Goal: Task Accomplishment & Management: Manage account settings

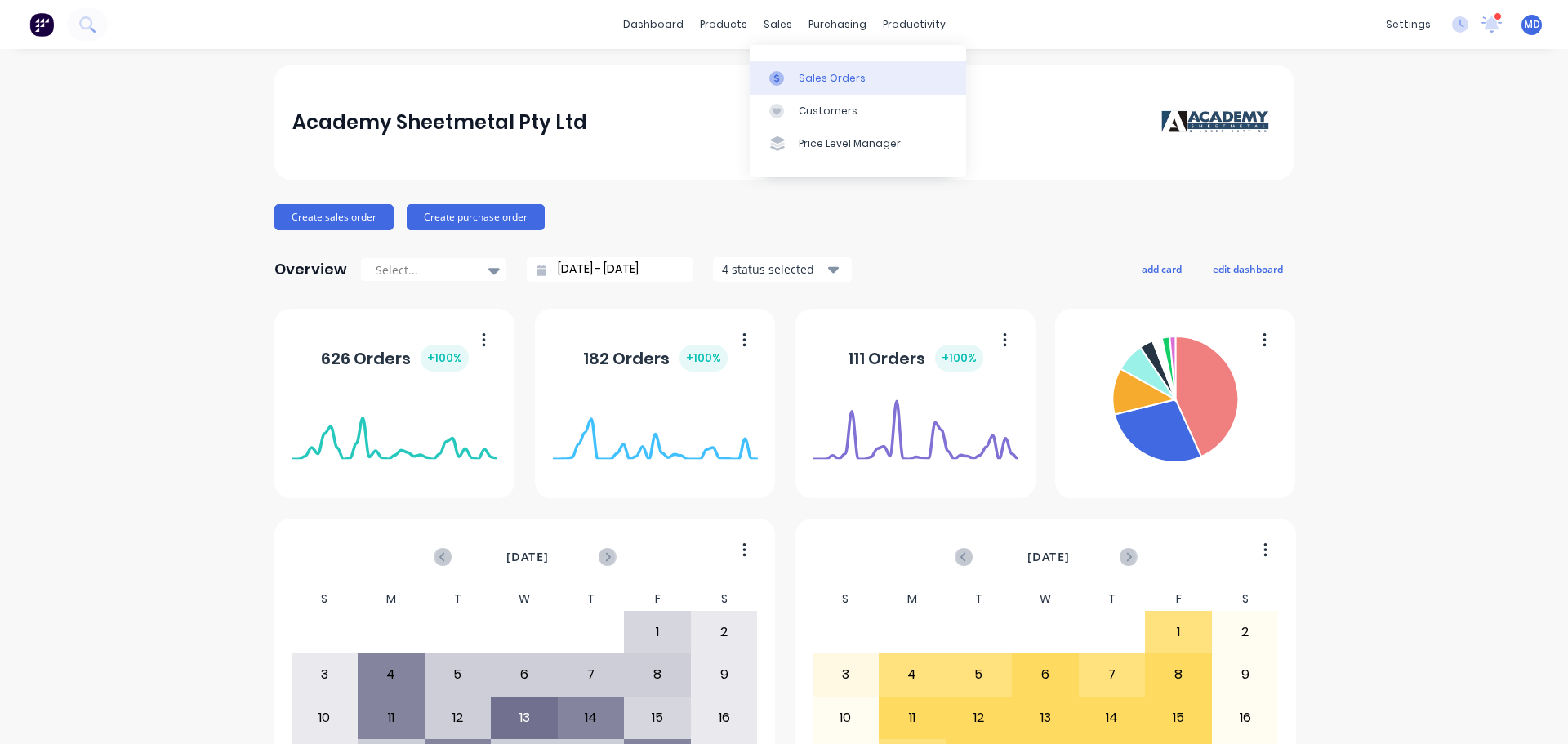
click at [795, 80] on link "Sales Orders" at bounding box center [857, 78] width 216 height 33
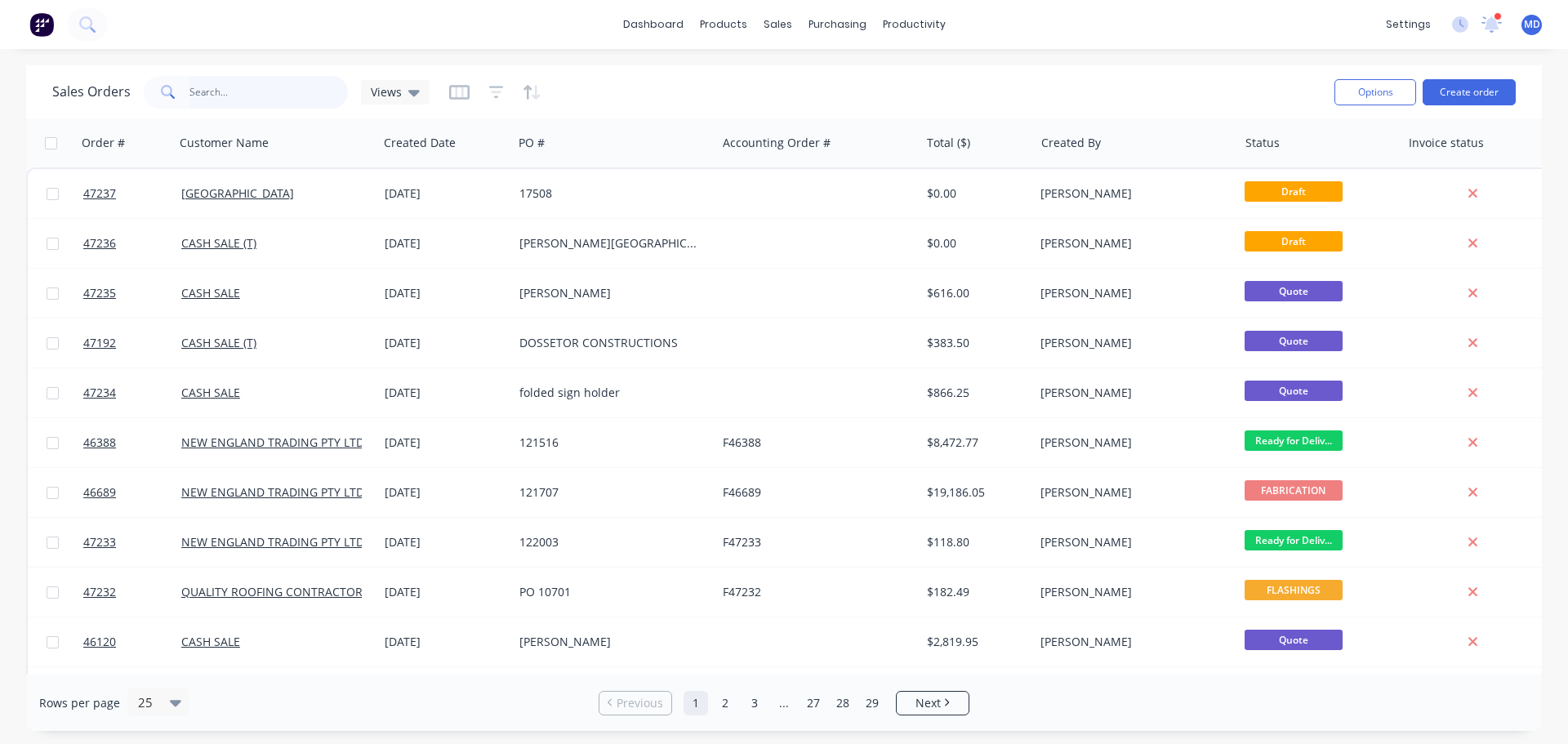
click at [204, 90] on input "text" at bounding box center [269, 92] width 159 height 33
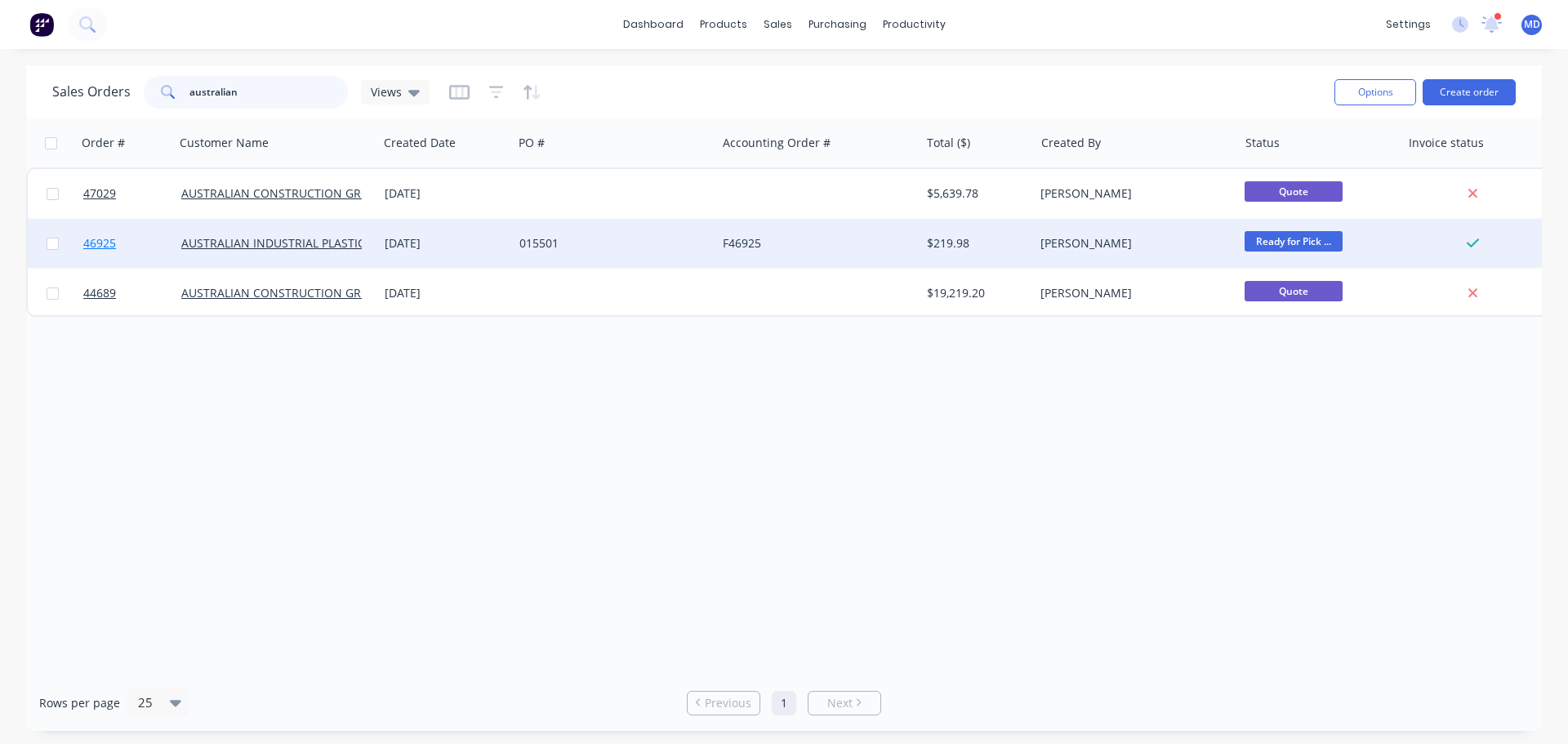
type input "australian"
click at [102, 243] on span "46925" at bounding box center [100, 243] width 33 height 16
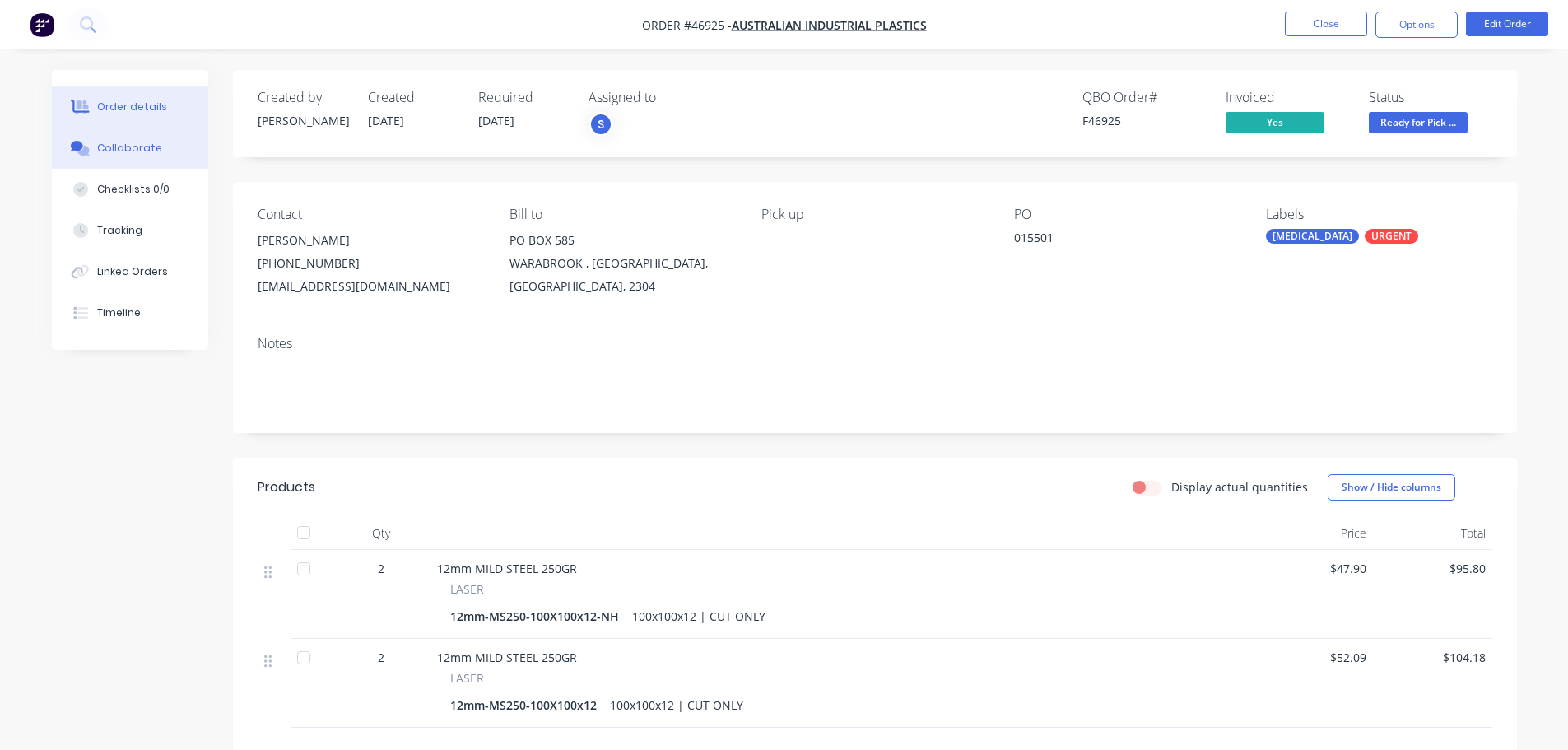
click at [107, 144] on div "Collaborate" at bounding box center [129, 147] width 65 height 15
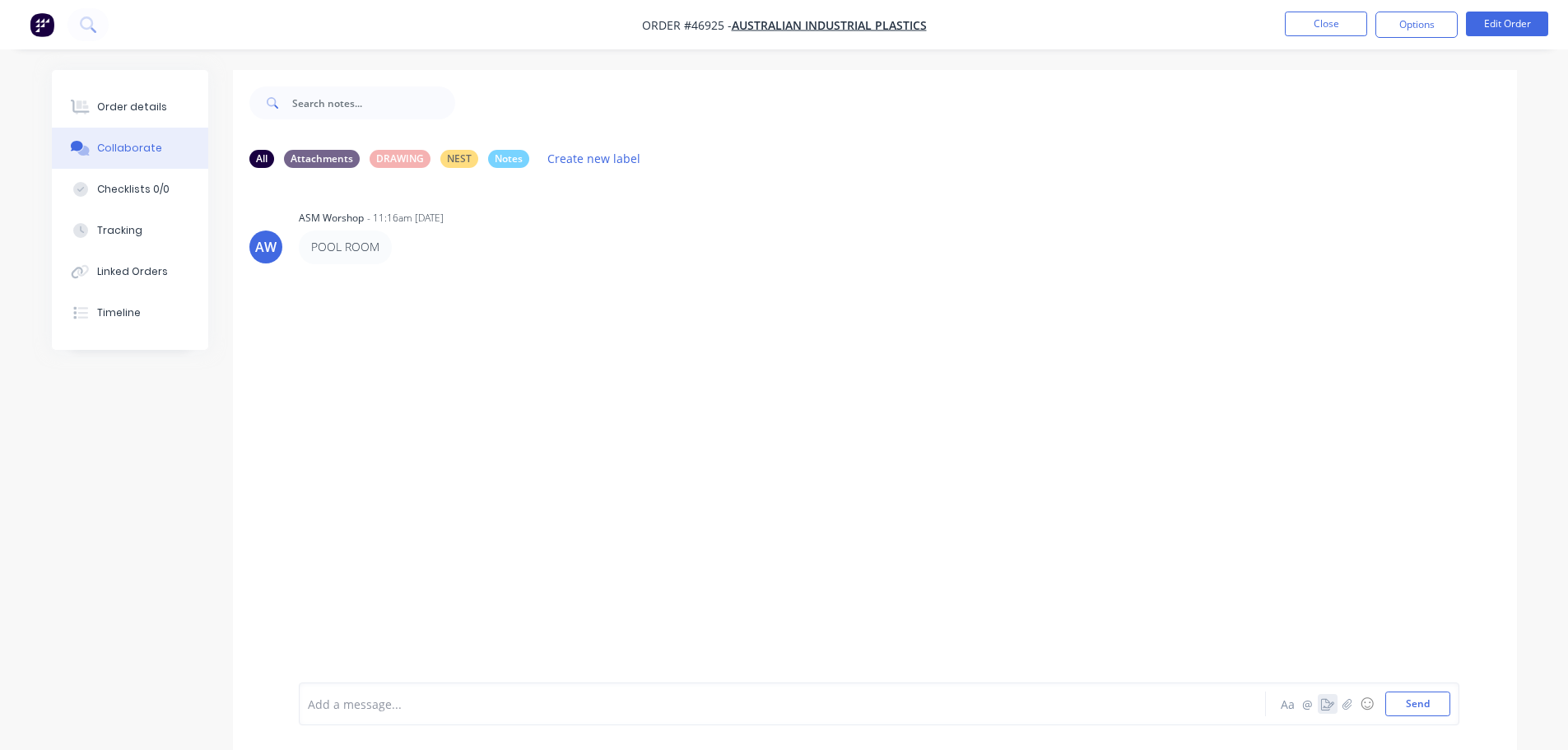
click at [1327, 701] on icon "button" at bounding box center [1328, 704] width 14 height 12
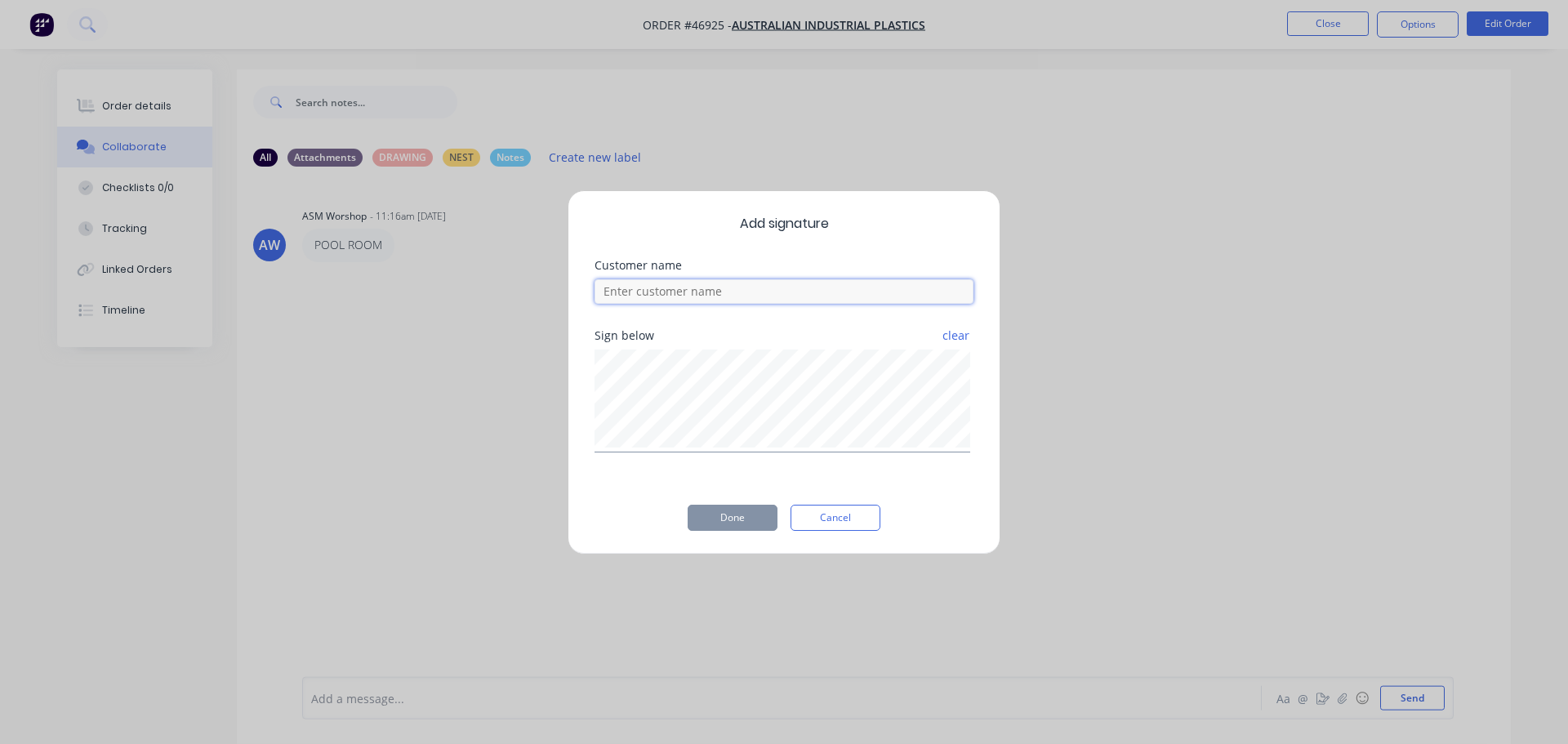
click at [667, 287] on input at bounding box center [784, 292] width 379 height 25
type input "reegal"
click at [718, 471] on div "Sign below clear" at bounding box center [784, 404] width 379 height 149
click at [746, 511] on button "Done" at bounding box center [733, 517] width 90 height 26
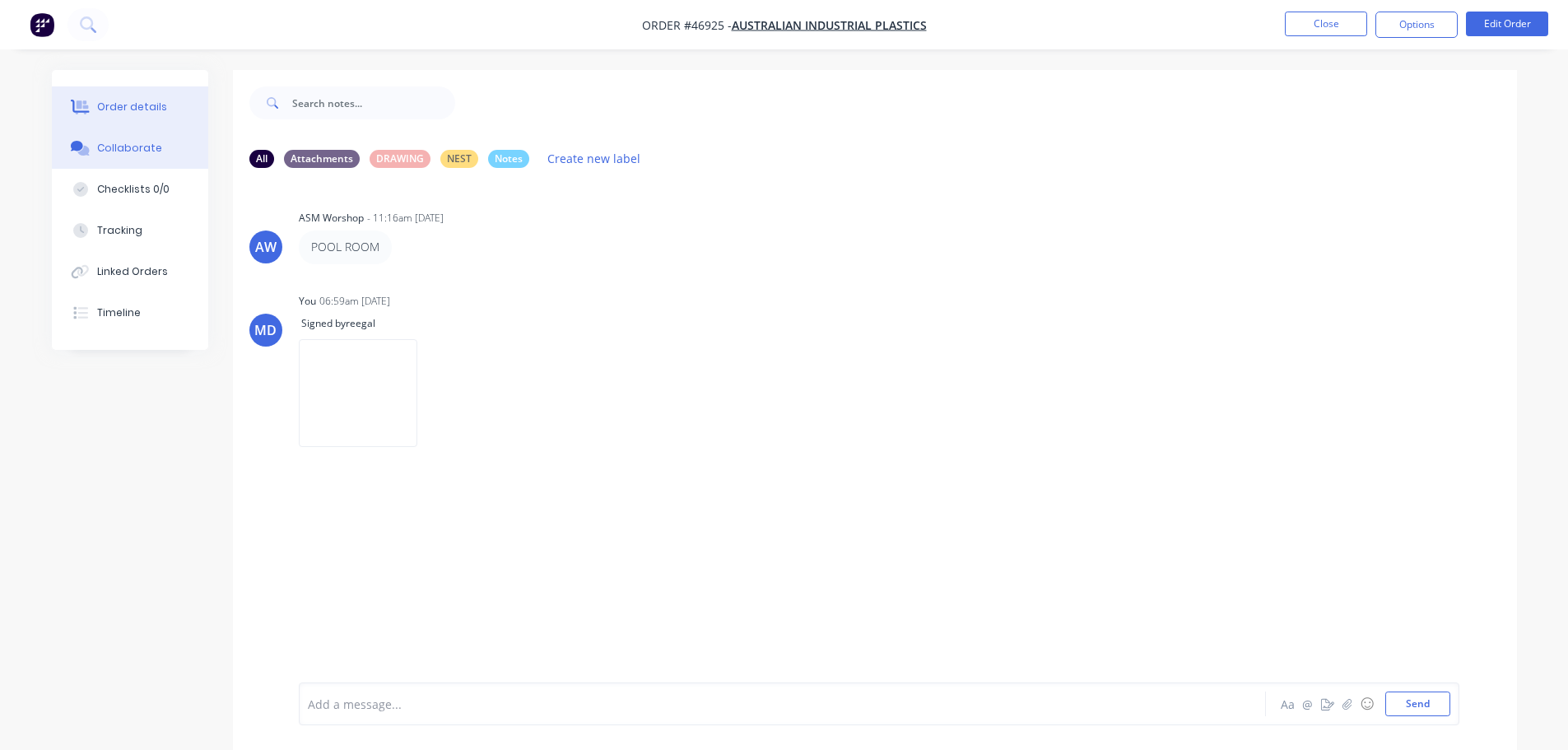
click at [172, 101] on button "Order details" at bounding box center [131, 106] width 157 height 42
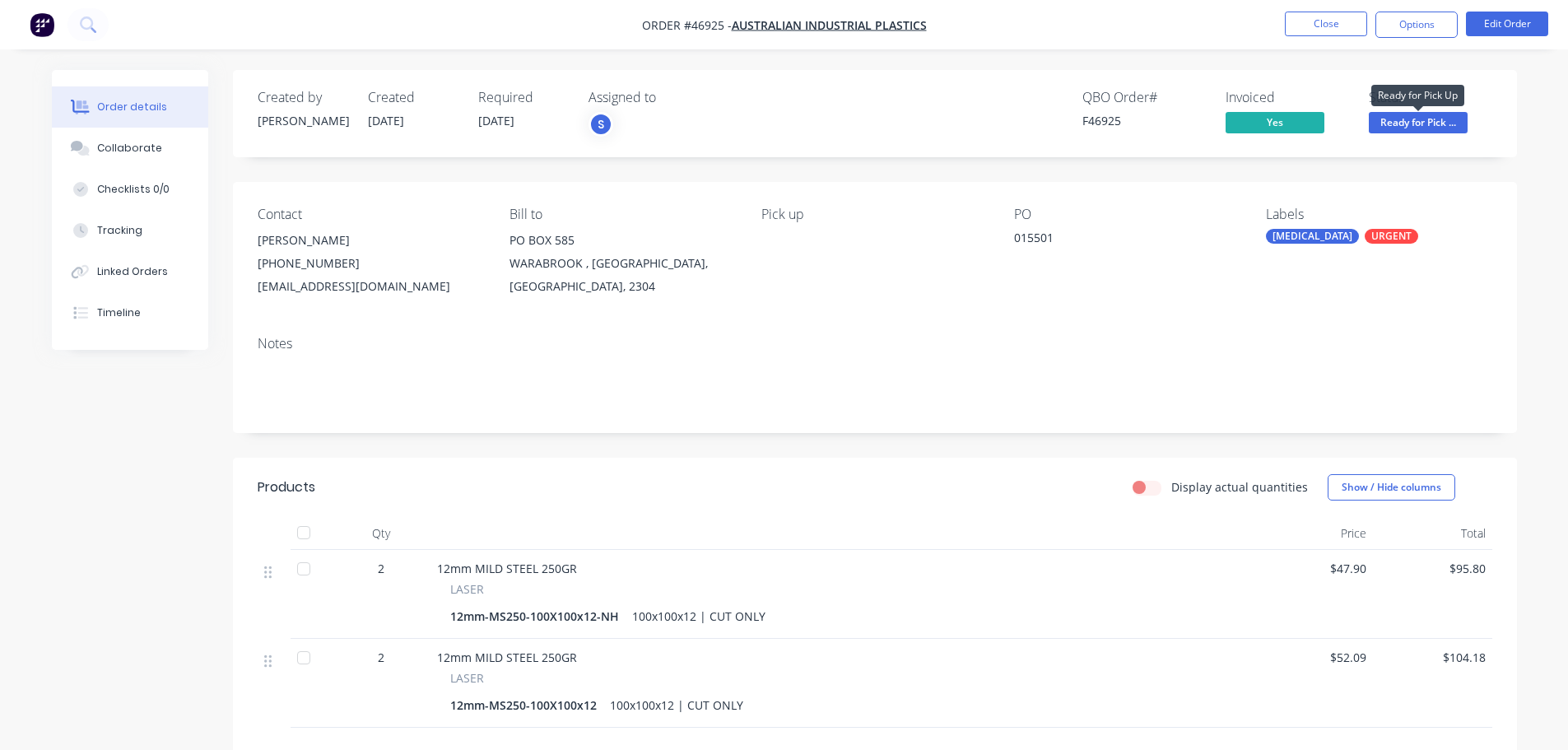
click at [1400, 130] on span "Ready for Pick ..." at bounding box center [1419, 122] width 99 height 20
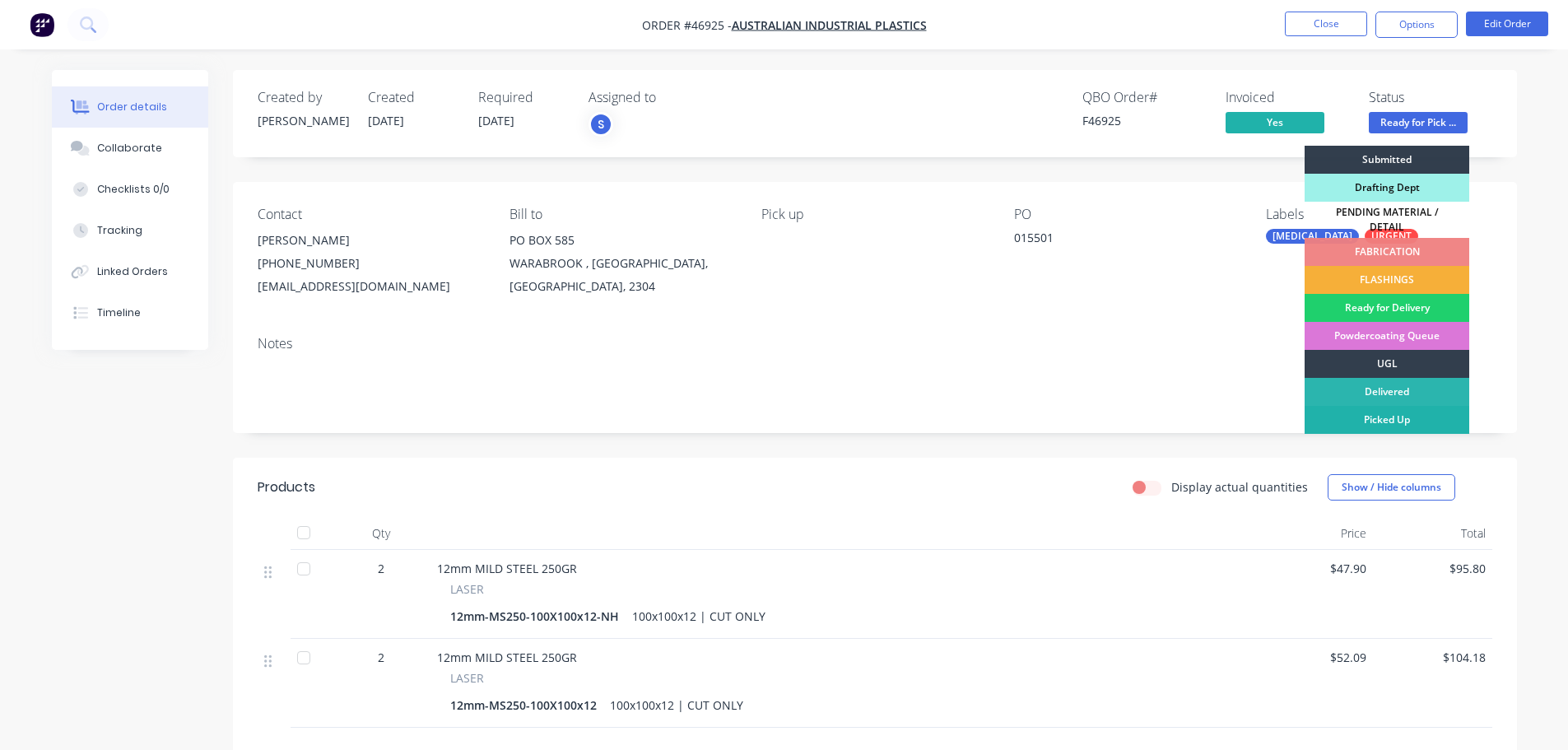
click at [1393, 417] on div "Picked Up" at bounding box center [1387, 419] width 165 height 28
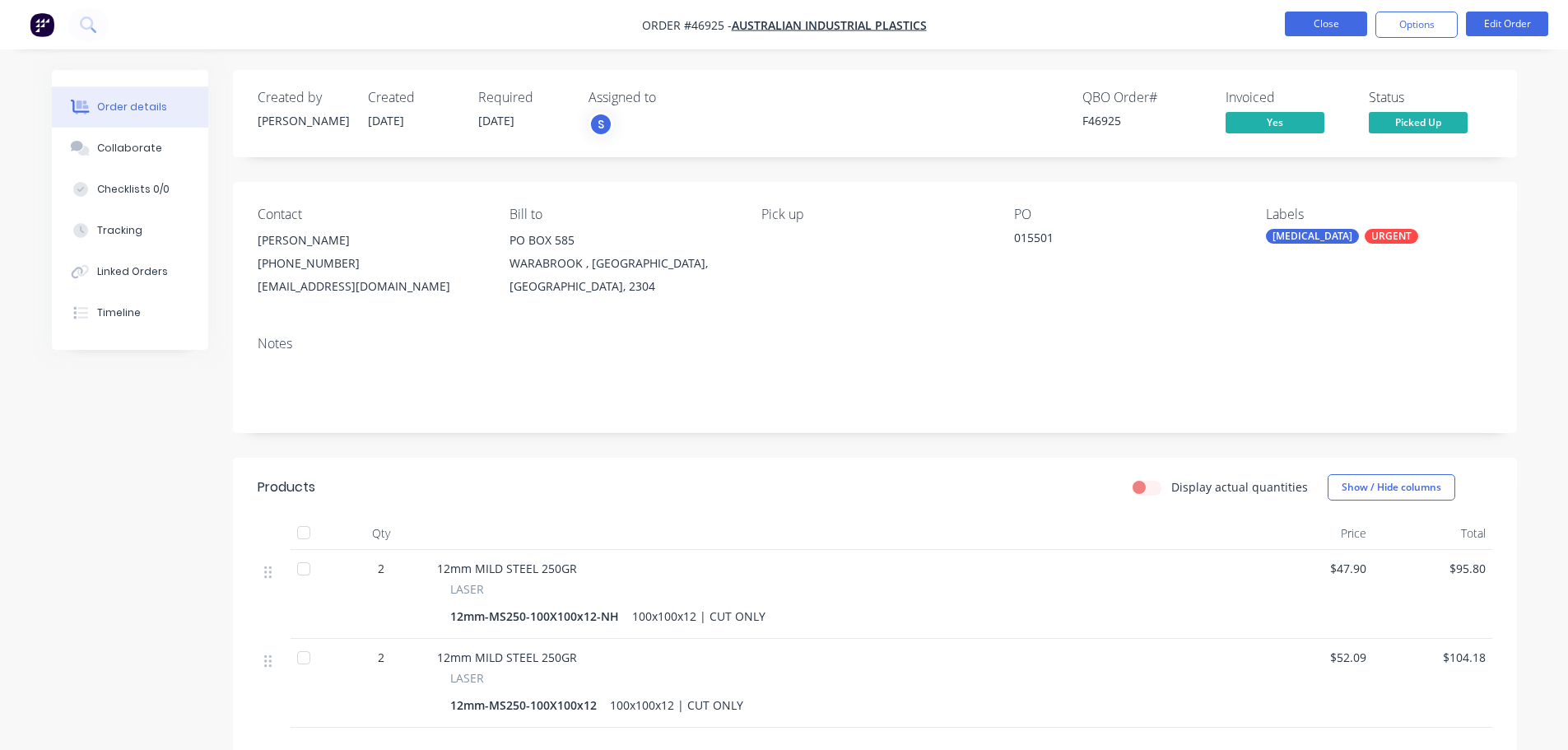
click at [1307, 25] on button "Close" at bounding box center [1326, 24] width 82 height 25
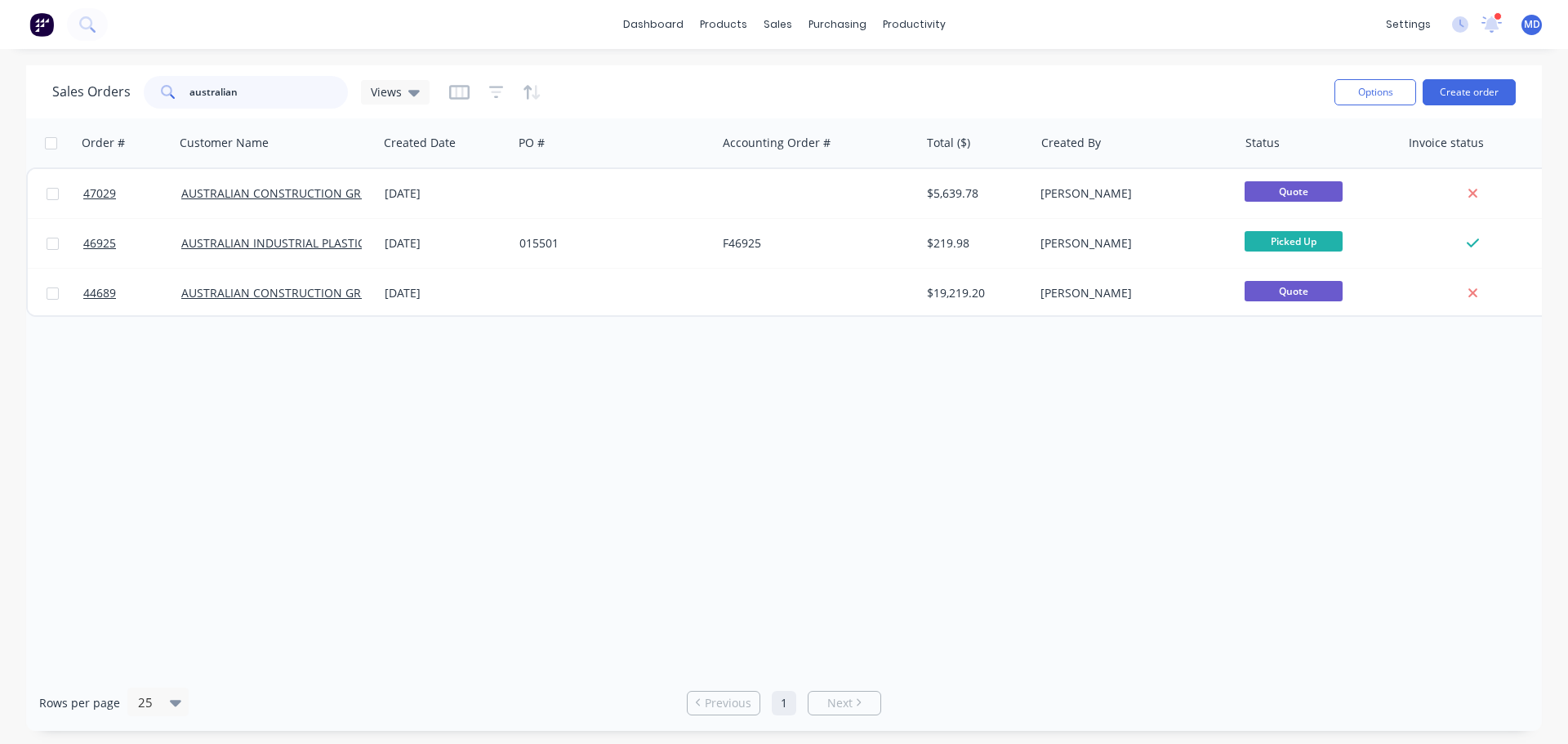
click at [267, 96] on input "australian" at bounding box center [269, 92] width 159 height 33
type input "a"
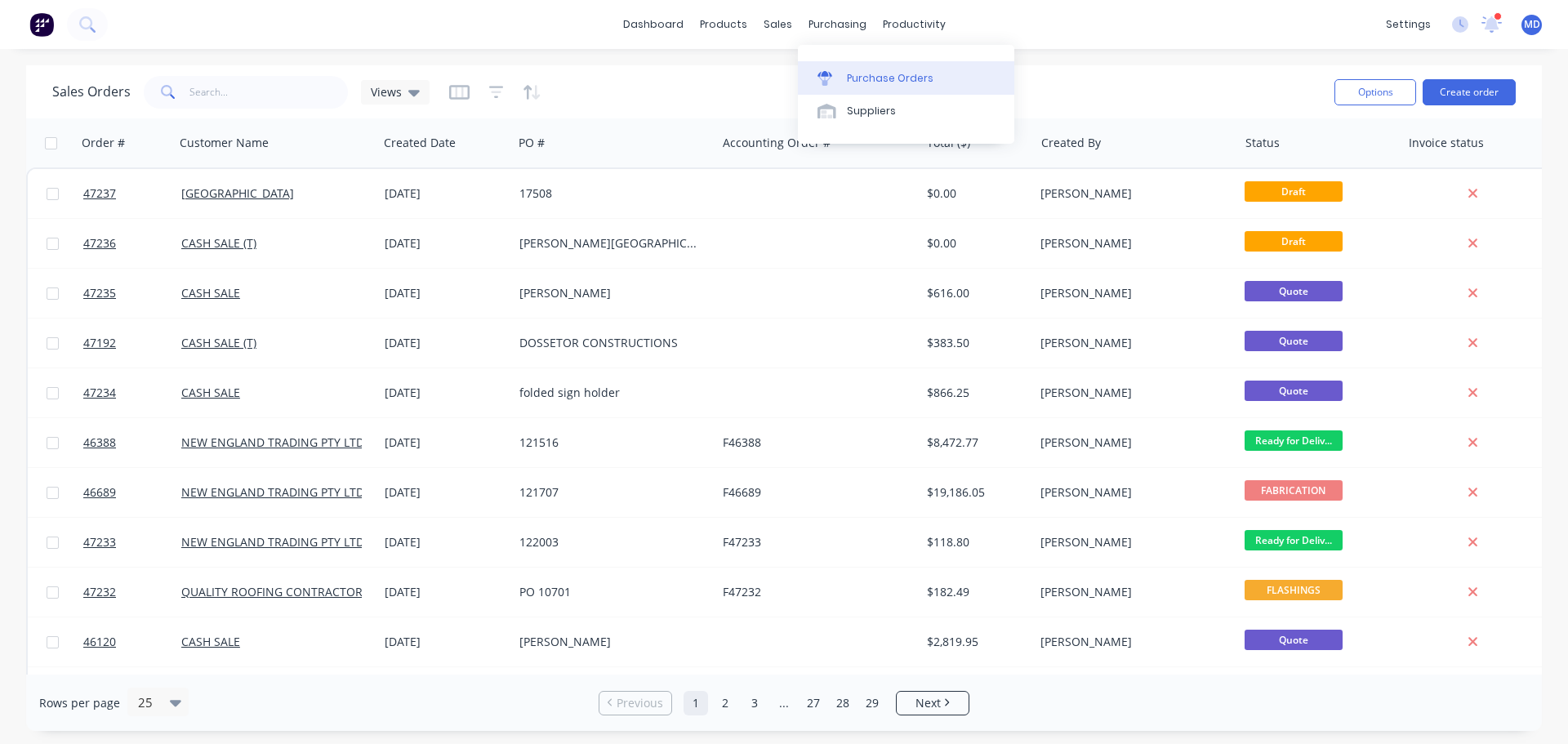
click at [852, 88] on link "Purchase Orders" at bounding box center [905, 78] width 216 height 33
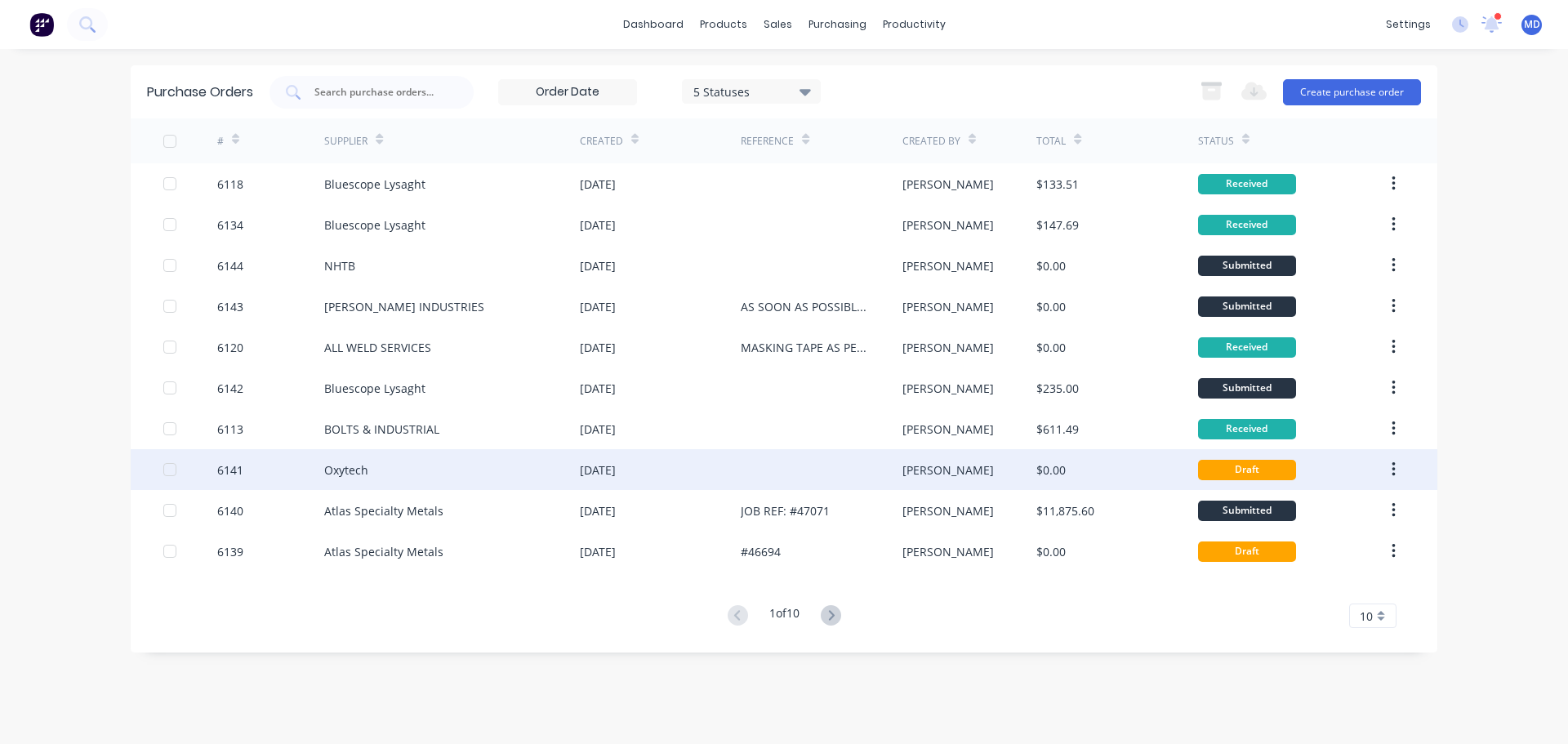
click at [223, 471] on div "6141" at bounding box center [229, 470] width 26 height 17
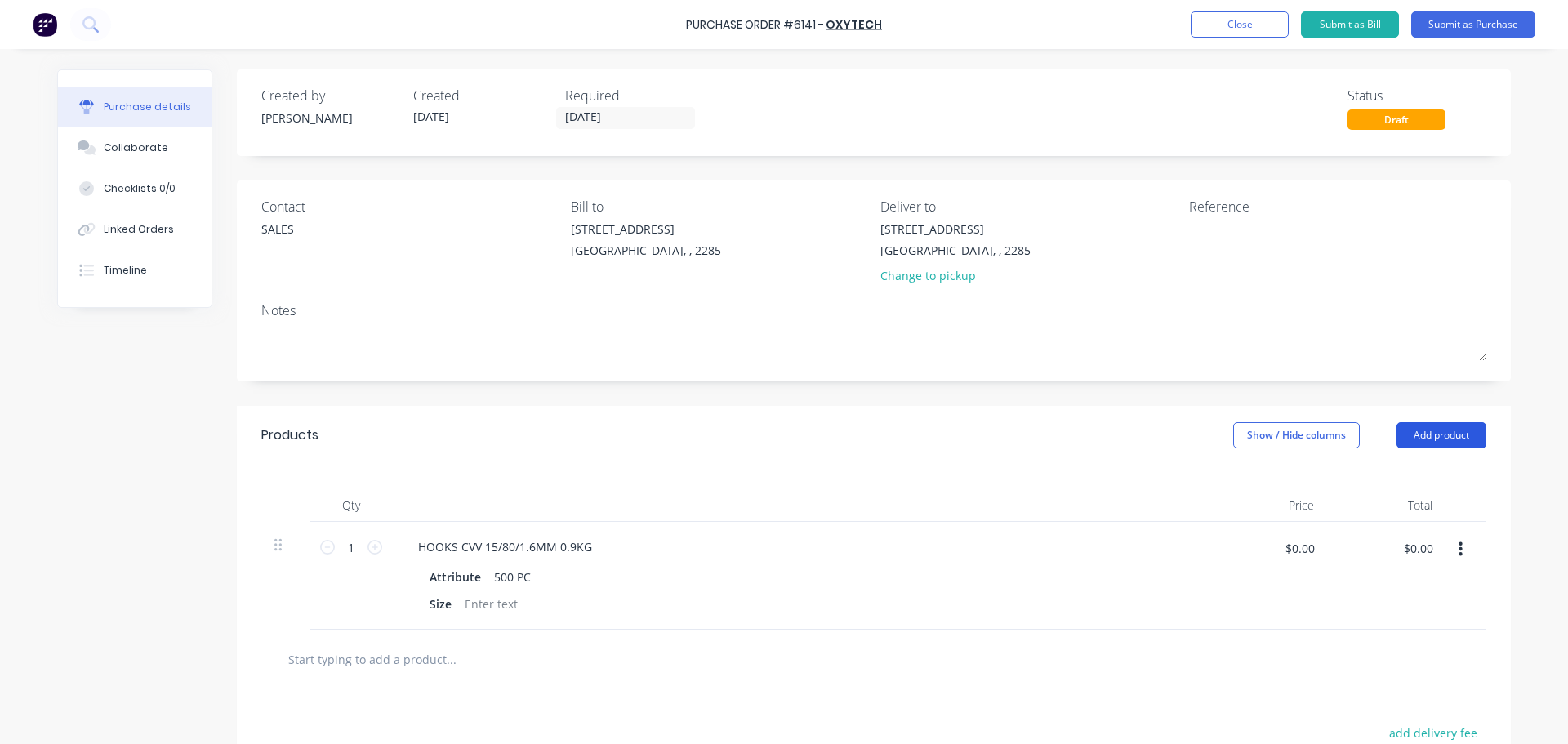
click at [1424, 438] on button "Add product" at bounding box center [1442, 435] width 90 height 26
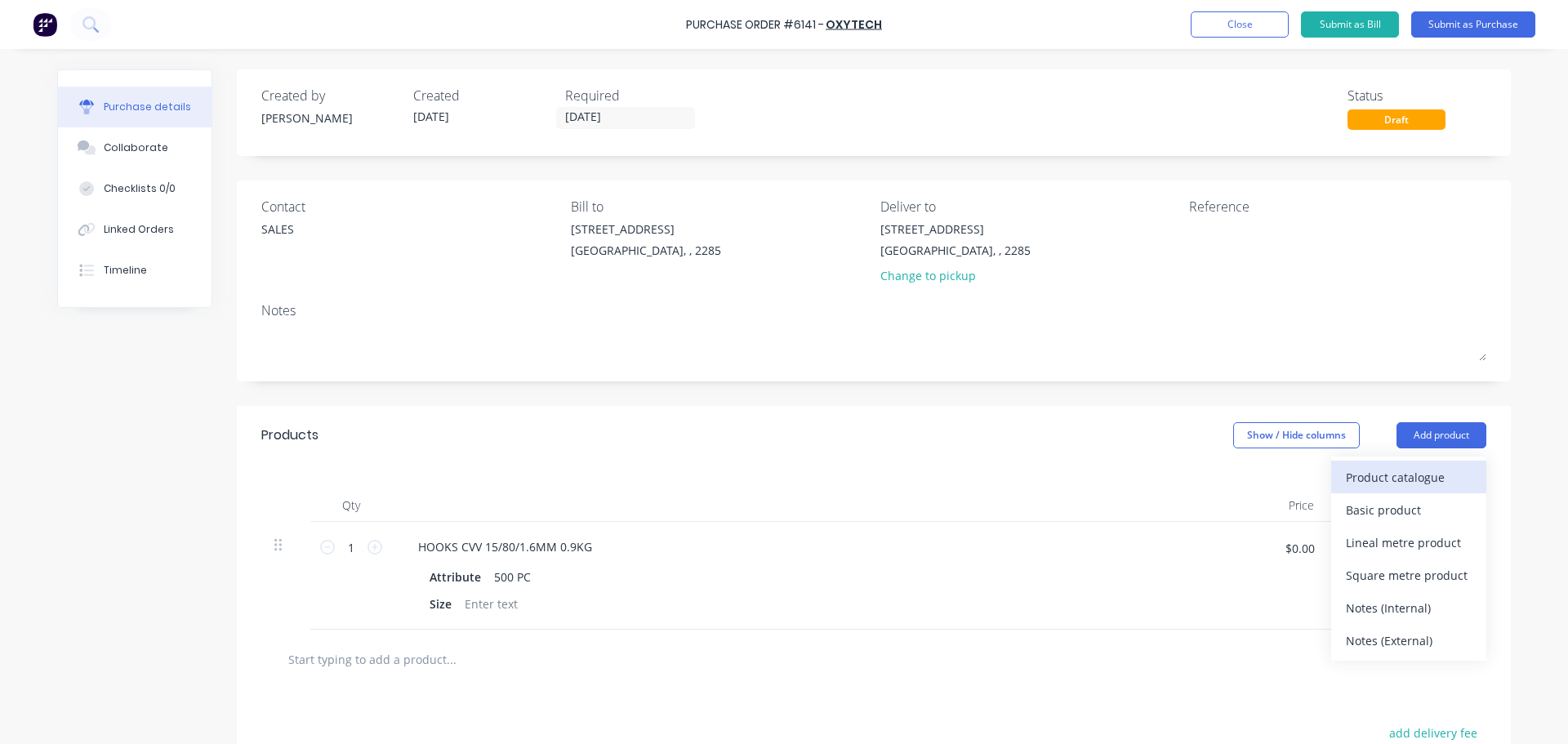
click at [1408, 470] on div "Product catalogue" at bounding box center [1409, 477] width 126 height 24
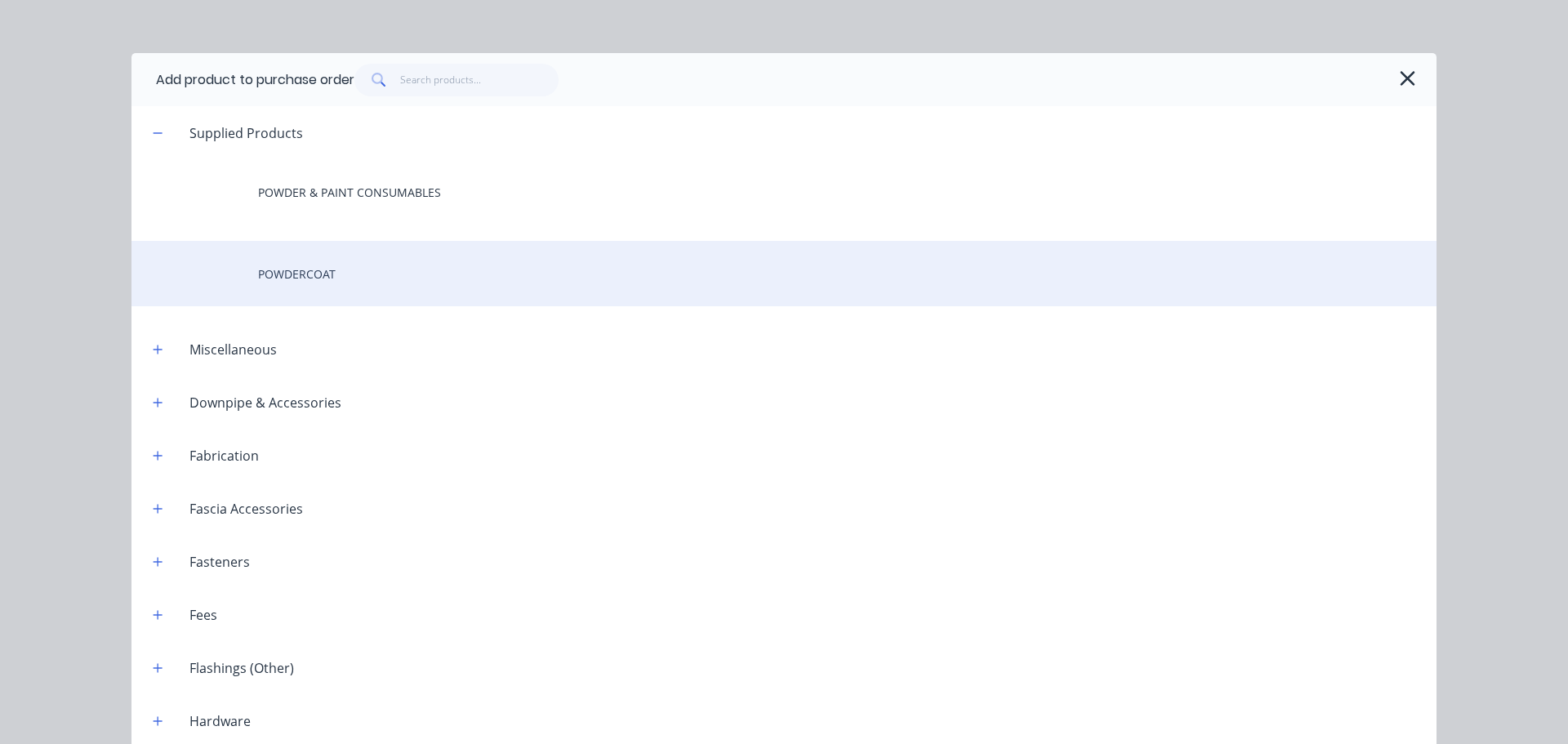
click at [250, 266] on div "POWDERCOAT" at bounding box center [784, 274] width 1305 height 65
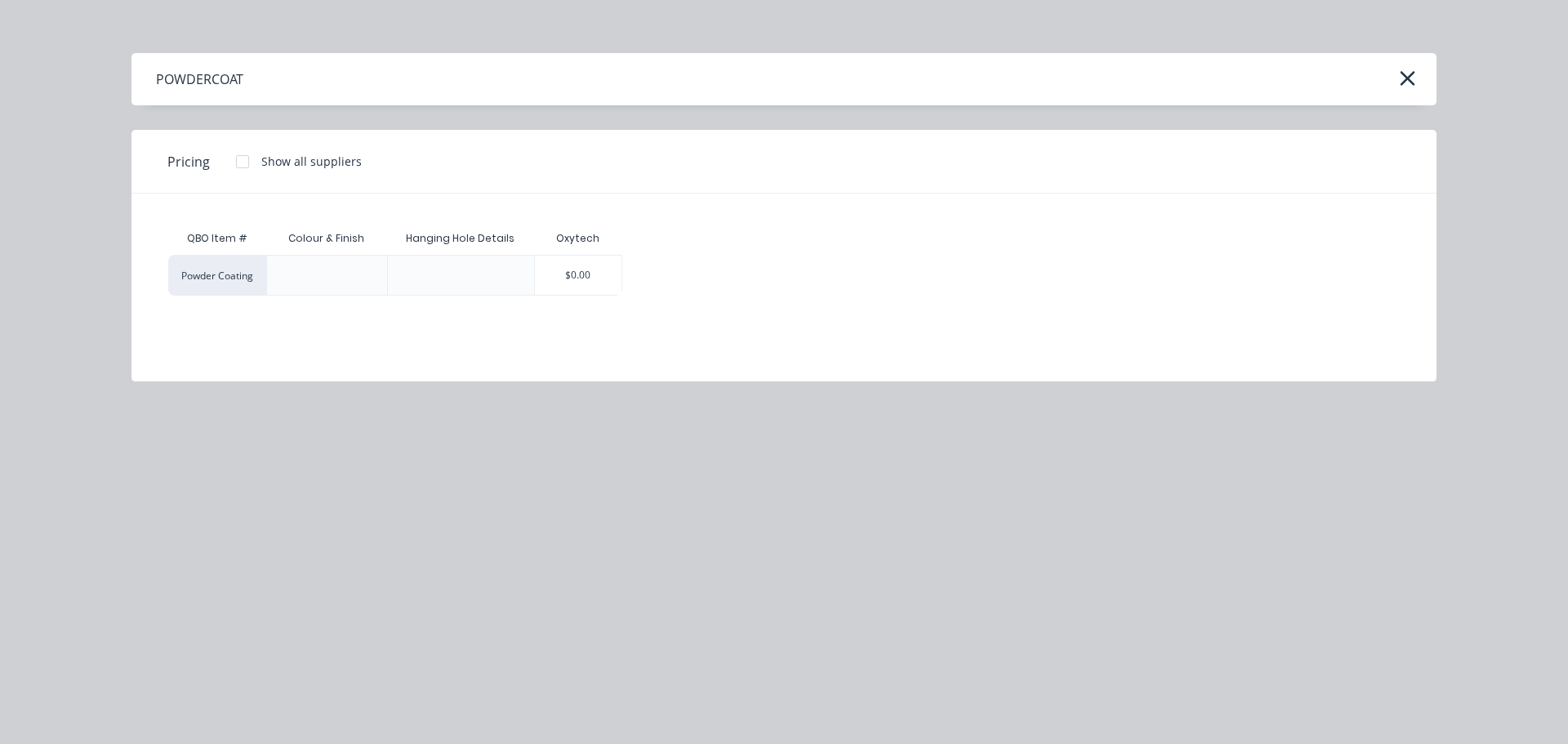
click at [1385, 74] on div "POWDERCOAT" at bounding box center [784, 79] width 1305 height 52
click at [1415, 74] on icon "button" at bounding box center [1408, 79] width 17 height 23
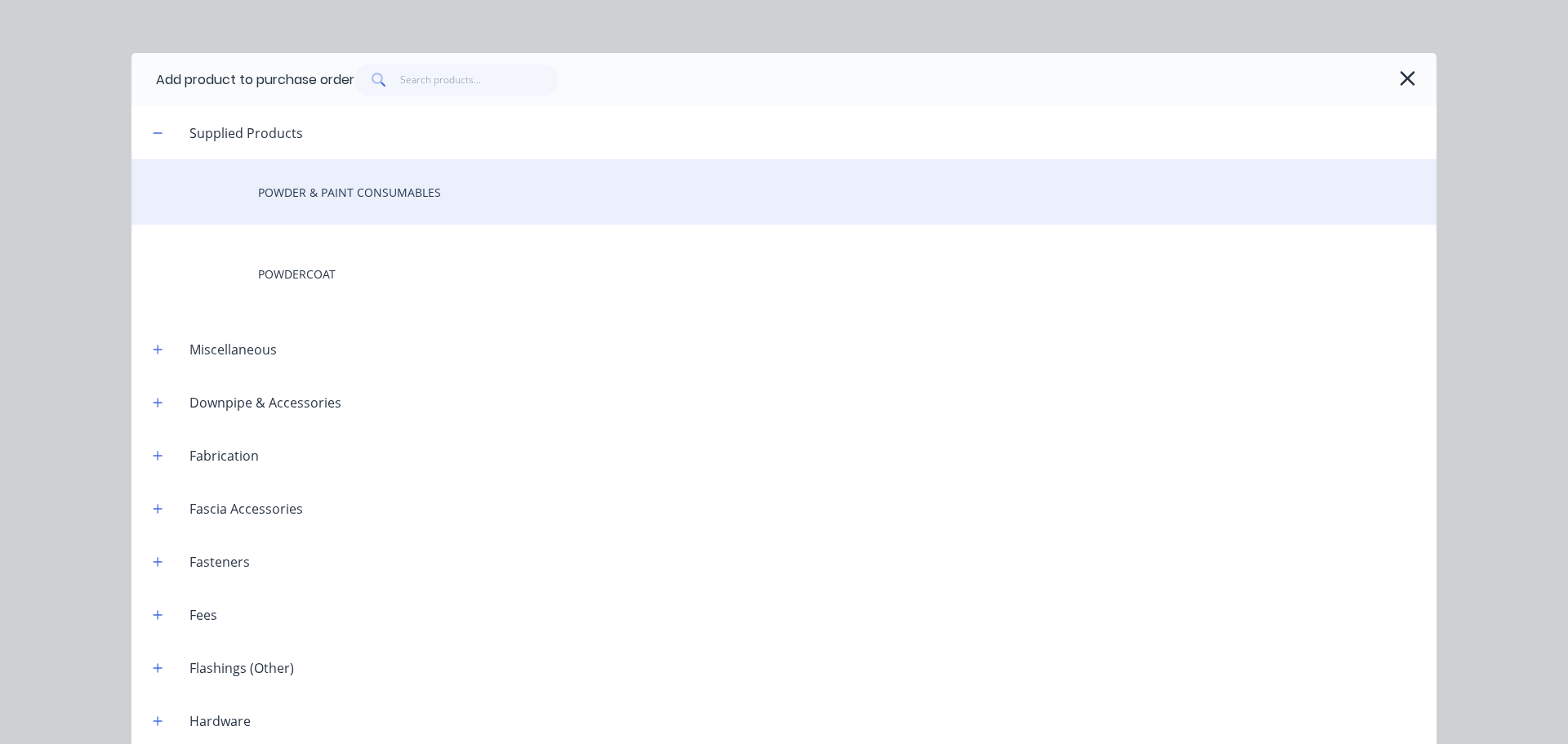
click at [318, 196] on div "POWDER & PAINT CONSUMABLES" at bounding box center [784, 192] width 1305 height 65
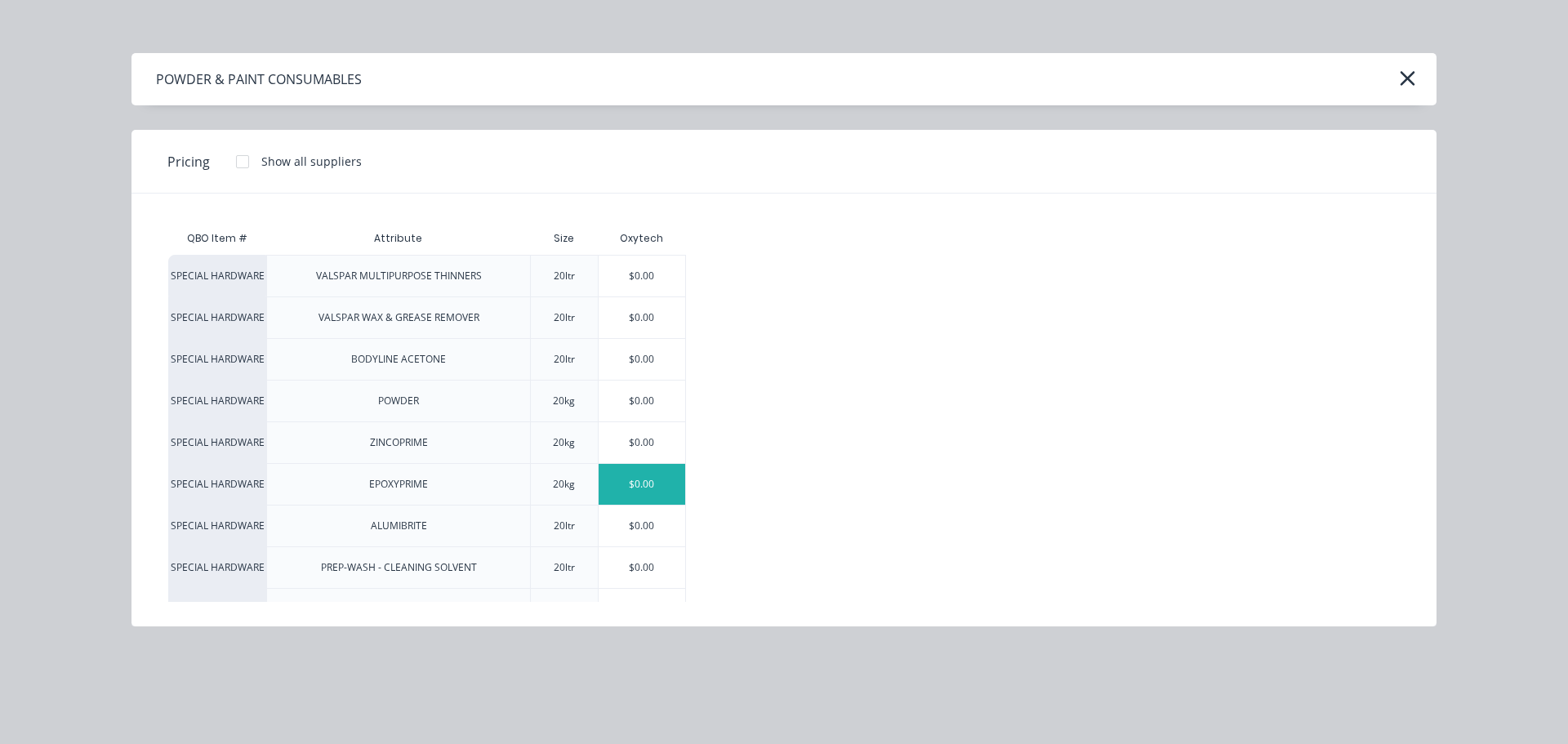
click at [629, 481] on div "$0.00" at bounding box center [641, 484] width 87 height 41
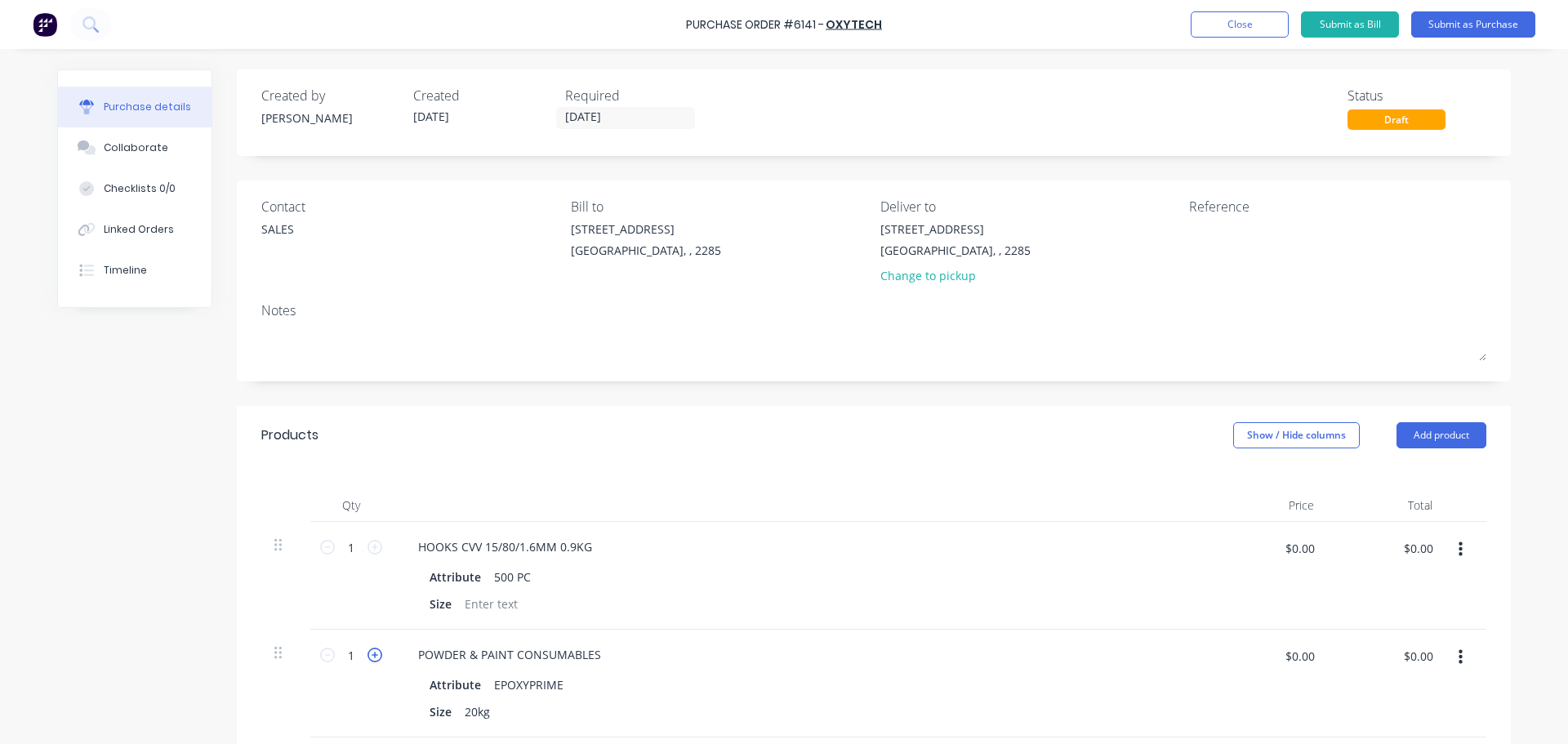
click at [374, 655] on icon at bounding box center [374, 655] width 14 height 14
type input "3"
click at [1446, 423] on button "Add product" at bounding box center [1442, 435] width 90 height 26
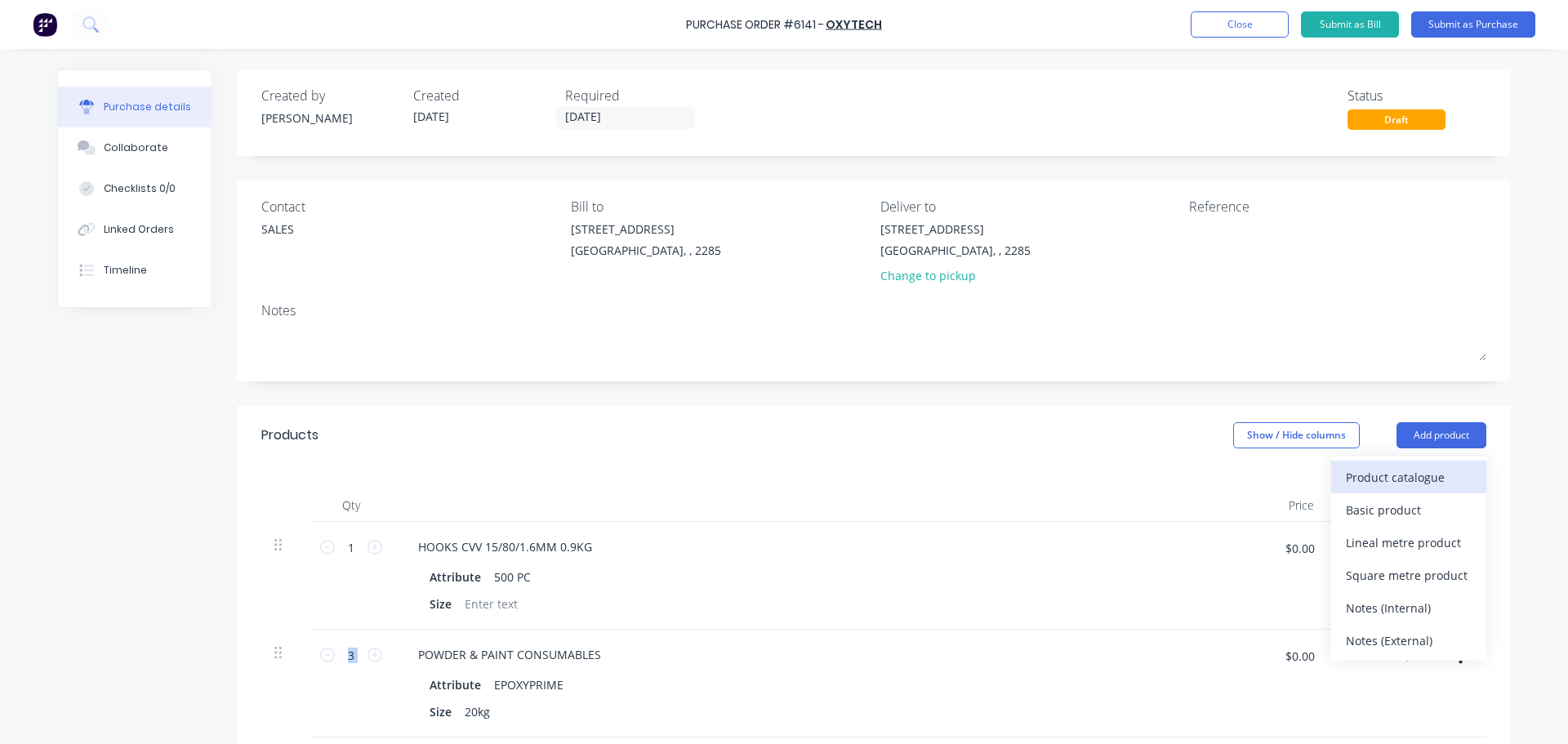
click at [1366, 470] on div "Product catalogue" at bounding box center [1409, 477] width 126 height 24
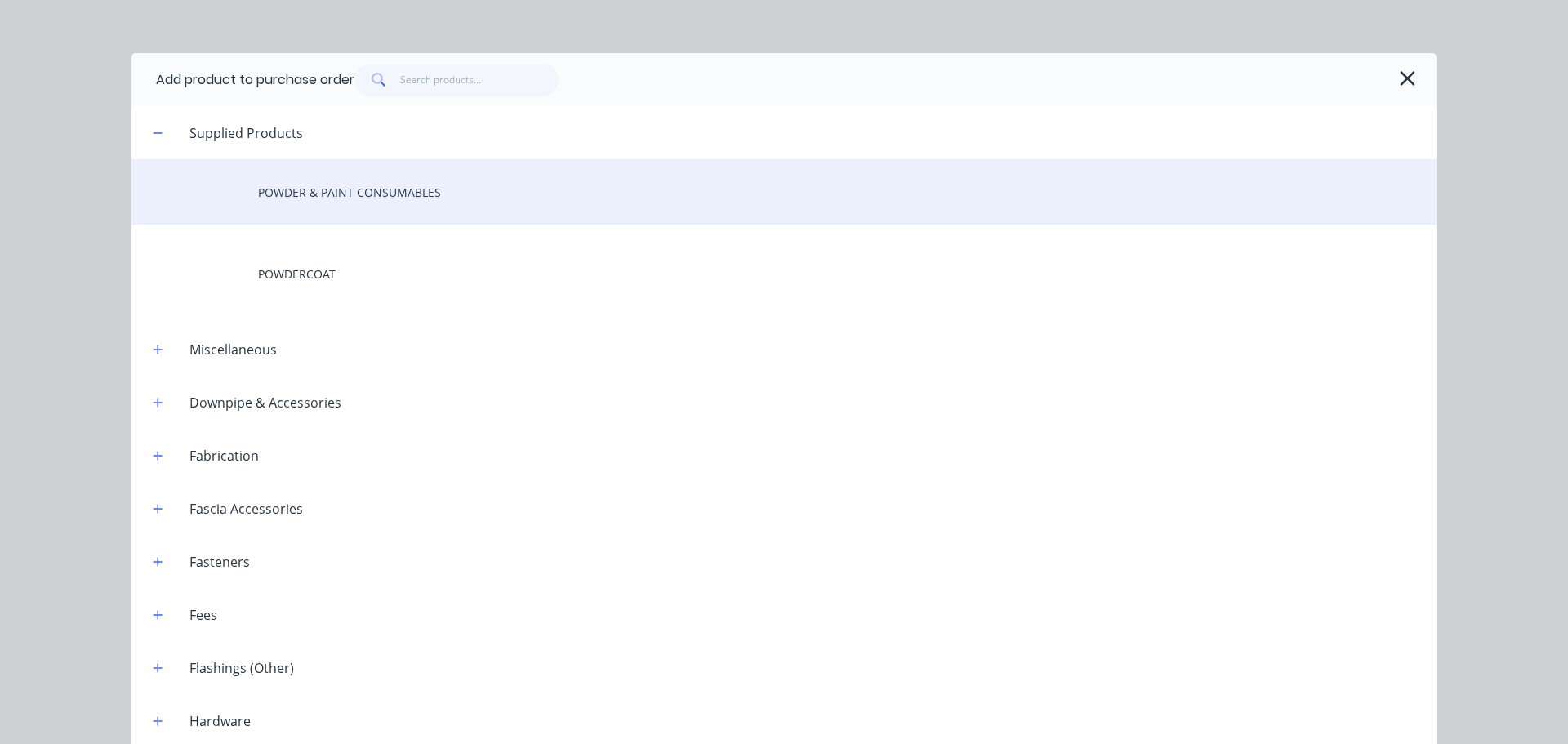
click at [363, 180] on div "POWDER & PAINT CONSUMABLES" at bounding box center [784, 192] width 1305 height 65
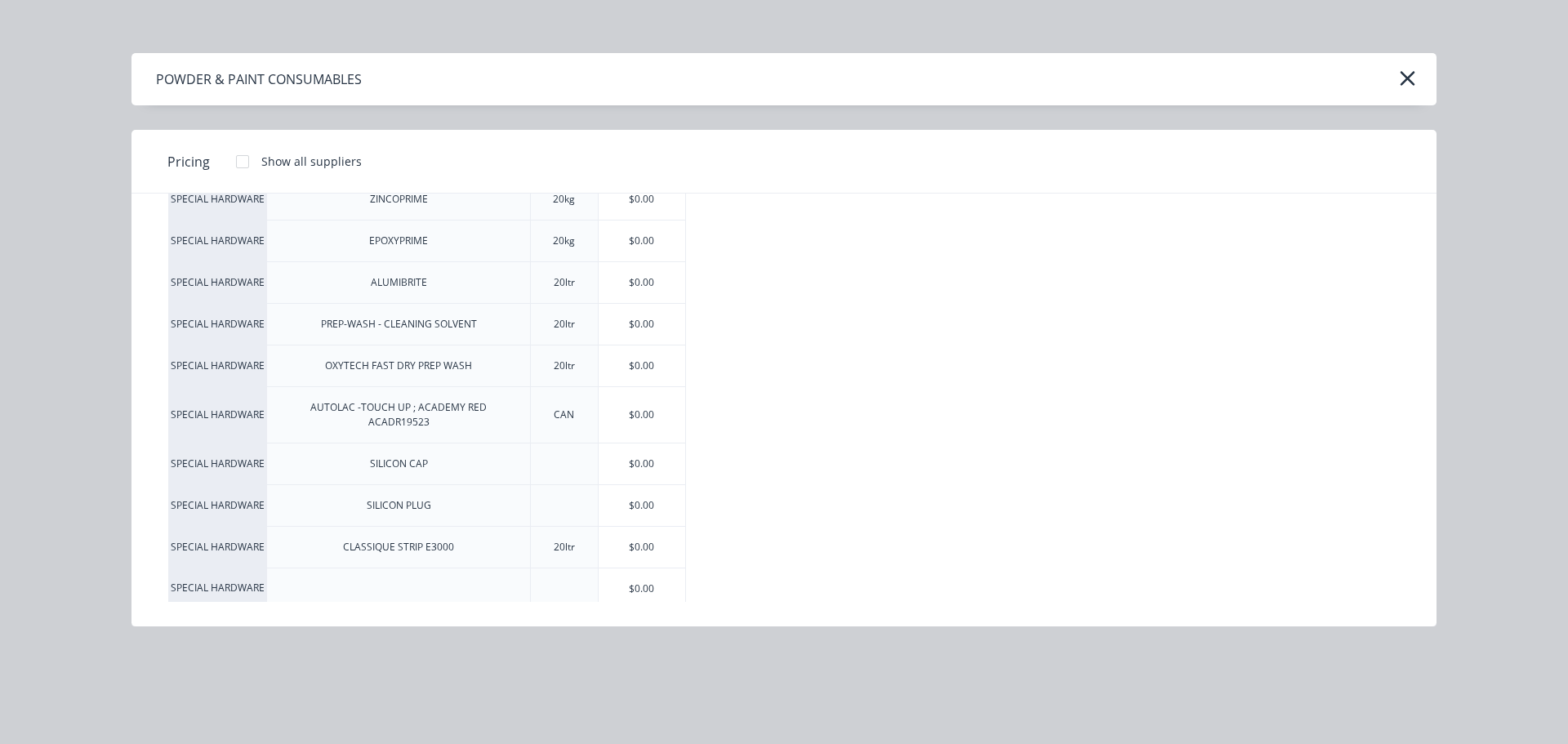
scroll to position [245, 0]
click at [642, 361] on div "$0.00" at bounding box center [641, 364] width 87 height 41
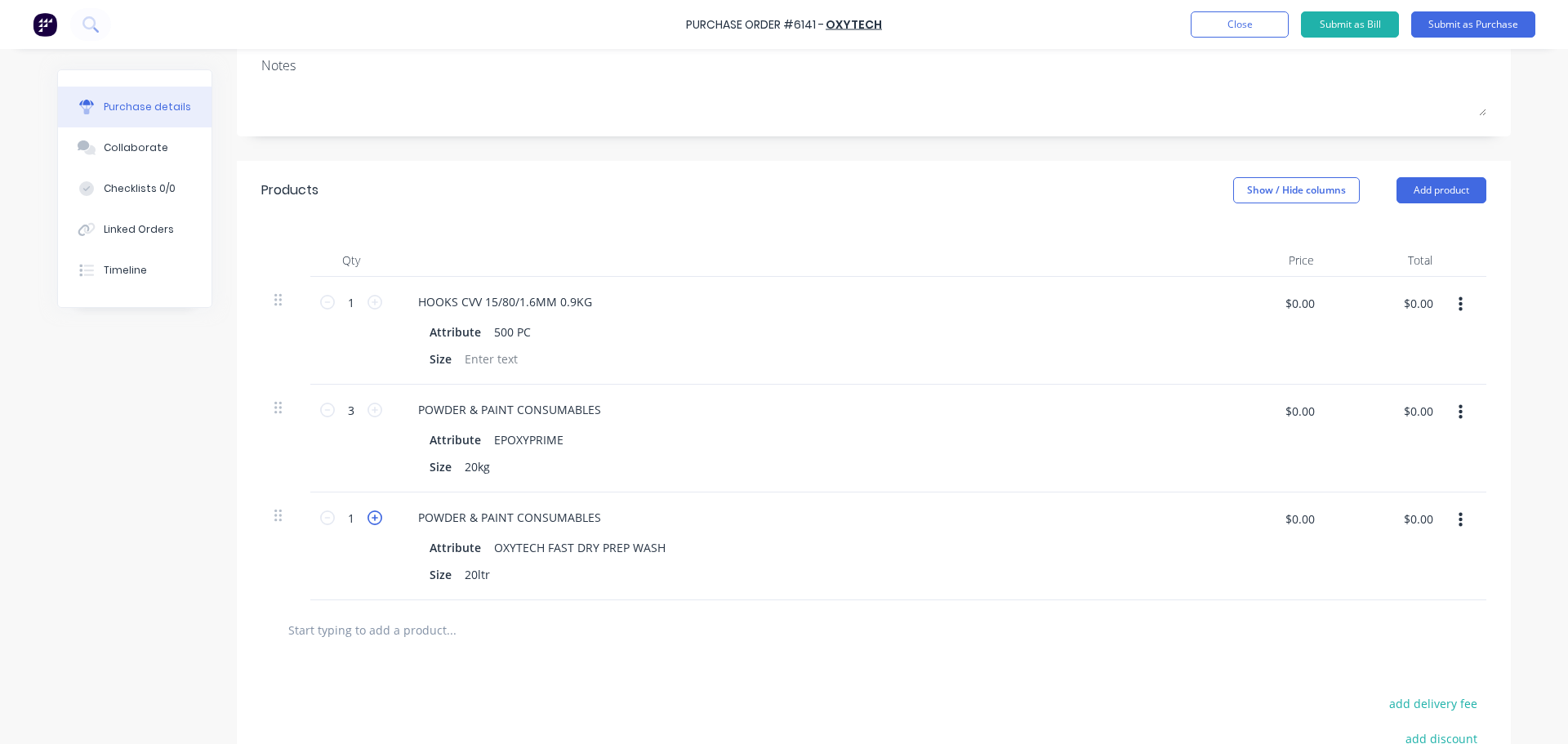
click at [371, 519] on icon at bounding box center [374, 517] width 14 height 14
type input "2"
click at [817, 498] on div "POWDER & PAINT CONSUMABLES Attribute OXYTECH FAST DRY PREP WASH Size 20ltr" at bounding box center [800, 546] width 817 height 108
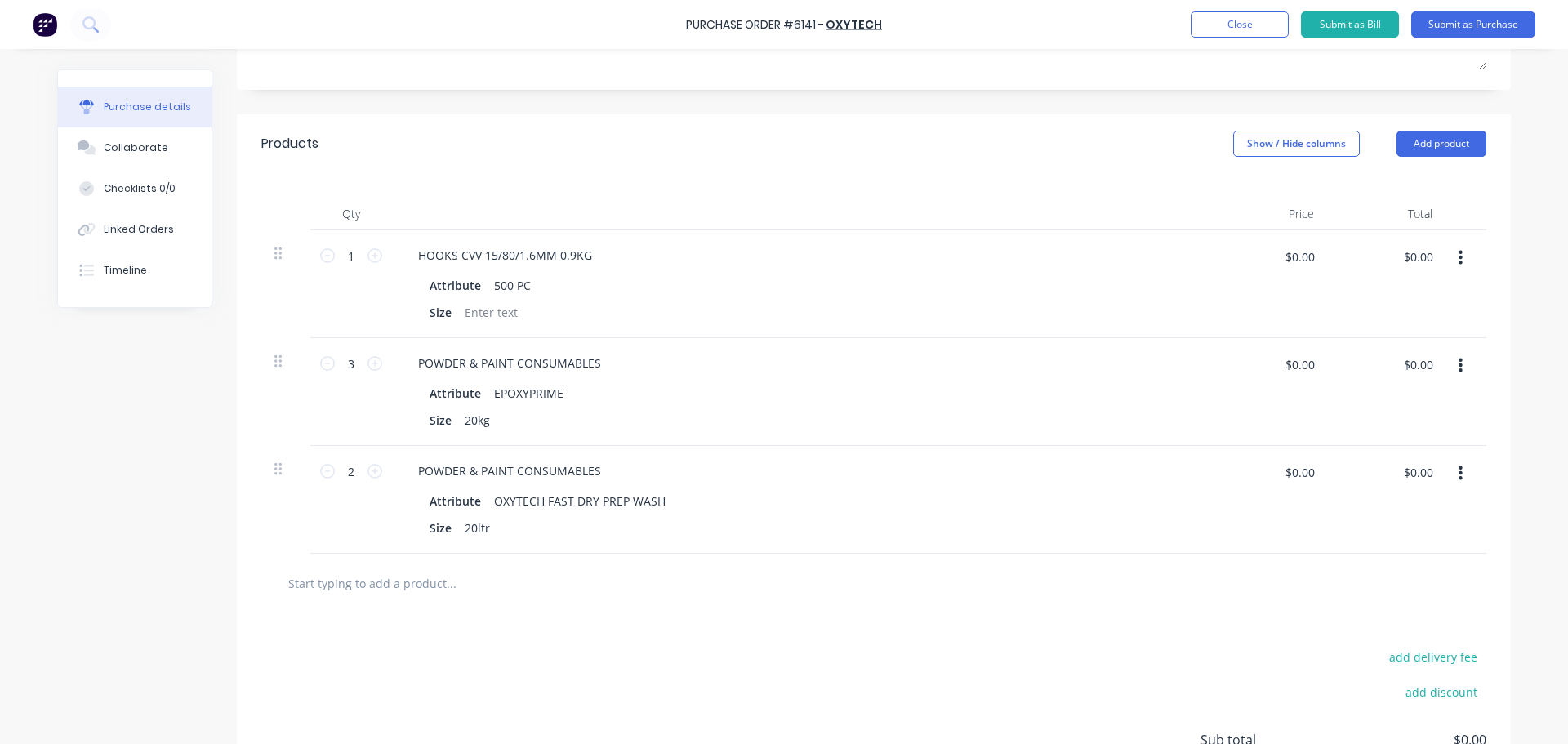
scroll to position [0, 0]
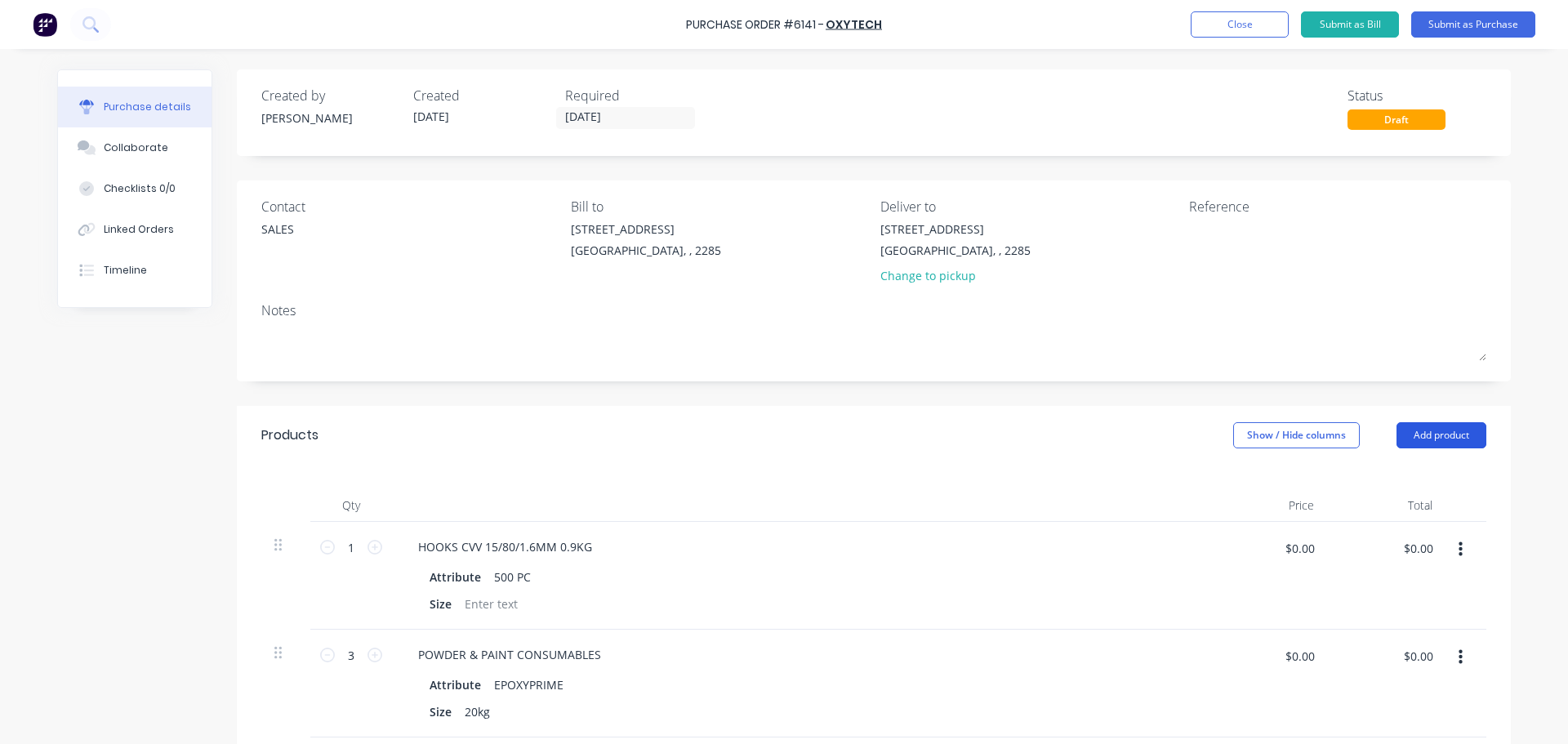
drag, startPoint x: 1442, startPoint y: 440, endPoint x: 1442, endPoint y: 424, distance: 16.0
click at [1442, 439] on button "Add product" at bounding box center [1442, 435] width 90 height 26
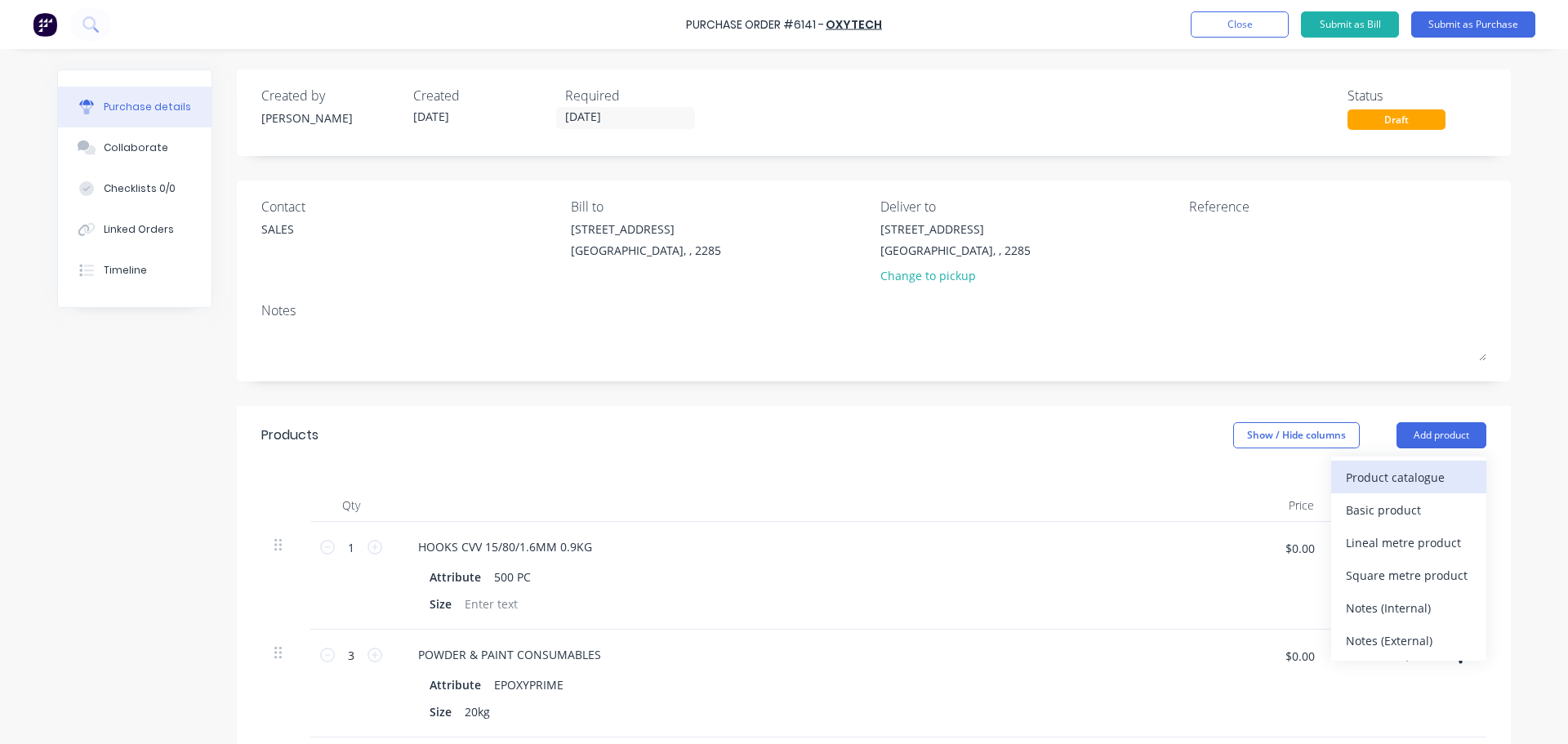
click at [1399, 484] on div "Product catalogue" at bounding box center [1409, 477] width 126 height 24
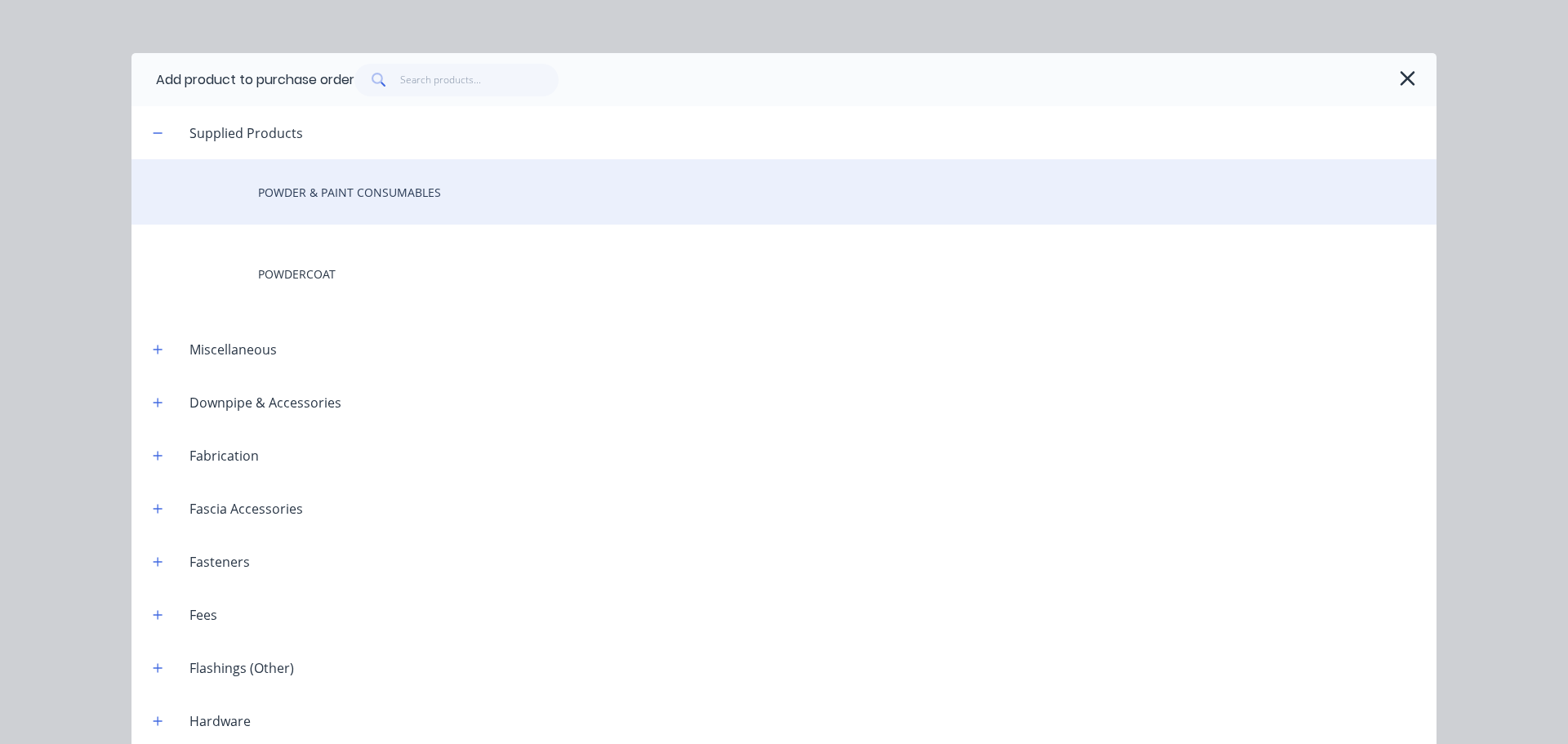
click at [308, 183] on div "POWDER & PAINT CONSUMABLES" at bounding box center [784, 192] width 1305 height 65
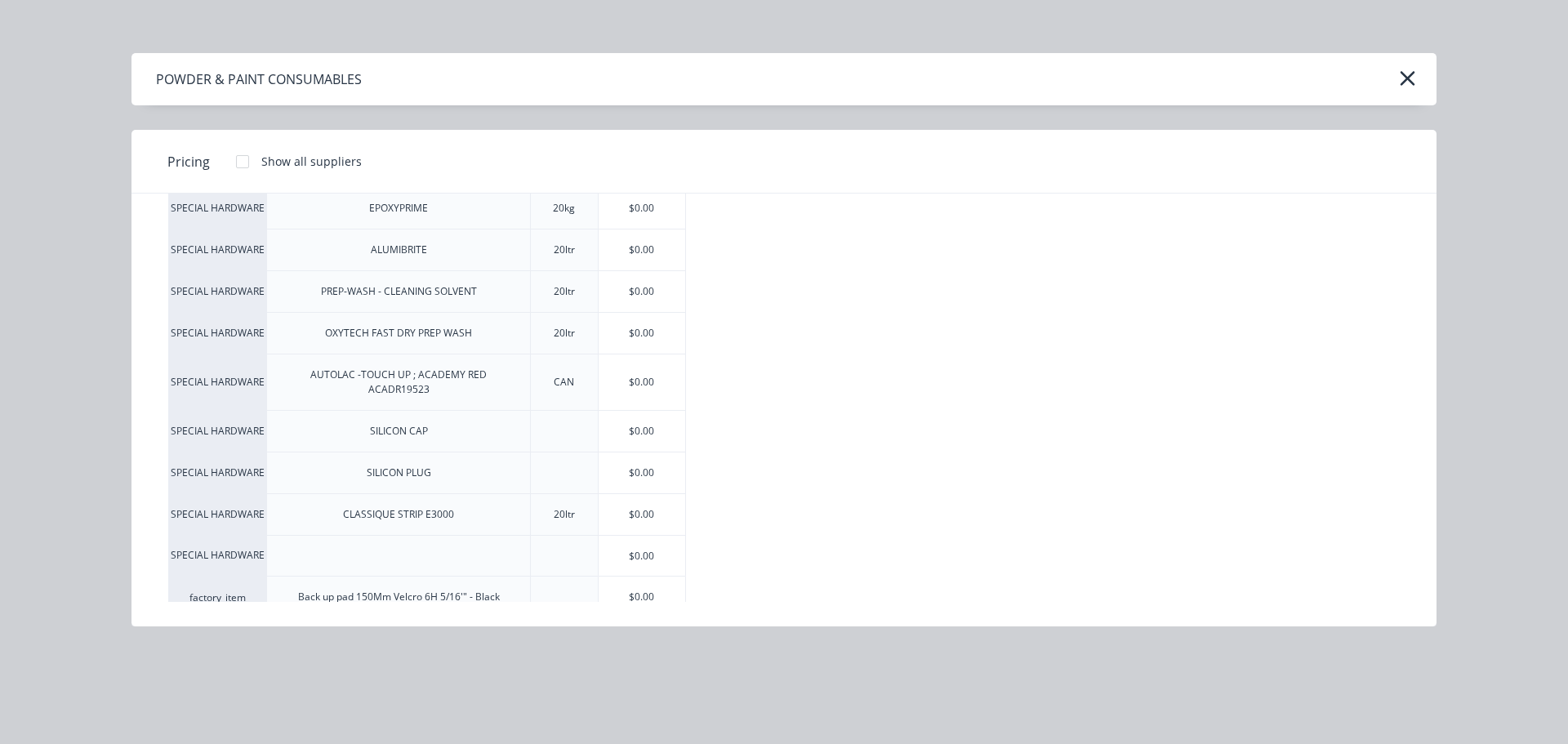
scroll to position [277, 0]
click at [1413, 68] on icon "button" at bounding box center [1408, 79] width 17 height 23
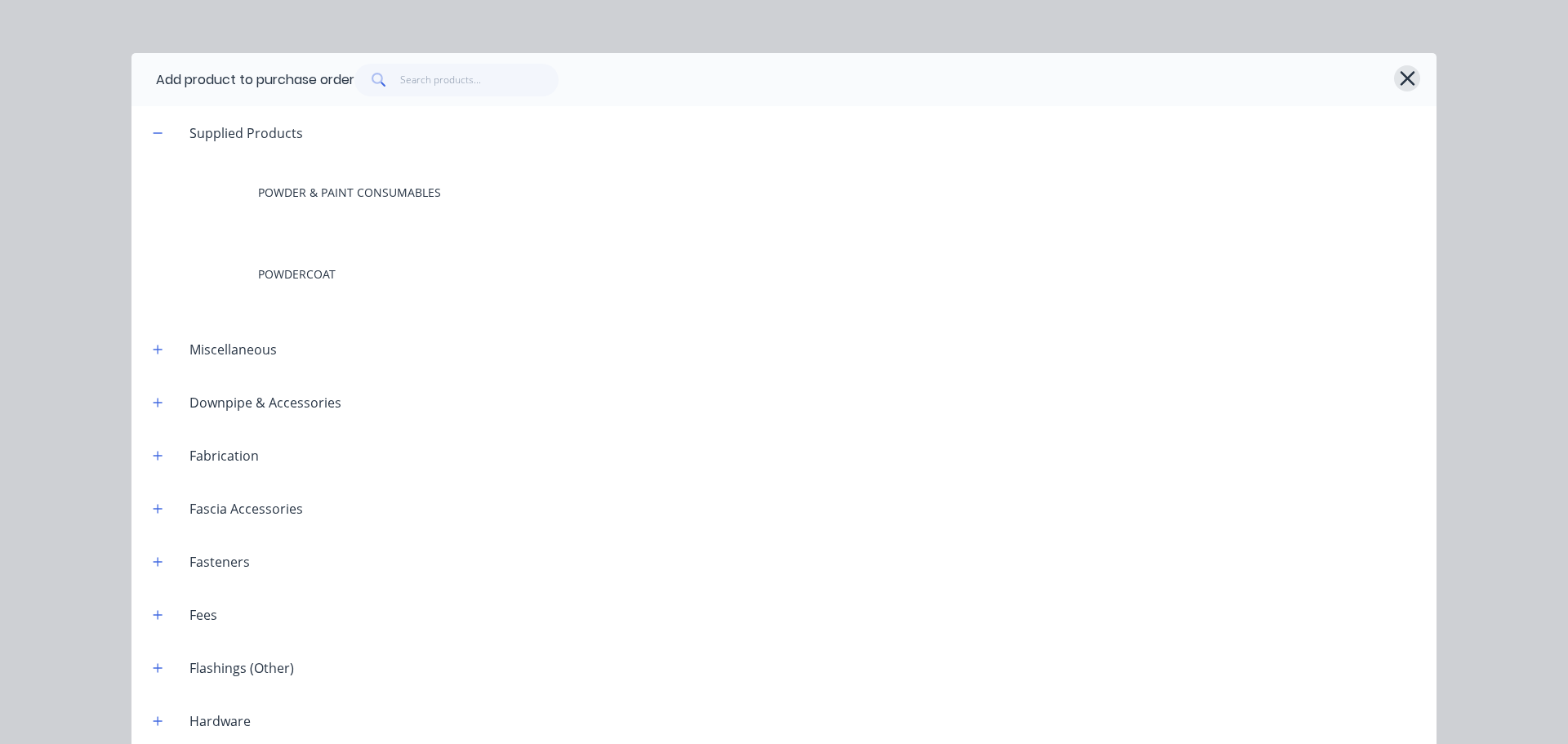
click at [1409, 68] on icon "button" at bounding box center [1408, 79] width 17 height 23
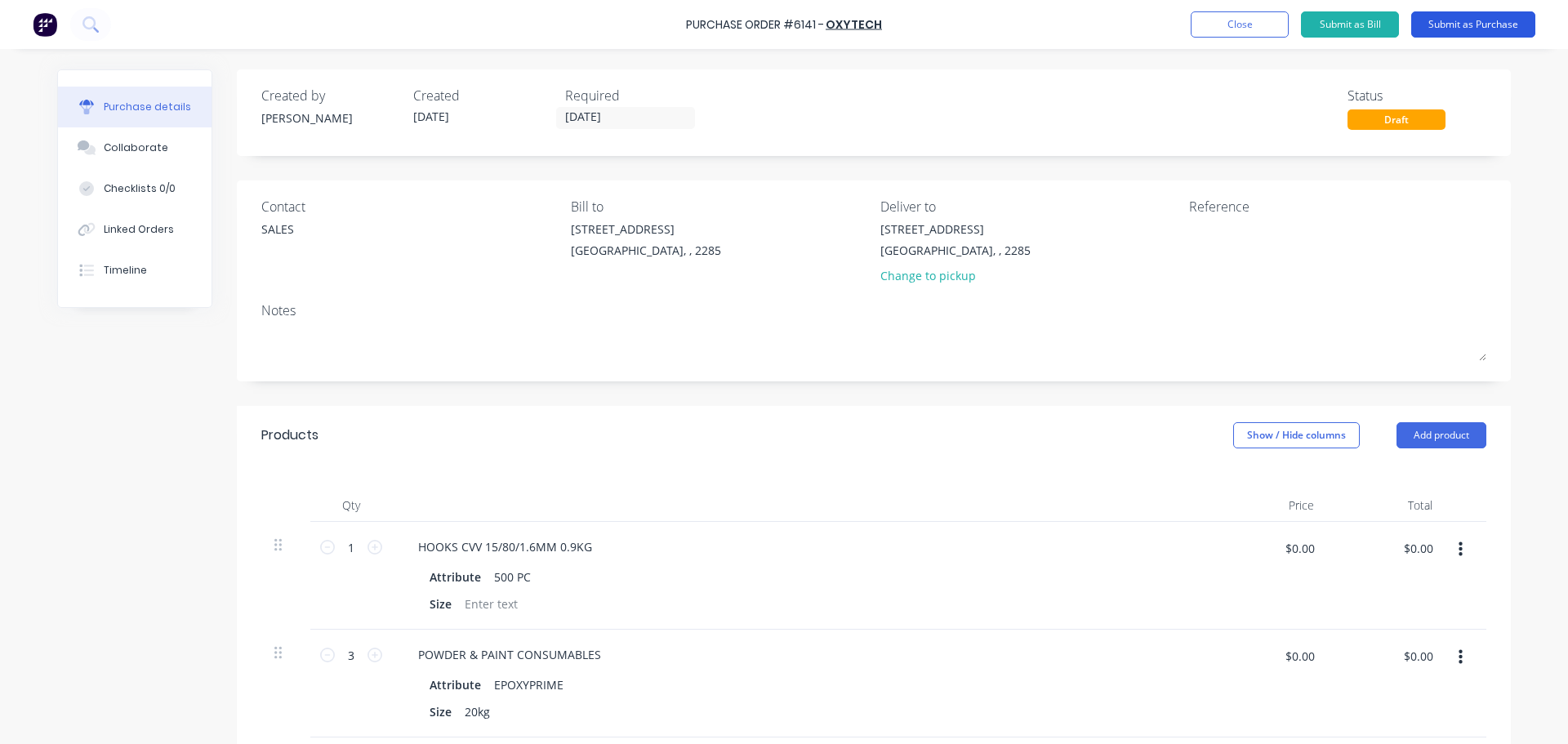
click at [1467, 14] on button "Submit as Purchase" at bounding box center [1473, 24] width 124 height 26
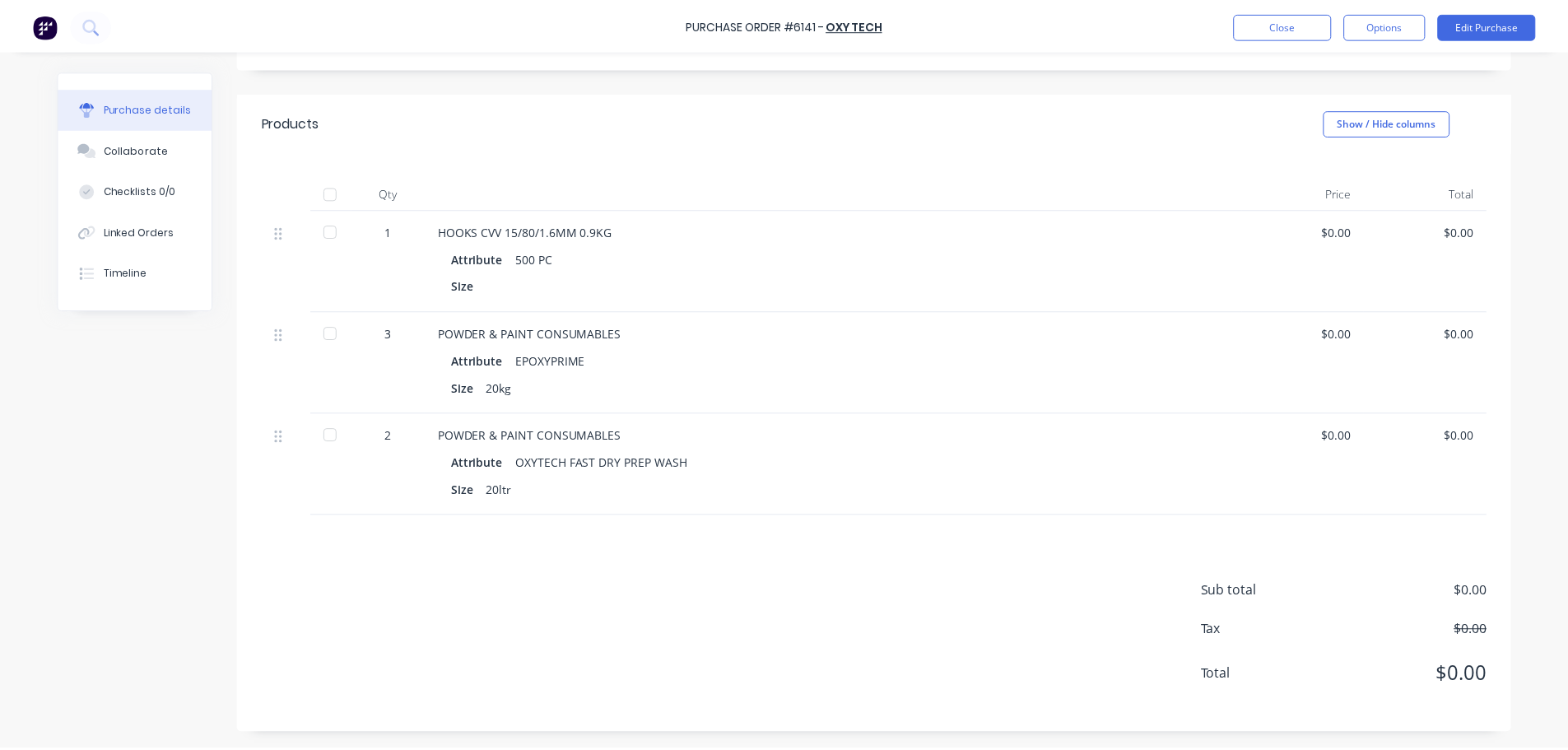
scroll to position [0, 0]
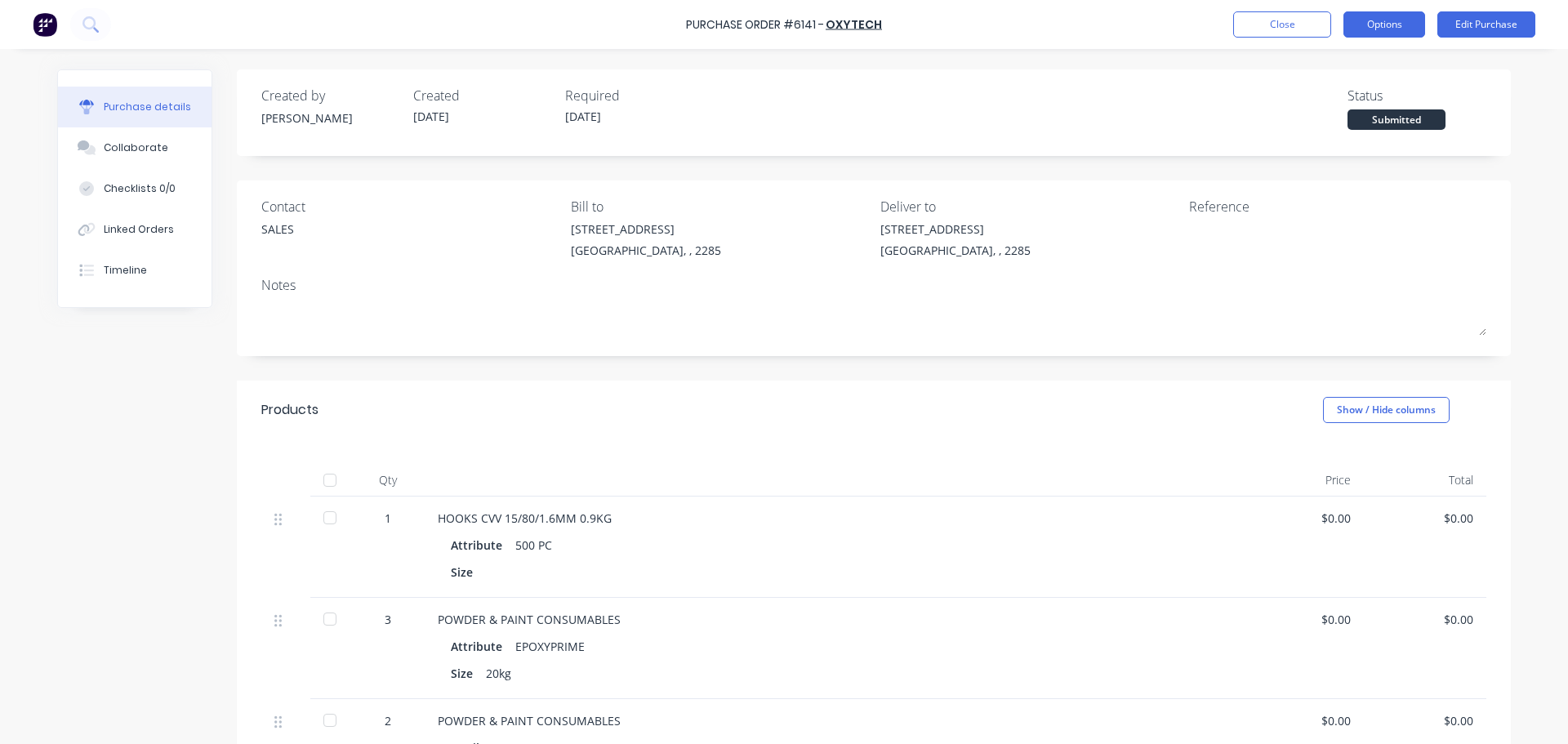
click at [1383, 15] on button "Options" at bounding box center [1384, 24] width 82 height 26
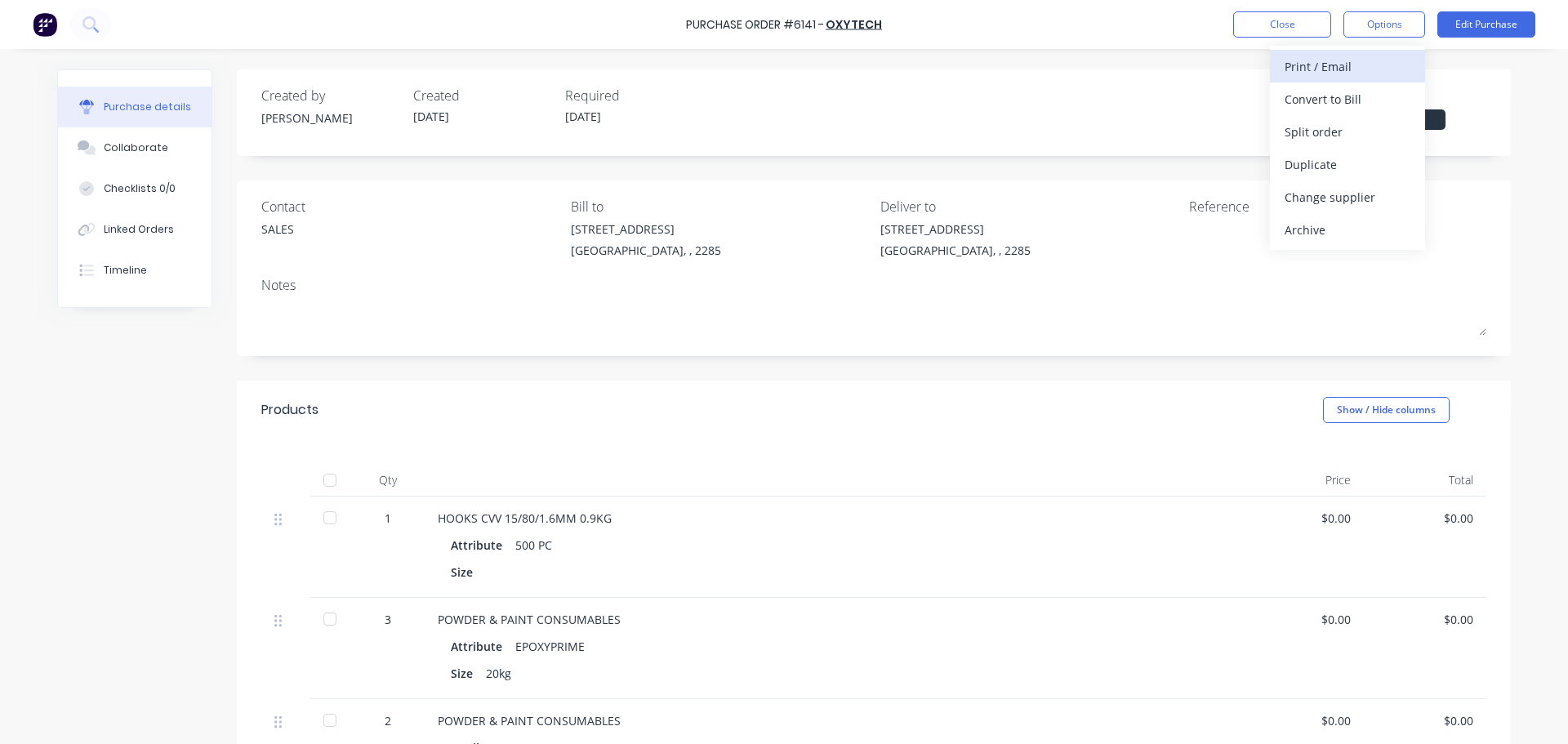
click at [1349, 68] on div "Print / Email" at bounding box center [1347, 66] width 126 height 24
click at [1306, 141] on div "Without pricing" at bounding box center [1347, 132] width 126 height 24
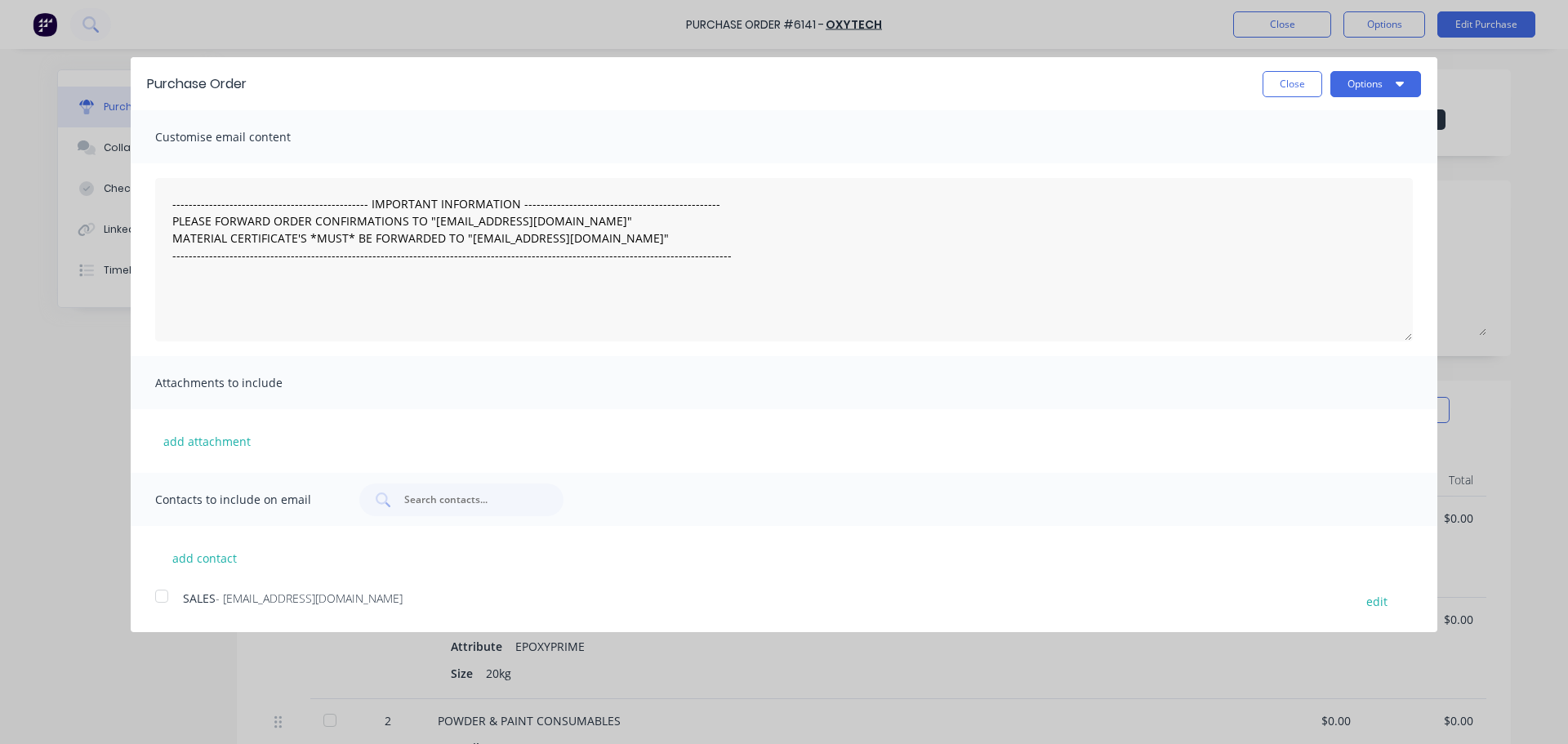
drag, startPoint x: 166, startPoint y: 593, endPoint x: 173, endPoint y: 586, distance: 9.9
click at [167, 590] on div at bounding box center [161, 596] width 33 height 33
click at [1368, 90] on button "Options" at bounding box center [1376, 84] width 90 height 26
click at [1331, 162] on div "Email" at bounding box center [1343, 157] width 126 height 24
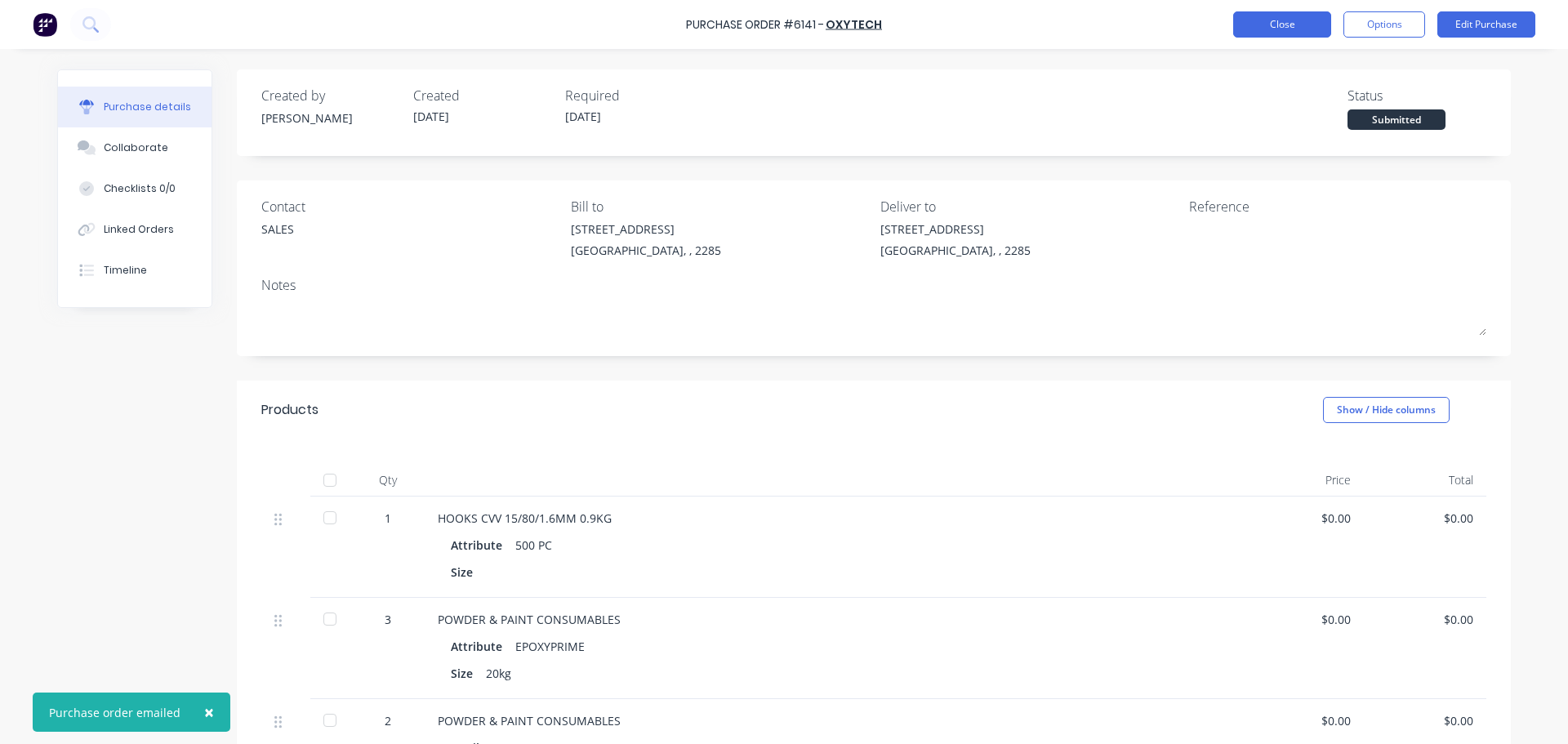
click at [1302, 23] on button "Close" at bounding box center [1282, 24] width 98 height 26
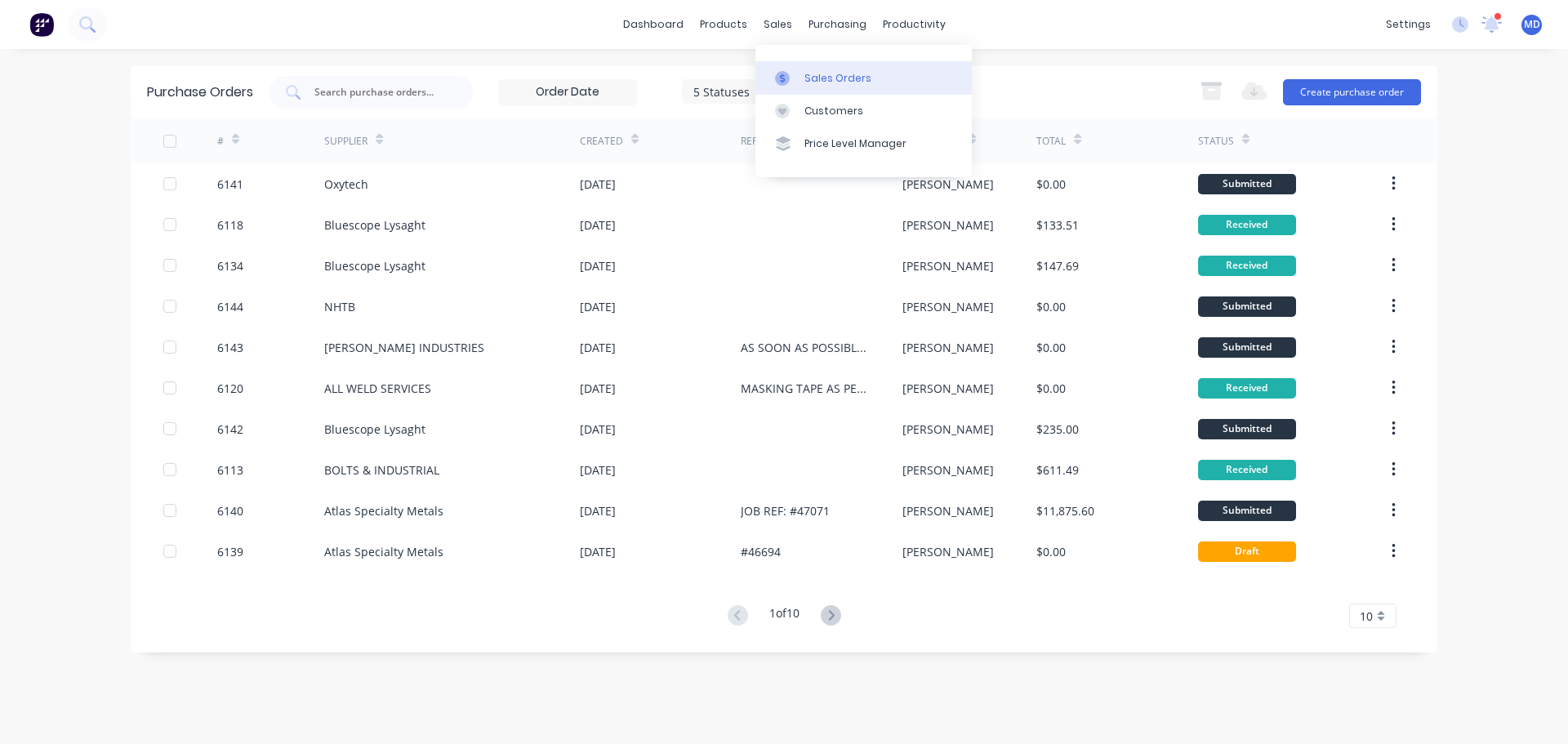
click at [794, 73] on div at bounding box center [787, 78] width 25 height 14
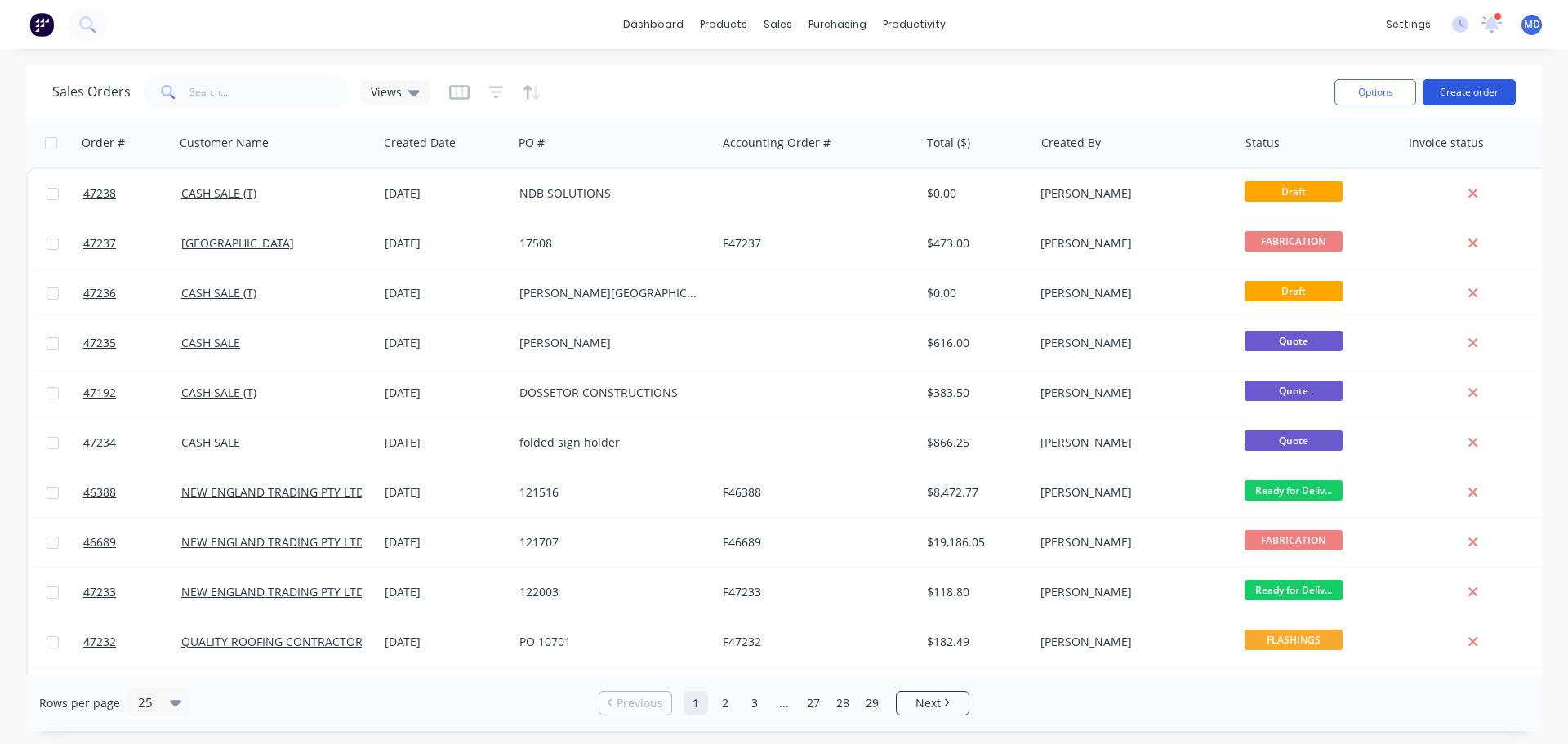
click at [1484, 96] on button "Create order" at bounding box center [1469, 92] width 93 height 26
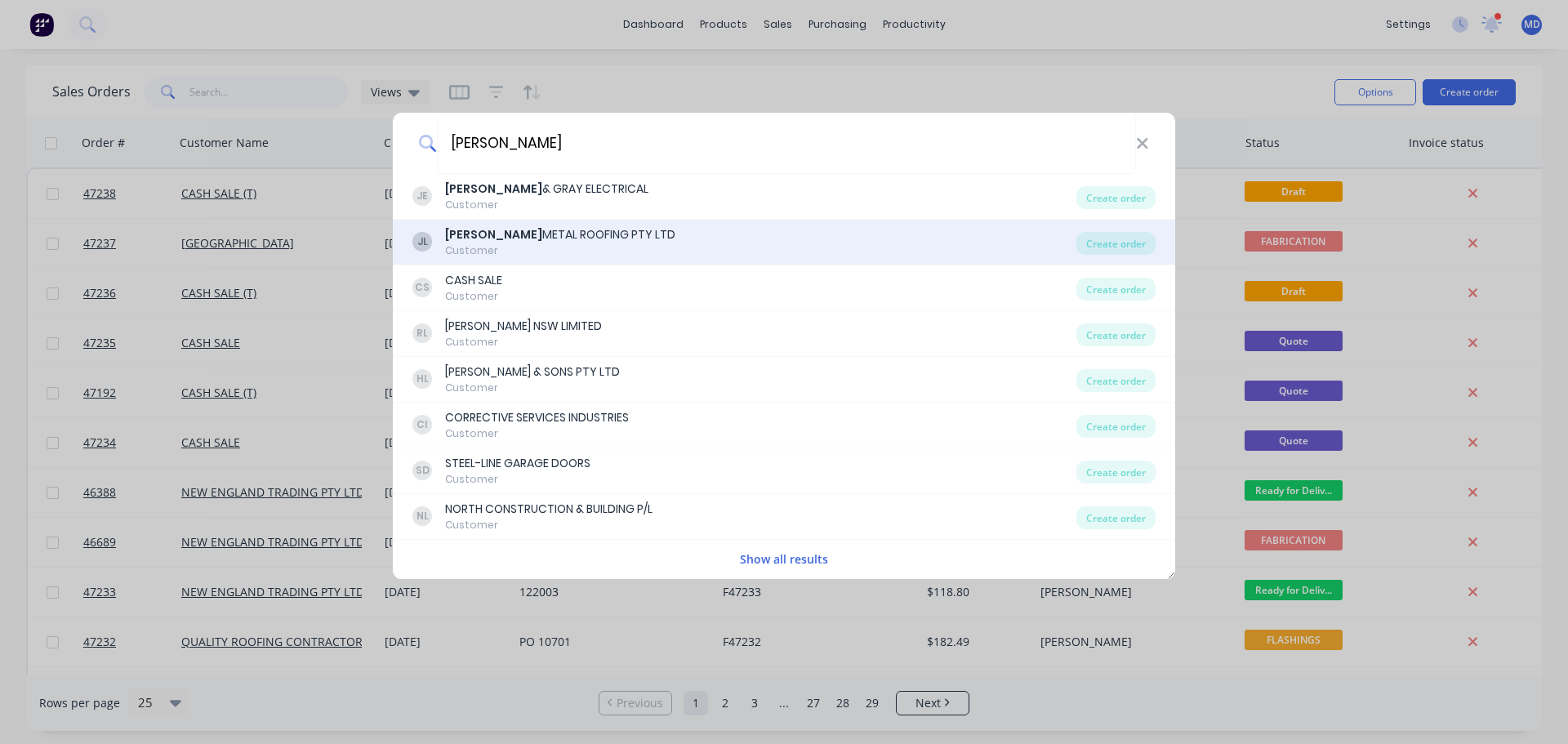
type input "jones"
click at [605, 244] on div "Customer" at bounding box center [561, 250] width 230 height 14
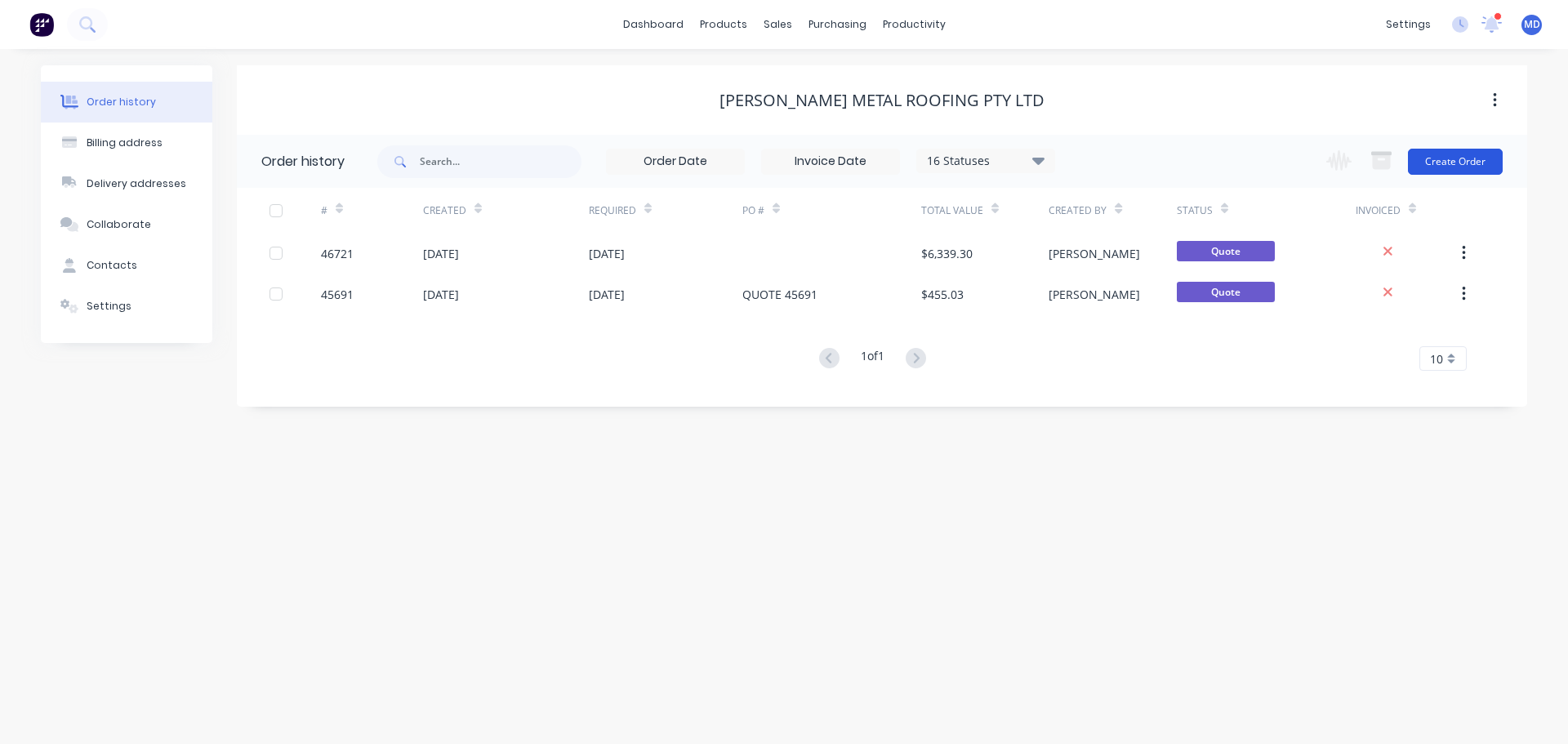
click at [1459, 154] on button "Create Order" at bounding box center [1455, 161] width 95 height 26
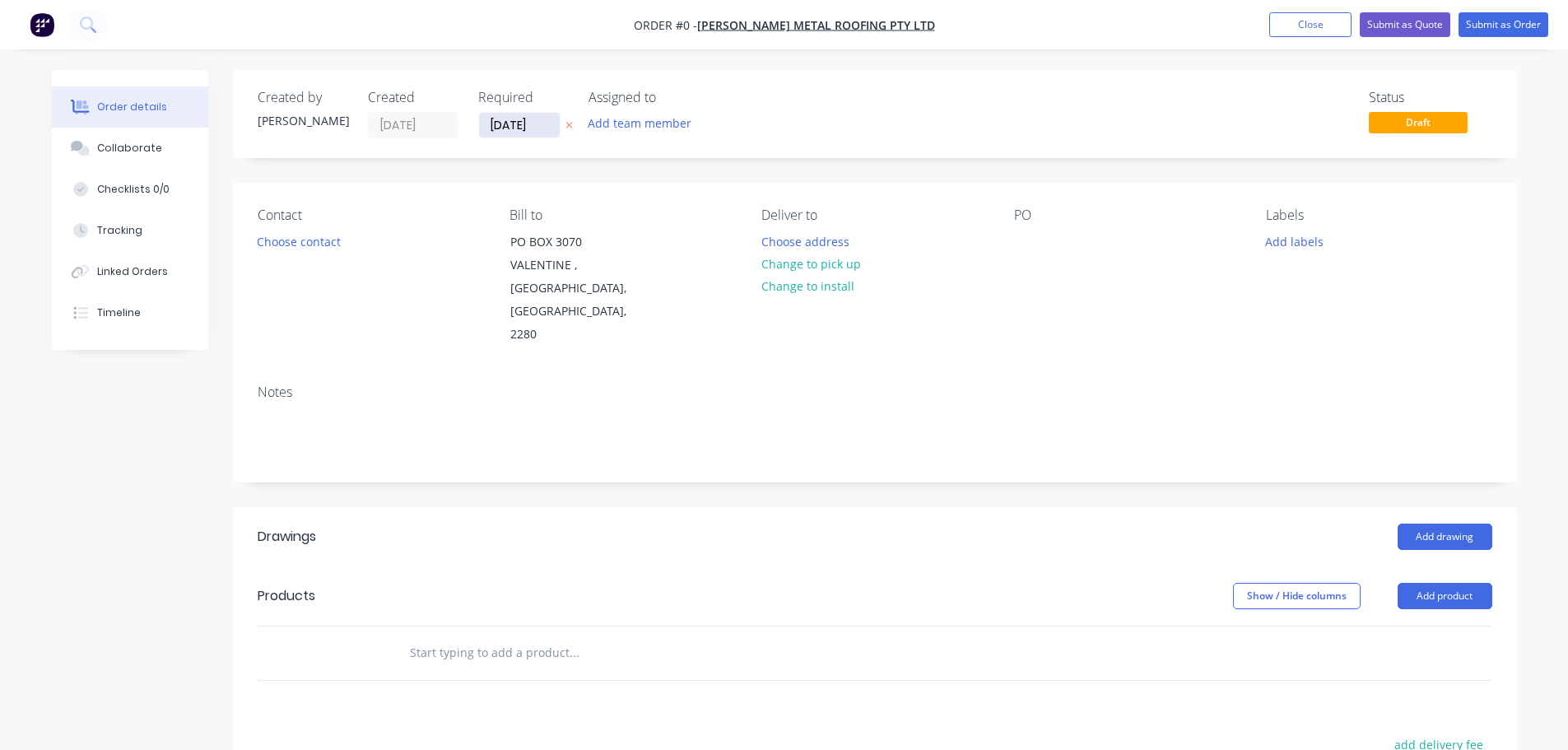
click at [513, 130] on input "[DATE]" at bounding box center [519, 126] width 80 height 25
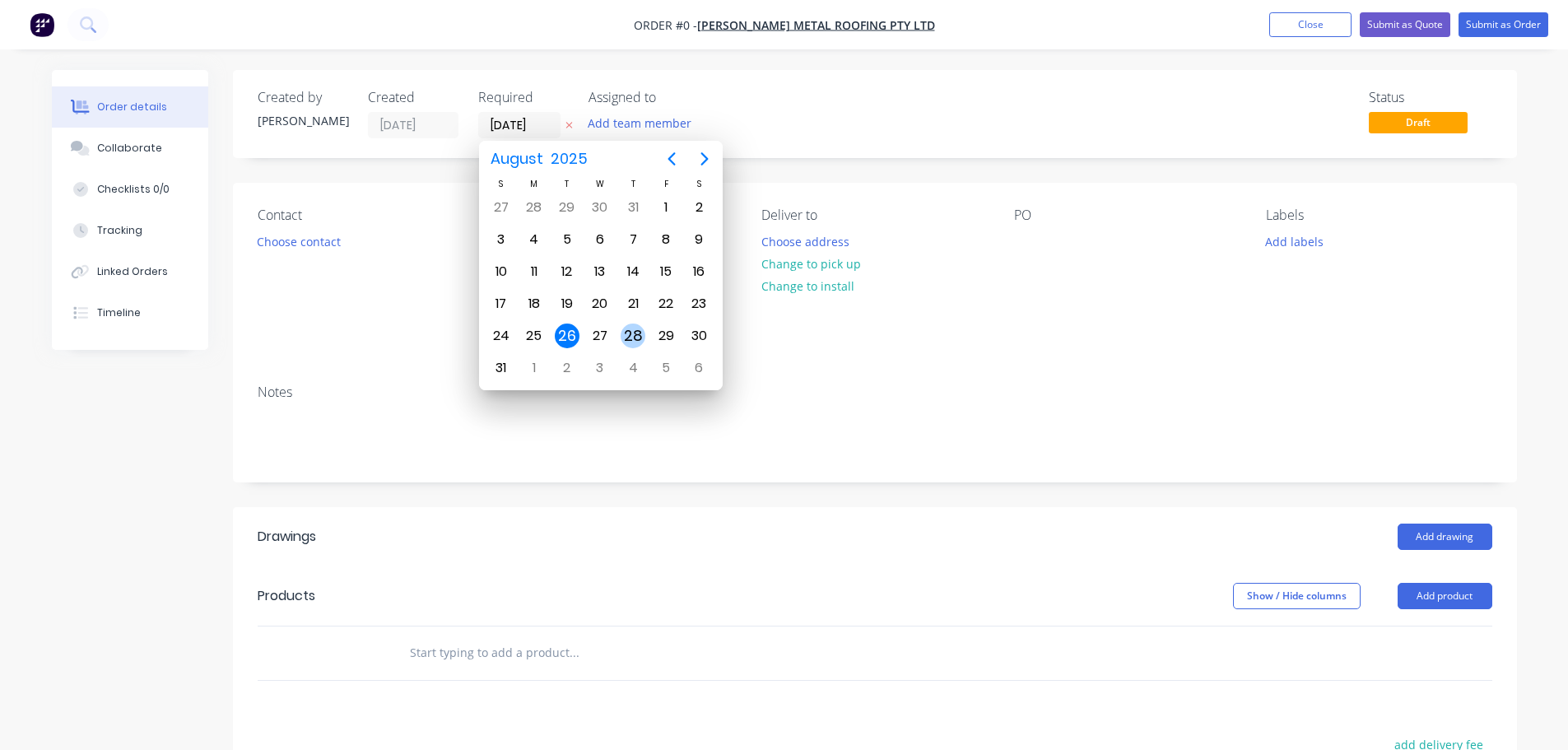
click at [626, 333] on div "28" at bounding box center [633, 336] width 25 height 25
type input "28/08/25"
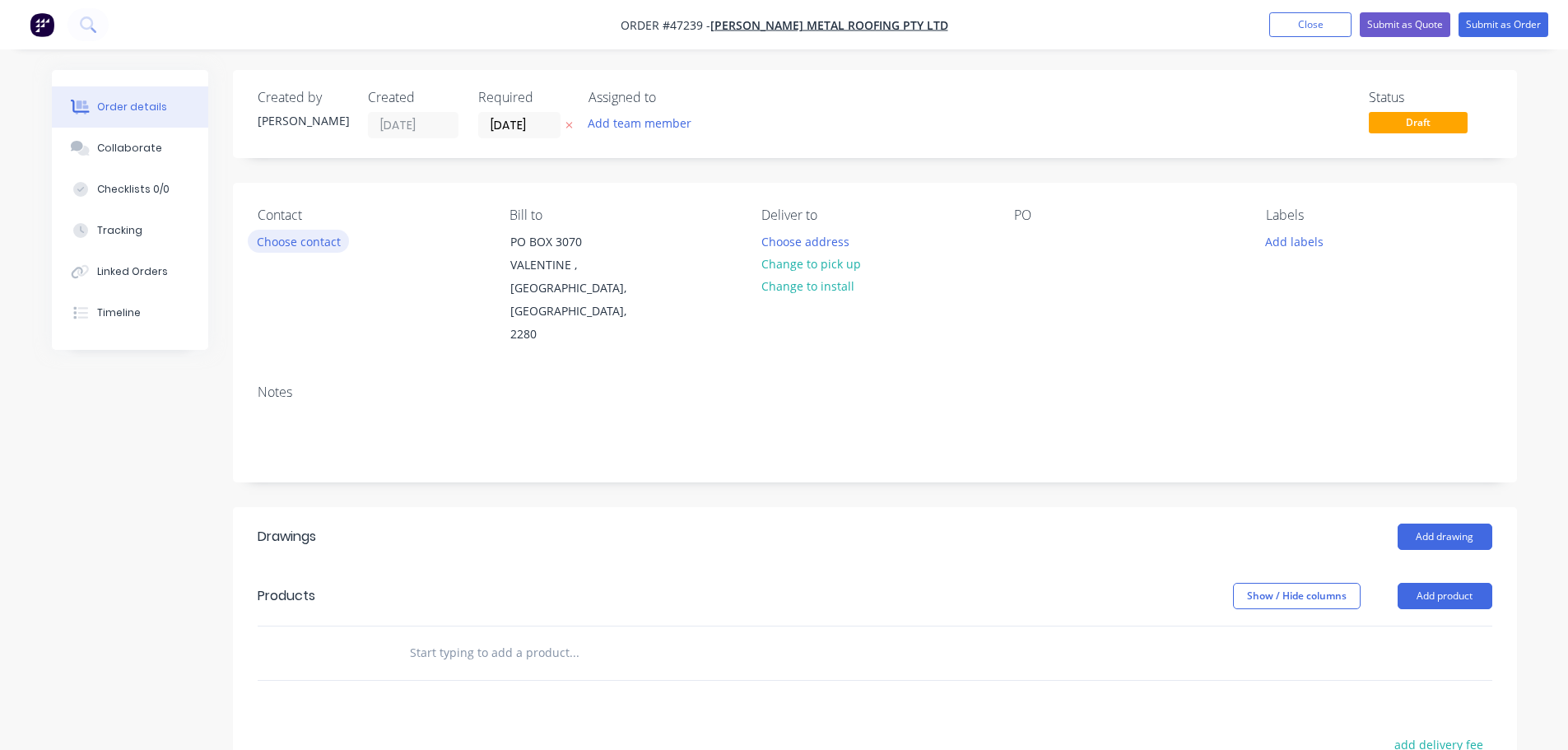
click at [328, 243] on button "Choose contact" at bounding box center [298, 240] width 102 height 22
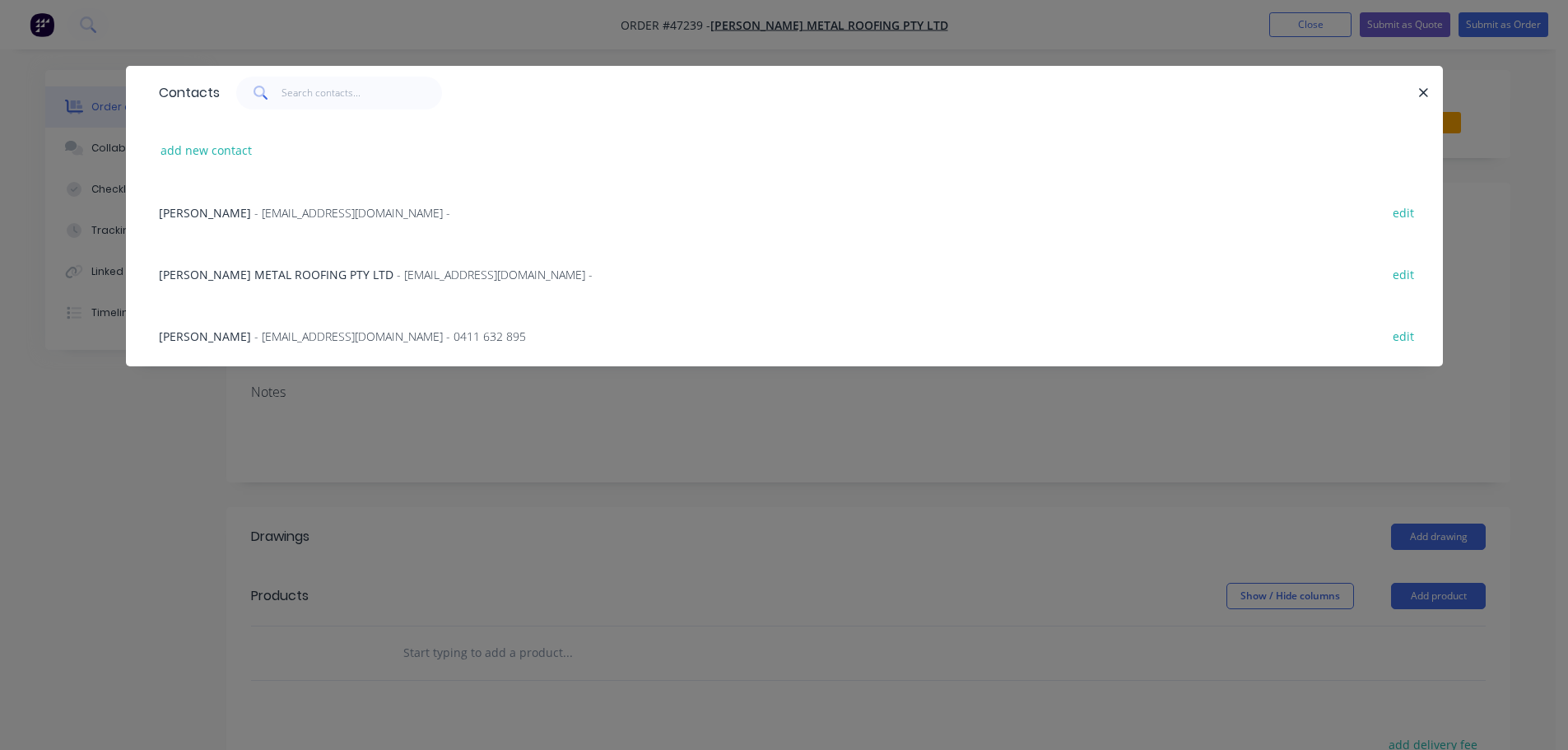
click at [318, 342] on span "- admin@jonesmetalroofing.com.au - 0411 632 895" at bounding box center [390, 336] width 272 height 15
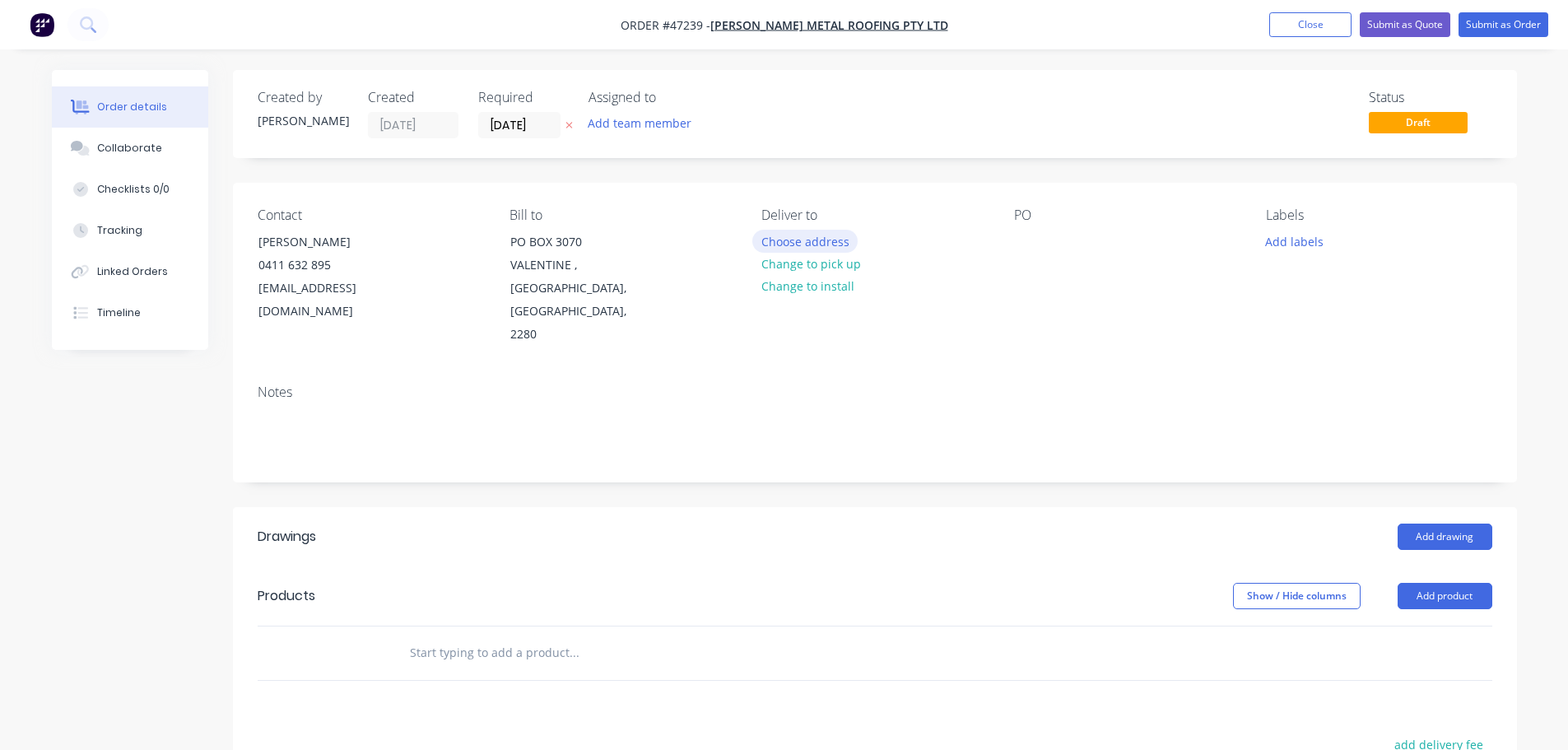
click at [785, 242] on button "Choose address" at bounding box center [804, 240] width 106 height 22
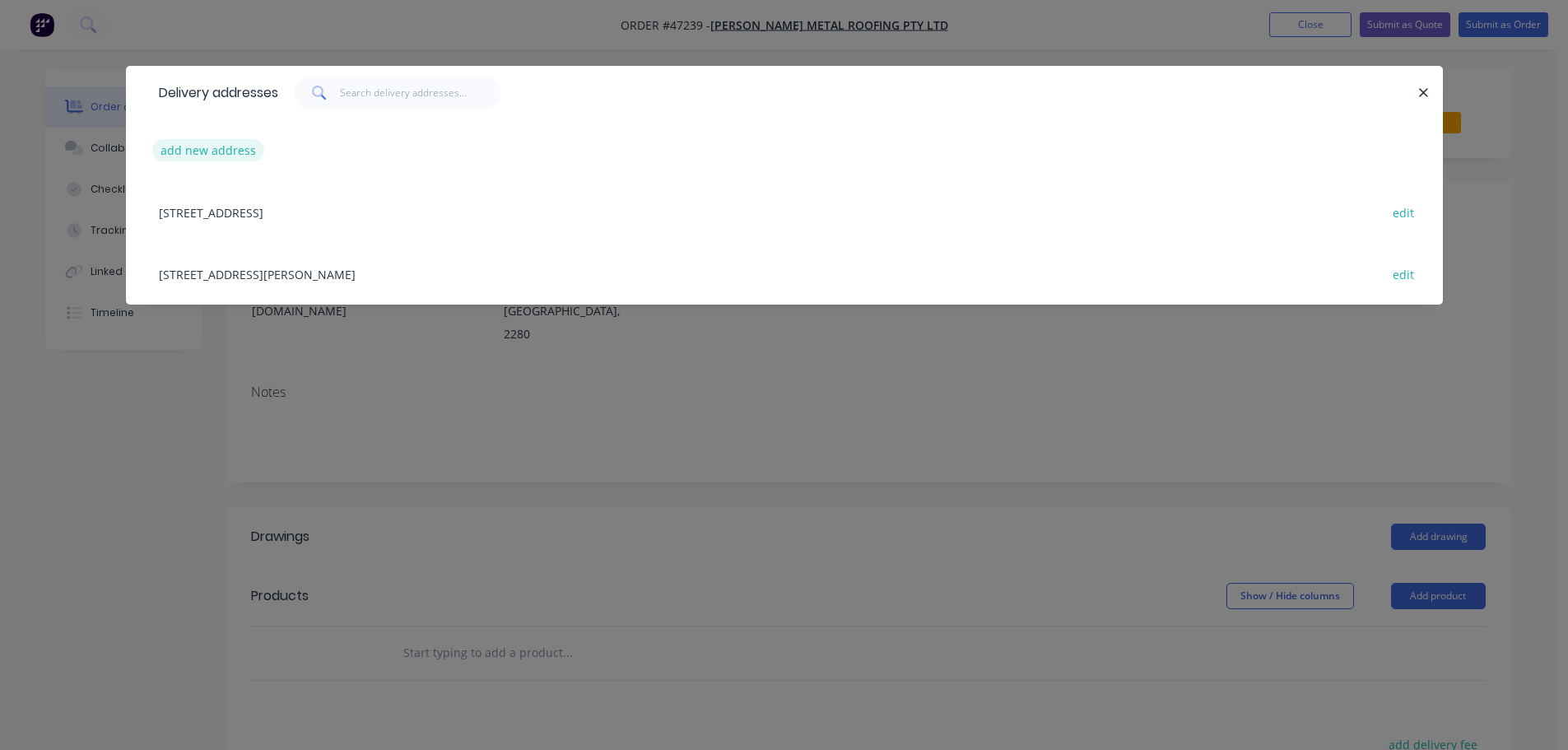
click at [232, 148] on button "add new address" at bounding box center [208, 150] width 113 height 22
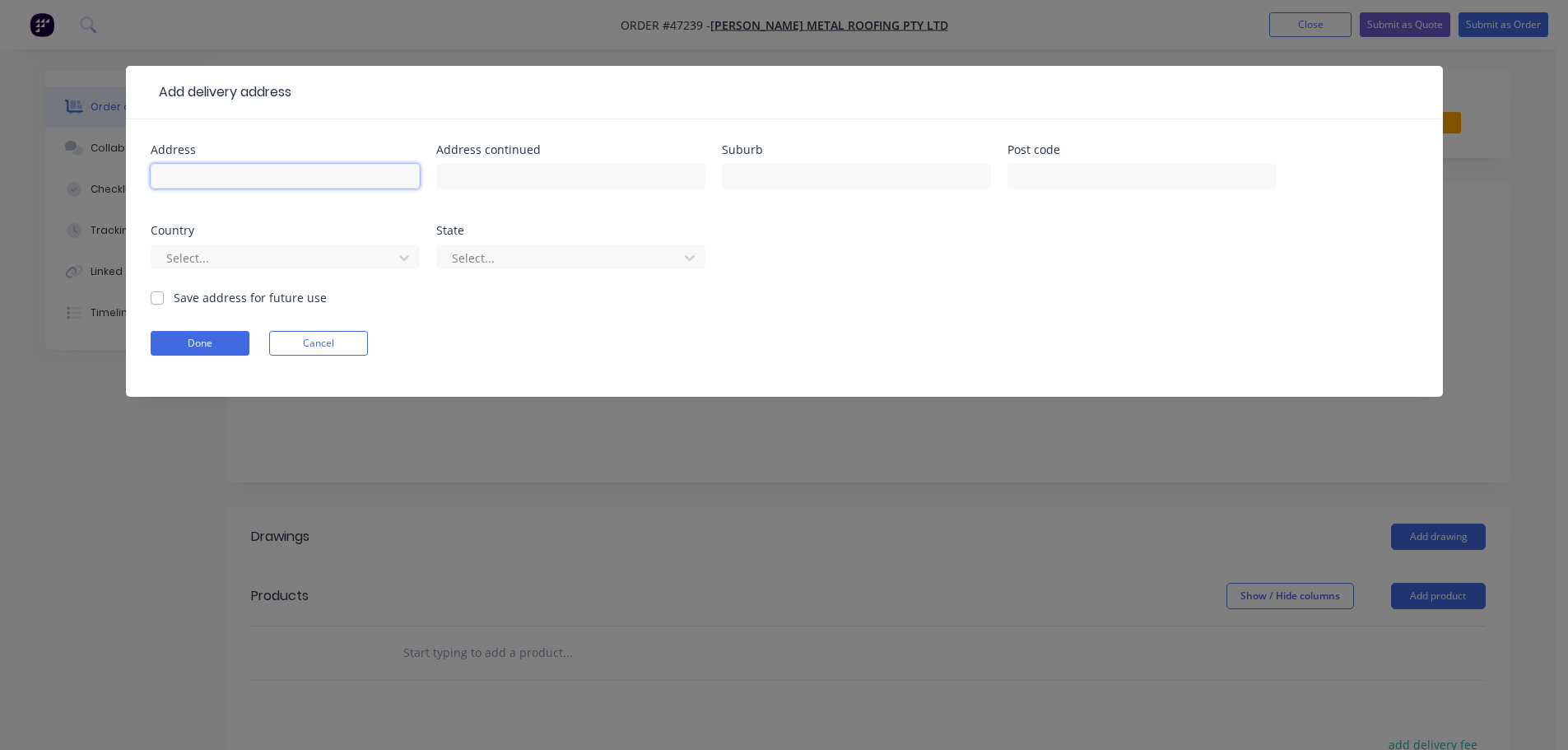
click at [233, 176] on input "text" at bounding box center [286, 176] width 269 height 25
type input "10 LUCAS CRESCENT"
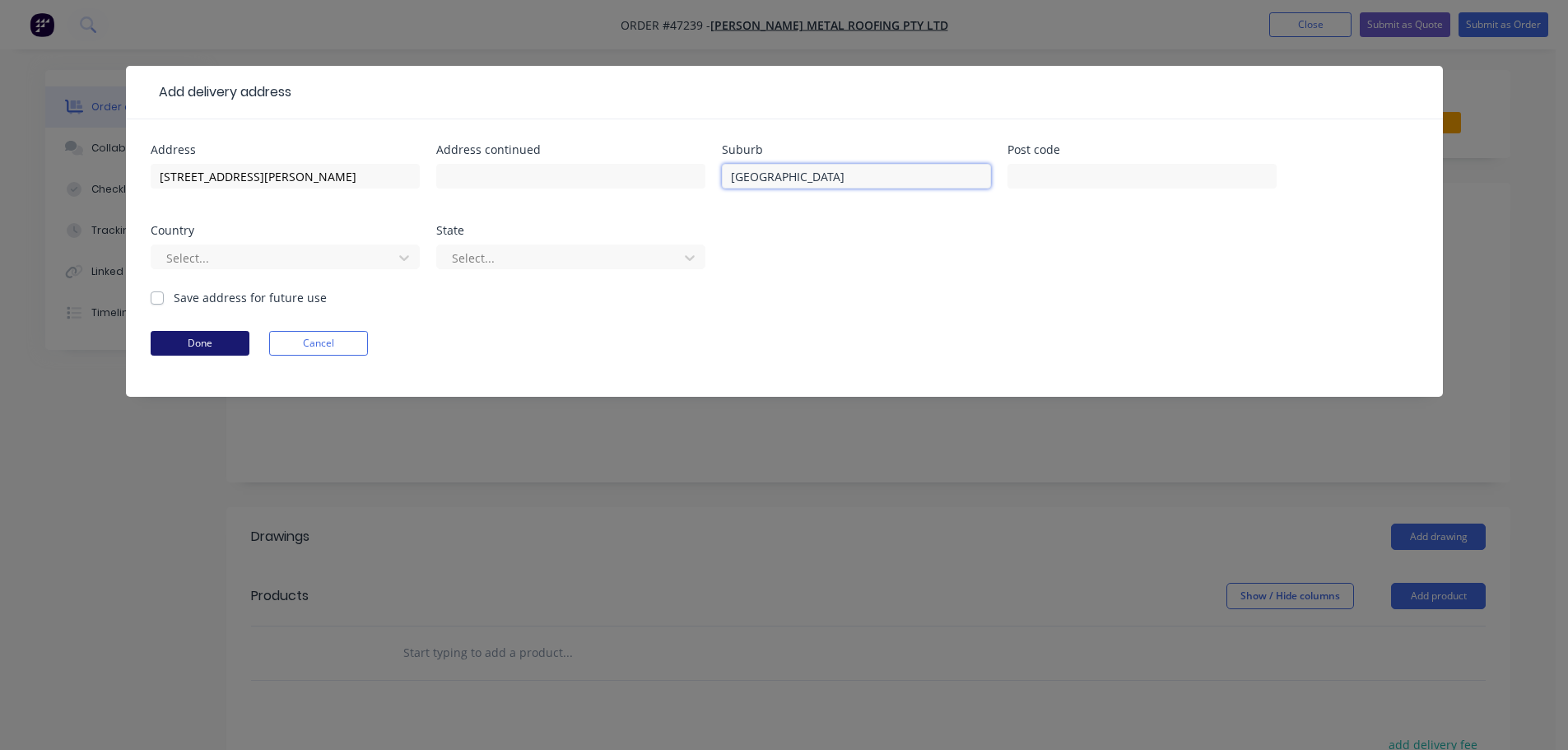
type input "ADAMSTOWN HEIGHTS"
click at [192, 339] on button "Done" at bounding box center [200, 344] width 99 height 25
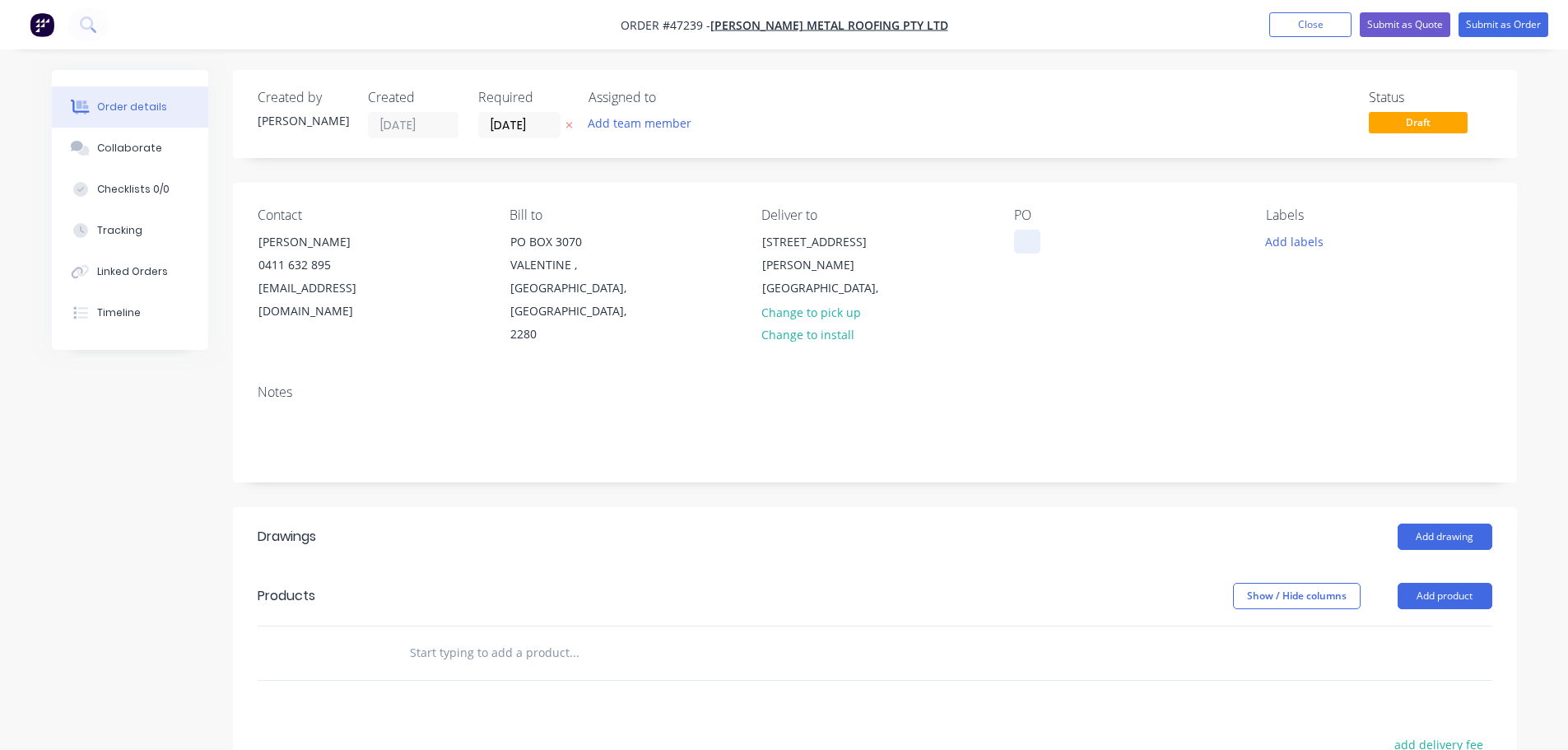
click at [1016, 238] on div at bounding box center [1027, 241] width 26 height 24
click at [1462, 524] on button "Add drawing" at bounding box center [1445, 536] width 95 height 26
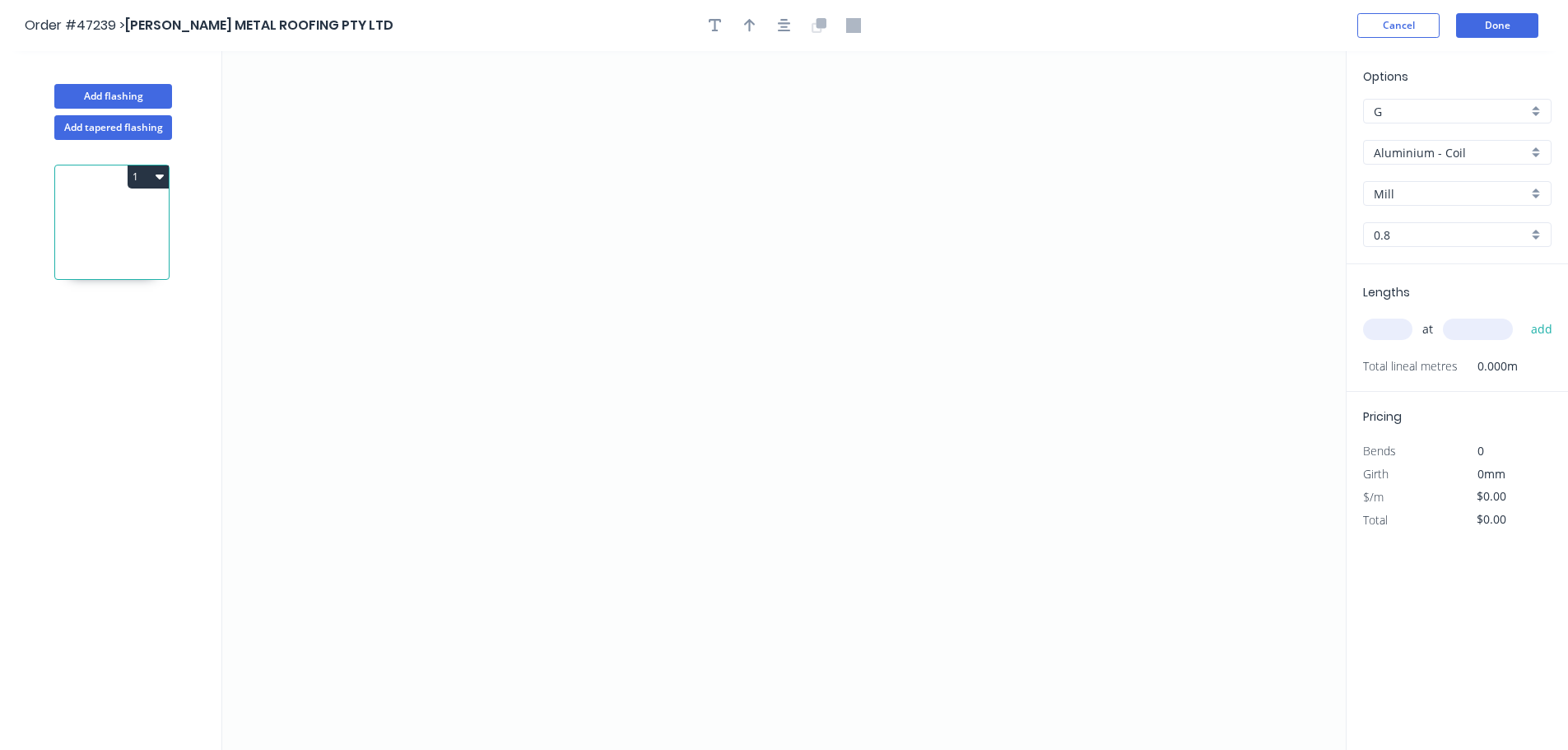
click at [1440, 152] on input "Aluminium - Coil" at bounding box center [1451, 153] width 154 height 17
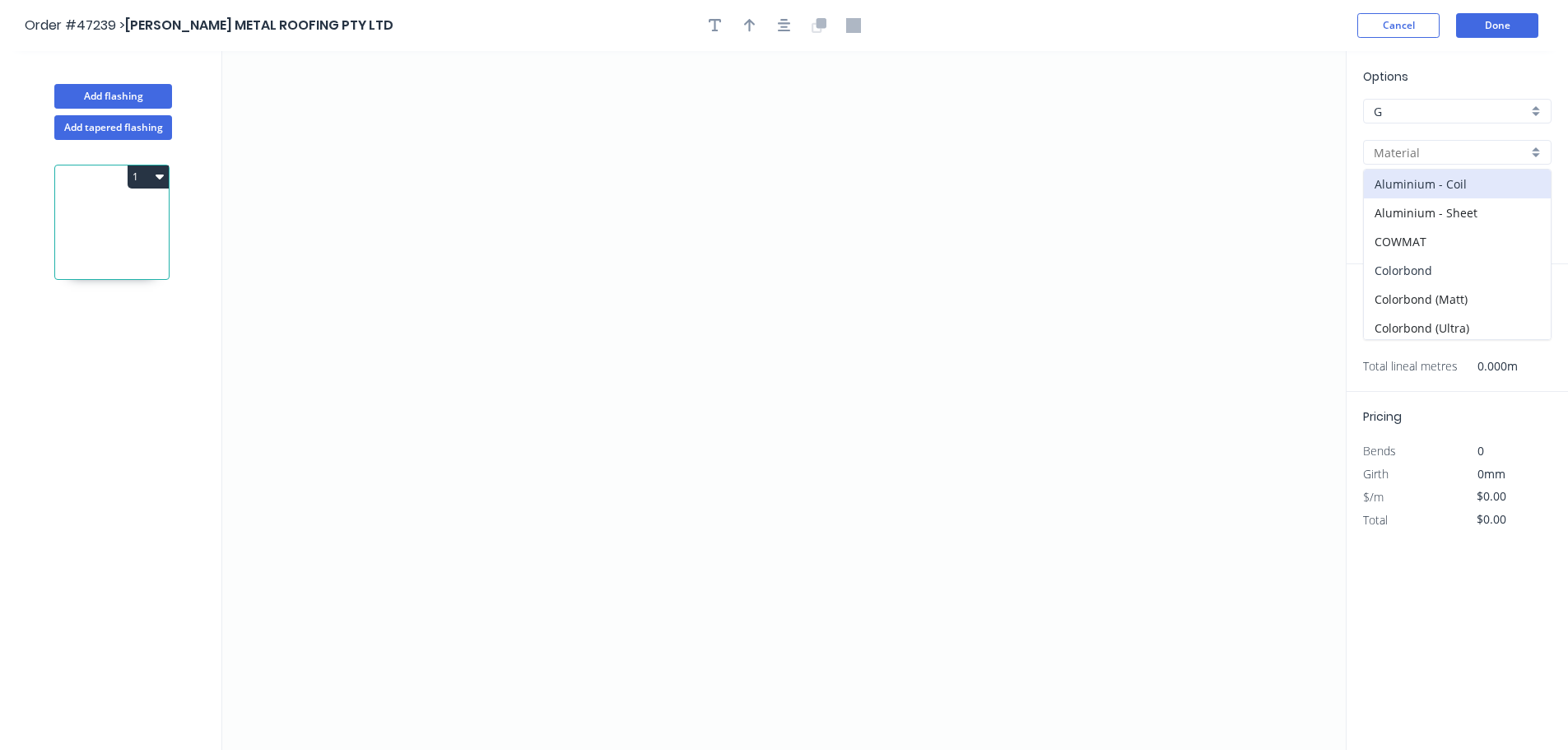
click at [1406, 262] on div "Colorbond" at bounding box center [1457, 271] width 187 height 29
type input "Colorbond"
type input "Basalt"
type input "0.55"
click at [1414, 199] on input "Basalt" at bounding box center [1451, 194] width 154 height 17
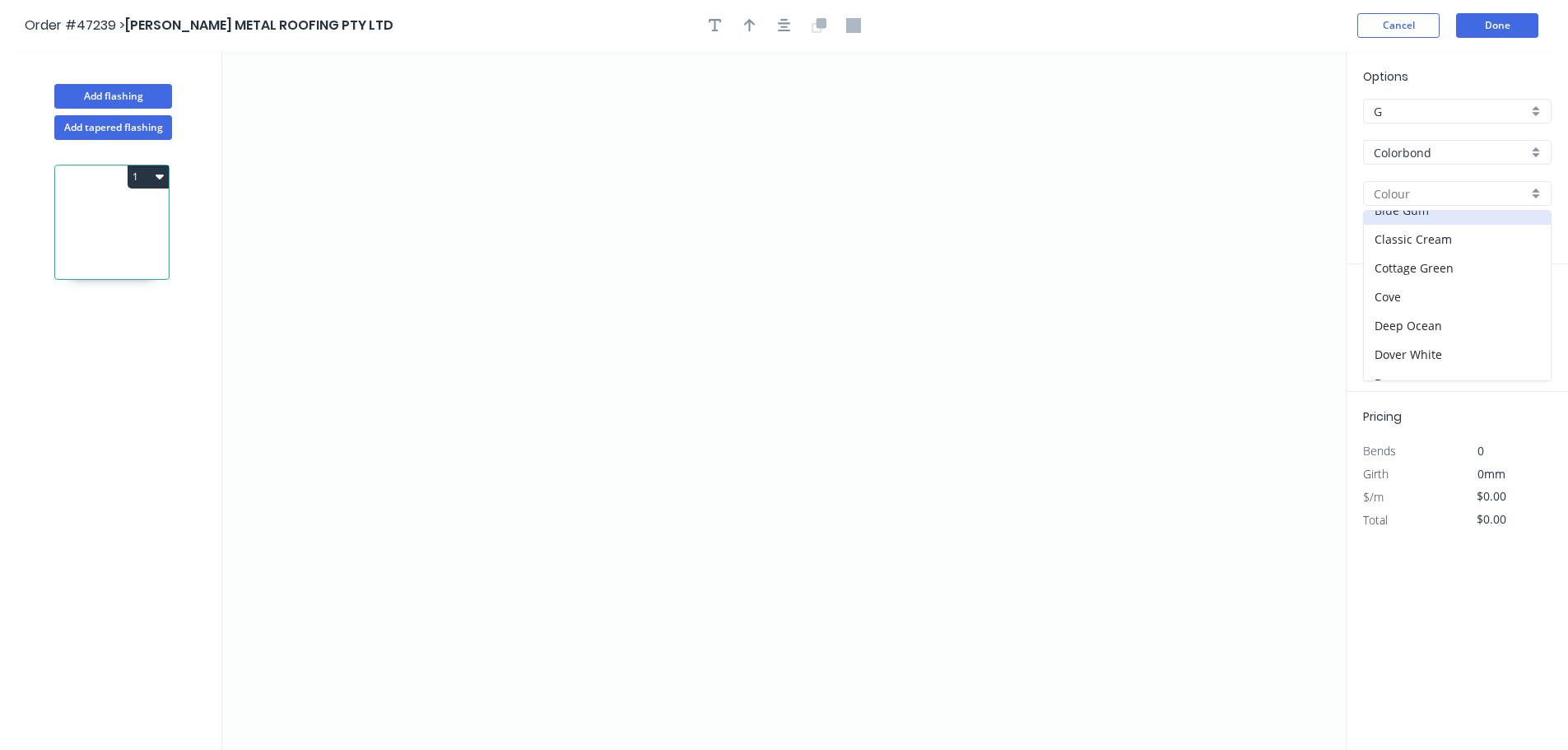
scroll to position [82, 0]
click at [1421, 312] on div "Dover White" at bounding box center [1457, 315] width 187 height 29
type input "Dover White"
click at [845, 140] on icon "0" at bounding box center [784, 401] width 1124 height 699
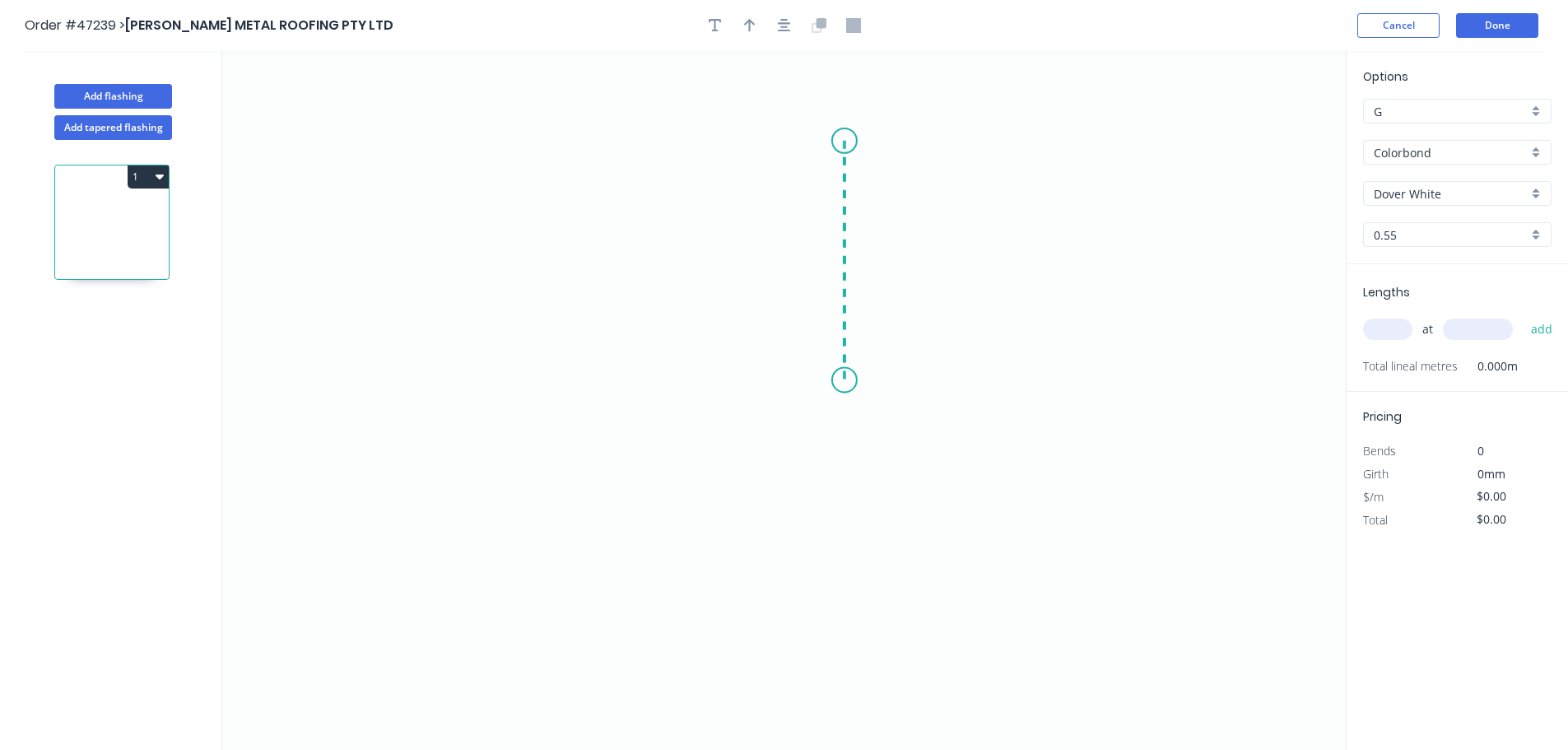
click at [846, 380] on icon "0" at bounding box center [784, 401] width 1124 height 699
click at [712, 382] on icon "0 ?" at bounding box center [784, 401] width 1124 height 699
click at [736, 672] on icon "0 ? ?" at bounding box center [784, 401] width 1124 height 699
drag, startPoint x: 725, startPoint y: 675, endPoint x: 692, endPoint y: 694, distance: 38.1
click at [692, 694] on icon "0 ? ? ?" at bounding box center [784, 401] width 1124 height 699
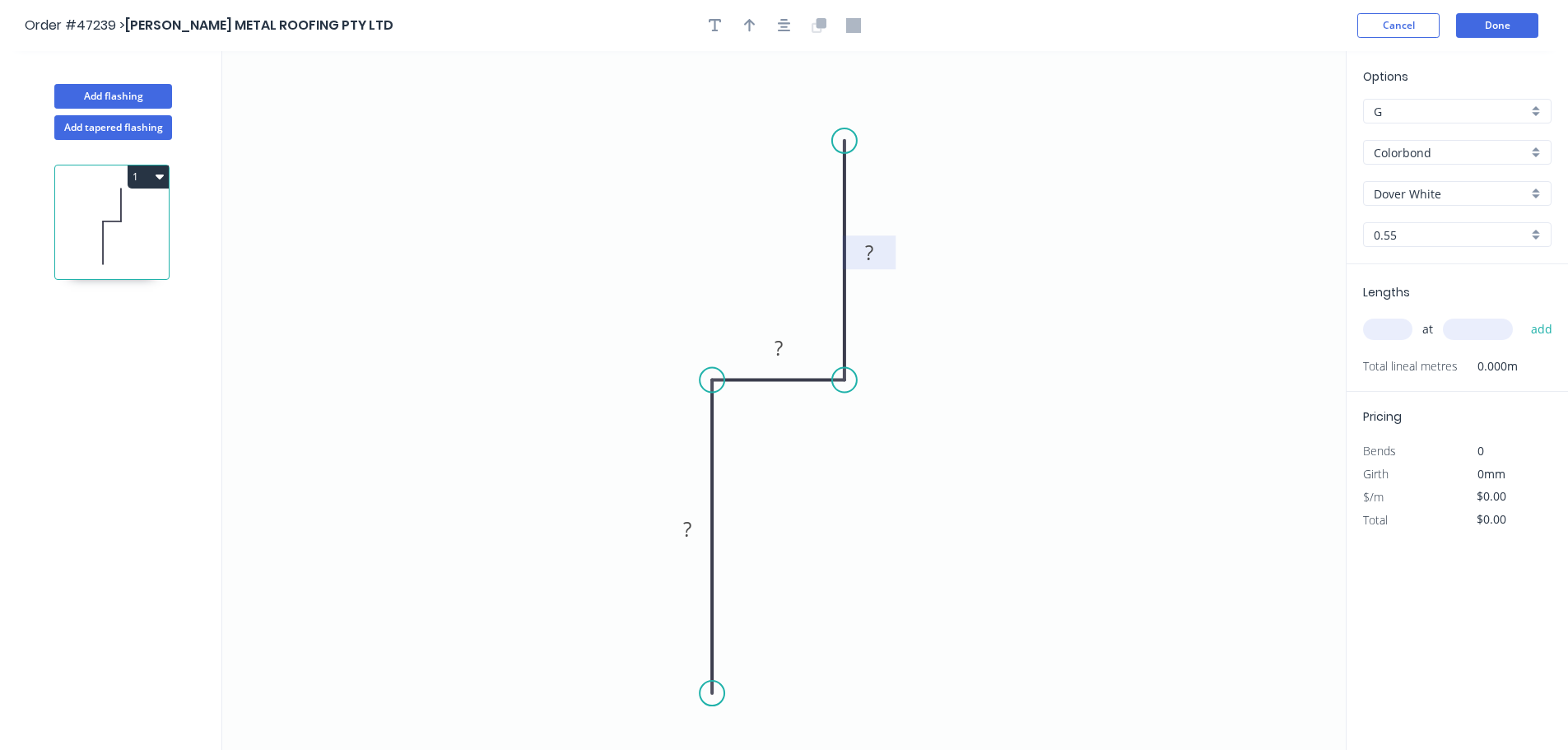
click at [868, 256] on tspan "?" at bounding box center [869, 253] width 9 height 27
click at [749, 30] on icon "button" at bounding box center [750, 26] width 12 height 14
type input "$8.87"
drag, startPoint x: 1263, startPoint y: 131, endPoint x: 764, endPoint y: 284, distance: 521.9
click at [764, 284] on icon at bounding box center [763, 263] width 15 height 52
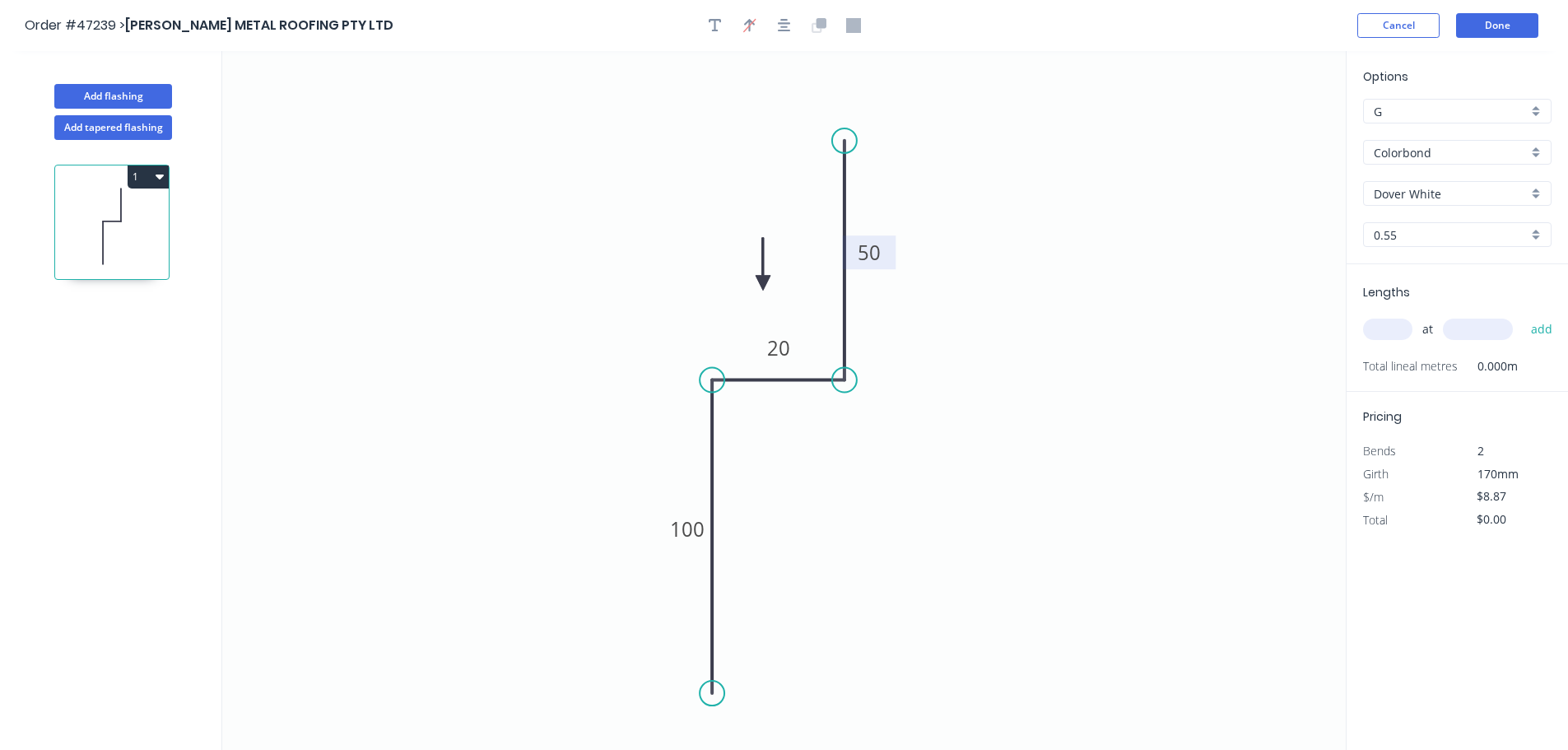
click at [1374, 332] on input "text" at bounding box center [1388, 329] width 49 height 21
type input "1"
type input "7000"
click at [1523, 315] on button "add" at bounding box center [1543, 329] width 39 height 28
type input "$62.09"
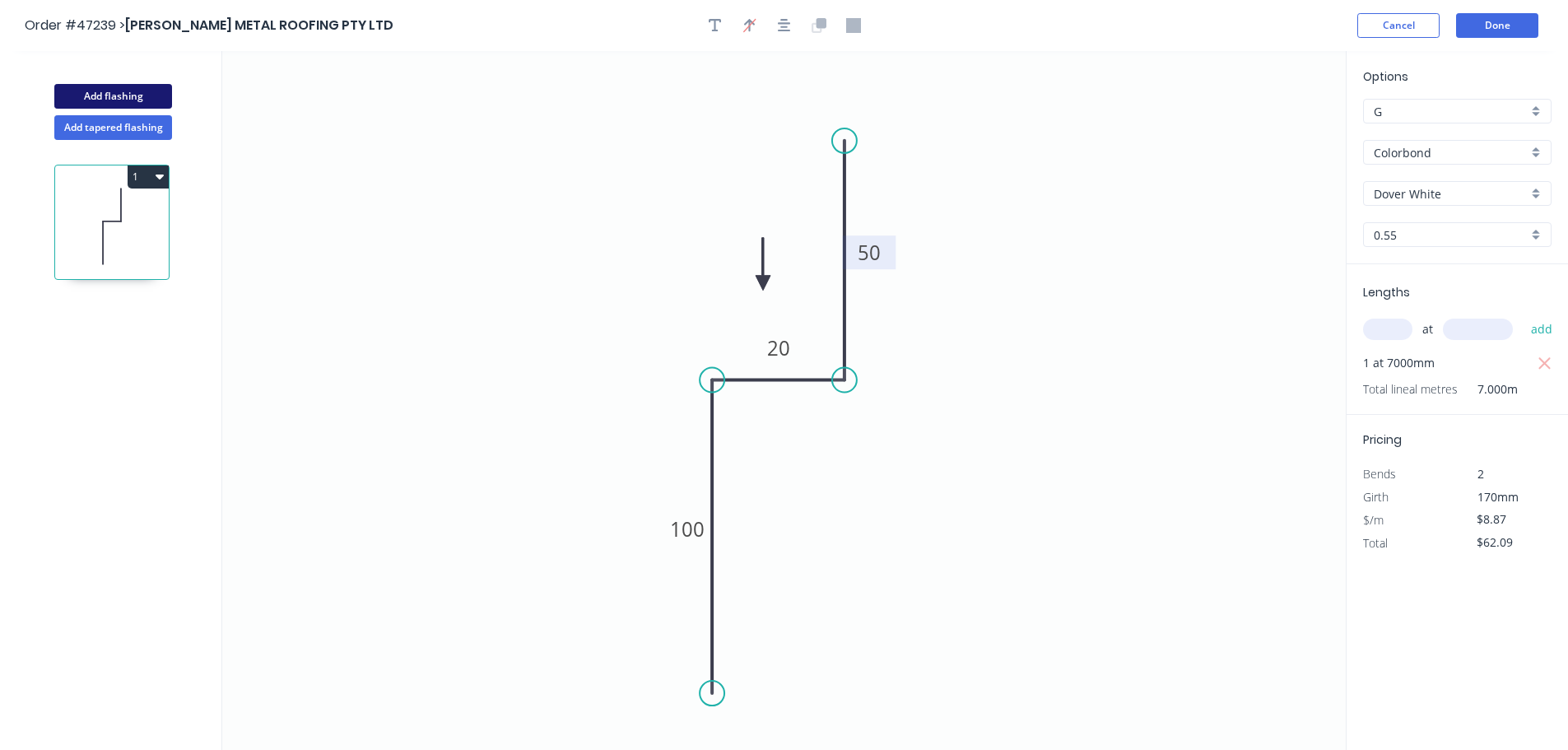
click at [155, 100] on button "Add flashing" at bounding box center [113, 97] width 118 height 25
type input "$0.00"
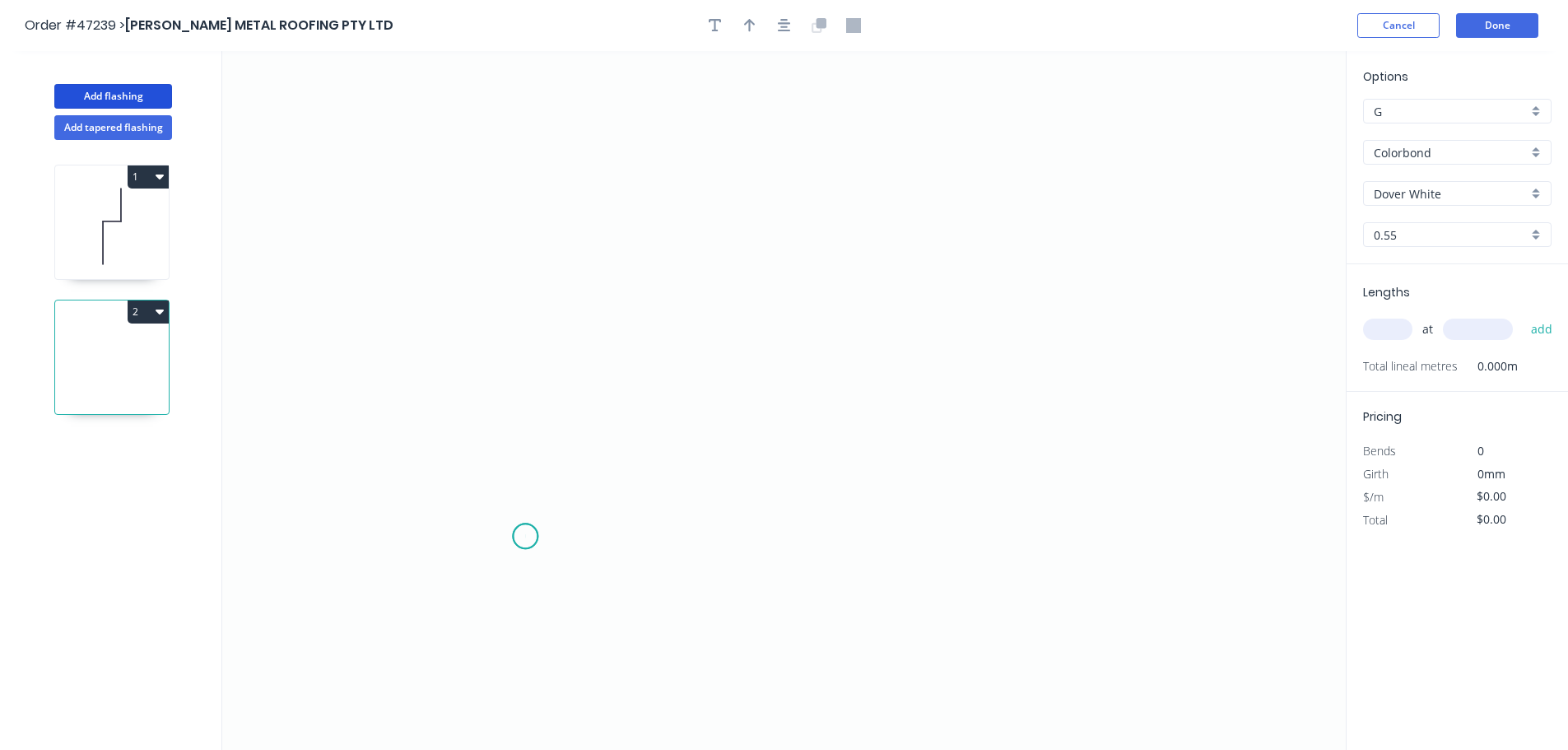
drag, startPoint x: 526, startPoint y: 537, endPoint x: 488, endPoint y: 285, distance: 254.8
click at [525, 535] on icon "0" at bounding box center [784, 401] width 1124 height 699
click at [518, 244] on icon "0" at bounding box center [784, 401] width 1124 height 699
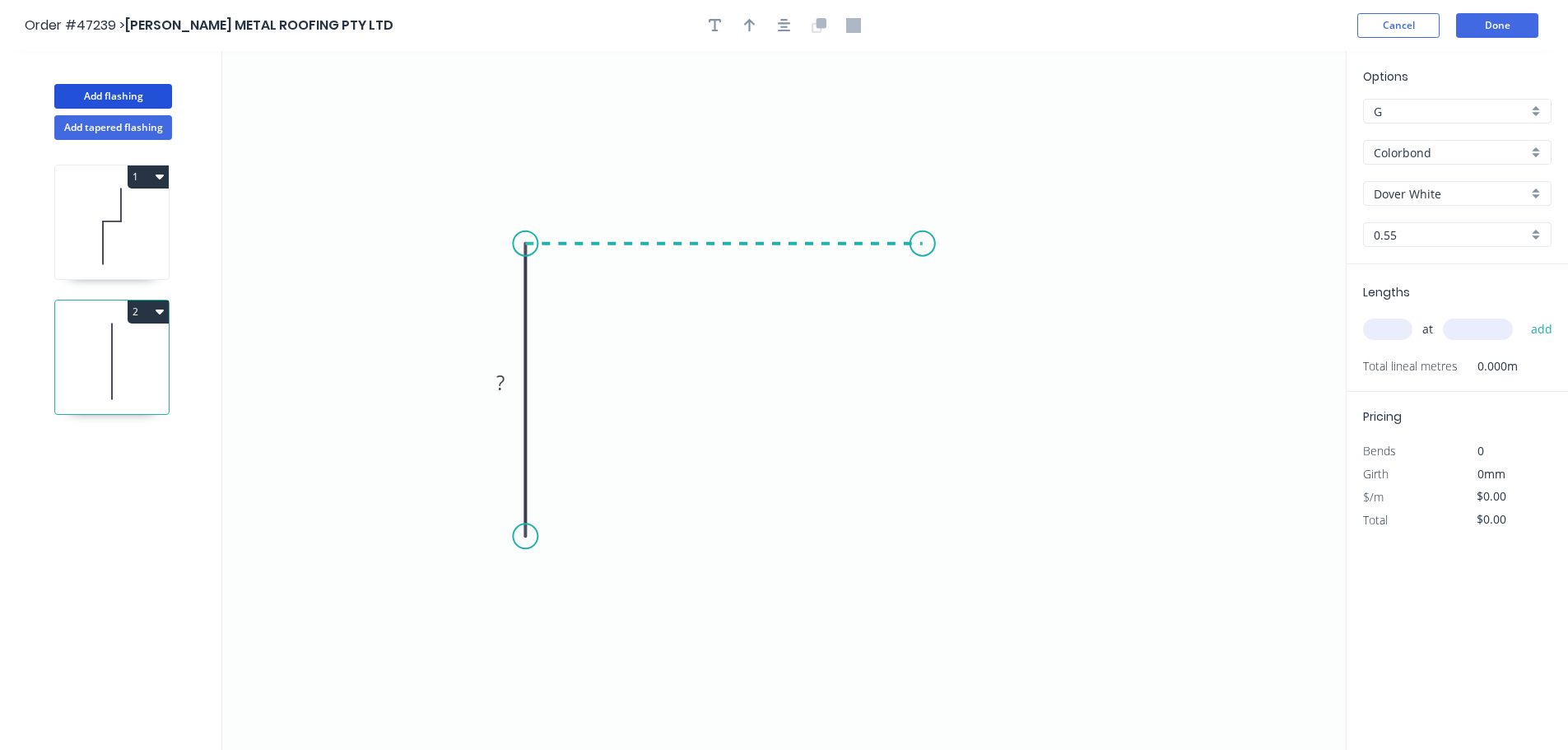
click at [923, 244] on icon "0 ?" at bounding box center [784, 401] width 1124 height 699
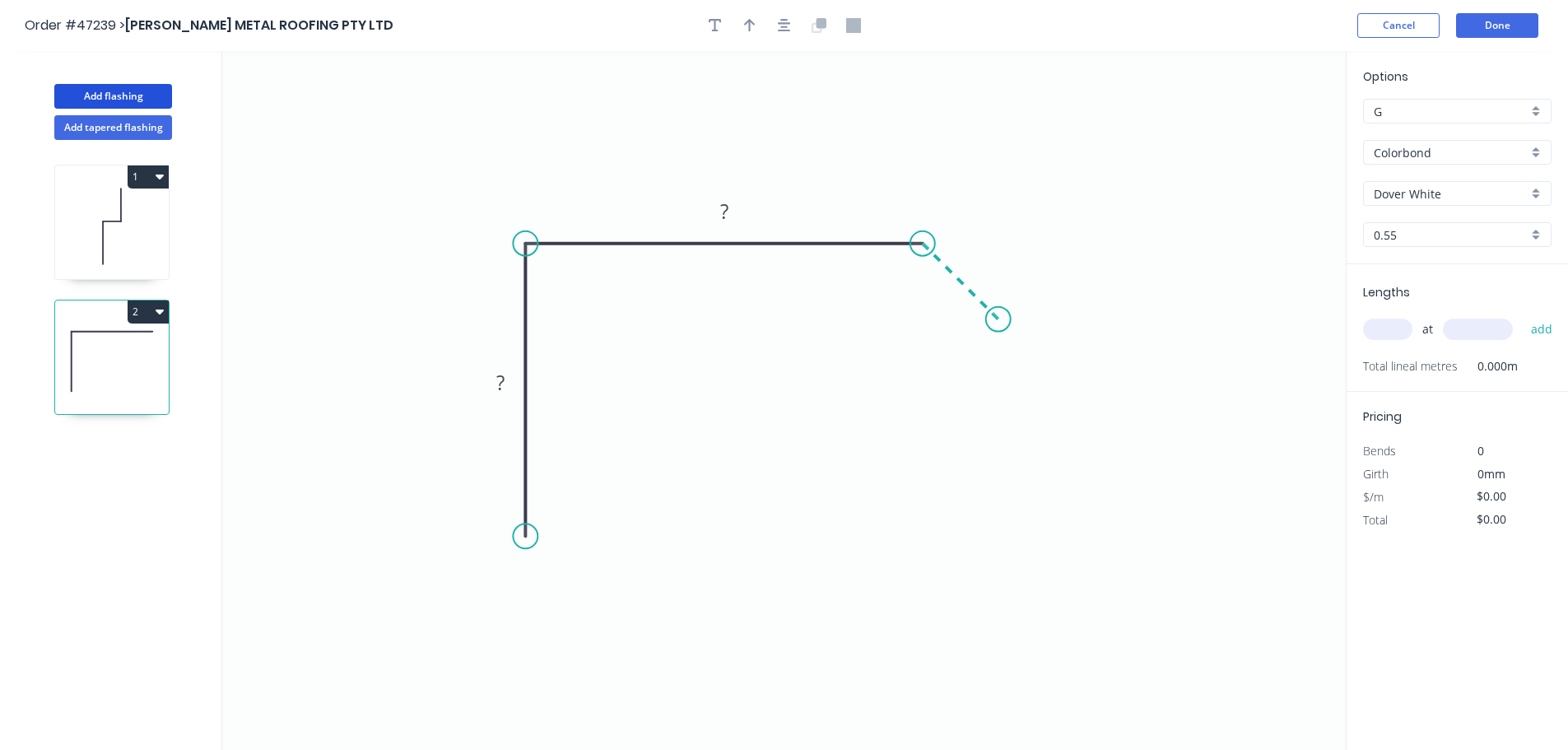
drag, startPoint x: 999, startPoint y: 312, endPoint x: 934, endPoint y: 73, distance: 247.7
click at [997, 306] on icon "0 ? ?" at bounding box center [784, 401] width 1124 height 699
drag, startPoint x: 1002, startPoint y: 297, endPoint x: 999, endPoint y: 312, distance: 15.3
click at [999, 312] on circle at bounding box center [999, 319] width 25 height 25
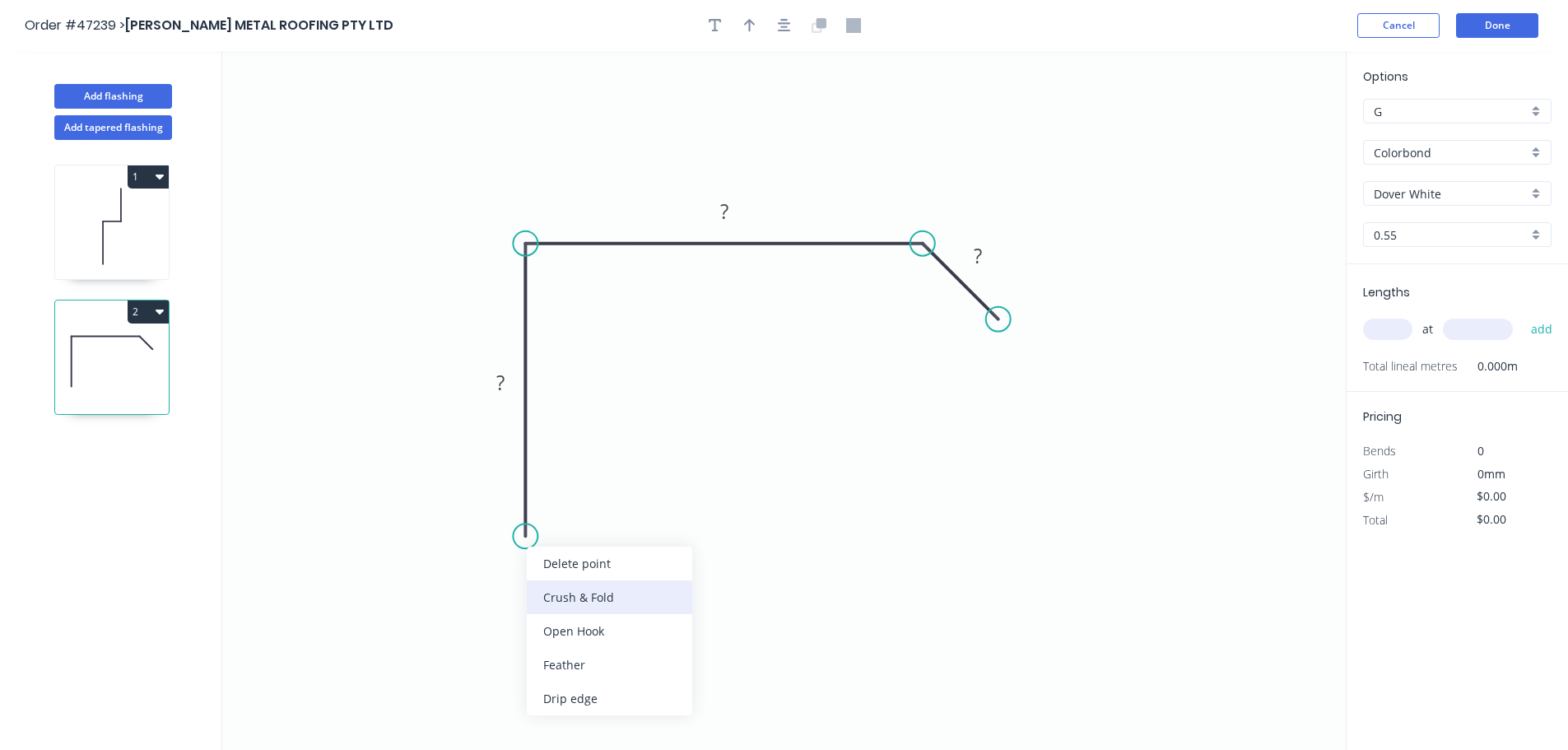
click at [557, 602] on div "Crush & Fold" at bounding box center [609, 597] width 166 height 34
click at [508, 504] on tspan "10" at bounding box center [501, 507] width 23 height 27
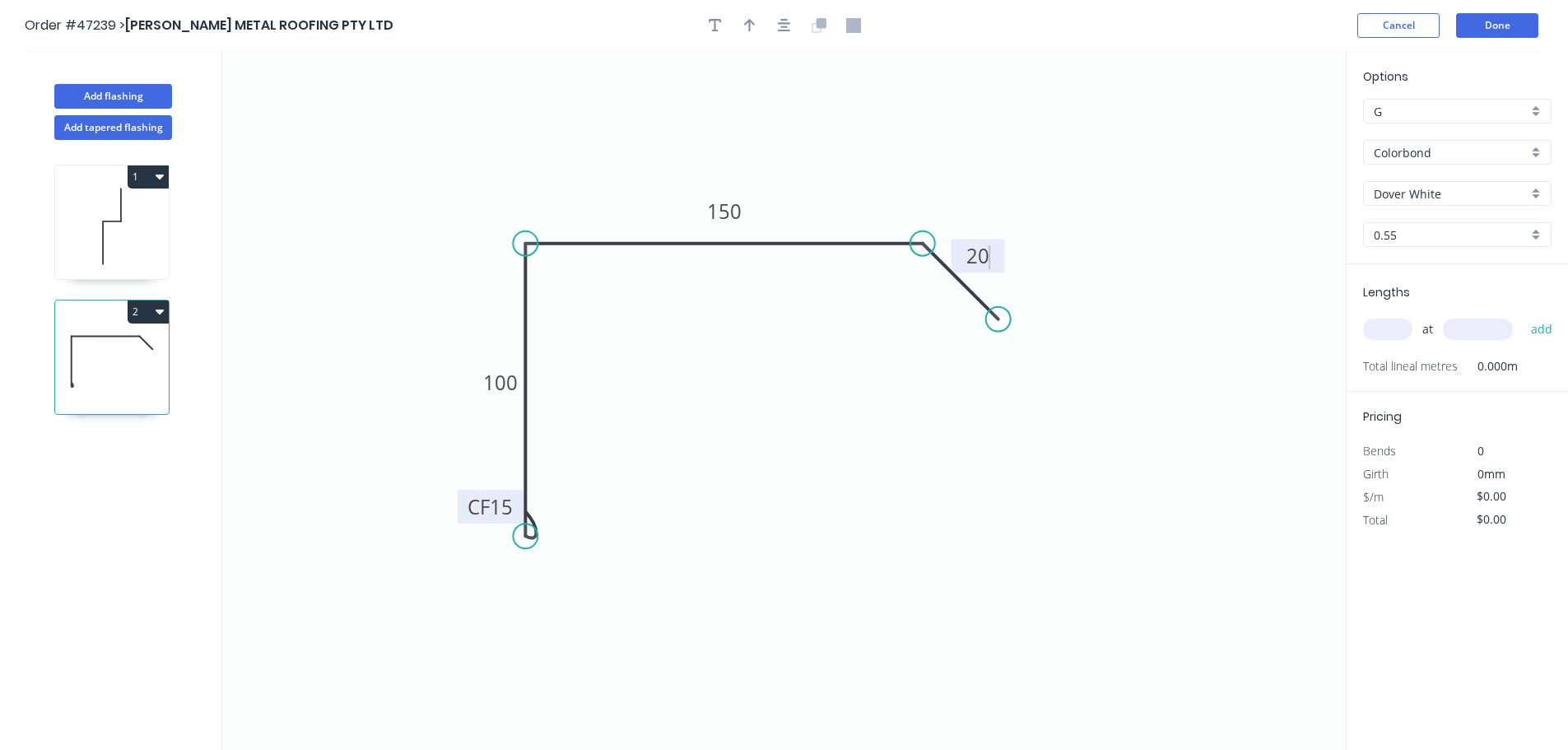
drag, startPoint x: 764, startPoint y: 25, endPoint x: 792, endPoint y: 42, distance: 32.8
click at [764, 25] on div at bounding box center [784, 26] width 173 height 25
type input "$12.88"
click at [762, 17] on div at bounding box center [784, 26] width 173 height 25
click at [746, 25] on icon "button" at bounding box center [750, 25] width 12 height 15
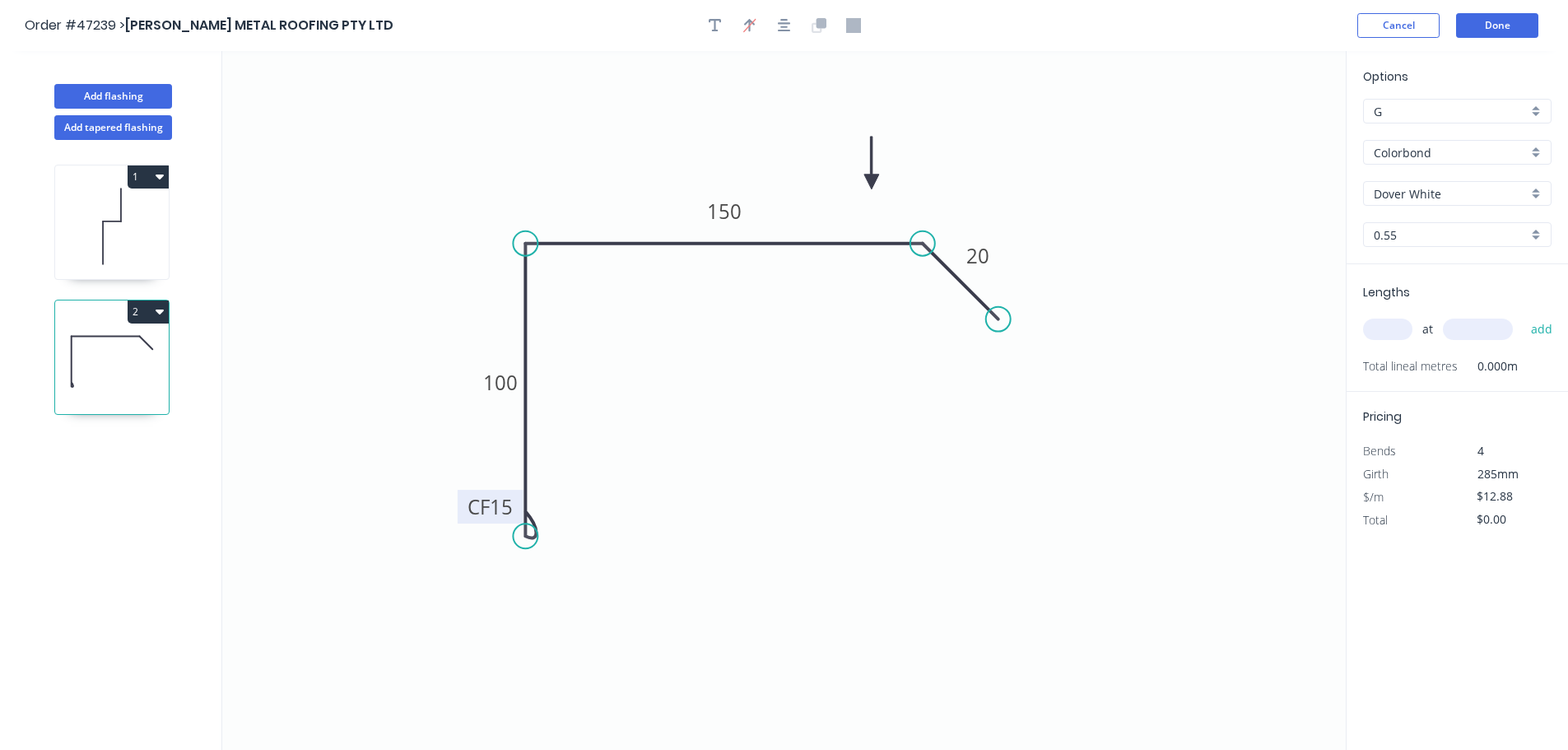
drag, startPoint x: 1260, startPoint y: 127, endPoint x: 856, endPoint y: 194, distance: 409.5
click at [864, 190] on icon at bounding box center [871, 163] width 15 height 52
click at [1398, 322] on input "text" at bounding box center [1388, 329] width 49 height 21
type input "2"
type input "1500"
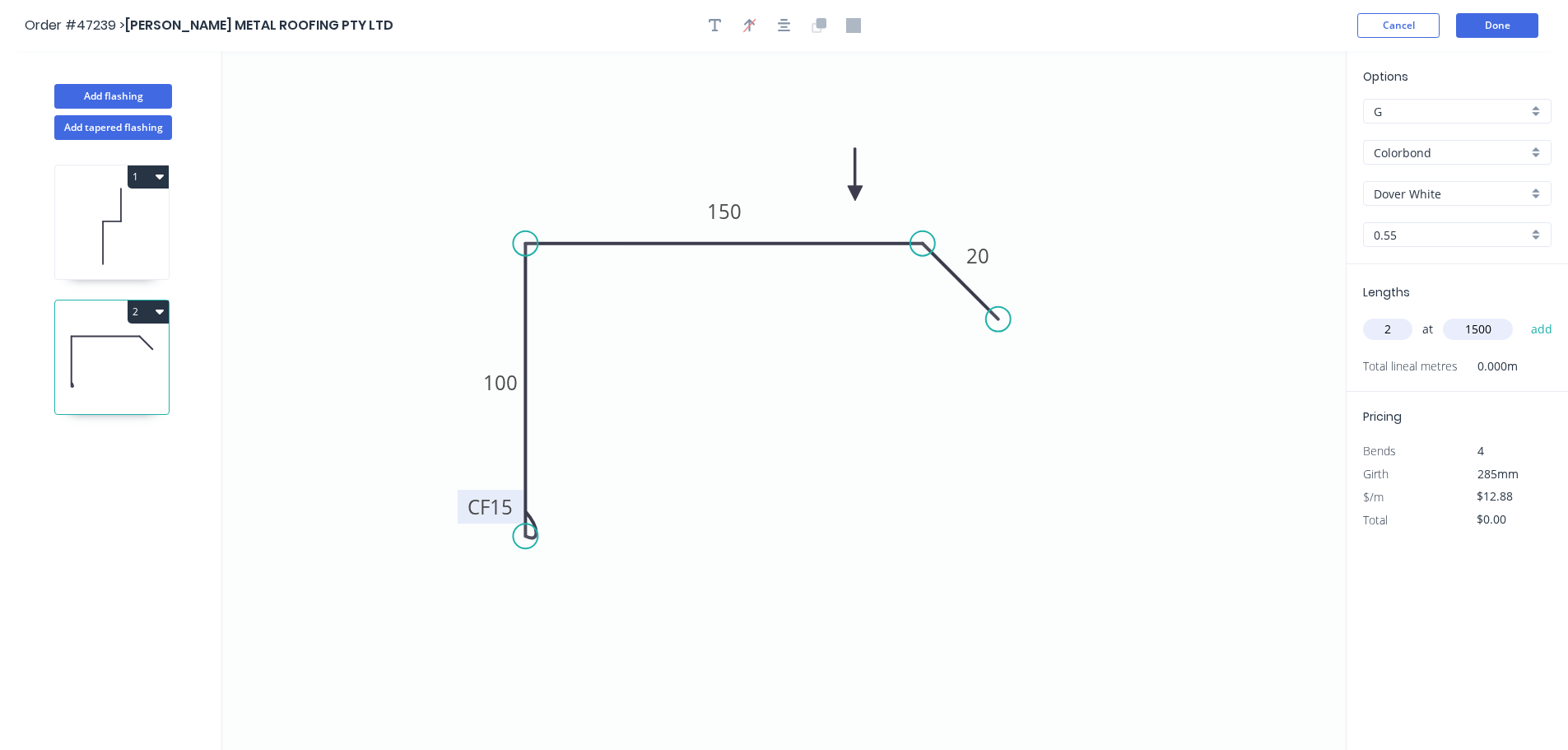
click at [1523, 315] on button "add" at bounding box center [1543, 329] width 39 height 28
type input "$38.64"
click at [1422, 202] on div "Dover White" at bounding box center [1458, 194] width 189 height 25
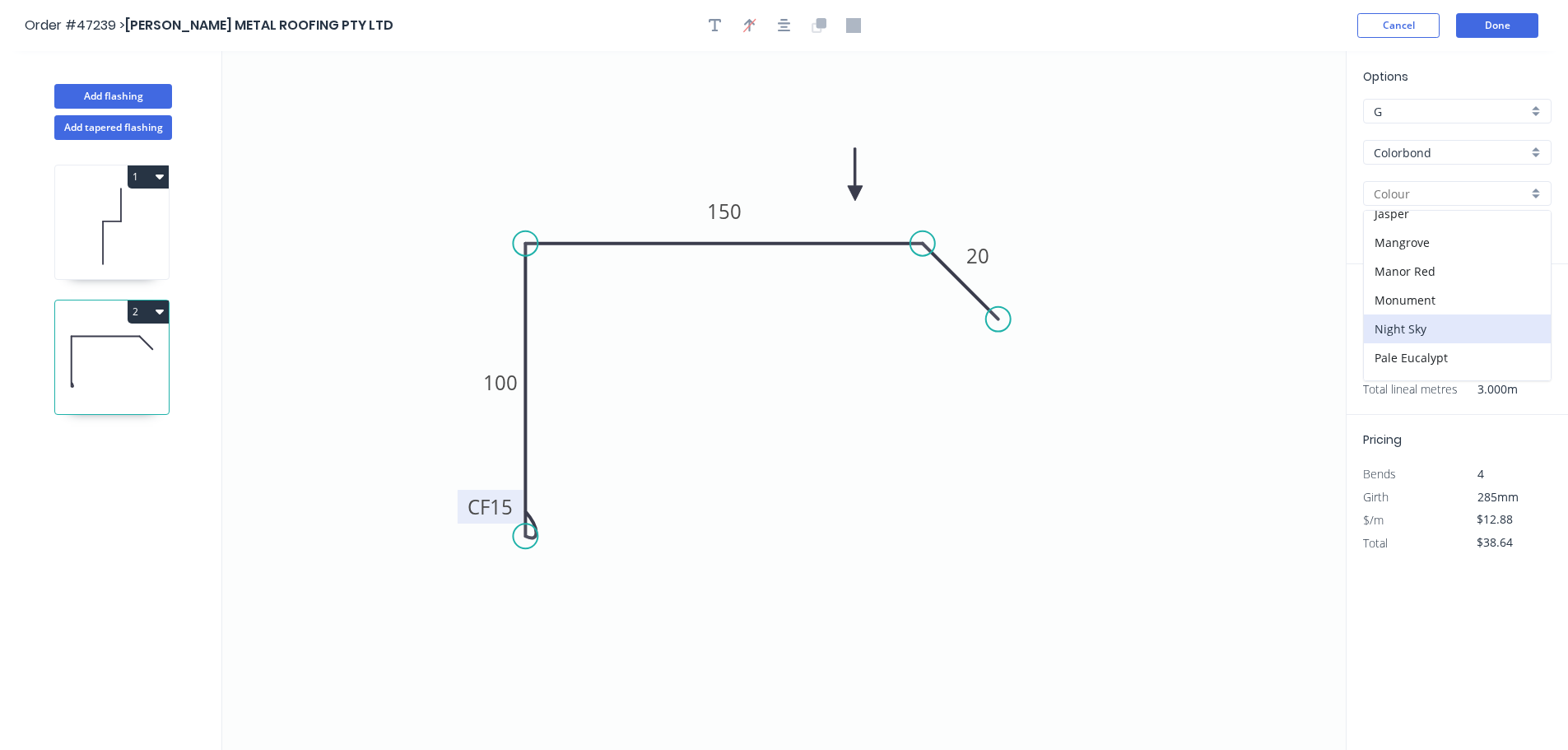
scroll to position [329, 0]
click at [1401, 298] on div "Monument" at bounding box center [1457, 299] width 187 height 29
type input "Monument"
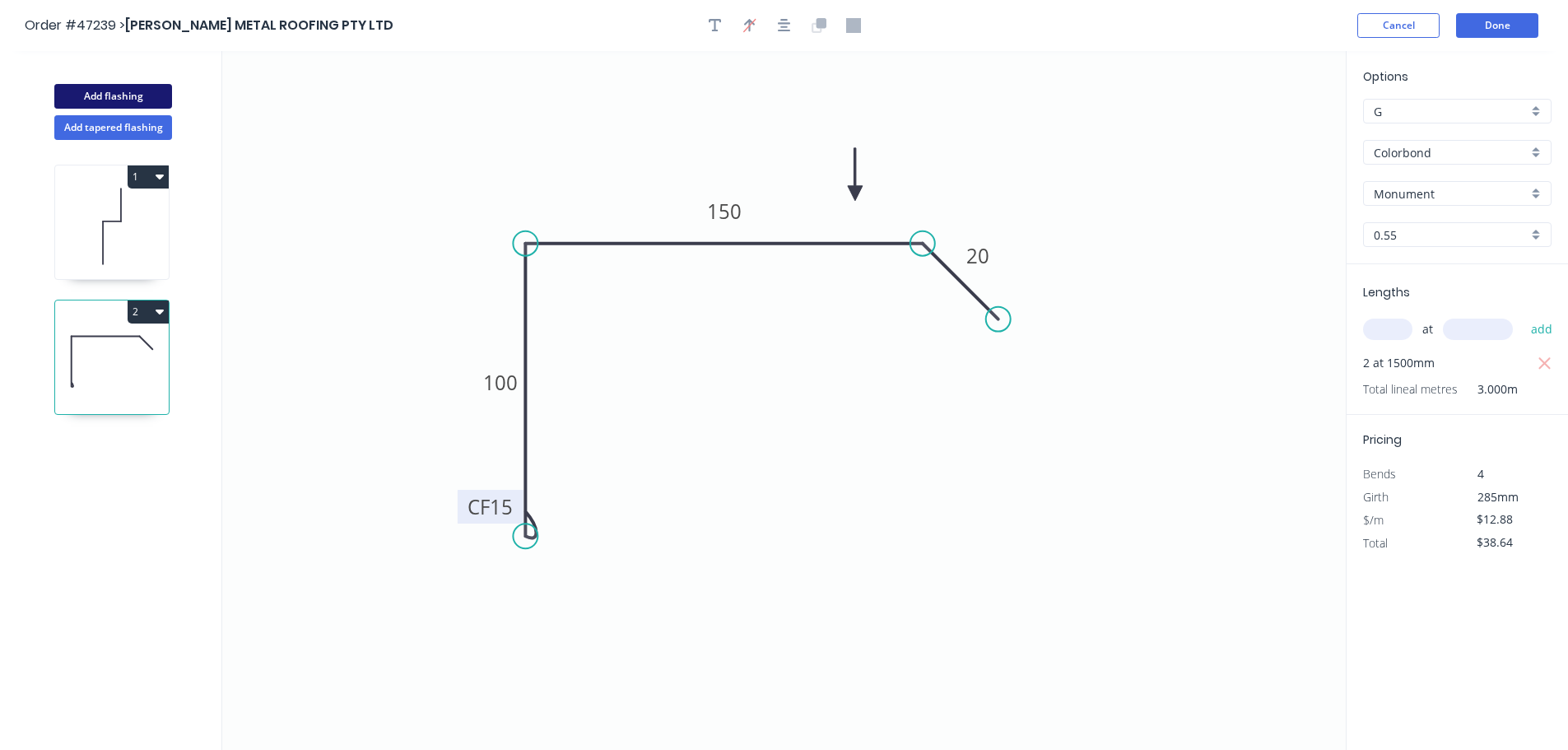
click at [156, 94] on button "Add flashing" at bounding box center [113, 97] width 118 height 25
type input "$0.00"
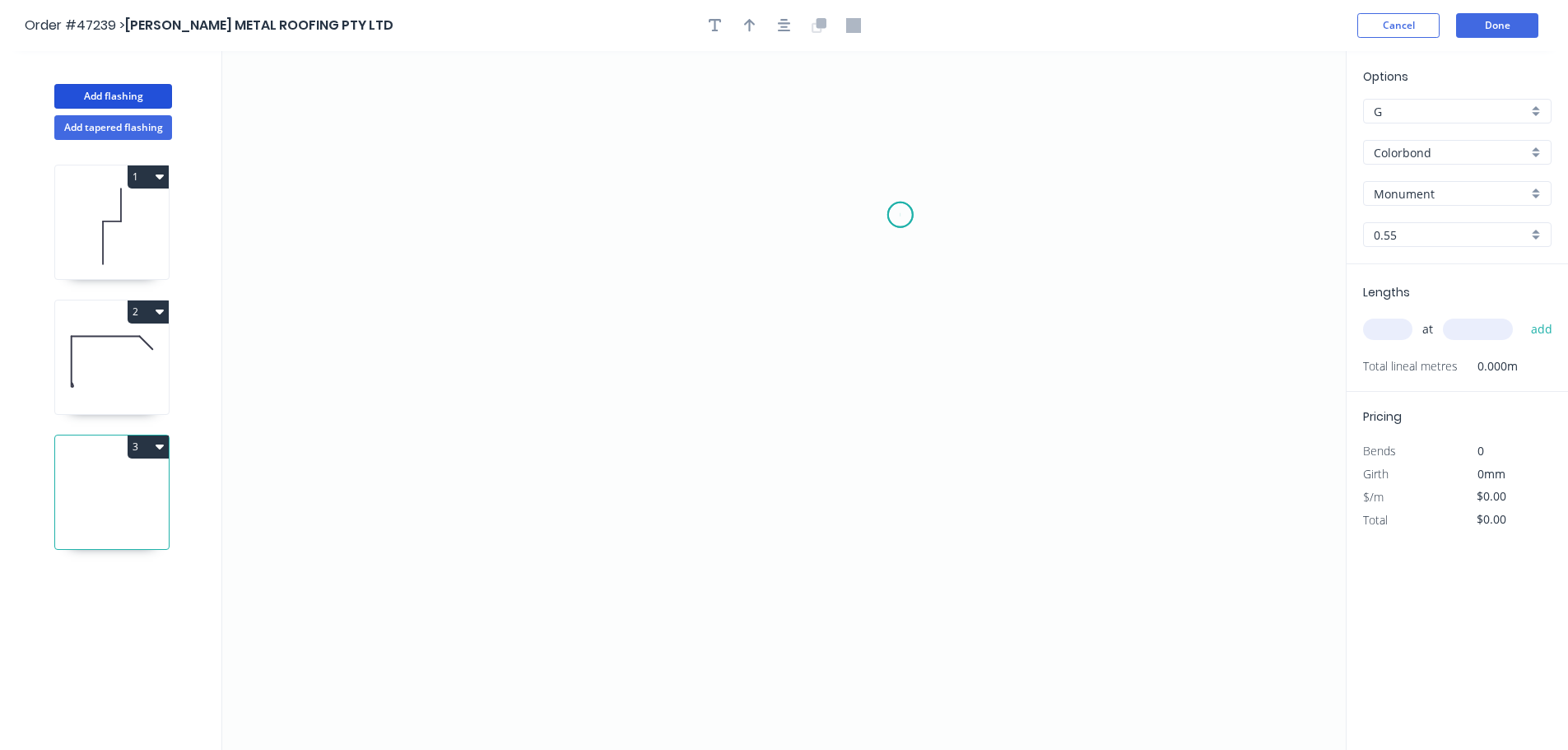
click at [901, 215] on icon "0" at bounding box center [784, 401] width 1124 height 699
click at [900, 526] on icon "0" at bounding box center [784, 401] width 1124 height 699
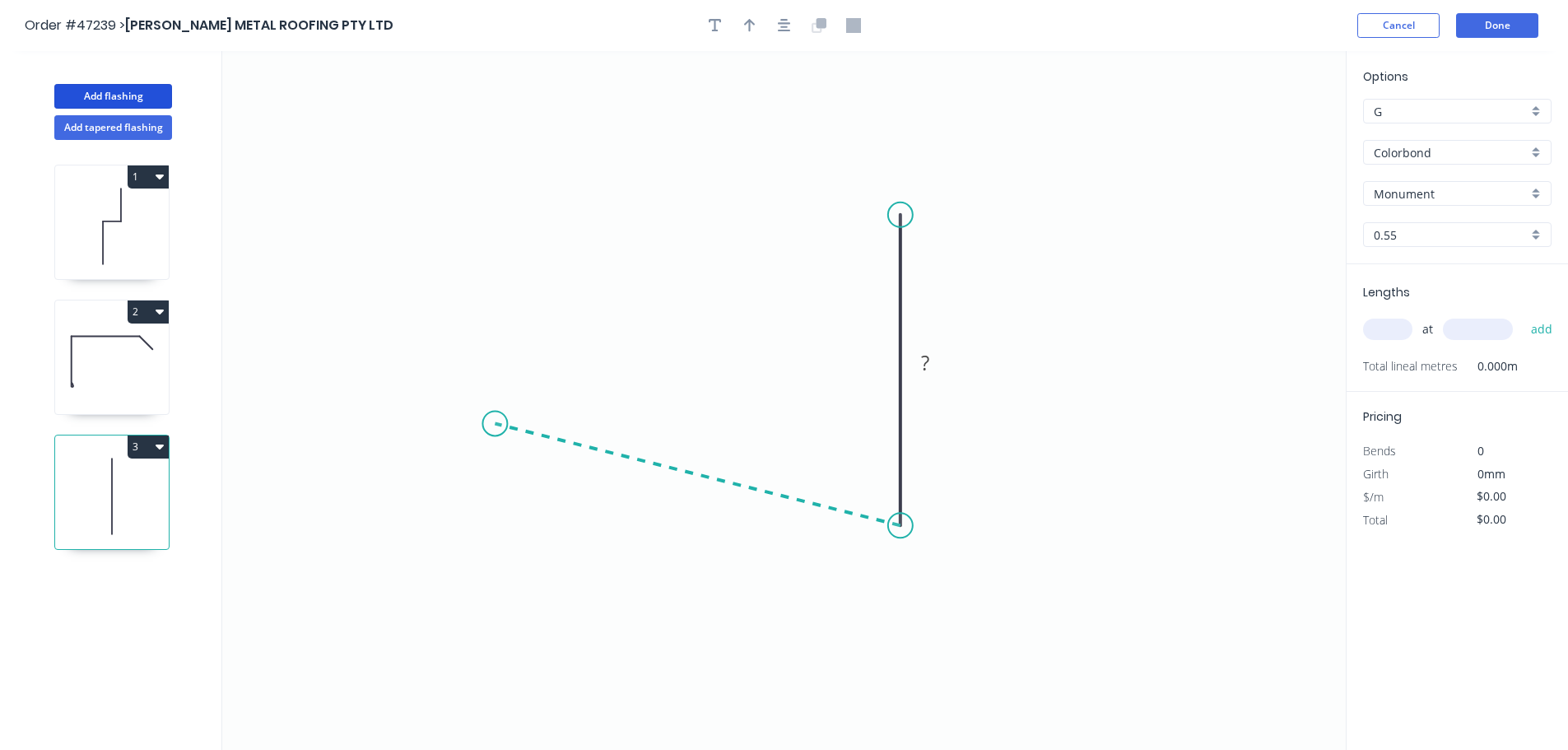
click at [495, 424] on icon "0 ?" at bounding box center [784, 401] width 1124 height 699
click at [552, 382] on icon at bounding box center [523, 403] width 57 height 42
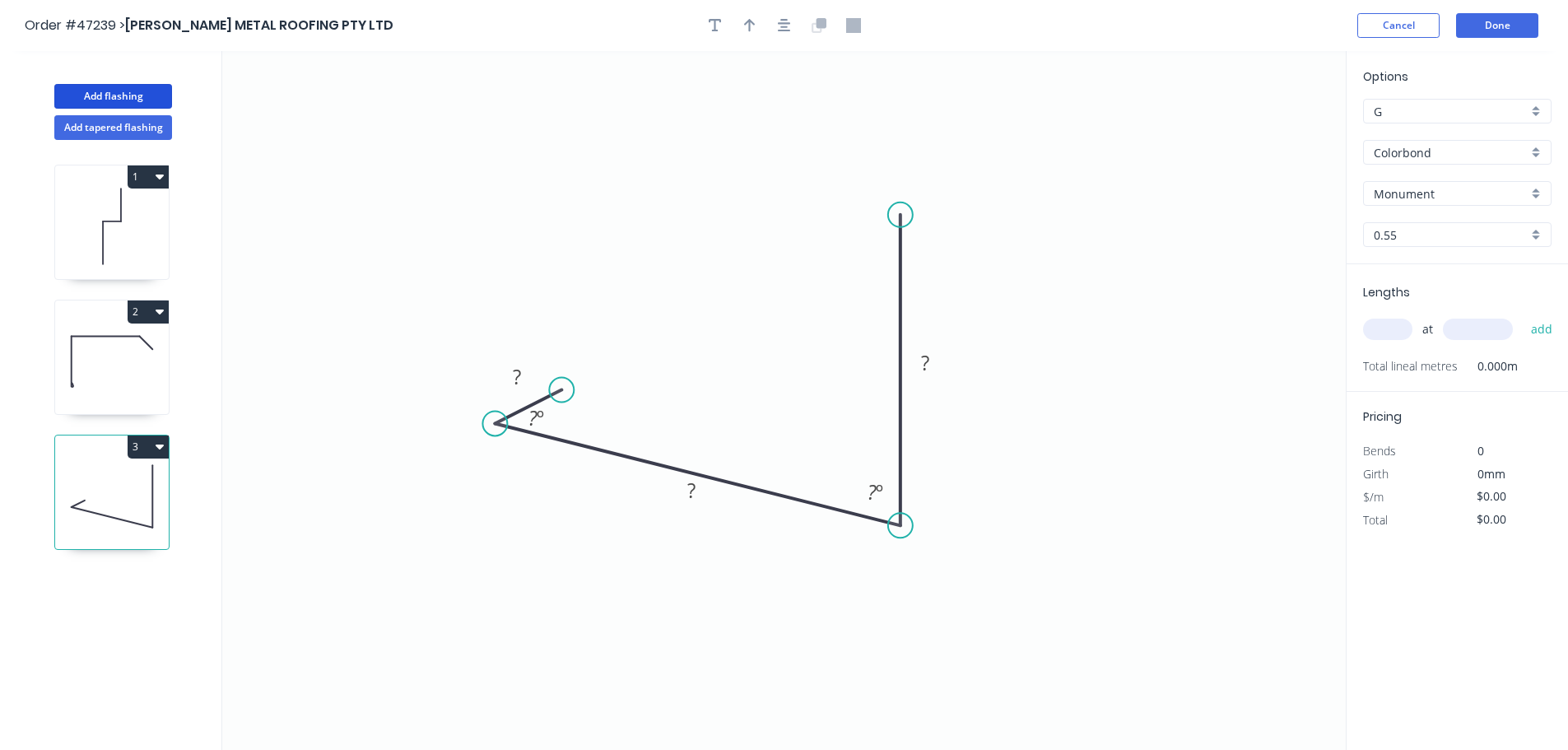
drag, startPoint x: 551, startPoint y: 383, endPoint x: 470, endPoint y: 428, distance: 92.7
click at [561, 391] on circle at bounding box center [561, 390] width 25 height 25
drag, startPoint x: 514, startPoint y: 472, endPoint x: 521, endPoint y: 404, distance: 68.4
click at [515, 465] on div "Hide angle" at bounding box center [570, 475] width 166 height 34
click at [519, 372] on tspan "?" at bounding box center [518, 377] width 9 height 27
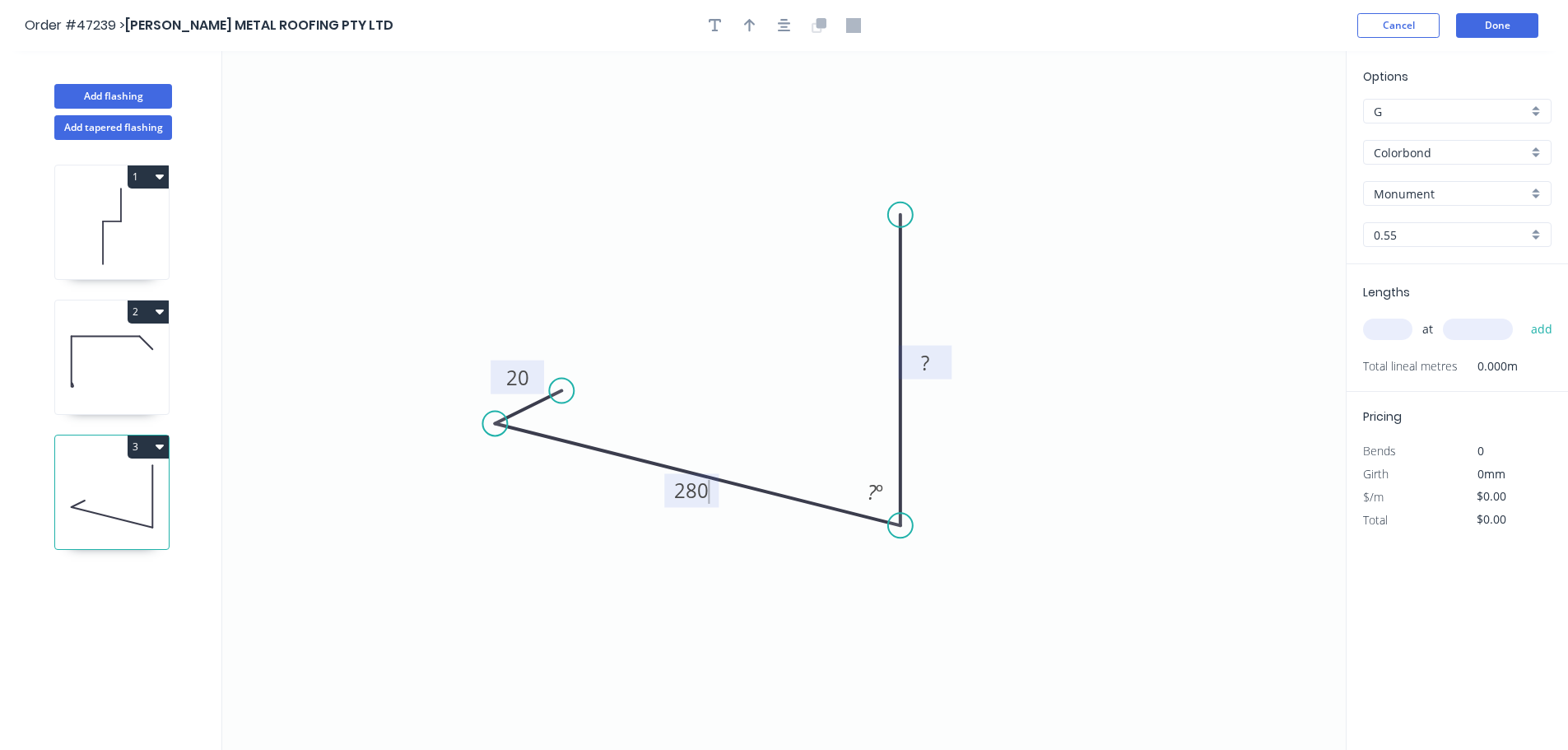
click at [931, 365] on rect at bounding box center [925, 364] width 33 height 23
click at [1513, 14] on button "Done" at bounding box center [1497, 26] width 82 height 25
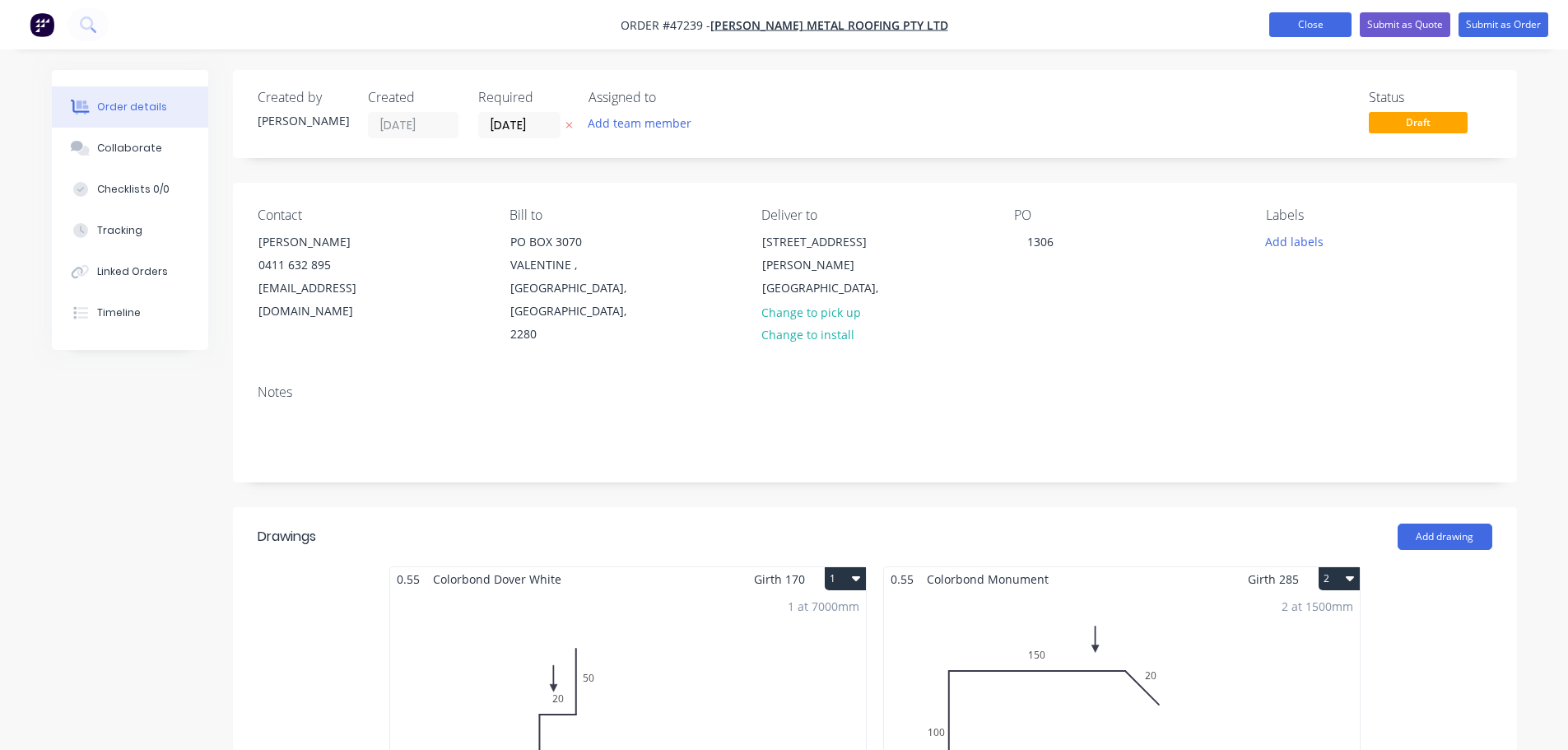
click at [1293, 25] on button "Close" at bounding box center [1311, 25] width 82 height 25
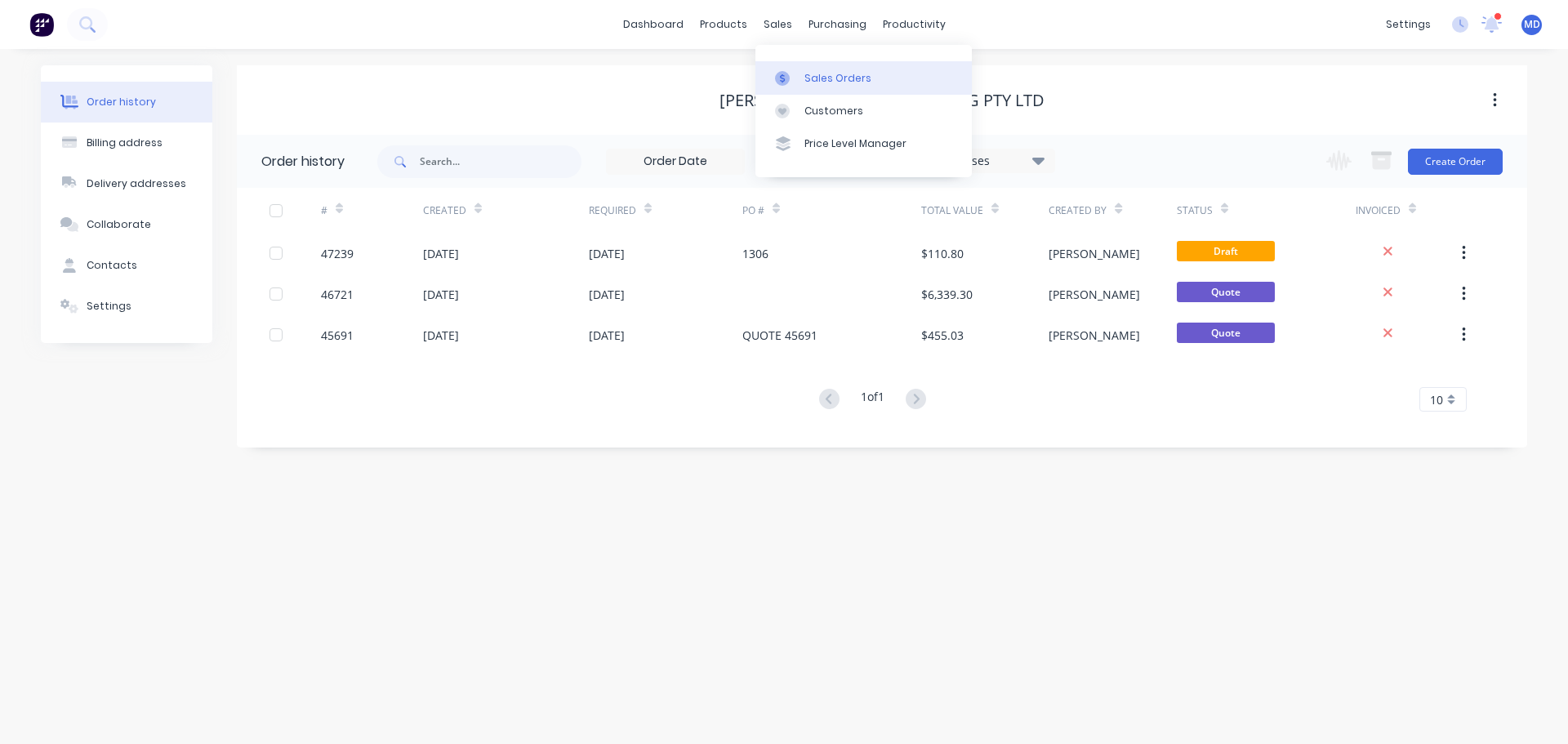
click at [822, 71] on div "Sales Orders" at bounding box center [838, 78] width 67 height 14
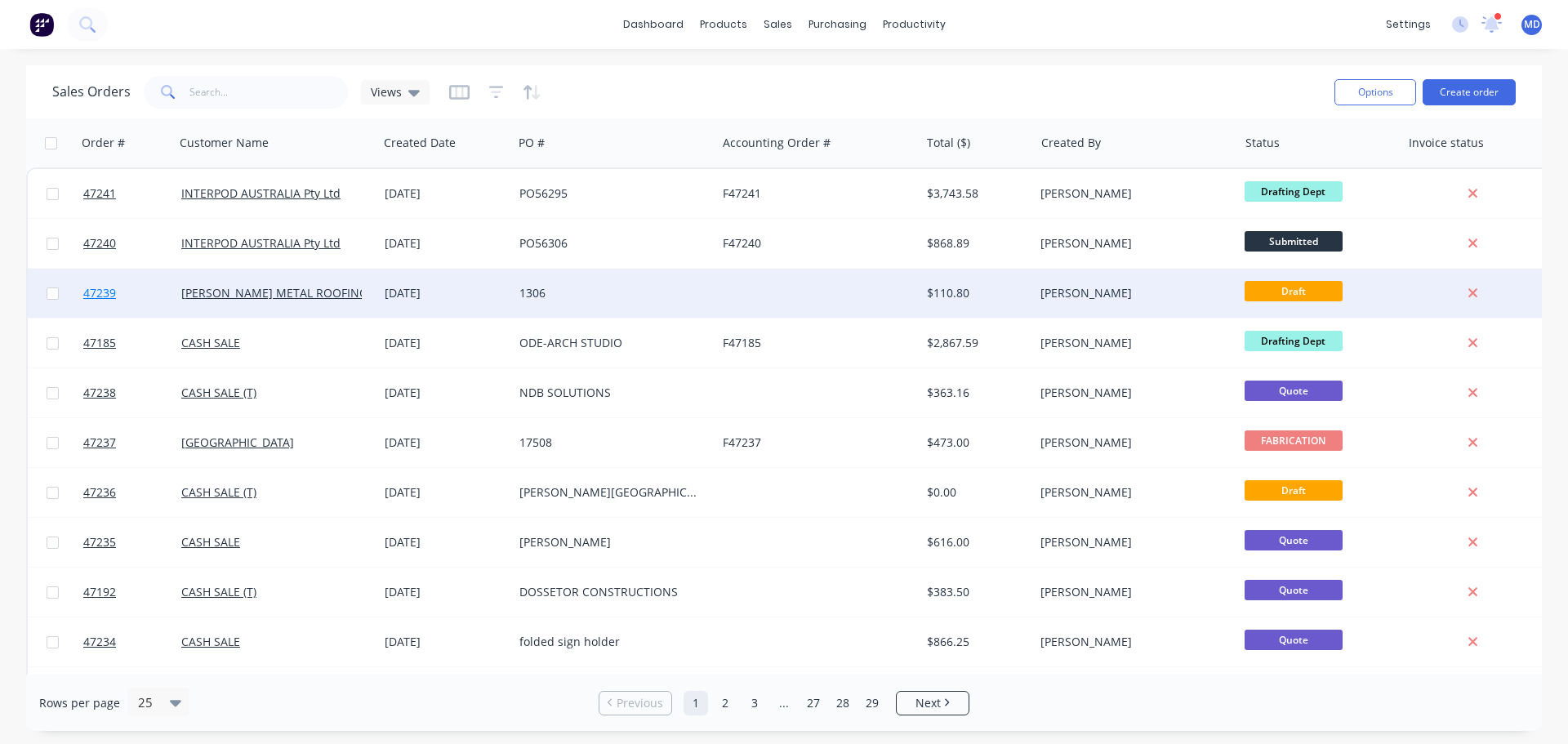
click at [101, 281] on link "47239" at bounding box center [133, 293] width 98 height 49
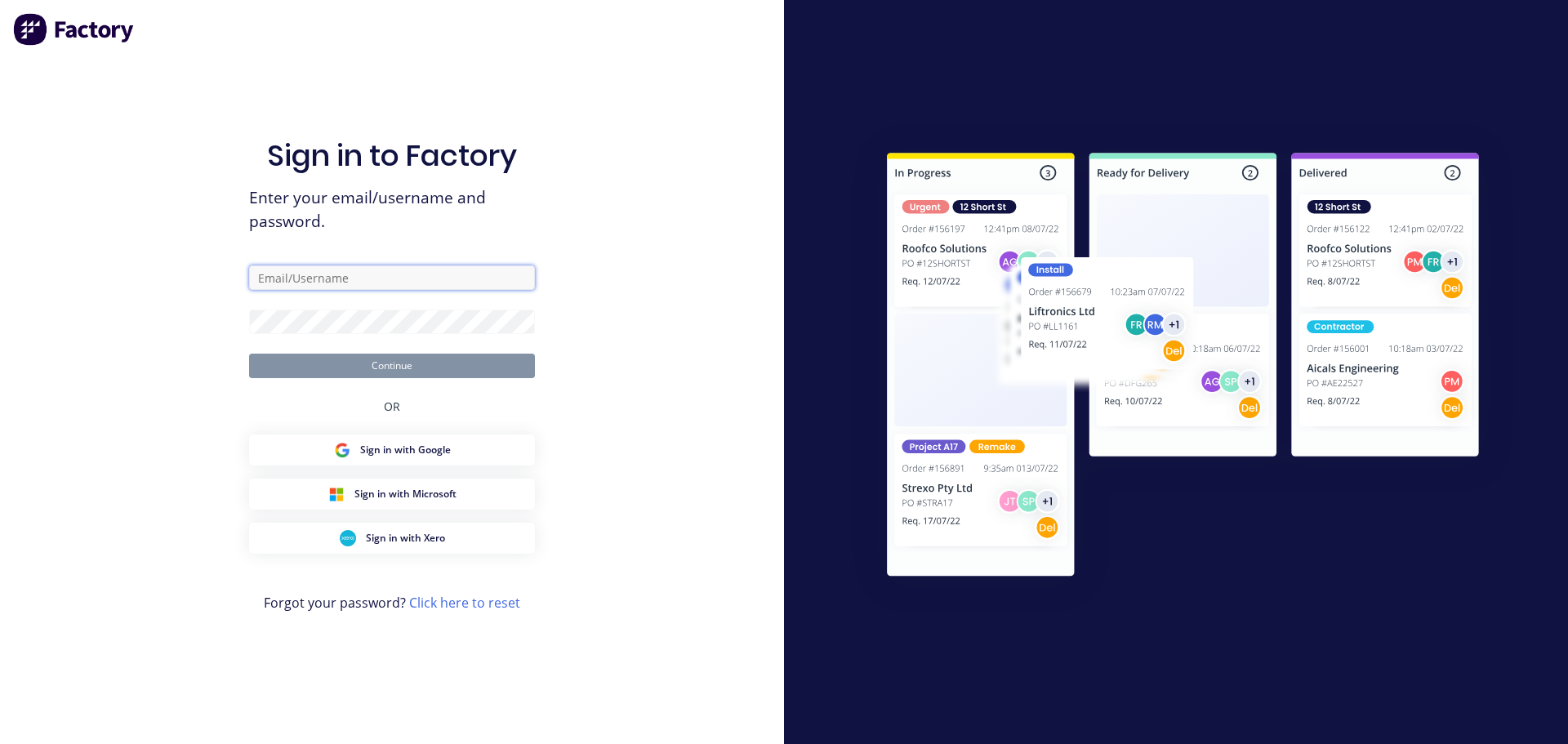
type input "mel@academysheetmetal.com.au"
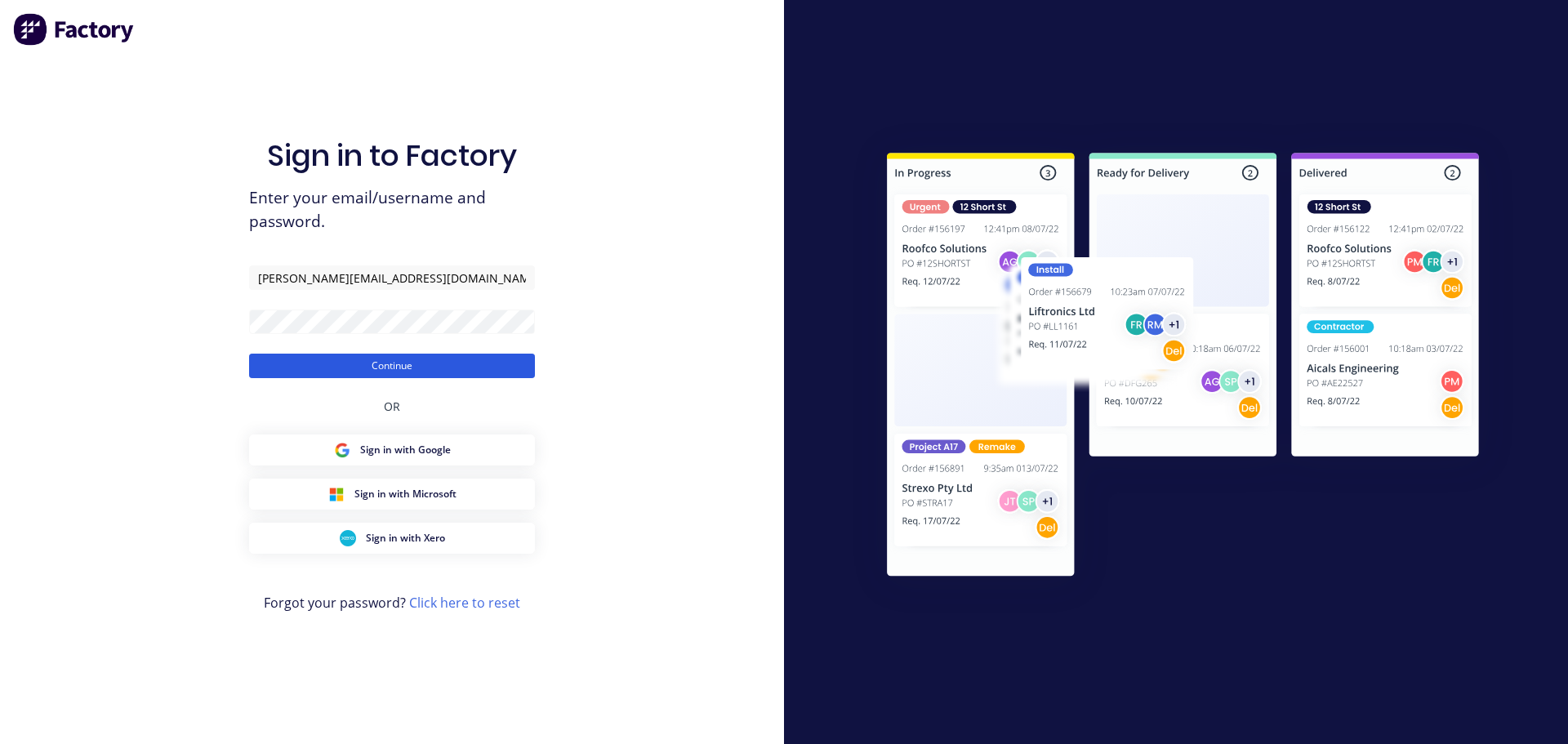
click at [364, 361] on button "Continue" at bounding box center [392, 366] width 286 height 25
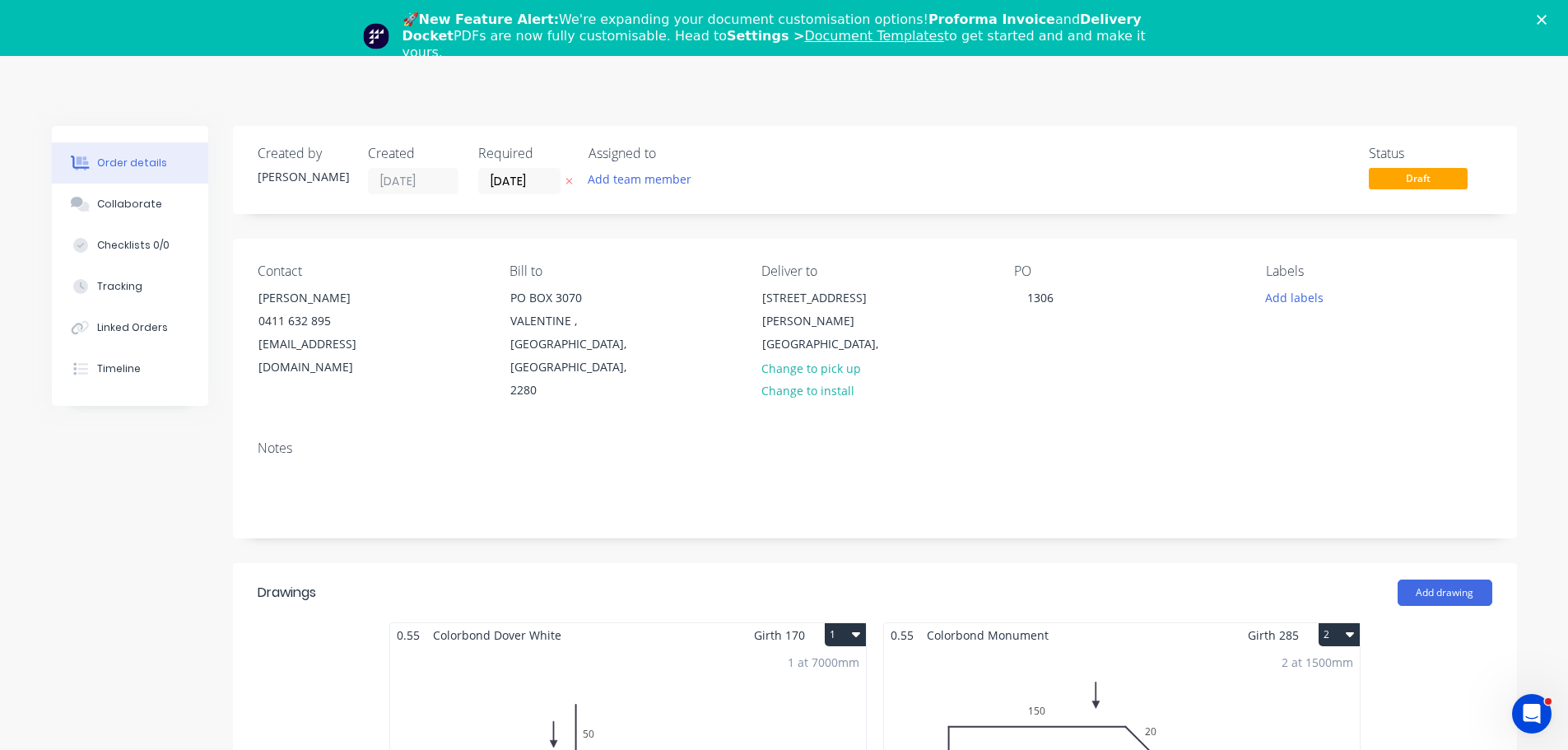
click at [1547, 19] on icon "Close" at bounding box center [1542, 19] width 10 height 10
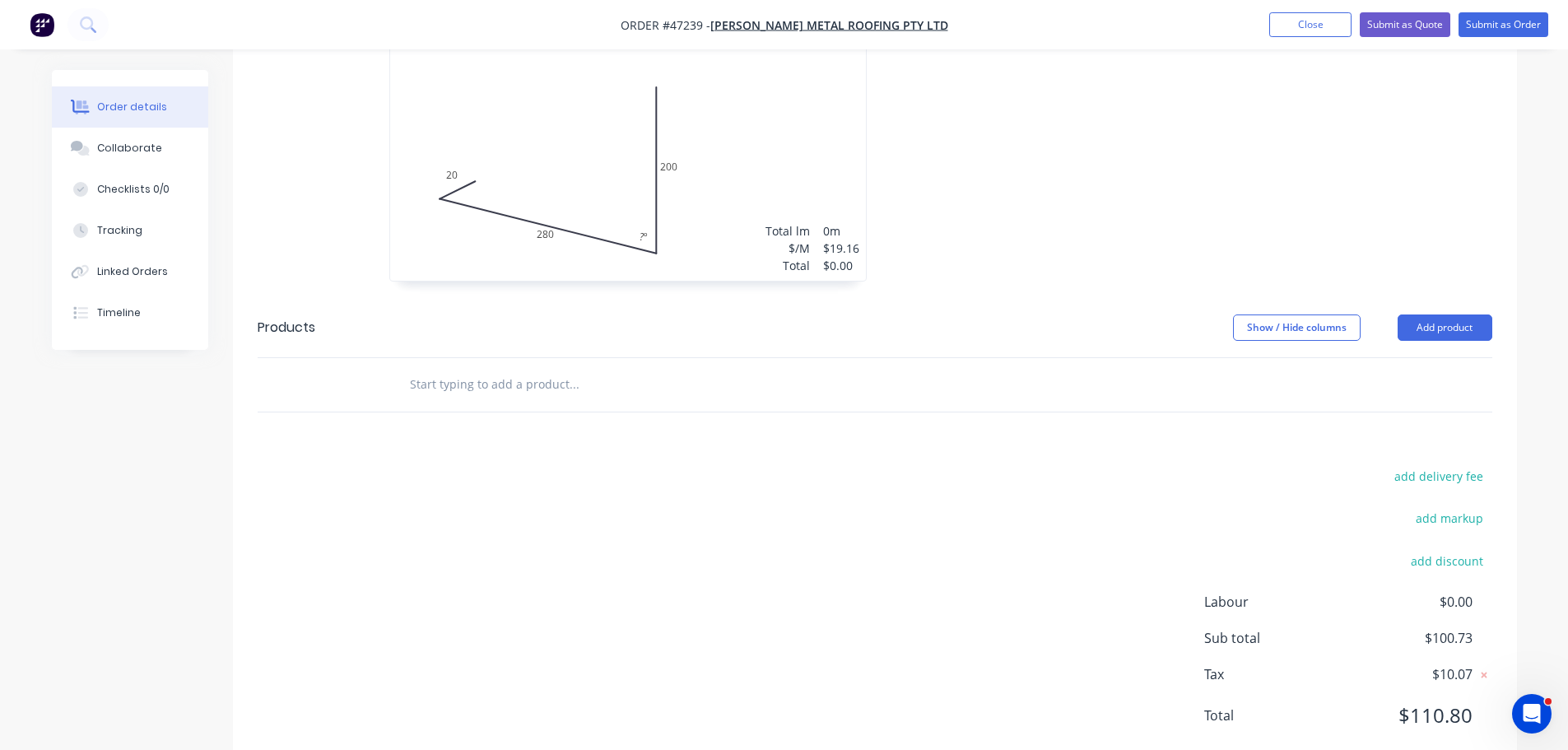
click at [548, 130] on div "Total lm $/M Total 0m $19.16 $0.00" at bounding box center [628, 155] width 476 height 251
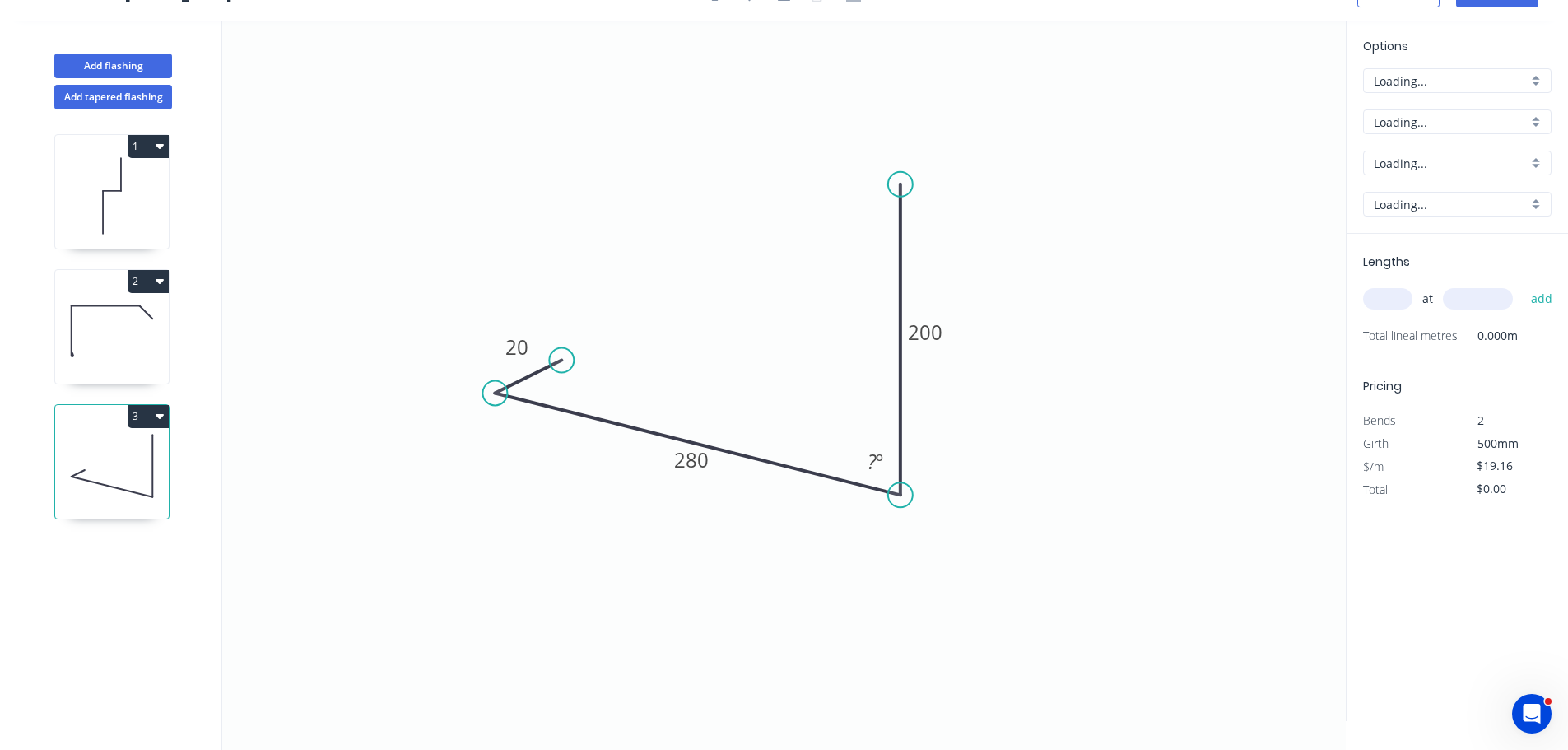
scroll to position [30, 0]
click at [876, 456] on tspan "º" at bounding box center [880, 462] width 8 height 27
click at [1374, 295] on input "text" at bounding box center [1388, 299] width 49 height 21
type input "1"
type input "7000"
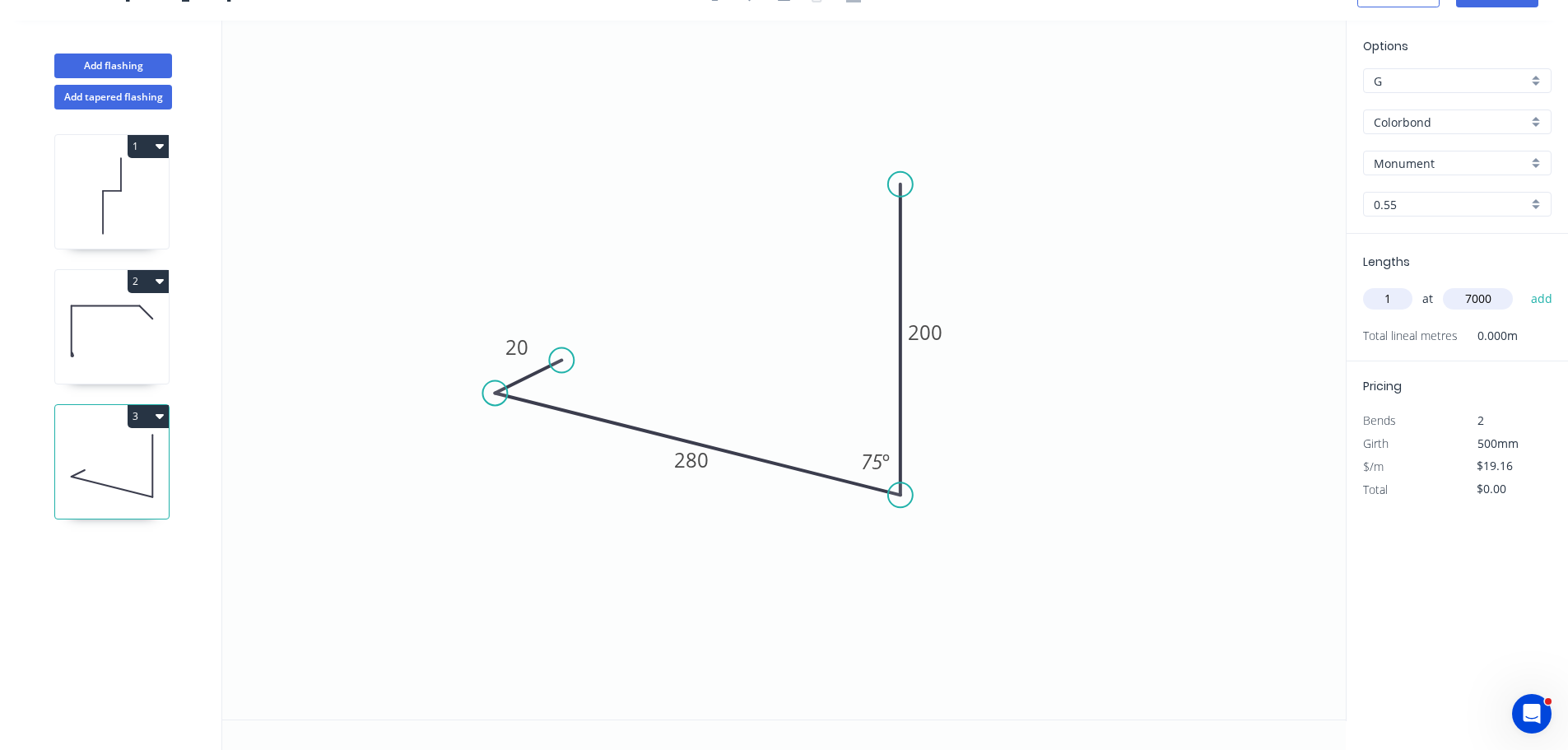
click at [1523, 285] on button "add" at bounding box center [1543, 298] width 39 height 28
type input "$134.12"
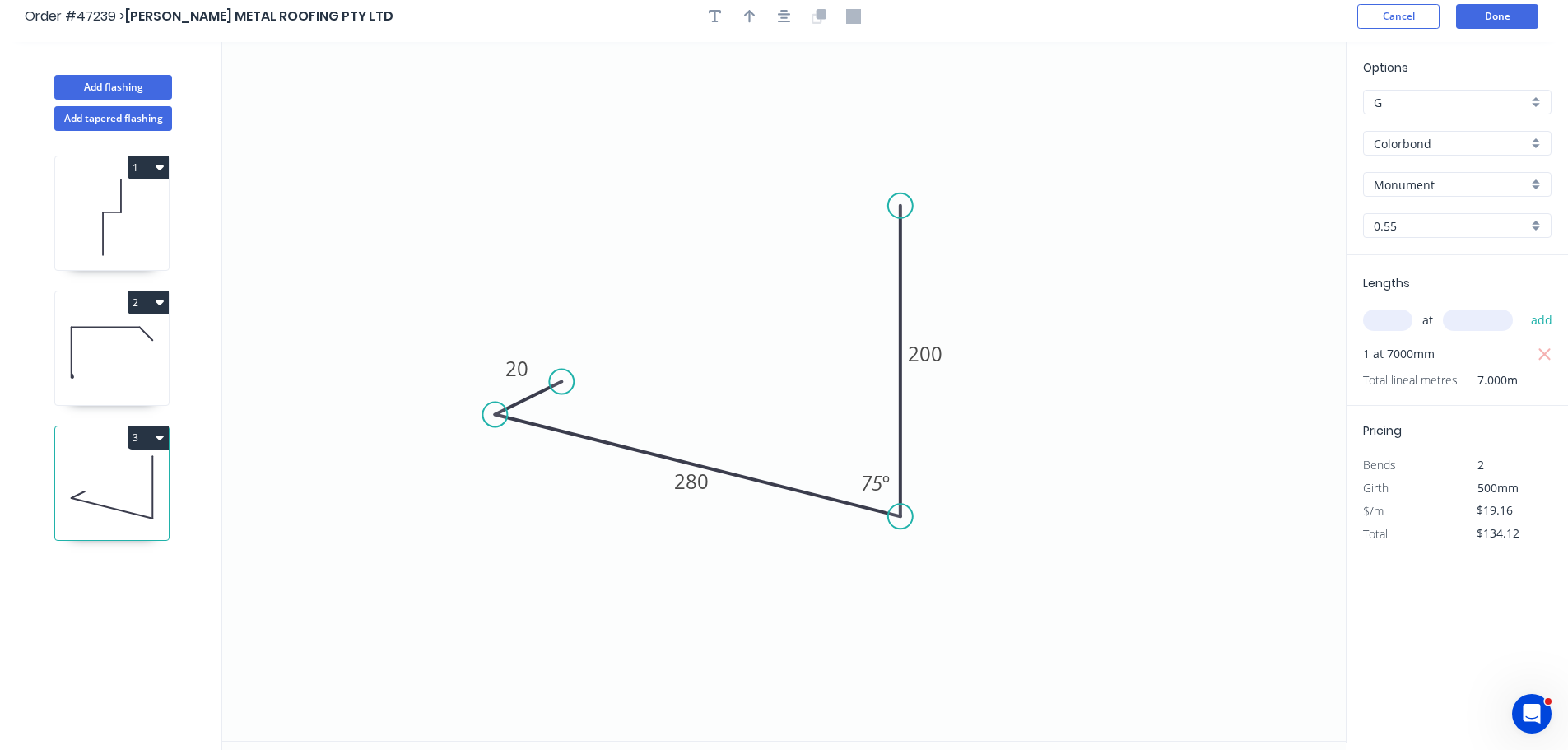
scroll to position [0, 0]
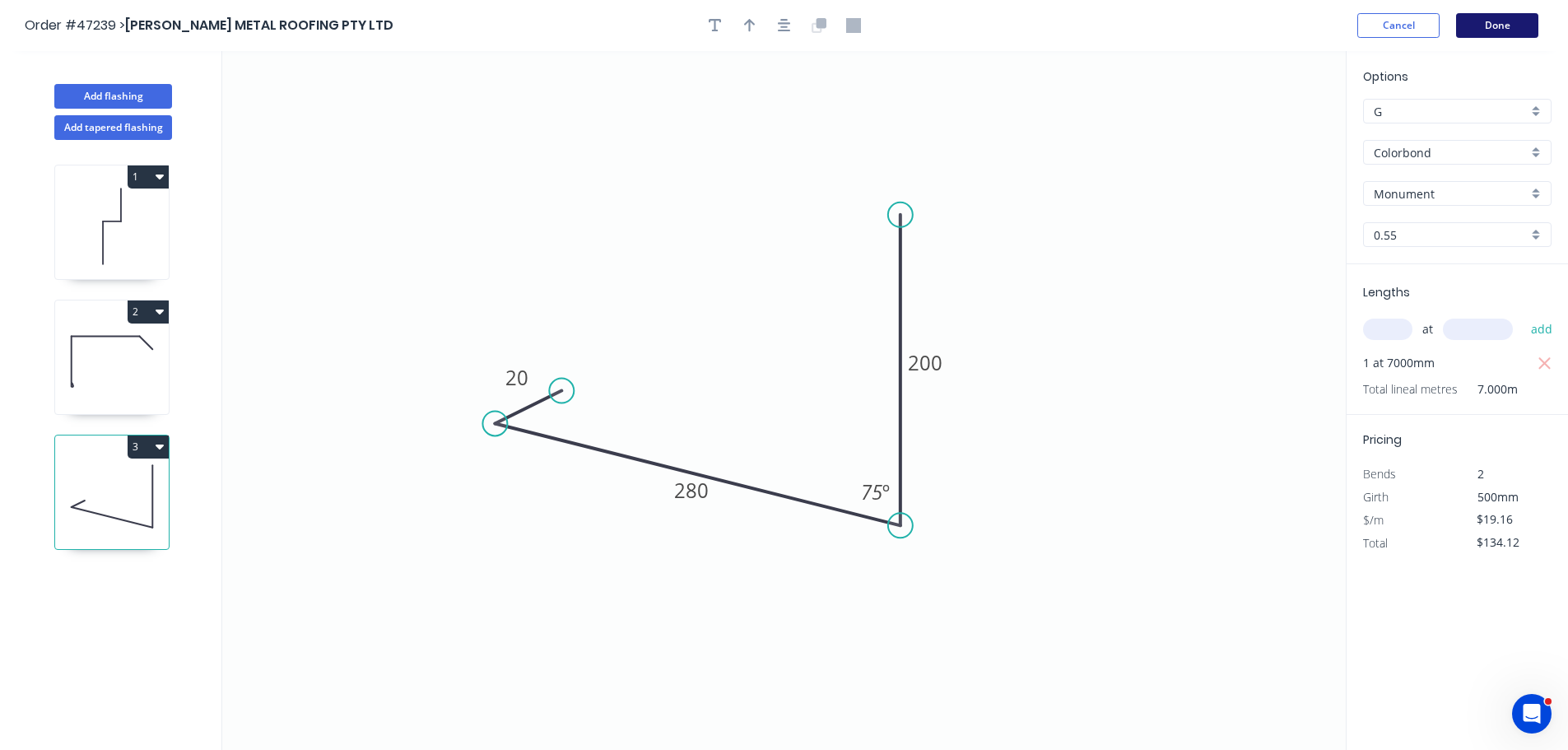
click at [1519, 28] on button "Done" at bounding box center [1497, 26] width 82 height 25
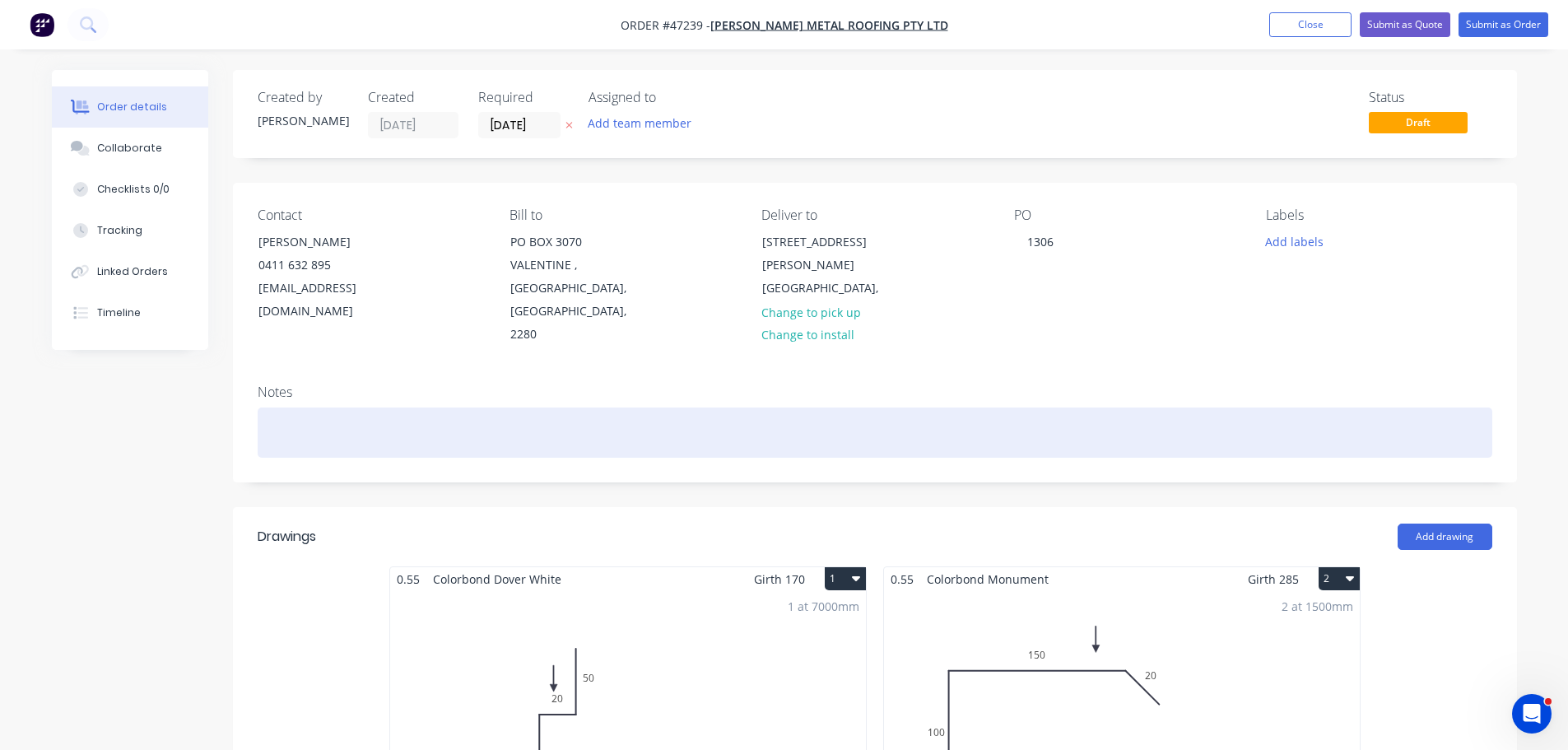
drag, startPoint x: 291, startPoint y: 374, endPoint x: 299, endPoint y: 364, distance: 12.8
click at [295, 407] on div at bounding box center [875, 433] width 1235 height 50
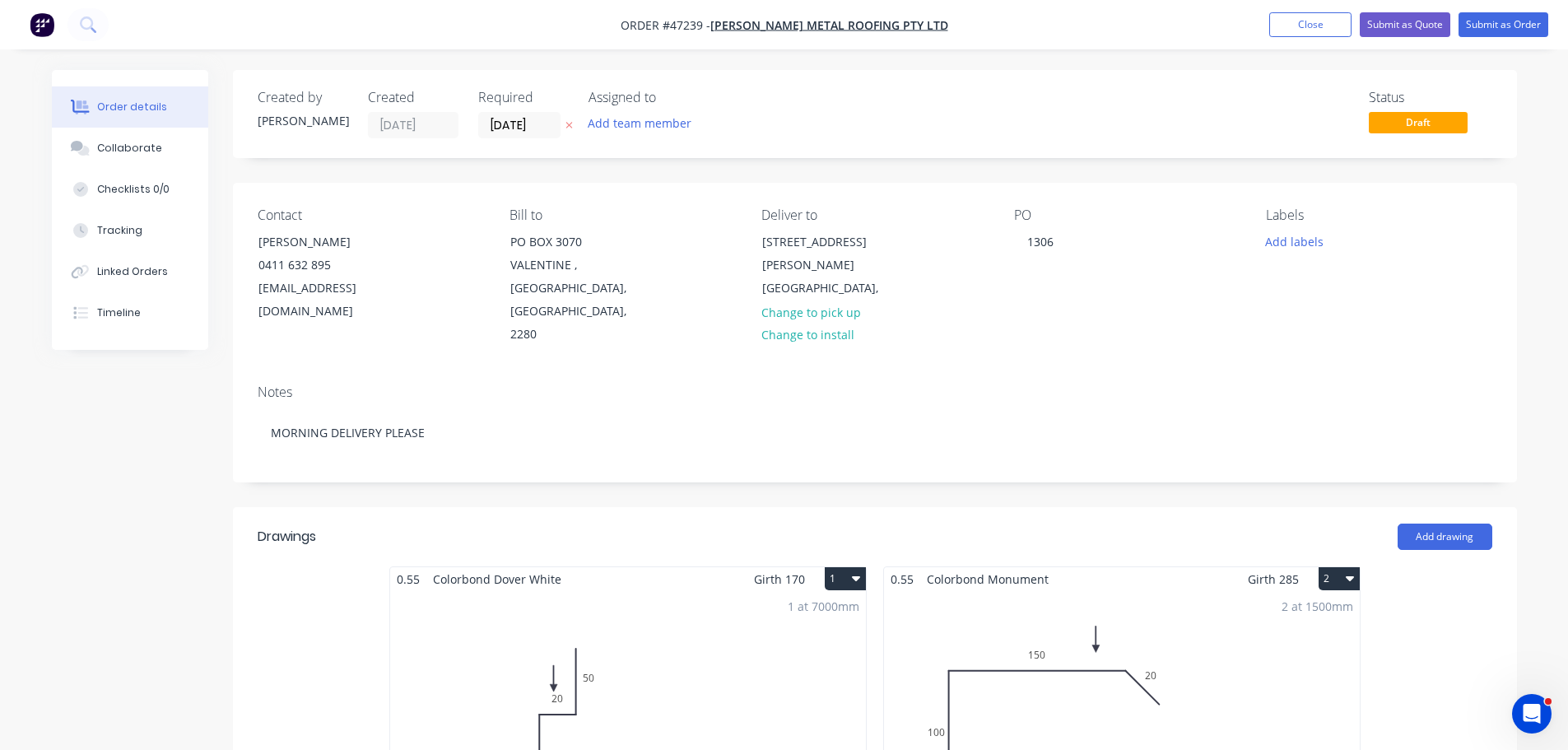
click at [1249, 314] on div "Contact SHANE 0411 632 895 admin@jonesmetalroofing.com.au Bill to PO BOX 3070 V…" at bounding box center [875, 277] width 1284 height 189
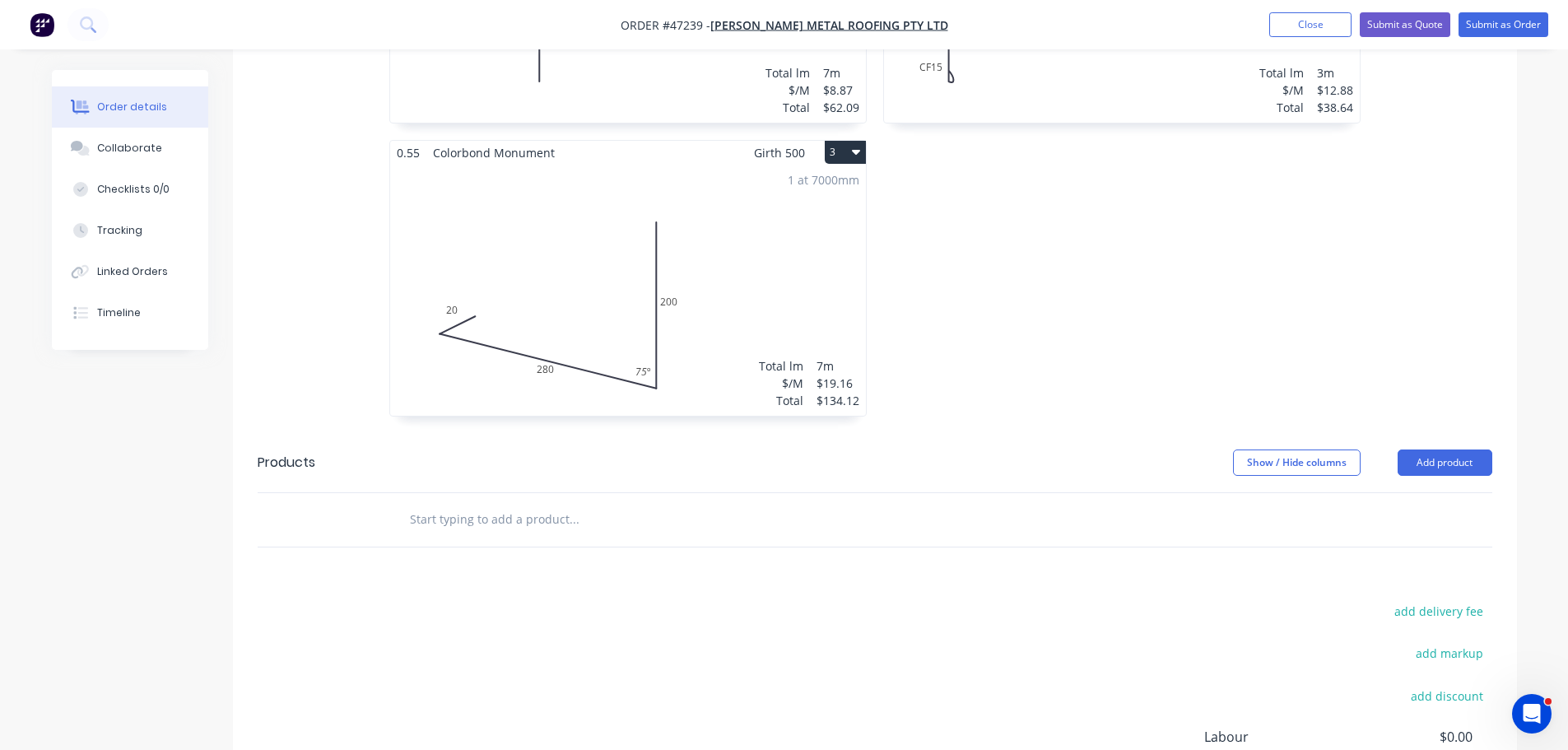
scroll to position [855, 0]
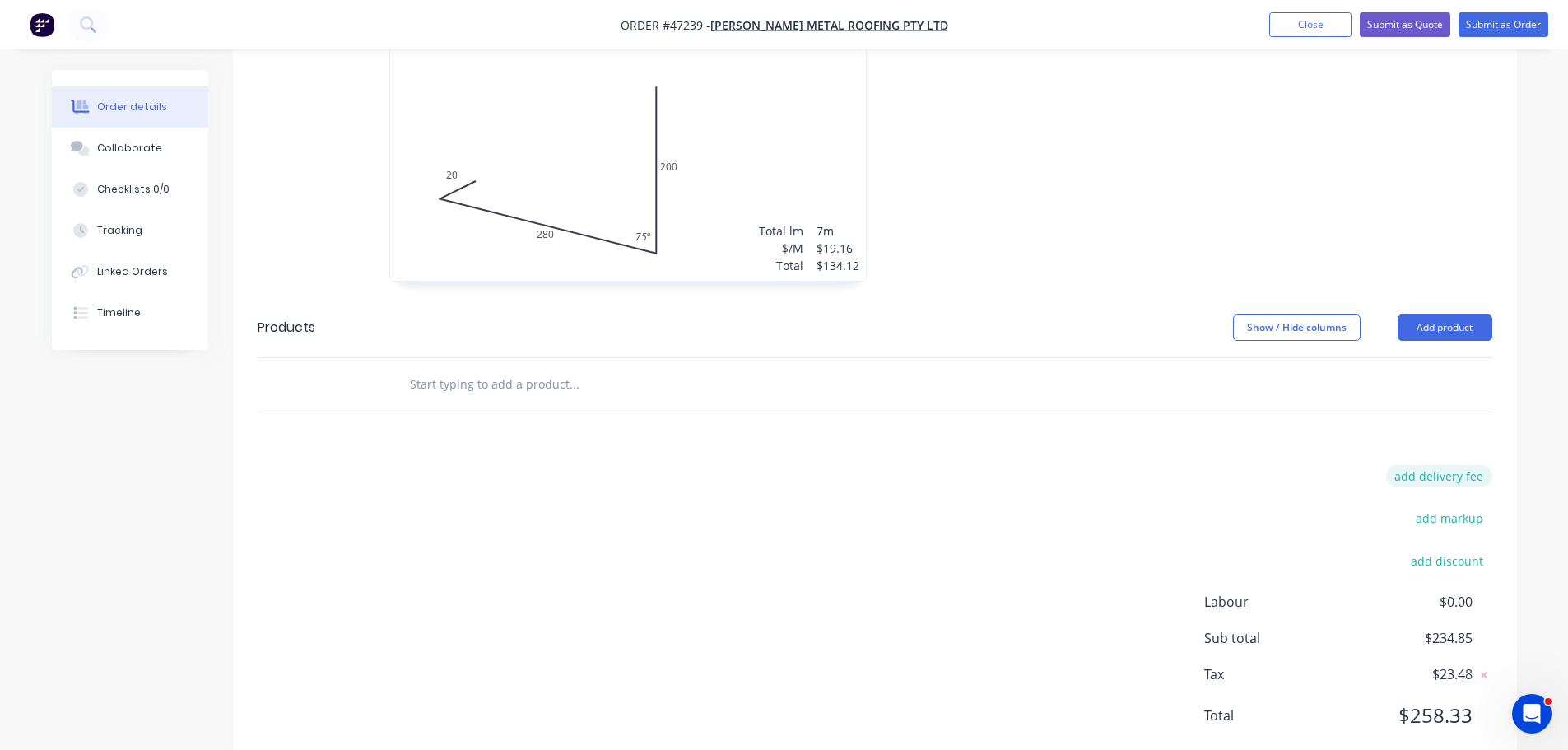
click at [1444, 465] on button "add delivery fee" at bounding box center [1439, 476] width 106 height 22
type input "90"
click input "submit" at bounding box center [0, 0] width 0 height 0
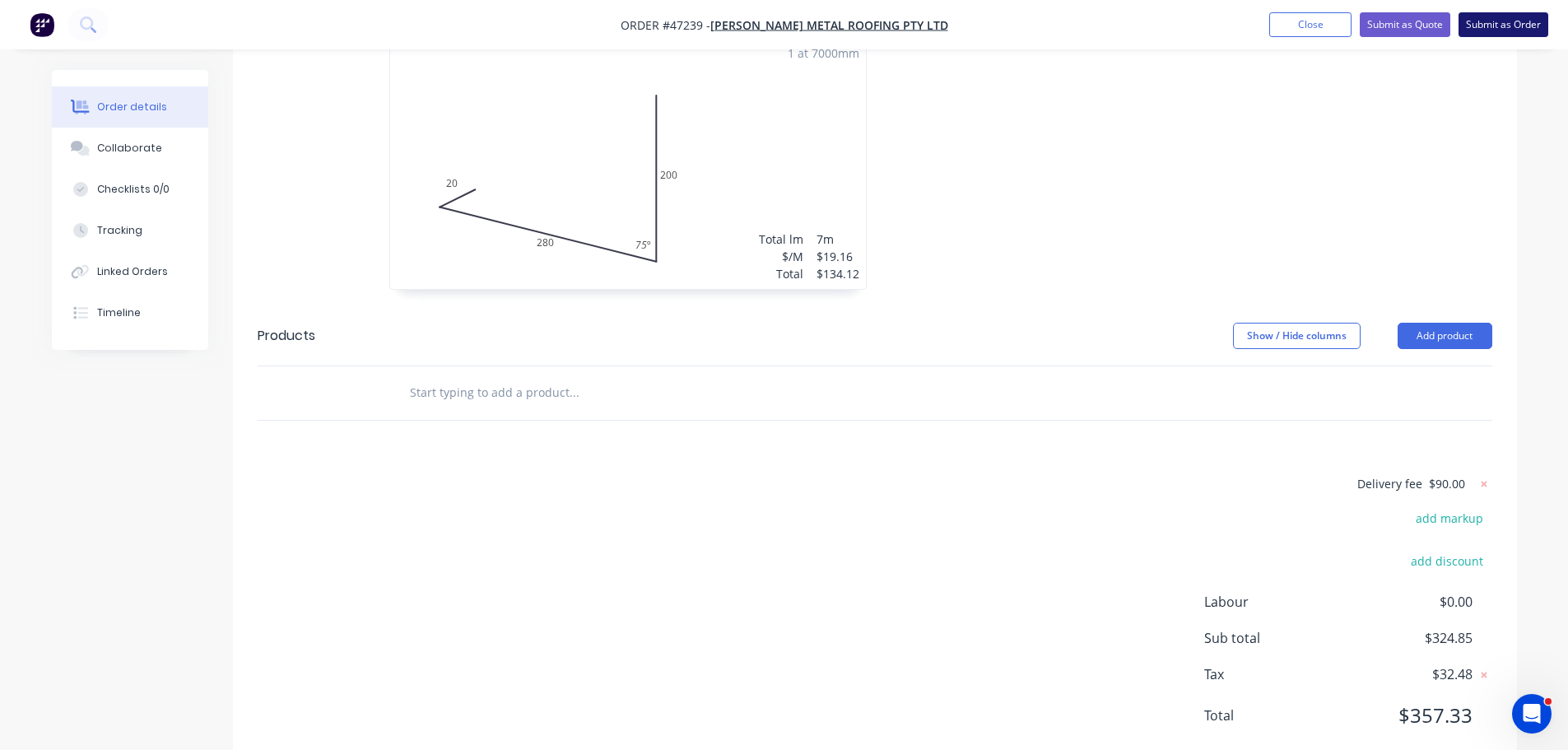
click at [1491, 34] on button "Submit as Order" at bounding box center [1503, 25] width 90 height 25
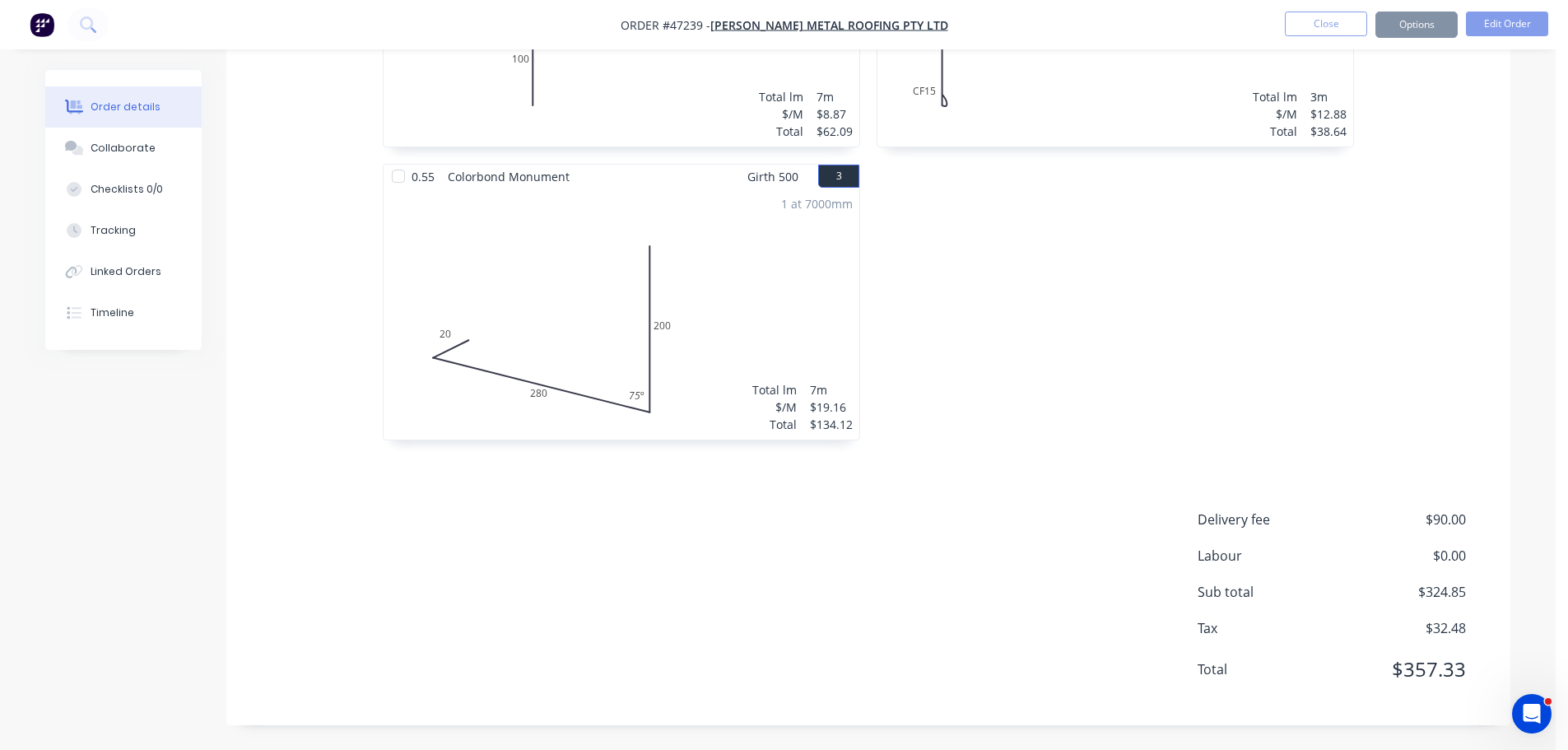
scroll to position [0, 0]
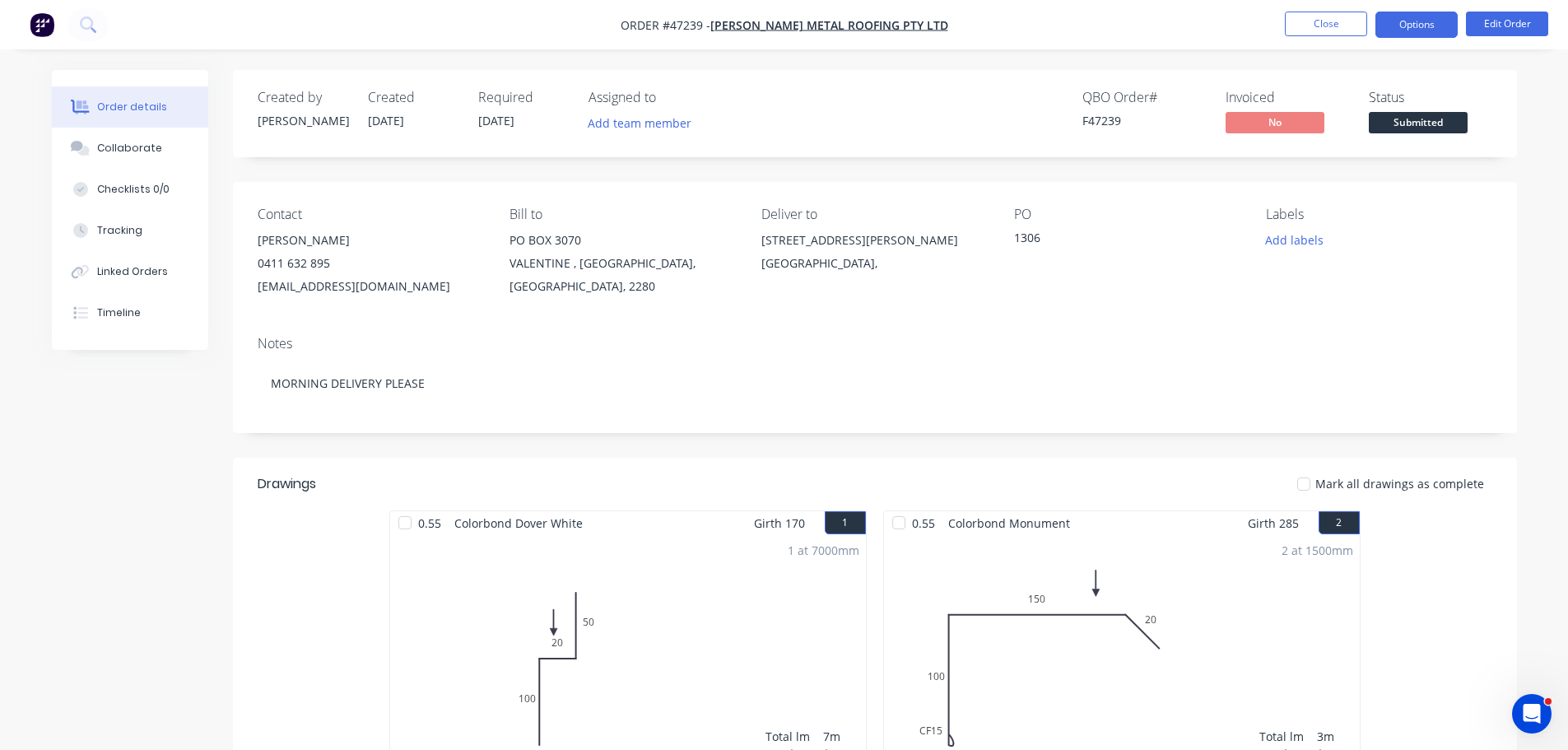
click at [1432, 26] on button "Options" at bounding box center [1416, 24] width 82 height 26
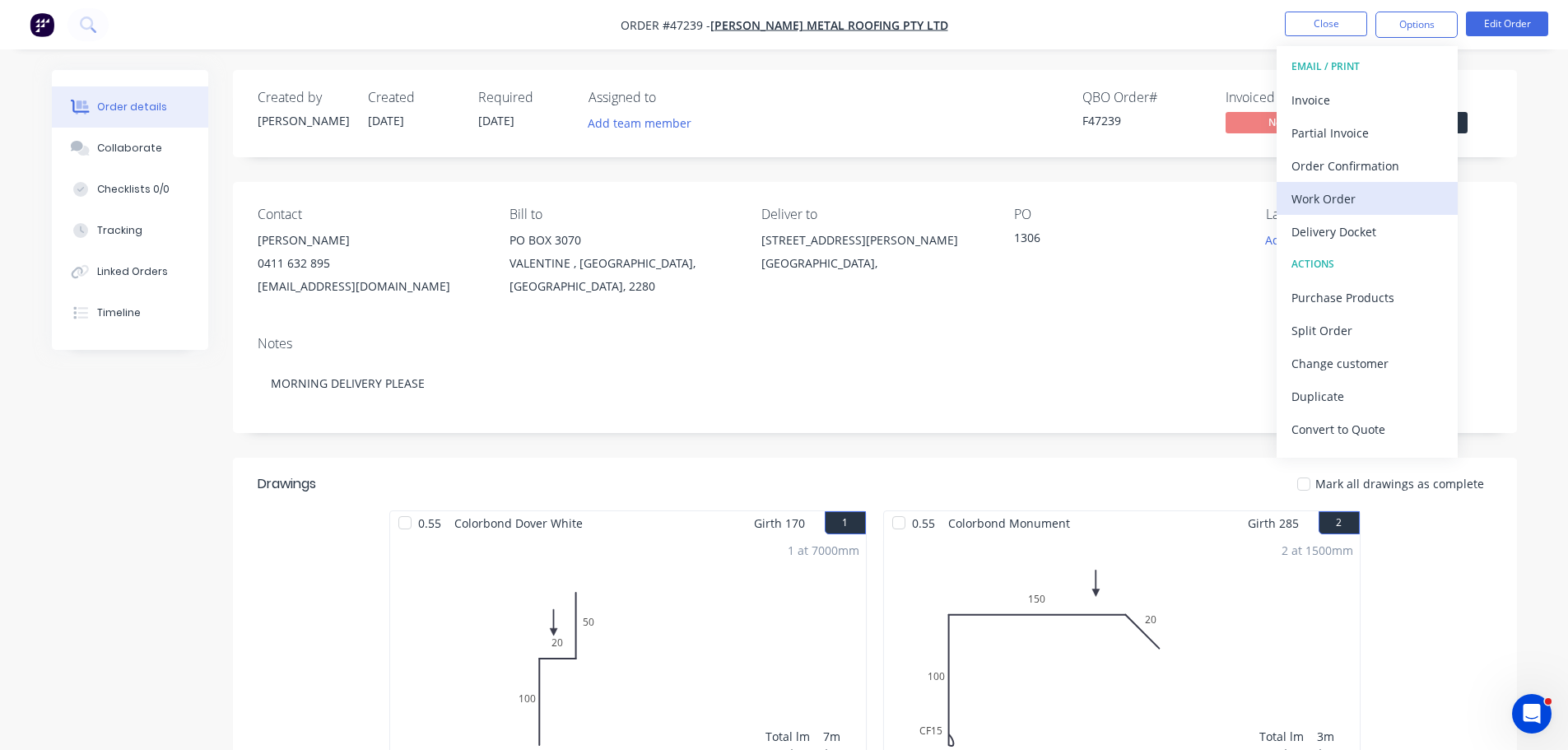
click at [1343, 198] on div "Work Order" at bounding box center [1368, 198] width 152 height 24
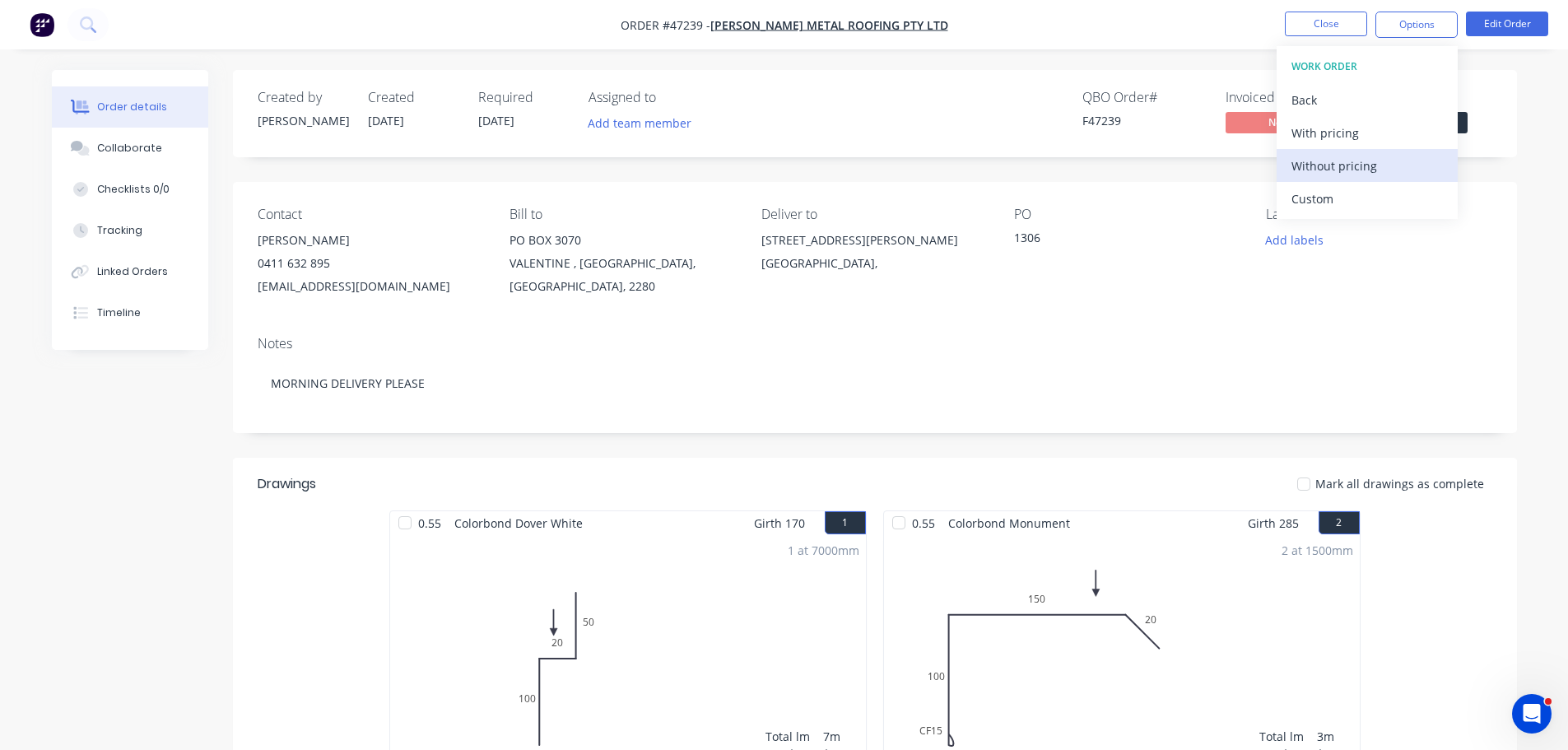
click at [1358, 172] on div "Without pricing" at bounding box center [1368, 165] width 152 height 24
click at [1530, 136] on div "Order details Collaborate Checklists 0/0 Tracking Linked Orders Timeline Order …" at bounding box center [785, 730] width 1498 height 1320
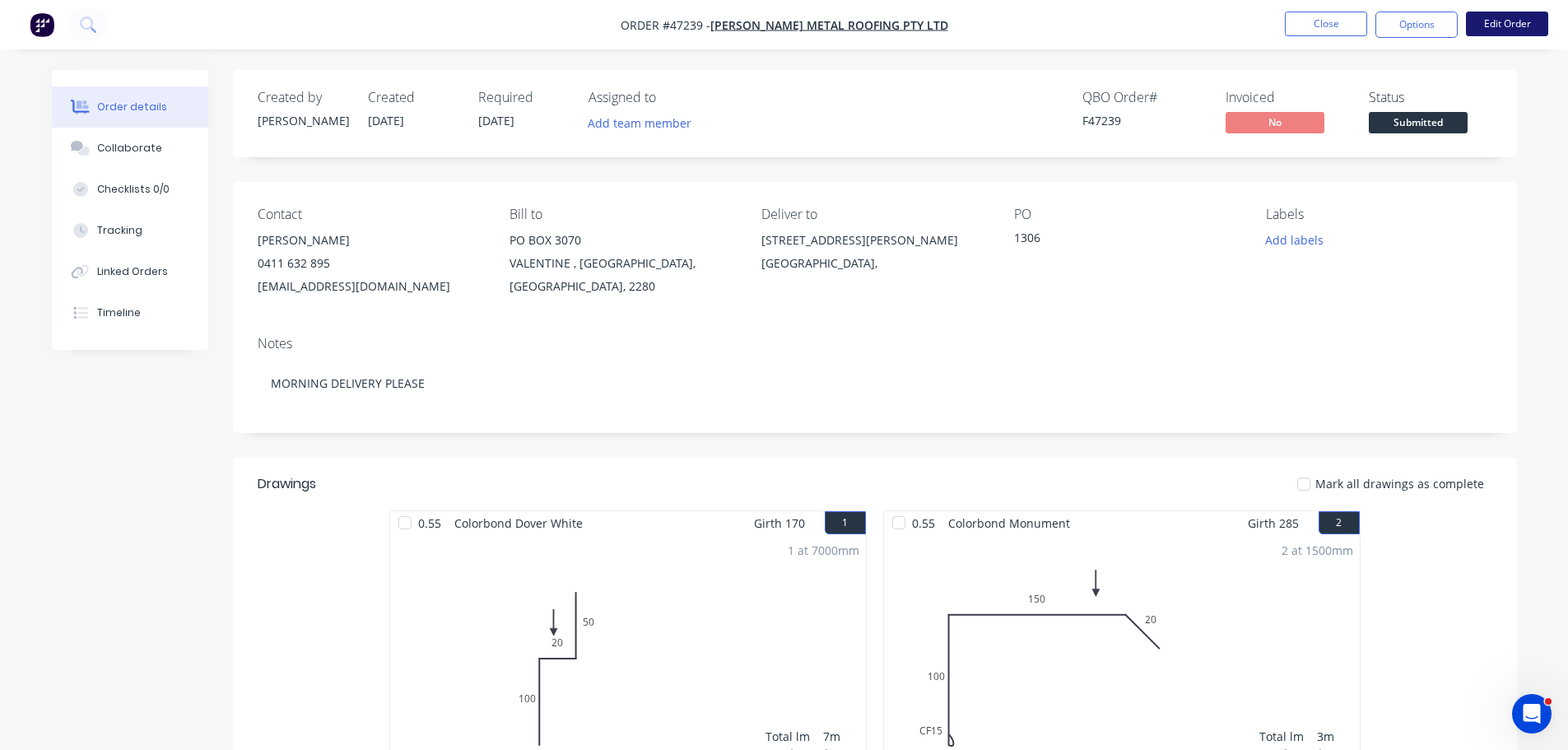
click at [1507, 26] on button "Edit Order" at bounding box center [1507, 24] width 82 height 25
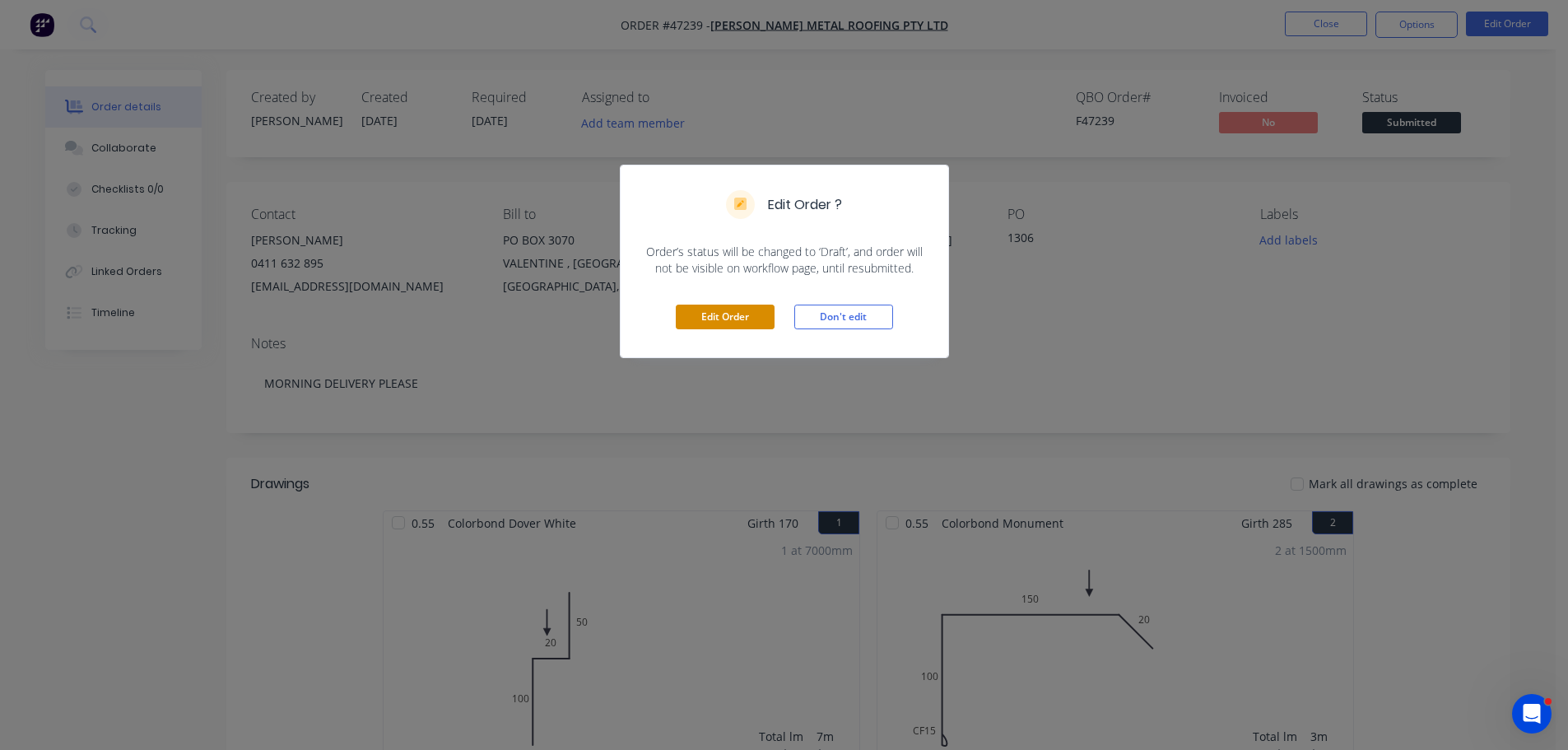
click at [738, 312] on button "Edit Order" at bounding box center [725, 317] width 99 height 25
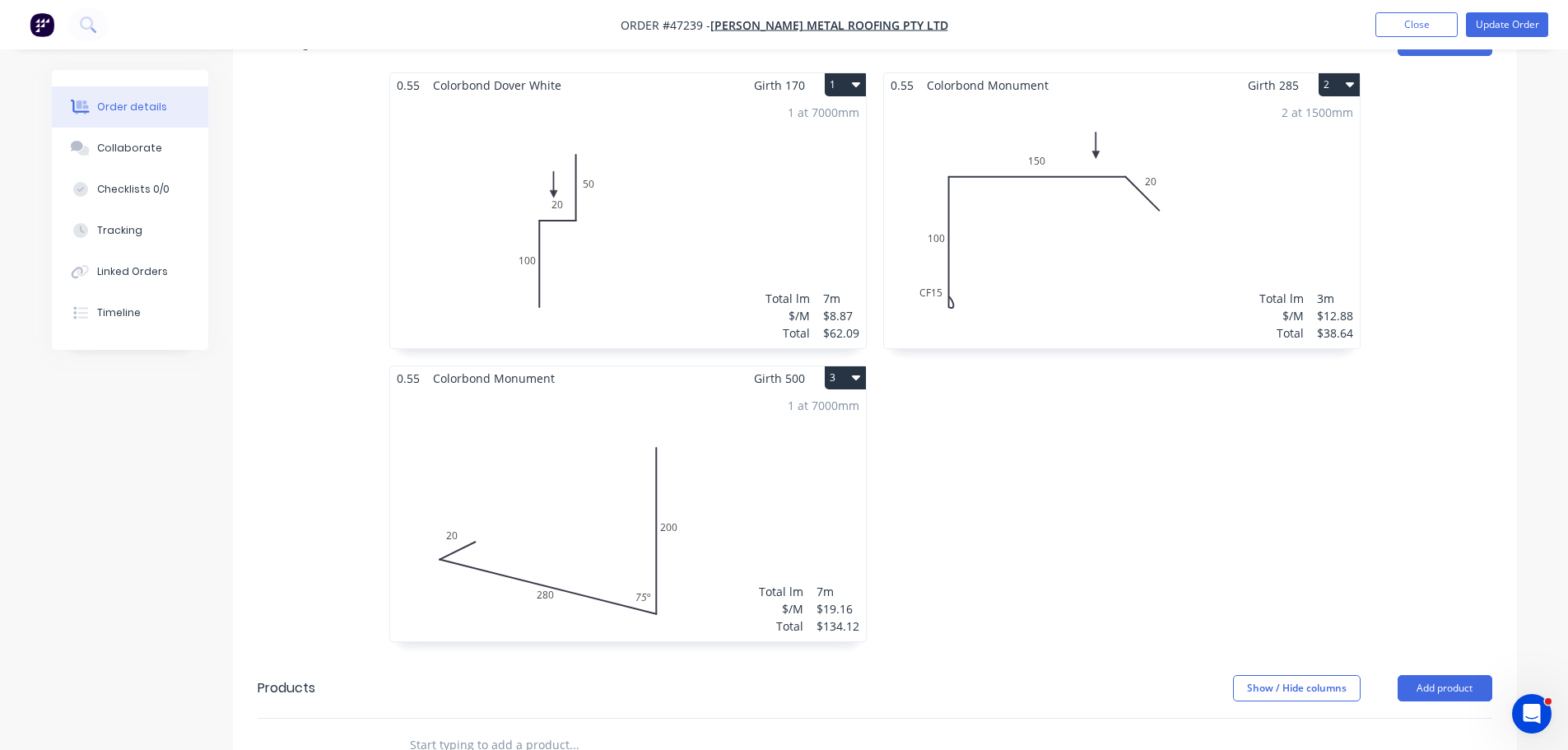
click at [655, 542] on div "1 at 7000mm Total lm $/M Total 7m $19.16 $134.12" at bounding box center [628, 515] width 476 height 251
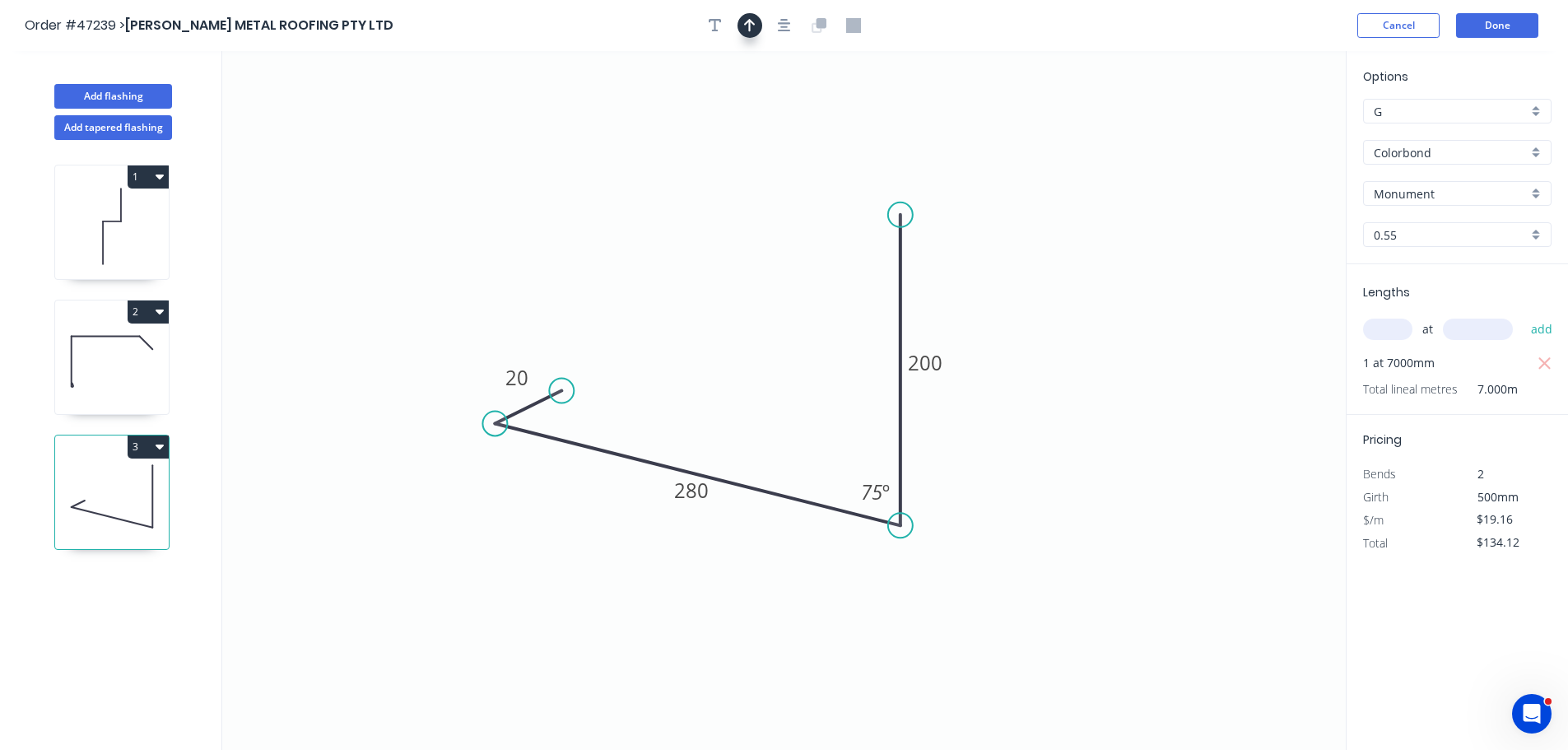
click at [755, 25] on icon "button" at bounding box center [750, 25] width 12 height 15
drag, startPoint x: 1264, startPoint y: 132, endPoint x: 1255, endPoint y: 254, distance: 122.3
click at [730, 287] on icon at bounding box center [729, 267] width 15 height 52
click at [1481, 22] on button "Done" at bounding box center [1497, 26] width 82 height 25
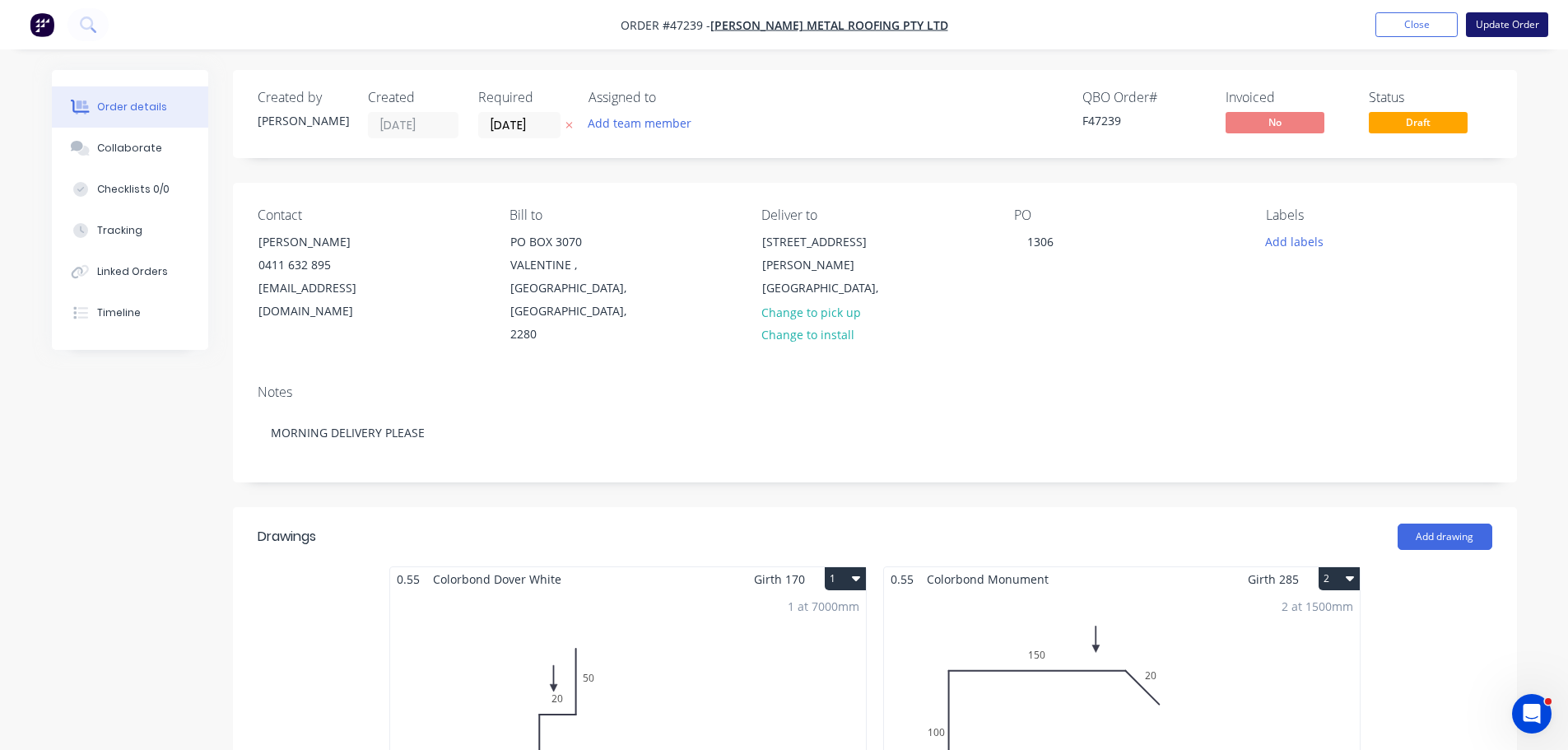
click at [1499, 29] on button "Update Order" at bounding box center [1507, 25] width 82 height 25
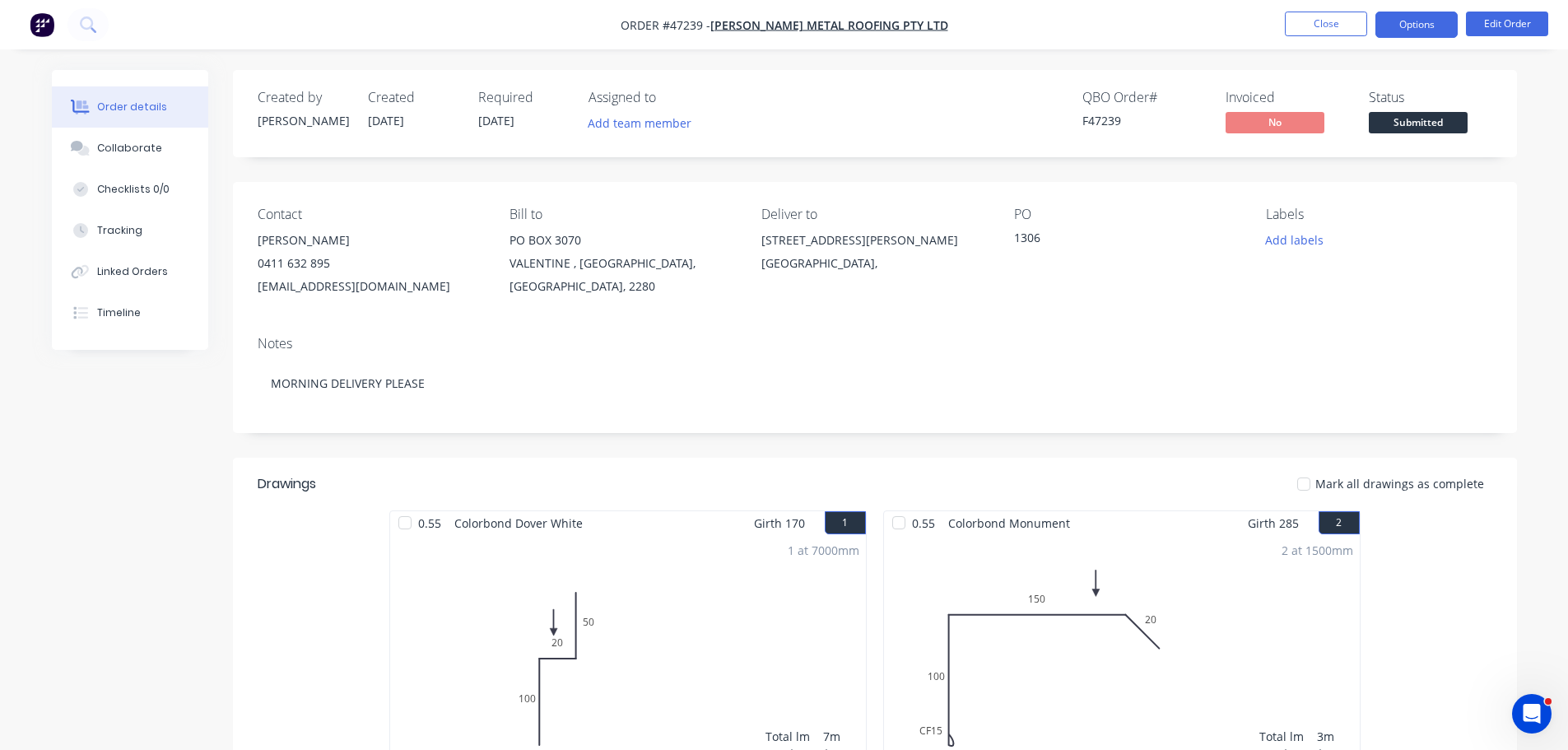
click at [1396, 33] on button "Options" at bounding box center [1416, 24] width 82 height 26
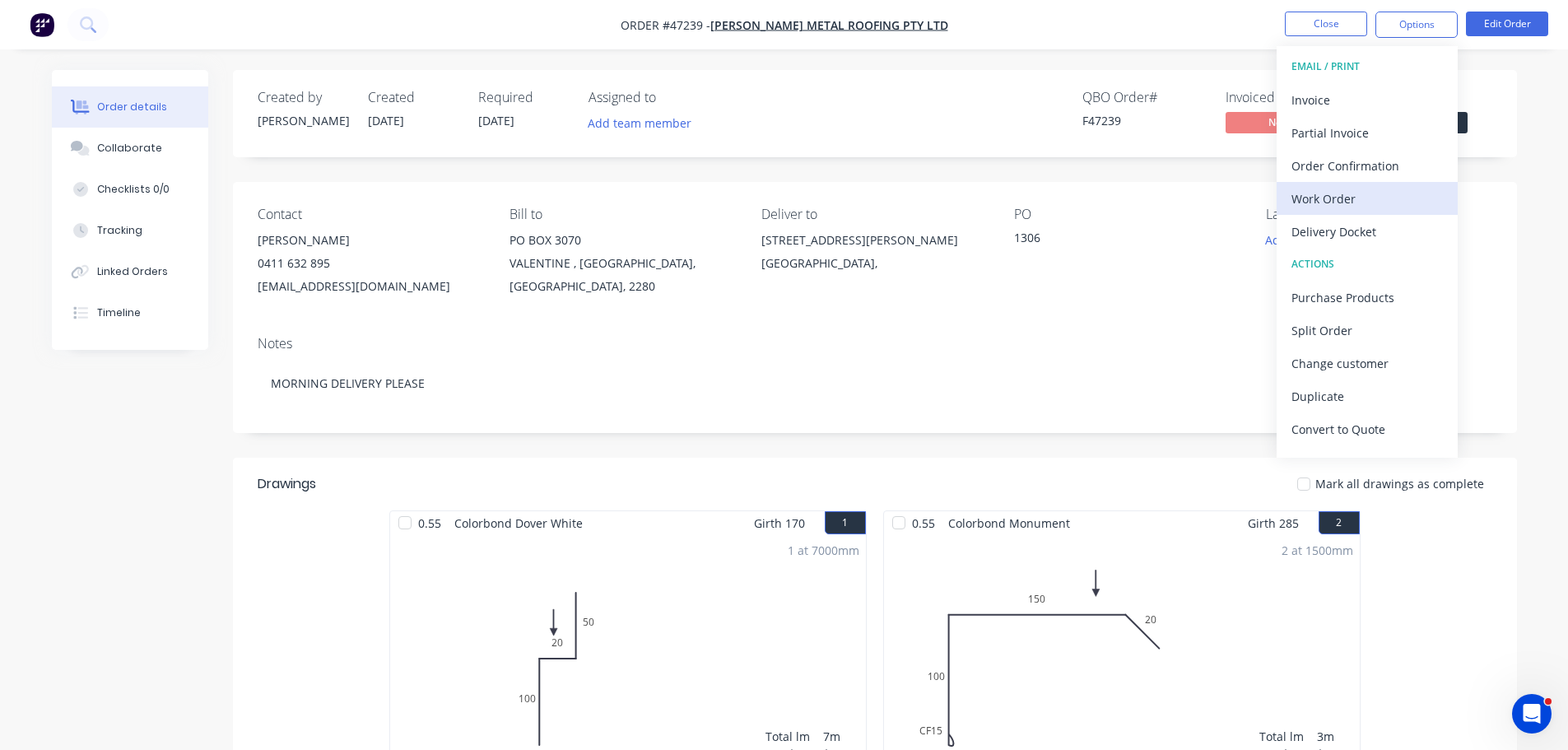
click at [1353, 206] on div "Work Order" at bounding box center [1368, 198] width 152 height 24
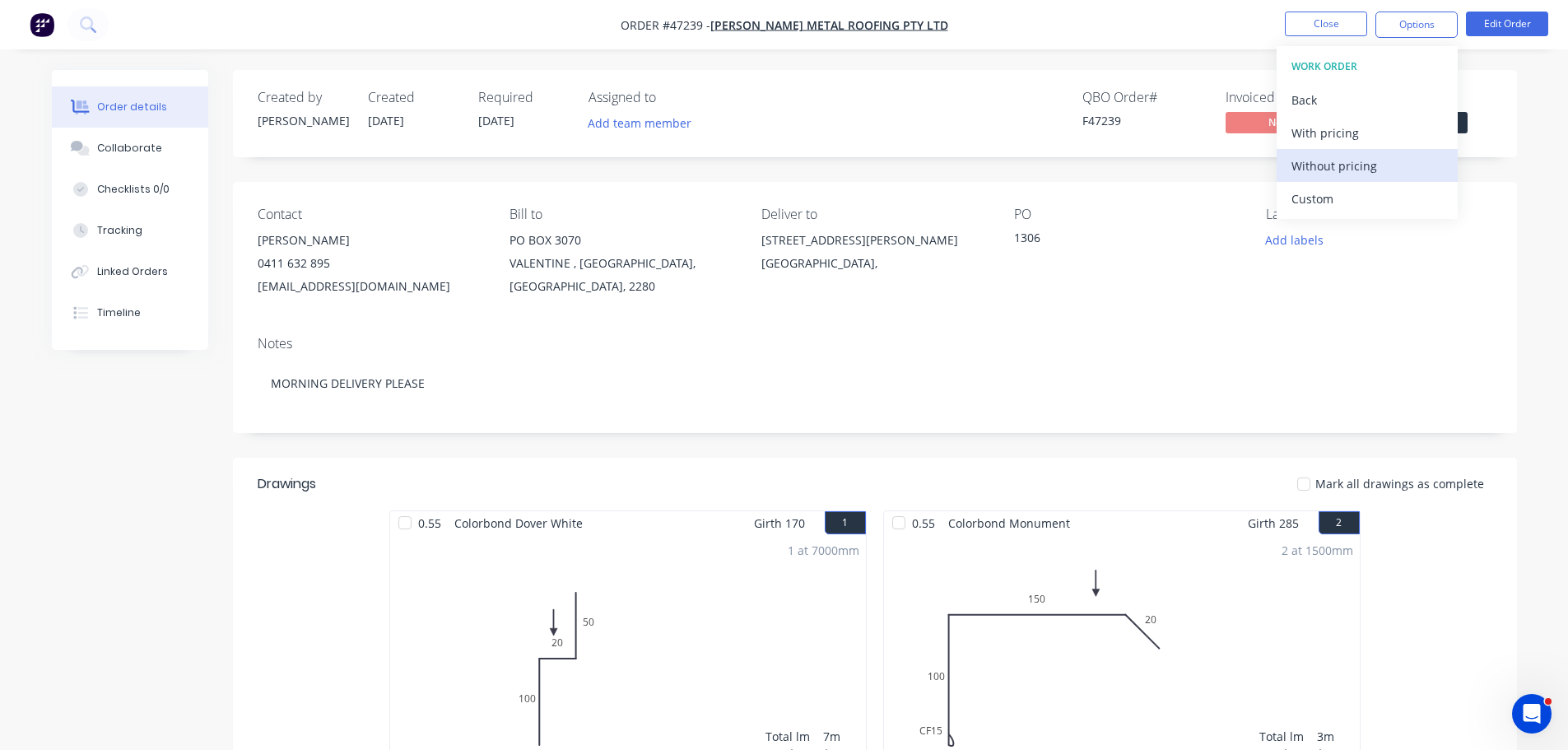
click at [1364, 170] on div "Without pricing" at bounding box center [1368, 165] width 152 height 24
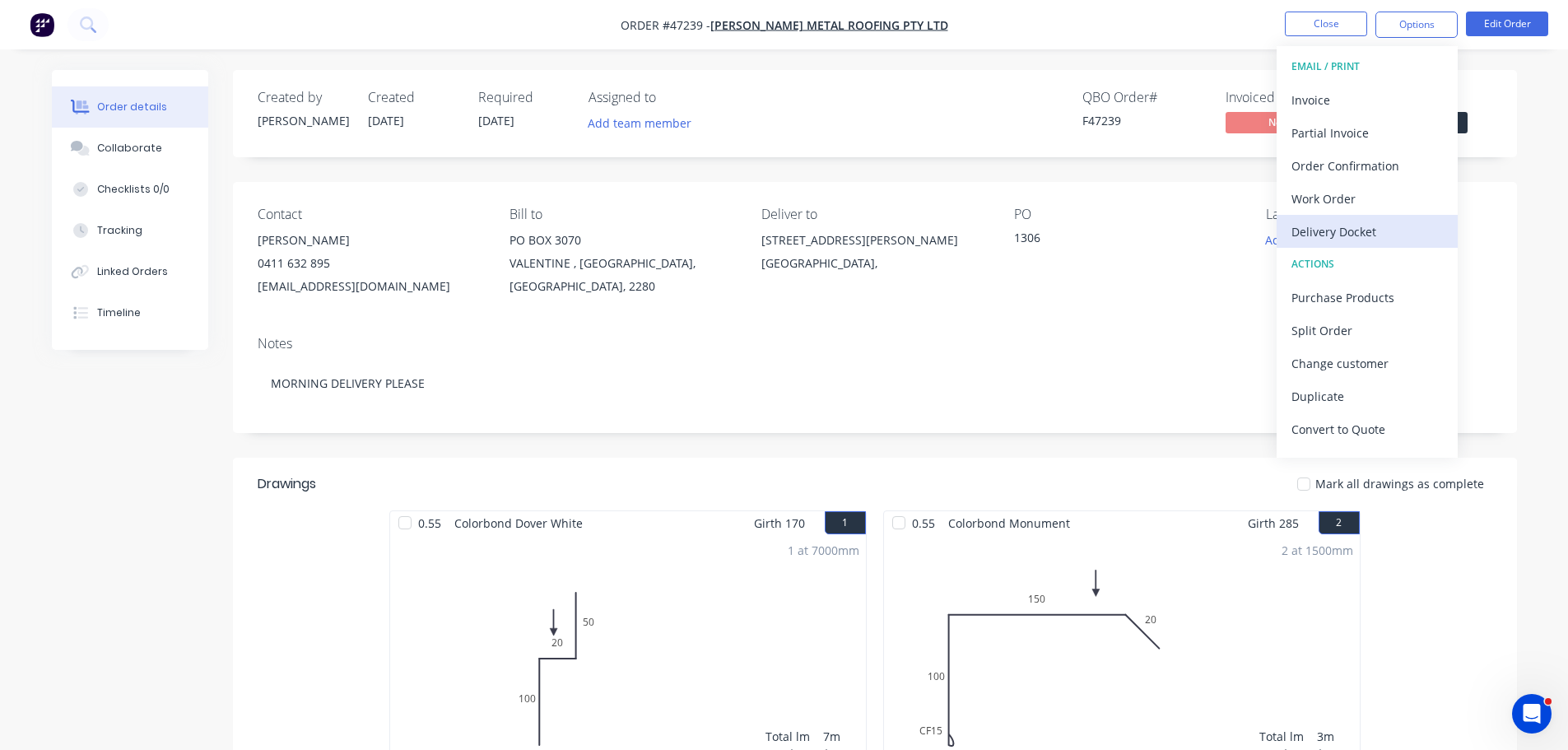
click at [1322, 228] on div "Delivery Docket" at bounding box center [1368, 231] width 152 height 24
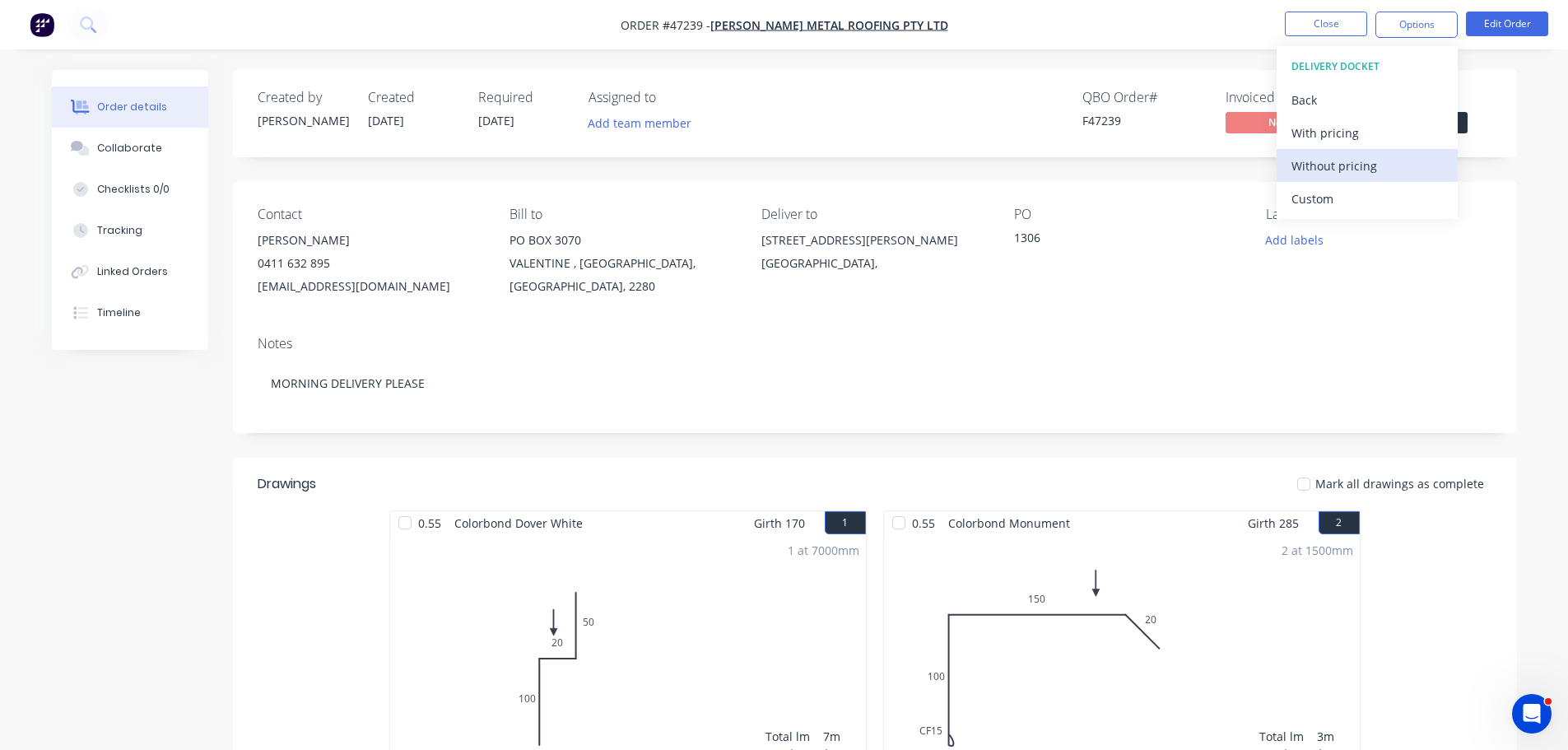
click at [1320, 171] on div "Without pricing" at bounding box center [1368, 165] width 152 height 24
click at [1519, 108] on div "Order details Collaborate Checklists 0/0 Tracking Linked Orders Timeline Order …" at bounding box center [785, 730] width 1498 height 1320
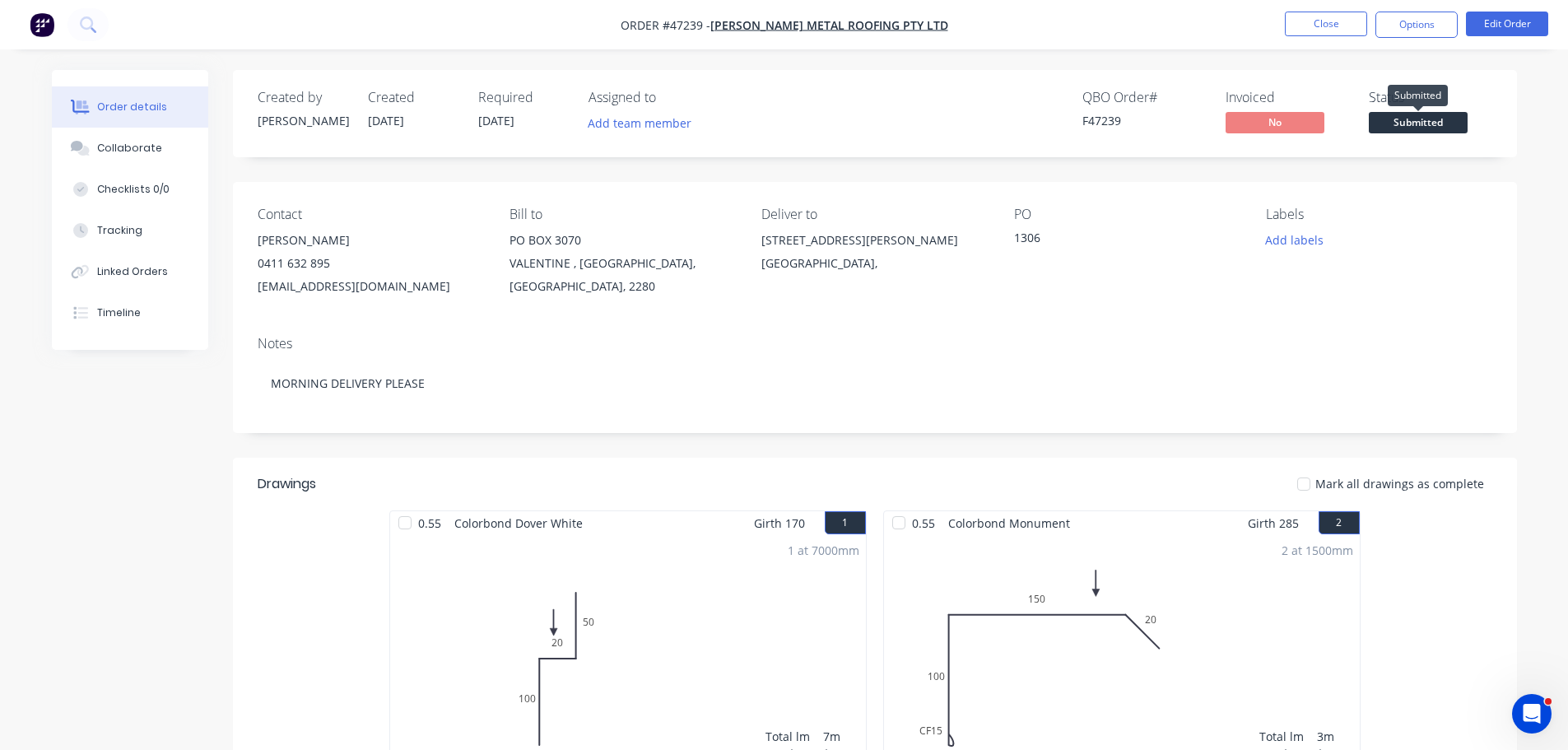
click at [1426, 124] on span "Submitted" at bounding box center [1419, 122] width 99 height 20
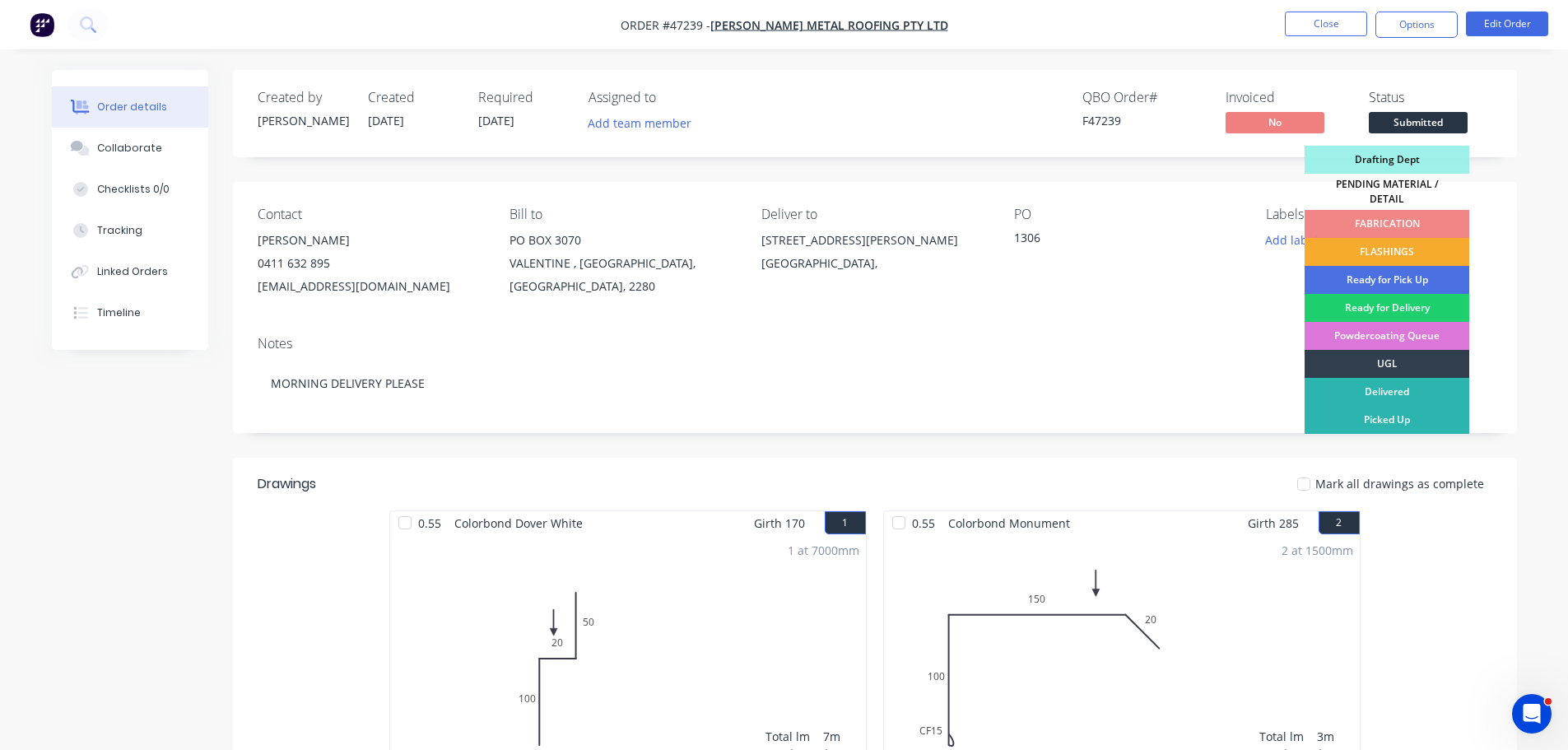
click at [1396, 241] on div "FLASHINGS" at bounding box center [1387, 252] width 165 height 28
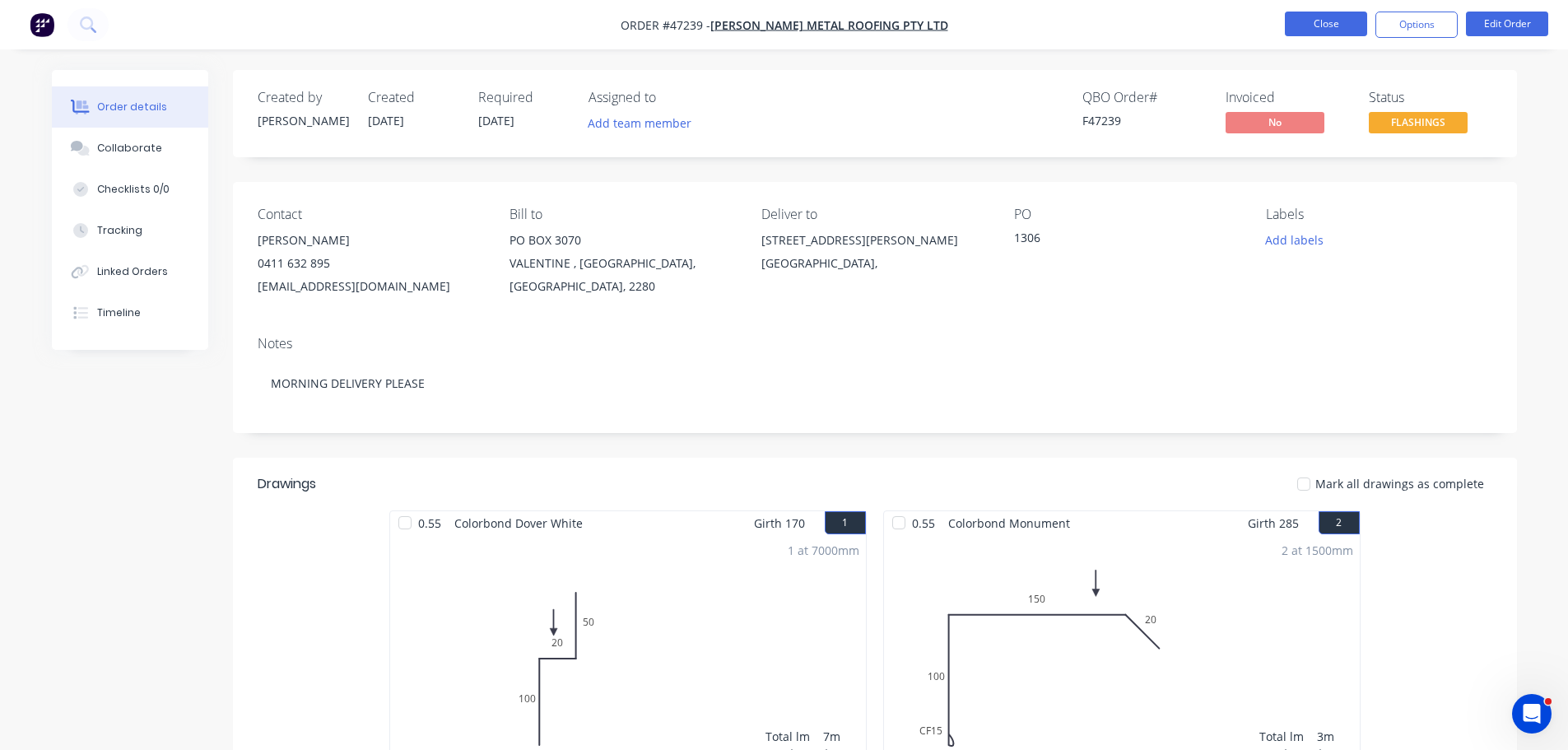
click at [1334, 27] on button "Close" at bounding box center [1326, 24] width 82 height 25
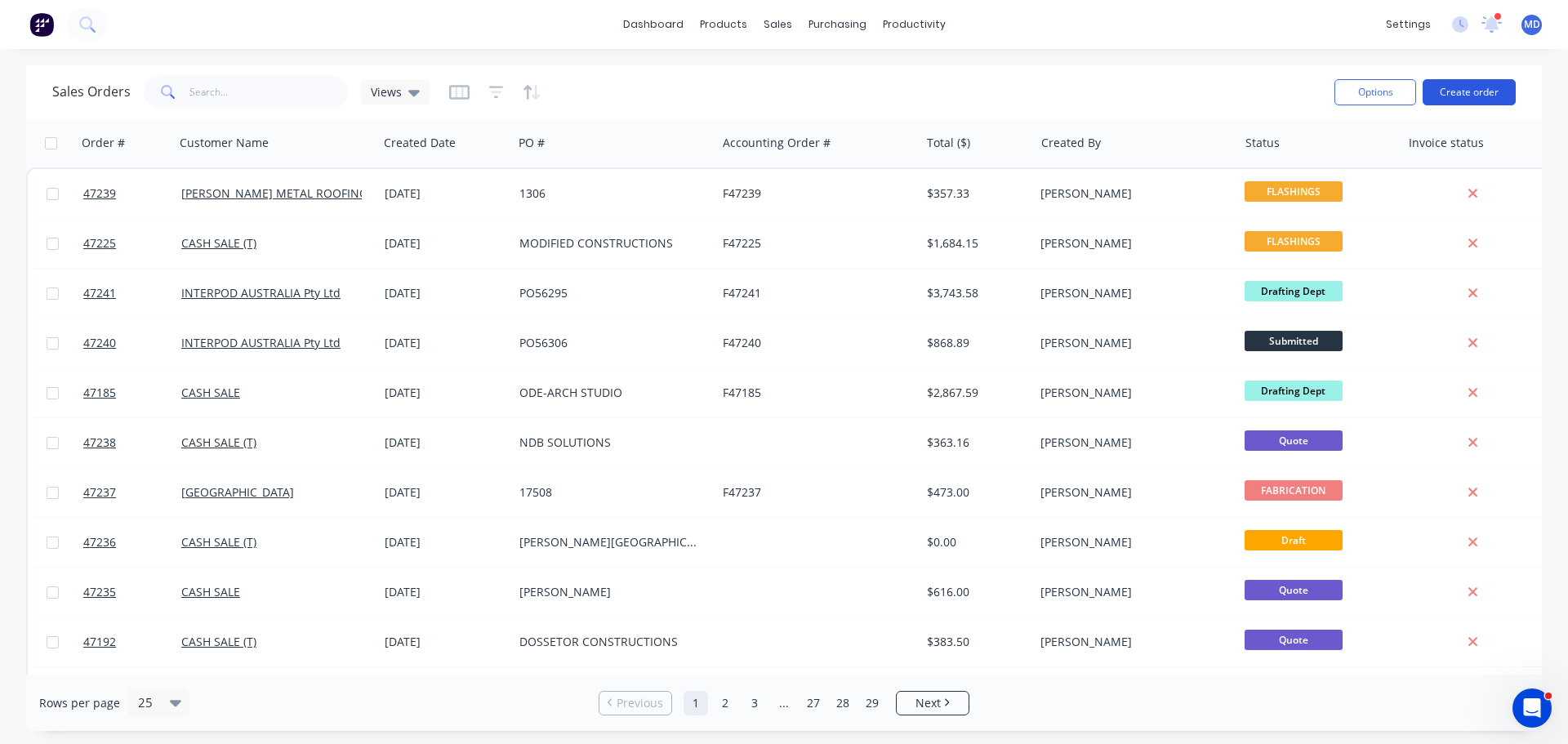
click at [1450, 90] on button "Create order" at bounding box center [1469, 92] width 93 height 26
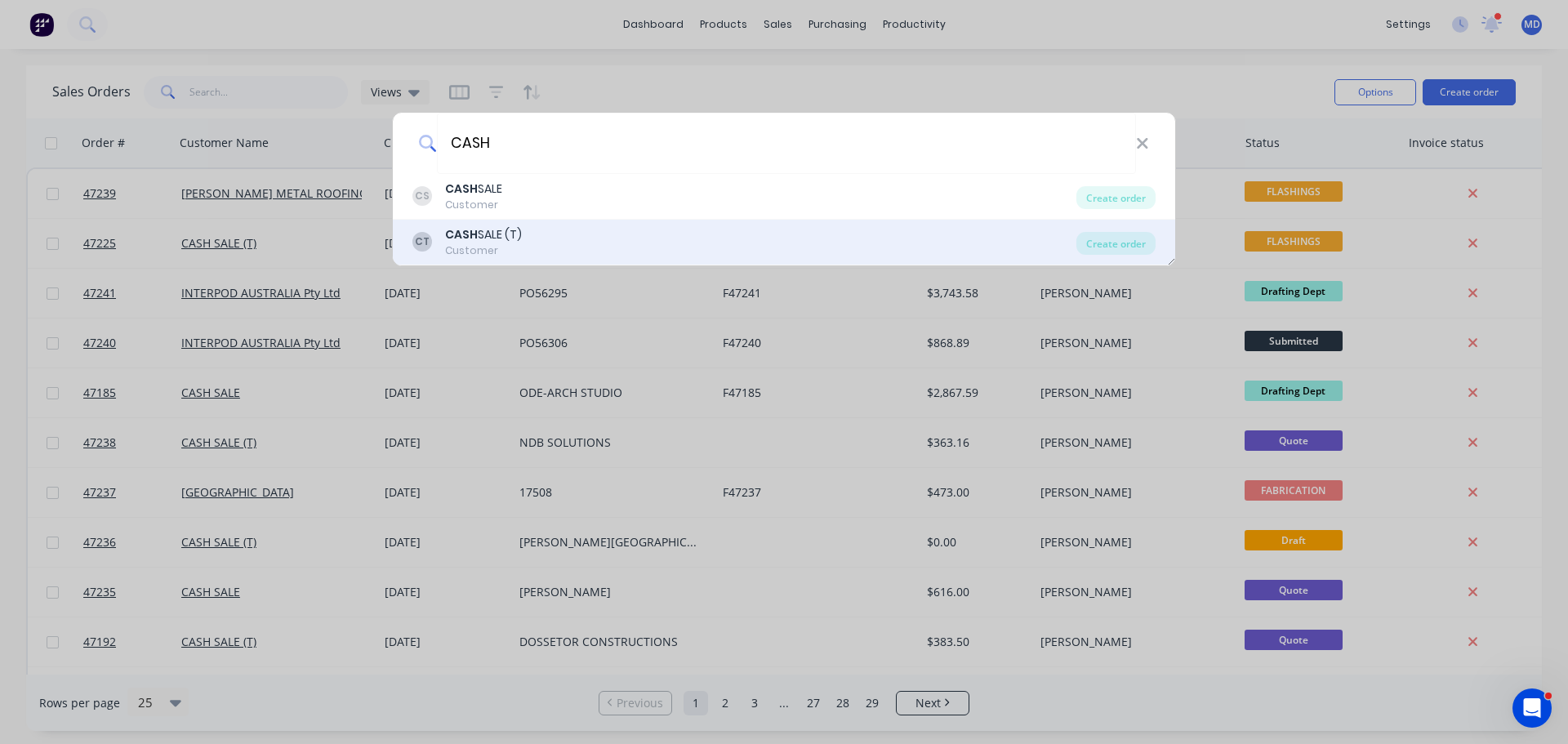
type input "CASH"
click at [490, 229] on div "CASH SALE (T)" at bounding box center [484, 235] width 77 height 17
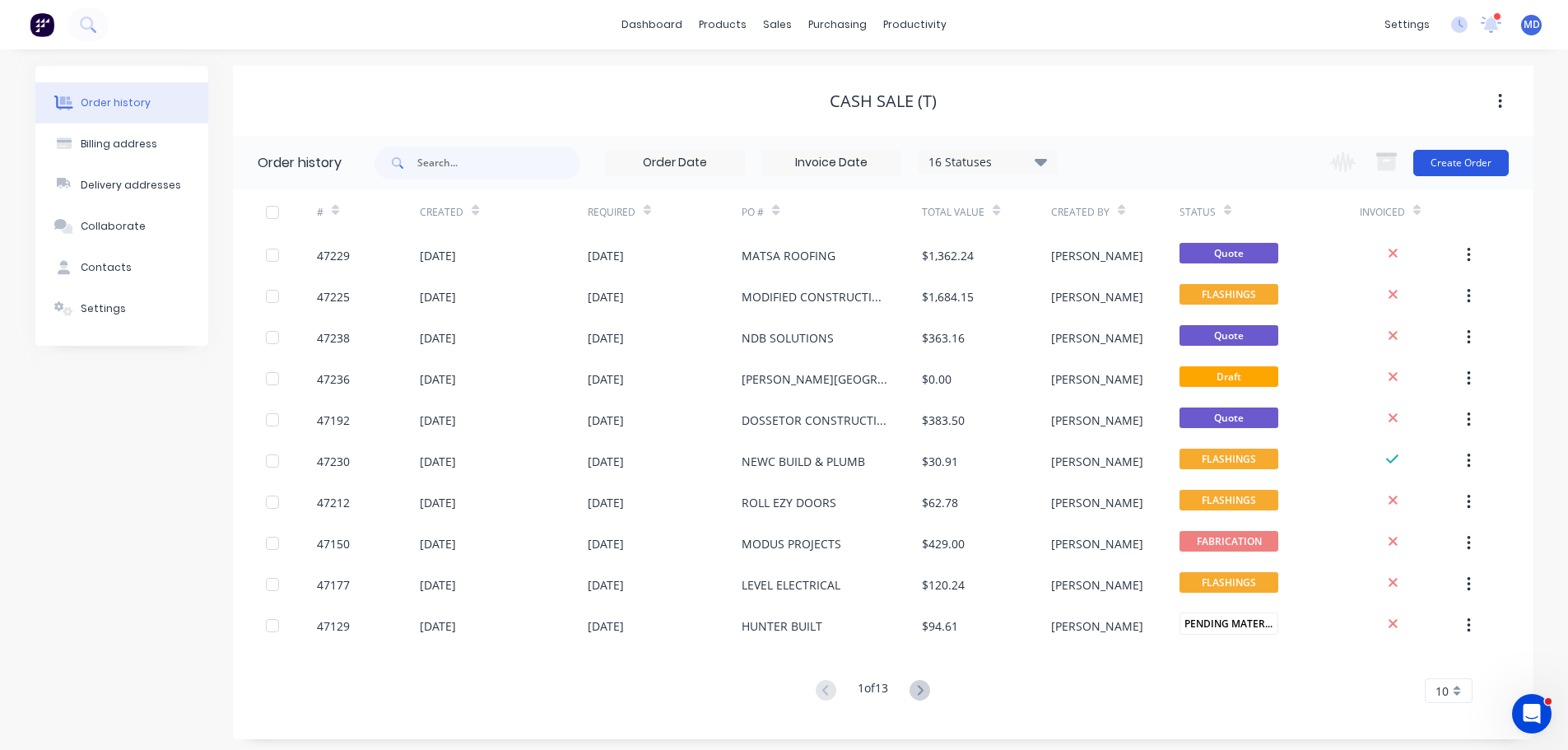
click at [1458, 157] on button "Create Order" at bounding box center [1461, 163] width 96 height 26
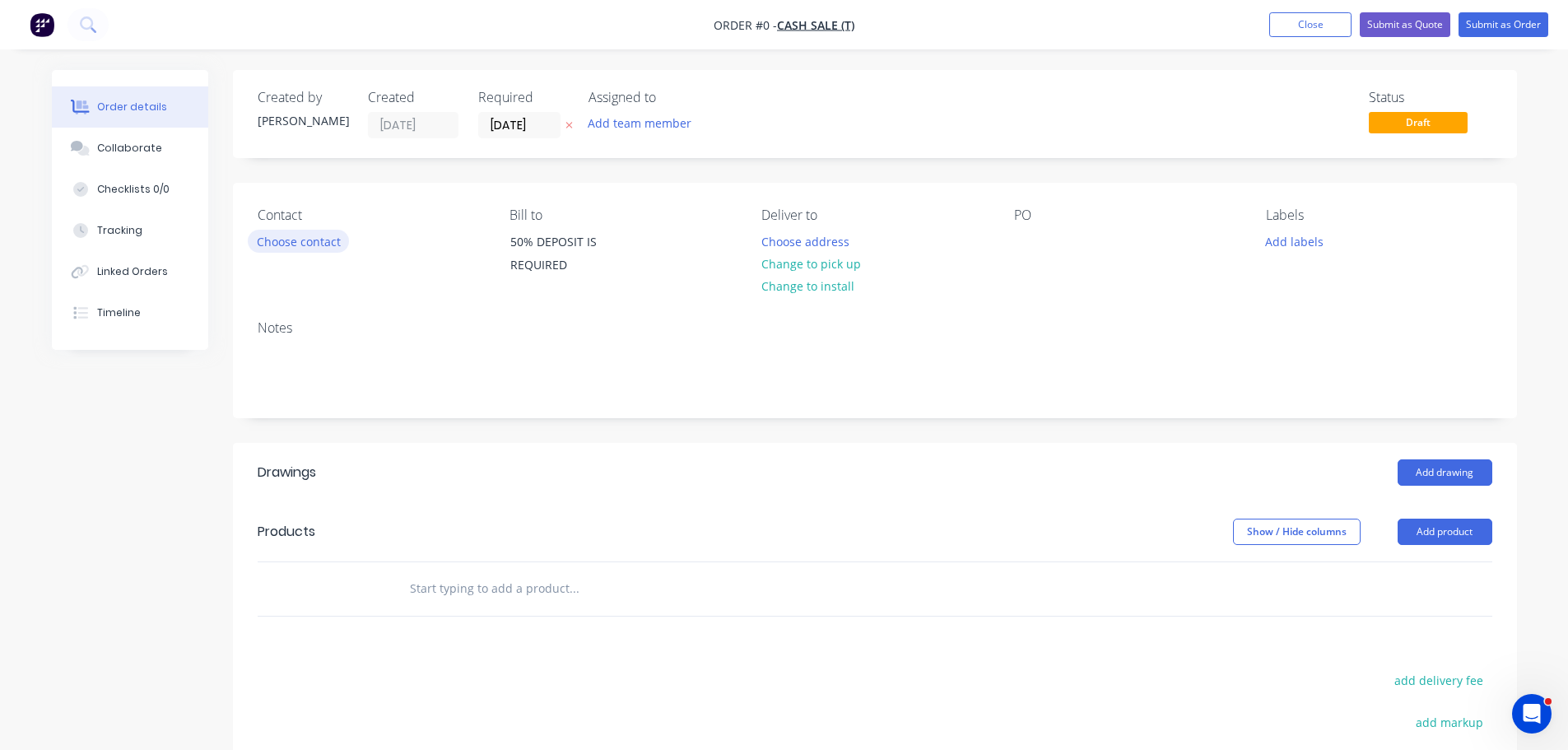
click at [319, 237] on button "Choose contact" at bounding box center [298, 240] width 102 height 22
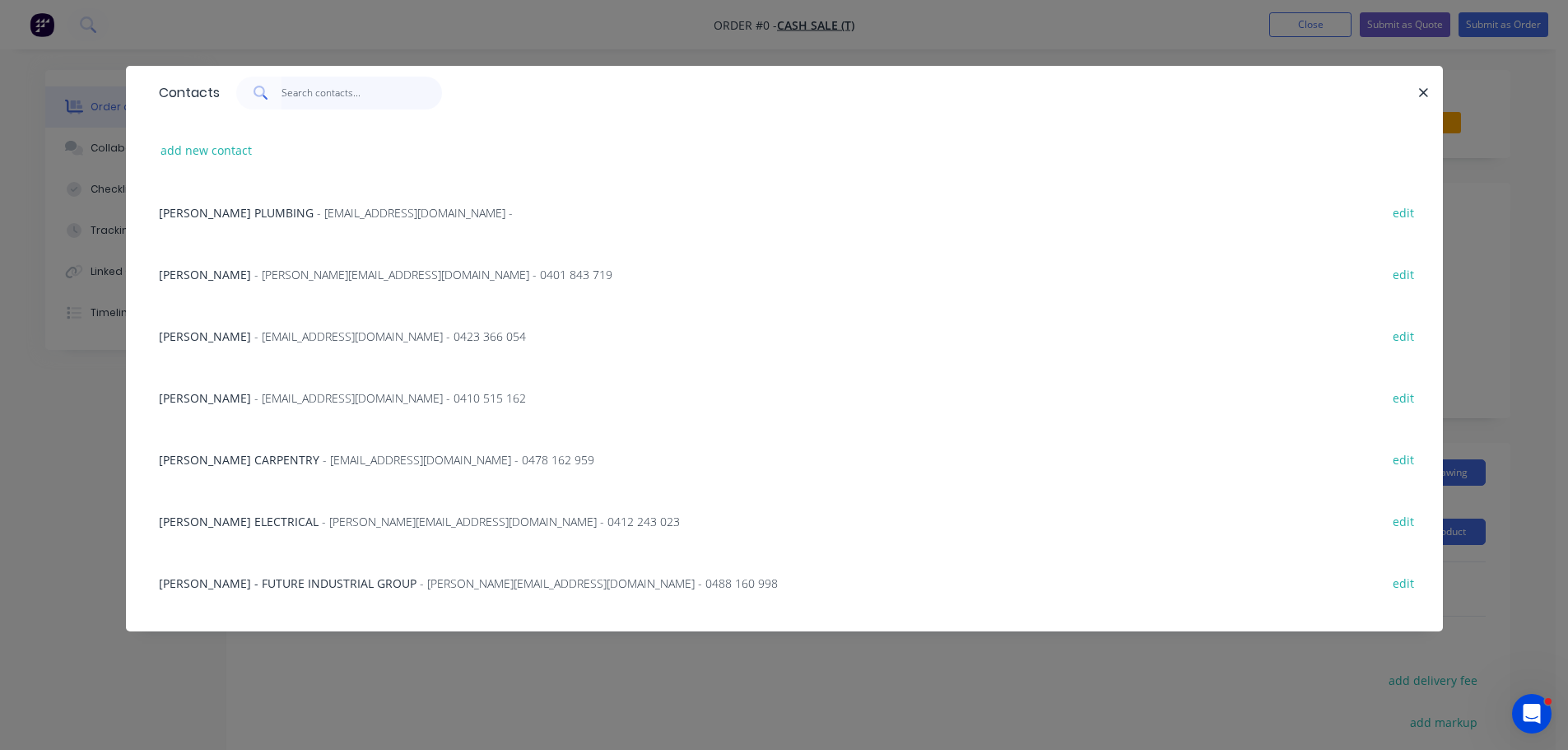
click at [310, 91] on input "text" at bounding box center [362, 93] width 161 height 33
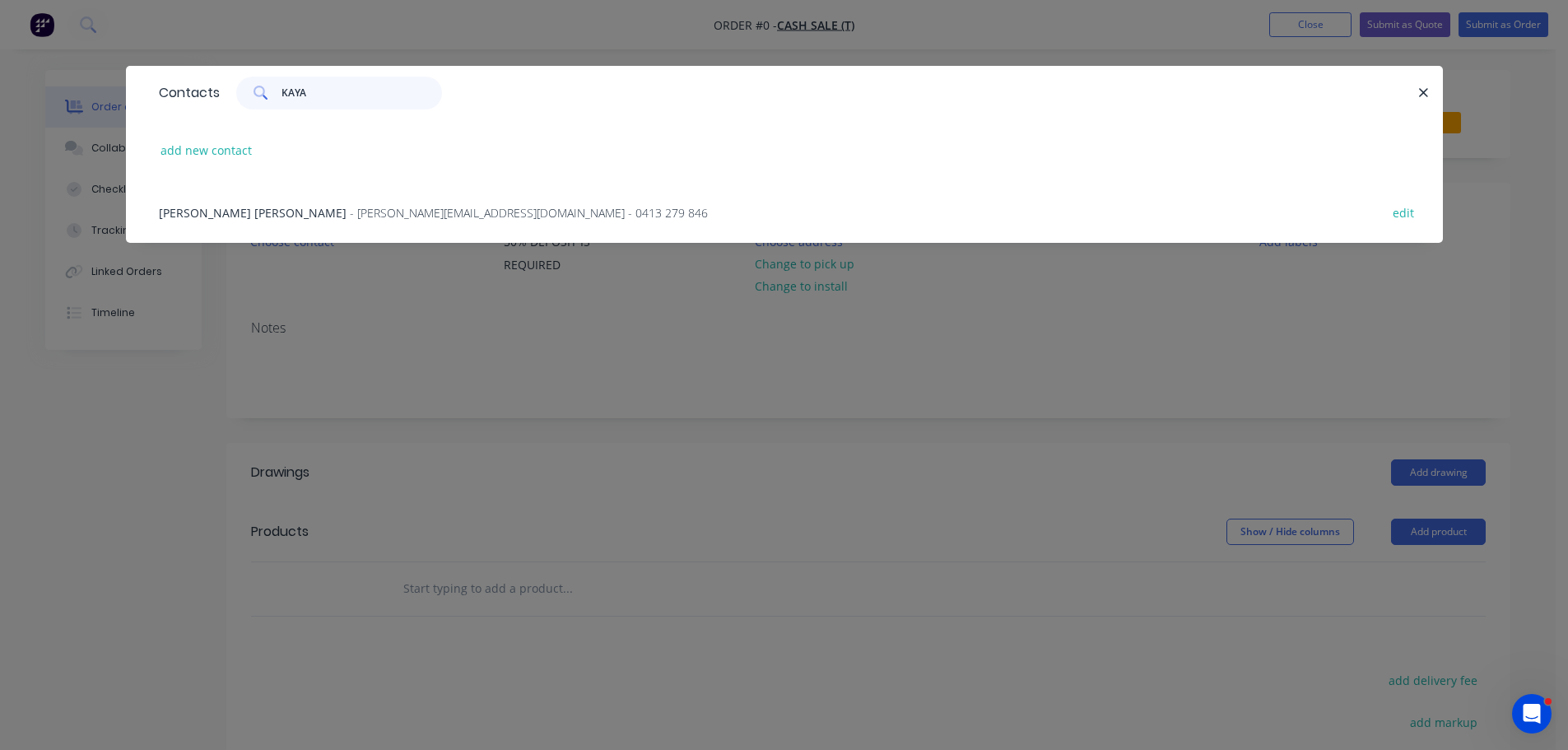
type input "KAYA"
click at [236, 217] on span "KANE DEARING" at bounding box center [253, 213] width 188 height 15
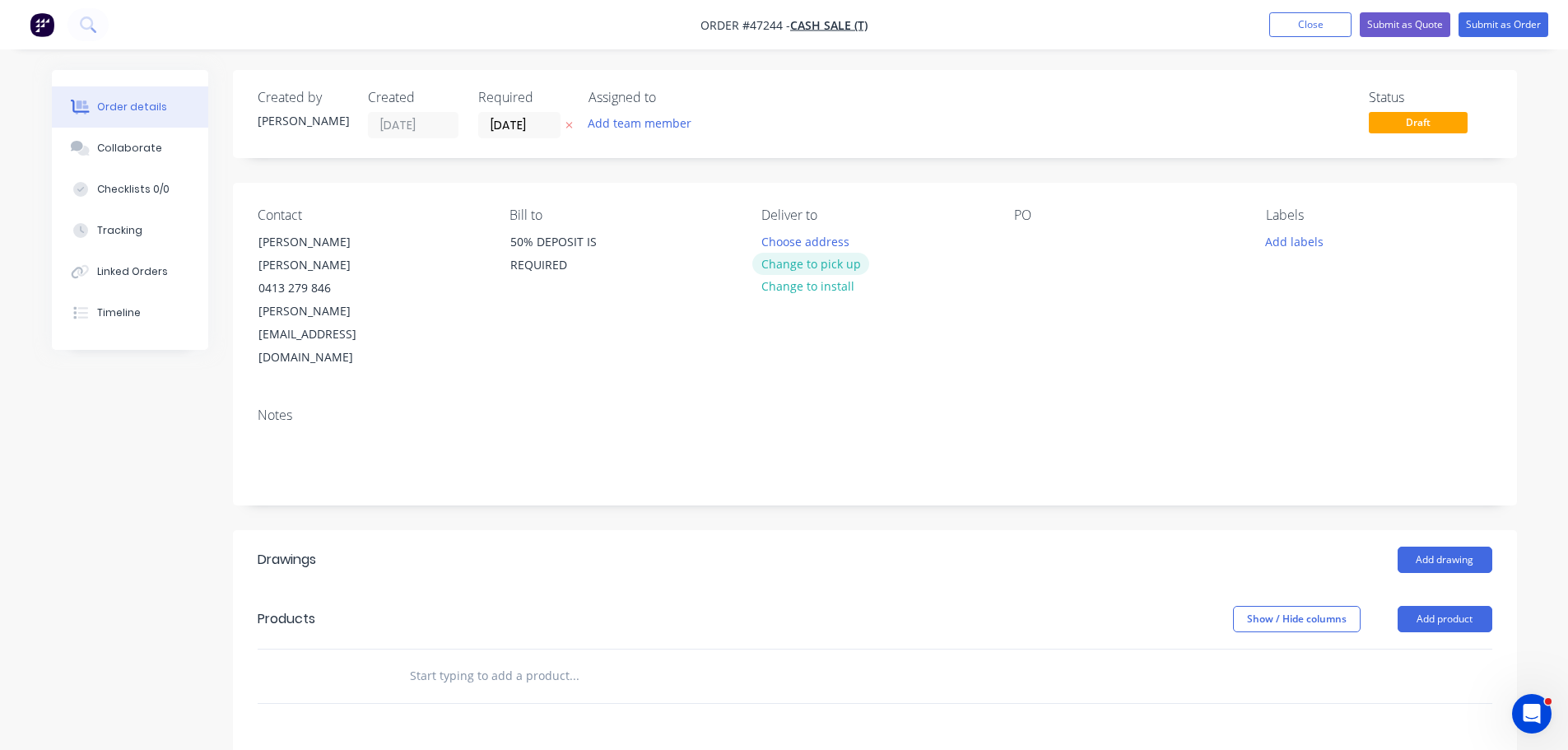
click at [827, 262] on button "Change to pick up" at bounding box center [810, 263] width 117 height 22
click at [1027, 240] on div at bounding box center [1027, 241] width 26 height 24
click at [1423, 547] on button "Add drawing" at bounding box center [1445, 559] width 95 height 26
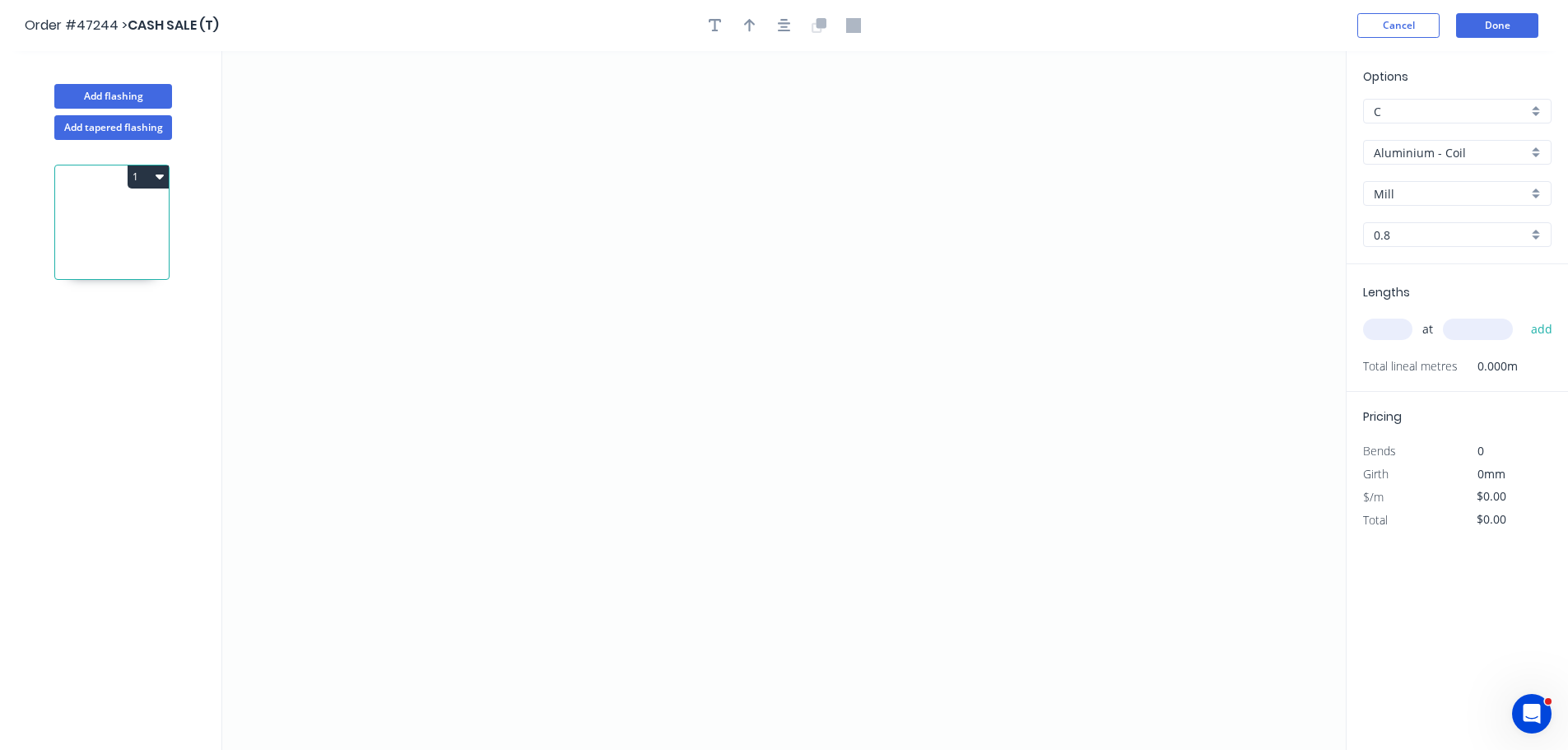
click at [1397, 136] on div "Options C C Aluminium - Coil Aluminium - Coil Mill Mill 0.8 0.8" at bounding box center [1458, 165] width 222 height 196
click at [1409, 154] on input "Aluminium - Coil" at bounding box center [1451, 153] width 154 height 17
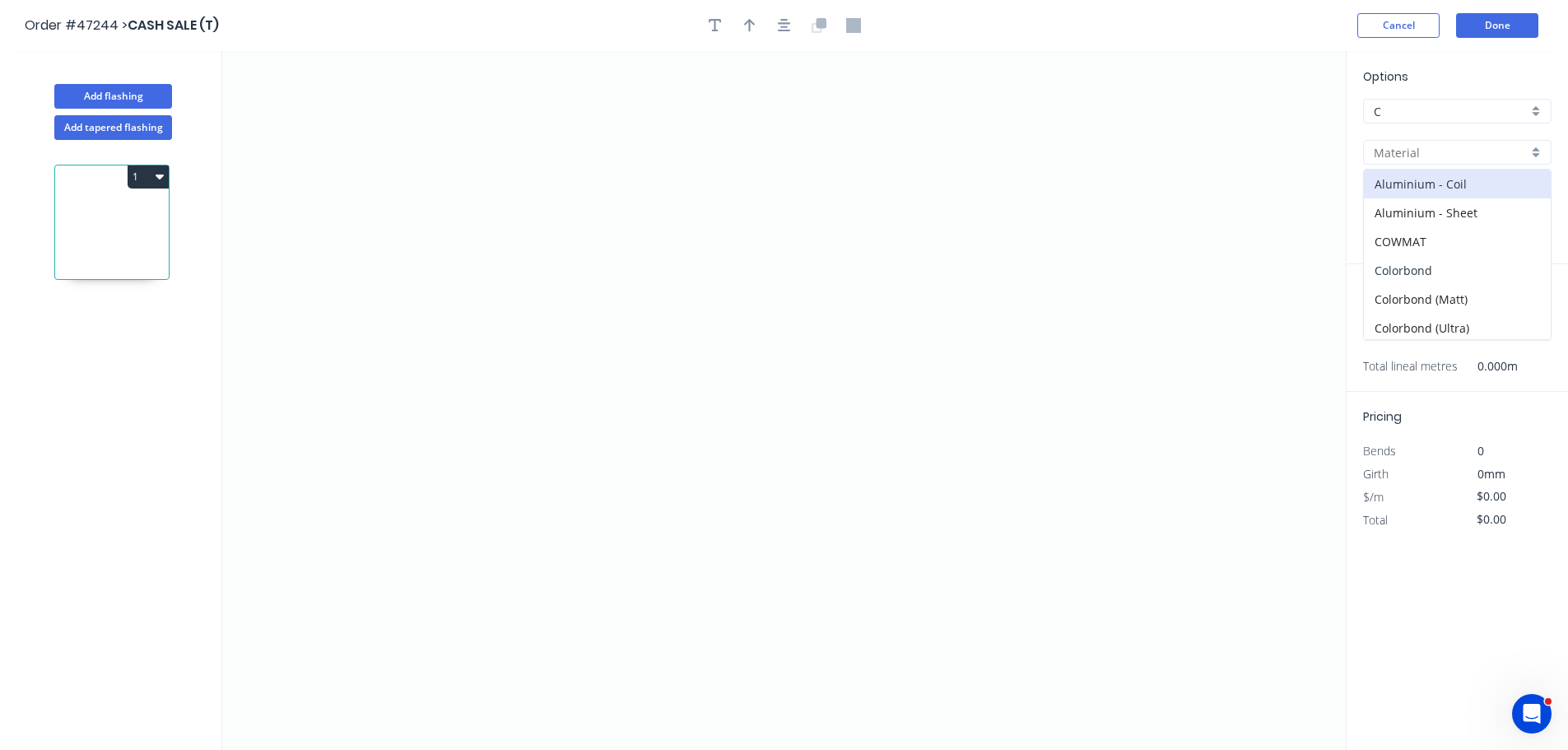
click at [1391, 269] on div "Colorbond" at bounding box center [1457, 271] width 187 height 29
type input "Colorbond"
type input "Basalt"
type input "0.55"
click at [1396, 196] on input "Basalt" at bounding box center [1451, 194] width 154 height 17
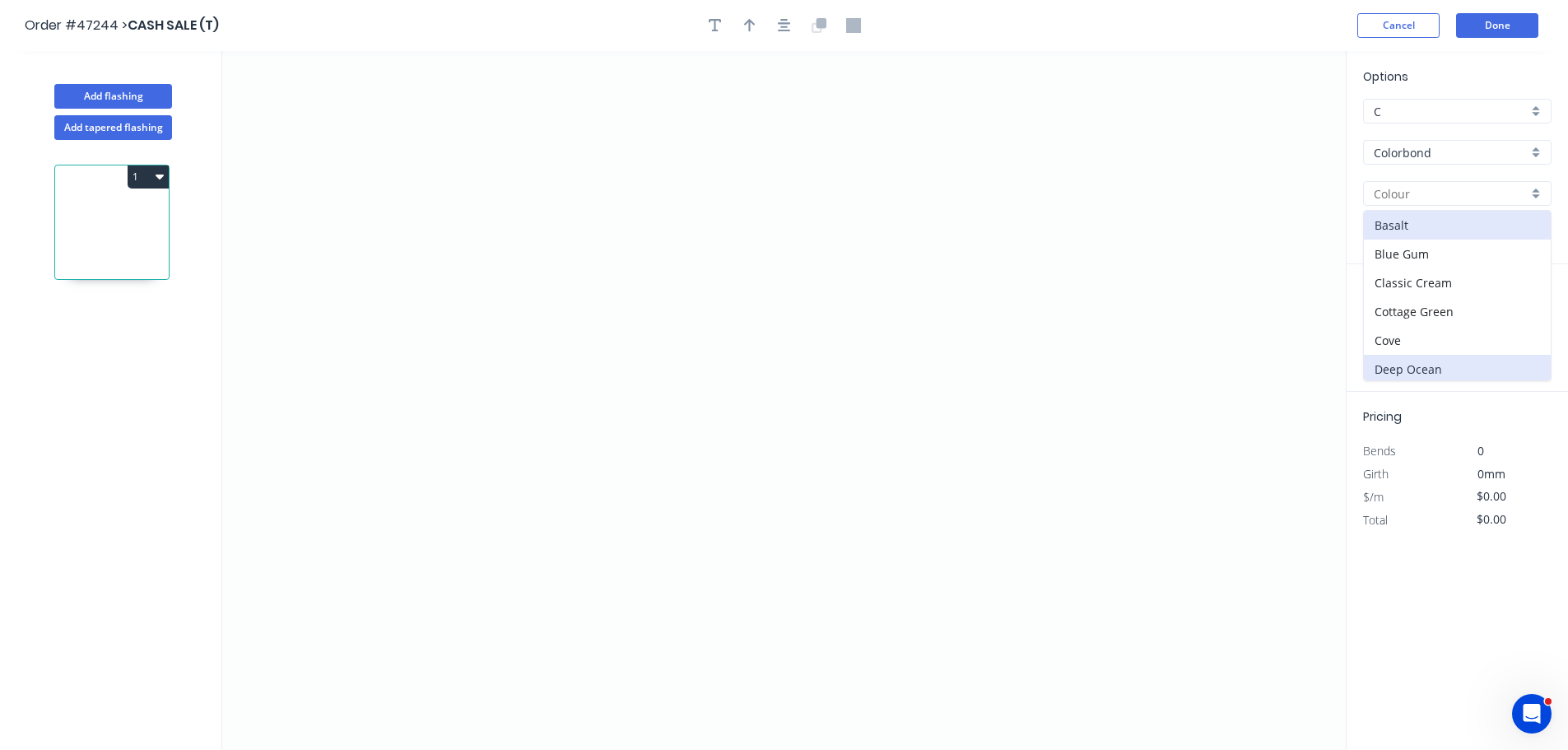
scroll to position [82, 0]
click at [1407, 323] on div "Dover White" at bounding box center [1457, 315] width 187 height 29
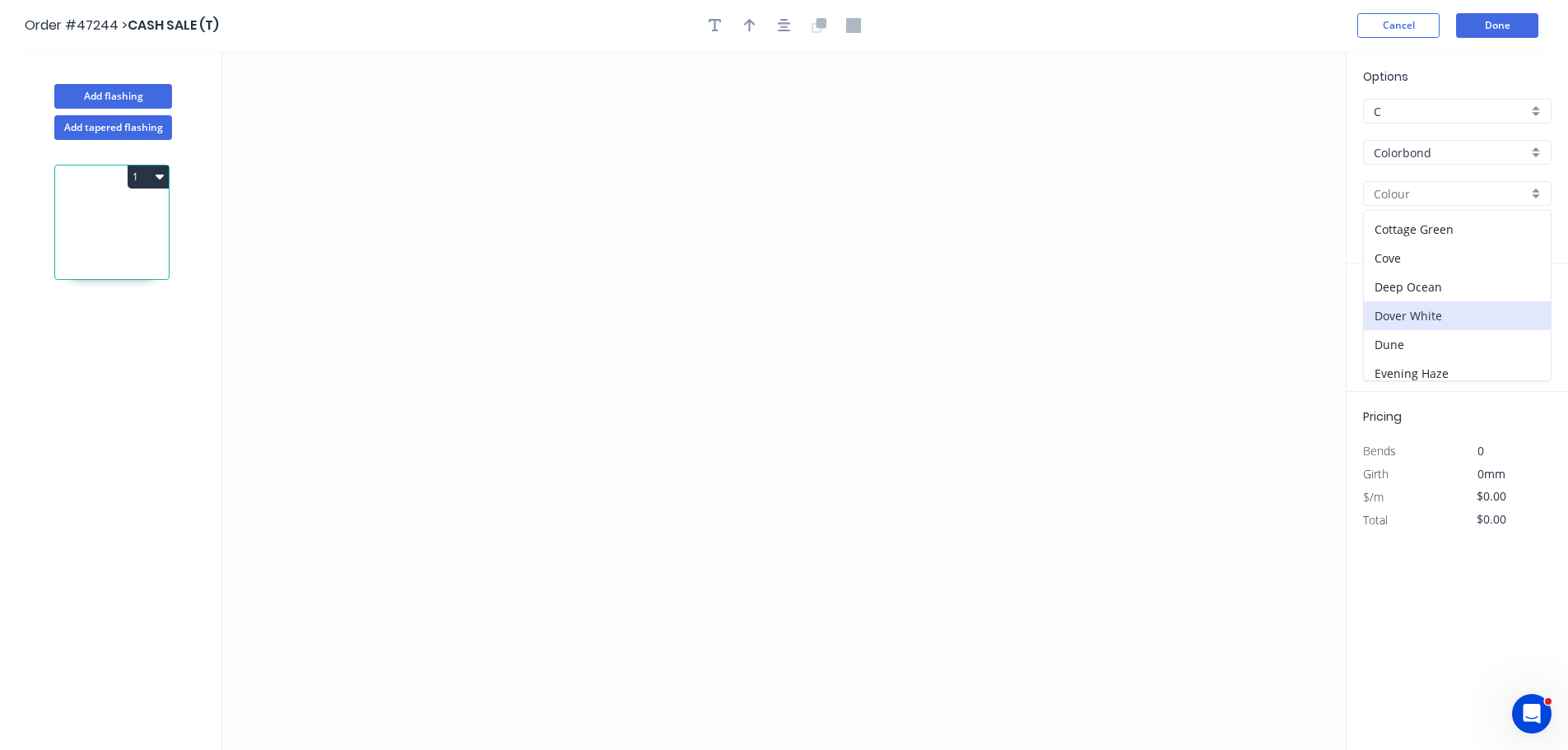
type input "Dover White"
click at [371, 177] on icon "0" at bounding box center [784, 401] width 1124 height 699
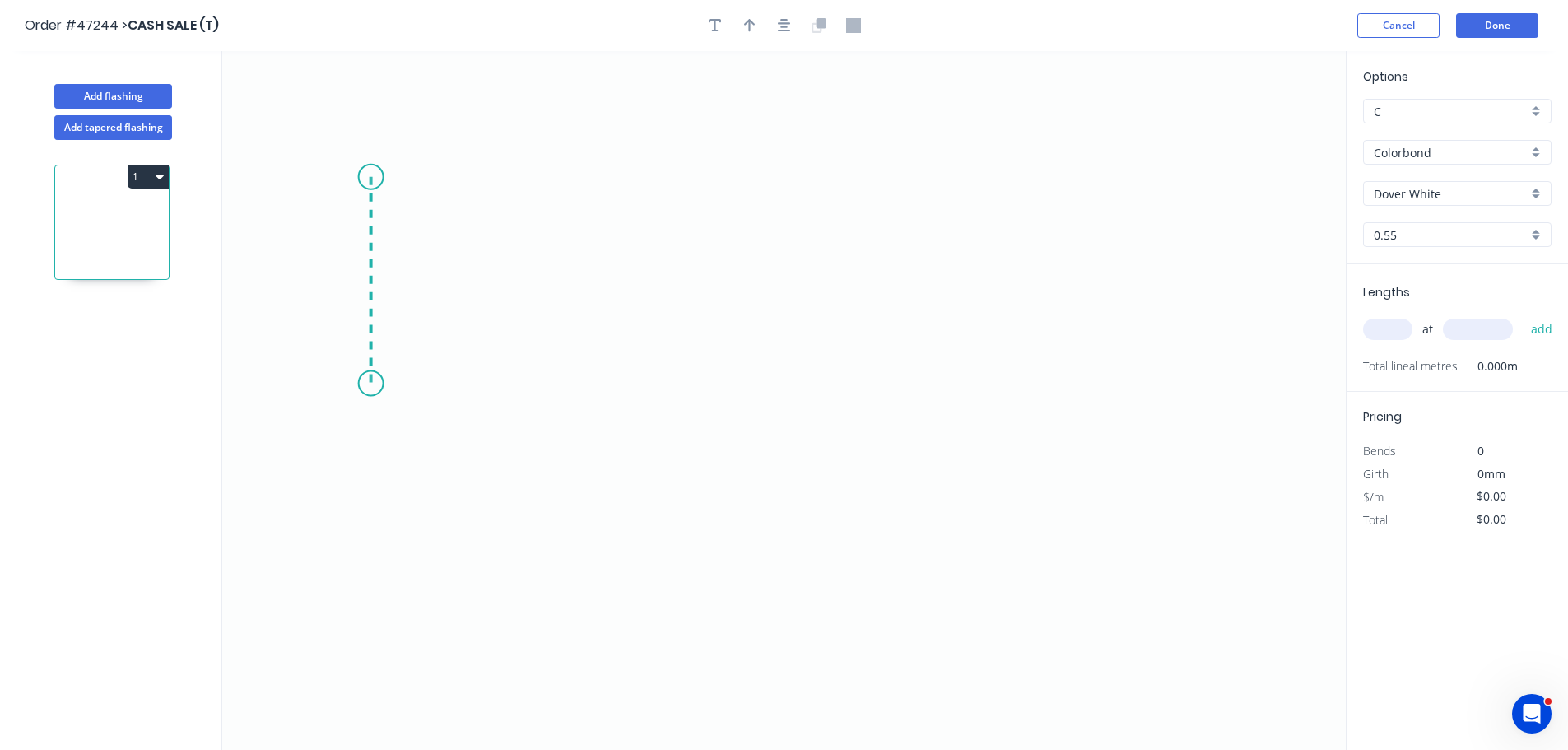
click at [368, 383] on icon "0" at bounding box center [784, 401] width 1124 height 699
click at [824, 403] on icon "0 ?" at bounding box center [784, 401] width 1124 height 699
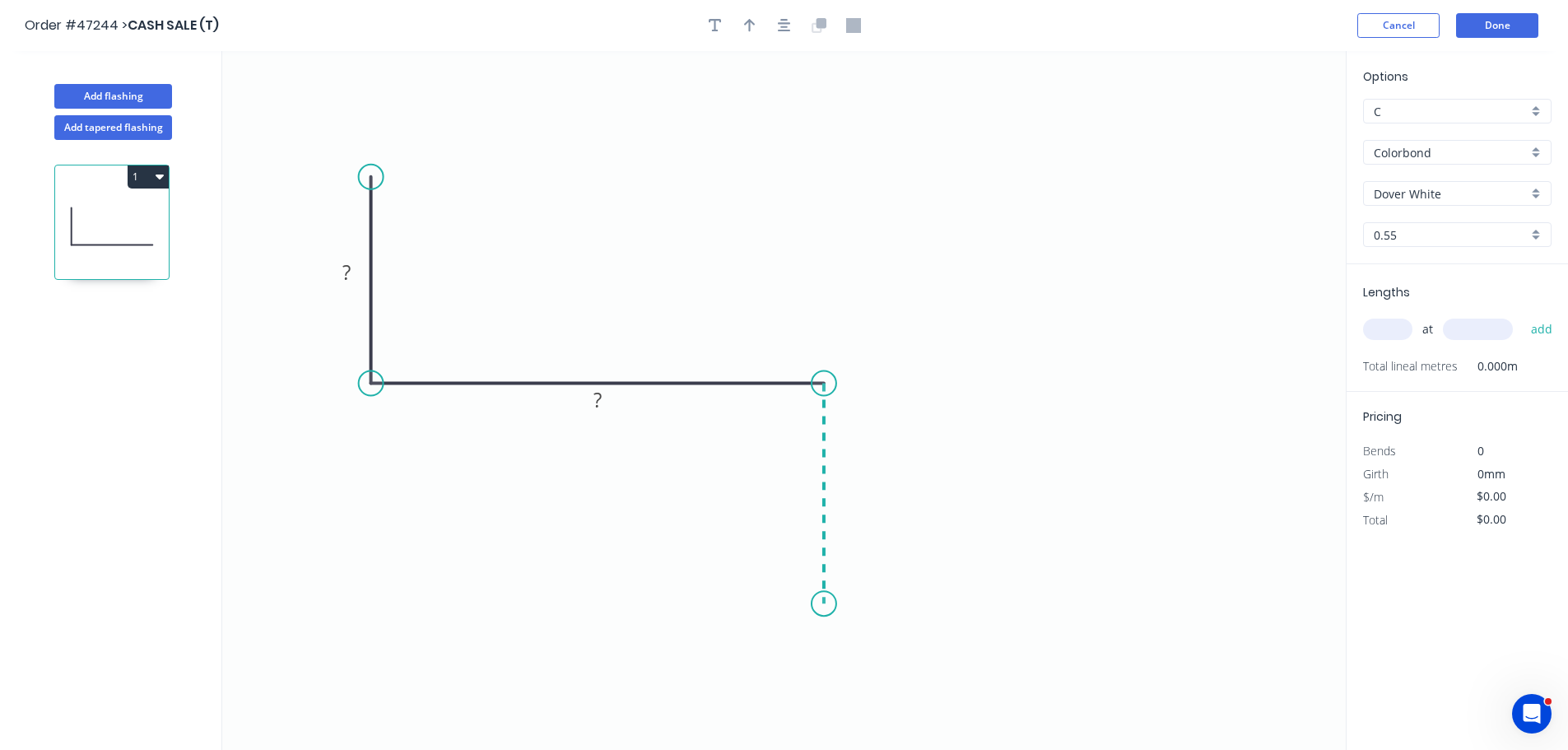
click at [831, 608] on icon "0 ? ?" at bounding box center [784, 401] width 1124 height 699
drag, startPoint x: 369, startPoint y: 175, endPoint x: 365, endPoint y: 210, distance: 35.2
click at [370, 200] on circle at bounding box center [372, 197] width 25 height 25
click at [345, 271] on tspan "?" at bounding box center [347, 284] width 9 height 27
click at [751, 36] on button "button" at bounding box center [750, 26] width 25 height 25
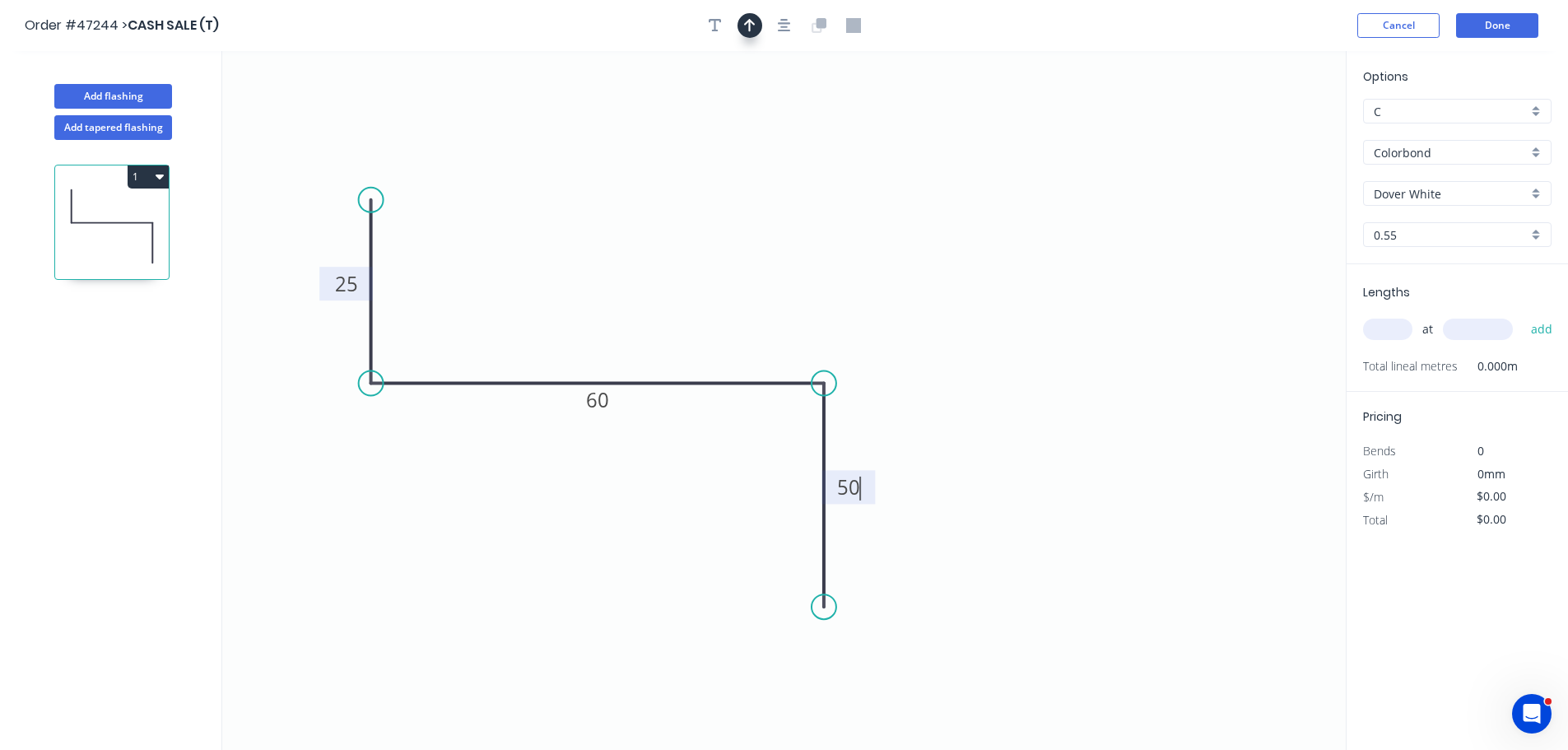
type input "$8.35"
drag, startPoint x: 1063, startPoint y: 188, endPoint x: 637, endPoint y: 329, distance: 448.7
click at [582, 343] on icon at bounding box center [580, 323] width 15 height 52
click at [1382, 333] on input "text" at bounding box center [1388, 329] width 49 height 21
type input "1"
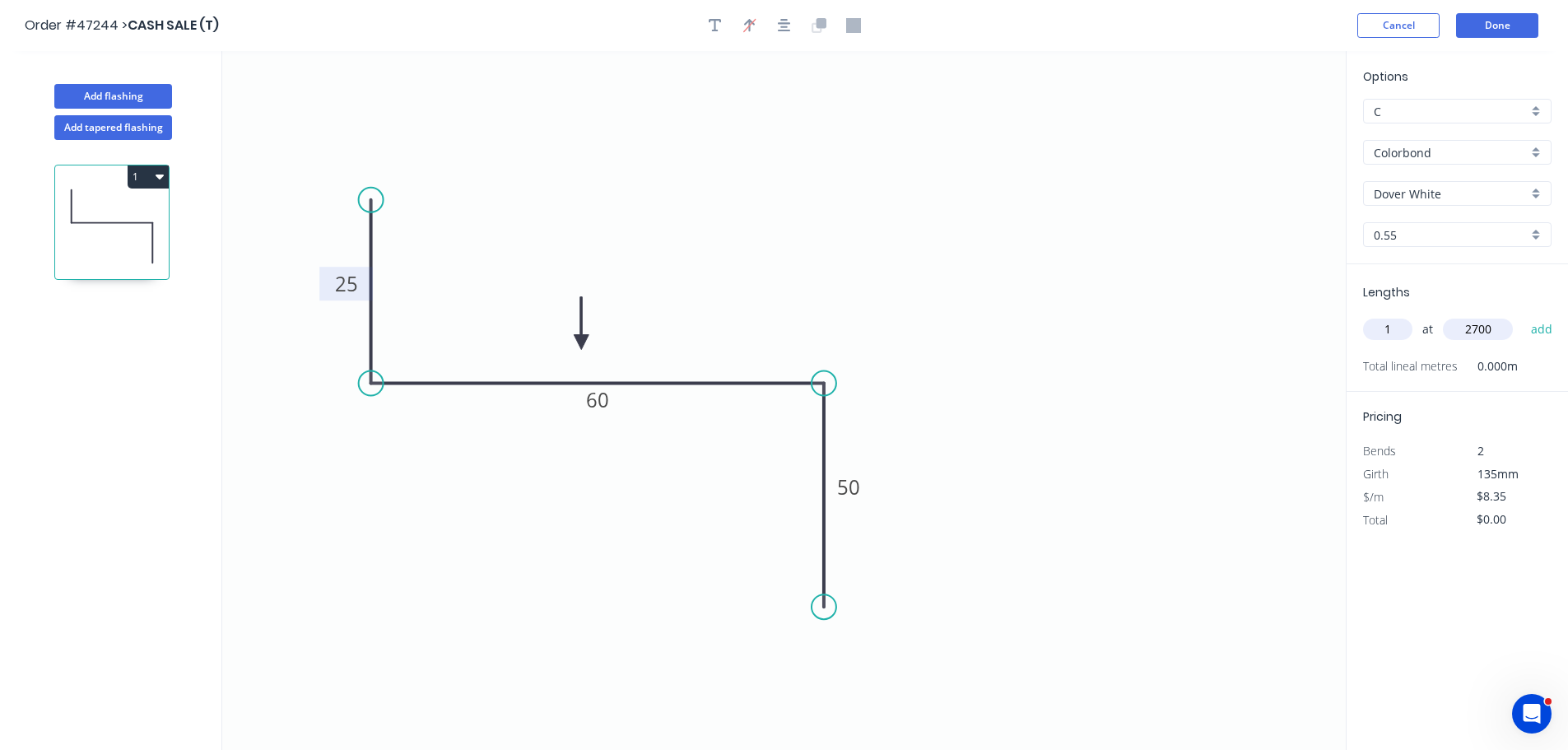
type input "2700"
click at [1523, 315] on button "add" at bounding box center [1543, 329] width 39 height 28
type input "$22.55"
click at [1526, 29] on button "Done" at bounding box center [1497, 26] width 82 height 25
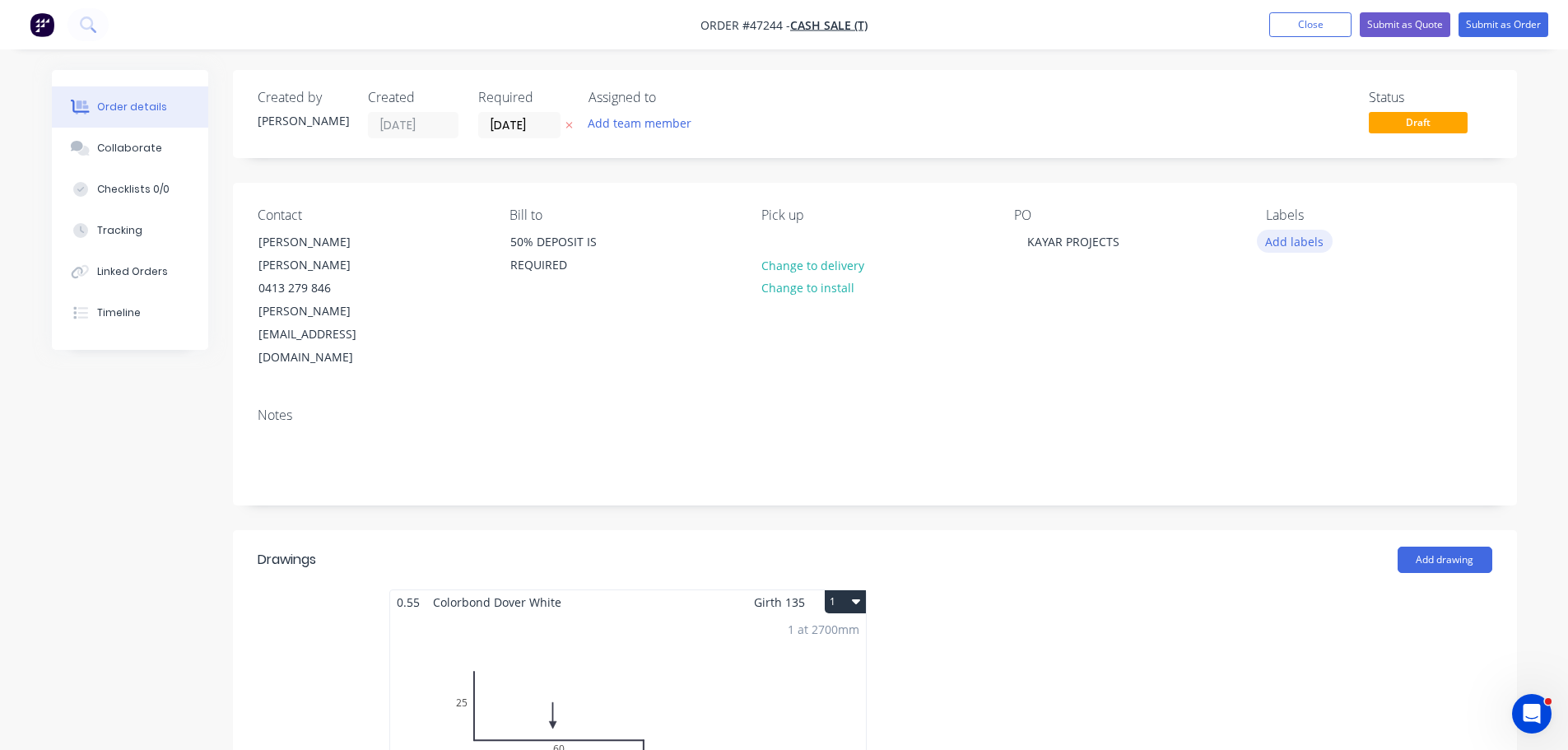
click at [1297, 238] on button "Add labels" at bounding box center [1295, 240] width 75 height 22
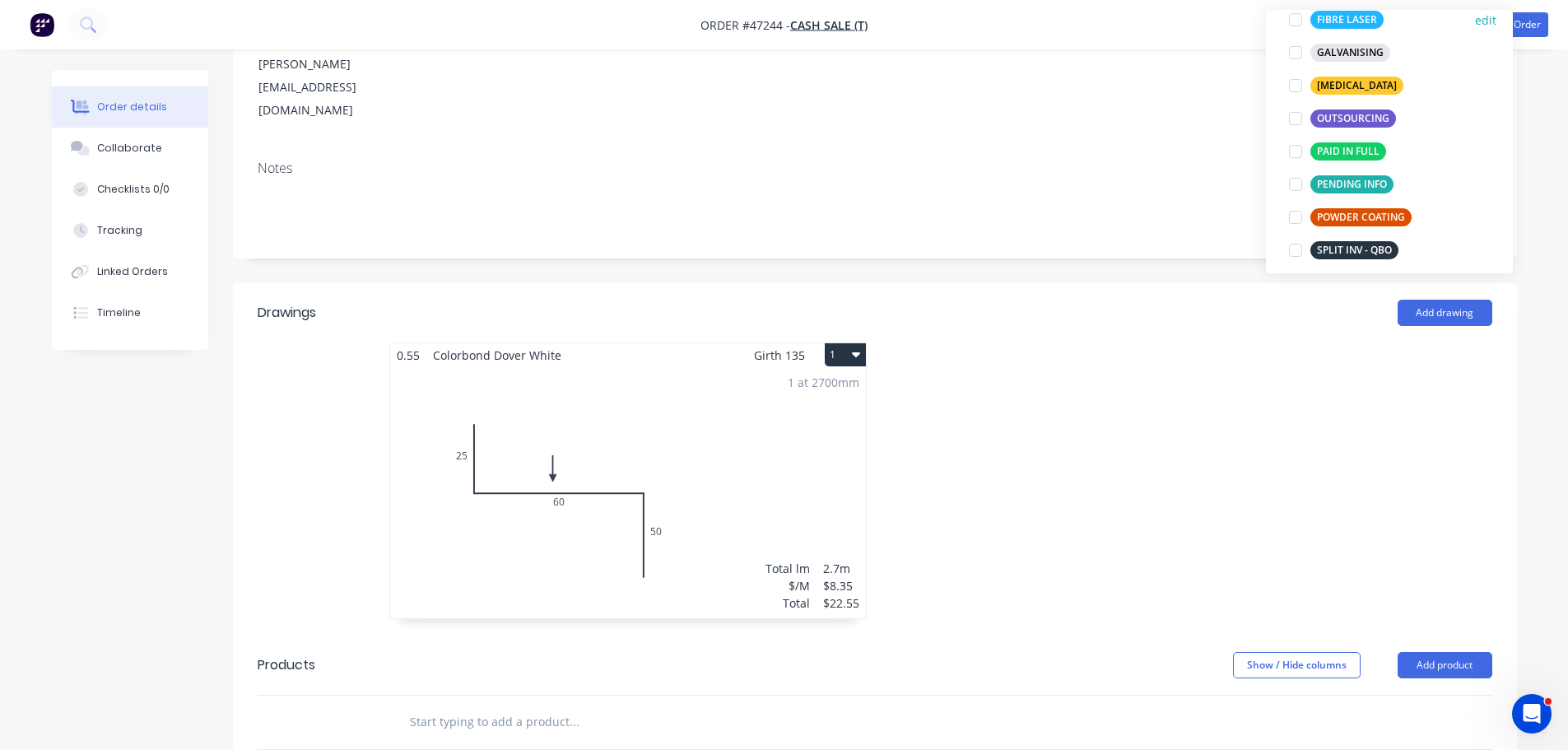
scroll to position [329, 0]
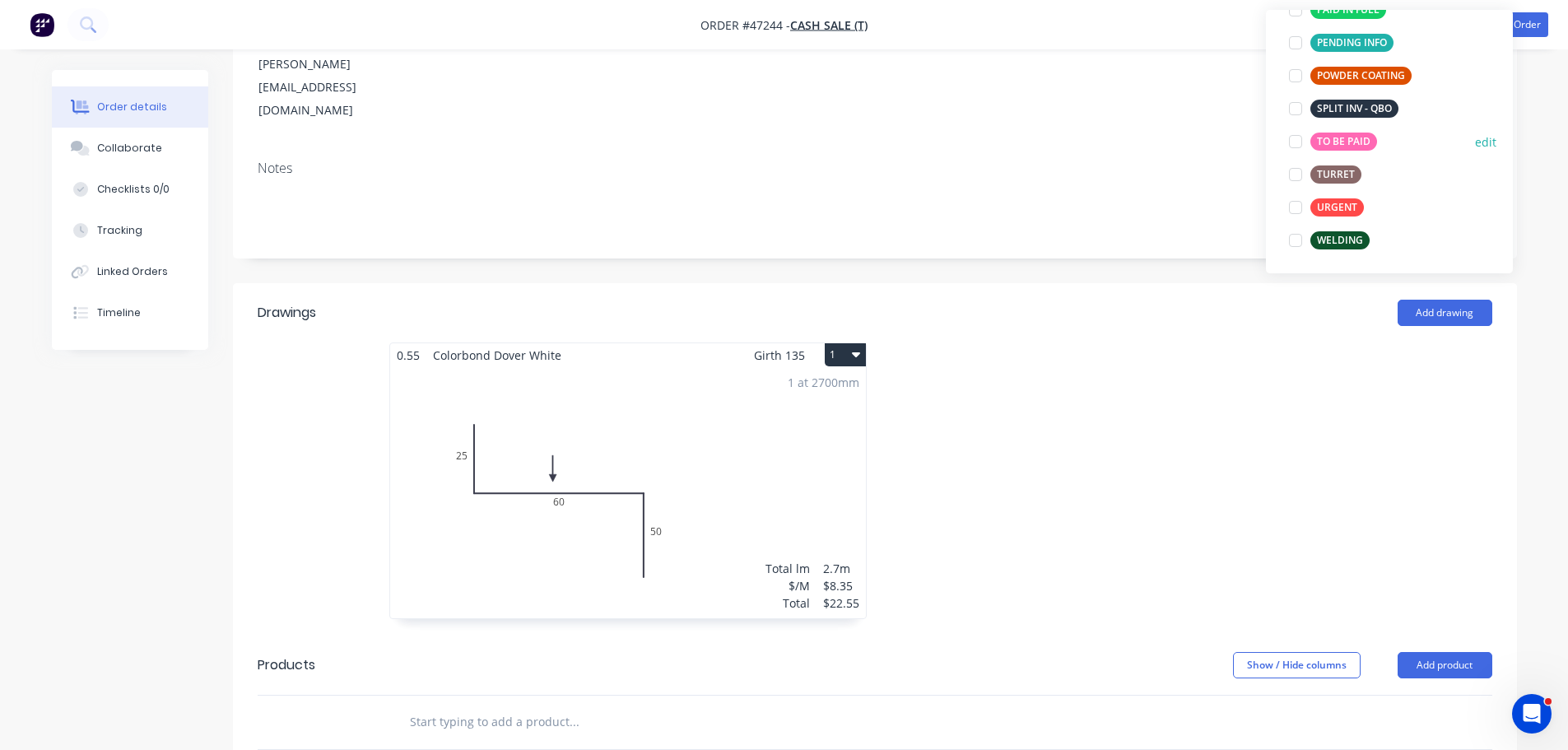
click at [1292, 140] on div at bounding box center [1296, 141] width 33 height 33
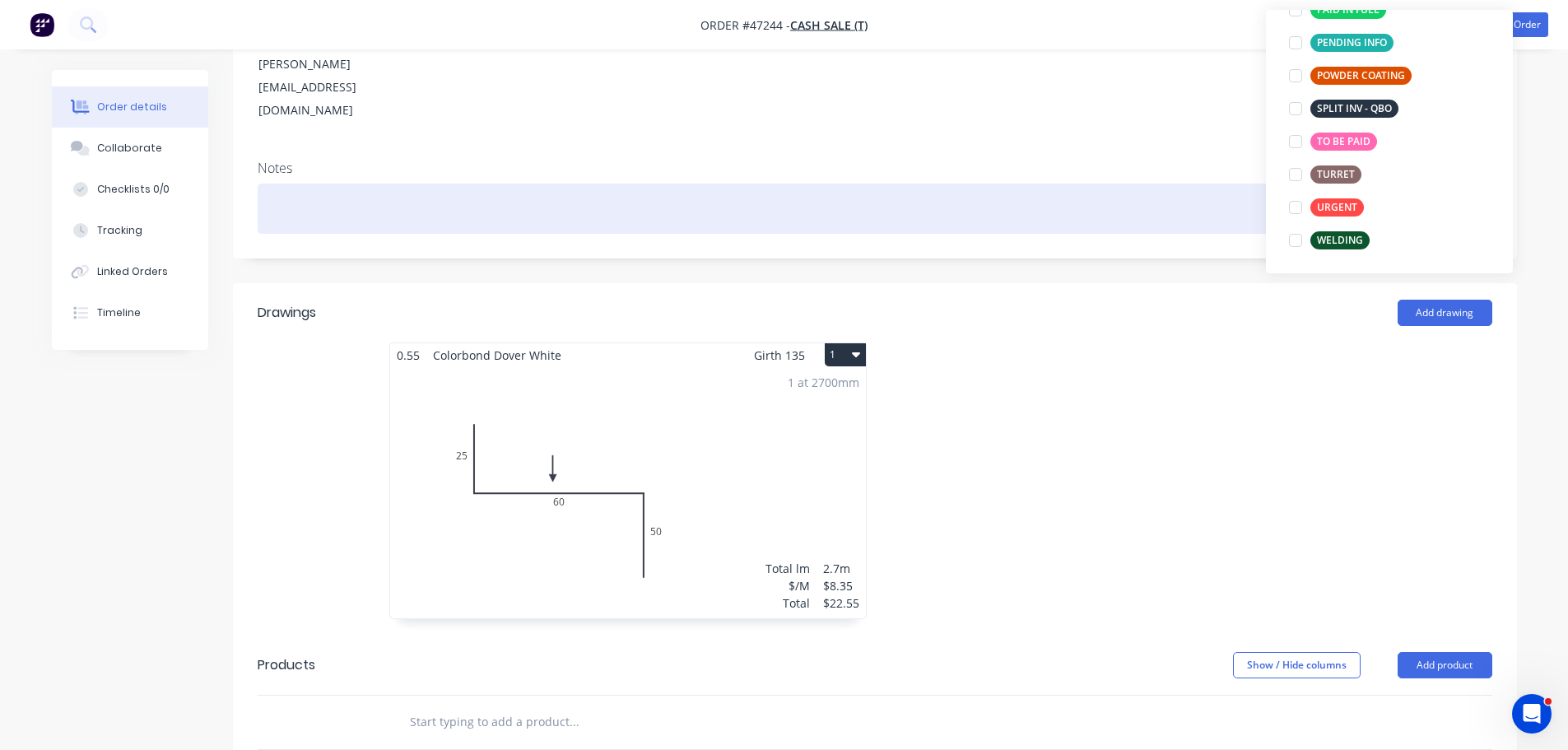
scroll to position [0, 0]
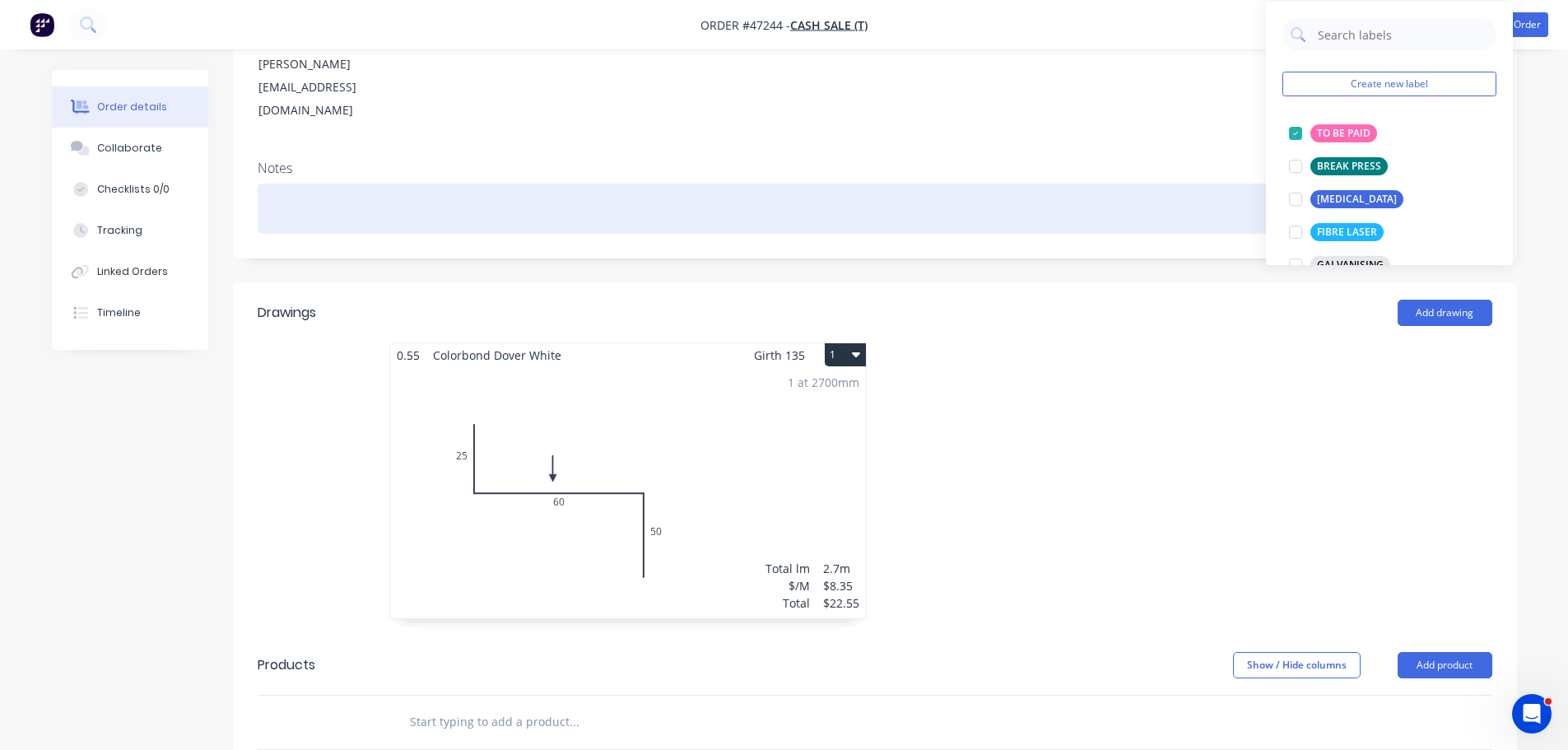
click at [1104, 184] on div at bounding box center [875, 209] width 1235 height 50
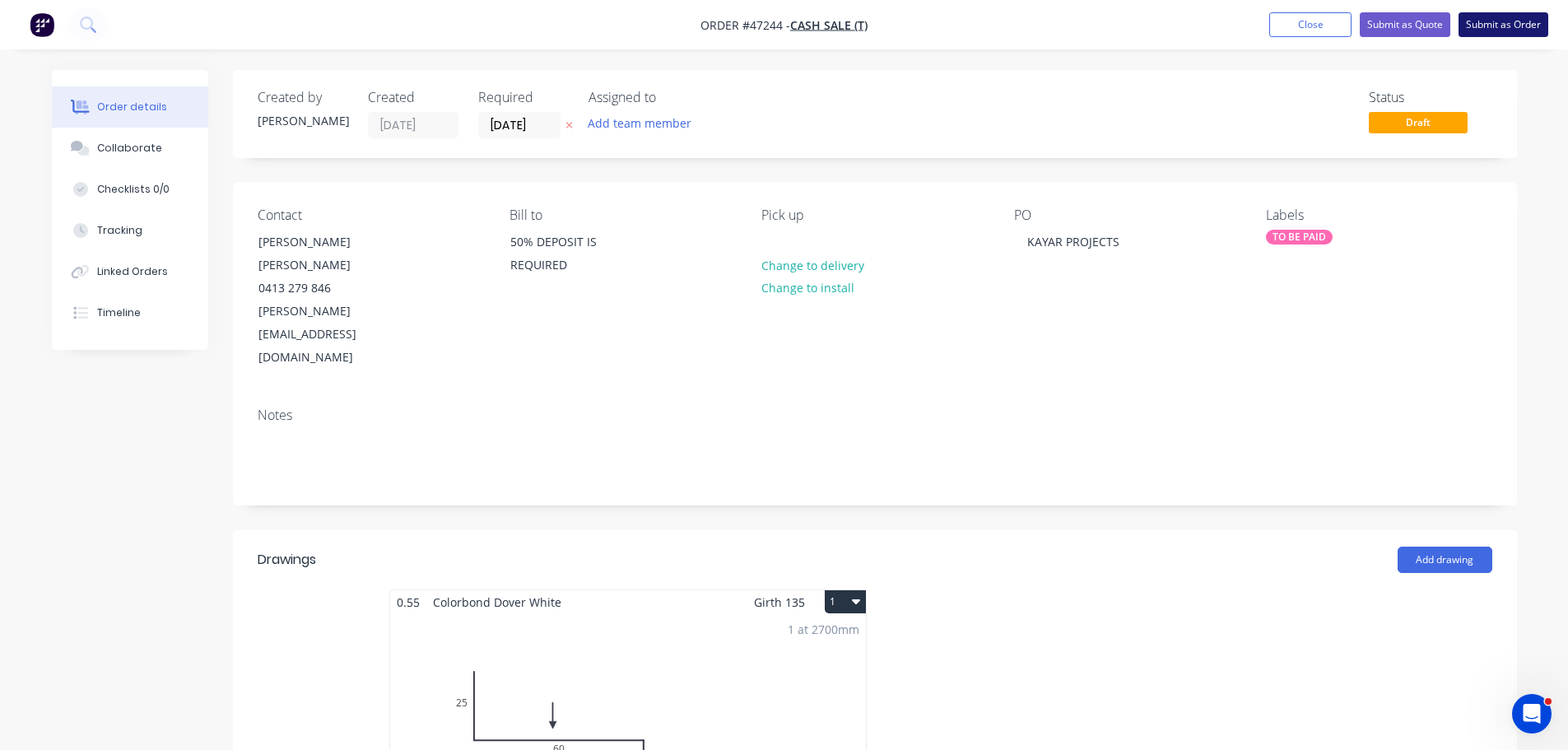
click at [1478, 27] on button "Submit as Order" at bounding box center [1503, 25] width 90 height 25
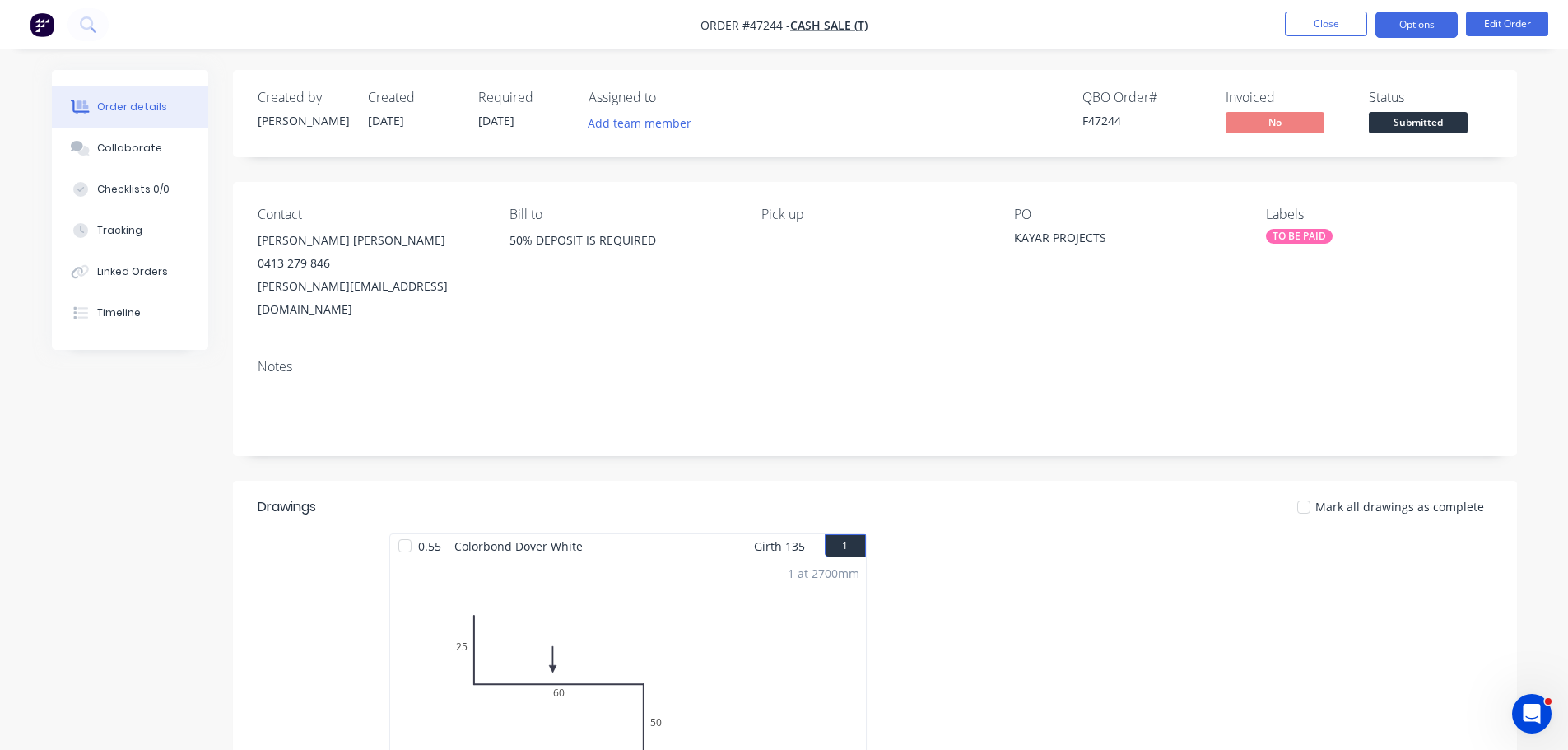
click at [1389, 22] on button "Options" at bounding box center [1416, 24] width 82 height 26
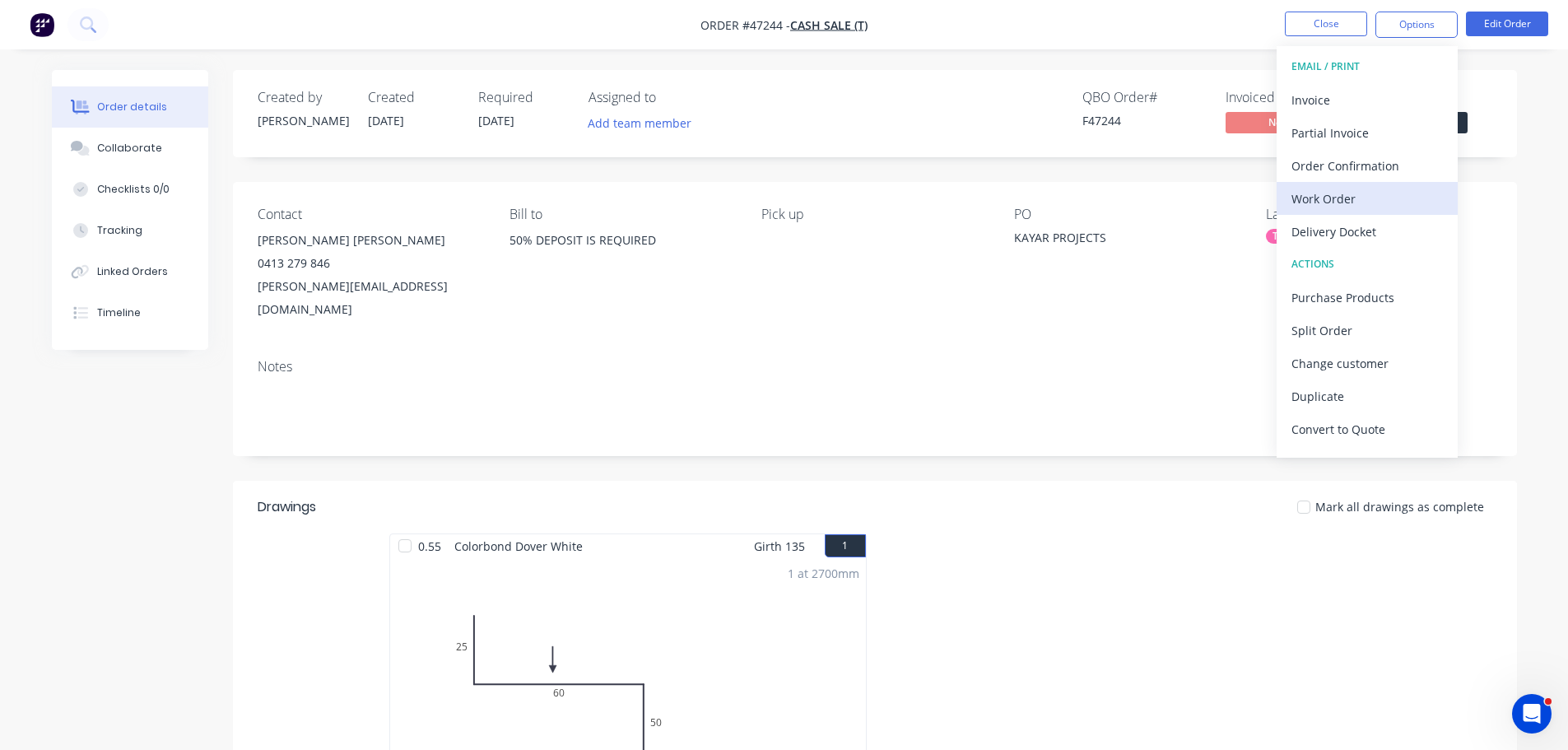
click at [1326, 195] on div "Work Order" at bounding box center [1368, 198] width 152 height 24
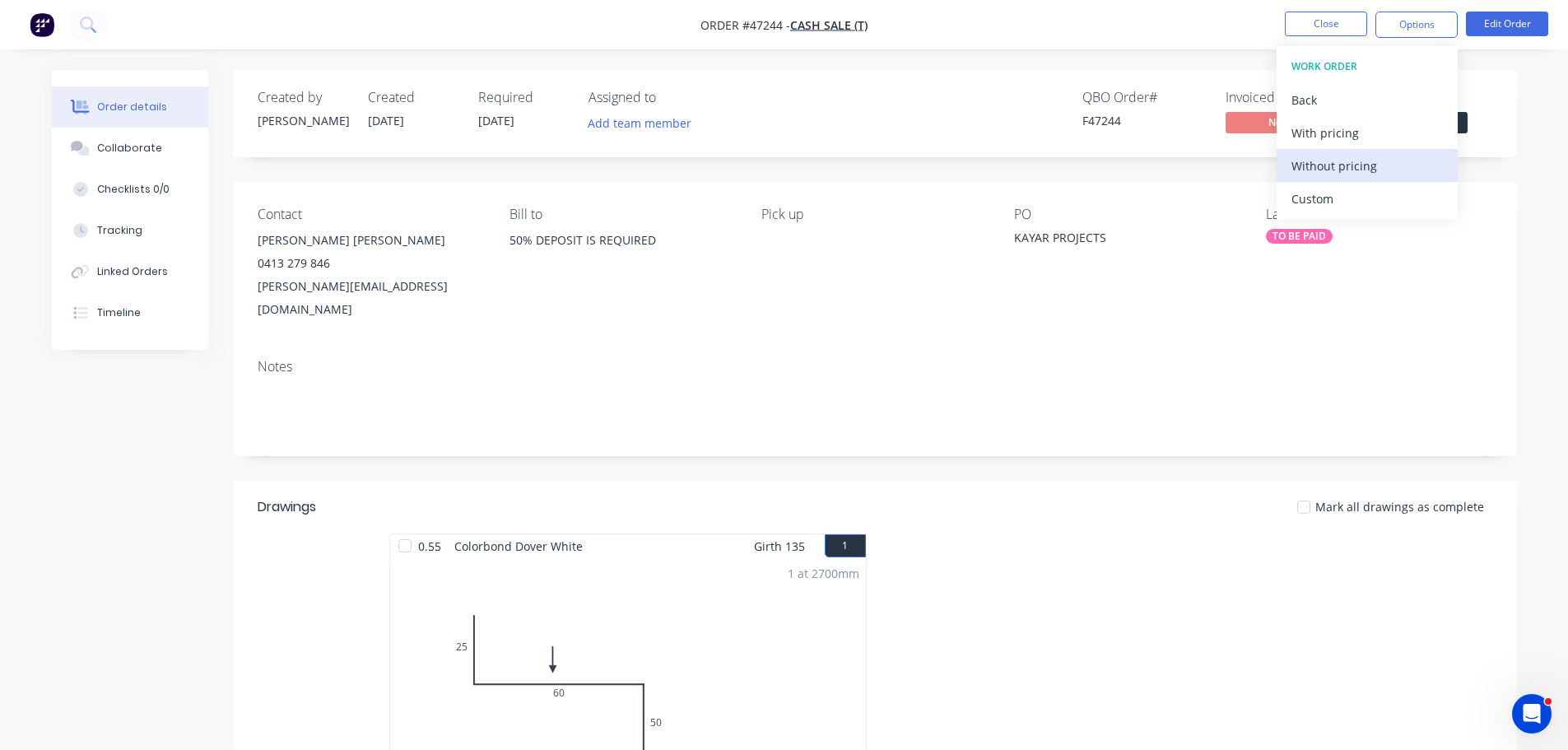
click at [1331, 174] on div "Without pricing" at bounding box center [1368, 165] width 152 height 24
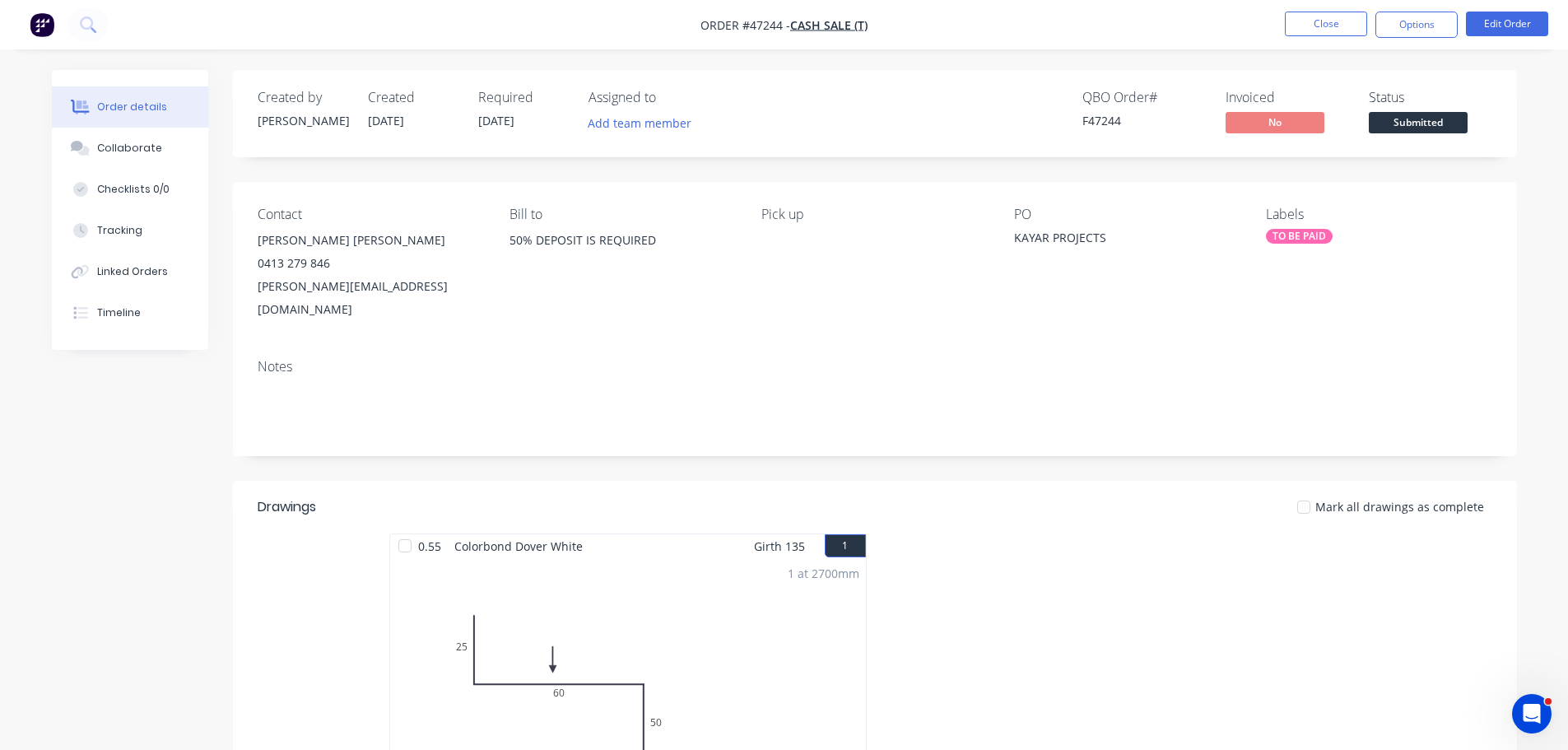
click at [1486, 90] on div "Status" at bounding box center [1432, 98] width 124 height 15
click at [1462, 123] on span "Submitted" at bounding box center [1419, 122] width 99 height 20
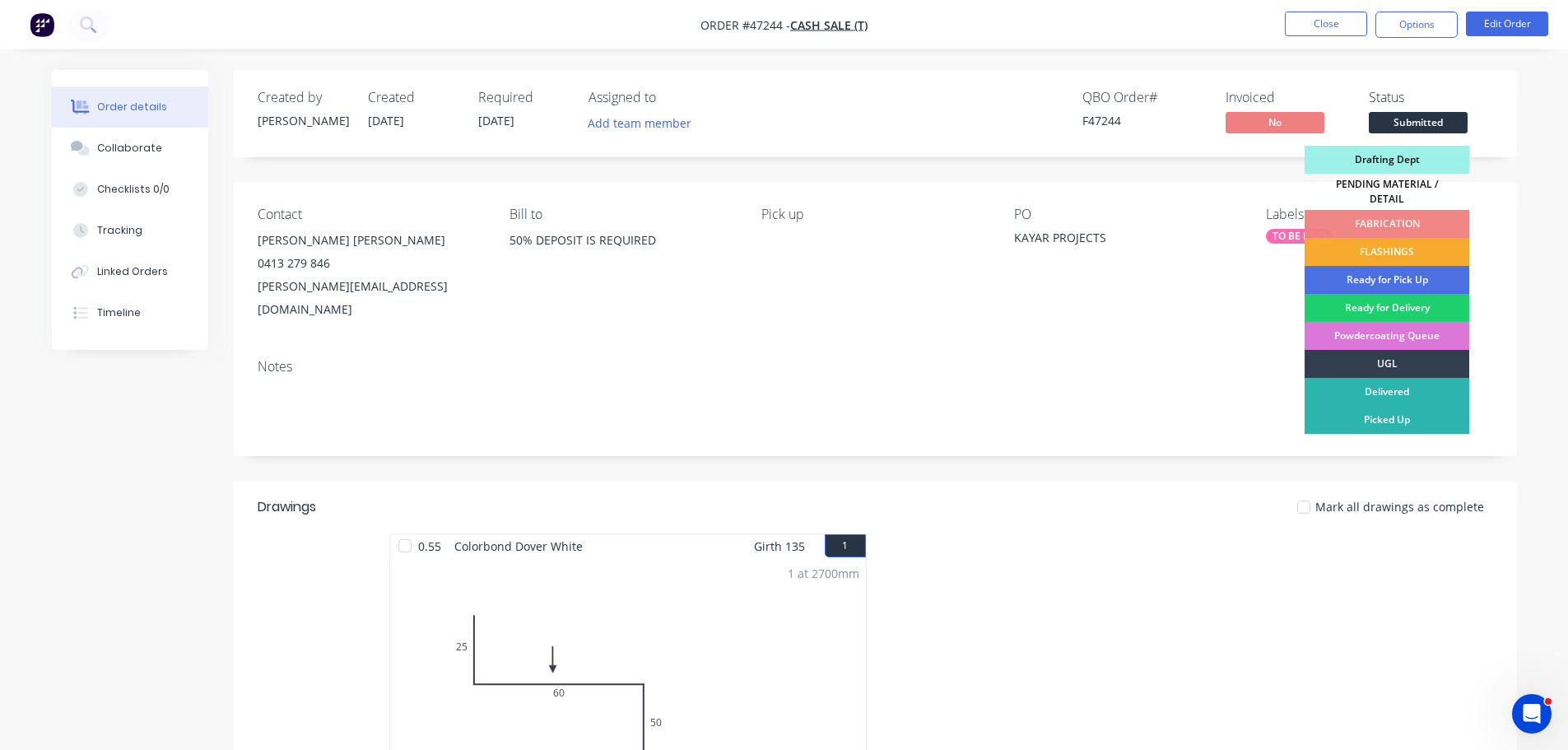
click at [1413, 245] on div "FLASHINGS" at bounding box center [1387, 252] width 165 height 28
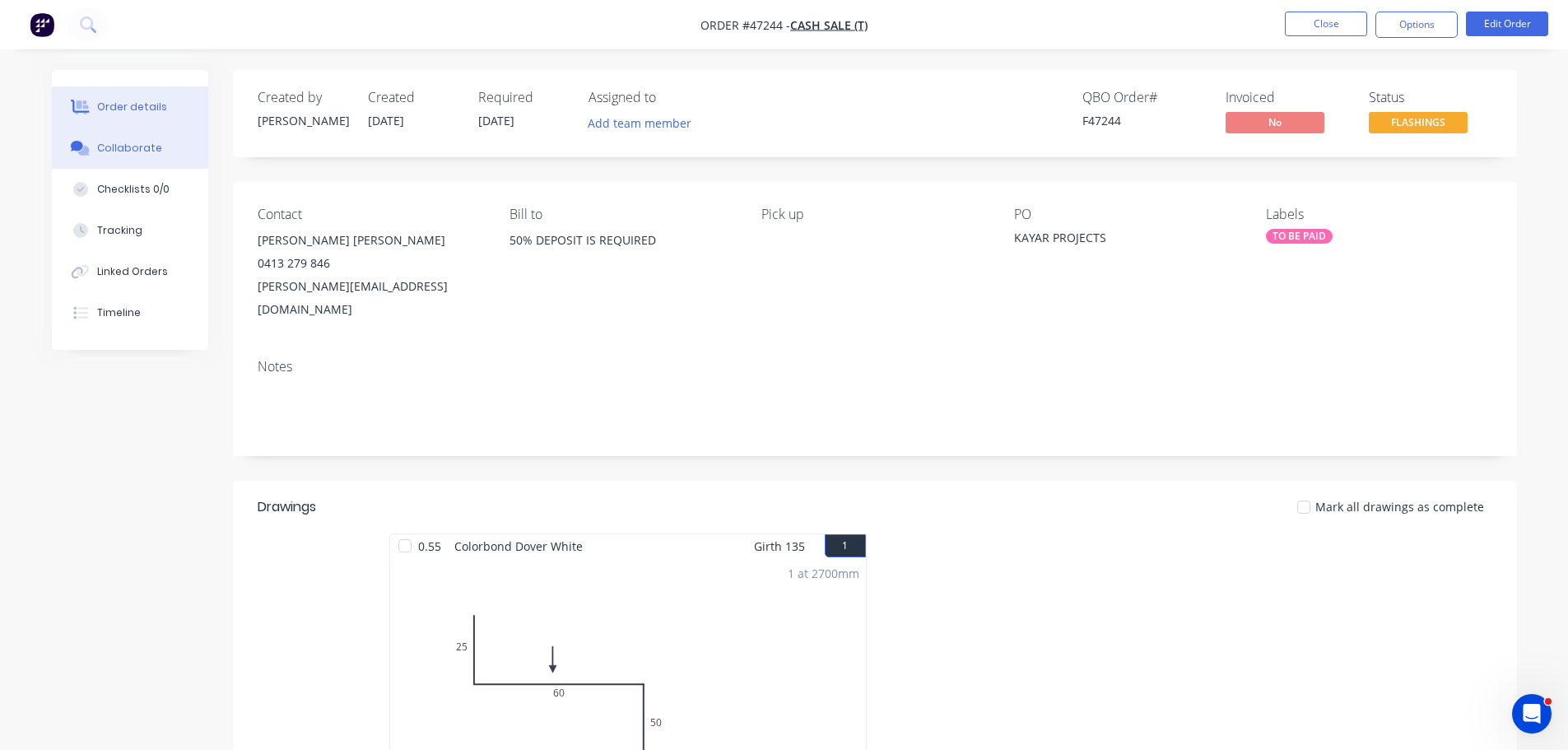
click at [151, 157] on button "Collaborate" at bounding box center [131, 148] width 157 height 42
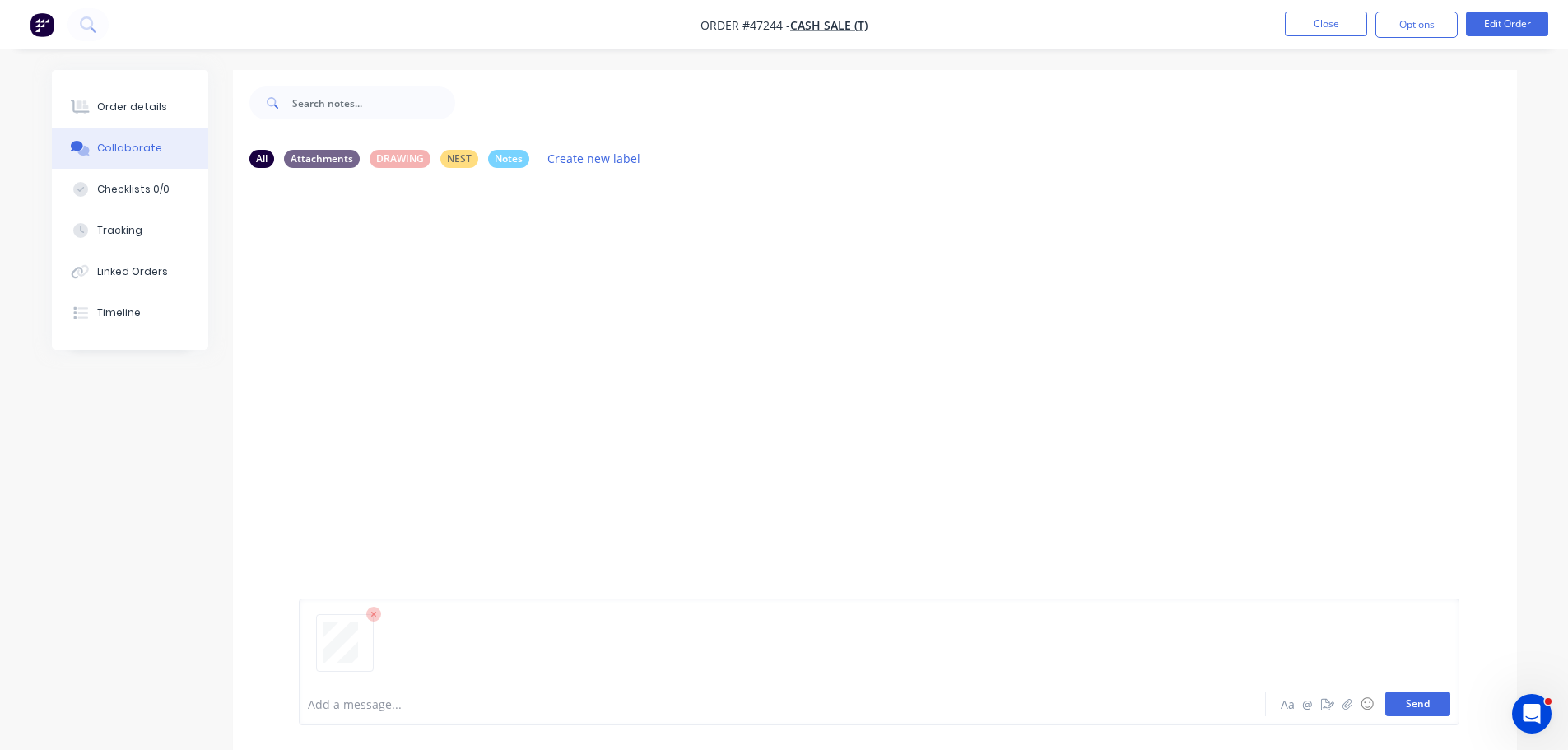
click at [1426, 695] on button "Send" at bounding box center [1418, 704] width 65 height 25
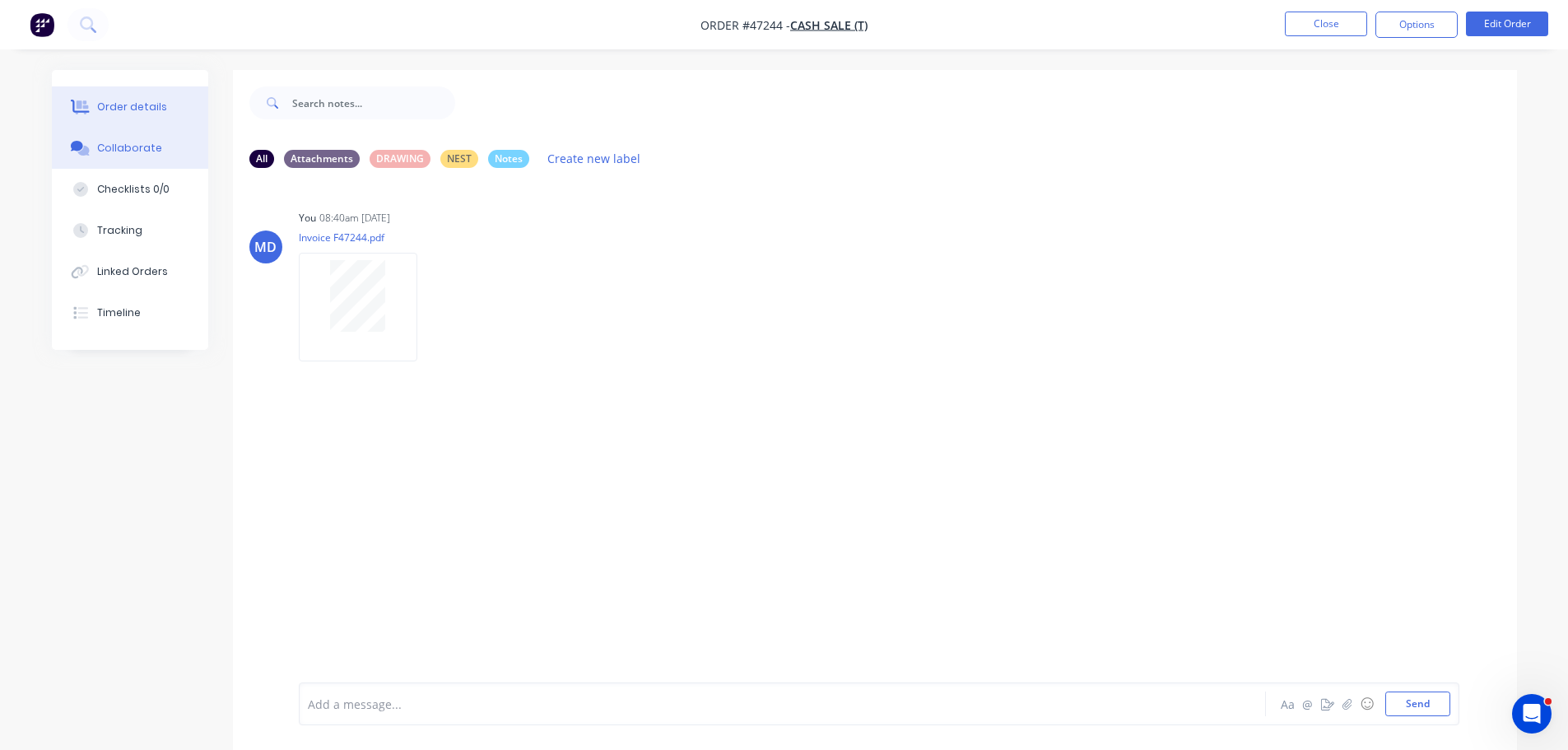
click at [118, 108] on div "Order details" at bounding box center [132, 106] width 70 height 15
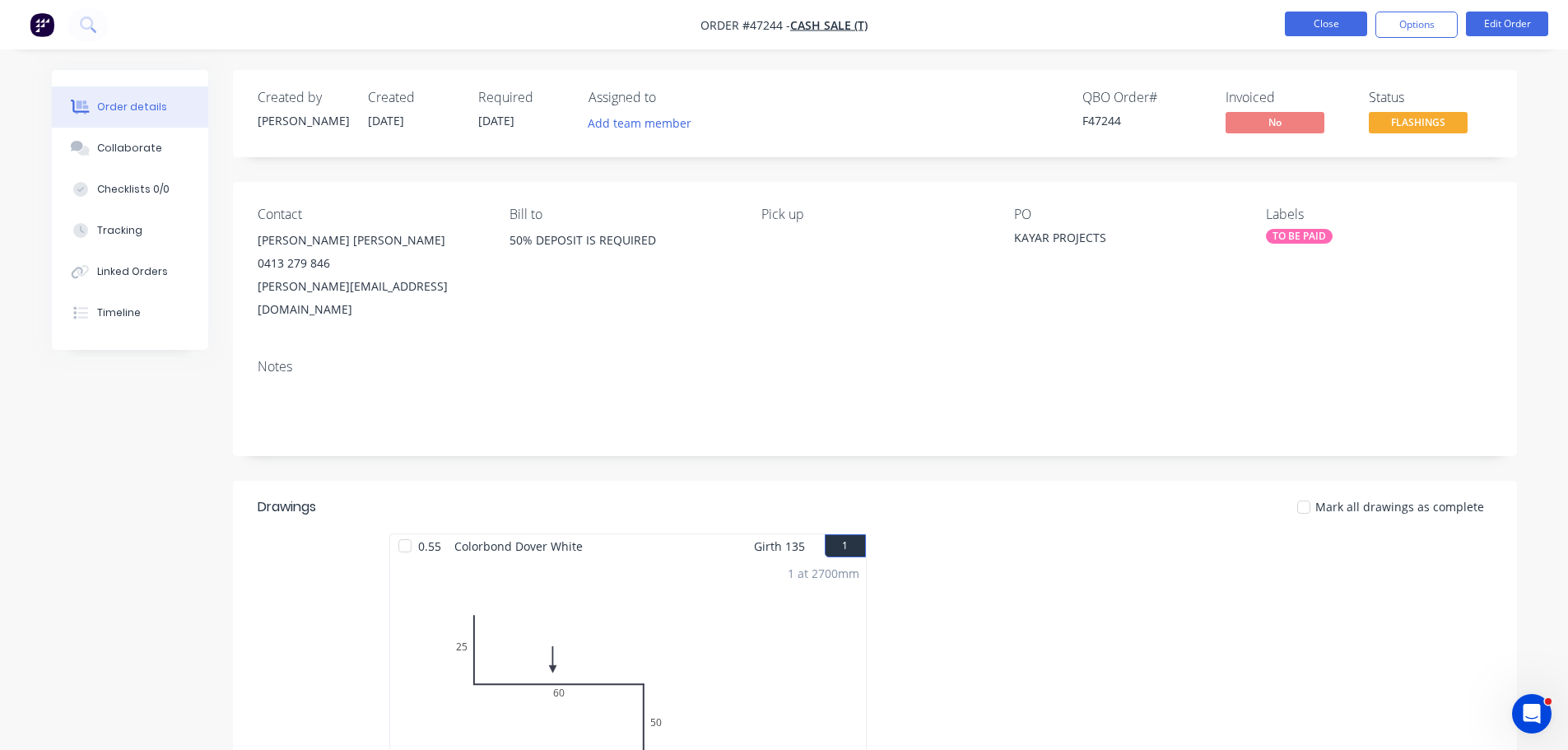
click at [1306, 18] on button "Close" at bounding box center [1326, 24] width 82 height 25
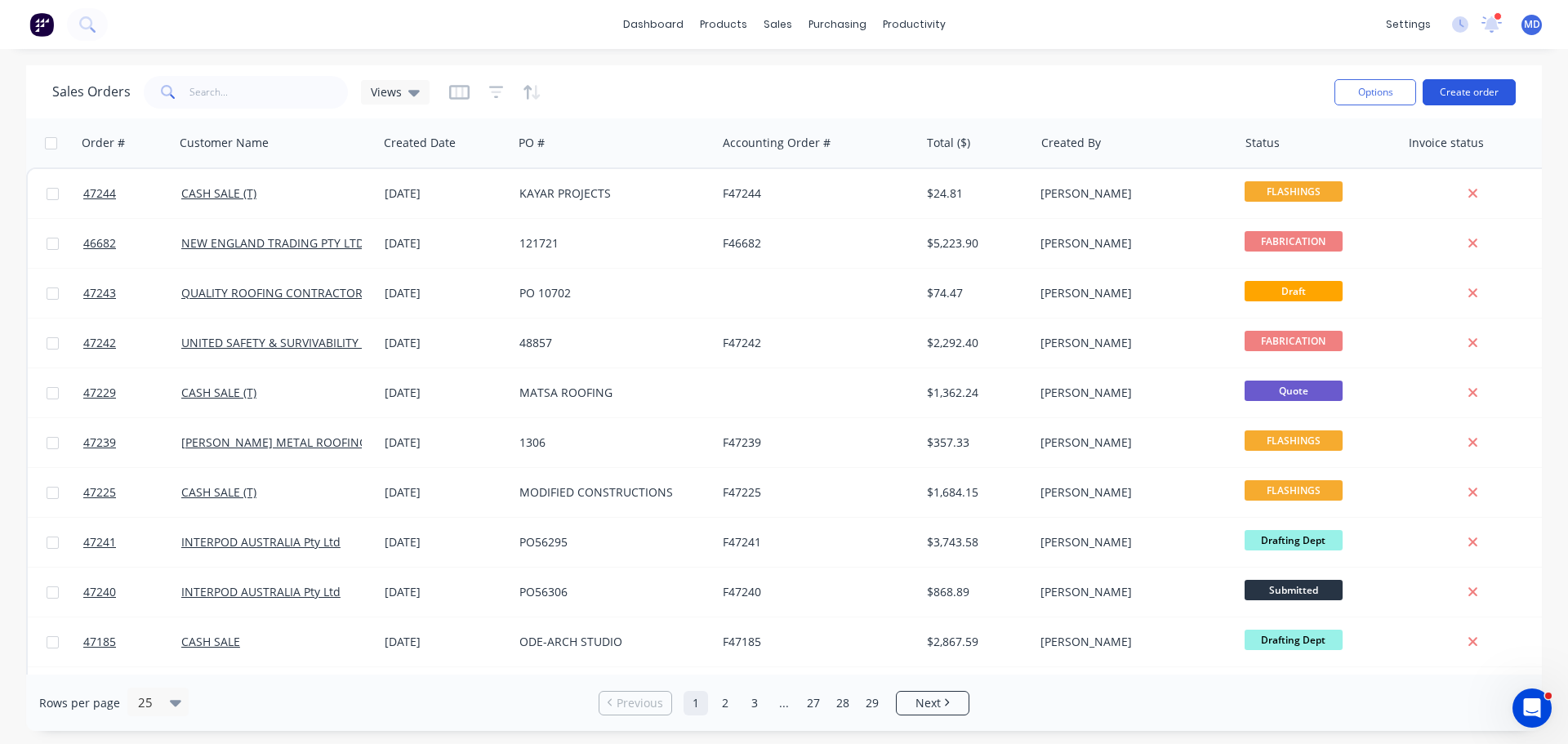
click at [1467, 84] on button "Create order" at bounding box center [1469, 92] width 93 height 26
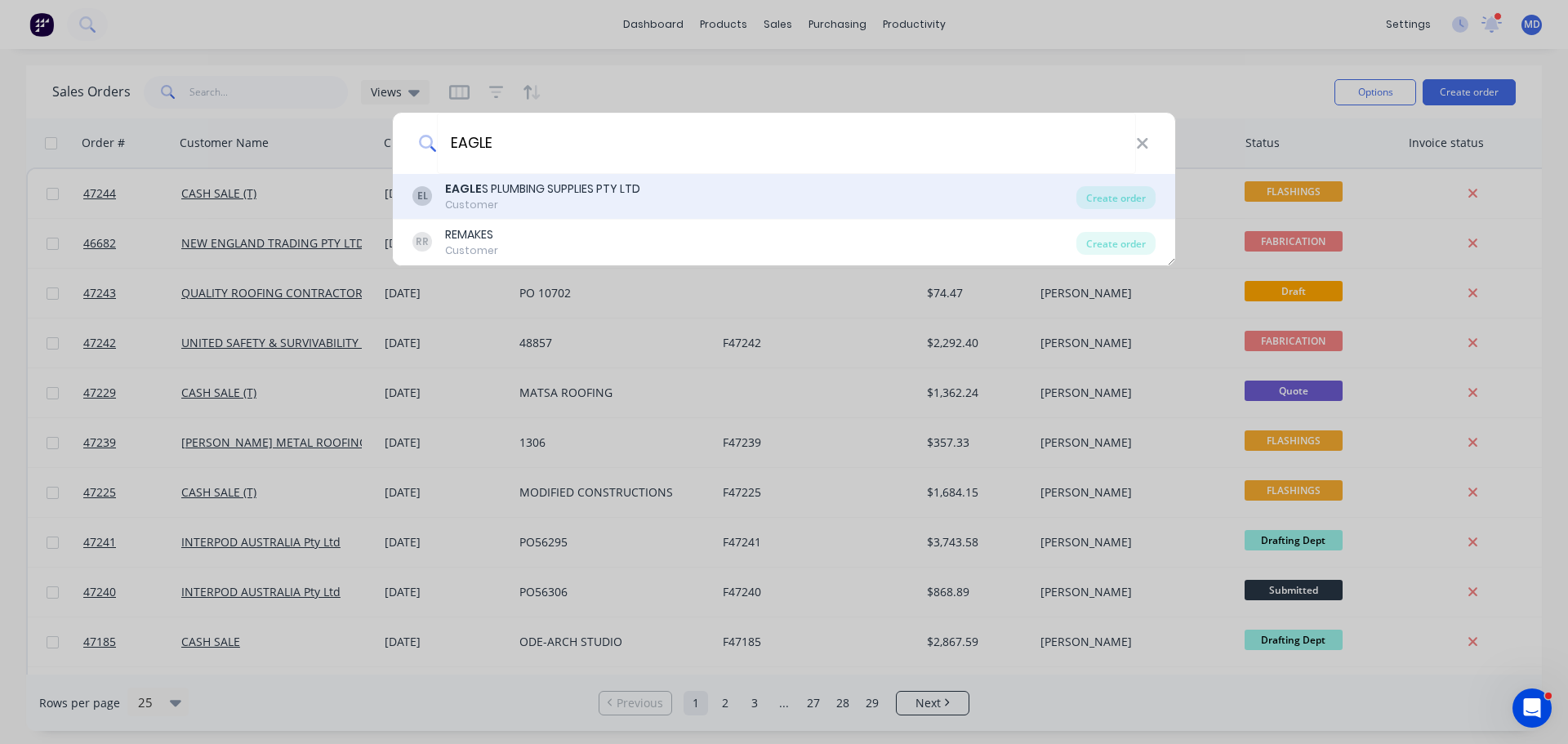
type input "EAGLE"
click at [567, 193] on div "EAGLE S PLUMBING SUPPLIES PTY LTD" at bounding box center [543, 189] width 195 height 17
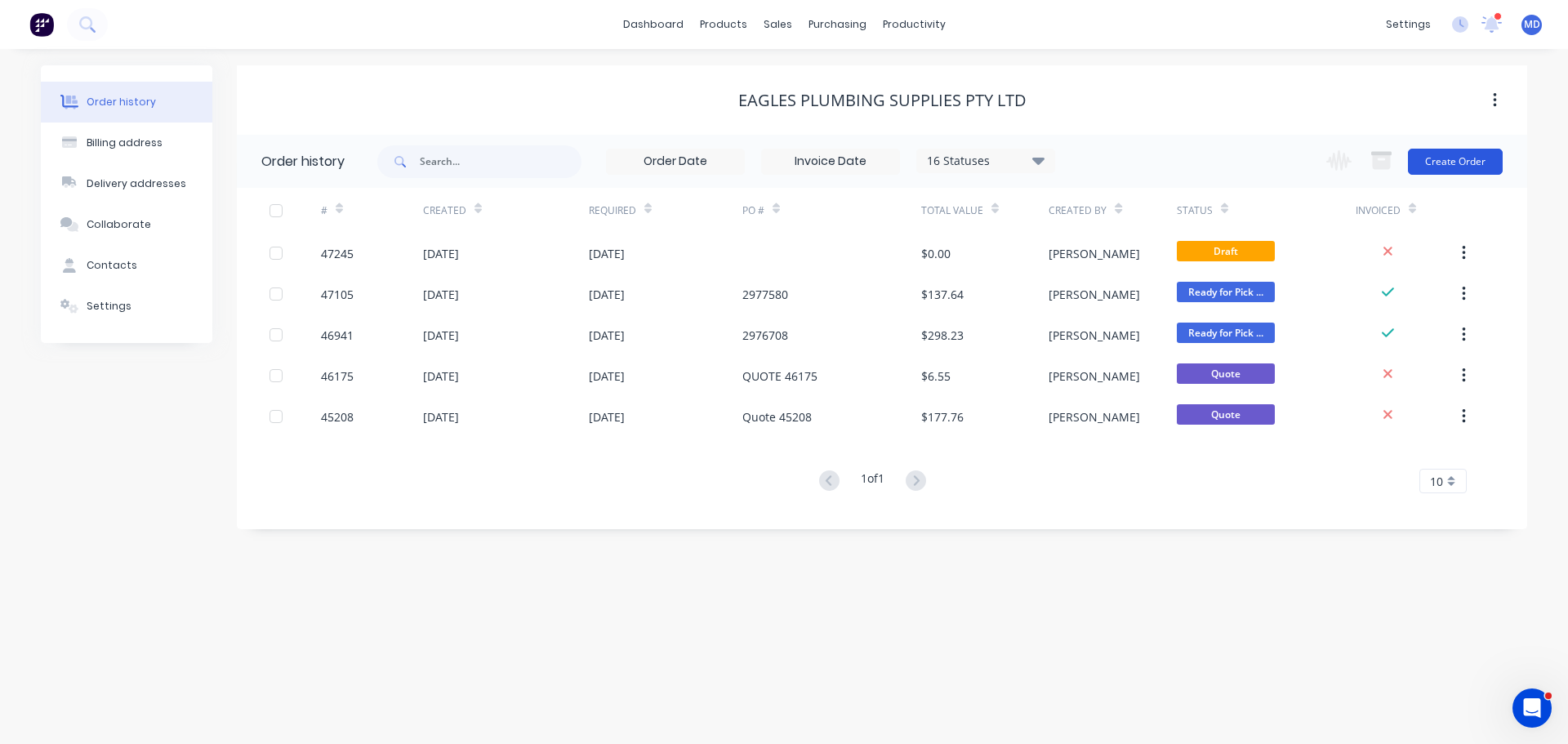
click at [1441, 151] on button "Create Order" at bounding box center [1455, 161] width 95 height 26
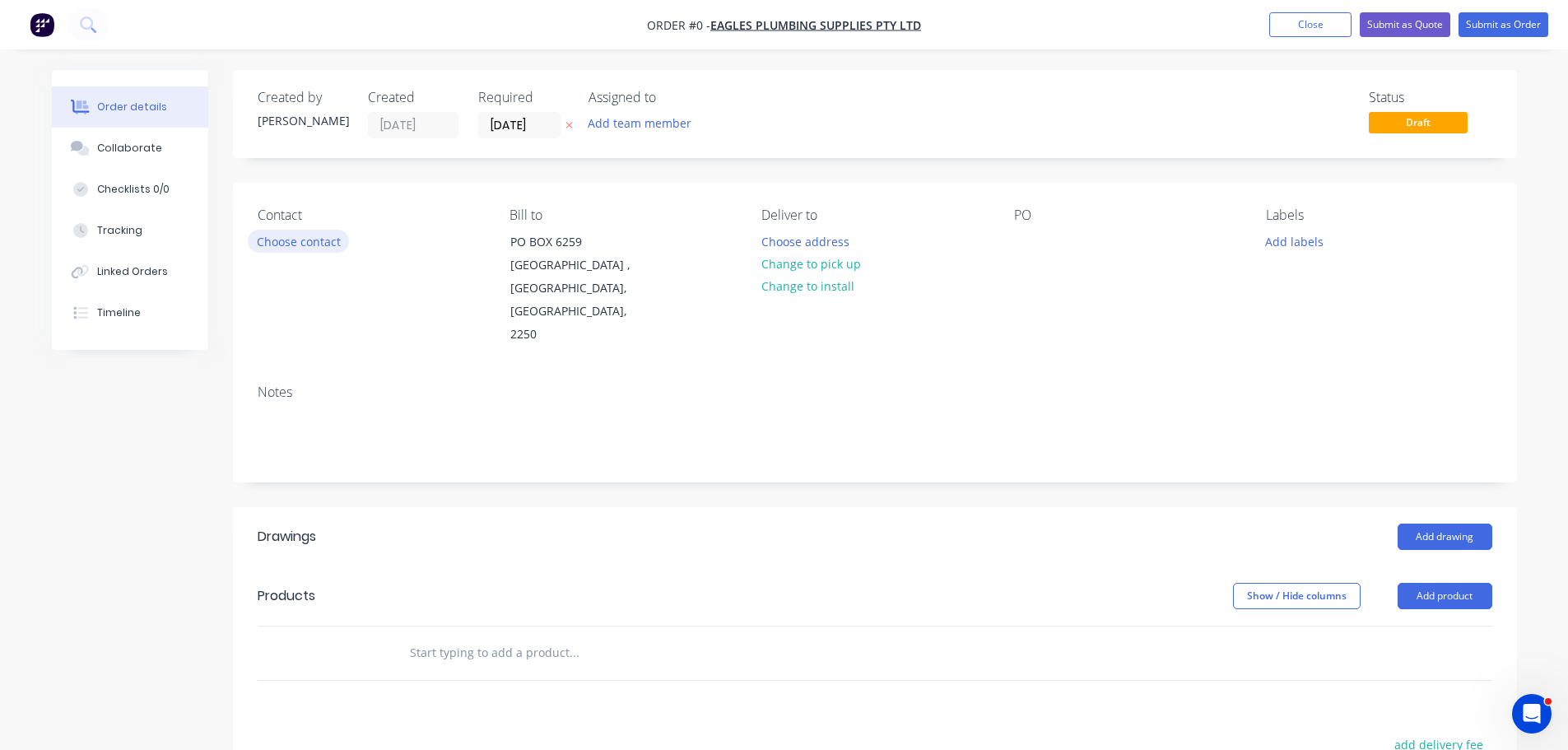
click at [301, 238] on button "Choose contact" at bounding box center [298, 240] width 102 height 22
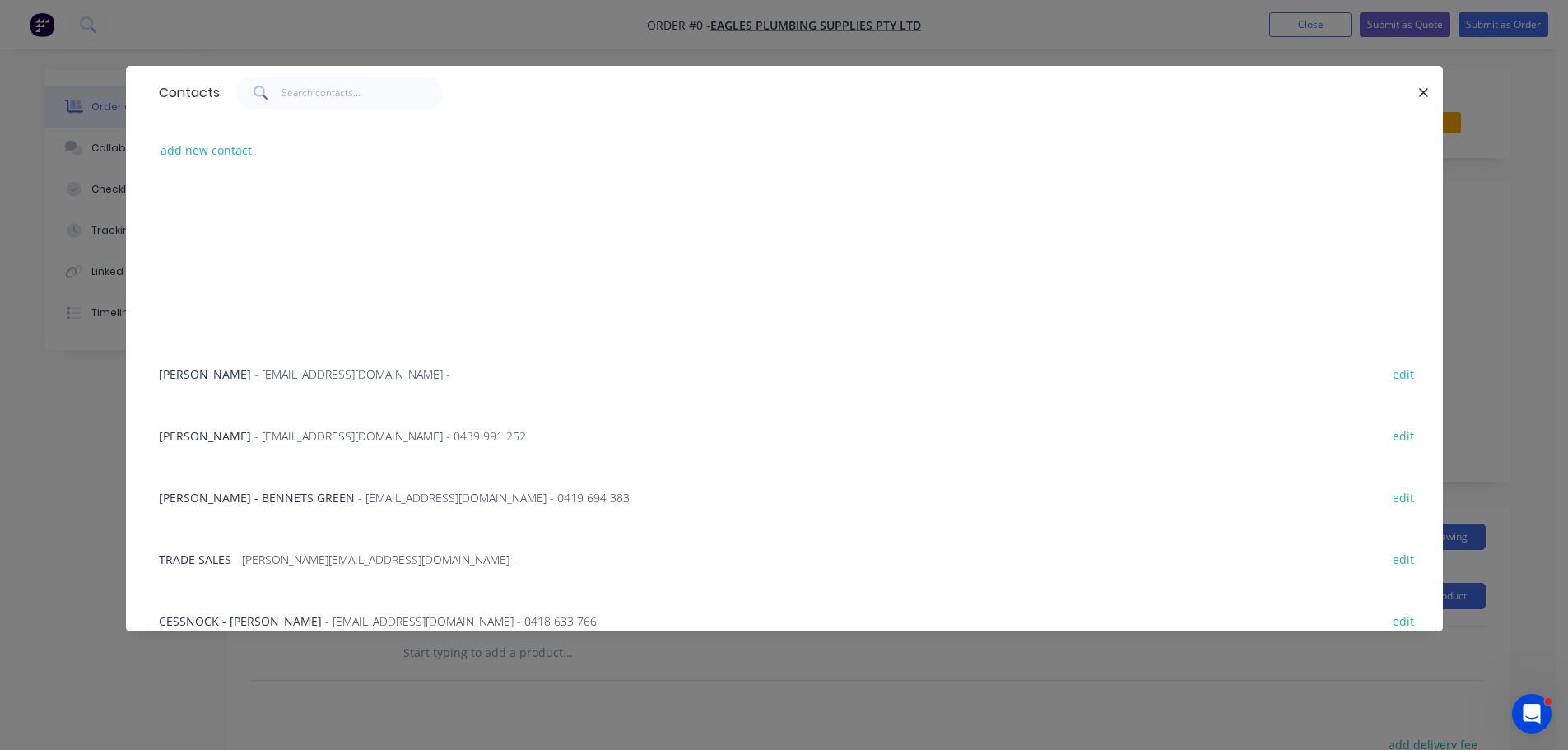
scroll to position [411, 0]
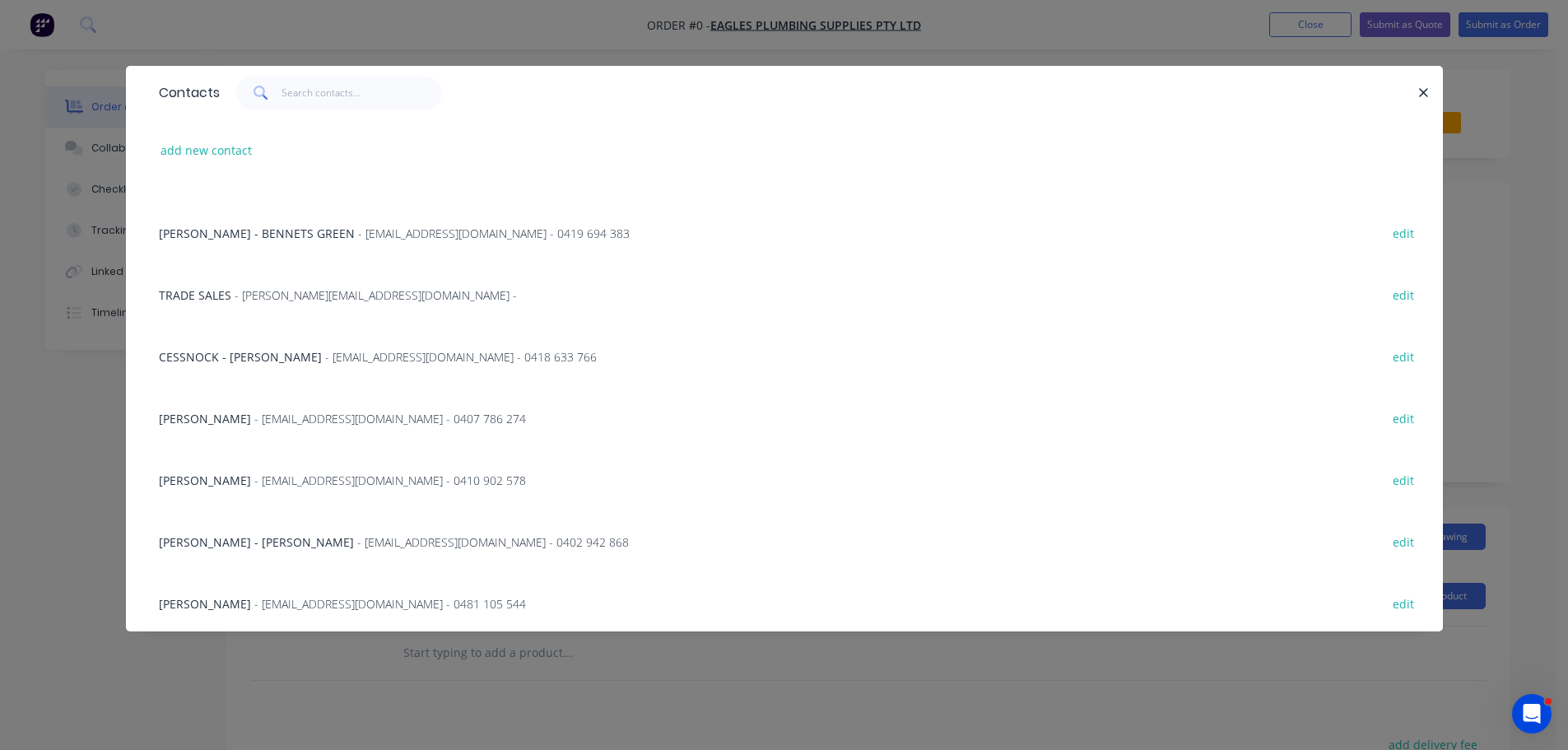
click at [259, 251] on div "CRAIG STEVENSON - BENNETS GREEN - cstevenson@eaglesplumbing.com.au - 0419 694 3…" at bounding box center [785, 232] width 1268 height 62
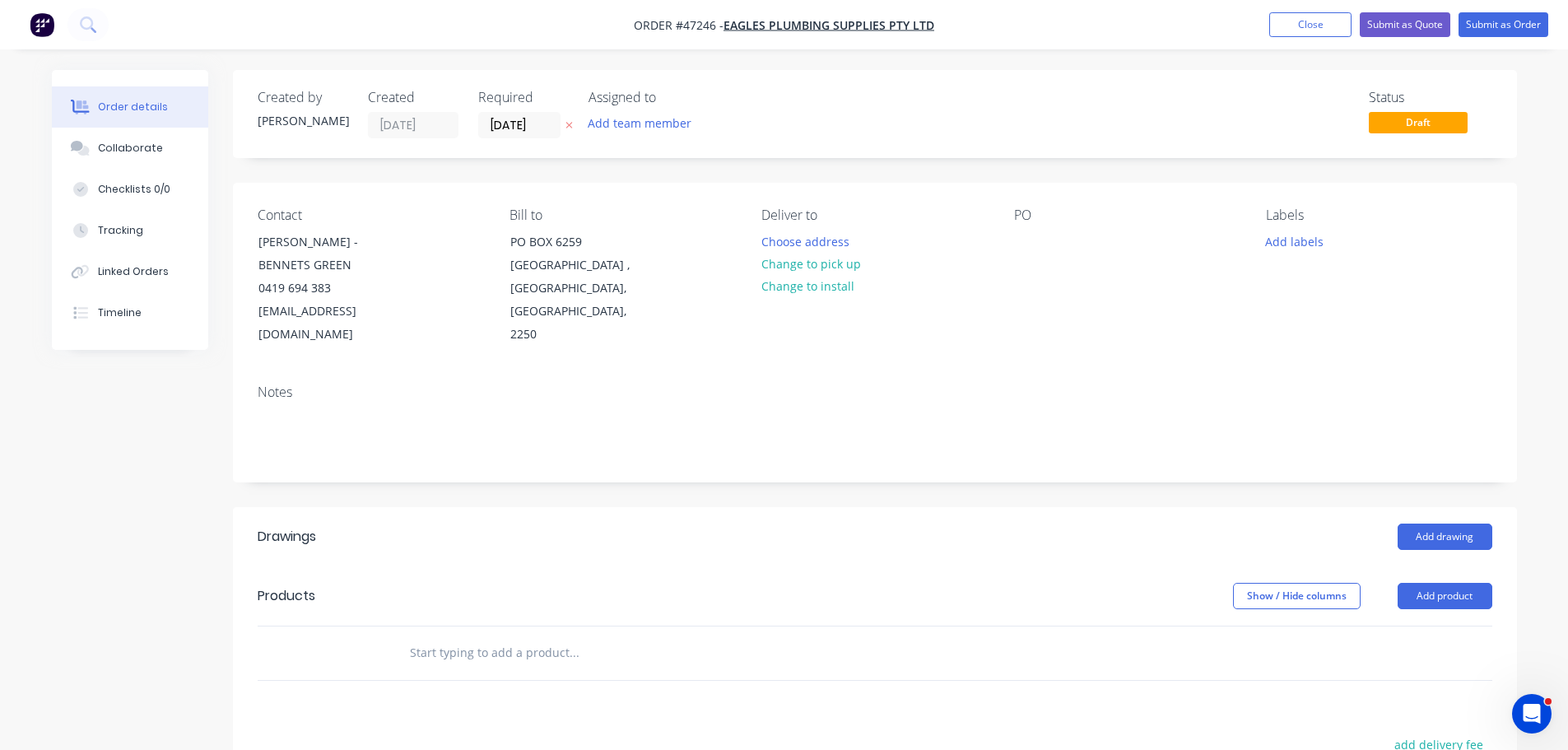
drag, startPoint x: 797, startPoint y: 272, endPoint x: 924, endPoint y: 241, distance: 130.7
click at [811, 265] on button "Change to pick up" at bounding box center [810, 263] width 117 height 22
click at [1028, 241] on div at bounding box center [1027, 241] width 26 height 24
click at [1441, 524] on button "Add drawing" at bounding box center [1445, 536] width 95 height 26
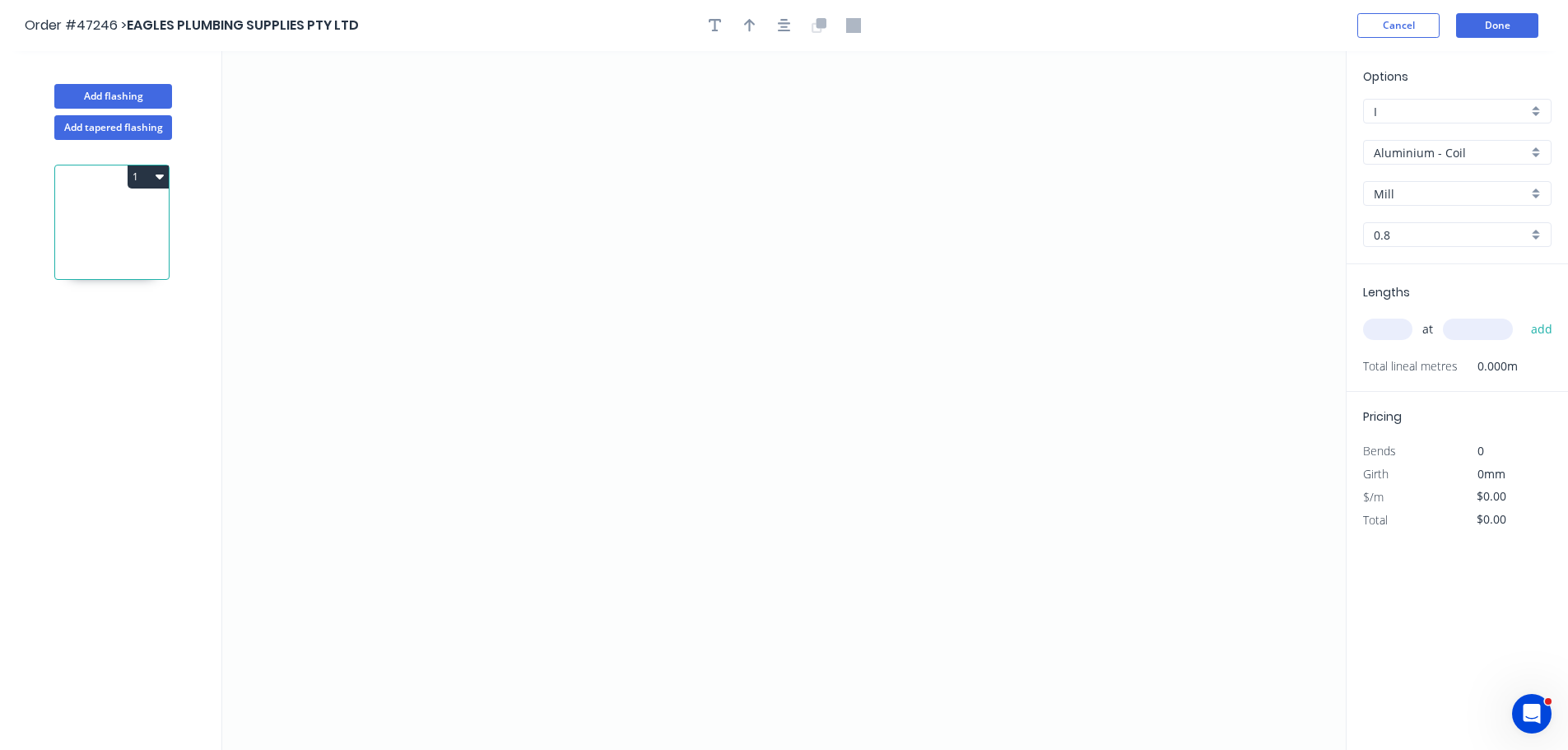
click at [1410, 156] on input "Aluminium - Coil" at bounding box center [1451, 153] width 154 height 17
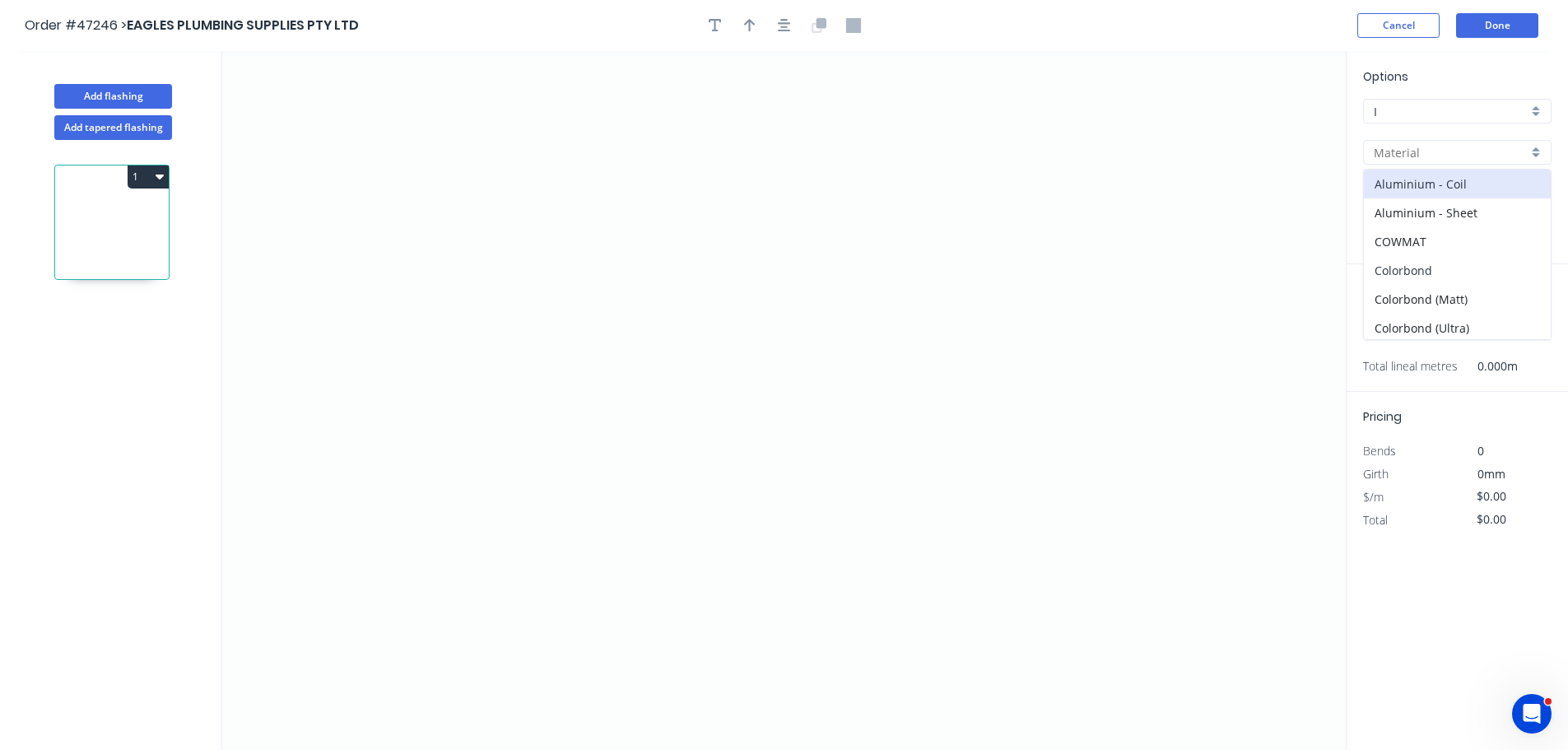
drag, startPoint x: 1405, startPoint y: 264, endPoint x: 1405, endPoint y: 181, distance: 83.0
click at [1405, 261] on div "Colorbond" at bounding box center [1457, 271] width 187 height 29
type input "Colorbond"
type input "Basalt"
type input "0.55"
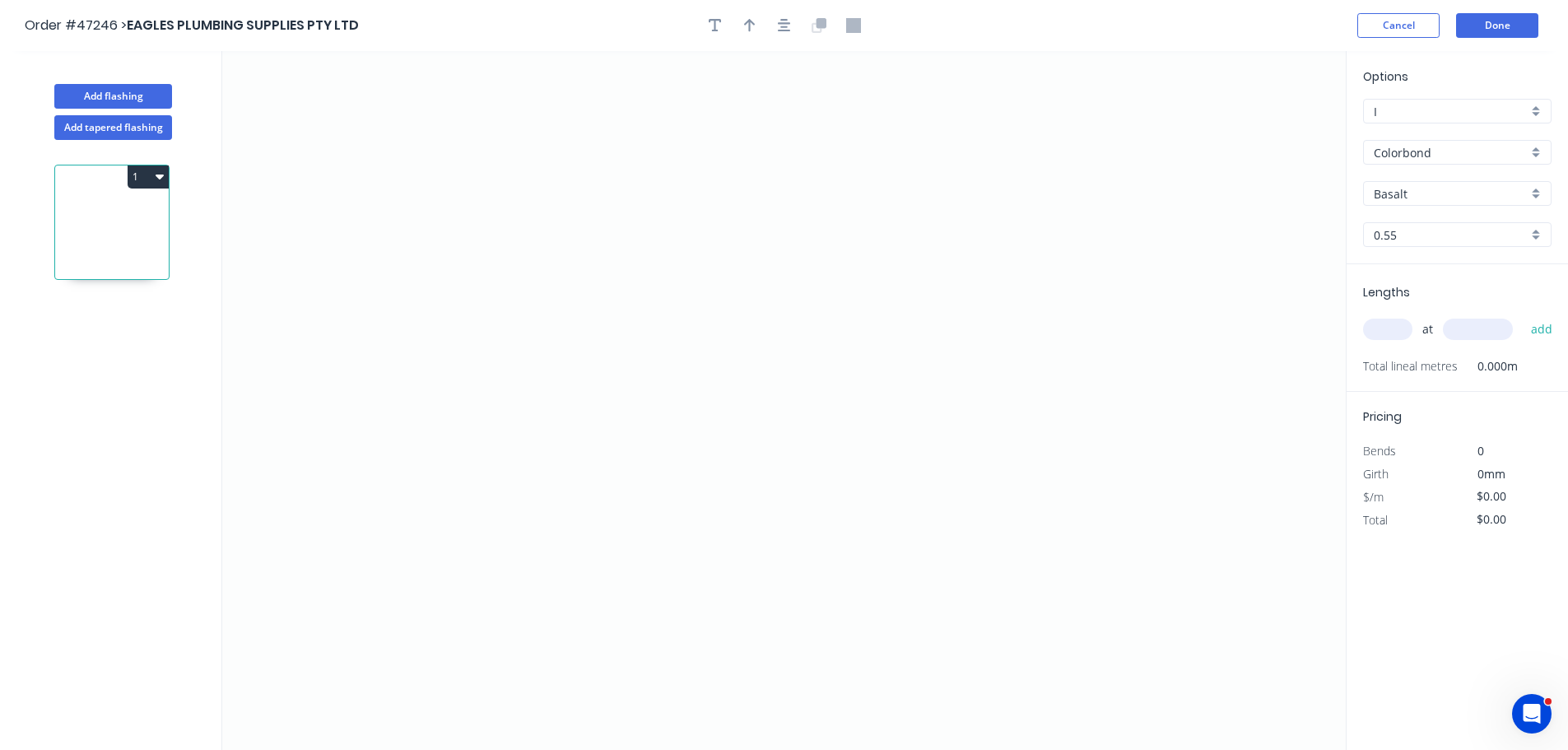
click at [1405, 181] on div "Basalt" at bounding box center [1458, 194] width 189 height 25
click at [1394, 240] on div "Shale Grey" at bounding box center [1457, 250] width 187 height 29
type input "Shale Grey"
click at [345, 431] on icon "0" at bounding box center [784, 401] width 1124 height 699
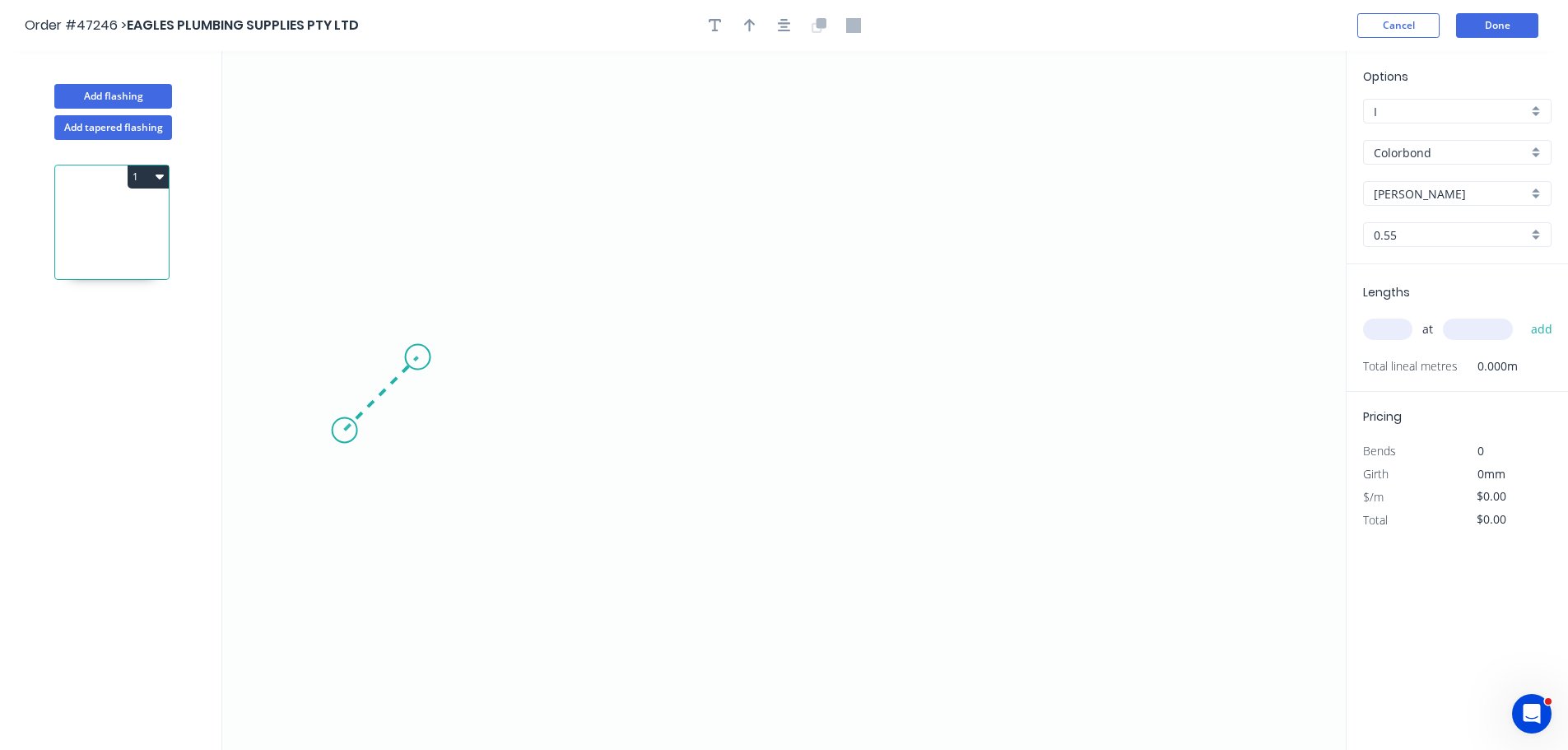
drag, startPoint x: 417, startPoint y: 350, endPoint x: 631, endPoint y: 368, distance: 214.8
click at [419, 350] on icon "0" at bounding box center [784, 401] width 1124 height 699
drag, startPoint x: 841, startPoint y: 364, endPoint x: 859, endPoint y: 372, distance: 19.7
click at [847, 365] on icon "0 ?" at bounding box center [784, 401] width 1124 height 699
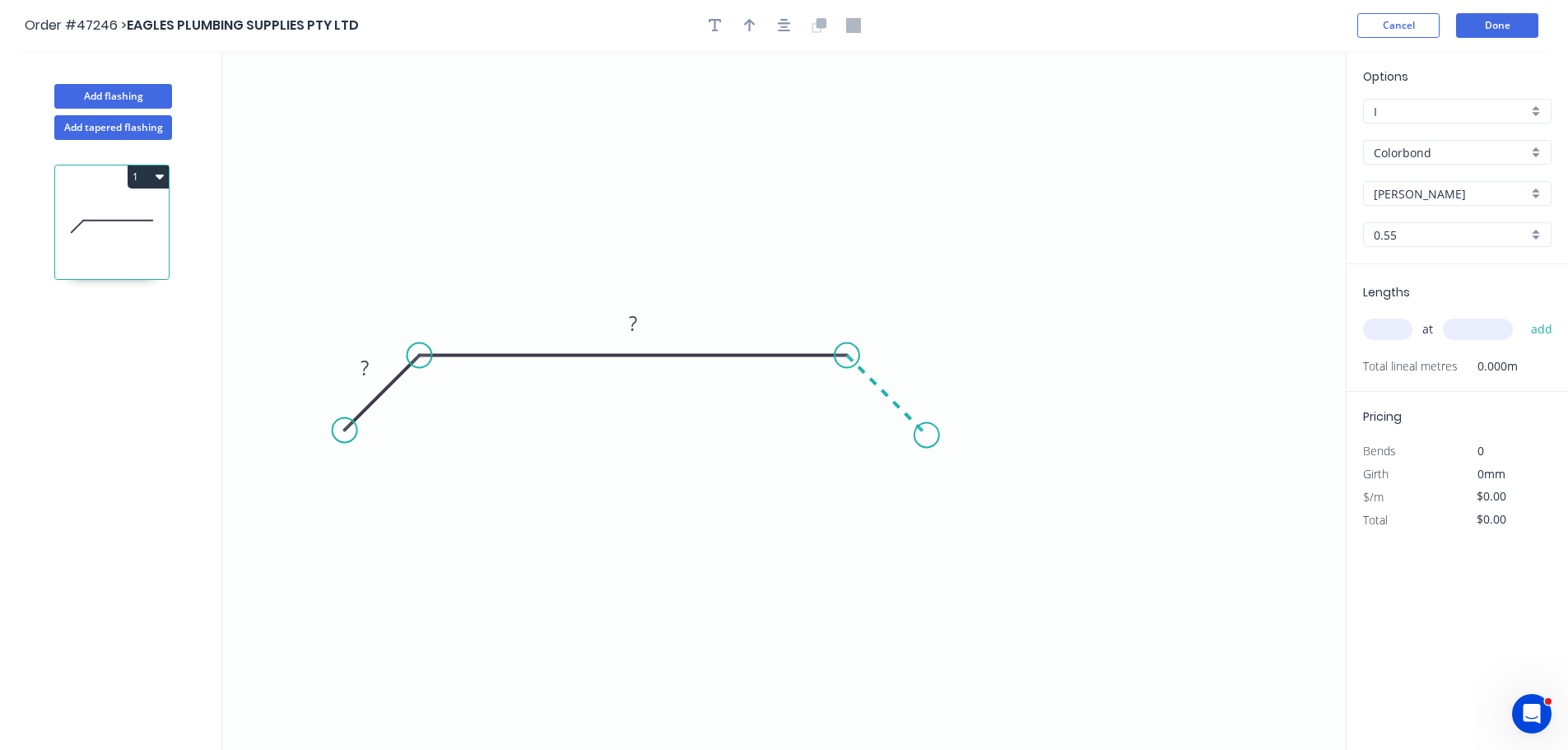
click at [927, 443] on icon "0 ? ?" at bounding box center [784, 401] width 1124 height 699
click at [372, 377] on rect at bounding box center [365, 369] width 33 height 23
click at [709, 23] on icon "button" at bounding box center [715, 25] width 14 height 15
type input "$8.06"
click at [308, 117] on textarea at bounding box center [328, 115] width 134 height 61
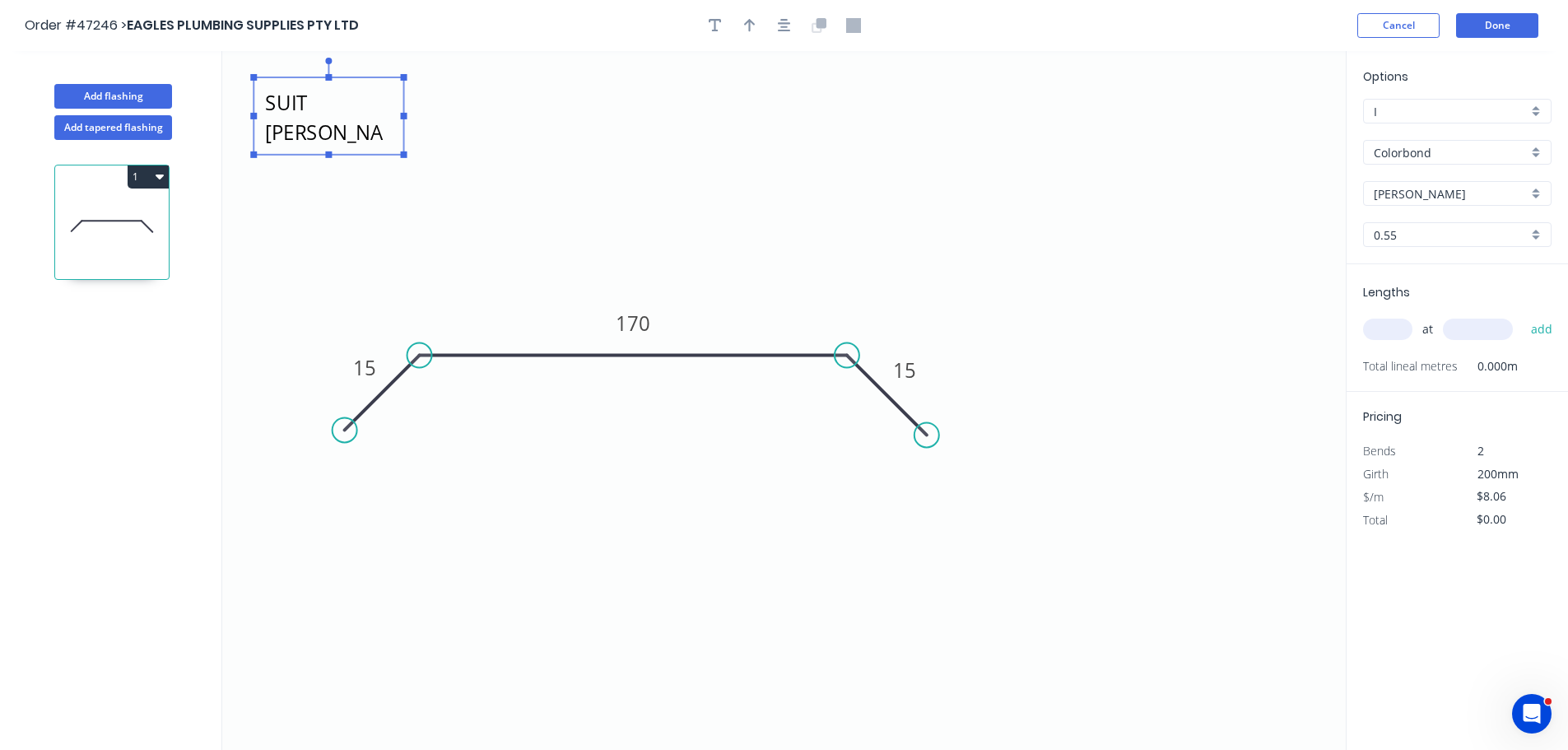
click at [433, 129] on icon "SUIT CORRO 15 170 15" at bounding box center [784, 401] width 1124 height 699
type textarea "SUIT CORRO"
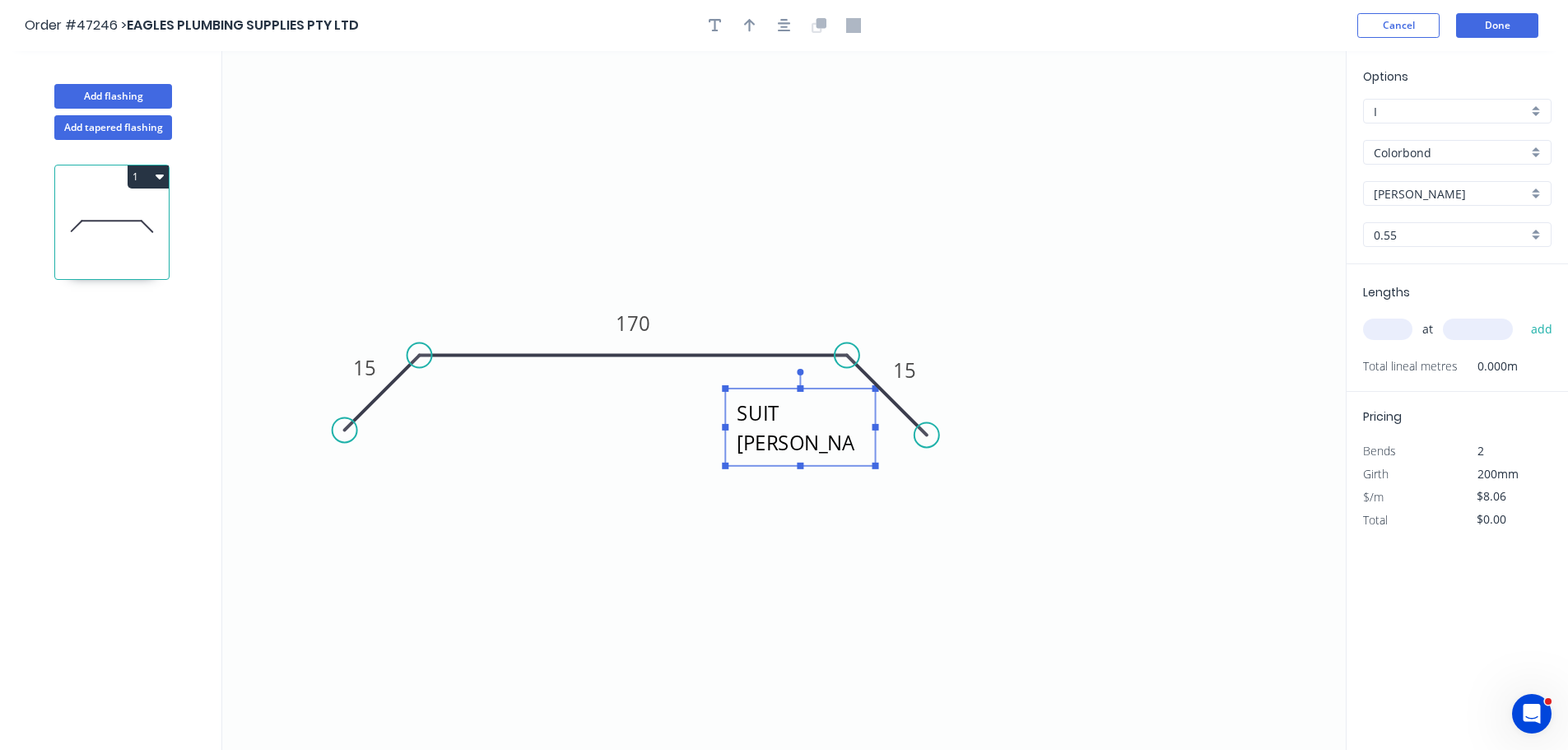
drag, startPoint x: 334, startPoint y: 123, endPoint x: 801, endPoint y: 427, distance: 557.2
click at [801, 427] on textarea "SUIT CORRO" at bounding box center [800, 427] width 134 height 61
click at [751, 31] on icon "button" at bounding box center [750, 25] width 12 height 15
drag, startPoint x: 752, startPoint y: 33, endPoint x: 1108, endPoint y: 121, distance: 366.7
click at [753, 33] on button "button" at bounding box center [750, 26] width 25 height 25
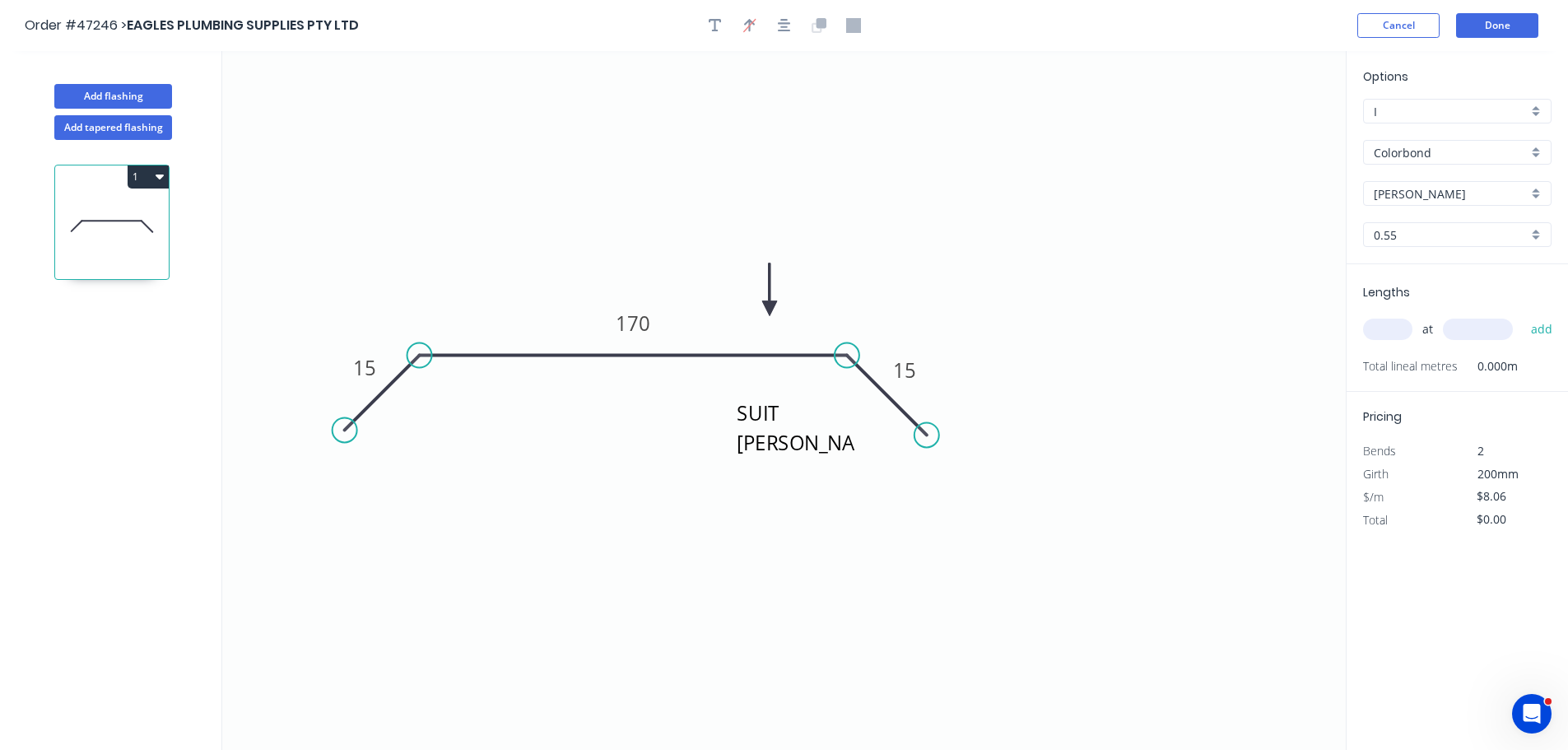
drag, startPoint x: 1265, startPoint y: 128, endPoint x: 834, endPoint y: 307, distance: 466.7
click at [763, 316] on icon at bounding box center [769, 289] width 15 height 52
click at [1395, 333] on input "text" at bounding box center [1388, 329] width 49 height 21
type input "5"
type input "3400"
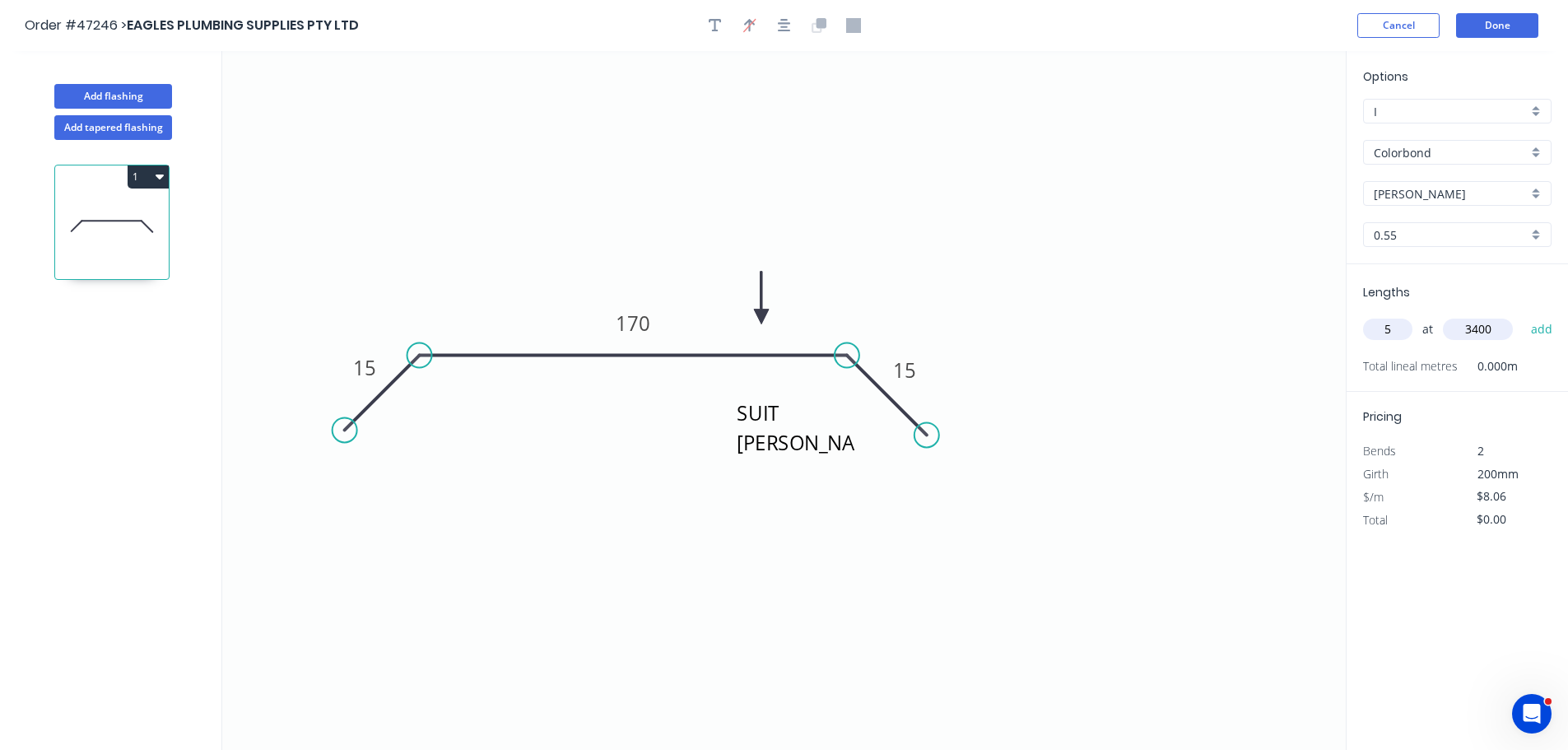
click at [1523, 315] on button "add" at bounding box center [1543, 329] width 39 height 28
type input "$137.02"
type input "2"
type input "3600"
click at [1523, 315] on button "add" at bounding box center [1543, 329] width 39 height 28
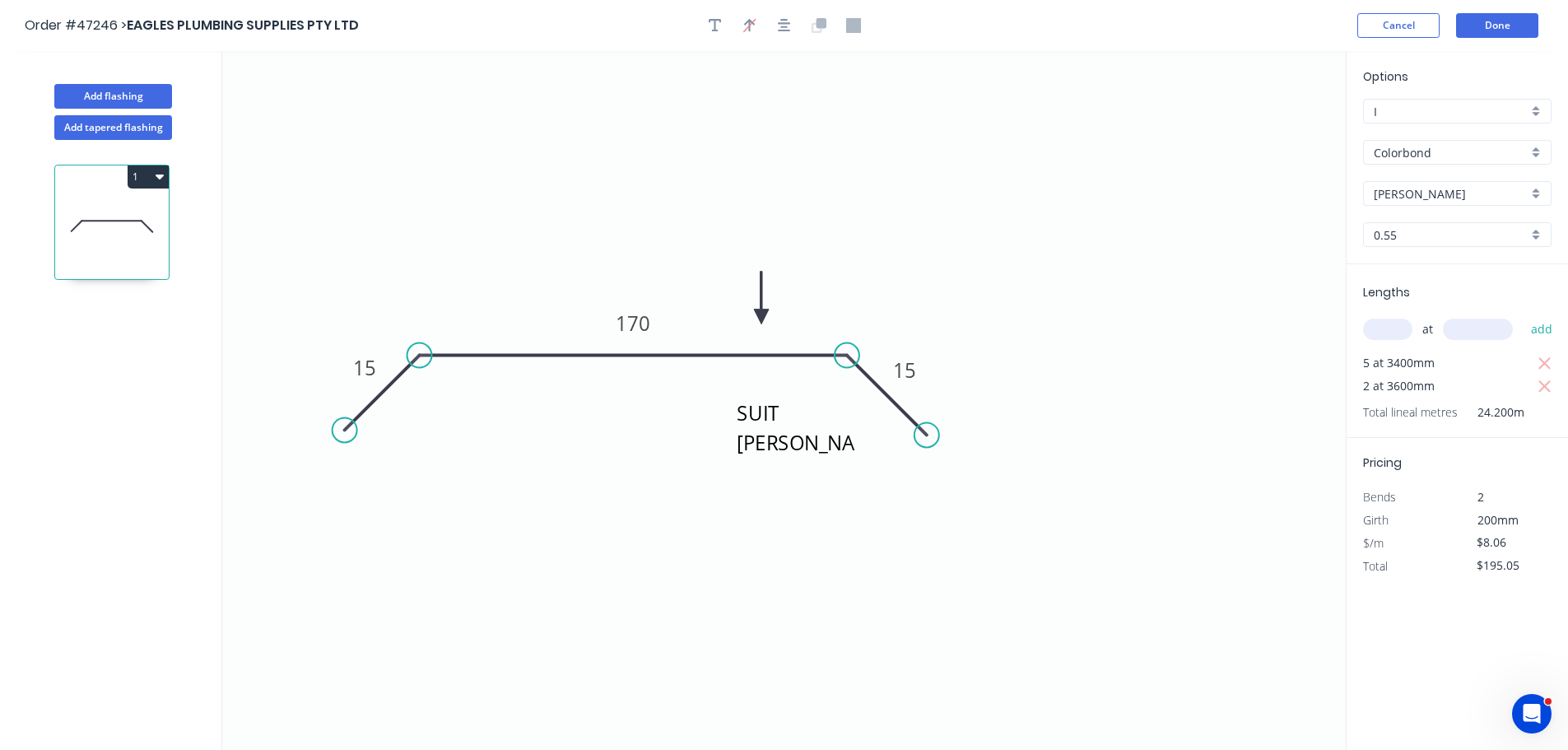
click at [130, 173] on button "1" at bounding box center [148, 177] width 42 height 23
click at [108, 219] on div "Duplicate" at bounding box center [90, 218] width 127 height 24
type input "$0.00"
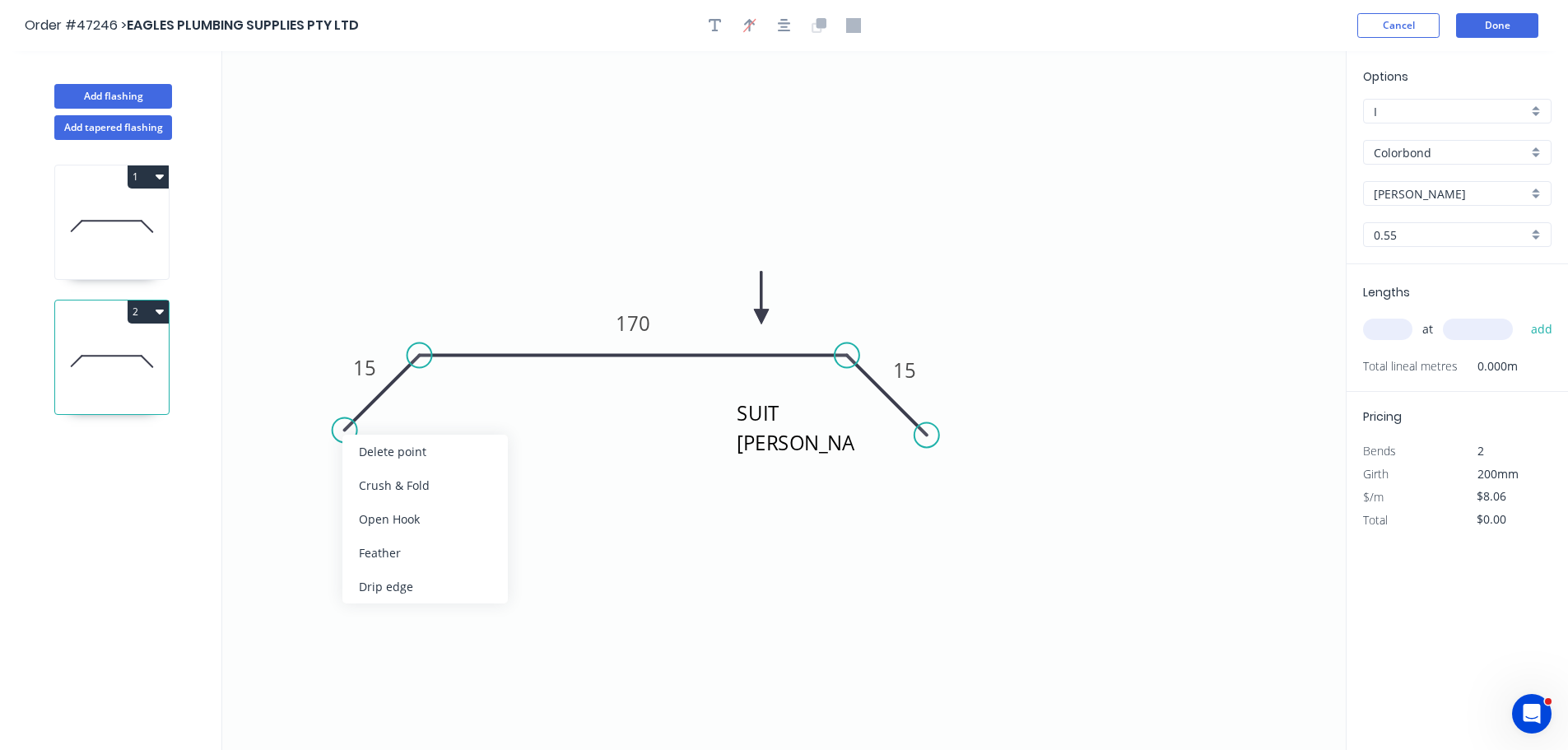
click at [383, 455] on div "Delete point" at bounding box center [425, 451] width 166 height 34
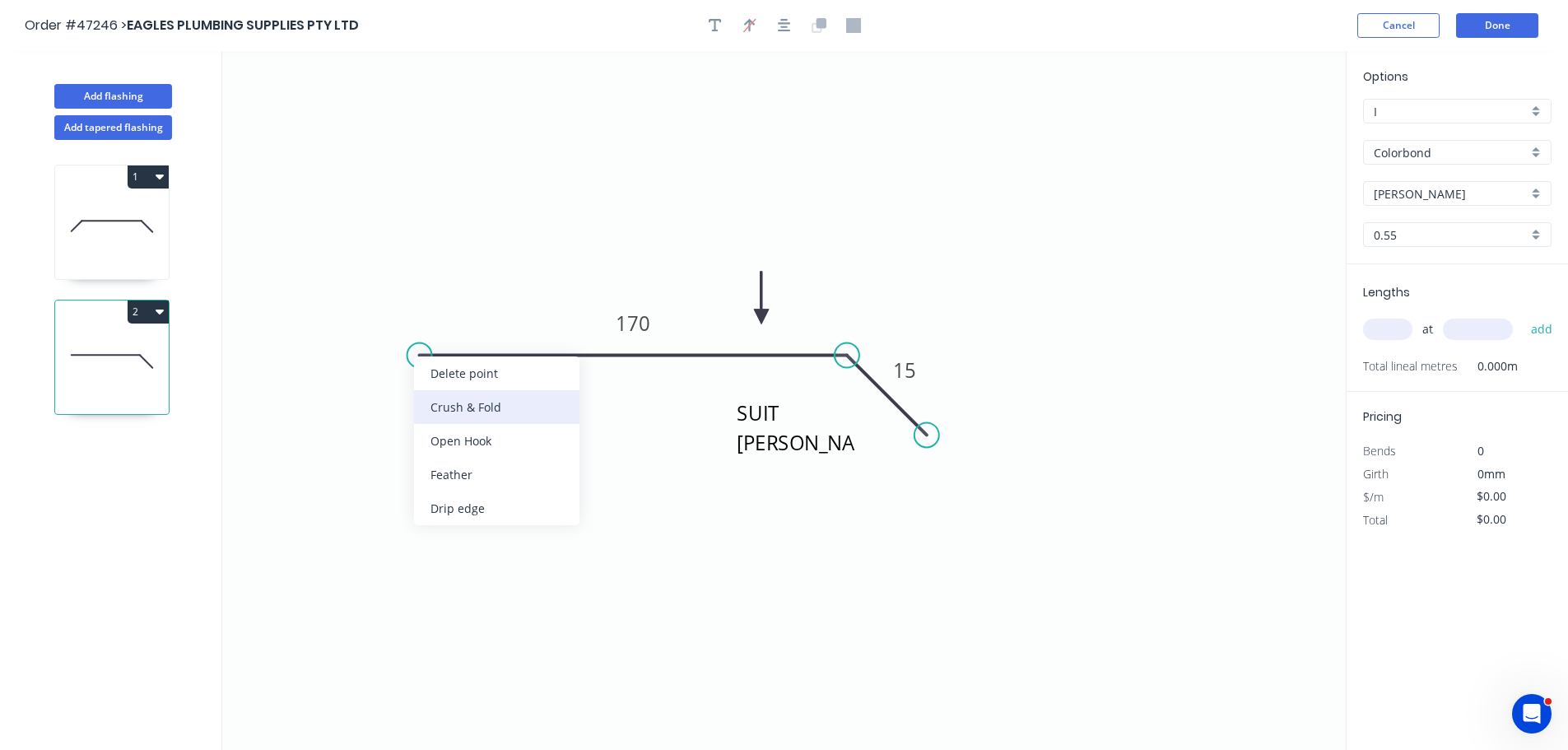
click at [442, 416] on div "Crush & Fold" at bounding box center [497, 406] width 166 height 34
click at [454, 321] on tspan "10" at bounding box center [452, 313] width 23 height 27
click at [1379, 326] on input "text" at bounding box center [1388, 329] width 49 height 21
type input "$11.24"
type input "3"
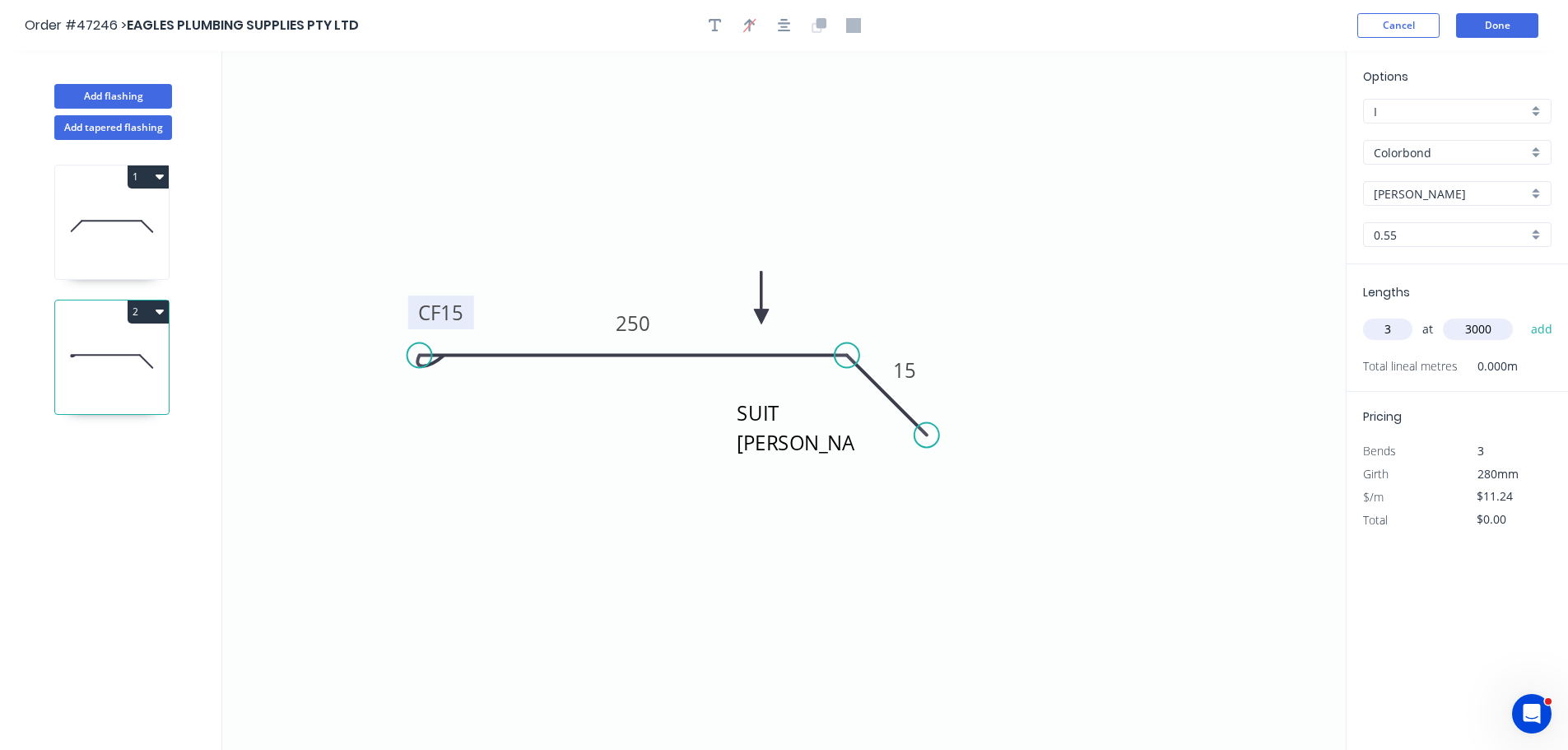
type input "3000"
click at [1523, 315] on button "add" at bounding box center [1543, 329] width 39 height 28
type input "$101.16"
click at [1488, 26] on button "Done" at bounding box center [1497, 26] width 82 height 25
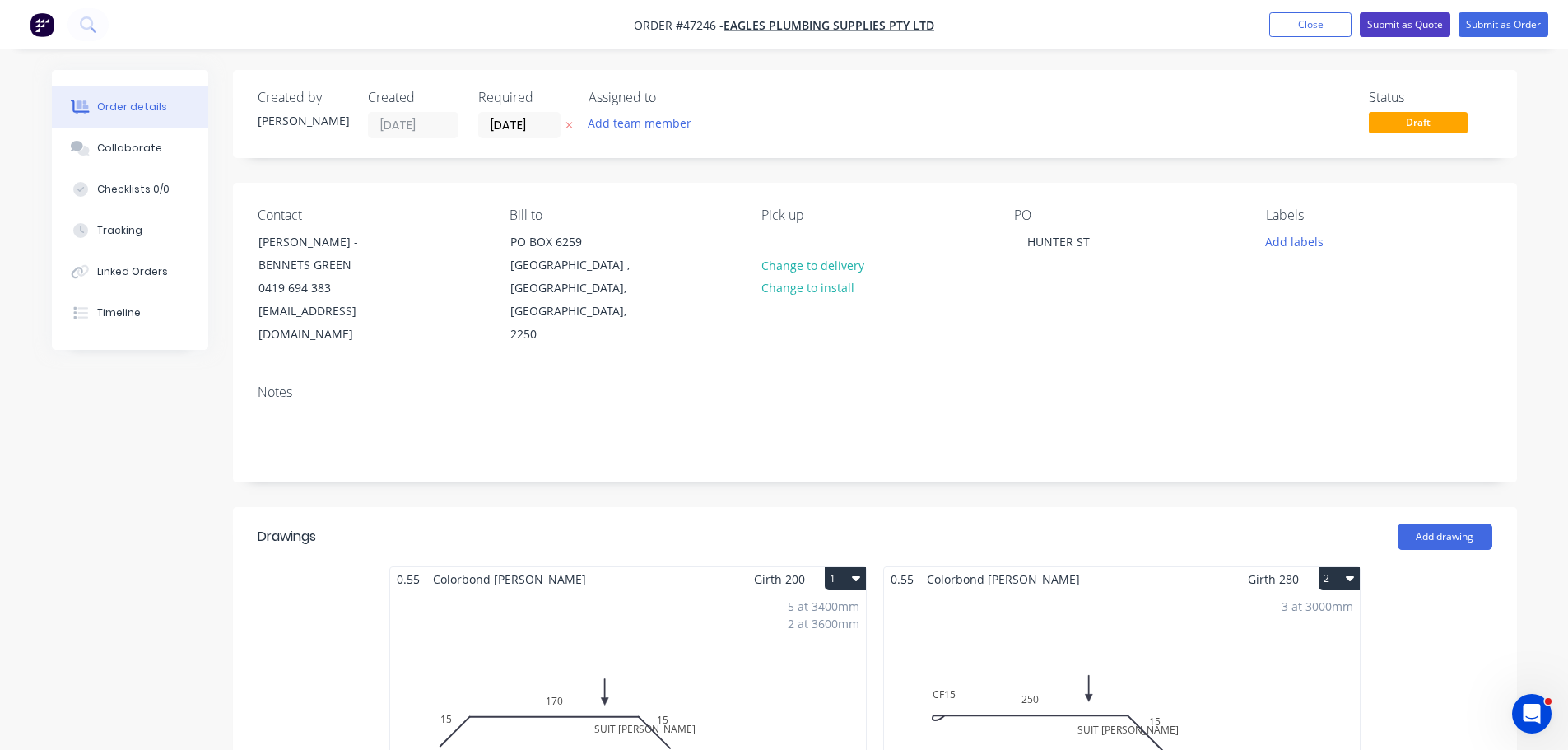
click at [1415, 23] on button "Submit as Quote" at bounding box center [1405, 25] width 91 height 25
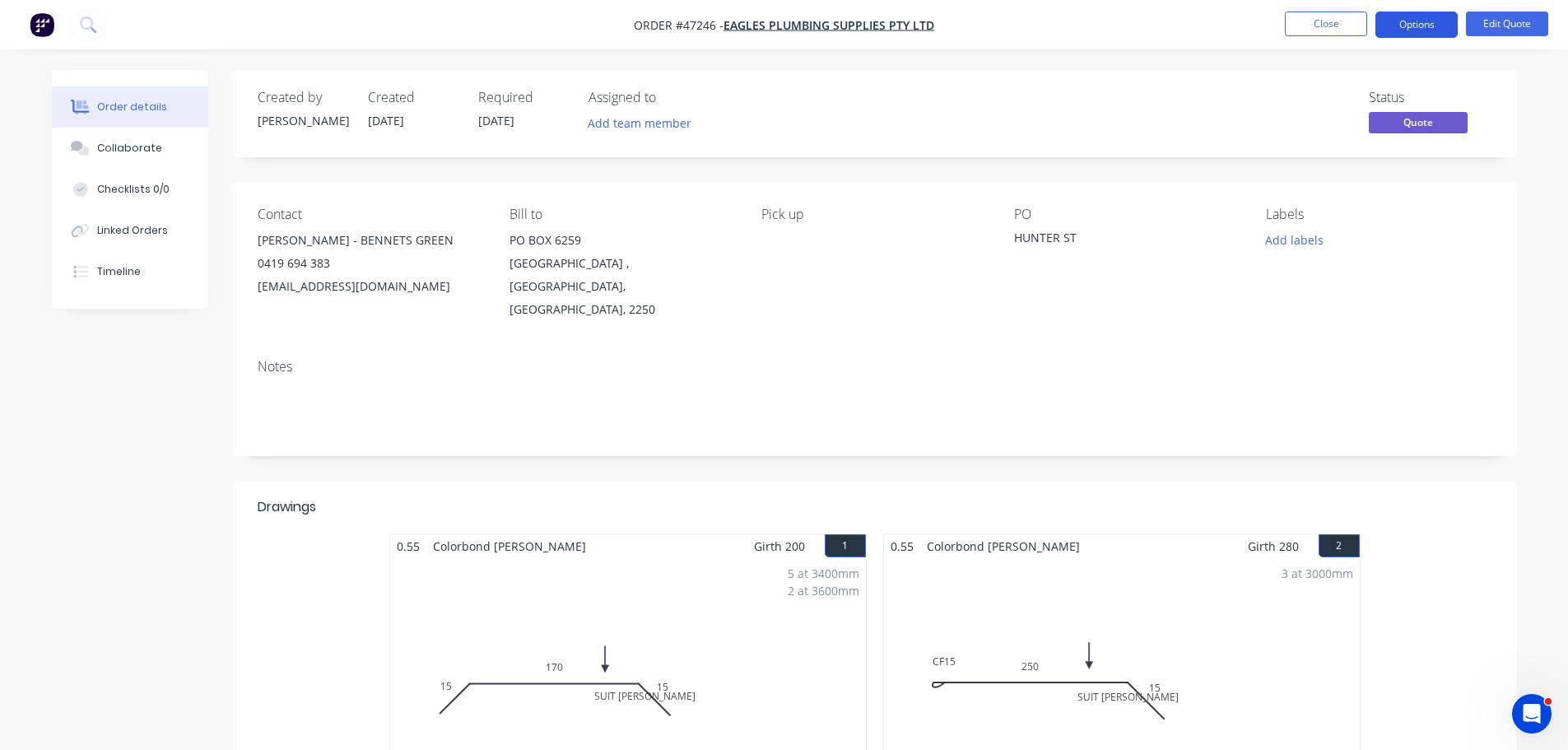
click at [1415, 24] on button "Options" at bounding box center [1416, 24] width 82 height 26
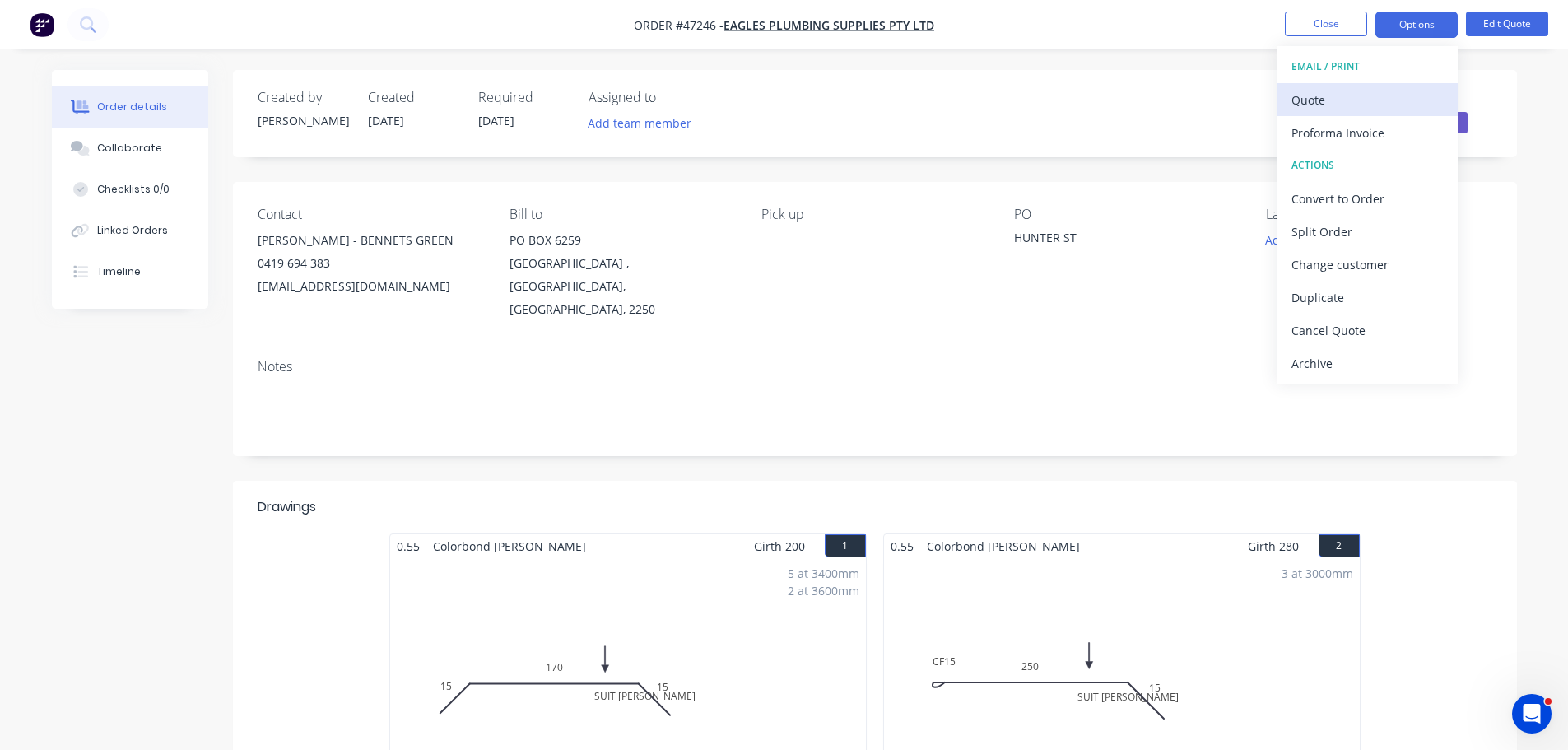
click at [1343, 98] on div "Quote" at bounding box center [1368, 100] width 152 height 24
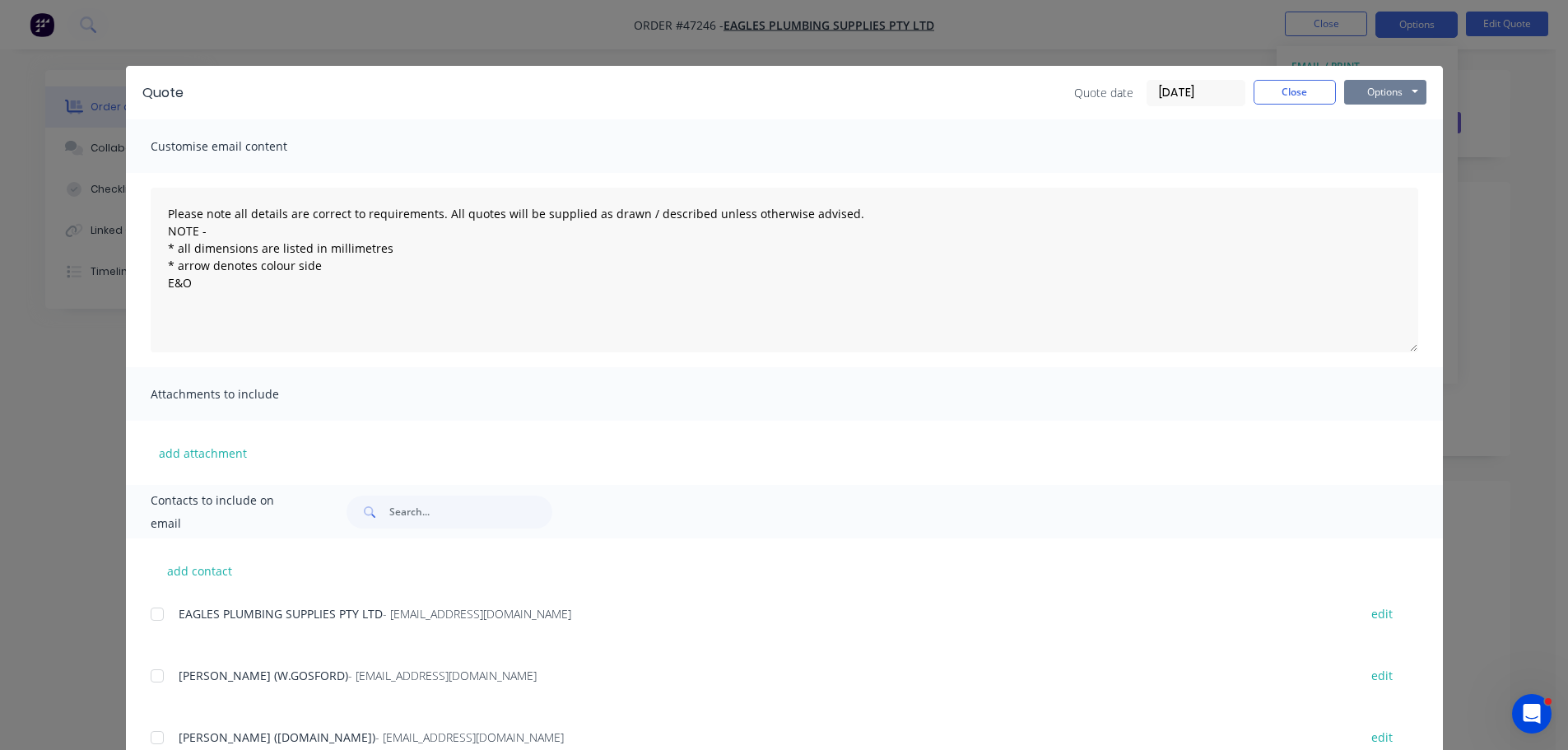
click at [1386, 85] on button "Options" at bounding box center [1385, 93] width 82 height 25
click at [1374, 149] on button "Print" at bounding box center [1397, 148] width 106 height 27
drag, startPoint x: 1293, startPoint y: 95, endPoint x: 1039, endPoint y: 97, distance: 254.0
click at [1293, 94] on button "Close" at bounding box center [1294, 93] width 82 height 25
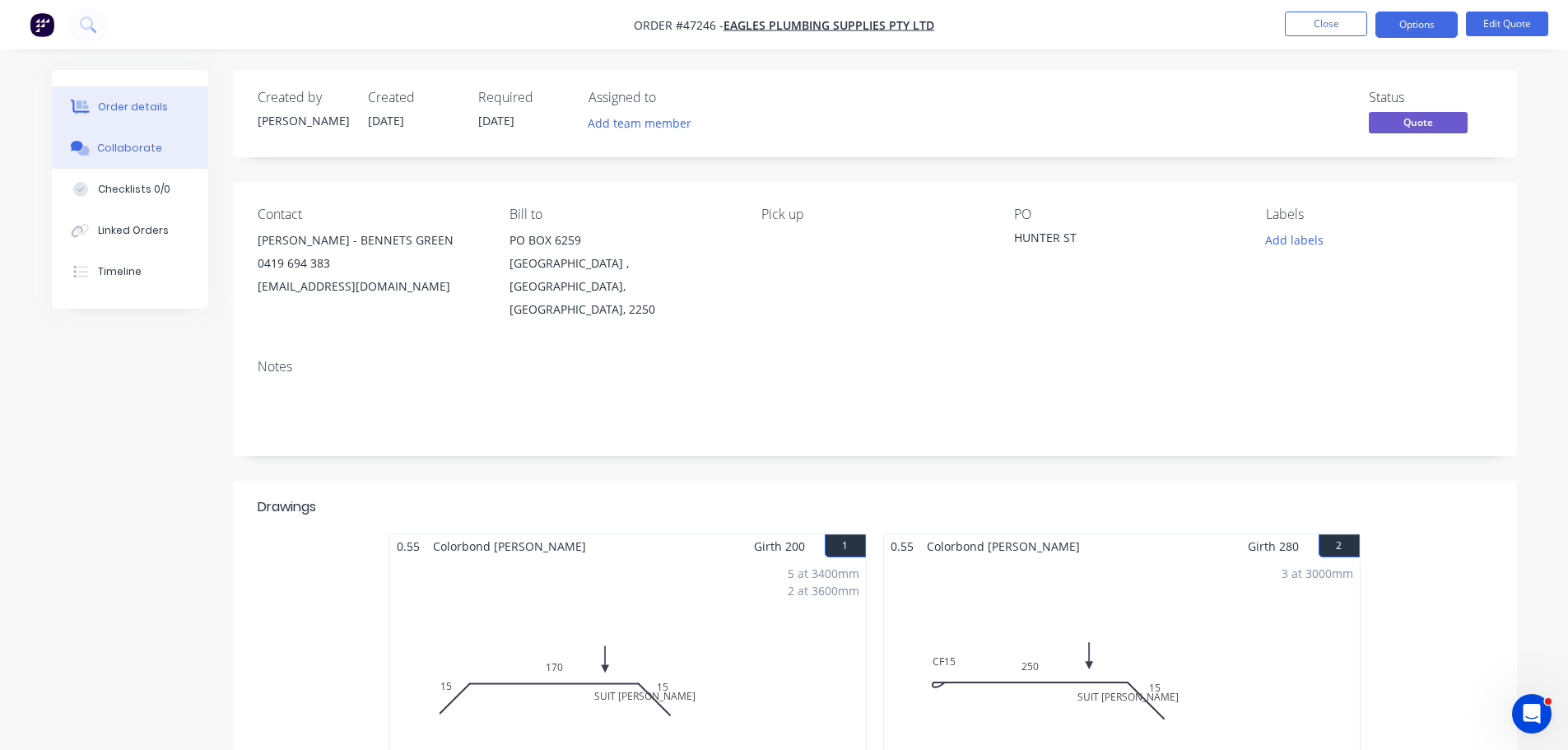
click at [157, 138] on button "Collaborate" at bounding box center [131, 148] width 157 height 42
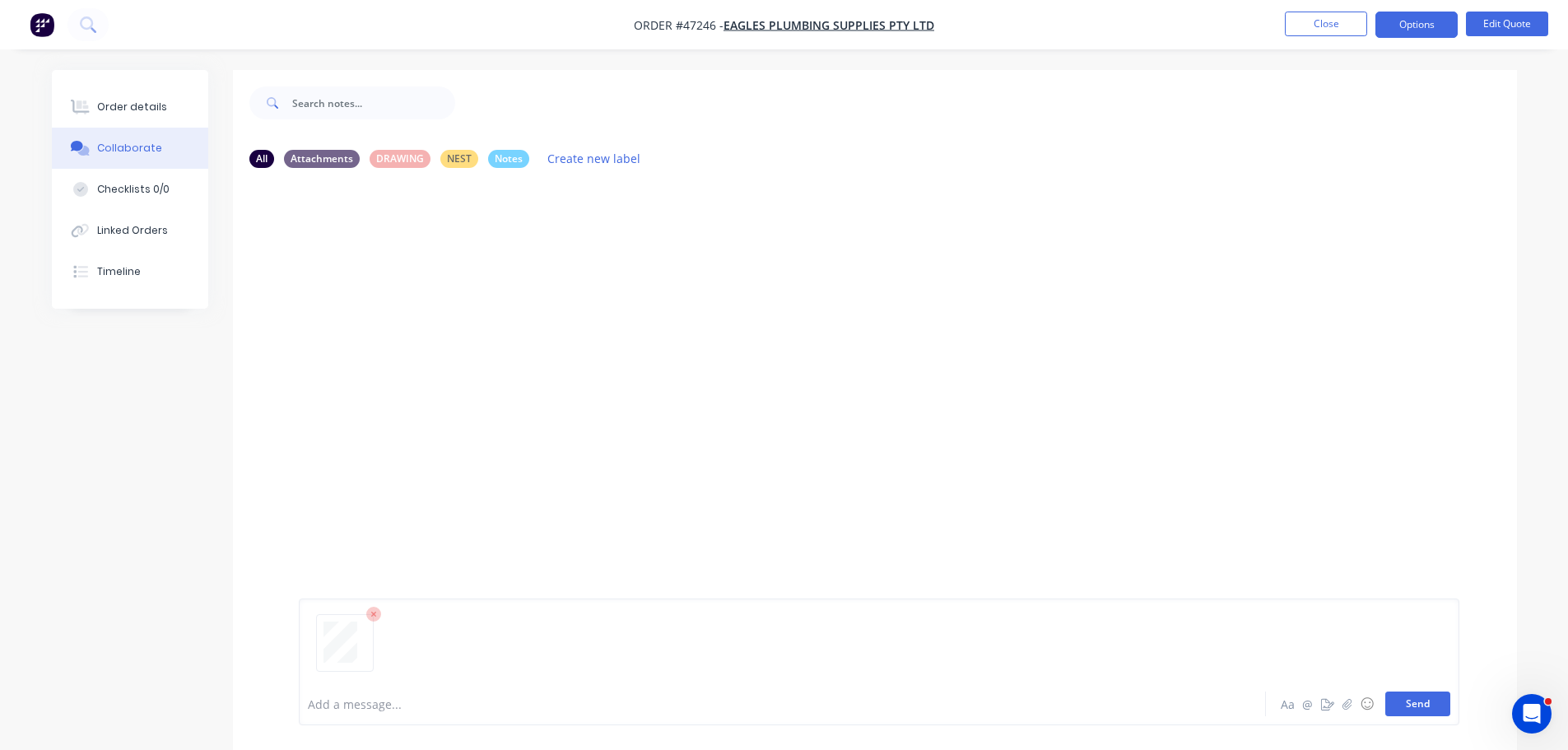
click at [1436, 703] on button "Send" at bounding box center [1418, 704] width 65 height 25
click at [921, 277] on div "MD You 08:43am 26/08/25 scan - 2025-08-26T083709.891.pdf Labels Download Delete" at bounding box center [875, 280] width 1284 height 148
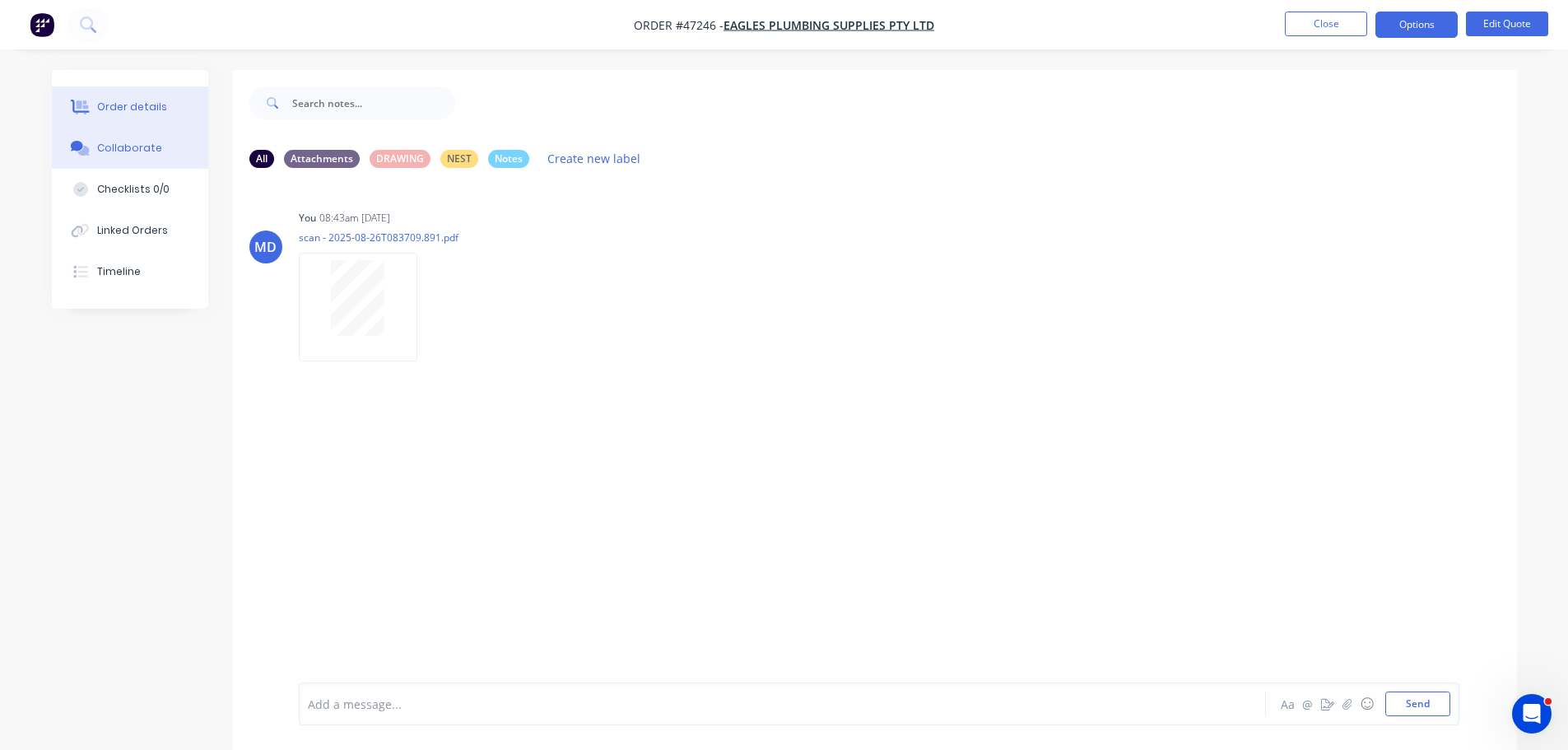
click at [124, 106] on div "Order details" at bounding box center [132, 106] width 70 height 15
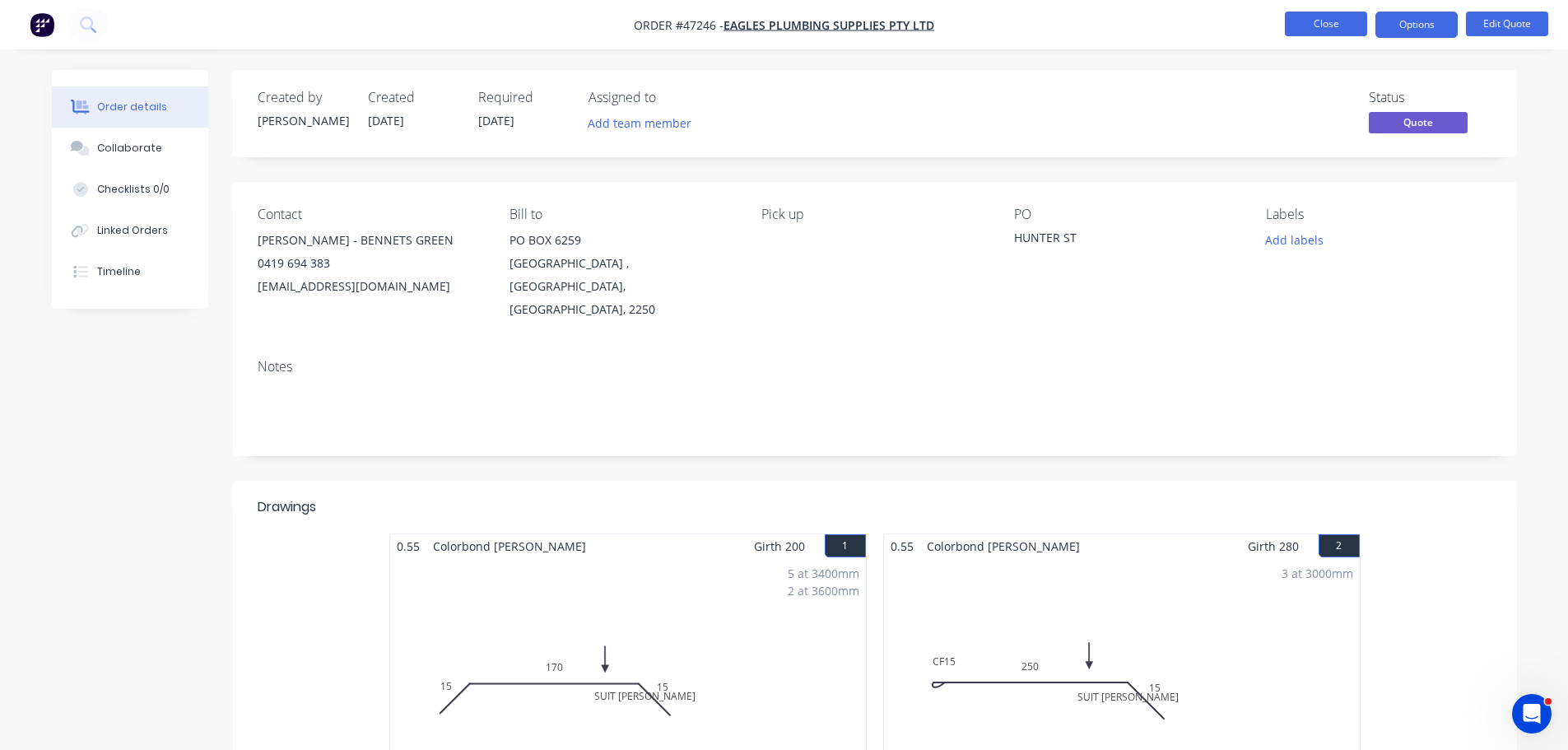
click at [1312, 25] on button "Close" at bounding box center [1326, 24] width 82 height 25
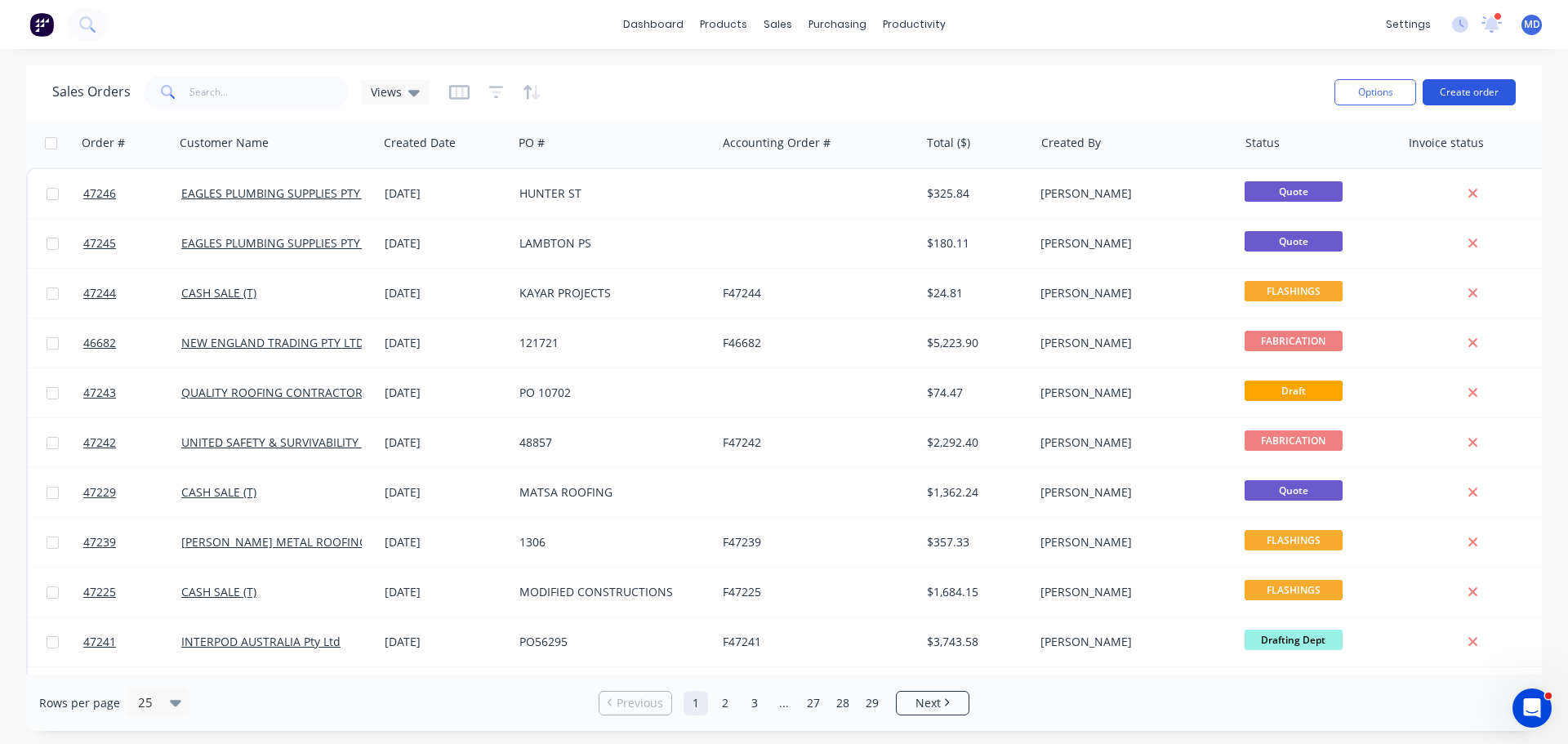
click at [1509, 93] on button "Create order" at bounding box center [1469, 92] width 93 height 26
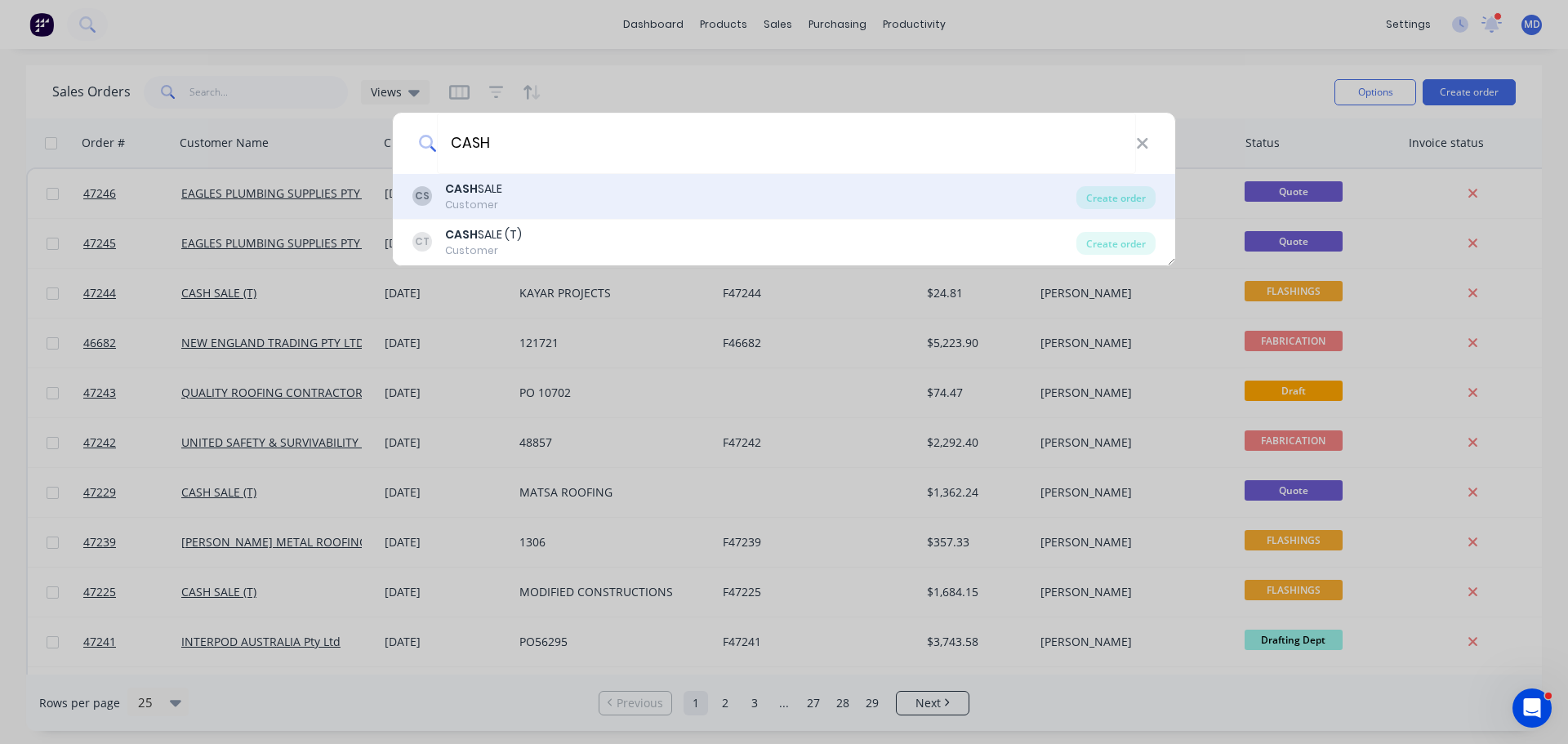
type input "CASH"
click at [471, 183] on b "CASH" at bounding box center [462, 188] width 33 height 16
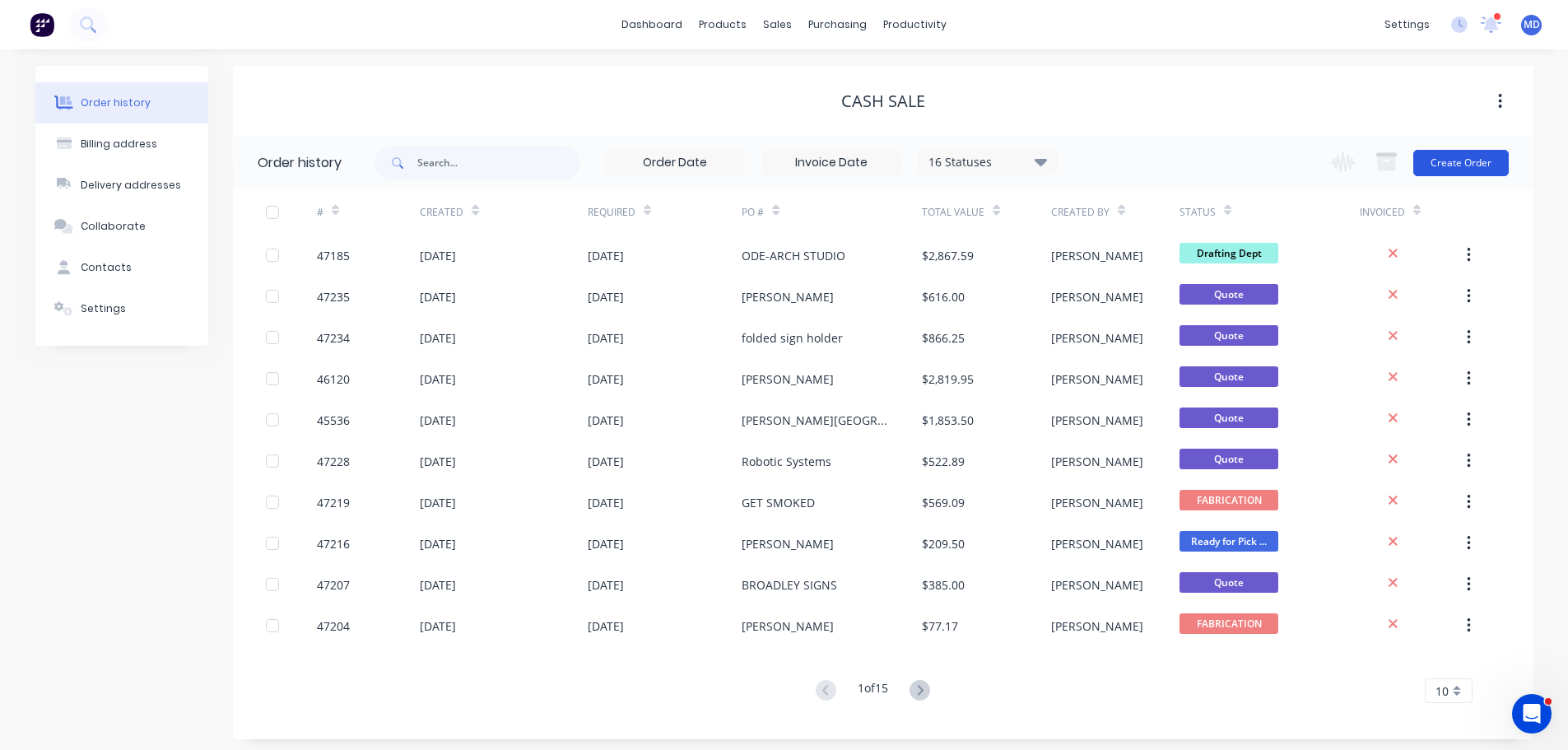
click at [1454, 167] on button "Create Order" at bounding box center [1461, 163] width 96 height 26
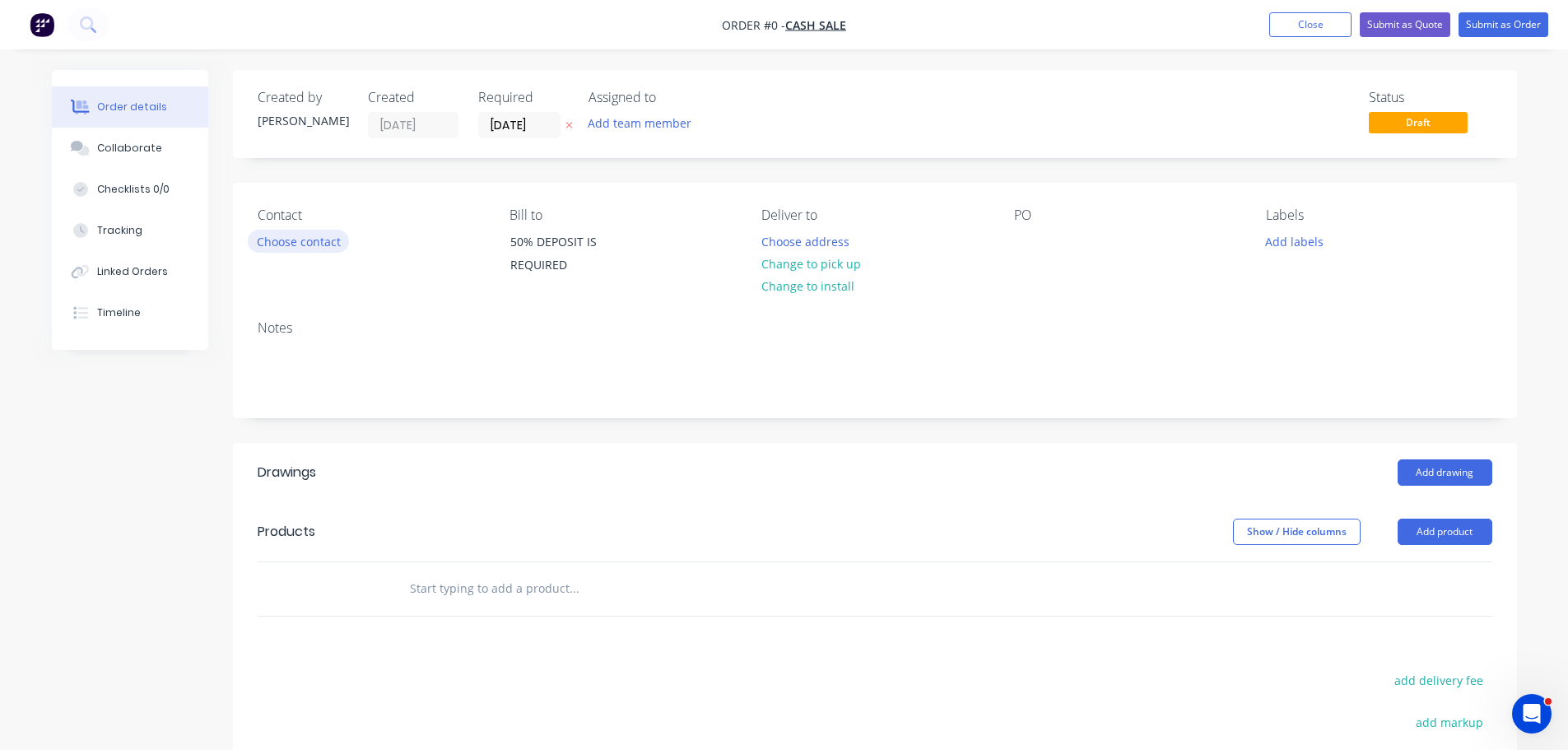
click at [282, 246] on button "Choose contact" at bounding box center [298, 240] width 102 height 22
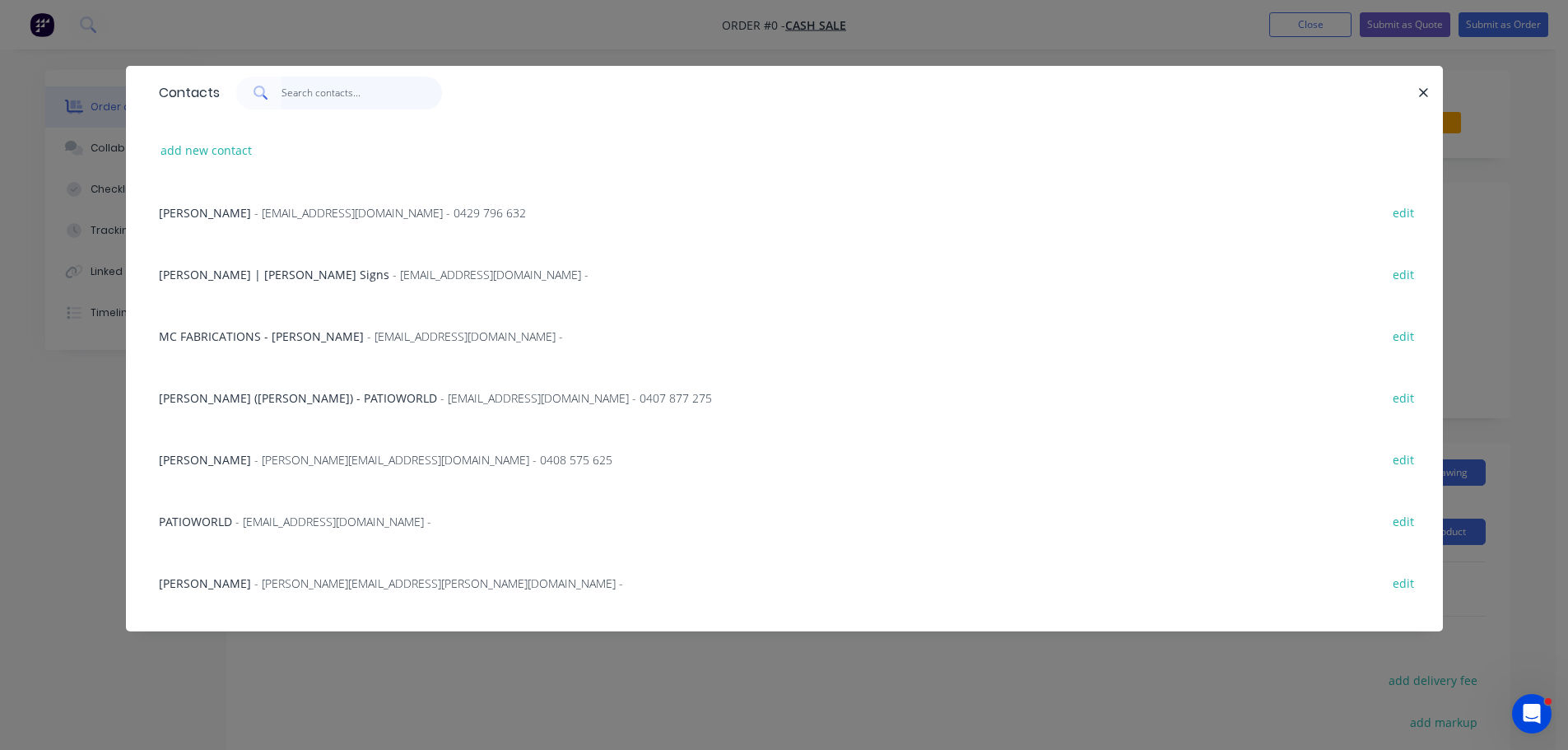
click at [326, 85] on input "text" at bounding box center [362, 93] width 161 height 33
type input "B"
click at [218, 147] on button "add new contact" at bounding box center [206, 150] width 108 height 22
select select "AU"
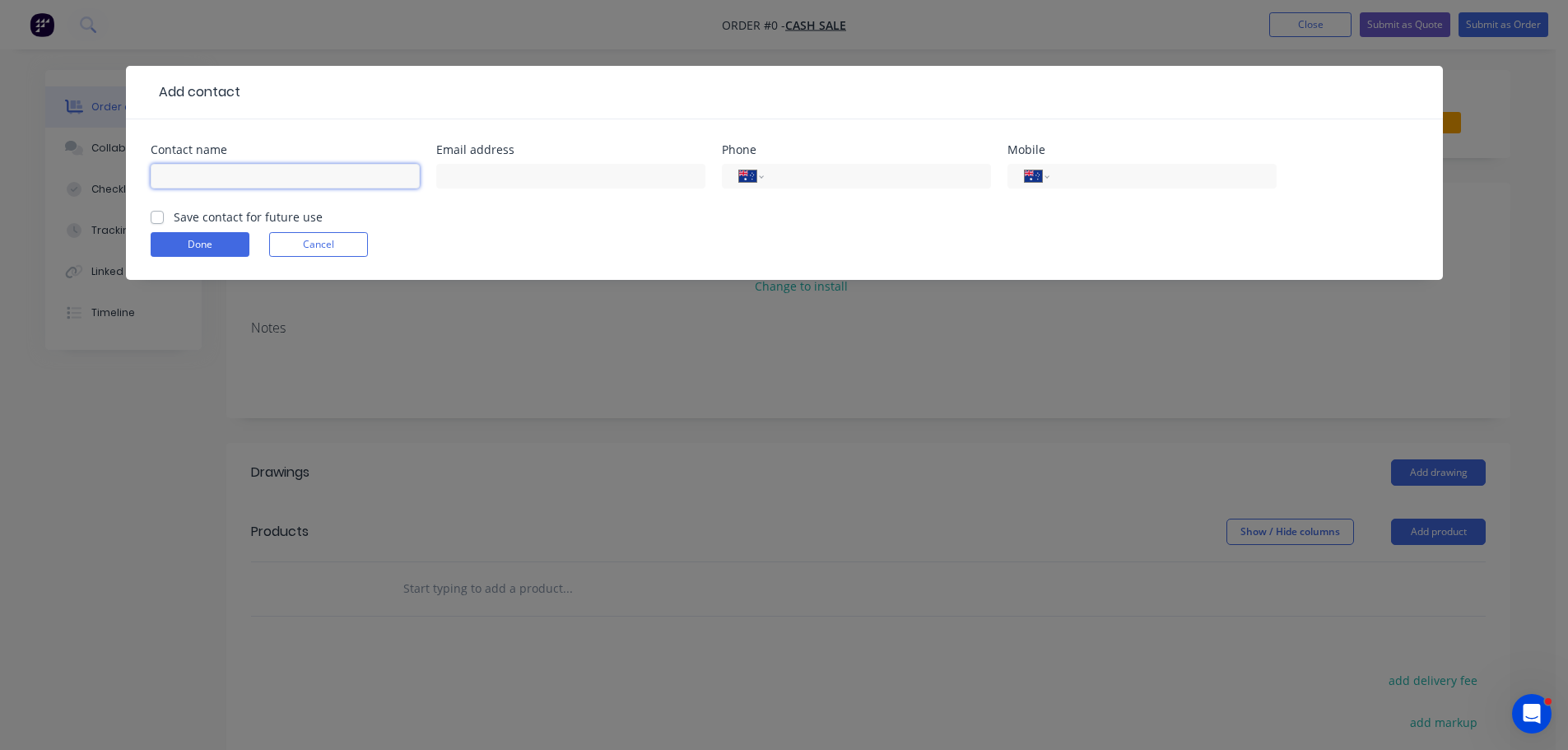
click at [179, 178] on input "text" at bounding box center [286, 176] width 269 height 25
type input "[PERSON_NAME] MARINE GROUP"
click at [1077, 180] on input "tel" at bounding box center [1160, 177] width 197 height 19
type input "0457 560 679"
click at [173, 215] on label "Save contact for future use" at bounding box center [248, 217] width 149 height 17
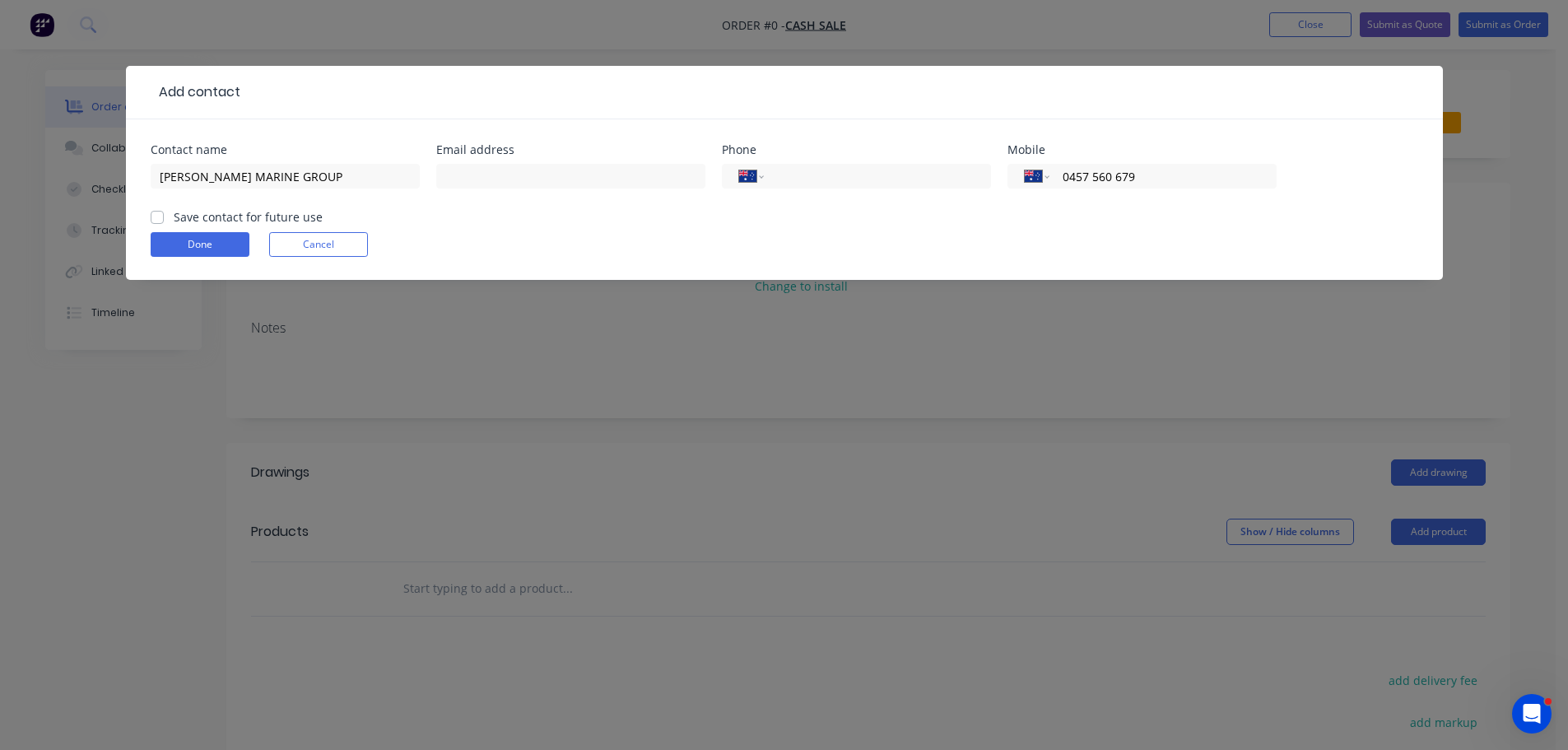
click at [157, 215] on input "Save contact for future use" at bounding box center [158, 216] width 14 height 15
checkbox input "true"
click at [236, 240] on button "Done" at bounding box center [200, 245] width 99 height 25
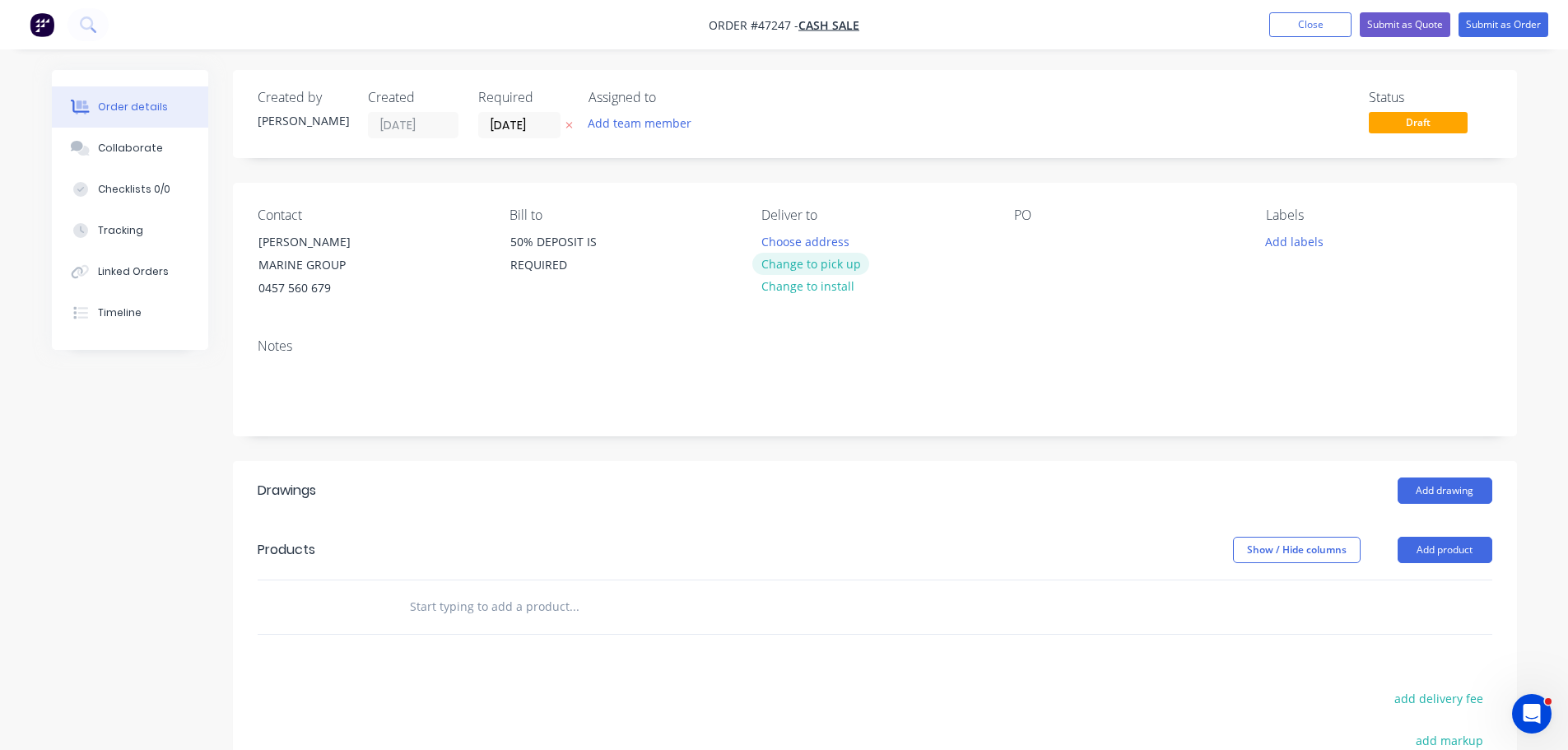
drag, startPoint x: 790, startPoint y: 260, endPoint x: 1000, endPoint y: 245, distance: 210.5
click at [791, 260] on button "Change to pick up" at bounding box center [810, 263] width 117 height 22
click at [1028, 231] on div at bounding box center [1027, 241] width 26 height 24
click at [1432, 556] on button "Add product" at bounding box center [1445, 550] width 95 height 26
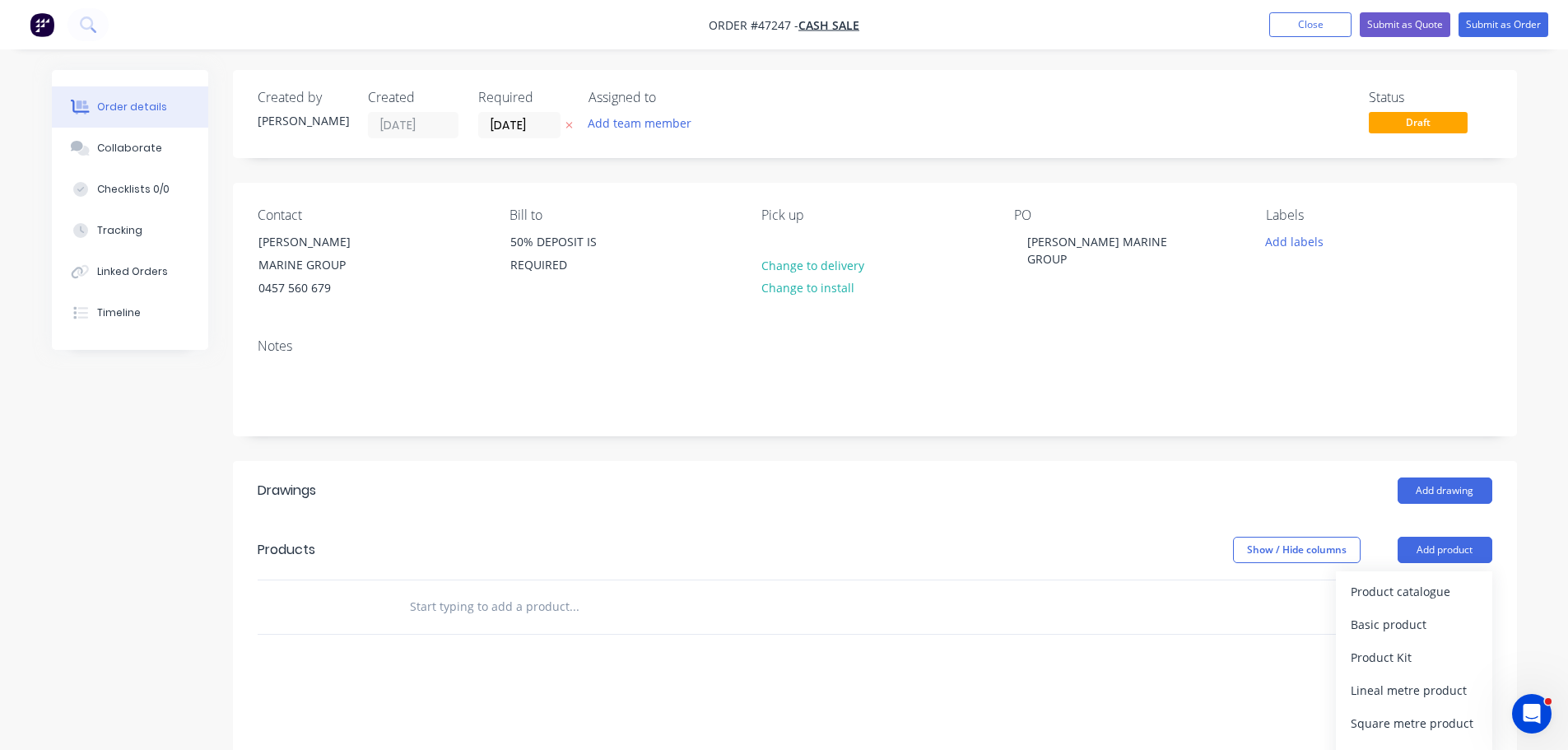
click at [1422, 585] on div "Product catalogue" at bounding box center [1414, 591] width 127 height 24
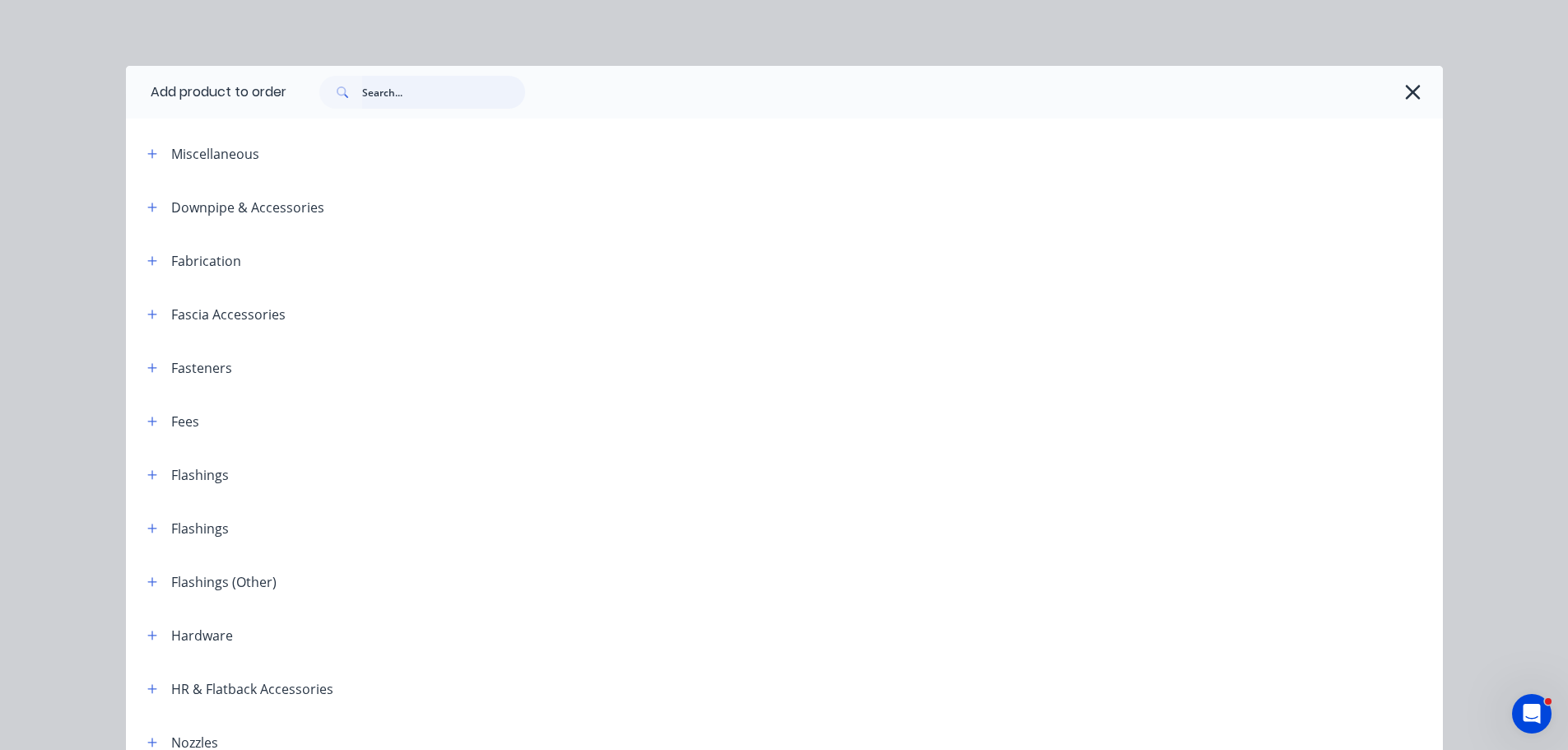
click at [380, 97] on input "text" at bounding box center [443, 92] width 163 height 33
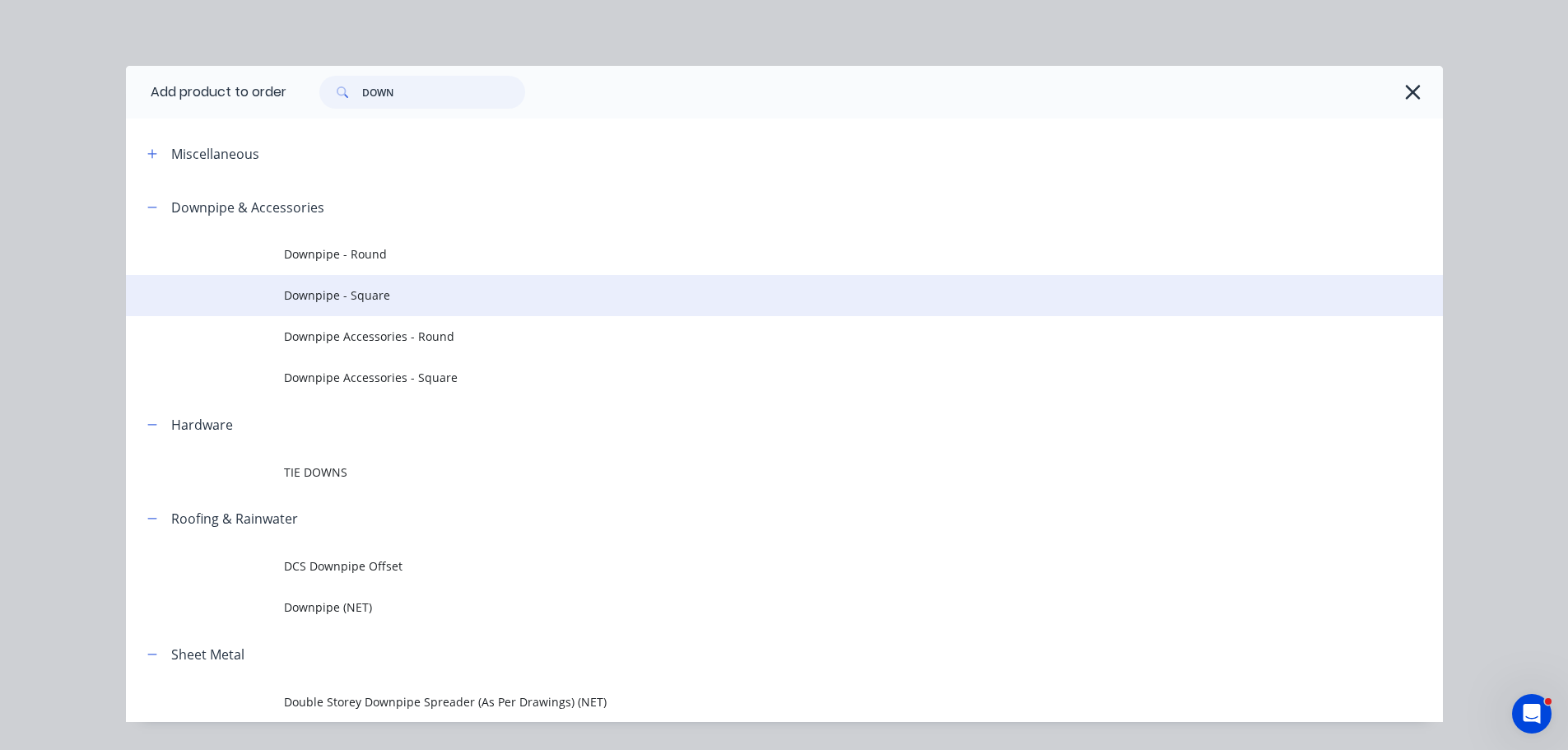
type input "DOWN"
click at [320, 293] on span "Downpipe - Square" at bounding box center [747, 295] width 927 height 17
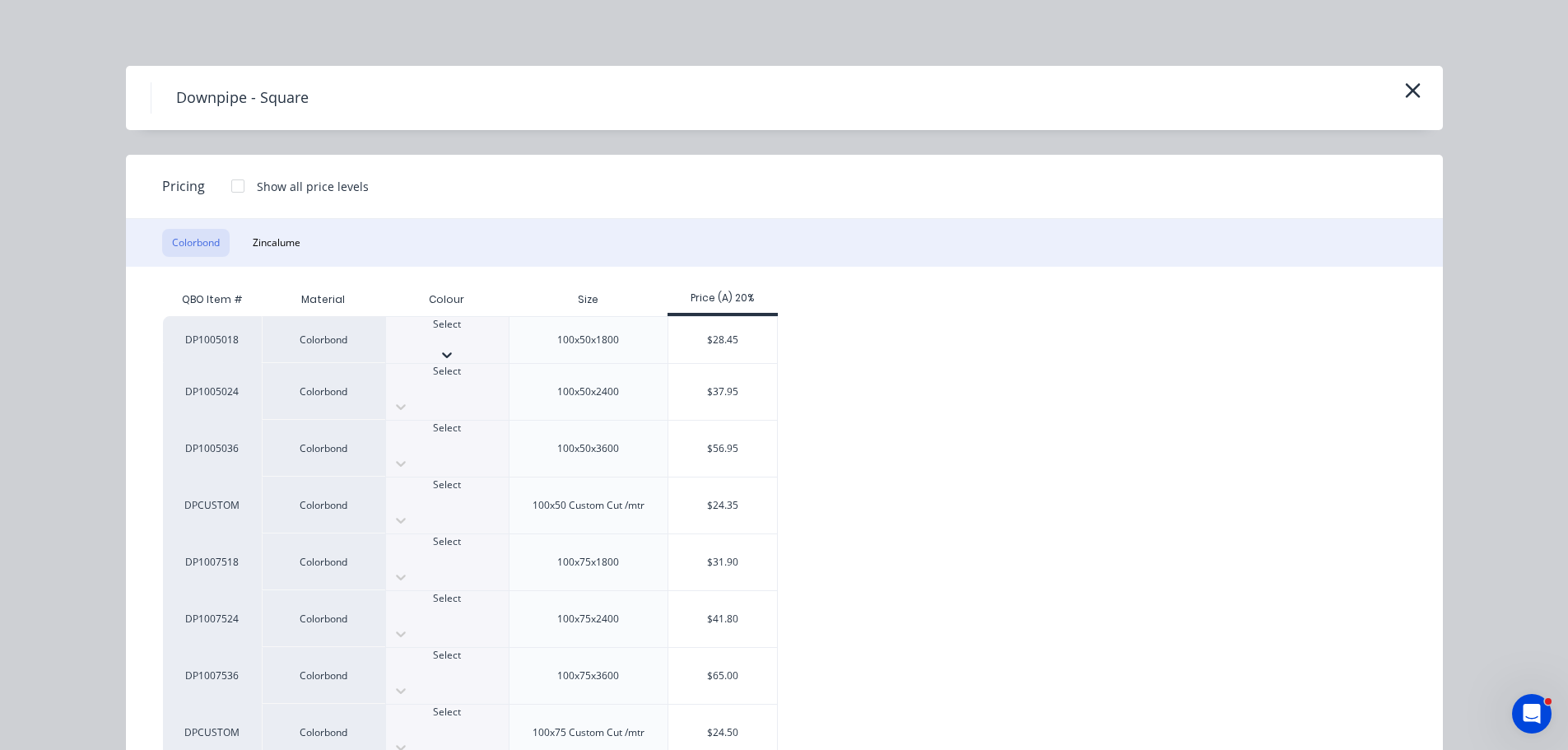
click at [466, 332] on div at bounding box center [447, 339] width 123 height 15
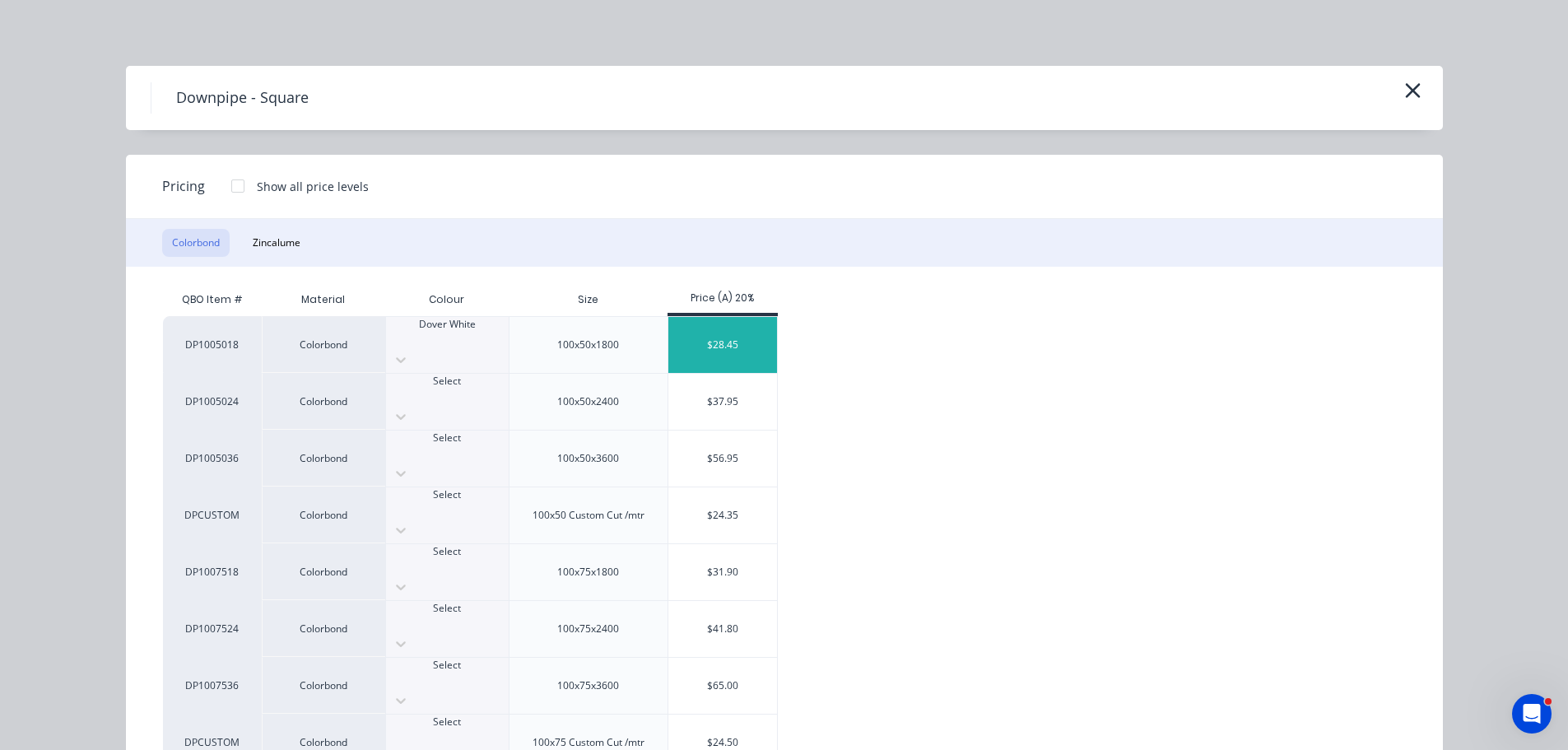
click at [746, 326] on div "$28.45" at bounding box center [723, 345] width 109 height 56
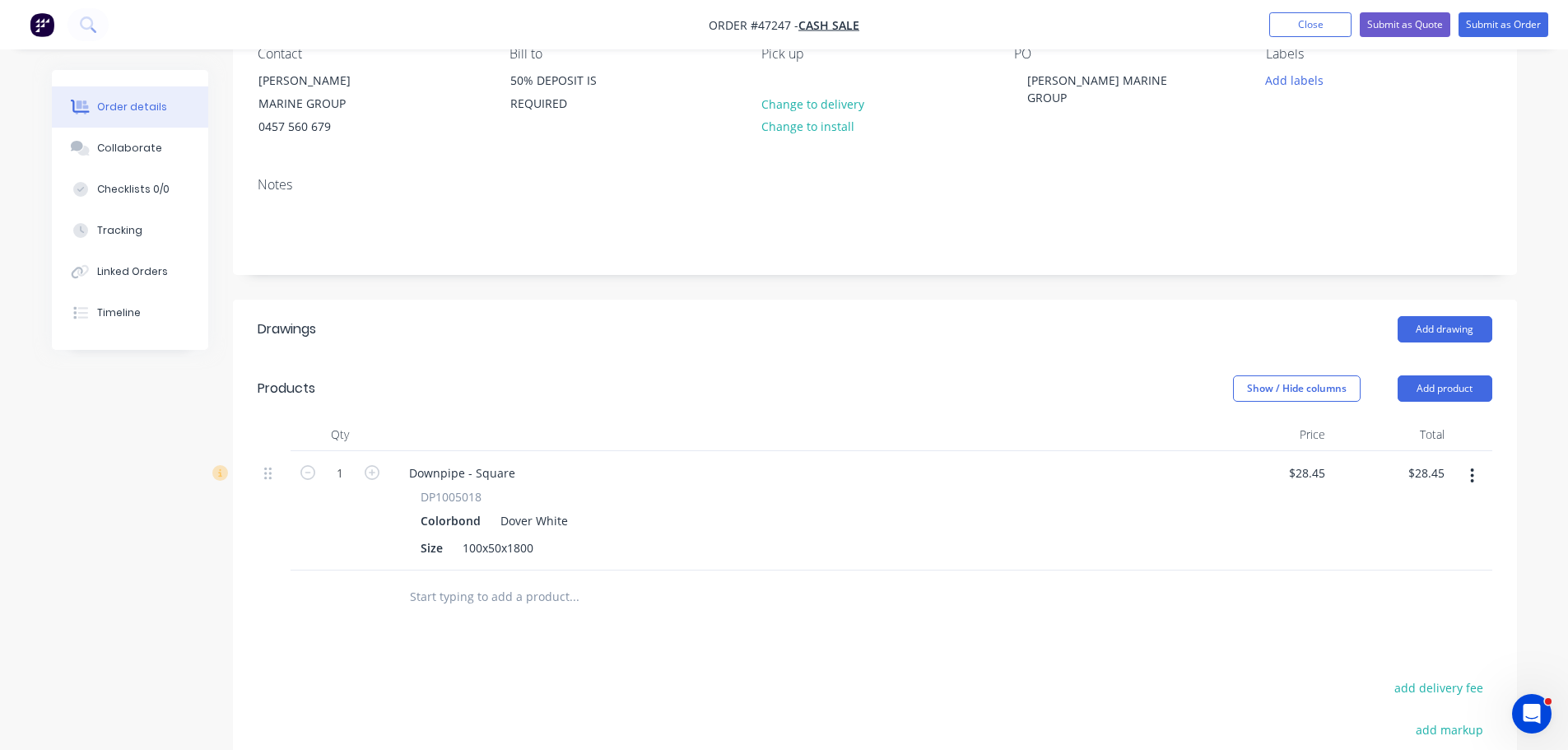
scroll to position [165, 0]
click at [338, 474] on input "1" at bounding box center [340, 470] width 43 height 25
type input "4"
type input "$113.80"
click at [704, 478] on div "Downpipe - Square" at bounding box center [800, 469] width 810 height 24
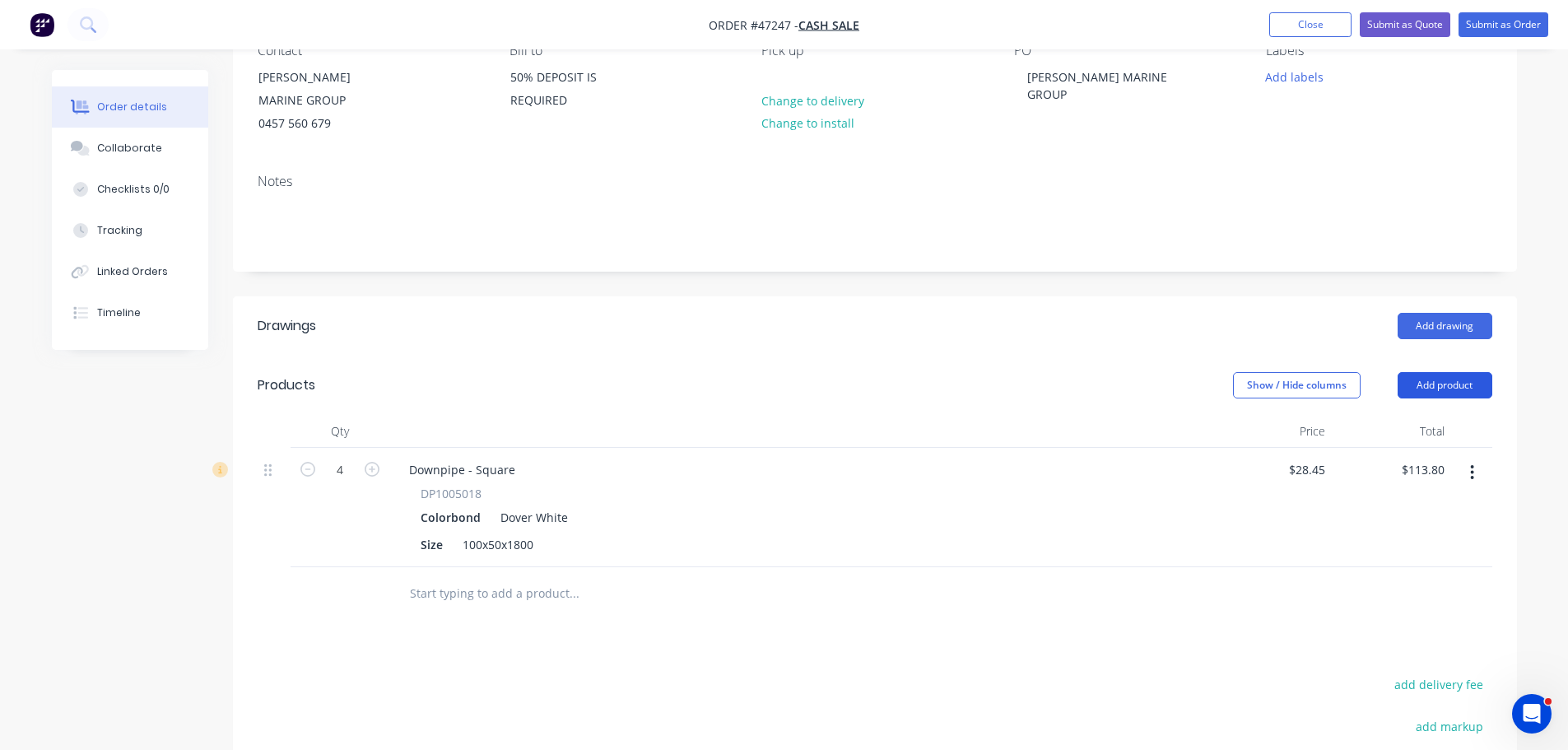
click at [1437, 381] on button "Add product" at bounding box center [1445, 384] width 95 height 26
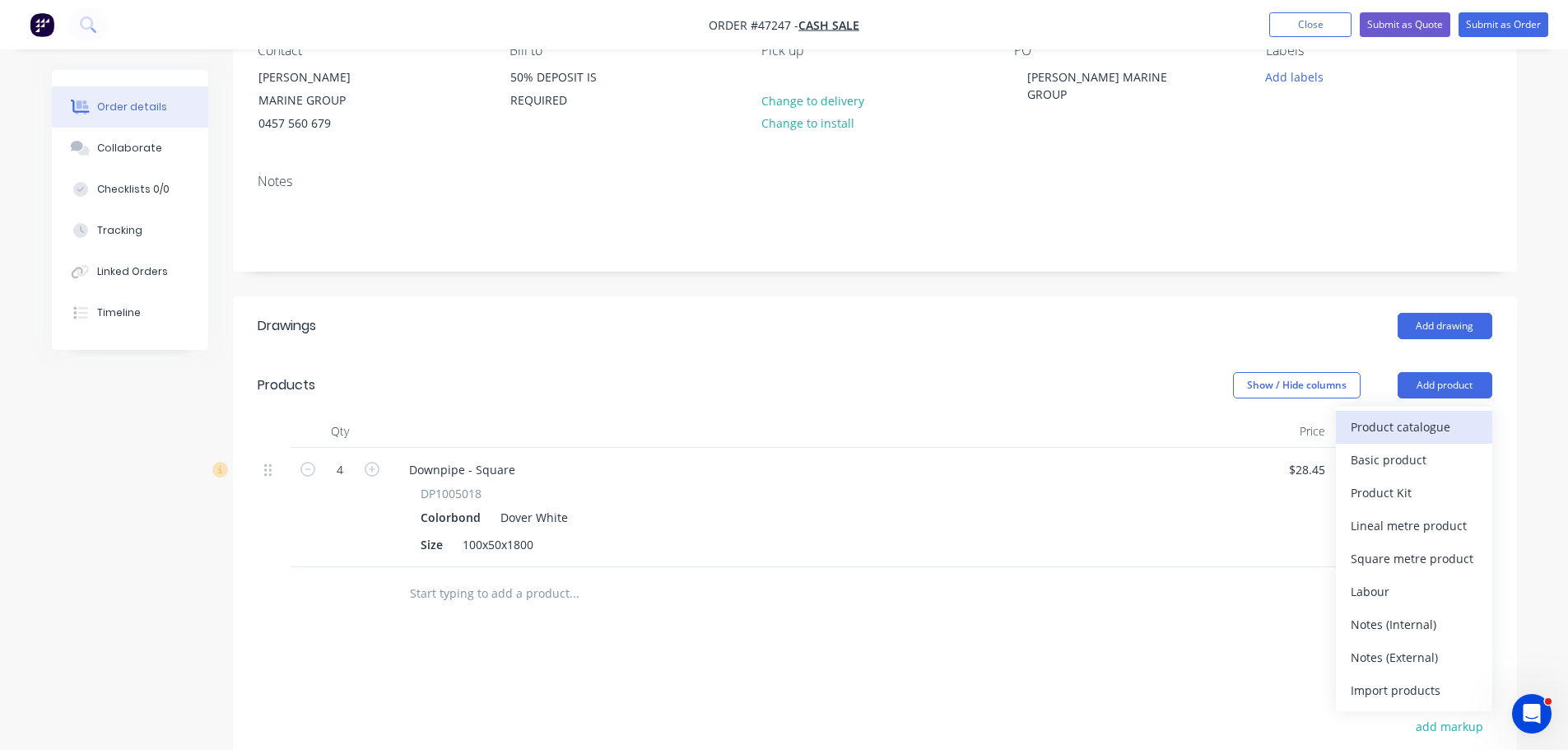
click at [1410, 422] on div "Product catalogue" at bounding box center [1414, 427] width 127 height 24
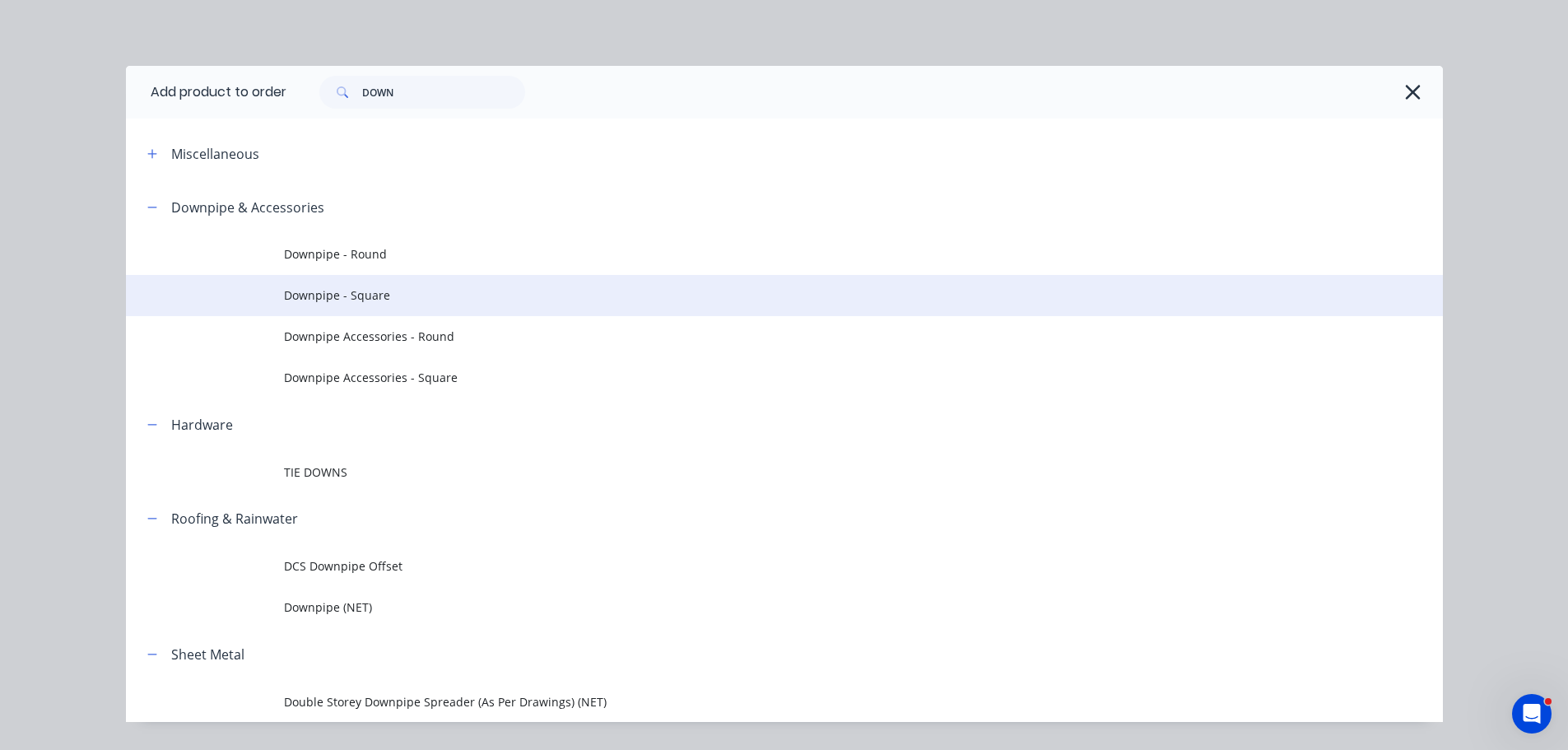
click at [345, 296] on span "Downpipe - Square" at bounding box center [747, 295] width 927 height 17
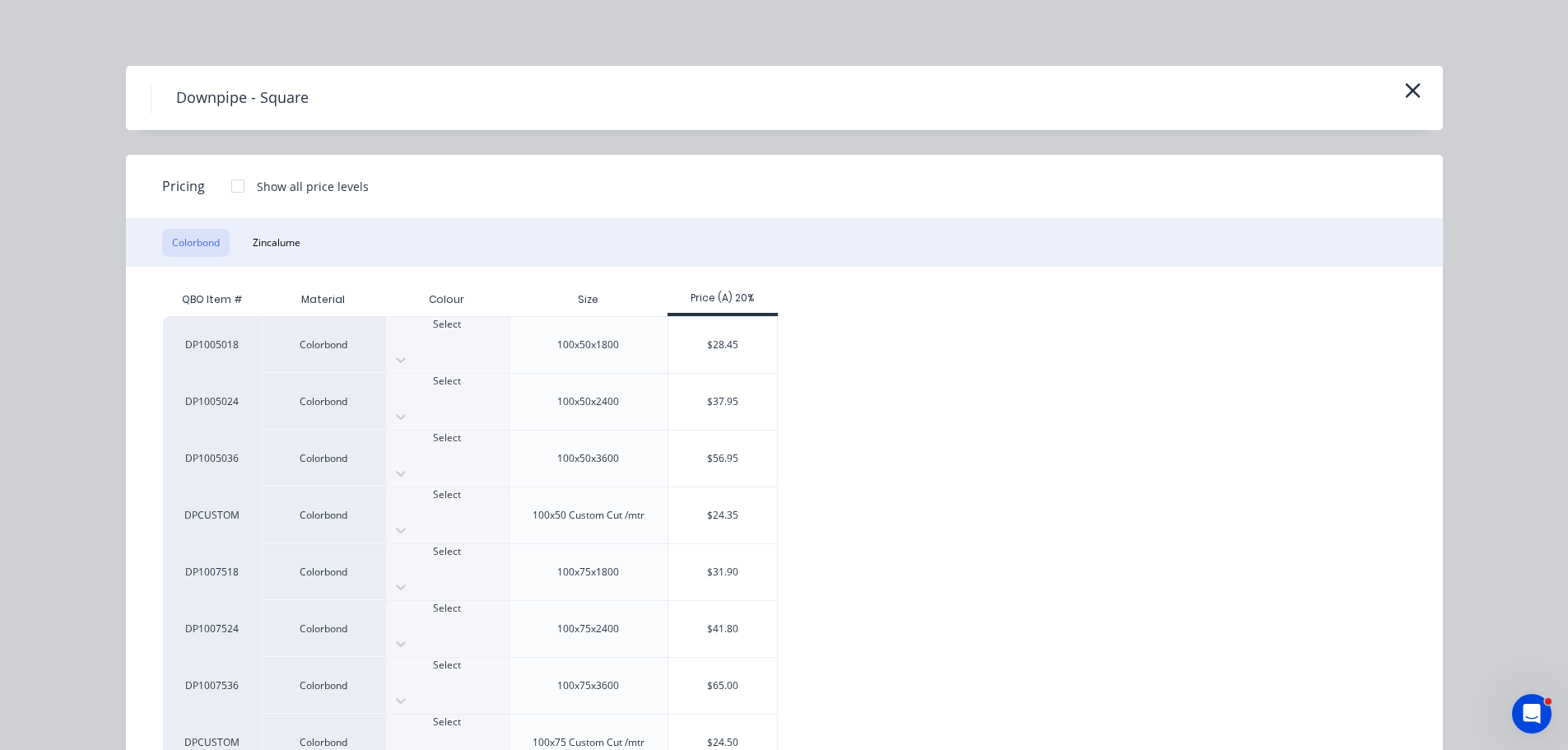
click at [433, 388] on div at bounding box center [447, 395] width 123 height 15
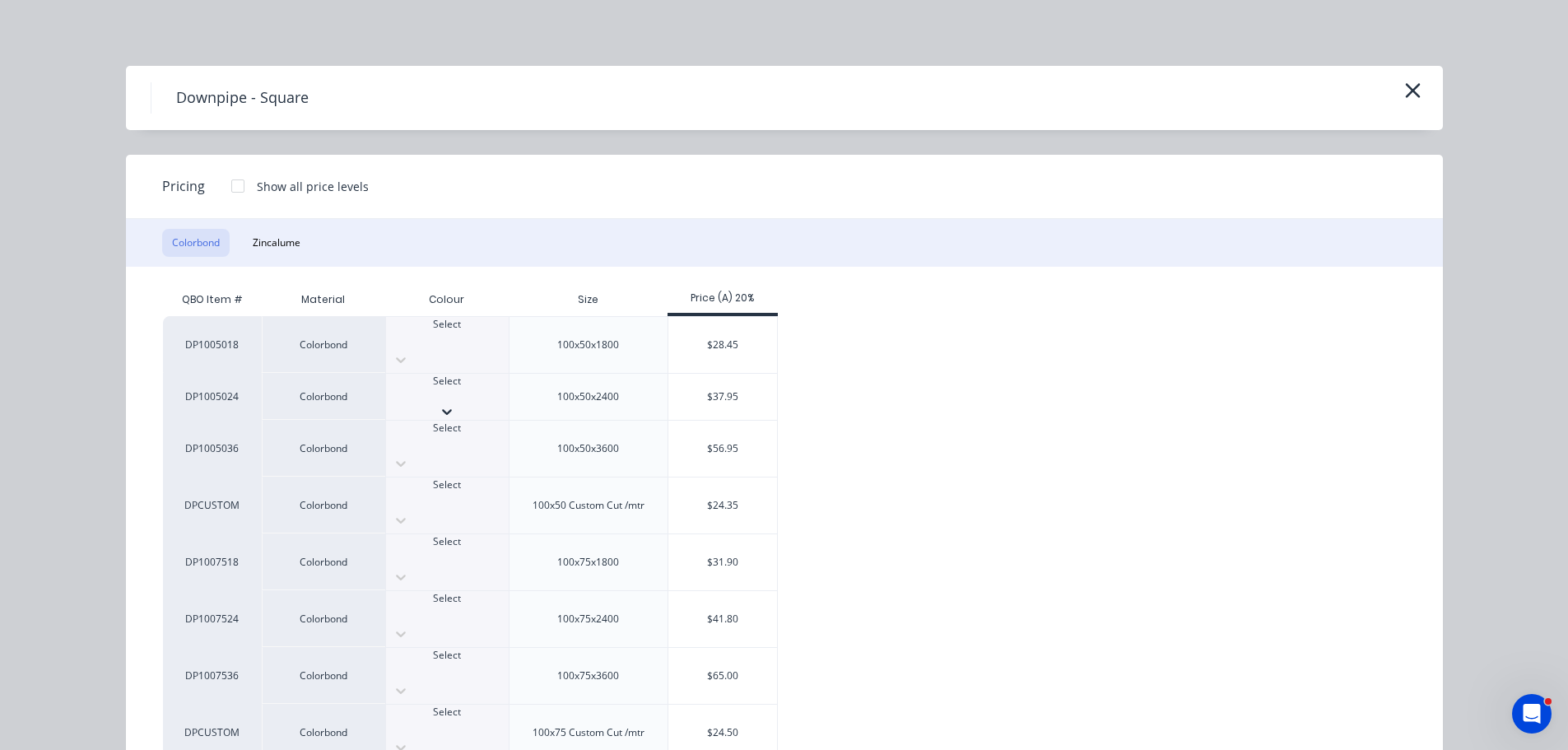
scroll to position [10, 0]
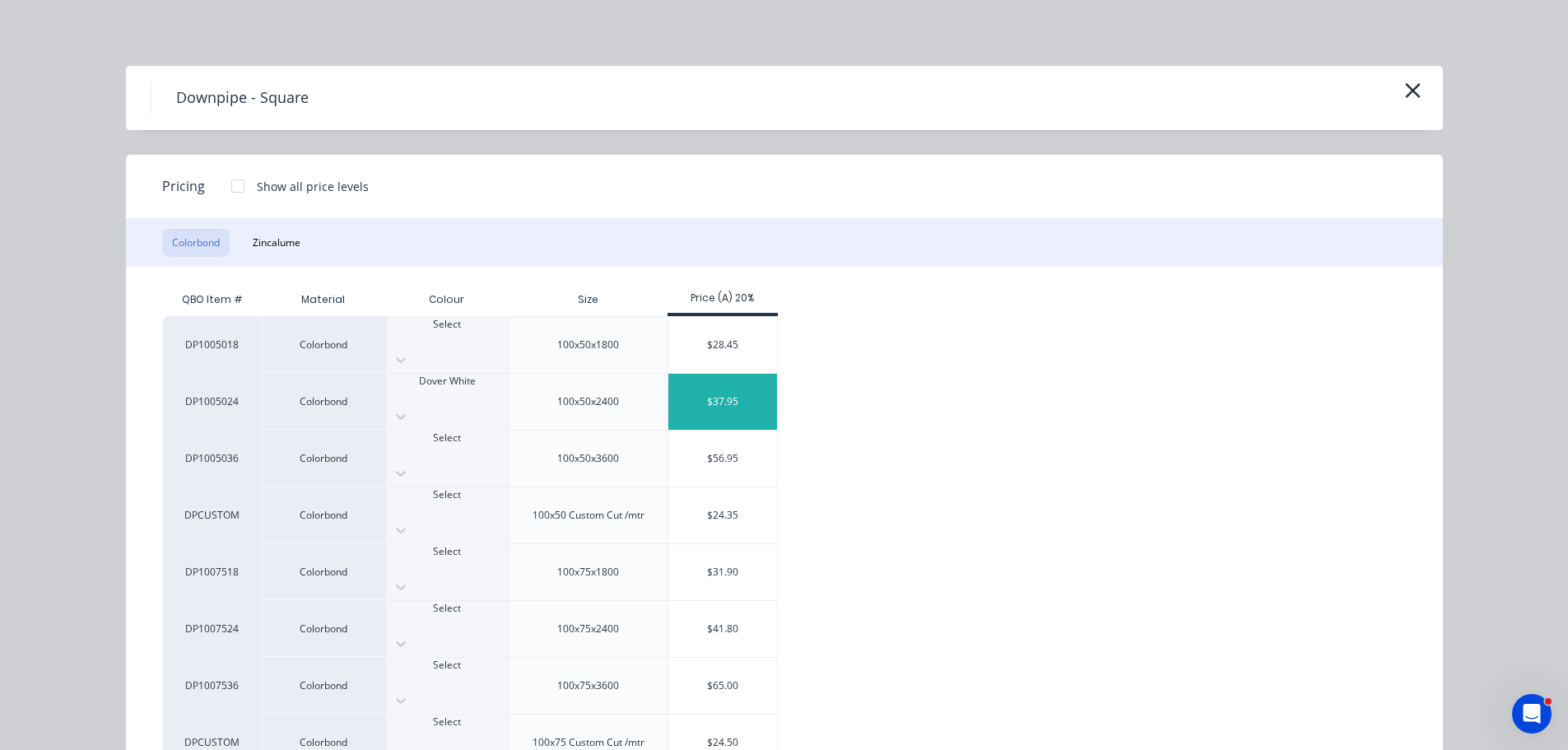
click at [735, 388] on div "$37.95" at bounding box center [723, 402] width 109 height 56
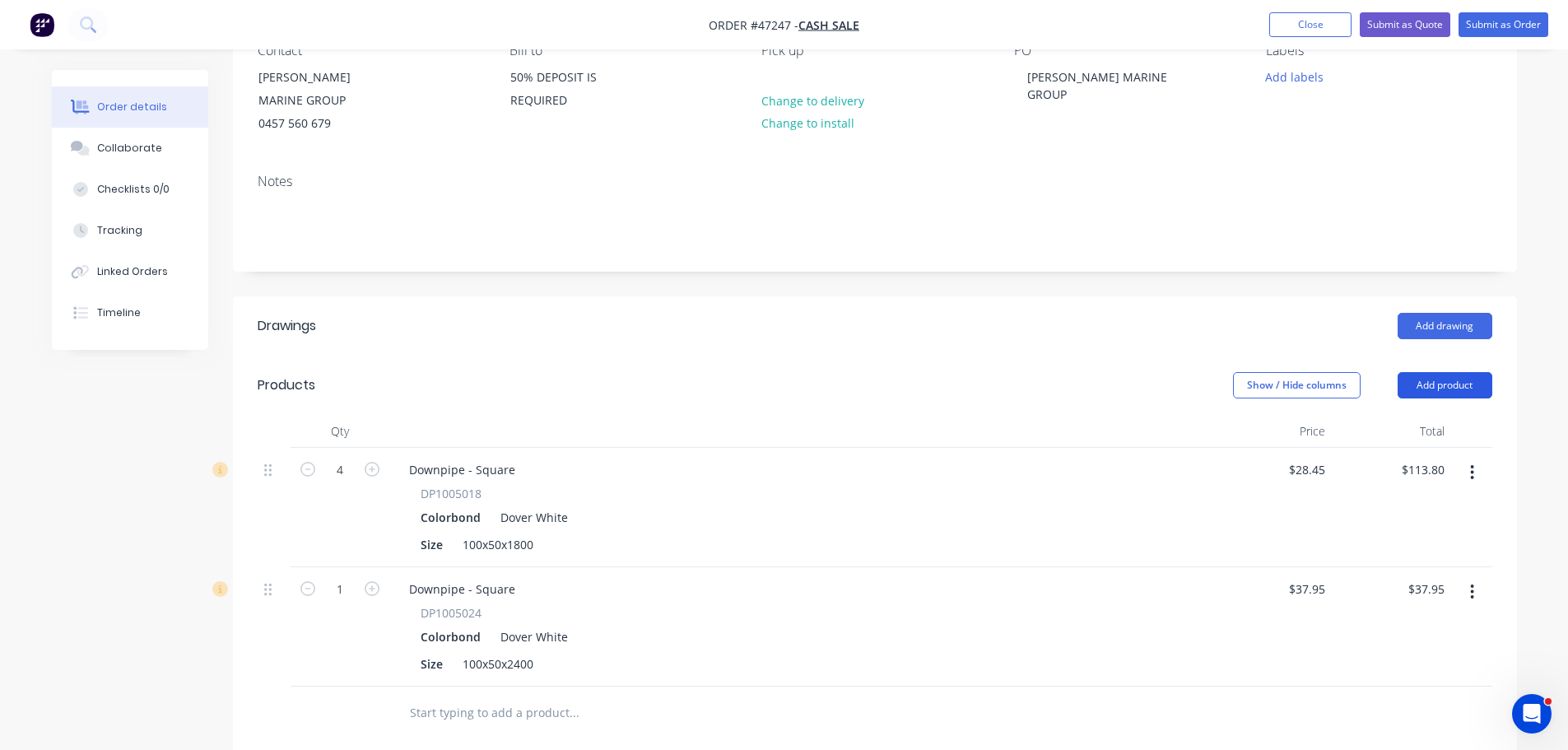
click at [1453, 387] on button "Add product" at bounding box center [1445, 384] width 95 height 26
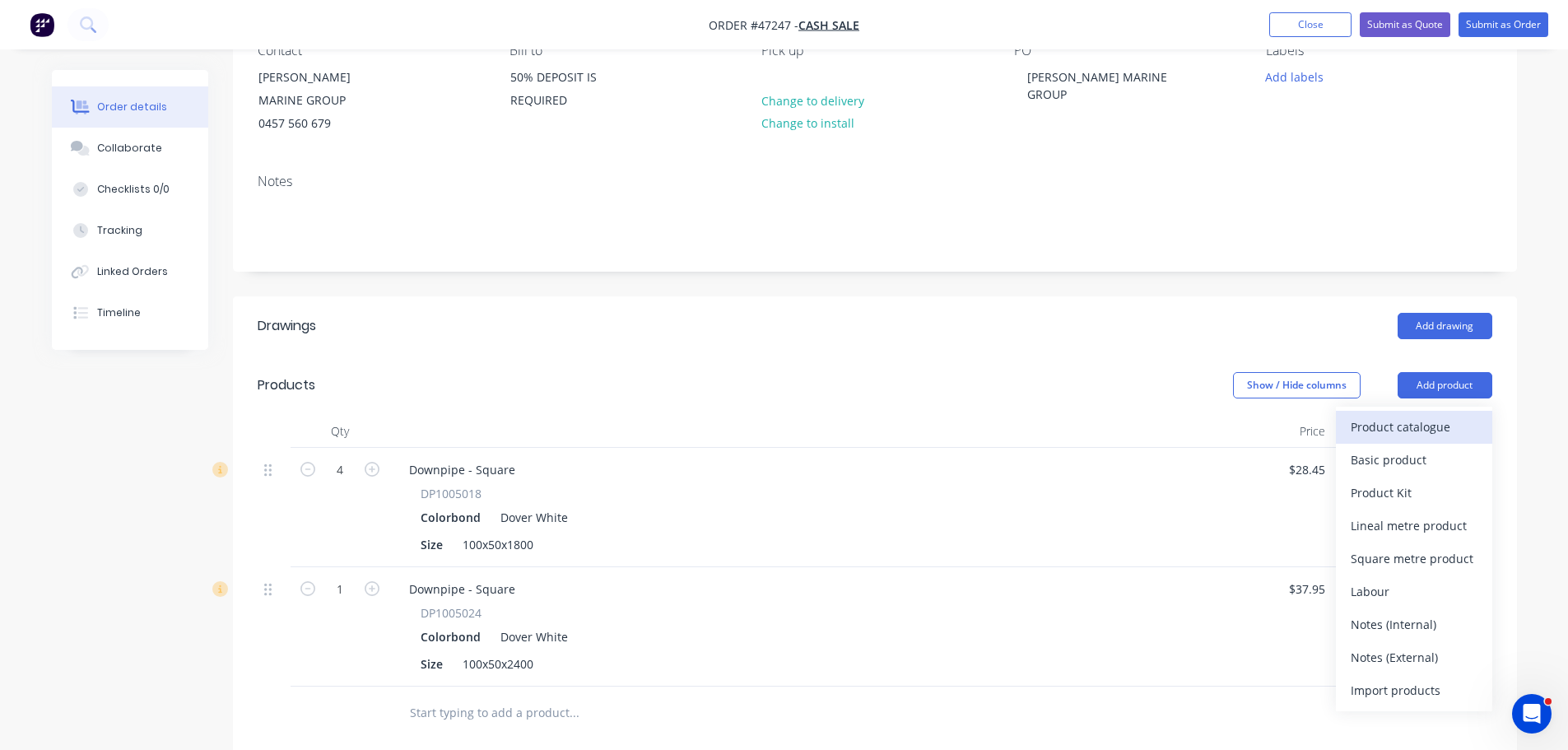
click at [1395, 431] on div "Product catalogue" at bounding box center [1414, 427] width 127 height 24
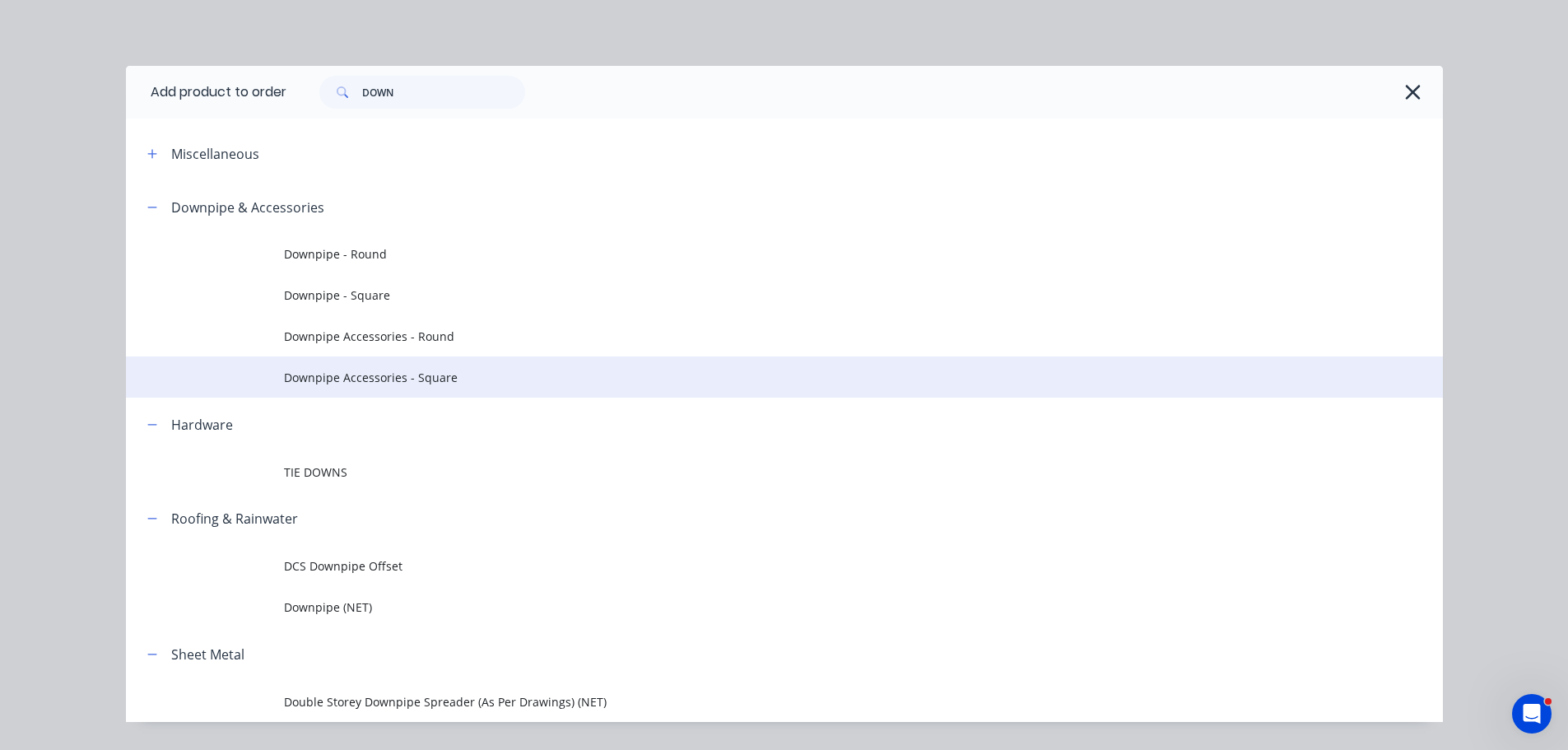
click at [317, 375] on span "Downpipe Accessories - Square" at bounding box center [747, 377] width 927 height 17
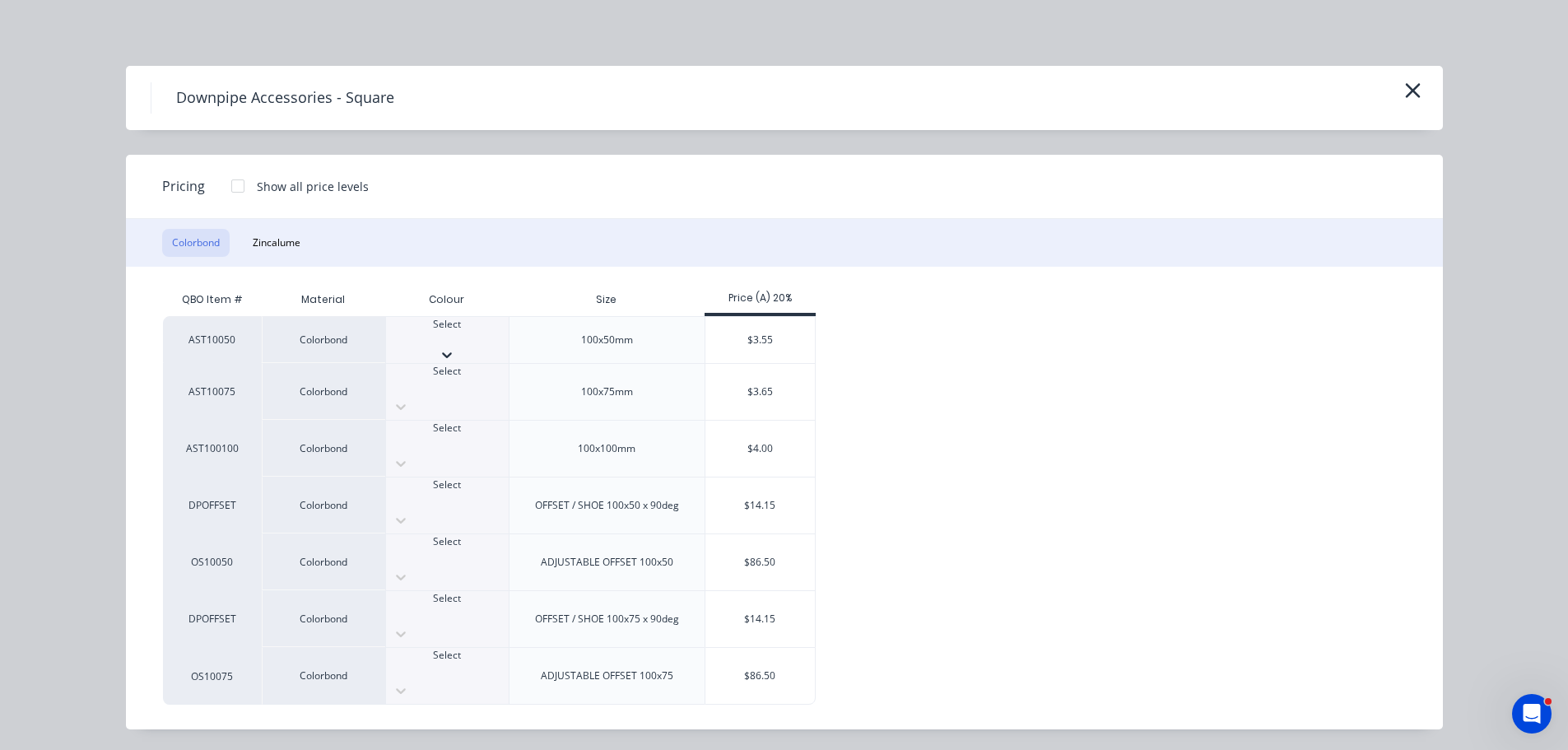
click at [436, 328] on div "Select" at bounding box center [447, 331] width 123 height 30
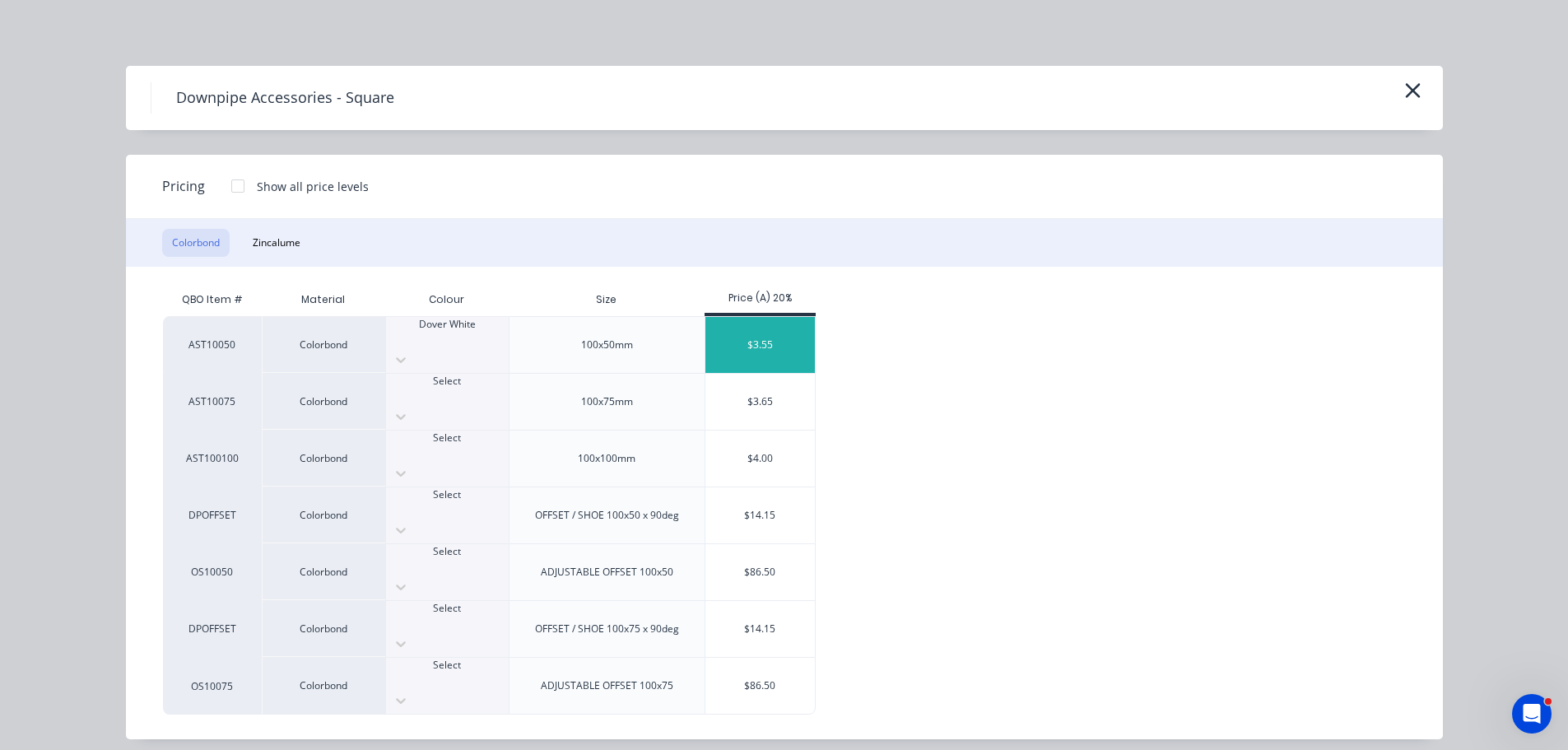
click at [769, 325] on div "$3.55" at bounding box center [760, 345] width 109 height 56
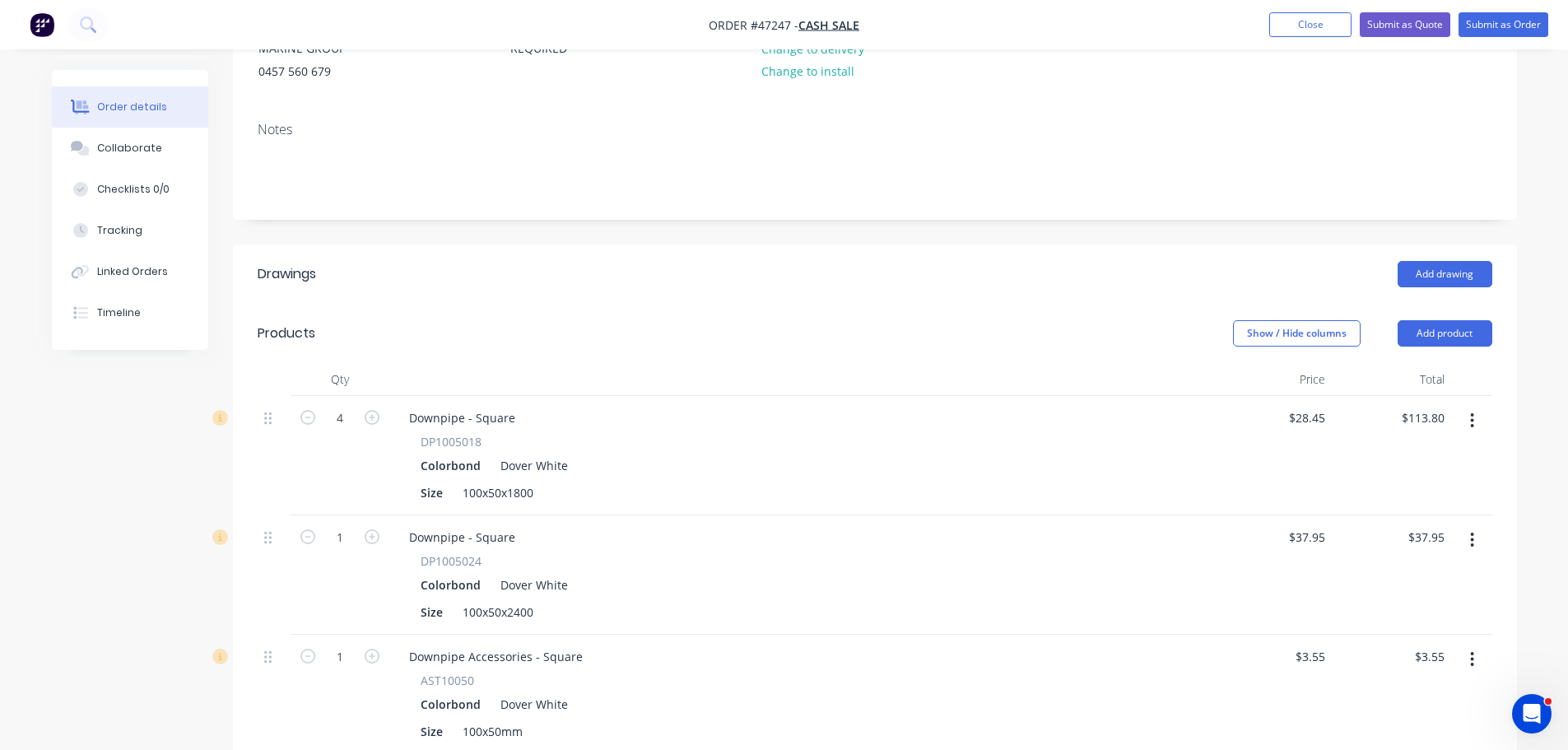
scroll to position [329, 0]
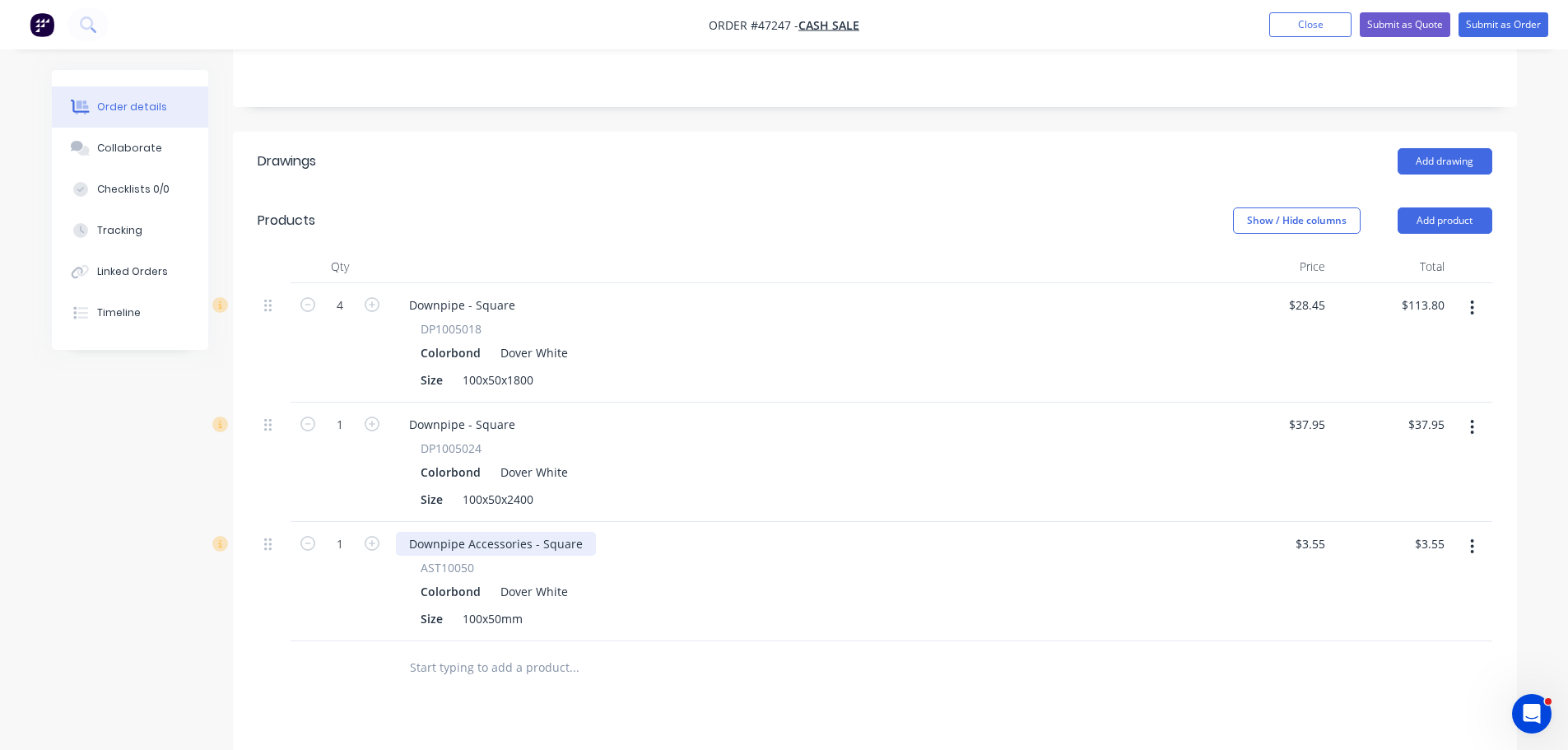
click at [581, 542] on div "Downpipe Accessories - Square" at bounding box center [496, 543] width 200 height 24
click at [687, 553] on div "Downpipe Accessories - Square astragal" at bounding box center [800, 543] width 810 height 24
click at [345, 317] on input "1" at bounding box center [340, 306] width 43 height 25
type input "6"
type input "$21.30"
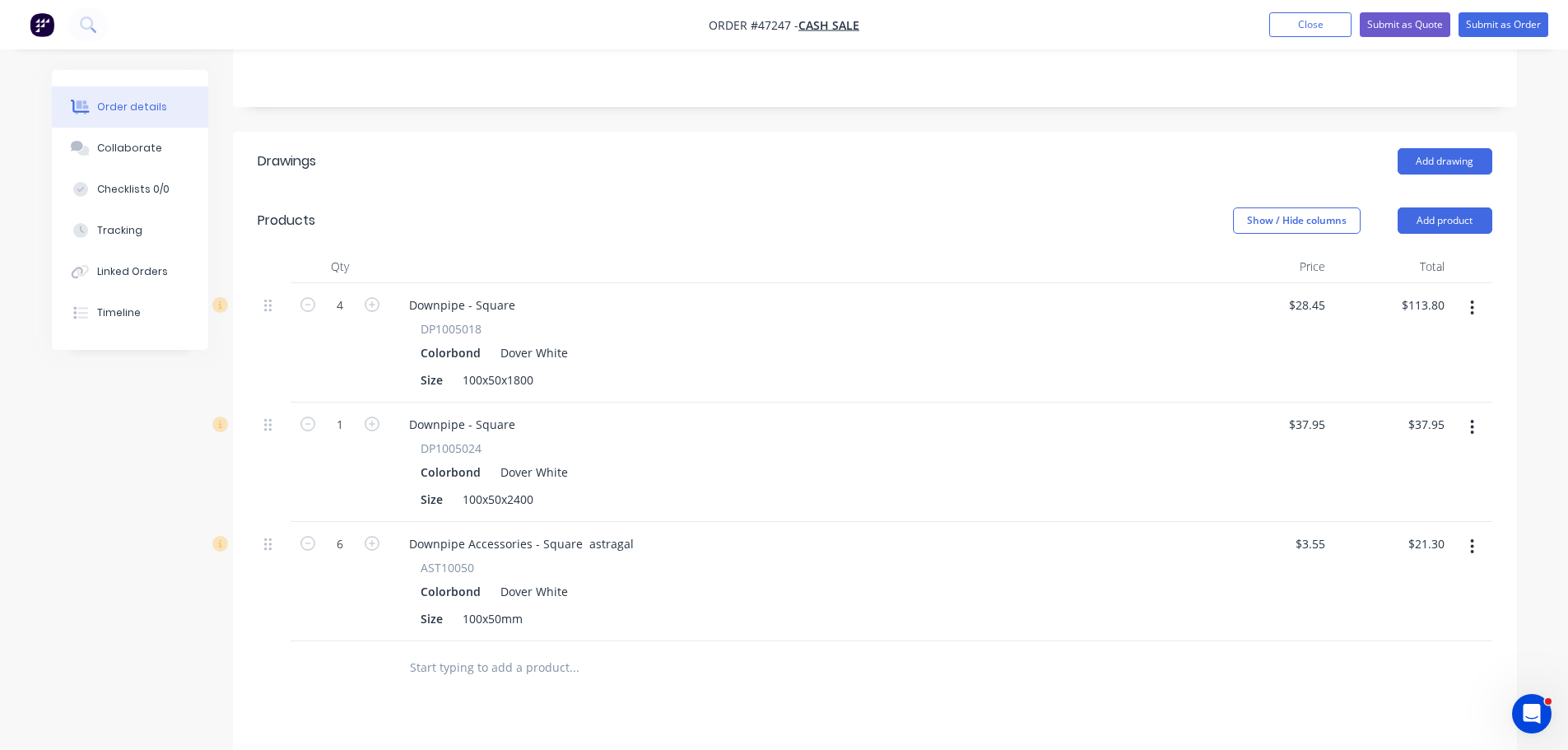
click at [878, 575] on div "AST10050" at bounding box center [801, 568] width 761 height 17
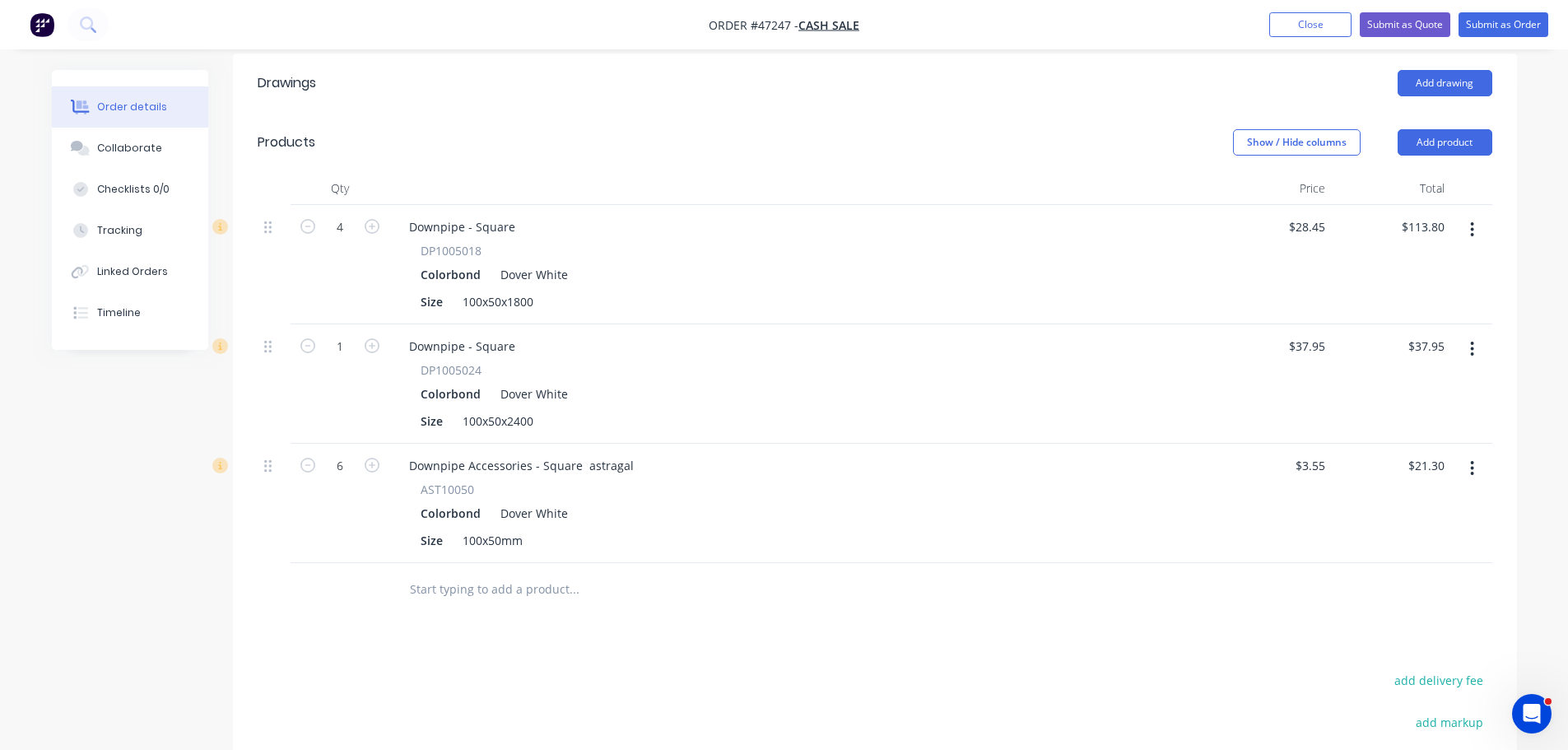
scroll to position [81, 0]
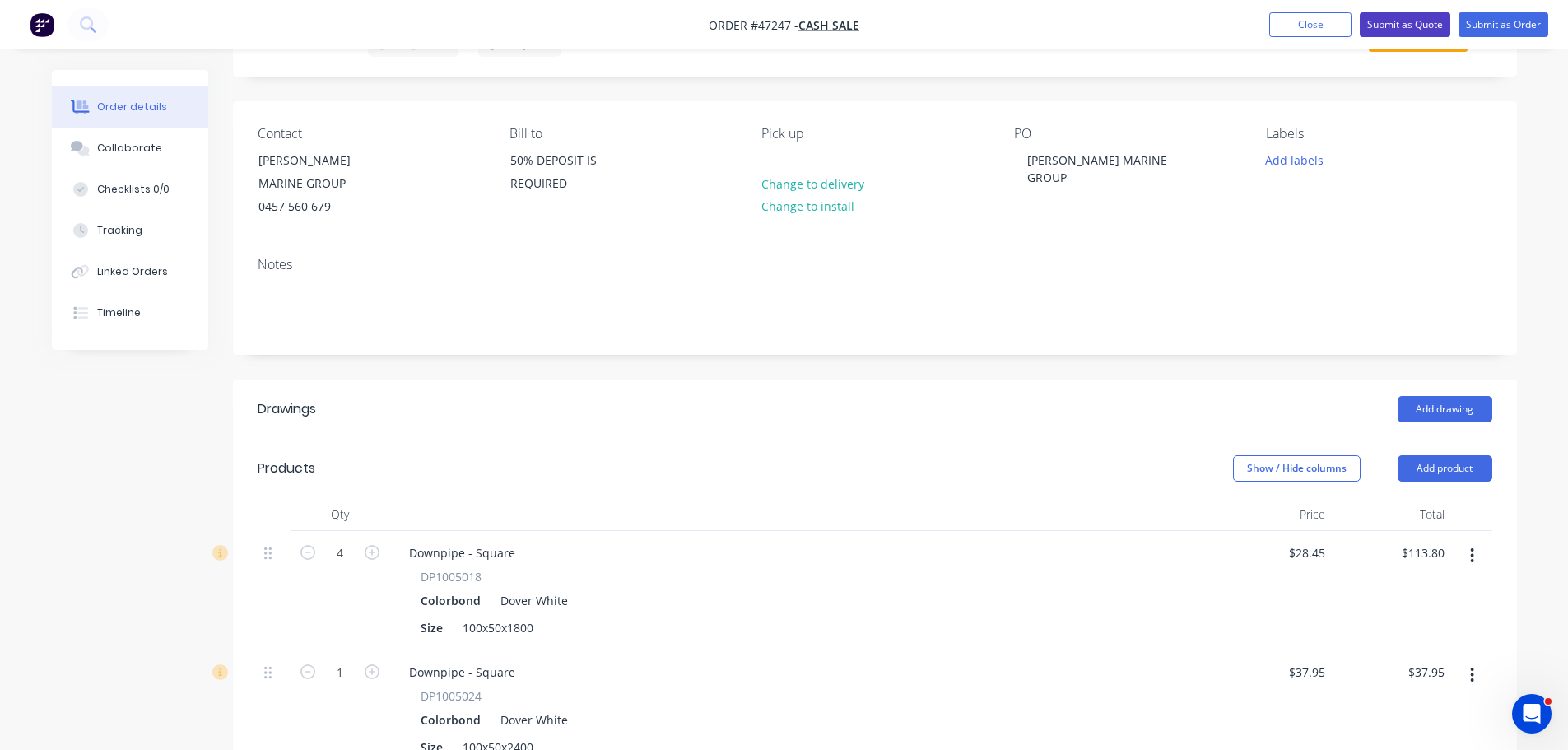
click at [1382, 25] on button "Submit as Quote" at bounding box center [1405, 25] width 91 height 25
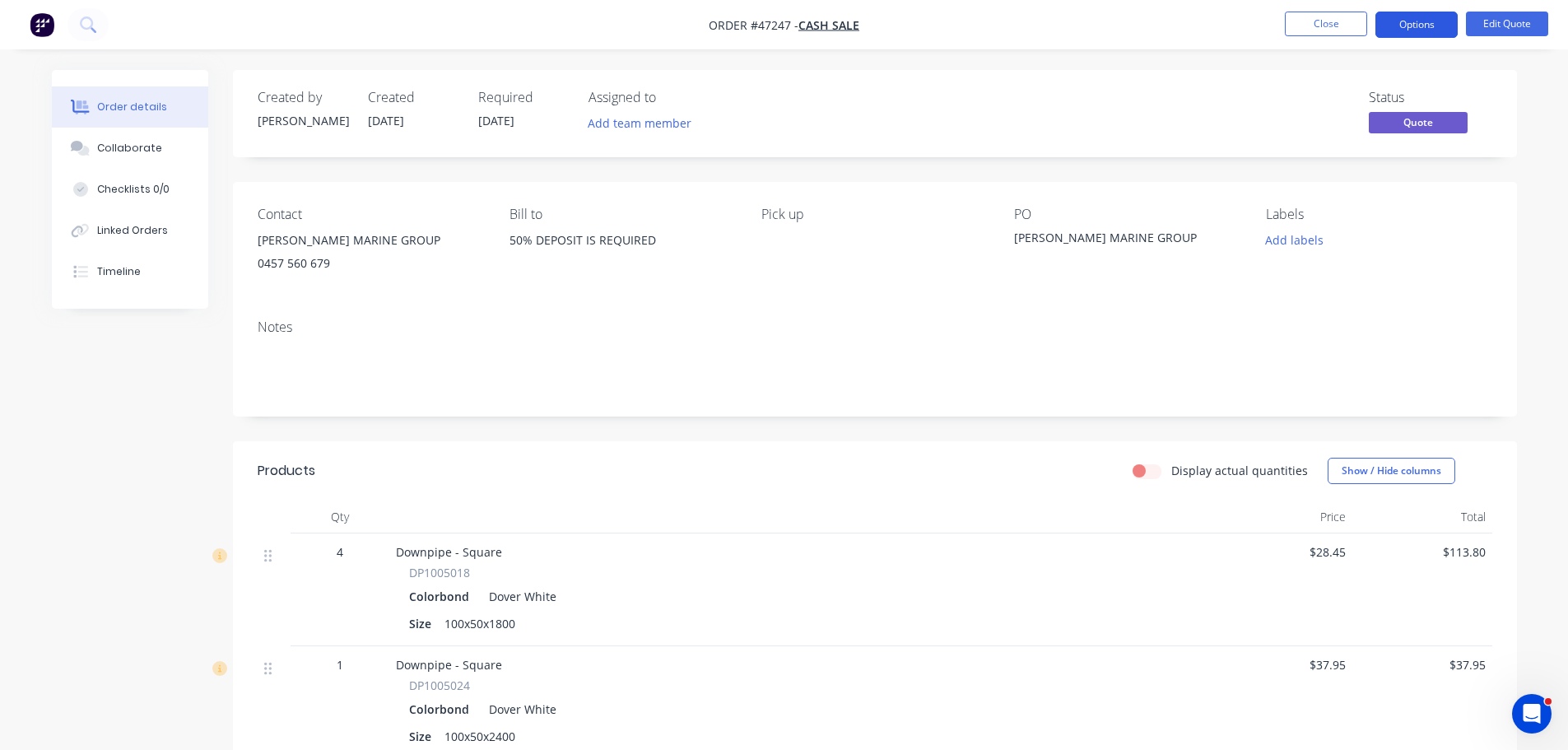
click at [1413, 32] on button "Options" at bounding box center [1416, 24] width 82 height 26
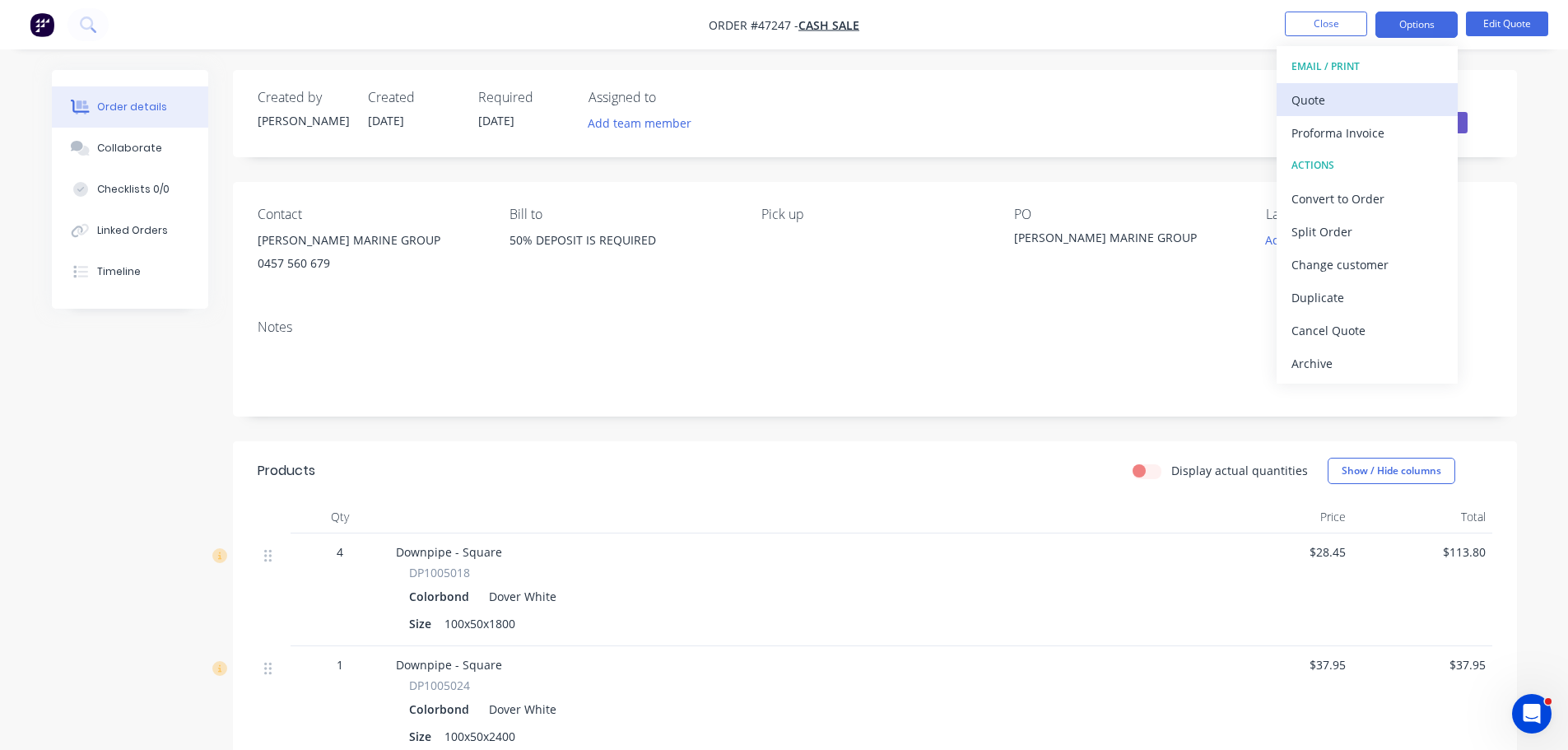
click at [1333, 94] on div "Quote" at bounding box center [1368, 100] width 152 height 24
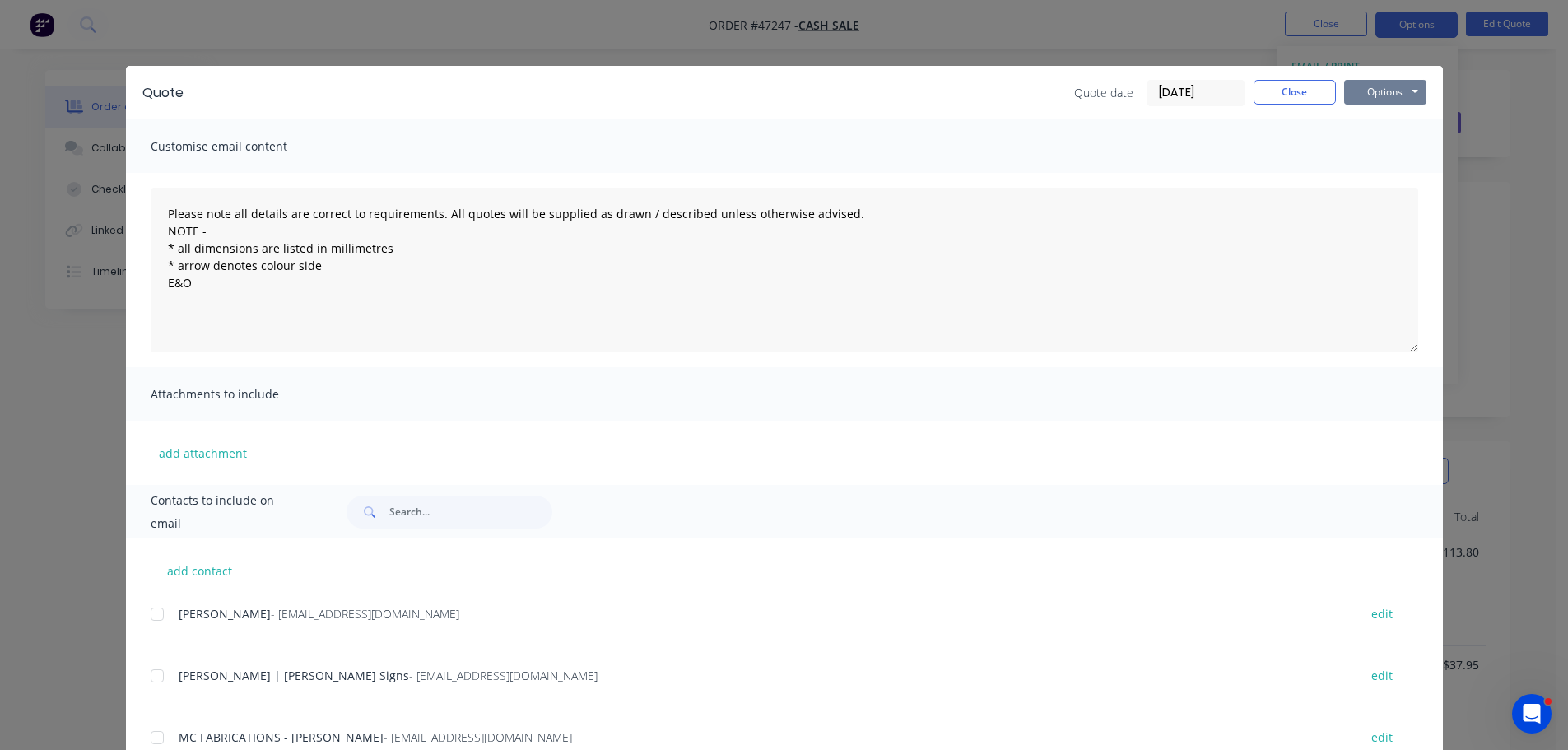
click at [1360, 86] on button "Options" at bounding box center [1385, 93] width 82 height 25
click at [1370, 140] on button "Print" at bounding box center [1397, 148] width 106 height 27
click at [1271, 96] on button "Close" at bounding box center [1294, 93] width 82 height 25
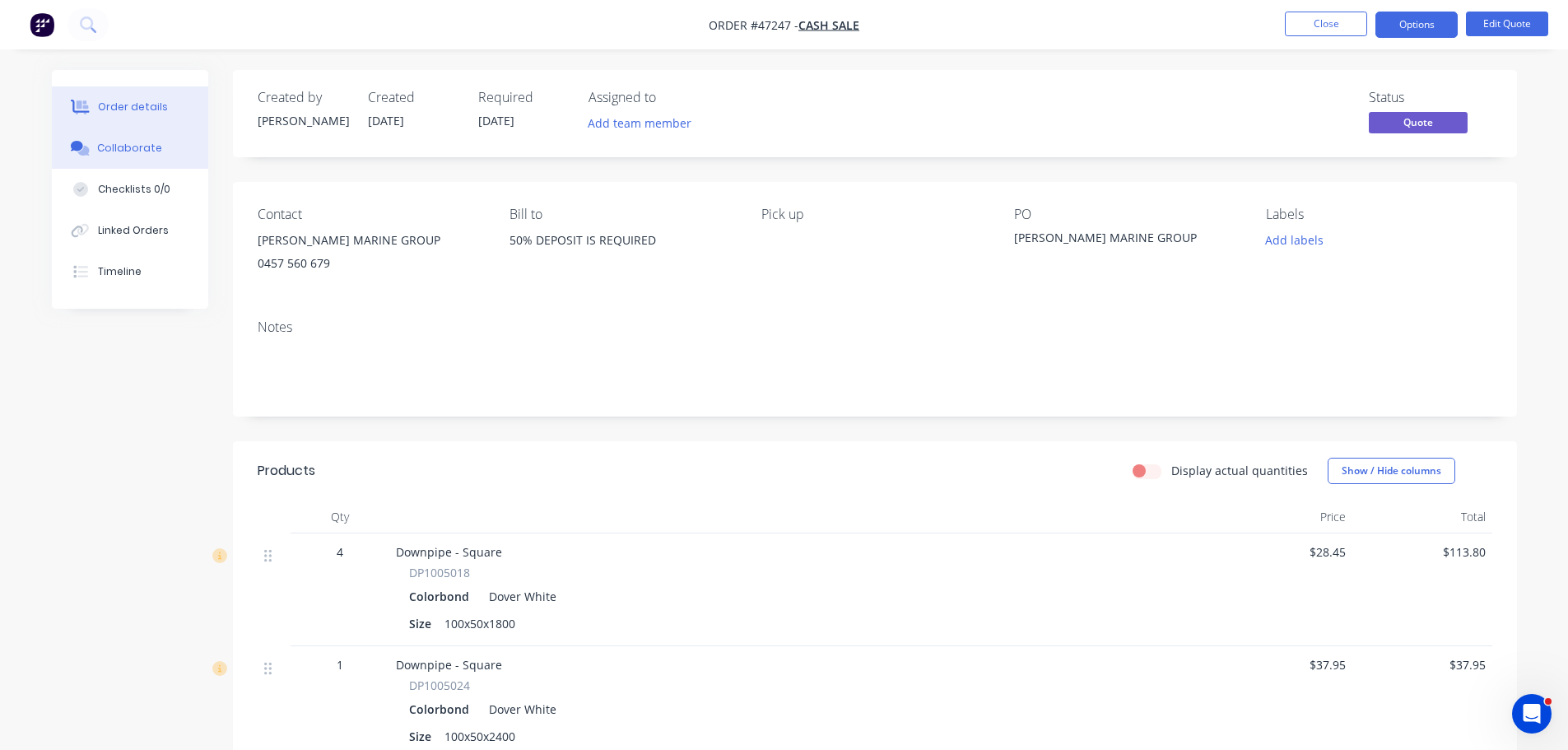
click at [125, 152] on div "Collaborate" at bounding box center [129, 147] width 65 height 15
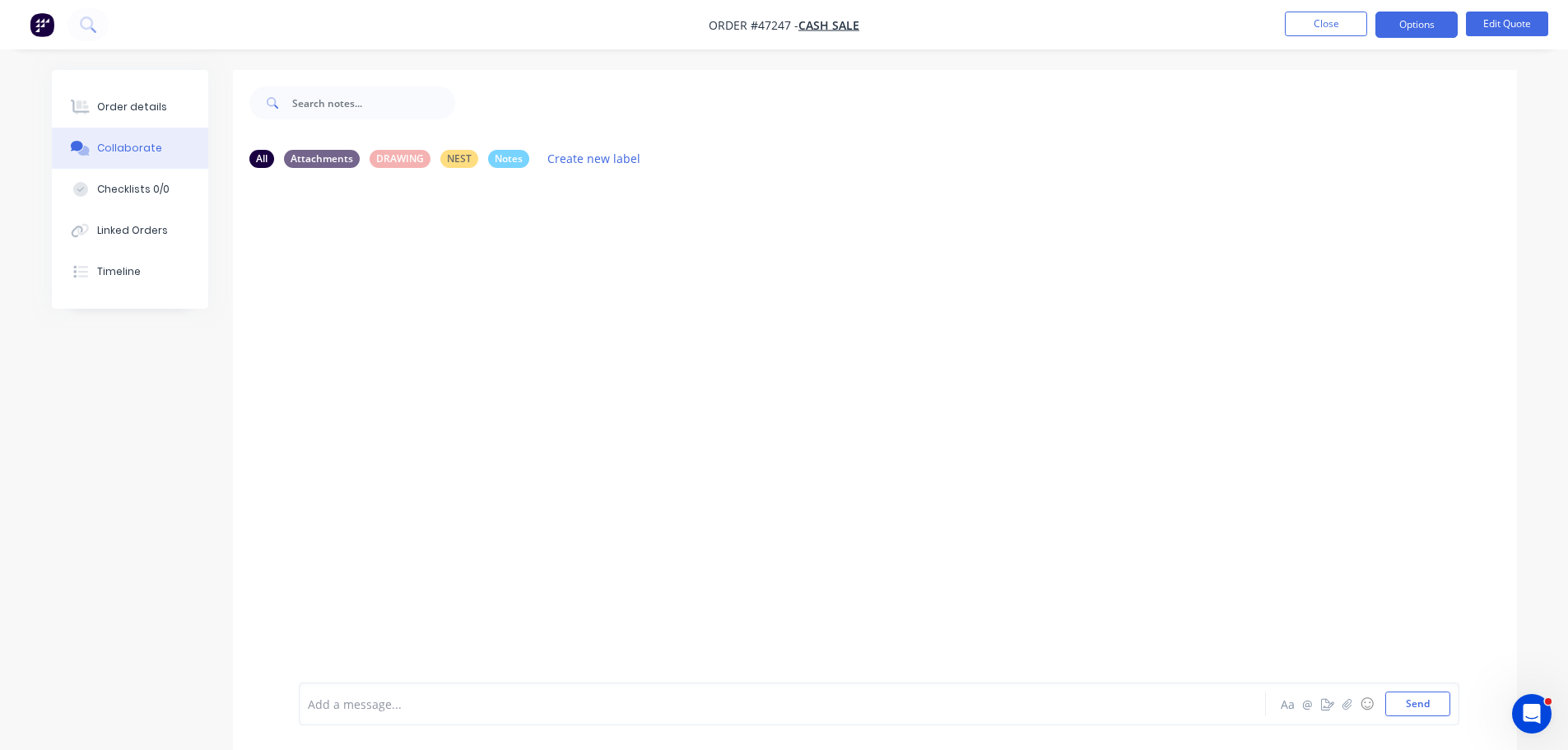
click at [390, 704] on div at bounding box center [737, 705] width 857 height 17
click at [497, 706] on span "Phone order from Phil. Texted throigh for checking and payment" at bounding box center [486, 705] width 355 height 15
click at [1405, 703] on button "Send" at bounding box center [1418, 704] width 65 height 25
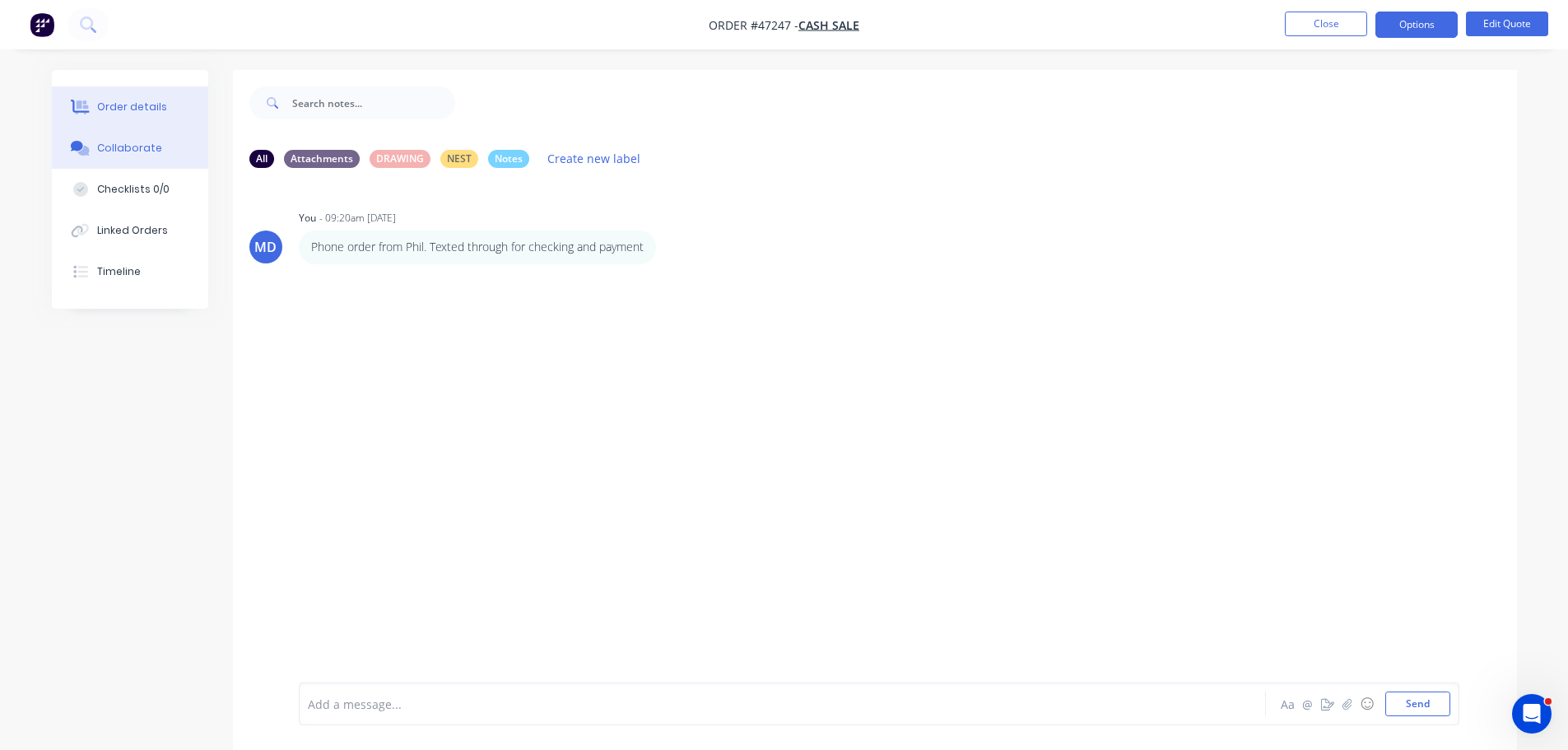
click at [97, 102] on button "Order details" at bounding box center [131, 106] width 157 height 42
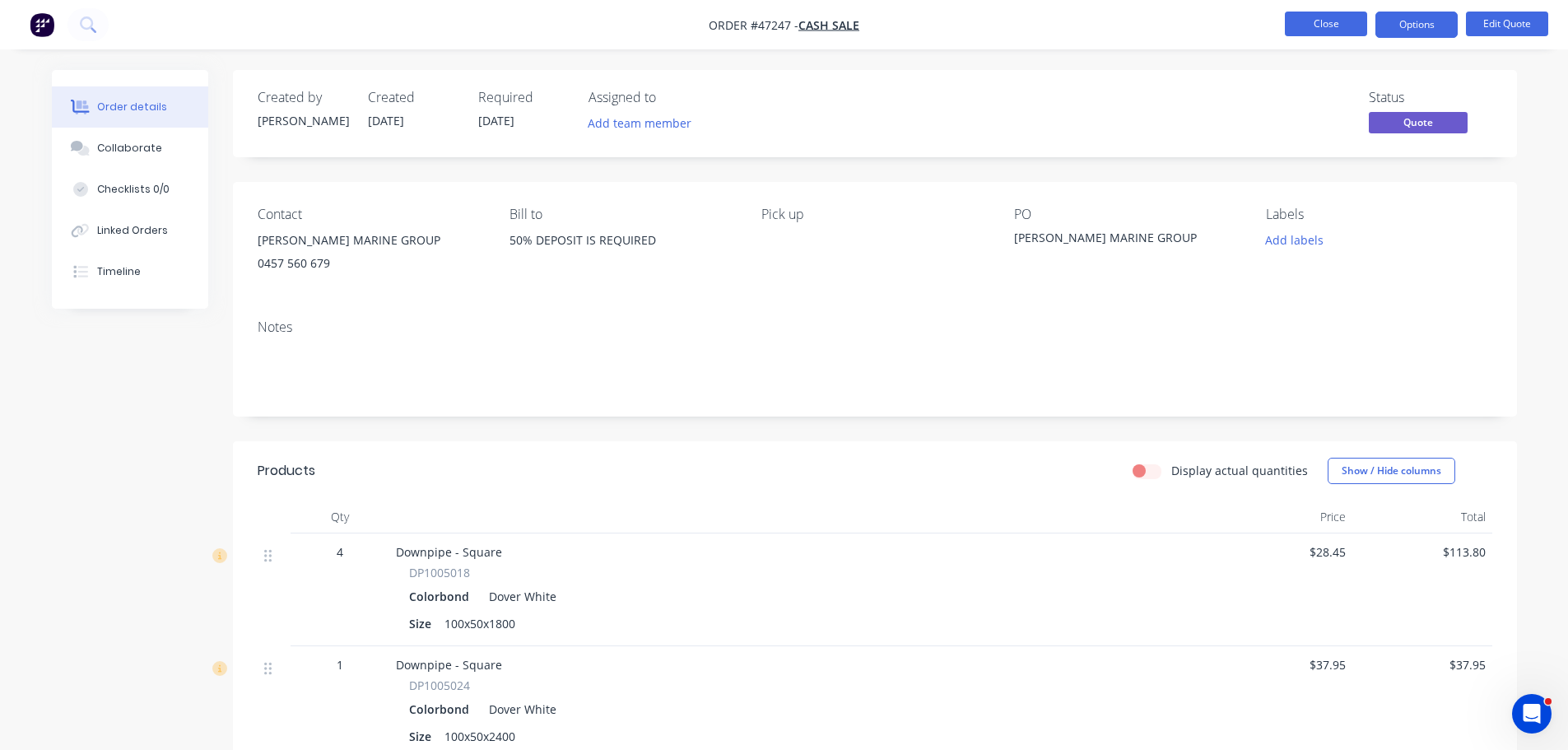
click at [1336, 27] on button "Close" at bounding box center [1326, 24] width 82 height 25
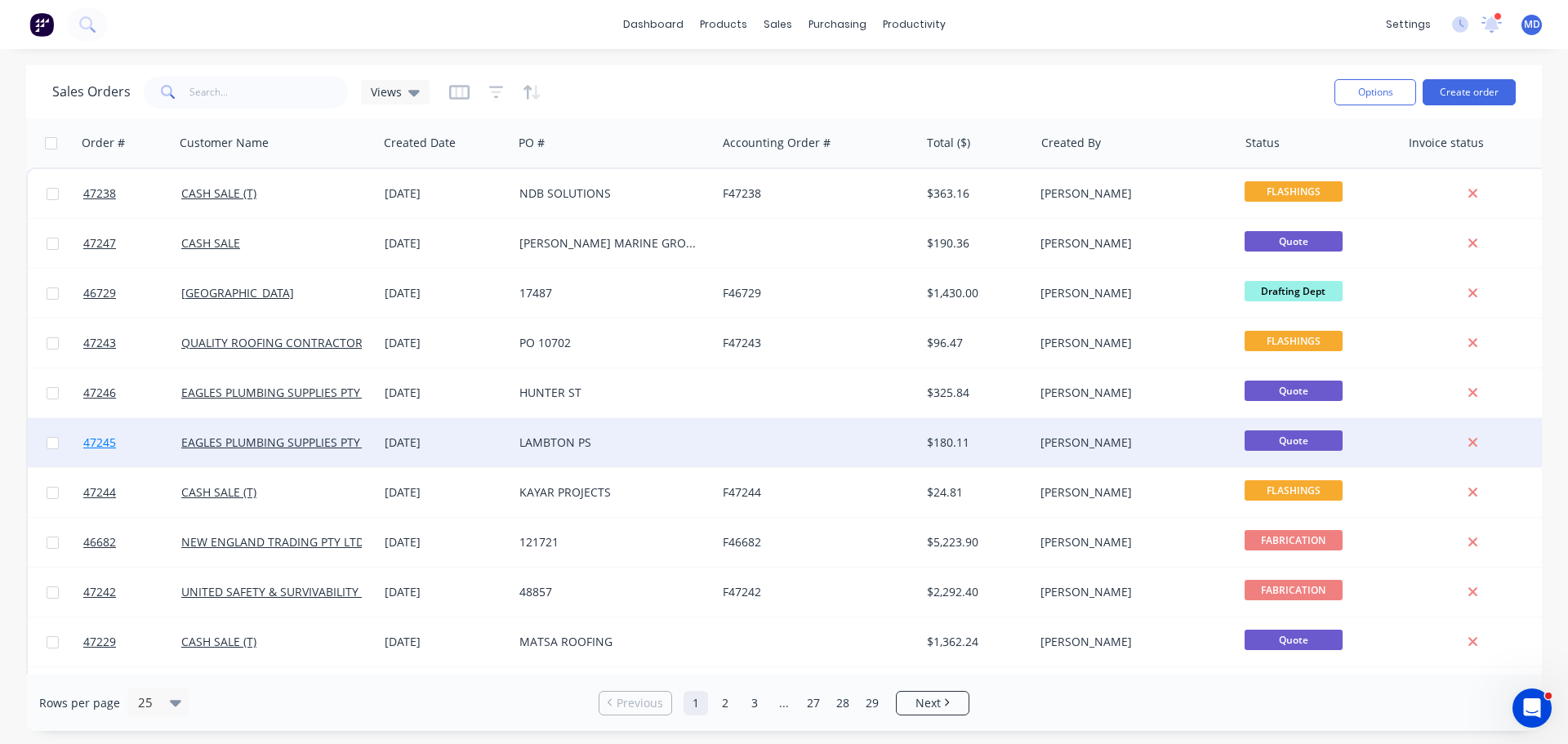
click at [113, 442] on span "47245" at bounding box center [100, 443] width 33 height 16
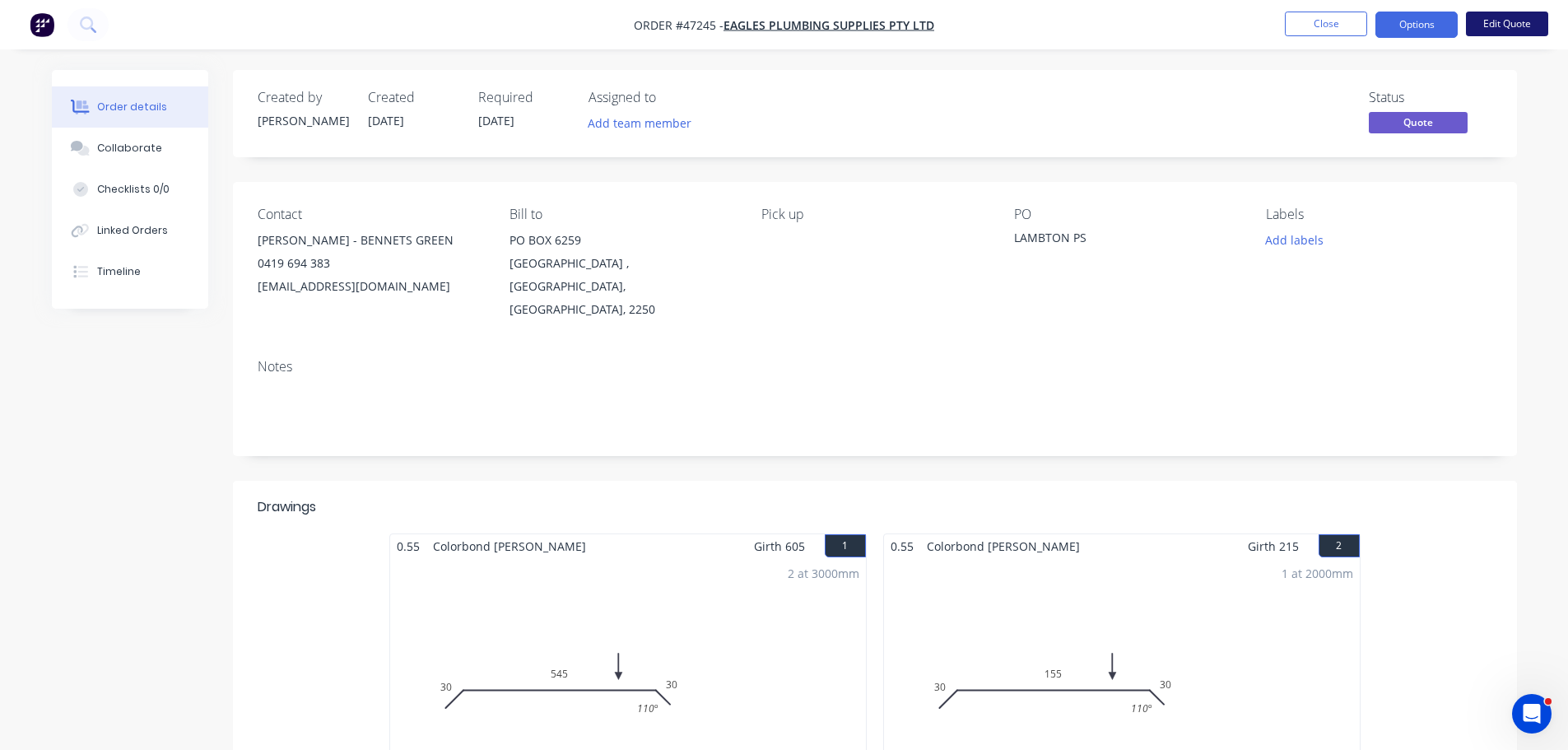
click at [1505, 19] on button "Edit Quote" at bounding box center [1507, 24] width 82 height 25
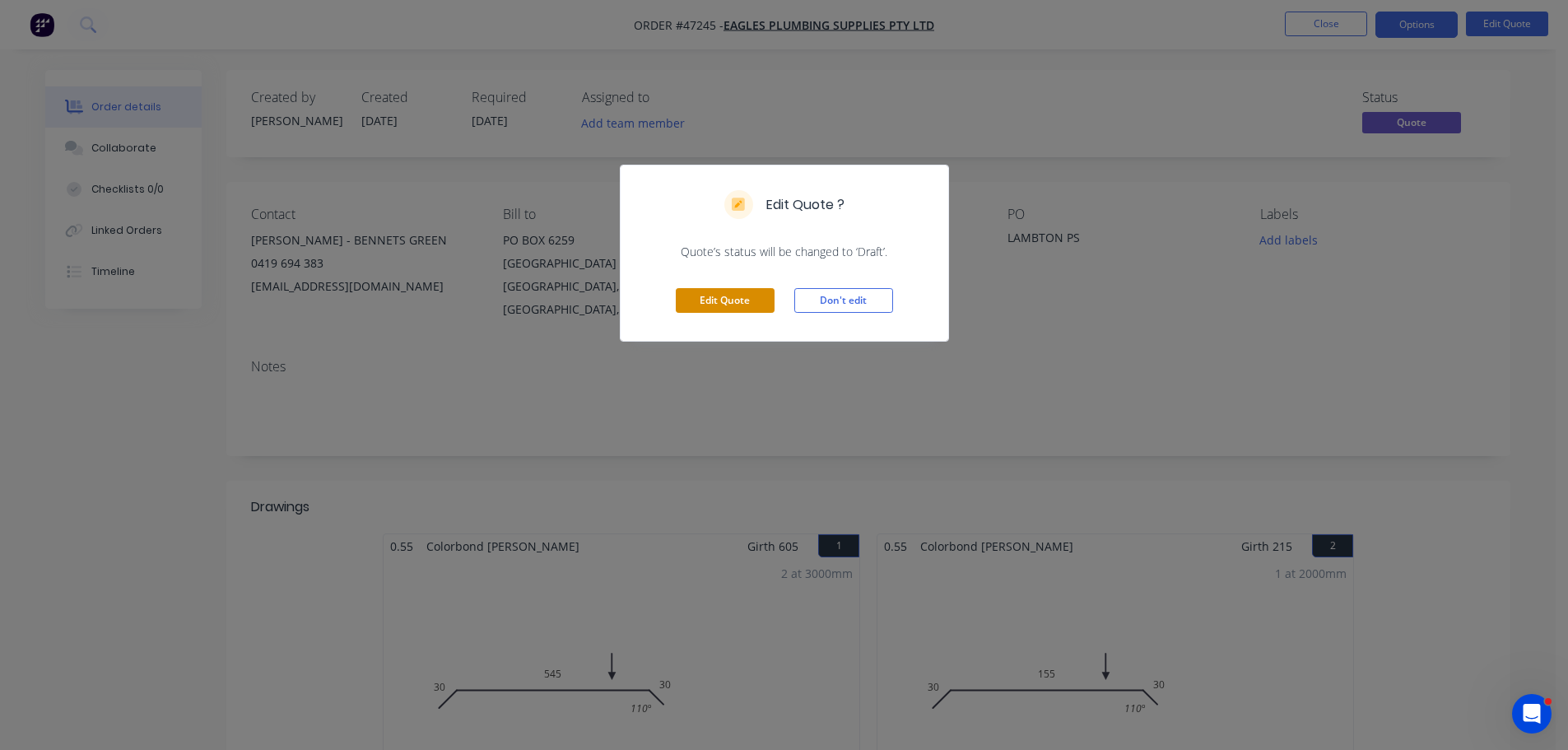
click at [718, 306] on button "Edit Quote" at bounding box center [725, 301] width 99 height 25
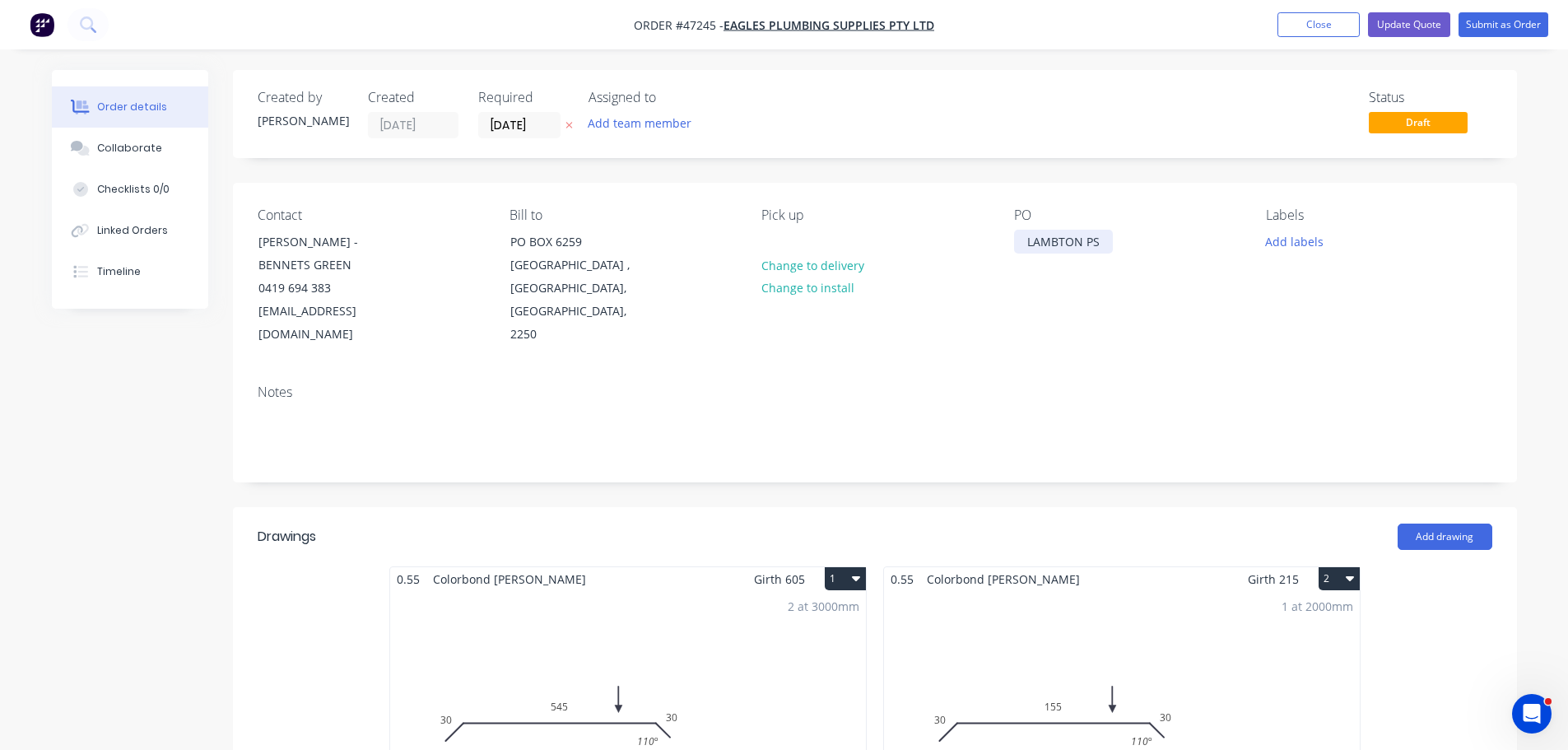
click at [1101, 241] on div "LAMBTON PS" at bounding box center [1064, 241] width 99 height 24
click at [496, 125] on input "[DATE]" at bounding box center [519, 126] width 80 height 25
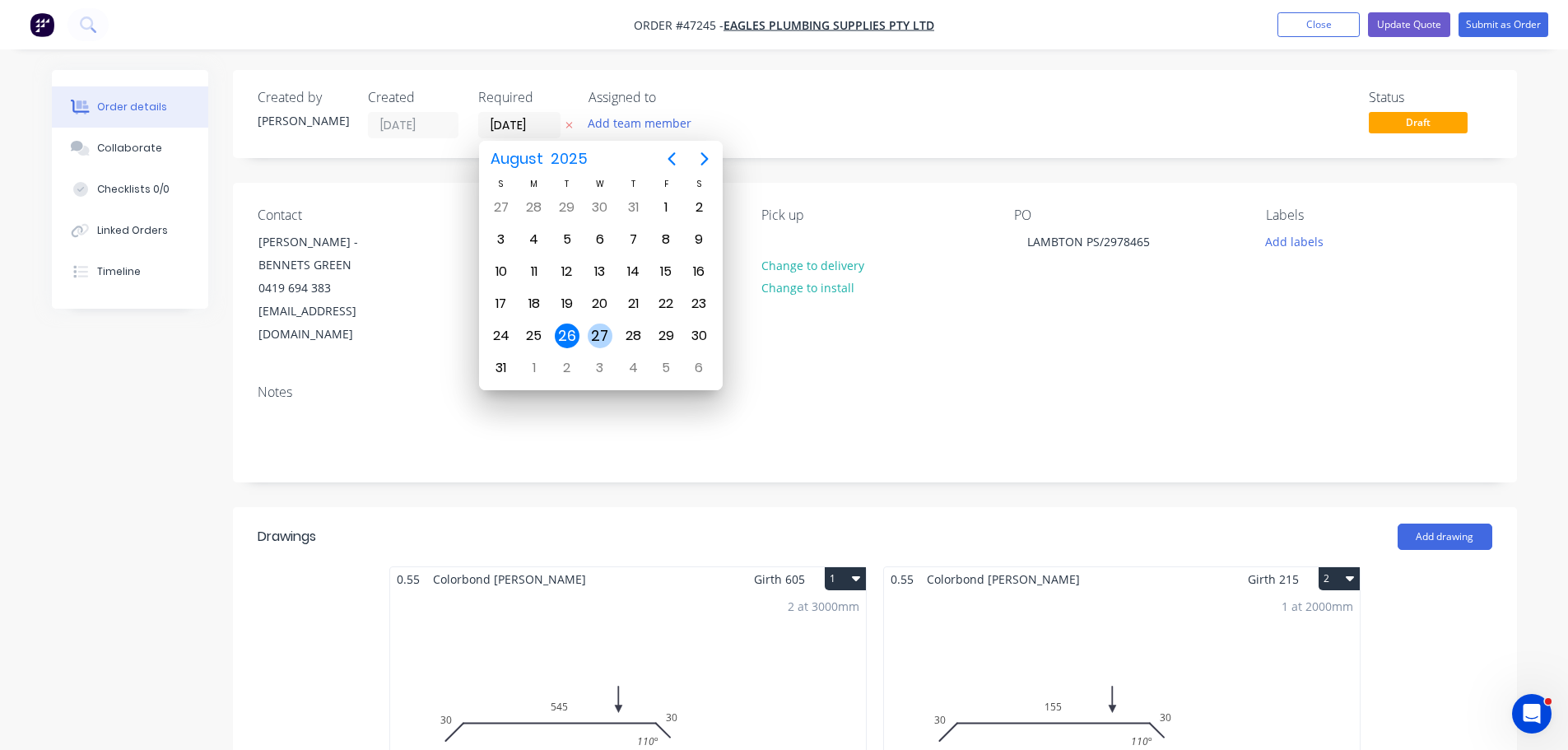
click at [601, 329] on div "27" at bounding box center [600, 336] width 25 height 25
type input "27/08/25"
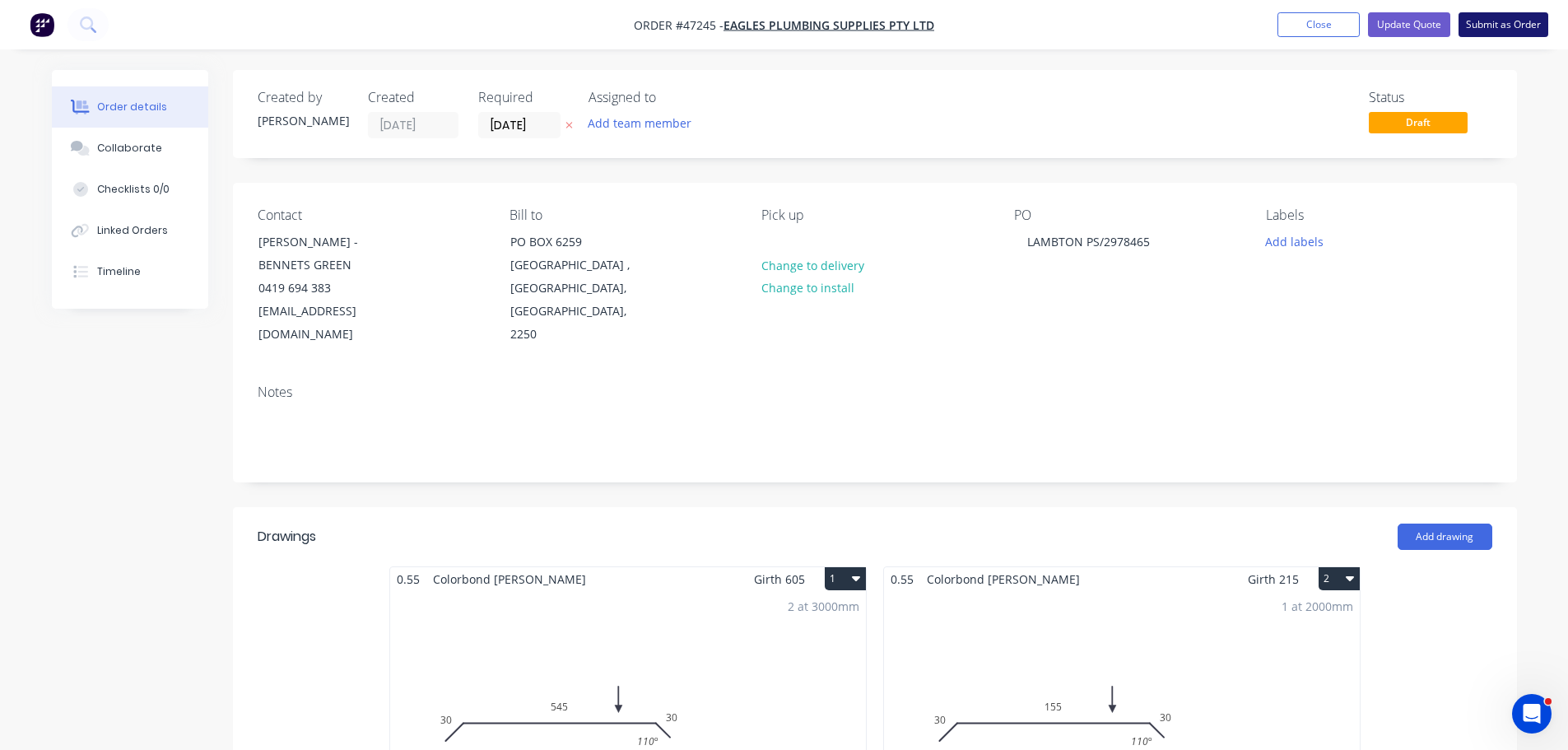
click at [1485, 20] on button "Submit as Order" at bounding box center [1503, 25] width 90 height 25
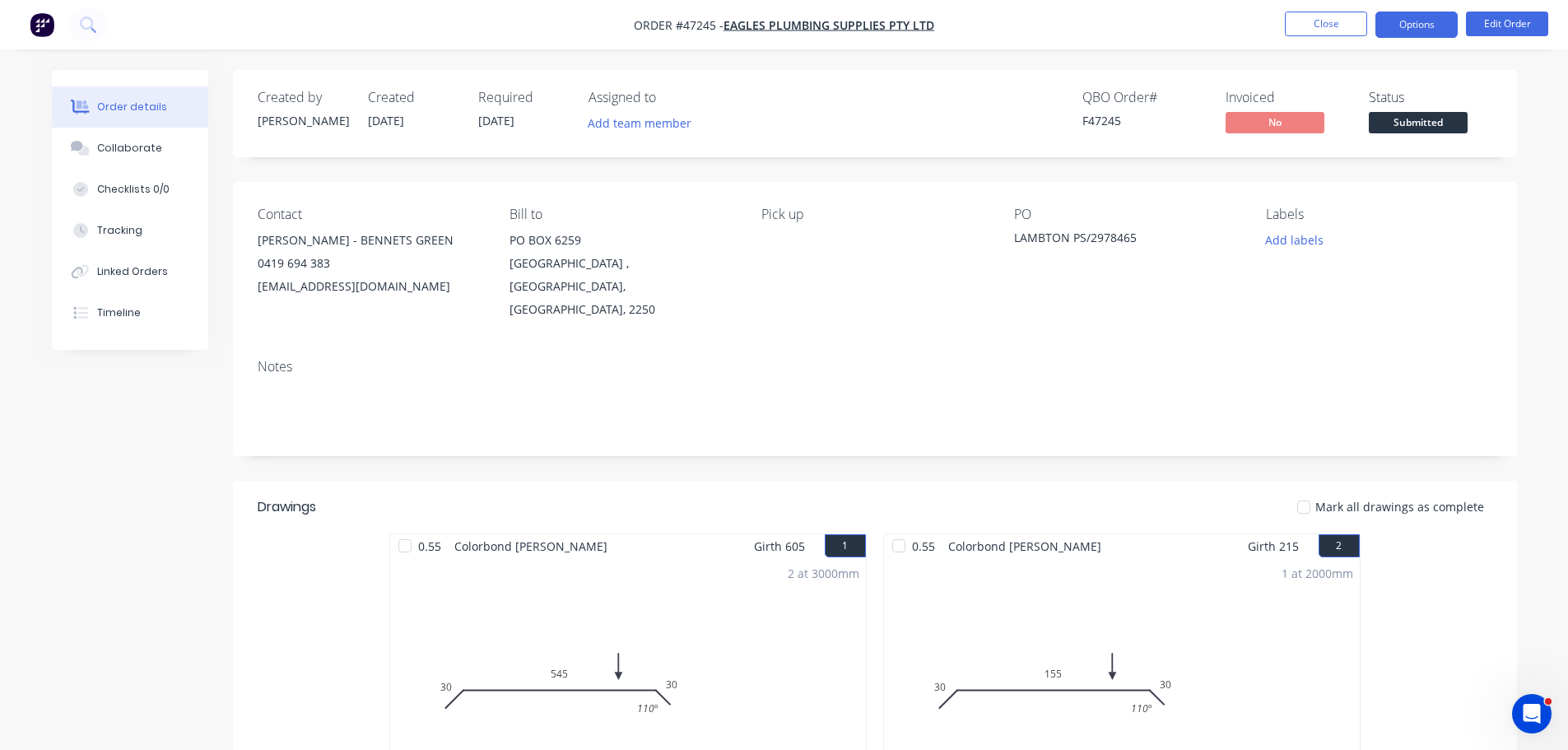
click at [1412, 19] on button "Options" at bounding box center [1416, 24] width 82 height 26
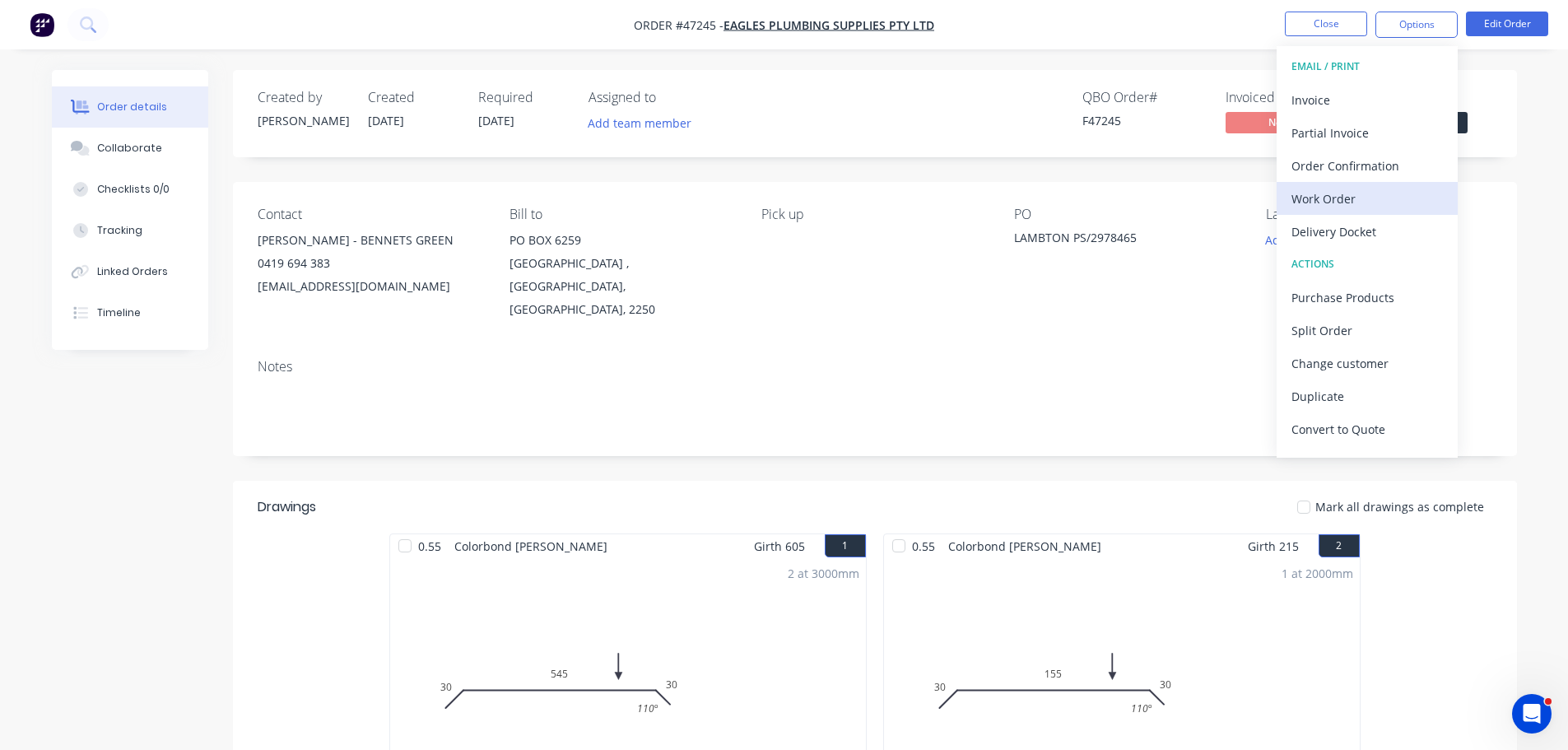
click at [1356, 197] on div "Work Order" at bounding box center [1368, 198] width 152 height 24
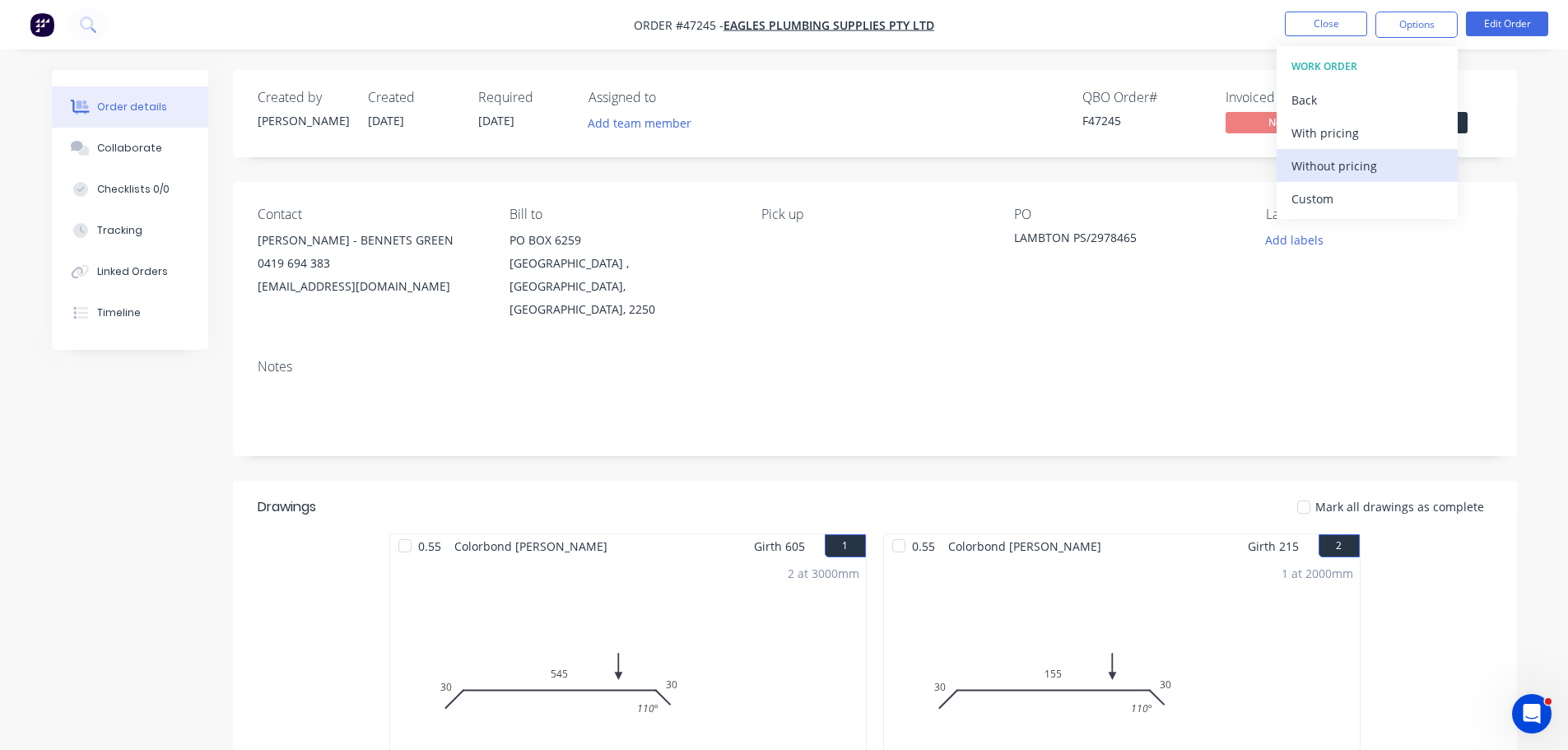
click at [1360, 176] on div "Without pricing" at bounding box center [1368, 165] width 152 height 24
click at [1535, 132] on div "Order details Collaborate Checklists 0/0 Tracking Linked Orders Timeline Order …" at bounding box center [784, 541] width 1568 height 1083
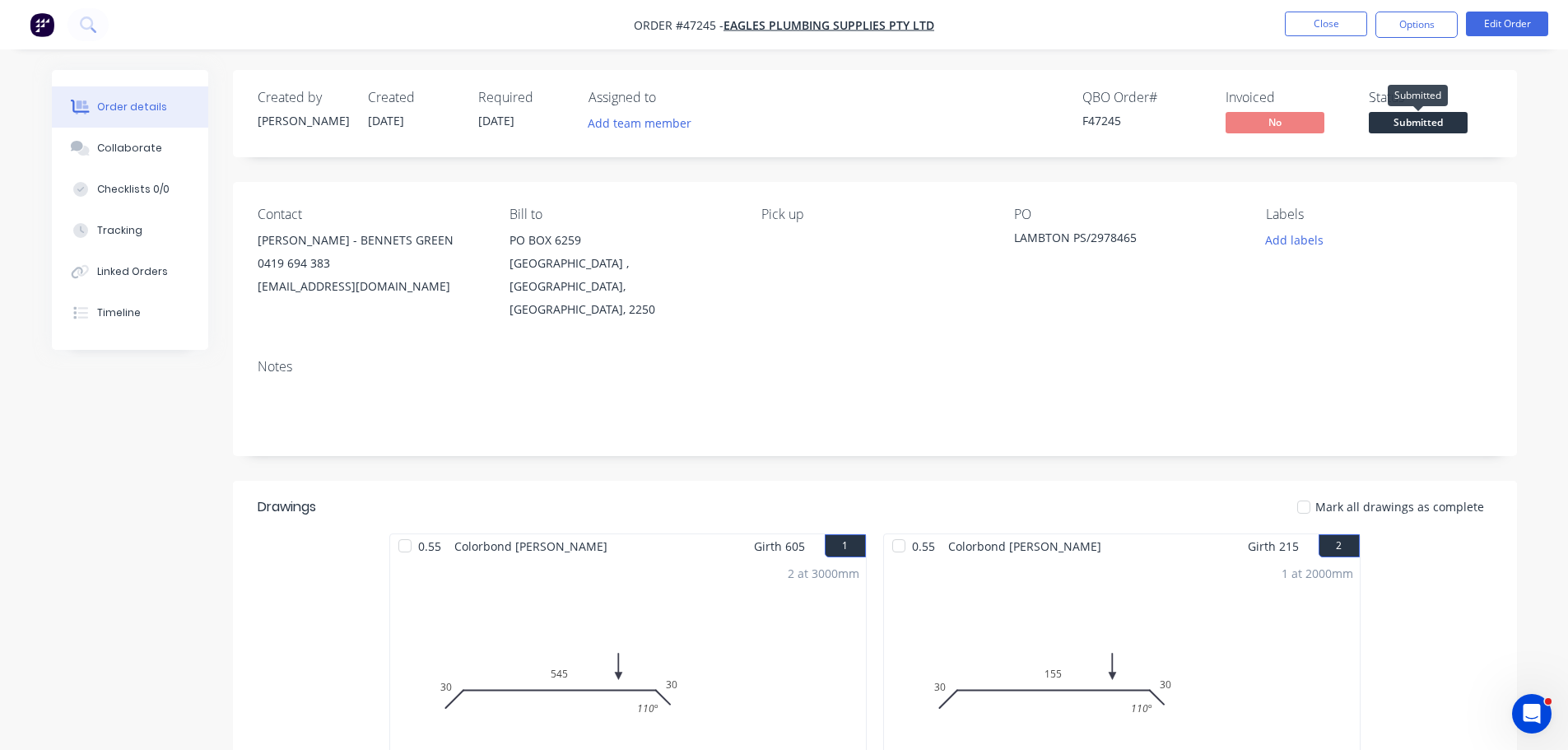
click at [1459, 125] on span "Submitted" at bounding box center [1419, 122] width 99 height 20
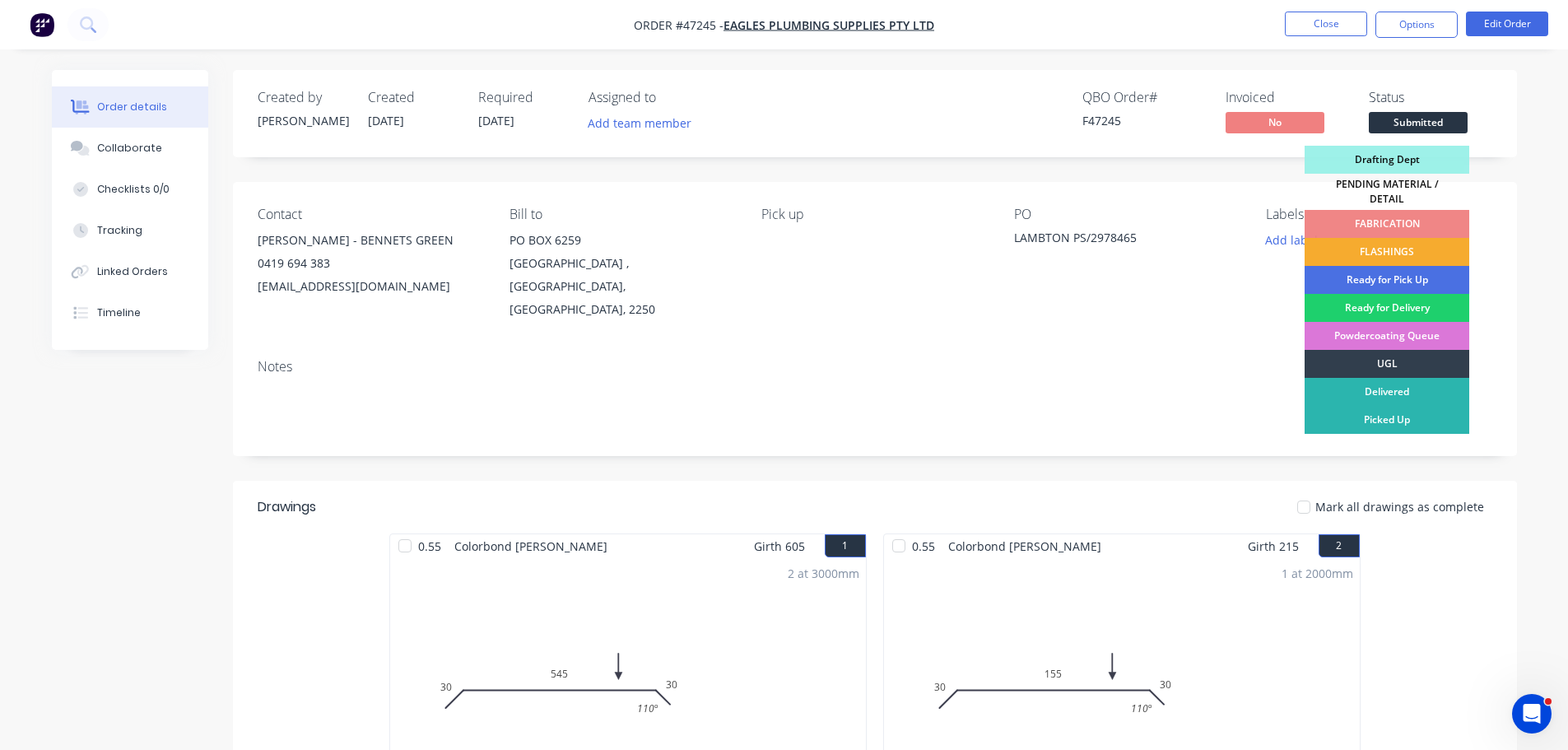
click at [1412, 244] on div "FLASHINGS" at bounding box center [1387, 252] width 165 height 28
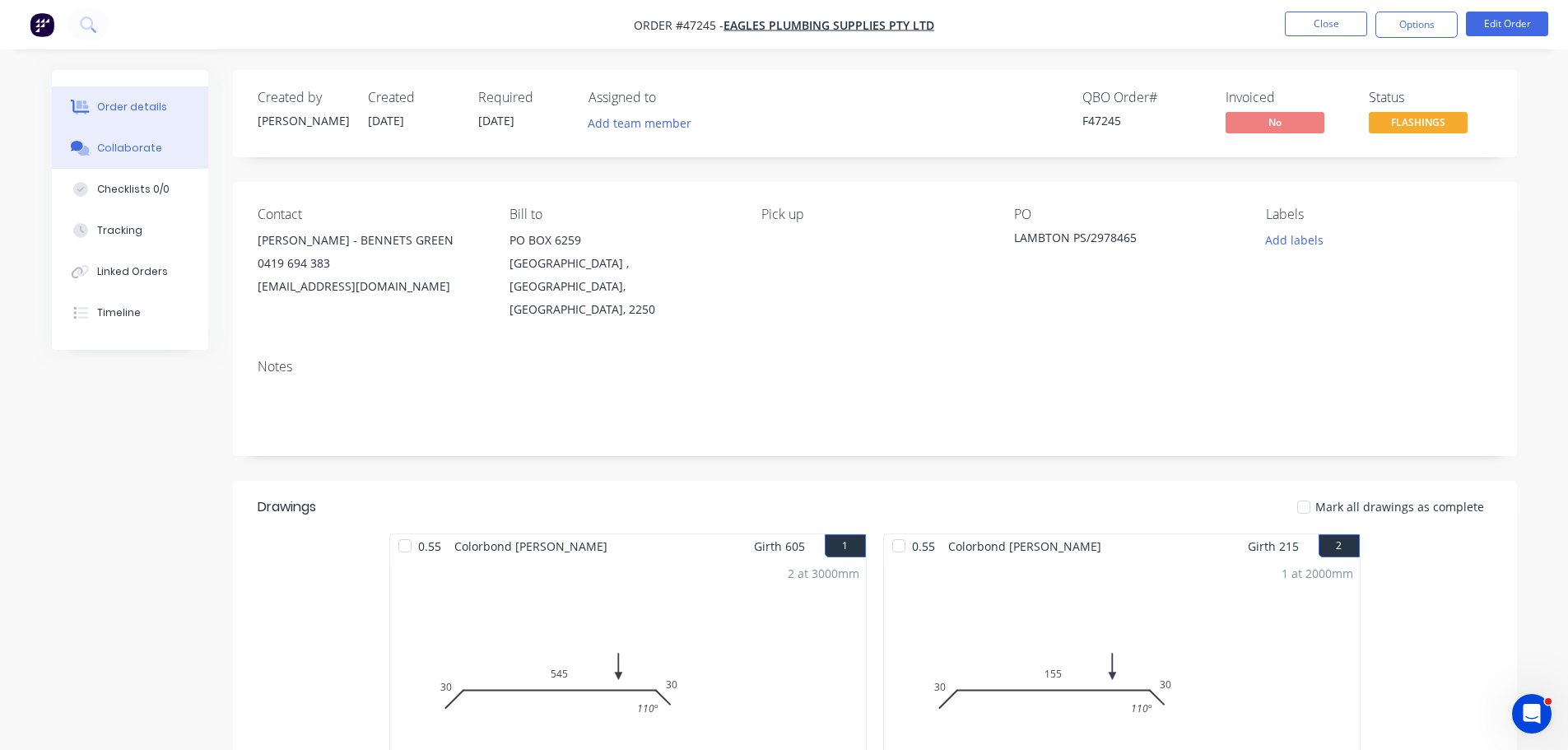
drag, startPoint x: 157, startPoint y: 156, endPoint x: 168, endPoint y: 140, distance: 19.4
click at [157, 156] on button "Collaborate" at bounding box center [131, 148] width 157 height 42
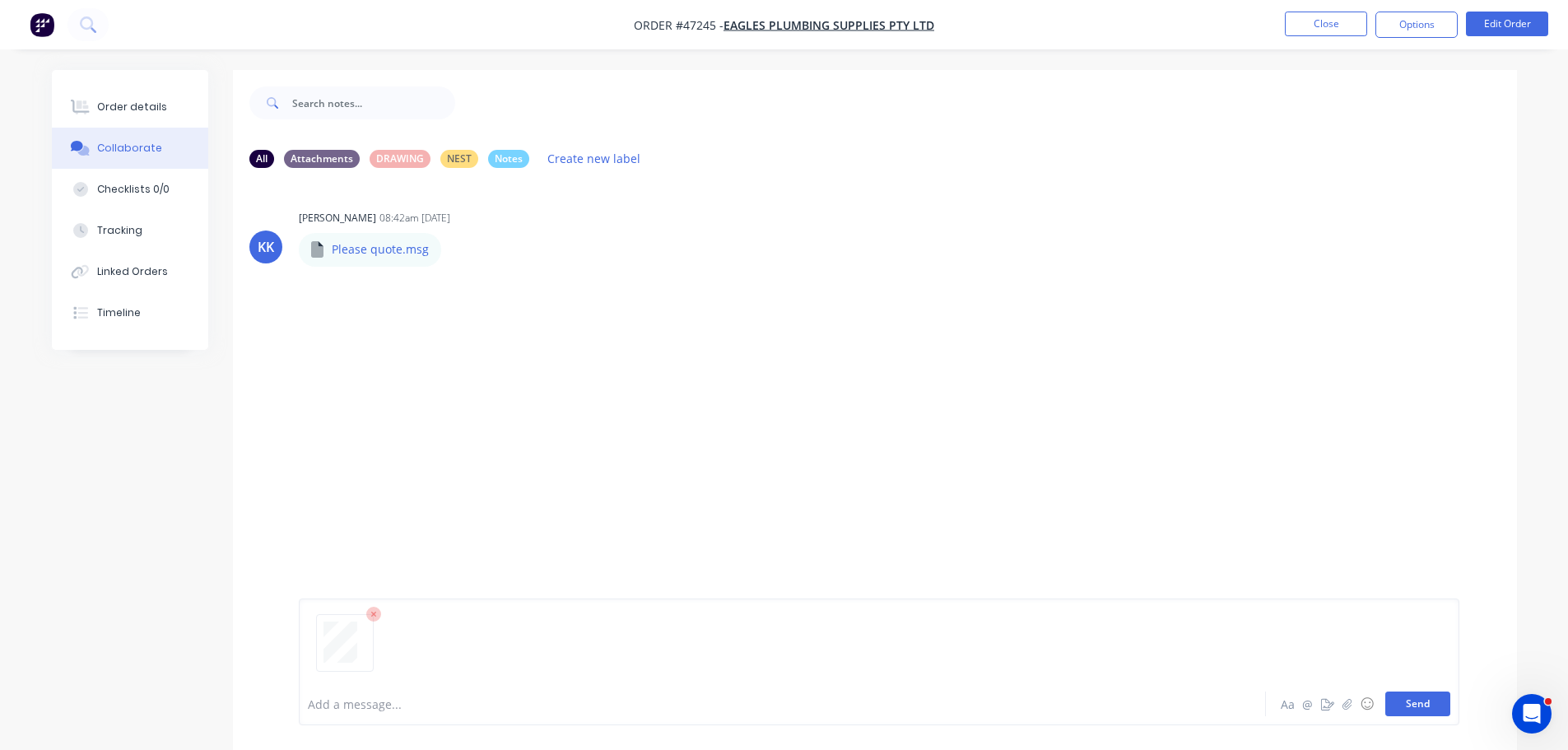
click at [1432, 705] on button "Send" at bounding box center [1418, 704] width 65 height 25
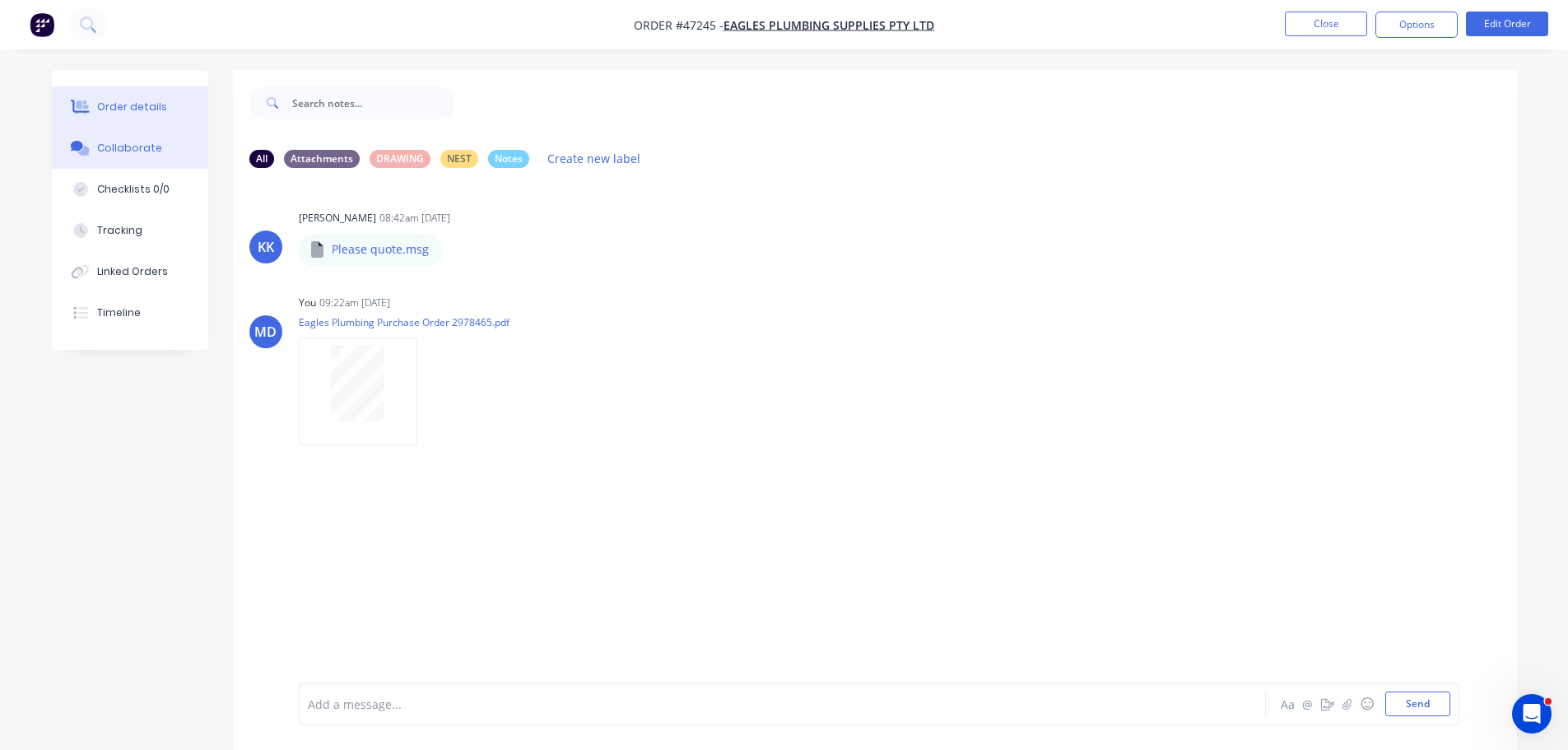
click at [121, 109] on div "Order details" at bounding box center [132, 106] width 70 height 15
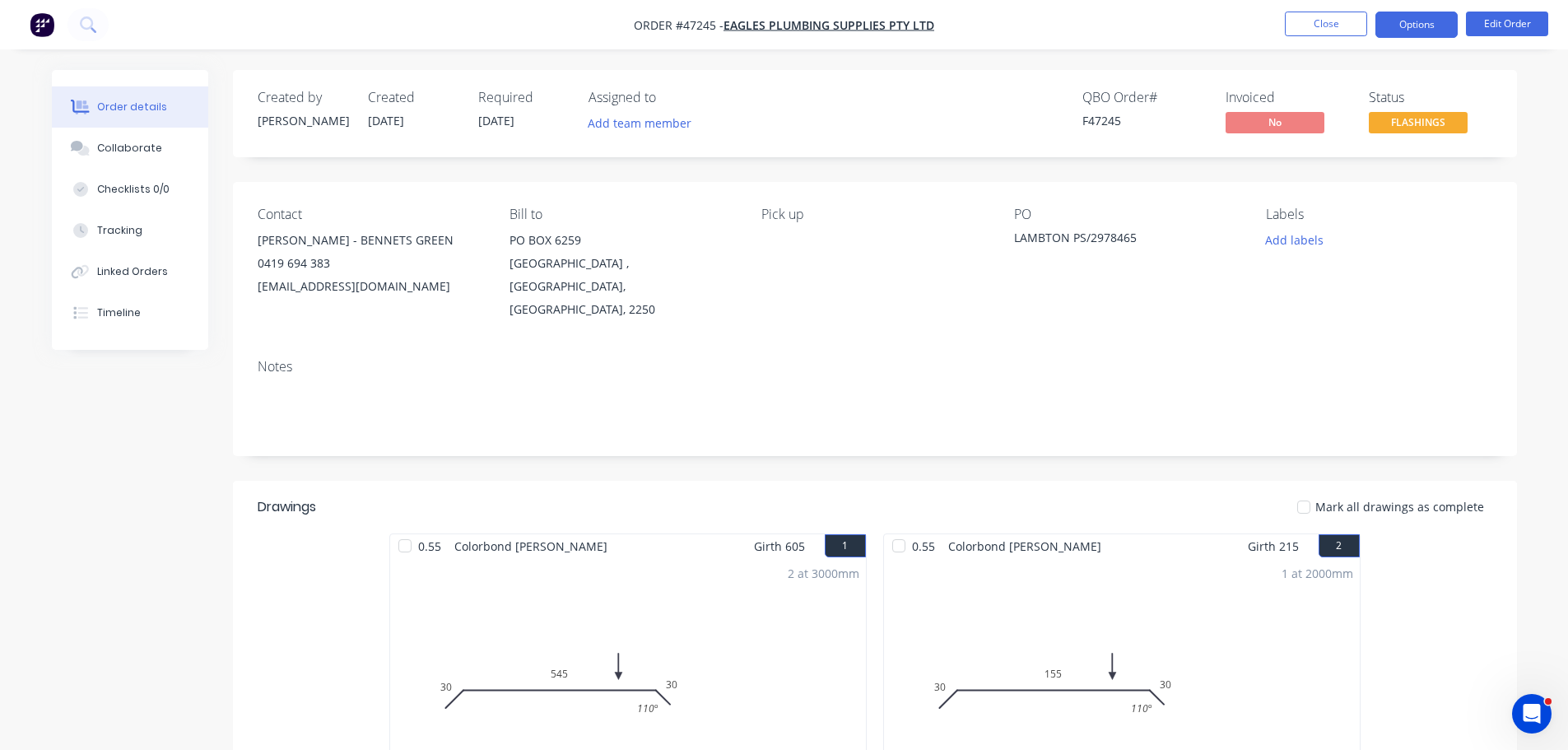
click at [1416, 15] on button "Options" at bounding box center [1416, 24] width 82 height 26
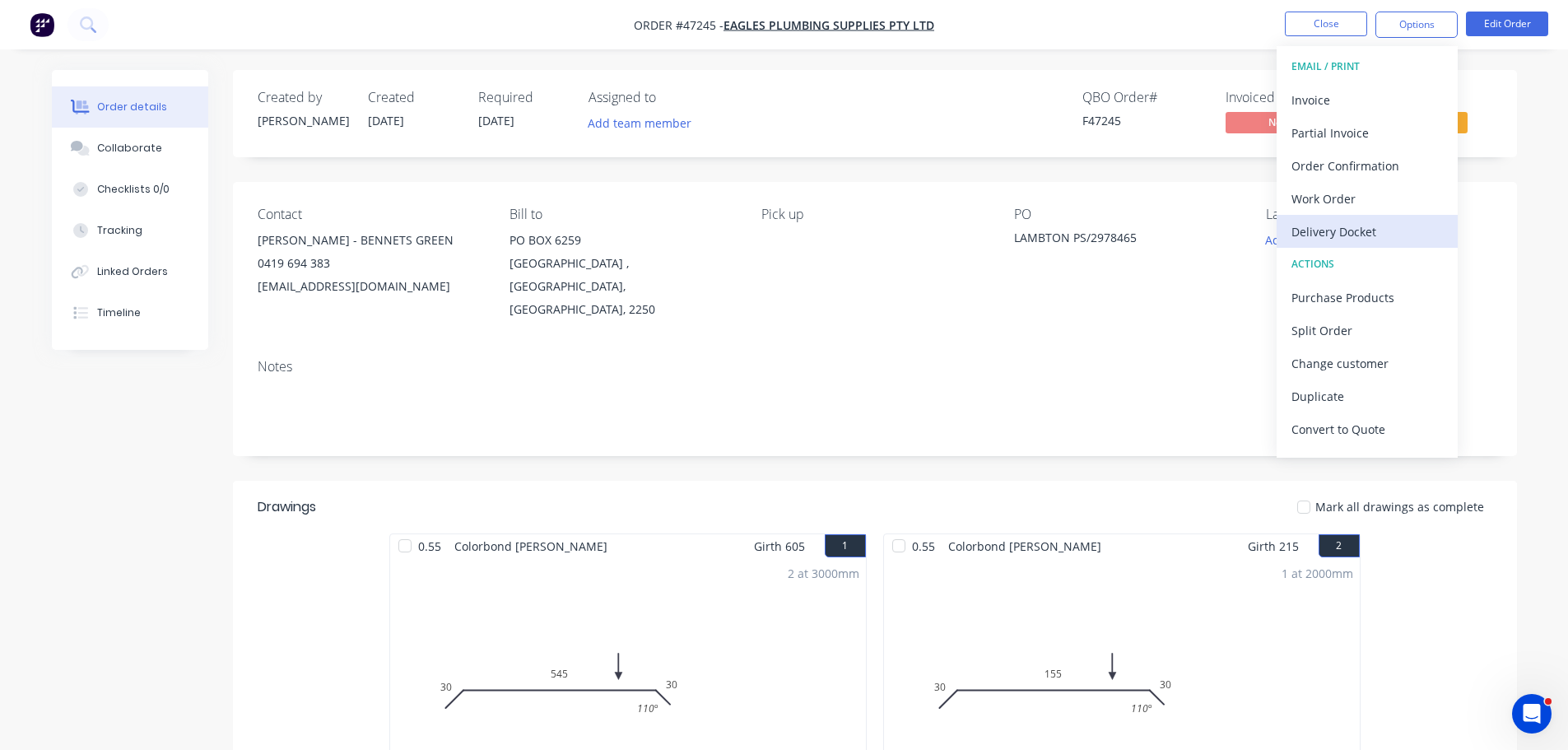
click at [1342, 224] on div "Delivery Docket" at bounding box center [1368, 231] width 152 height 24
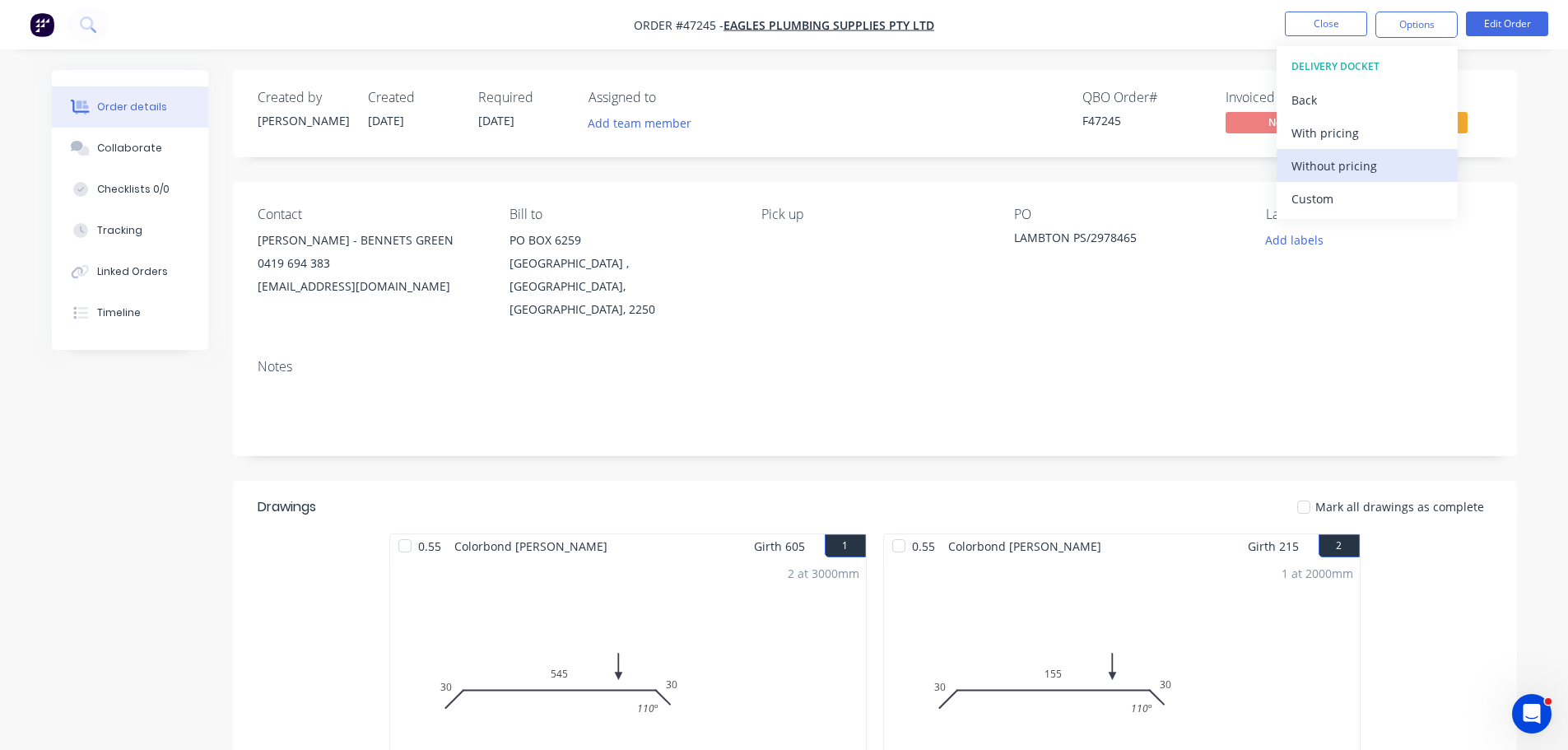
click at [1333, 166] on div "Without pricing" at bounding box center [1368, 165] width 152 height 24
click at [1518, 230] on div "Order details Collaborate Checklists 0/0 Tracking Linked Orders Timeline Order …" at bounding box center [785, 576] width 1498 height 1013
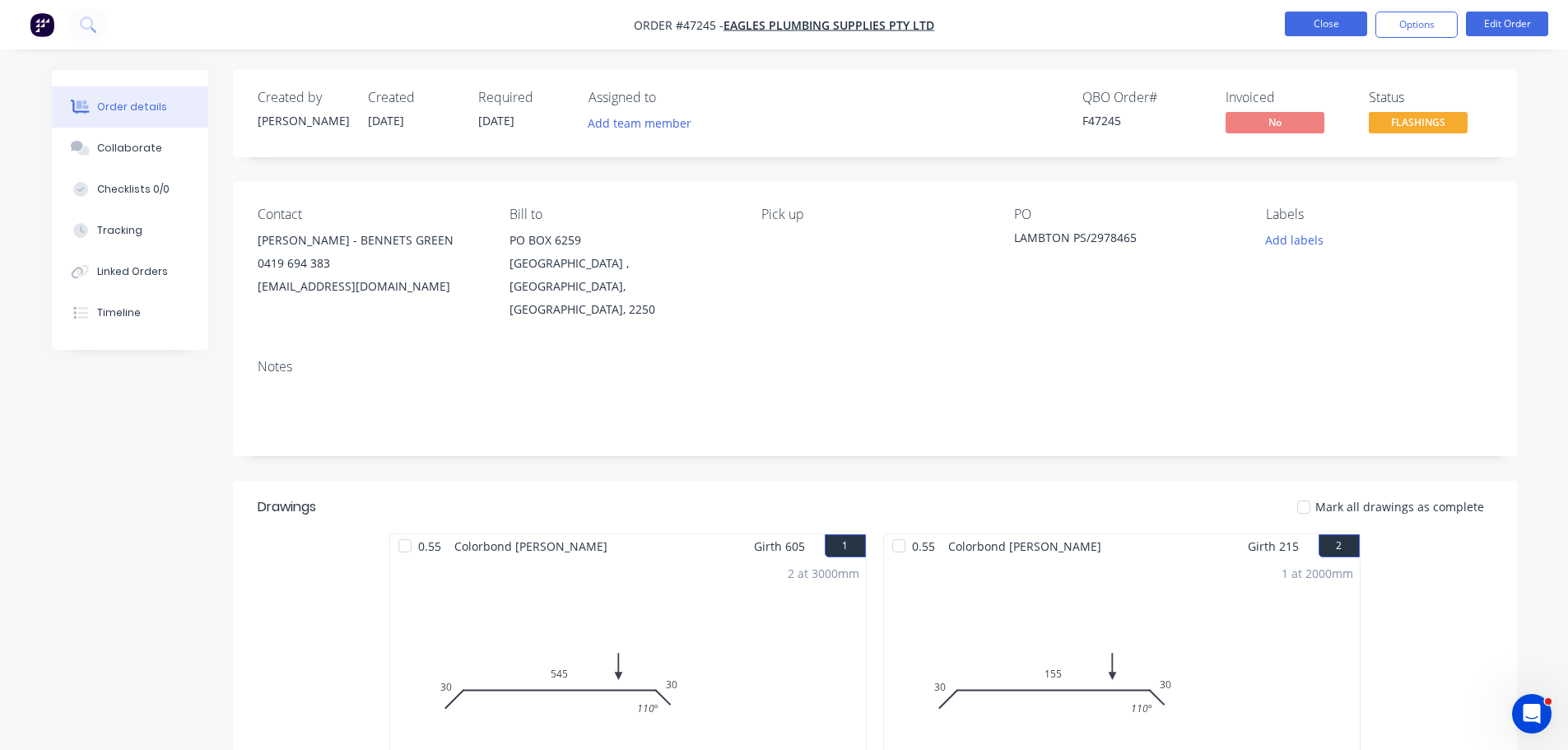
click at [1318, 23] on button "Close" at bounding box center [1326, 24] width 82 height 25
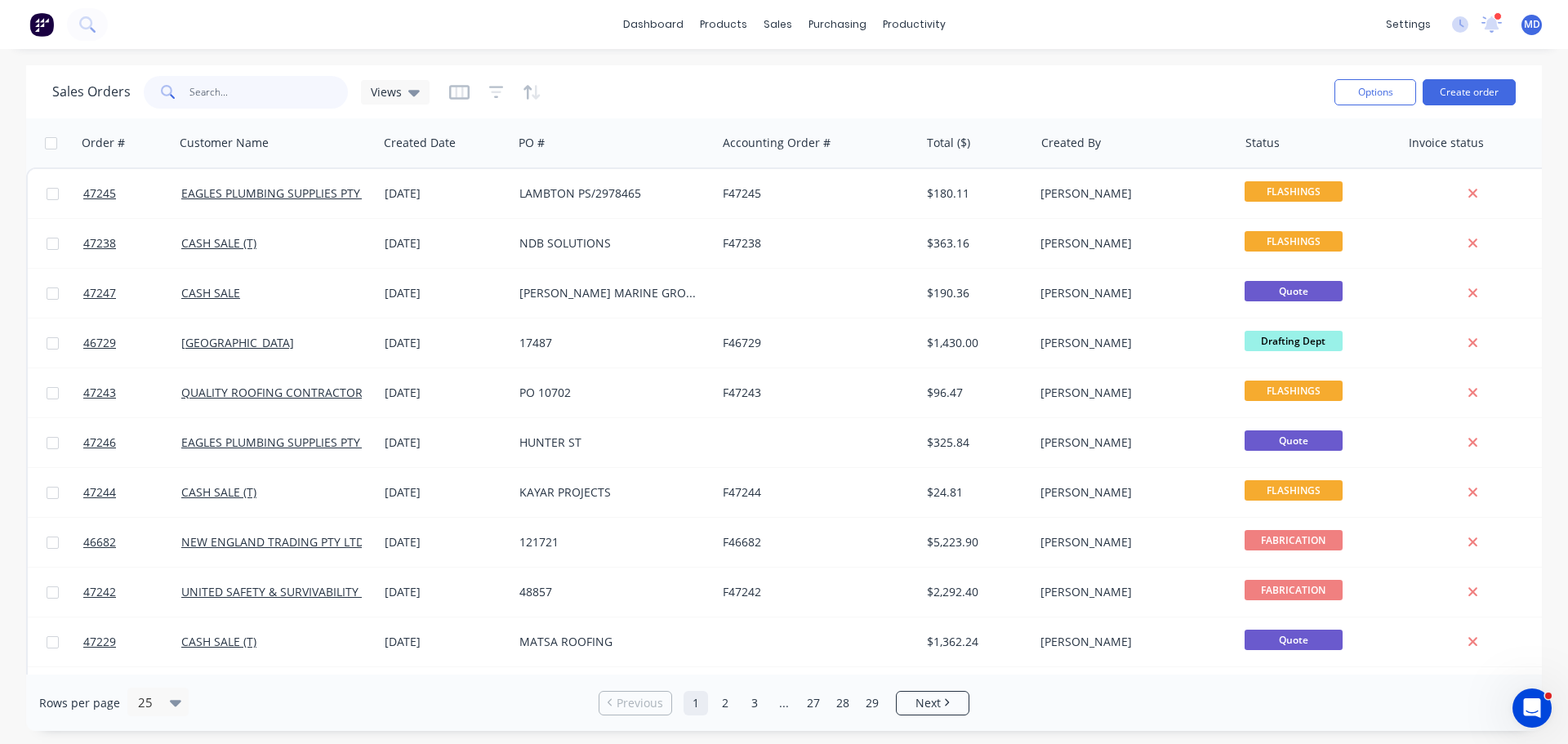
click at [208, 92] on input "text" at bounding box center [269, 92] width 159 height 33
type input "waste"
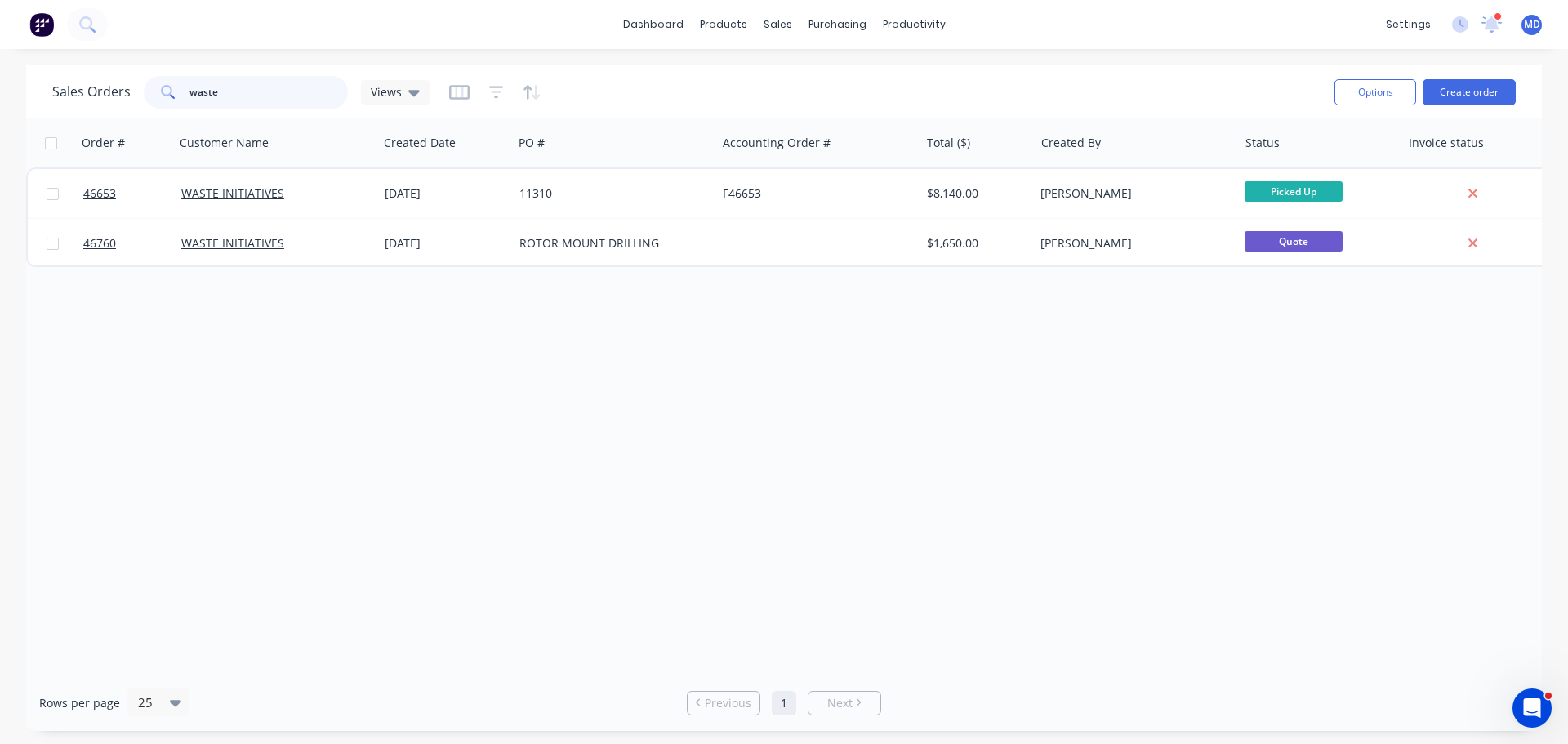
drag, startPoint x: 233, startPoint y: 89, endPoint x: 138, endPoint y: 86, distance: 95.0
click at [138, 86] on div "Sales Orders waste Views" at bounding box center [240, 92] width 377 height 33
type input "\"
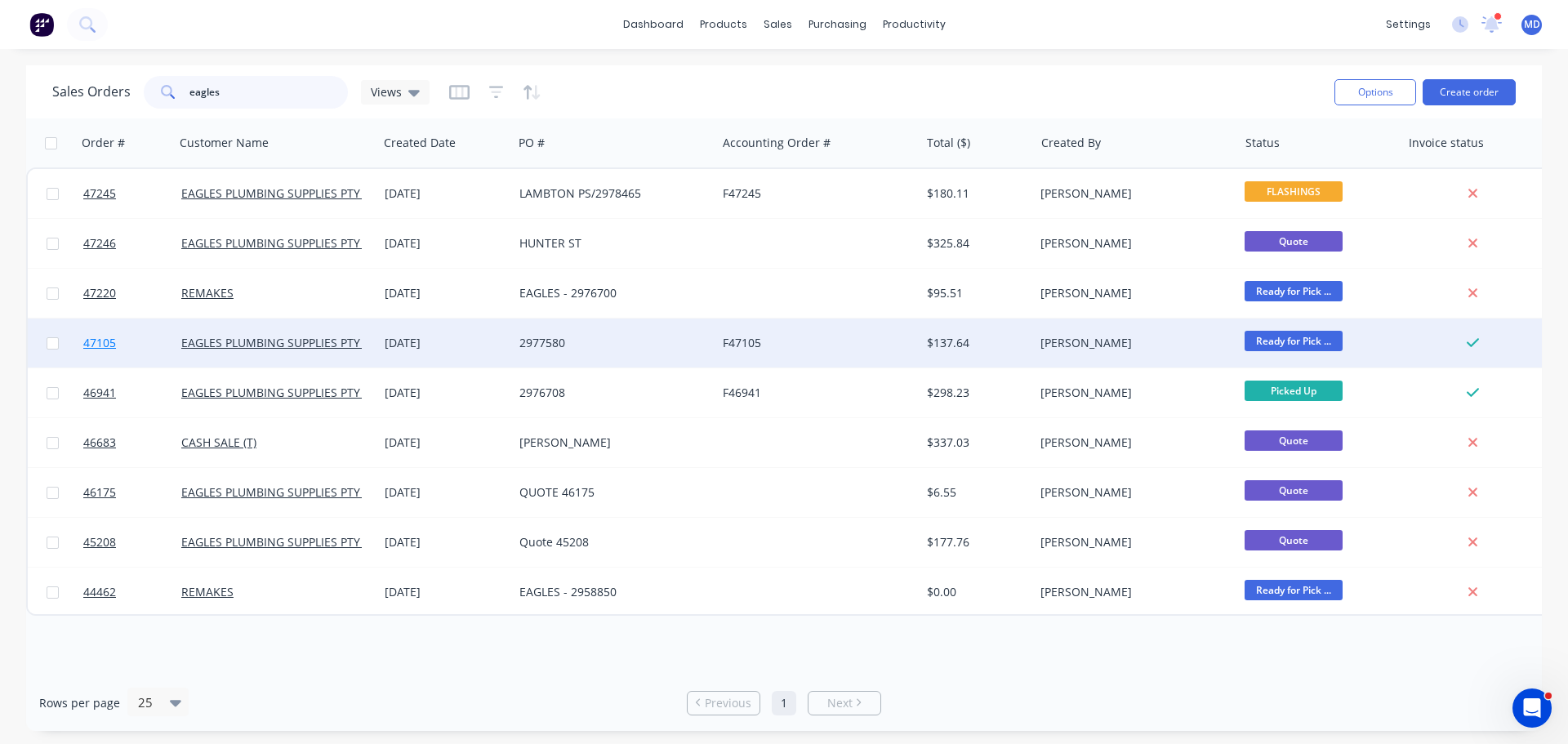
type input "eagles"
click at [105, 342] on span "47105" at bounding box center [100, 343] width 33 height 16
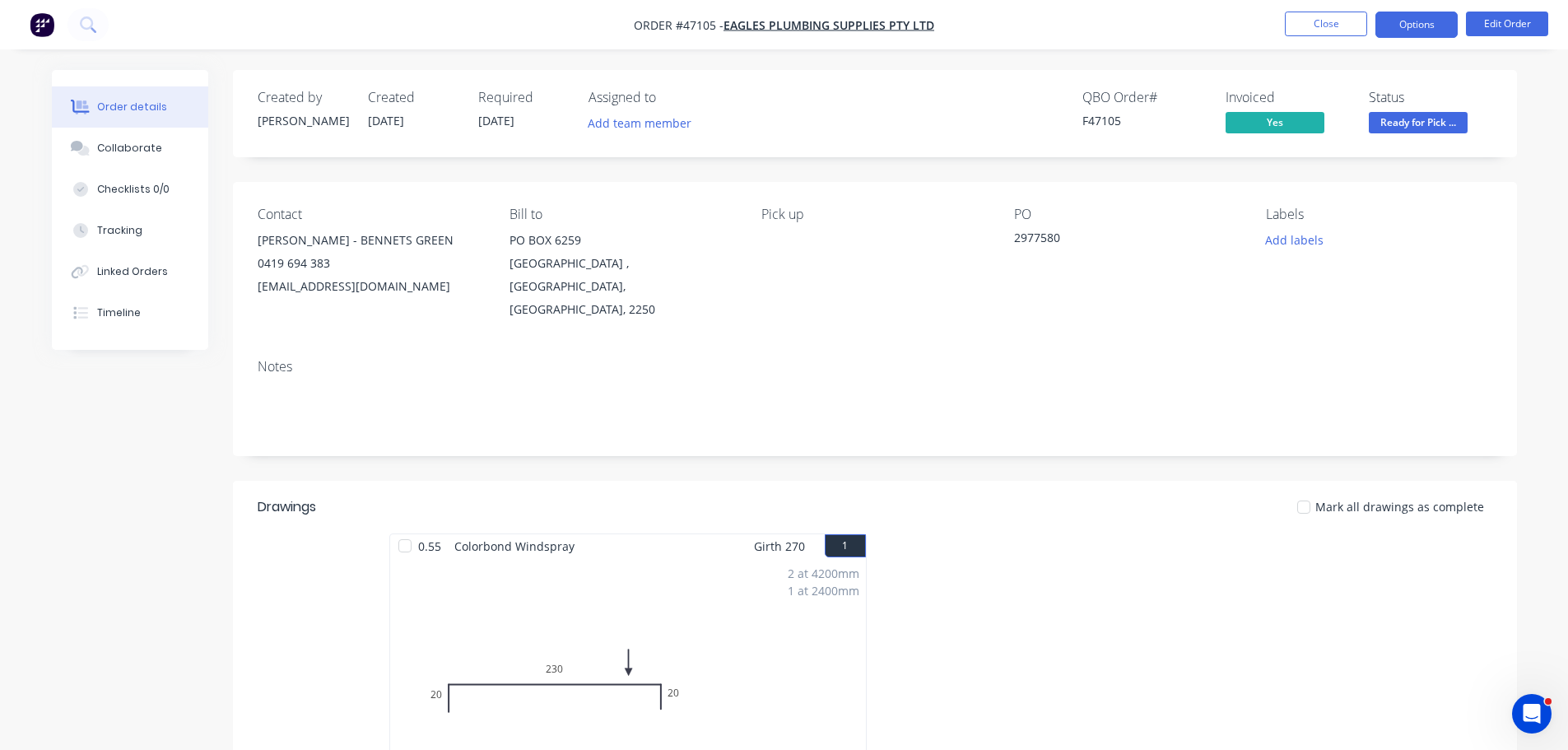
click at [1402, 17] on button "Options" at bounding box center [1416, 24] width 82 height 26
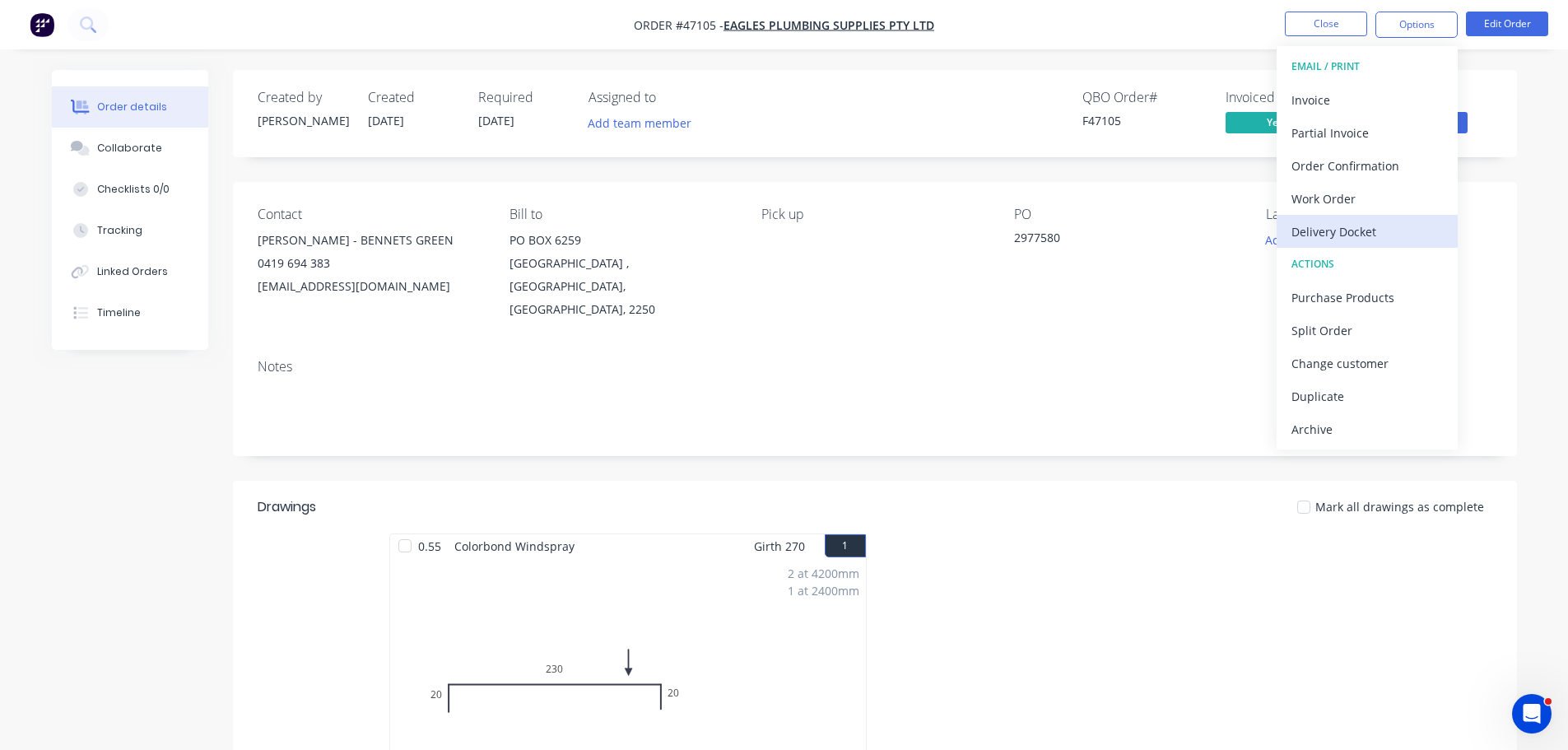
click at [1342, 225] on div "Delivery Docket" at bounding box center [1368, 231] width 152 height 24
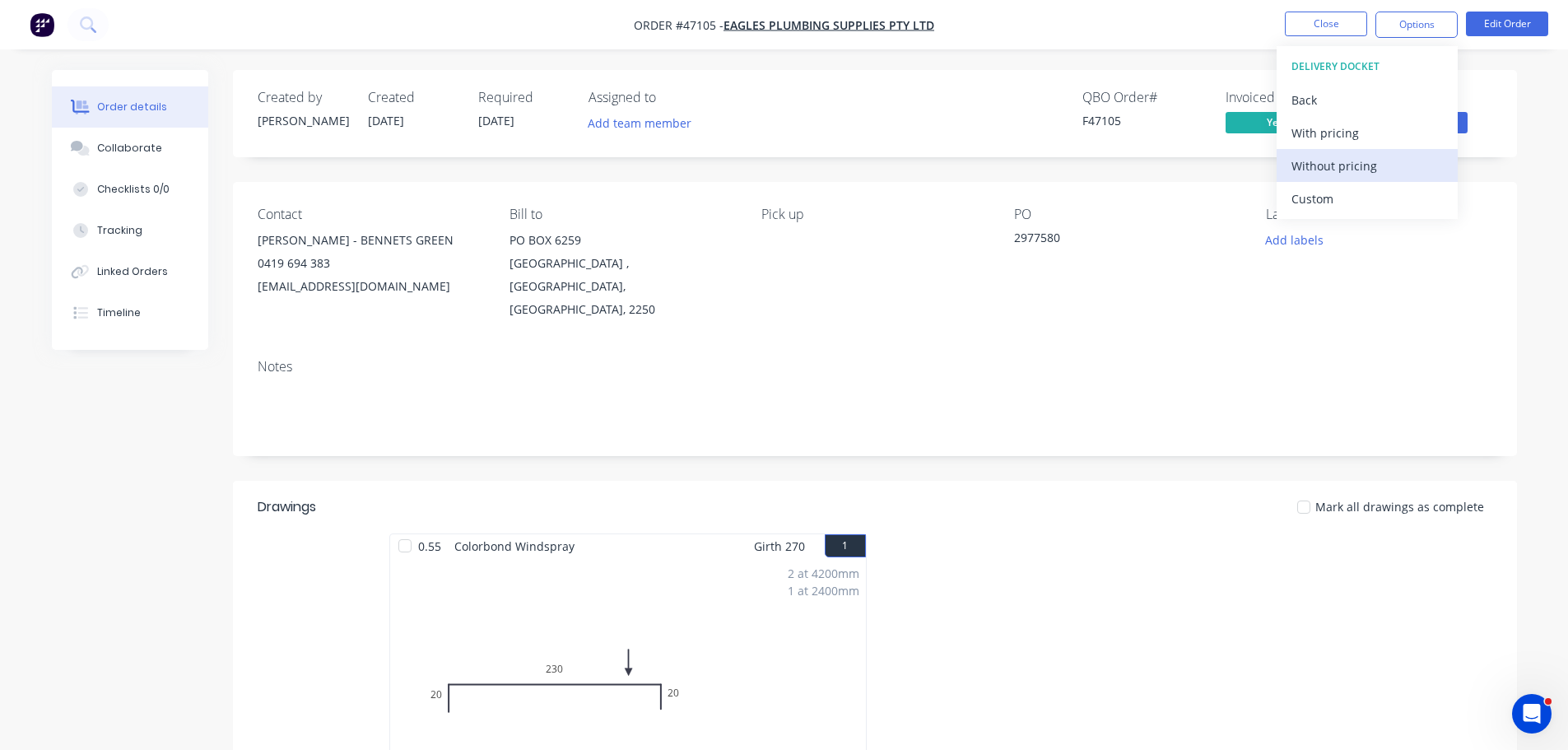
click at [1371, 176] on div "Without pricing" at bounding box center [1368, 165] width 152 height 24
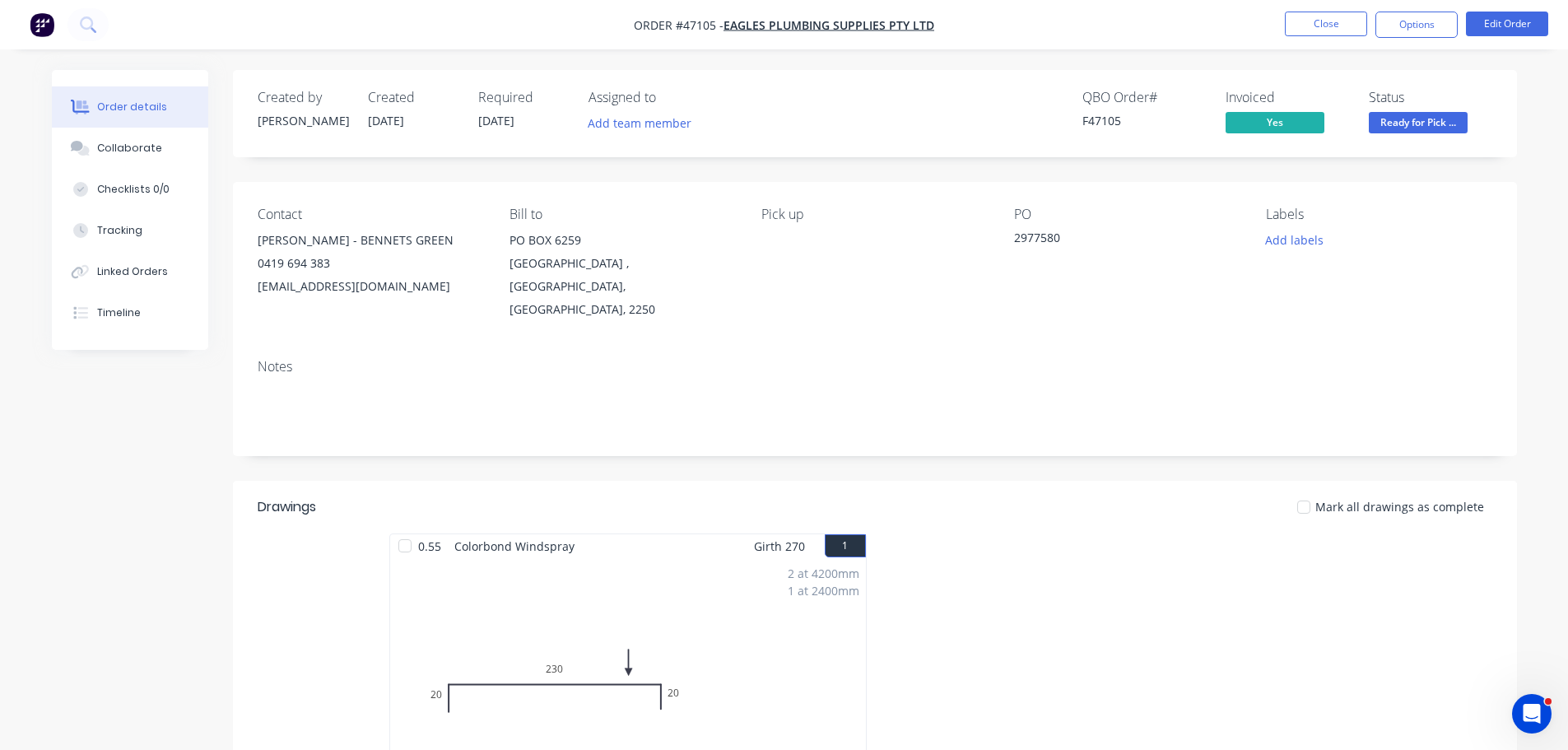
click at [1308, 36] on li "Close" at bounding box center [1326, 24] width 82 height 26
click at [1308, 30] on button "Close" at bounding box center [1326, 24] width 82 height 25
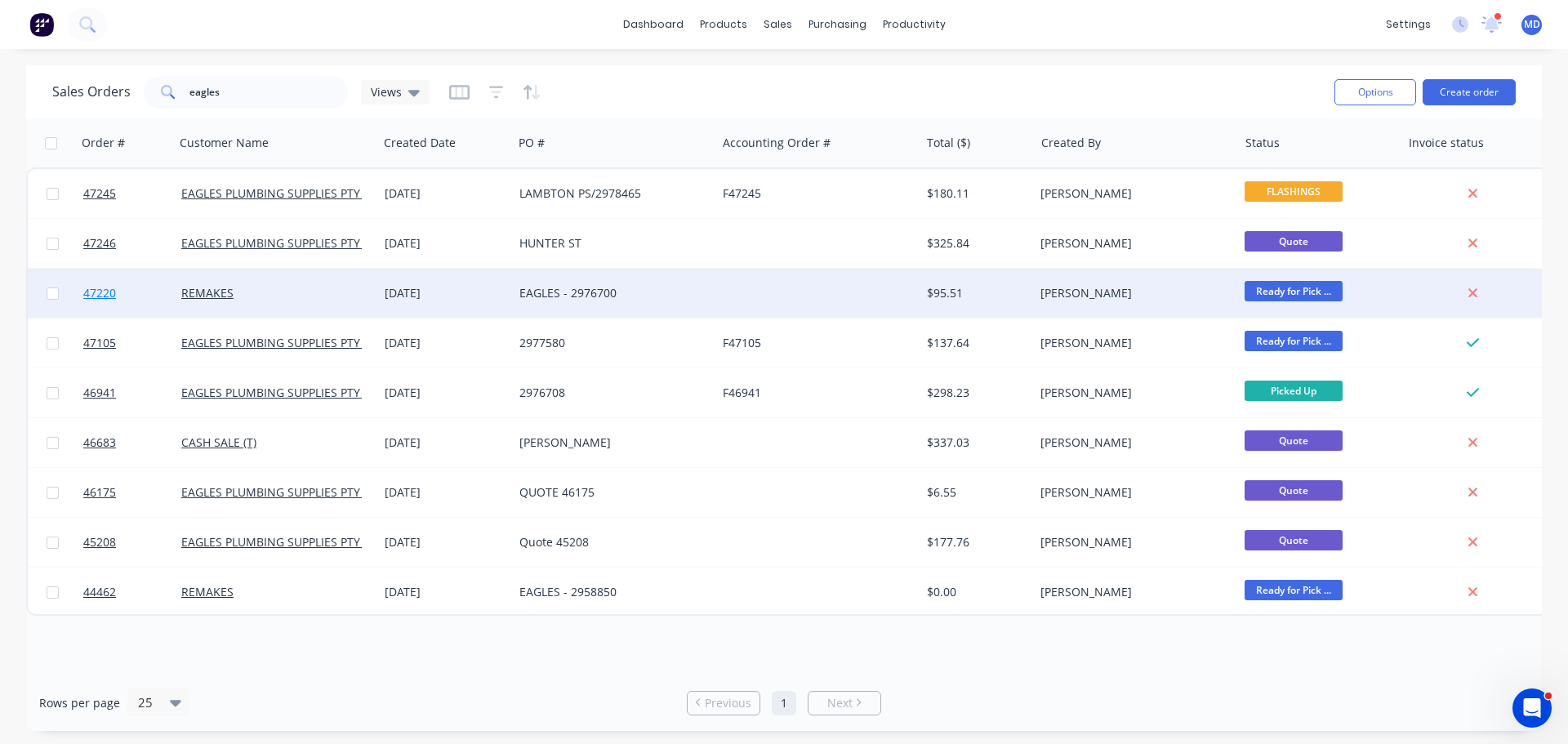
click at [87, 297] on span "47220" at bounding box center [100, 293] width 33 height 16
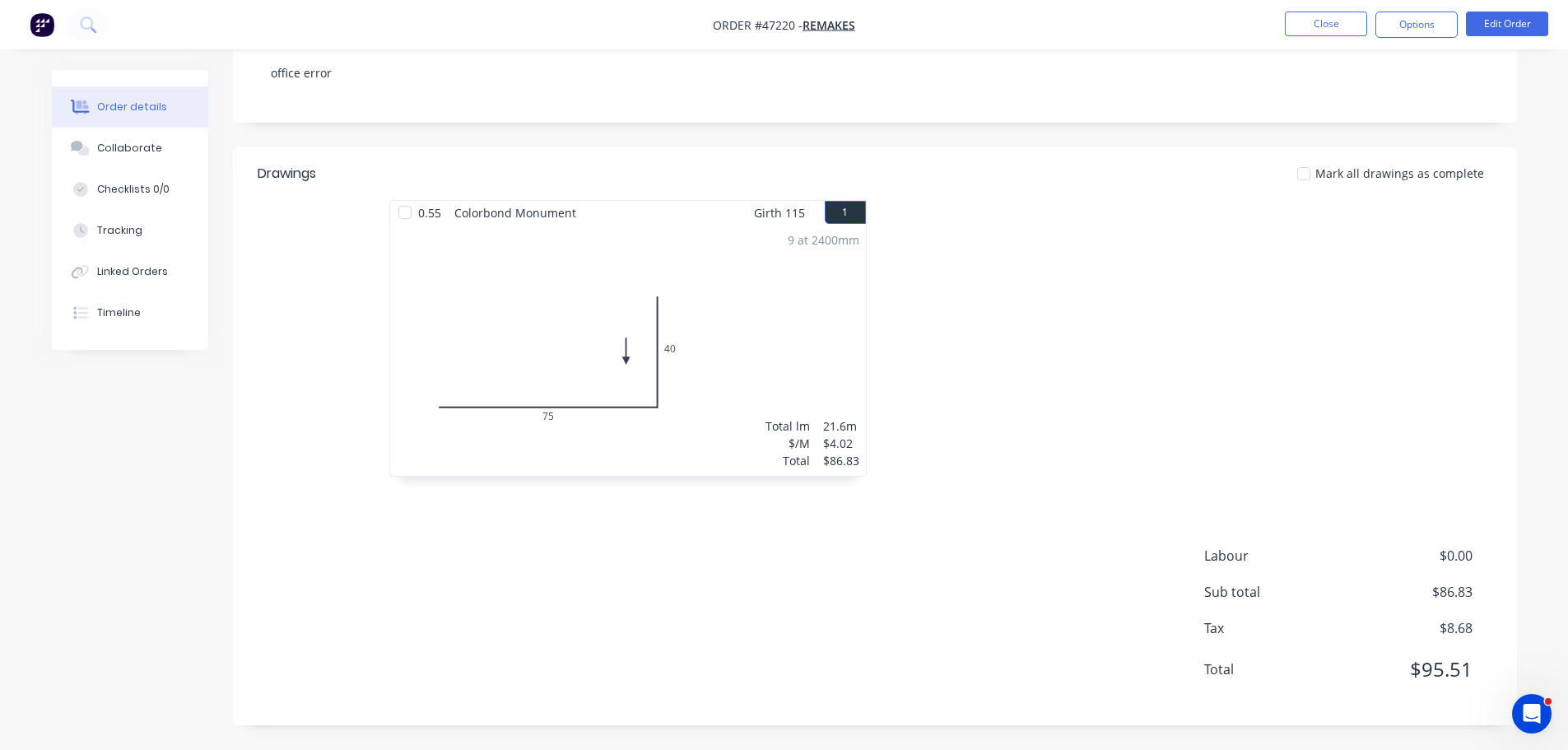
scroll to position [130, 0]
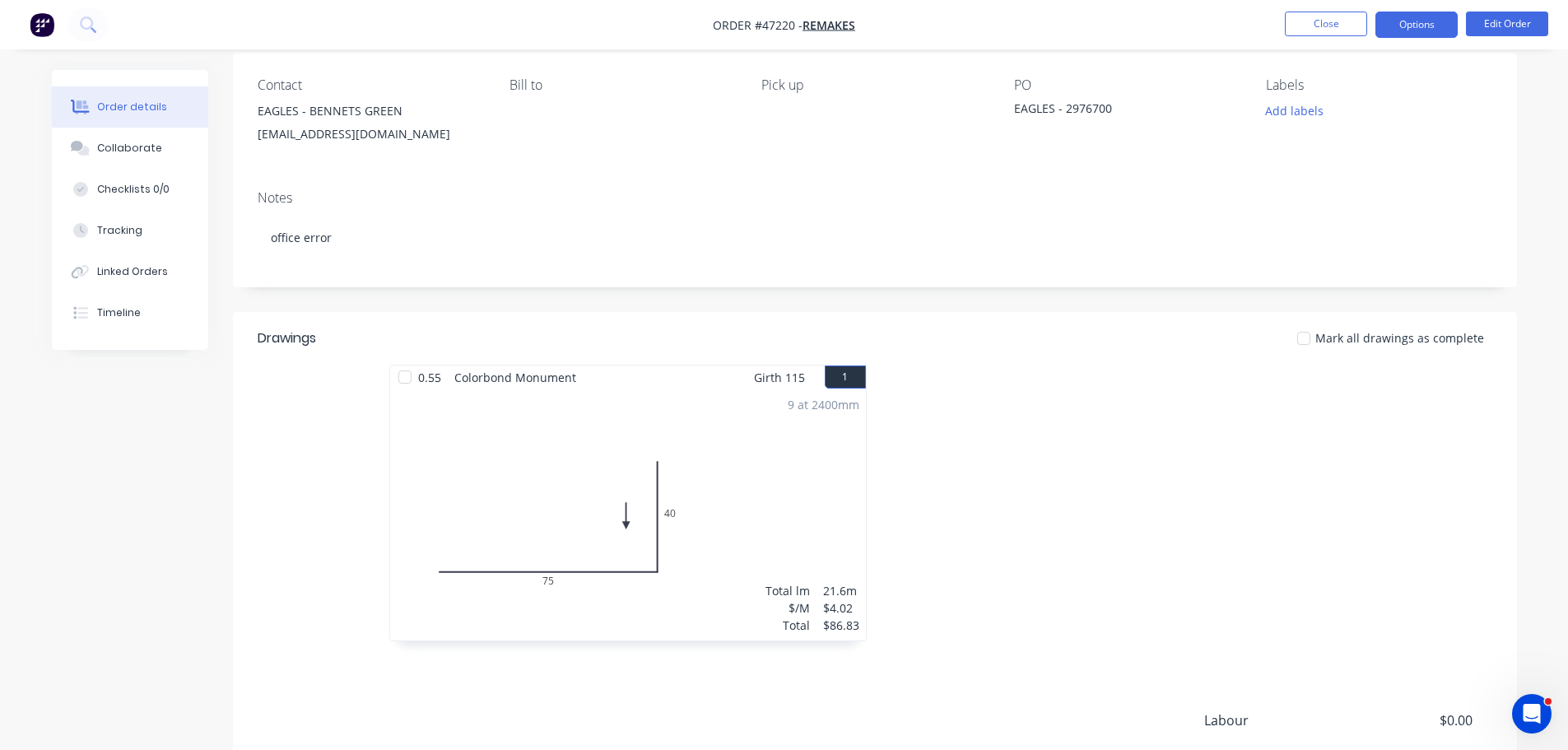
click at [1415, 13] on button "Options" at bounding box center [1416, 24] width 82 height 26
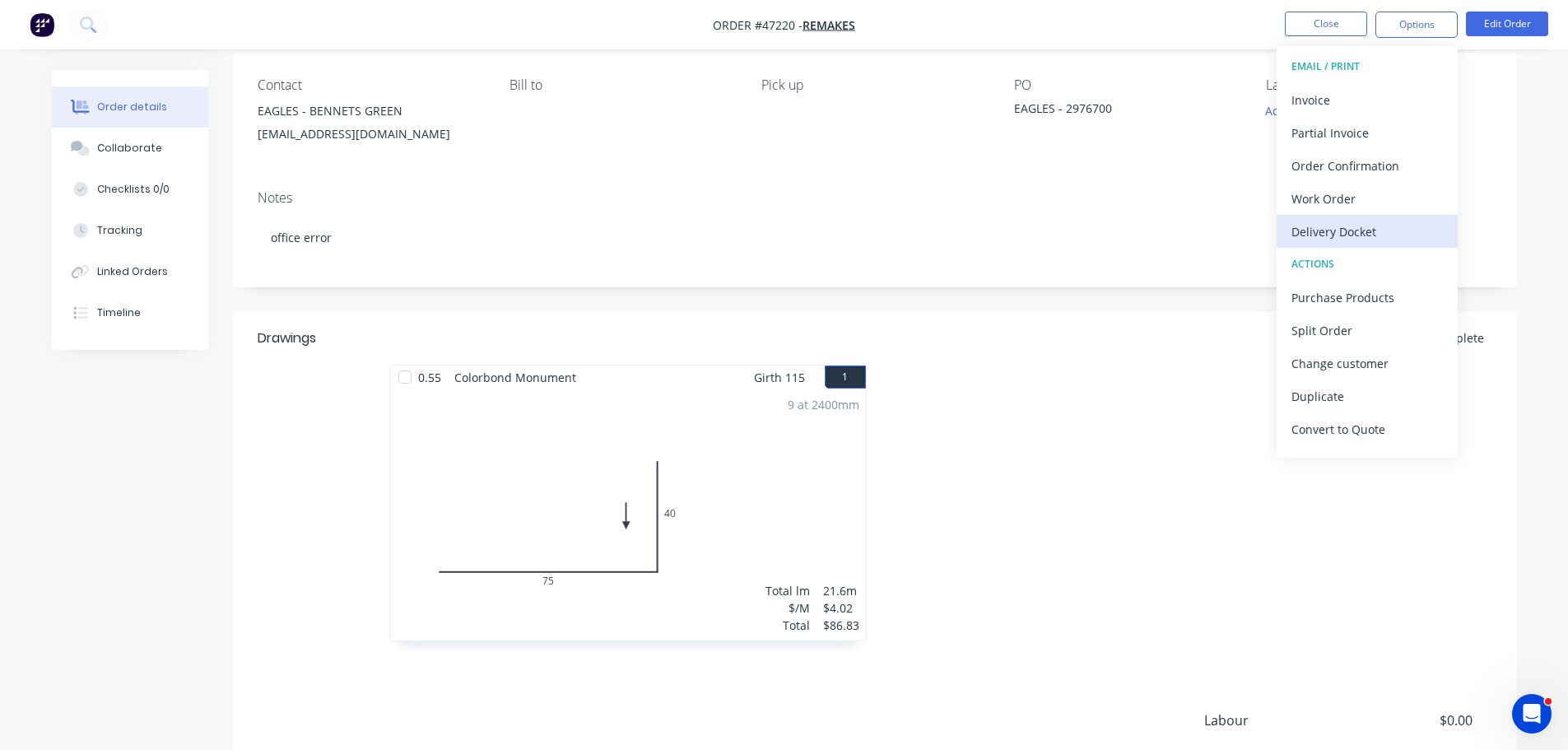
click at [1335, 235] on div "Delivery Docket" at bounding box center [1368, 231] width 152 height 24
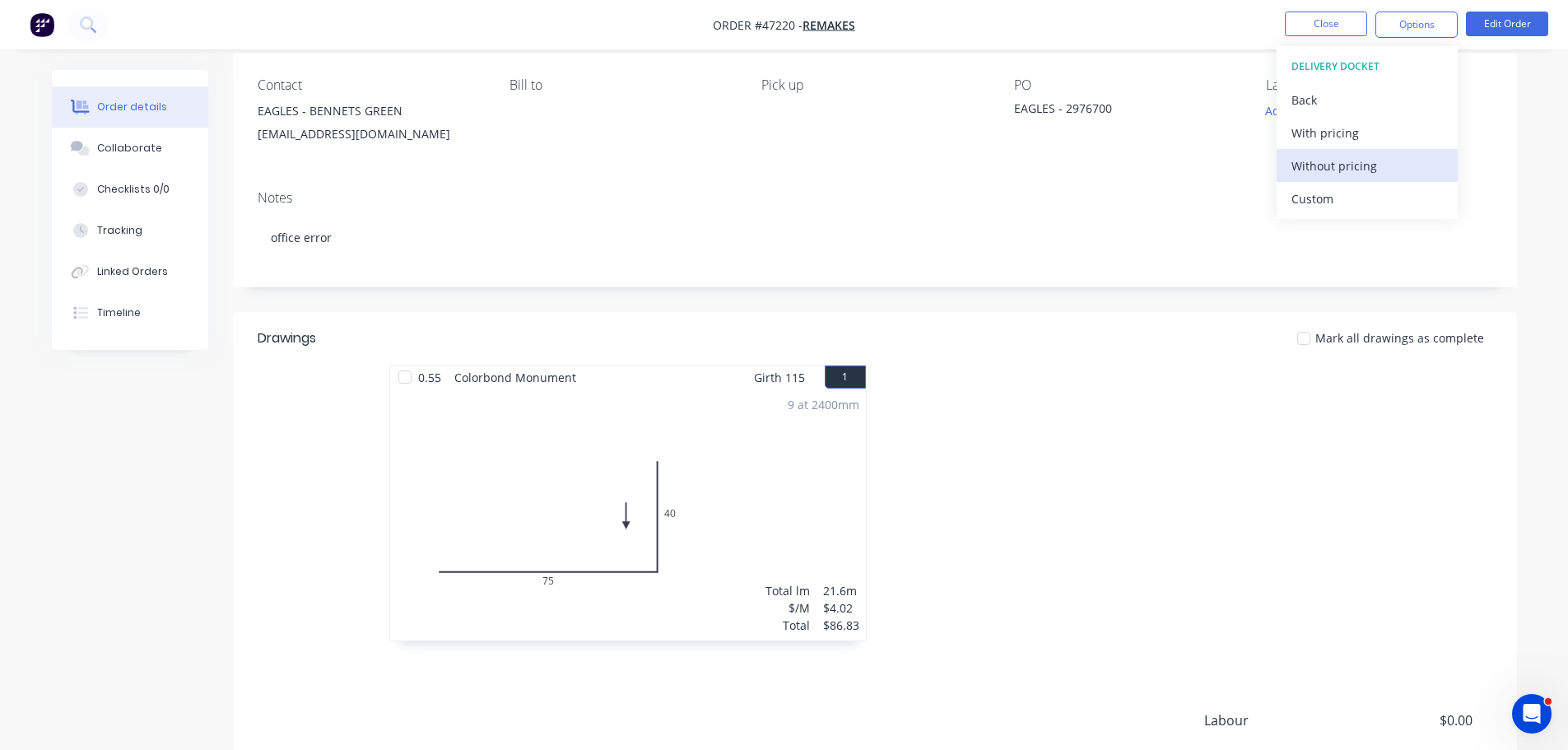
click at [1329, 174] on div "Without pricing" at bounding box center [1368, 165] width 152 height 24
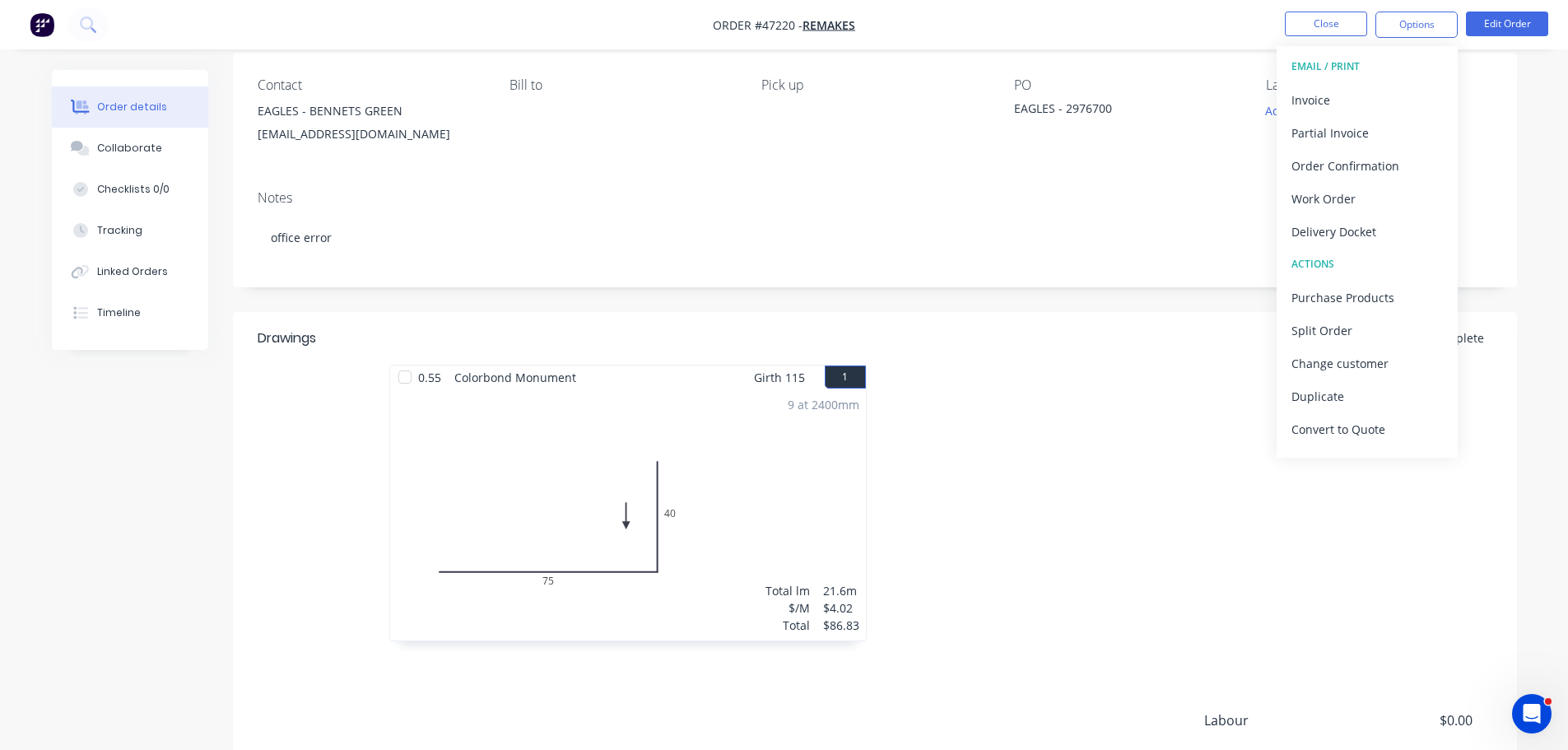
click at [1522, 145] on div "Order details Collaborate Checklists 0/0 Tracking Linked Orders Timeline Order …" at bounding box center [785, 428] width 1498 height 974
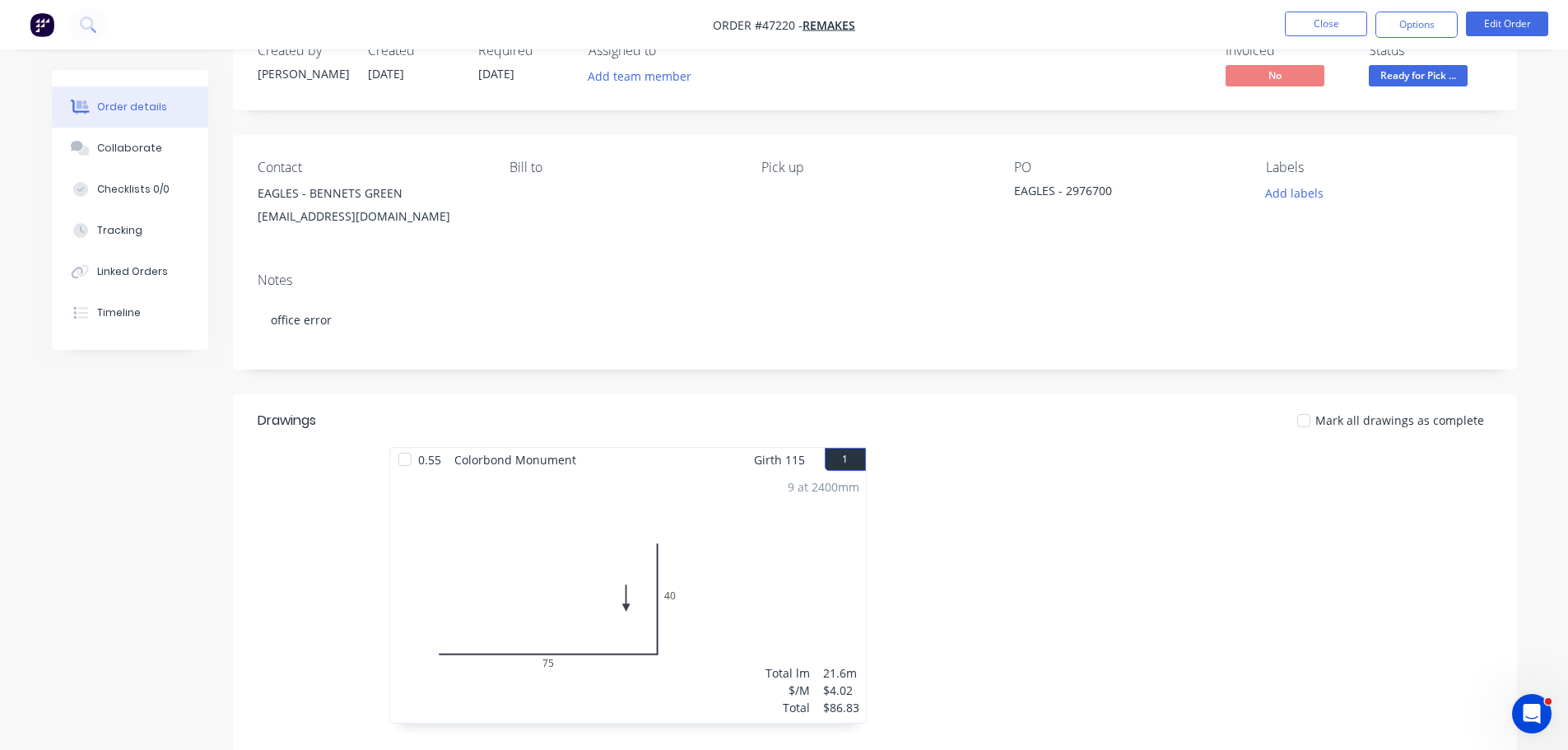
scroll to position [0, 0]
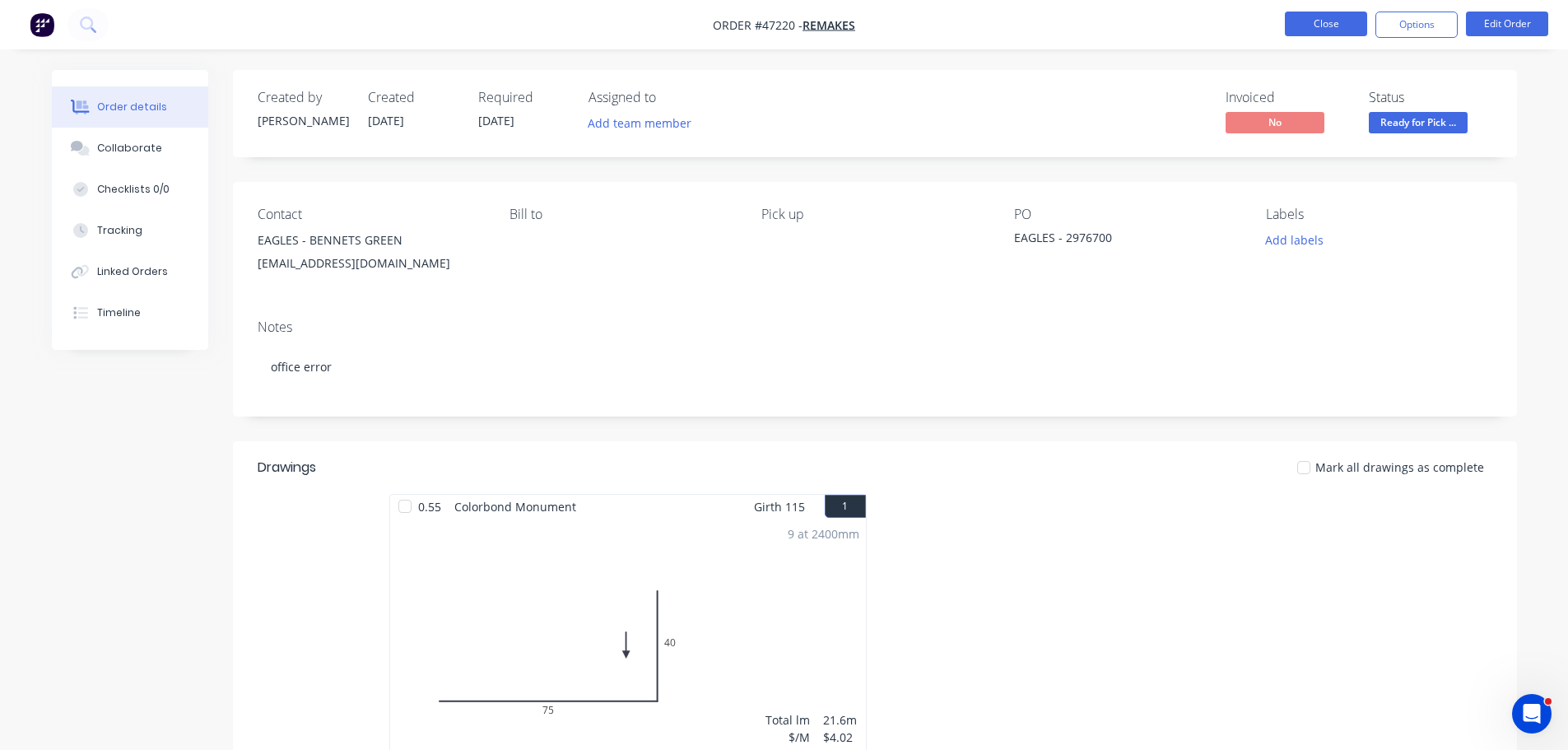
click at [1341, 27] on button "Close" at bounding box center [1326, 24] width 82 height 25
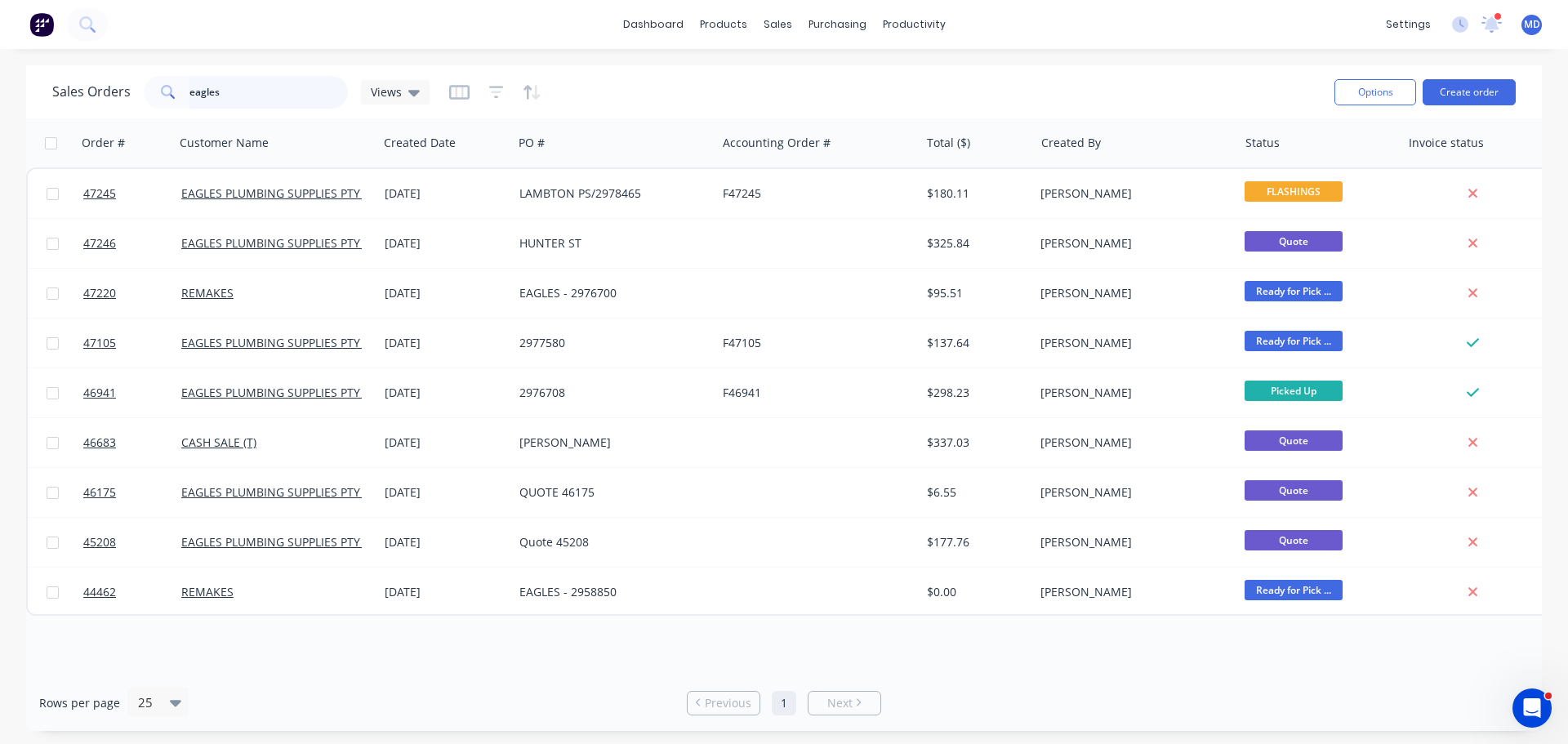
click at [212, 95] on input "eagles" at bounding box center [269, 92] width 159 height 33
drag, startPoint x: 242, startPoint y: 93, endPoint x: 44, endPoint y: 84, distance: 198.2
click at [48, 86] on div "Sales Orders eagles Views Options Create order" at bounding box center [784, 91] width 1516 height 53
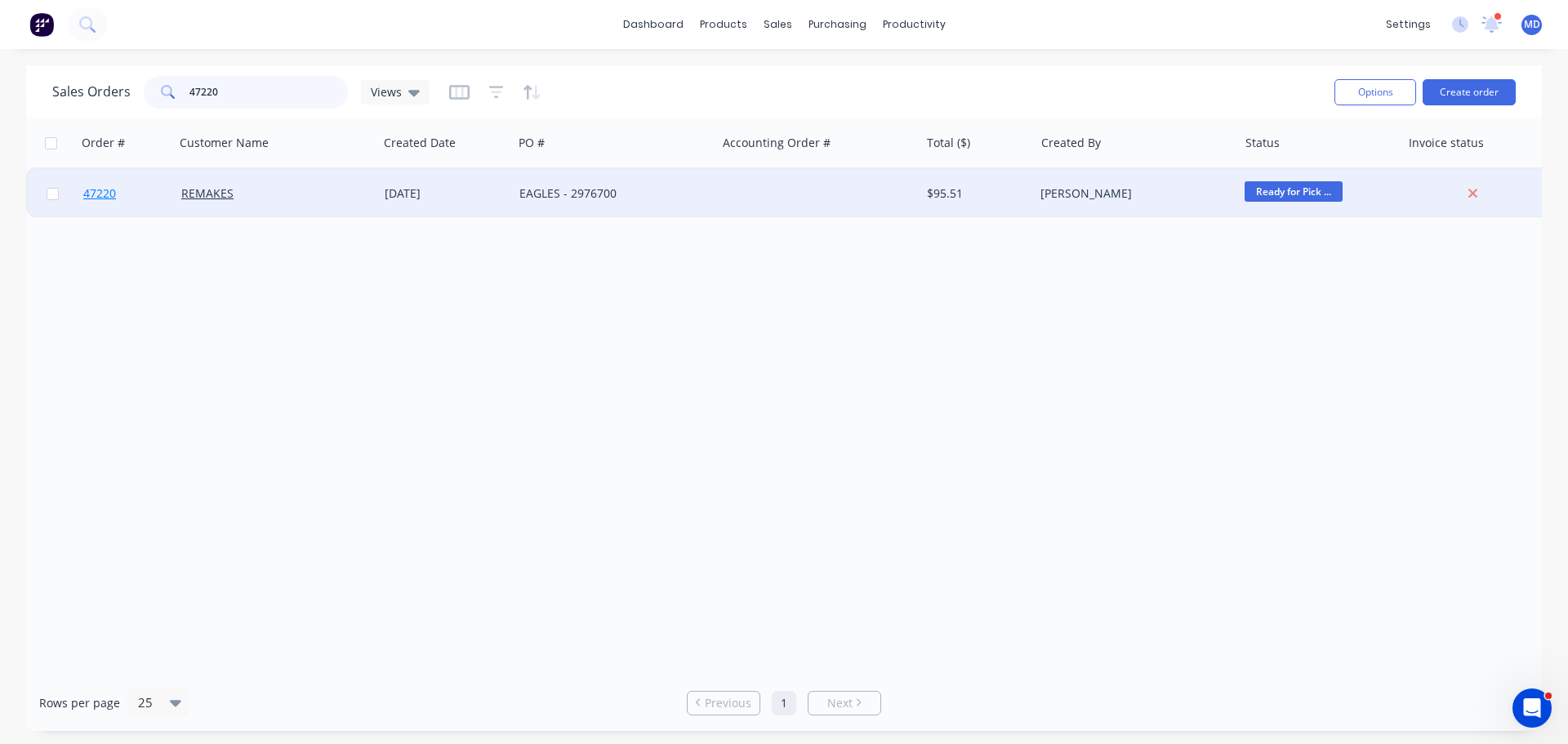
type input "47220"
click at [109, 191] on span "47220" at bounding box center [100, 193] width 33 height 16
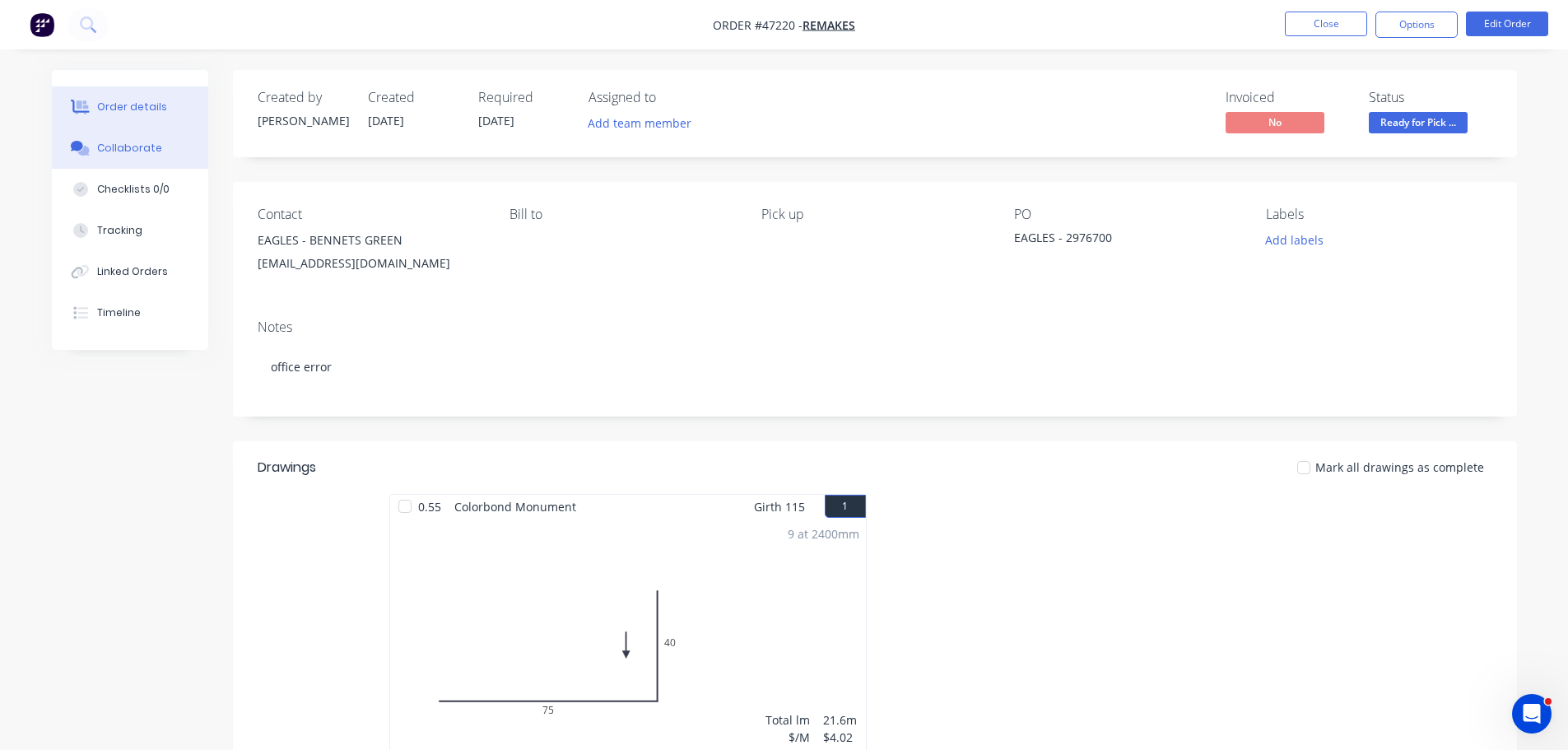
click at [116, 158] on button "Collaborate" at bounding box center [131, 148] width 157 height 42
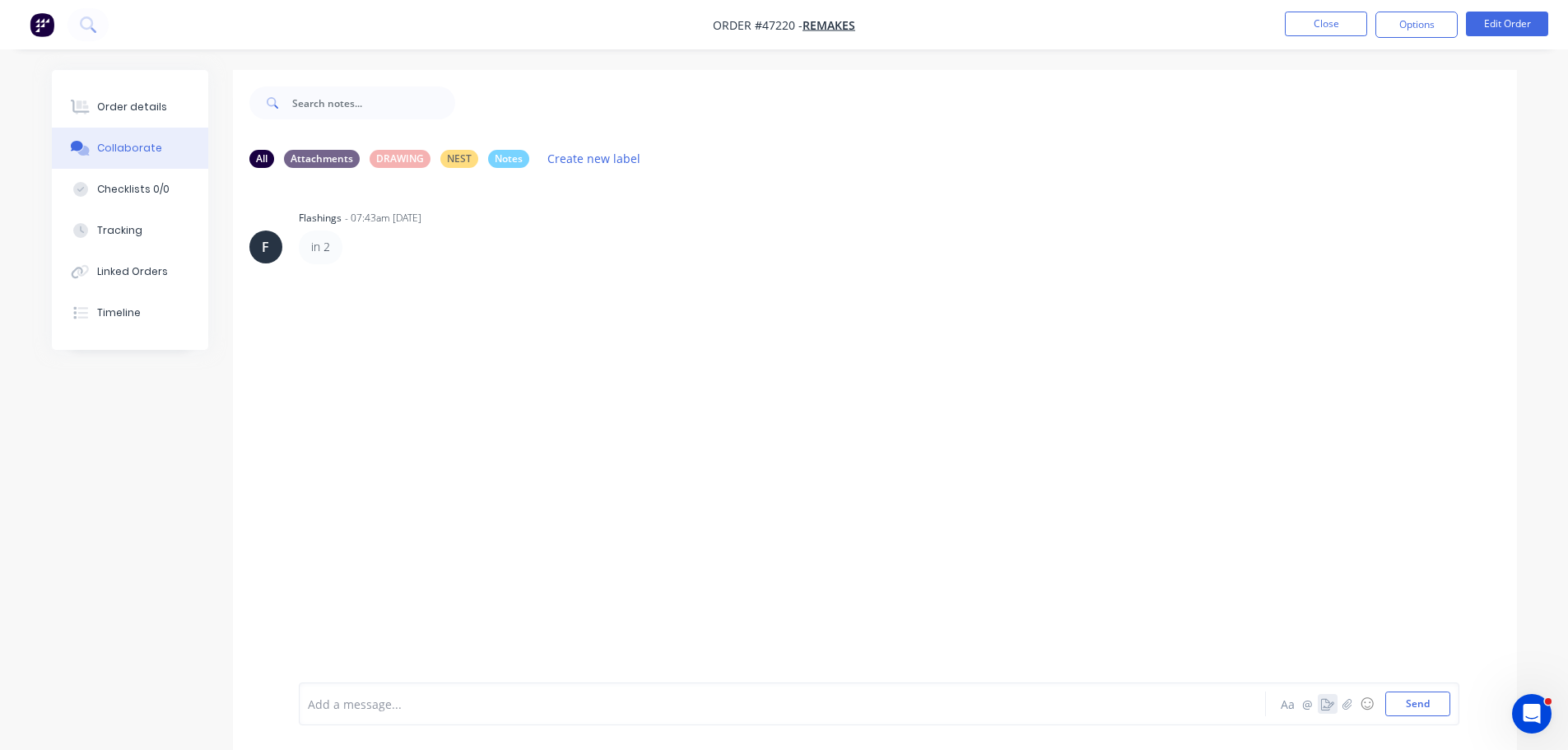
click at [1330, 699] on icon "button" at bounding box center [1328, 704] width 14 height 12
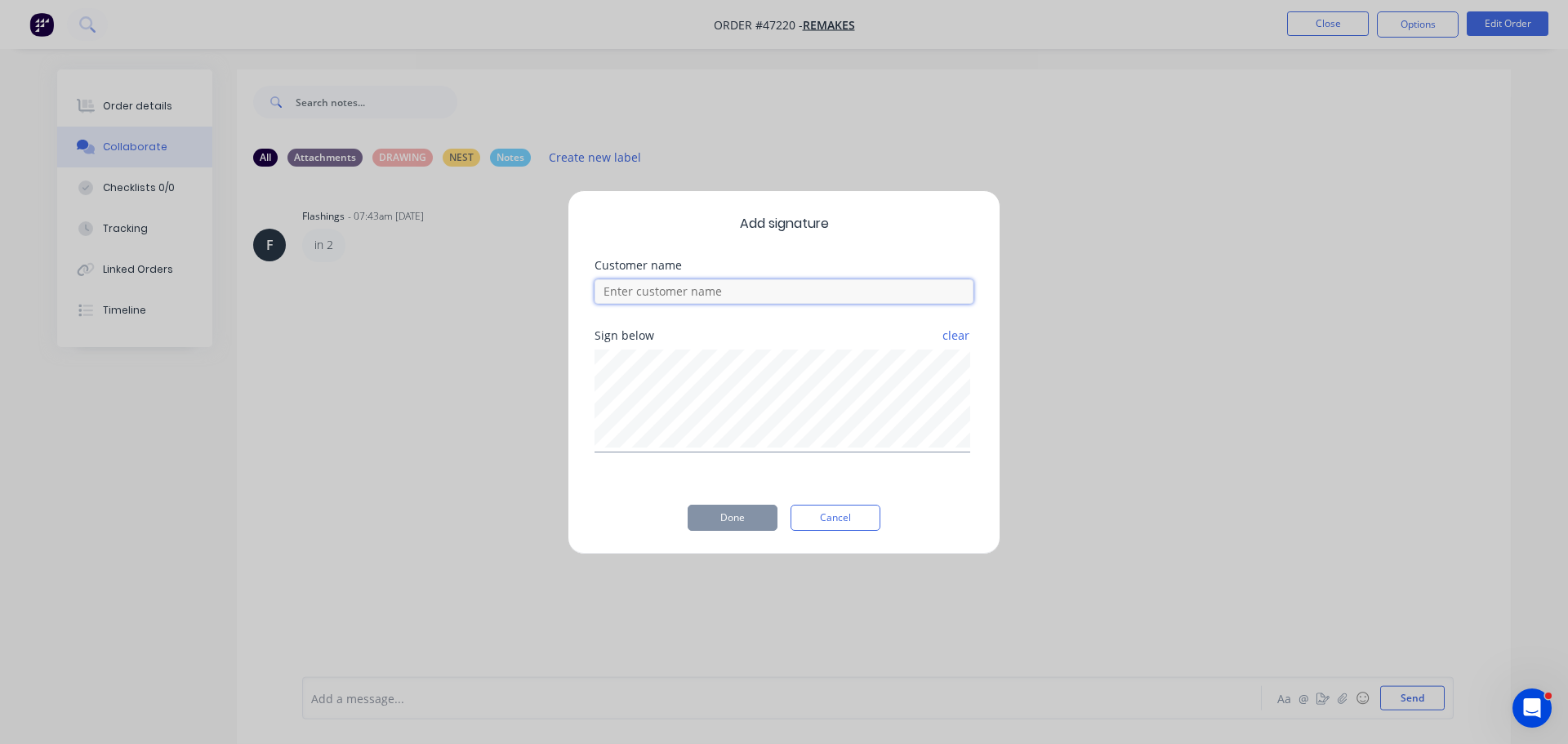
click at [665, 299] on input at bounding box center [784, 292] width 379 height 25
type input "ryan"
click at [656, 451] on div "clear" at bounding box center [782, 400] width 375 height 103
drag, startPoint x: 733, startPoint y: 511, endPoint x: 588, endPoint y: 437, distance: 162.8
click at [733, 512] on button "Done" at bounding box center [733, 517] width 90 height 26
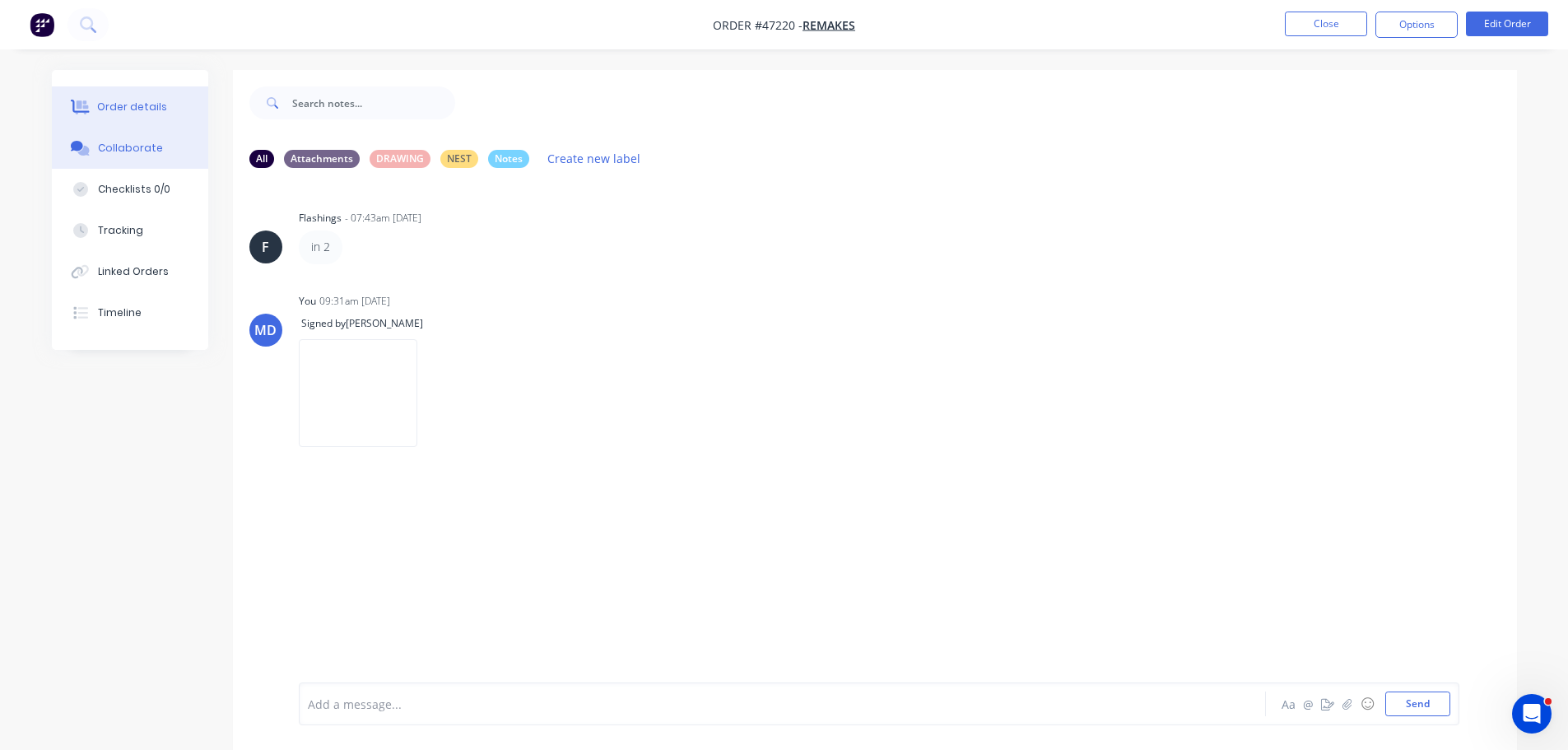
click at [118, 114] on button "Order details" at bounding box center [131, 106] width 157 height 42
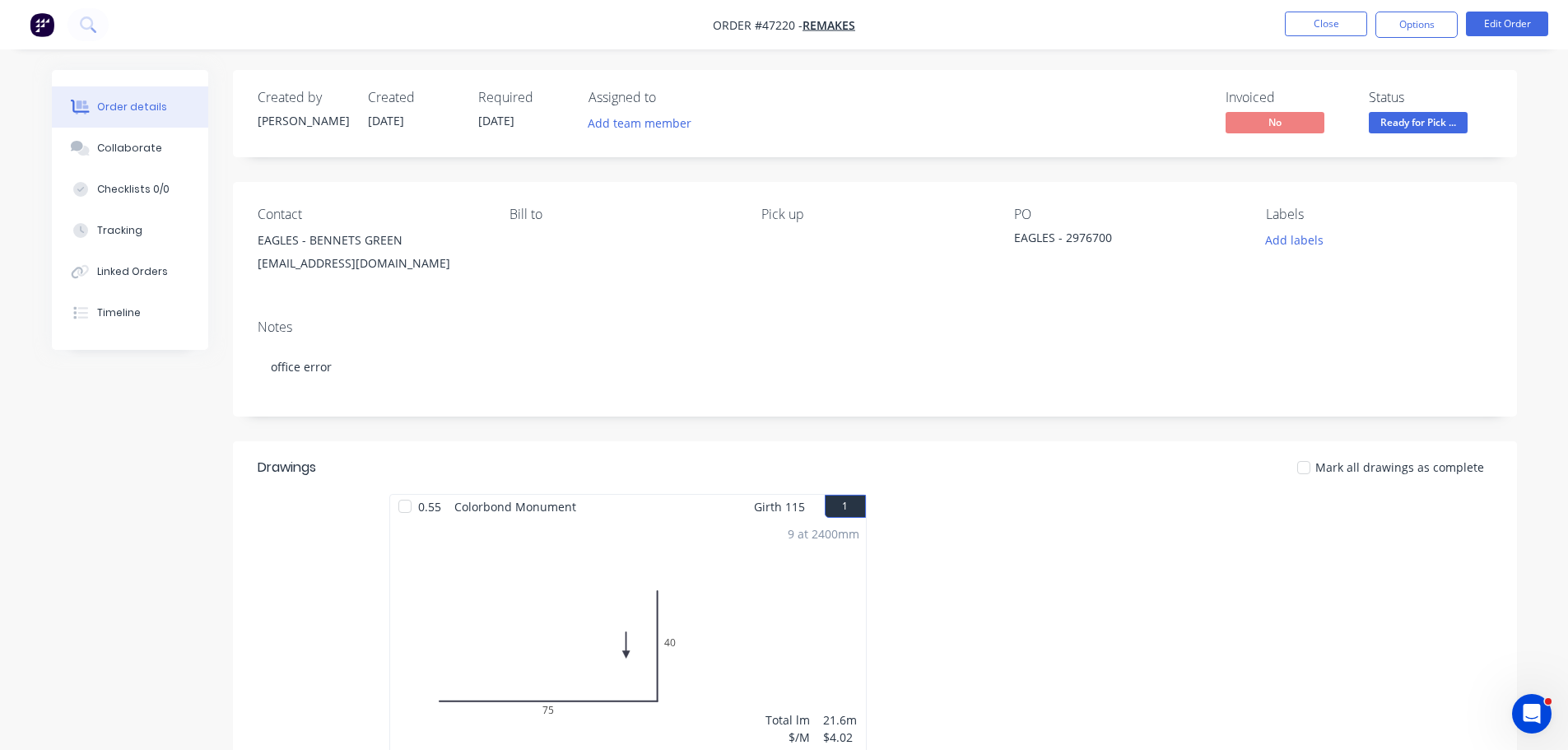
click at [1441, 128] on span "Ready for Pick ..." at bounding box center [1419, 122] width 99 height 20
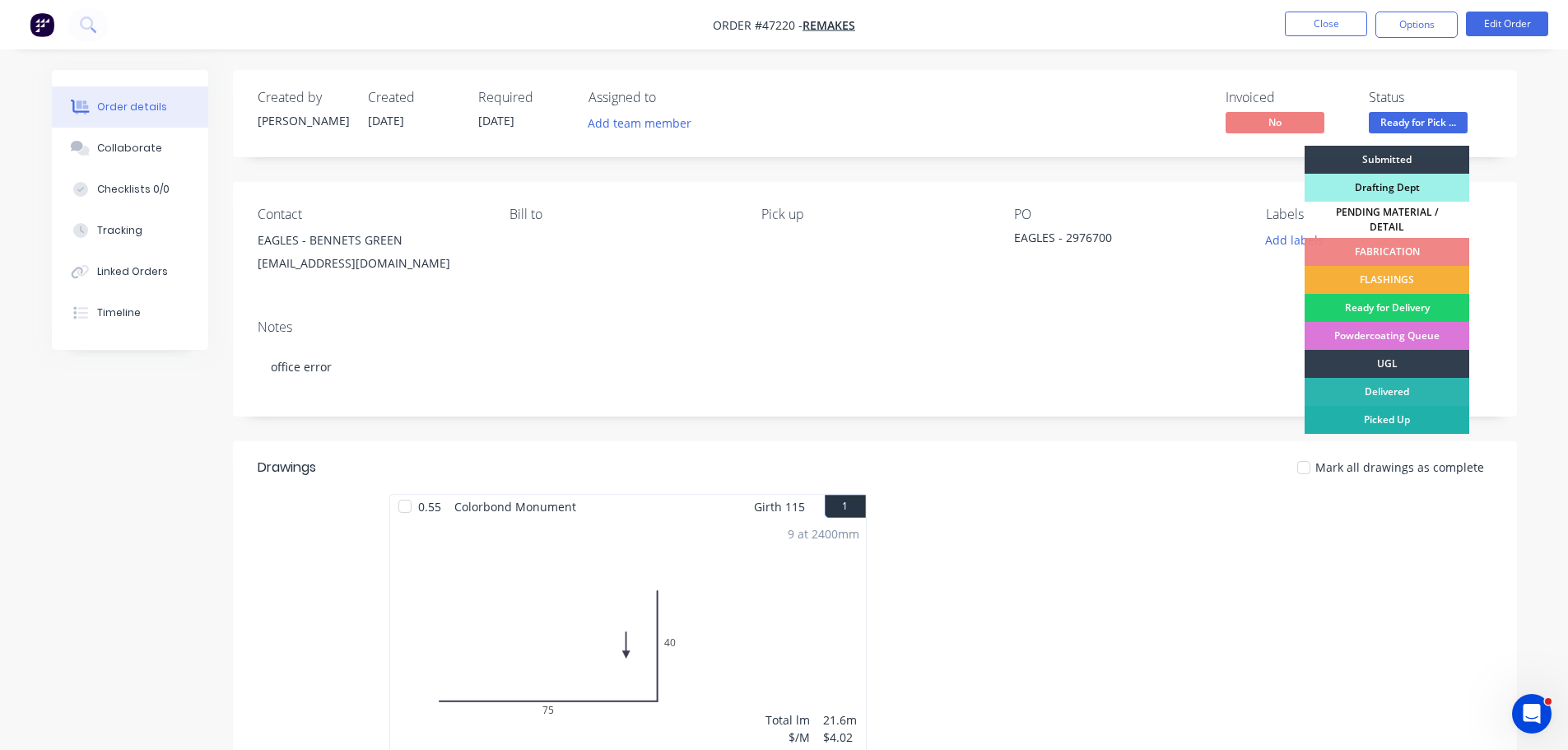
click at [1408, 410] on div "Picked Up" at bounding box center [1387, 419] width 165 height 28
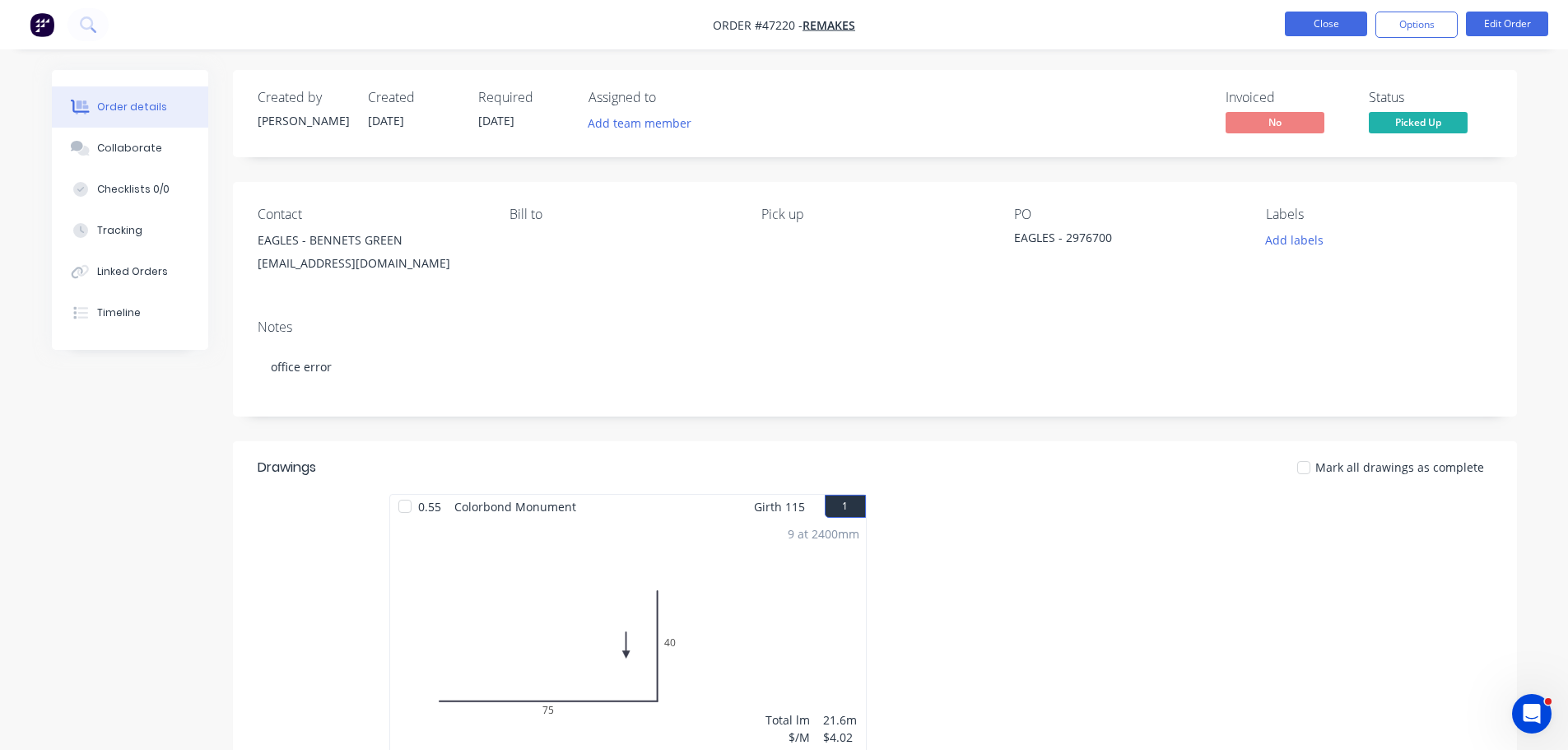
click at [1319, 30] on button "Close" at bounding box center [1326, 24] width 82 height 25
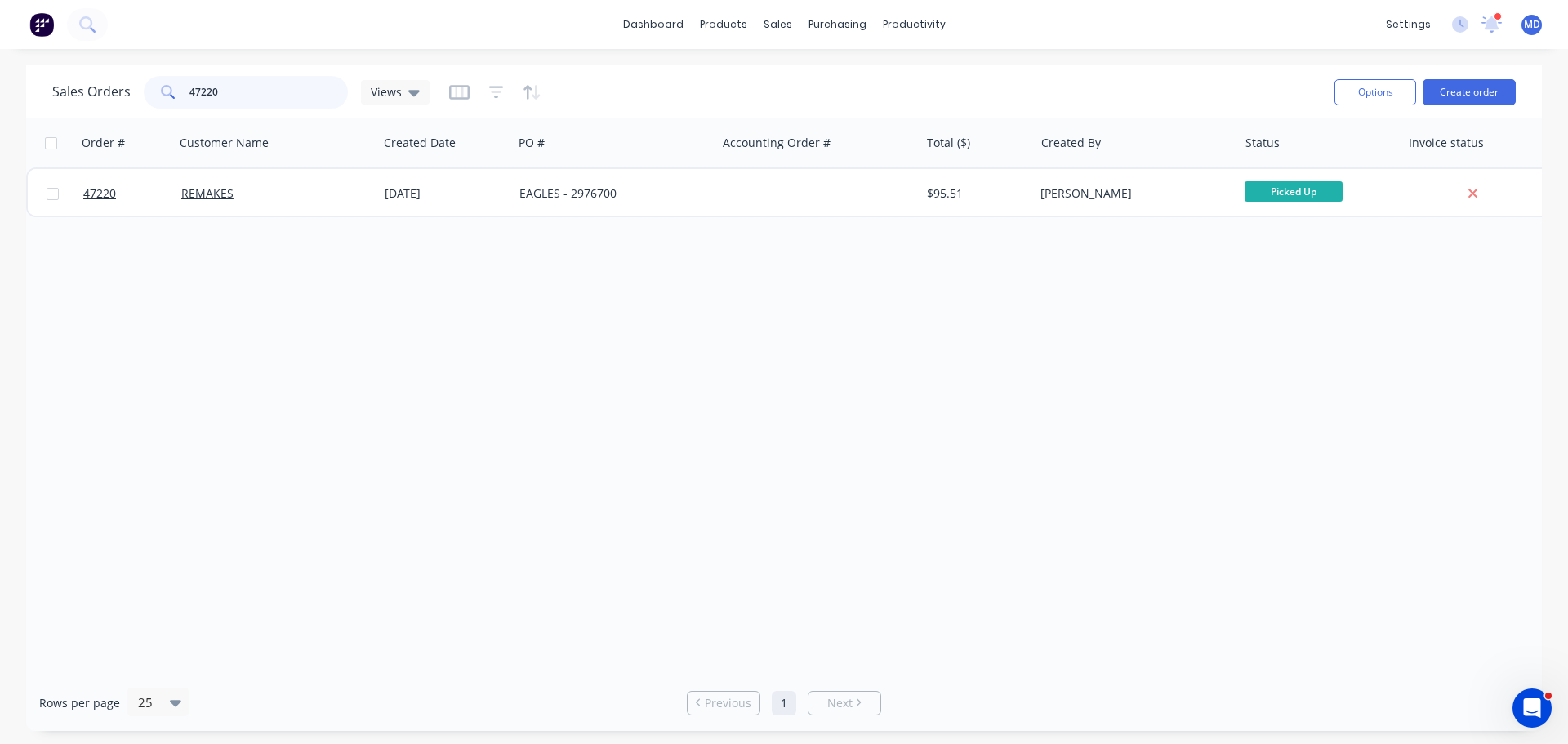
drag, startPoint x: 269, startPoint y: 96, endPoint x: 4, endPoint y: 86, distance: 265.2
click at [4, 86] on div "Sales Orders 47220 Views Options Create order Order # Customer Name Created Dat…" at bounding box center [784, 397] width 1568 height 665
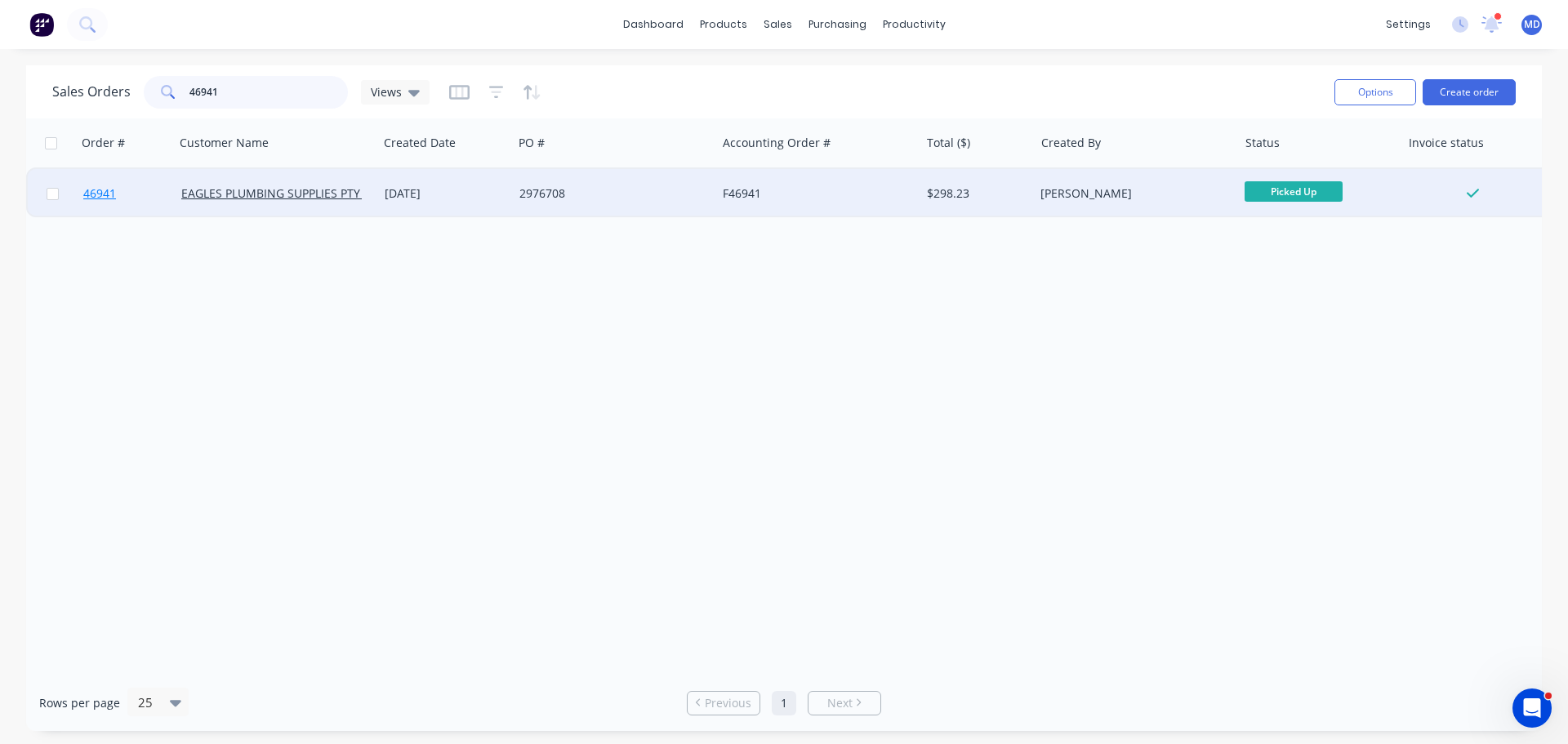
type input "46941"
click at [113, 192] on span "46941" at bounding box center [100, 193] width 33 height 16
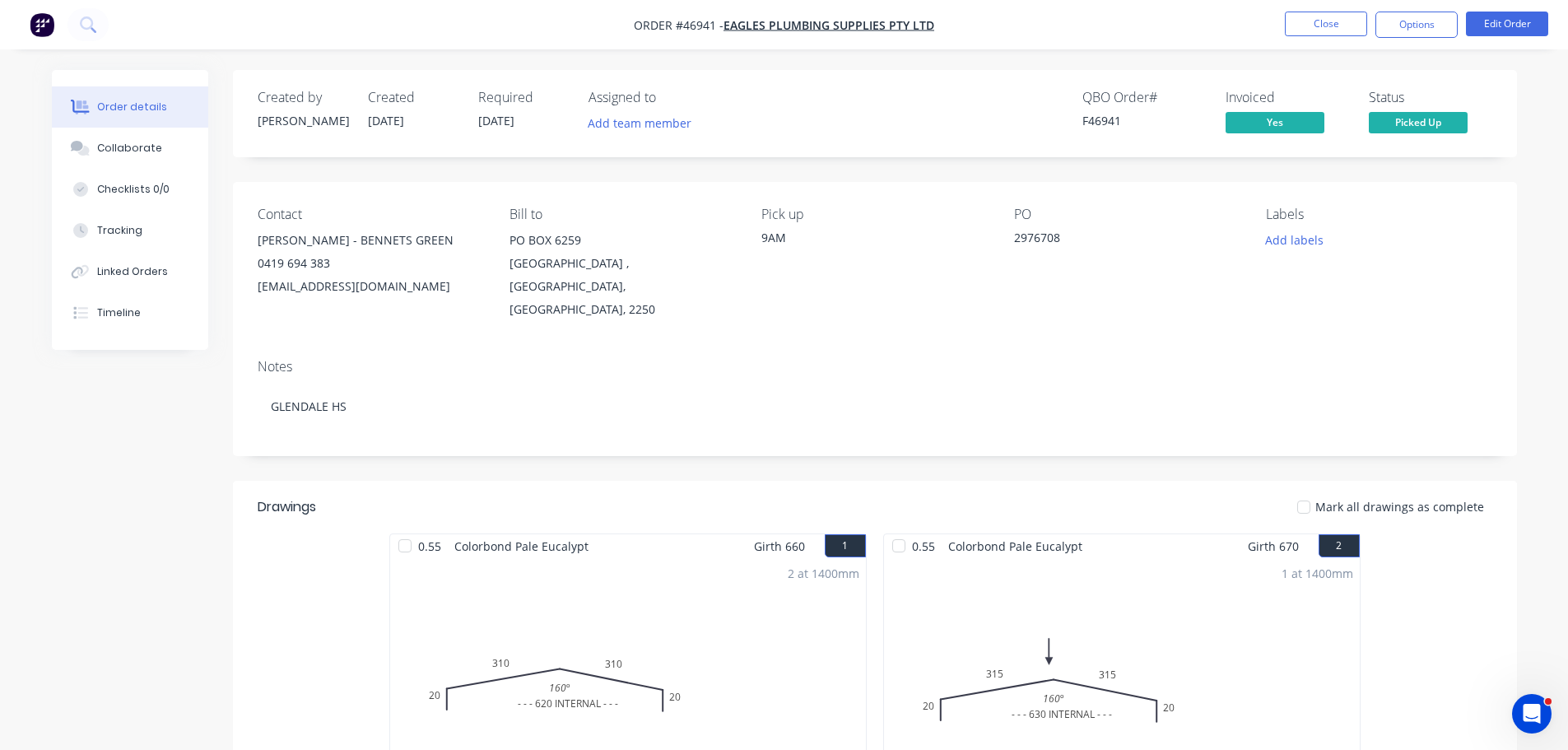
click at [1424, 130] on span "Picked Up" at bounding box center [1419, 122] width 99 height 20
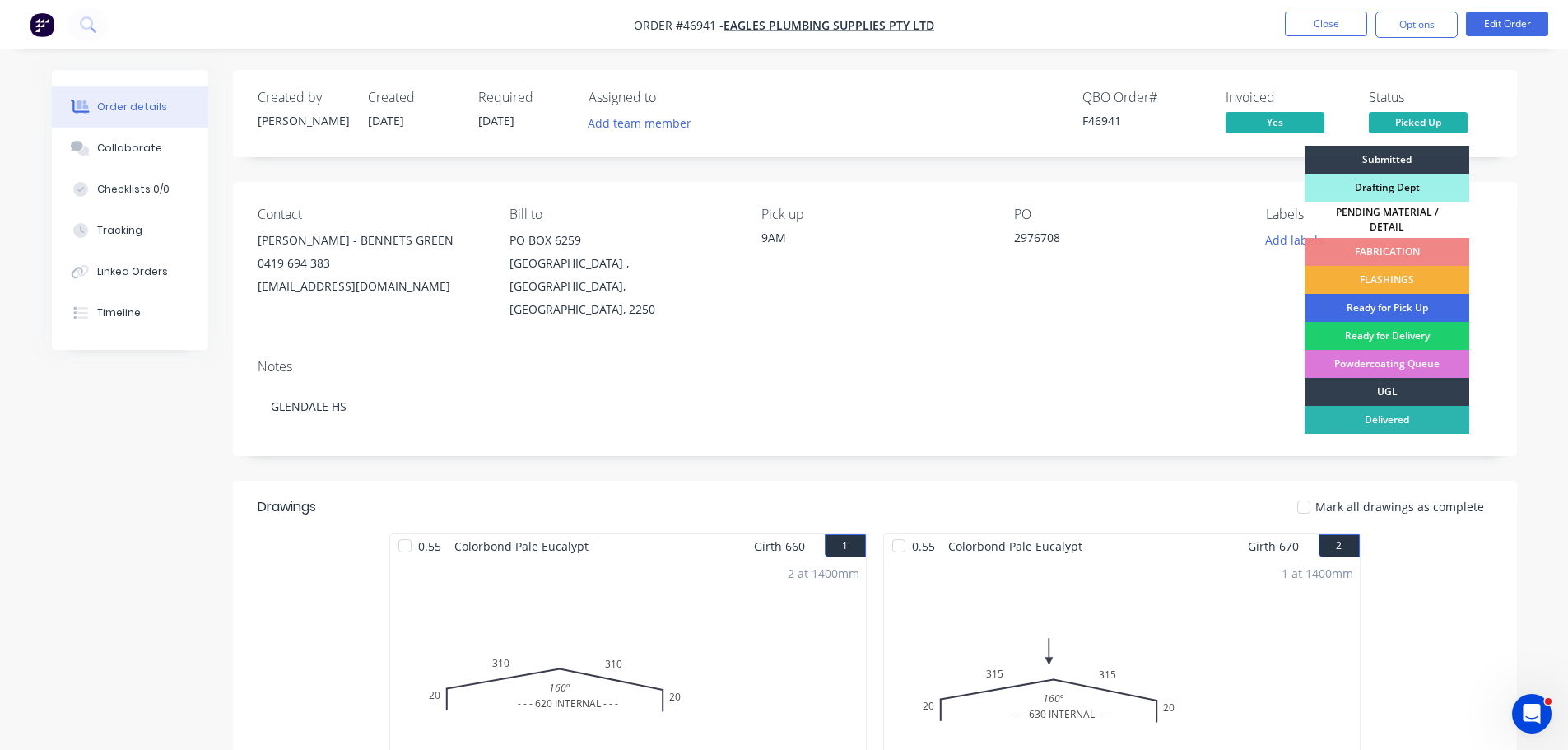
click at [1386, 305] on div "Ready for Pick Up" at bounding box center [1387, 308] width 165 height 28
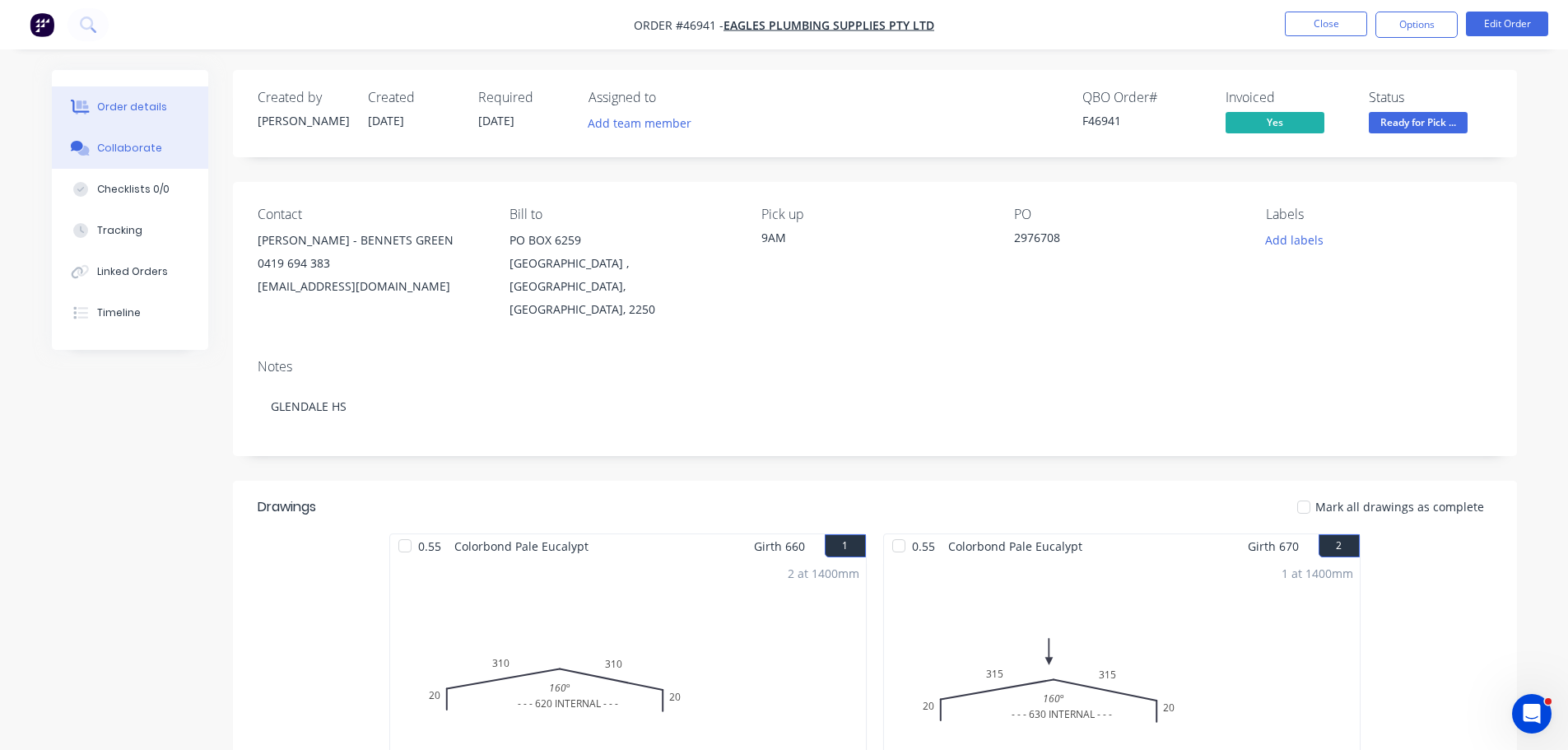
click at [107, 149] on div "Collaborate" at bounding box center [129, 147] width 65 height 15
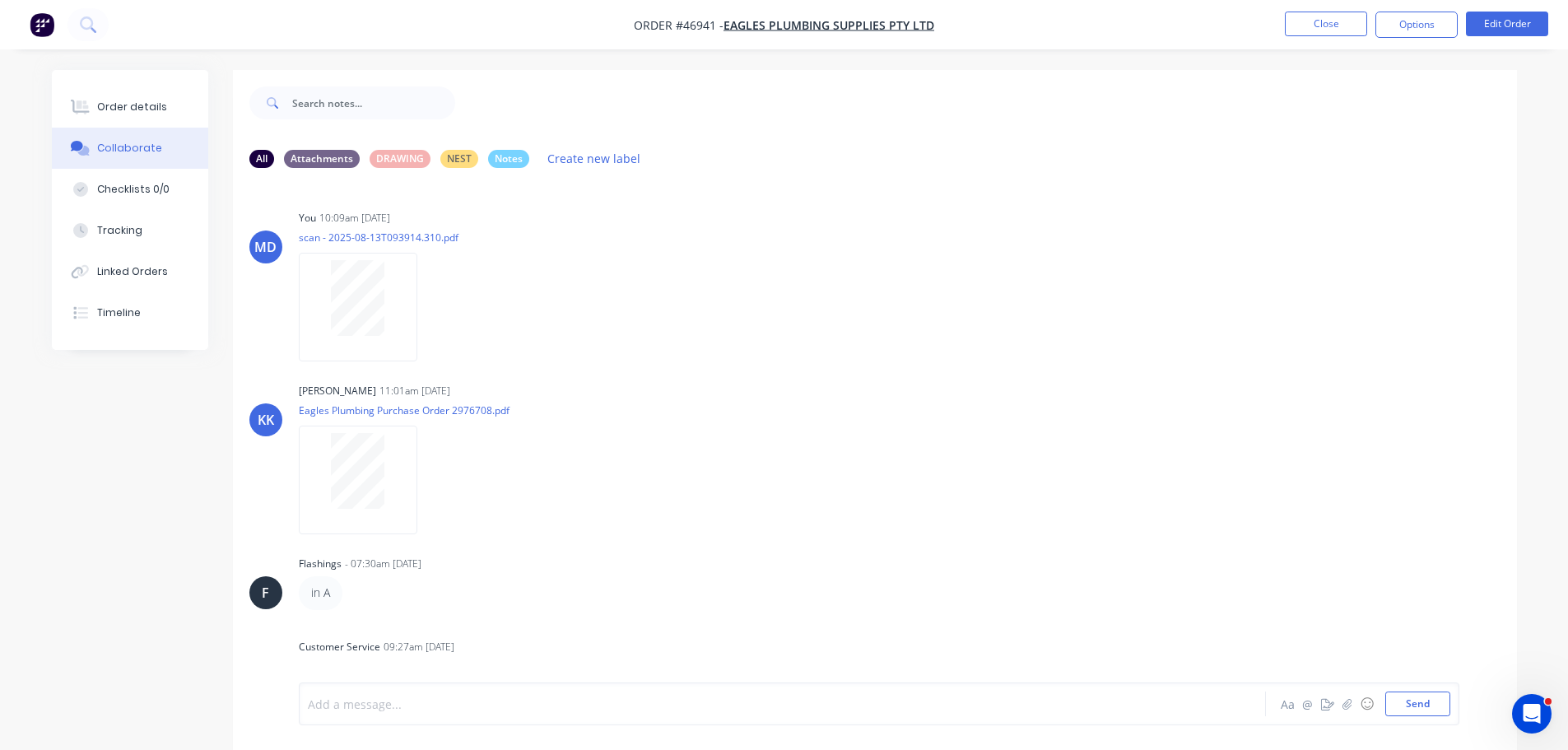
click at [376, 705] on div at bounding box center [737, 705] width 857 height 17
click at [1405, 703] on button "Send" at bounding box center [1418, 704] width 65 height 25
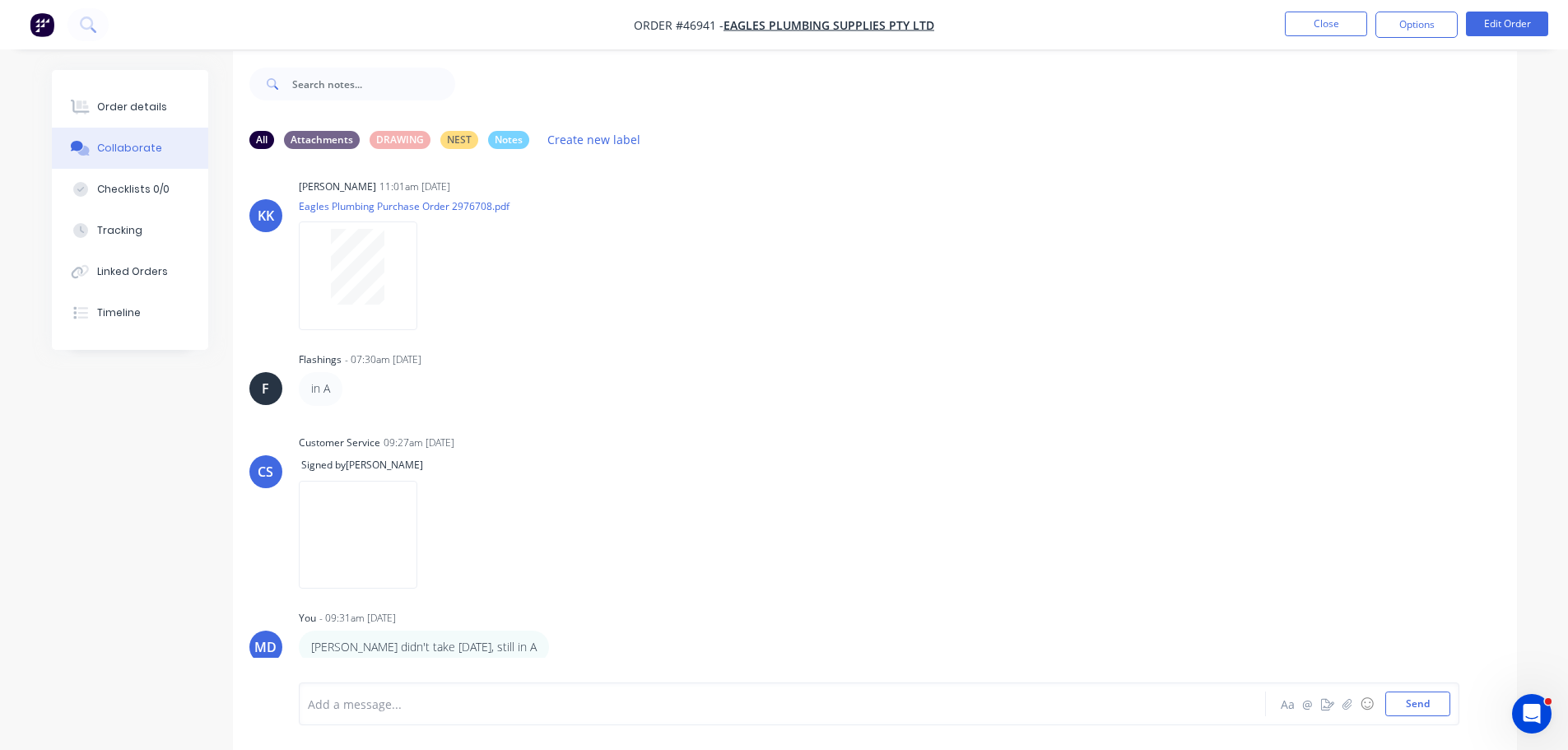
scroll to position [25, 0]
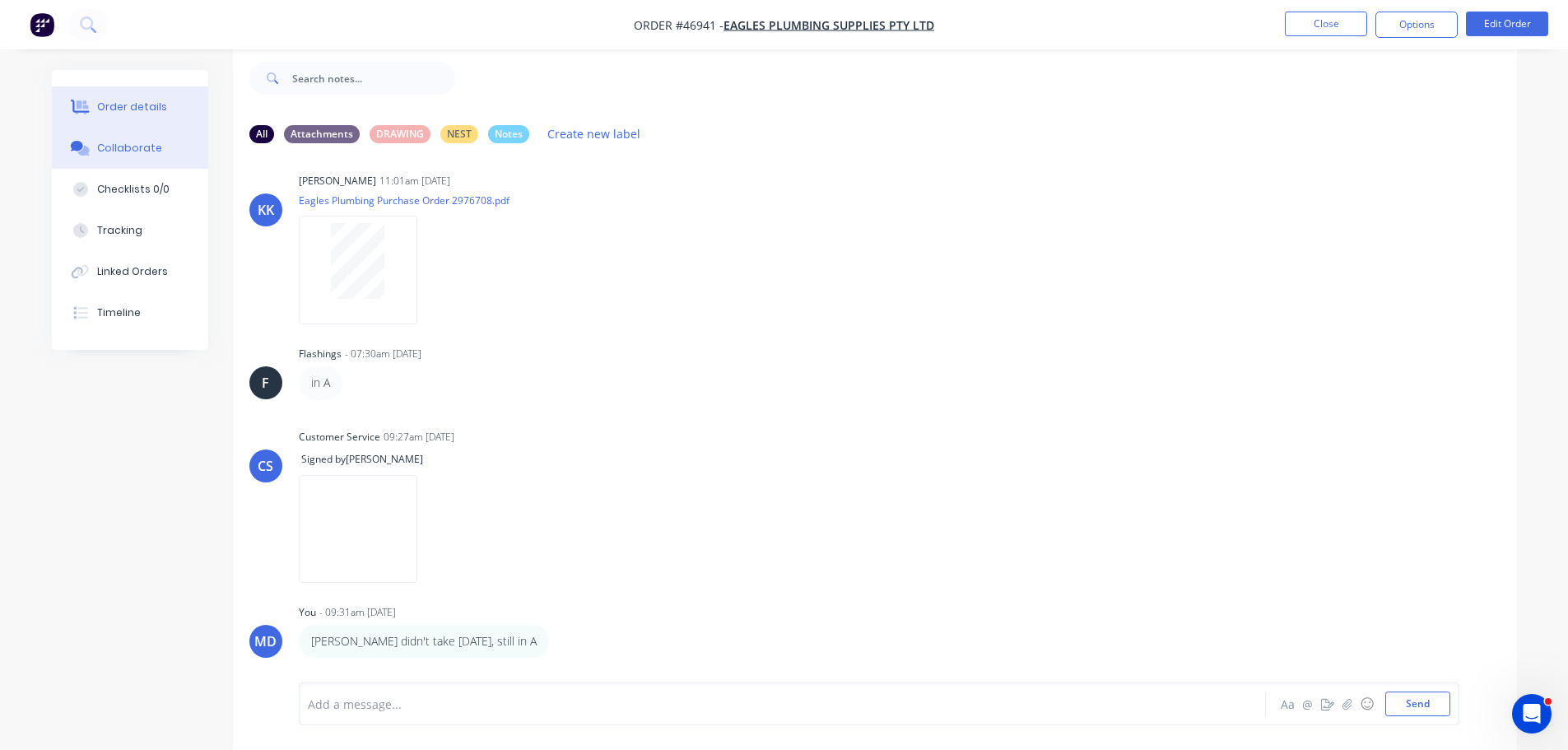
click at [146, 111] on div "Order details" at bounding box center [132, 106] width 70 height 15
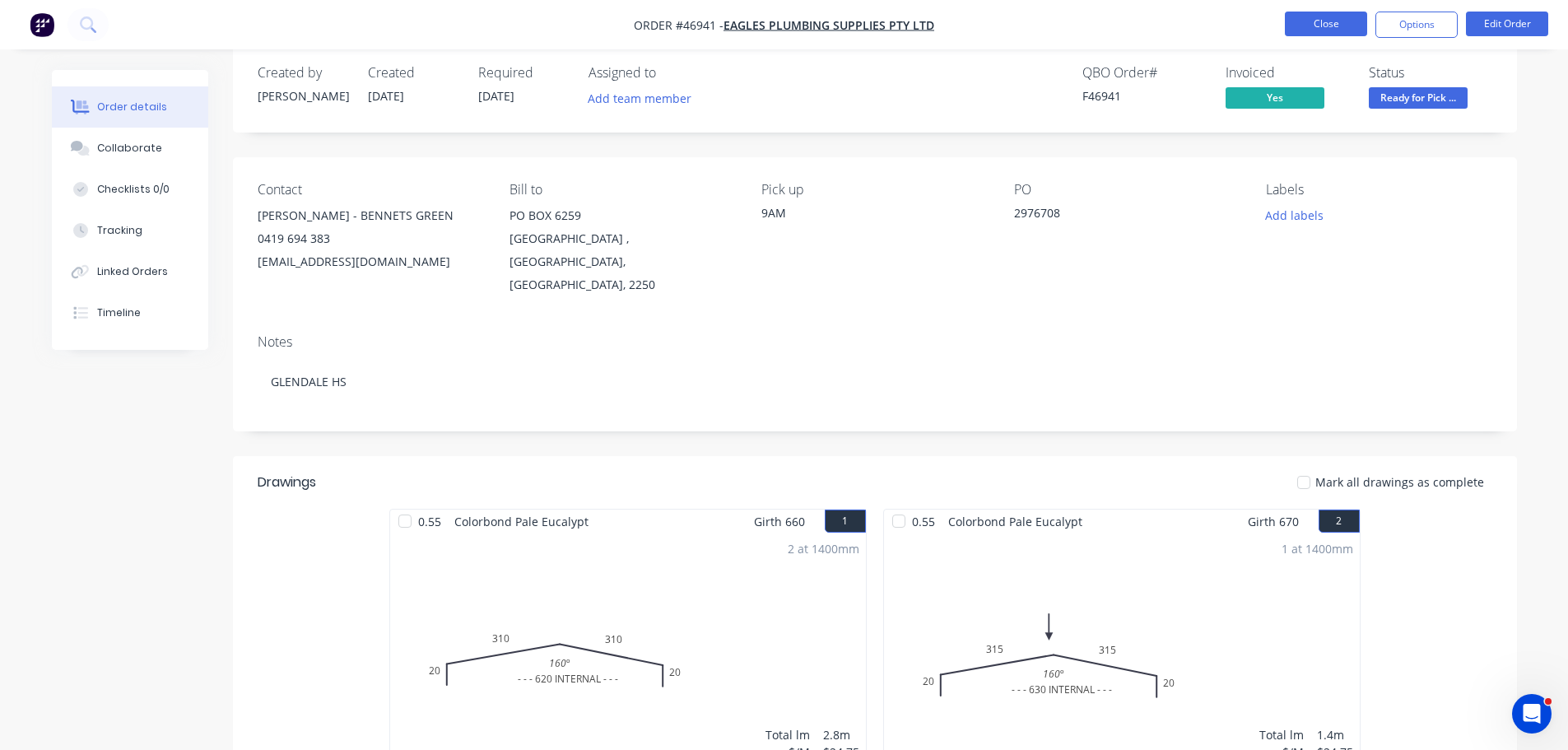
click at [1305, 20] on button "Close" at bounding box center [1326, 24] width 82 height 25
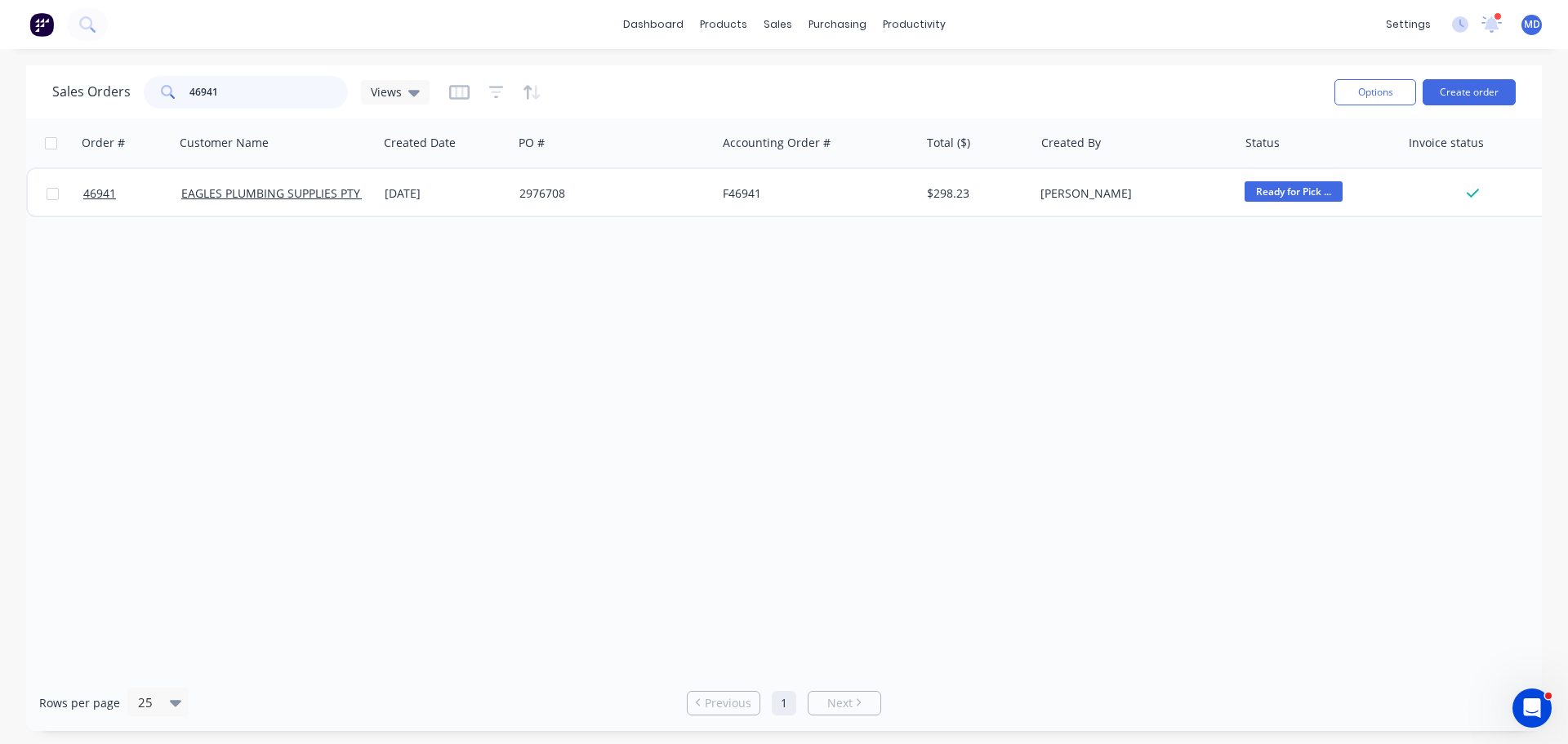
drag, startPoint x: 257, startPoint y: 96, endPoint x: 142, endPoint y: 14, distance: 141.2
click at [133, 68] on div "Sales Orders 46941 Views Options Create order" at bounding box center [784, 91] width 1516 height 53
type input "\"
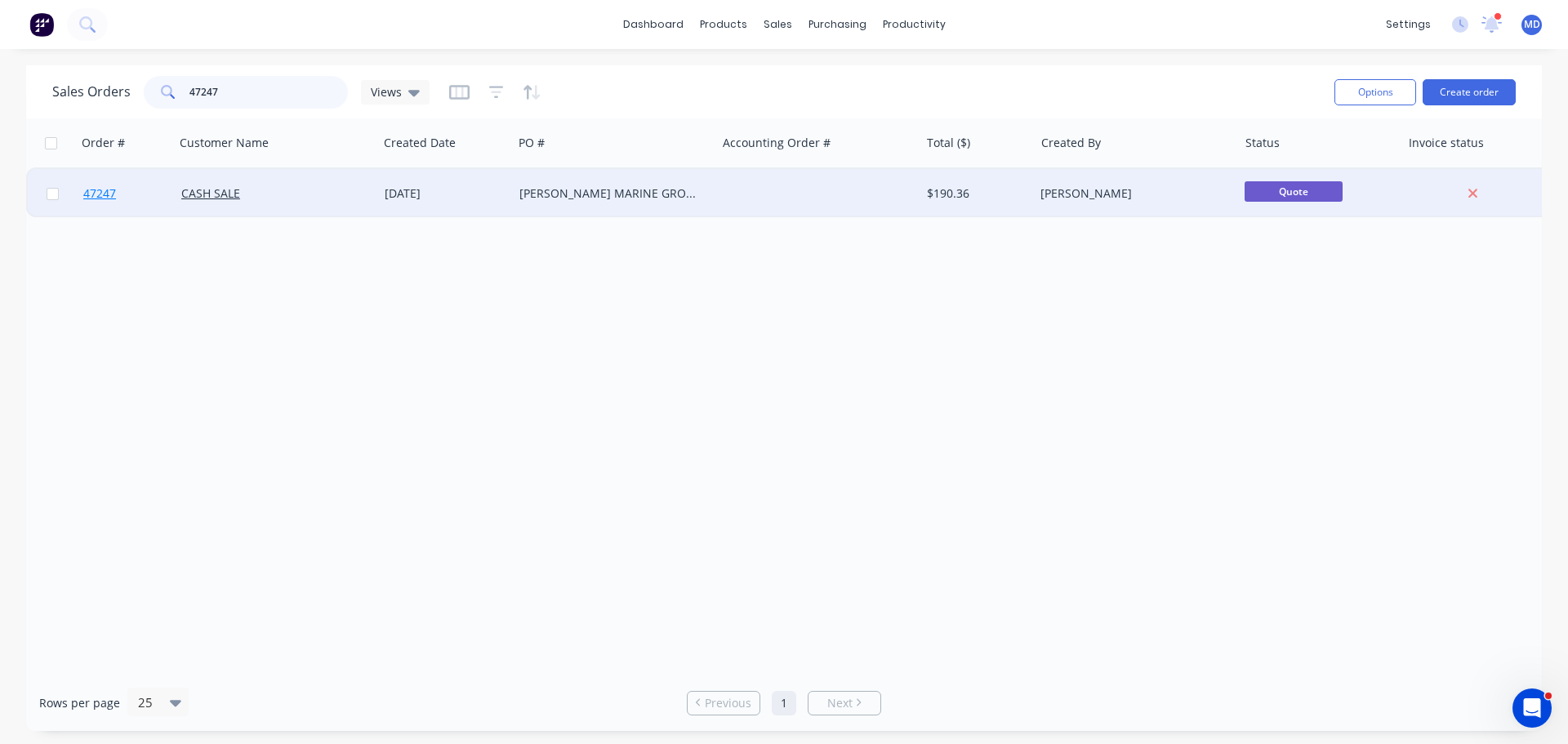
type input "47247"
click at [118, 188] on link "47247" at bounding box center [133, 193] width 98 height 49
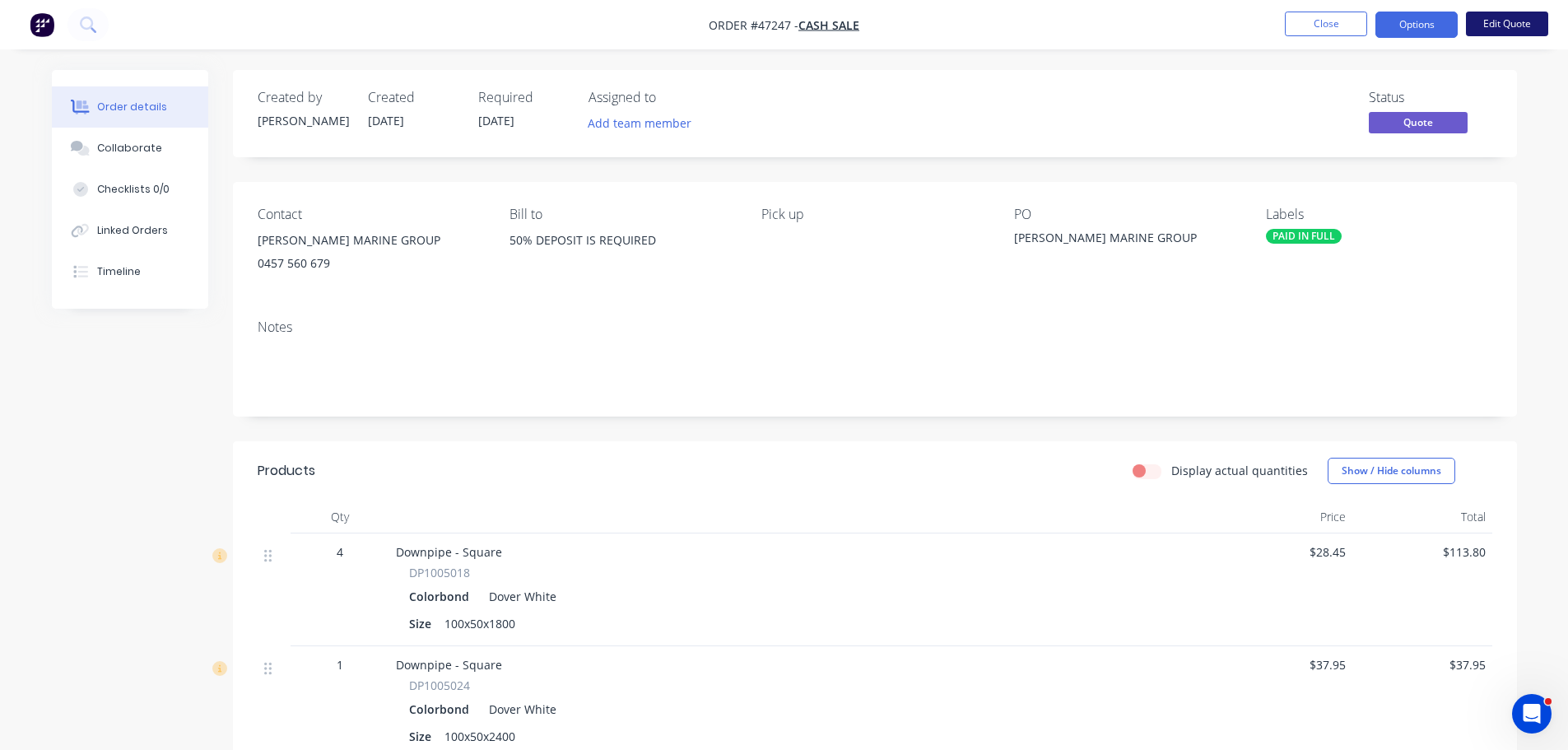
click at [1525, 17] on button "Edit Quote" at bounding box center [1507, 24] width 82 height 25
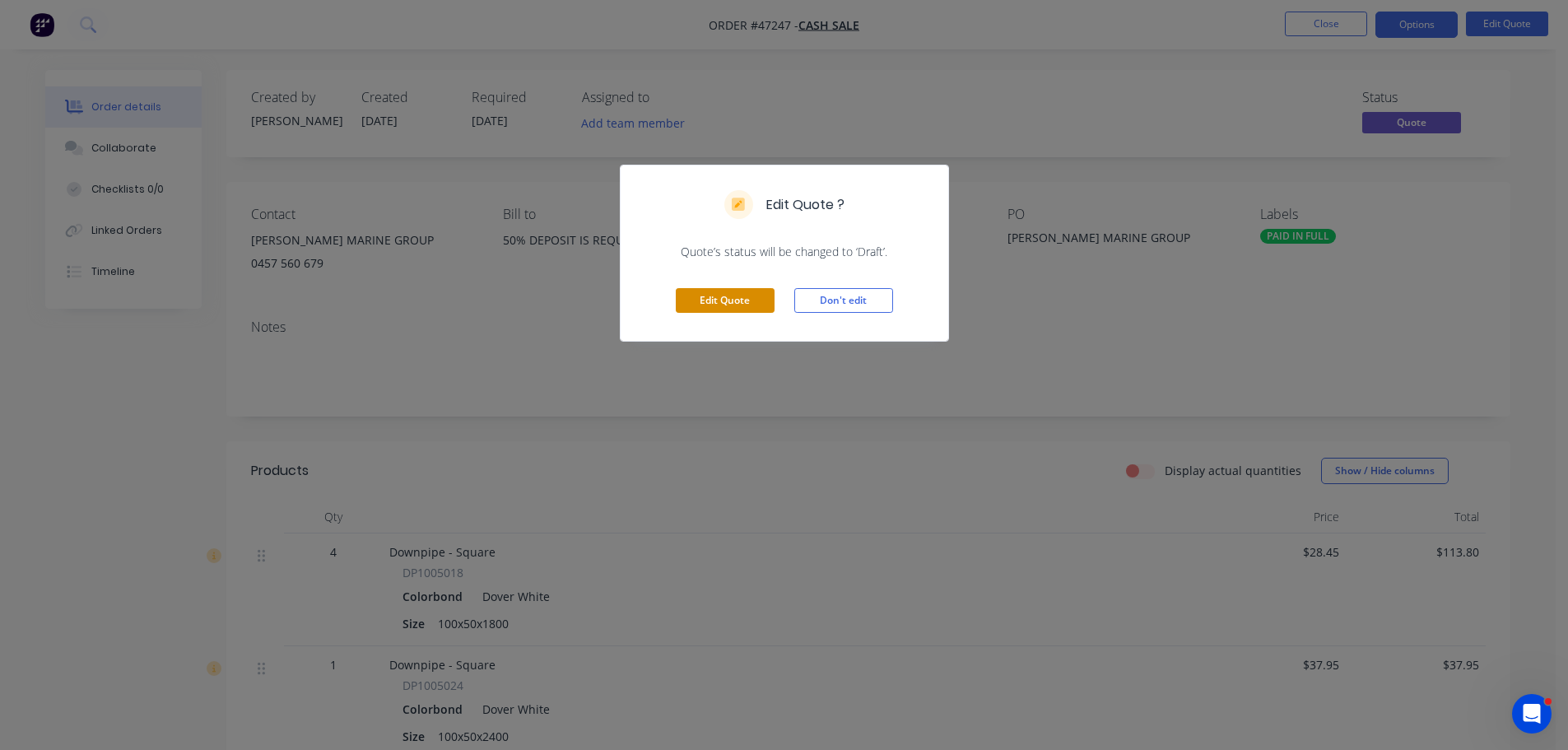
click at [693, 306] on button "Edit Quote" at bounding box center [725, 301] width 99 height 25
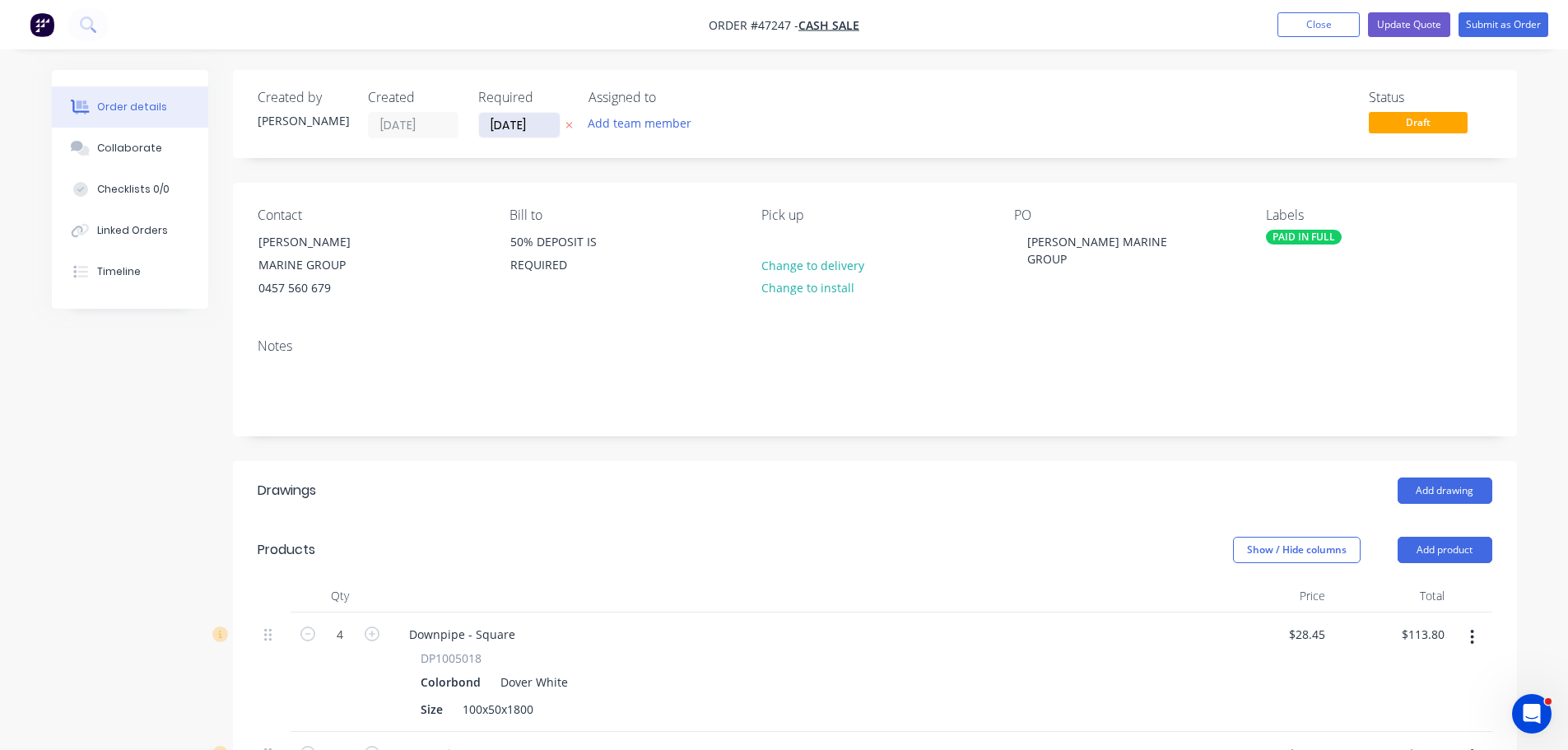
click at [531, 131] on input "[DATE]" at bounding box center [519, 126] width 80 height 25
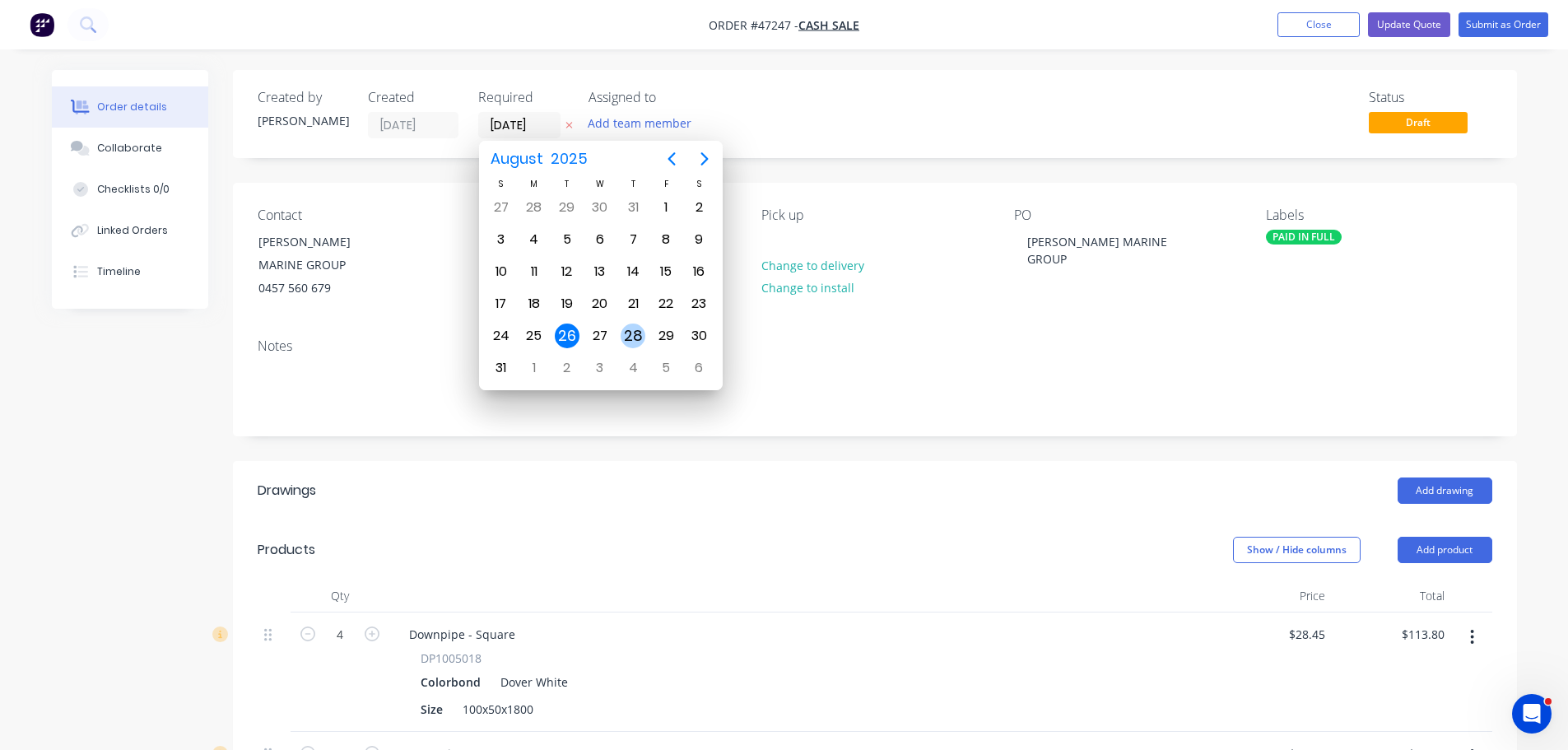
click at [627, 338] on div "28" at bounding box center [633, 336] width 25 height 25
type input "28/08/25"
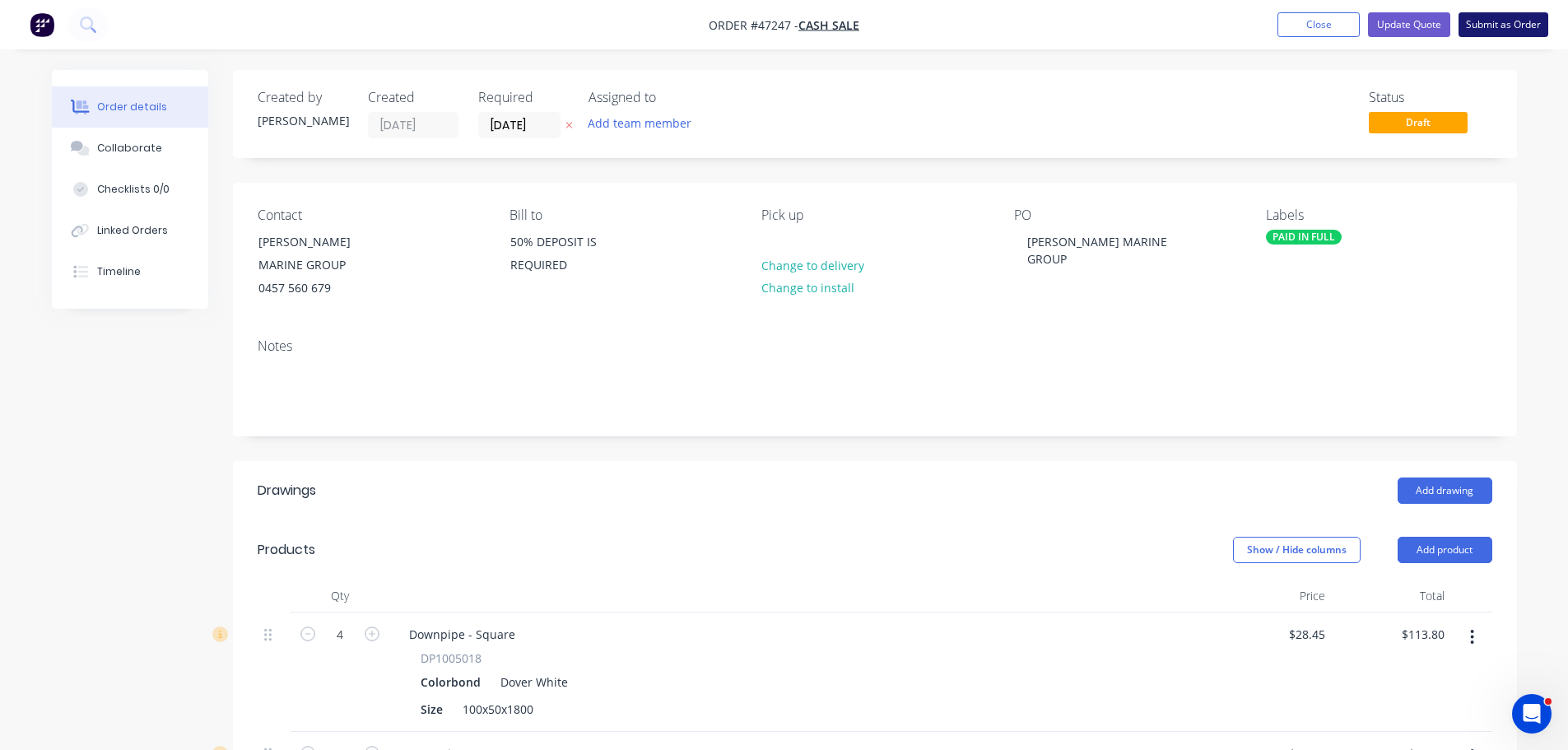
click at [1504, 24] on button "Submit as Order" at bounding box center [1503, 25] width 90 height 25
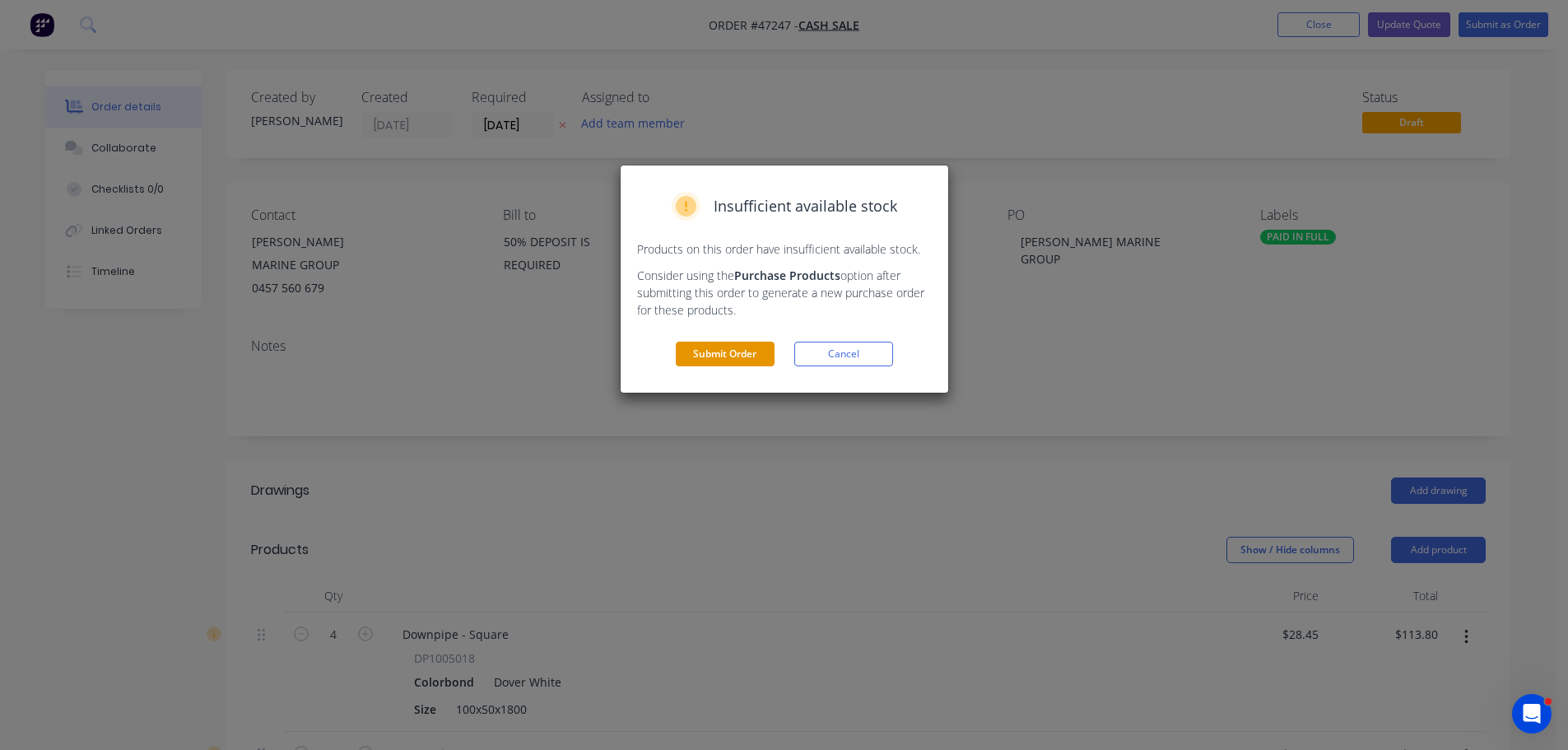
click at [702, 355] on button "Submit Order" at bounding box center [725, 354] width 99 height 25
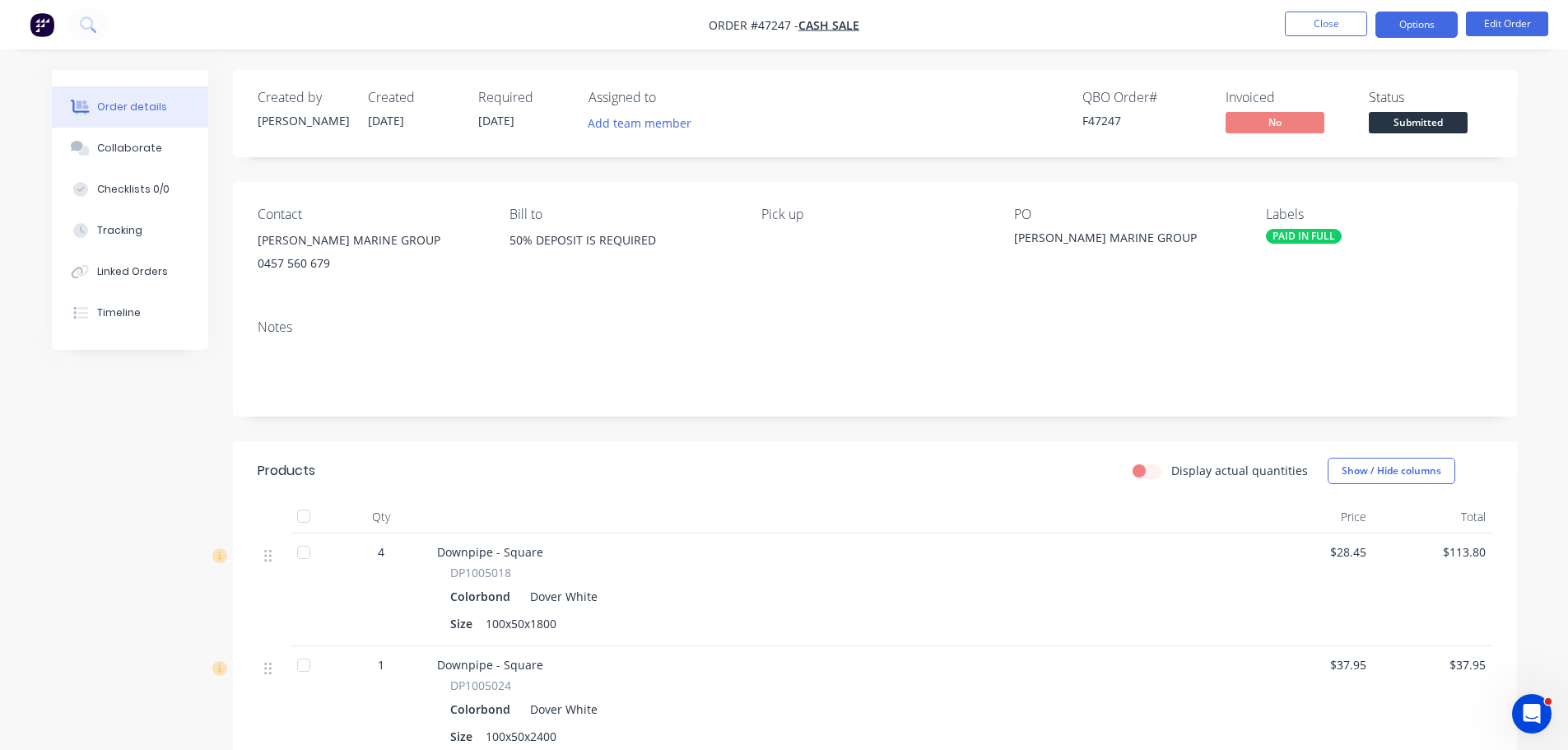
drag, startPoint x: 1434, startPoint y: 23, endPoint x: 1419, endPoint y: 43, distance: 25.0
click at [1433, 24] on button "Options" at bounding box center [1416, 24] width 82 height 26
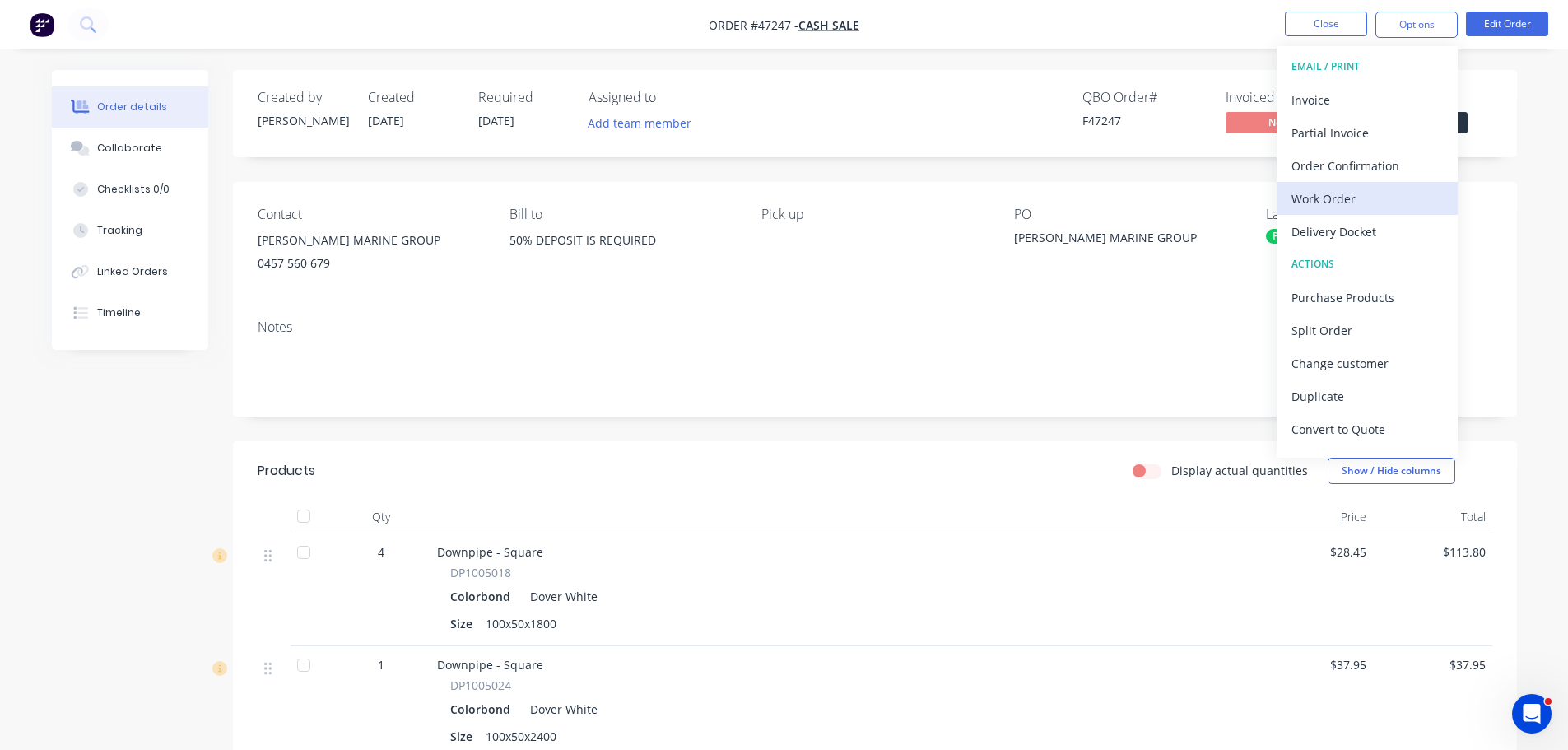
click at [1337, 201] on div "Work Order" at bounding box center [1368, 198] width 152 height 24
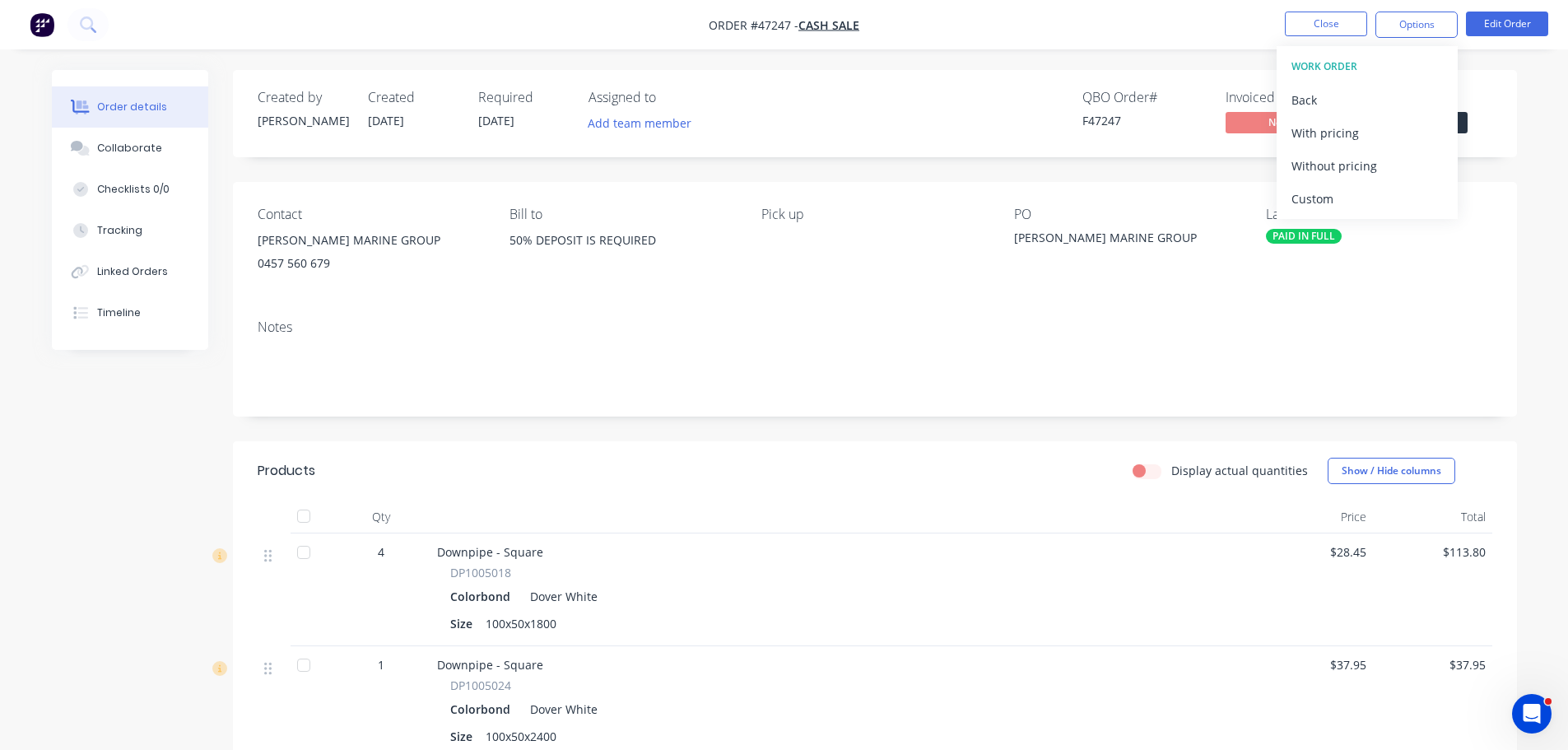
click at [1347, 173] on div "Without pricing" at bounding box center [1368, 165] width 152 height 24
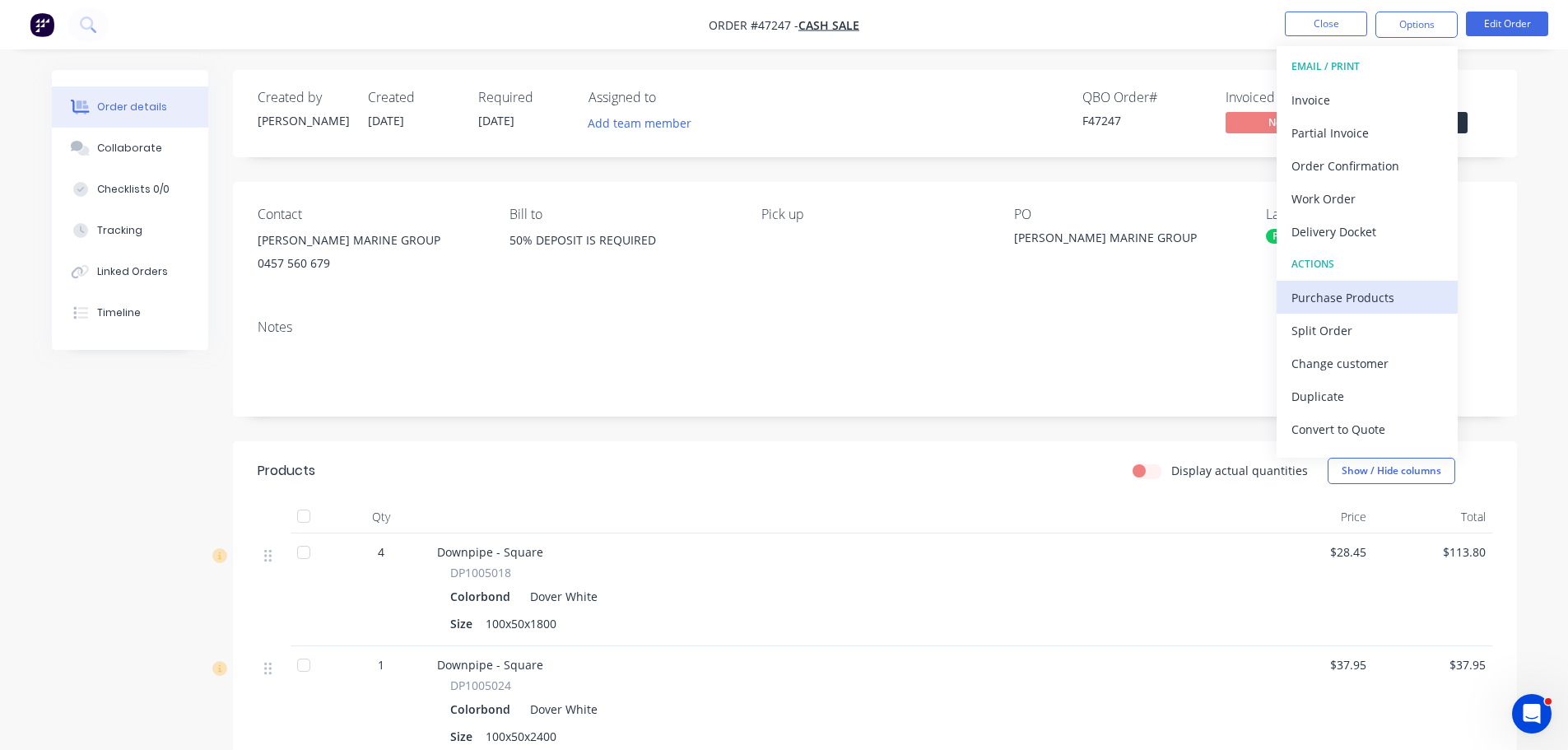
click at [1358, 295] on div "Purchase Products" at bounding box center [1368, 297] width 152 height 24
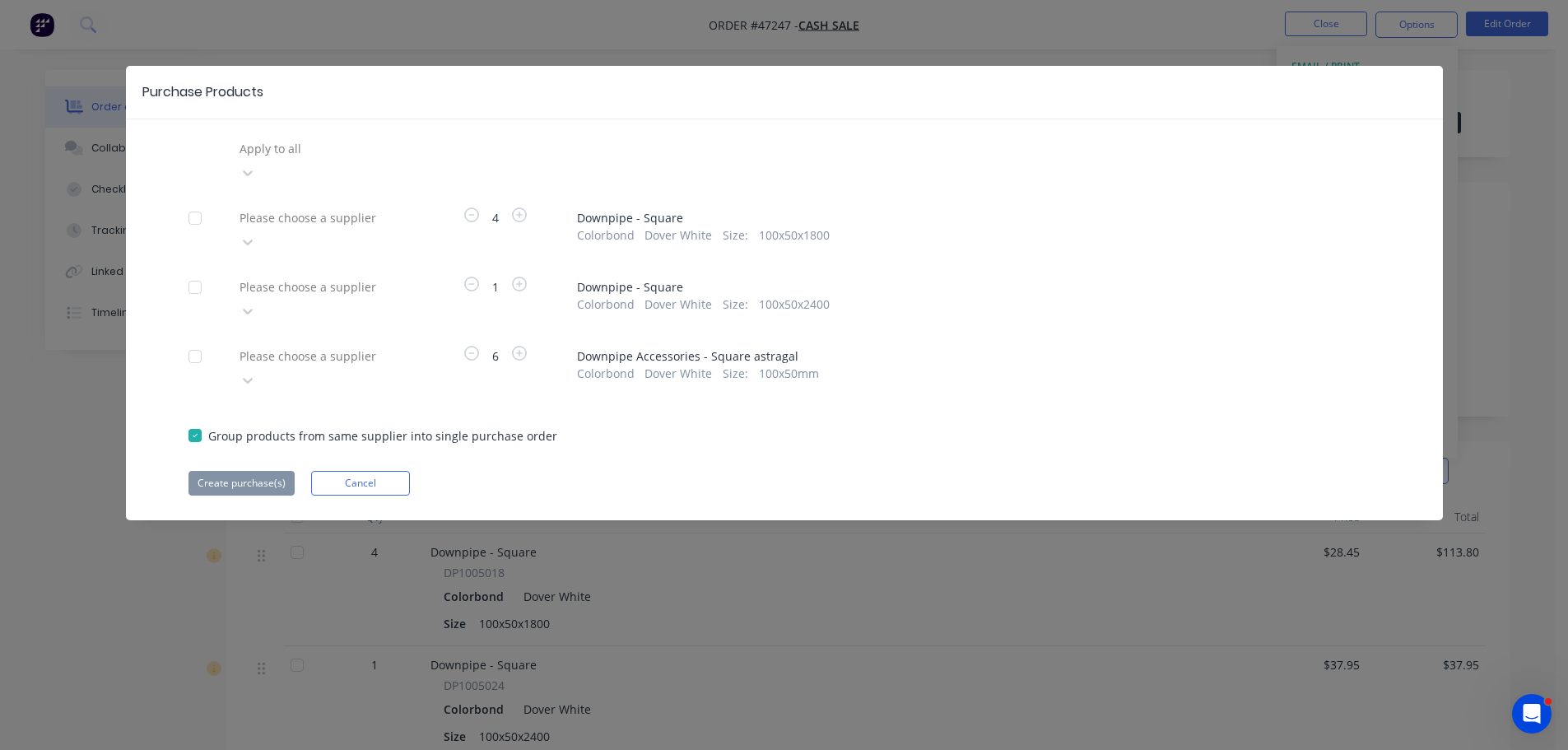
click at [365, 159] on div at bounding box center [356, 148] width 237 height 20
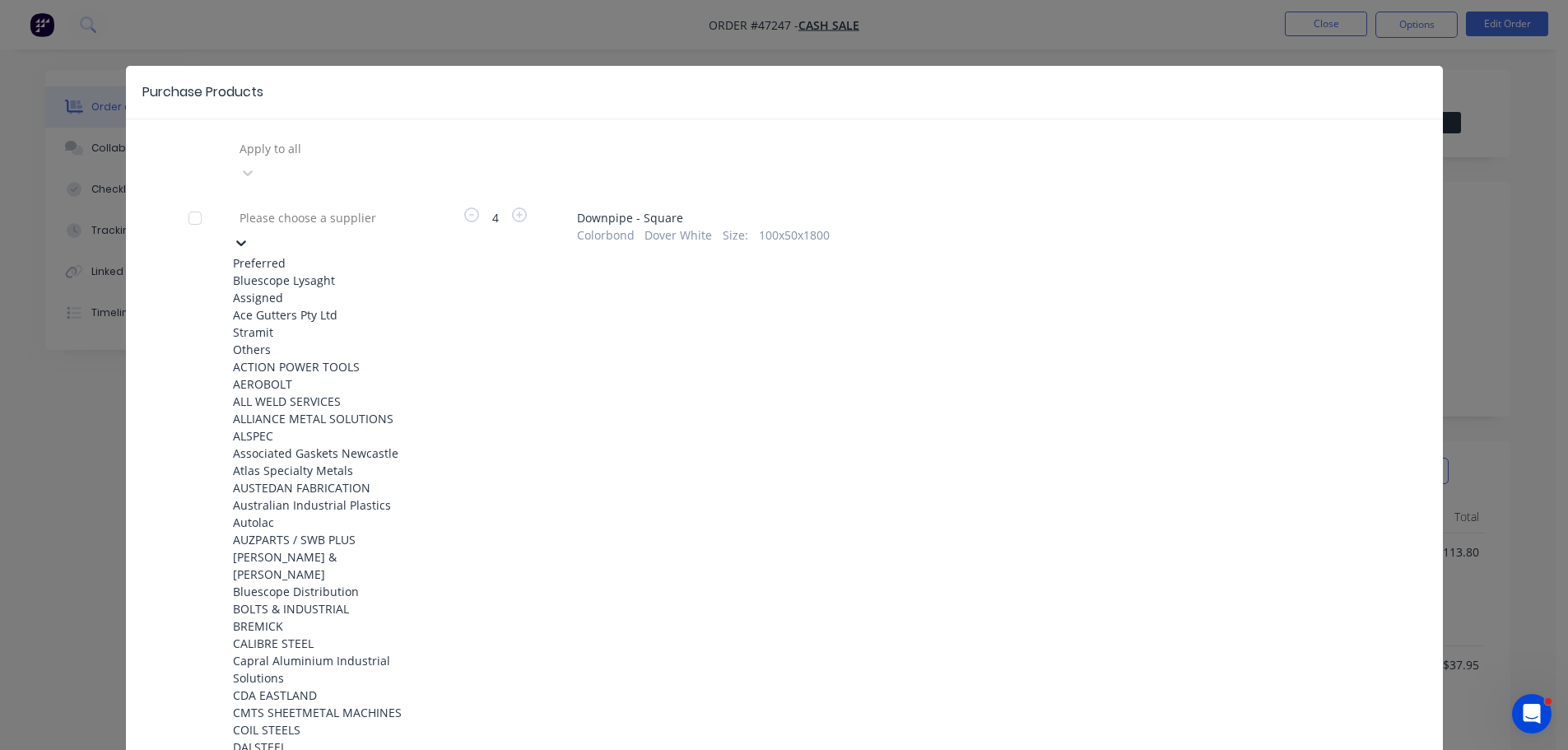
click at [334, 272] on div "Bluescope Lysaght" at bounding box center [323, 281] width 181 height 17
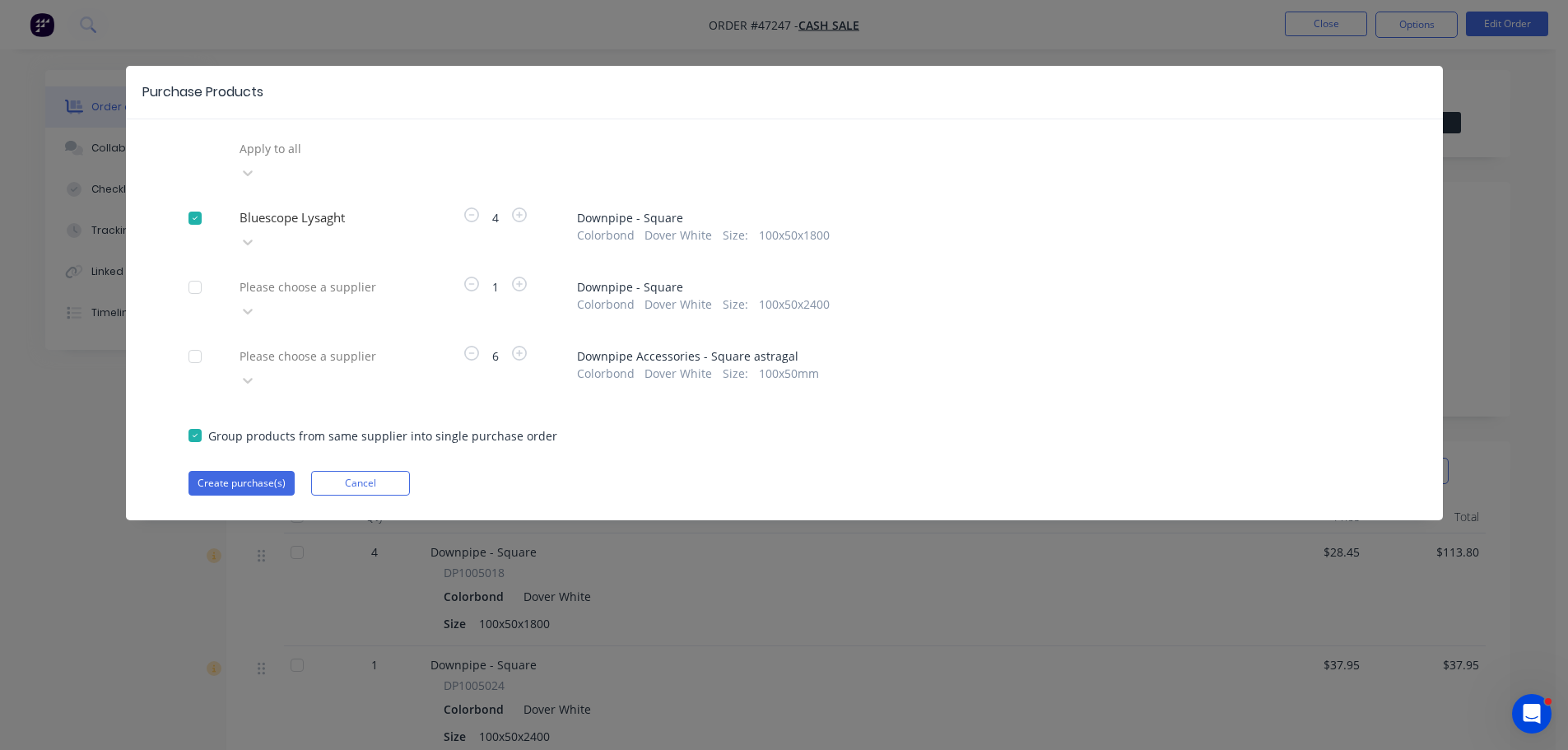
click at [334, 159] on div at bounding box center [356, 148] width 237 height 20
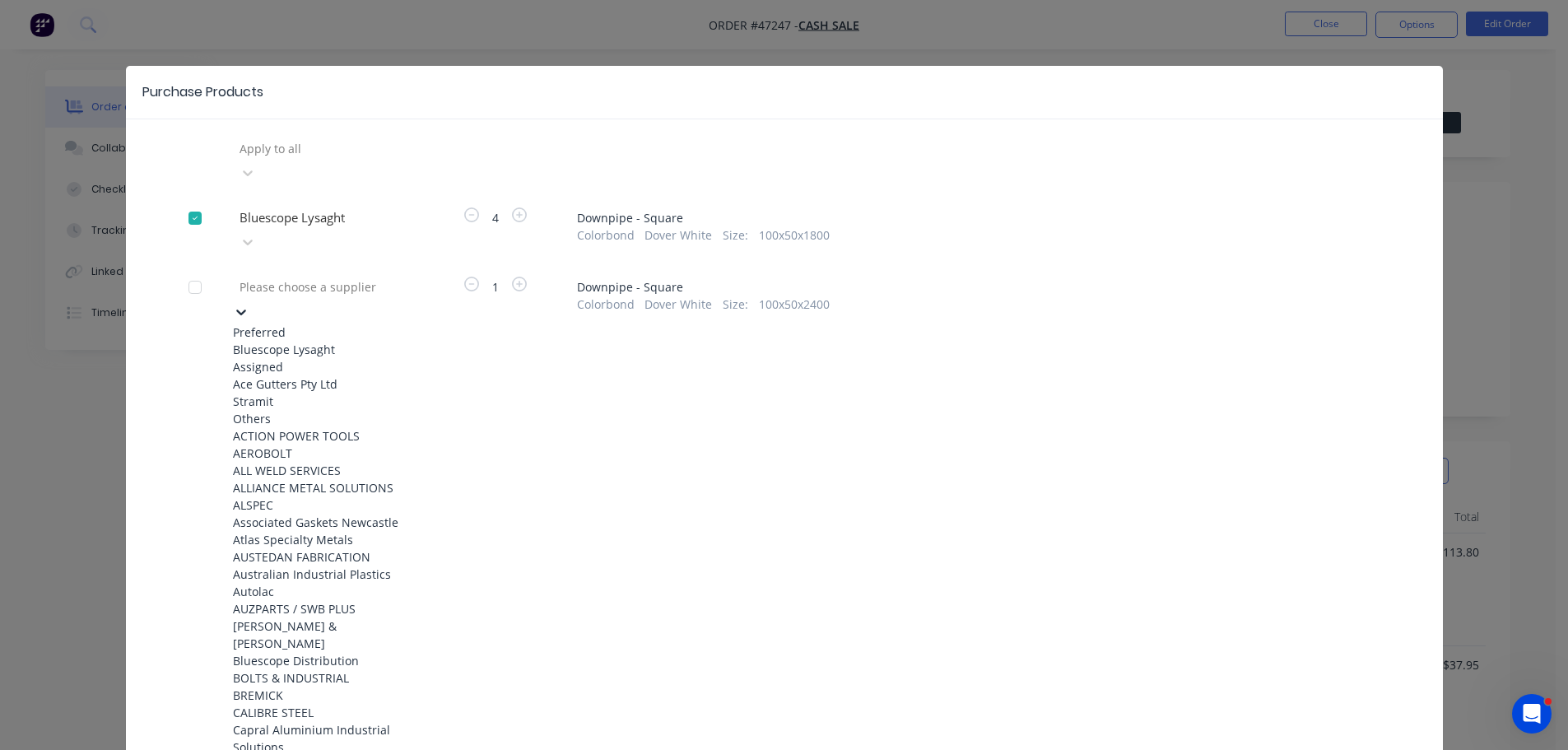
click at [320, 341] on div "Bluescope Lysaght" at bounding box center [323, 349] width 181 height 17
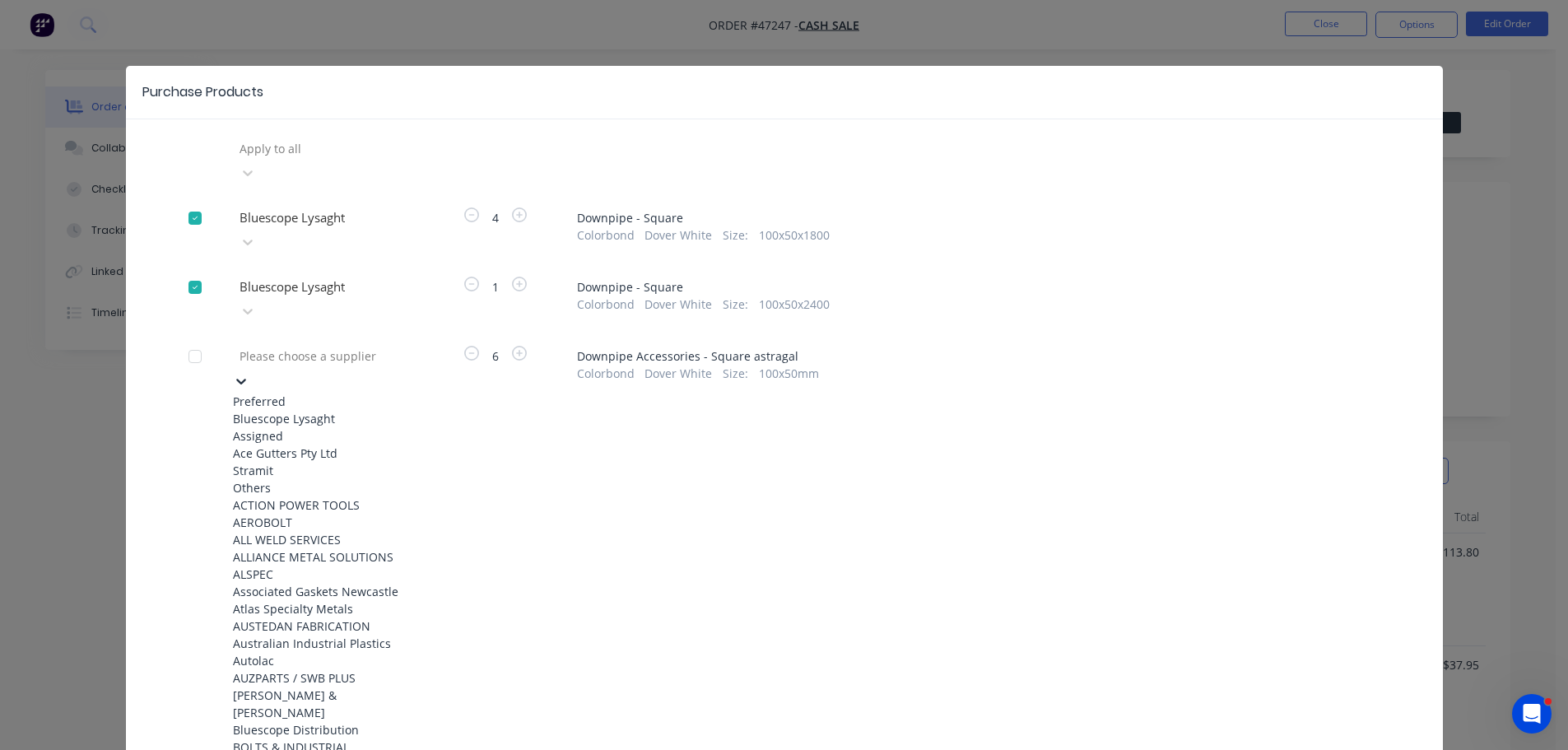
click at [316, 345] on div at bounding box center [356, 355] width 237 height 20
drag, startPoint x: 295, startPoint y: 371, endPoint x: 317, endPoint y: 360, distance: 24.6
click at [295, 410] on div "Bluescope Lysaght" at bounding box center [323, 419] width 181 height 17
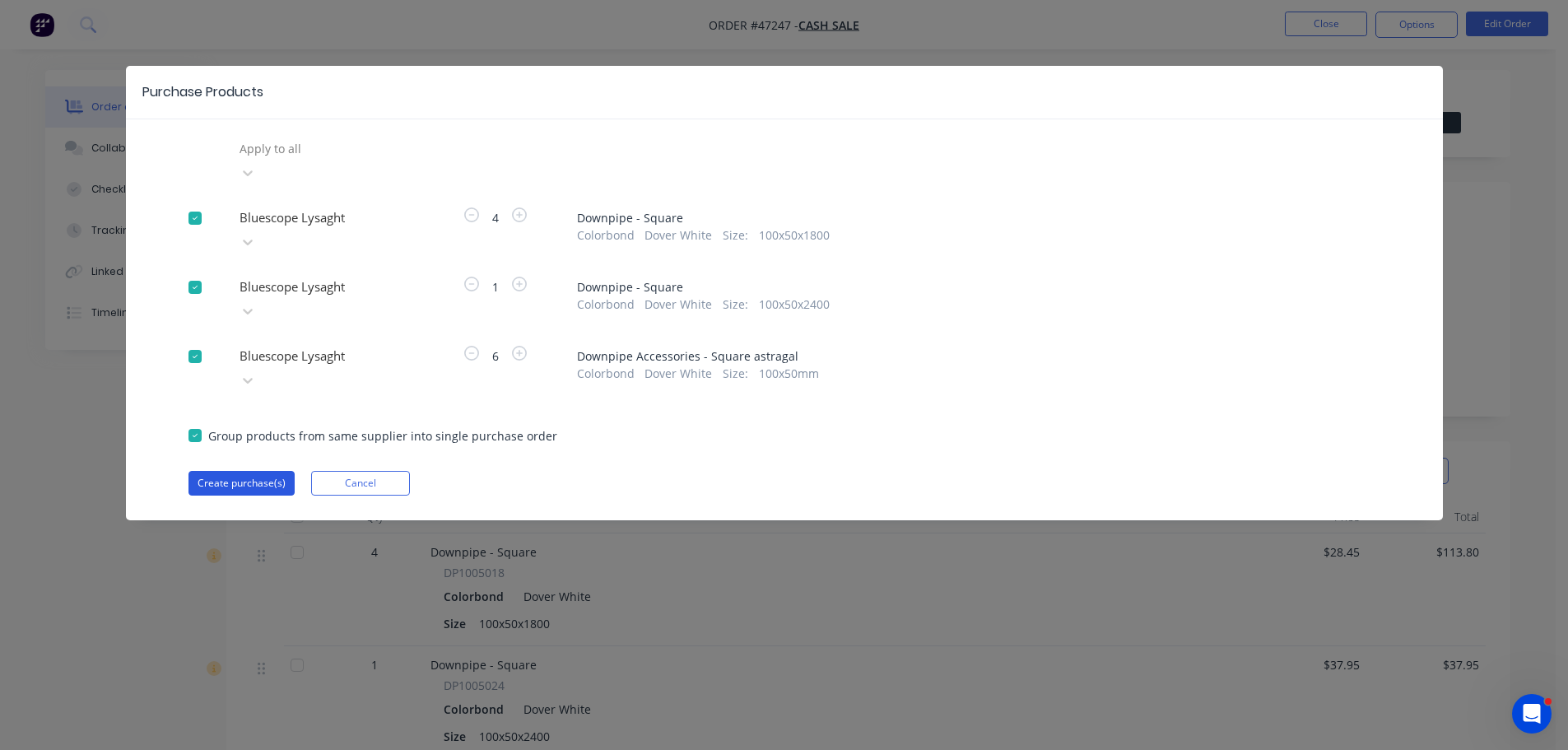
click at [260, 471] on button "Create purchase(s)" at bounding box center [242, 484] width 106 height 25
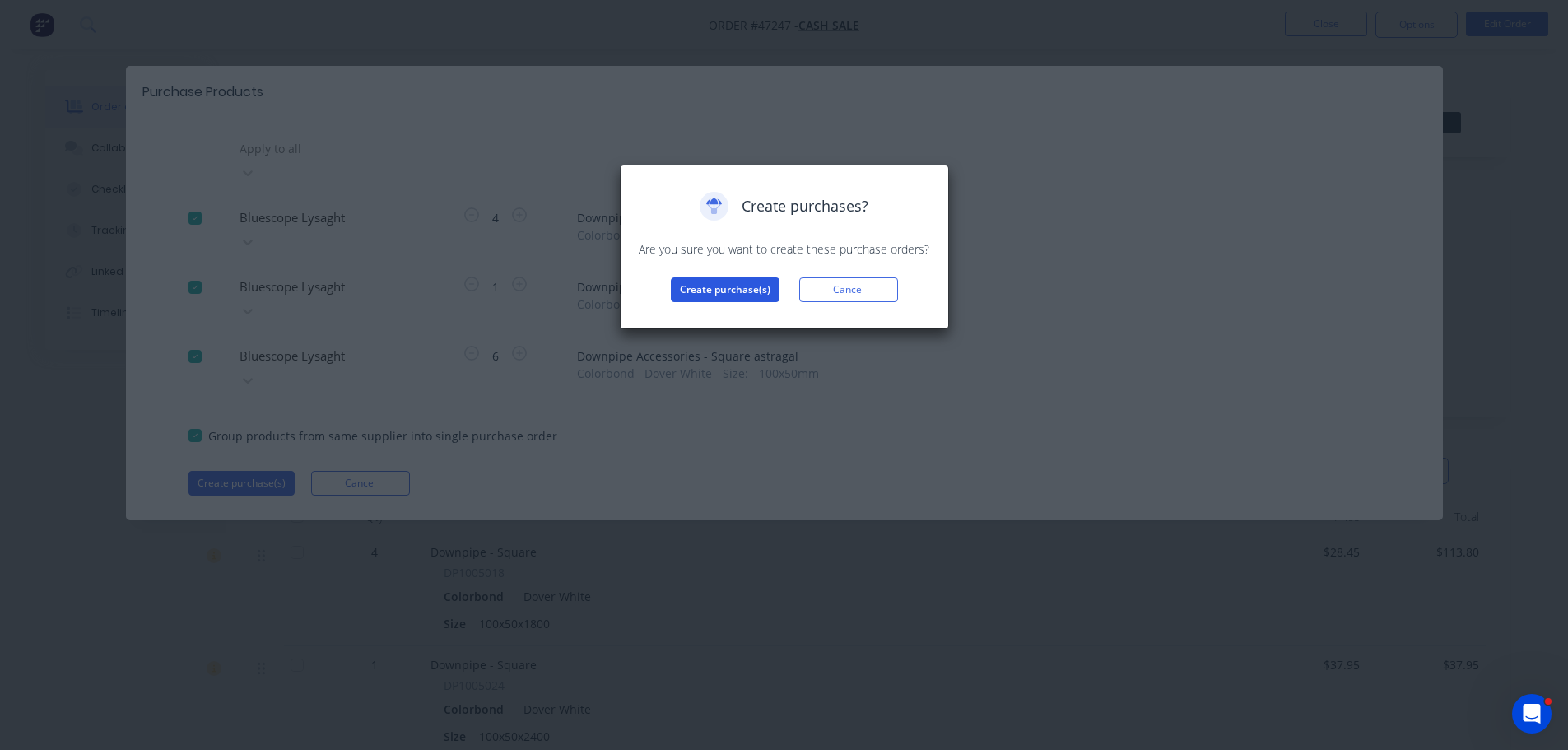
click at [725, 292] on button "Create purchase(s)" at bounding box center [725, 290] width 108 height 25
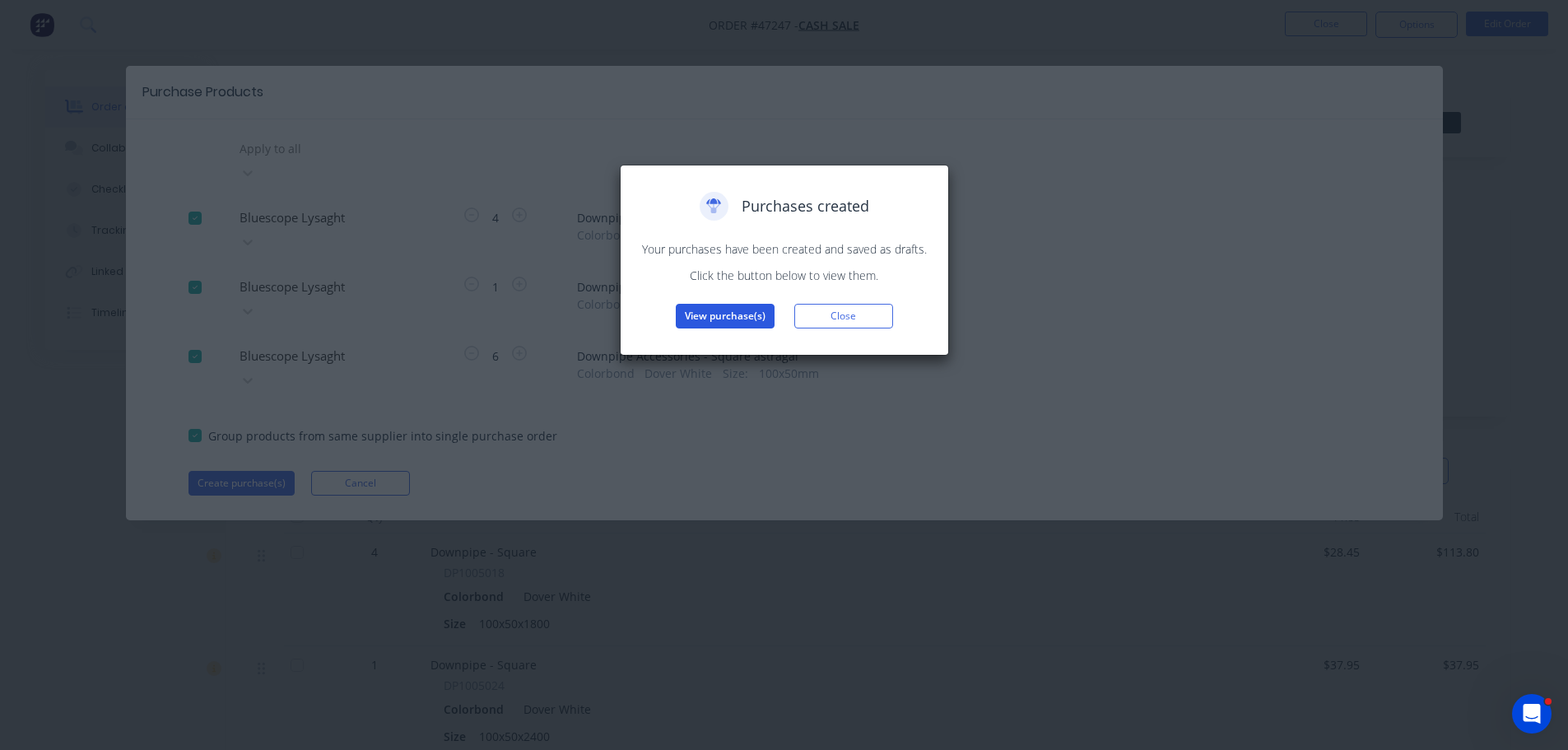
click at [740, 315] on button "View purchase(s)" at bounding box center [725, 316] width 99 height 25
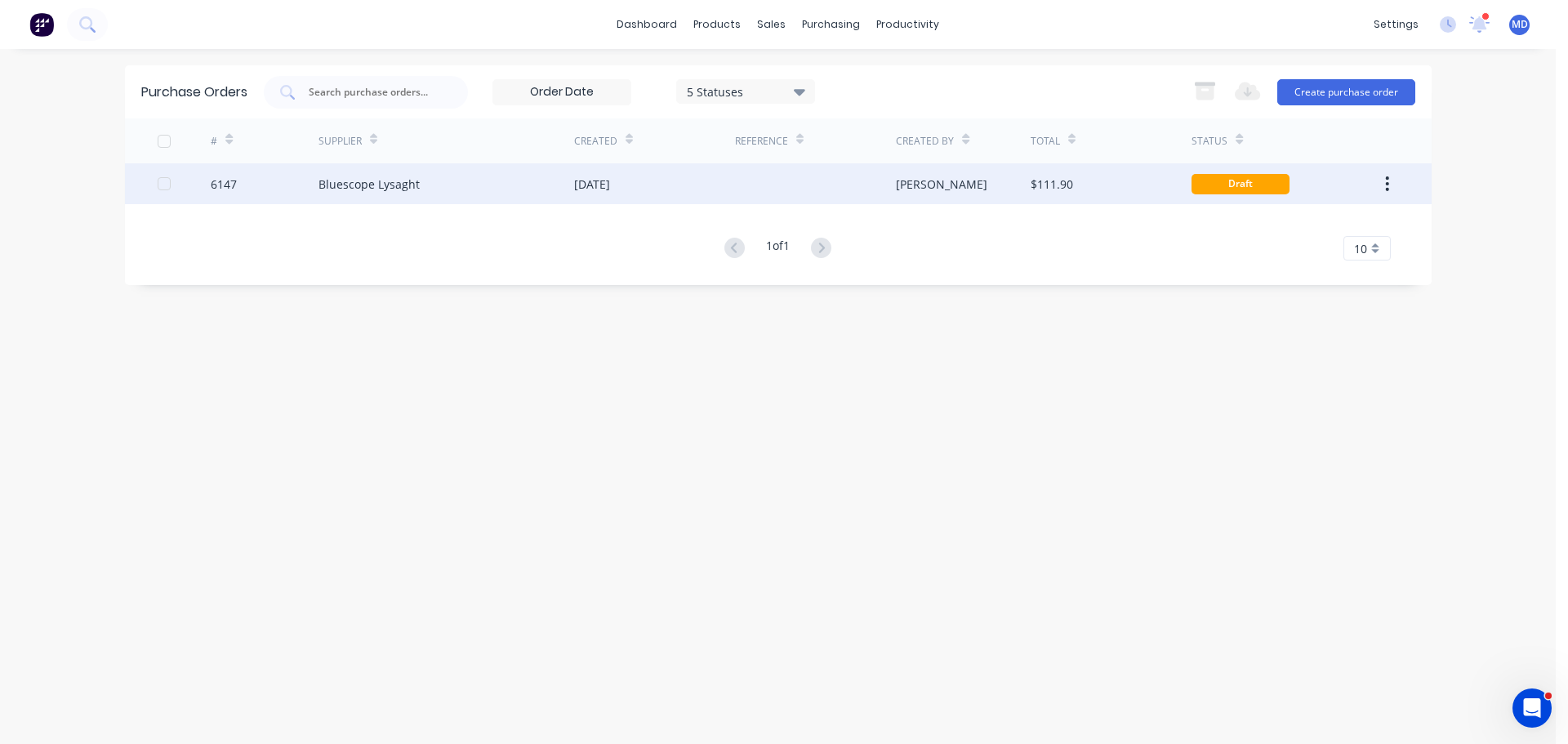
click at [226, 180] on div "6147" at bounding box center [223, 184] width 26 height 17
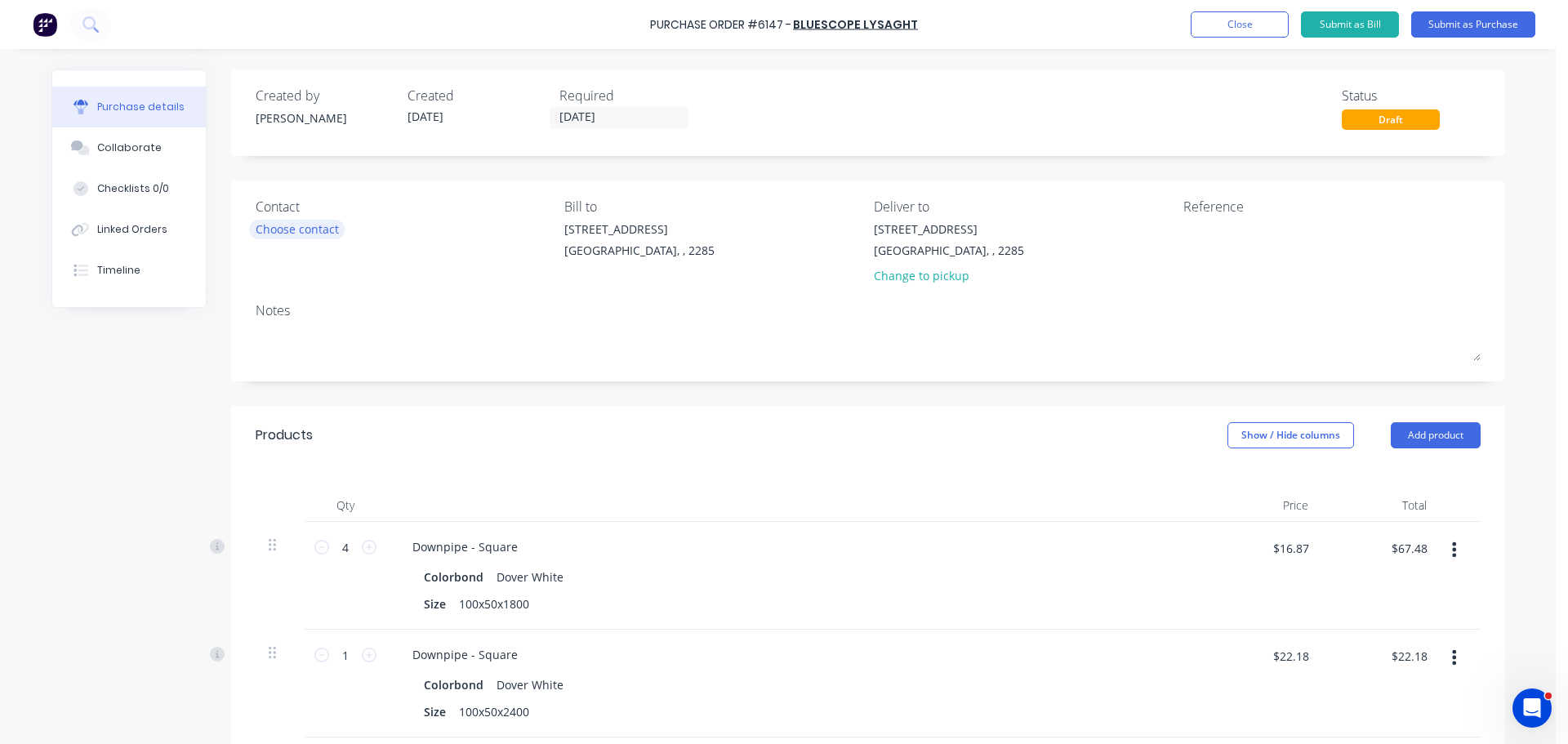
click at [302, 222] on div "Choose contact" at bounding box center [297, 229] width 84 height 17
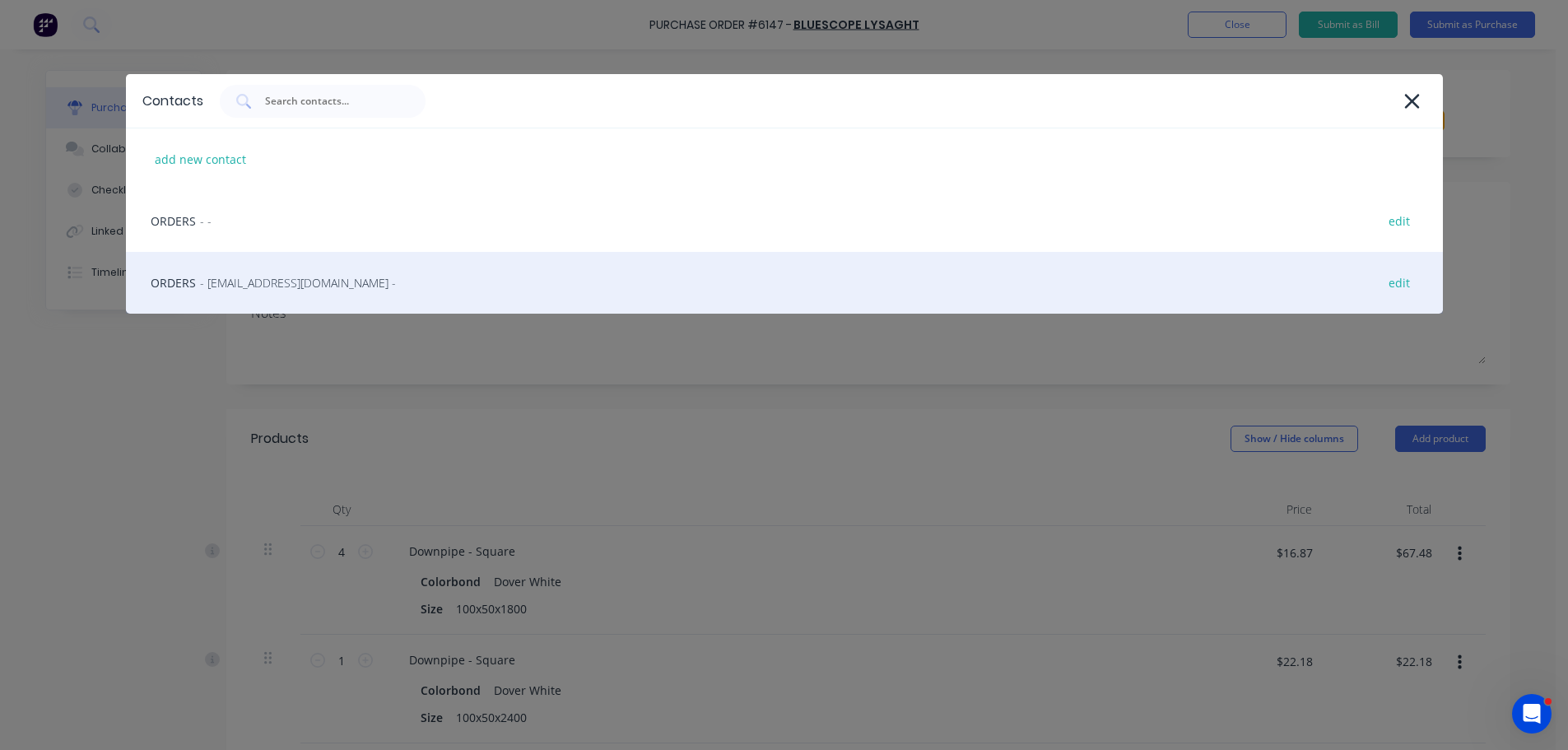
click at [286, 287] on span "- LysaghtCardiffSales@lysaght.com -" at bounding box center [298, 283] width 196 height 17
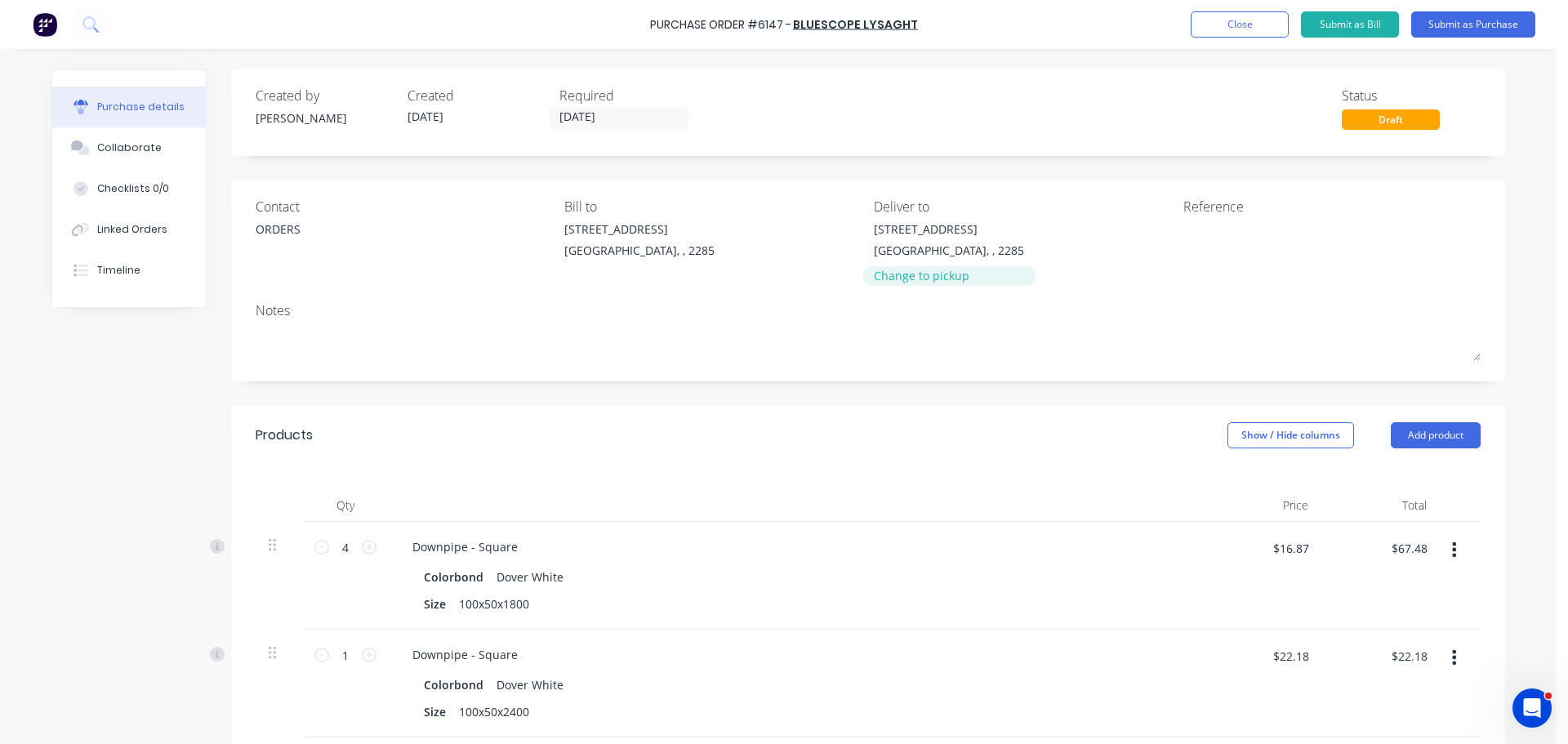
click at [927, 277] on div "Change to pickup" at bounding box center [949, 276] width 151 height 17
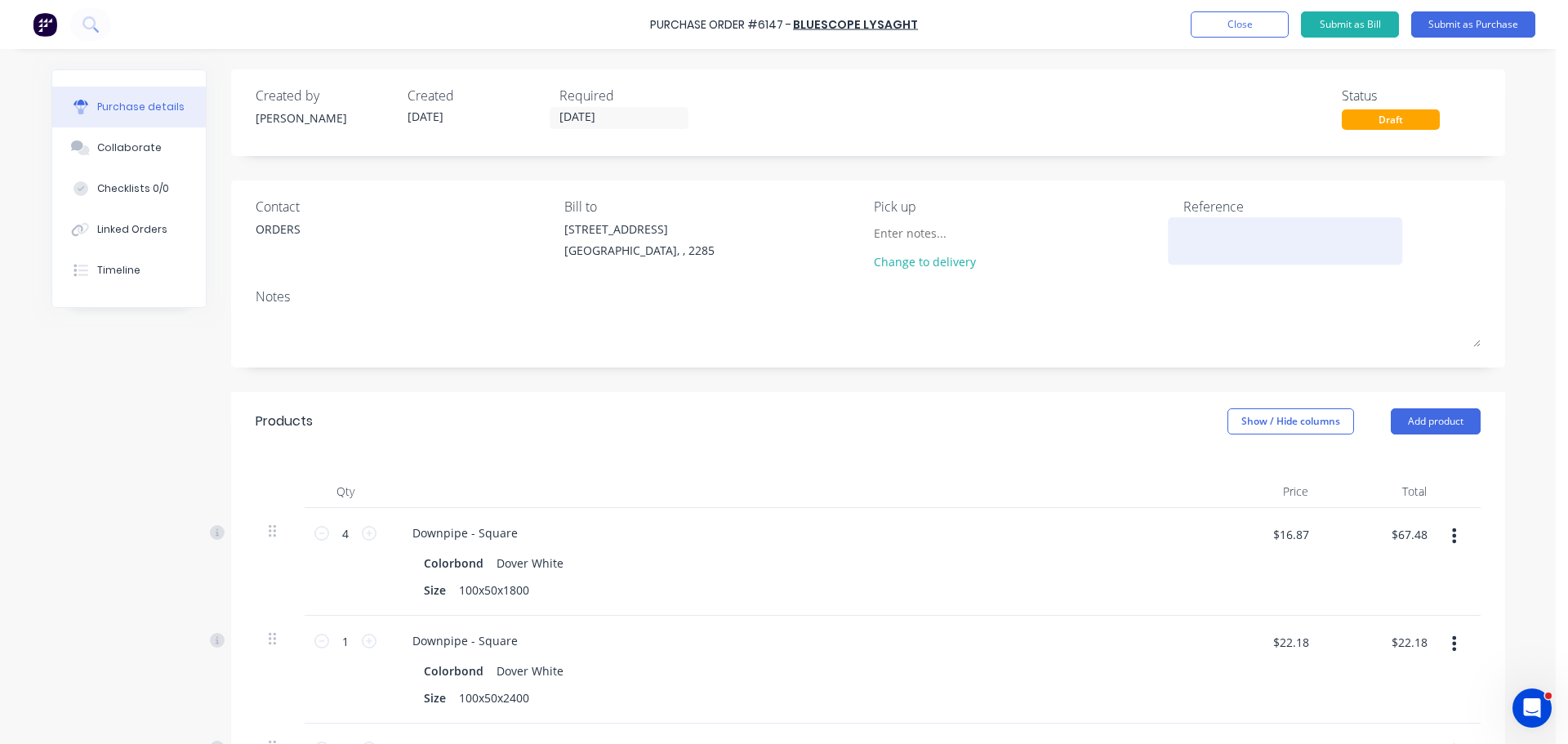
click at [1209, 230] on textarea at bounding box center [1286, 239] width 205 height 36
type textarea "PICK UP [DATE]/[DATE] PLEASE"
click at [1461, 24] on button "Submit as Purchase" at bounding box center [1473, 24] width 124 height 26
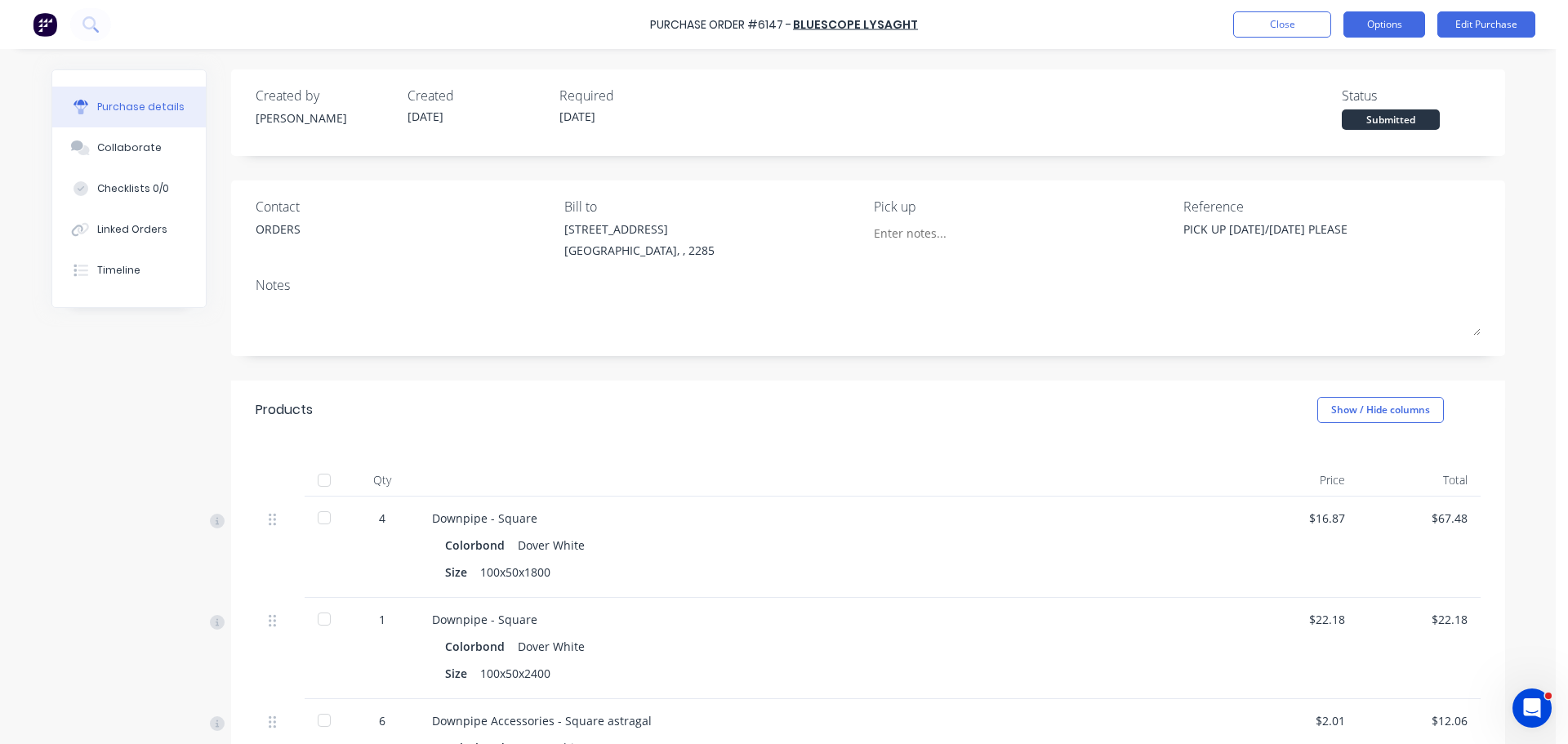
click at [1360, 28] on button "Options" at bounding box center [1384, 24] width 82 height 26
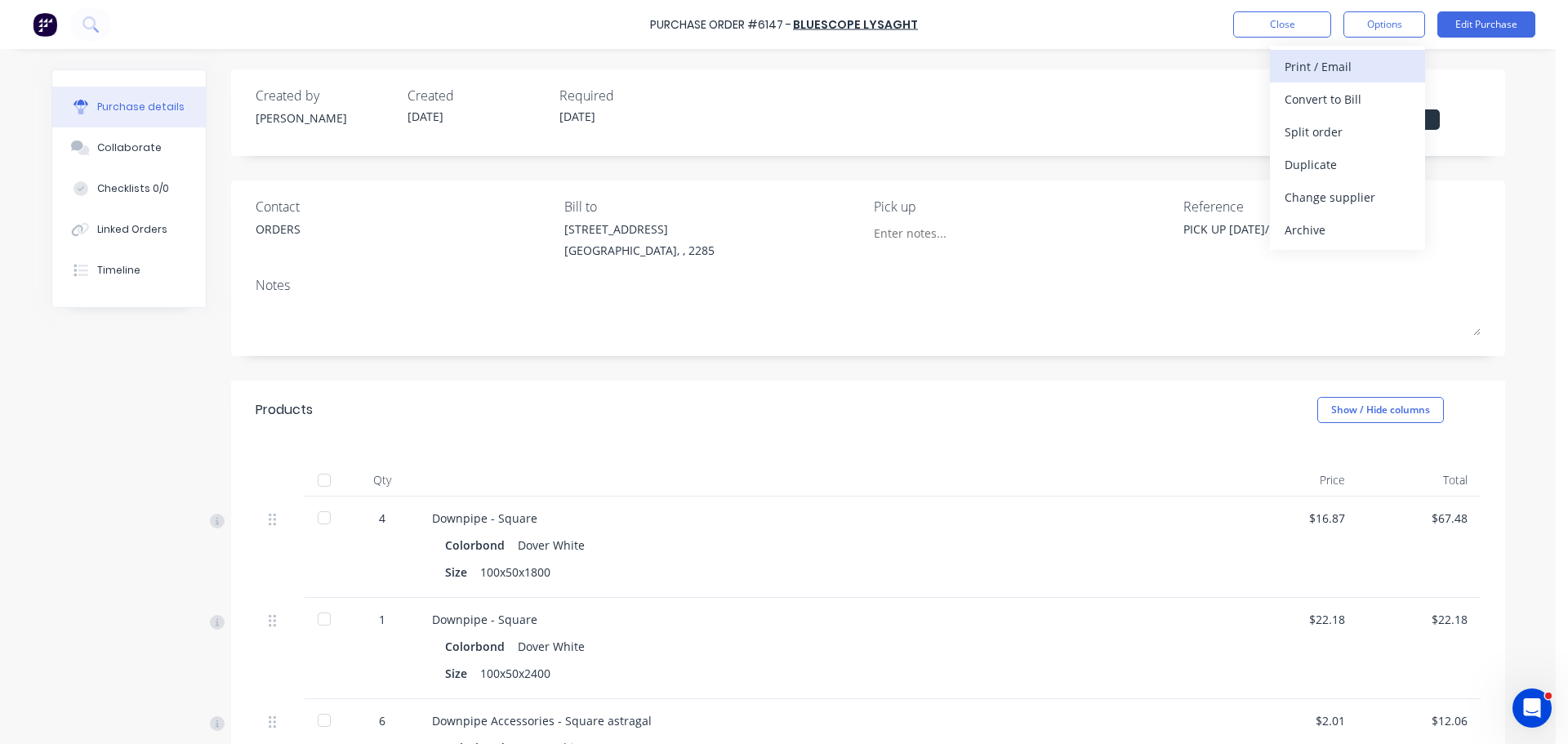
click at [1342, 59] on div "Print / Email" at bounding box center [1347, 66] width 126 height 24
click at [1361, 139] on div "Without pricing" at bounding box center [1347, 132] width 126 height 24
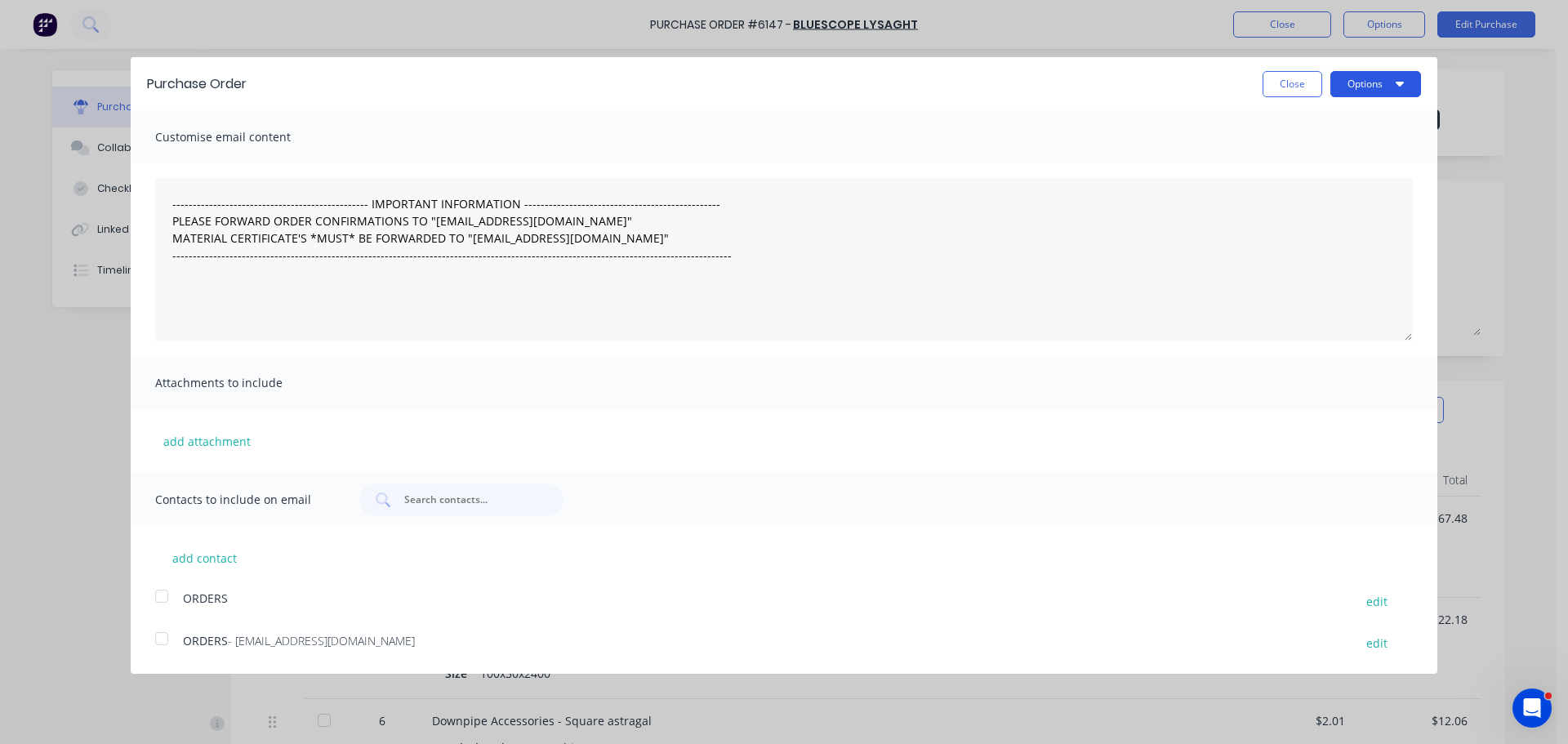
click at [1380, 81] on button "Options" at bounding box center [1376, 84] width 90 height 26
click at [1361, 131] on div "Print" at bounding box center [1343, 125] width 126 height 24
click at [1291, 90] on button "Close" at bounding box center [1292, 84] width 60 height 26
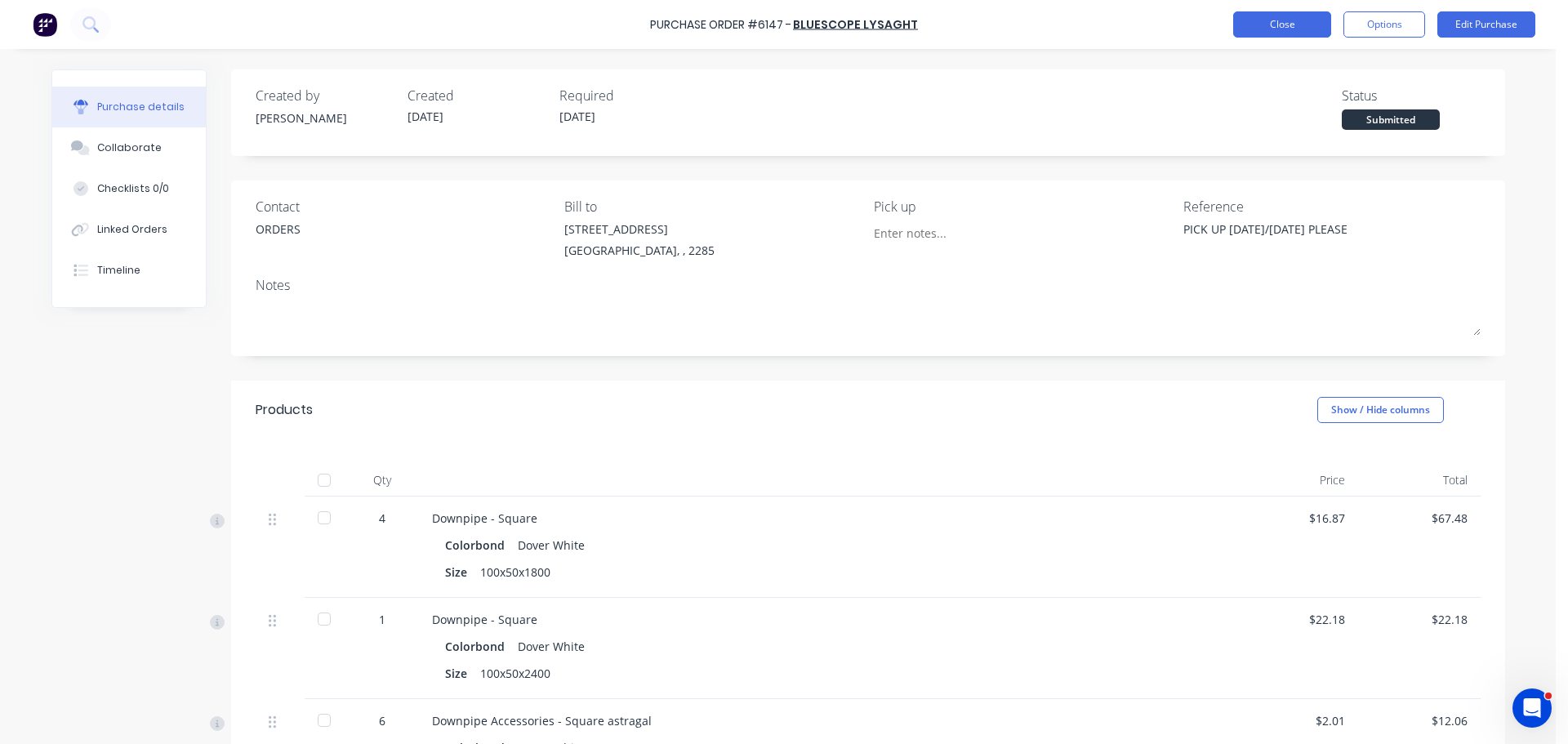
click at [1291, 13] on button "Close" at bounding box center [1282, 24] width 98 height 26
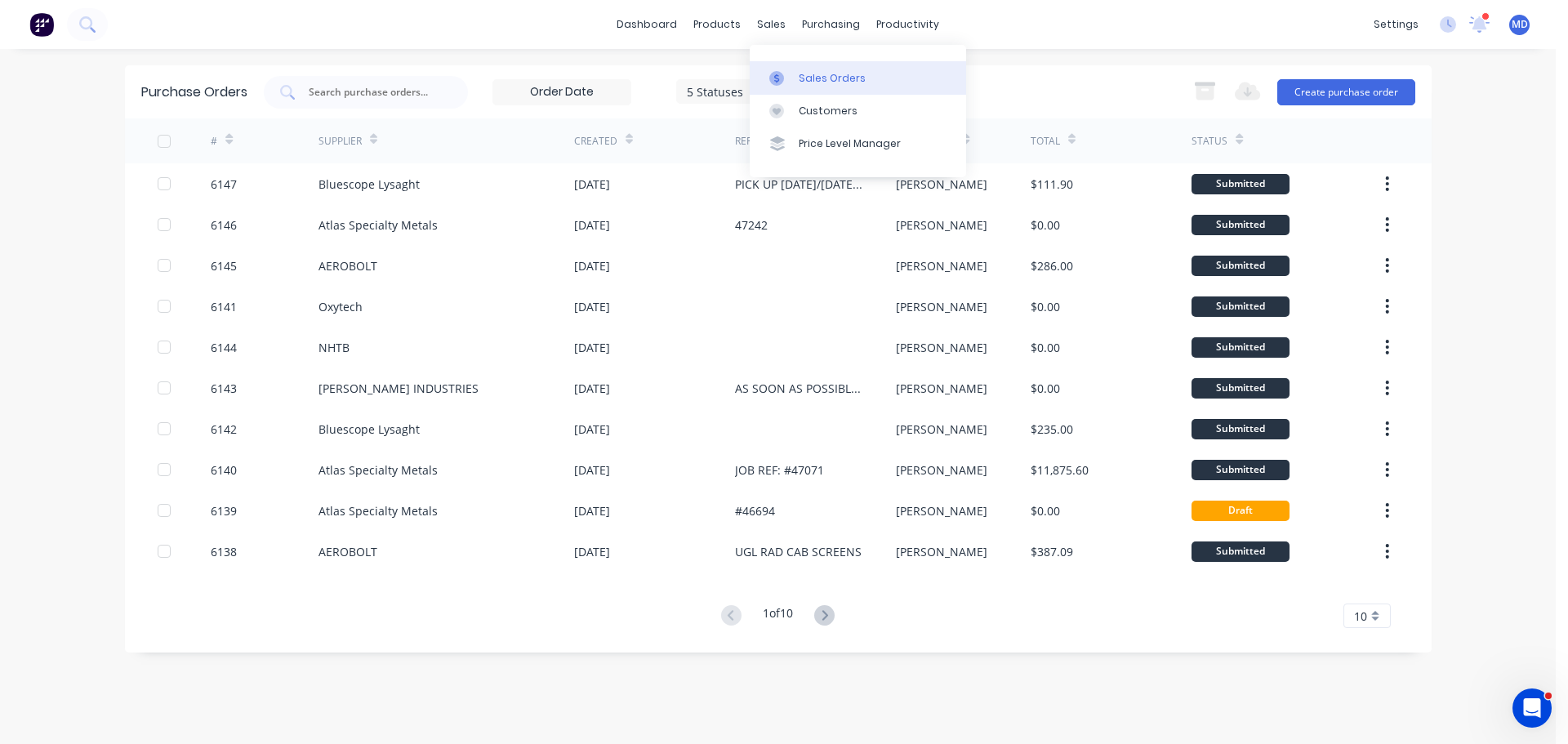
click at [779, 74] on icon at bounding box center [776, 78] width 14 height 14
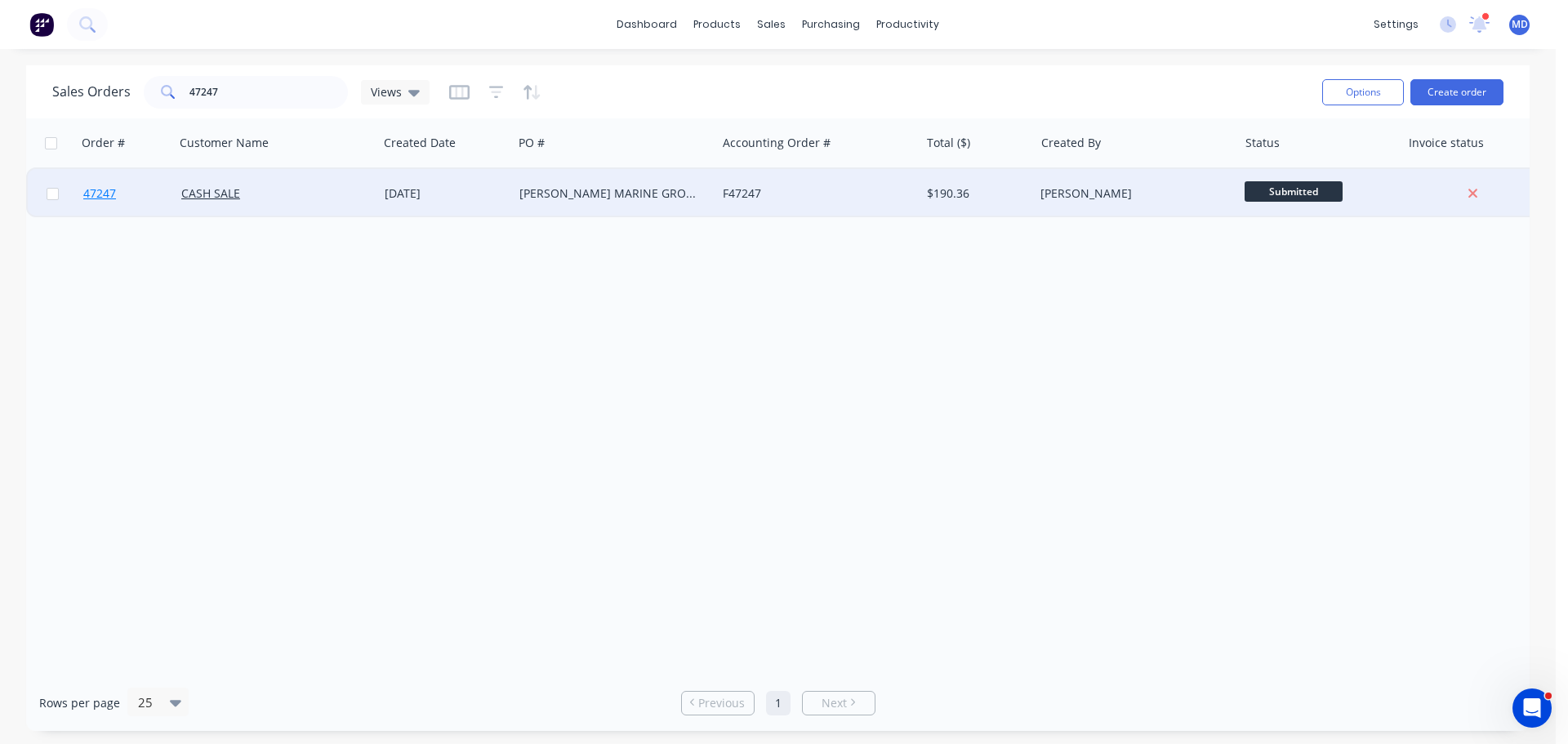
click at [111, 186] on span "47247" at bounding box center [100, 193] width 33 height 16
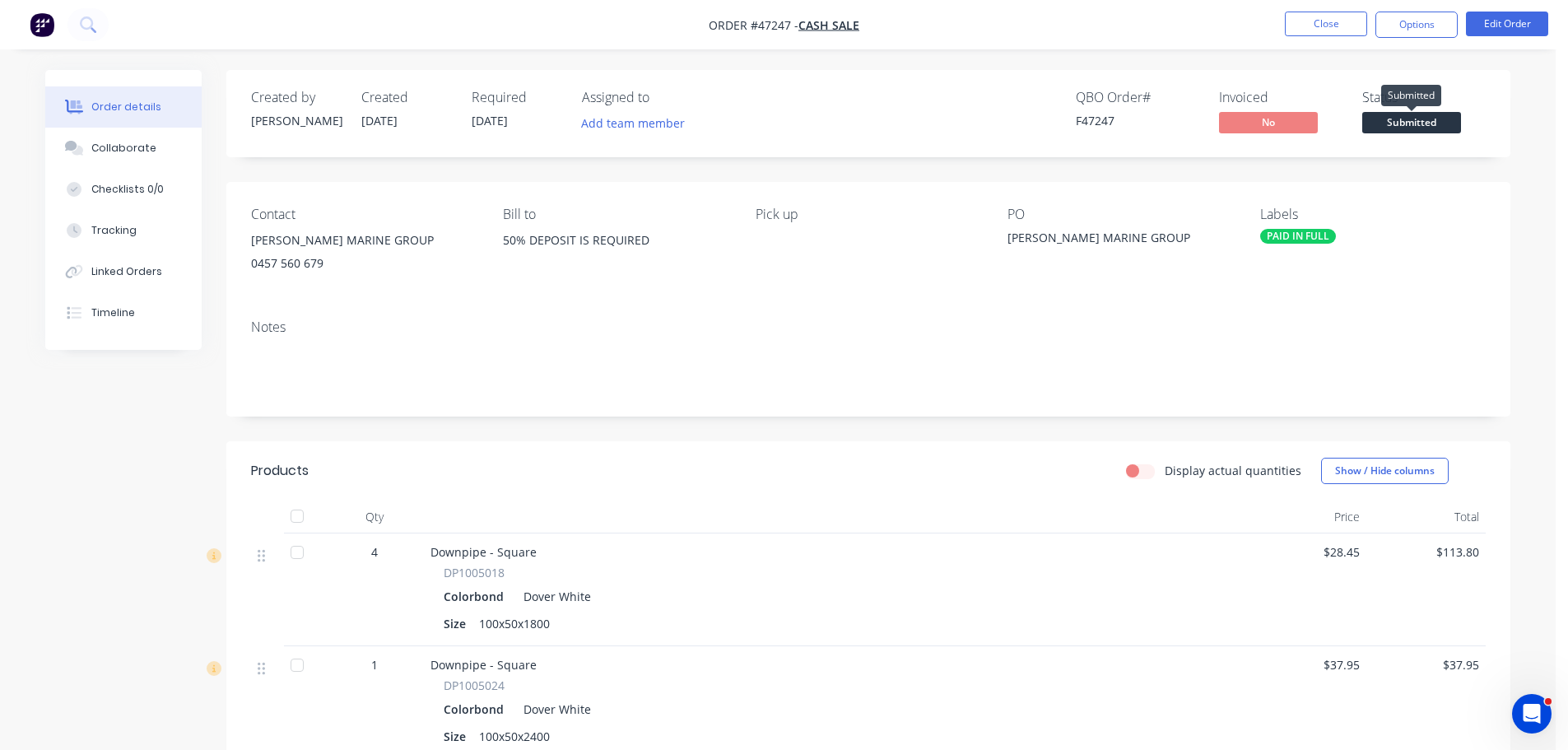
click at [1399, 119] on span "Submitted" at bounding box center [1412, 122] width 99 height 20
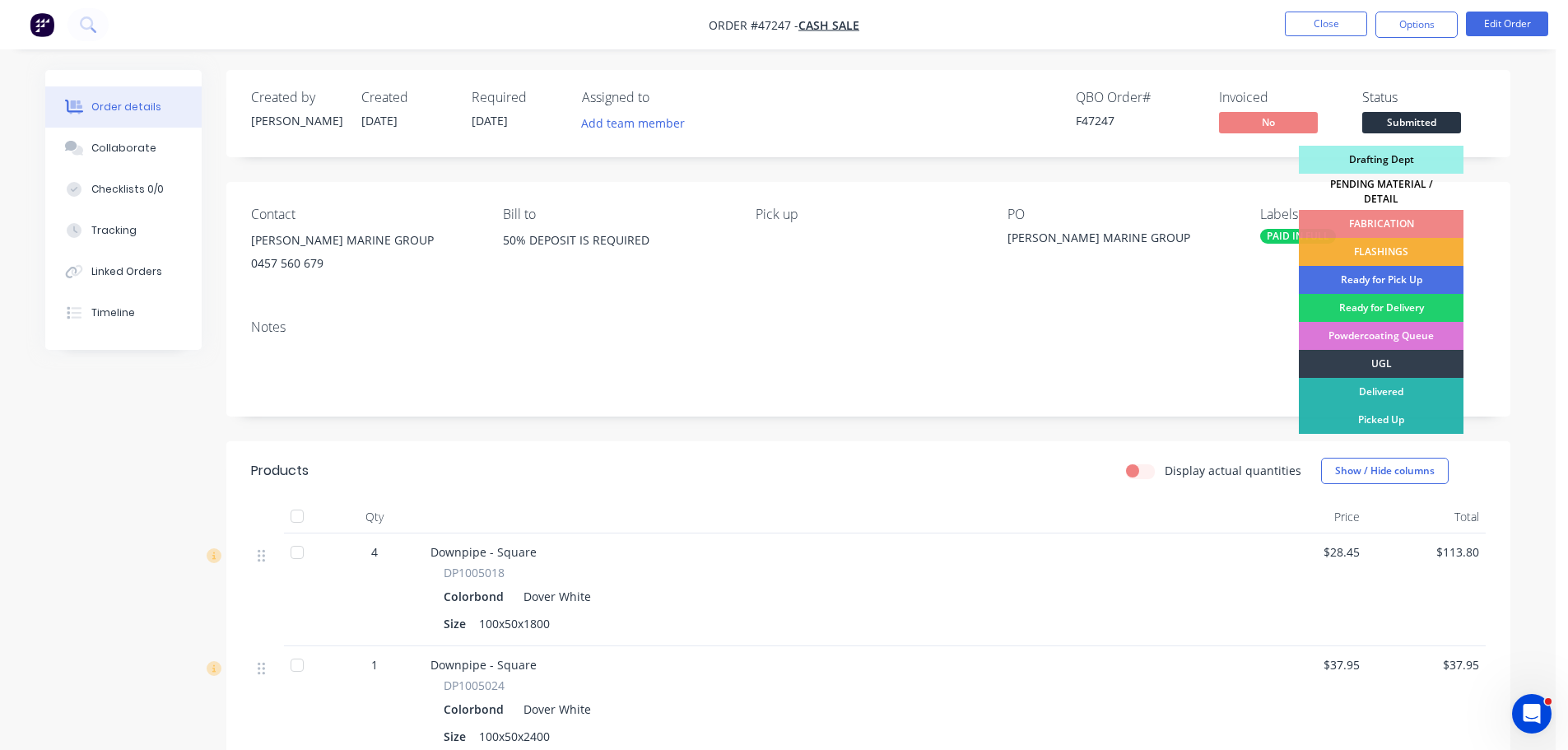
click at [1383, 183] on div "PENDING MATERIAL / DETAIL" at bounding box center [1381, 191] width 165 height 36
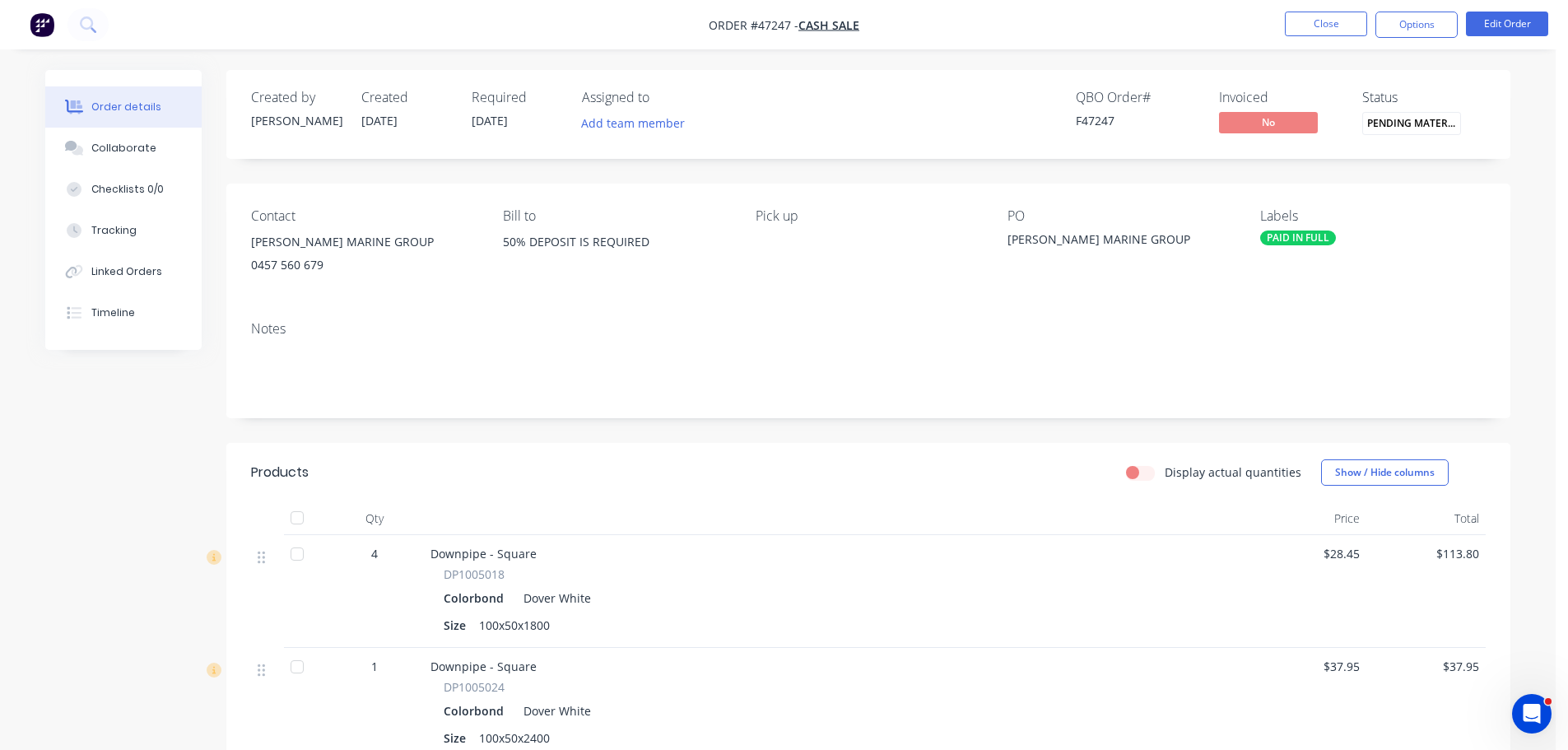
click at [1524, 94] on div "Order details Collaborate Checklists 0/0 Tracking Linked Orders Timeline Order …" at bounding box center [778, 600] width 1498 height 1061
click at [1319, 24] on button "Close" at bounding box center [1326, 24] width 82 height 25
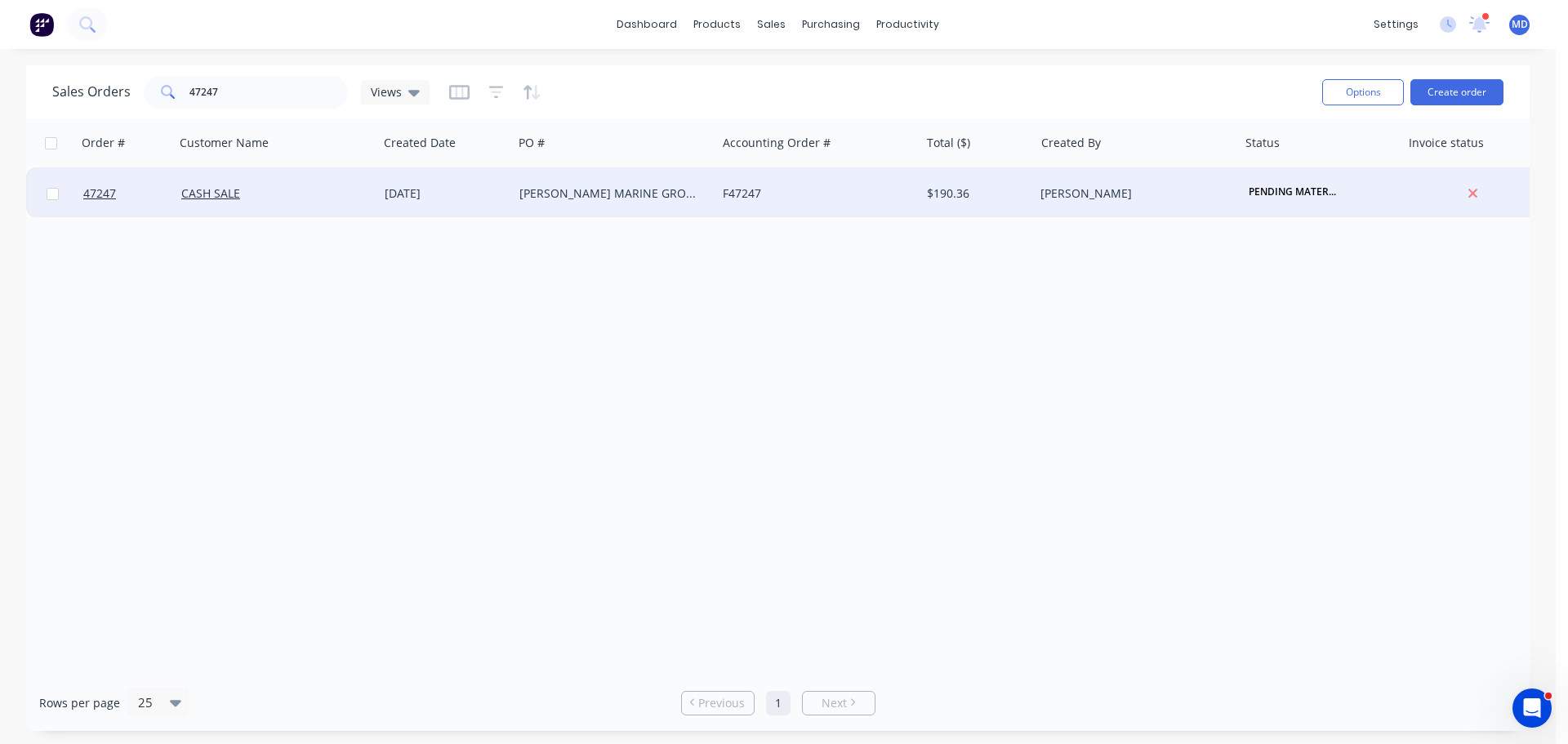
click at [83, 186] on div at bounding box center [126, 193] width 98 height 49
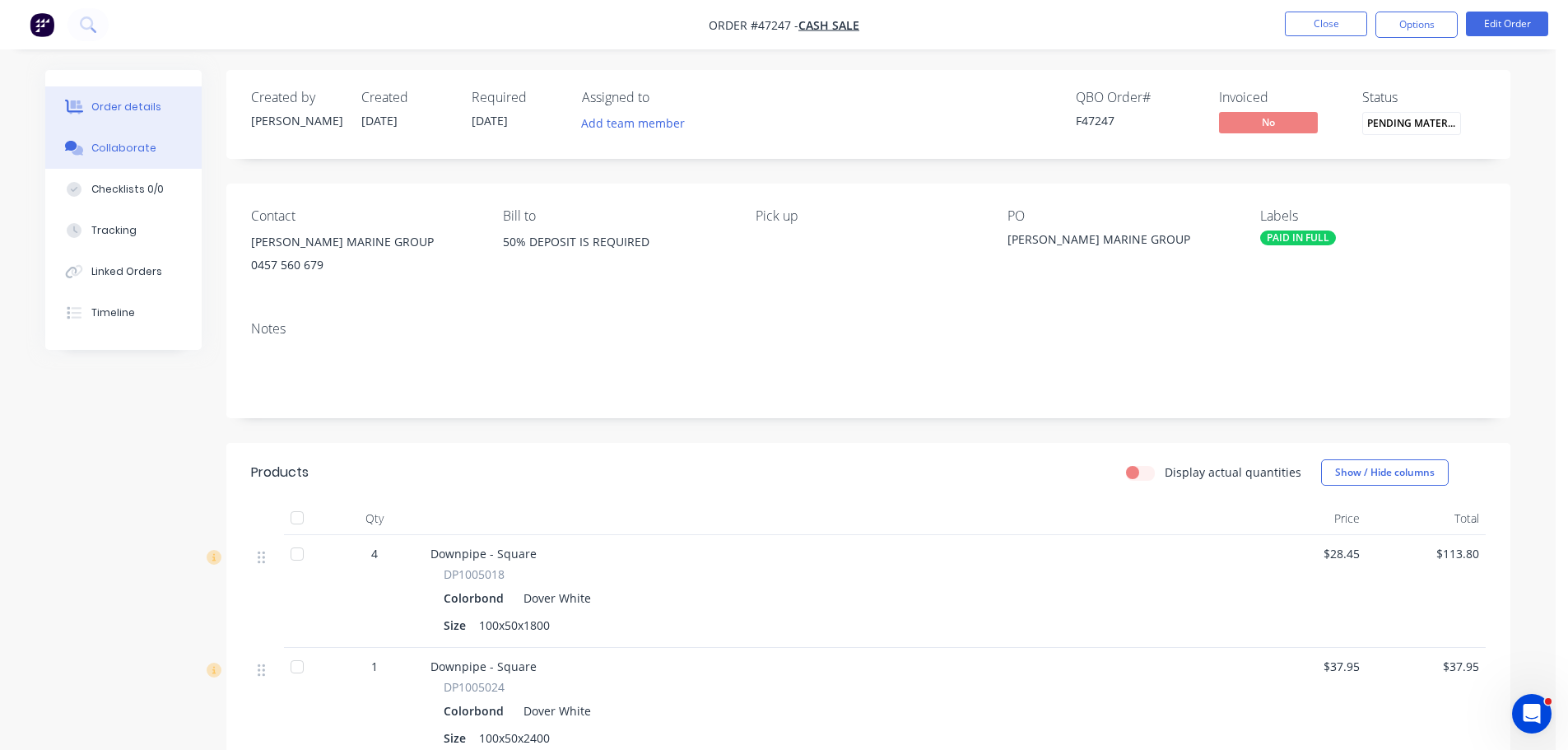
click at [94, 146] on div "Collaborate" at bounding box center [123, 147] width 65 height 15
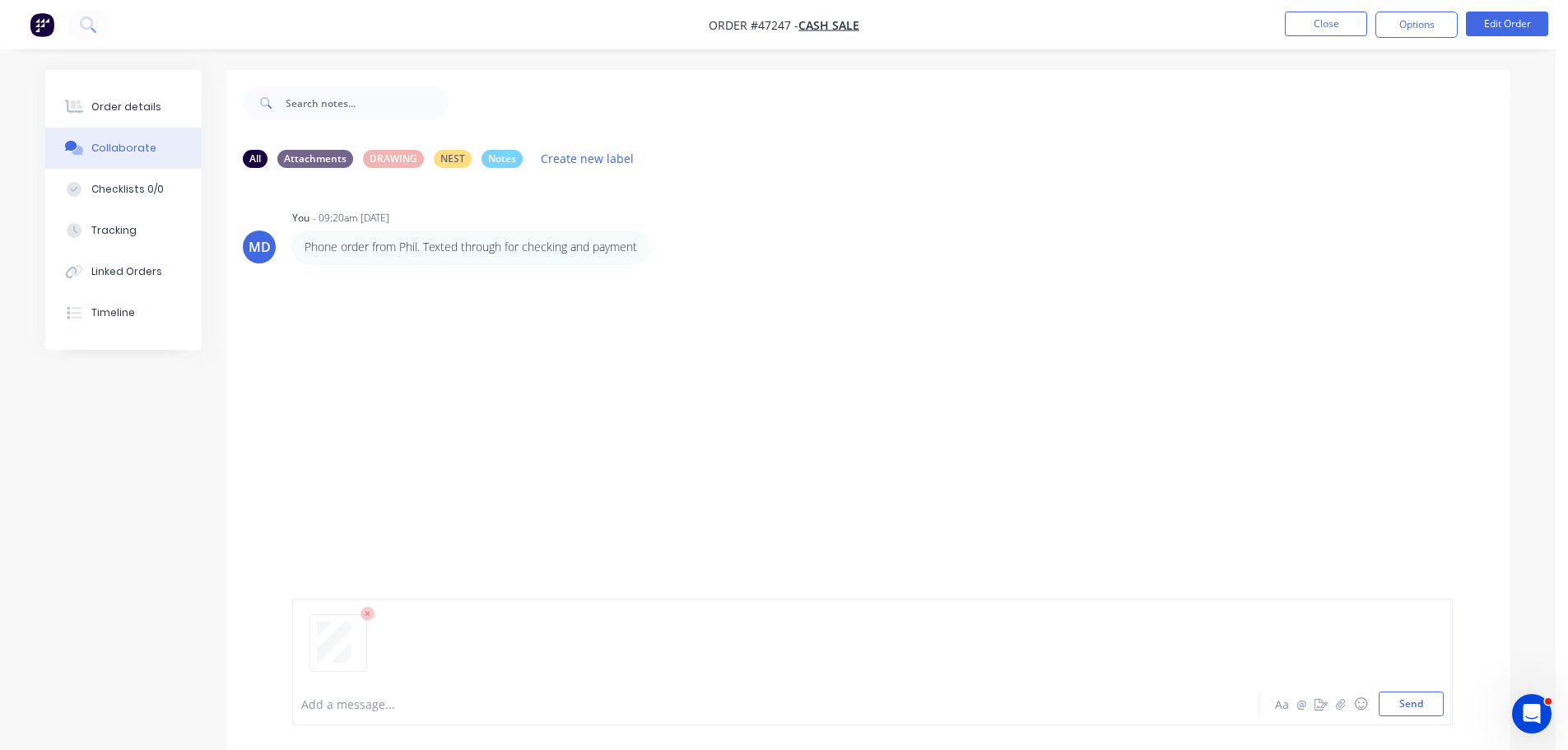
drag, startPoint x: 1418, startPoint y: 708, endPoint x: 1268, endPoint y: 590, distance: 190.9
click at [1418, 708] on button "Send" at bounding box center [1411, 704] width 65 height 25
click at [149, 120] on button "Order details" at bounding box center [124, 106] width 157 height 42
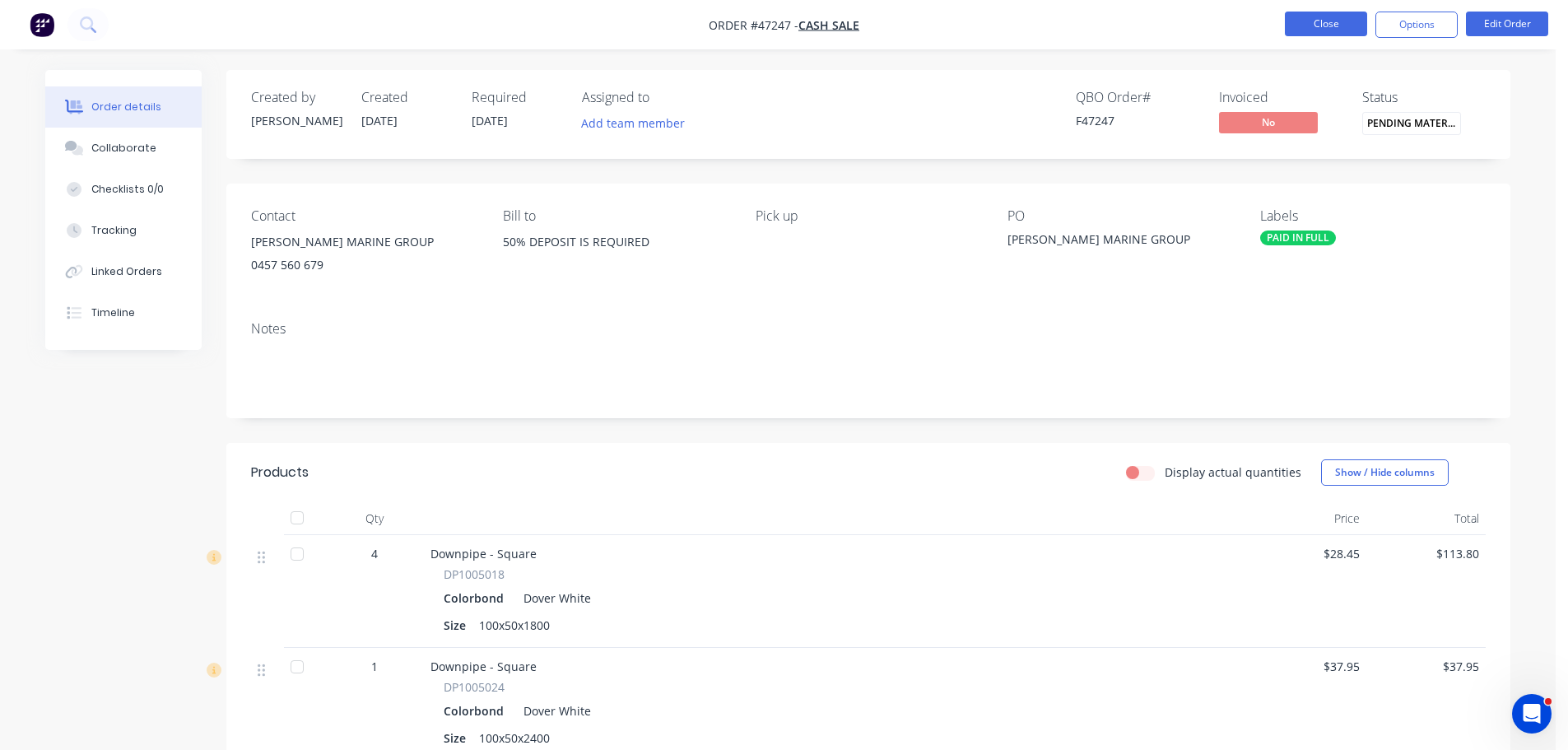
click at [1340, 16] on button "Close" at bounding box center [1326, 24] width 82 height 25
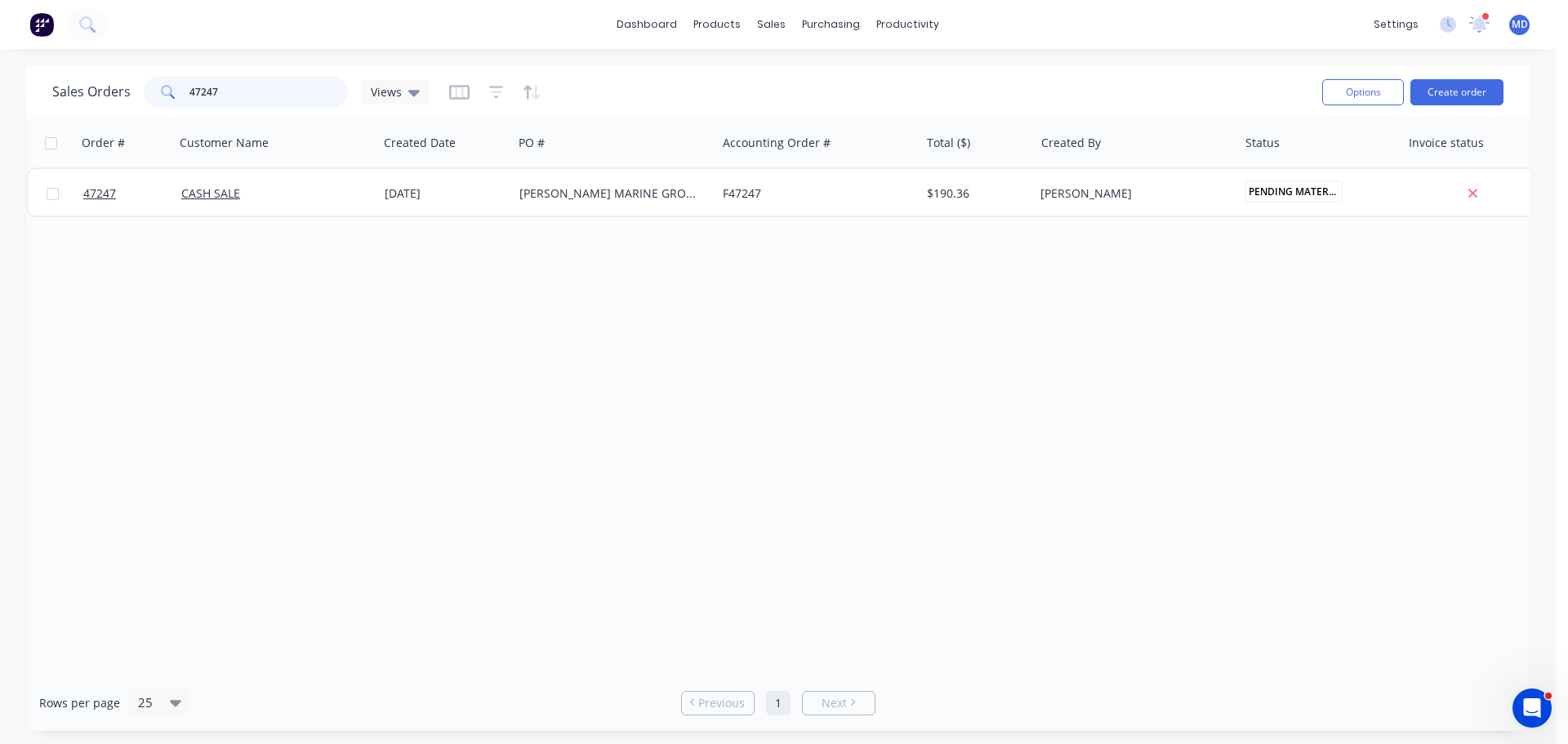
drag, startPoint x: 177, startPoint y: 96, endPoint x: 112, endPoint y: 85, distance: 65.9
click at [112, 86] on div "Sales Orders 47247 Views" at bounding box center [240, 92] width 377 height 33
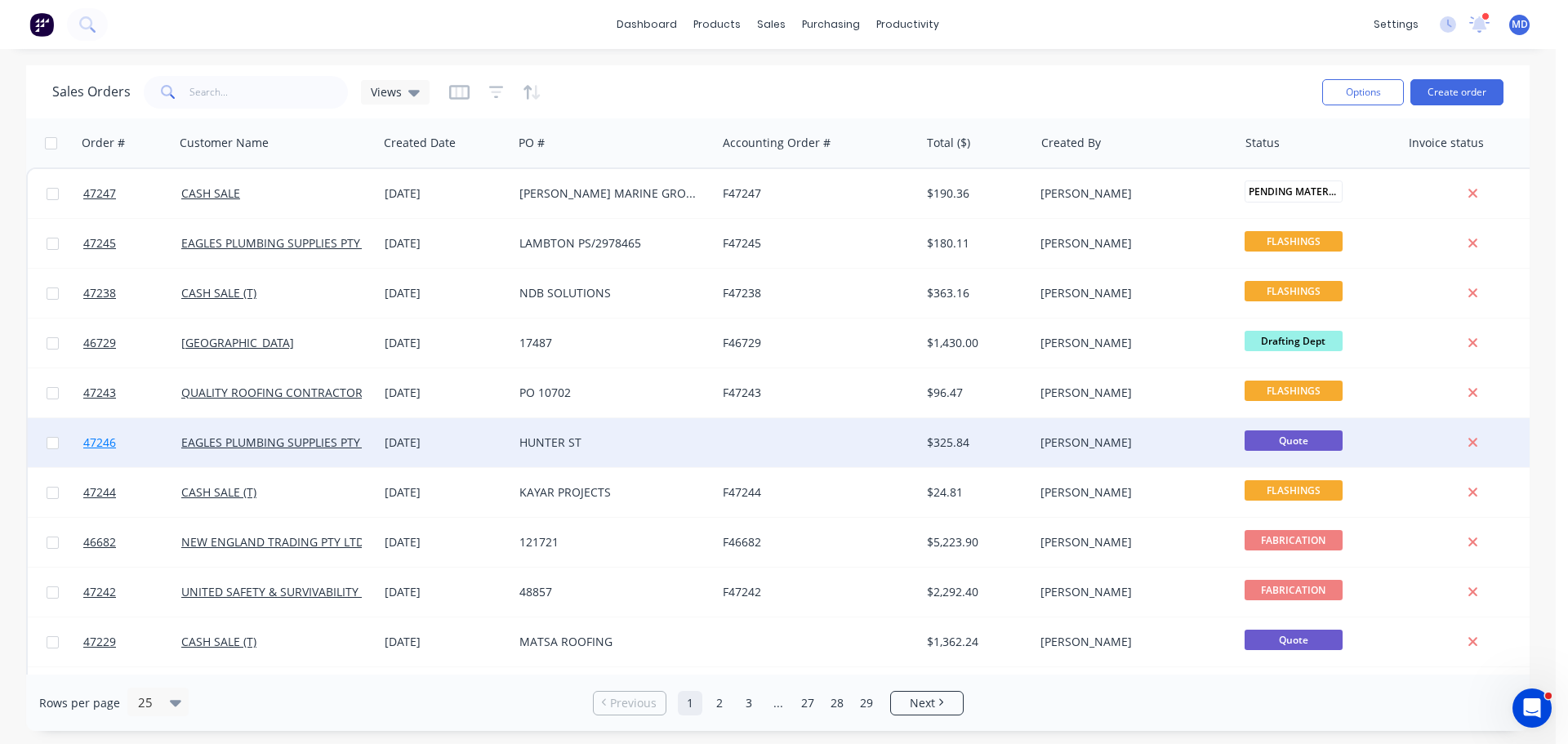
click at [99, 443] on span "47246" at bounding box center [100, 443] width 33 height 16
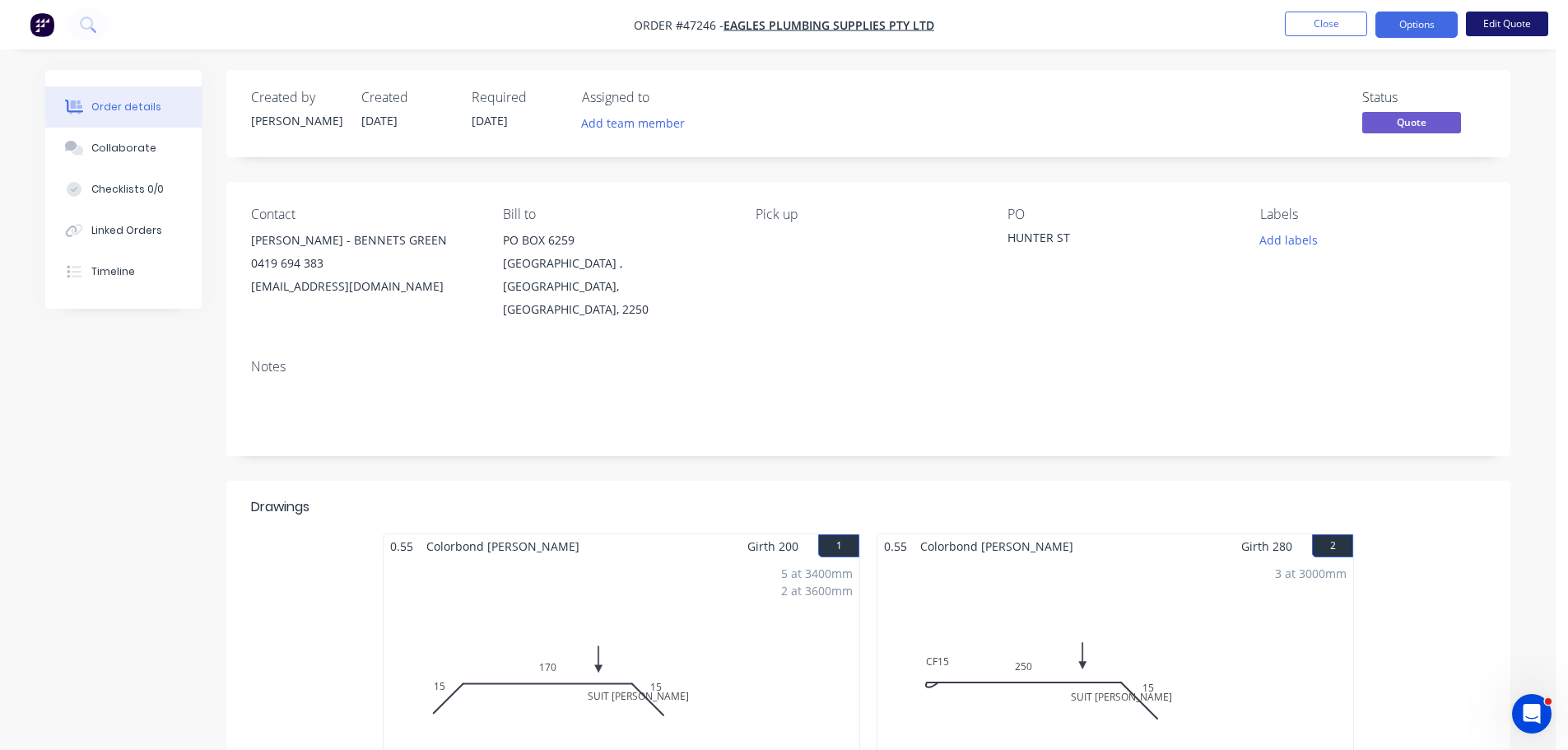
click at [1481, 15] on button "Edit Quote" at bounding box center [1507, 24] width 82 height 25
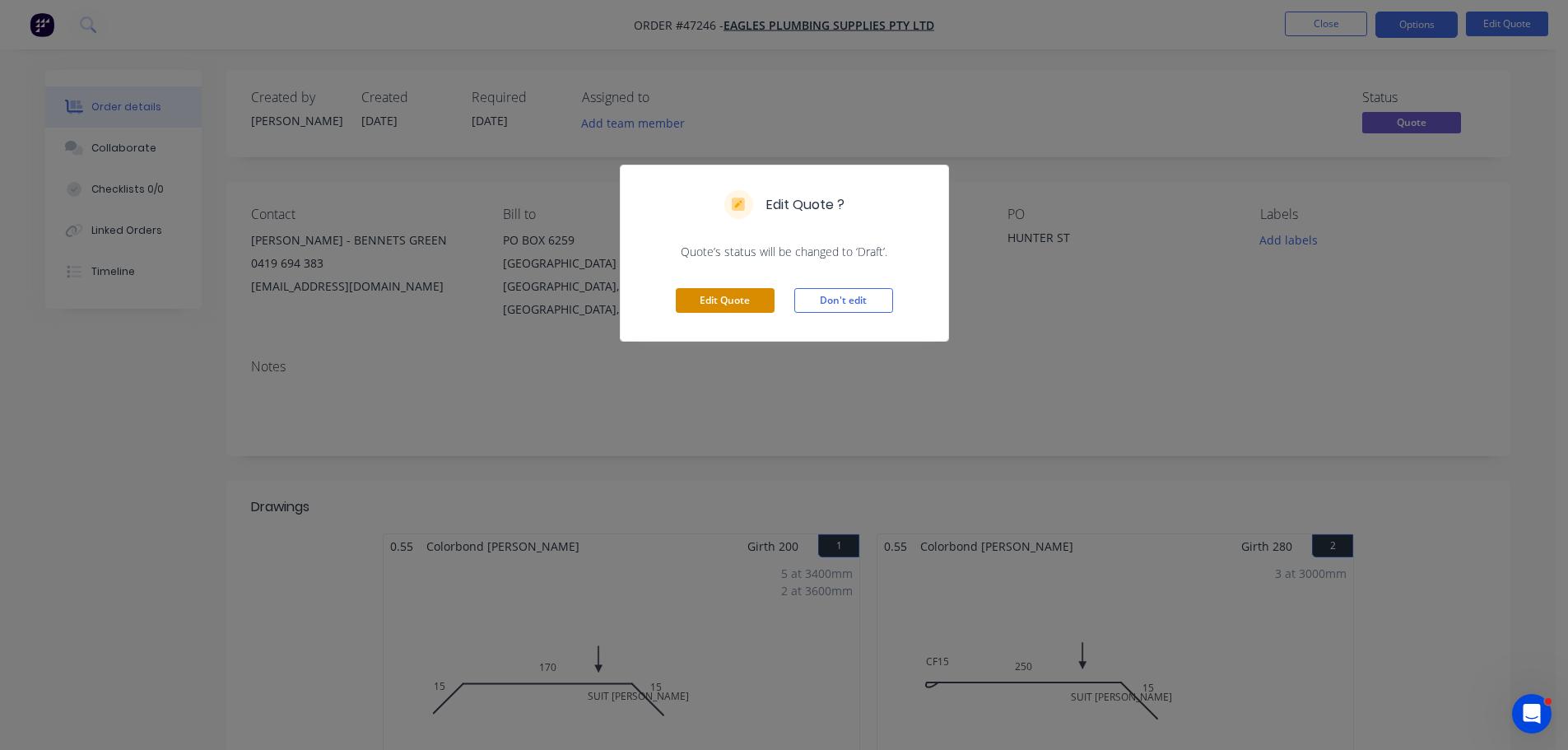
click at [716, 298] on button "Edit Quote" at bounding box center [725, 301] width 99 height 25
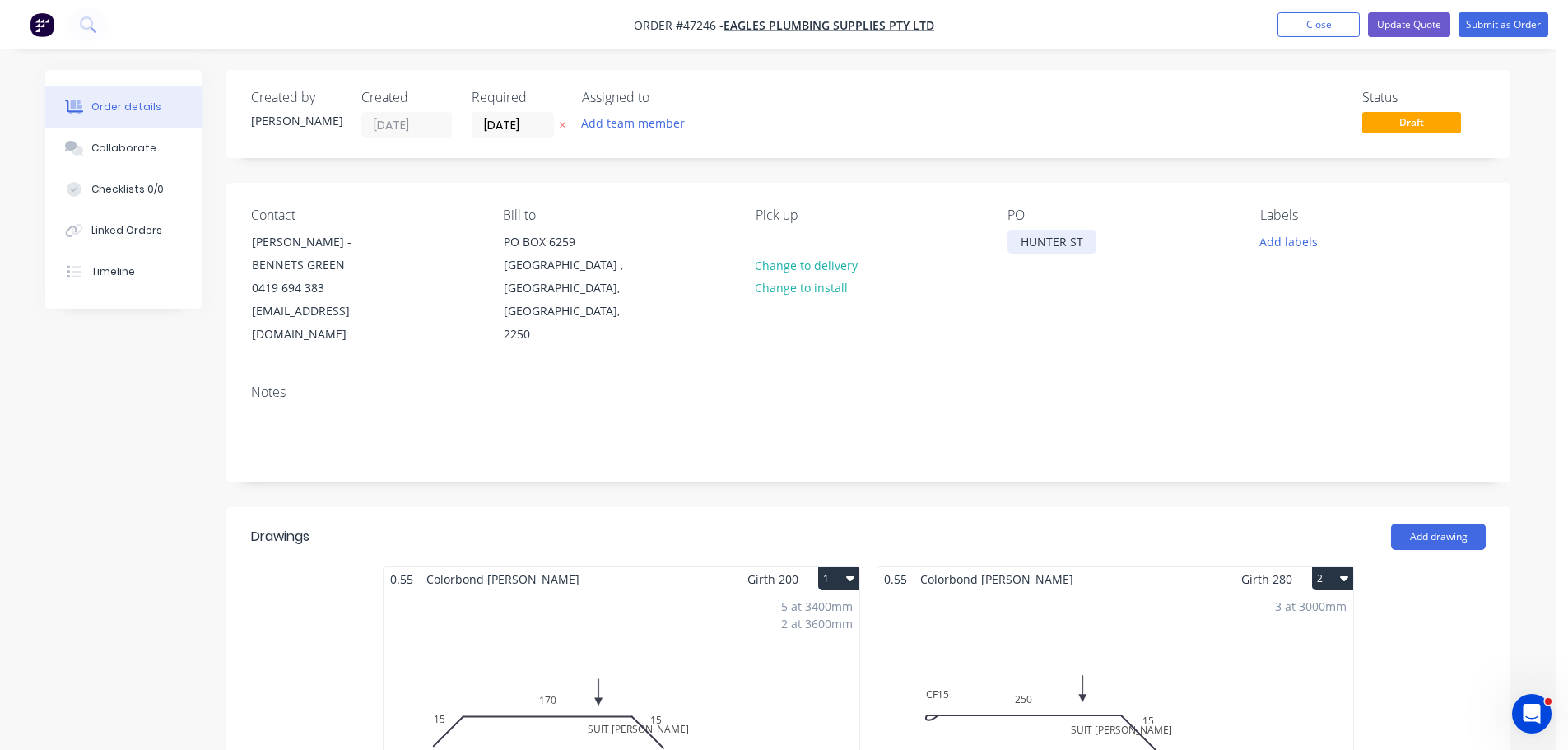
click at [1088, 245] on div "HUNTER ST" at bounding box center [1052, 241] width 89 height 24
click at [1405, 307] on div "Labels Add labels" at bounding box center [1372, 277] width 226 height 139
click at [476, 133] on input "[DATE]" at bounding box center [512, 126] width 80 height 25
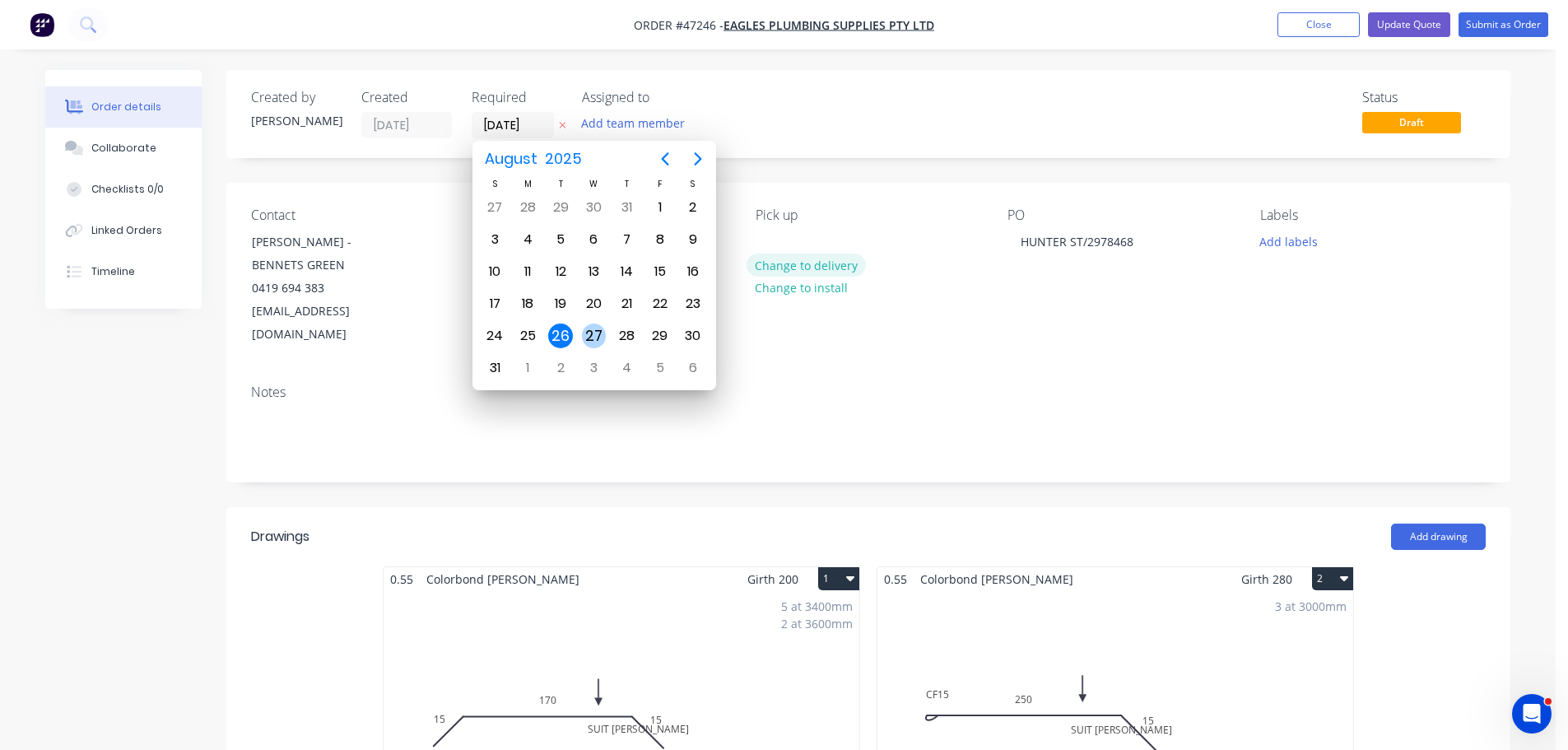
drag, startPoint x: 603, startPoint y: 345, endPoint x: 769, endPoint y: 261, distance: 186.0
click at [603, 345] on div "27" at bounding box center [593, 336] width 33 height 31
type input "27/08/25"
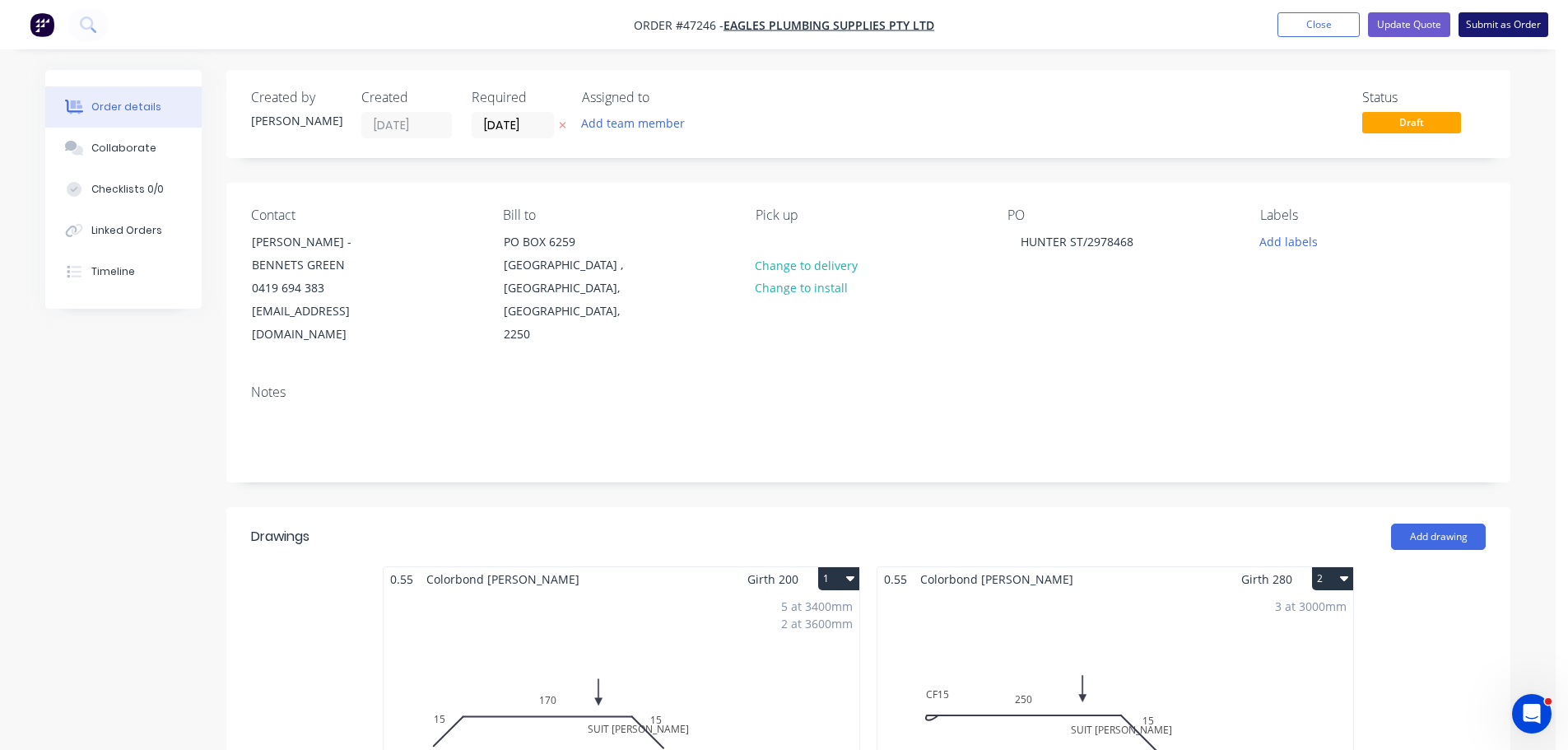
click at [1473, 25] on button "Submit as Order" at bounding box center [1503, 25] width 90 height 25
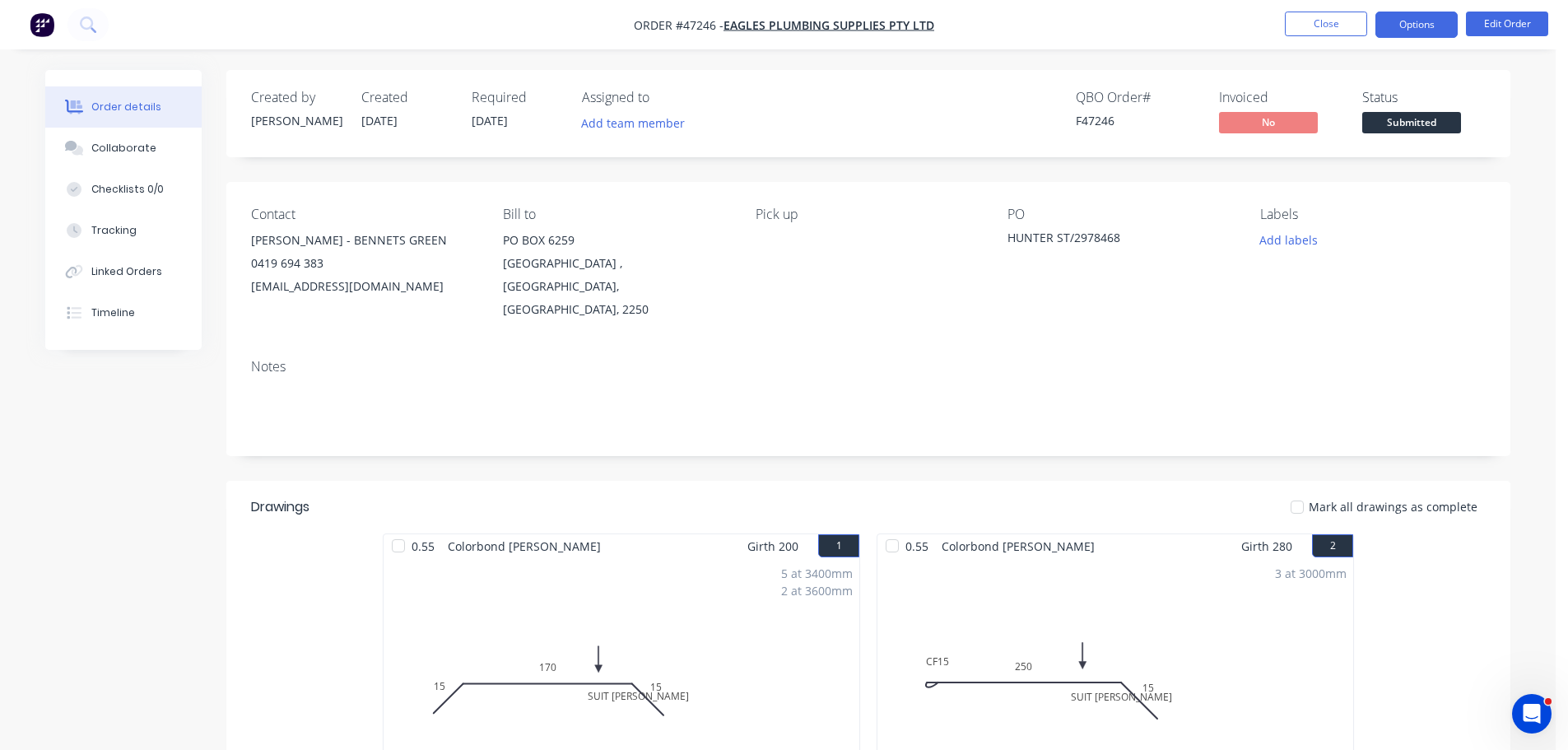
click at [1432, 25] on button "Options" at bounding box center [1416, 24] width 82 height 26
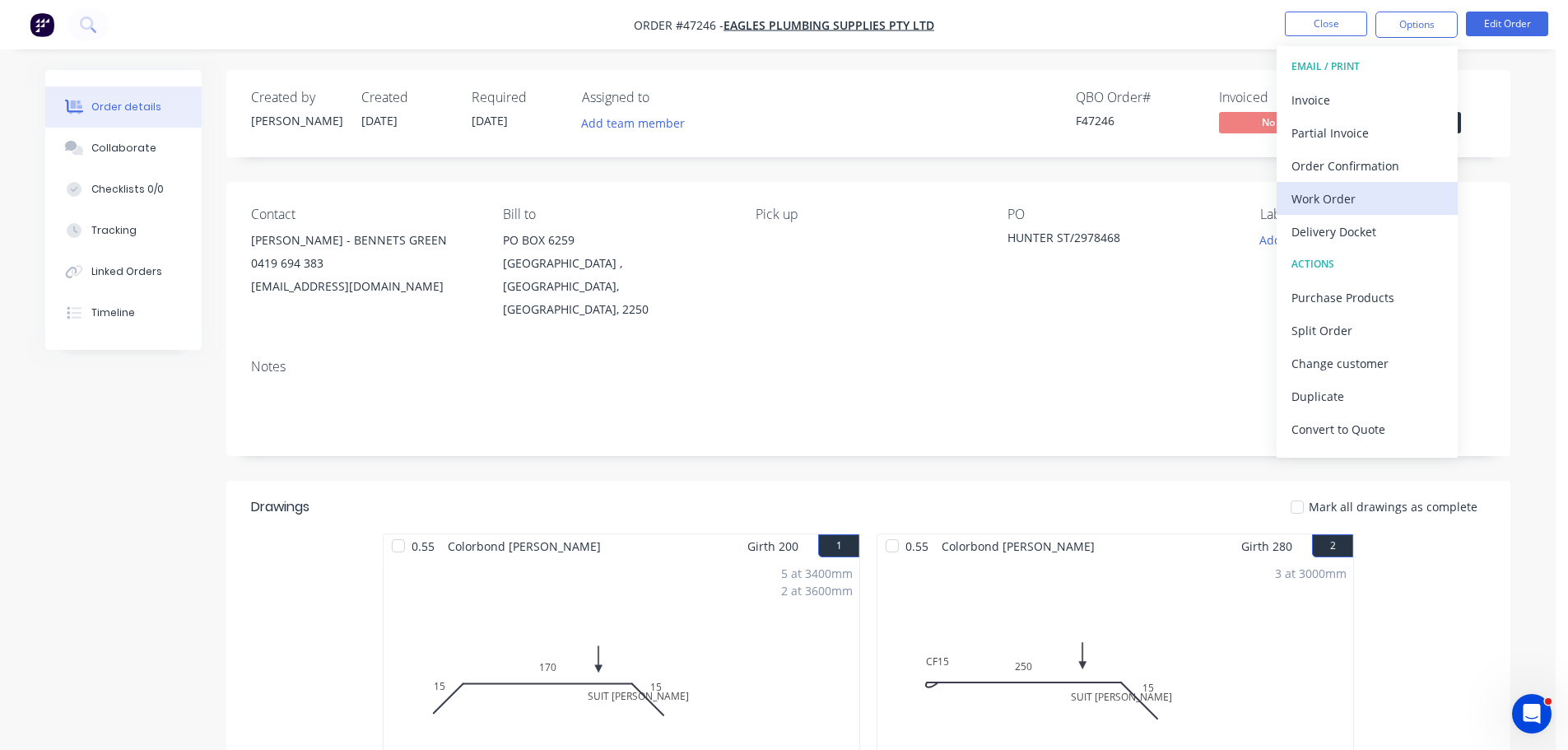
click at [1351, 196] on div "Work Order" at bounding box center [1368, 198] width 152 height 24
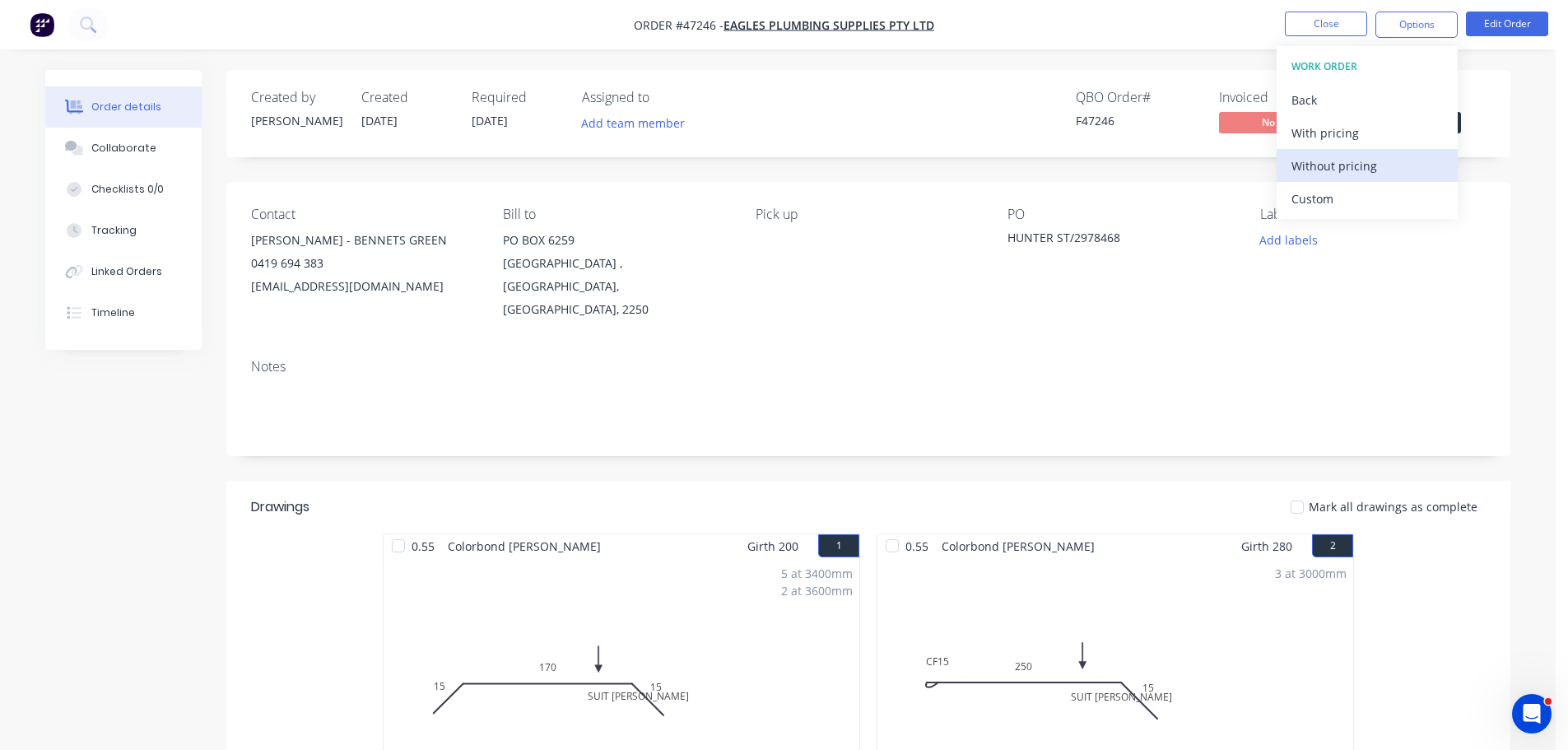
click at [1353, 179] on button "Without pricing" at bounding box center [1367, 165] width 181 height 33
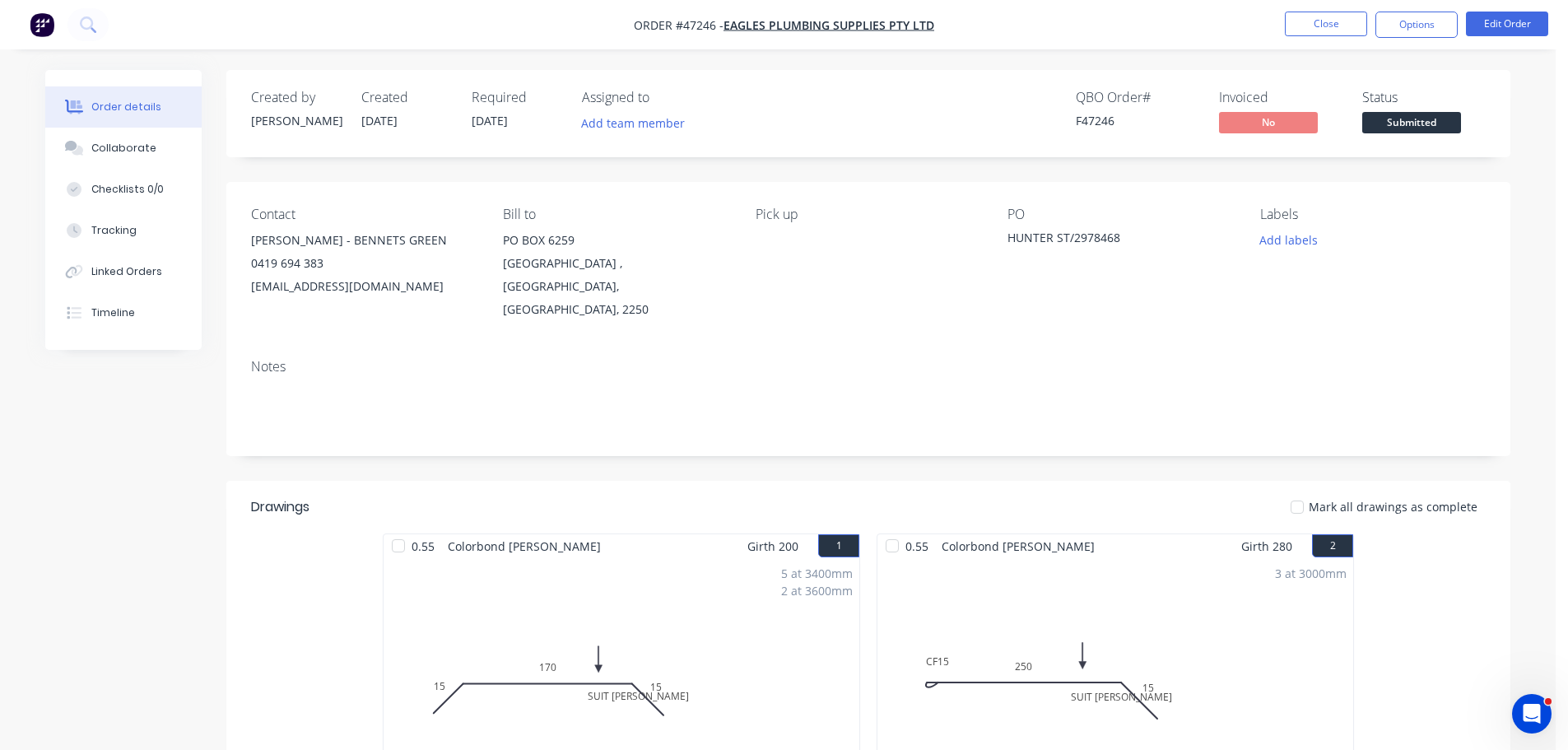
click at [1466, 173] on div "Created by Mel Created 26/08/25 Required 27/08/25 Assigned to Add team member Q…" at bounding box center [868, 564] width 1284 height 989
click at [1439, 130] on span "Submitted" at bounding box center [1412, 122] width 99 height 20
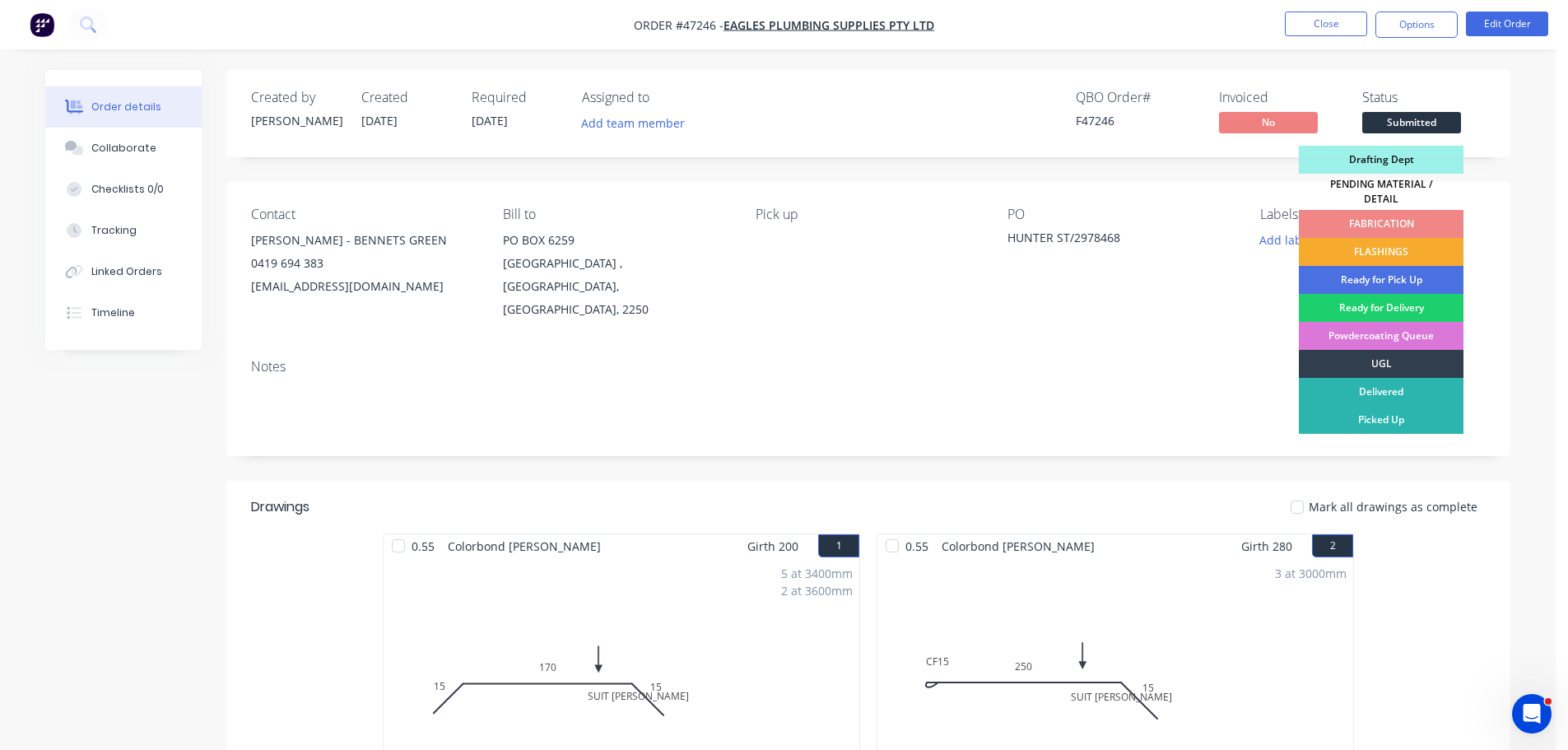
click at [1425, 243] on div "FLASHINGS" at bounding box center [1381, 252] width 165 height 28
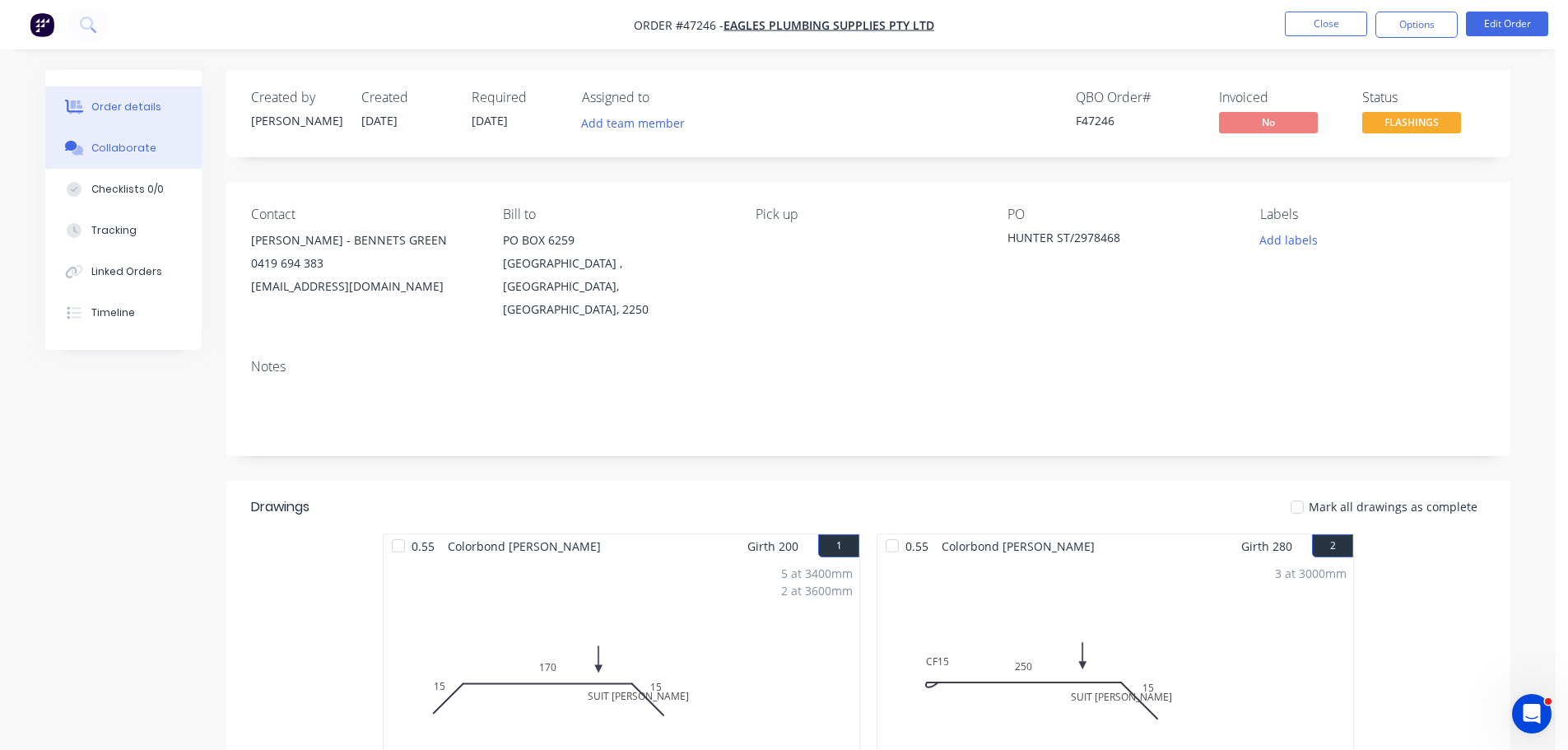
click at [82, 138] on button "Collaborate" at bounding box center [124, 148] width 157 height 42
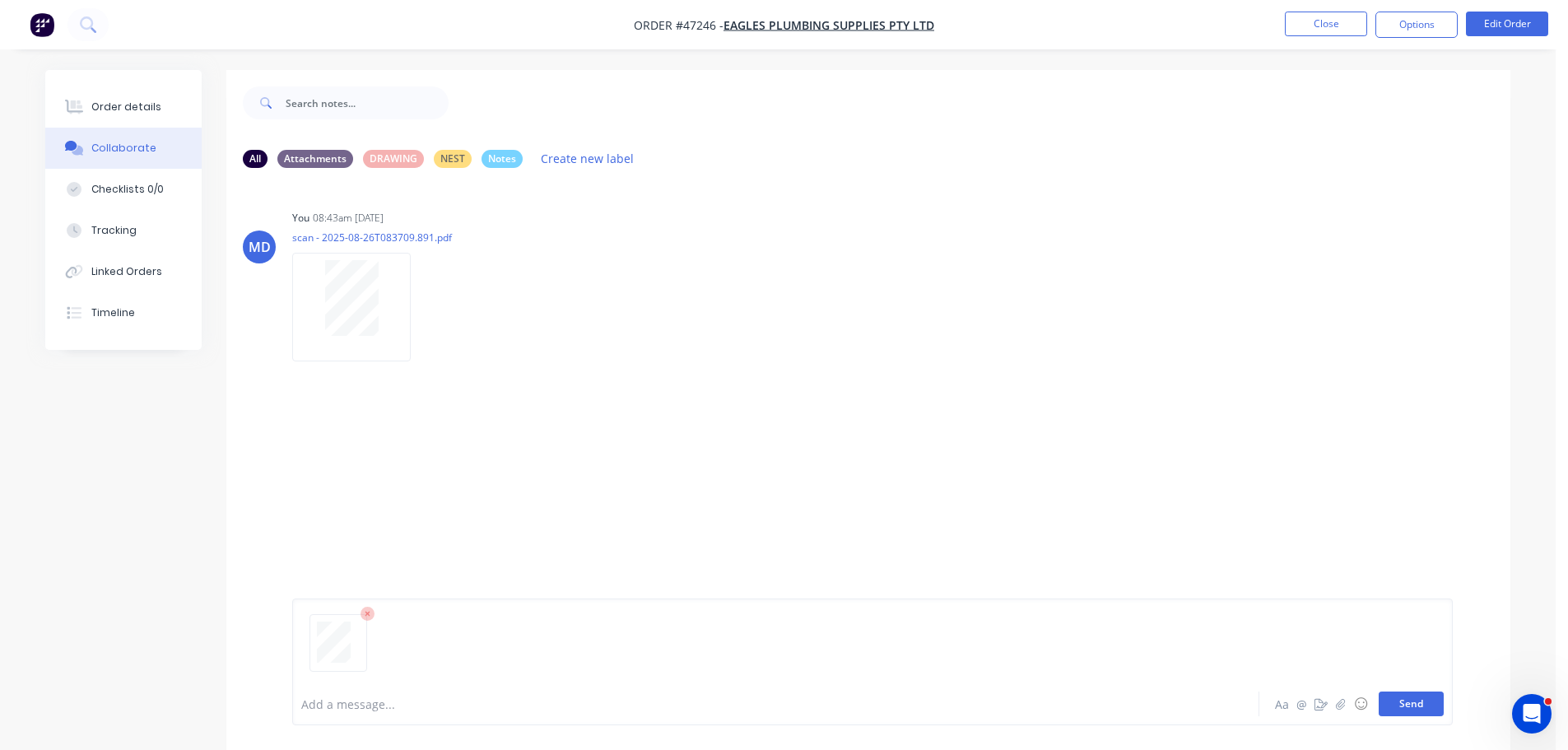
click at [1405, 708] on button "Send" at bounding box center [1411, 704] width 65 height 25
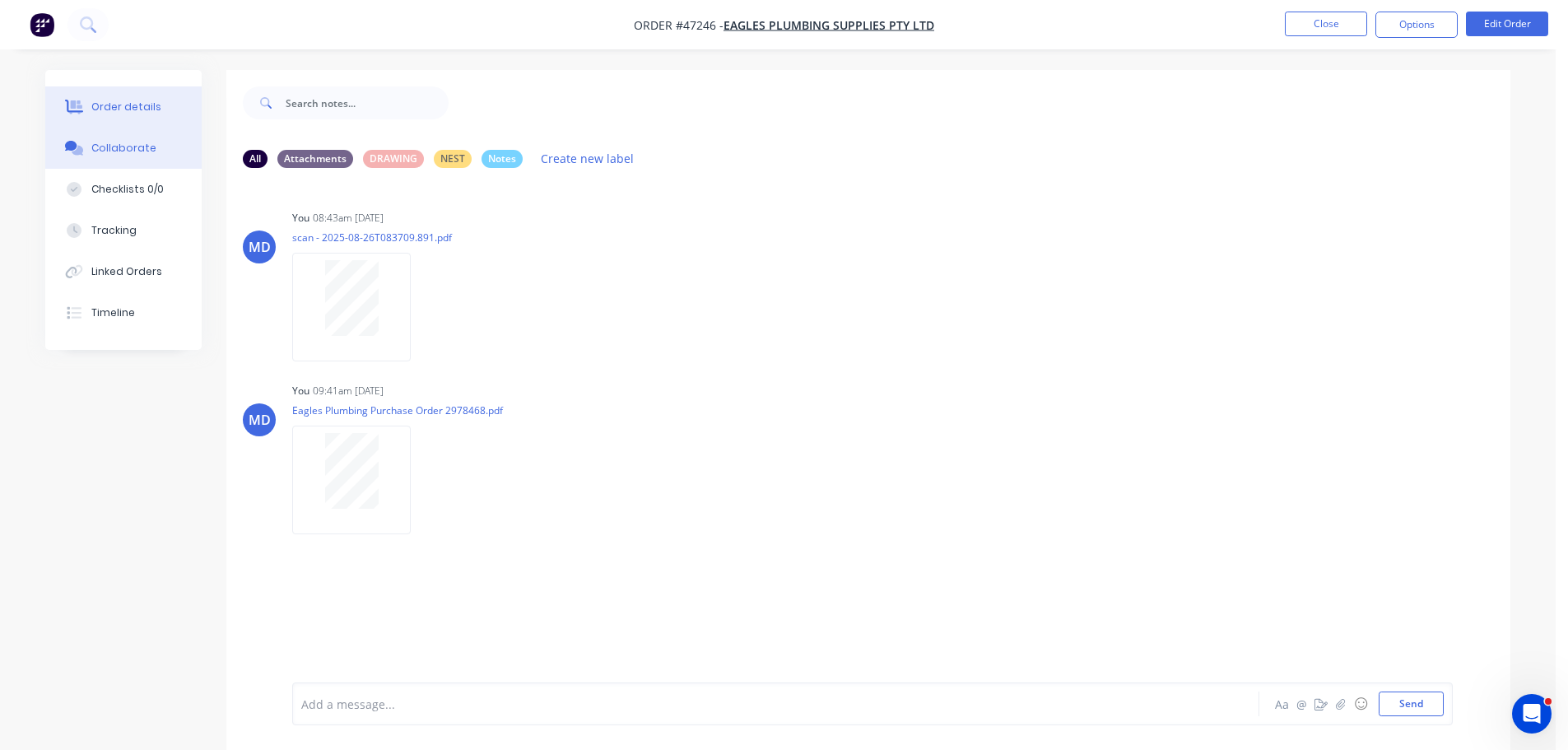
click at [167, 116] on button "Order details" at bounding box center [124, 106] width 157 height 42
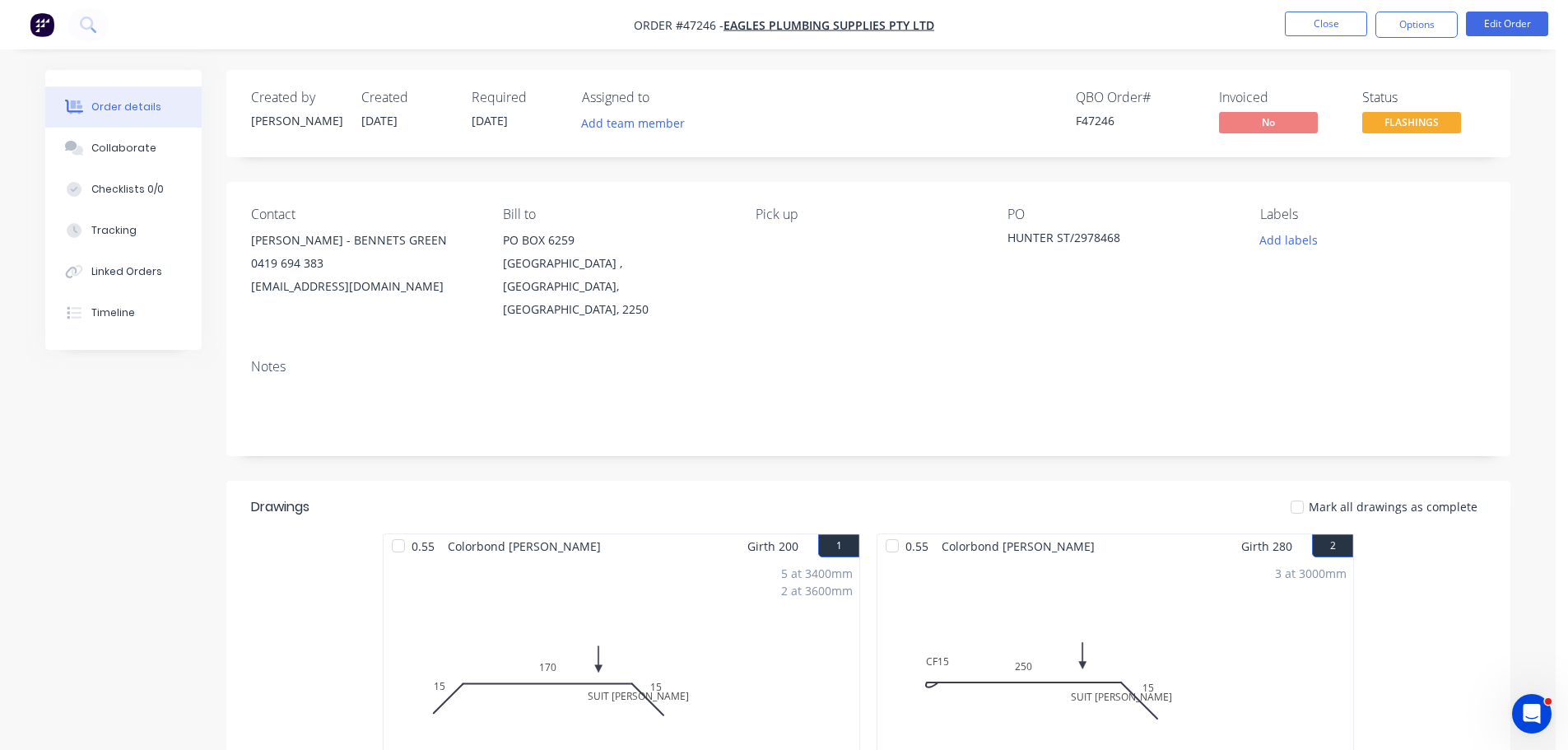
drag, startPoint x: 1435, startPoint y: 21, endPoint x: 1425, endPoint y: 45, distance: 26.0
click at [1435, 21] on button "Options" at bounding box center [1416, 24] width 82 height 26
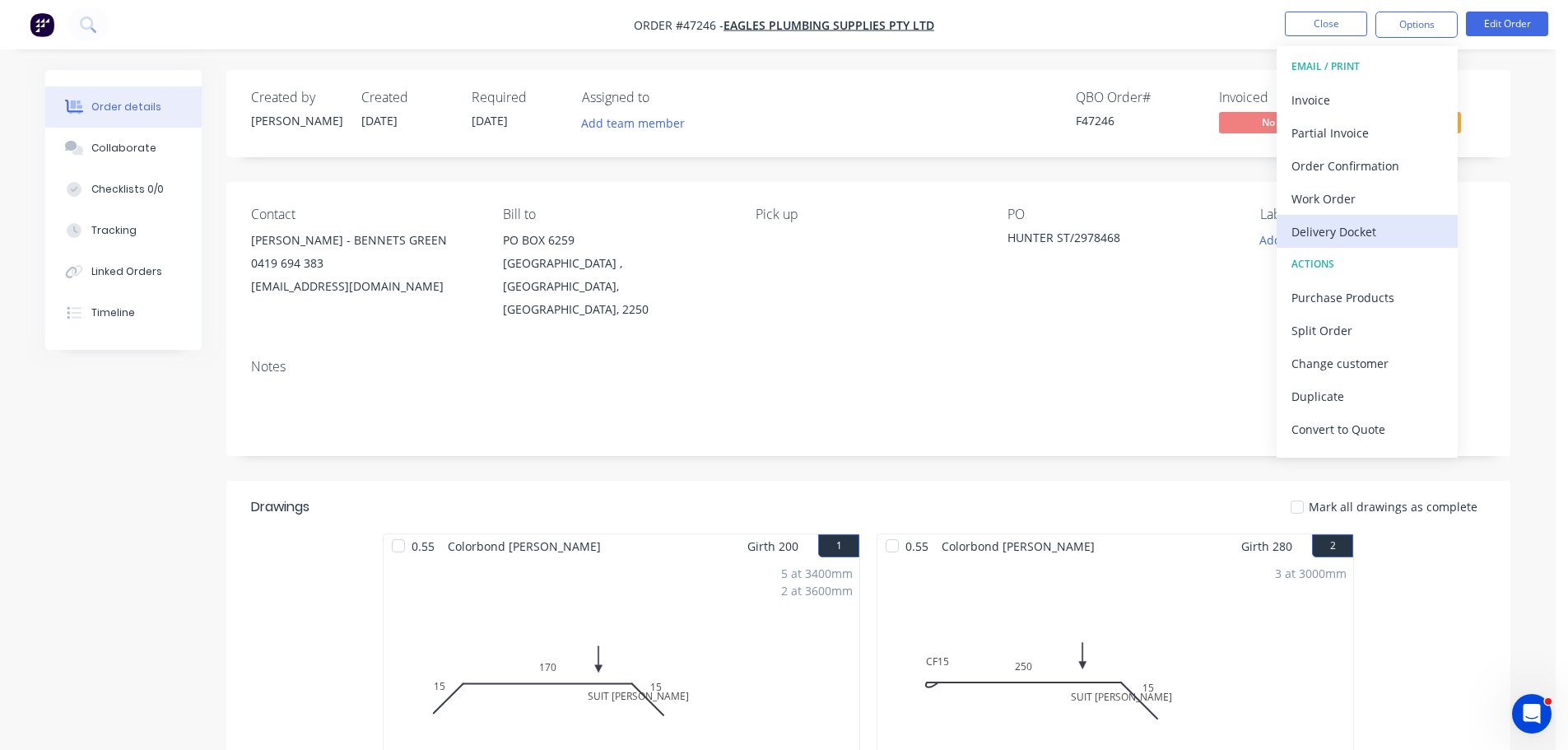
click at [1342, 223] on div "Delivery Docket" at bounding box center [1368, 231] width 152 height 24
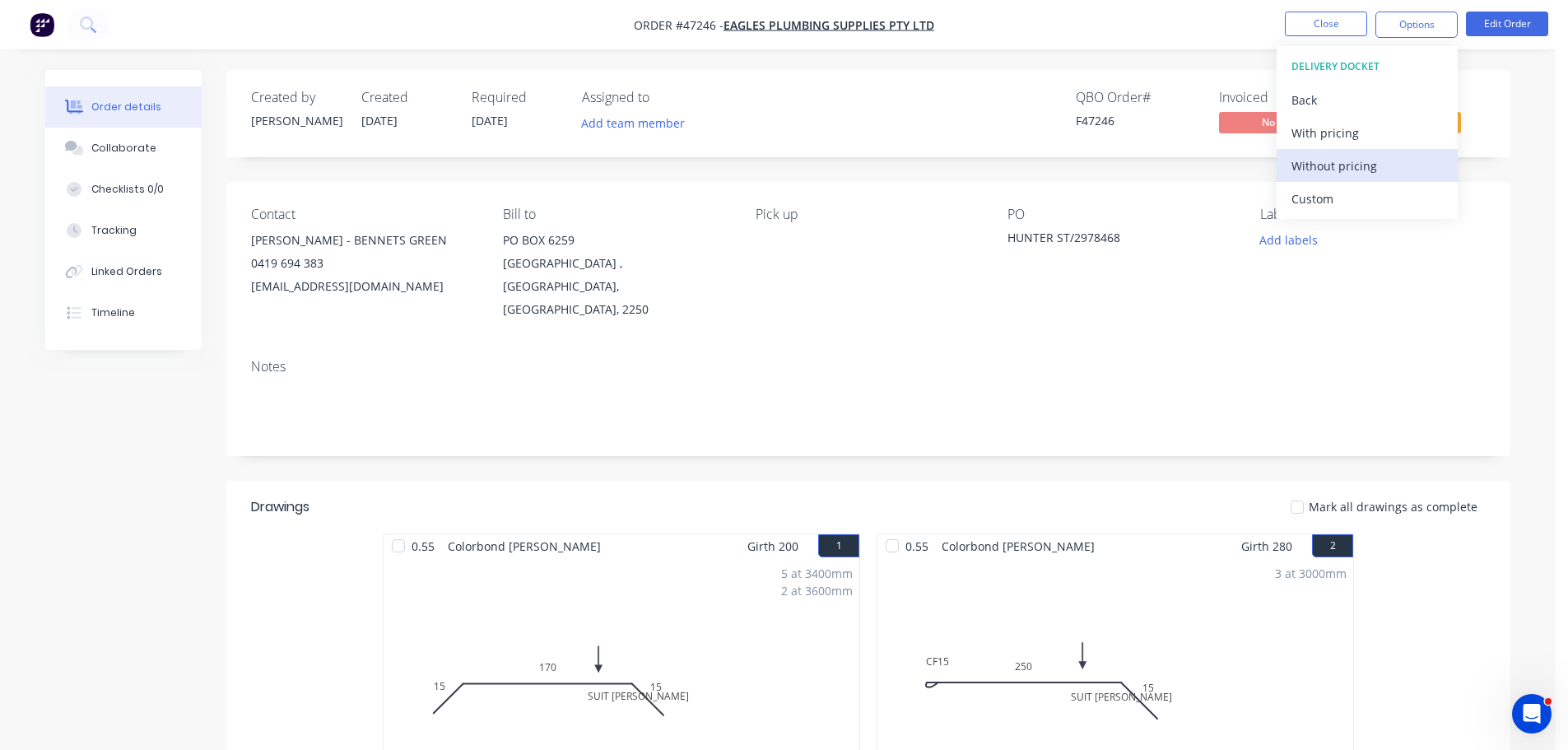
click at [1353, 170] on div "Without pricing" at bounding box center [1368, 165] width 152 height 24
click at [1500, 138] on div "Created by Mel Created 26/08/25 Required 27/08/25 Assigned to Add team member Q…" at bounding box center [868, 113] width 1284 height 87
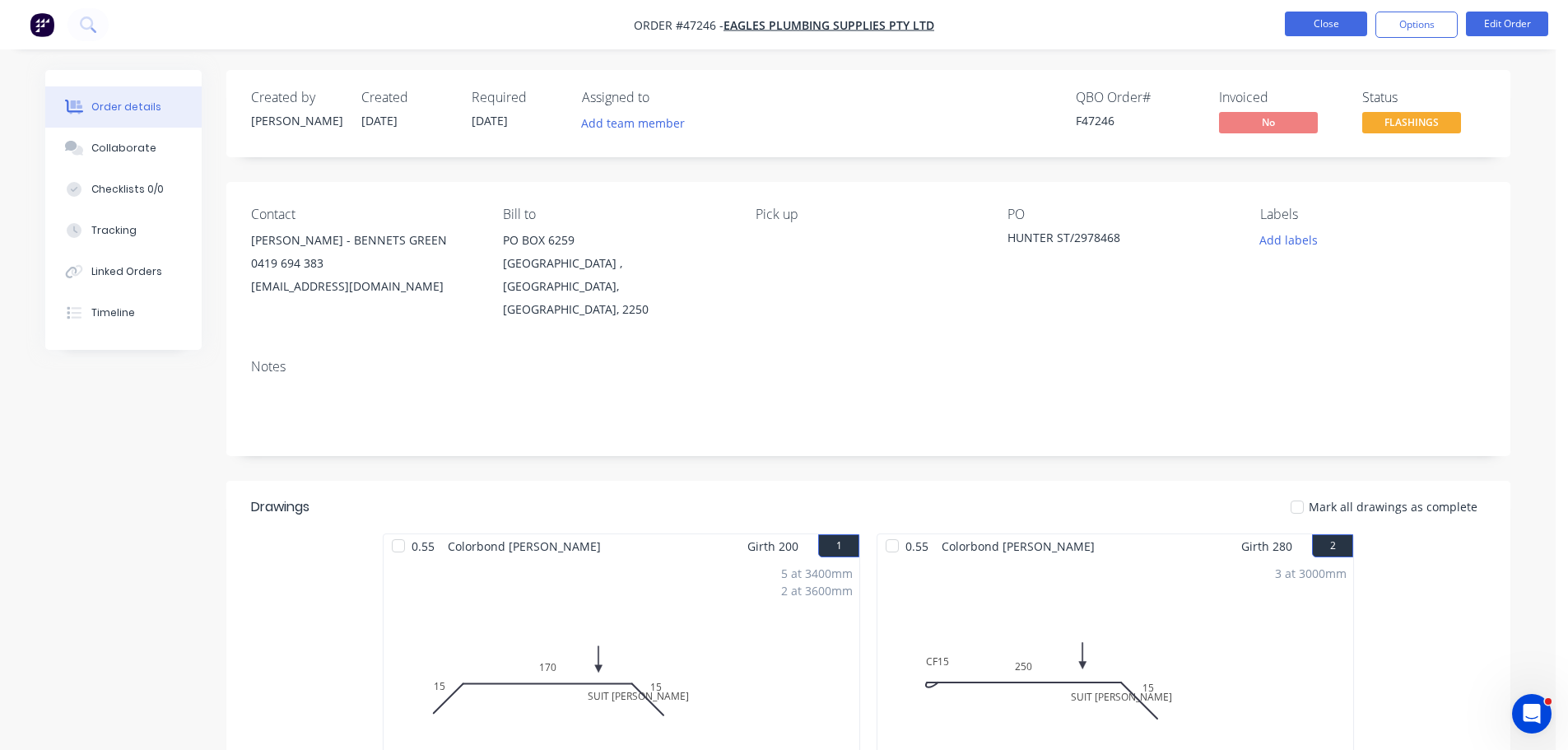
click at [1340, 20] on button "Close" at bounding box center [1326, 24] width 82 height 25
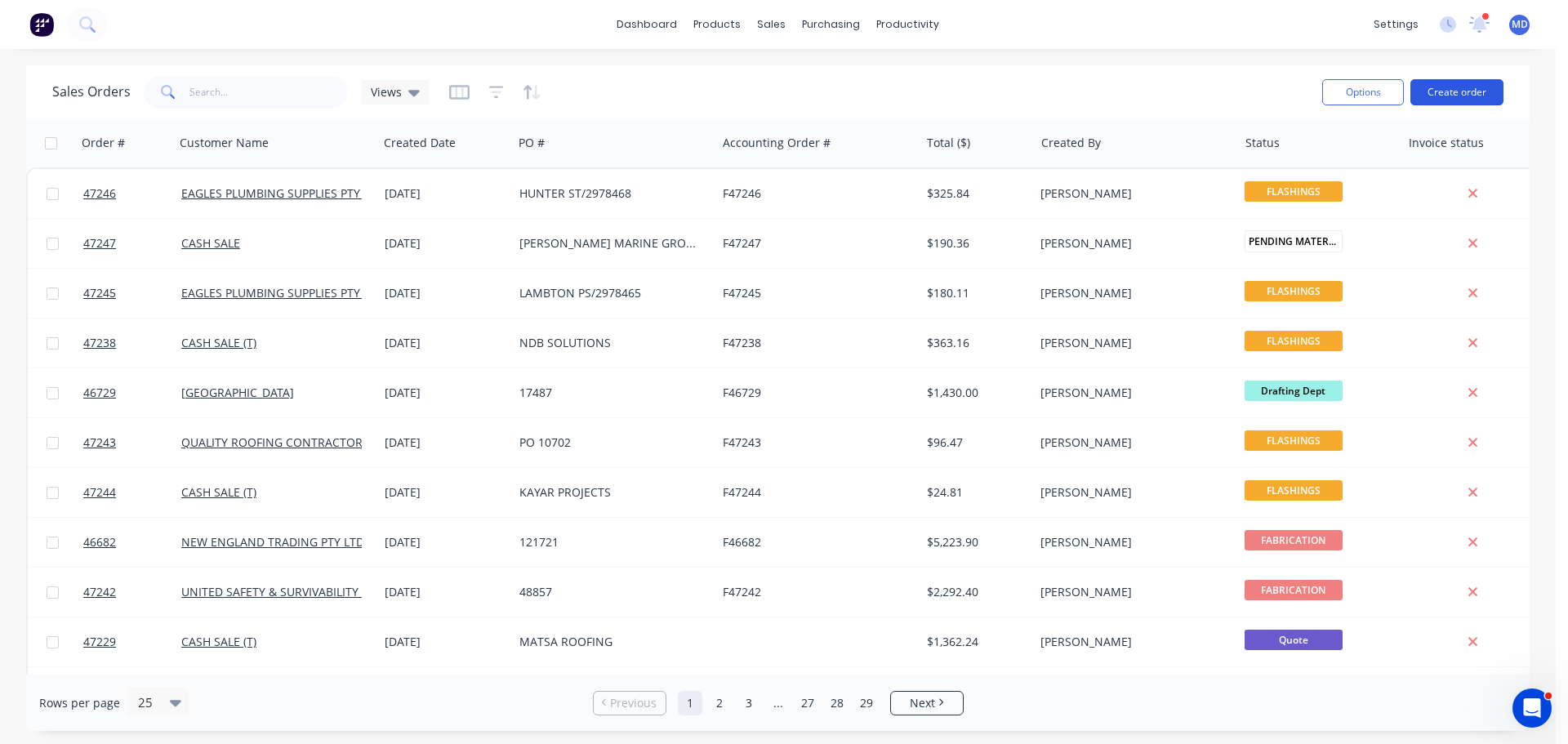
click at [1462, 95] on button "Create order" at bounding box center [1457, 92] width 93 height 26
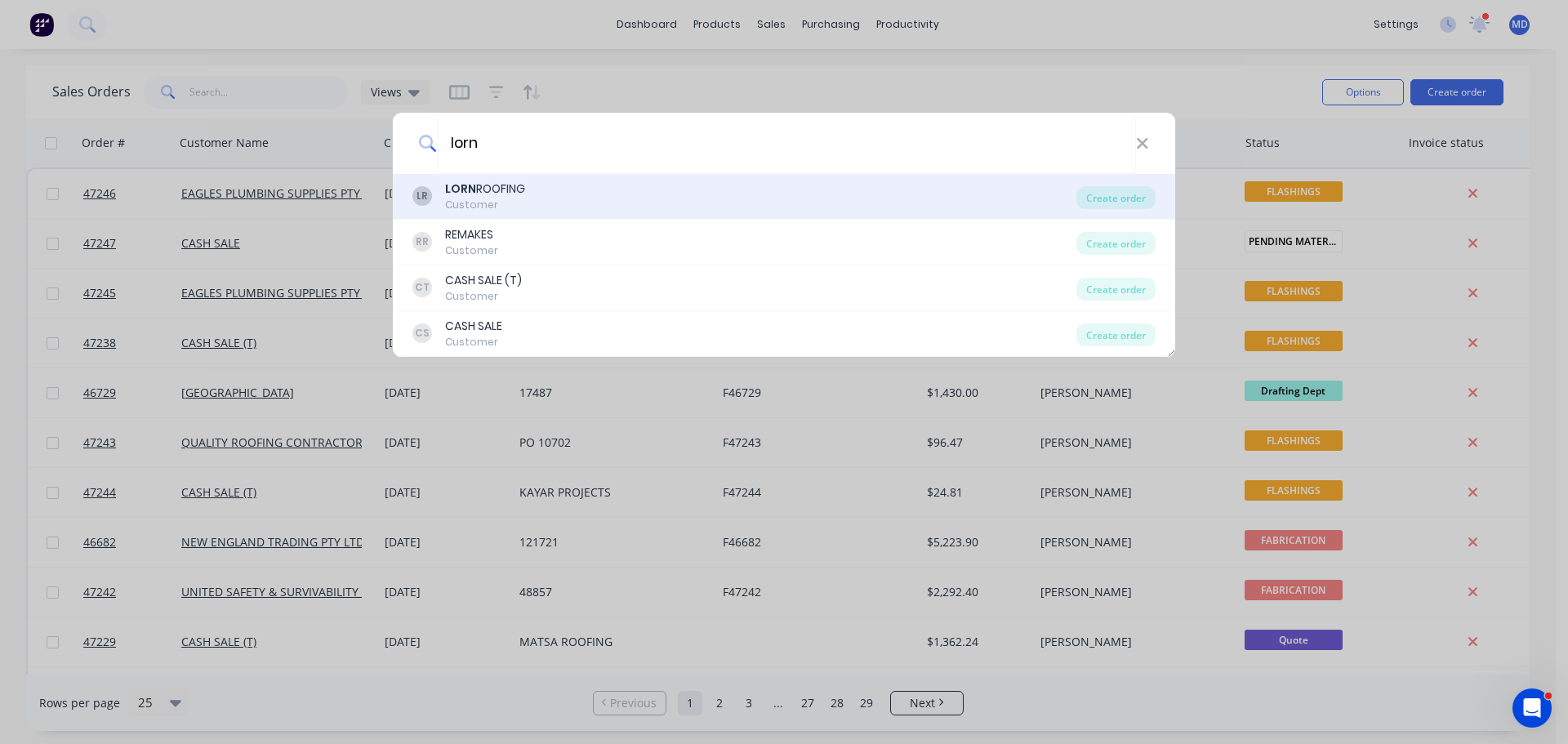
type input "lorn"
click at [450, 198] on div "Customer" at bounding box center [485, 204] width 80 height 14
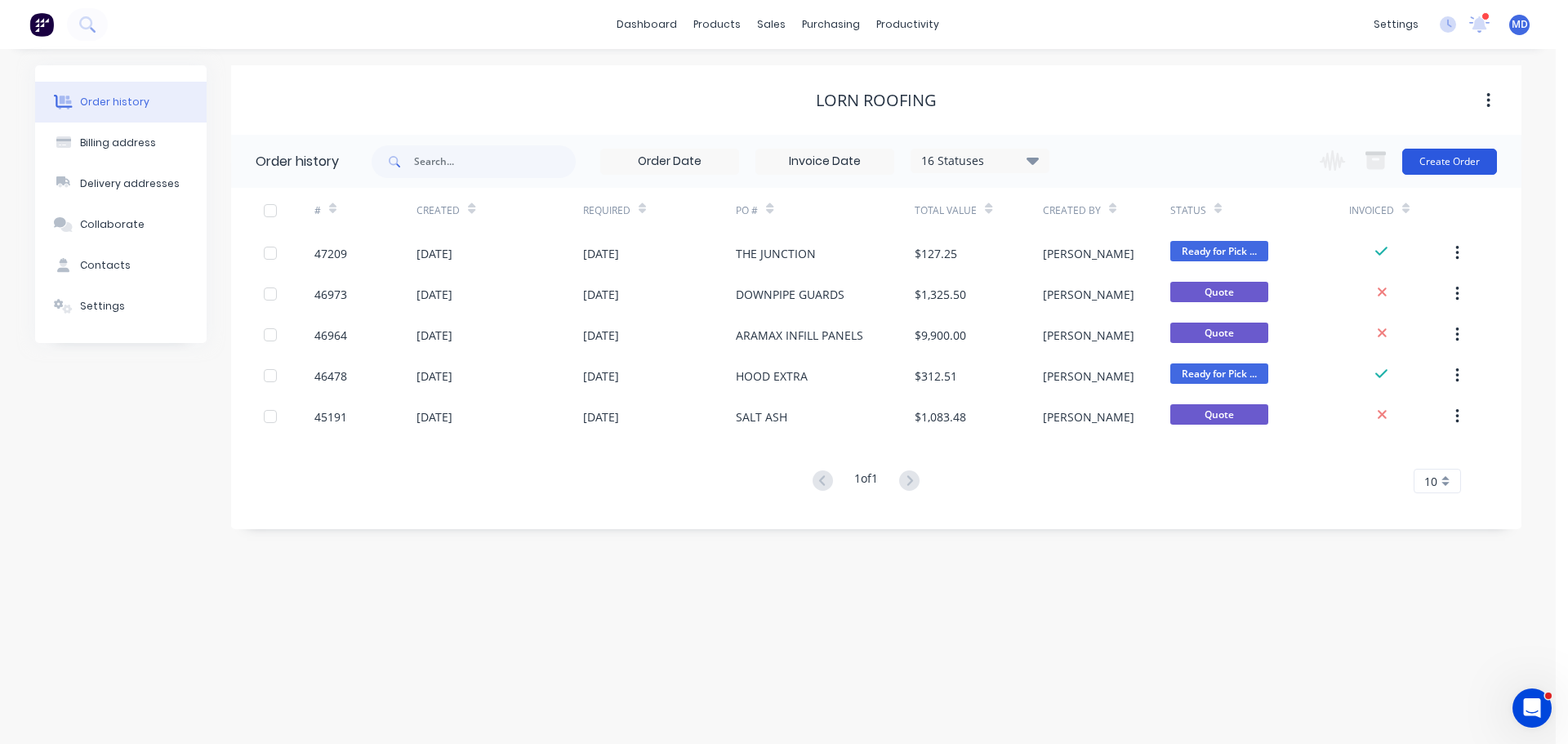
click at [1465, 161] on button "Create Order" at bounding box center [1449, 161] width 95 height 26
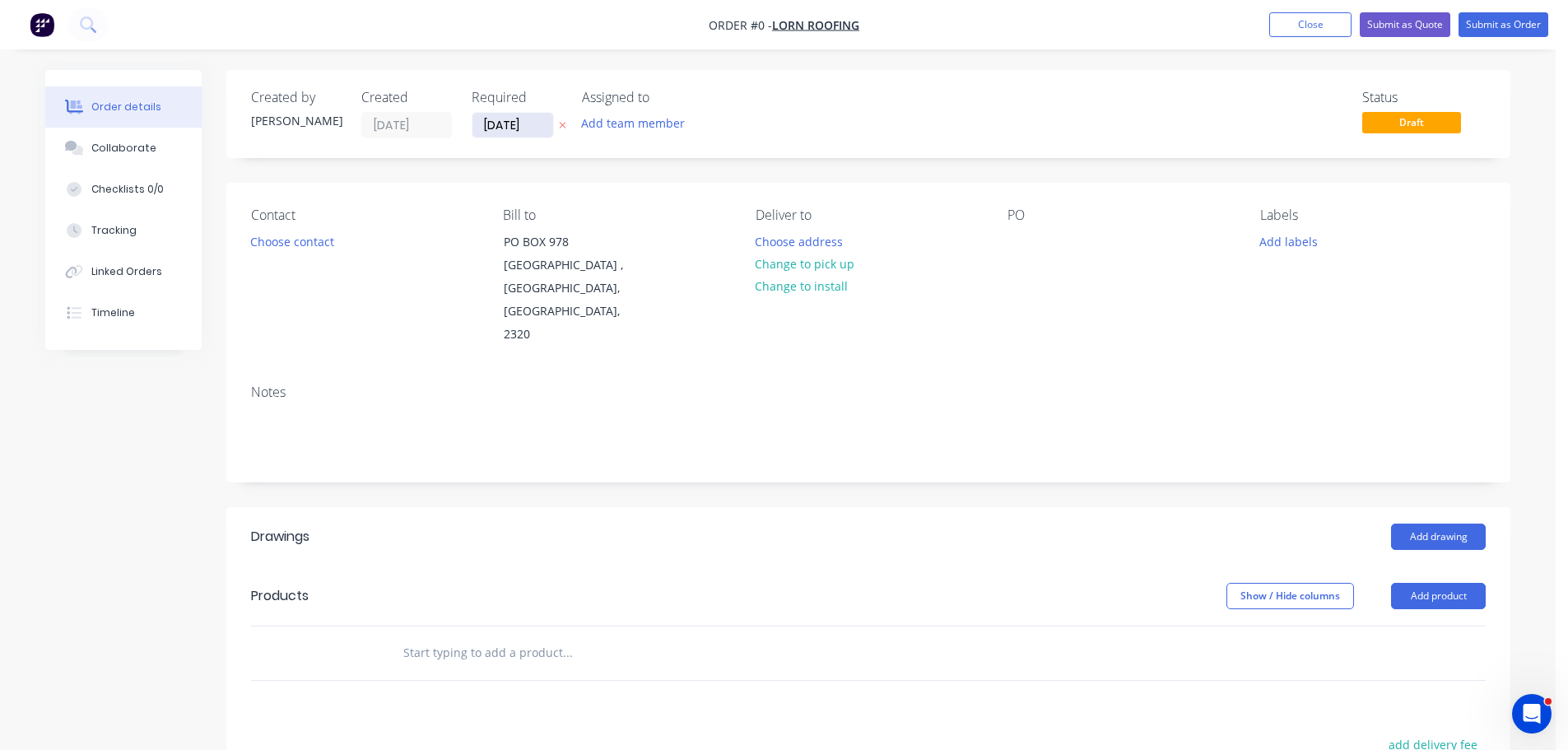
click at [510, 130] on input "[DATE]" at bounding box center [512, 126] width 80 height 25
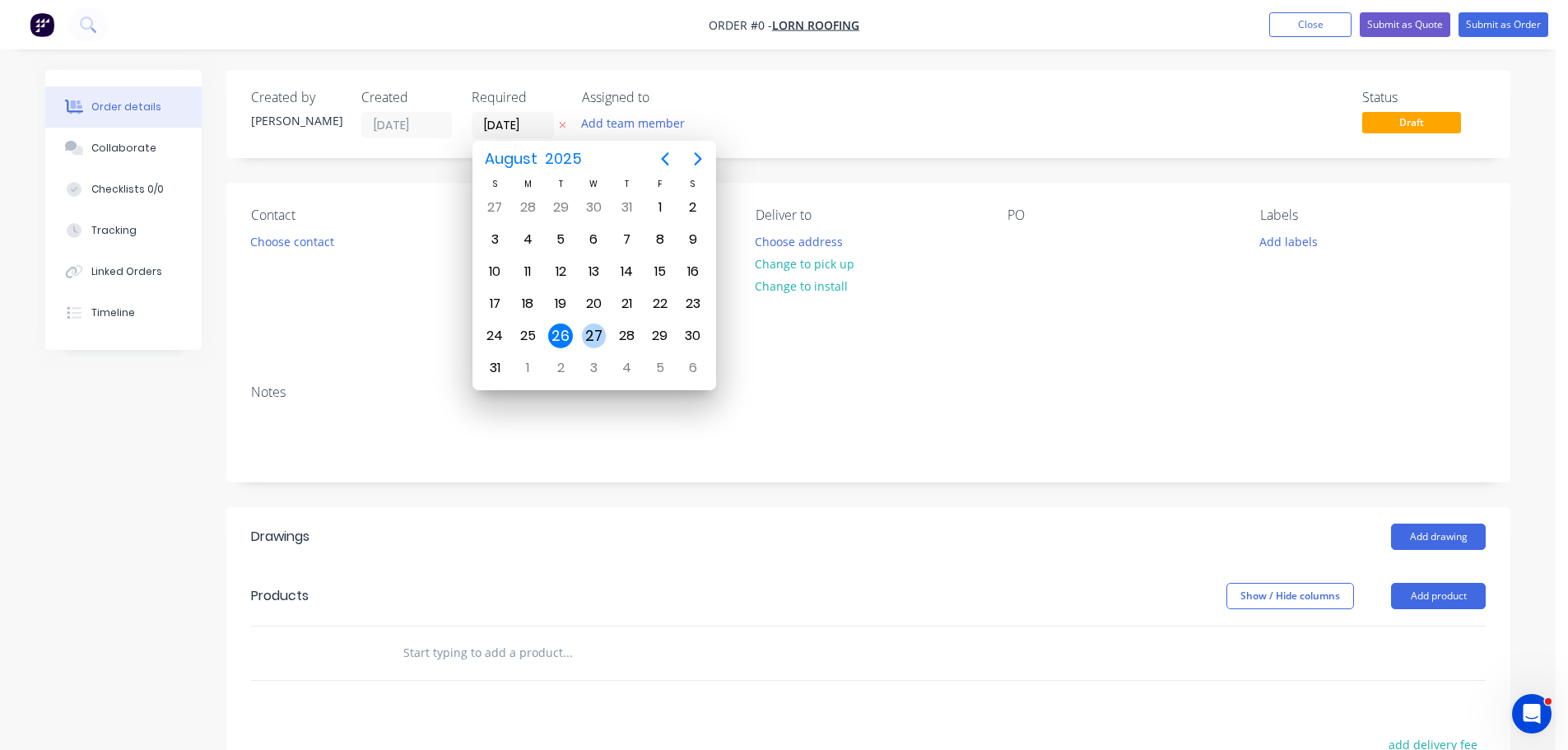
click at [591, 327] on div "27" at bounding box center [594, 336] width 25 height 25
type input "27/08/25"
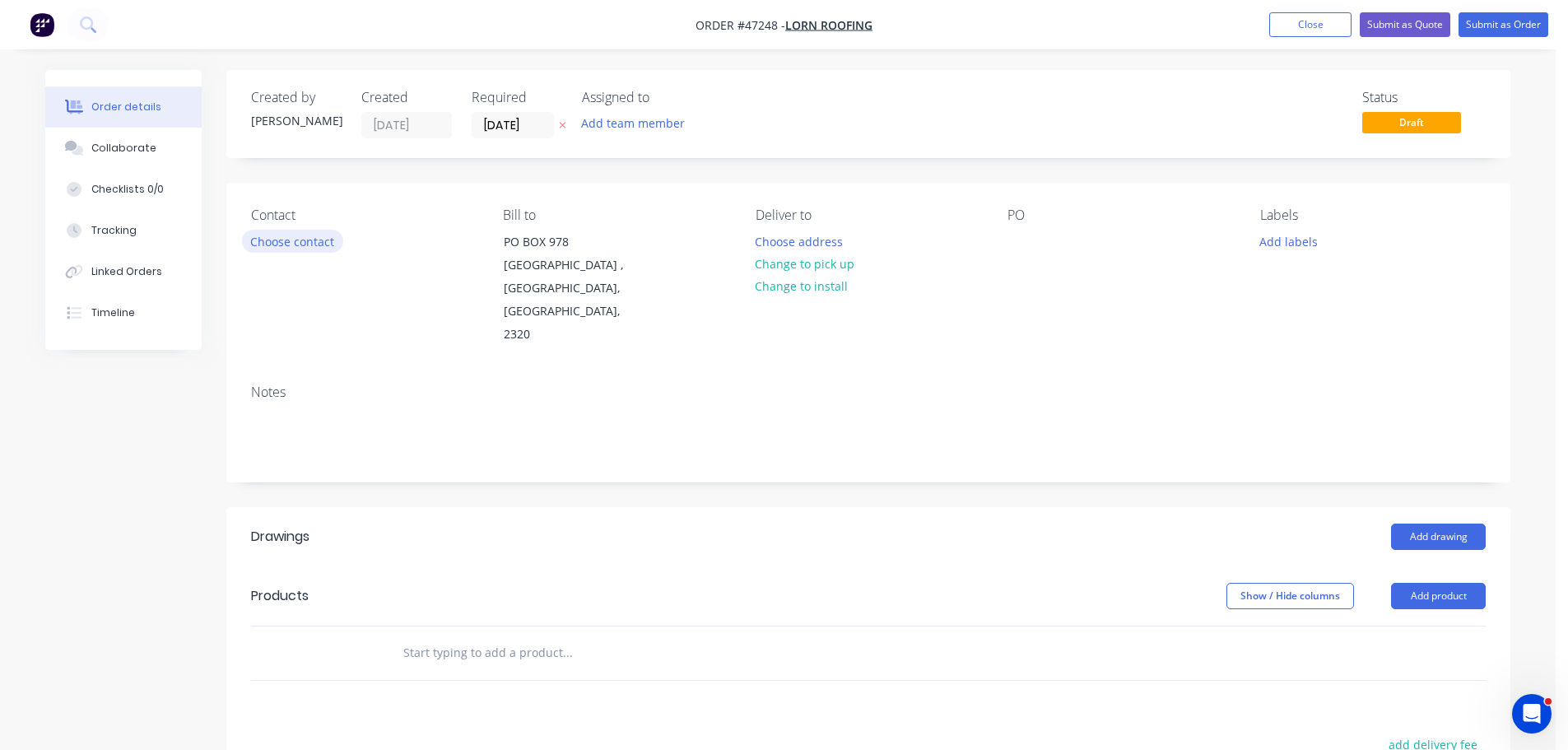
click at [257, 249] on button "Choose contact" at bounding box center [292, 240] width 102 height 22
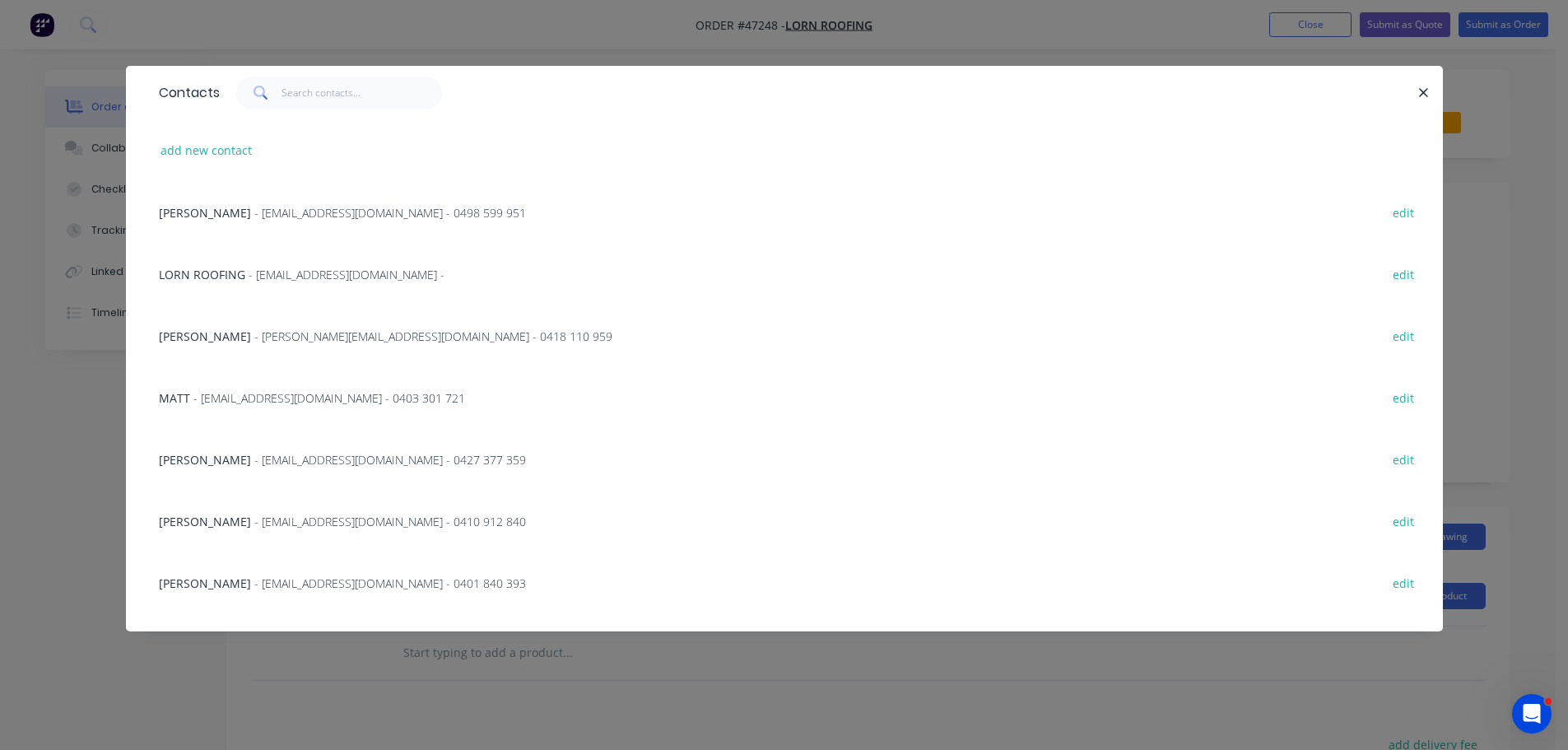
click at [255, 455] on span "- admin@lornroofing.com.au - 0427 377 359" at bounding box center [390, 460] width 272 height 15
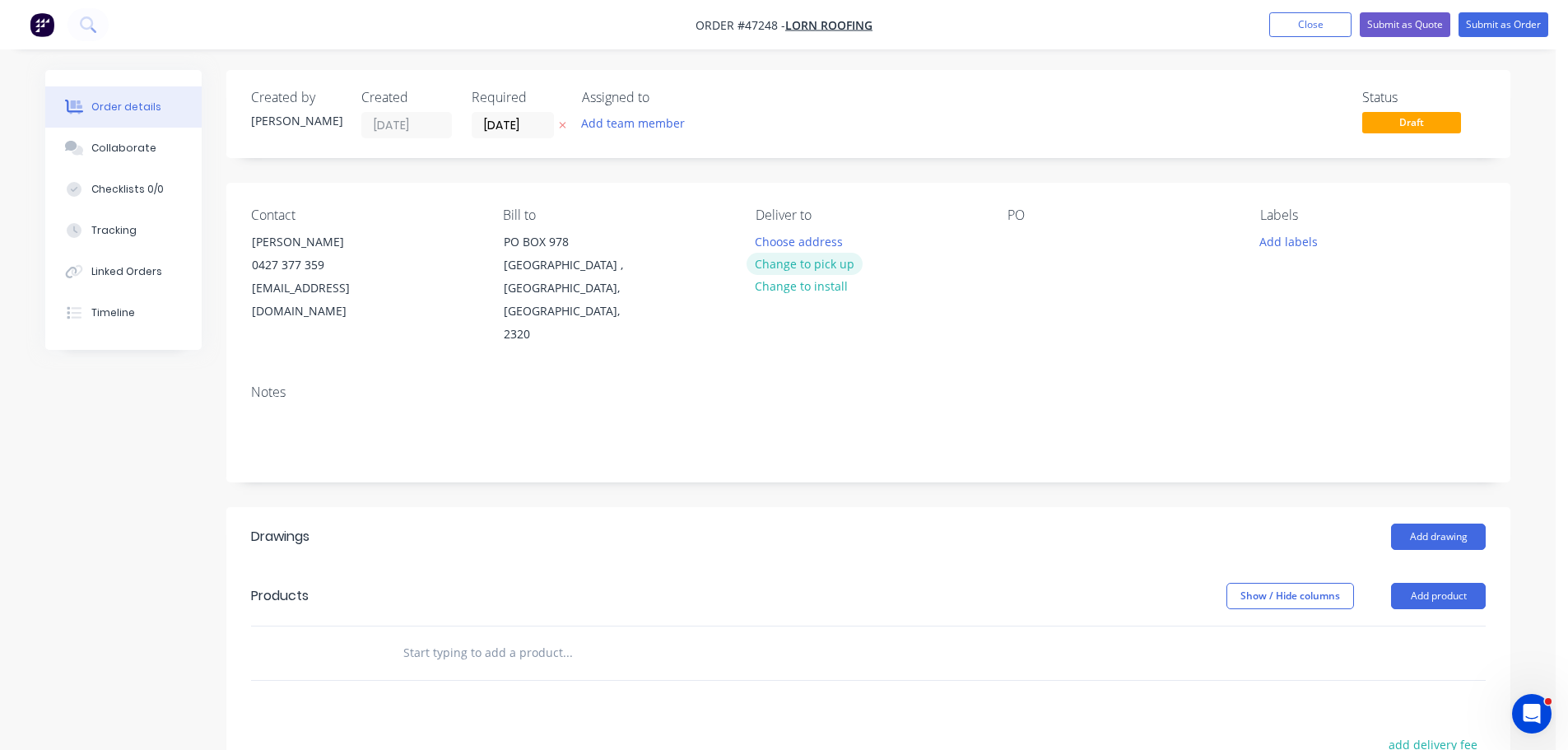
click at [763, 261] on button "Change to pick up" at bounding box center [804, 263] width 117 height 22
click at [1036, 242] on div "PO" at bounding box center [1120, 277] width 226 height 139
click at [1013, 242] on div at bounding box center [1020, 241] width 26 height 24
click at [1418, 524] on button "Add drawing" at bounding box center [1439, 536] width 95 height 26
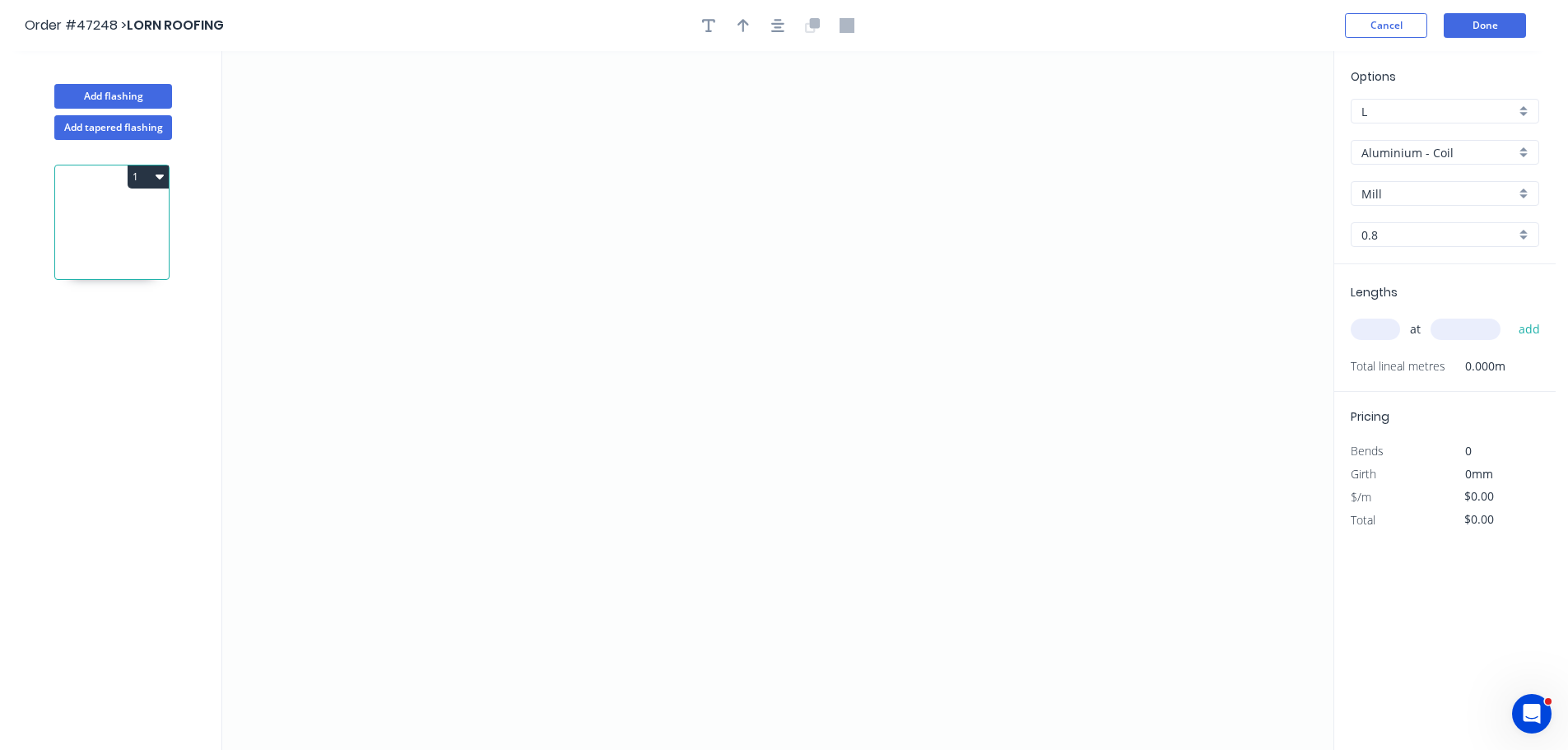
click at [1408, 161] on input "Aluminium - Coil" at bounding box center [1438, 153] width 154 height 17
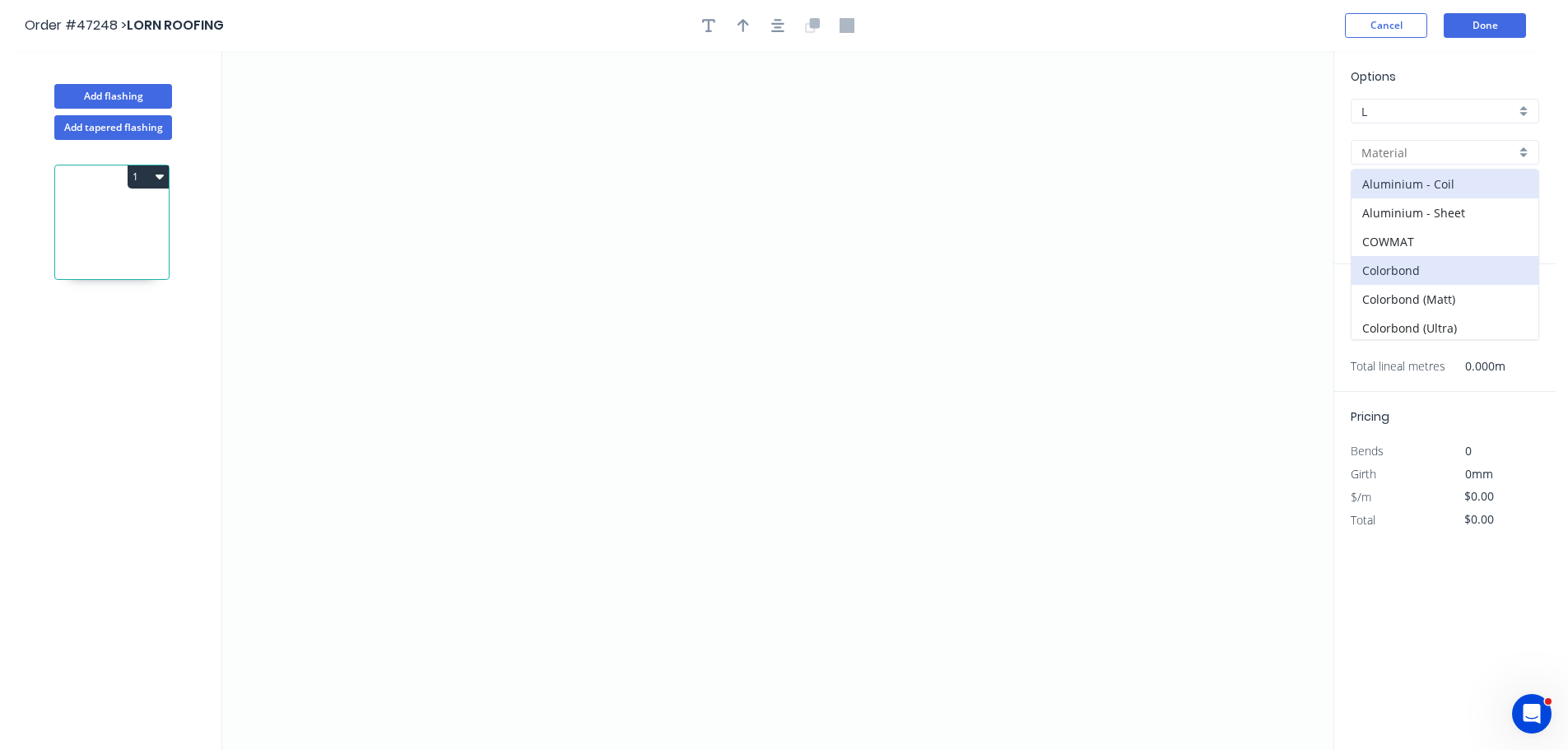
scroll to position [234, 0]
click at [1391, 293] on div "Zincalume" at bounding box center [1445, 296] width 187 height 29
type input "Zincalume"
type input "0.55"
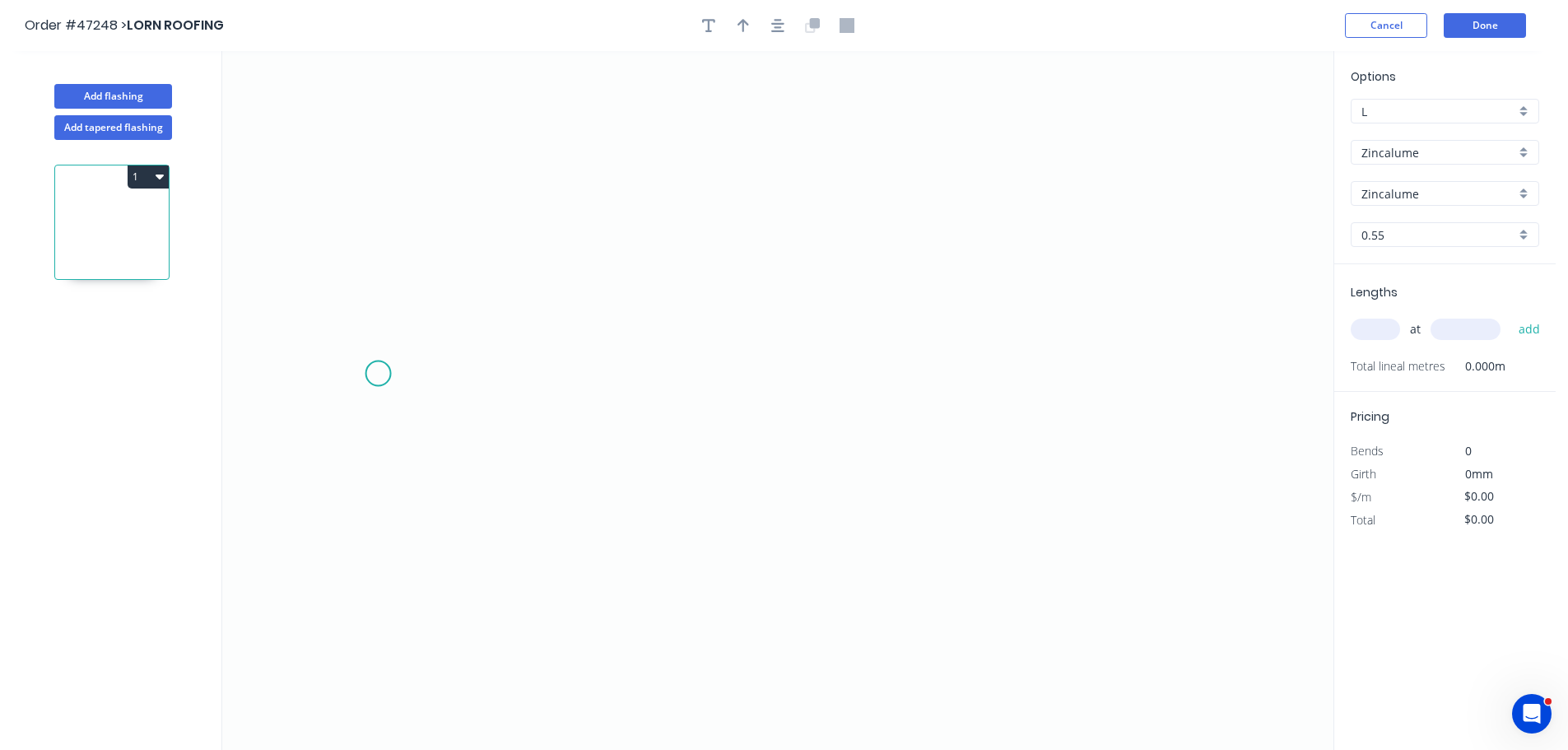
click at [377, 374] on icon "0" at bounding box center [778, 401] width 1111 height 699
click at [448, 294] on icon "0" at bounding box center [778, 401] width 1111 height 699
click at [1057, 345] on icon "0 ?" at bounding box center [778, 401] width 1111 height 699
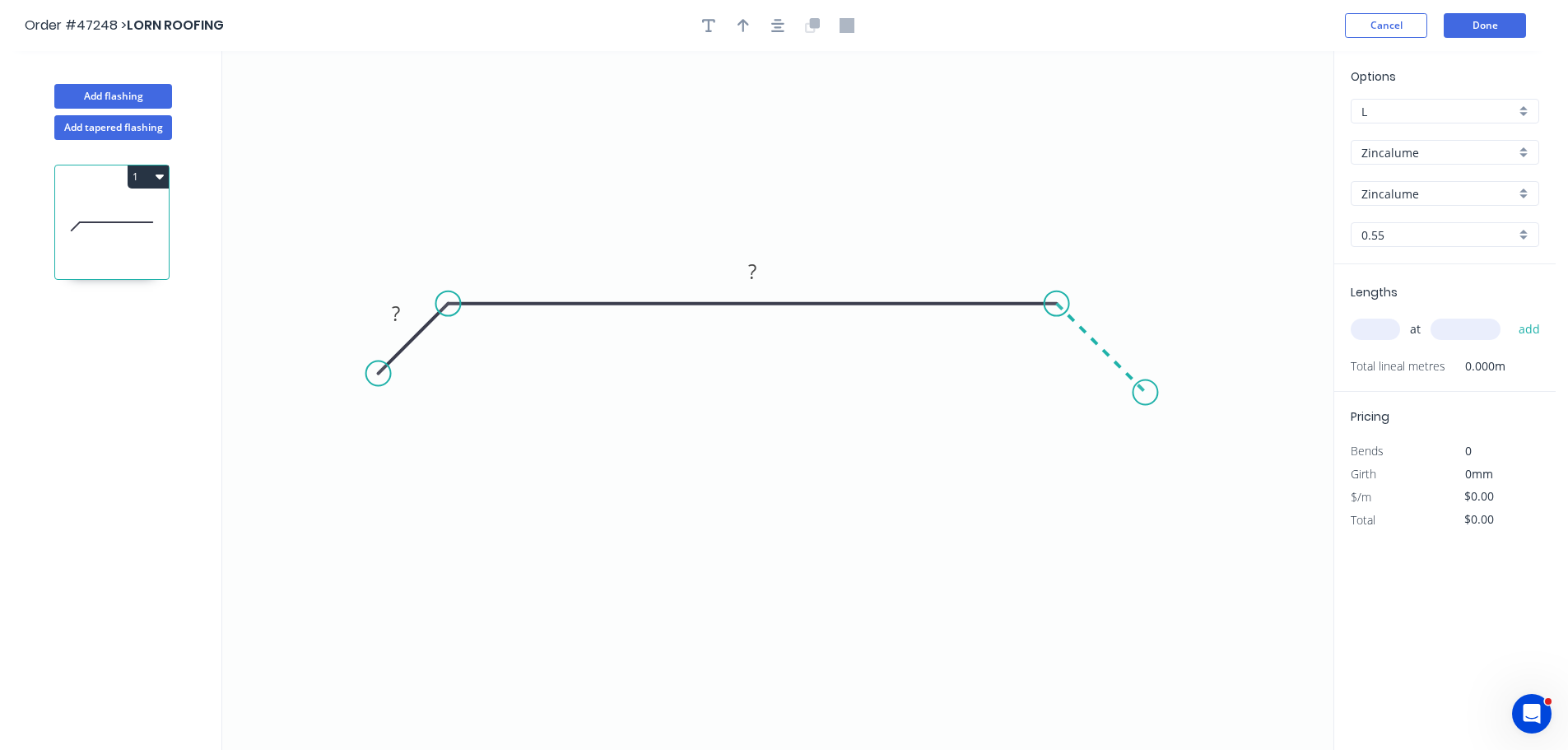
drag, startPoint x: 1146, startPoint y: 400, endPoint x: 551, endPoint y: 28, distance: 701.7
click at [1141, 391] on icon "0 ? ?" at bounding box center [778, 401] width 1111 height 699
click at [393, 315] on tspan "?" at bounding box center [396, 314] width 9 height 27
click at [738, 30] on icon "button" at bounding box center [743, 25] width 12 height 15
type input "$28.35"
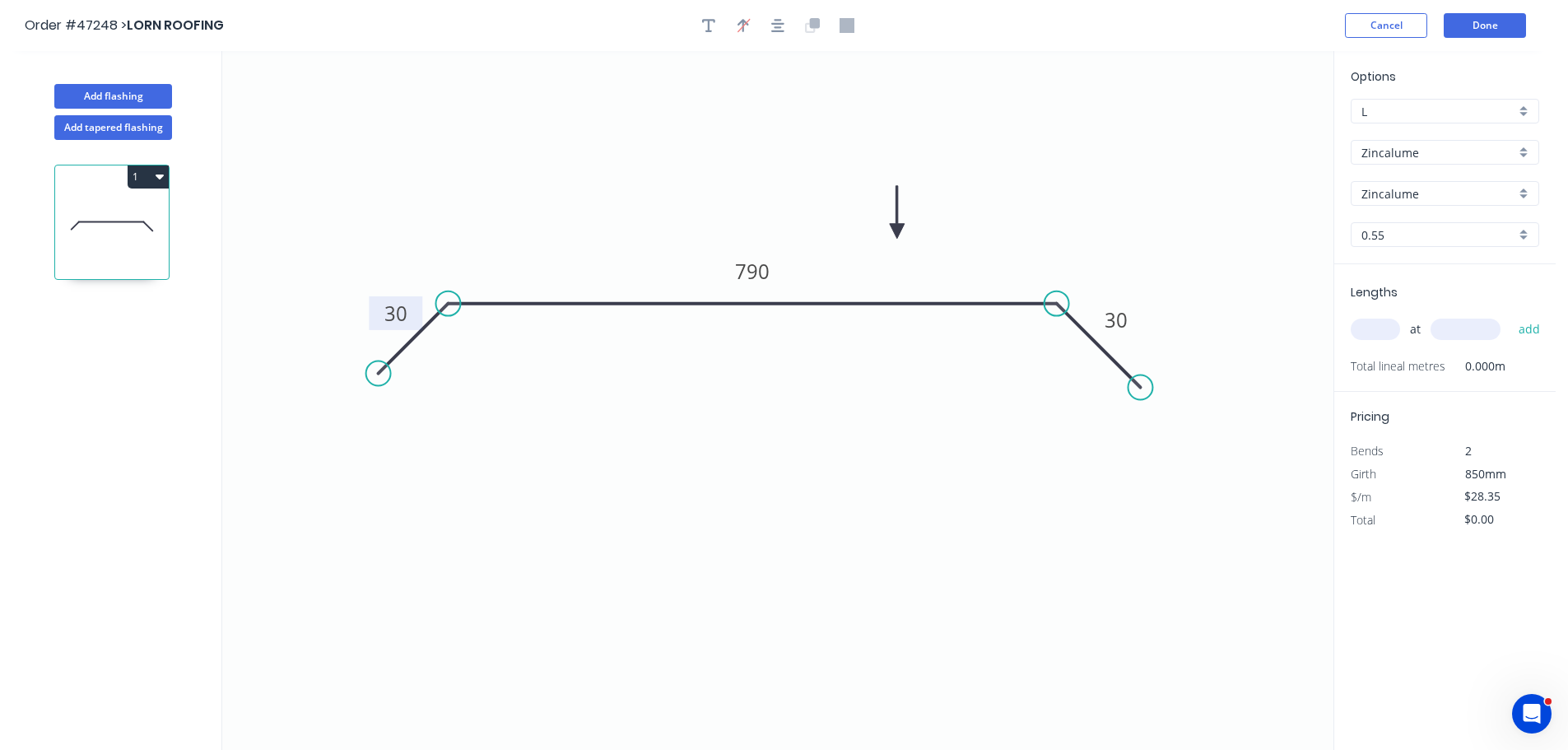
drag, startPoint x: 1252, startPoint y: 134, endPoint x: 896, endPoint y: 252, distance: 375.0
click at [890, 239] on icon at bounding box center [896, 212] width 15 height 52
click at [1385, 326] on input "text" at bounding box center [1375, 329] width 49 height 21
type input "2"
type input "3500"
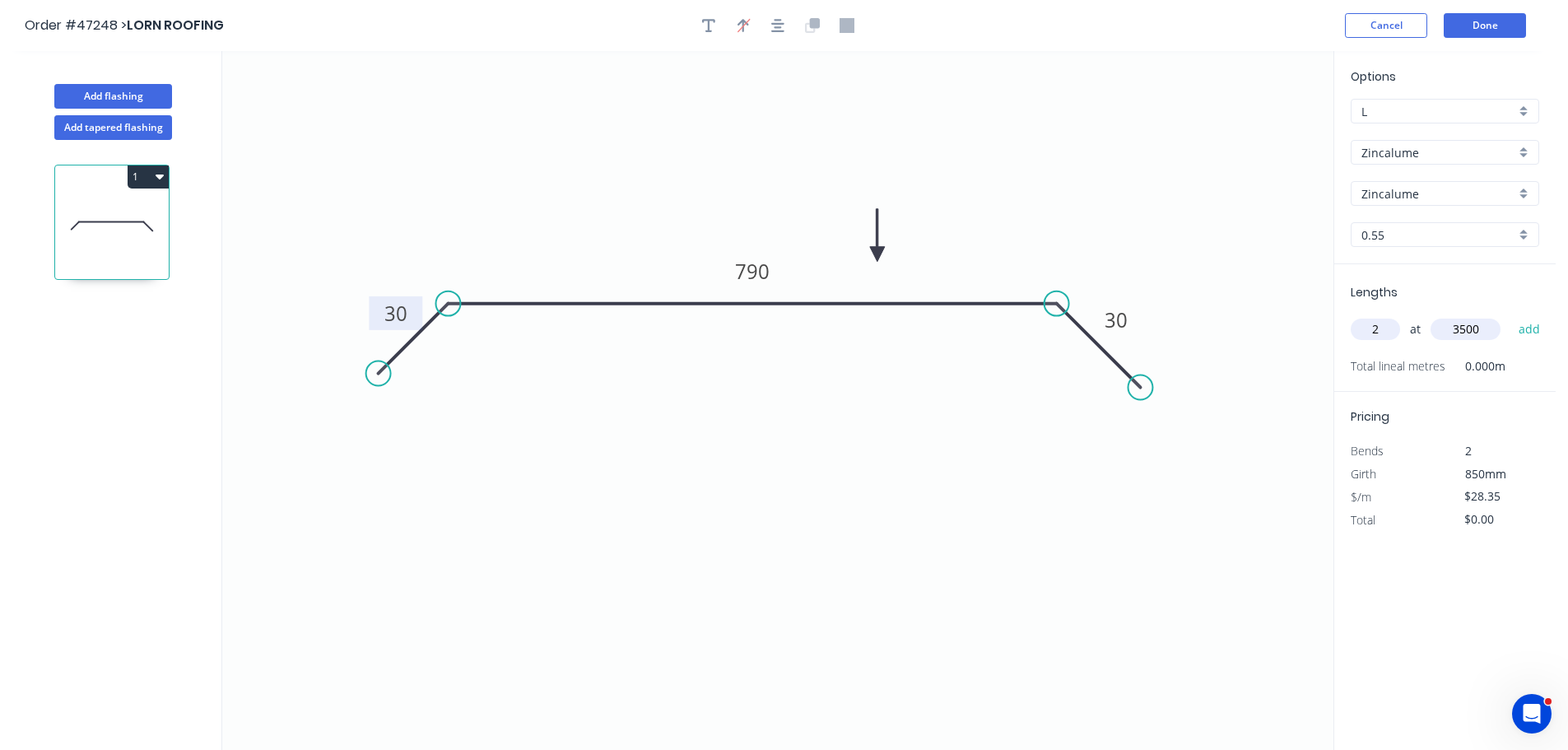
click at [1511, 315] on button "add" at bounding box center [1530, 329] width 39 height 28
click at [145, 181] on button "1" at bounding box center [148, 177] width 42 height 23
click at [107, 209] on div "Duplicate" at bounding box center [90, 218] width 127 height 24
type input "$0.00"
click at [756, 273] on tspan "790" at bounding box center [753, 271] width 35 height 27
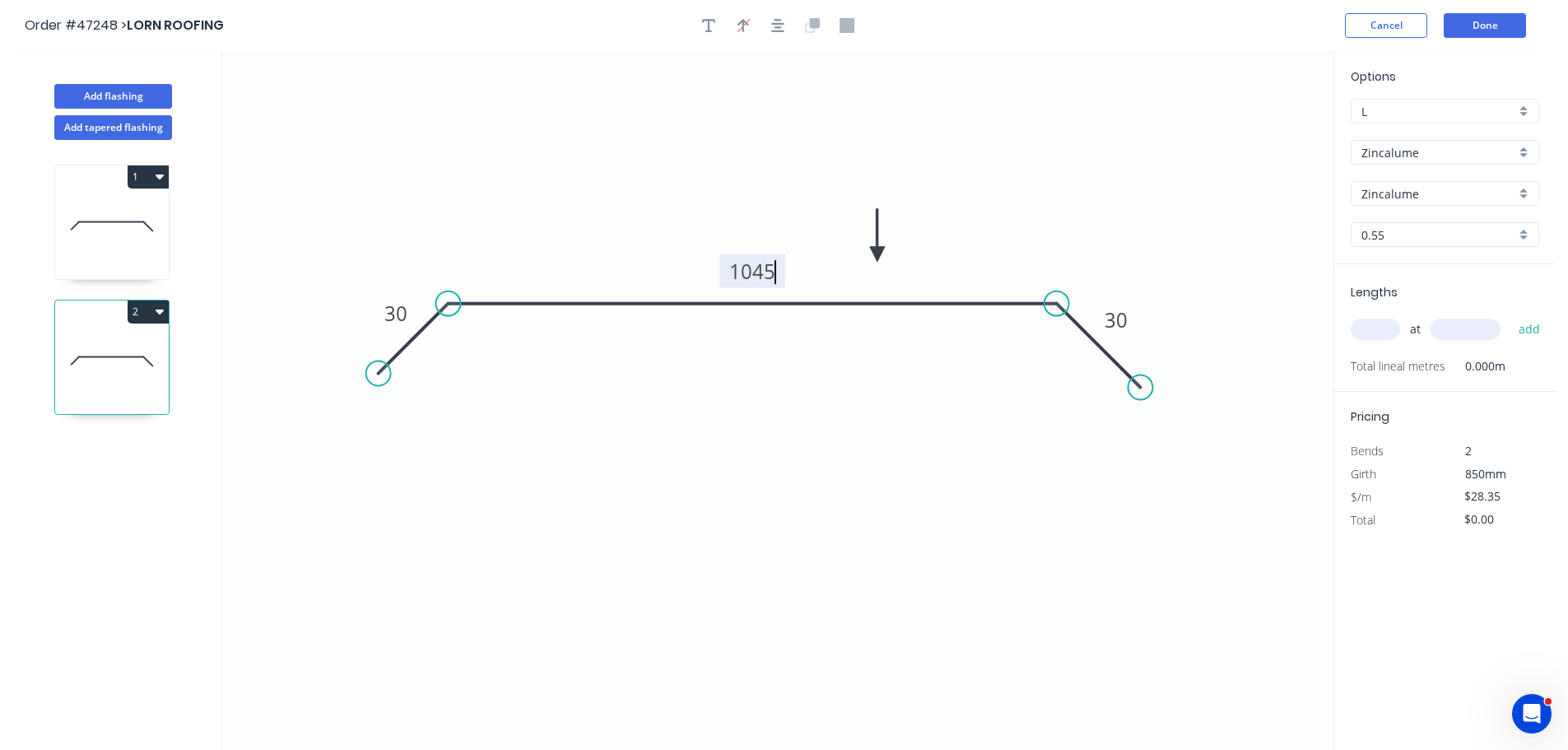
click at [1353, 320] on div "at add" at bounding box center [1447, 329] width 192 height 28
type input "$32.28"
click at [1368, 327] on input "text" at bounding box center [1375, 329] width 49 height 21
type input "1"
type input "3000"
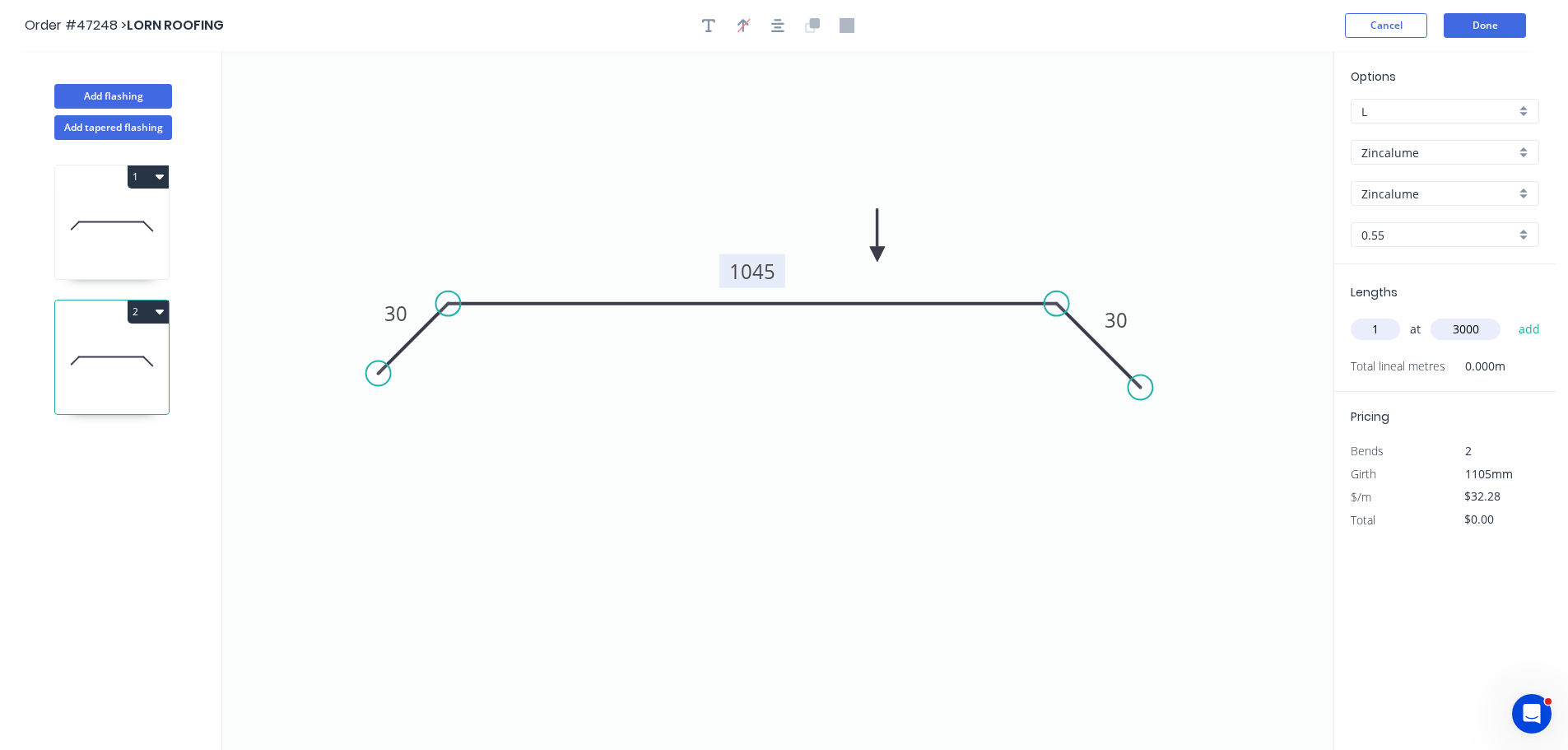
click at [1511, 315] on button "add" at bounding box center [1530, 329] width 39 height 28
type input "$96.84"
click at [1493, 29] on button "Done" at bounding box center [1485, 26] width 82 height 25
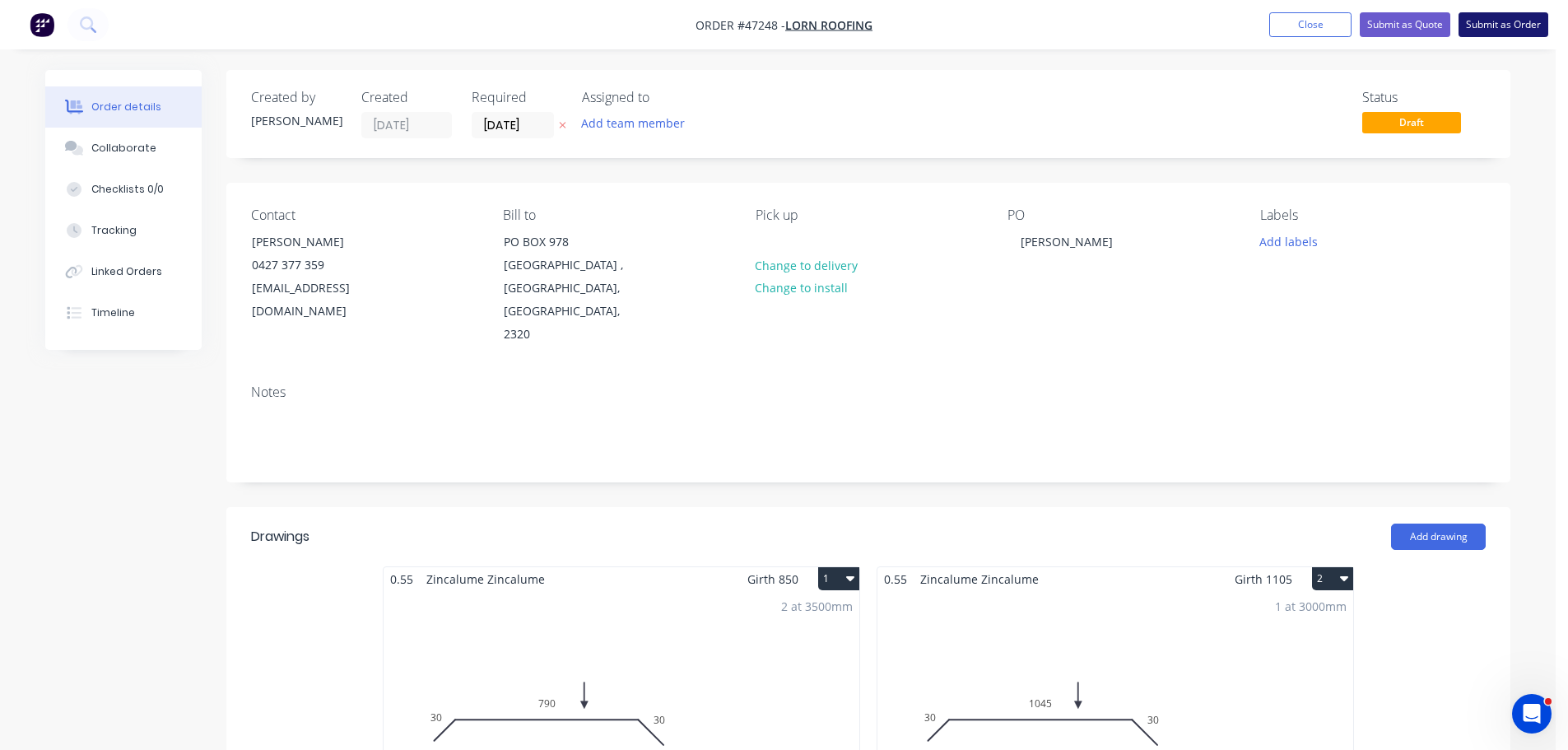
click at [1494, 34] on button "Submit as Order" at bounding box center [1503, 25] width 90 height 25
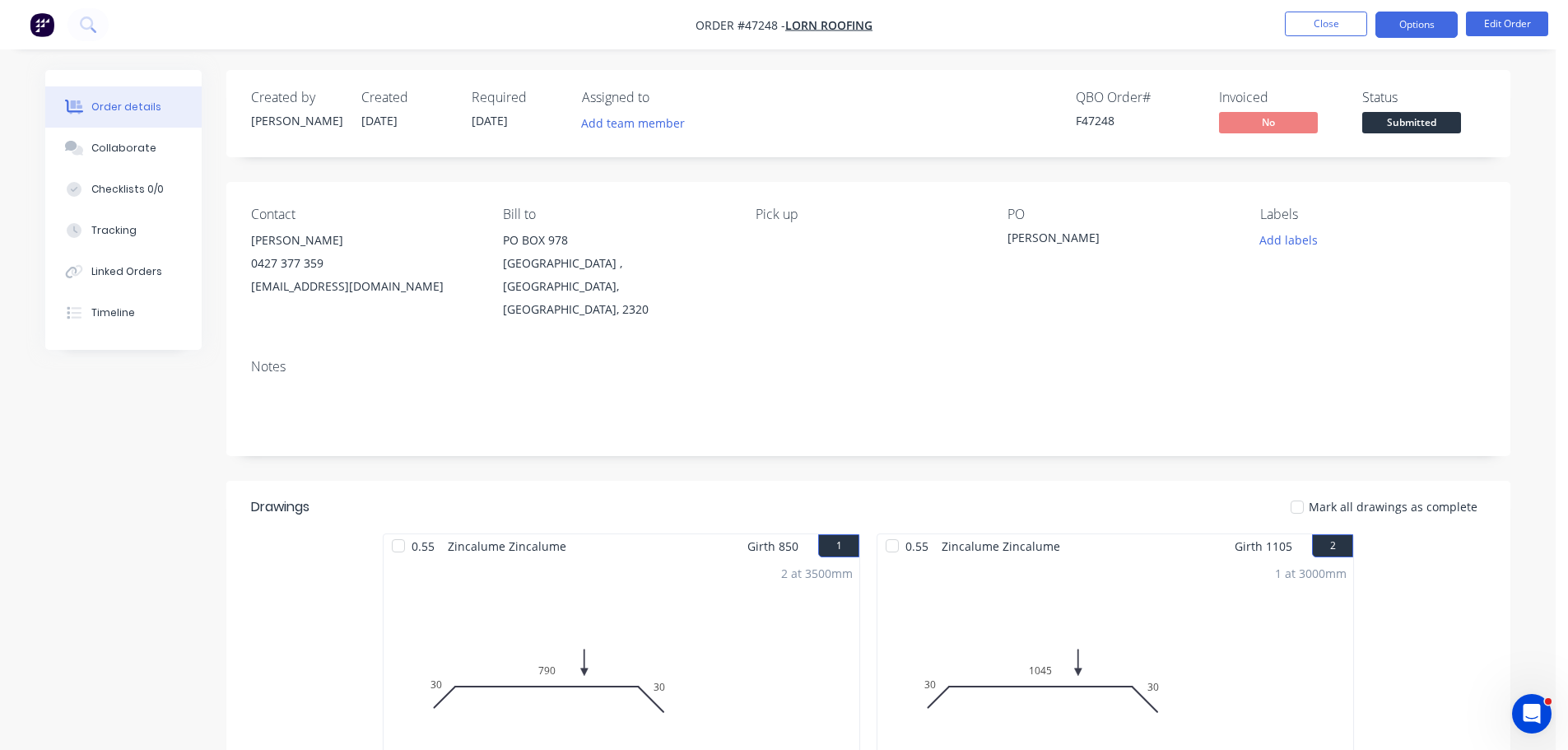
click at [1398, 14] on button "Options" at bounding box center [1416, 24] width 82 height 26
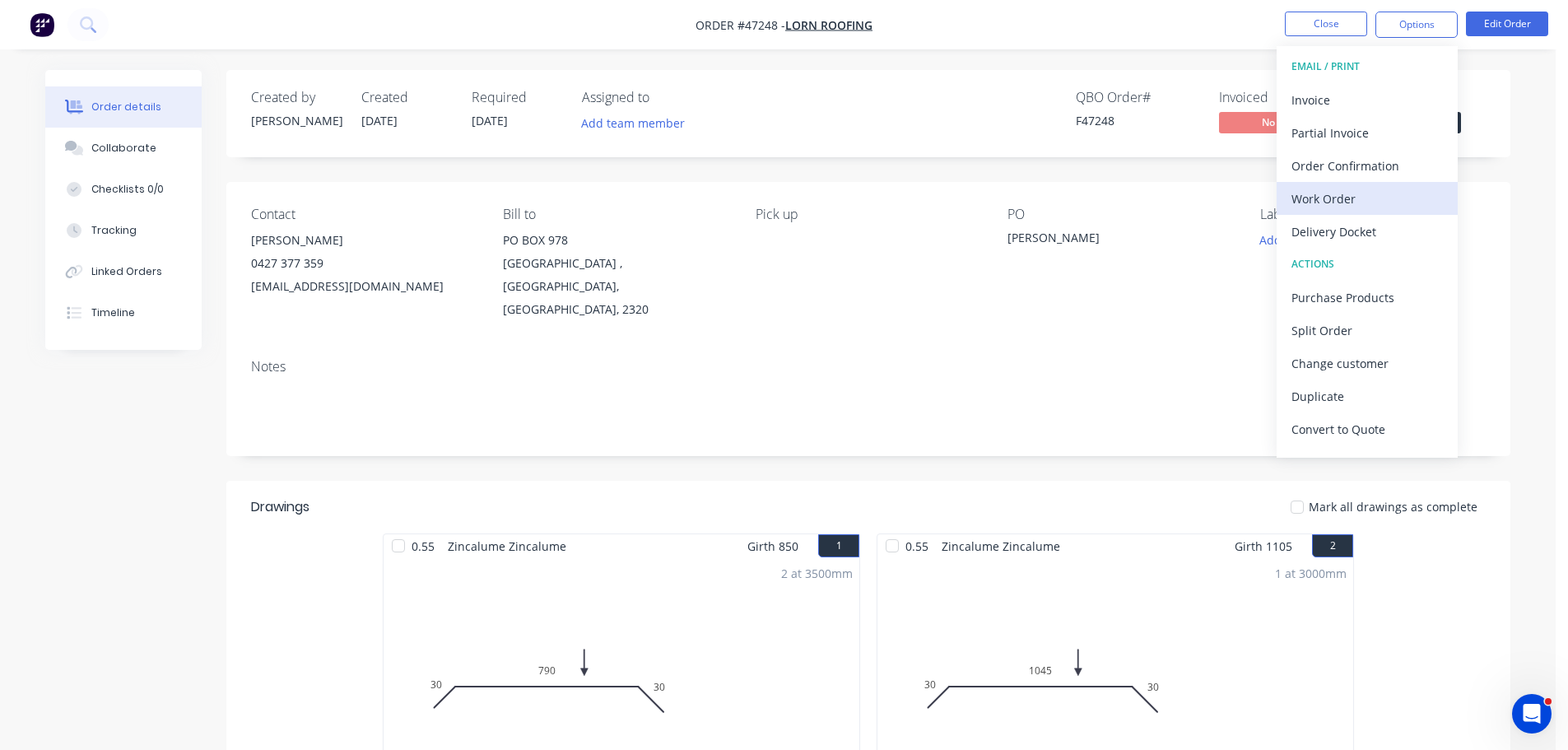
click at [1359, 199] on div "Work Order" at bounding box center [1368, 198] width 152 height 24
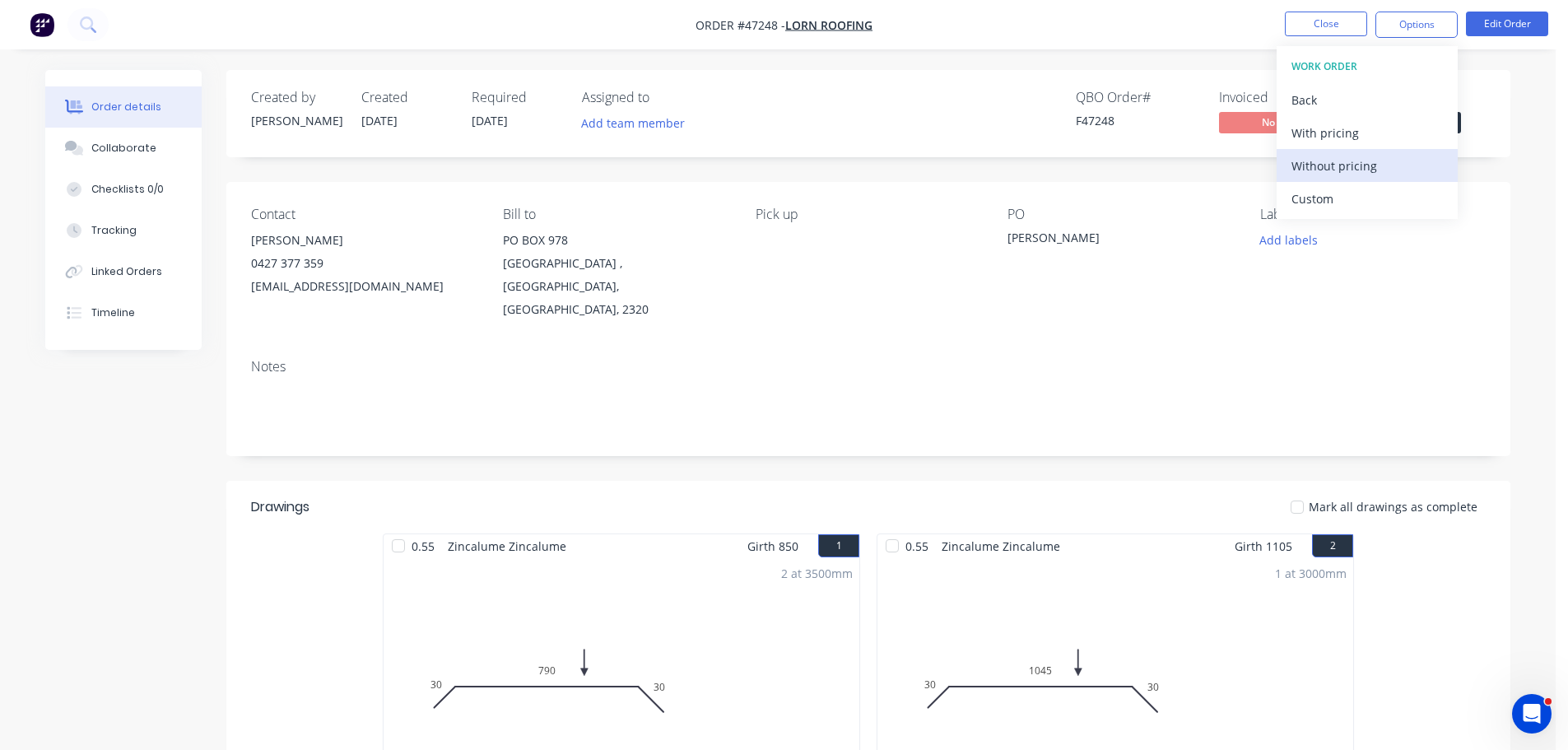
click at [1362, 166] on div "Without pricing" at bounding box center [1368, 165] width 152 height 24
drag, startPoint x: 1502, startPoint y: 262, endPoint x: 1484, endPoint y: 226, distance: 40.2
click at [1501, 251] on div "Contact LUKE 0427 377 359 admin@lornroofing.com.au Bill to PO BOX 978 MAITLAND …" at bounding box center [868, 263] width 1284 height 164
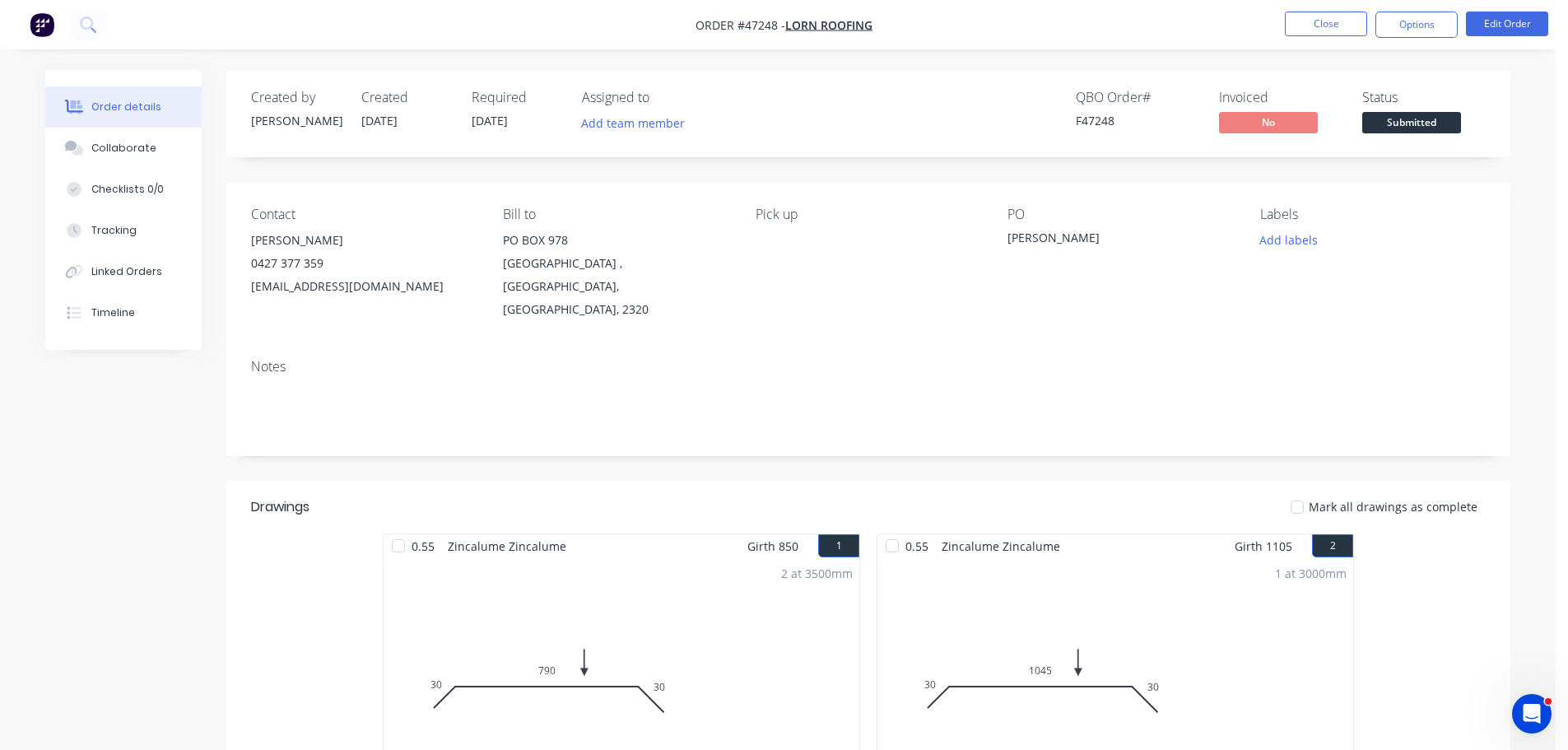
click at [1423, 120] on span "Submitted" at bounding box center [1412, 122] width 99 height 20
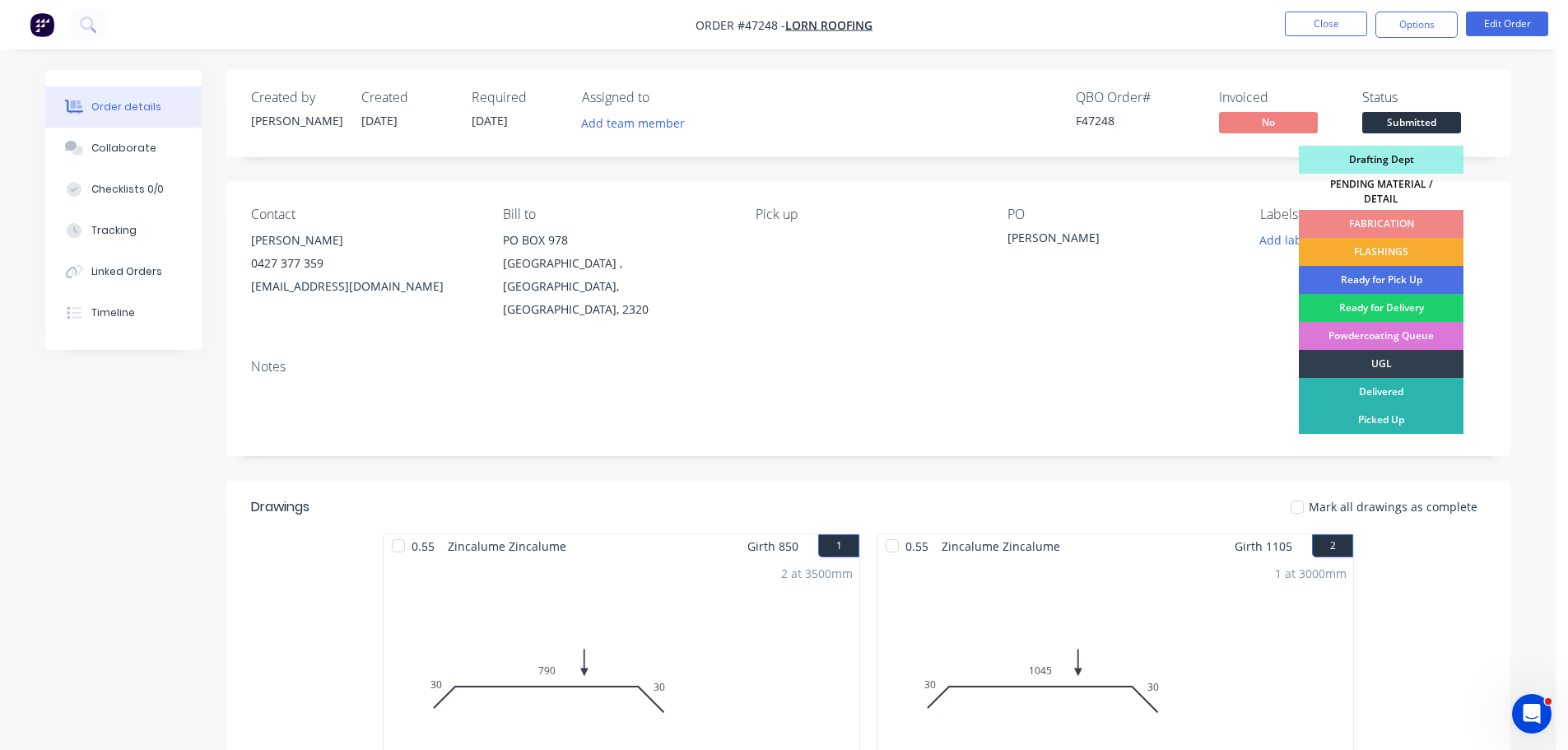
click at [1370, 238] on div "FLASHINGS" at bounding box center [1381, 252] width 165 height 28
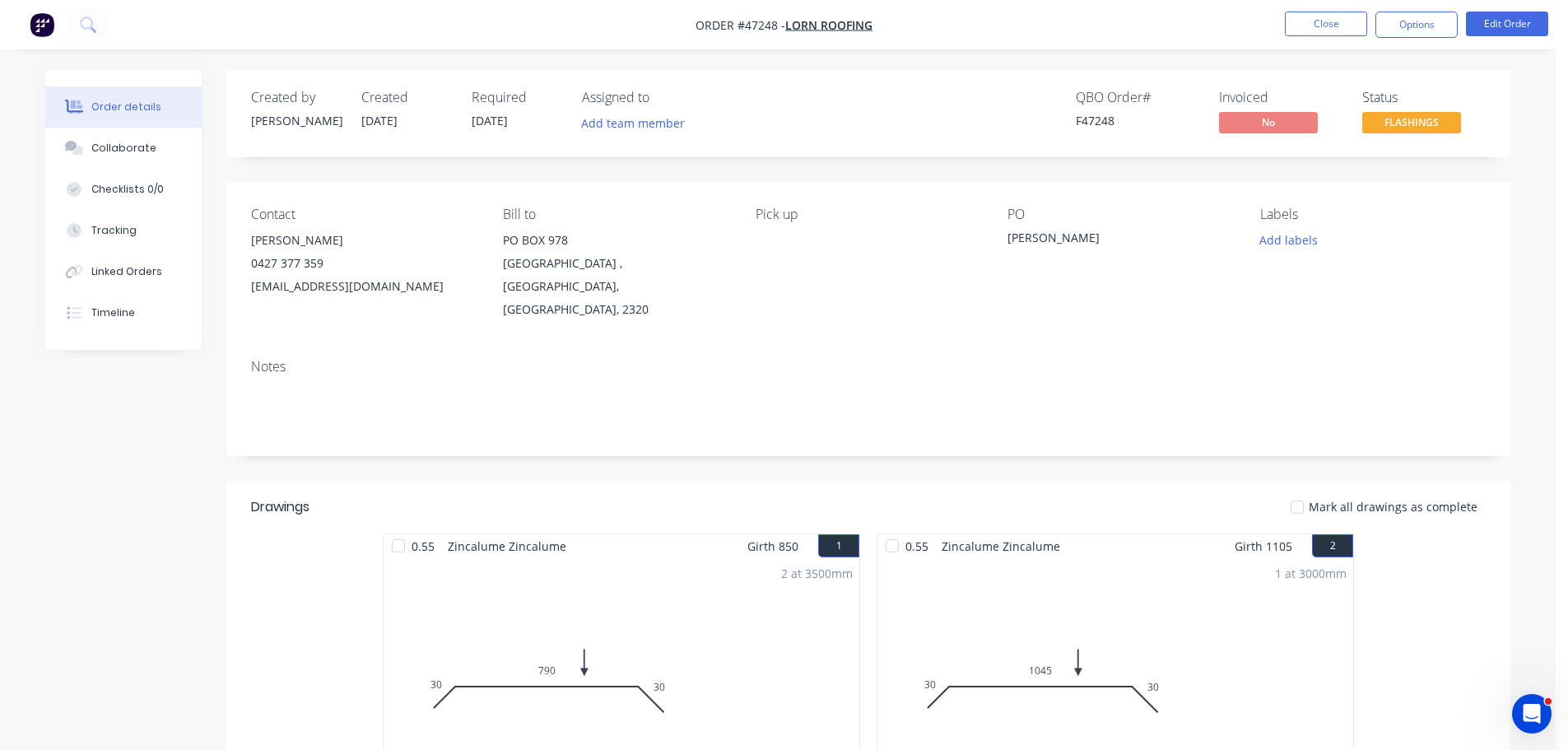
click at [1317, 5] on nav "Order #47248 - LORN ROOFING Close Options Edit Order" at bounding box center [784, 24] width 1568 height 49
click at [1328, 29] on button "Close" at bounding box center [1326, 24] width 82 height 25
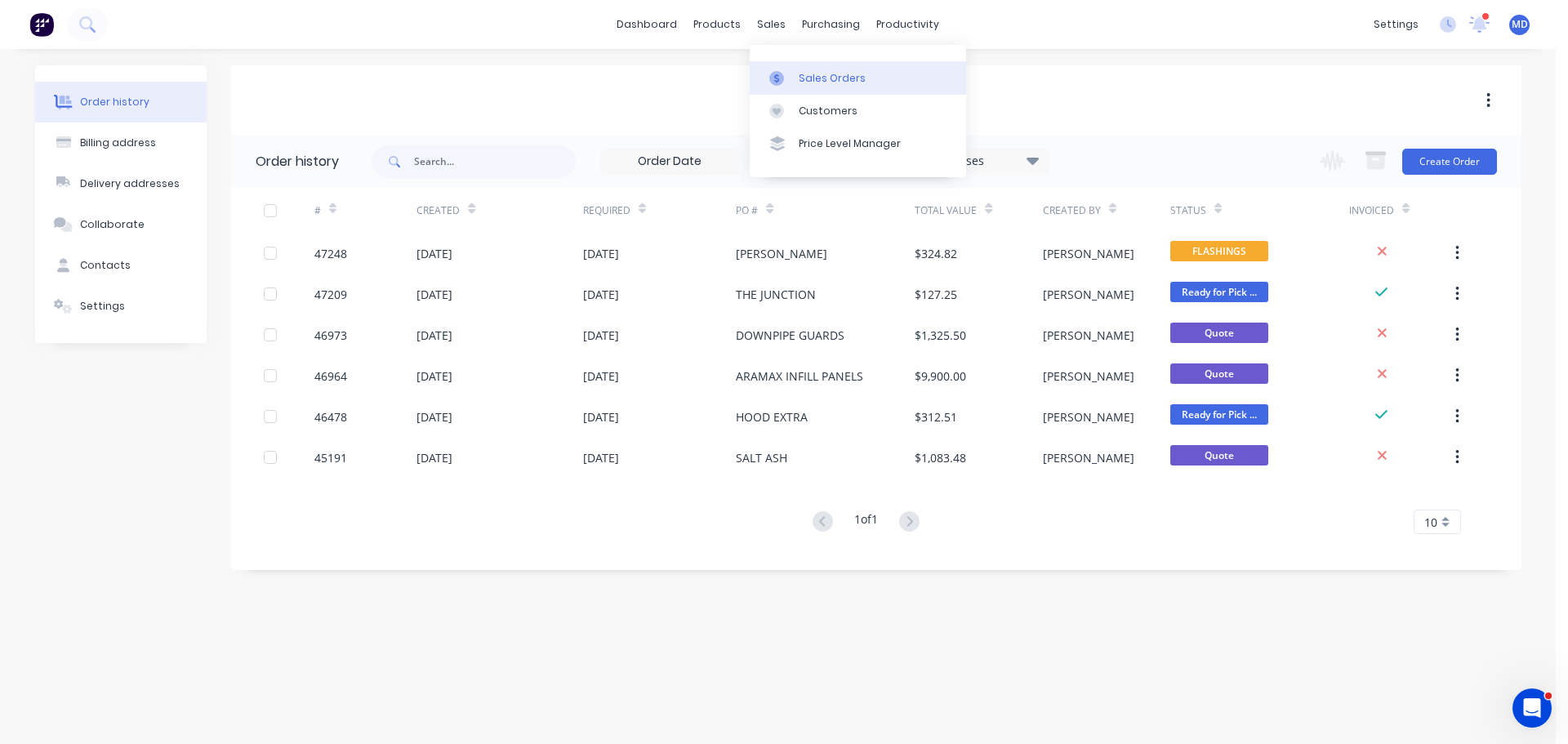
click at [790, 89] on link "Sales Orders" at bounding box center [857, 78] width 216 height 33
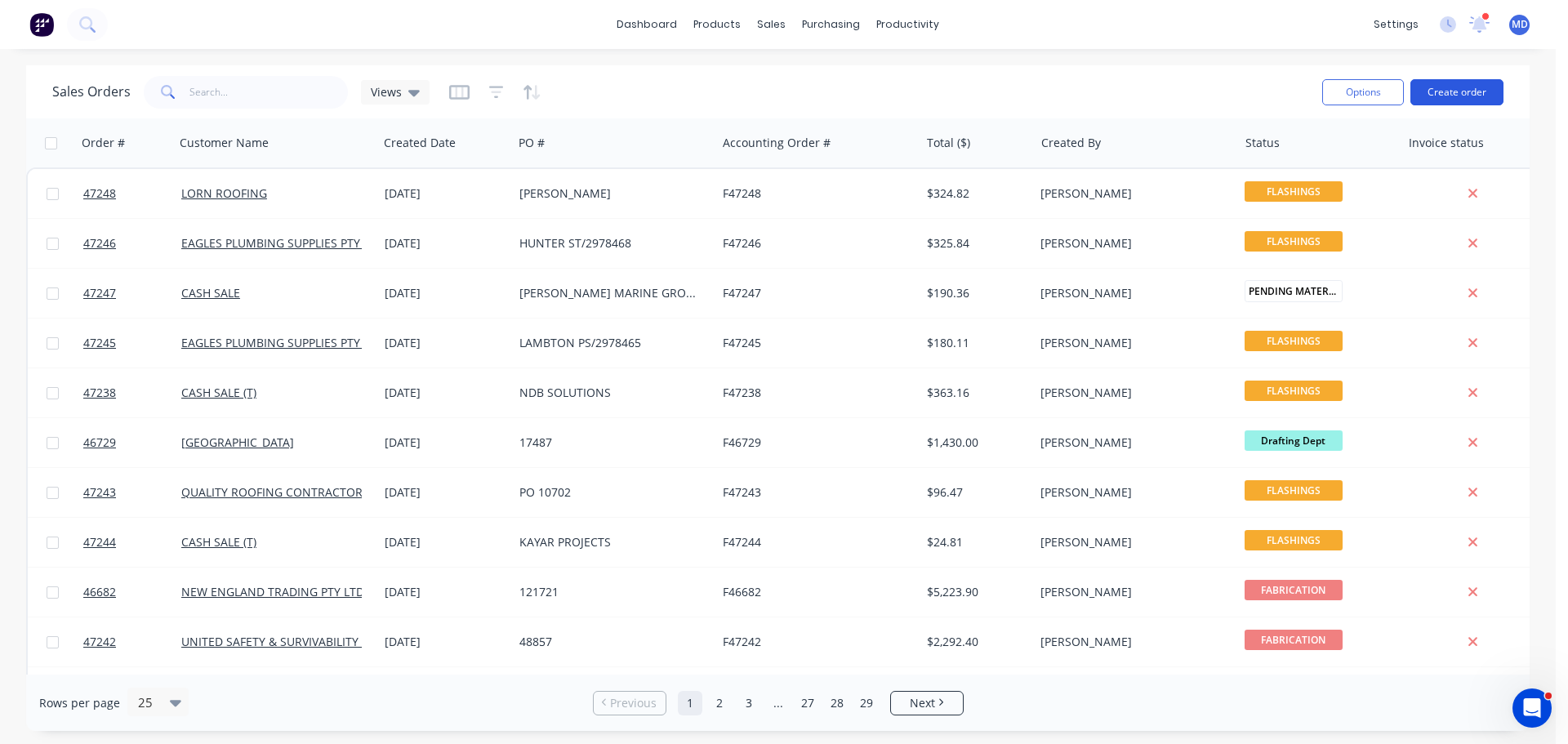
click at [1444, 81] on button "Create order" at bounding box center [1457, 92] width 93 height 26
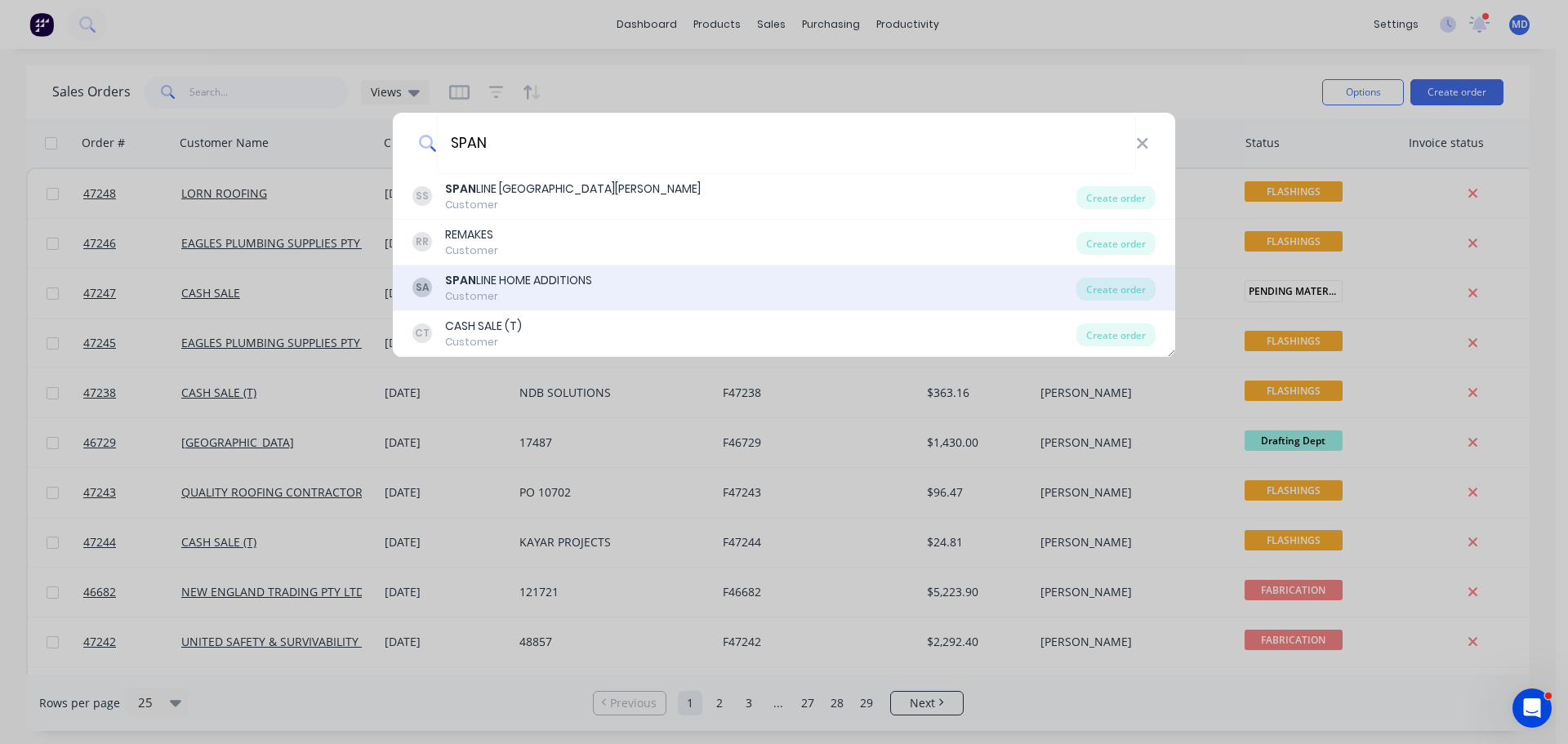
type input "SPAN"
click at [531, 281] on div "SPAN LINE HOME ADDITIONS" at bounding box center [519, 280] width 147 height 17
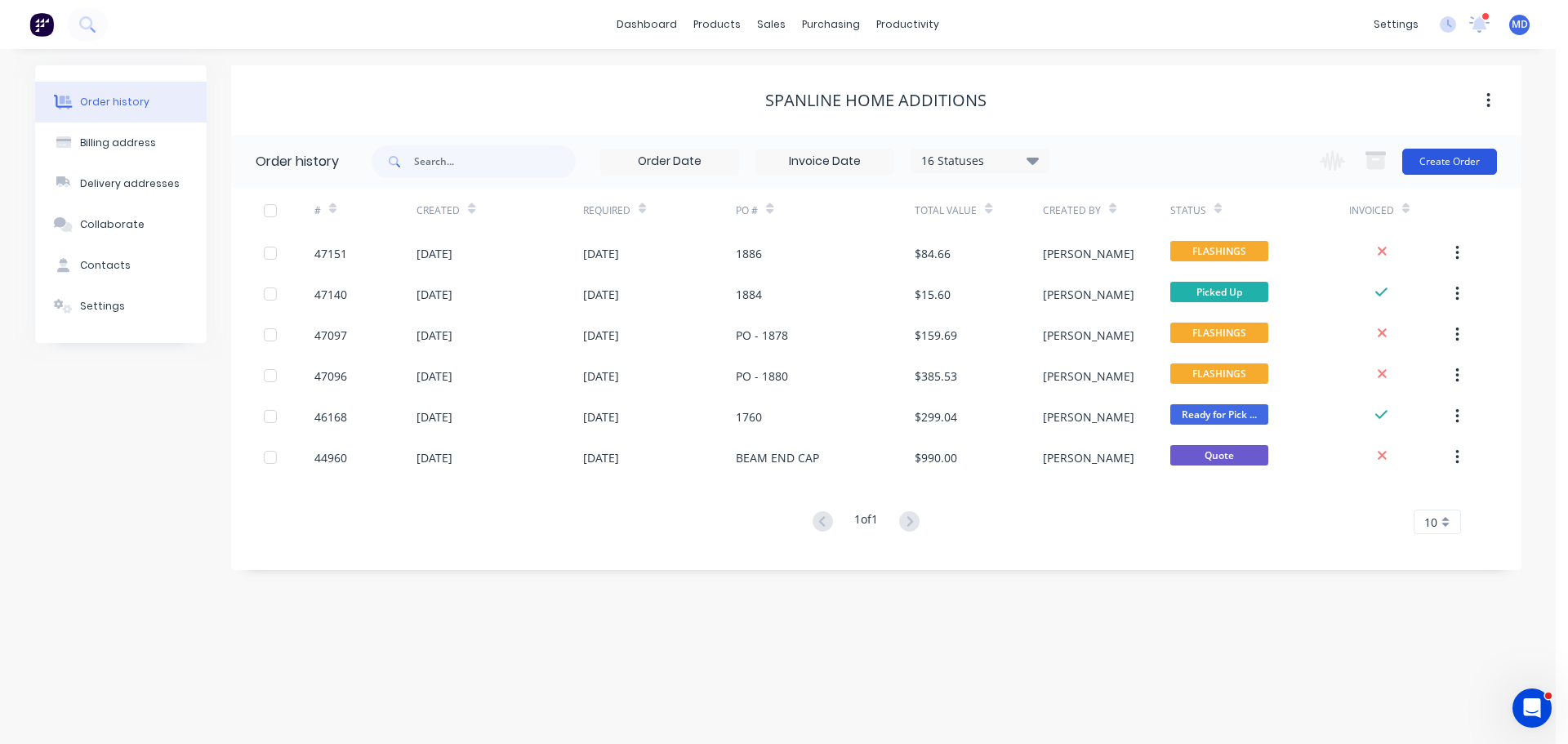
click at [1435, 166] on button "Create Order" at bounding box center [1449, 161] width 95 height 26
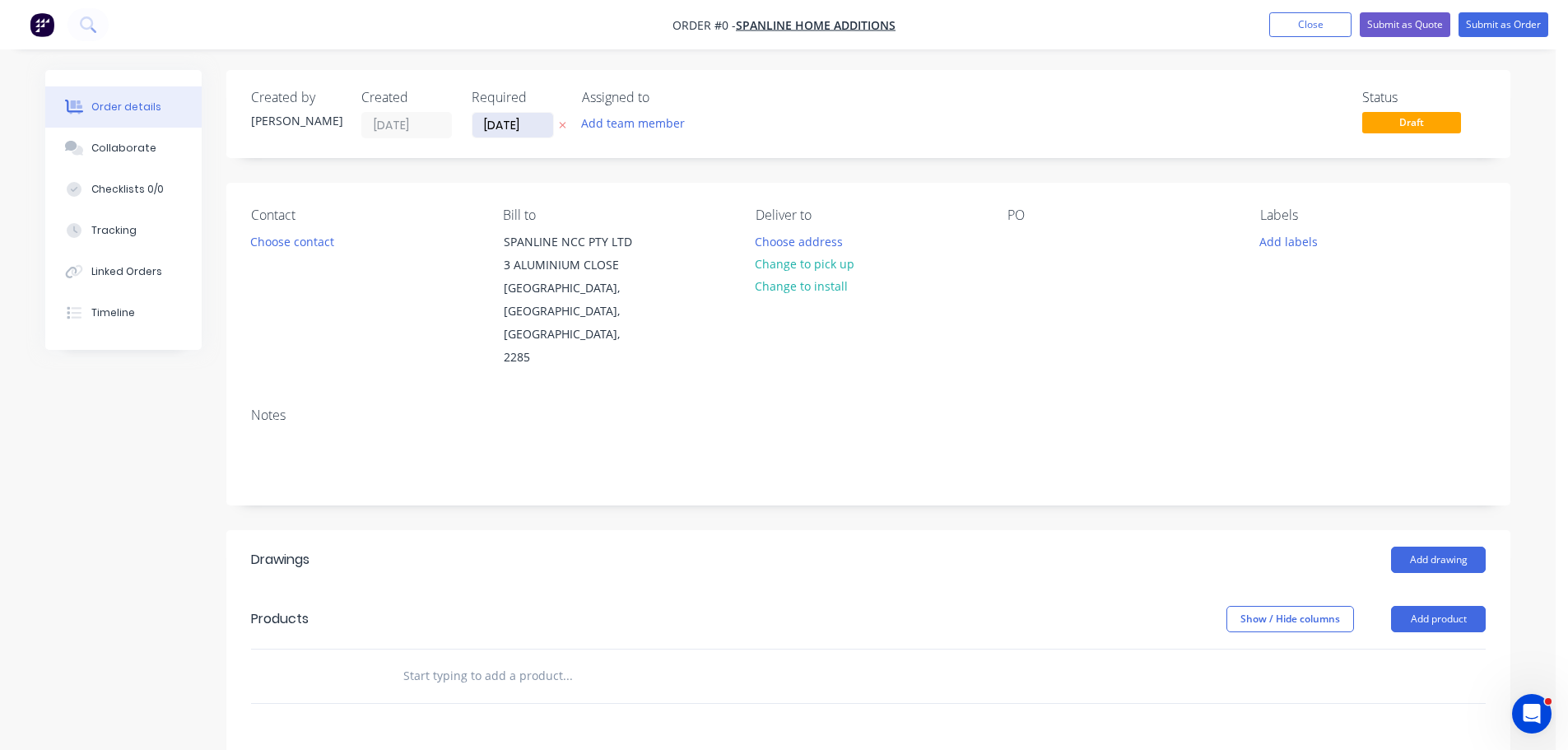
click at [509, 122] on input "[DATE]" at bounding box center [512, 126] width 80 height 25
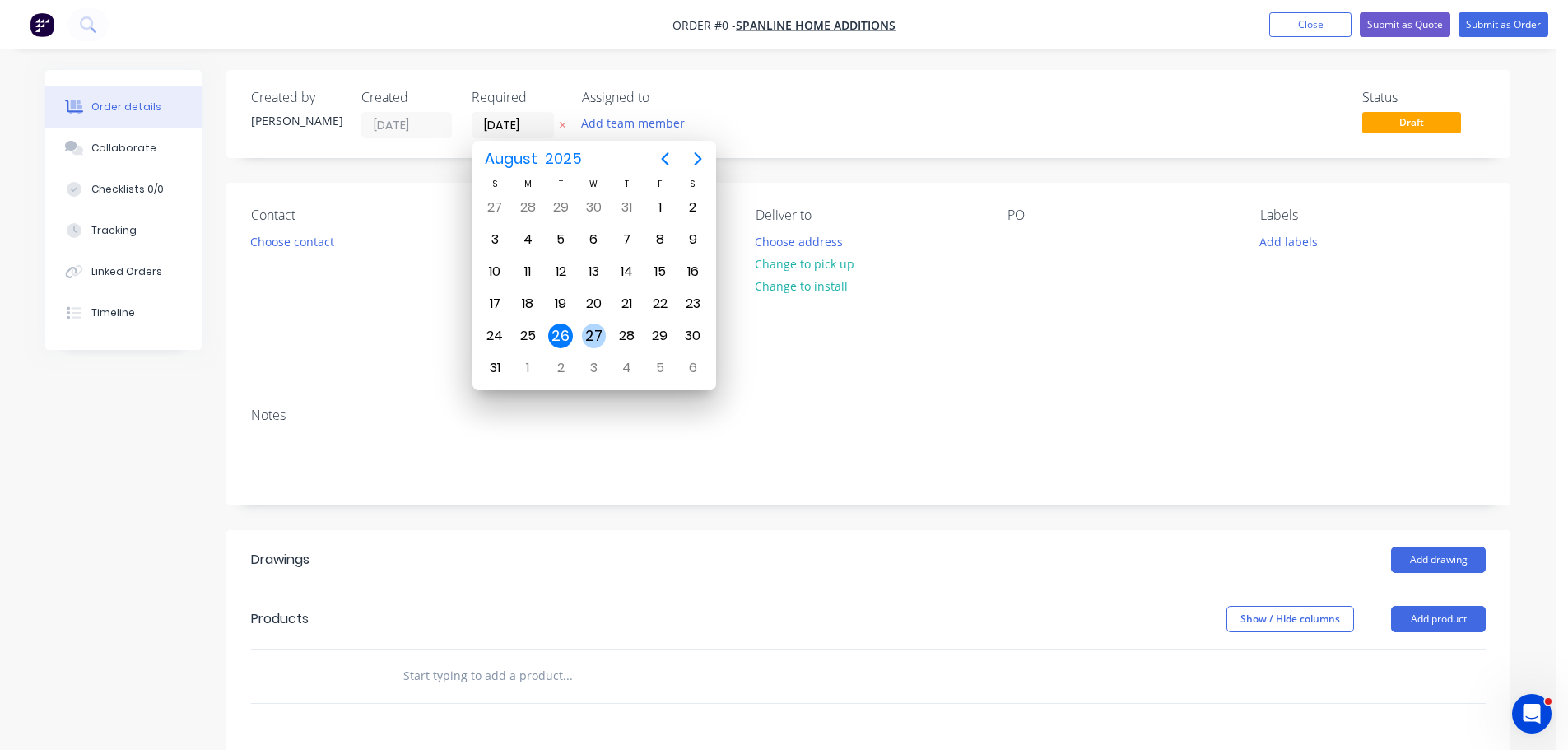
click at [594, 329] on div "27" at bounding box center [594, 336] width 25 height 25
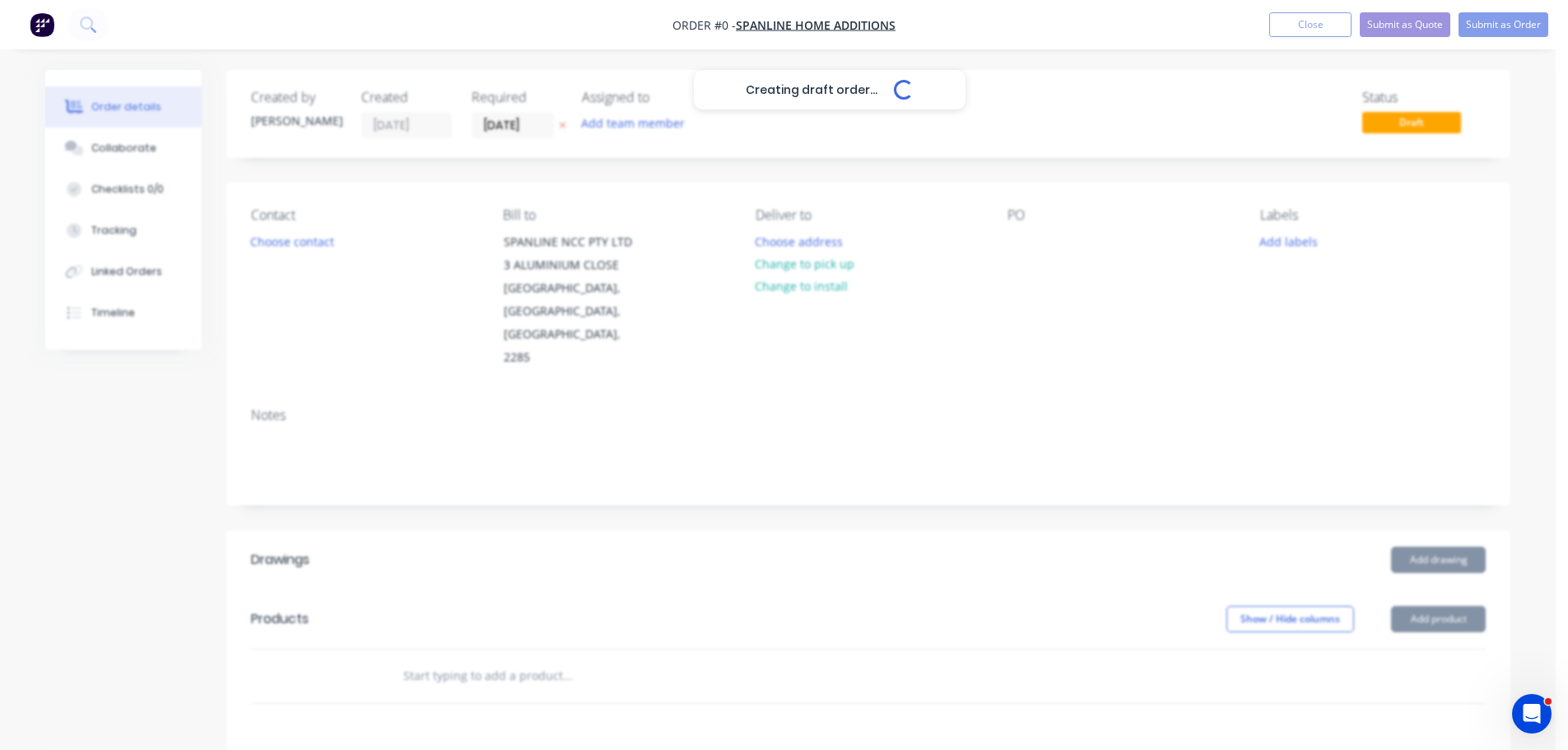
type input "27/08/25"
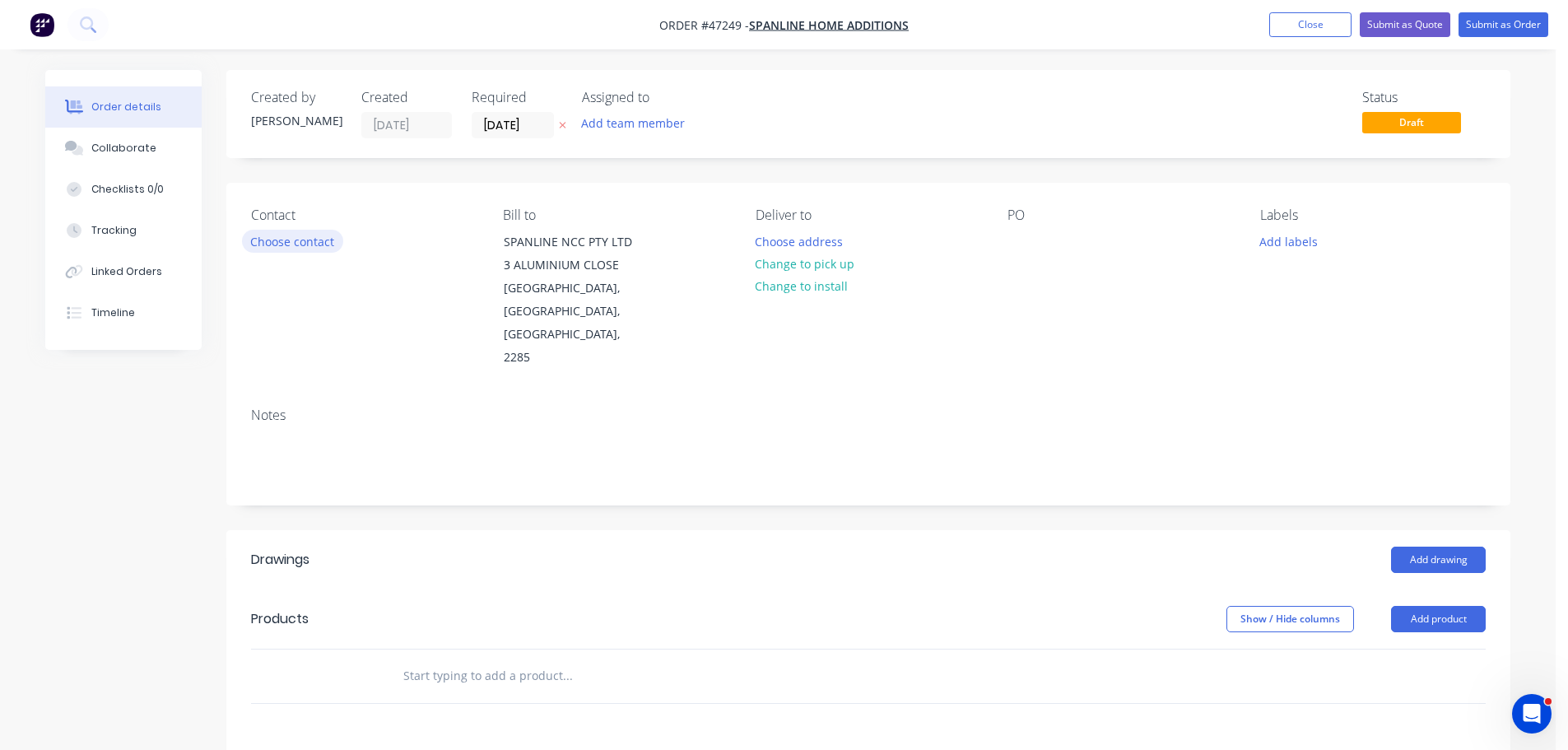
click at [309, 240] on button "Choose contact" at bounding box center [292, 240] width 102 height 22
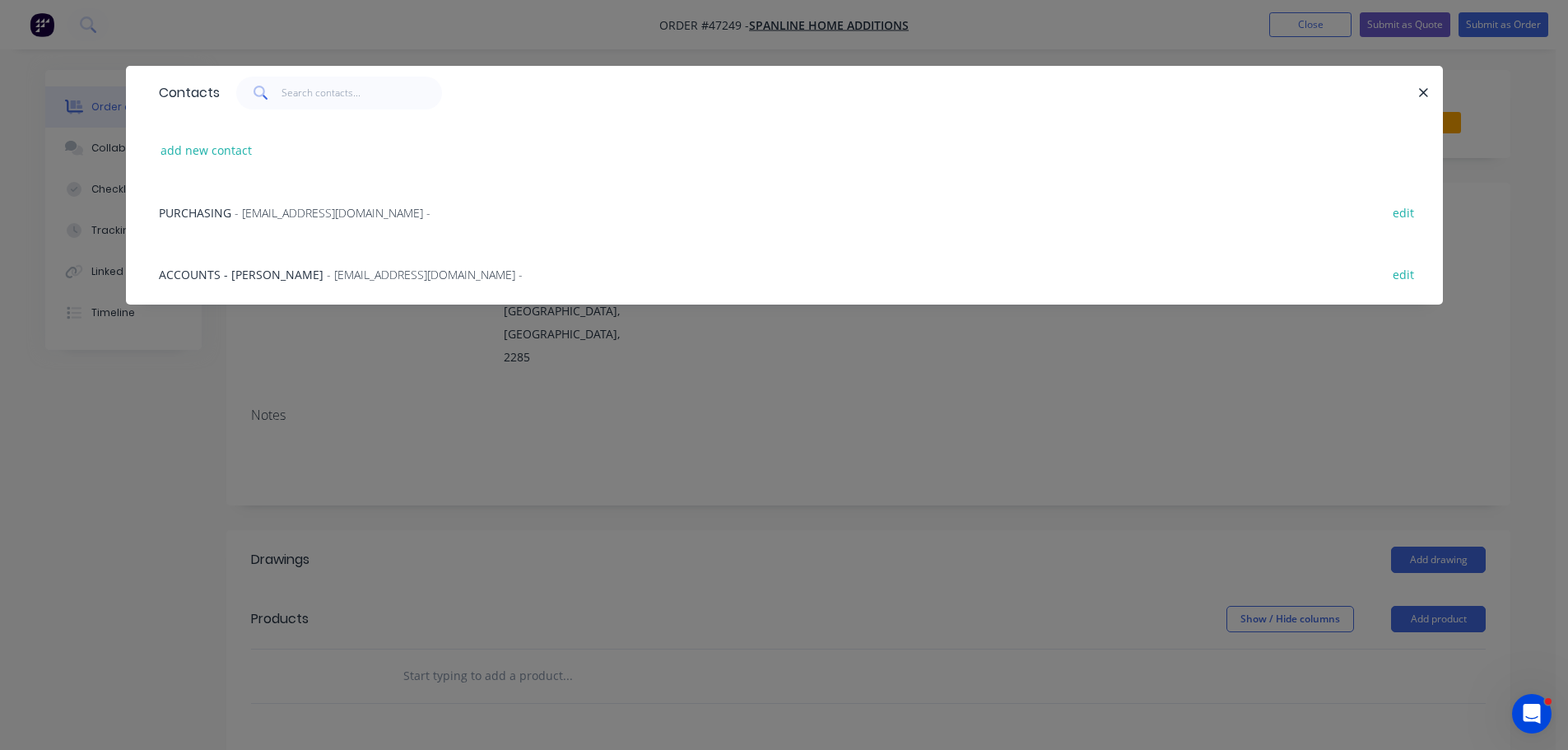
click at [239, 214] on span "- customers@spanlinenewcastle.com.au -" at bounding box center [332, 213] width 196 height 15
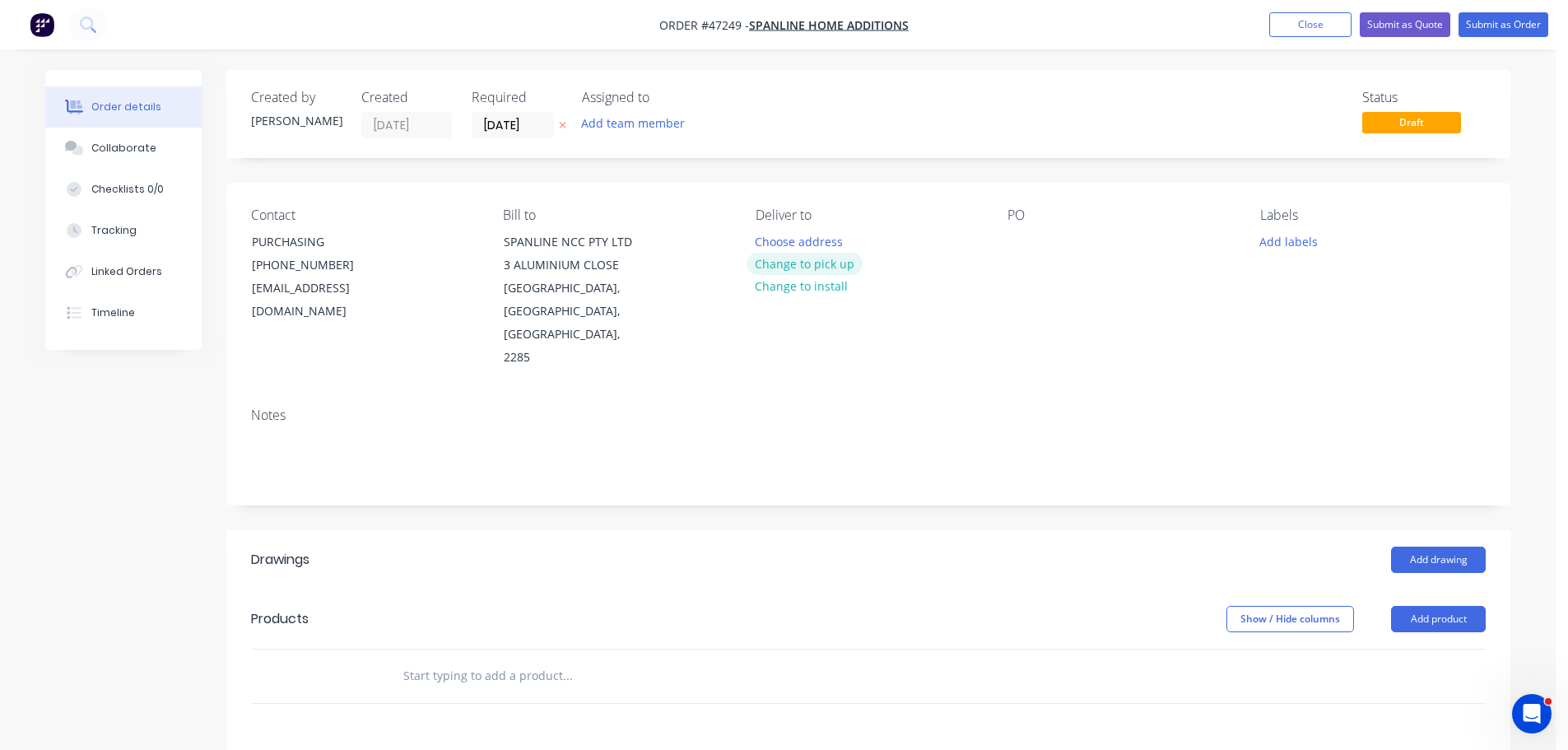
click at [831, 261] on button "Change to pick up" at bounding box center [804, 263] width 117 height 22
click at [784, 240] on div "Pick up Change to delivery Change to install" at bounding box center [868, 288] width 226 height 163
click at [770, 240] on div at bounding box center [769, 241] width 26 height 24
click at [1030, 243] on div at bounding box center [1020, 241] width 26 height 24
click at [1429, 547] on button "Add drawing" at bounding box center [1439, 559] width 95 height 26
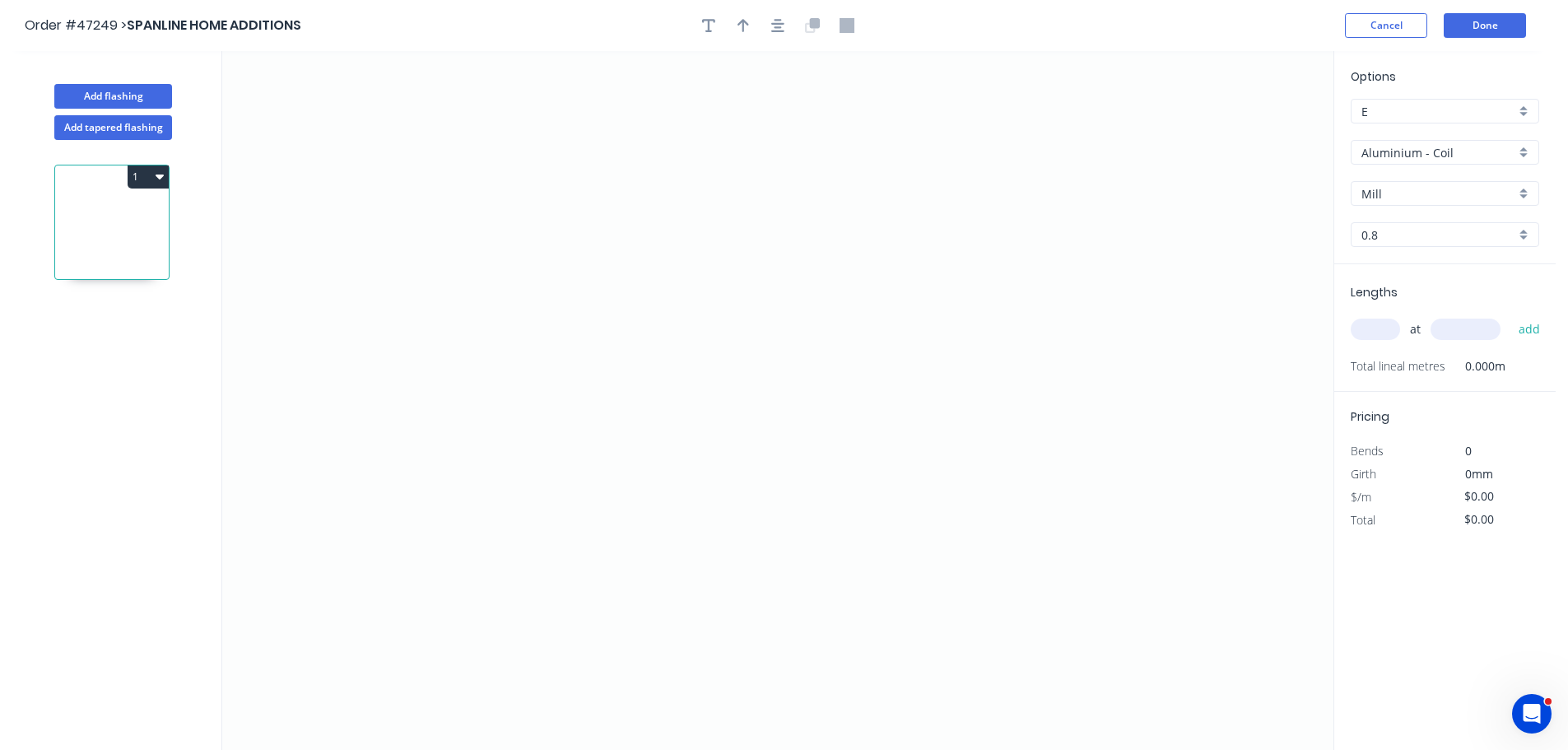
click at [1392, 156] on input "Aluminium - Coil" at bounding box center [1438, 153] width 154 height 17
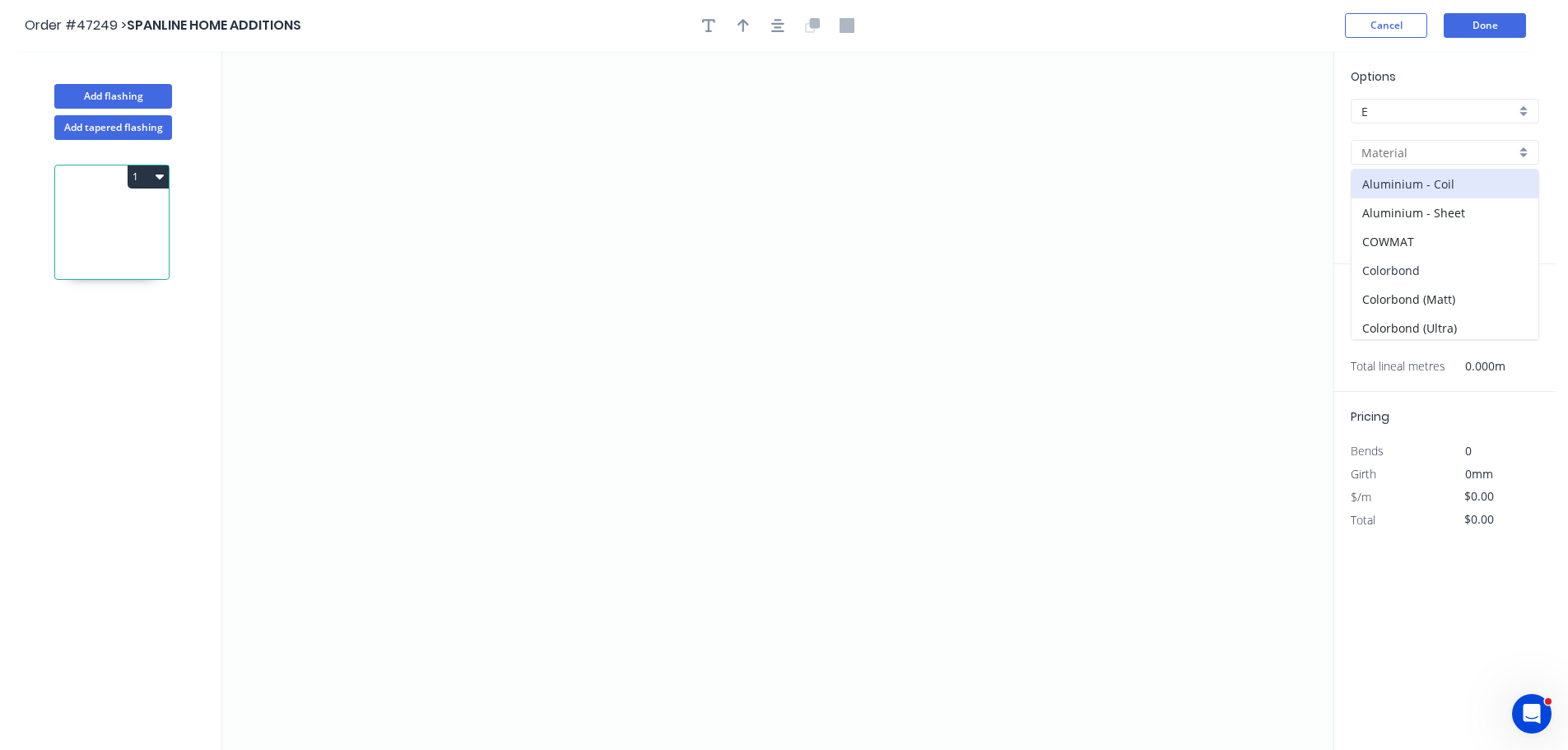
click at [1386, 271] on div "Colorbond" at bounding box center [1445, 271] width 187 height 29
type input "Colorbond"
type input "Basalt"
type input "0.55"
click at [1378, 187] on input "Basalt" at bounding box center [1438, 194] width 154 height 17
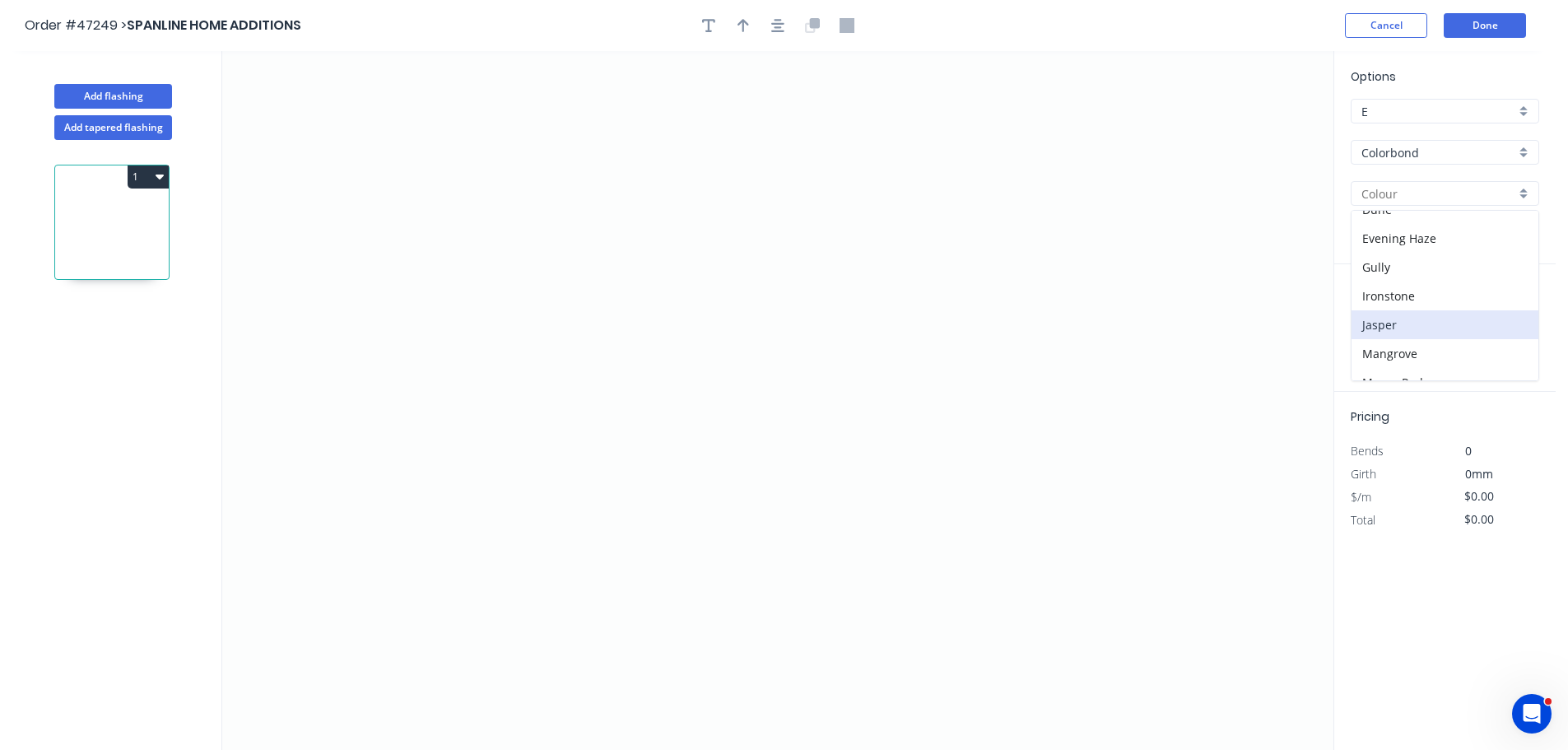
scroll to position [247, 0]
click at [1386, 275] on div "Ironstone" at bounding box center [1445, 266] width 187 height 29
type input "Ironstone"
click at [511, 125] on icon "0" at bounding box center [778, 401] width 1111 height 699
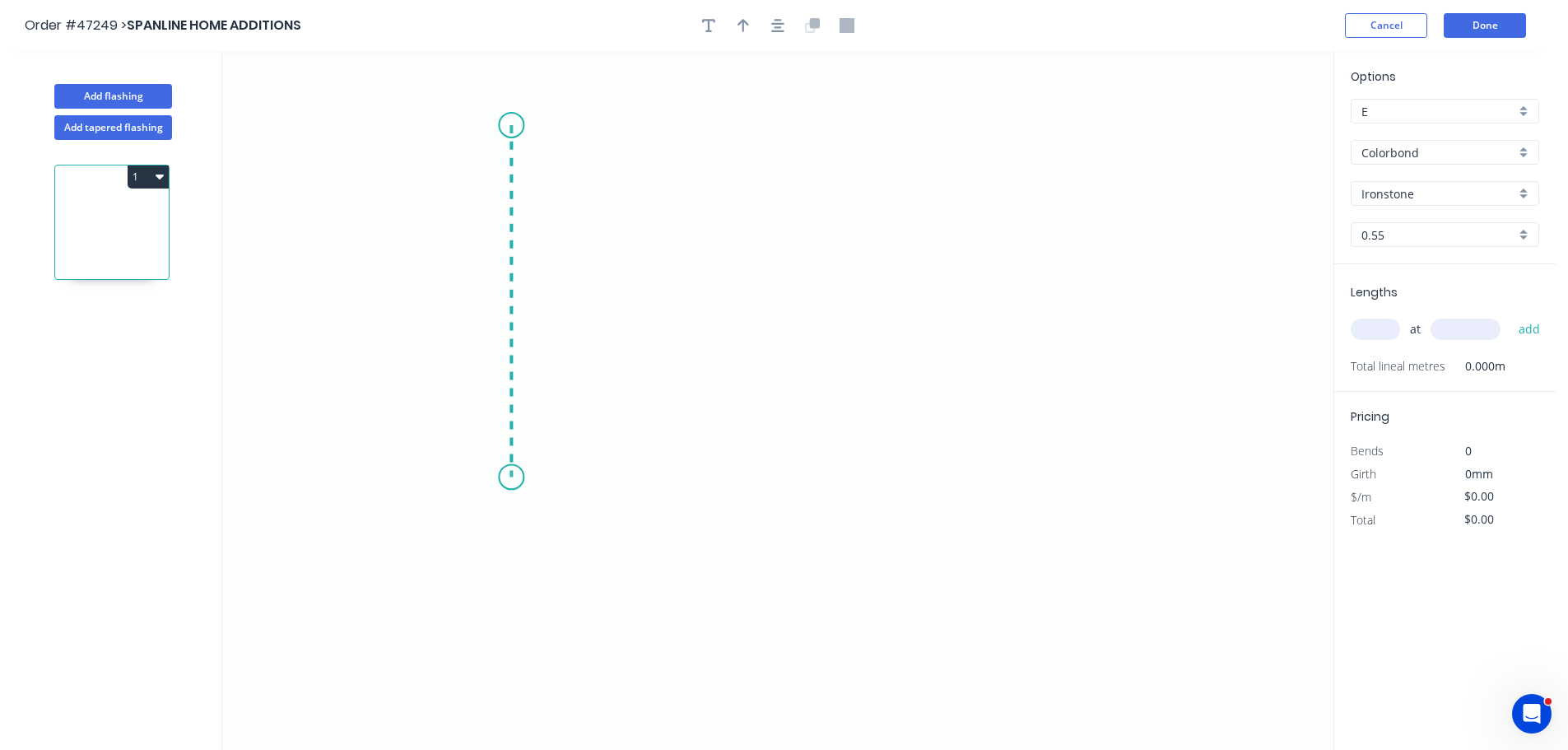
click at [512, 477] on icon "0" at bounding box center [778, 401] width 1111 height 699
click at [846, 525] on icon "0 ?" at bounding box center [778, 401] width 1111 height 699
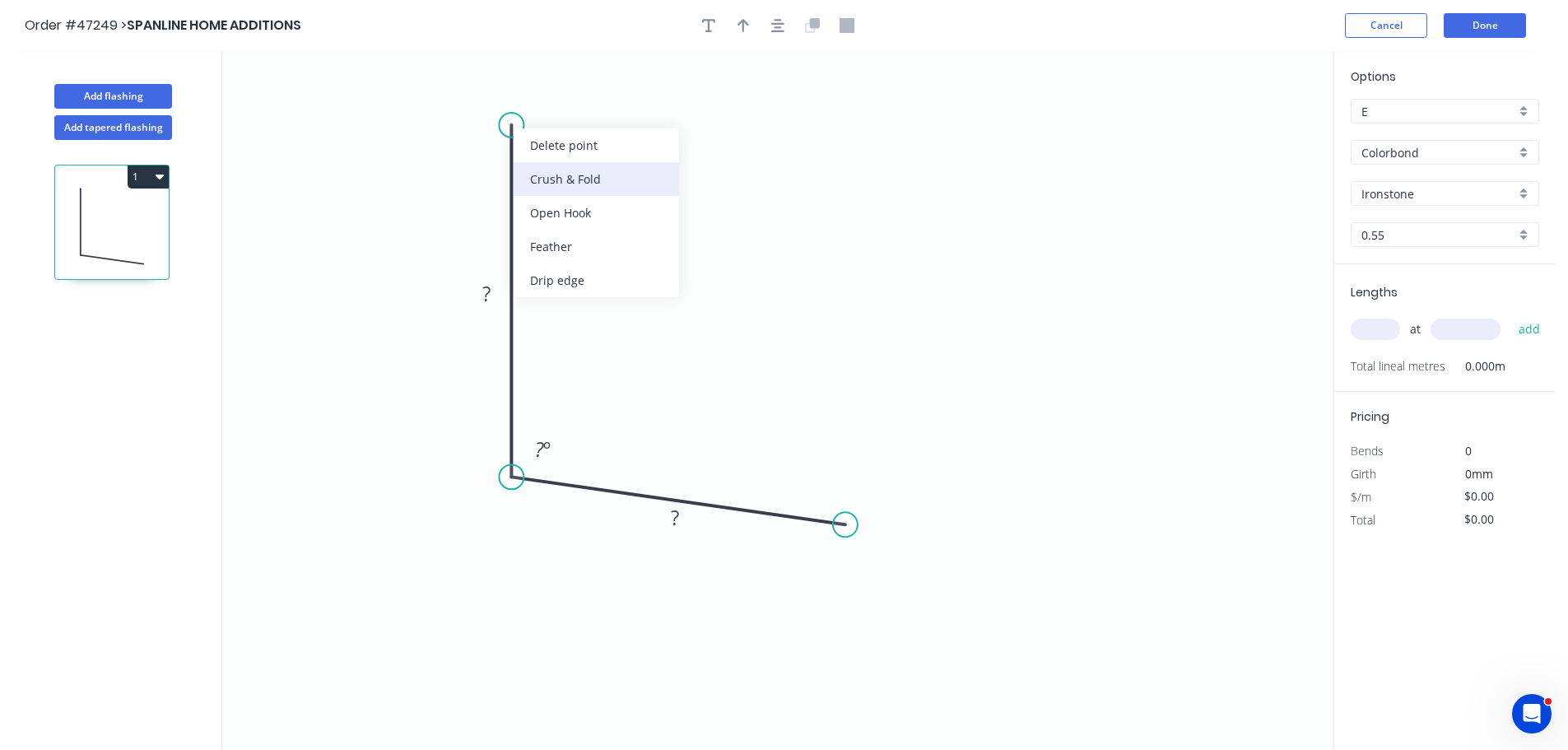
click at [536, 177] on div "Crush & Fold" at bounding box center [596, 179] width 166 height 34
click at [527, 165] on div "Delete point" at bounding box center [596, 149] width 166 height 34
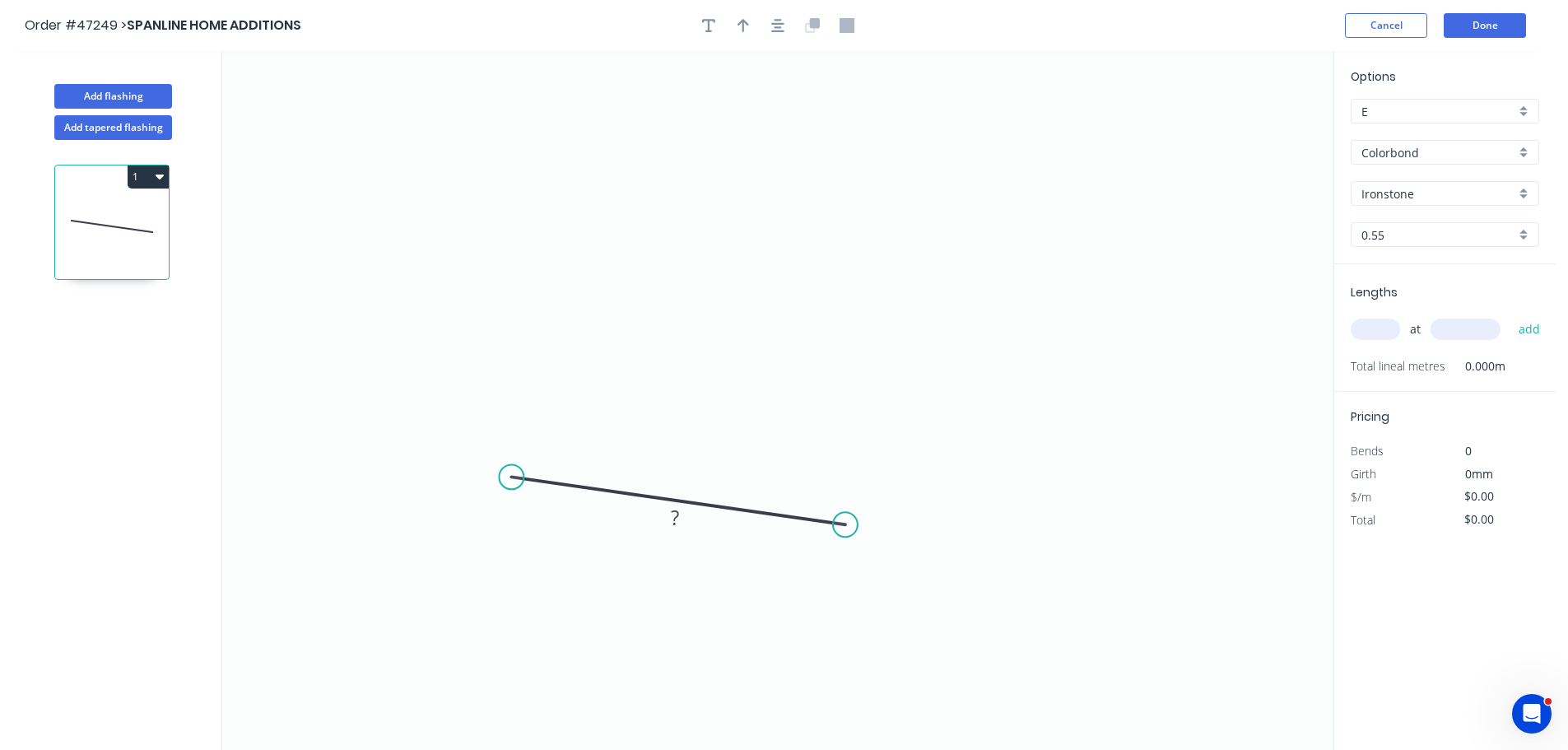
click at [502, 130] on icon "0 ?" at bounding box center [778, 401] width 1111 height 699
click at [510, 472] on circle at bounding box center [511, 477] width 25 height 25
click at [521, 98] on icon "0 ?" at bounding box center [778, 401] width 1111 height 699
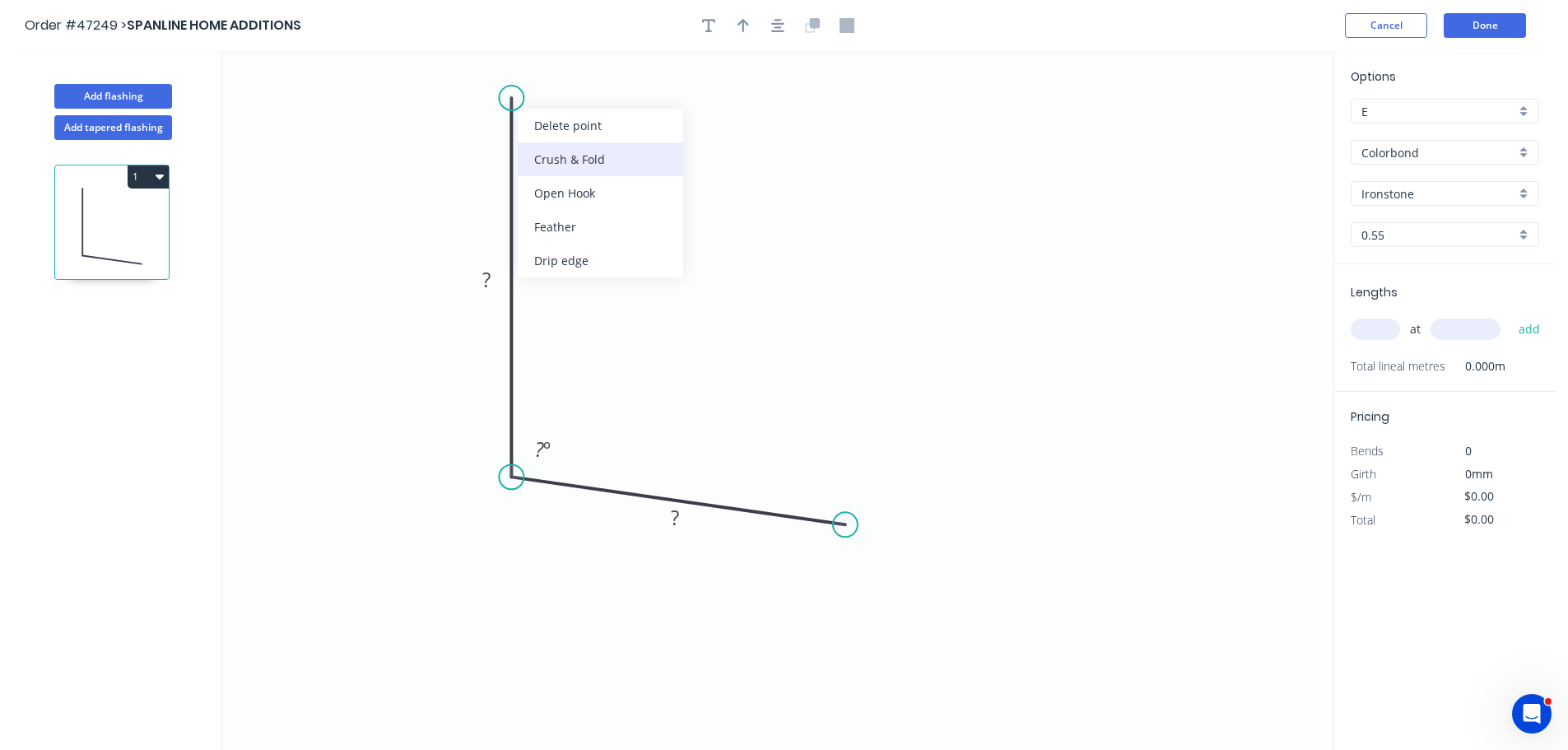
click at [528, 153] on div "Crush & Fold" at bounding box center [600, 159] width 166 height 34
click at [540, 152] on div "Flip bend" at bounding box center [589, 151] width 166 height 34
click at [558, 75] on tspan "10" at bounding box center [558, 69] width 23 height 27
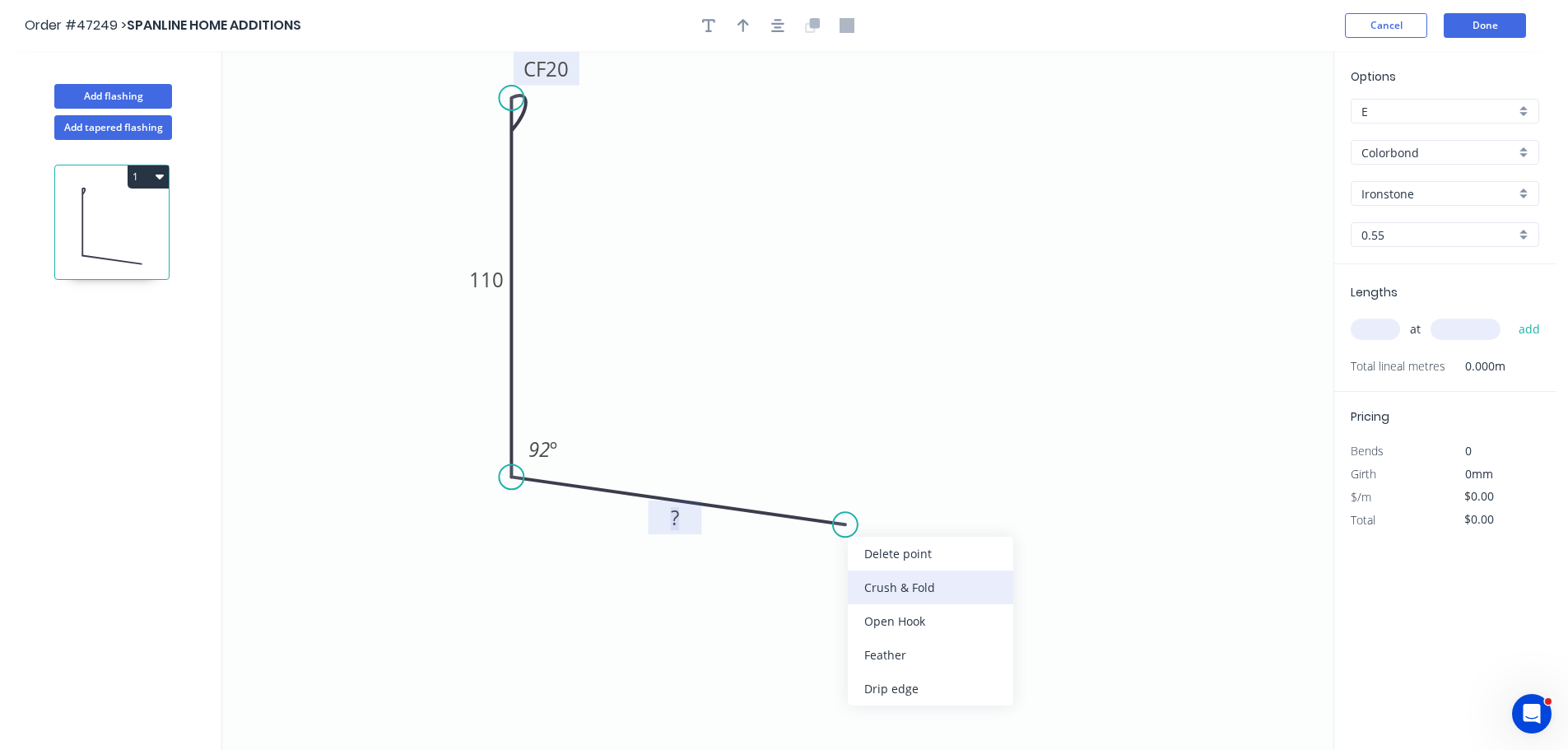
click at [877, 586] on div "Crush & Fold" at bounding box center [930, 586] width 166 height 34
click at [865, 580] on div "Flip bend" at bounding box center [922, 576] width 166 height 34
click at [839, 486] on tspan "10" at bounding box center [840, 479] width 23 height 27
click at [748, 24] on icon "button" at bounding box center [743, 26] width 12 height 14
drag, startPoint x: 1247, startPoint y: 132, endPoint x: 446, endPoint y: 408, distance: 847.2
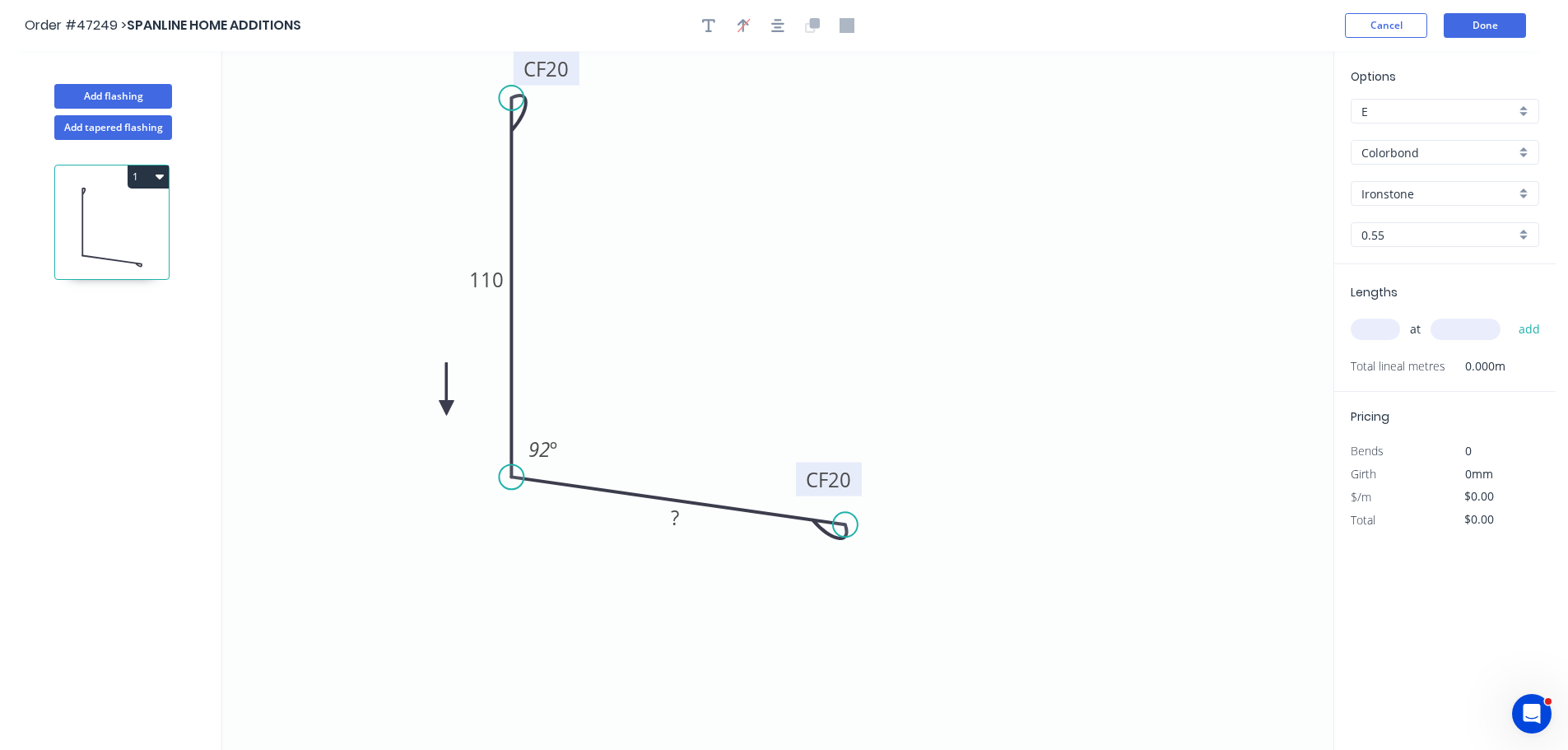
click at [446, 408] on icon at bounding box center [445, 389] width 15 height 52
click at [446, 408] on icon at bounding box center [465, 407] width 52 height 15
click at [446, 407] on icon at bounding box center [460, 421] width 47 height 47
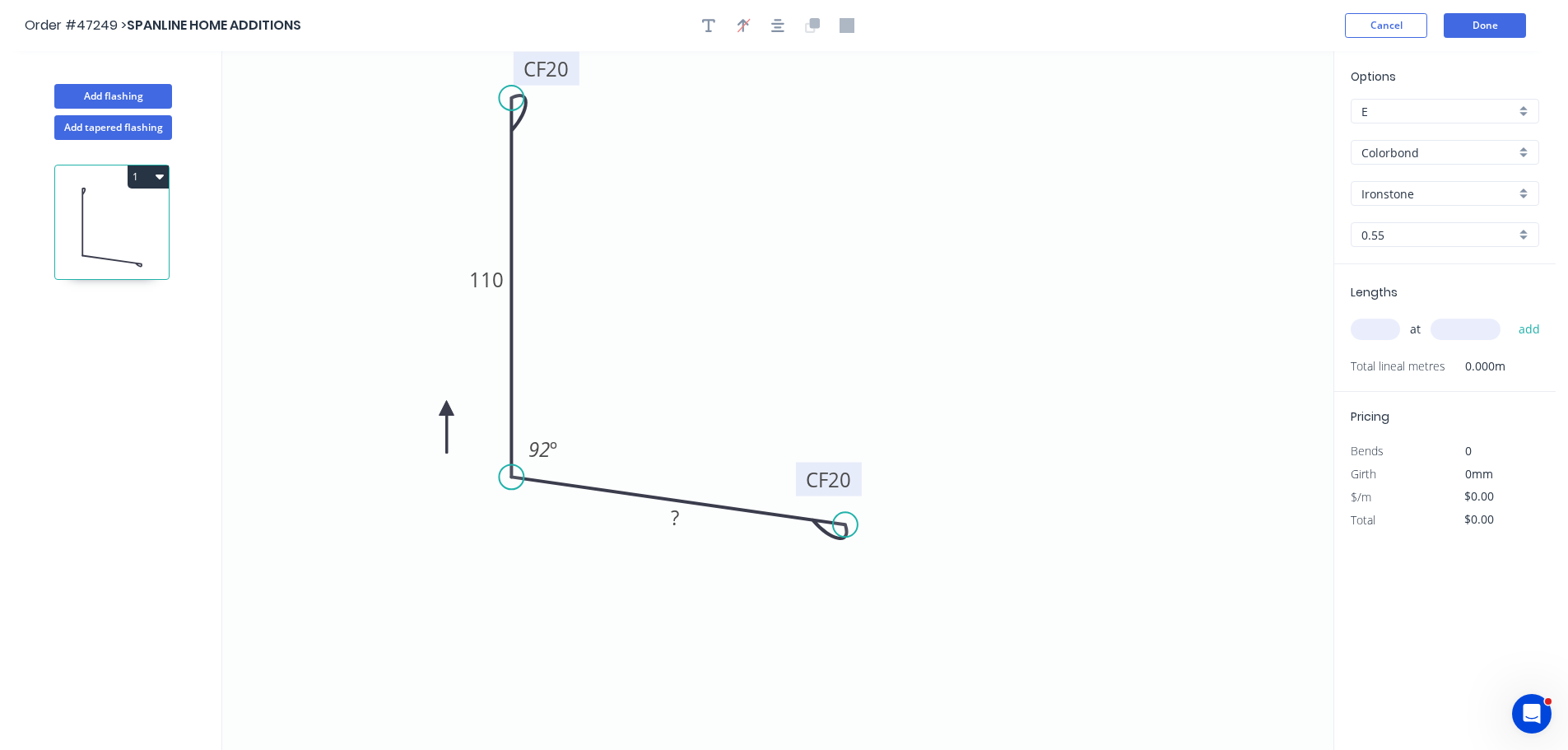
click at [446, 407] on icon at bounding box center [445, 427] width 15 height 52
click at [446, 407] on icon at bounding box center [433, 421] width 47 height 47
click at [1385, 328] on input "text" at bounding box center [1375, 329] width 49 height 21
type input "1"
type input "3000"
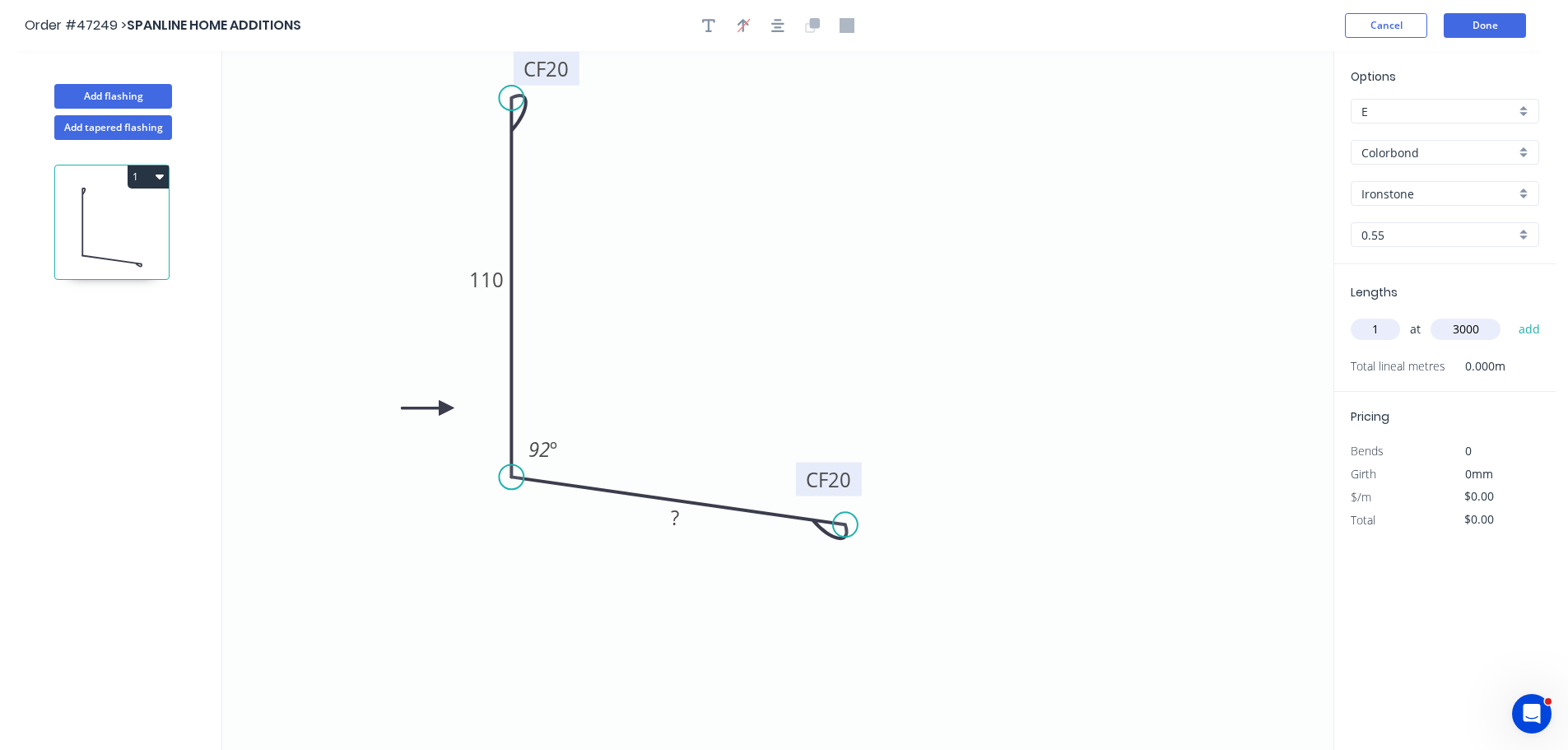
click at [1511, 315] on button "add" at bounding box center [1530, 329] width 39 height 28
click at [1488, 19] on button "Done" at bounding box center [1485, 26] width 82 height 25
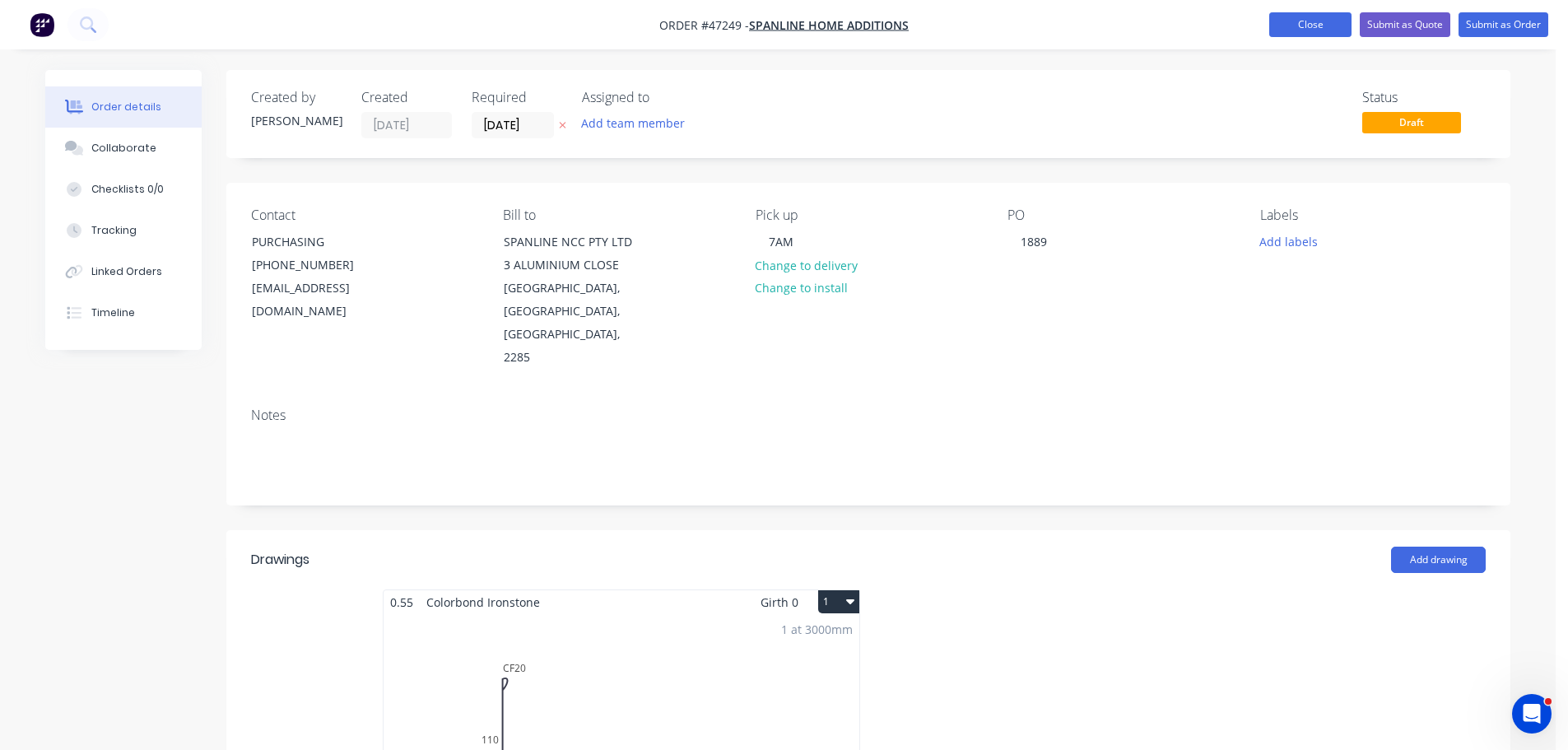
click at [1312, 16] on button "Close" at bounding box center [1311, 25] width 82 height 25
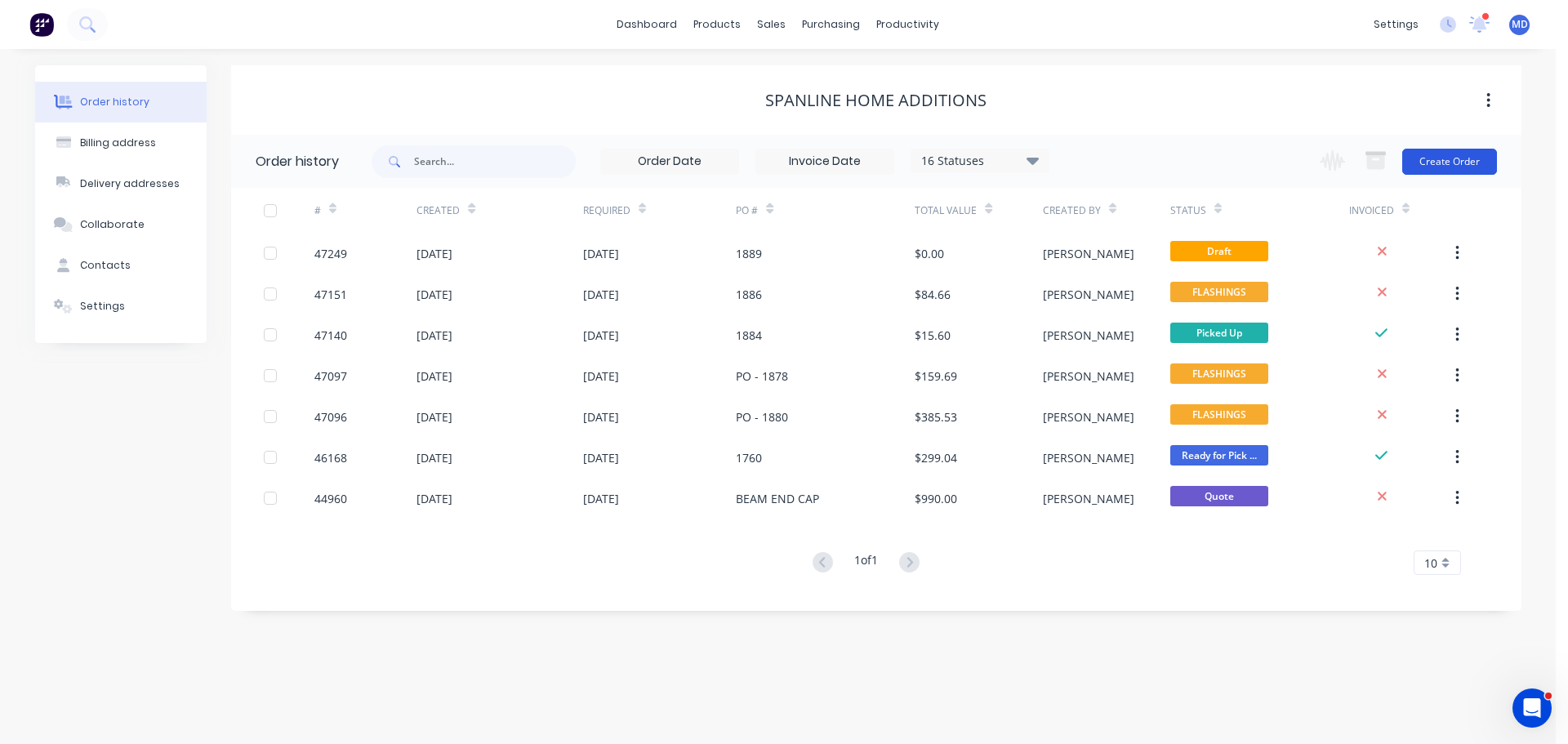
click at [1431, 160] on button "Create Order" at bounding box center [1449, 161] width 95 height 26
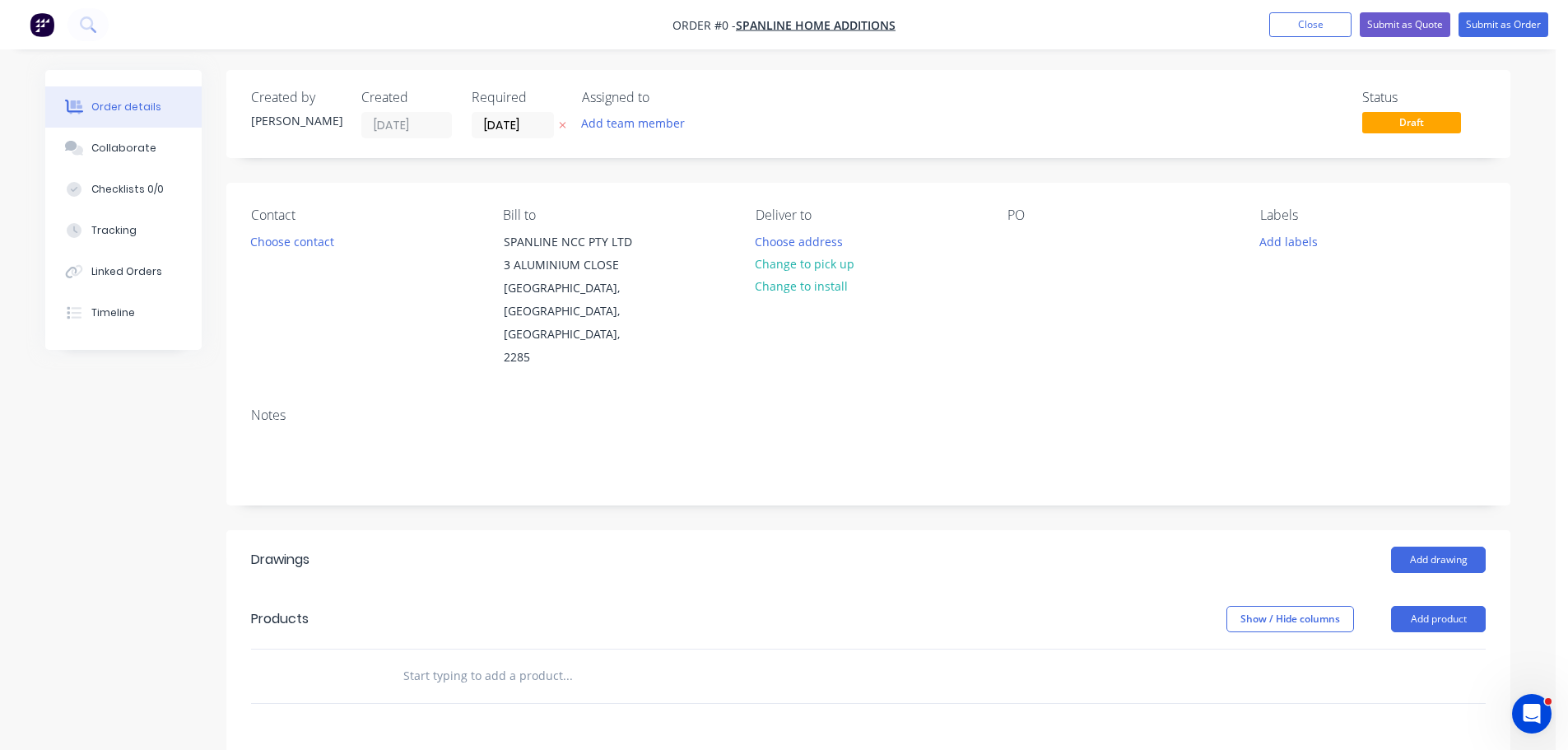
drag, startPoint x: 275, startPoint y: 253, endPoint x: 262, endPoint y: 248, distance: 13.9
click at [274, 253] on div "Contact Choose contact" at bounding box center [363, 288] width 226 height 163
click at [263, 244] on button "Choose contact" at bounding box center [292, 240] width 102 height 22
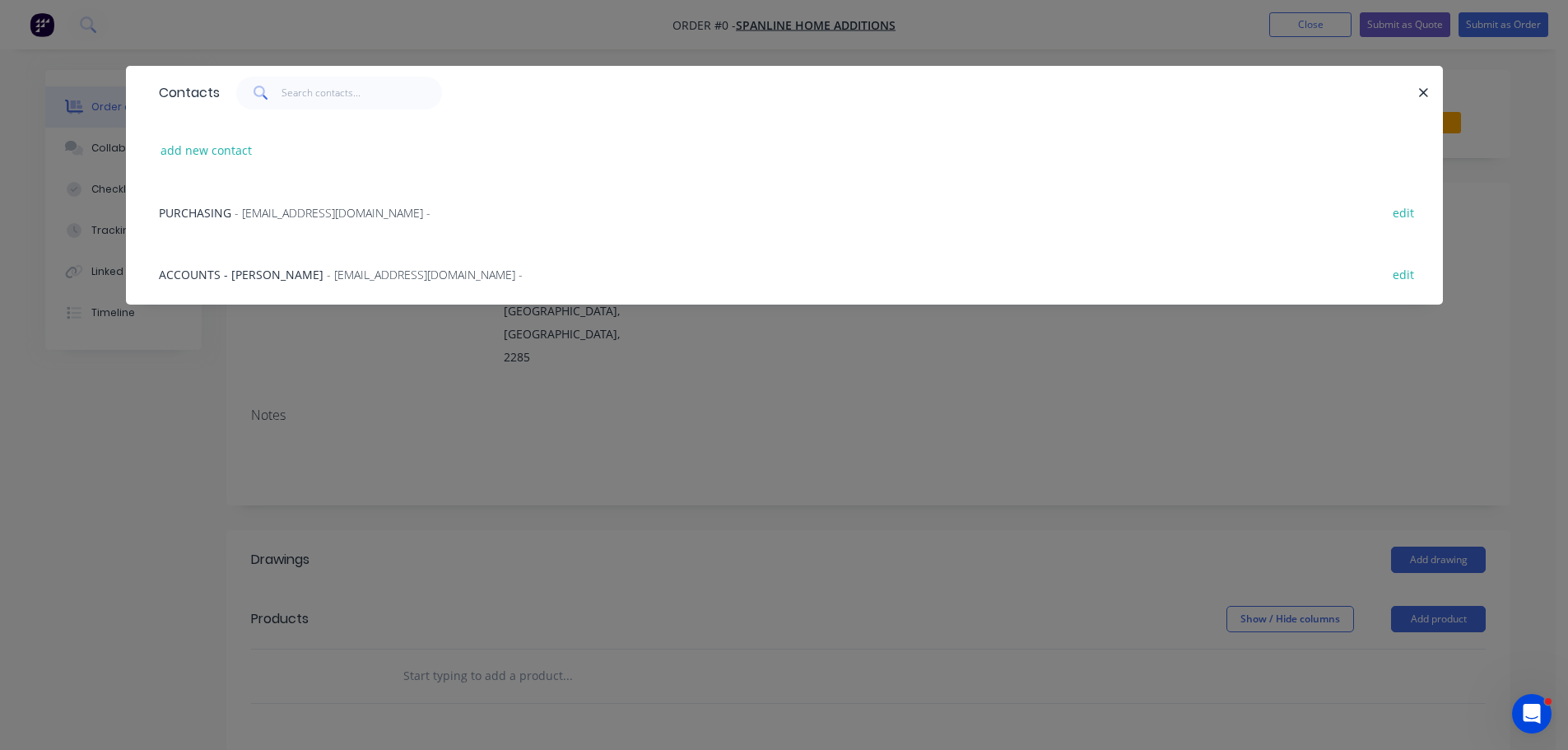
click at [249, 223] on div "PURCHASING - customers@spanlinenewcastle.com.au - edit" at bounding box center [785, 212] width 1268 height 62
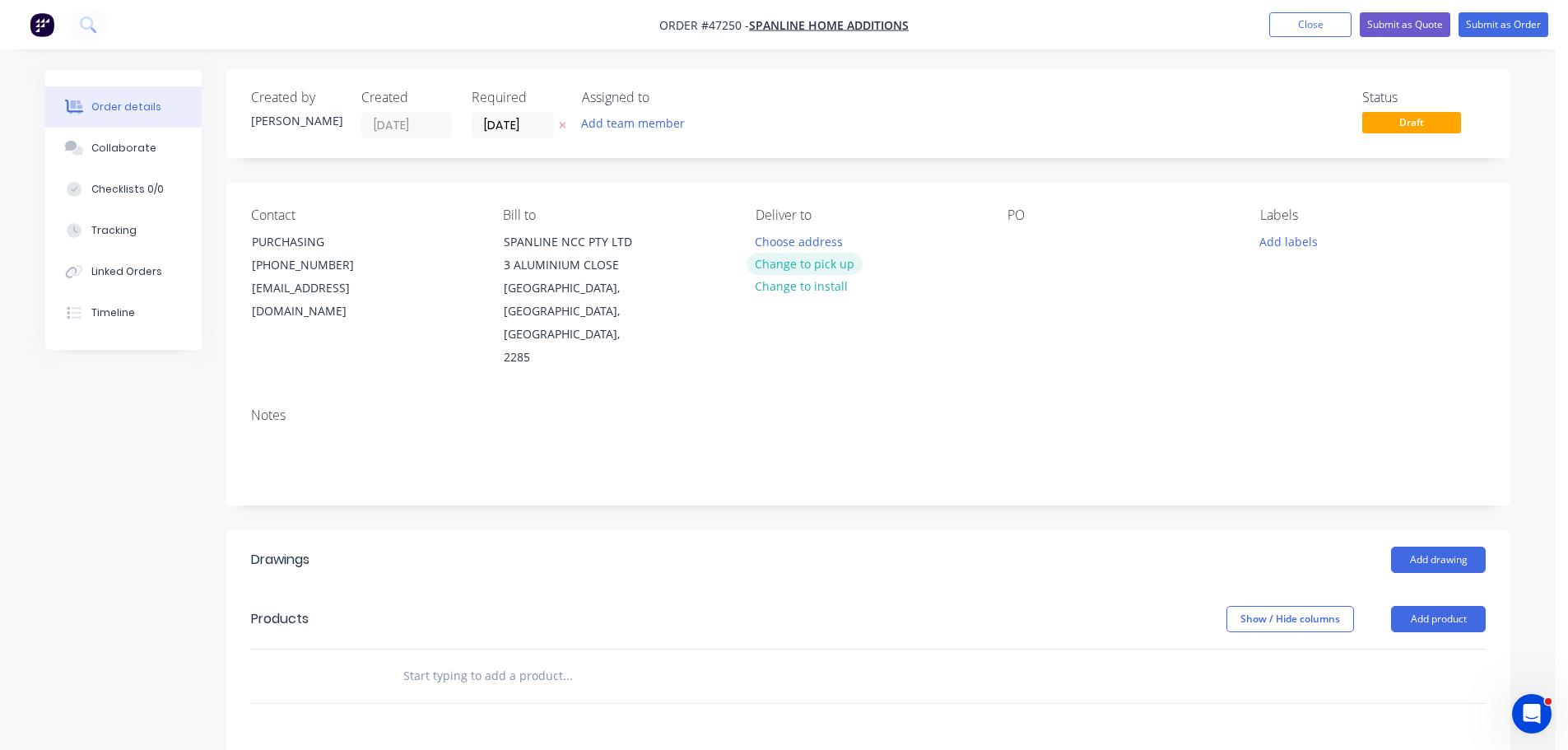
click at [801, 261] on button "Change to pick up" at bounding box center [804, 263] width 117 height 22
drag, startPoint x: 769, startPoint y: 240, endPoint x: 769, endPoint y: 229, distance: 11.0
click at [768, 233] on div at bounding box center [769, 241] width 26 height 24
click at [1025, 248] on div at bounding box center [1020, 241] width 26 height 24
click at [1387, 547] on div "Add drawing" at bounding box center [1000, 559] width 973 height 26
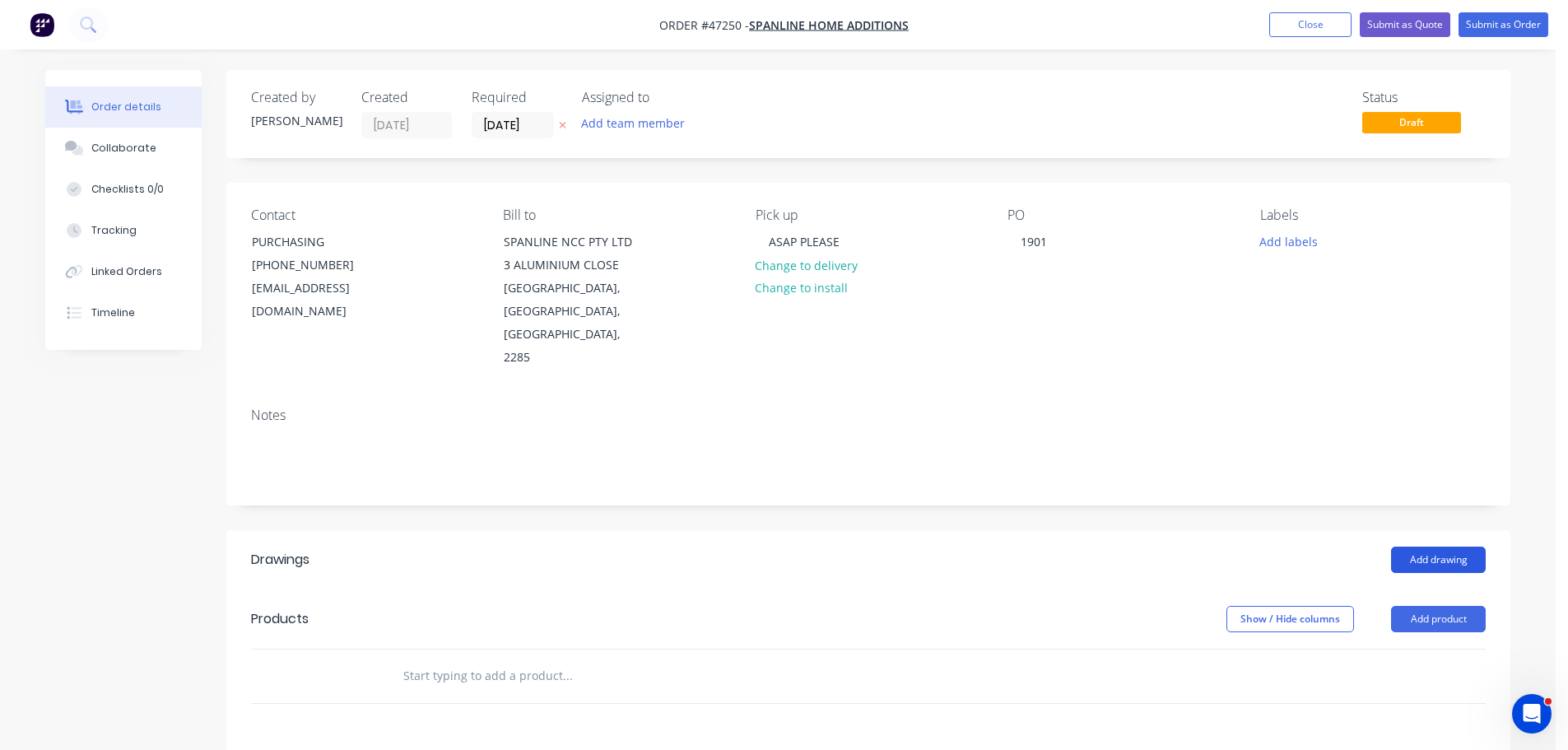
click at [1406, 547] on button "Add drawing" at bounding box center [1439, 559] width 95 height 26
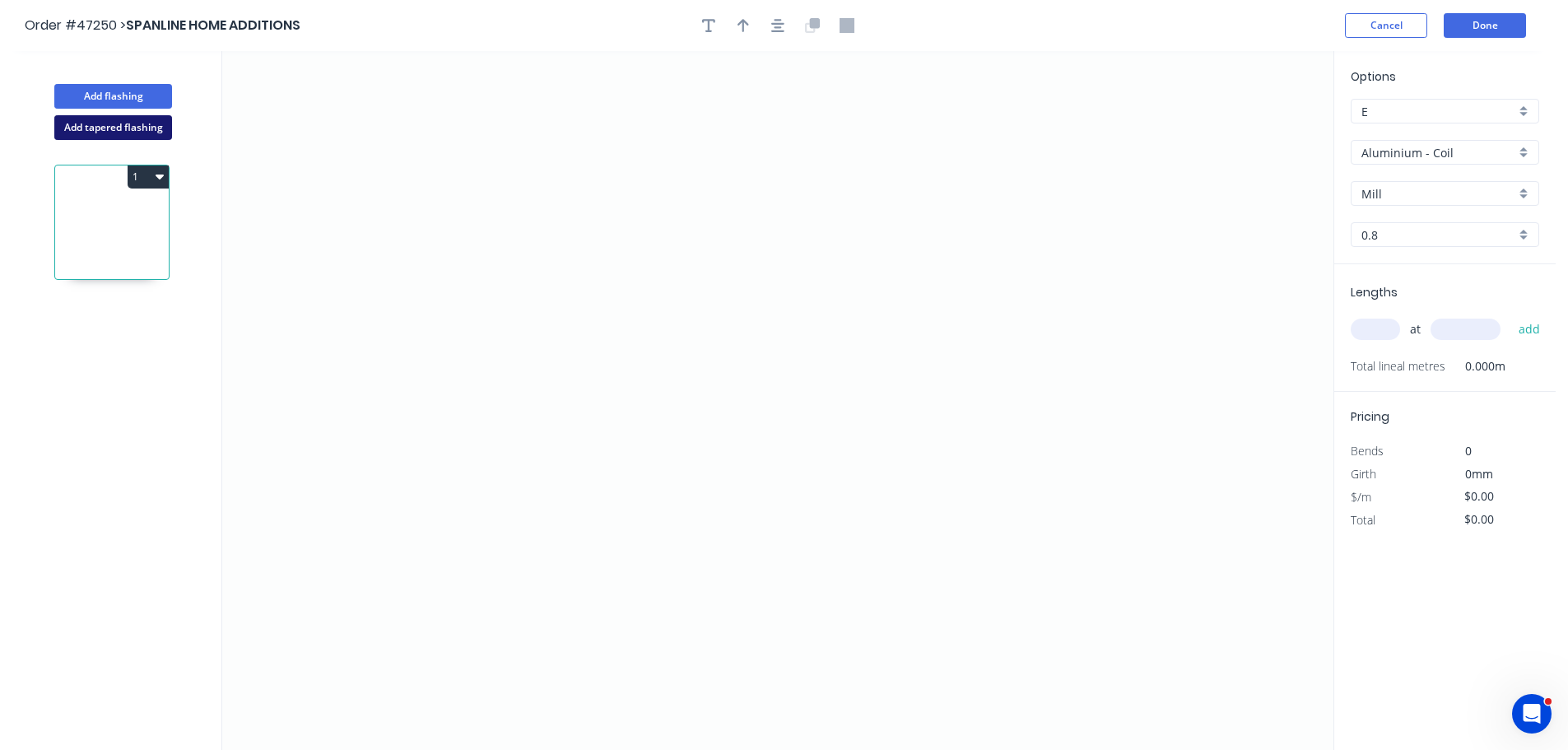
click at [124, 124] on button "Add tapered flashing" at bounding box center [113, 128] width 118 height 25
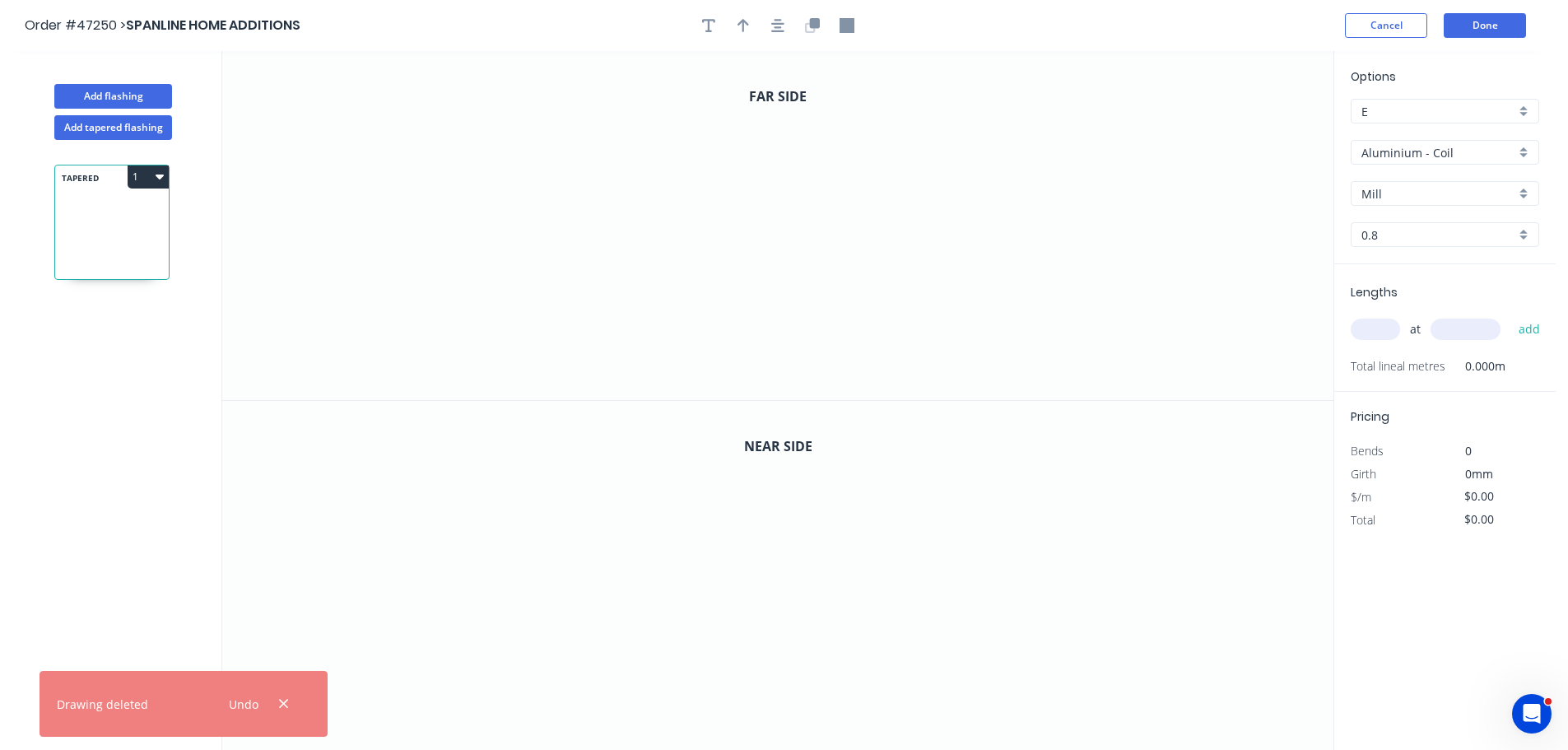
click at [1381, 155] on input "Aluminium - Coil" at bounding box center [1438, 153] width 154 height 17
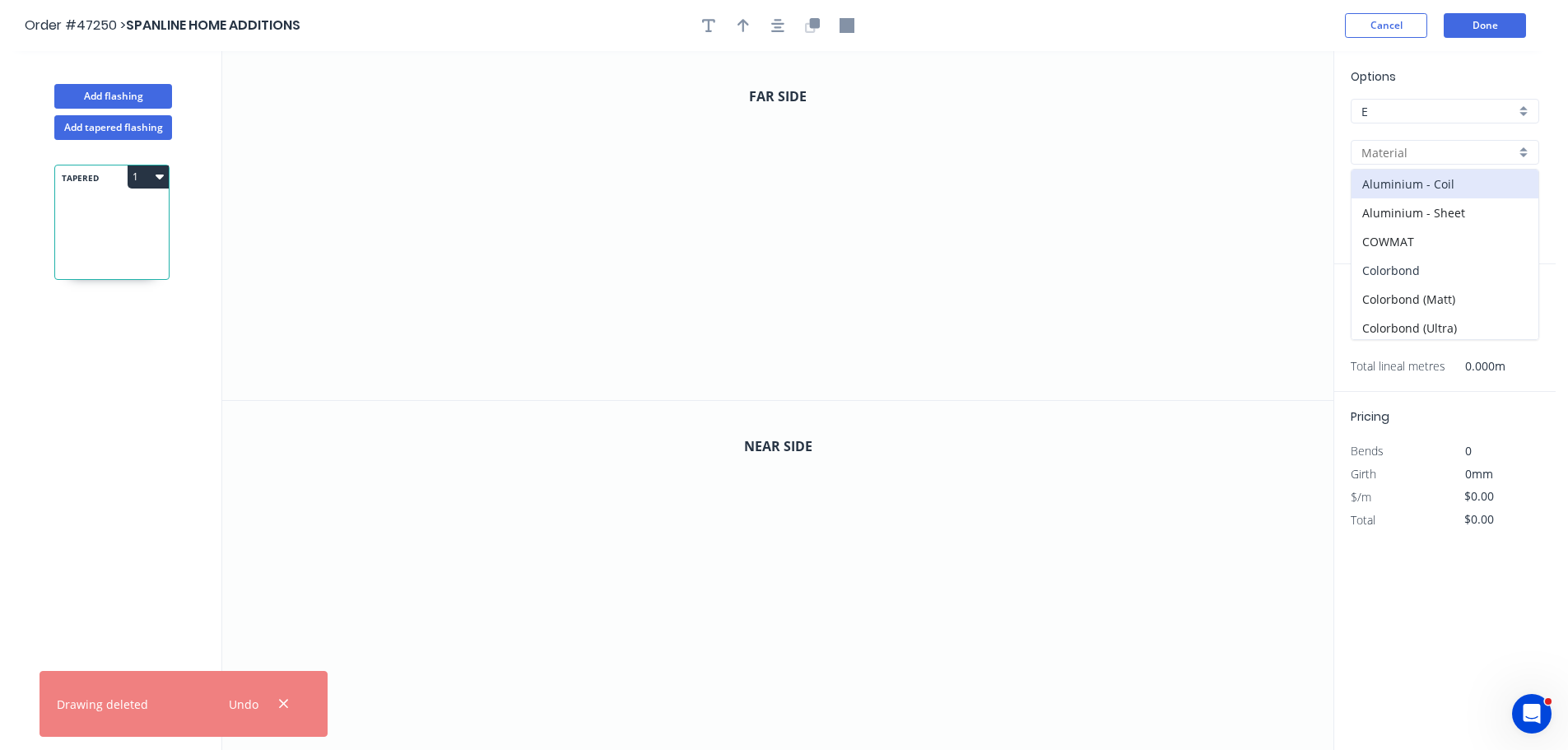
drag, startPoint x: 1402, startPoint y: 262, endPoint x: 1405, endPoint y: 240, distance: 22.2
click at [1402, 261] on div "Colorbond" at bounding box center [1445, 271] width 187 height 29
type input "Colorbond"
type input "Basalt"
type input "0.55"
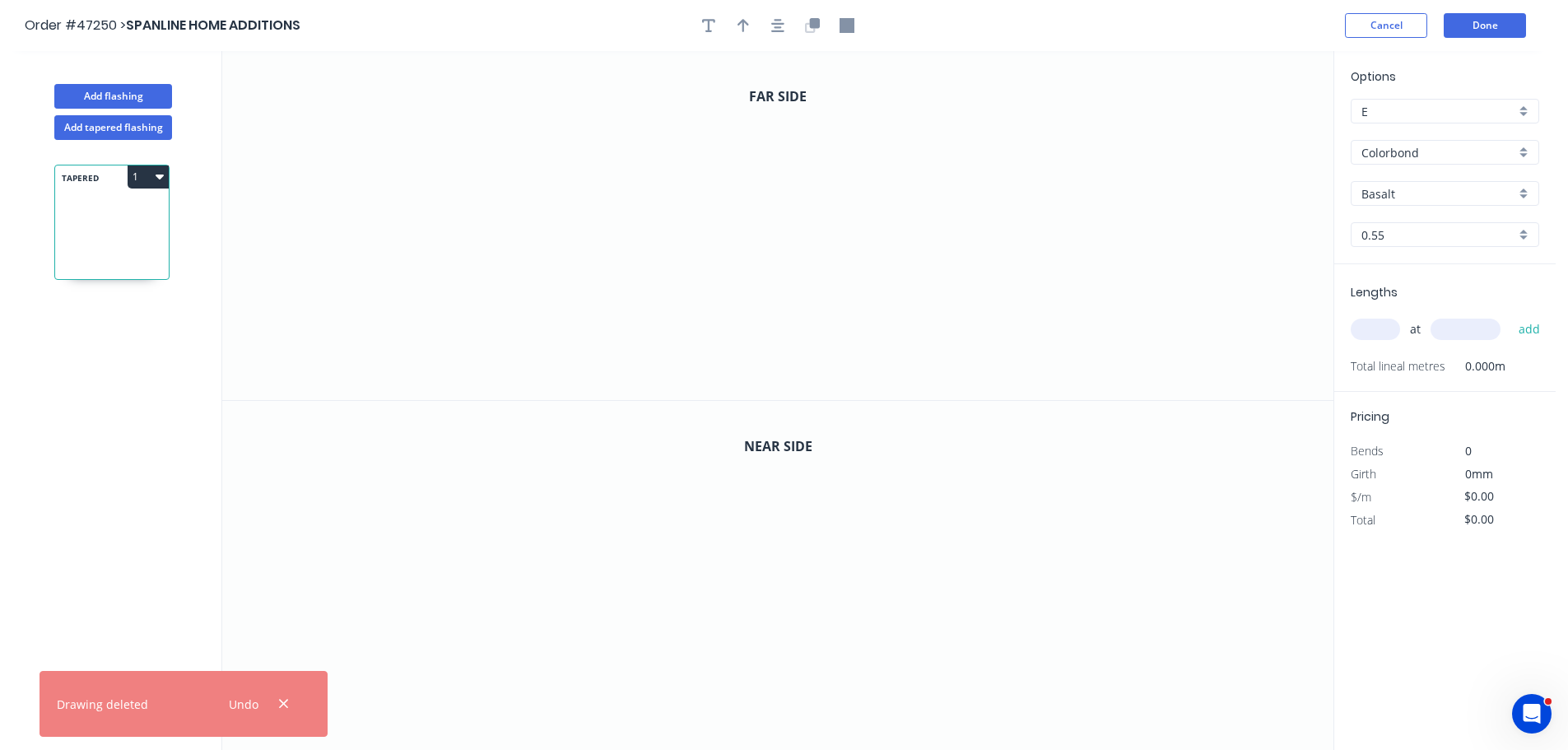
click at [1407, 197] on input "Basalt" at bounding box center [1438, 194] width 154 height 17
click at [1387, 308] on div "Dover White" at bounding box center [1445, 315] width 187 height 29
type input "Dover White"
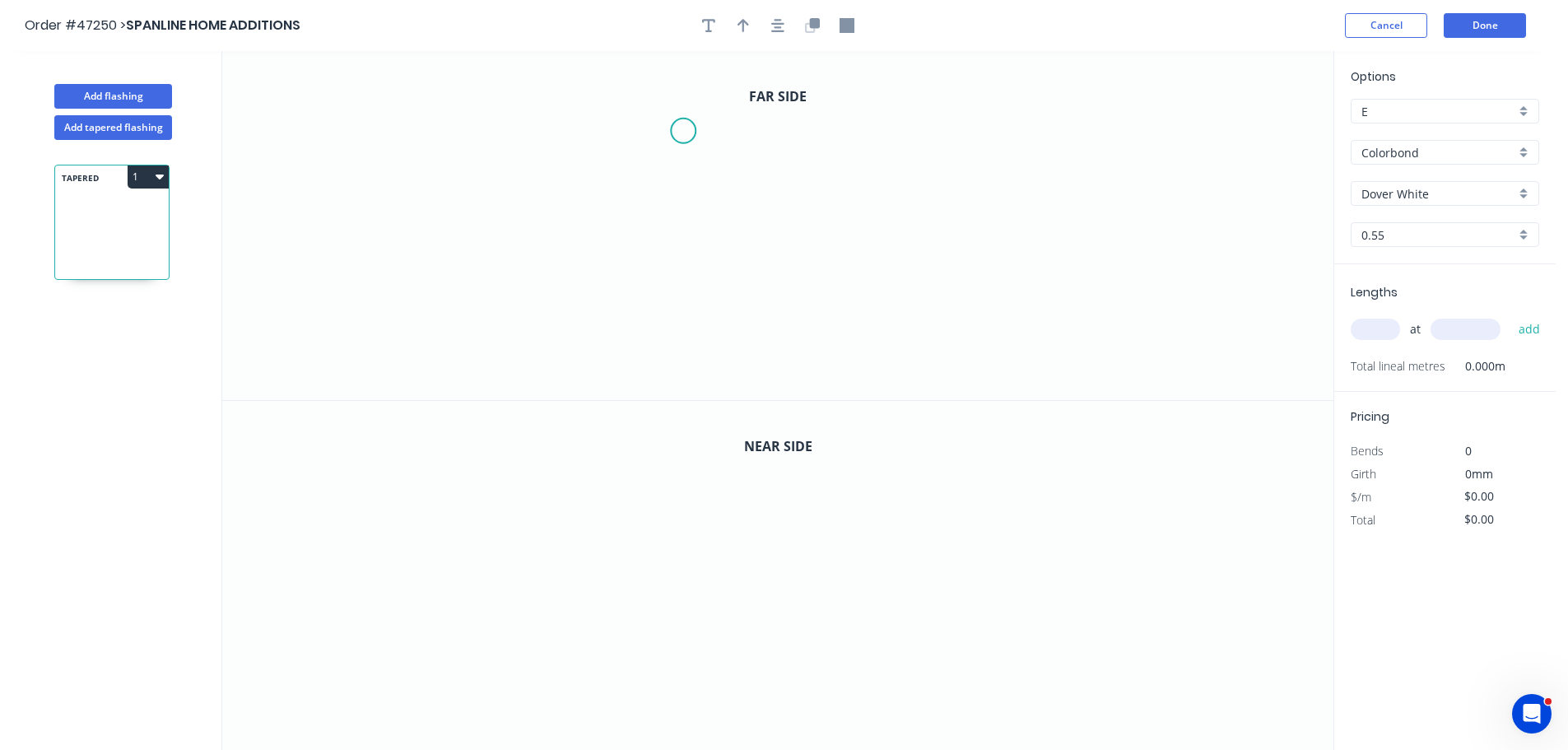
click at [683, 131] on icon "0" at bounding box center [778, 225] width 1111 height 349
click at [680, 342] on icon "0" at bounding box center [778, 225] width 1111 height 349
click at [920, 348] on icon "0 ?" at bounding box center [778, 225] width 1111 height 349
click at [858, 341] on circle at bounding box center [859, 341] width 25 height 25
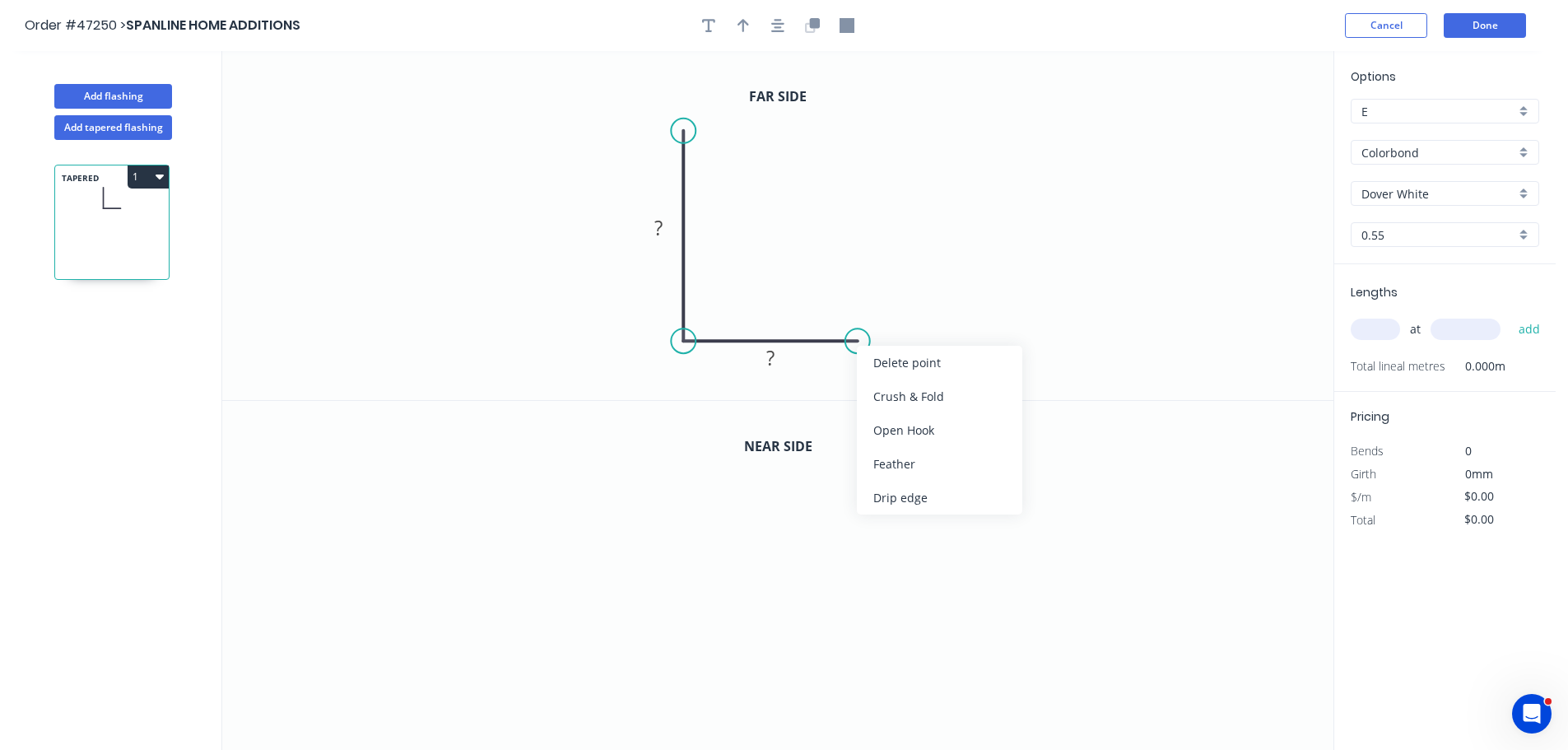
click at [878, 389] on div "Crush & Fold" at bounding box center [939, 396] width 166 height 34
click at [845, 382] on rect at bounding box center [836, 368] width 66 height 34
click at [846, 380] on tspan "10" at bounding box center [847, 369] width 23 height 27
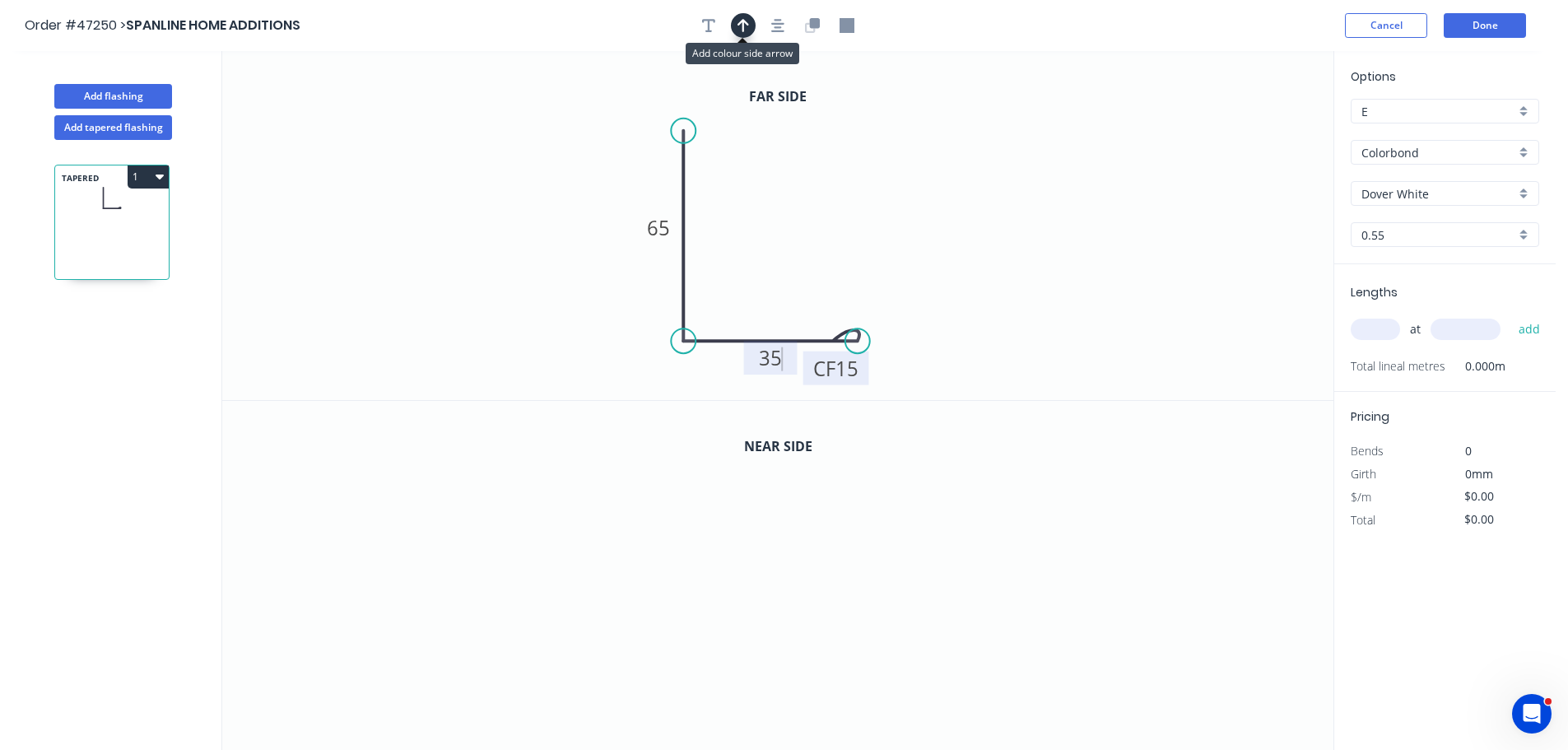
click at [741, 19] on icon "button" at bounding box center [743, 25] width 12 height 15
drag, startPoint x: 1251, startPoint y: 129, endPoint x: 632, endPoint y: 310, distance: 644.9
click at [630, 310] on icon at bounding box center [621, 293] width 15 height 52
click at [632, 310] on icon at bounding box center [632, 289] width 15 height 52
click at [632, 310] on icon at bounding box center [646, 295] width 47 height 47
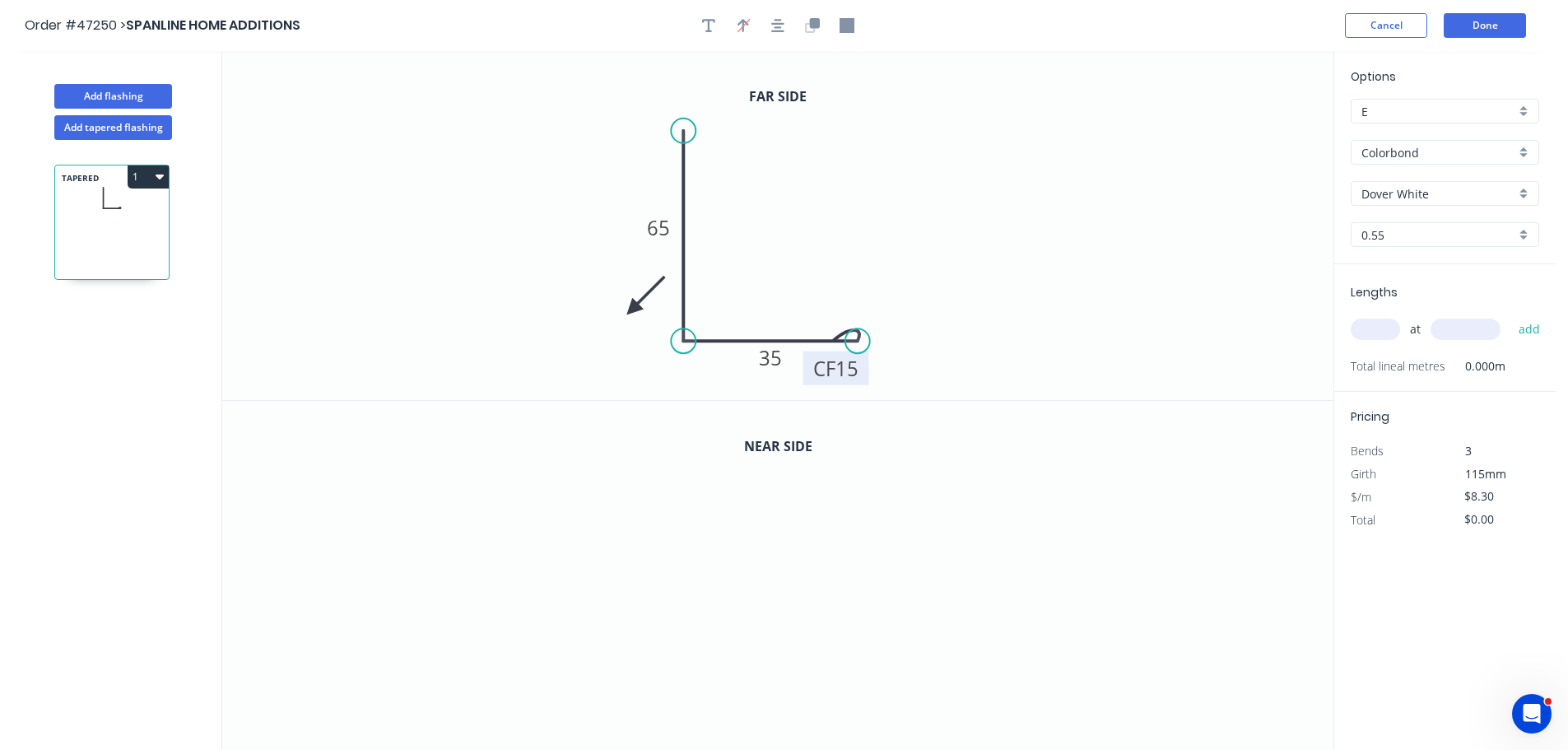
click at [632, 310] on icon at bounding box center [646, 295] width 47 height 47
click at [632, 310] on icon at bounding box center [646, 322] width 47 height 47
click at [632, 310] on icon at bounding box center [632, 327] width 15 height 52
click at [809, 25] on icon "button" at bounding box center [812, 25] width 15 height 15
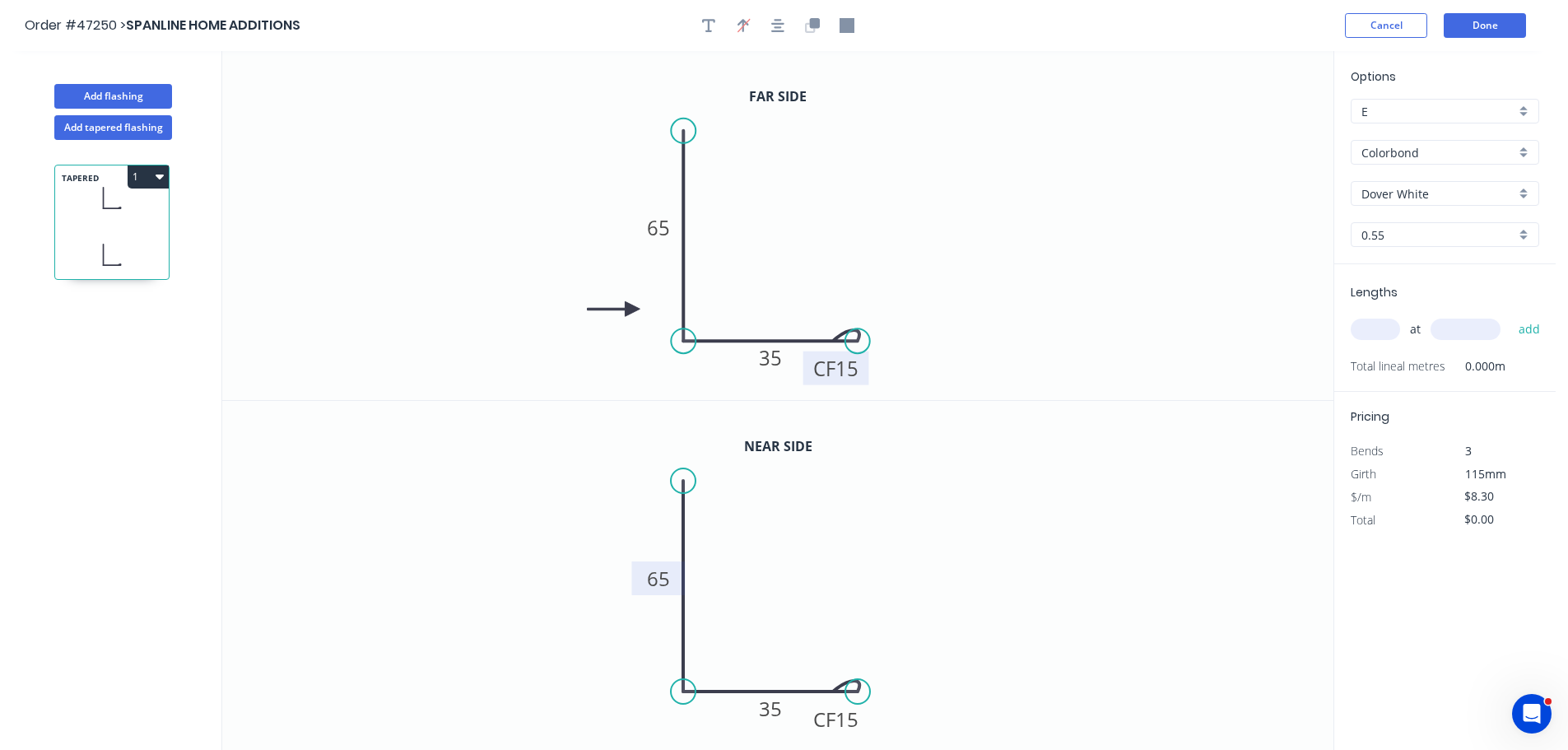
click at [669, 580] on tspan "65" at bounding box center [659, 579] width 23 height 27
click at [1389, 335] on input "text" at bounding box center [1375, 329] width 49 height 21
type input "$15.39"
type input "1"
type input "4500"
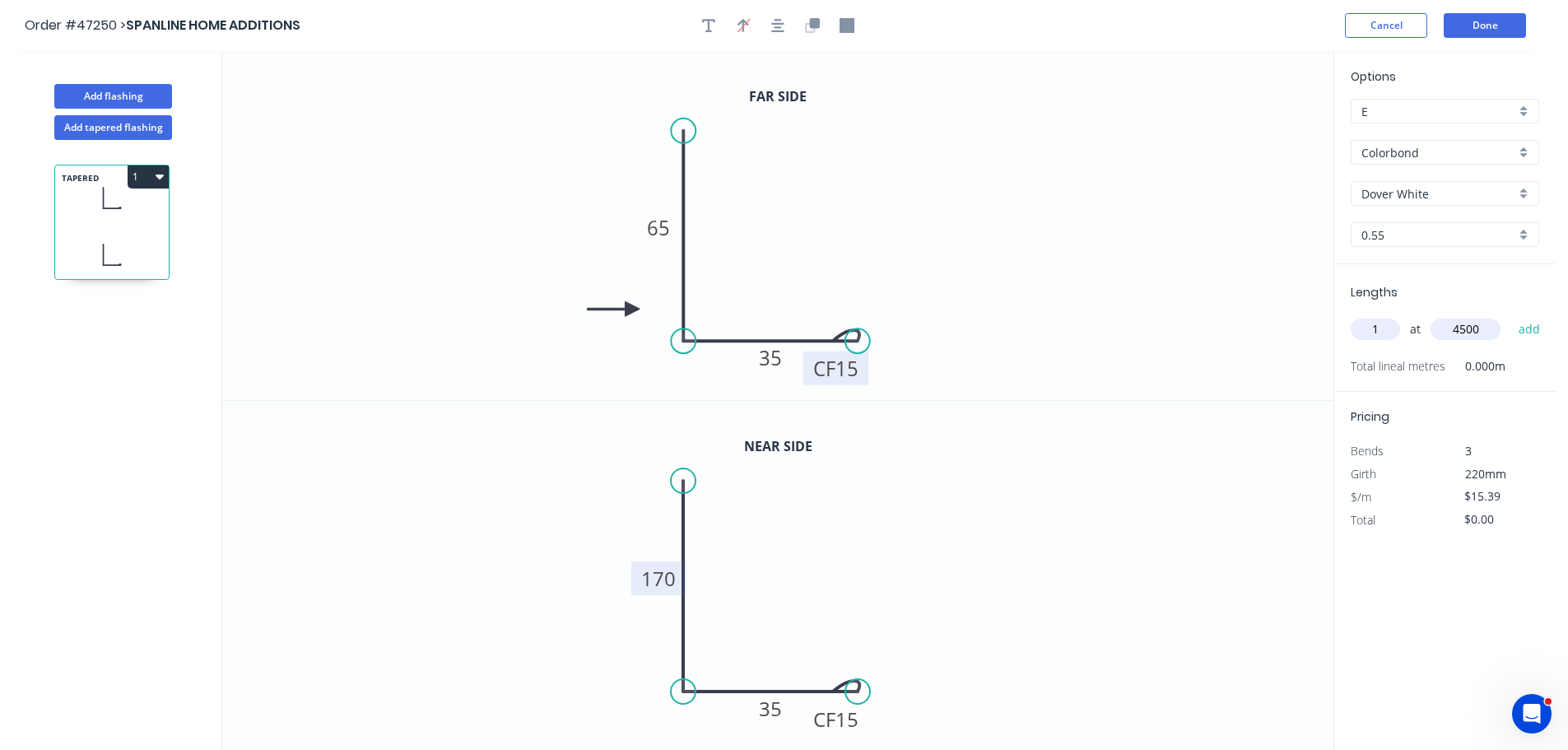
click at [1511, 315] on button "add" at bounding box center [1530, 329] width 39 height 28
type input "$69.26"
click at [1468, 25] on button "Done" at bounding box center [1485, 26] width 82 height 25
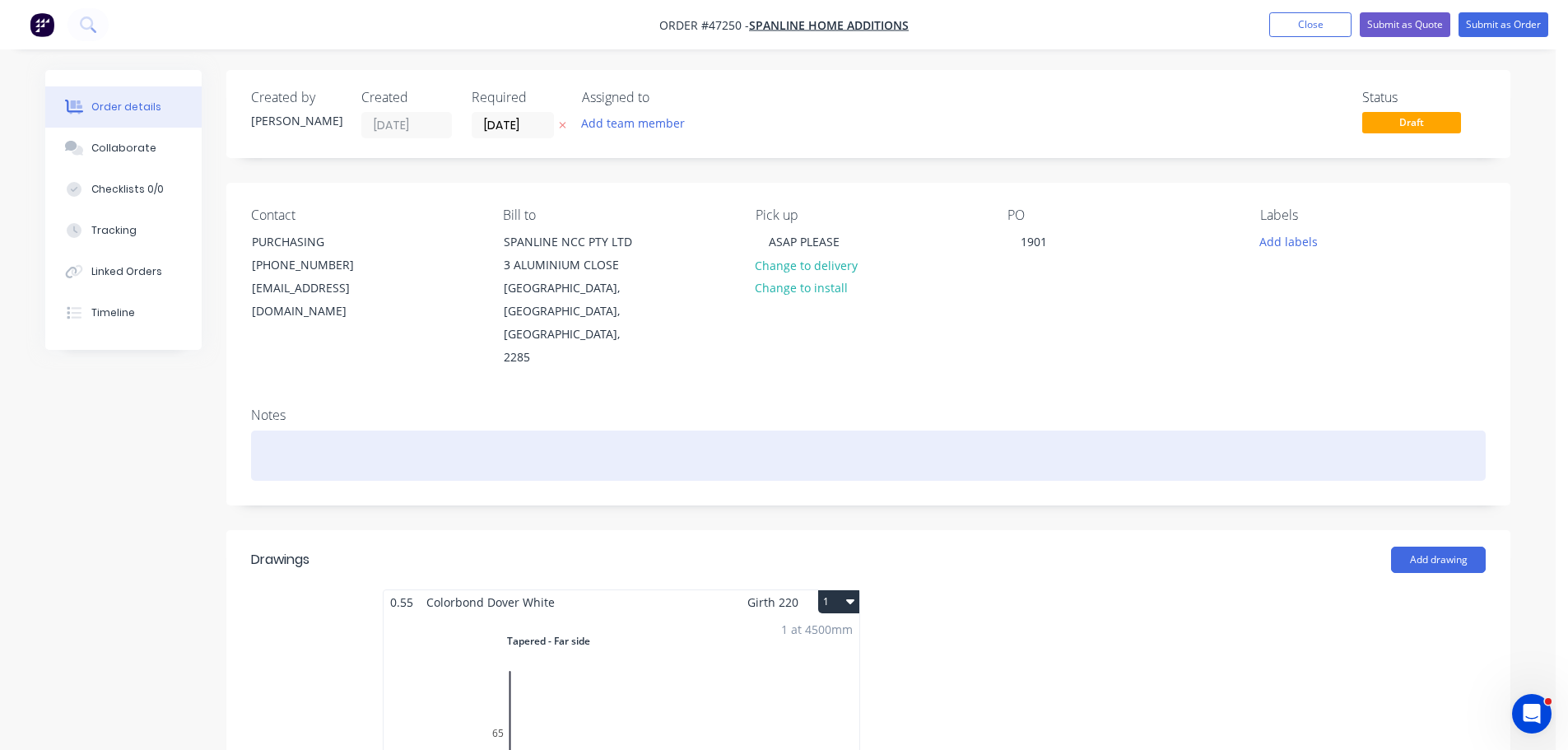
click at [292, 431] on div at bounding box center [868, 456] width 1235 height 50
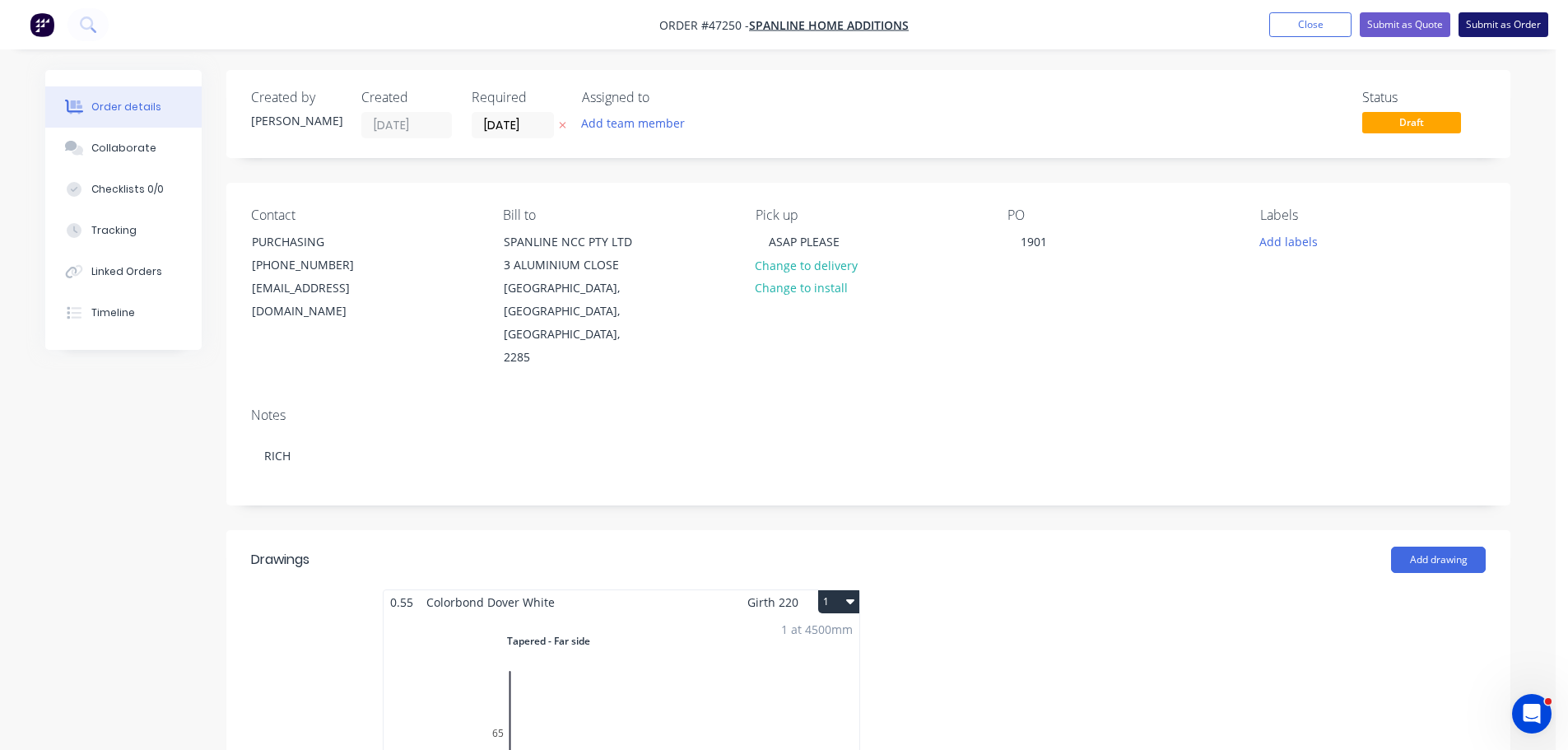
click at [1493, 27] on button "Submit as Order" at bounding box center [1503, 25] width 90 height 25
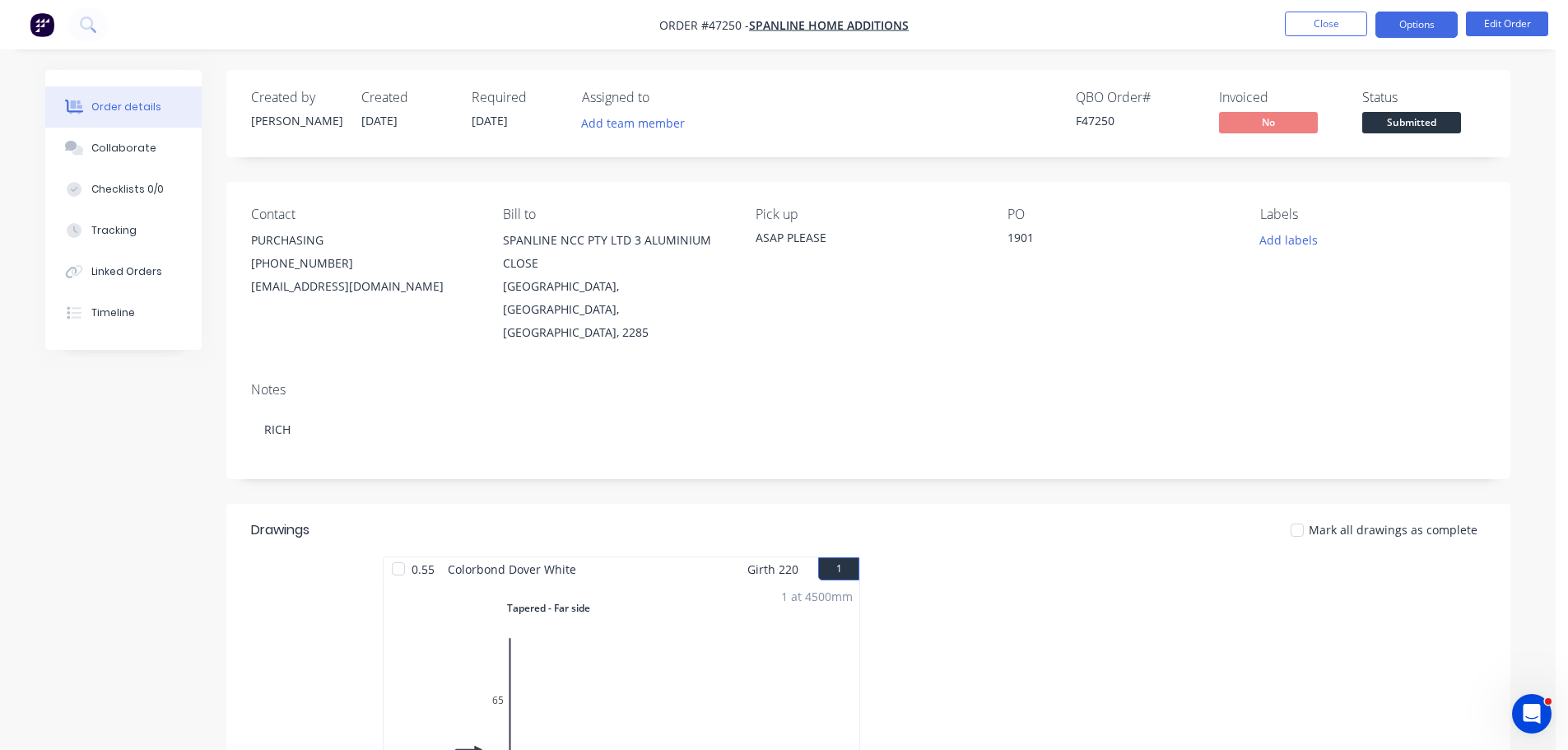
click at [1425, 15] on button "Options" at bounding box center [1416, 24] width 82 height 26
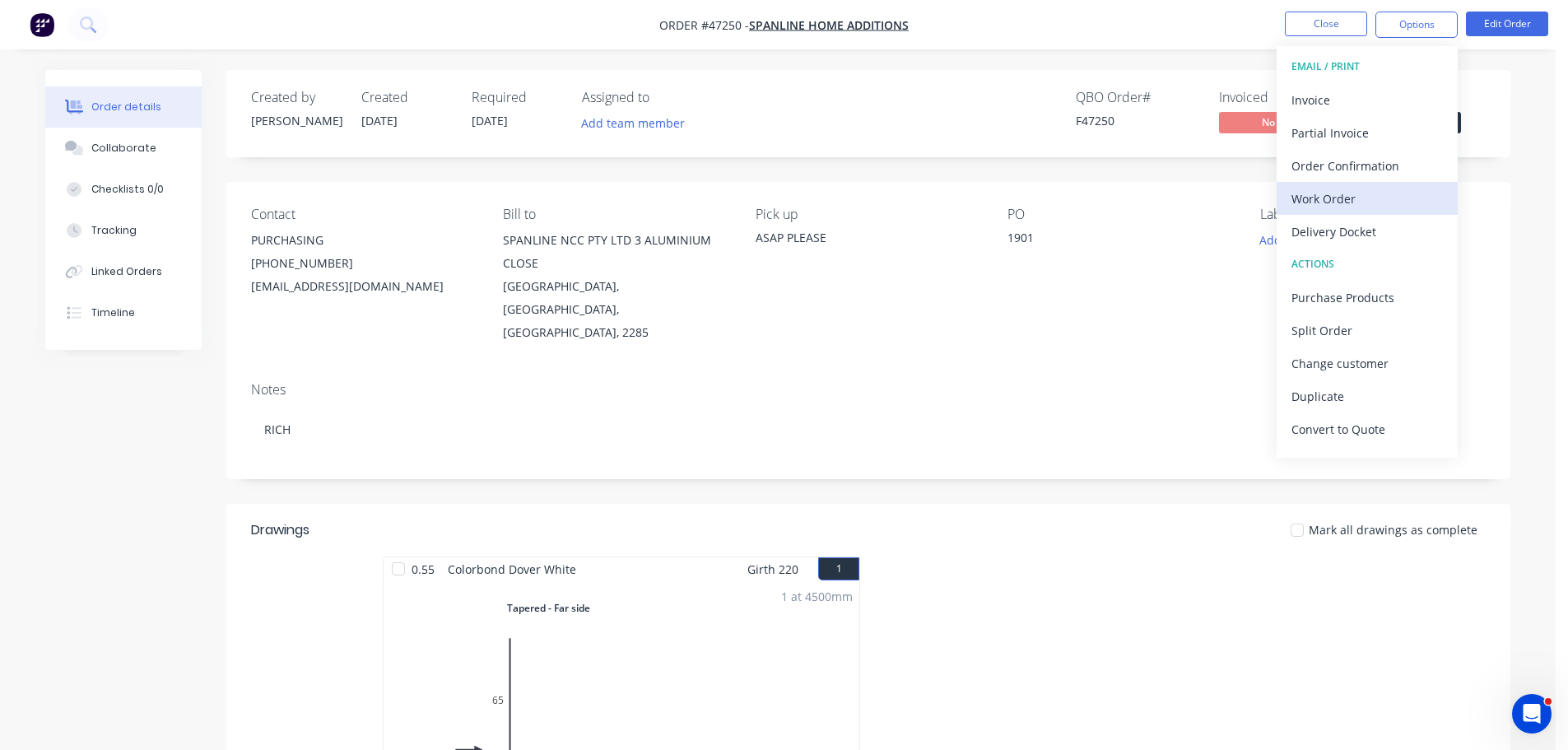
click at [1353, 193] on div "Work Order" at bounding box center [1368, 198] width 152 height 24
click at [1358, 164] on div "Without pricing" at bounding box center [1368, 165] width 152 height 24
click at [1374, 228] on div "Delivery Docket" at bounding box center [1368, 231] width 152 height 24
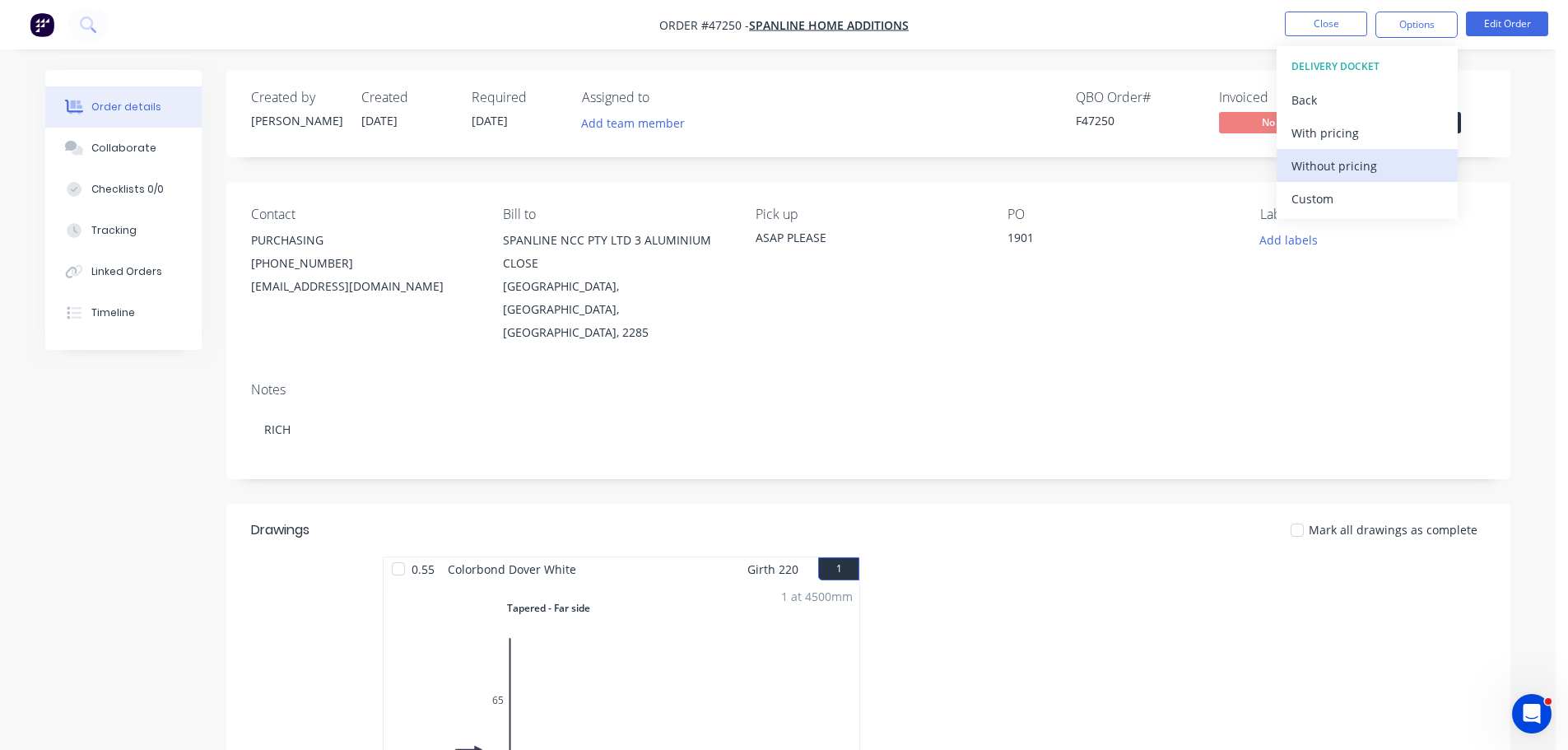
click at [1347, 162] on div "Without pricing" at bounding box center [1368, 165] width 152 height 24
click at [1487, 108] on div "Created by Mel Created 26/08/25 Required 26/08/25 Assigned to Add team member Q…" at bounding box center [868, 113] width 1284 height 87
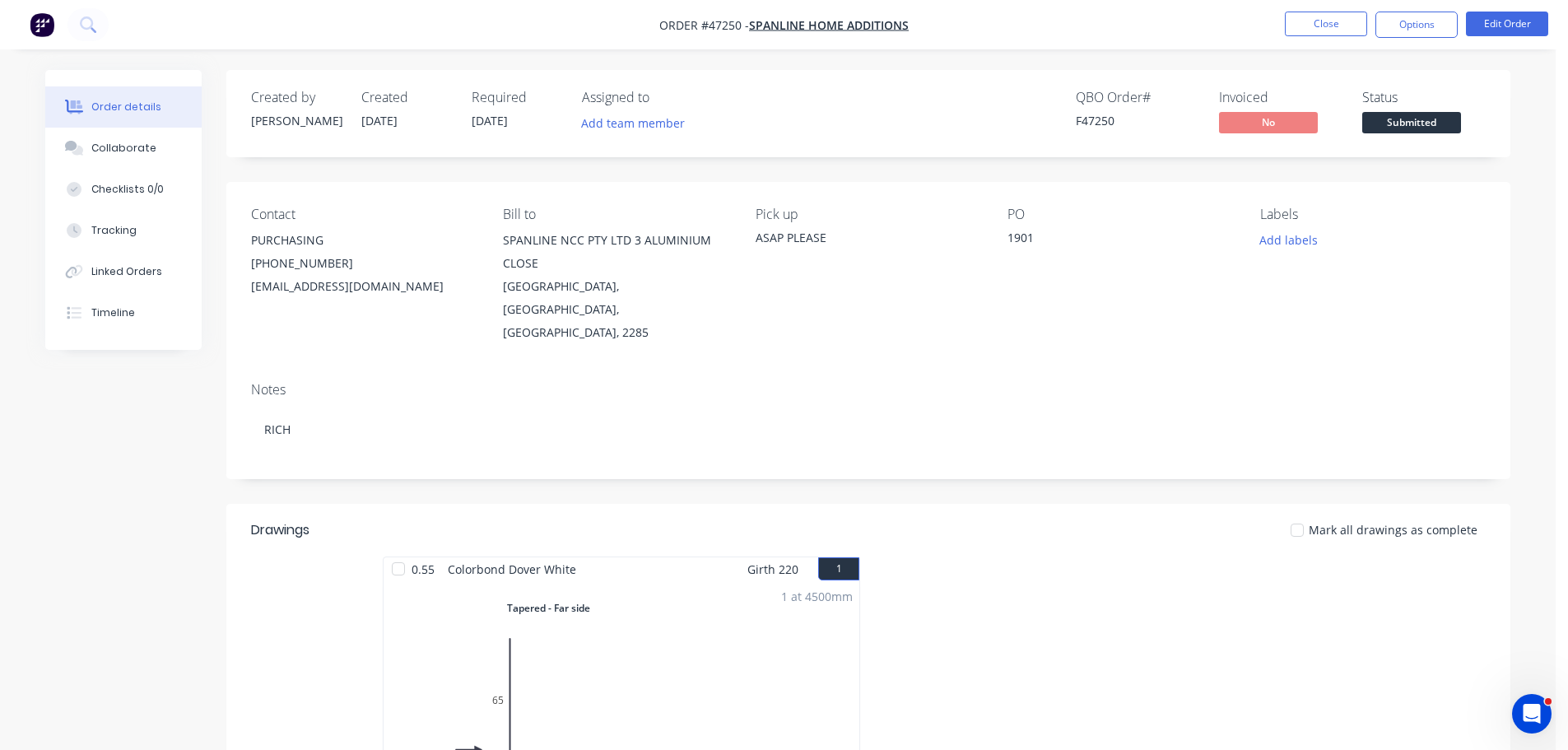
click at [1432, 124] on span "Submitted" at bounding box center [1412, 122] width 99 height 20
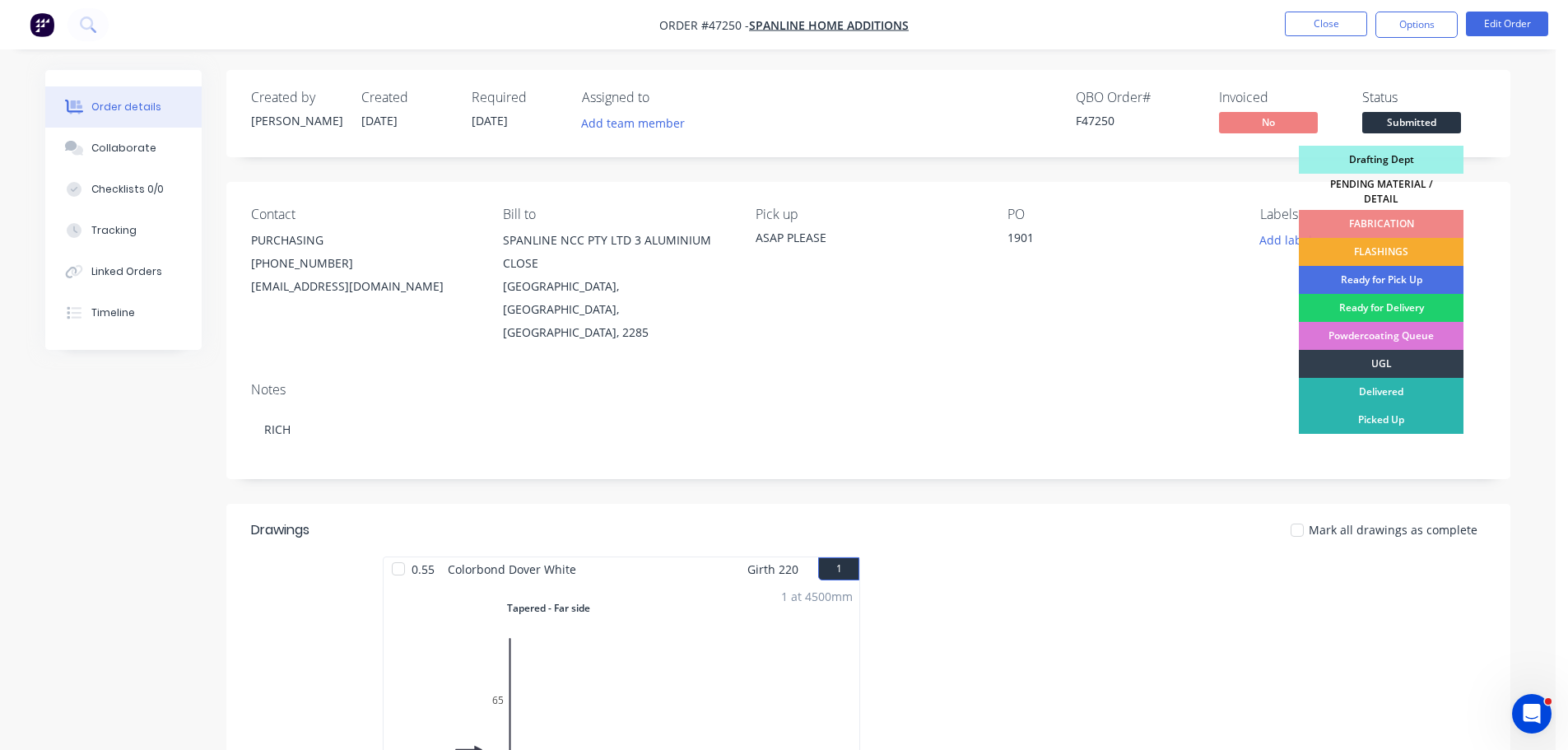
click at [1412, 242] on div "FLASHINGS" at bounding box center [1381, 252] width 165 height 28
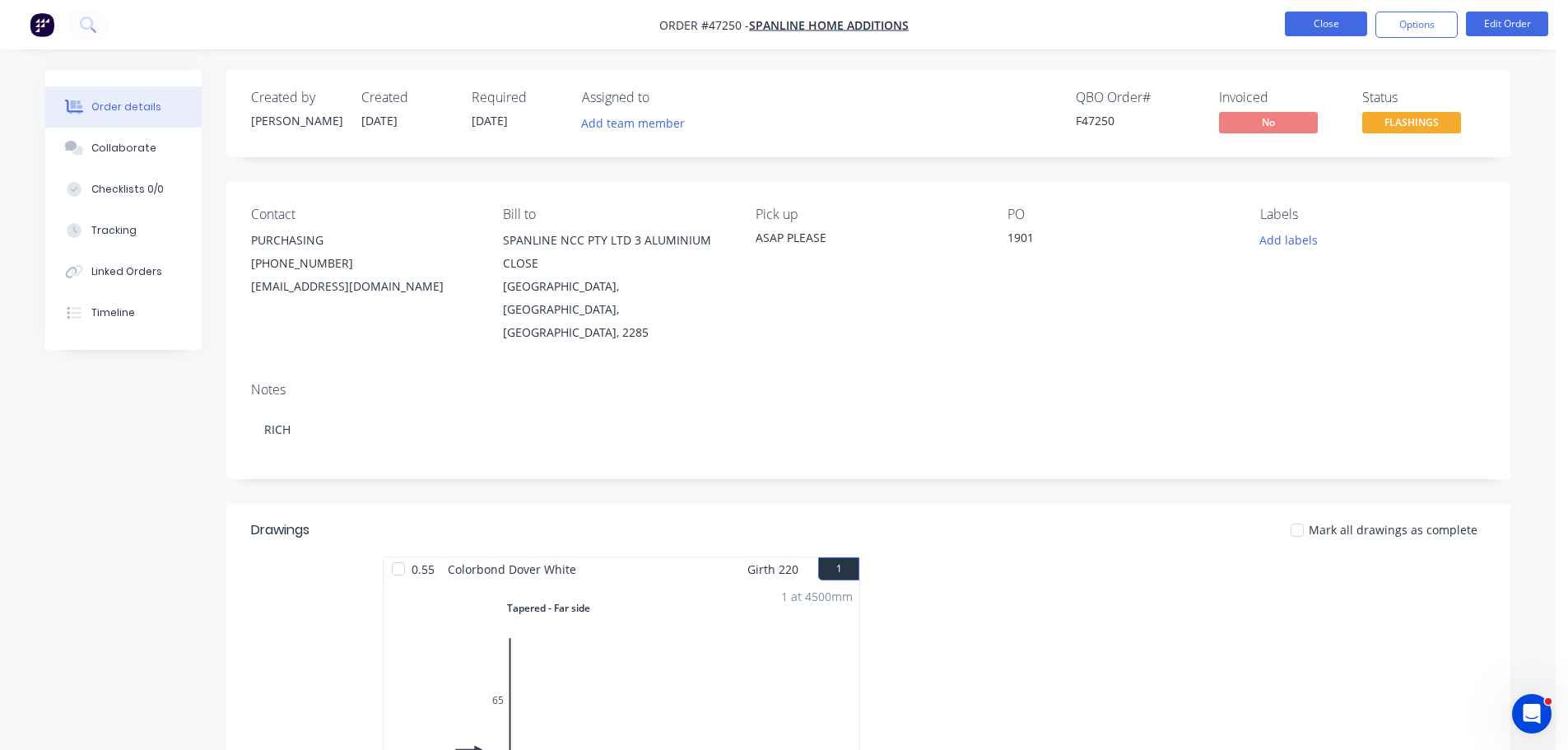
click at [1309, 27] on button "Close" at bounding box center [1326, 24] width 82 height 25
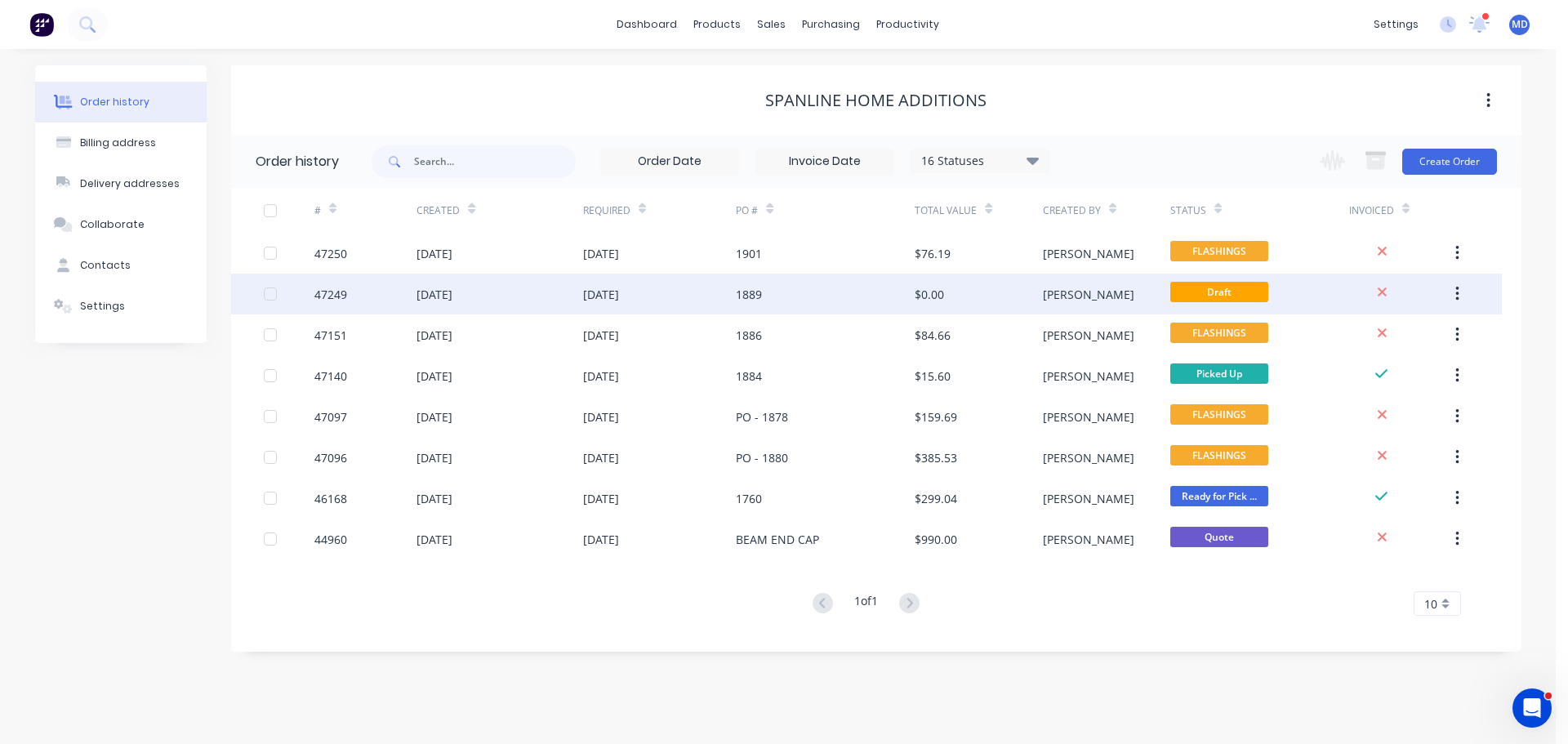
click at [348, 297] on div "47249" at bounding box center [330, 295] width 33 height 17
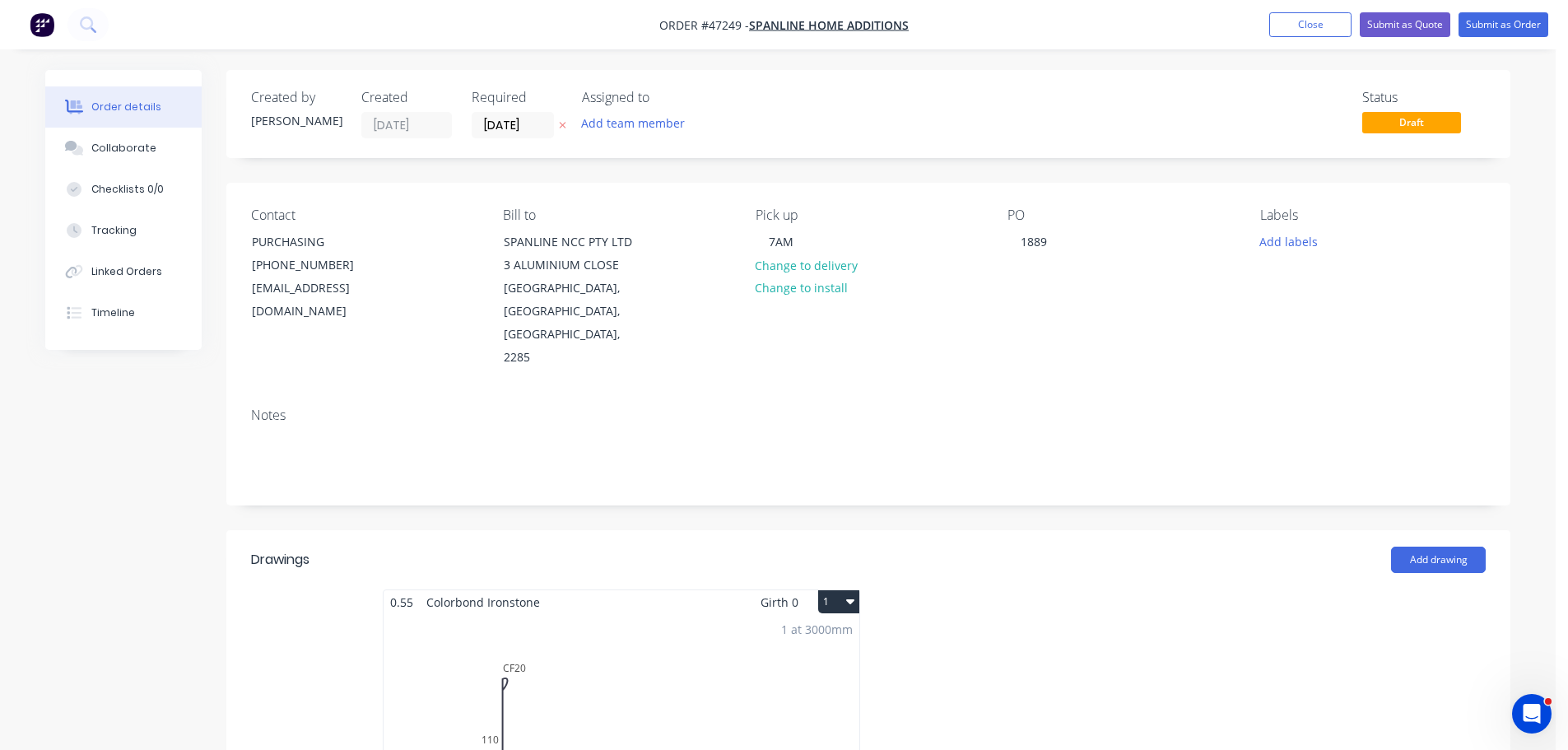
click at [581, 670] on div "1 at 3000mm Total lm $/M Total 3m $0.00 $0.00" at bounding box center [621, 739] width 476 height 251
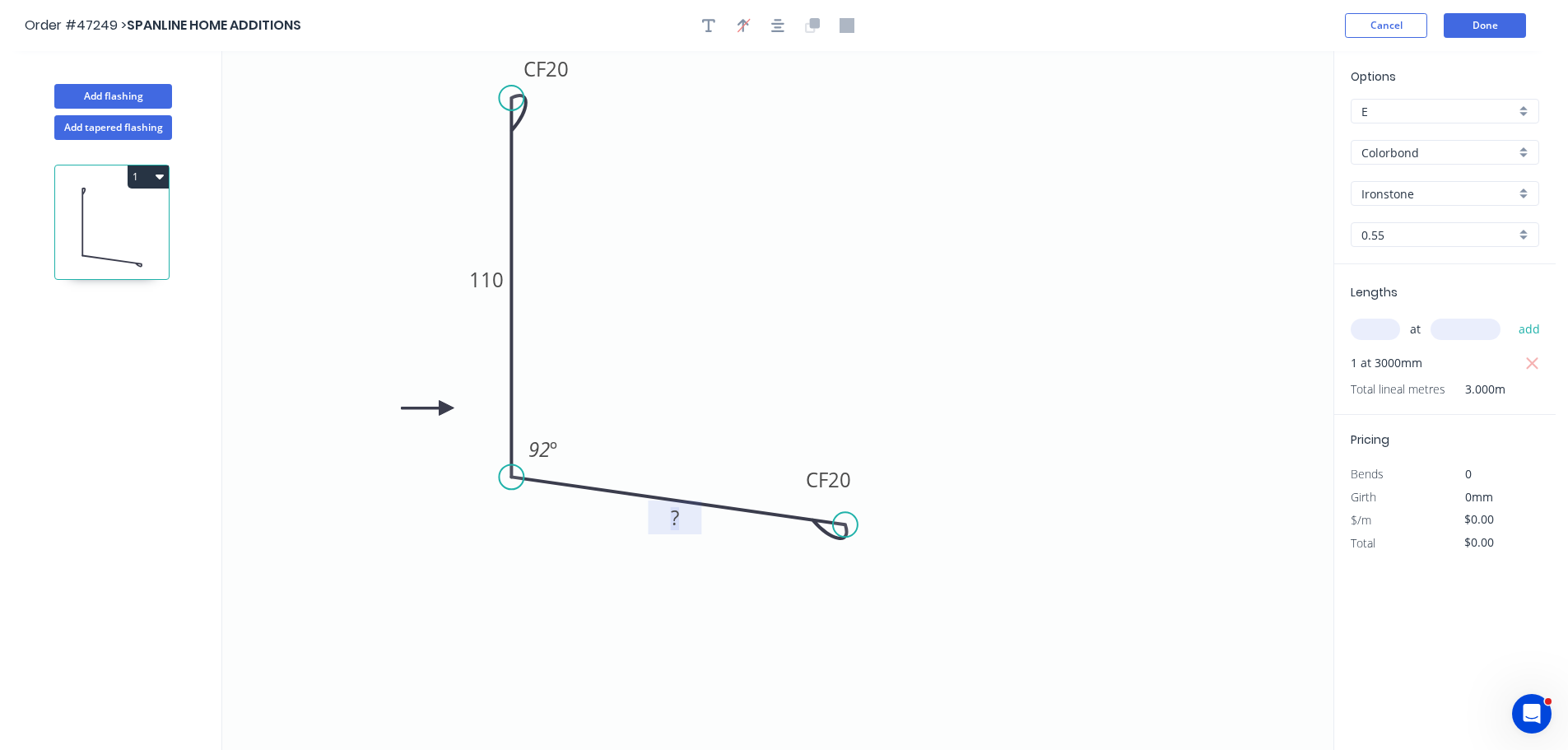
click at [678, 521] on tspan "?" at bounding box center [675, 518] width 9 height 27
click at [979, 415] on icon "0 CF 20 110 CF 20 55 92 º" at bounding box center [778, 401] width 1111 height 699
type input "$13.02"
type input "$39.06"
click at [1491, 19] on button "Done" at bounding box center [1485, 26] width 82 height 25
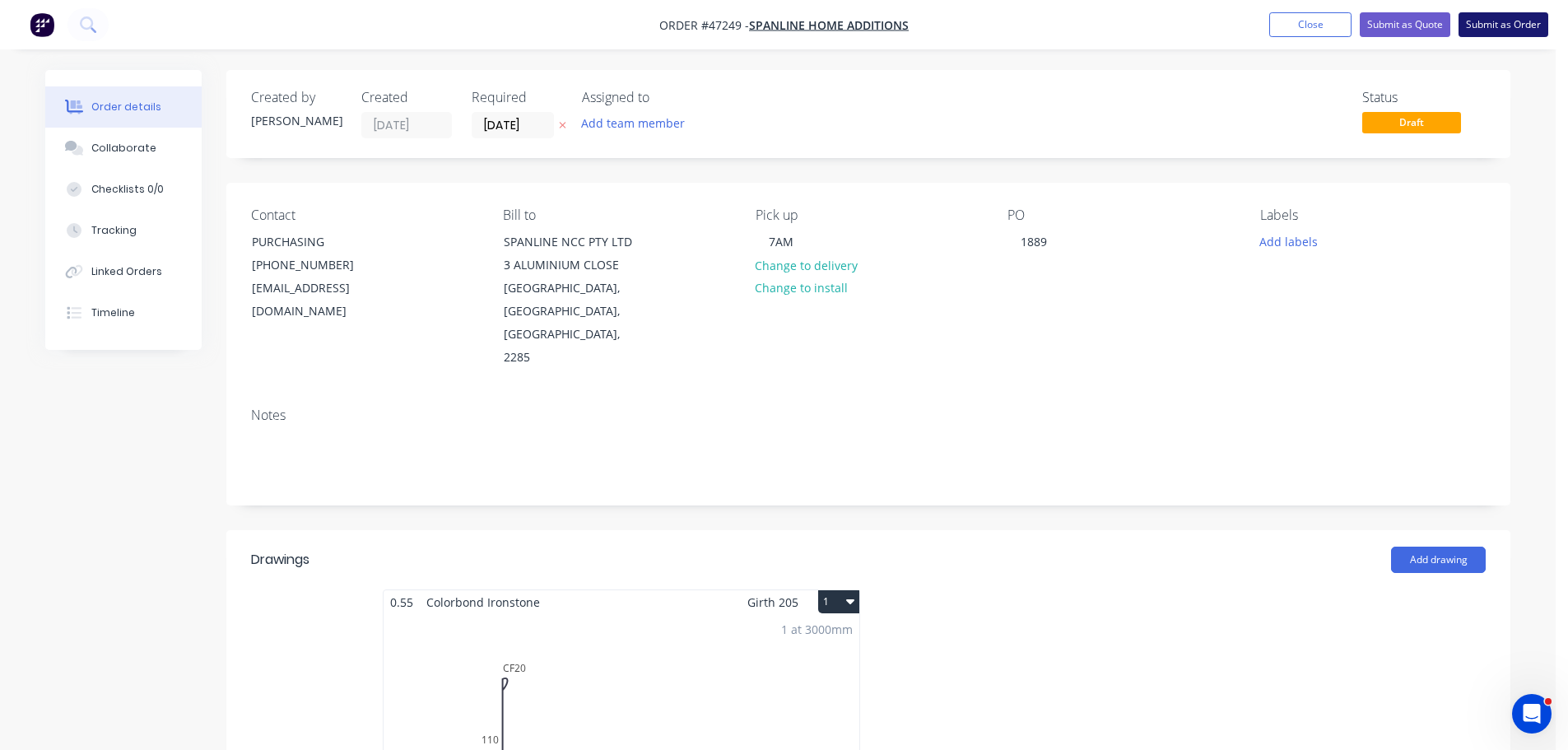
click at [1496, 19] on button "Submit as Order" at bounding box center [1503, 25] width 90 height 25
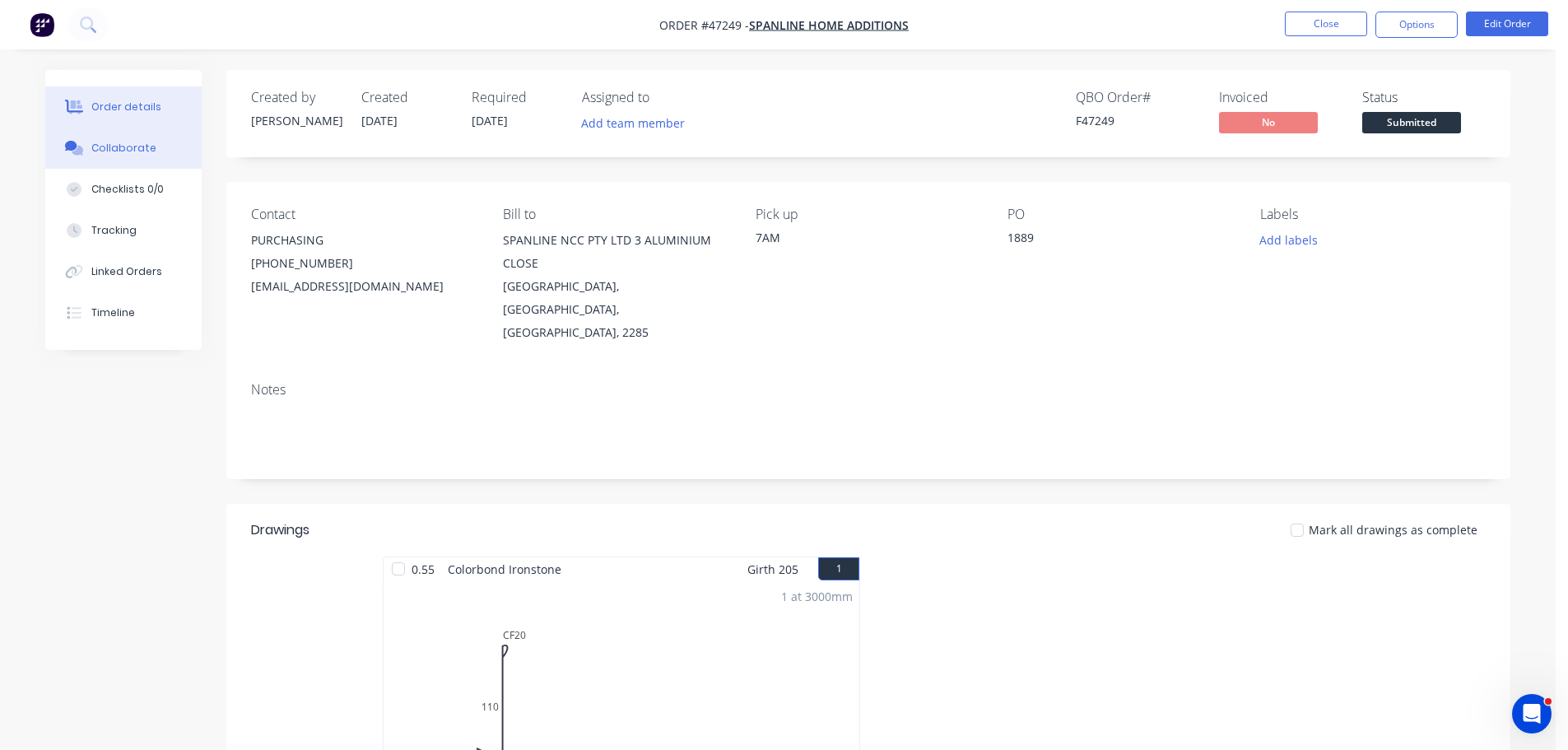
click at [97, 145] on div "Collaborate" at bounding box center [123, 147] width 65 height 15
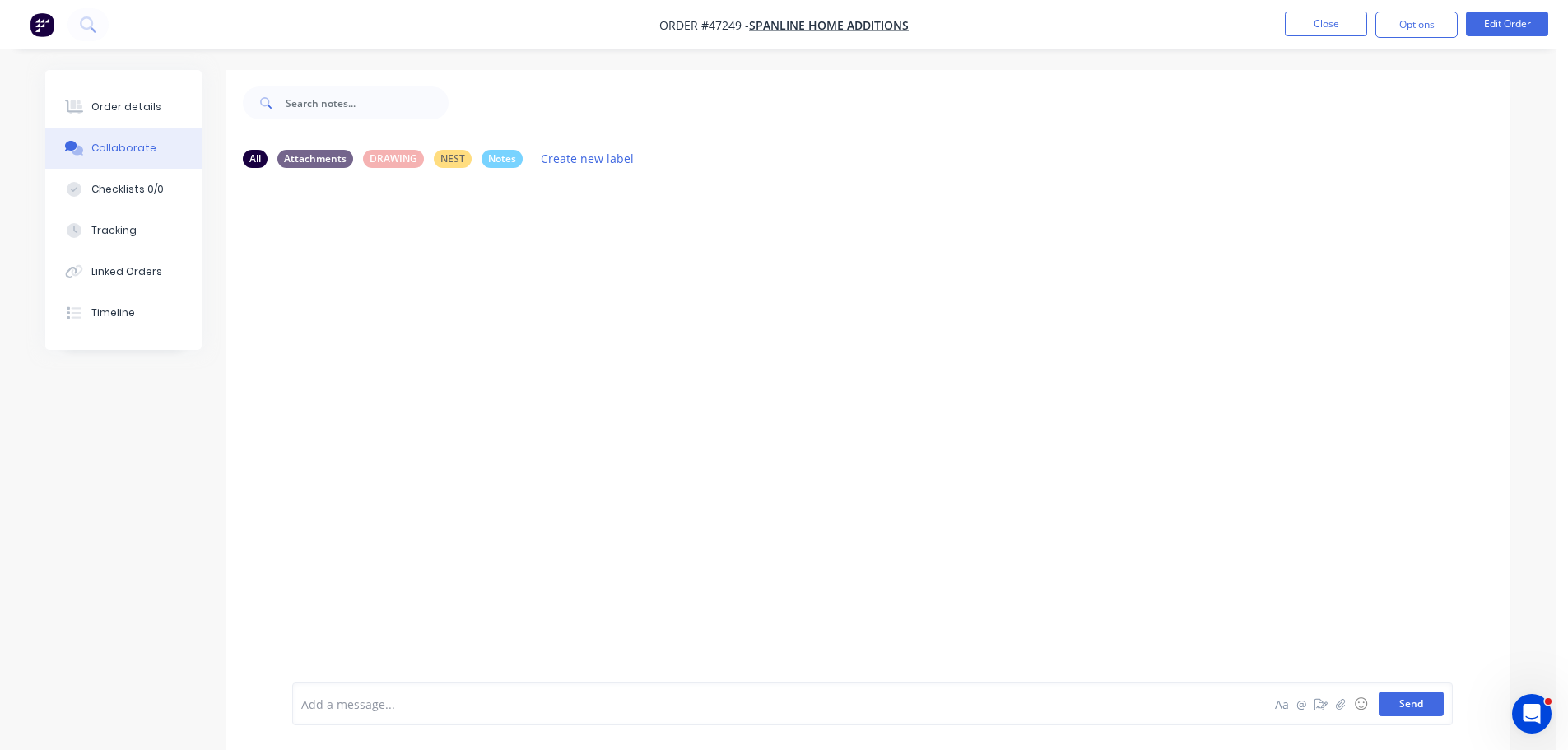
click at [1419, 703] on button "Send" at bounding box center [1411, 704] width 65 height 25
click at [125, 100] on div "Order details" at bounding box center [126, 106] width 70 height 15
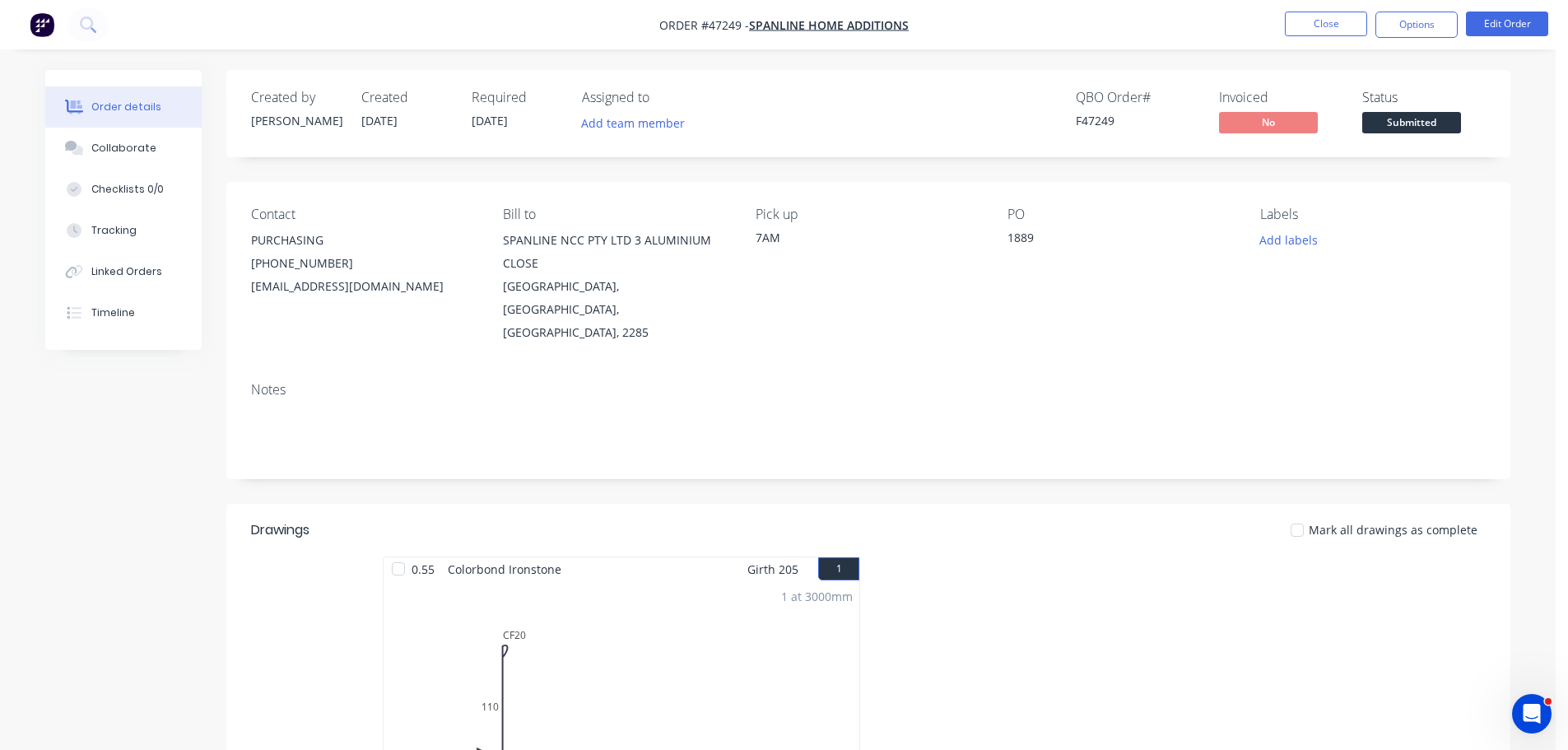
drag, startPoint x: 226, startPoint y: 58, endPoint x: 1531, endPoint y: 21, distance: 1305.5
click at [305, 45] on div "Order #47249 - SPANLINE HOME ADDITIONS Close Options Edit Order Order details C…" at bounding box center [778, 553] width 1556 height 1106
click at [1394, 25] on button "Options" at bounding box center [1416, 24] width 82 height 26
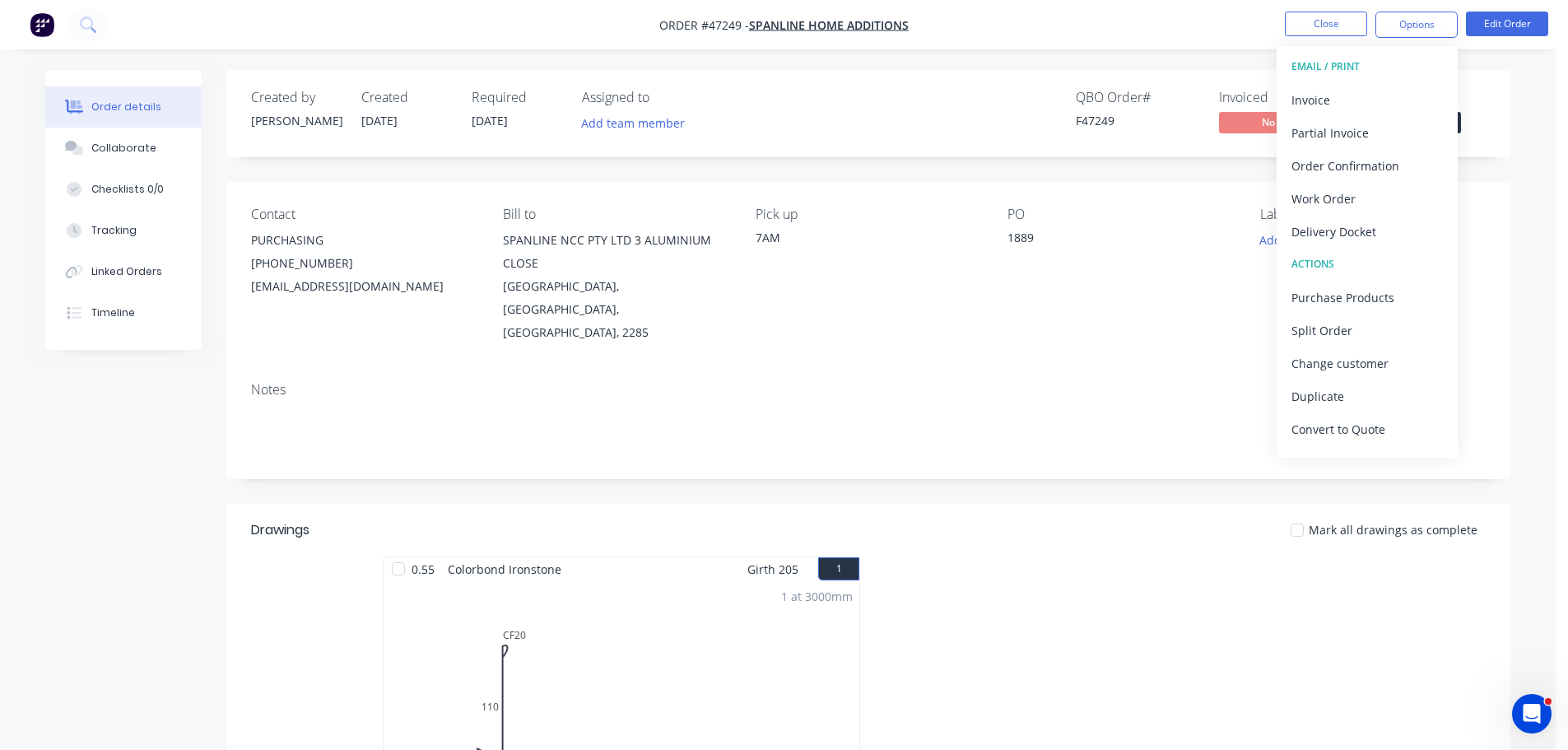
click at [1558, 239] on body "Order #47249 - SPANLINE HOME ADDITIONS Close Options EMAIL / PRINT Invoice Part…" at bounding box center [784, 553] width 1568 height 1106
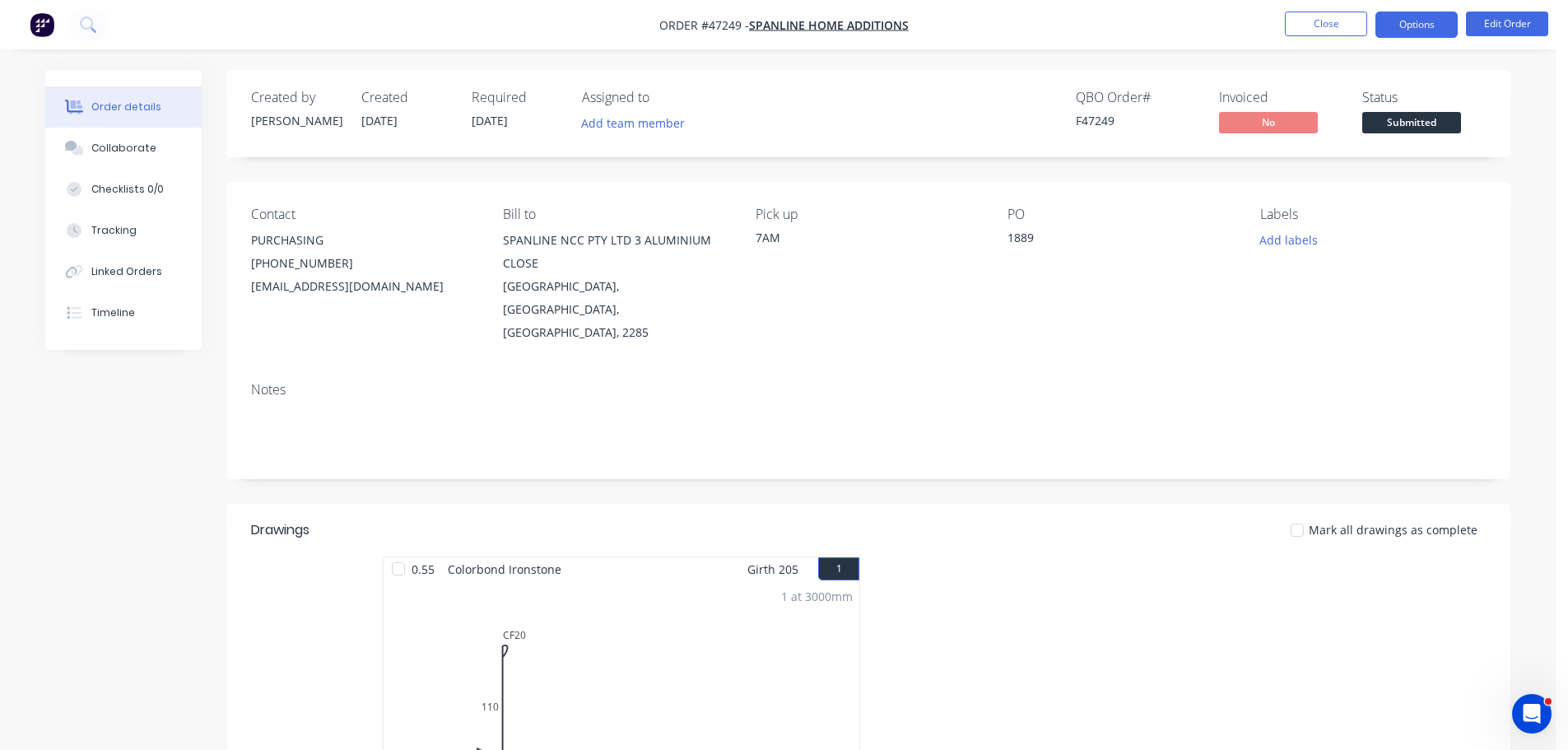
click at [1434, 17] on button "Options" at bounding box center [1416, 24] width 82 height 26
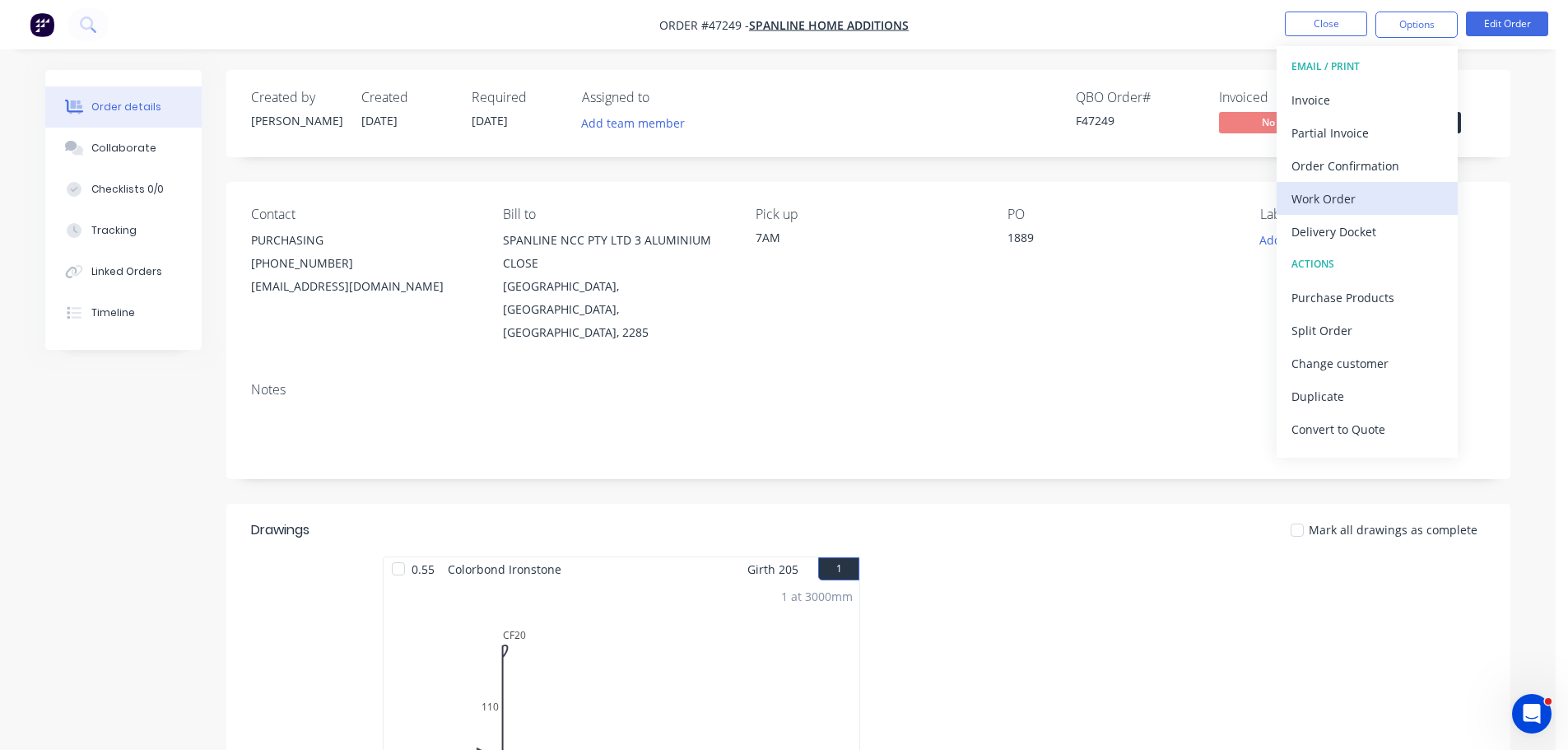
click at [1347, 198] on div "Work Order" at bounding box center [1368, 198] width 152 height 24
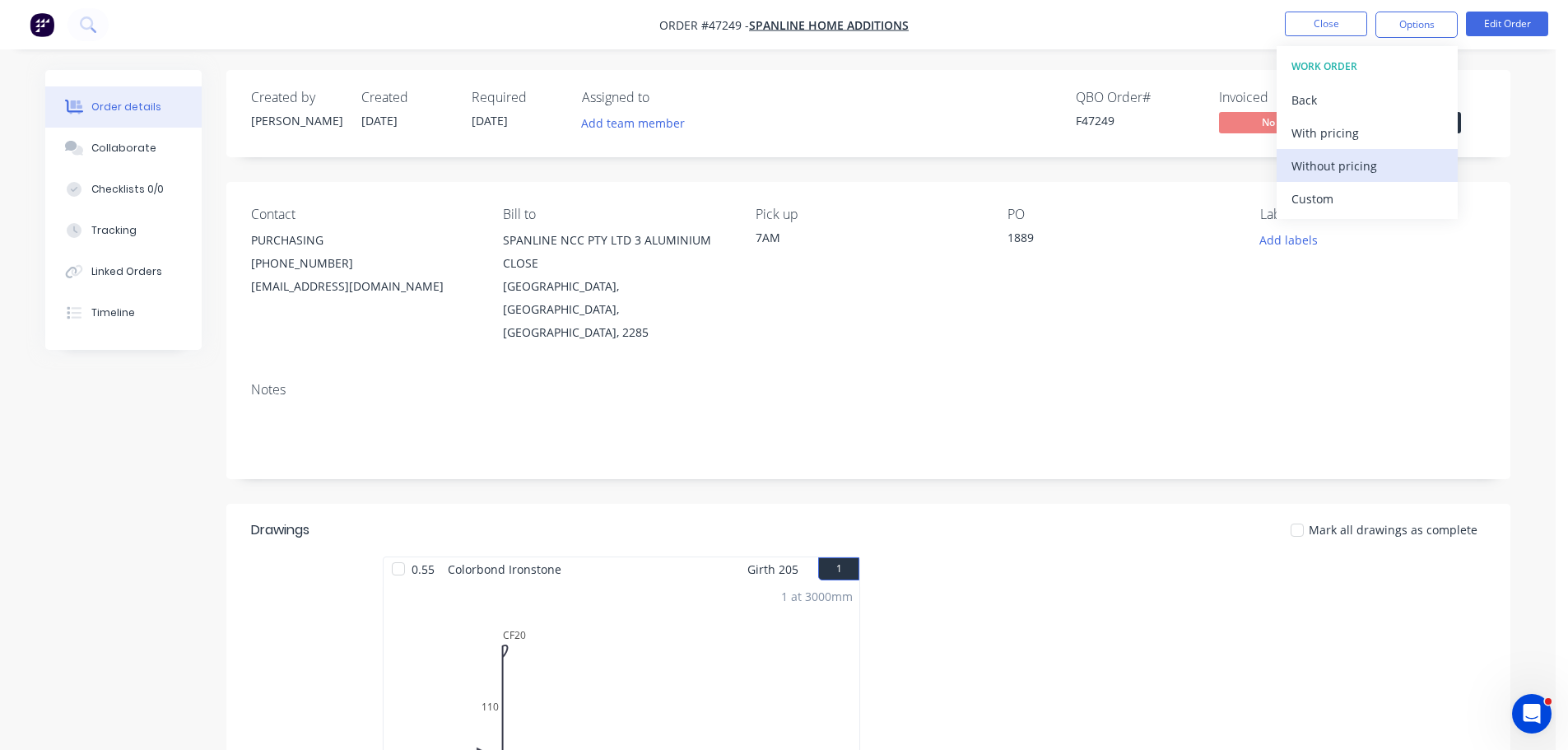
click at [1353, 175] on div "Without pricing" at bounding box center [1368, 165] width 152 height 24
click at [1476, 195] on div "Contact PURCHASING (02) 4958 4822 customers@spanlinenewcastle.com.au Bill to SP…" at bounding box center [868, 275] width 1284 height 187
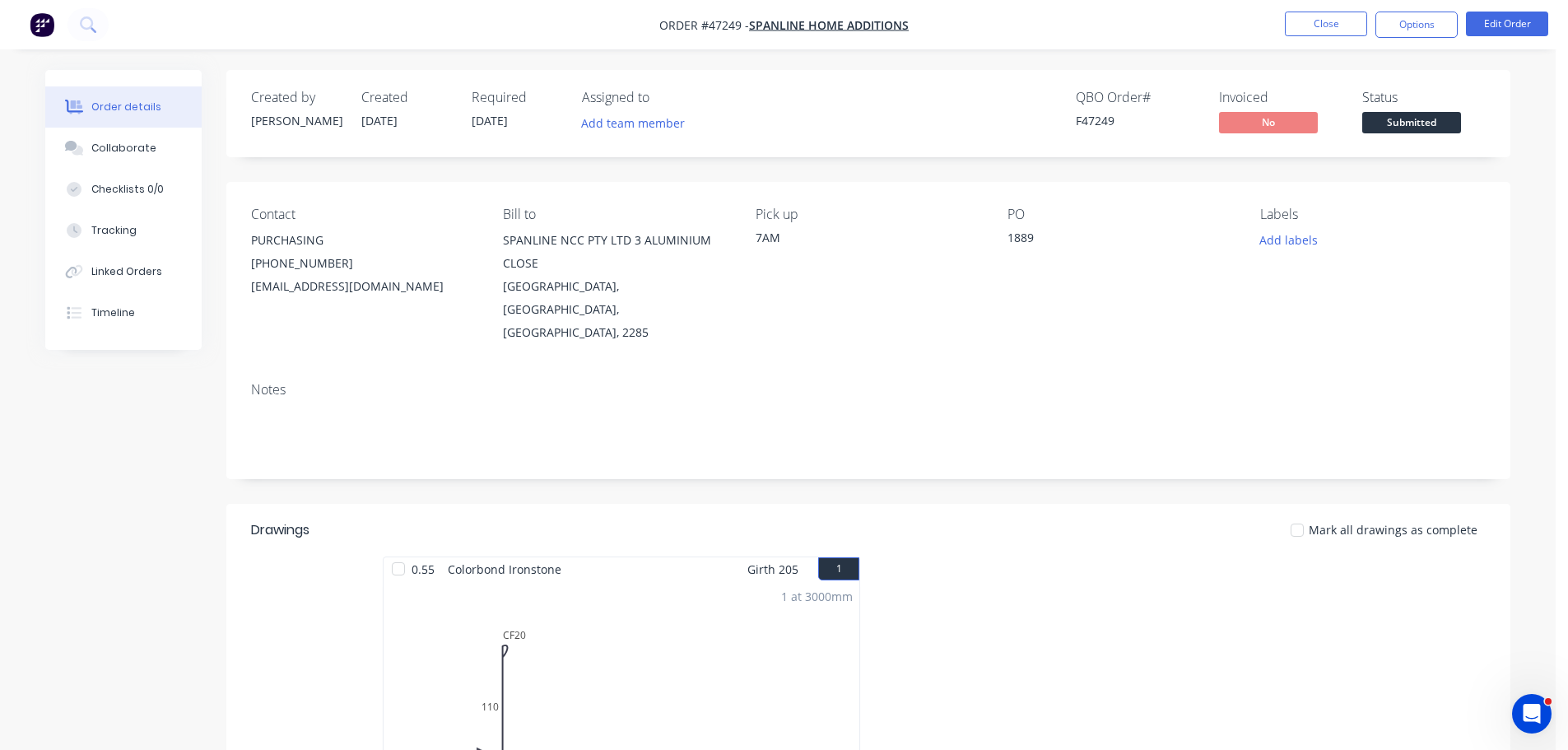
click at [1426, 127] on span "Submitted" at bounding box center [1412, 122] width 99 height 20
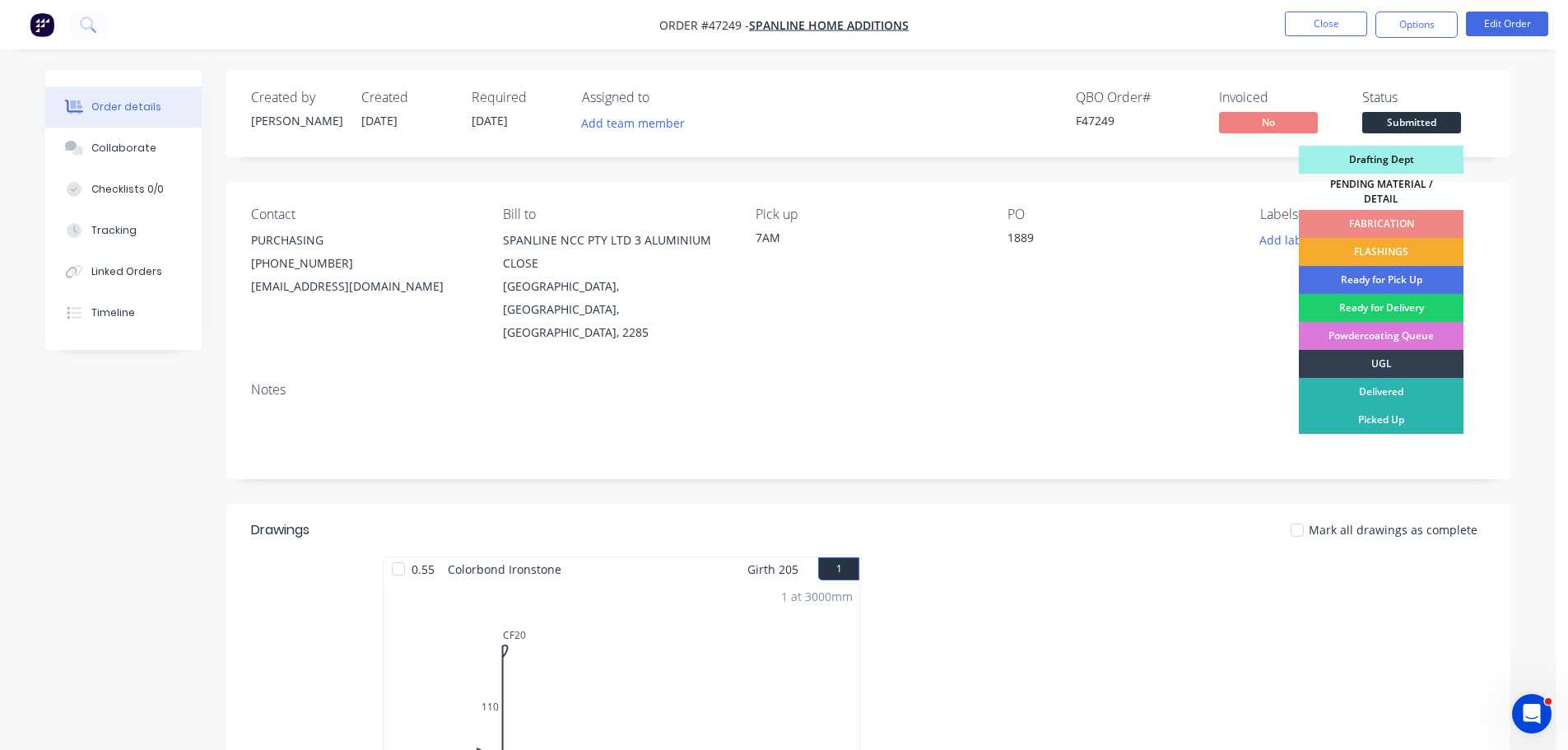
click at [1358, 241] on div "FLASHINGS" at bounding box center [1381, 252] width 165 height 28
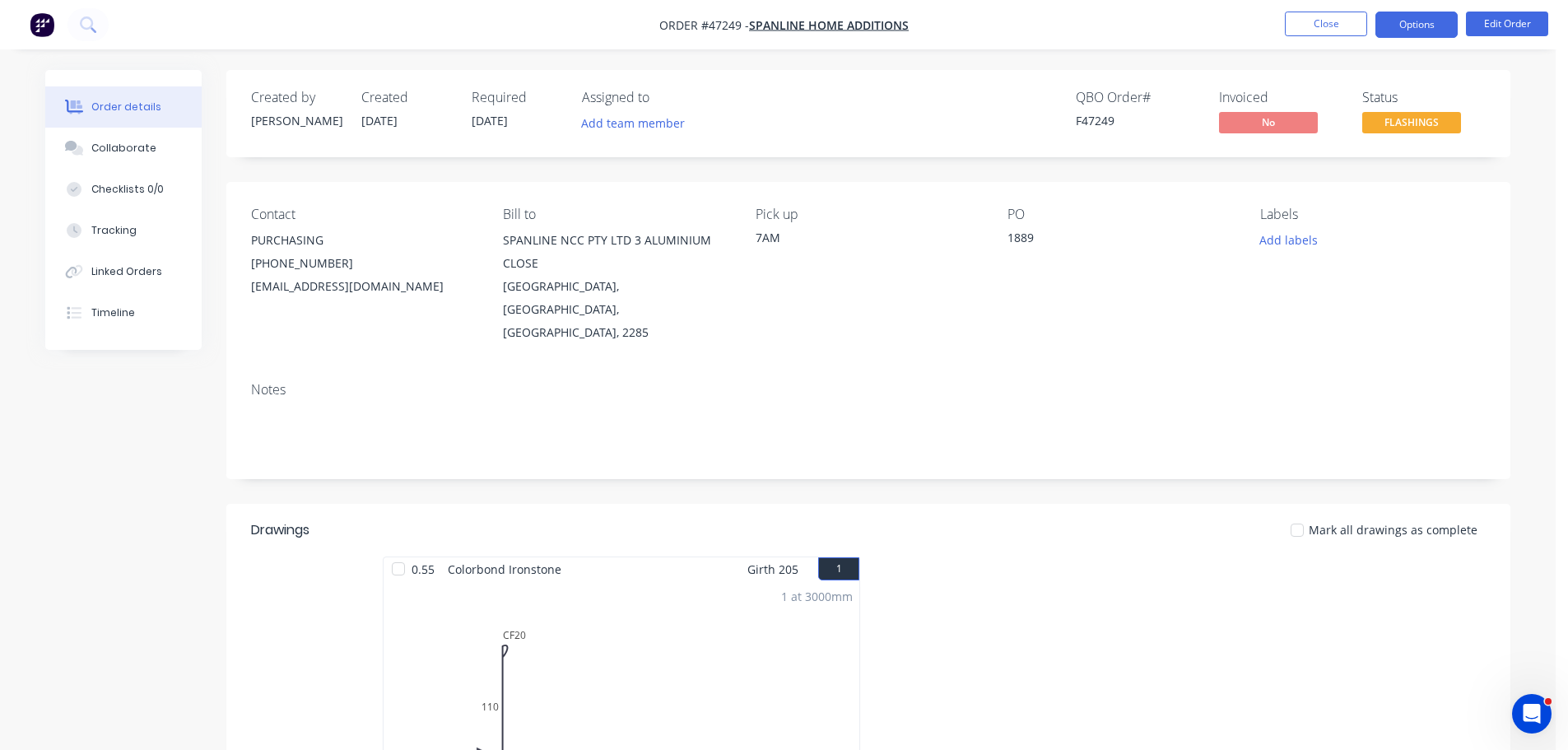
click at [1426, 16] on button "Options" at bounding box center [1416, 24] width 82 height 26
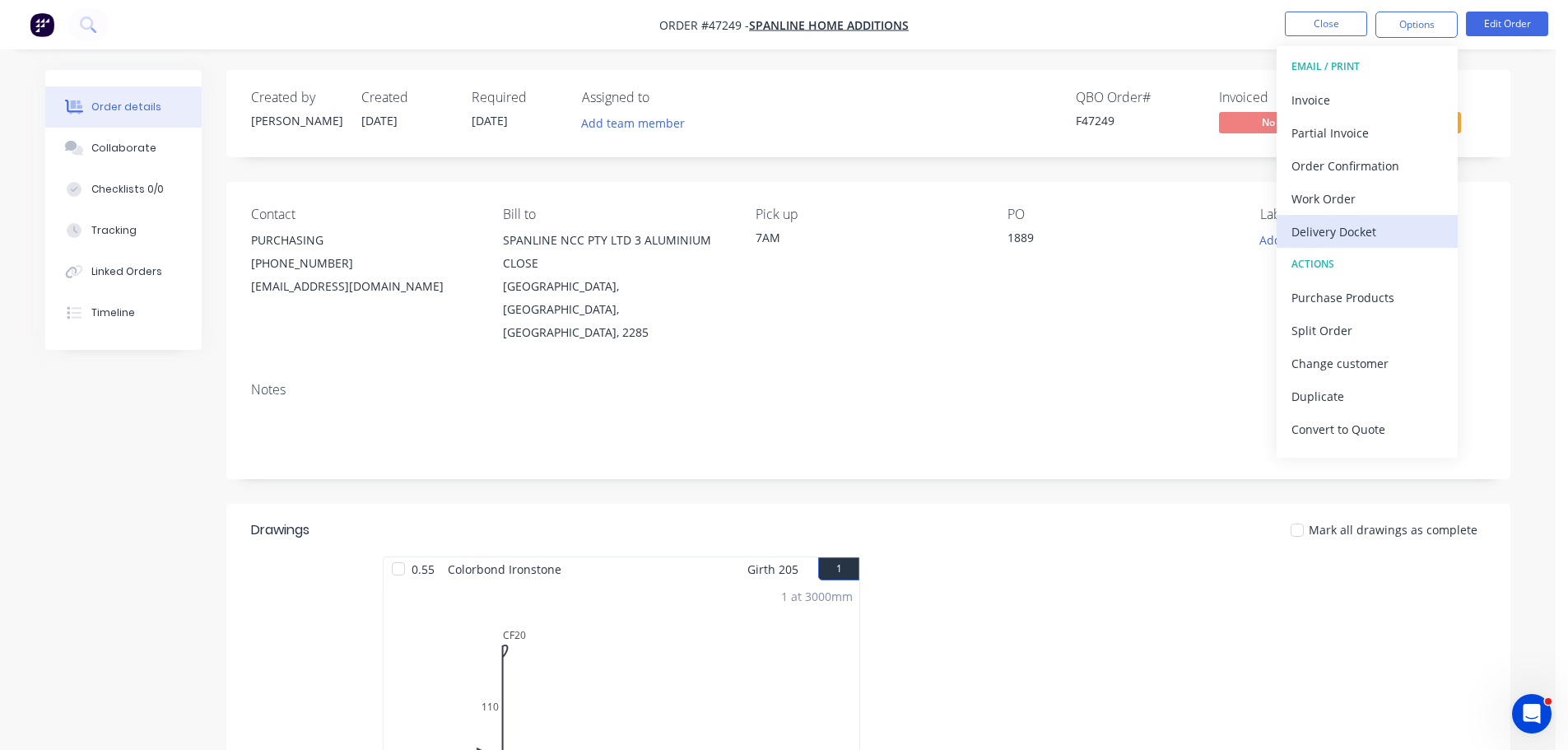
click at [1380, 225] on div "Delivery Docket" at bounding box center [1368, 231] width 152 height 24
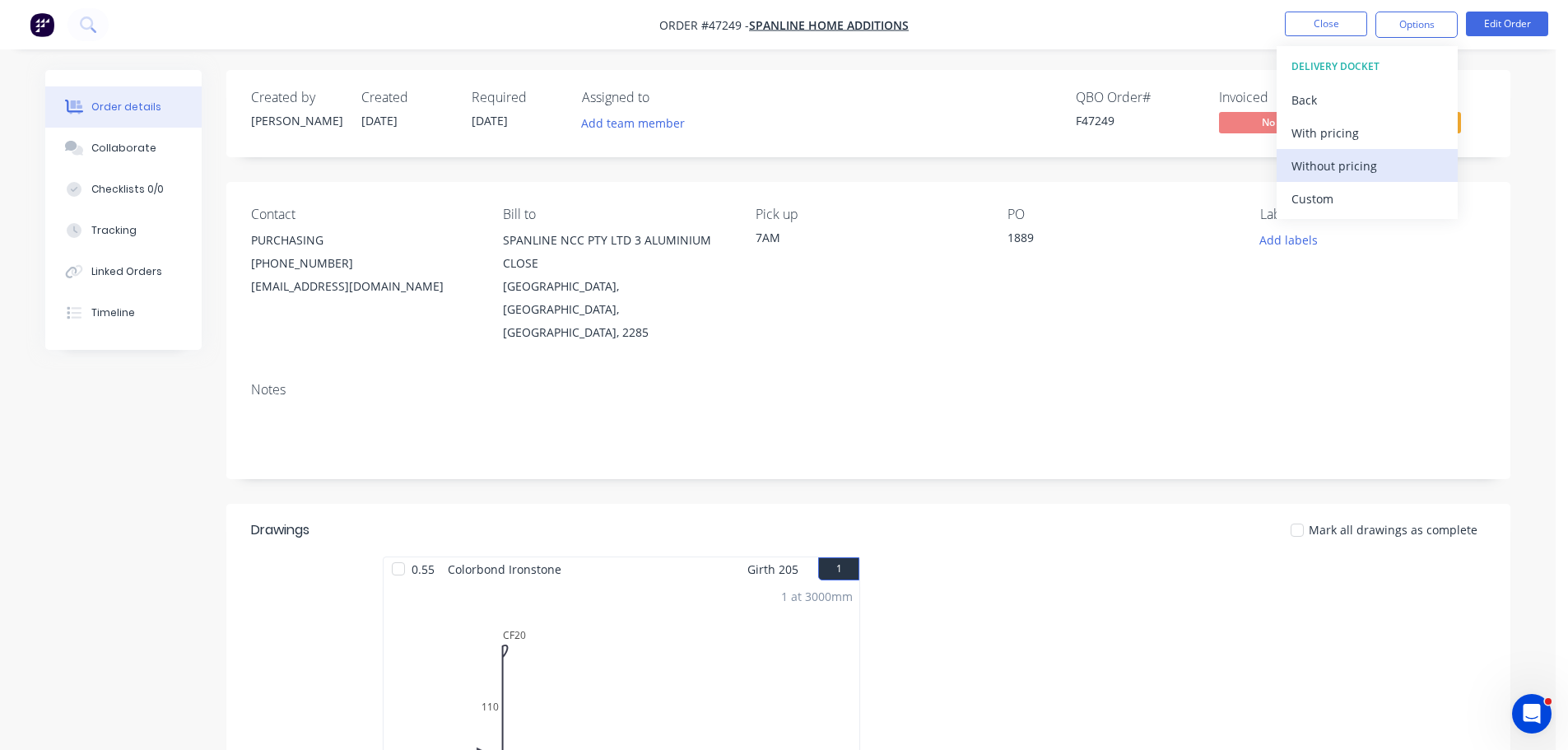
click at [1374, 165] on div "Without pricing" at bounding box center [1368, 165] width 152 height 24
click at [1500, 100] on div "Created by Mel Created 26/08/25 Required 27/08/25 Assigned to Add team member Q…" at bounding box center [868, 113] width 1284 height 87
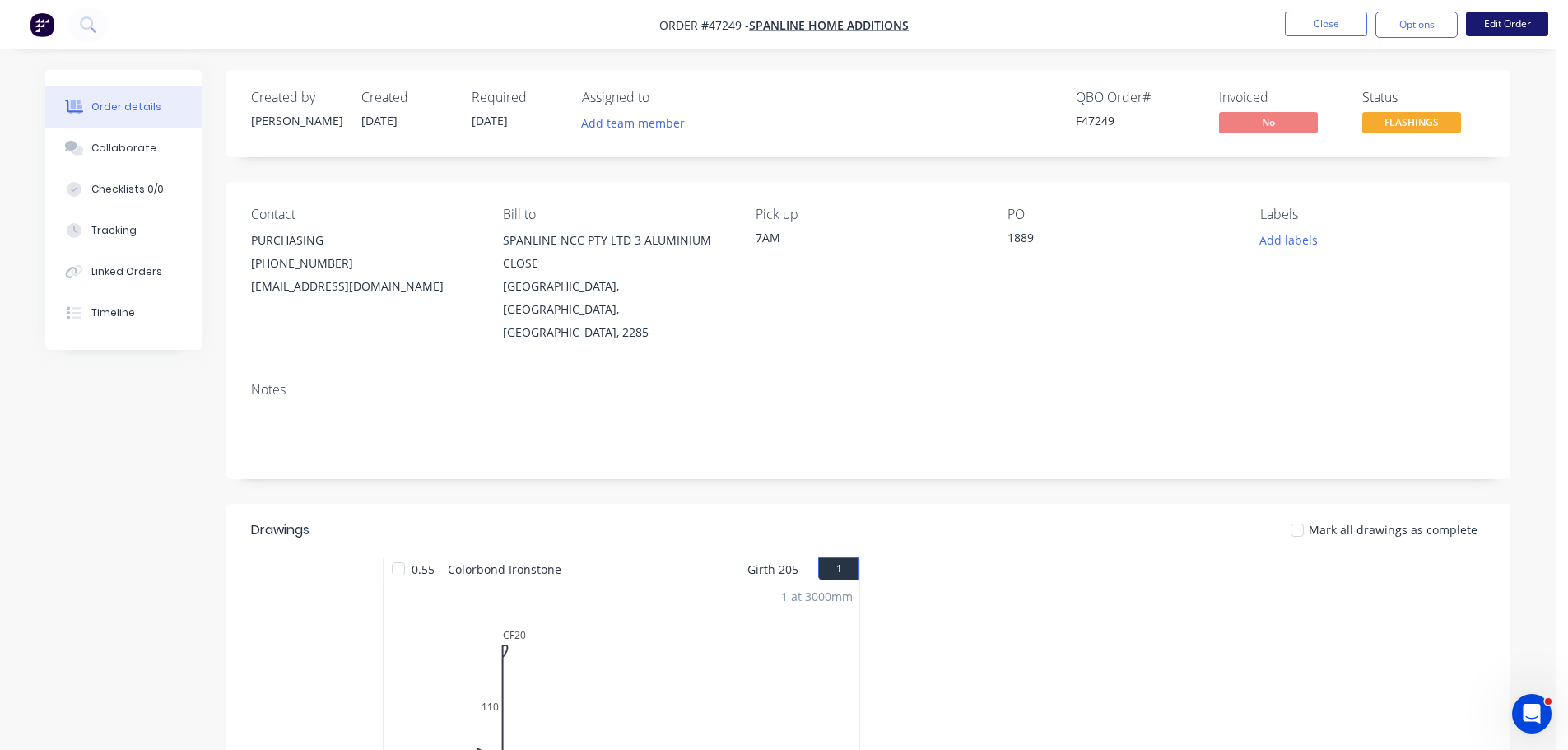
click at [1504, 28] on button "Edit Order" at bounding box center [1507, 24] width 82 height 25
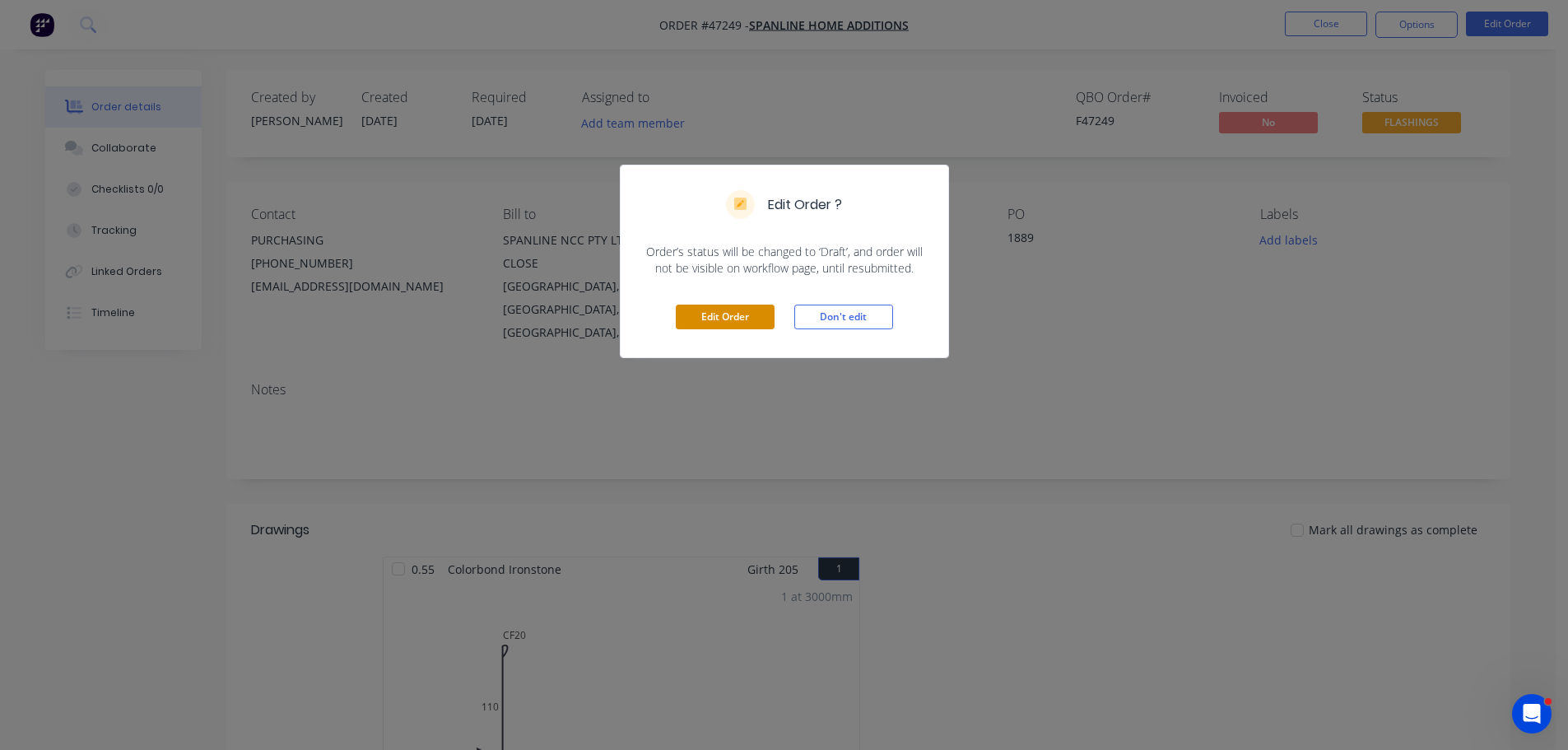
click at [754, 324] on button "Edit Order" at bounding box center [725, 317] width 99 height 25
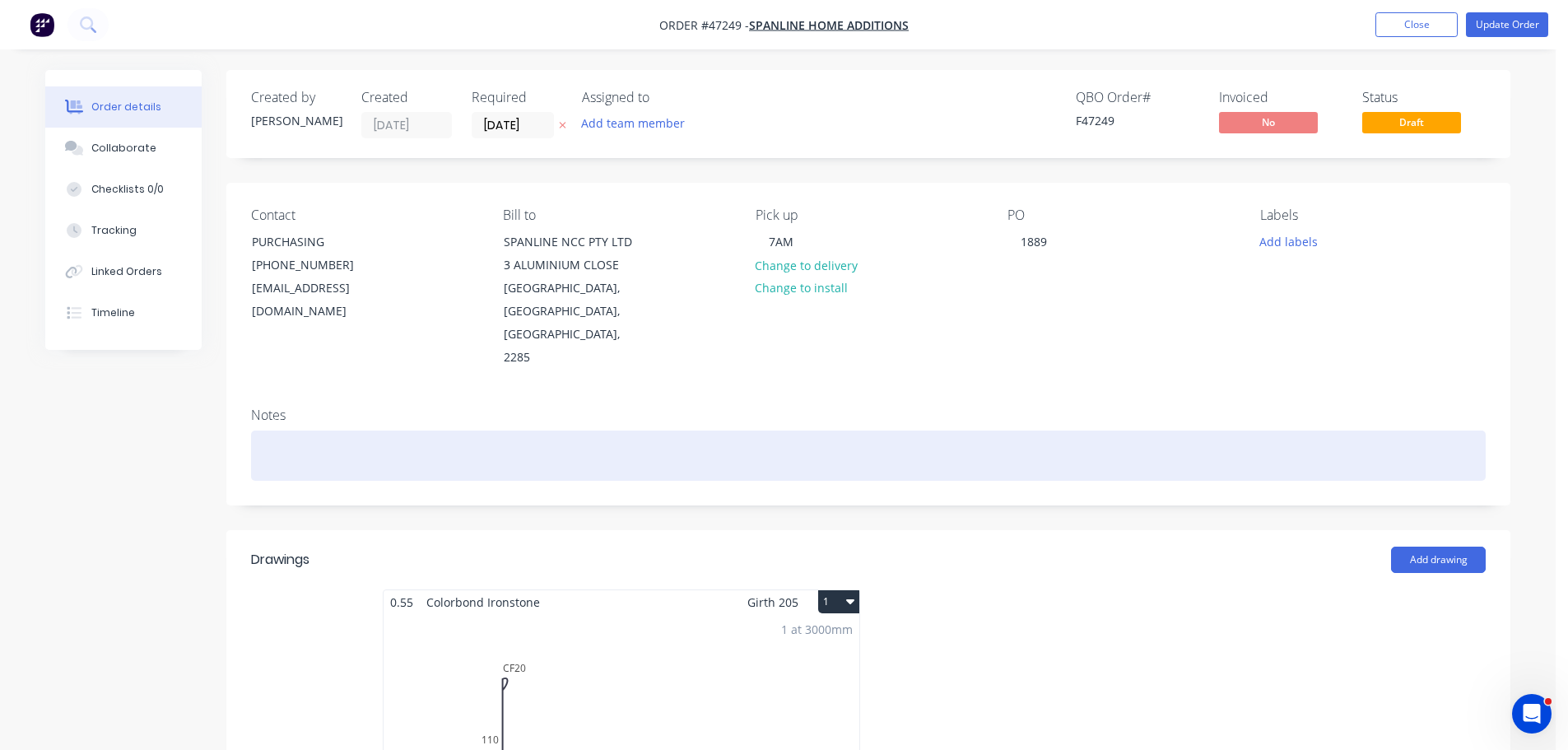
click at [317, 431] on div at bounding box center [868, 456] width 1235 height 50
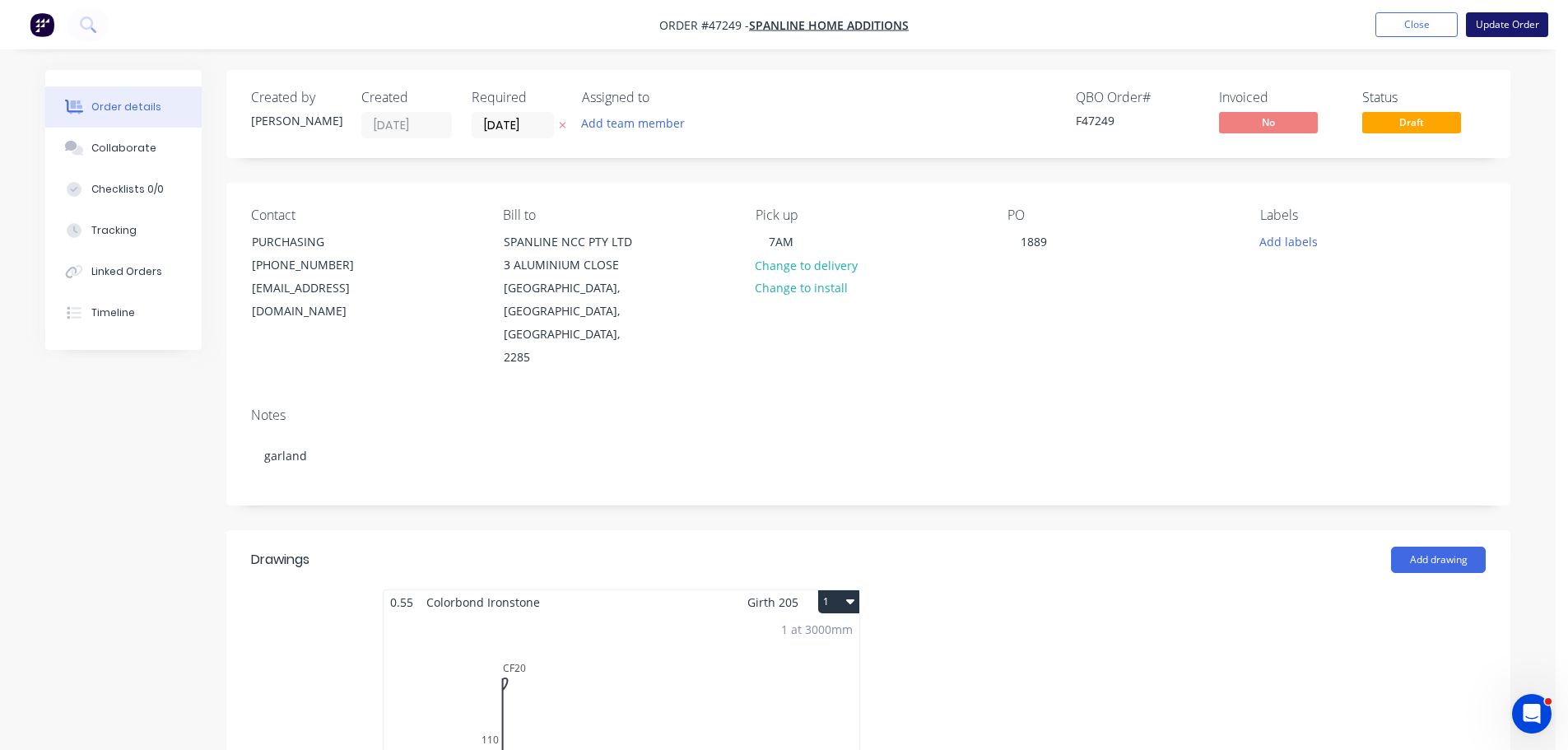
click at [1519, 23] on button "Update Order" at bounding box center [1507, 25] width 82 height 25
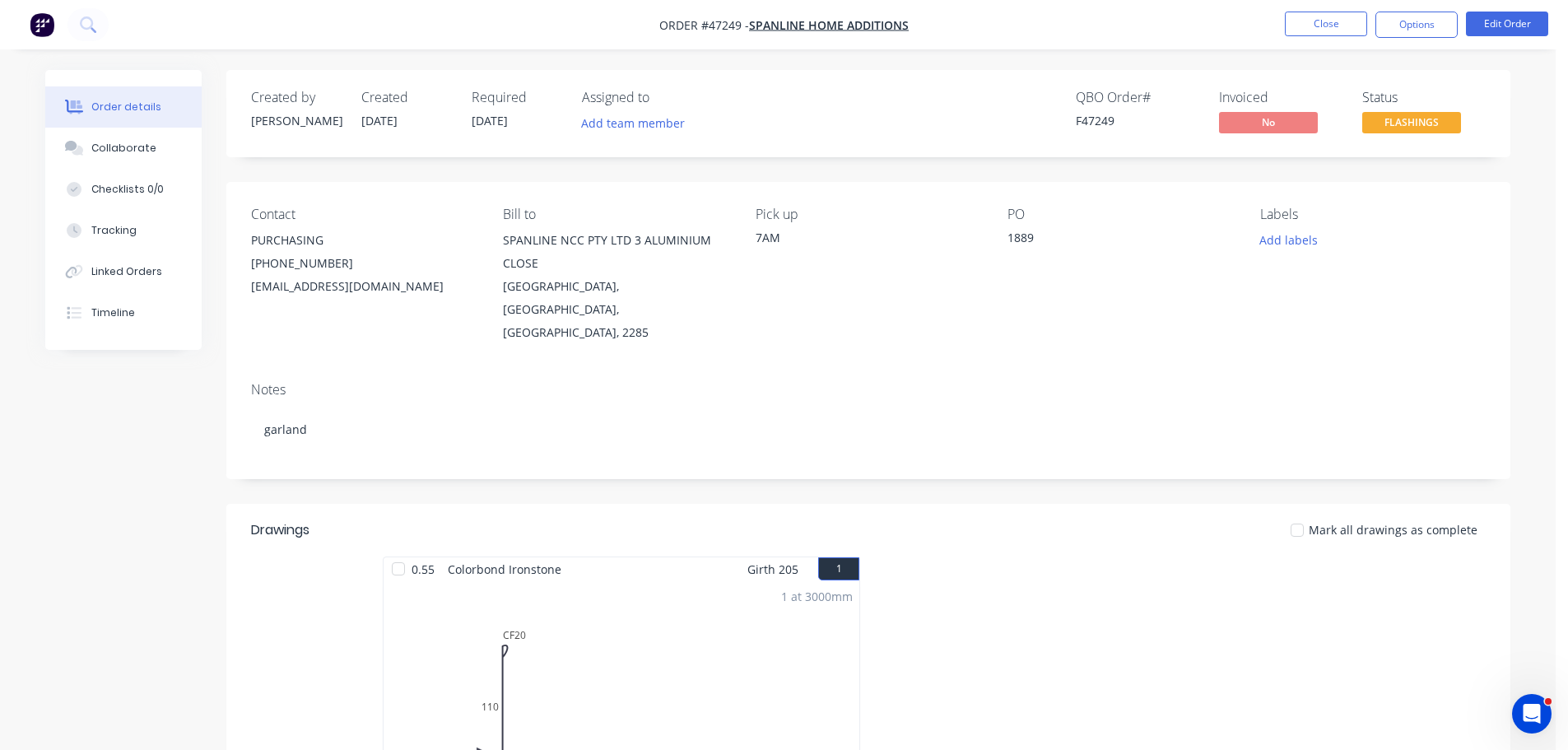
drag, startPoint x: 1328, startPoint y: 25, endPoint x: 1501, endPoint y: 98, distance: 187.8
click at [1501, 98] on div "Created by Mel Created 26/08/25 Required 27/08/25 Assigned to Add team member Q…" at bounding box center [868, 113] width 1284 height 87
click at [1317, 30] on button "Close" at bounding box center [1326, 24] width 82 height 25
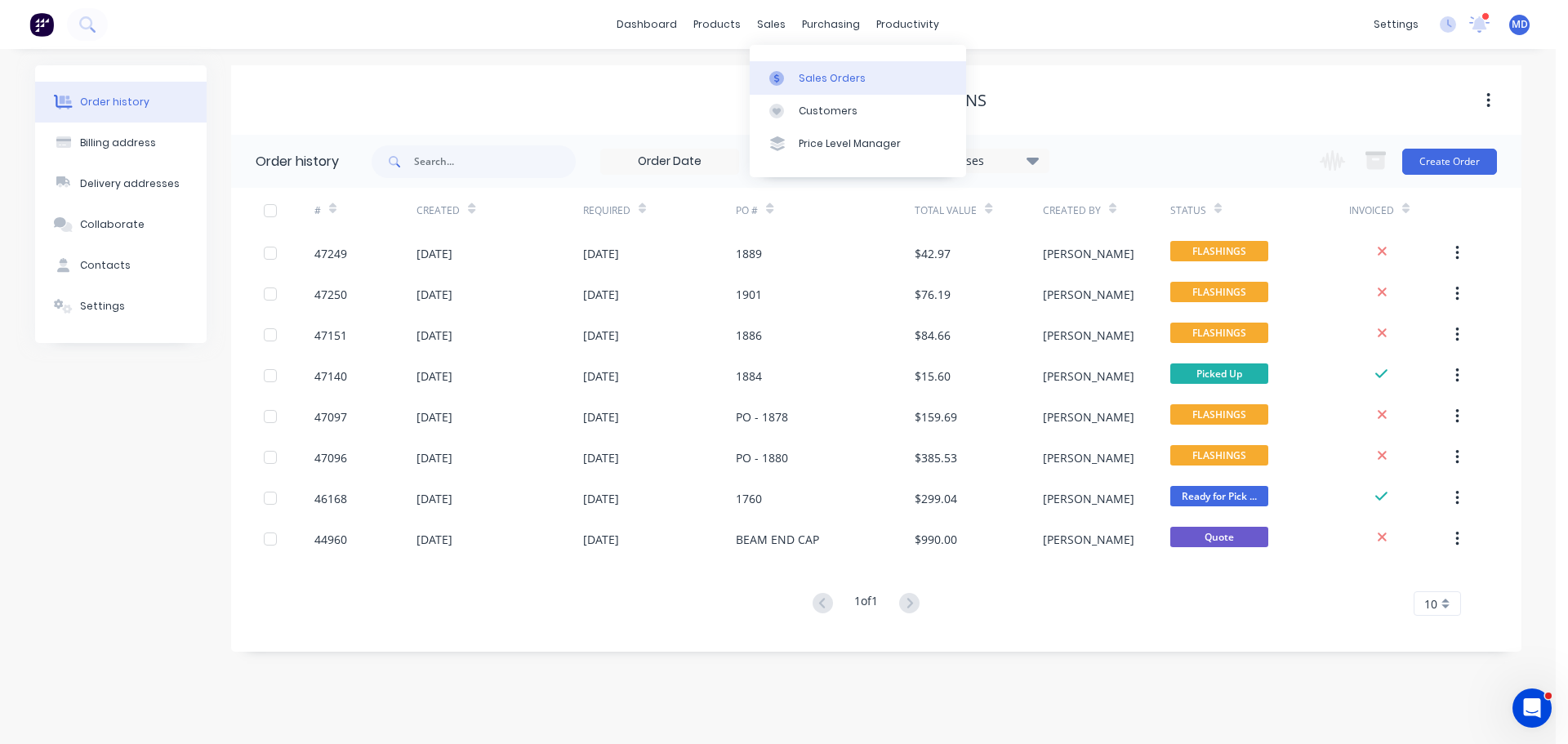
click at [791, 69] on link "Sales Orders" at bounding box center [857, 78] width 216 height 33
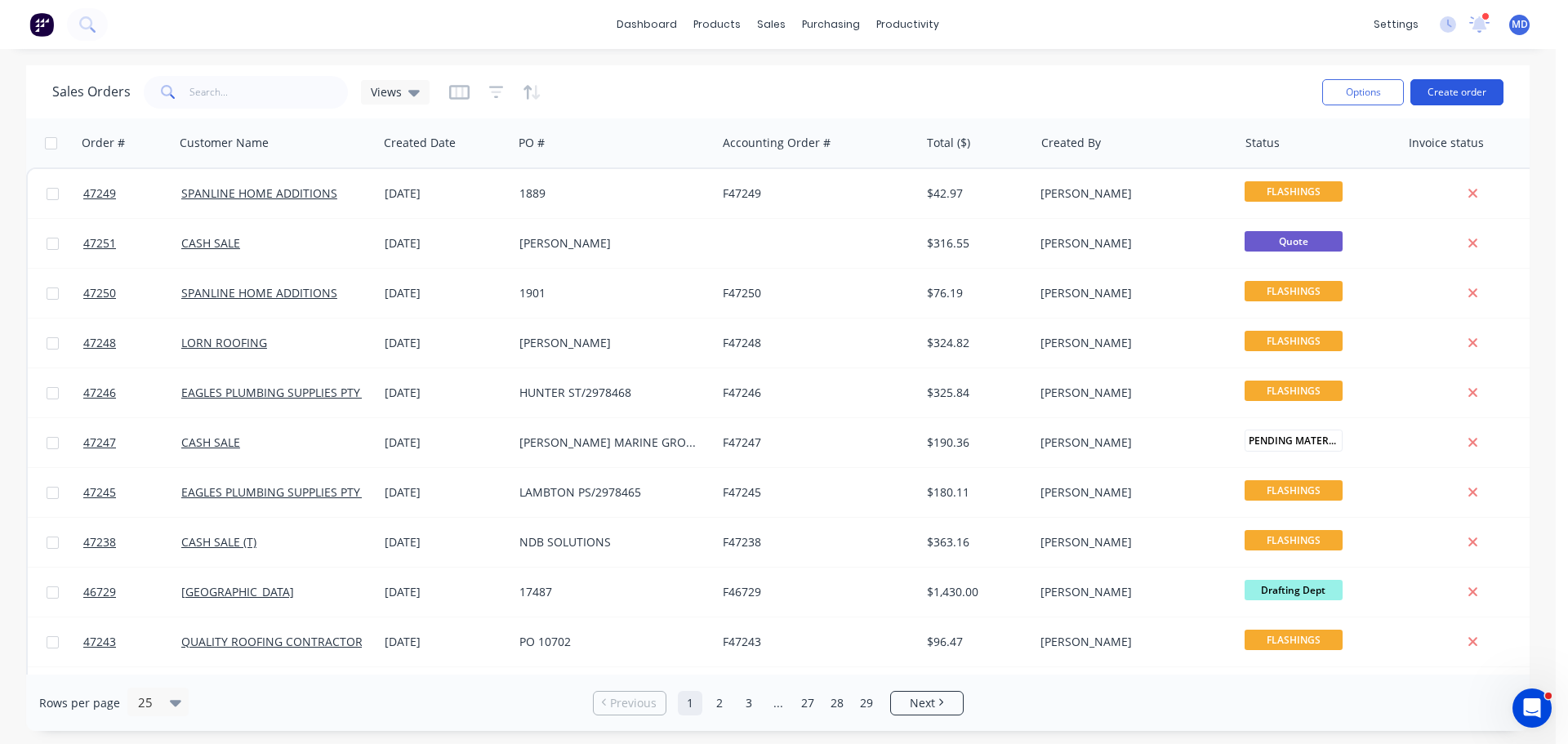
click at [1470, 89] on button "Create order" at bounding box center [1457, 92] width 93 height 26
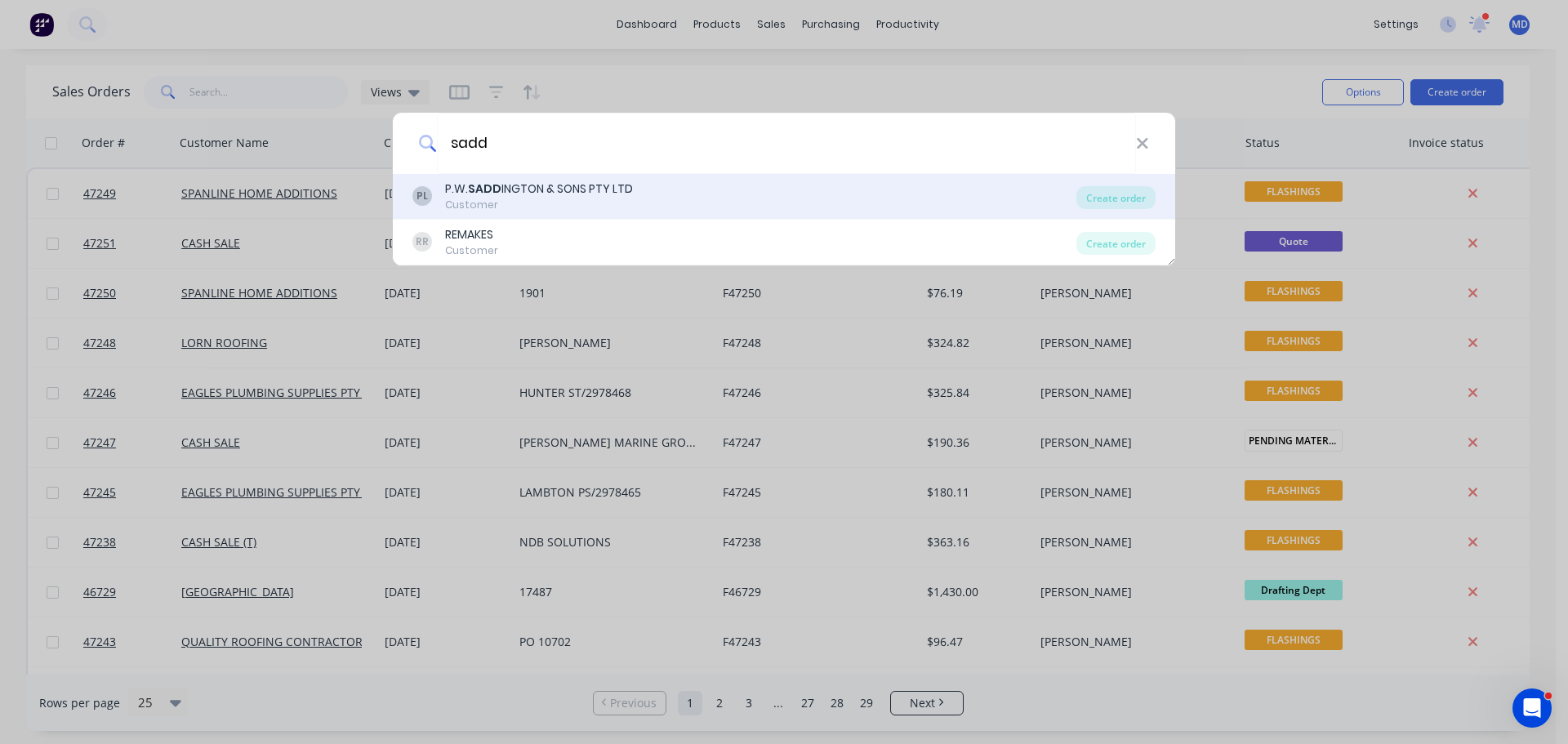
type input "sadd"
click at [524, 189] on div "P.W. SADD INGTON & SONS PTY LTD" at bounding box center [540, 189] width 188 height 17
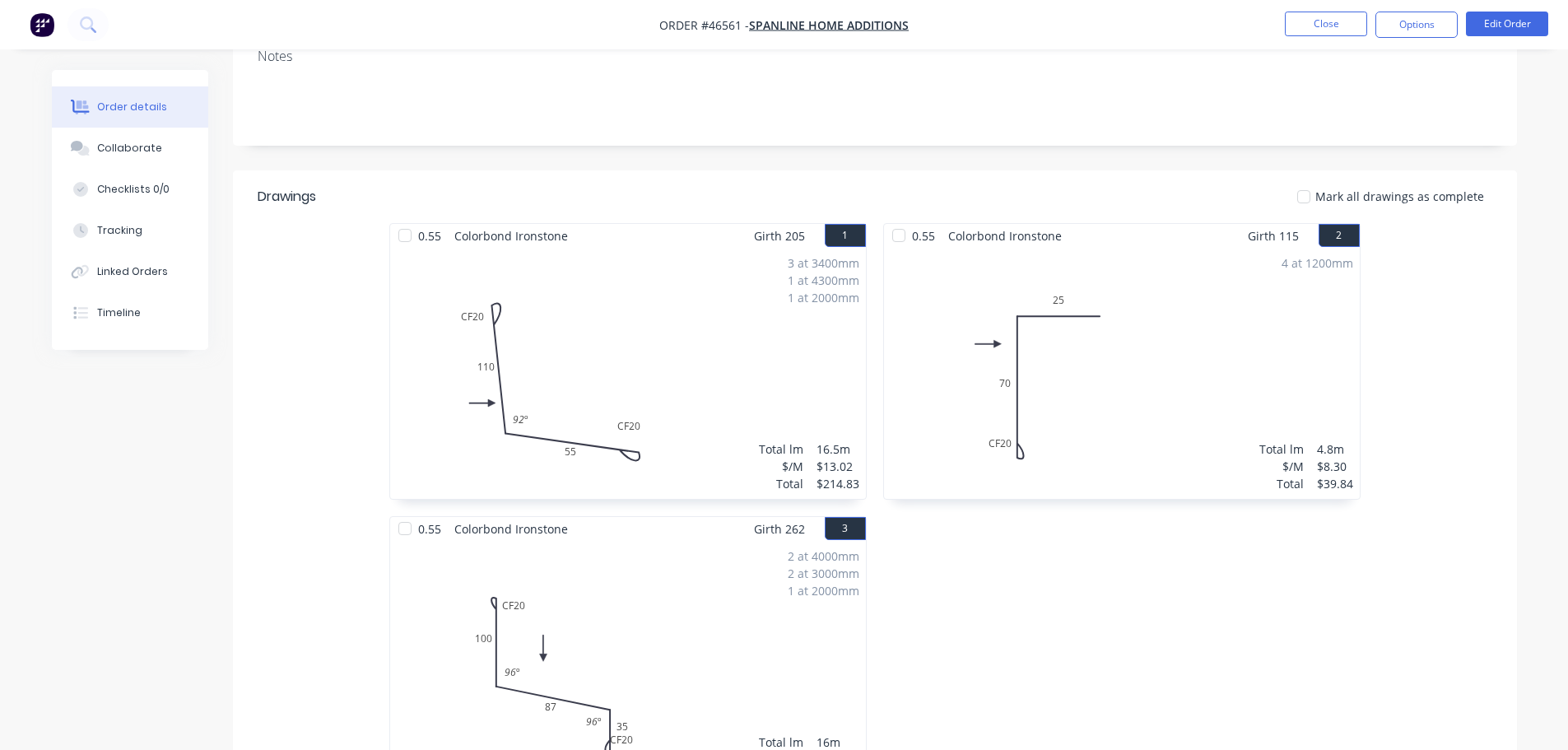
scroll to position [82, 0]
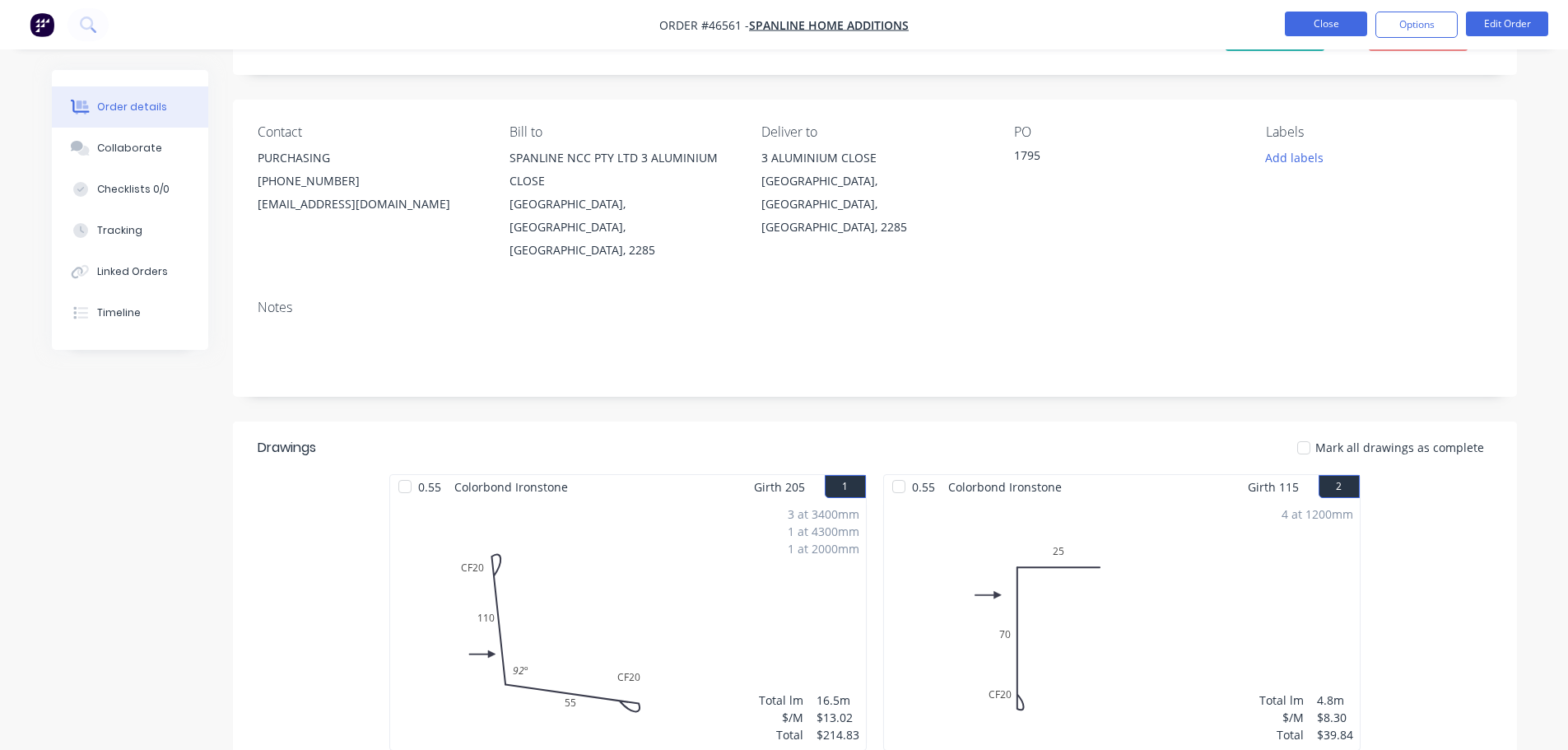
click at [1313, 30] on button "Close" at bounding box center [1326, 24] width 82 height 25
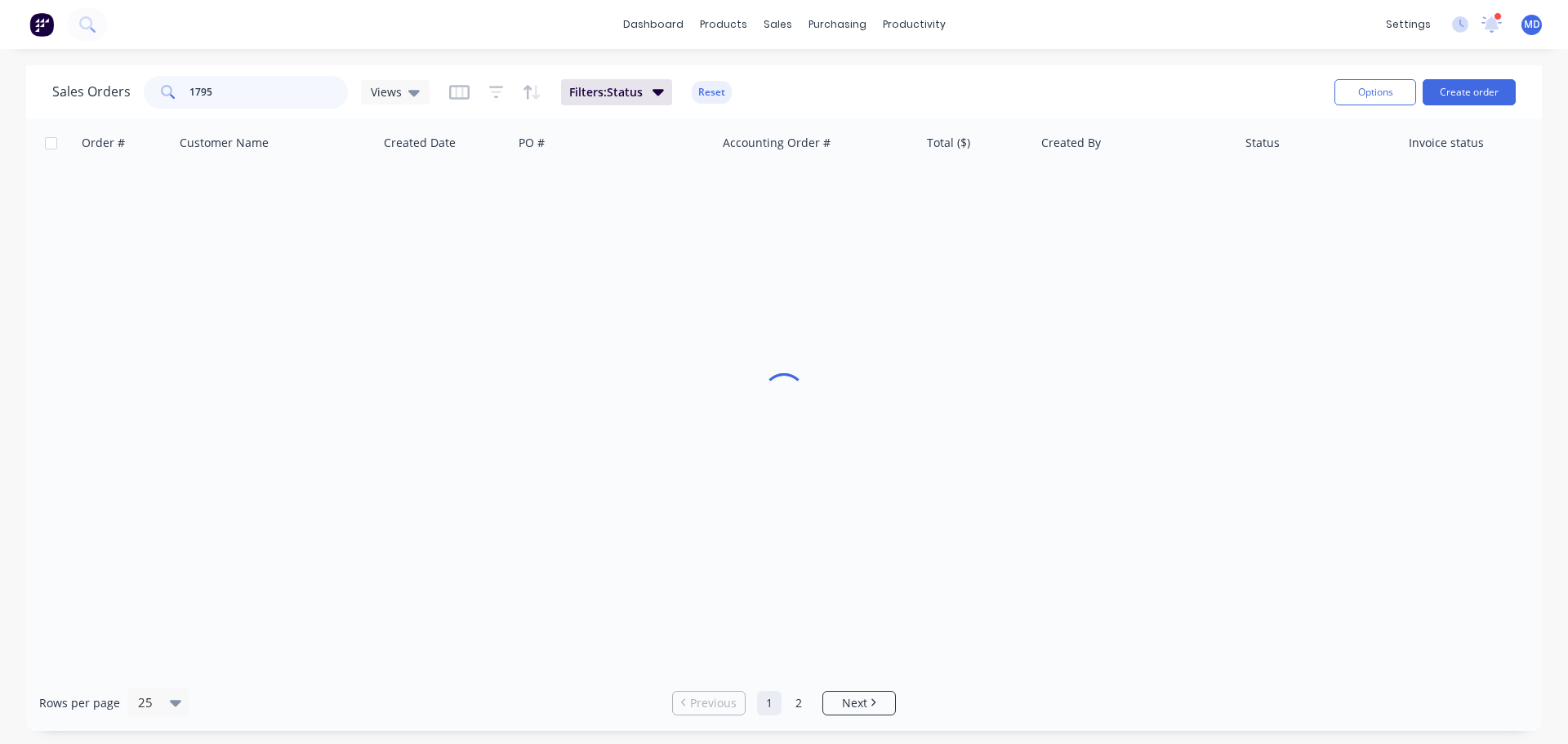
drag, startPoint x: 223, startPoint y: 84, endPoint x: 84, endPoint y: 81, distance: 139.0
click at [84, 83] on div "Sales Orders 1795 Views" at bounding box center [240, 92] width 377 height 33
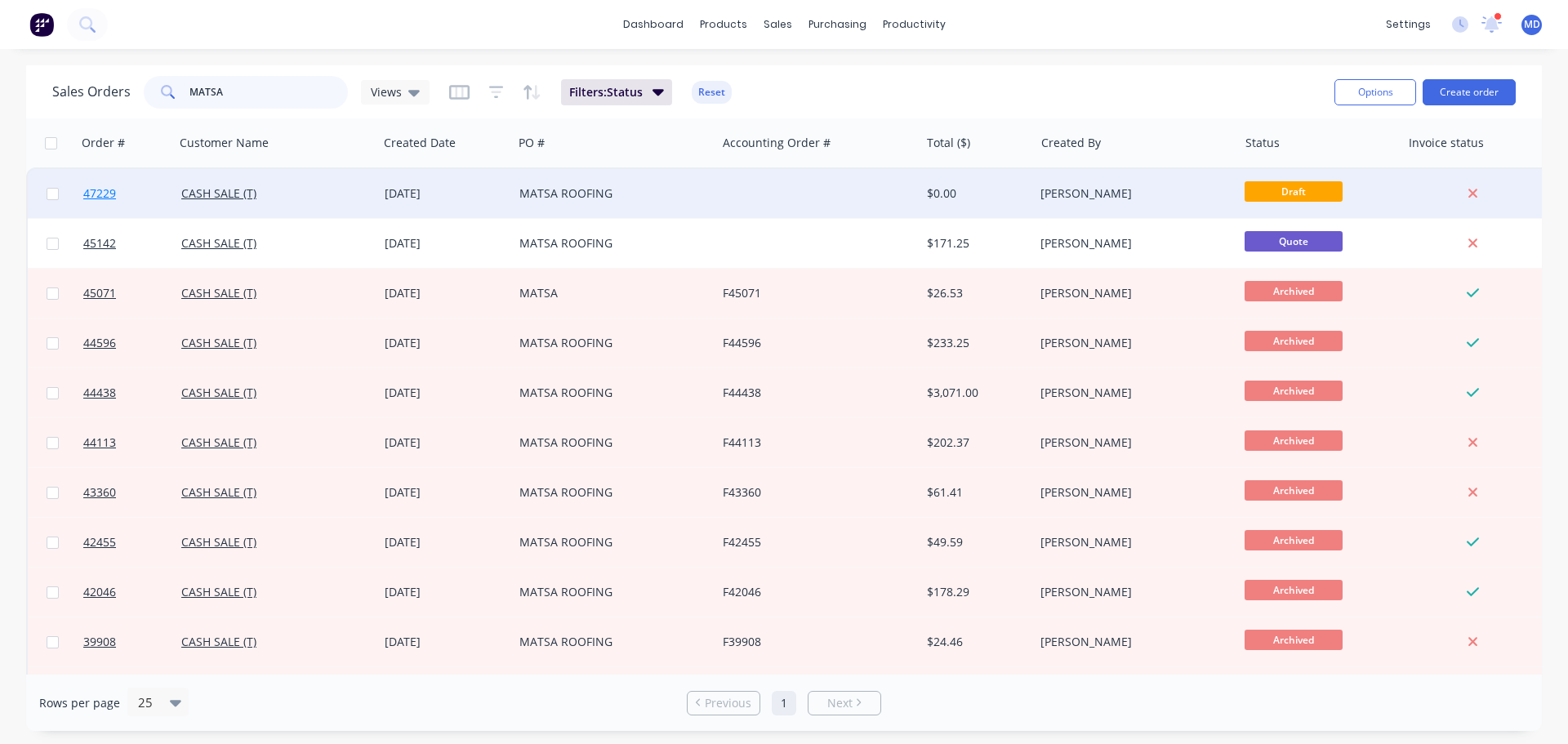
type input "MATSA"
click at [89, 186] on span "47229" at bounding box center [100, 193] width 33 height 16
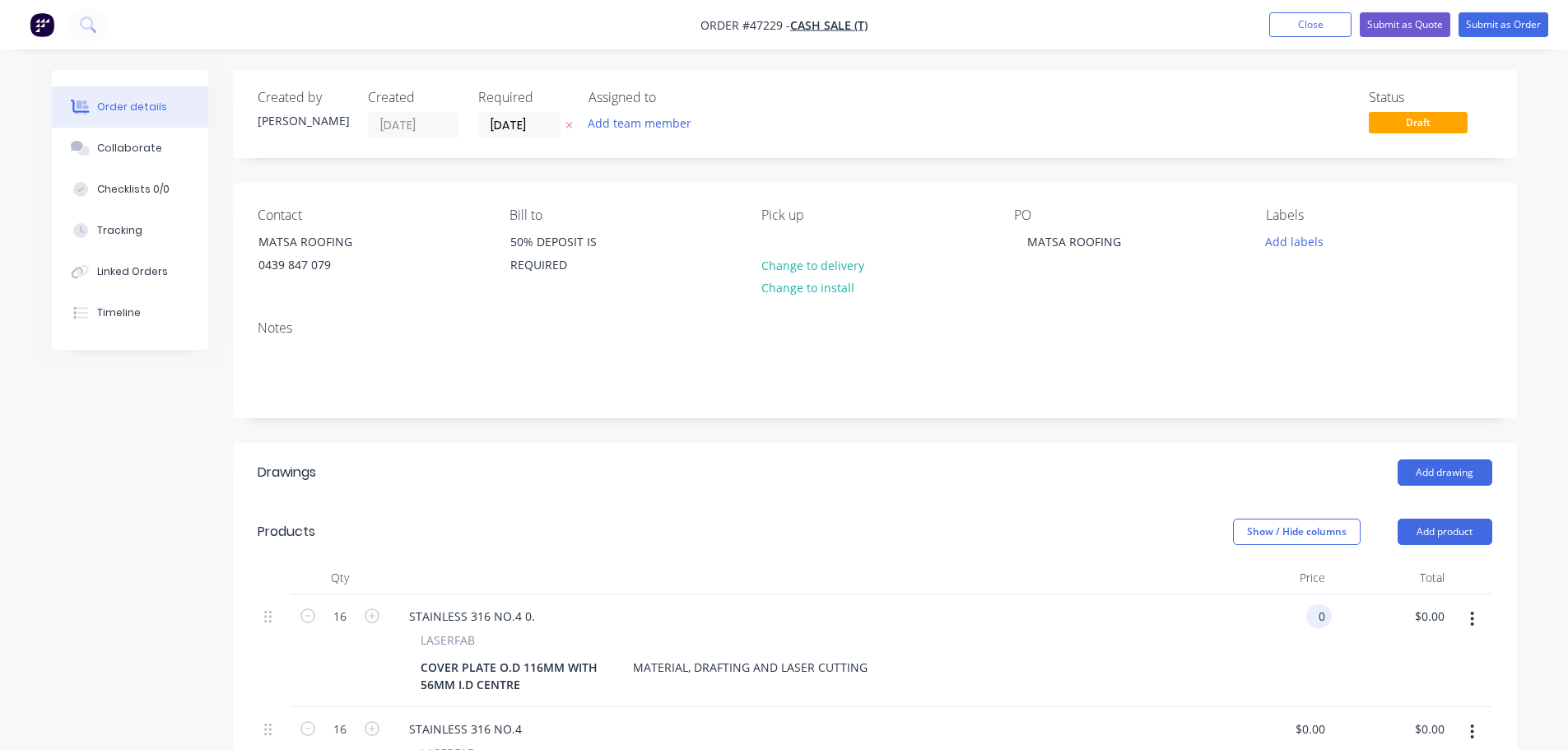
click at [1316, 617] on input "0" at bounding box center [1323, 615] width 19 height 24
type input "$36.60"
type input "$585.60"
click at [533, 615] on div "STAINLESS 316 NO.4 0." at bounding box center [471, 615] width 152 height 24
click at [529, 616] on div "STAINLESS 316 NO.4 0." at bounding box center [471, 615] width 152 height 24
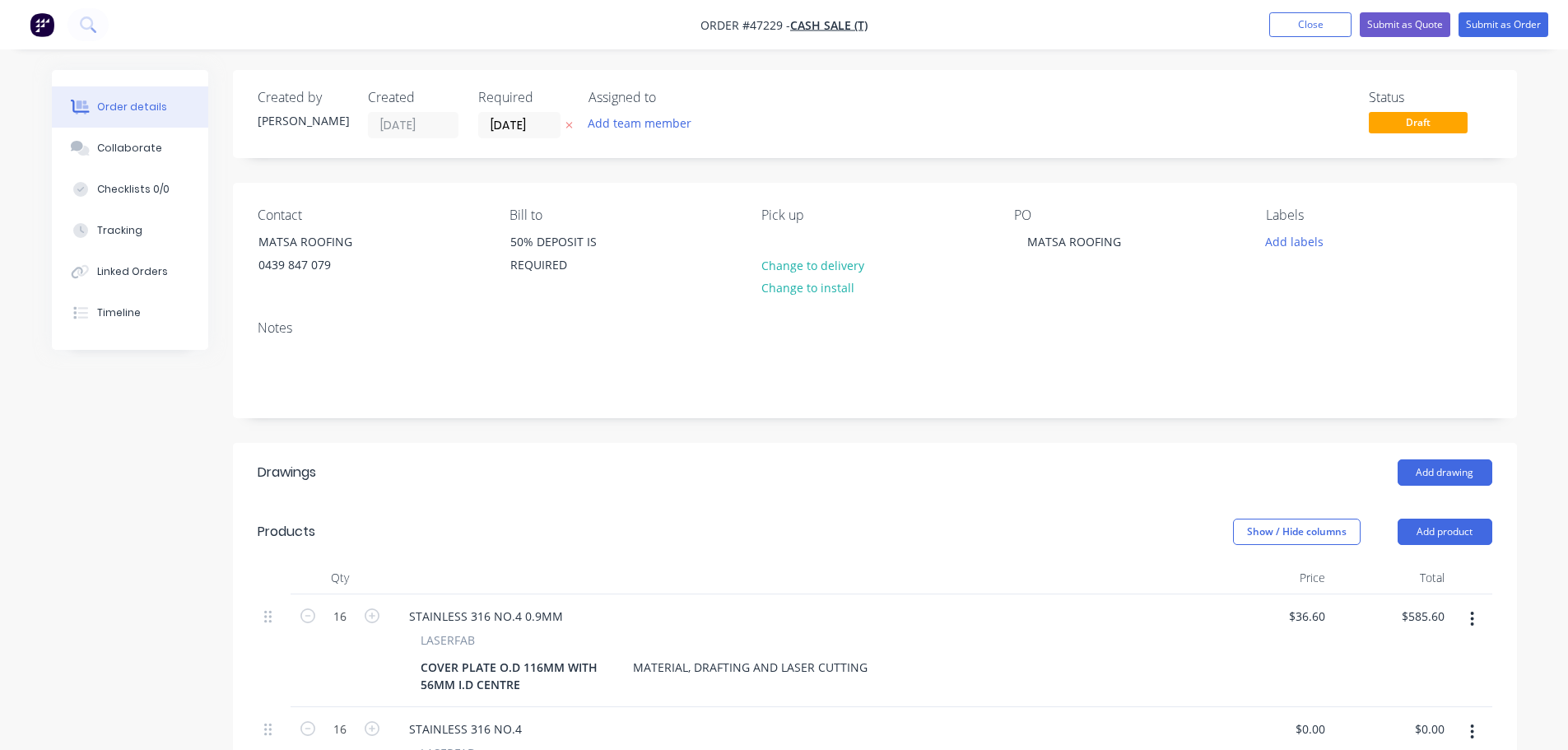
click at [781, 455] on header "Drawings Add drawing" at bounding box center [875, 472] width 1284 height 59
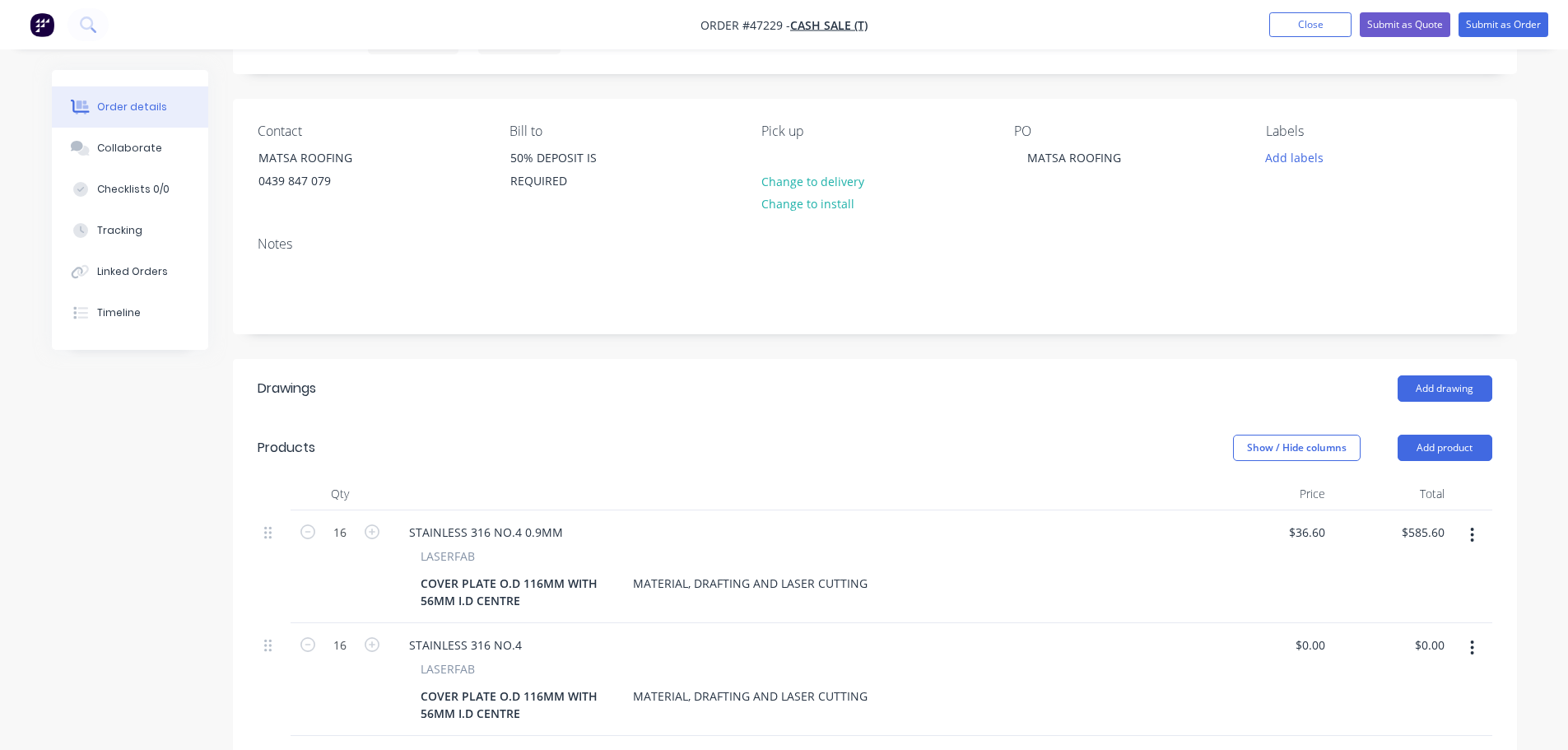
scroll to position [165, 0]
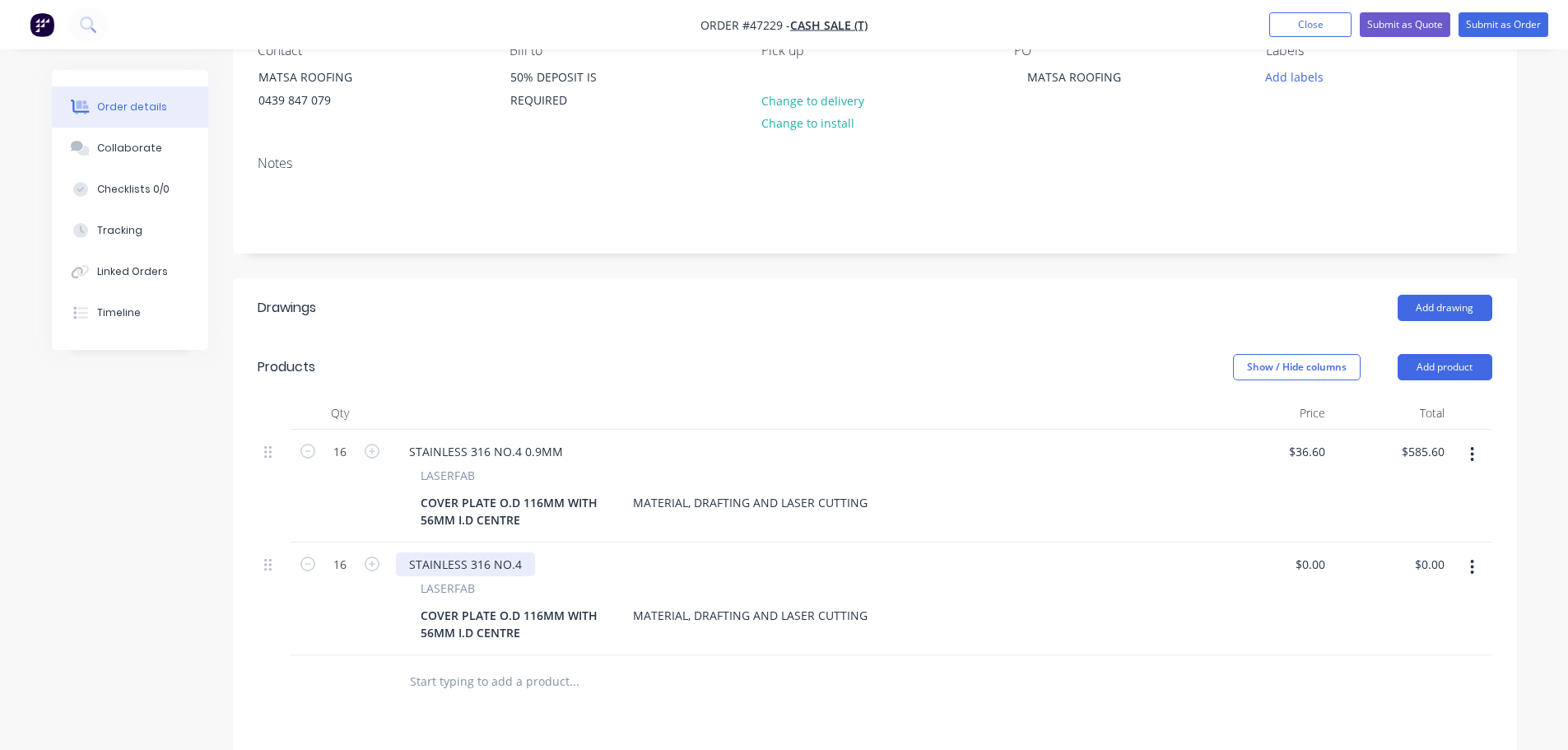
click at [521, 562] on div "STAINLESS 316 NO.4" at bounding box center [466, 564] width 139 height 24
click at [953, 561] on div "STAINLESS 316 NO.4 1.2MM" at bounding box center [800, 564] width 810 height 24
click at [1317, 570] on input "0" at bounding box center [1323, 564] width 19 height 24
type input "$40.80"
type input "$652.80"
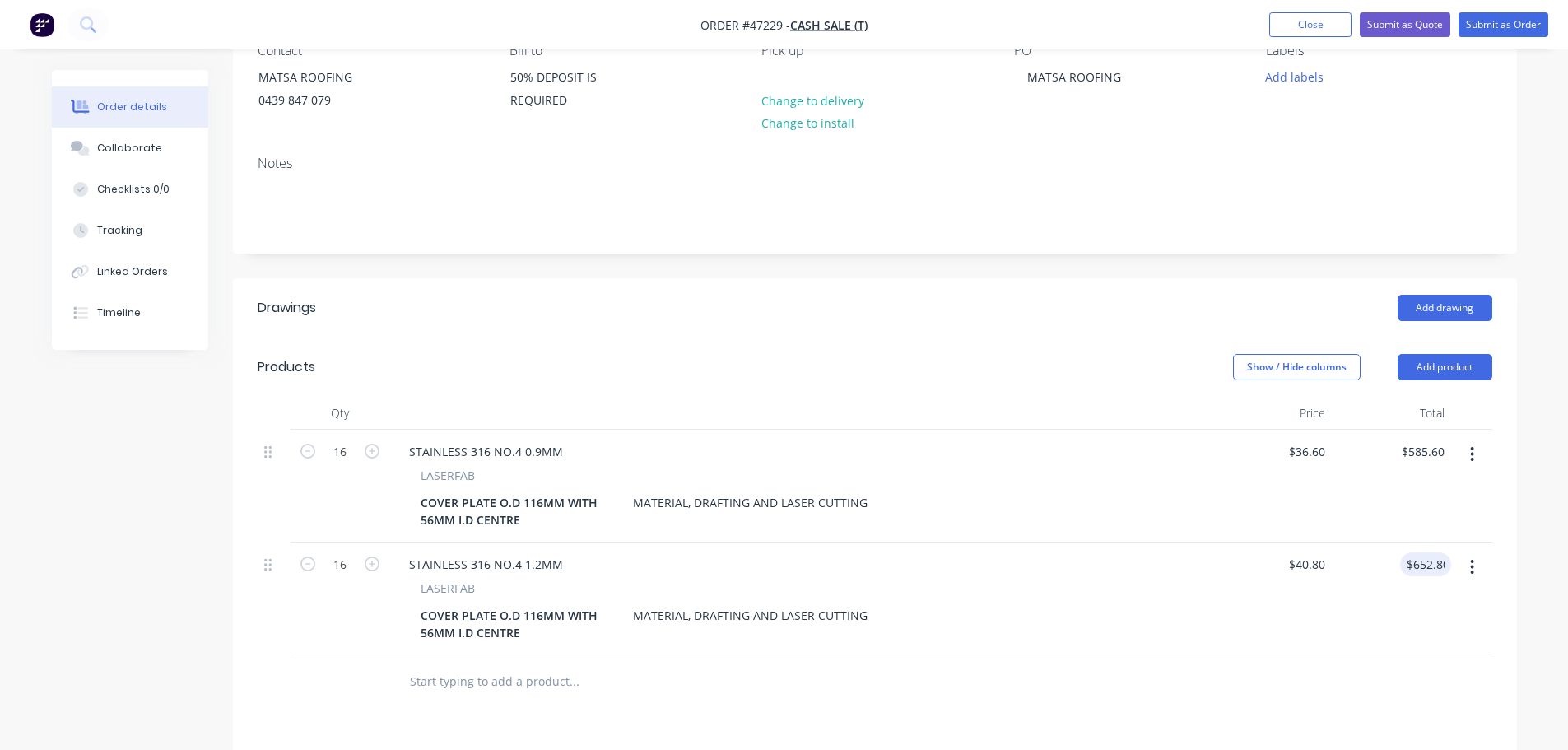
click at [1165, 571] on div "STAINLESS 316 NO.4 1.2MM" at bounding box center [800, 564] width 810 height 24
click at [685, 500] on div "MATERIAL, DRAFTING AND LASER CUTTING" at bounding box center [750, 502] width 248 height 24
click at [686, 609] on div "MATERIAL, DRAFTING AND LASER CUTTING" at bounding box center [750, 615] width 248 height 24
click at [588, 573] on div "STAINLESS 316 NO.4 1.2MM" at bounding box center [800, 564] width 810 height 24
click at [517, 451] on div "STAINLESS 316 NO.4 0.9MM" at bounding box center [486, 451] width 180 height 24
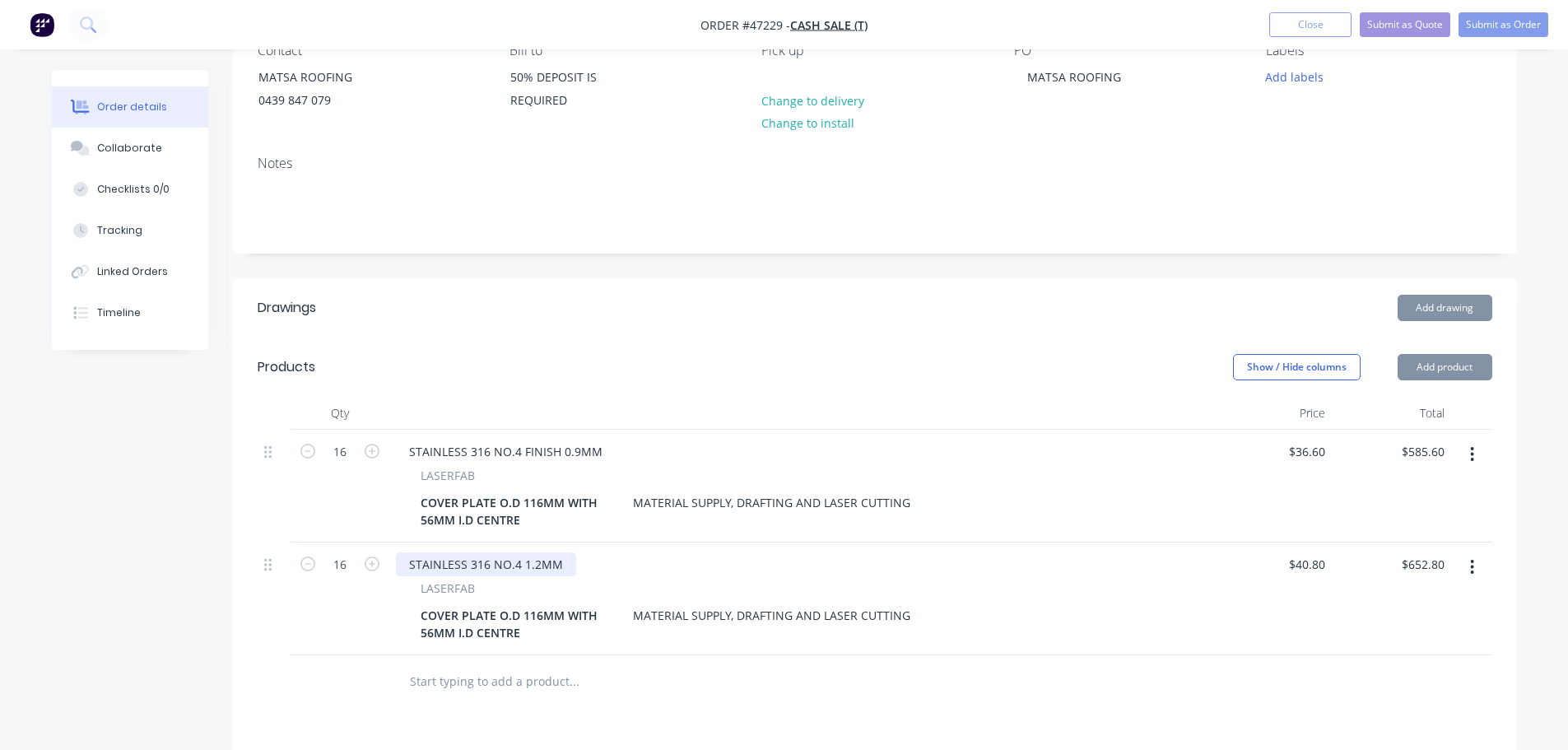
click at [520, 561] on div "STAINLESS 316 NO.4 1.2MM" at bounding box center [486, 564] width 180 height 24
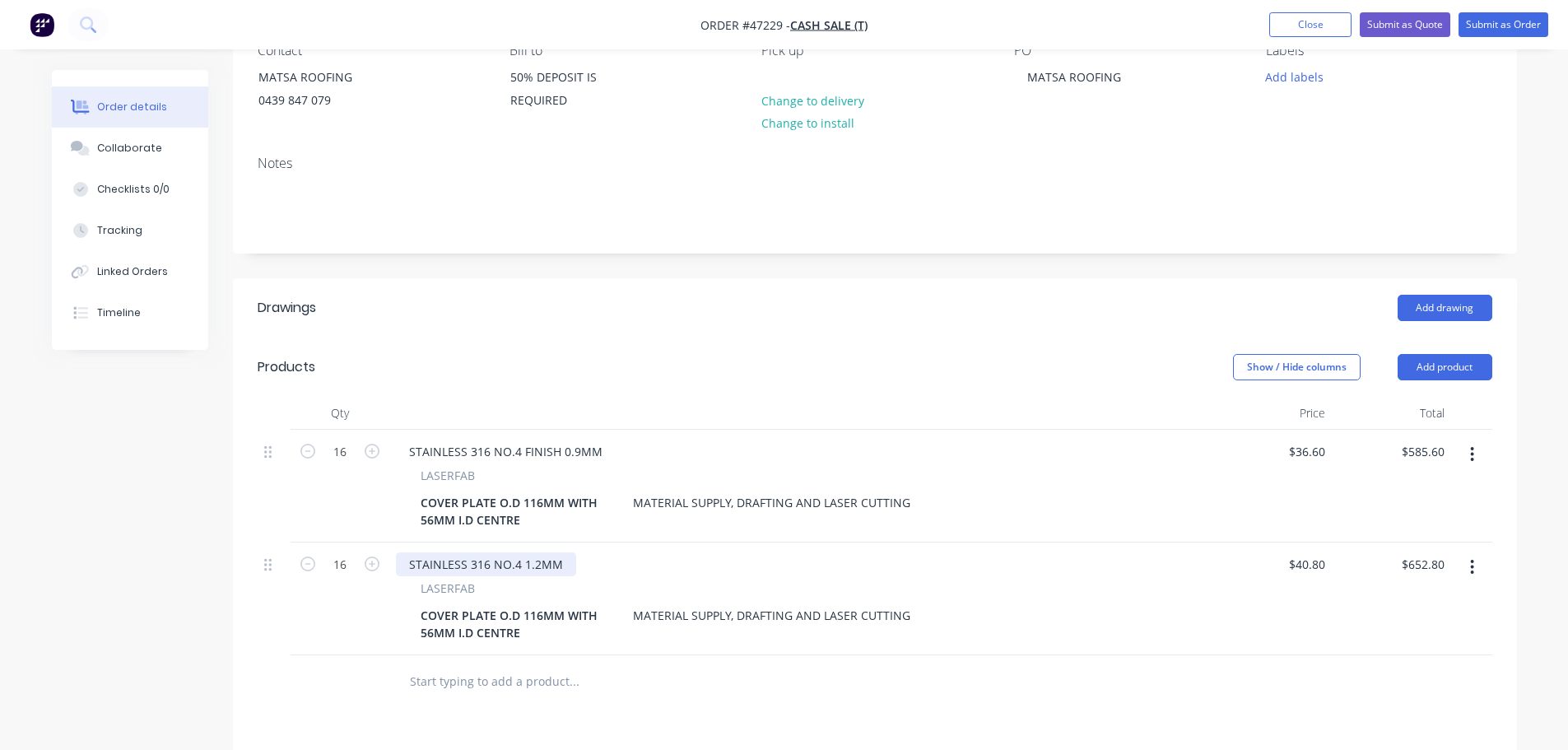
drag, startPoint x: 520, startPoint y: 561, endPoint x: 528, endPoint y: 560, distance: 8.1
click at [521, 561] on div "STAINLESS 316 NO.4 1.2MM" at bounding box center [486, 564] width 180 height 24
click at [605, 563] on div "STAINLESS 316 NO.4 FINISH 1.2MM" at bounding box center [505, 564] width 220 height 24
click at [726, 411] on div at bounding box center [800, 413] width 824 height 33
click at [136, 151] on div "Collaborate" at bounding box center [129, 147] width 65 height 15
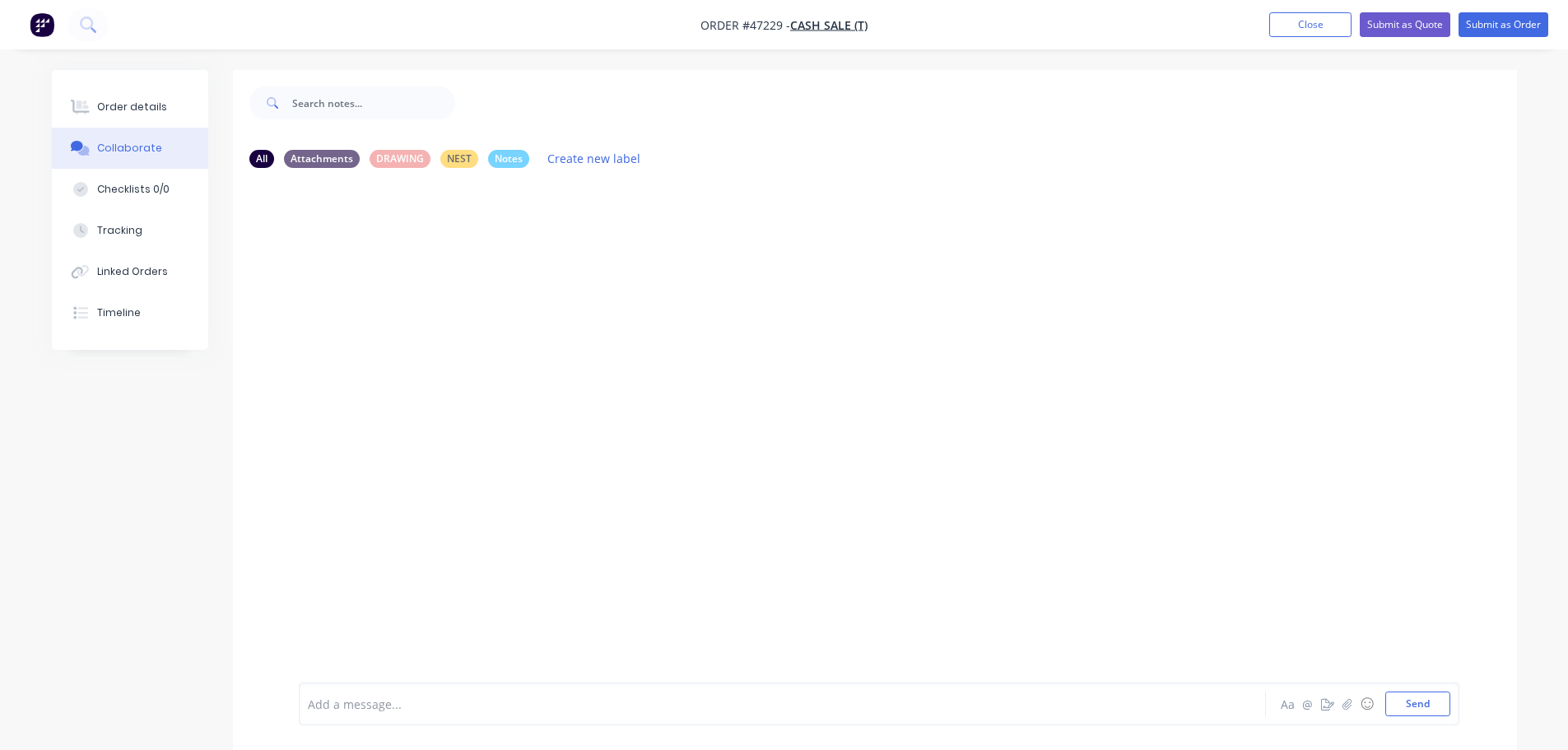
click at [357, 697] on div at bounding box center [737, 705] width 857 height 17
click at [1408, 708] on button "Send" at bounding box center [1418, 704] width 65 height 25
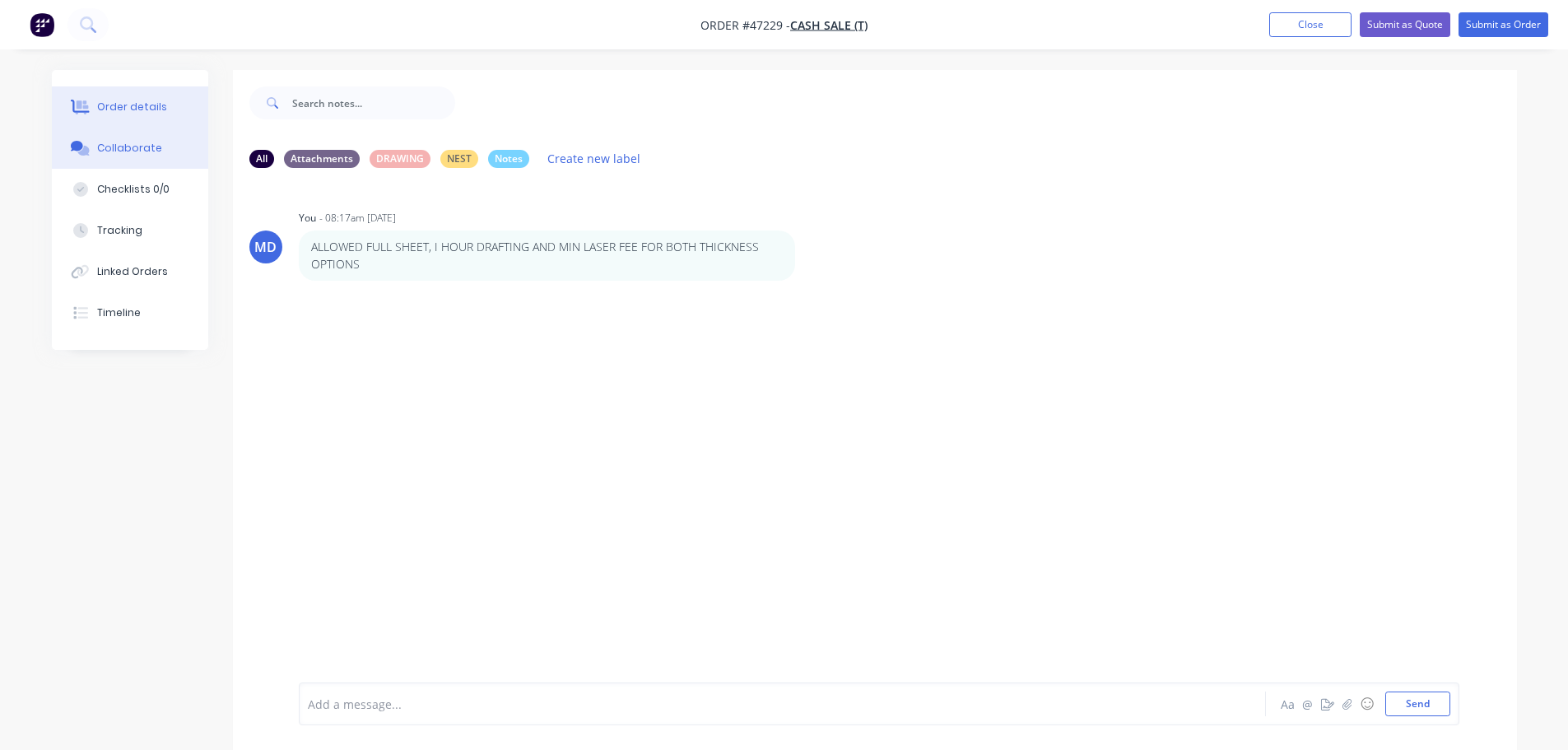
click at [136, 109] on div "Order details" at bounding box center [132, 106] width 70 height 15
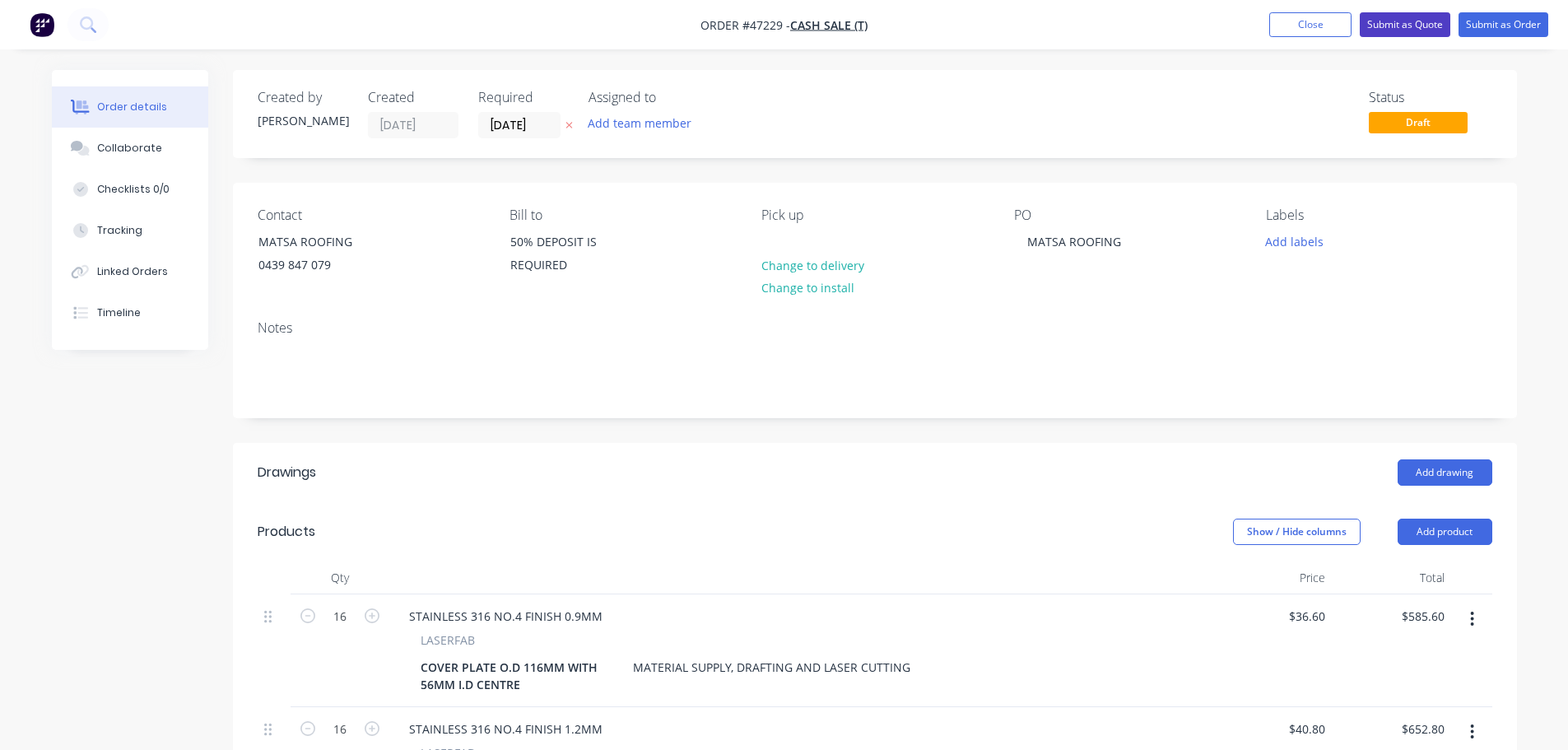
click at [1408, 25] on button "Submit as Quote" at bounding box center [1405, 25] width 91 height 25
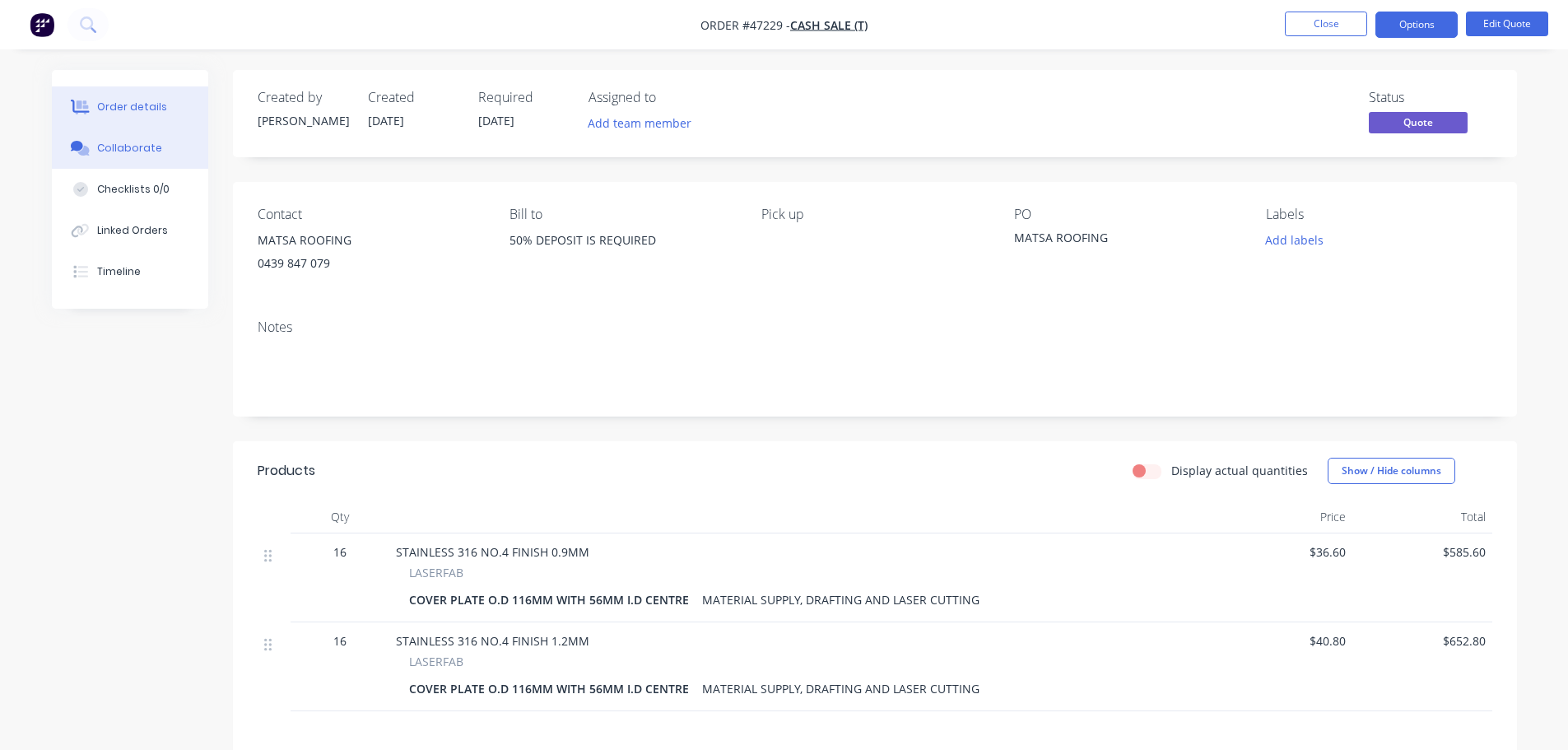
click at [102, 152] on div "Collaborate" at bounding box center [129, 147] width 65 height 15
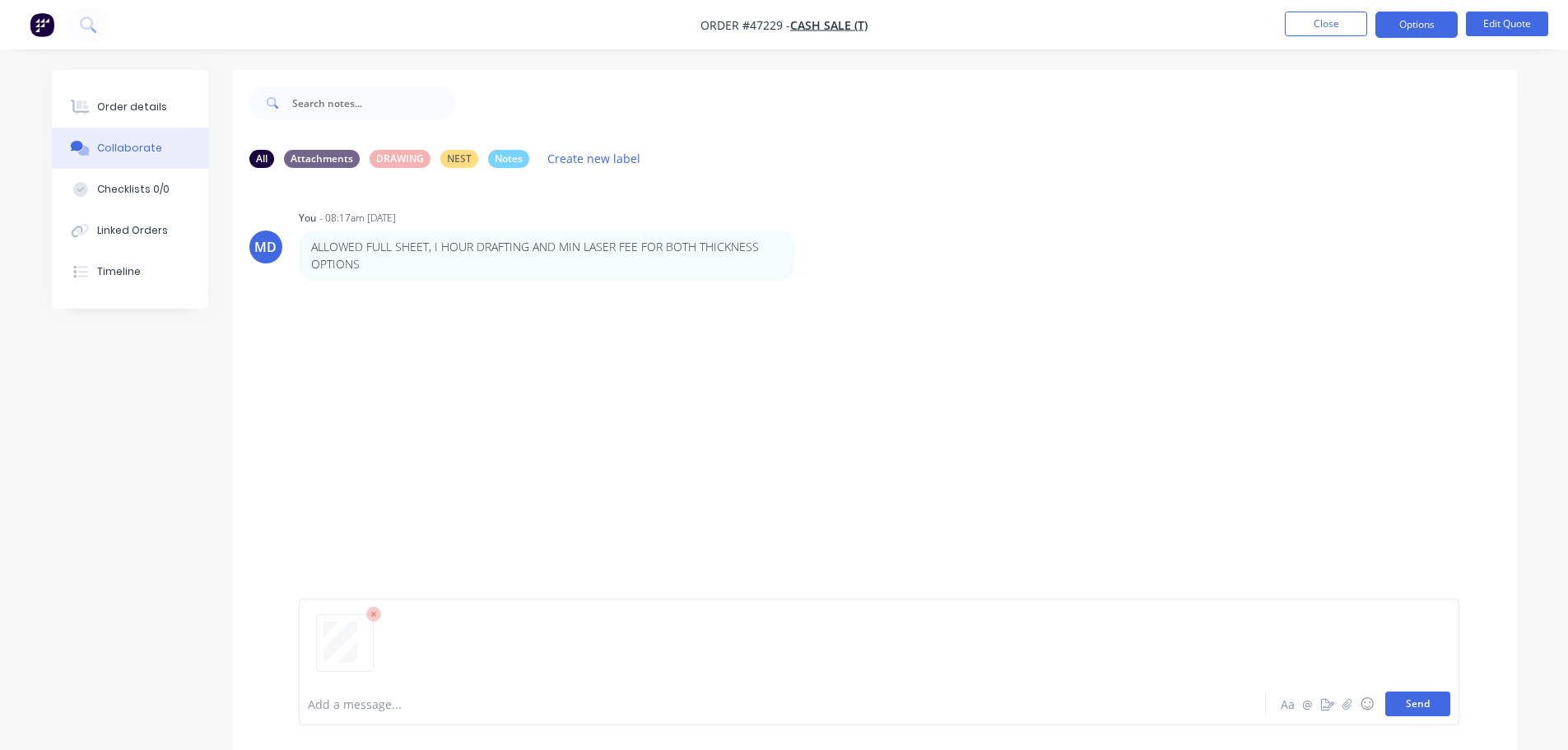
click at [1425, 703] on button "Send" at bounding box center [1418, 704] width 65 height 25
click at [84, 103] on icon at bounding box center [82, 107] width 14 height 14
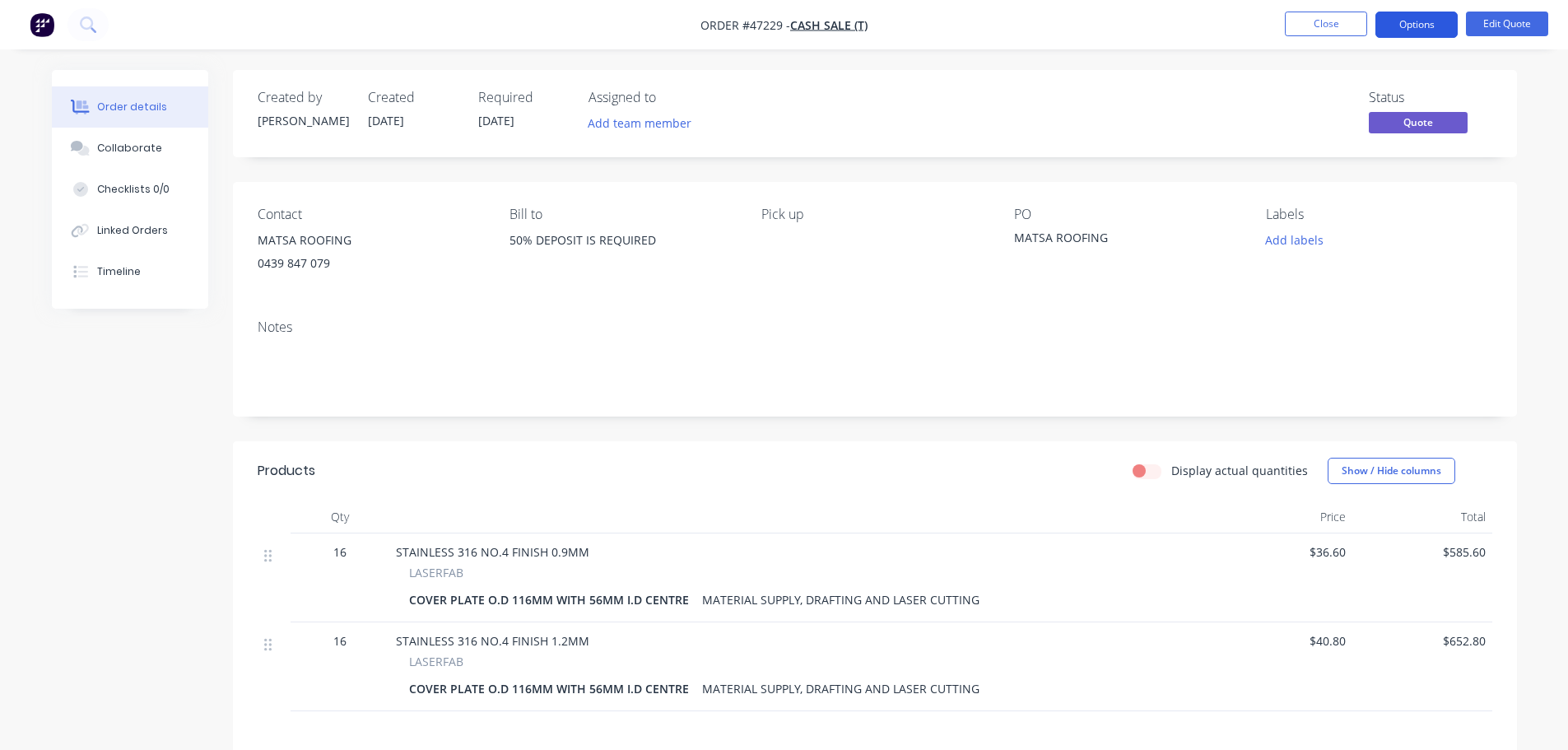
click at [1407, 20] on button "Options" at bounding box center [1416, 24] width 82 height 26
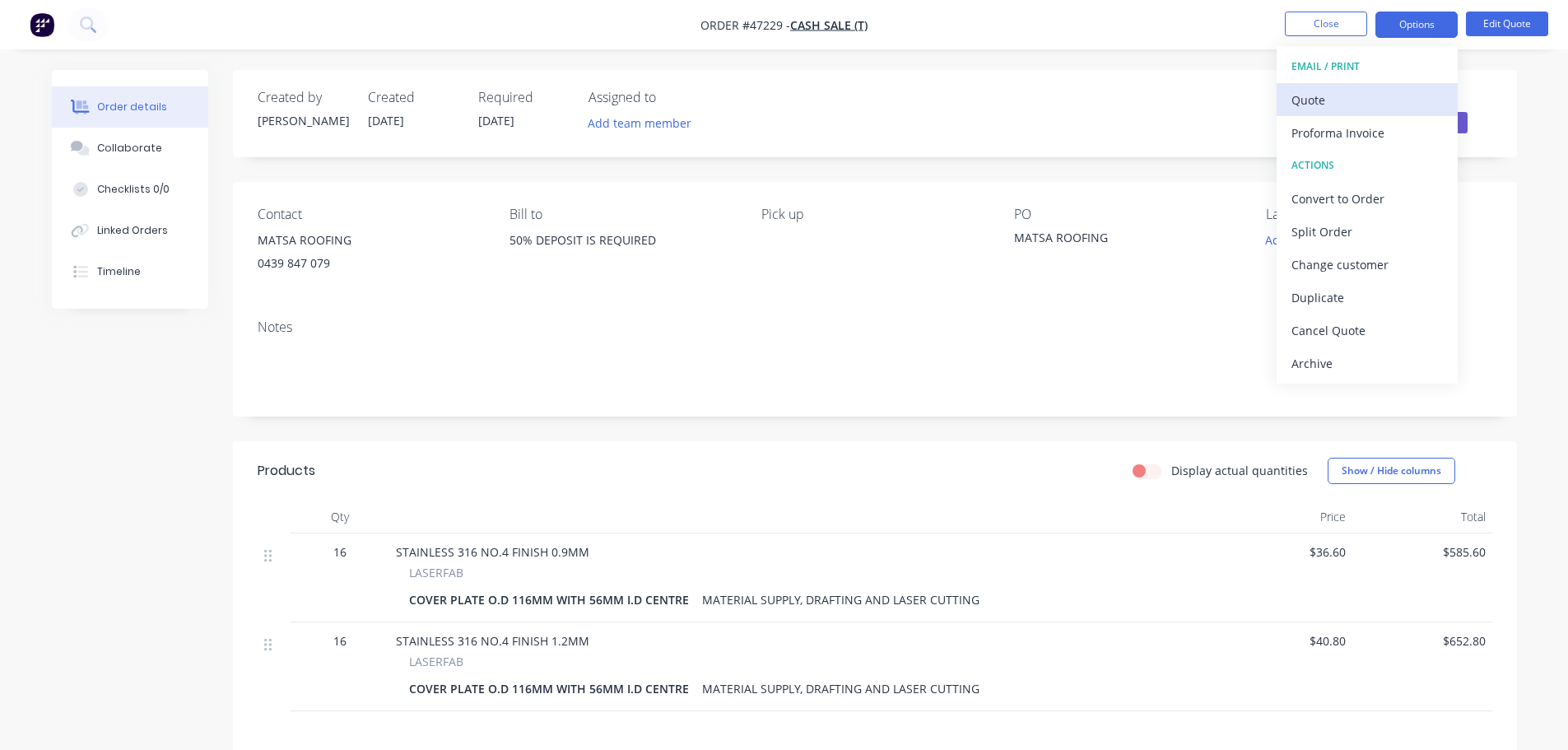
click at [1320, 97] on div "Quote" at bounding box center [1368, 100] width 152 height 24
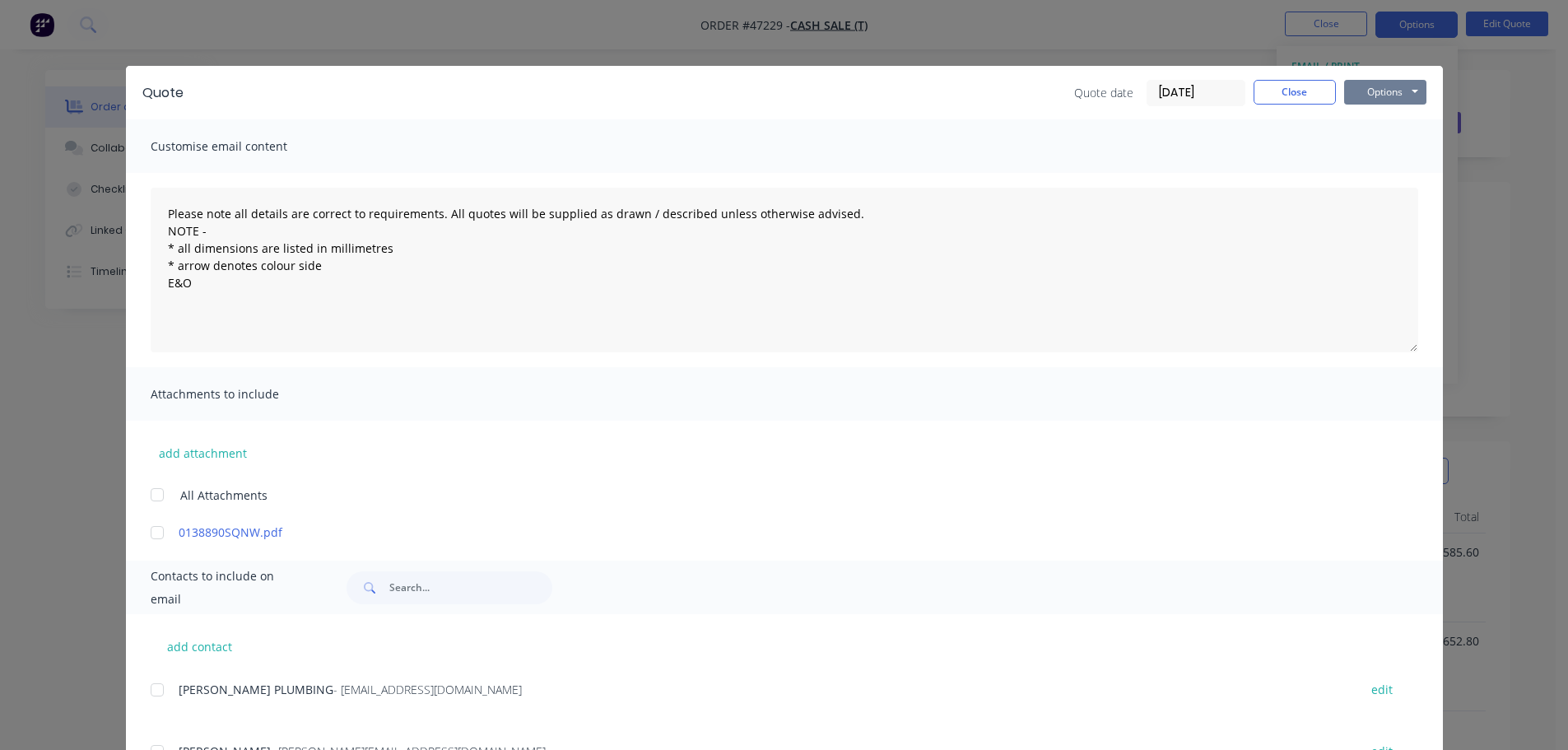
click at [1401, 92] on button "Options" at bounding box center [1385, 93] width 82 height 25
click at [1387, 140] on button "Print" at bounding box center [1397, 148] width 106 height 27
click at [1272, 91] on button "Close" at bounding box center [1294, 93] width 82 height 25
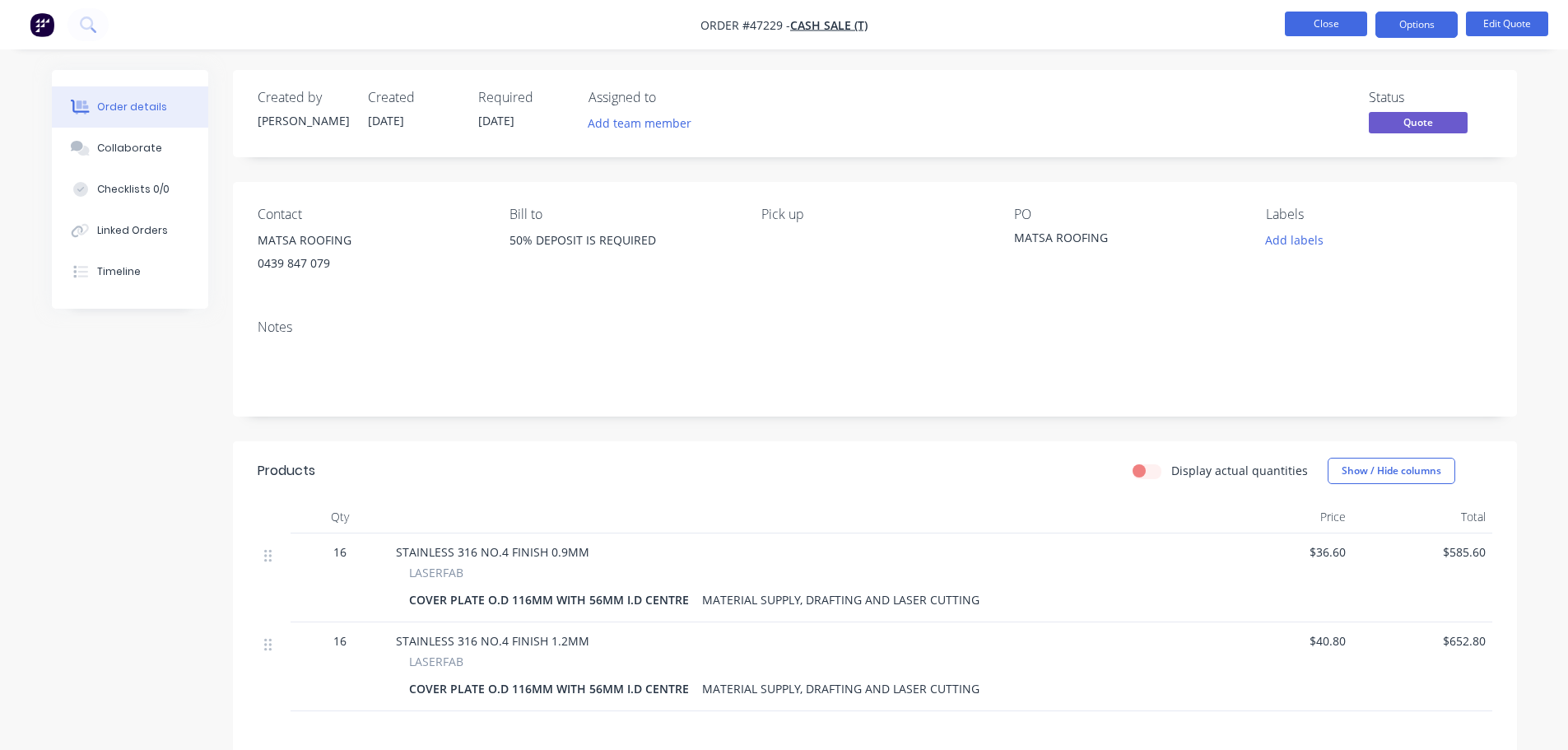
click at [1332, 20] on button "Close" at bounding box center [1326, 24] width 82 height 25
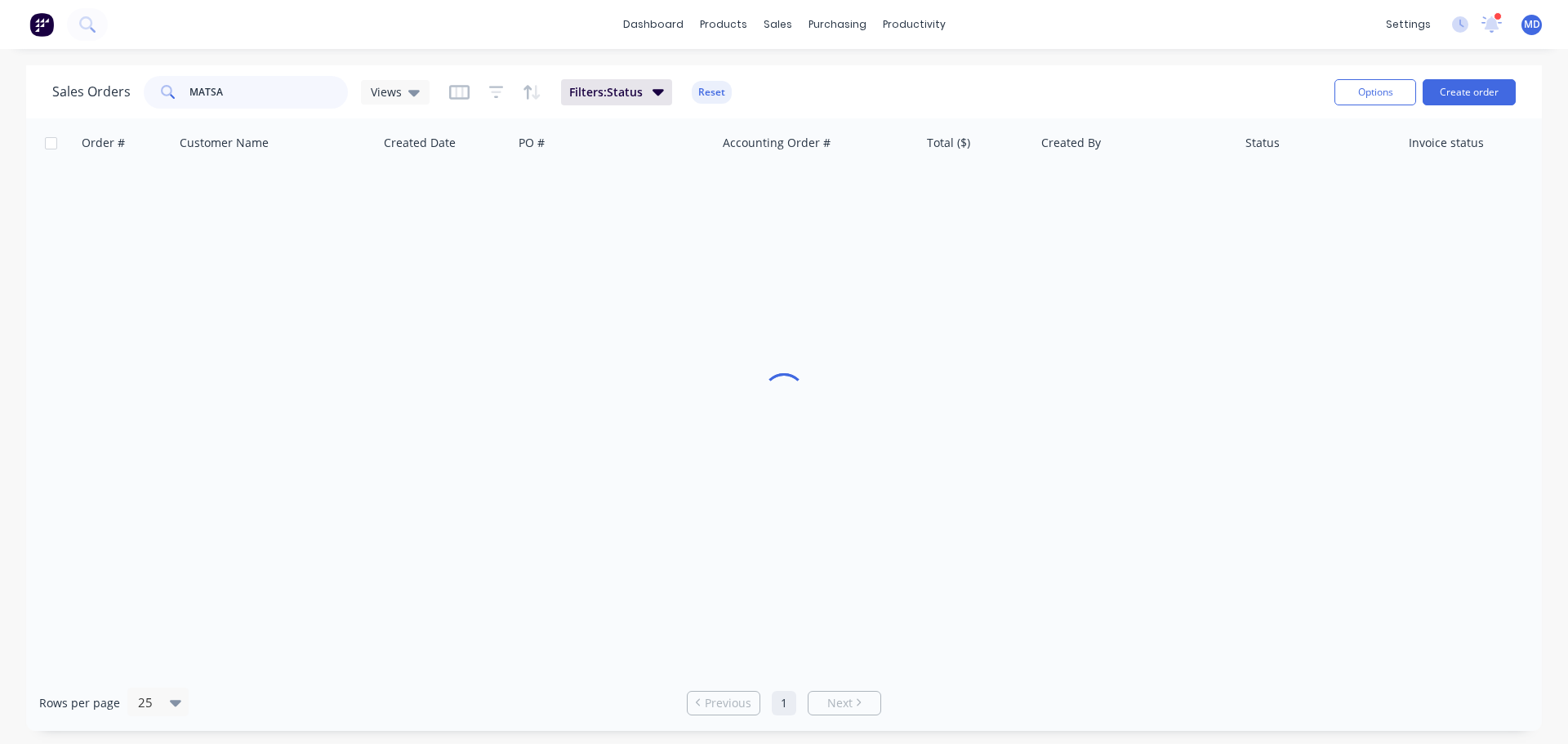
drag, startPoint x: 235, startPoint y: 96, endPoint x: 98, endPoint y: 84, distance: 137.5
click at [98, 84] on div "Sales Orders MATSA Views" at bounding box center [240, 92] width 377 height 33
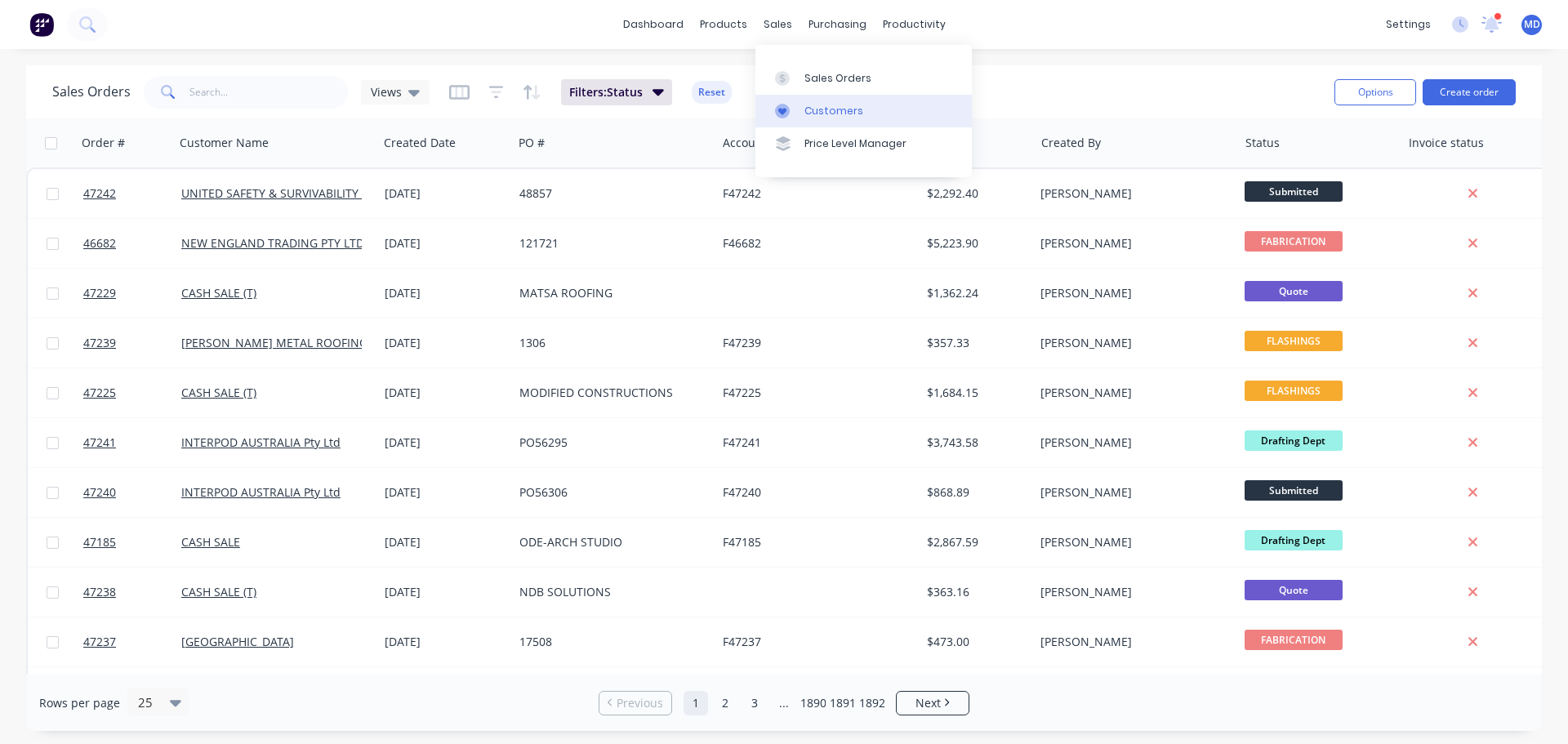
drag, startPoint x: 813, startPoint y: 114, endPoint x: 788, endPoint y: 112, distance: 25.1
click at [813, 114] on div "Customers" at bounding box center [833, 110] width 59 height 14
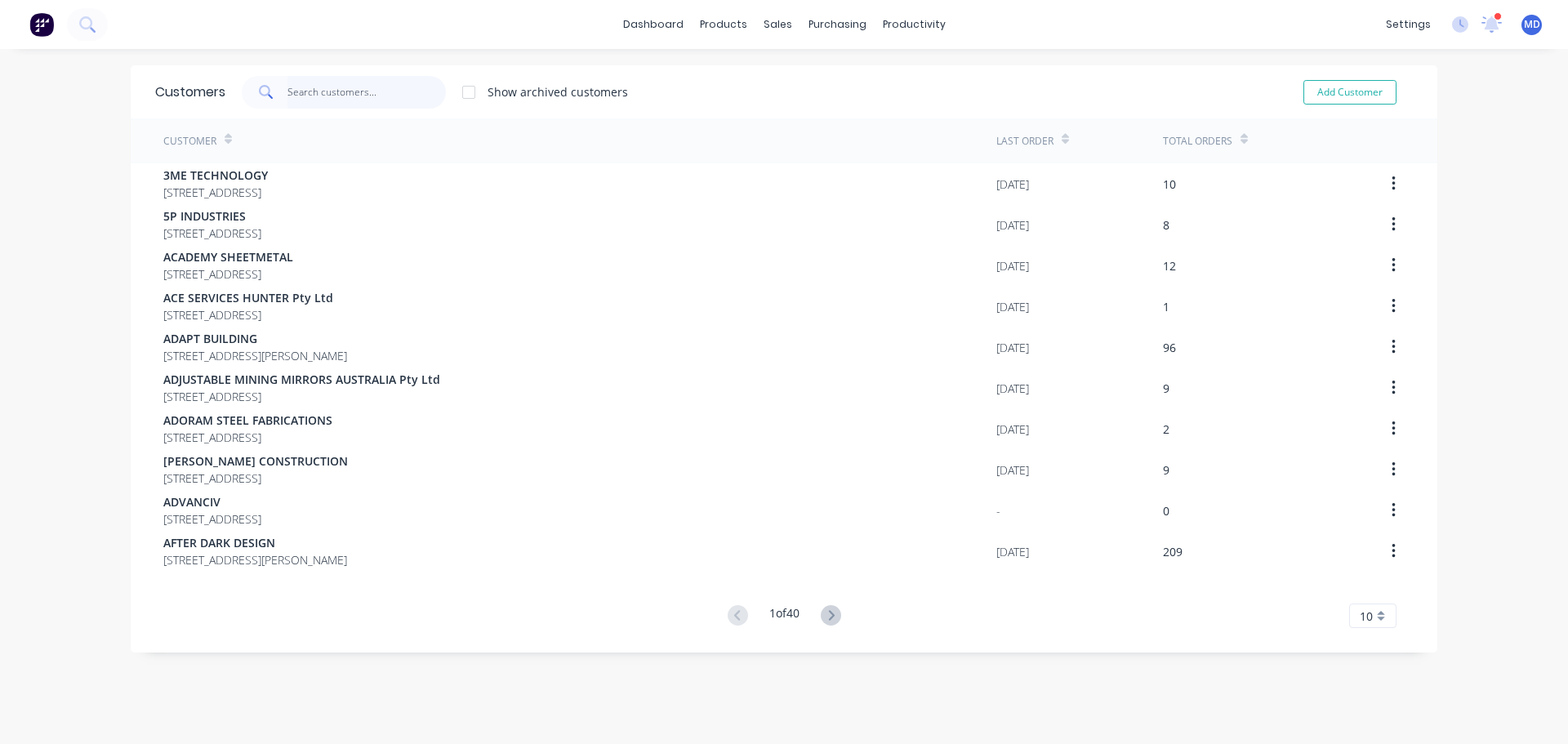
click at [326, 96] on input "text" at bounding box center [367, 92] width 159 height 33
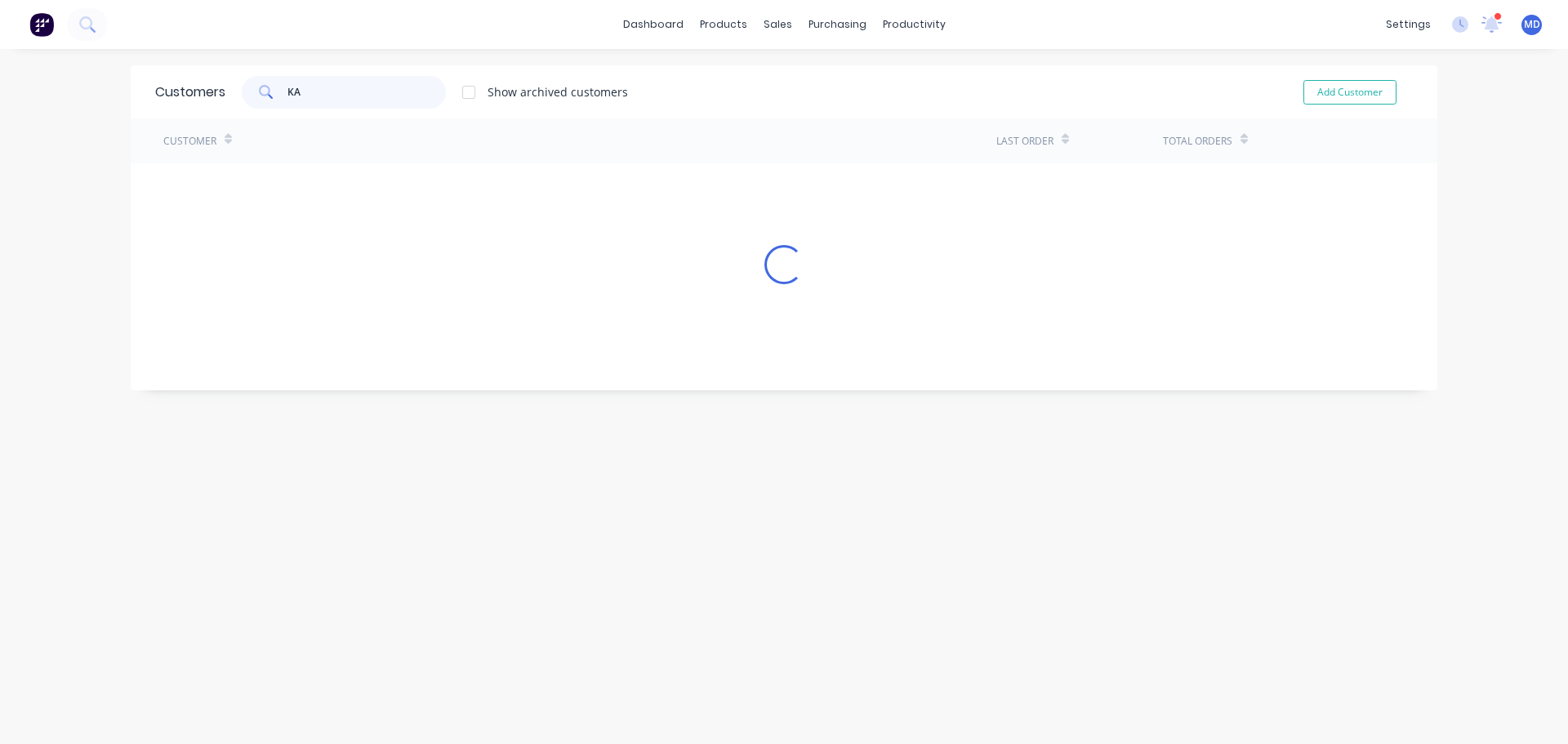
type input "K"
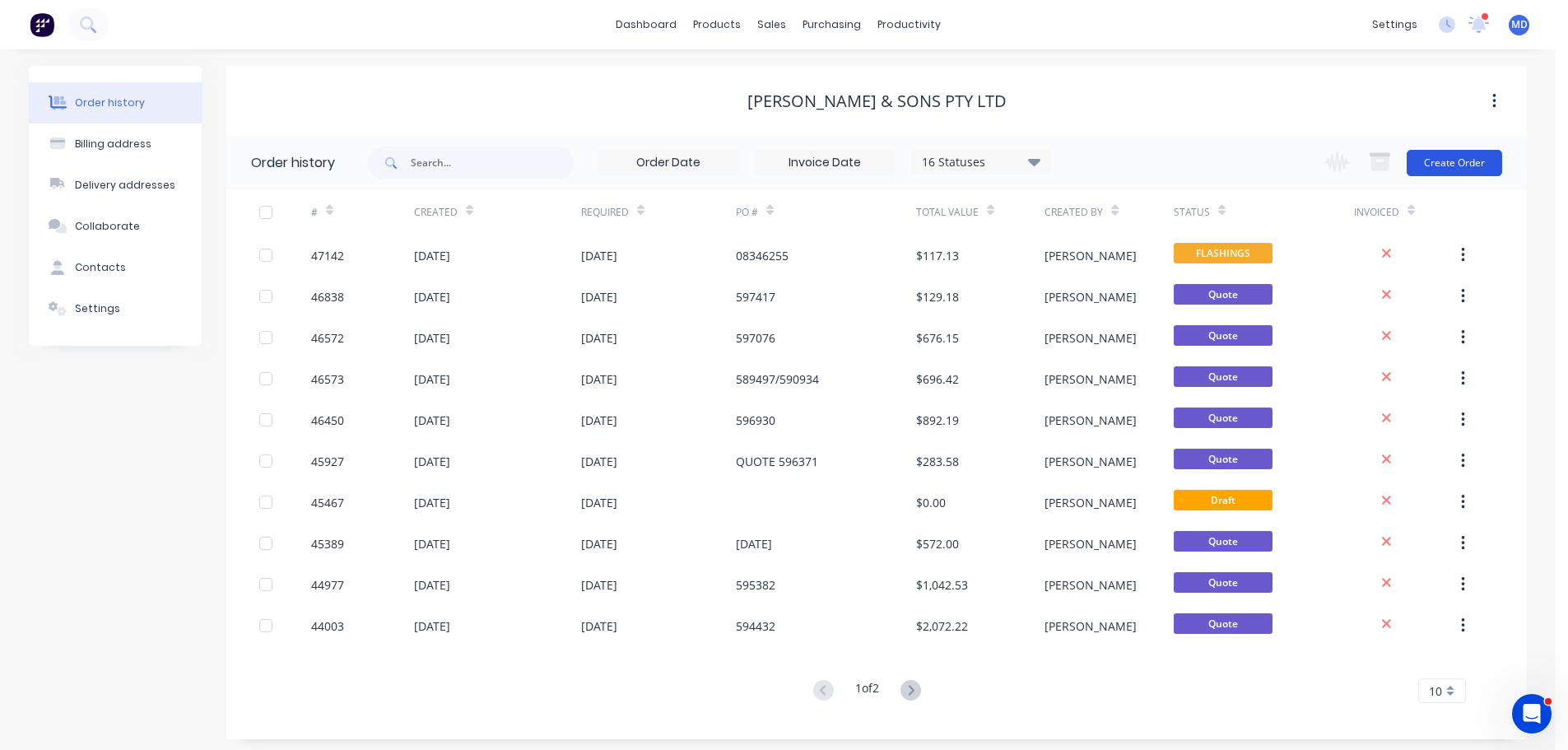
click at [1445, 155] on button "Create Order" at bounding box center [1455, 163] width 96 height 26
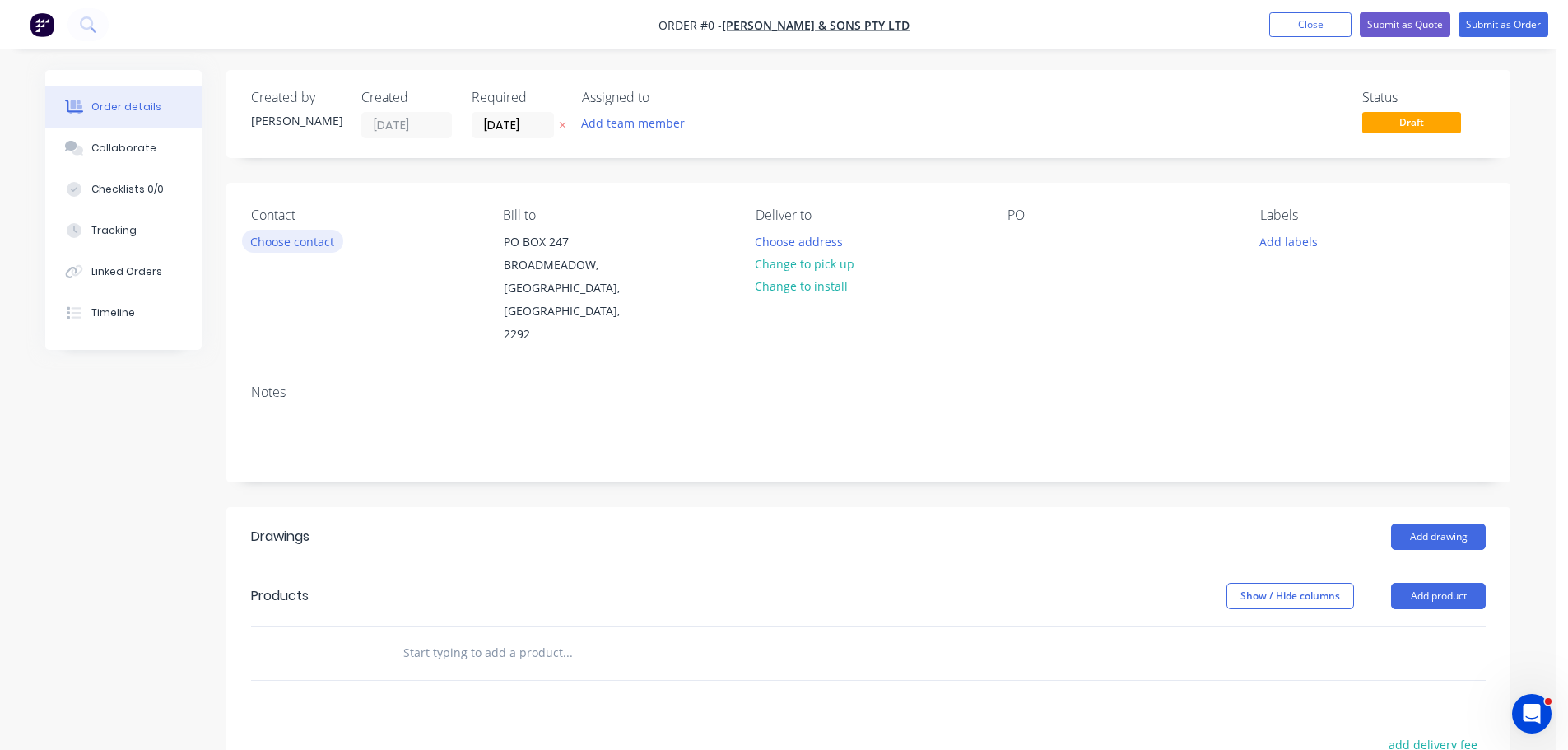
click at [310, 244] on button "Choose contact" at bounding box center [292, 240] width 102 height 22
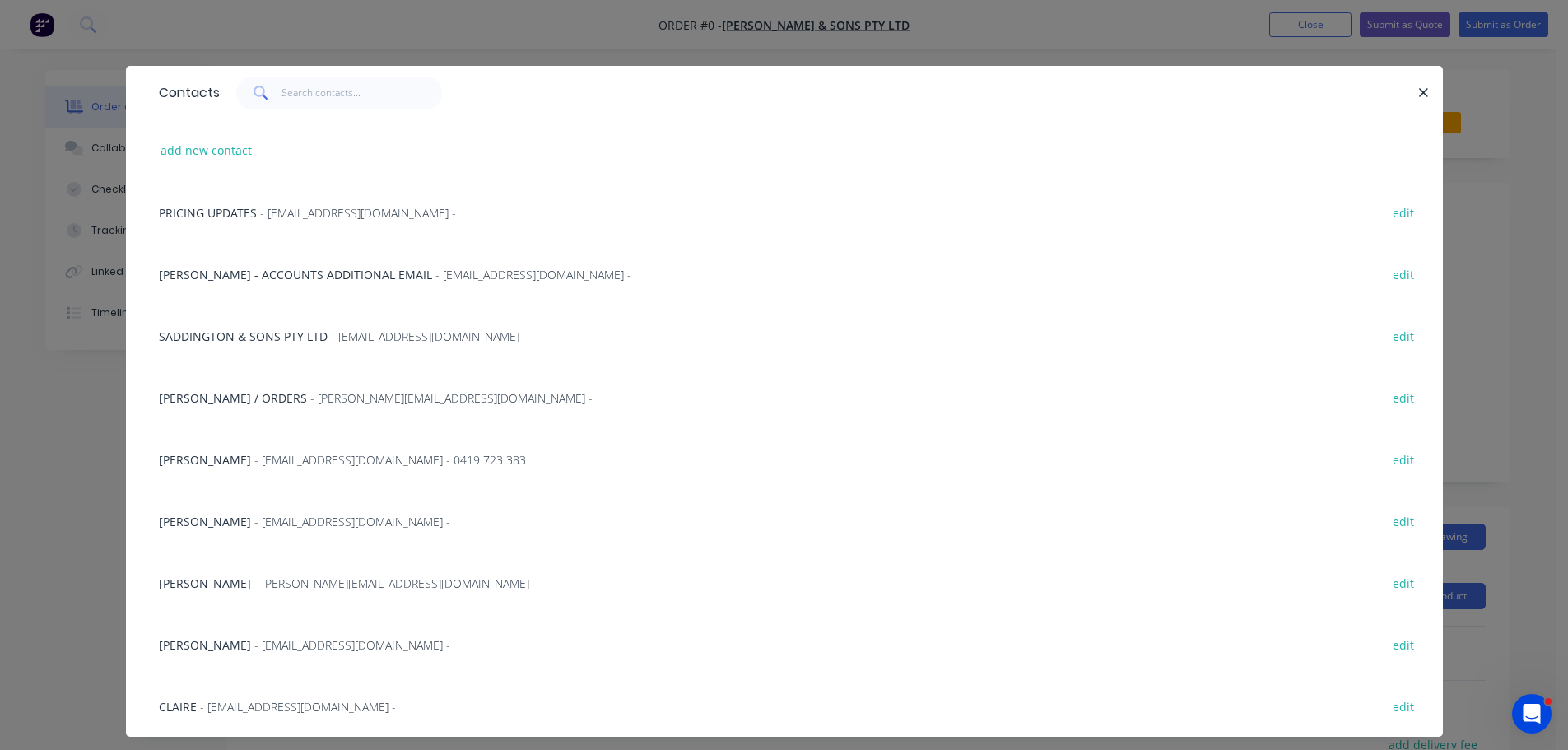
click at [324, 456] on span "- INDSALES@SADDINGTONS.COM.AU - 0419 723 383" at bounding box center [390, 460] width 272 height 15
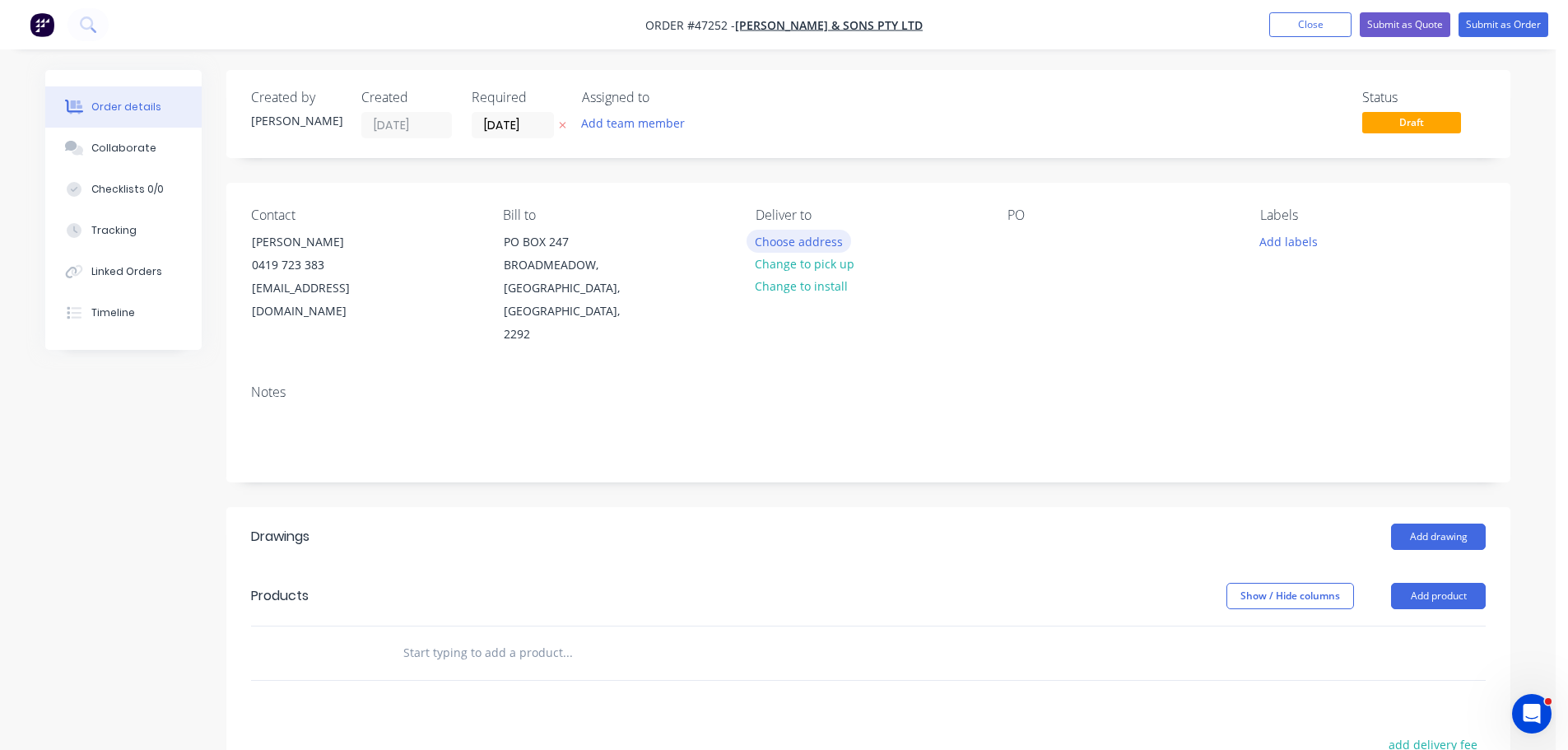
click at [783, 238] on button "Choose address" at bounding box center [799, 240] width 106 height 22
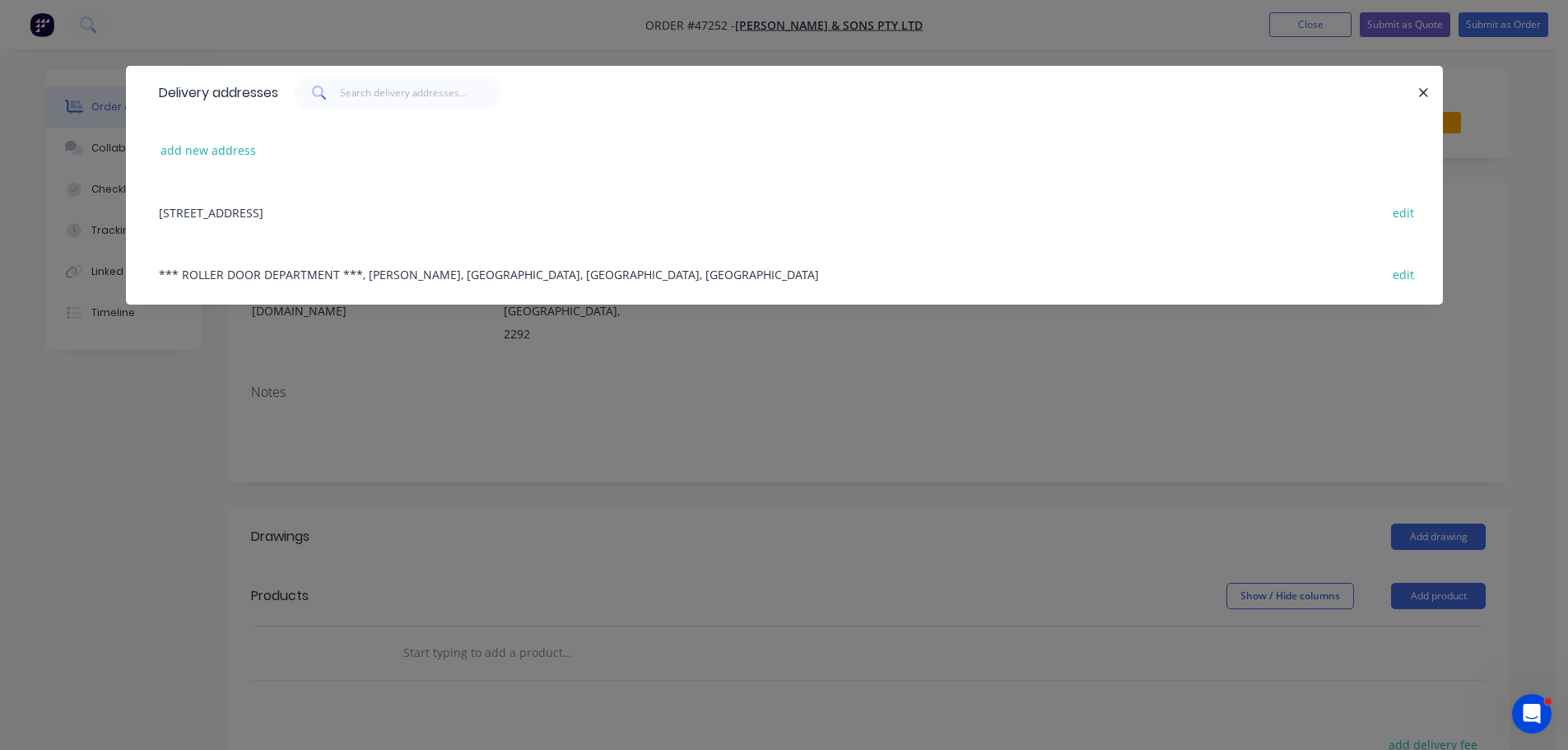
click at [320, 281] on div "*** ROLLER DOOR DEPARTMENT ***, BROWN RD, BROADMEADOW, New South Wales, Austral…" at bounding box center [785, 274] width 1268 height 62
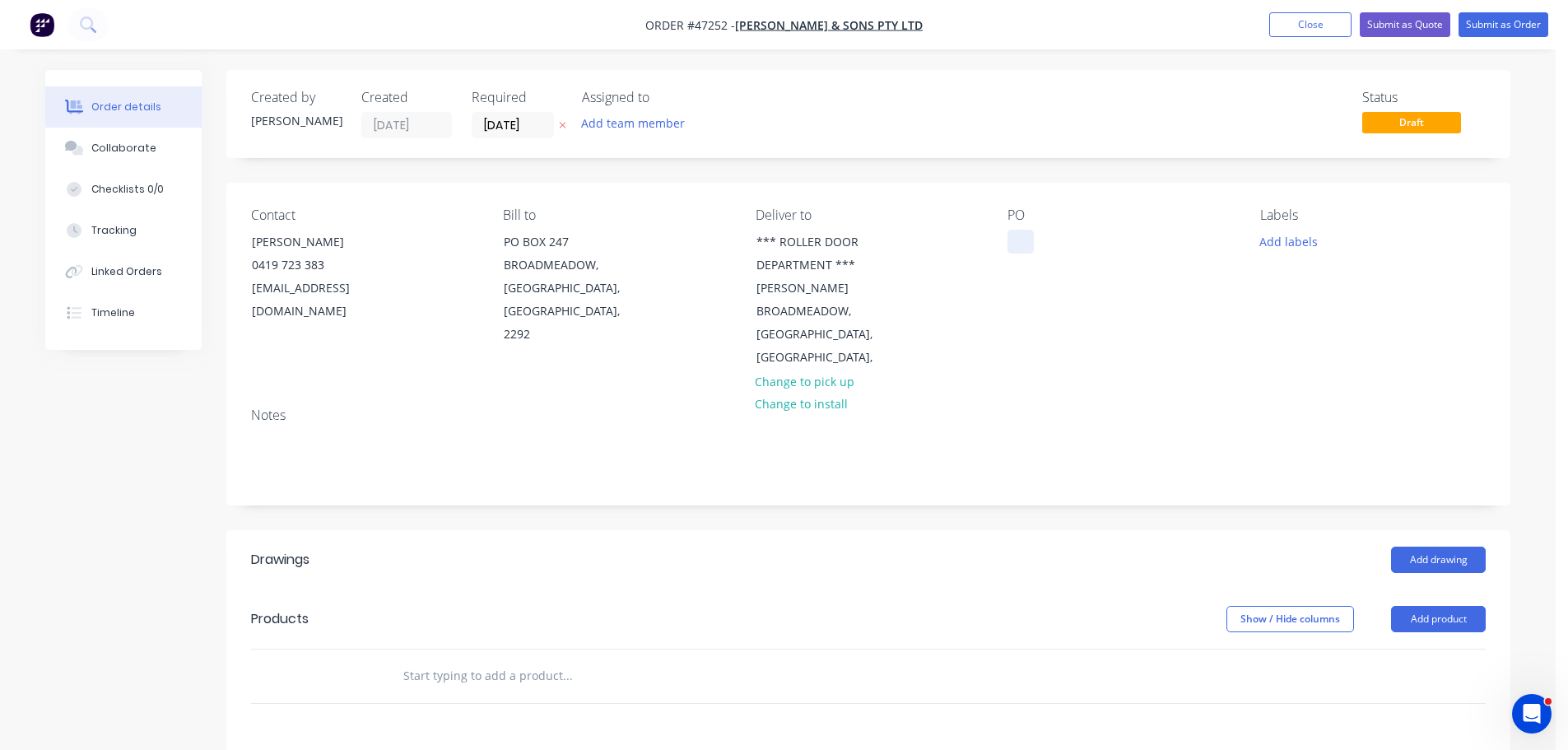
click at [1034, 234] on div at bounding box center [1020, 241] width 26 height 24
click at [1447, 547] on button "Add drawing" at bounding box center [1439, 559] width 95 height 26
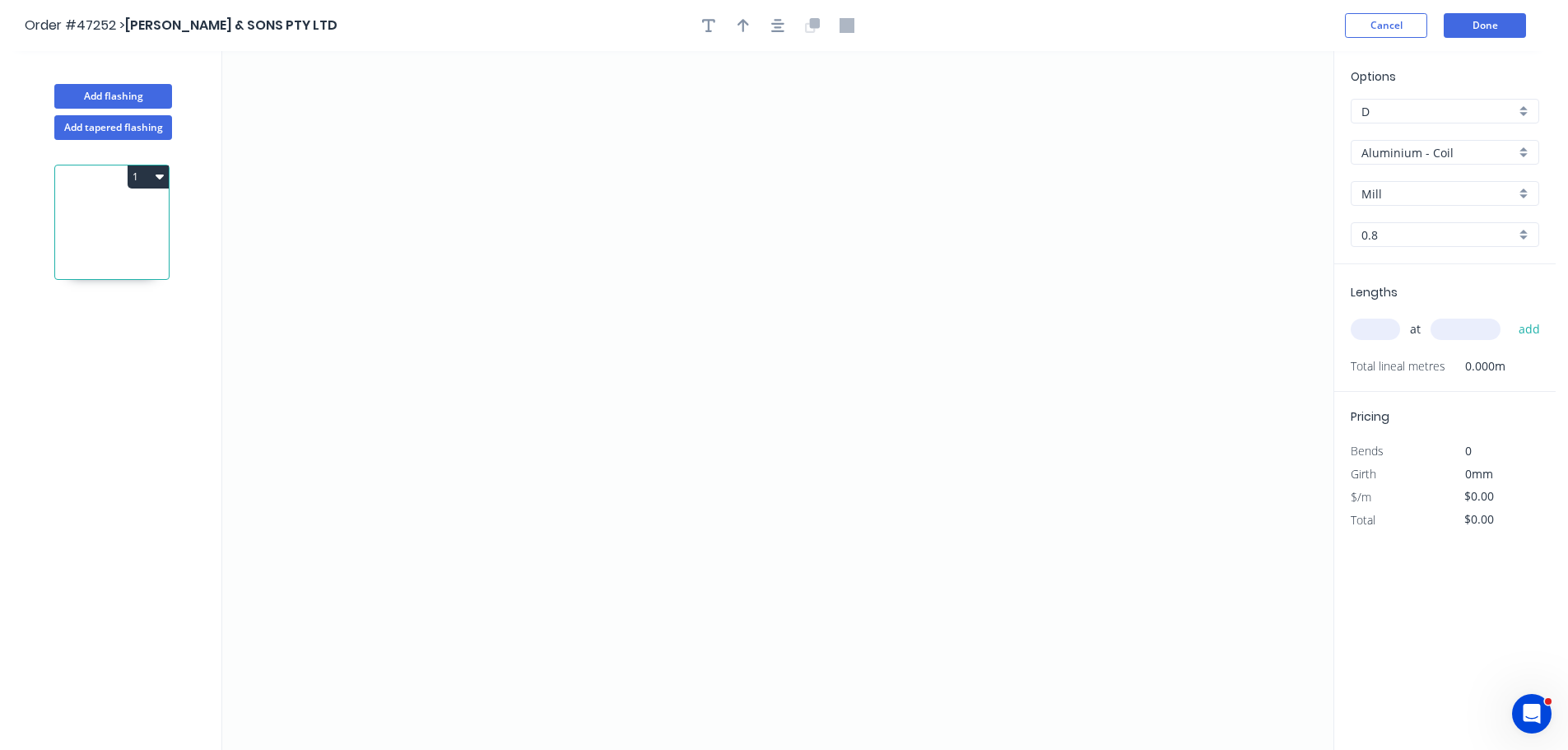
click at [1413, 159] on input "Aluminium - Coil" at bounding box center [1438, 153] width 154 height 17
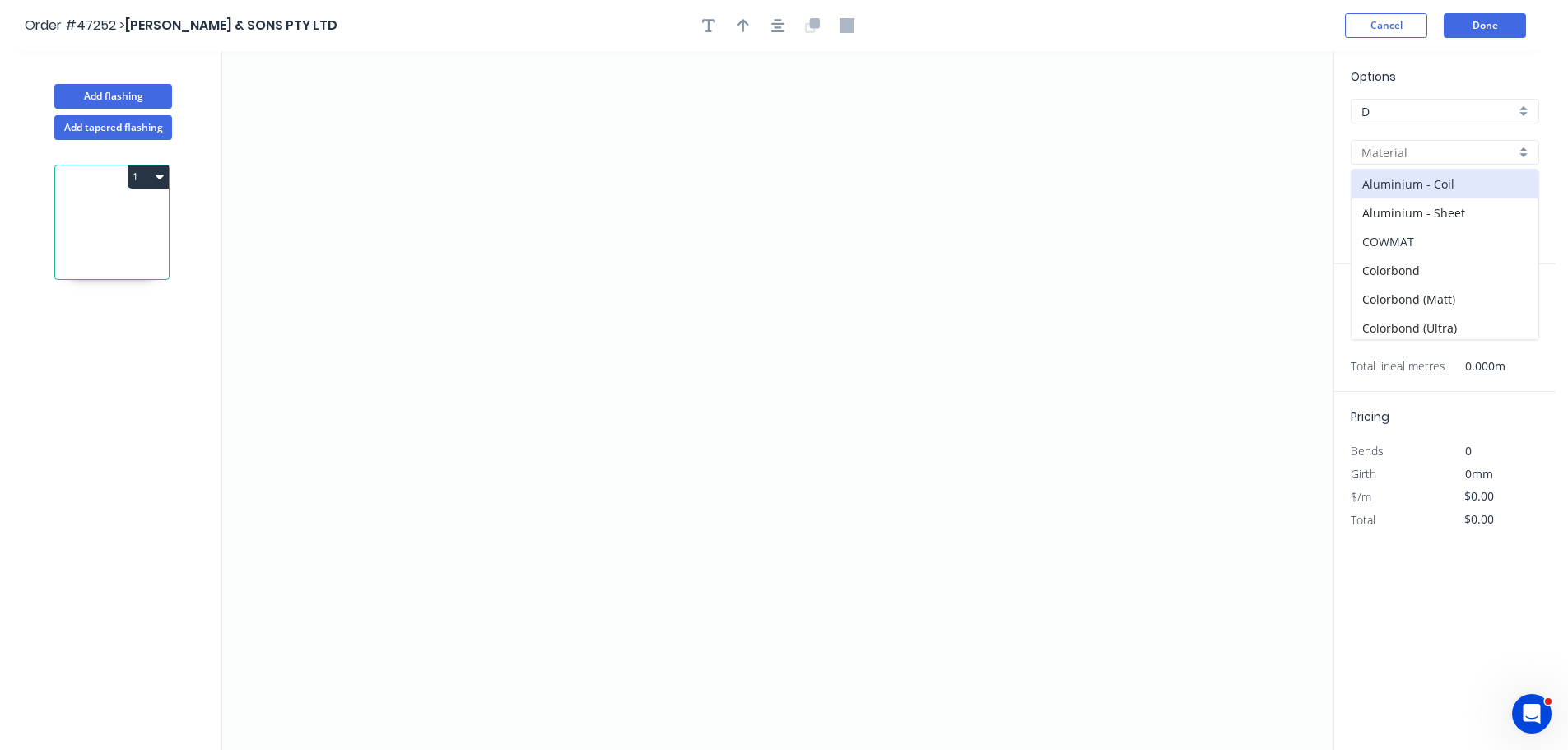
click at [1416, 255] on div "COWMAT" at bounding box center [1445, 242] width 187 height 29
type input "COWMAT"
type input "Colour"
type input "0.55"
click at [1417, 192] on input "Colour" at bounding box center [1438, 194] width 154 height 17
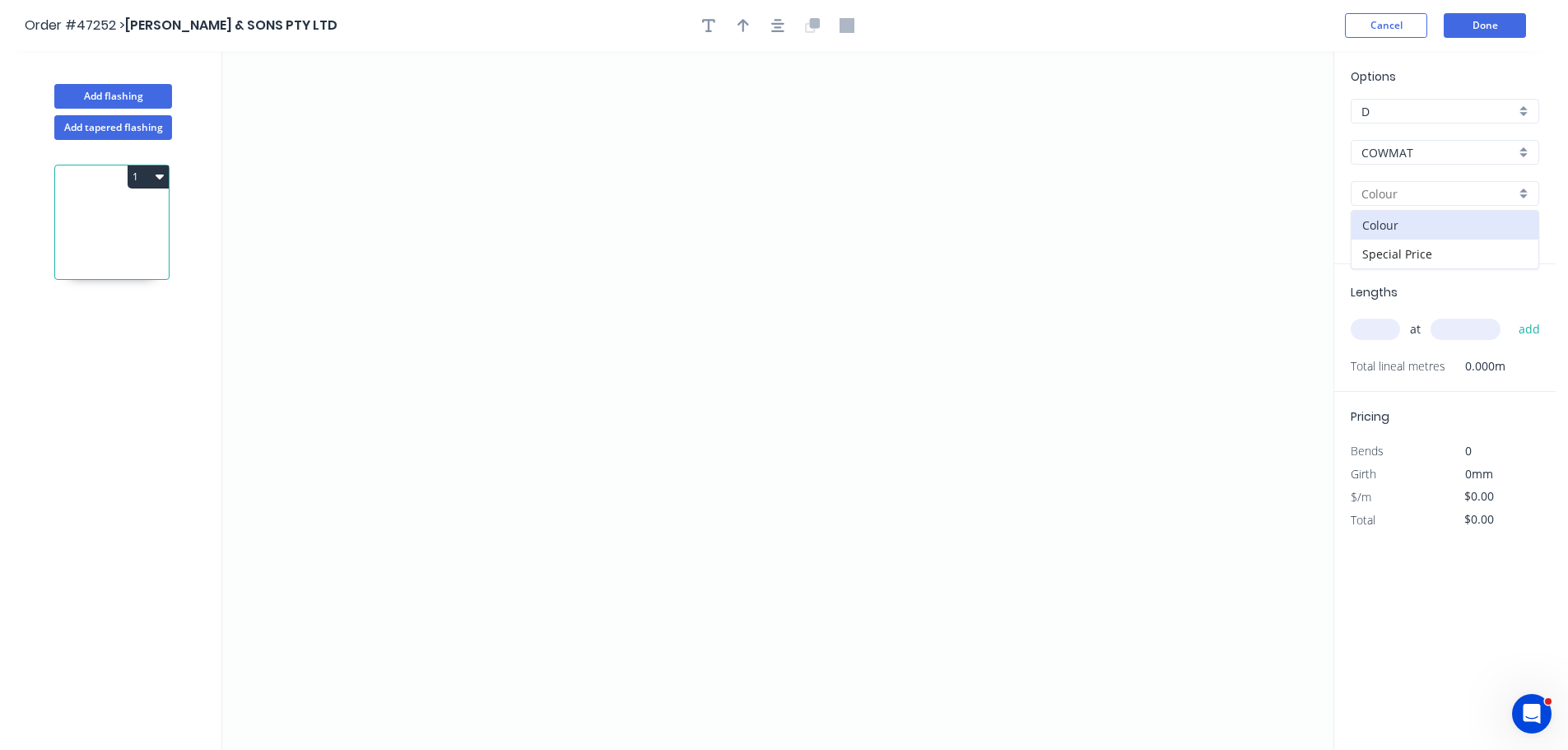
click at [1419, 162] on div "COWMAT" at bounding box center [1445, 153] width 189 height 25
click at [1432, 266] on div "Colorbond" at bounding box center [1445, 271] width 187 height 29
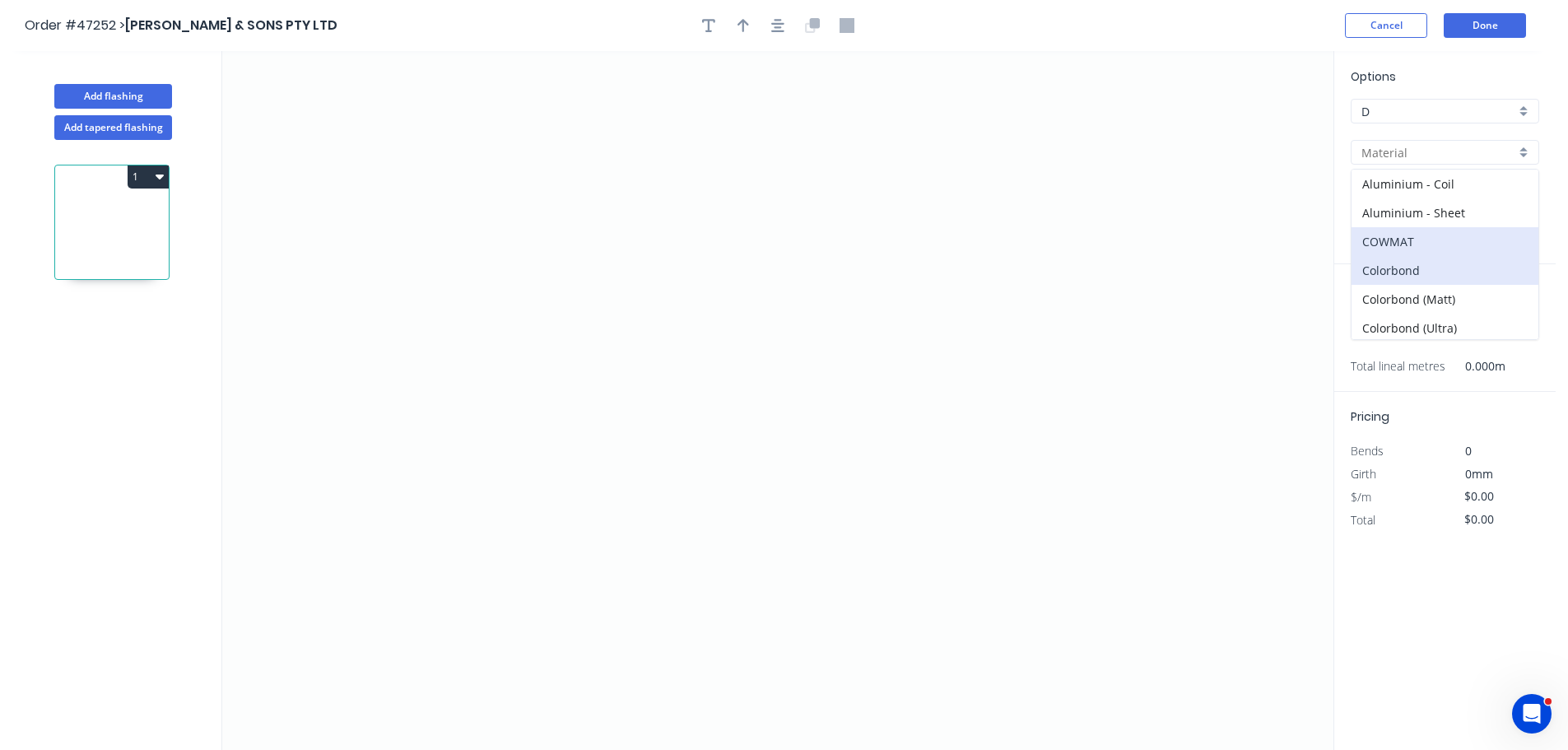
type input "Colorbond"
type input "Basalt"
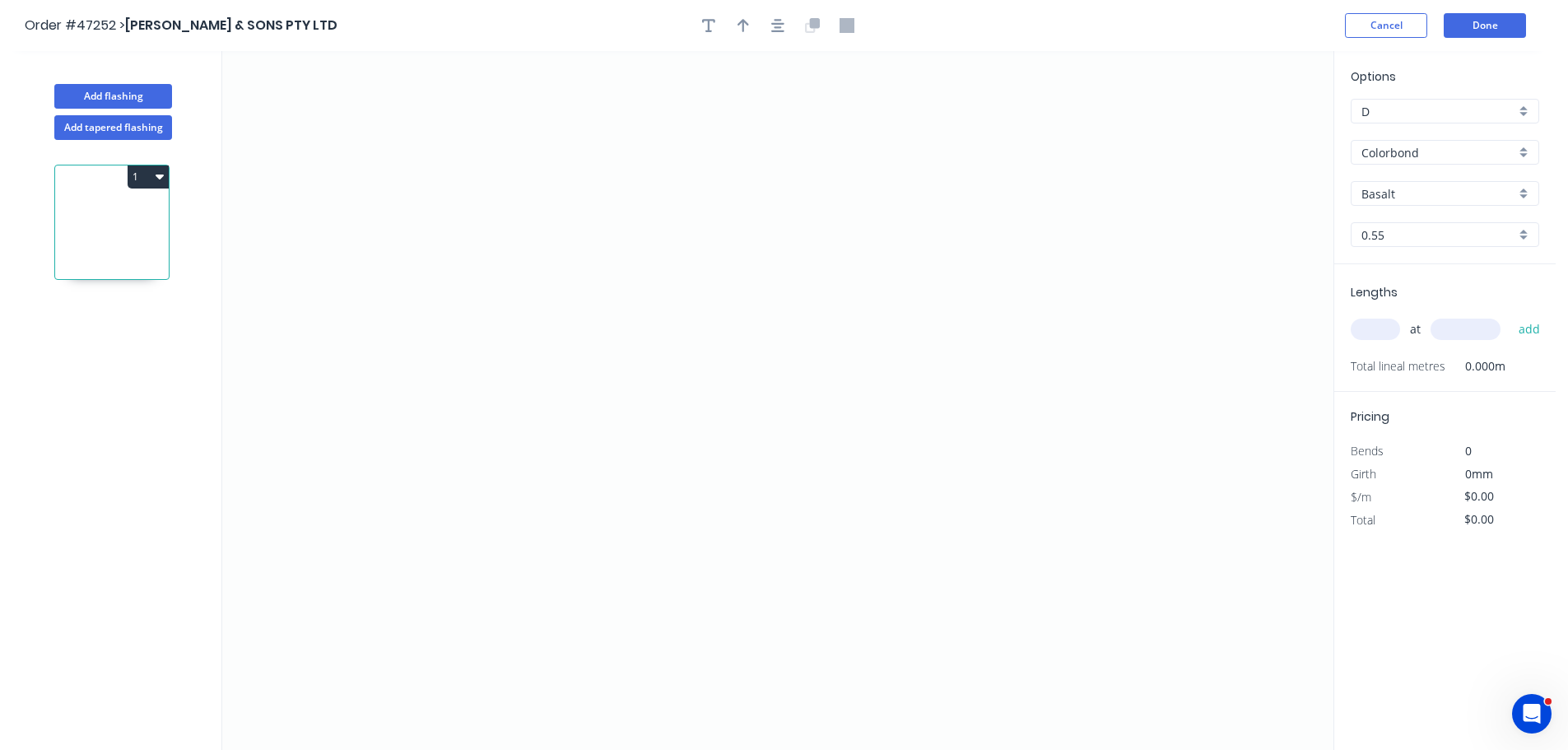
click at [1417, 189] on input "Basalt" at bounding box center [1438, 194] width 154 height 17
click at [1402, 271] on div "Manor Red" at bounding box center [1445, 271] width 187 height 29
type input "Manor Red"
click at [881, 224] on icon "0" at bounding box center [778, 401] width 1111 height 699
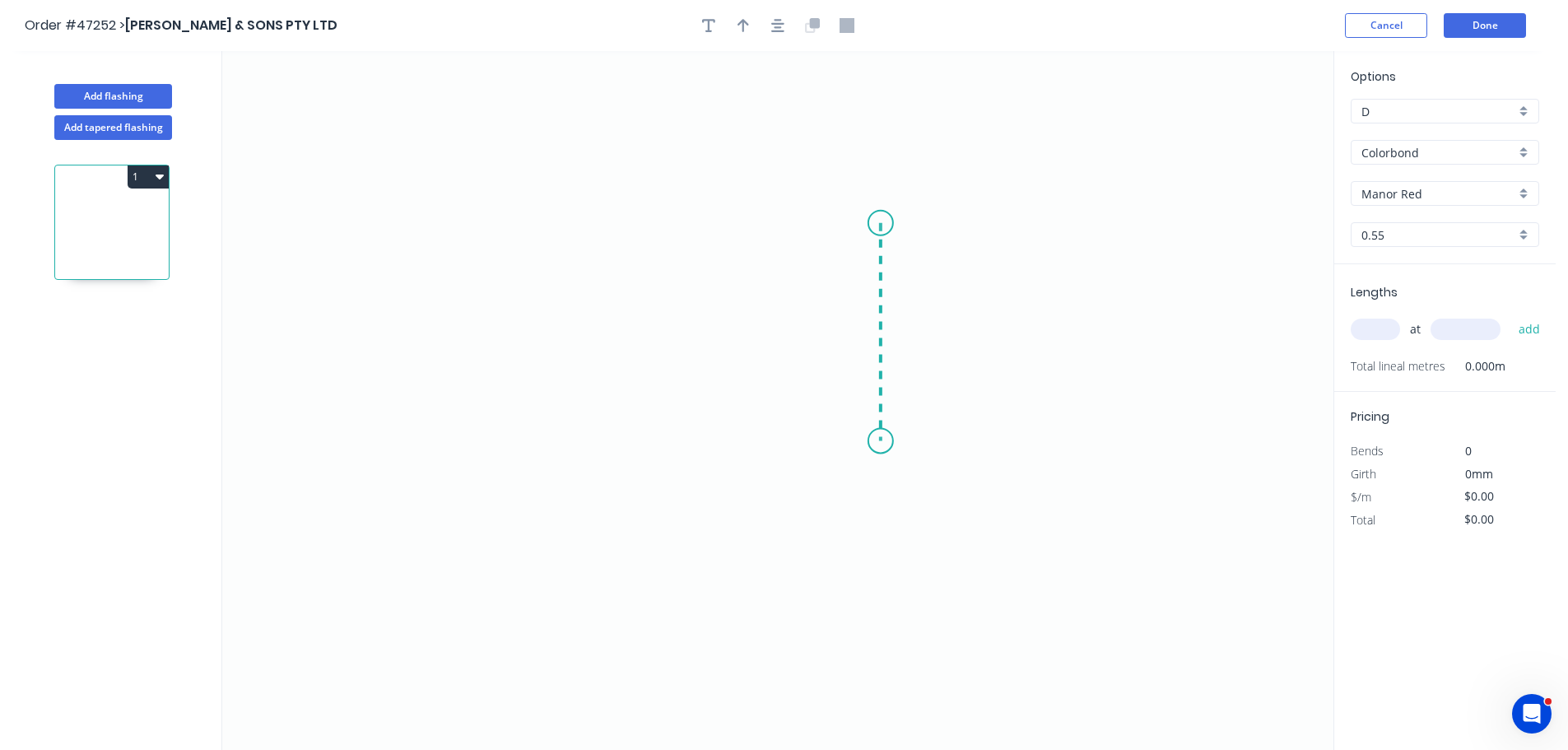
click at [875, 441] on icon "0" at bounding box center [778, 401] width 1111 height 699
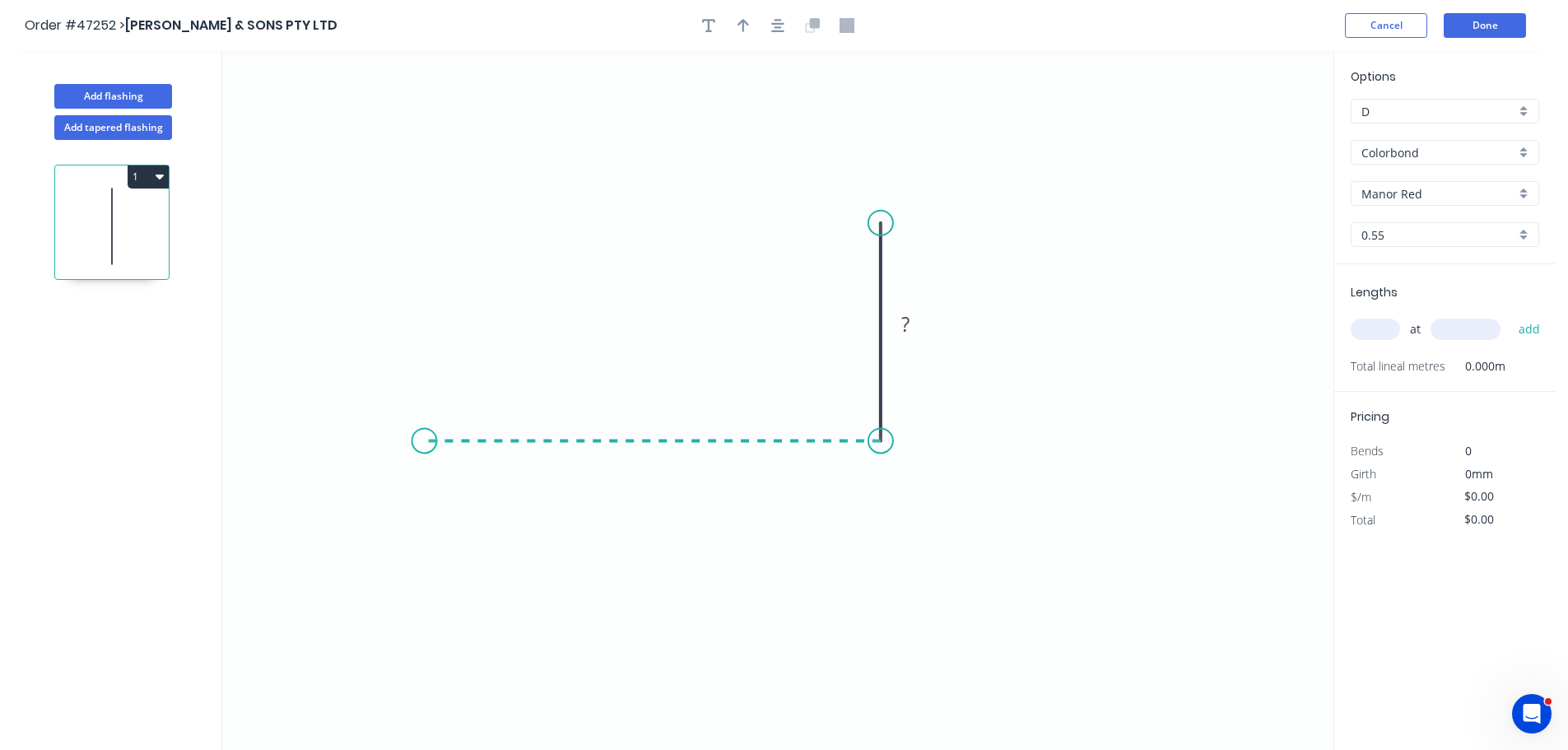
click at [424, 456] on icon "0 ?" at bounding box center [778, 401] width 1111 height 699
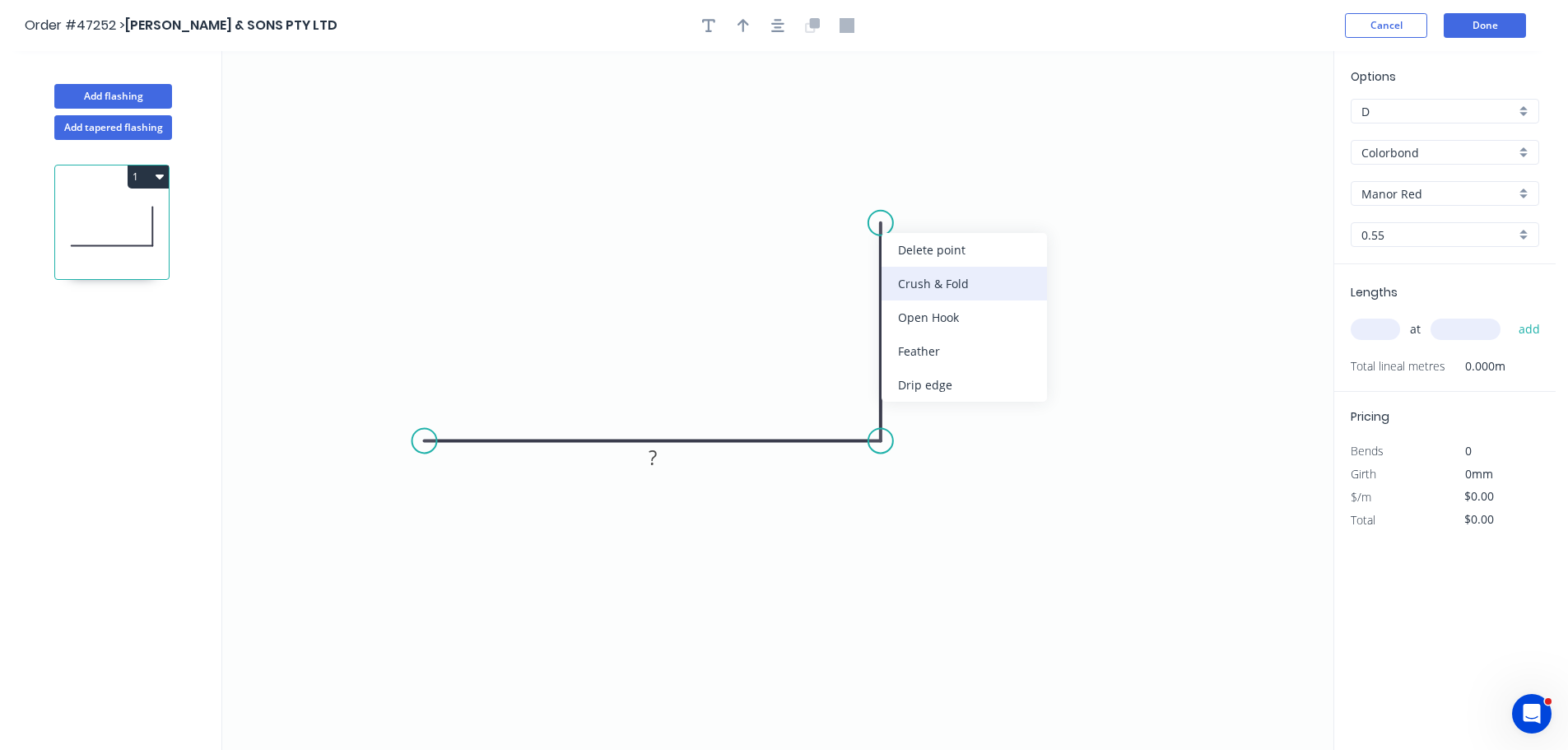
click at [905, 281] on div "Crush & Fold" at bounding box center [964, 284] width 166 height 34
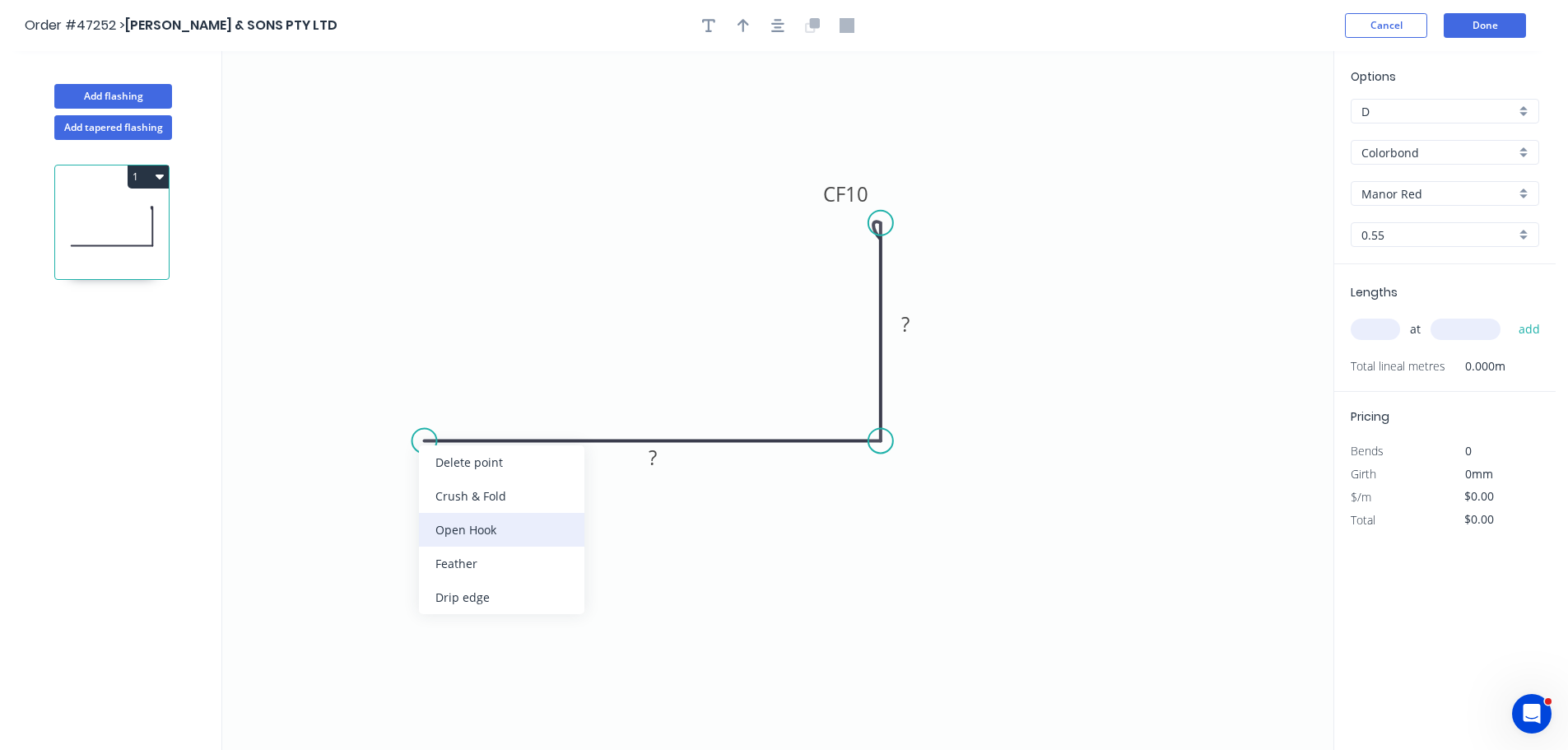
click at [460, 513] on div "Open Hook" at bounding box center [501, 529] width 166 height 34
click at [453, 516] on div "Delete bend" at bounding box center [509, 526] width 166 height 34
click at [438, 495] on div "Crush & Fold" at bounding box center [498, 495] width 166 height 34
click at [464, 489] on div "Flip bend" at bounding box center [501, 493] width 166 height 34
click at [458, 477] on tspan "10" at bounding box center [457, 468] width 23 height 27
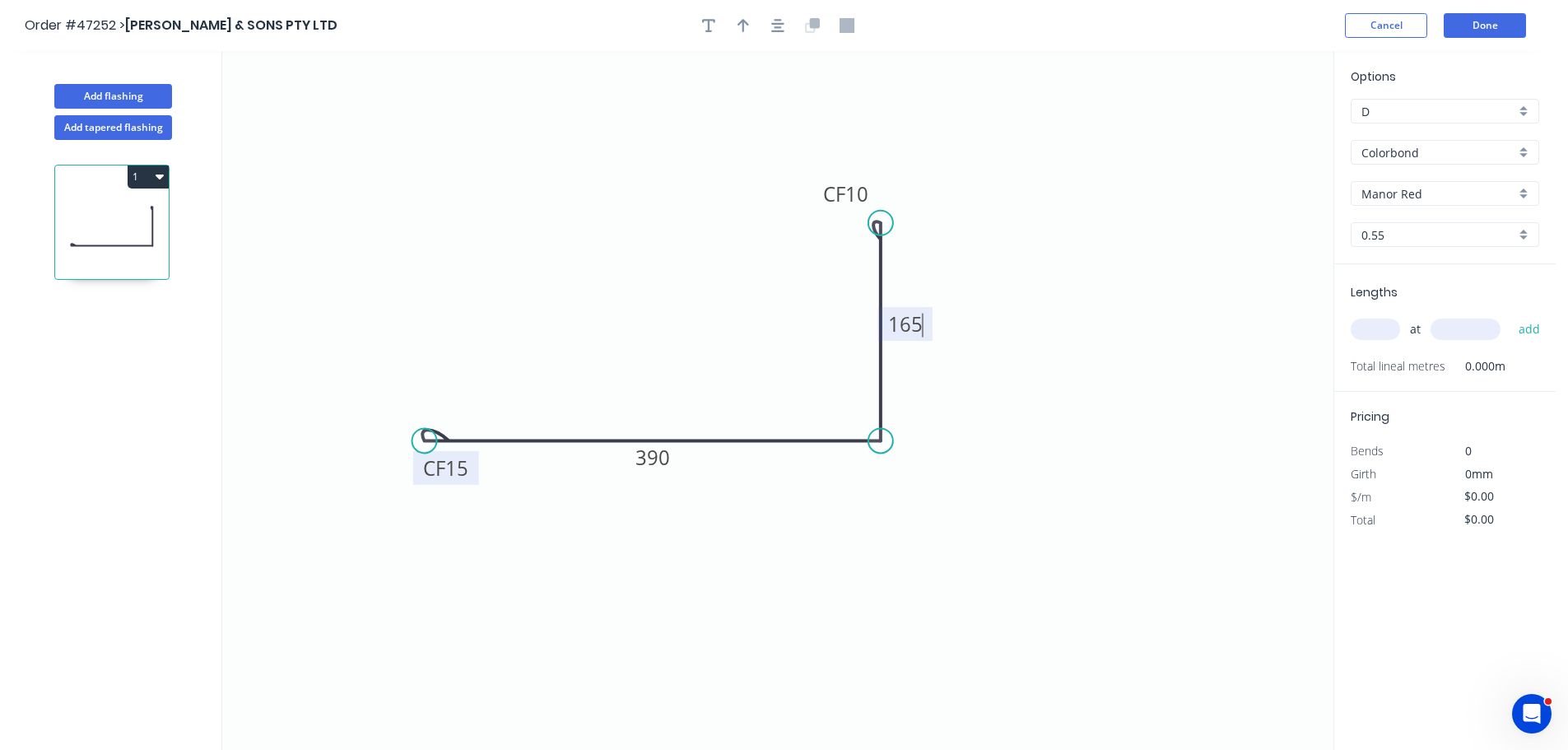
type input "$28.67"
click at [758, 28] on div at bounding box center [777, 26] width 173 height 25
click at [738, 28] on icon "button" at bounding box center [743, 25] width 12 height 15
drag, startPoint x: 1251, startPoint y: 128, endPoint x: 936, endPoint y: 379, distance: 402.8
click at [936, 379] on icon at bounding box center [935, 360] width 15 height 52
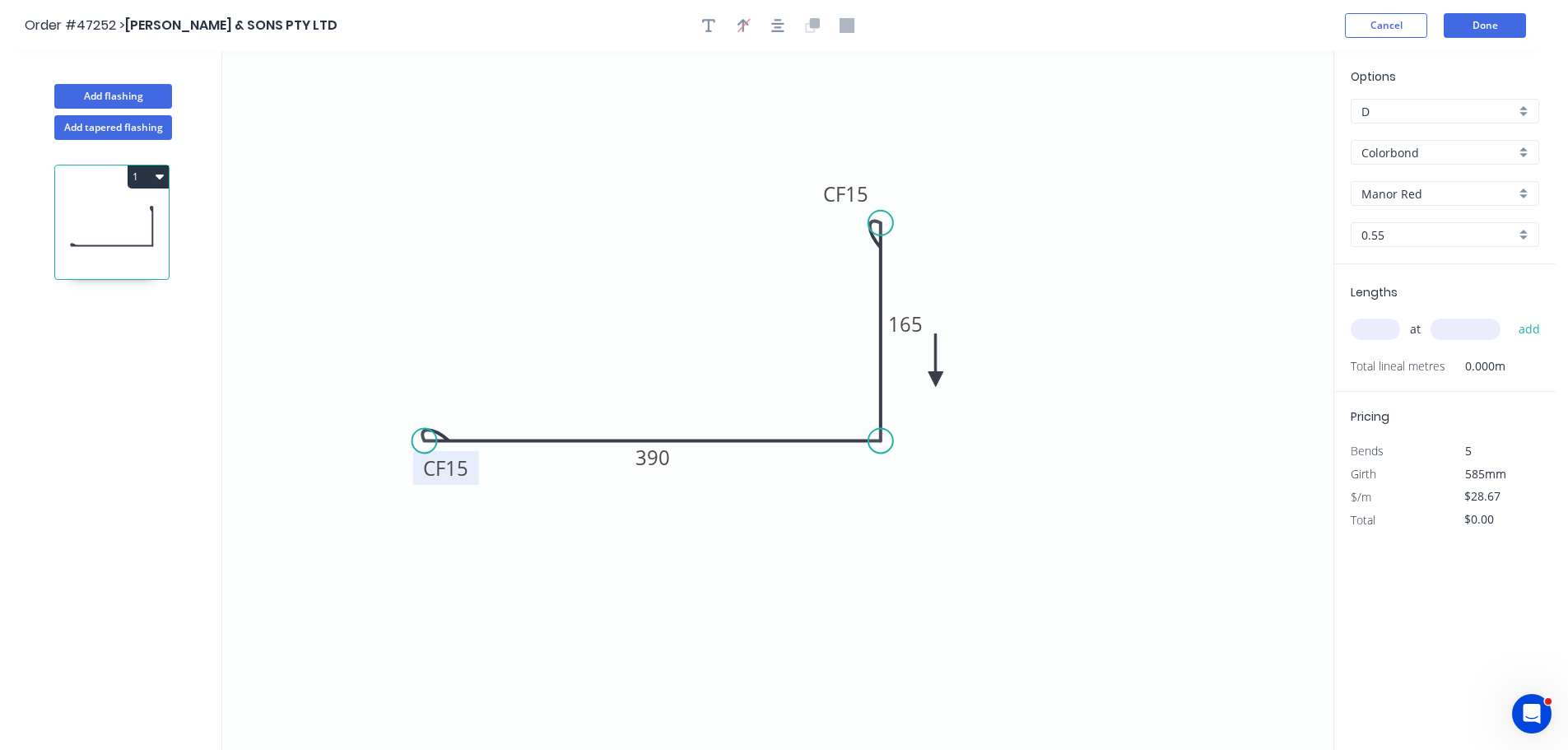
click at [936, 379] on icon at bounding box center [935, 360] width 15 height 52
click at [936, 379] on icon at bounding box center [949, 365] width 47 height 47
click at [1368, 326] on input "text" at bounding box center [1375, 329] width 49 height 21
type input "2"
type input "3000"
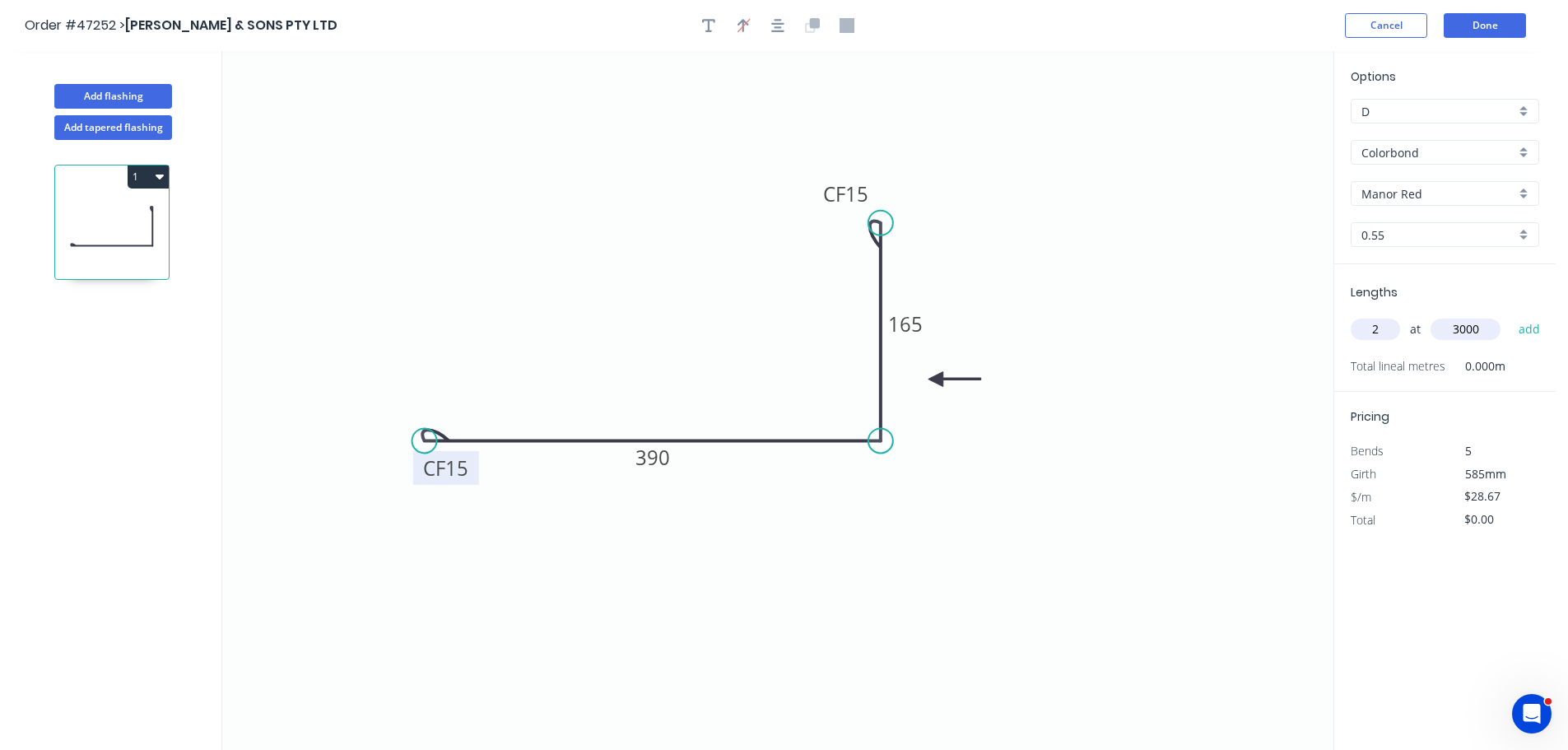
click at [1511, 315] on button "add" at bounding box center [1530, 329] width 39 height 28
click at [163, 174] on icon "button" at bounding box center [160, 176] width 9 height 5
click at [146, 220] on div "Duplicate" at bounding box center [90, 218] width 127 height 24
type input "$0.00"
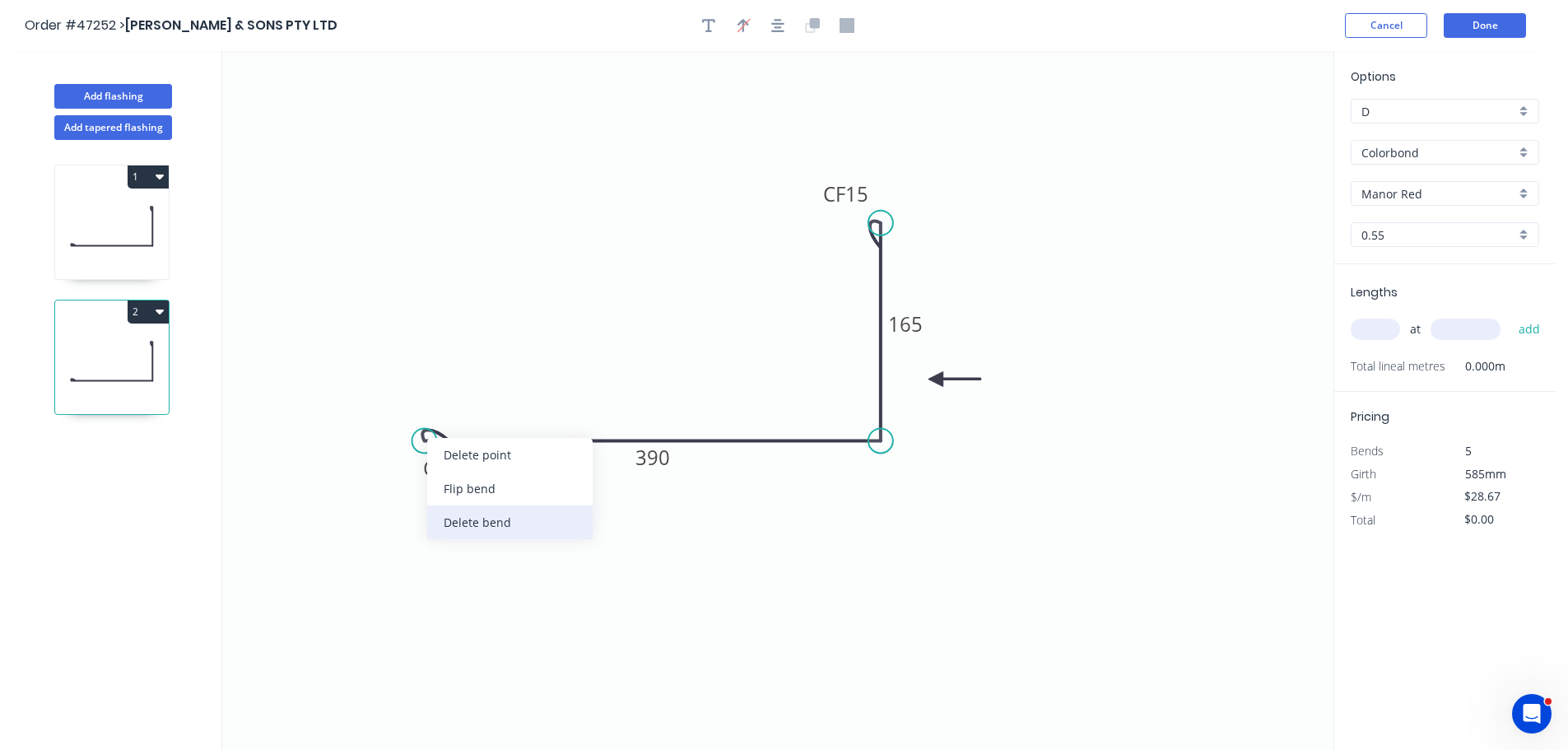
click at [474, 526] on div "Delete bend" at bounding box center [509, 522] width 166 height 34
click at [427, 441] on circle at bounding box center [425, 440] width 25 height 25
click at [367, 383] on icon "0 390 CF 15 165" at bounding box center [778, 401] width 1111 height 699
click at [377, 428] on tspan "?" at bounding box center [378, 422] width 9 height 27
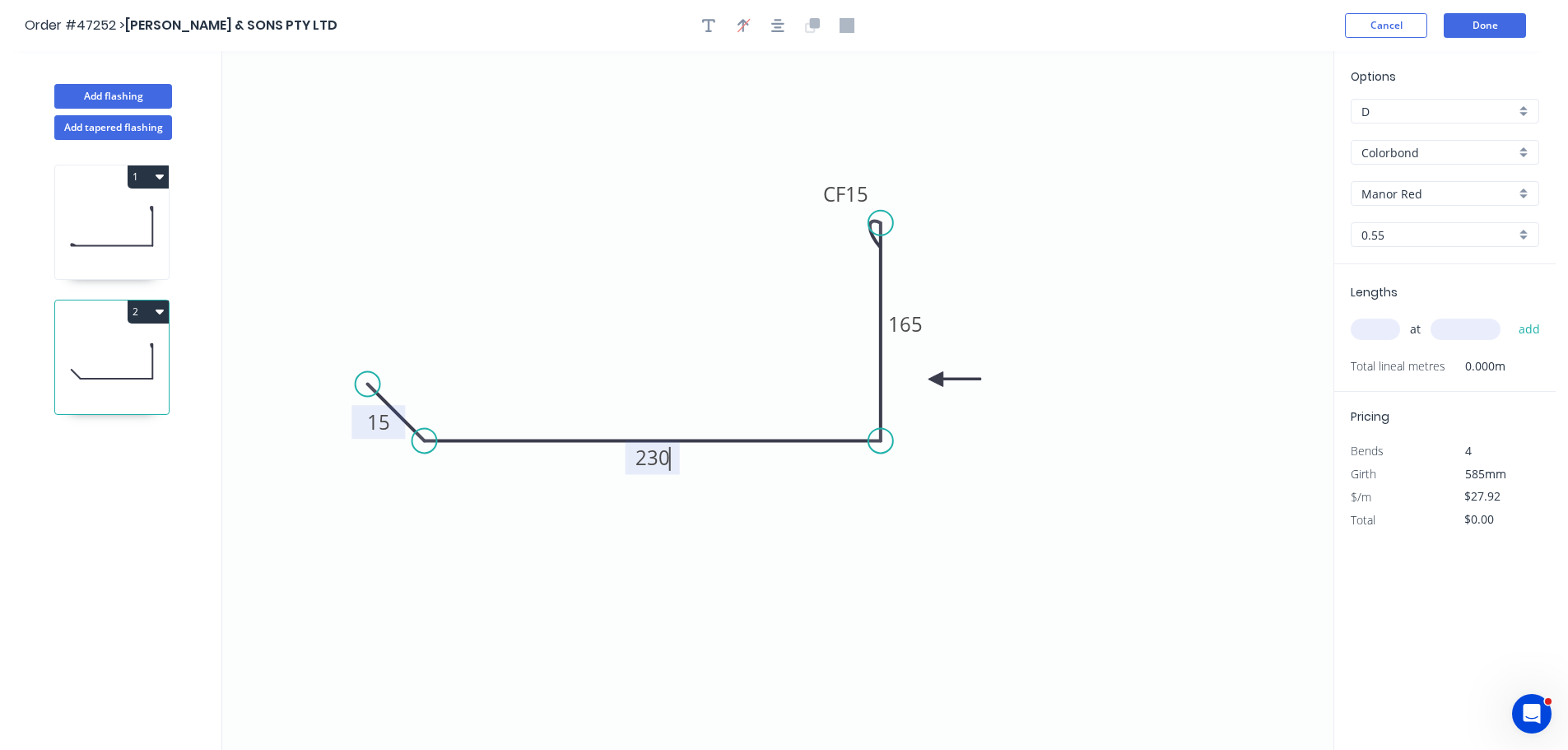
type input "$23.30"
click at [1066, 289] on icon "0 15 230 CF 15 175" at bounding box center [778, 401] width 1111 height 699
click at [1387, 329] on input "text" at bounding box center [1375, 329] width 49 height 21
type input "2"
type input "2200"
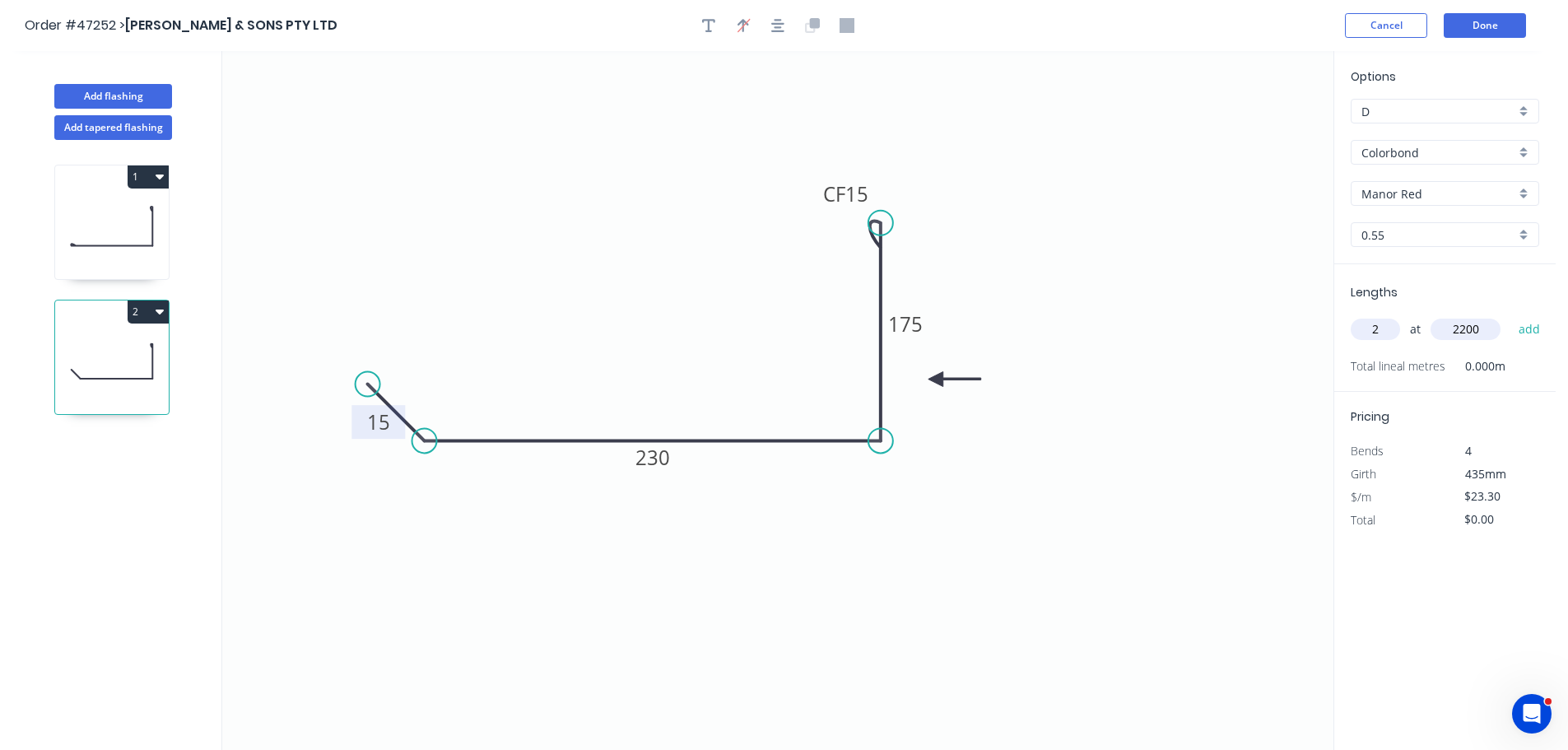
click at [1511, 315] on button "add" at bounding box center [1530, 329] width 39 height 28
type input "$102.52"
click at [1495, 26] on button "Done" at bounding box center [1485, 26] width 82 height 25
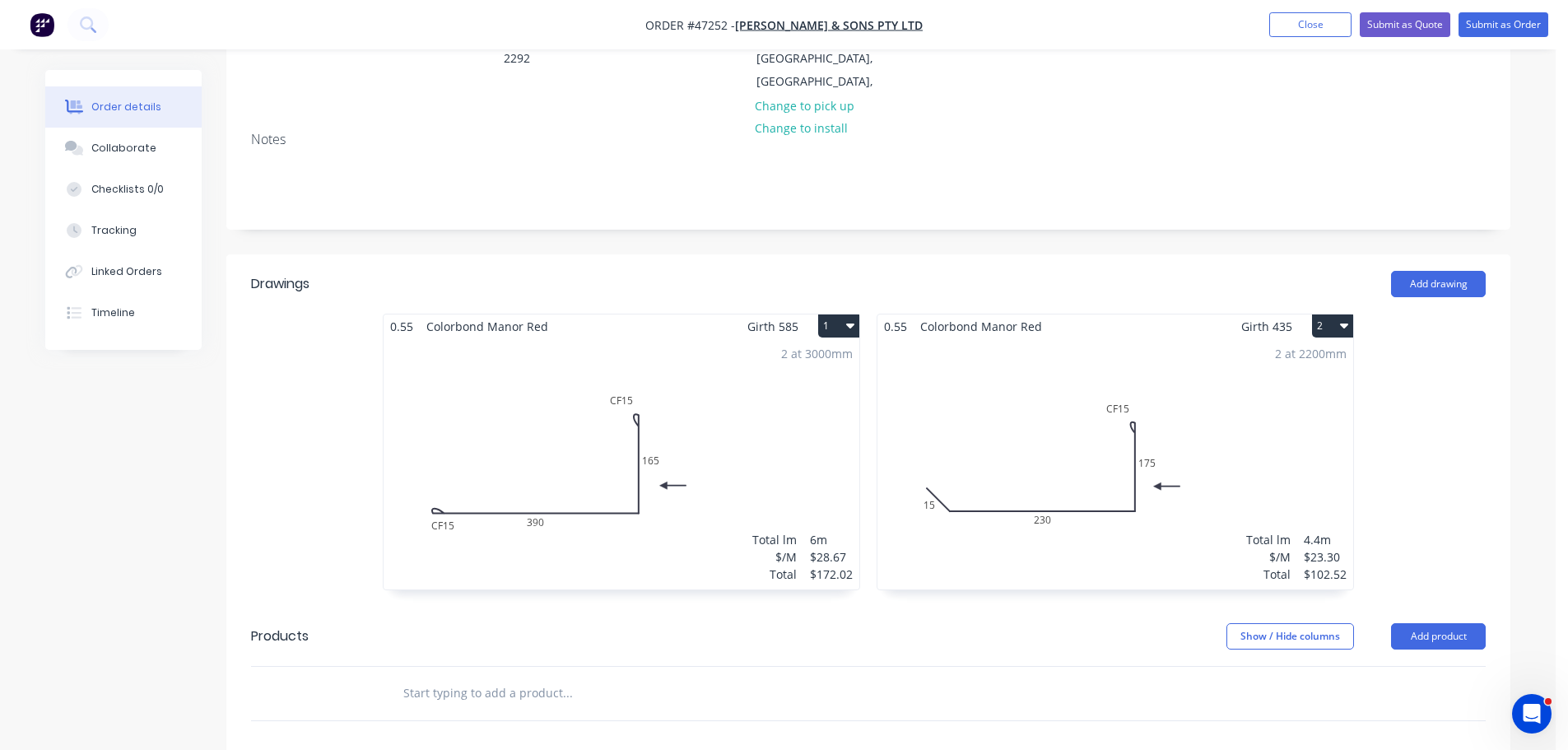
scroll to position [411, 0]
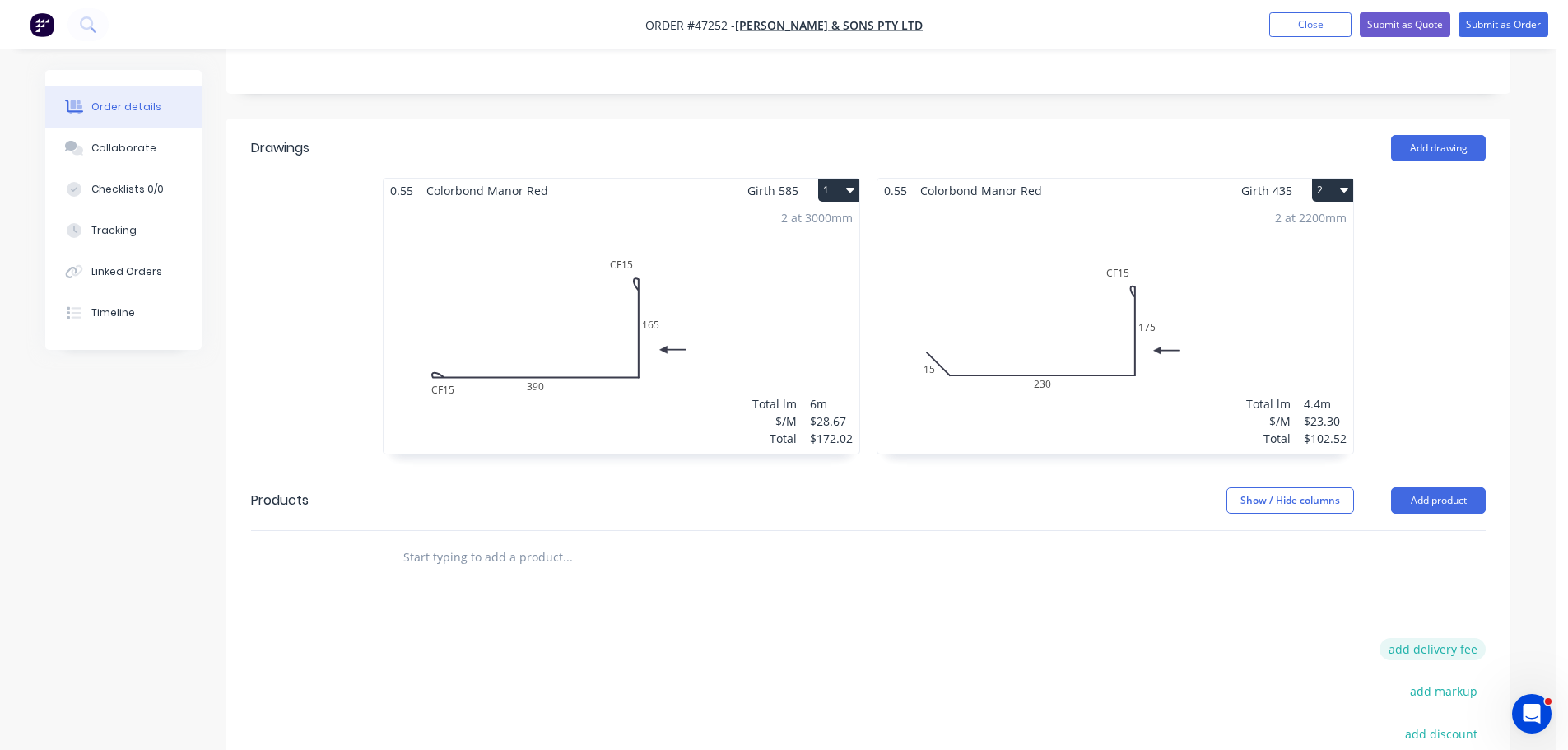
click at [1427, 638] on button "add delivery fee" at bounding box center [1433, 648] width 106 height 22
type input "50"
click input "submit" at bounding box center [0, 0] width 0 height 0
click at [1399, 32] on button "Submit as Quote" at bounding box center [1405, 25] width 91 height 25
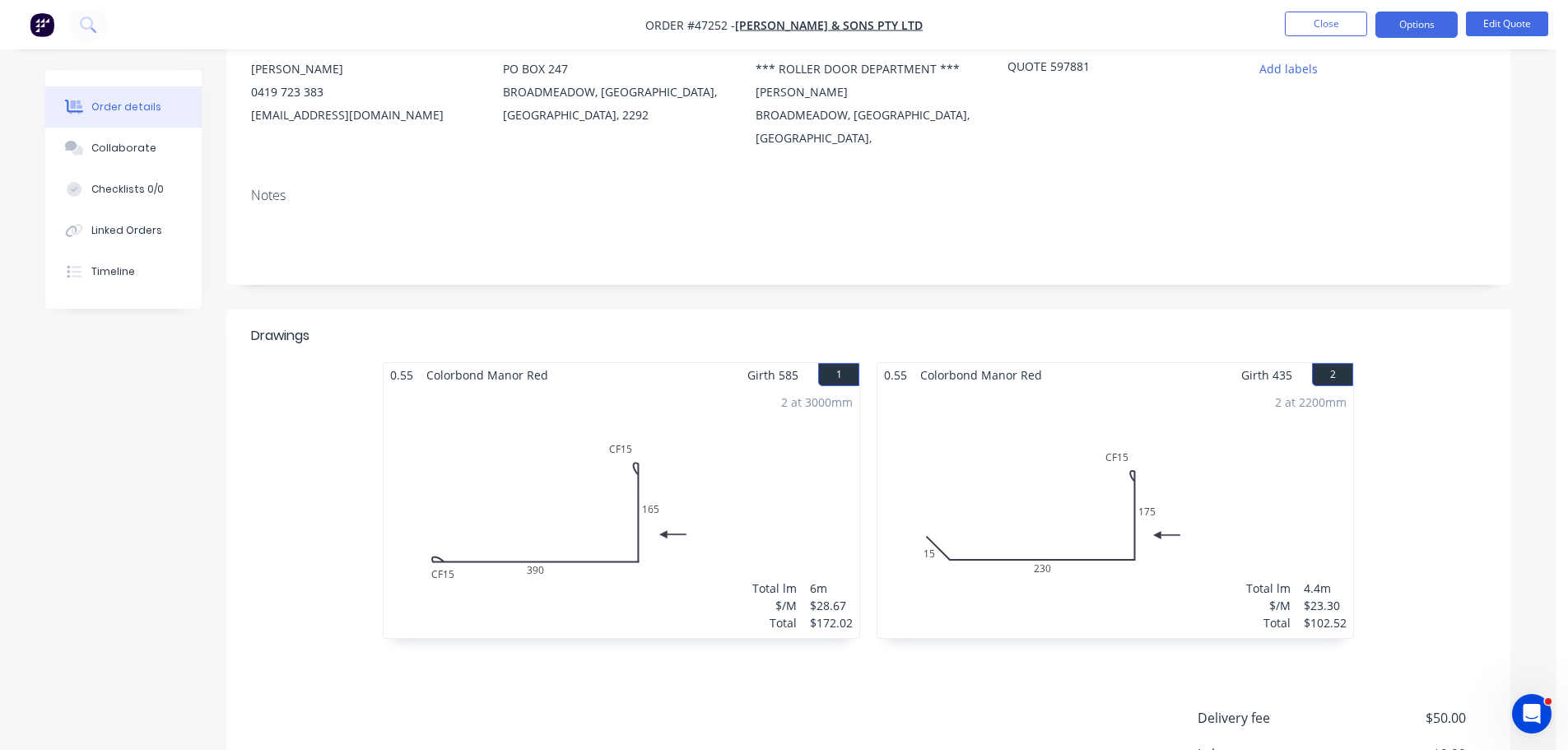
scroll to position [370, 0]
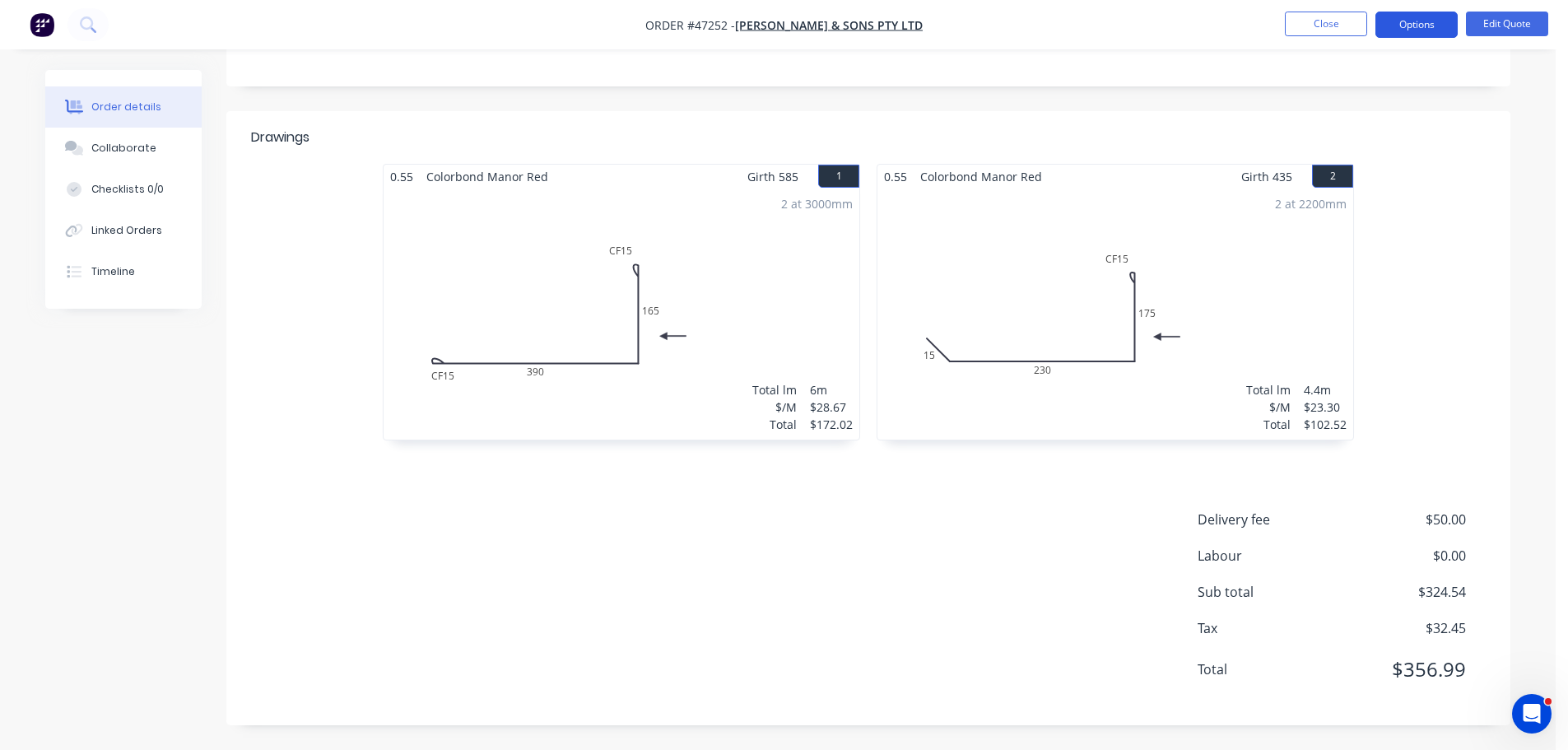
click at [1419, 31] on button "Options" at bounding box center [1416, 24] width 82 height 26
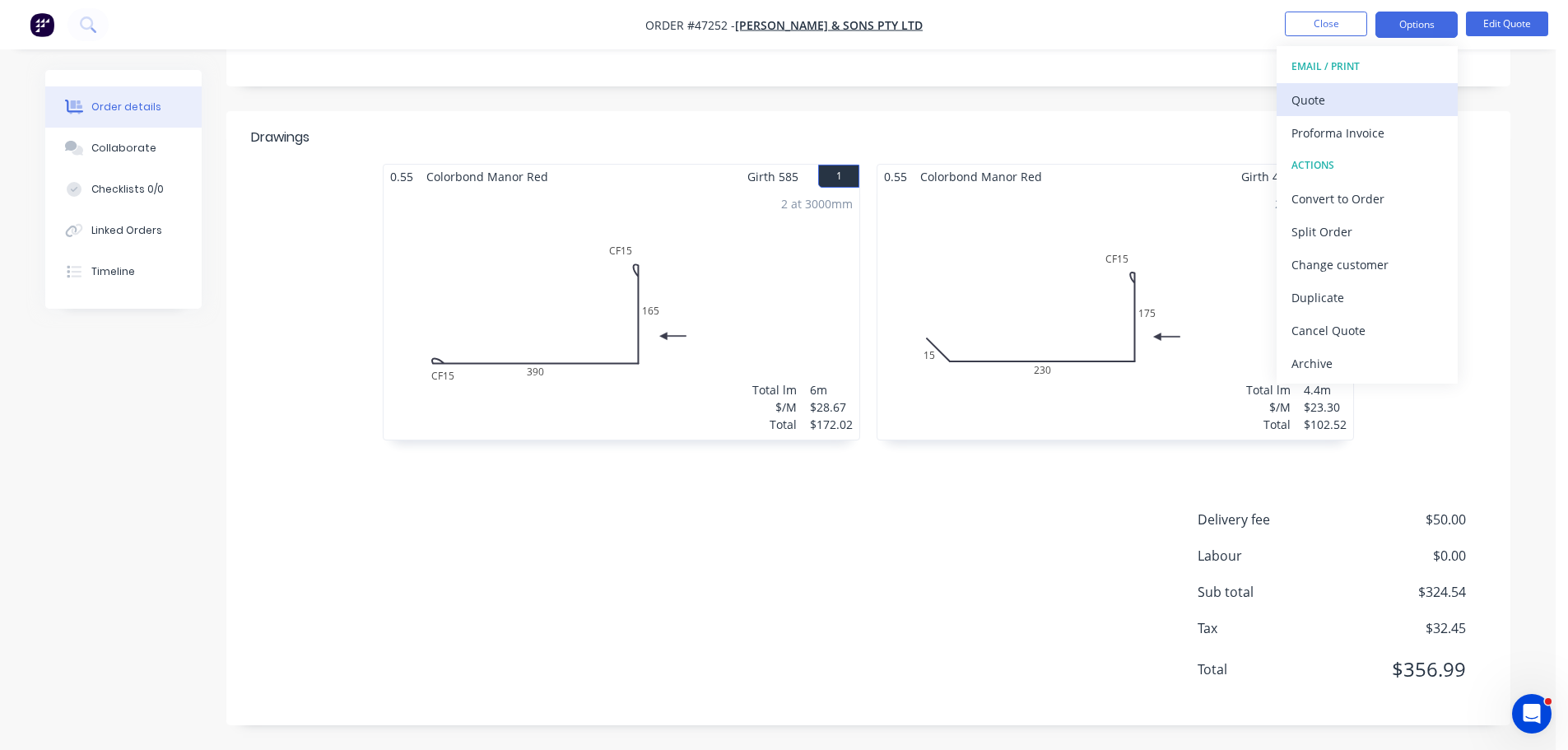
click at [1337, 103] on div "Quote" at bounding box center [1368, 100] width 152 height 24
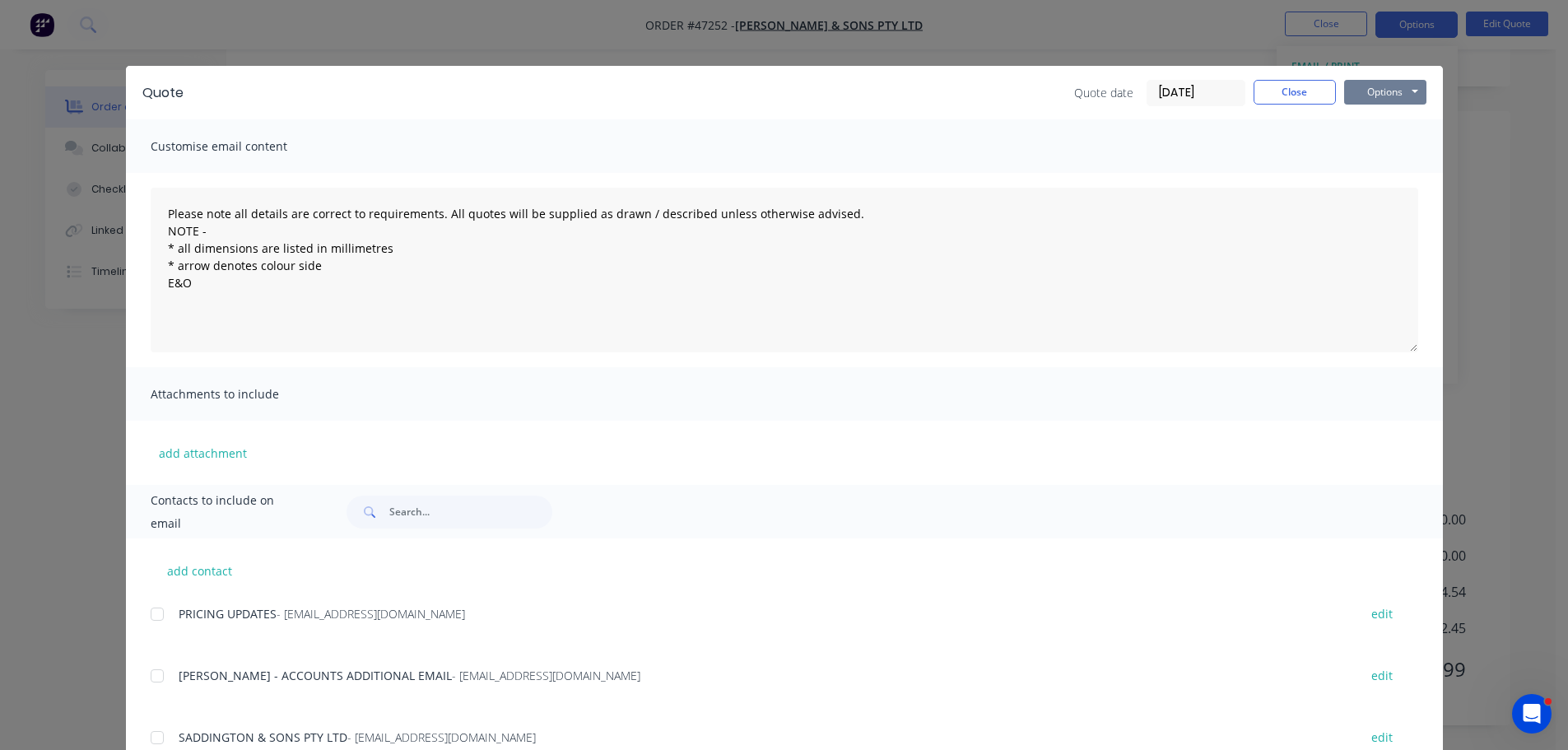
click at [1363, 85] on button "Options" at bounding box center [1385, 93] width 82 height 25
click at [1364, 152] on button "Print" at bounding box center [1397, 148] width 106 height 27
click at [1262, 84] on button "Close" at bounding box center [1294, 93] width 82 height 25
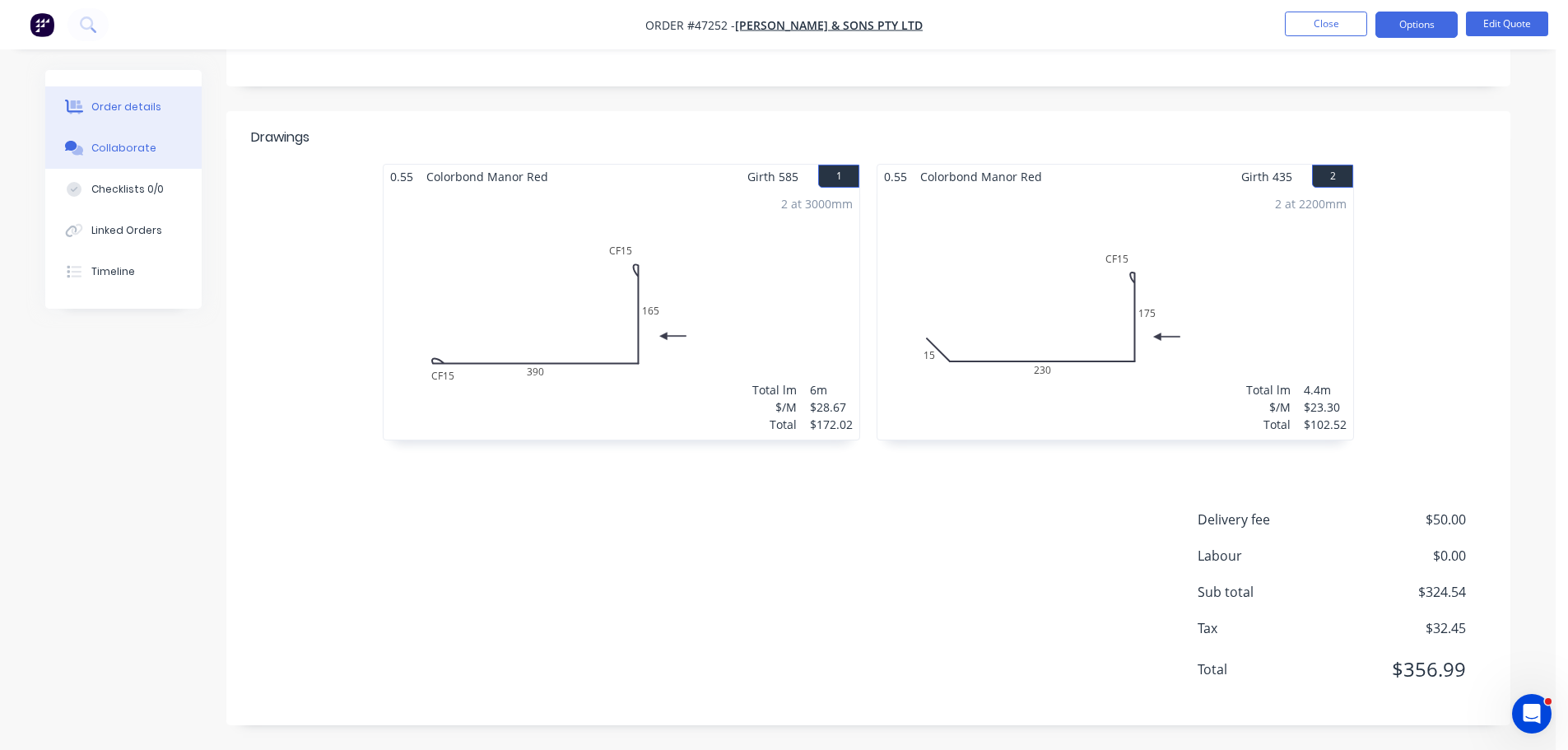
drag, startPoint x: 123, startPoint y: 156, endPoint x: 126, endPoint y: 135, distance: 21.2
click at [123, 156] on button "Collaborate" at bounding box center [124, 148] width 157 height 42
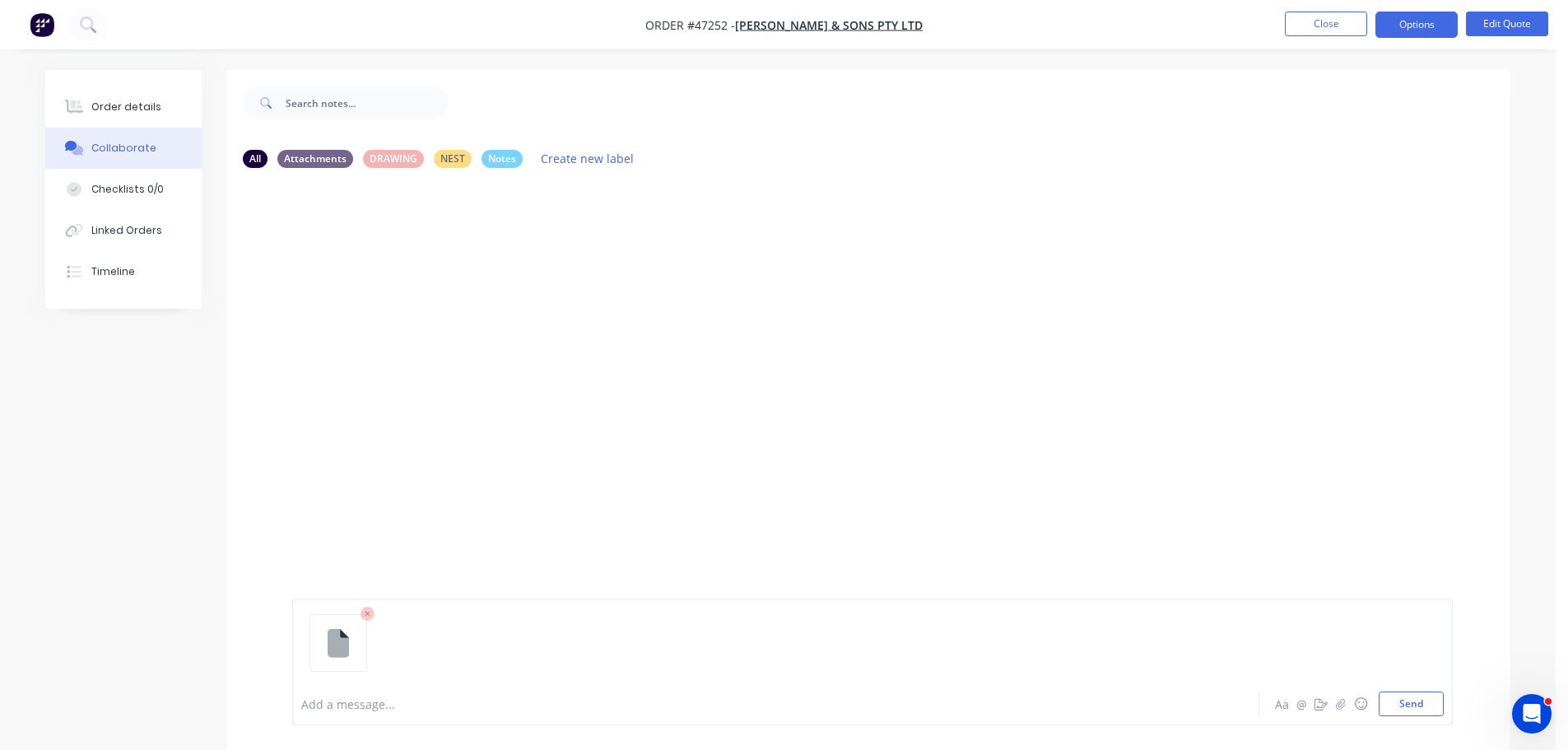
click at [365, 615] on icon at bounding box center [368, 614] width 15 height 15
click at [1409, 697] on button "Send" at bounding box center [1411, 704] width 65 height 25
click at [146, 107] on div "Order details" at bounding box center [126, 106] width 70 height 15
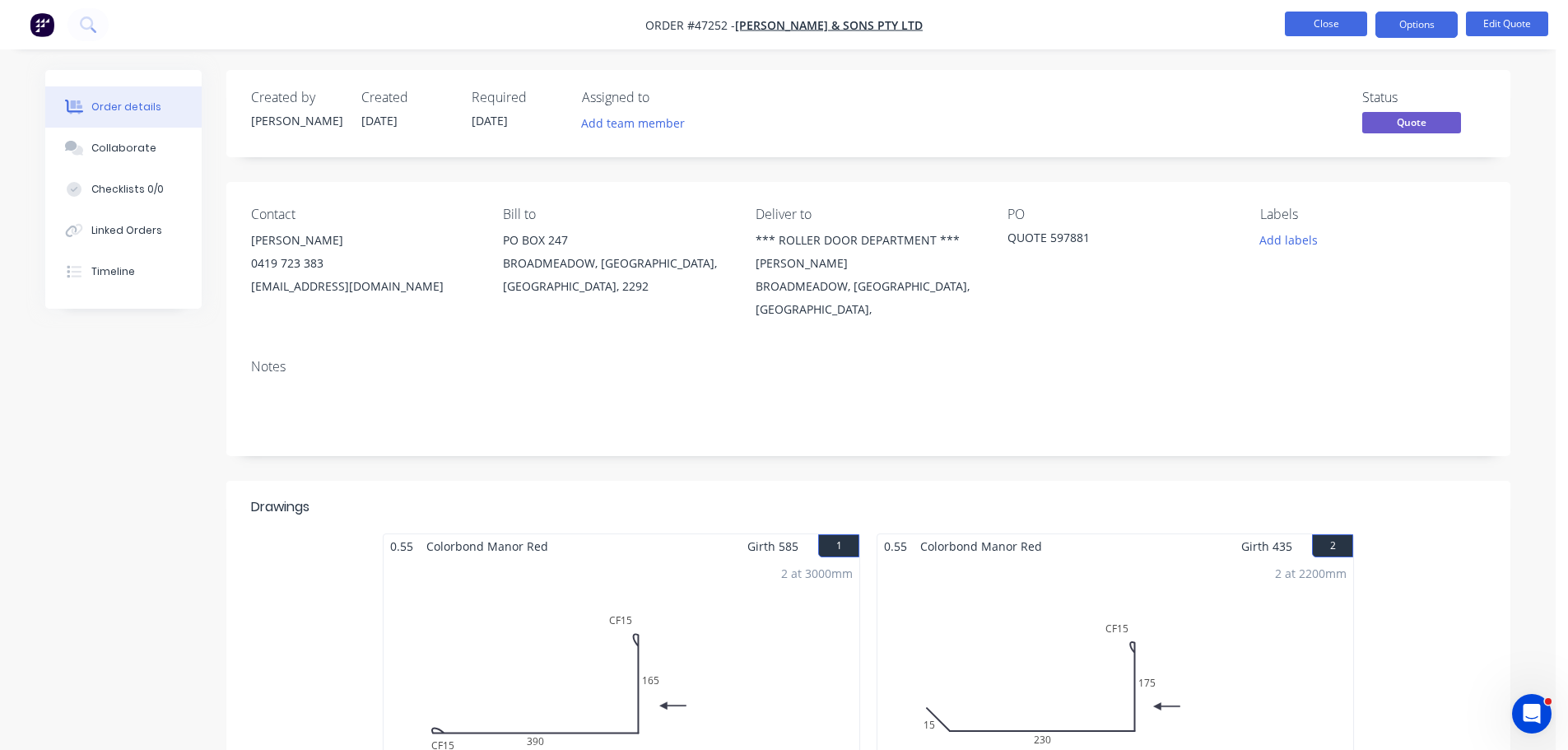
click at [1332, 25] on button "Close" at bounding box center [1326, 24] width 82 height 25
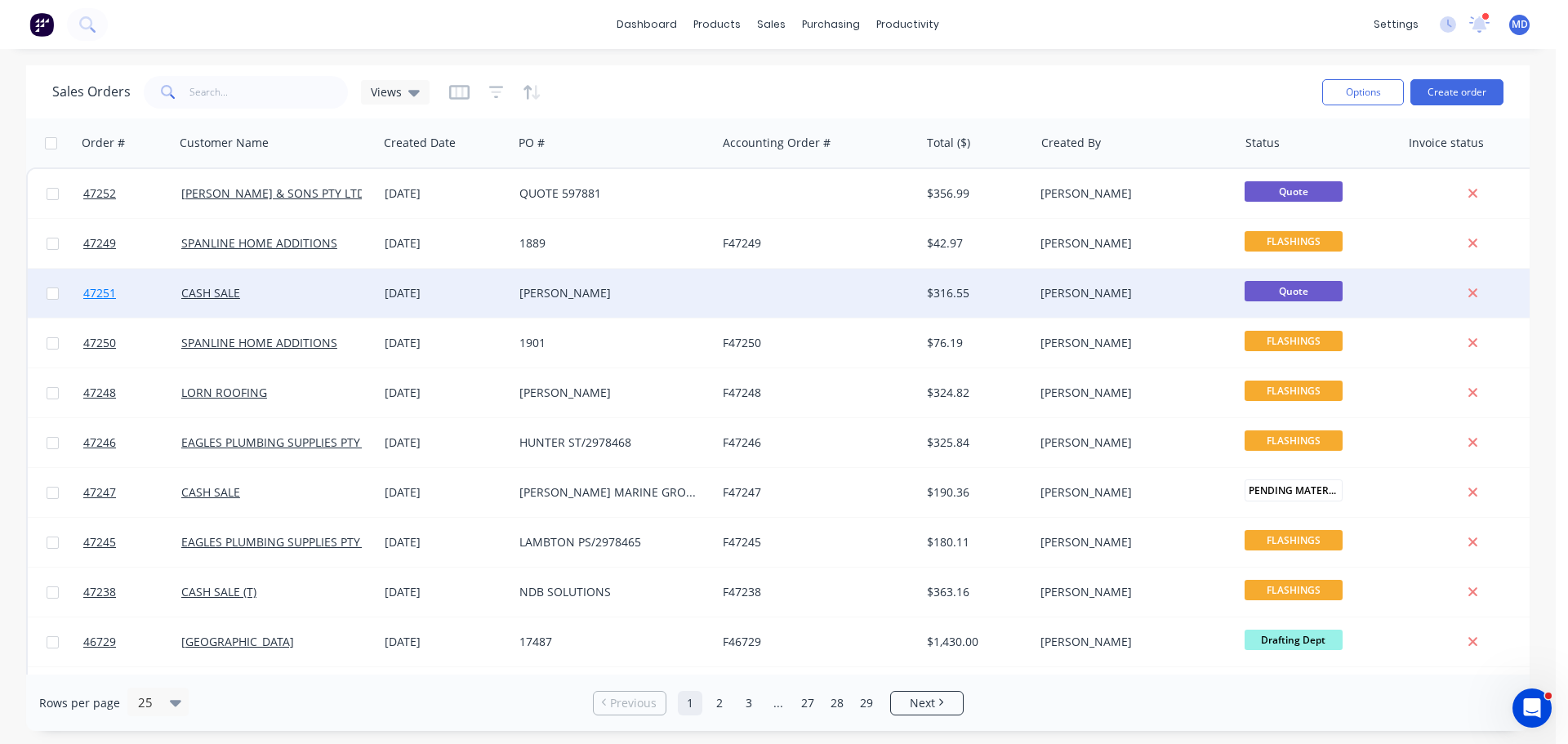
click at [111, 300] on span "47251" at bounding box center [100, 293] width 33 height 16
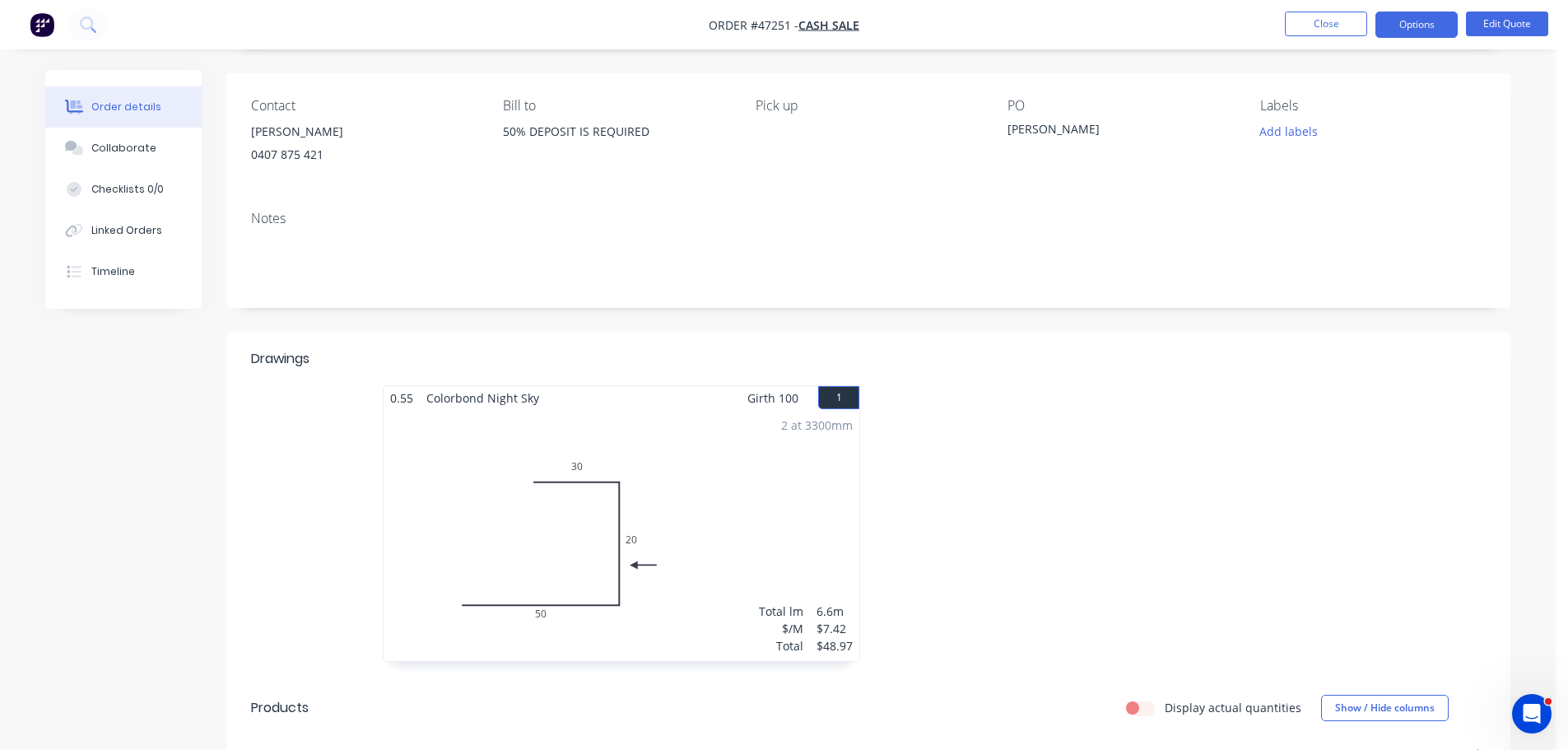
scroll to position [494, 0]
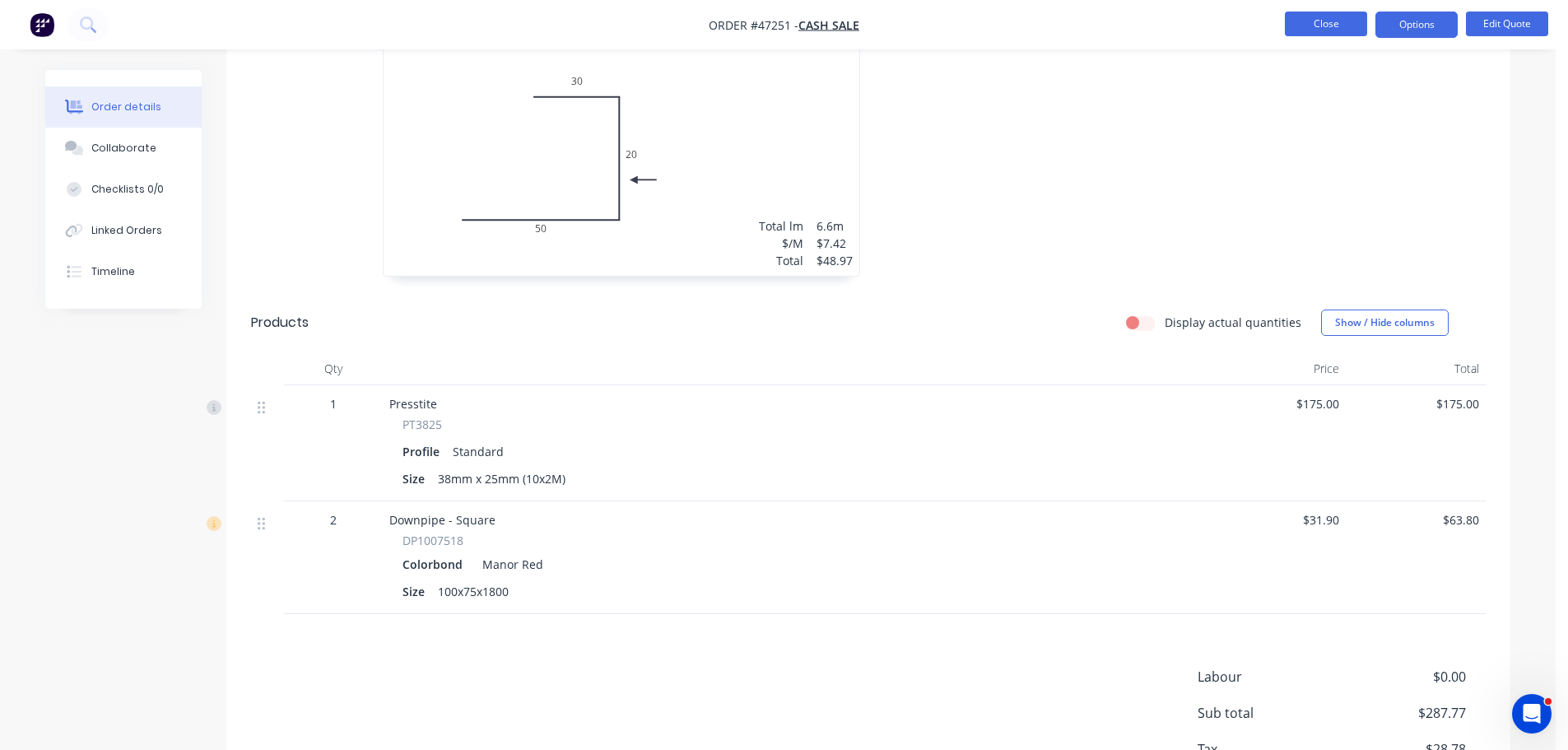
click at [1324, 20] on button "Close" at bounding box center [1326, 24] width 82 height 25
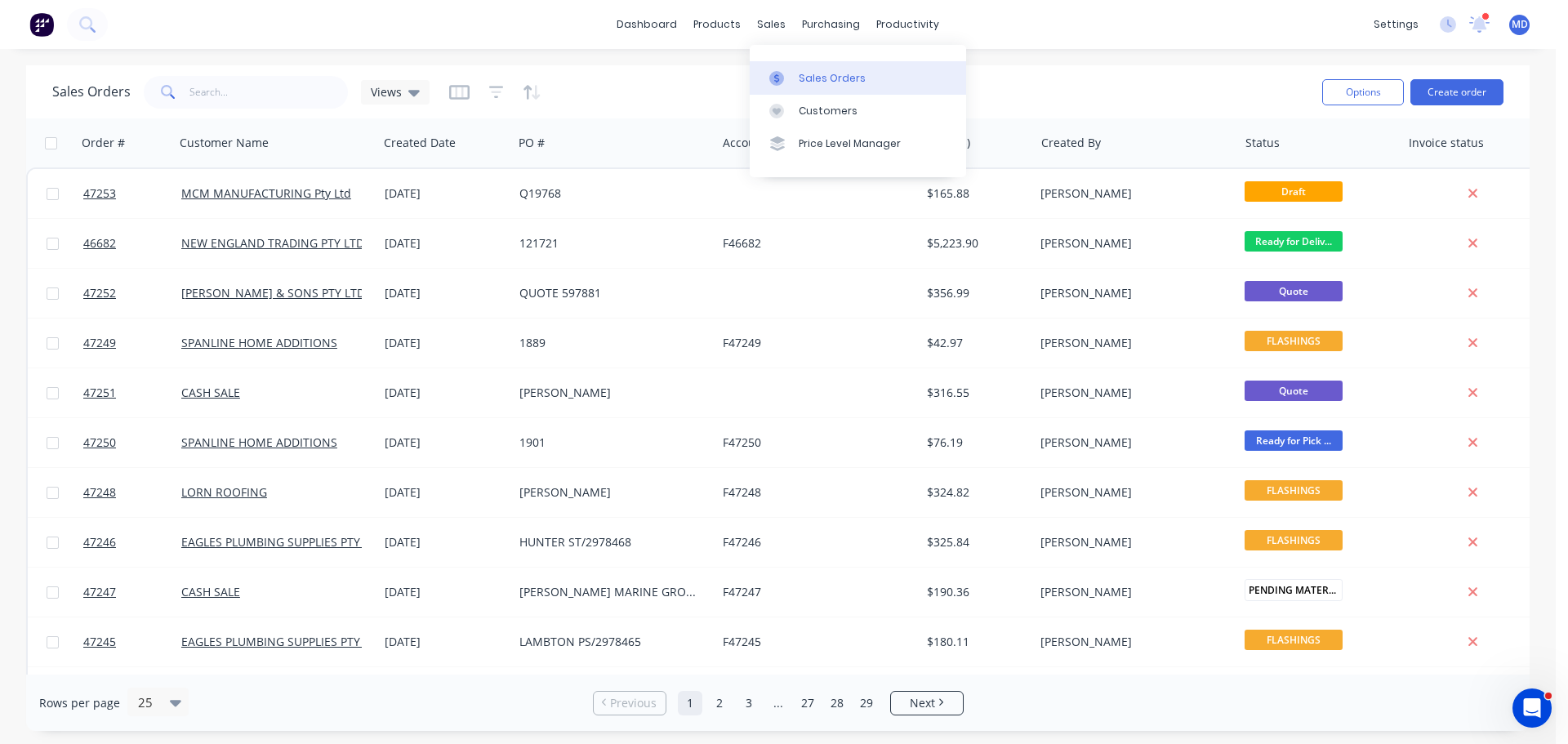
click at [786, 69] on link "Sales Orders" at bounding box center [857, 78] width 216 height 33
click at [213, 100] on input "text" at bounding box center [269, 92] width 159 height 33
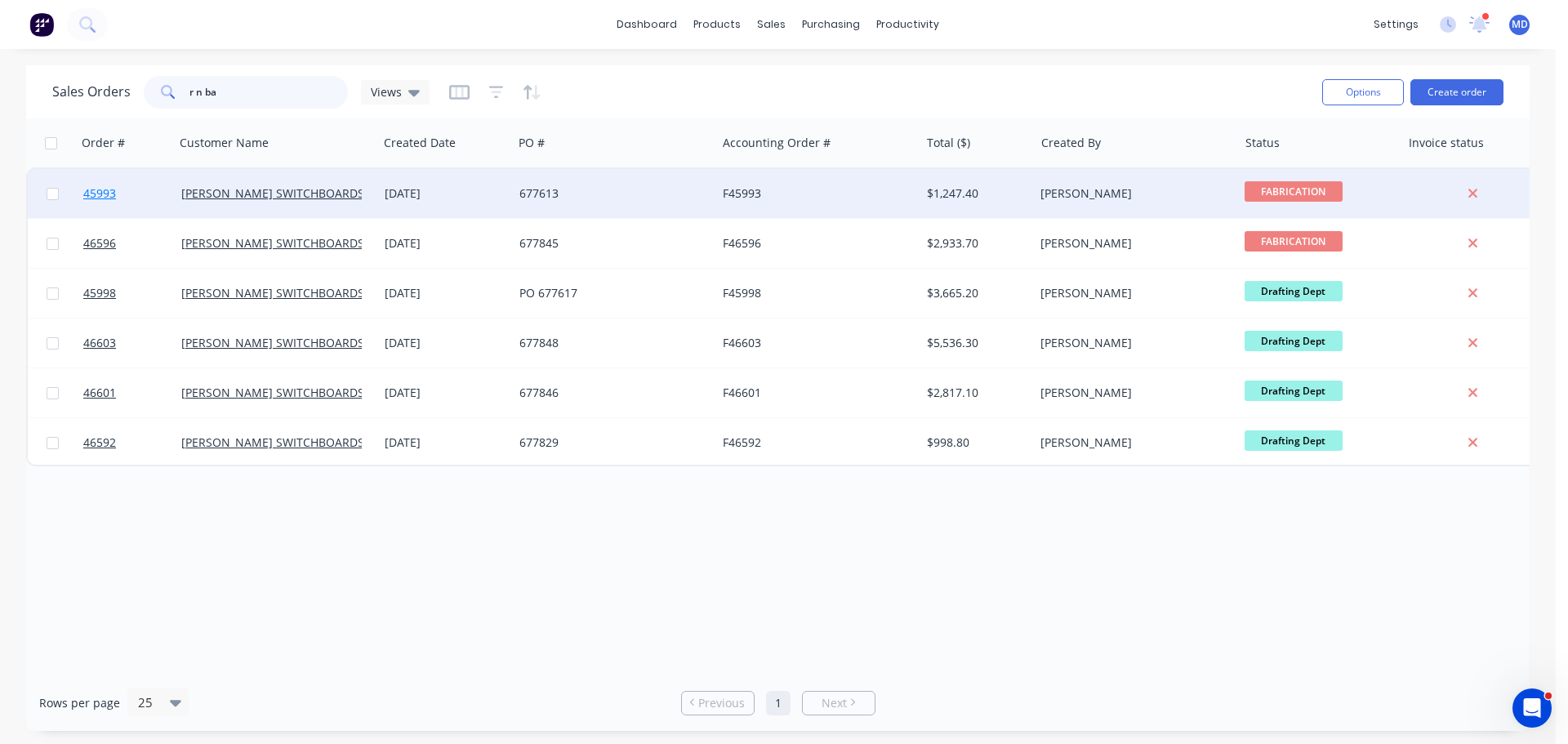
type input "r n ba"
click at [97, 200] on span "45993" at bounding box center [100, 193] width 33 height 16
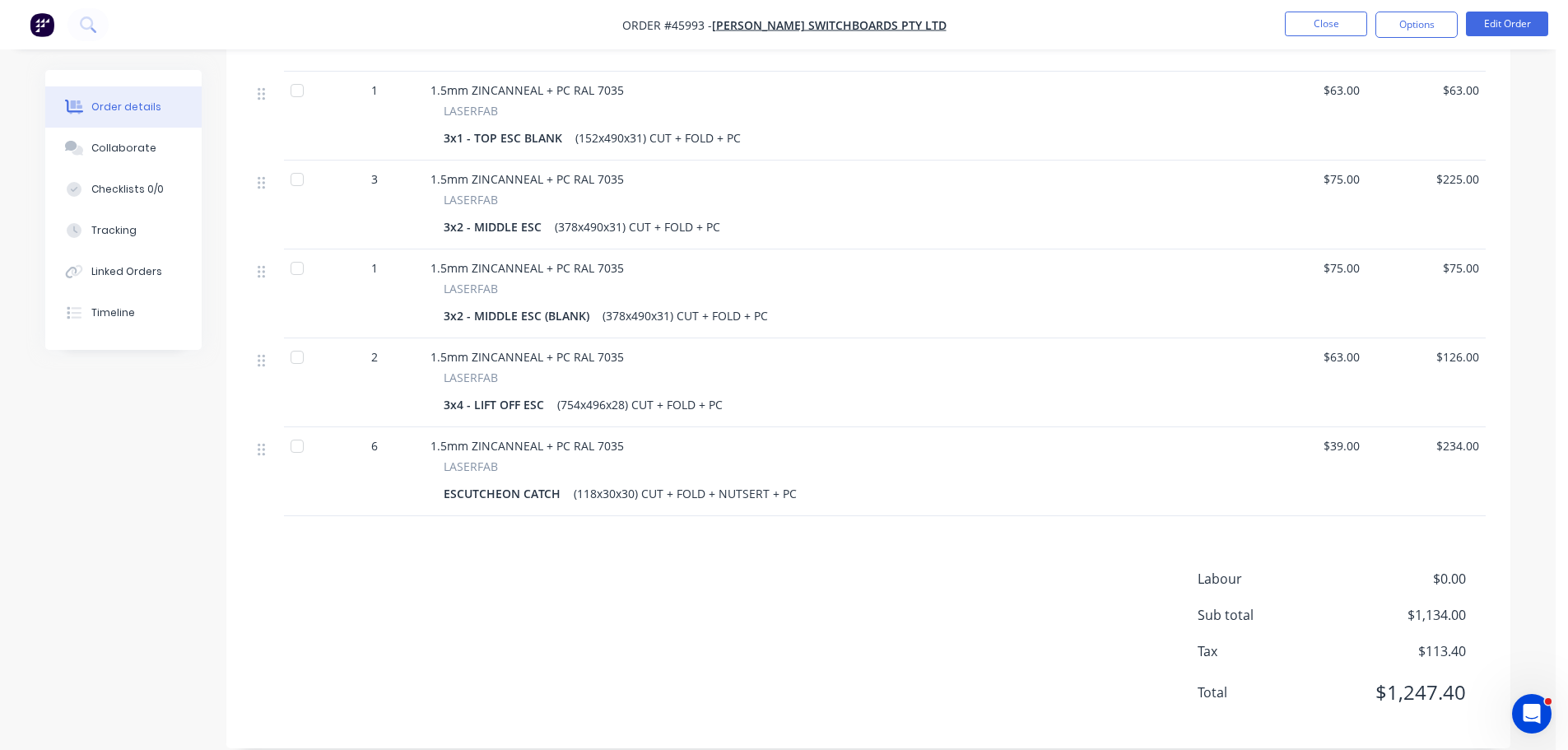
scroll to position [630, 0]
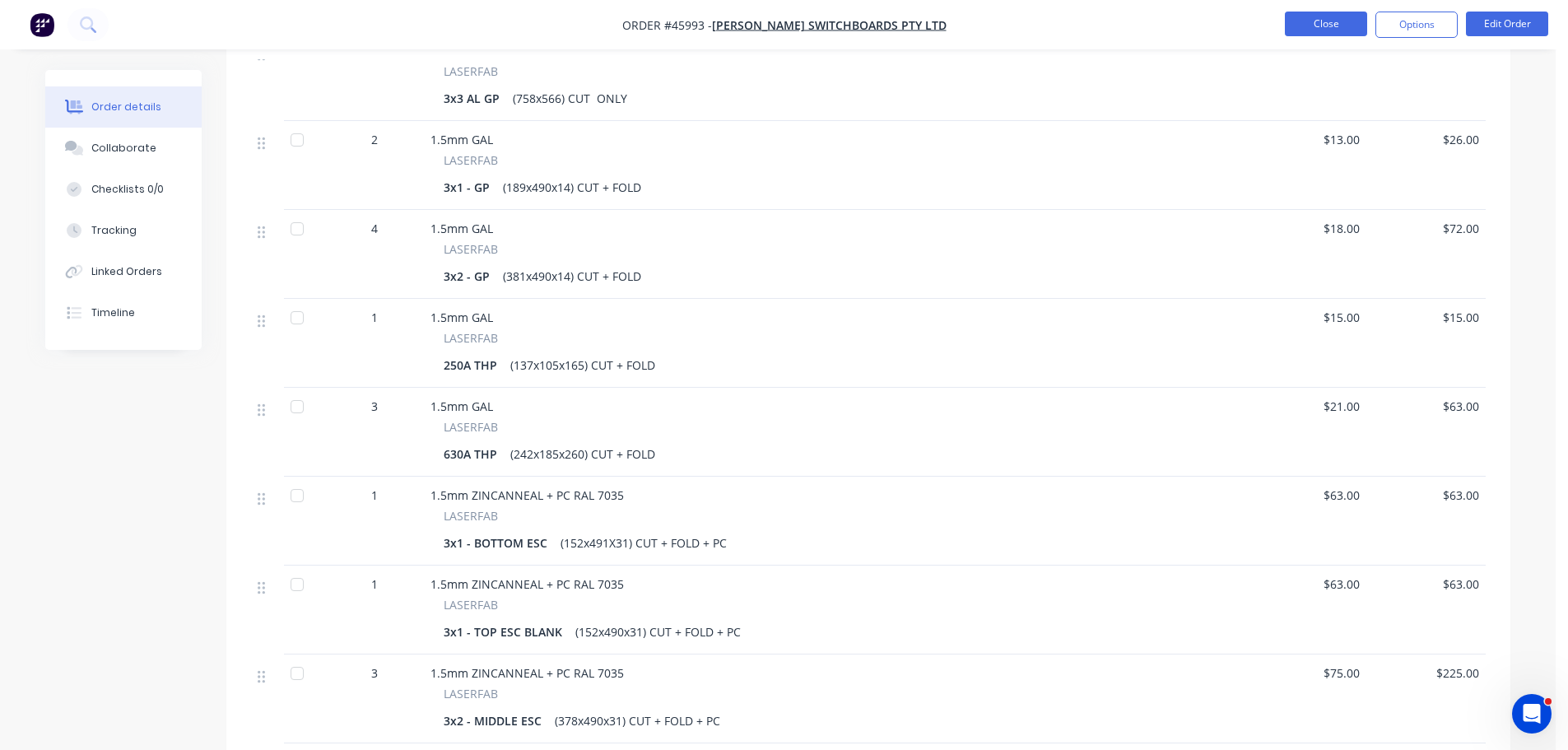
click at [1306, 24] on button "Close" at bounding box center [1326, 24] width 82 height 25
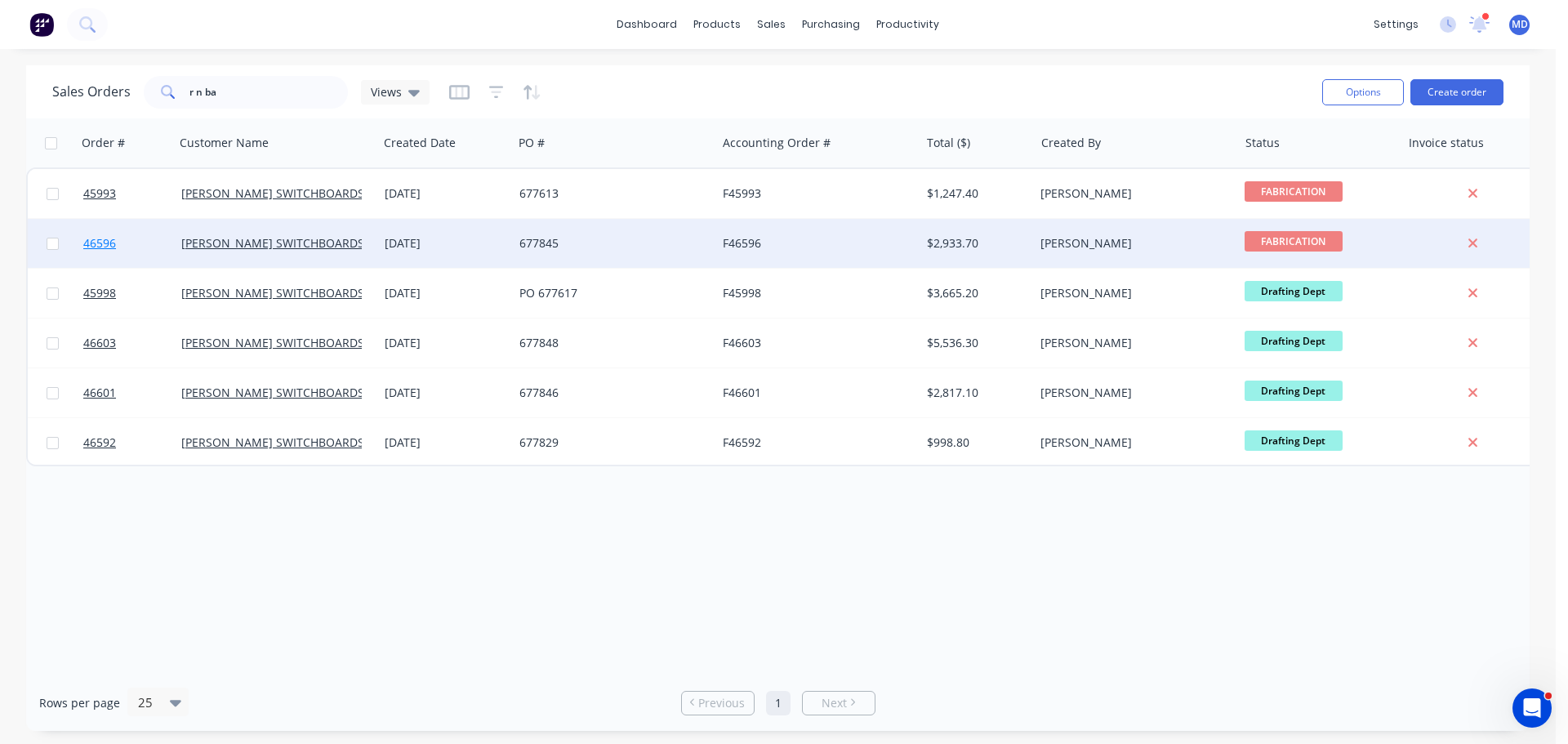
click at [100, 247] on span "46596" at bounding box center [100, 243] width 33 height 16
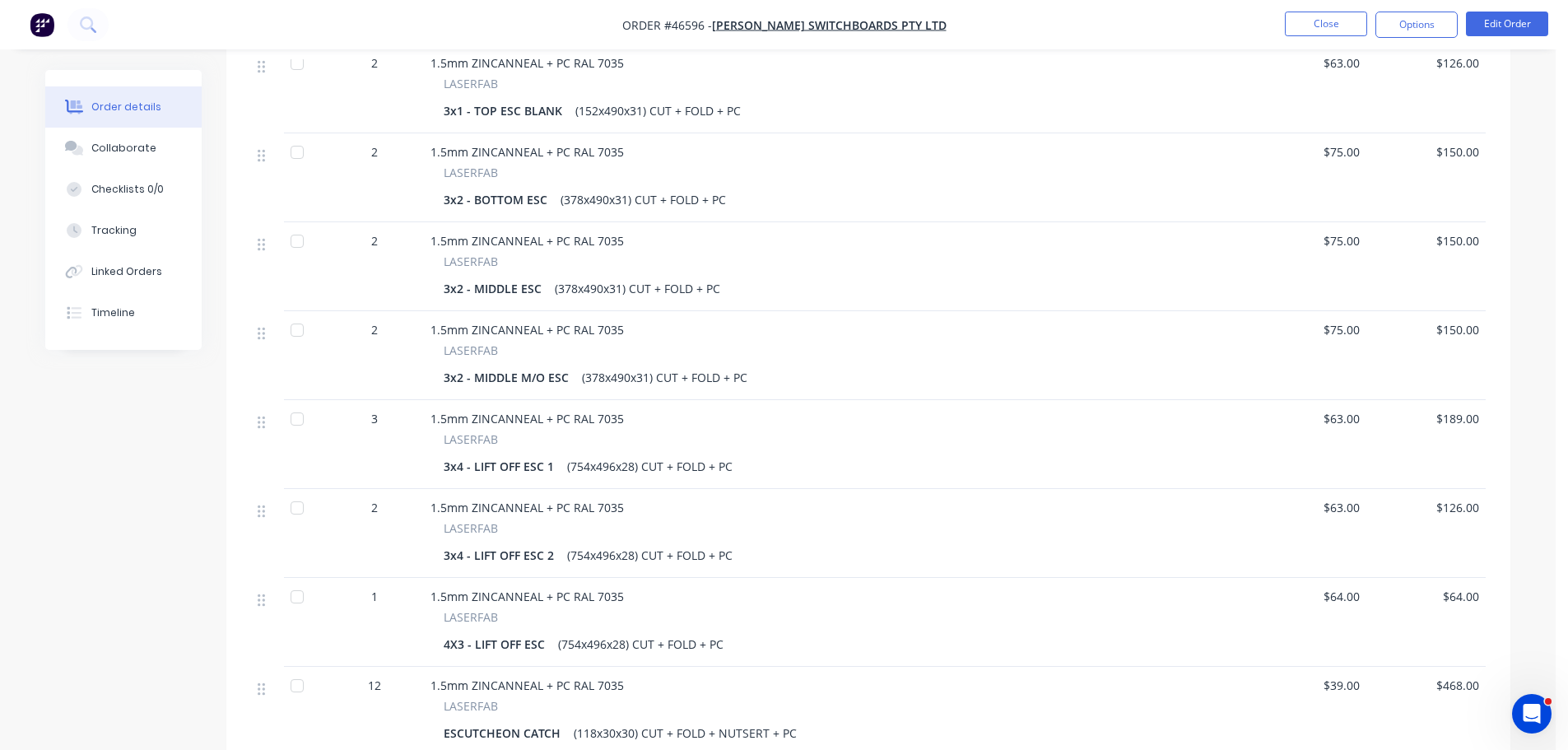
scroll to position [1156, 0]
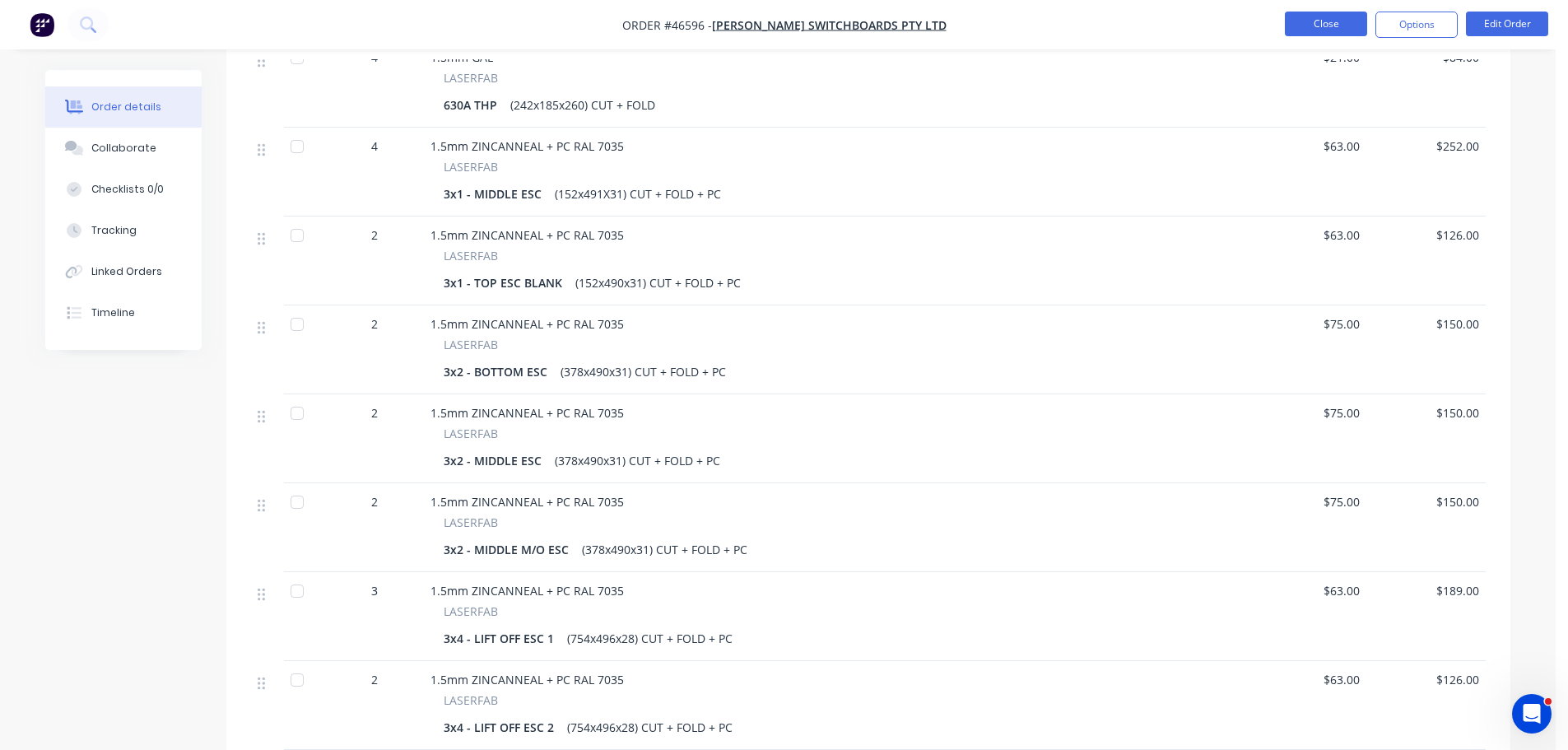
click at [1305, 23] on button "Close" at bounding box center [1326, 24] width 82 height 25
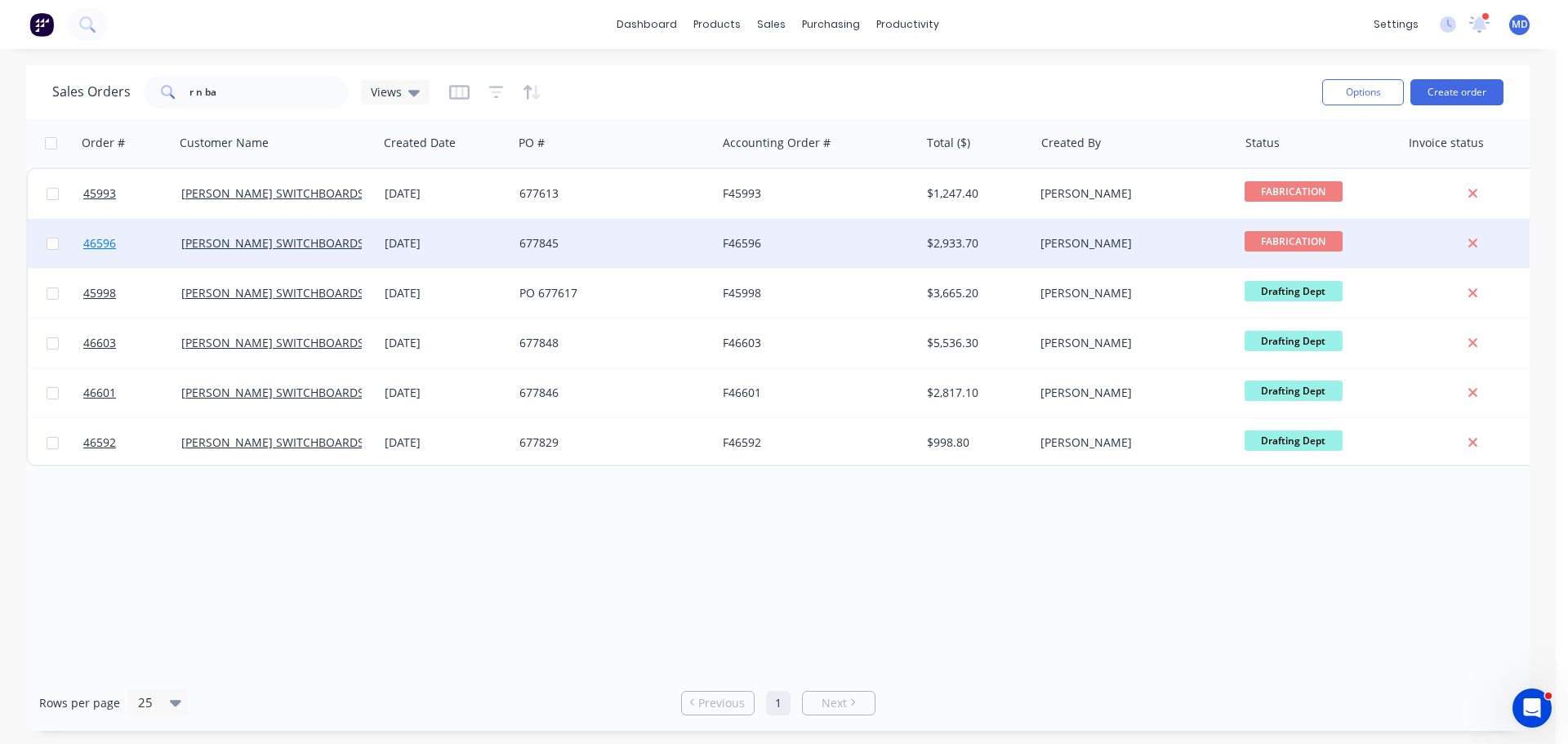
click at [85, 244] on span "46596" at bounding box center [100, 243] width 33 height 16
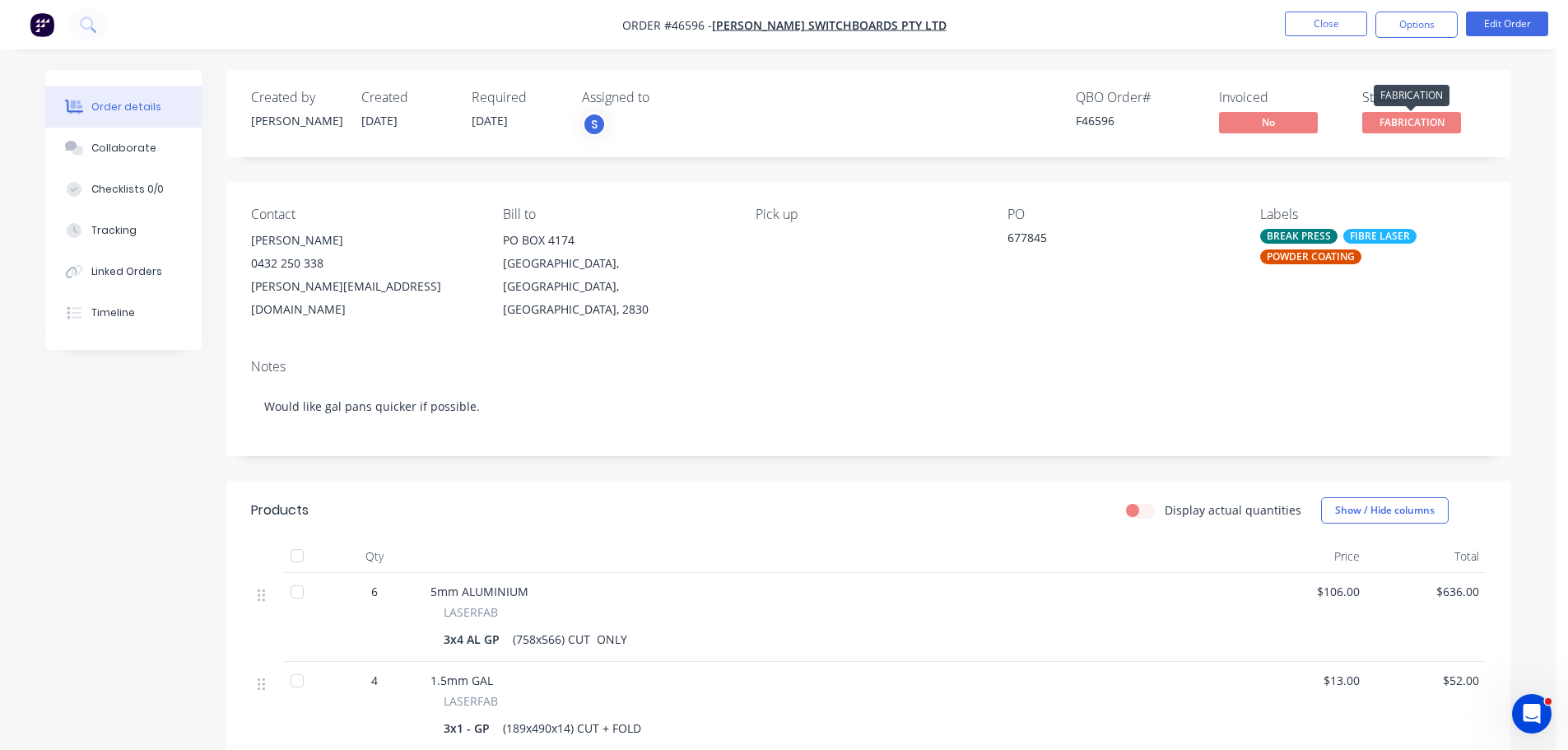
click at [1403, 122] on span "FABRICATION" at bounding box center [1412, 122] width 99 height 20
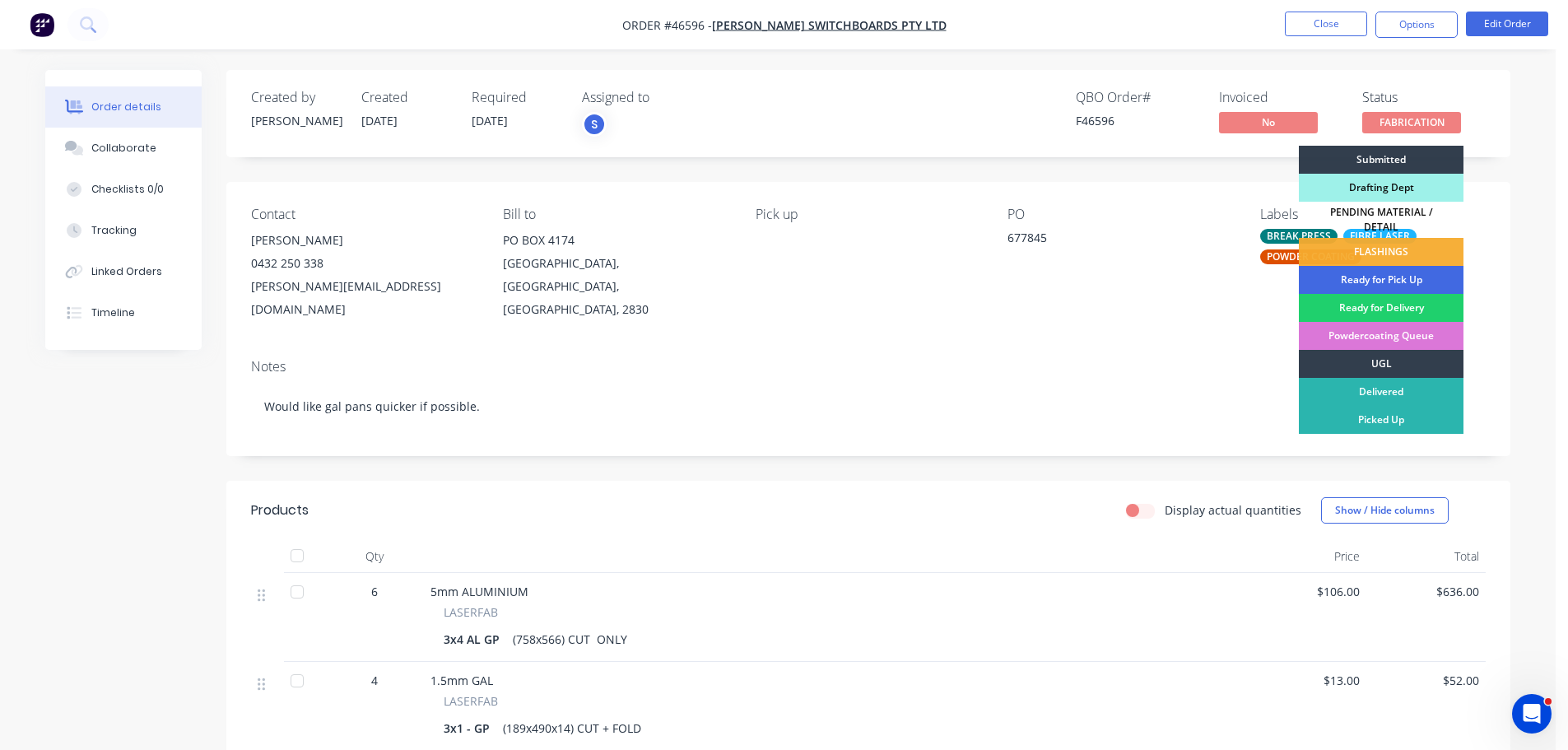
click at [1356, 266] on div "Ready for Pick Up" at bounding box center [1381, 280] width 165 height 28
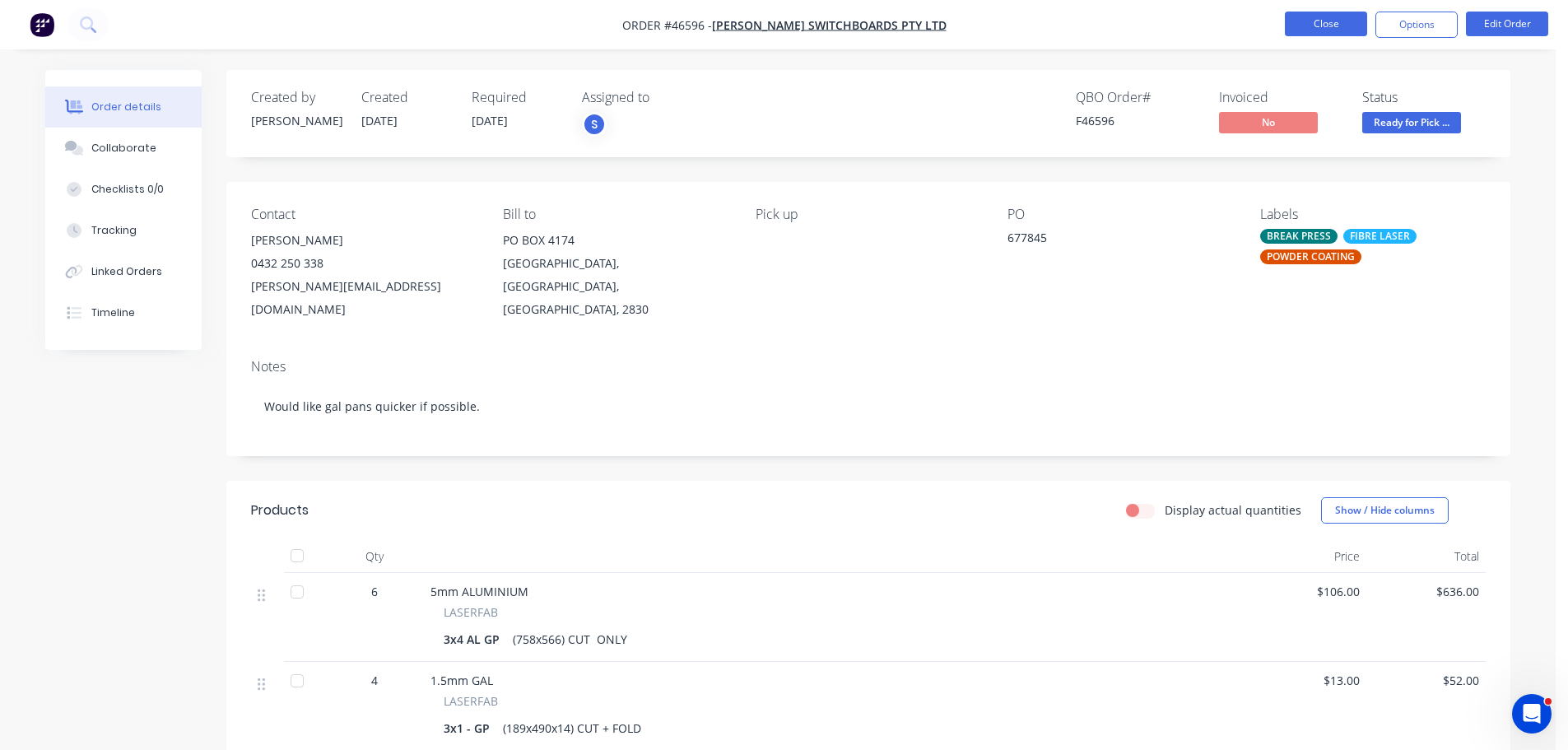
click at [1308, 19] on button "Close" at bounding box center [1326, 24] width 82 height 25
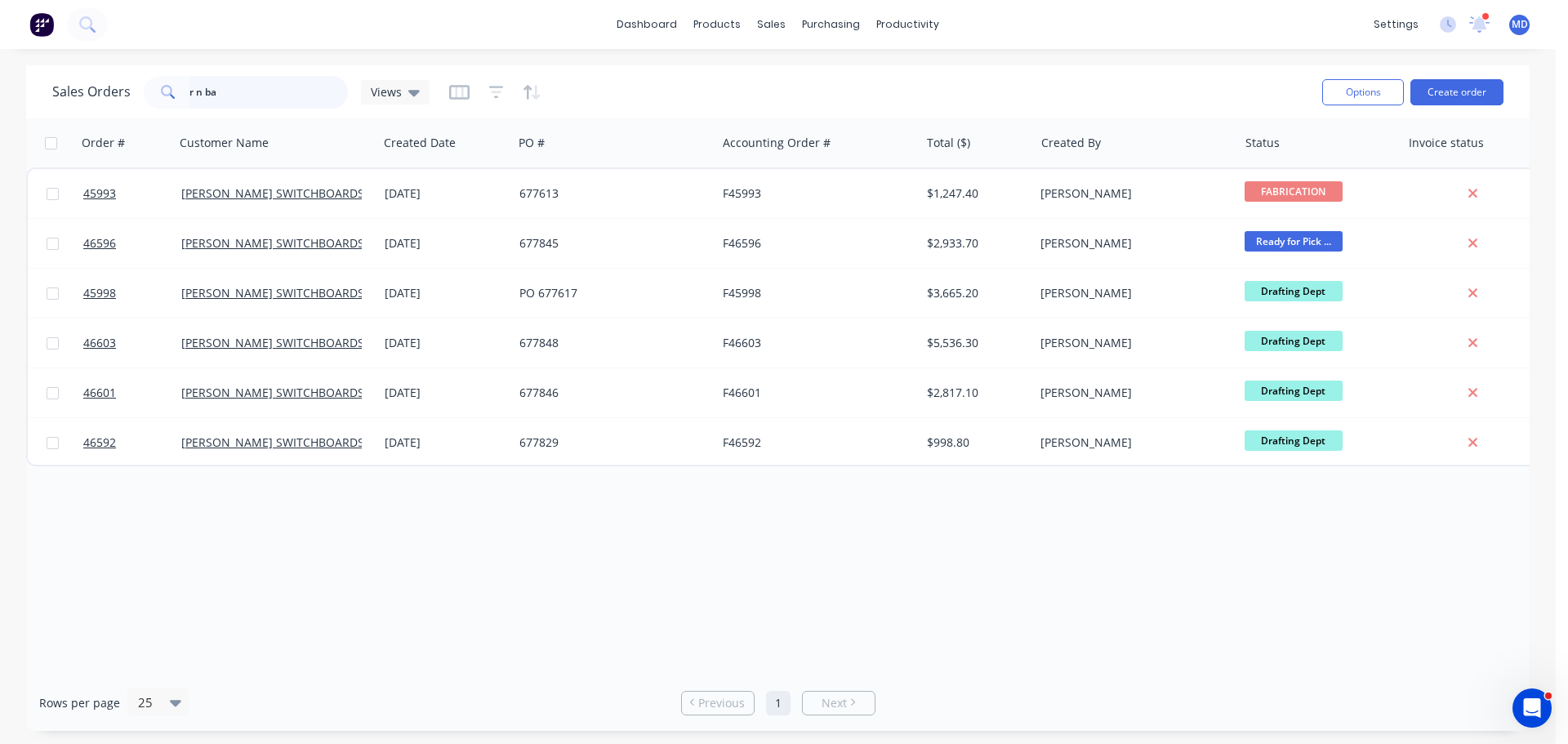
click at [229, 96] on input "r n ba" at bounding box center [269, 92] width 159 height 33
type input "r"
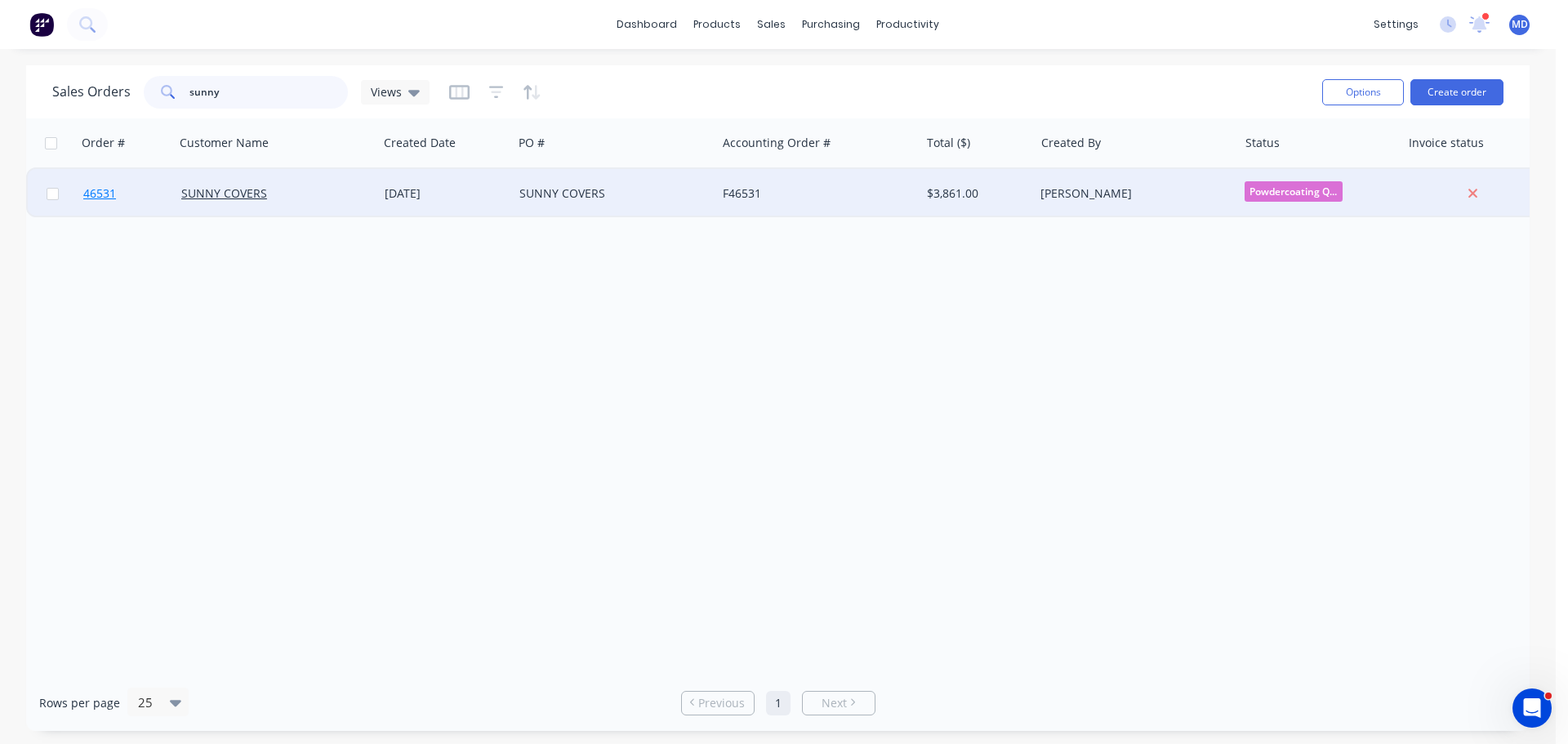
type input "sunny"
click at [84, 200] on span "46531" at bounding box center [100, 193] width 33 height 16
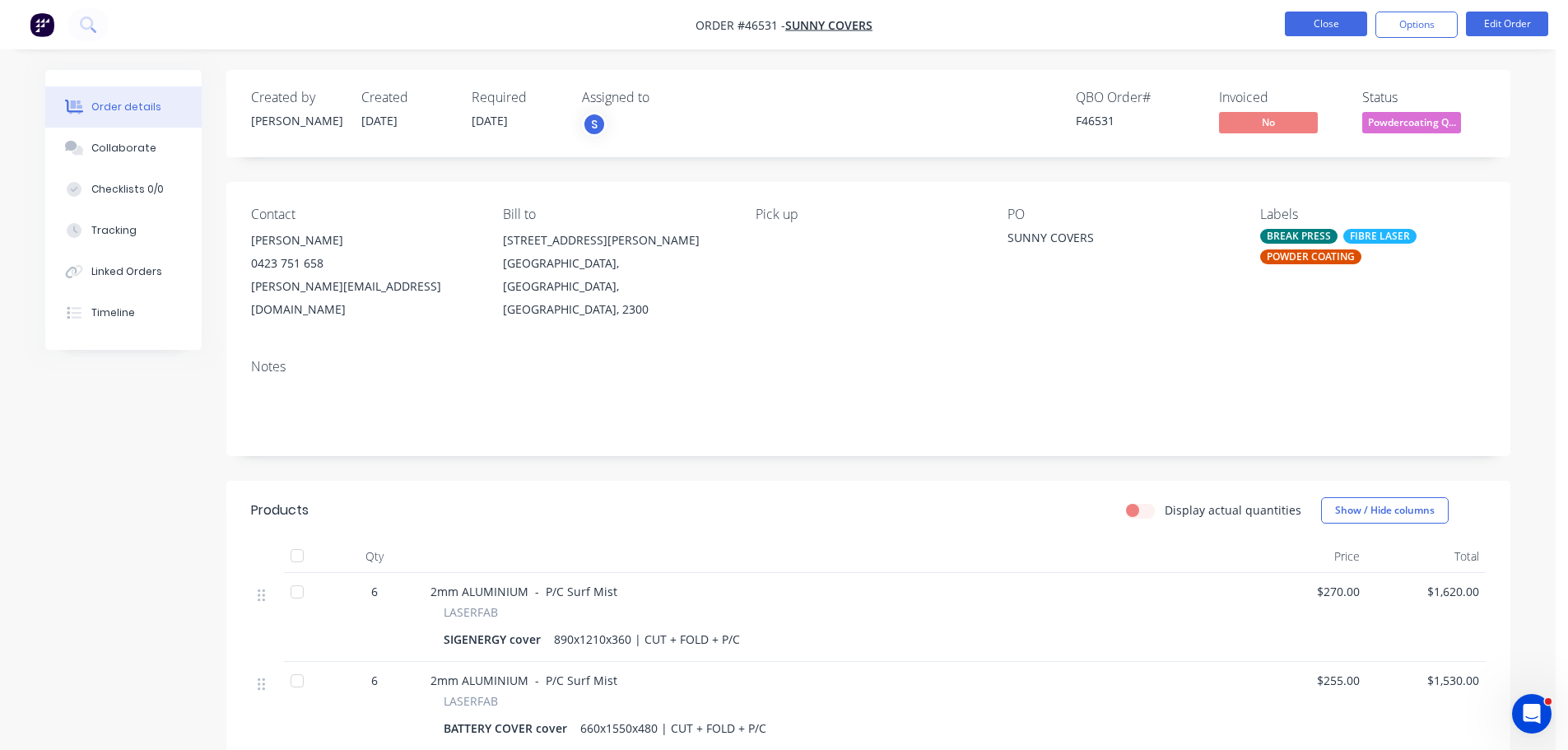
click at [1331, 19] on button "Close" at bounding box center [1326, 24] width 82 height 25
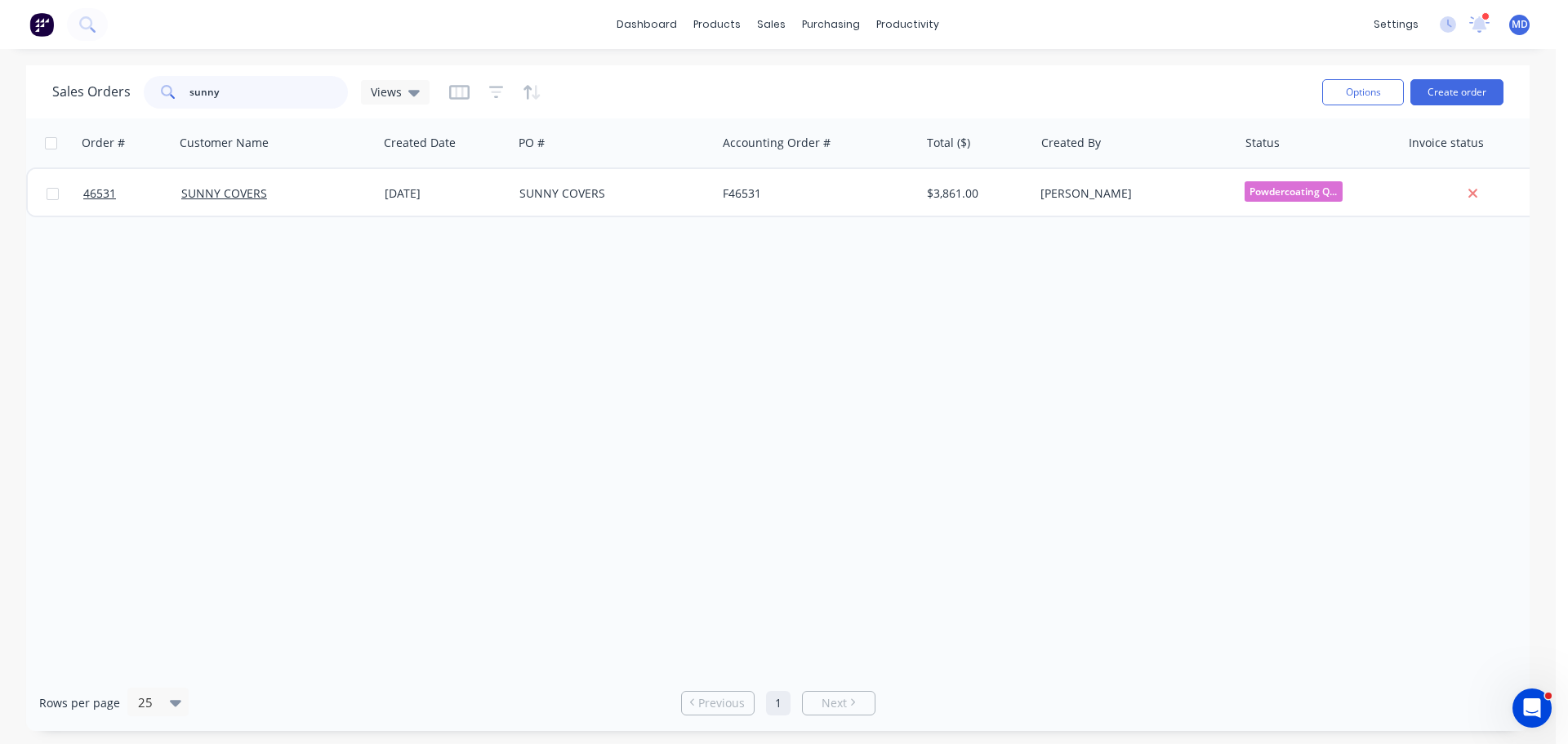
drag, startPoint x: 225, startPoint y: 92, endPoint x: 135, endPoint y: 95, distance: 90.0
click at [135, 95] on div "Sales Orders sunny Views" at bounding box center [240, 92] width 377 height 33
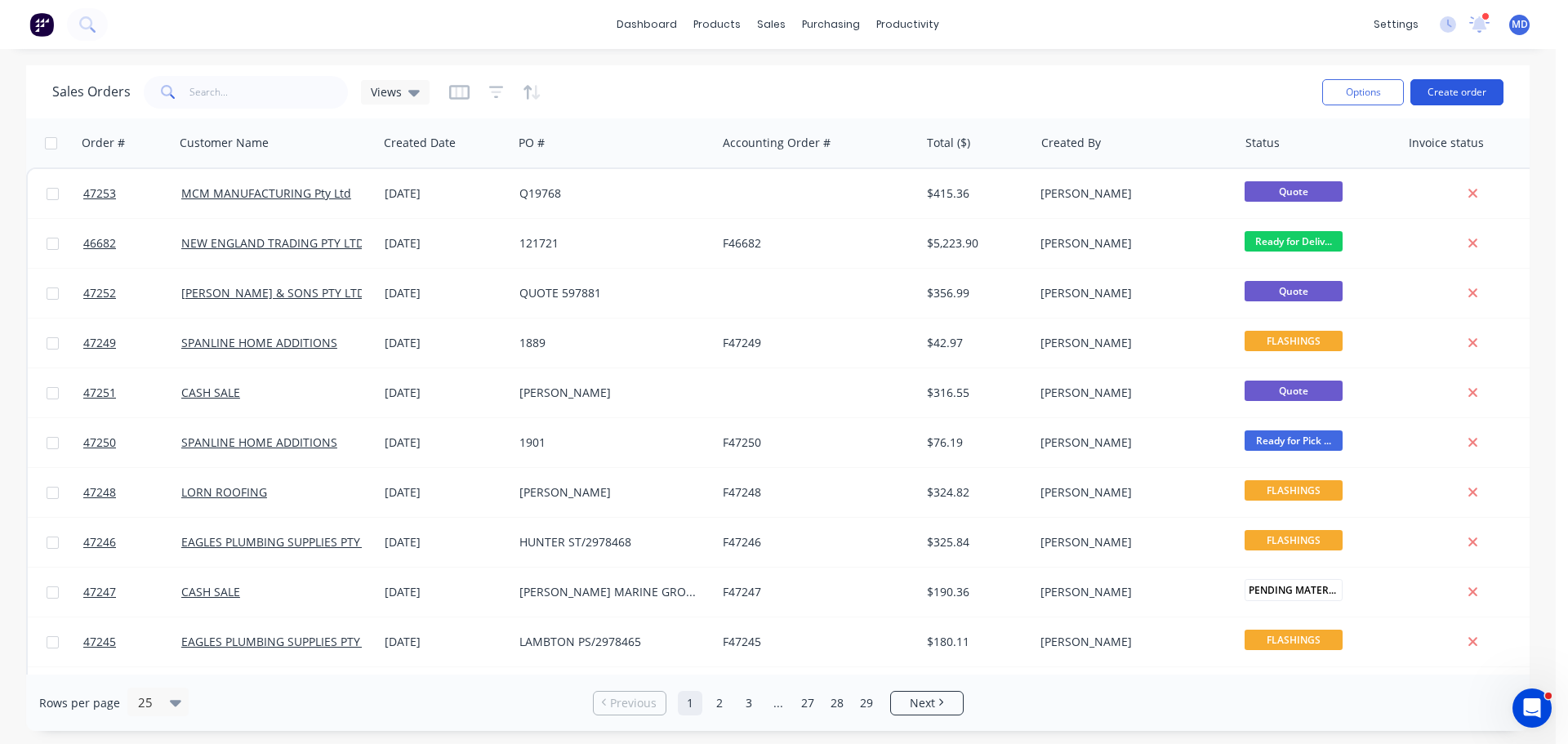
click at [1443, 97] on button "Create order" at bounding box center [1457, 92] width 93 height 26
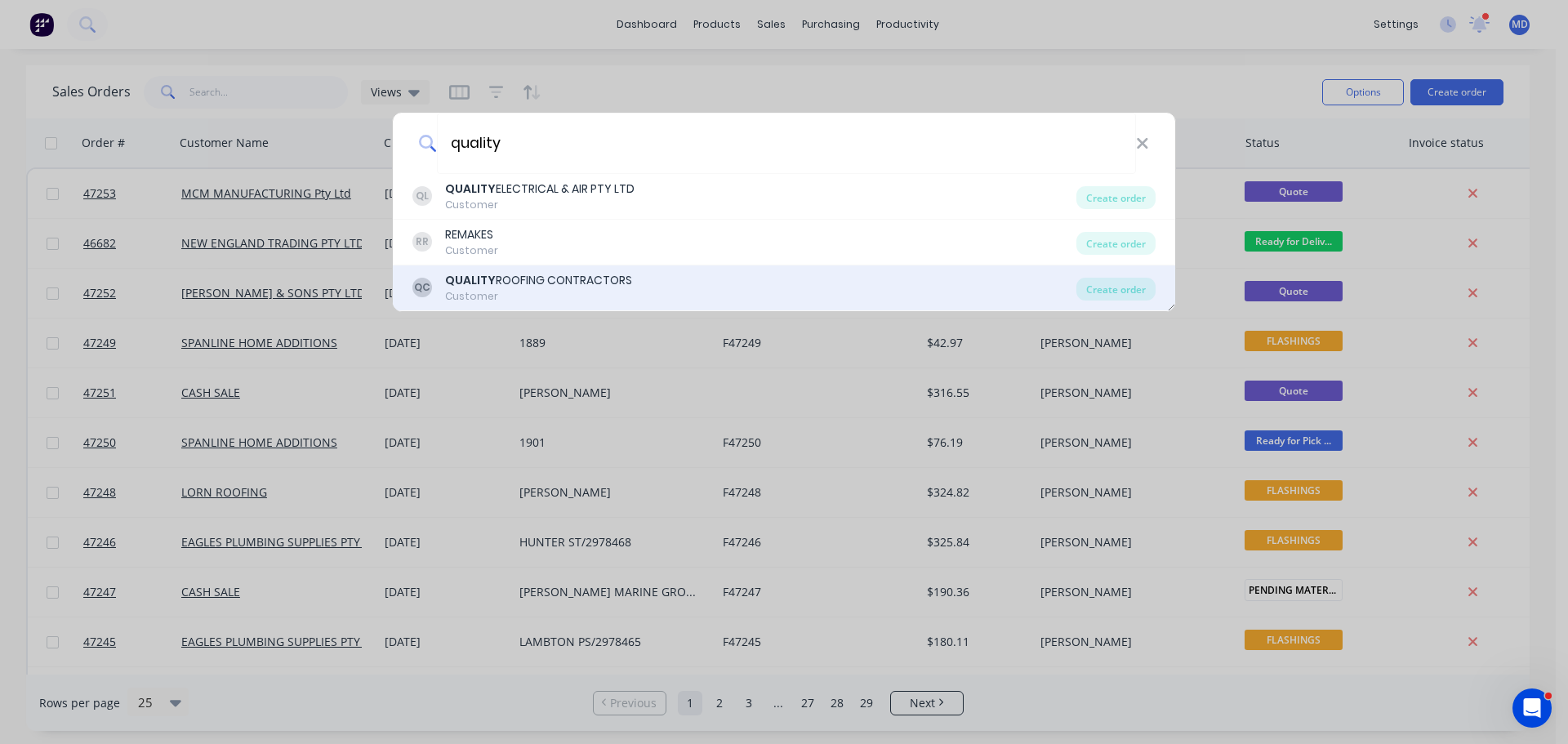
type input "quality"
click at [607, 295] on div "Customer" at bounding box center [539, 296] width 187 height 14
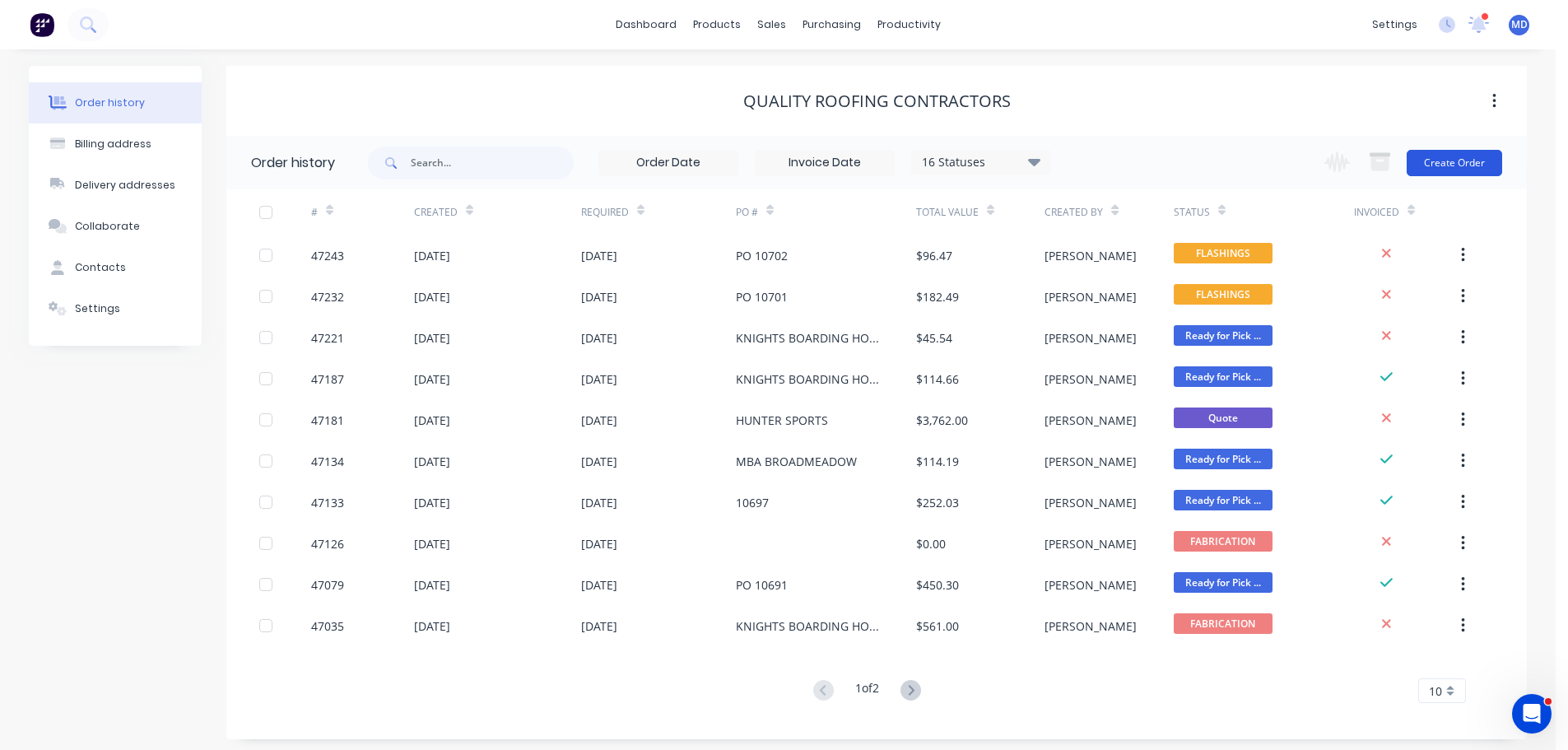
click at [1434, 163] on button "Create Order" at bounding box center [1455, 163] width 96 height 26
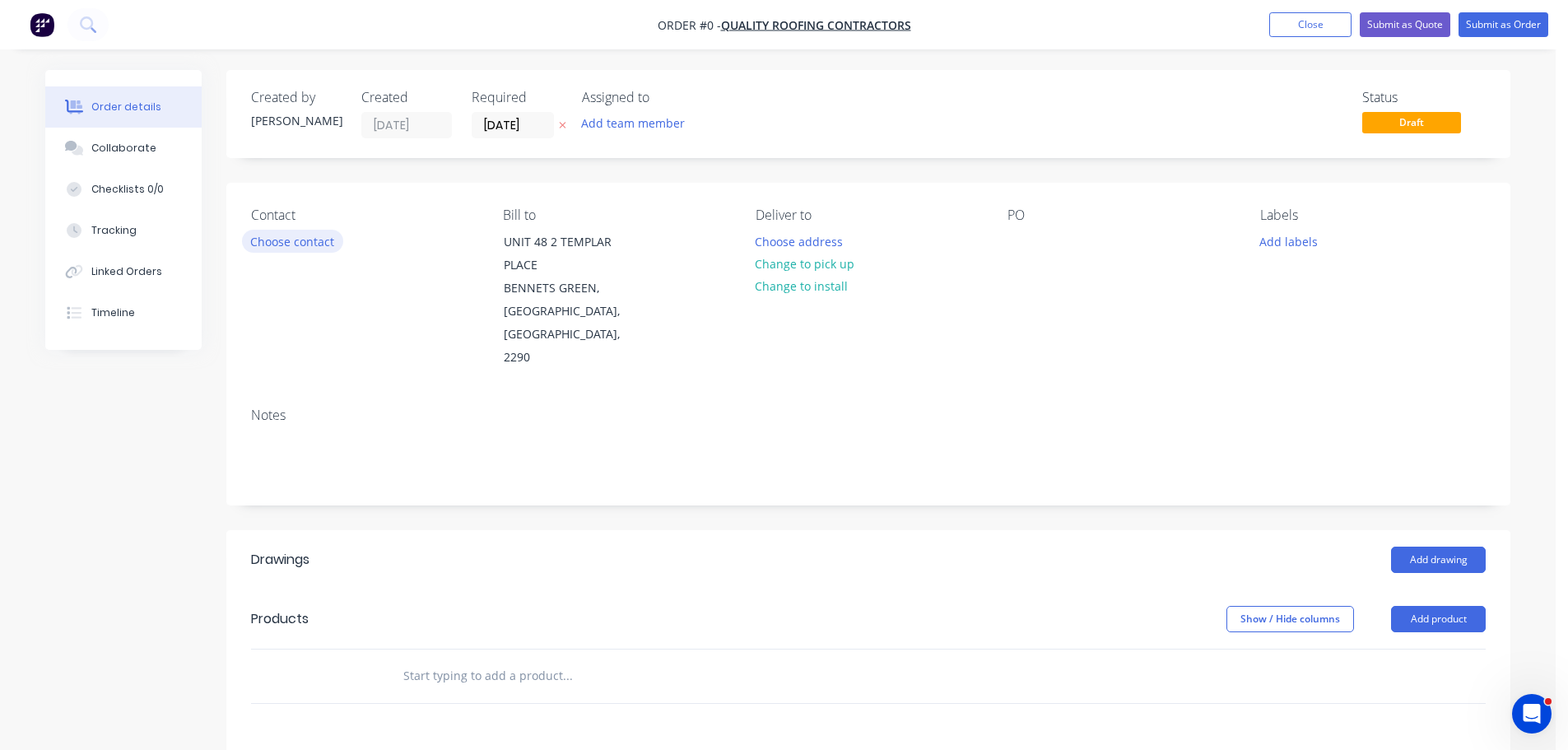
click at [292, 235] on button "Choose contact" at bounding box center [292, 240] width 102 height 22
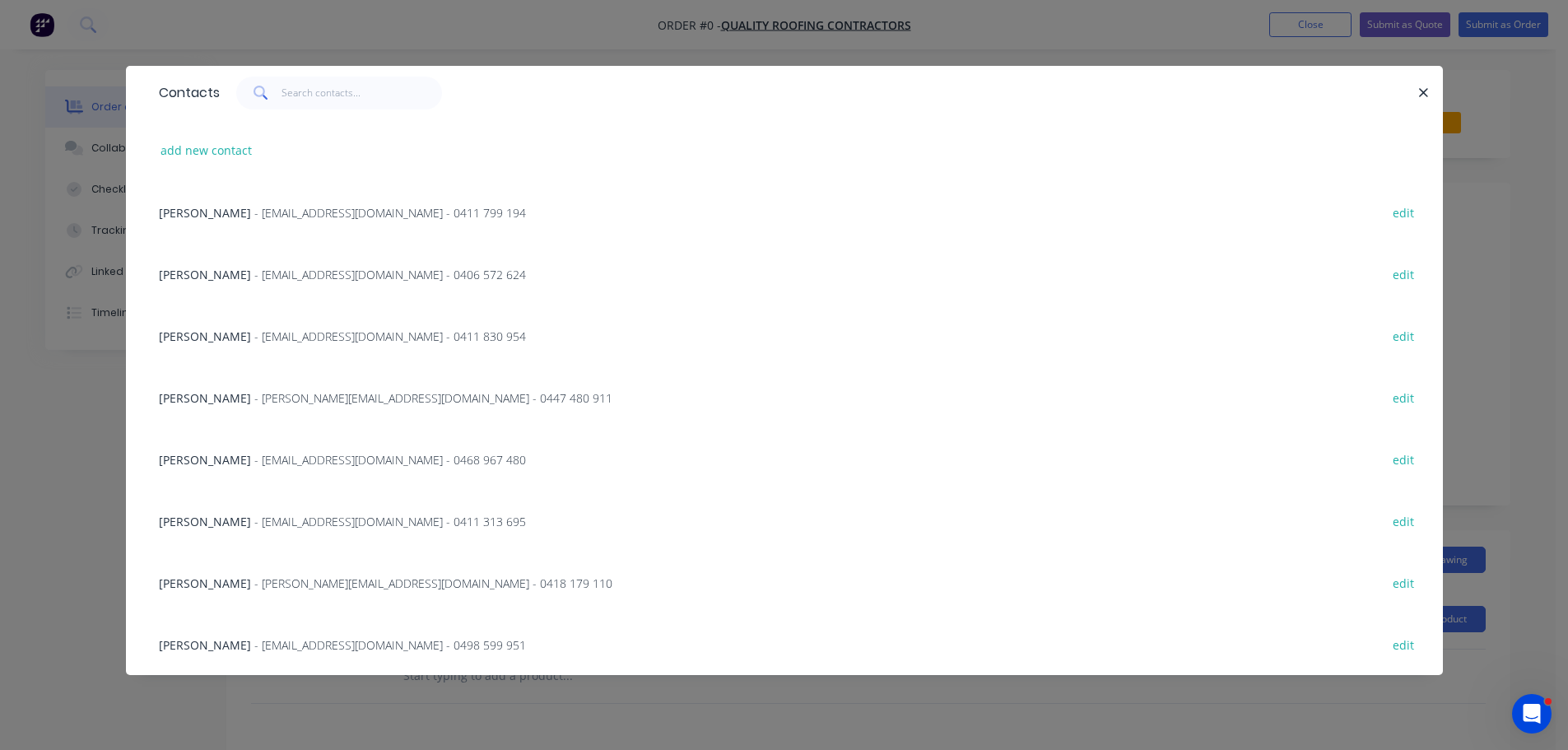
click at [235, 389] on div "MITCH - mitch@qrcontractors.com.au - 0447 480 911" at bounding box center [385, 398] width 454 height 17
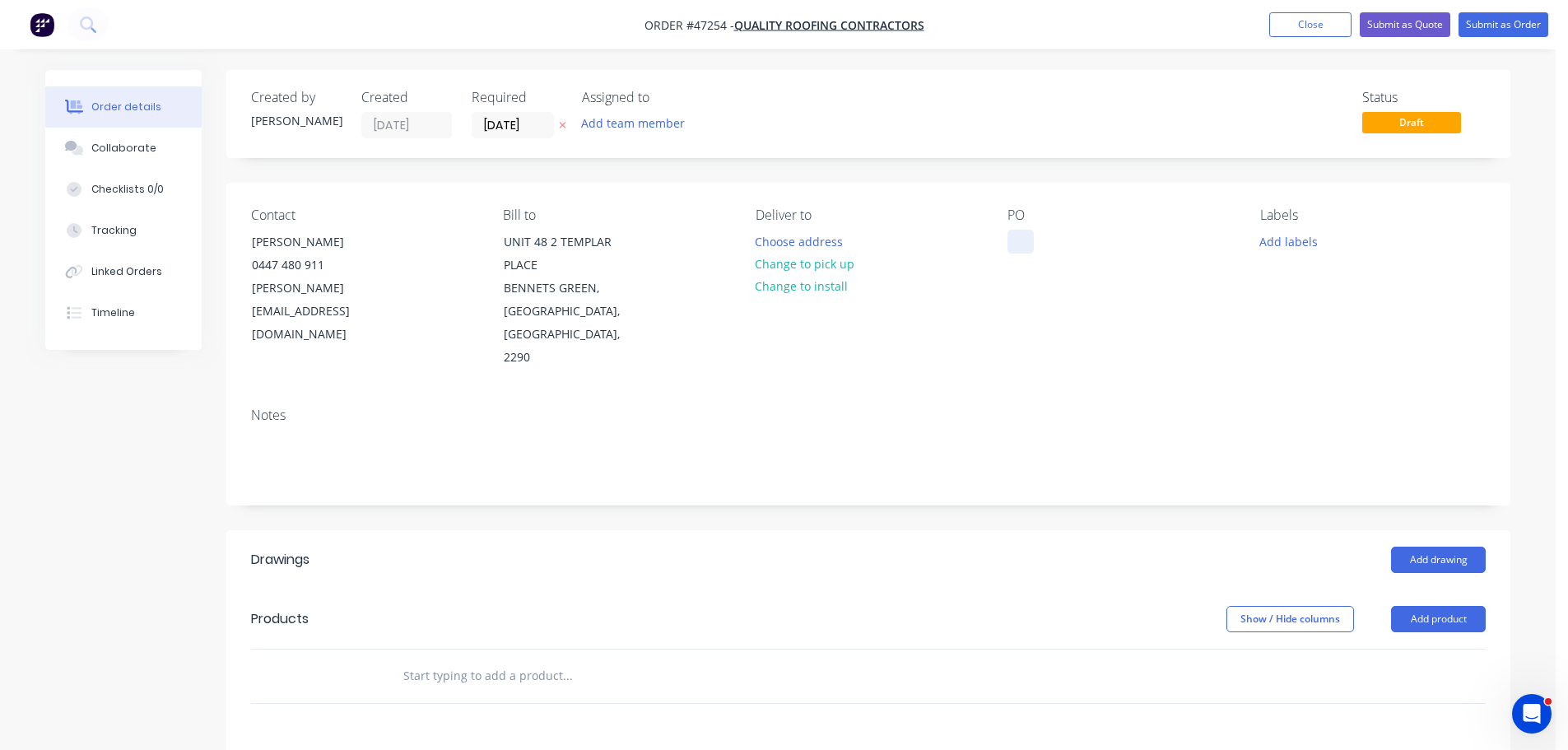
drag, startPoint x: 819, startPoint y: 267, endPoint x: 1030, endPoint y: 235, distance: 213.4
click at [819, 264] on button "Change to pick up" at bounding box center [804, 263] width 117 height 22
click at [1018, 236] on div at bounding box center [1020, 241] width 26 height 24
click at [1410, 547] on button "Add drawing" at bounding box center [1439, 559] width 95 height 26
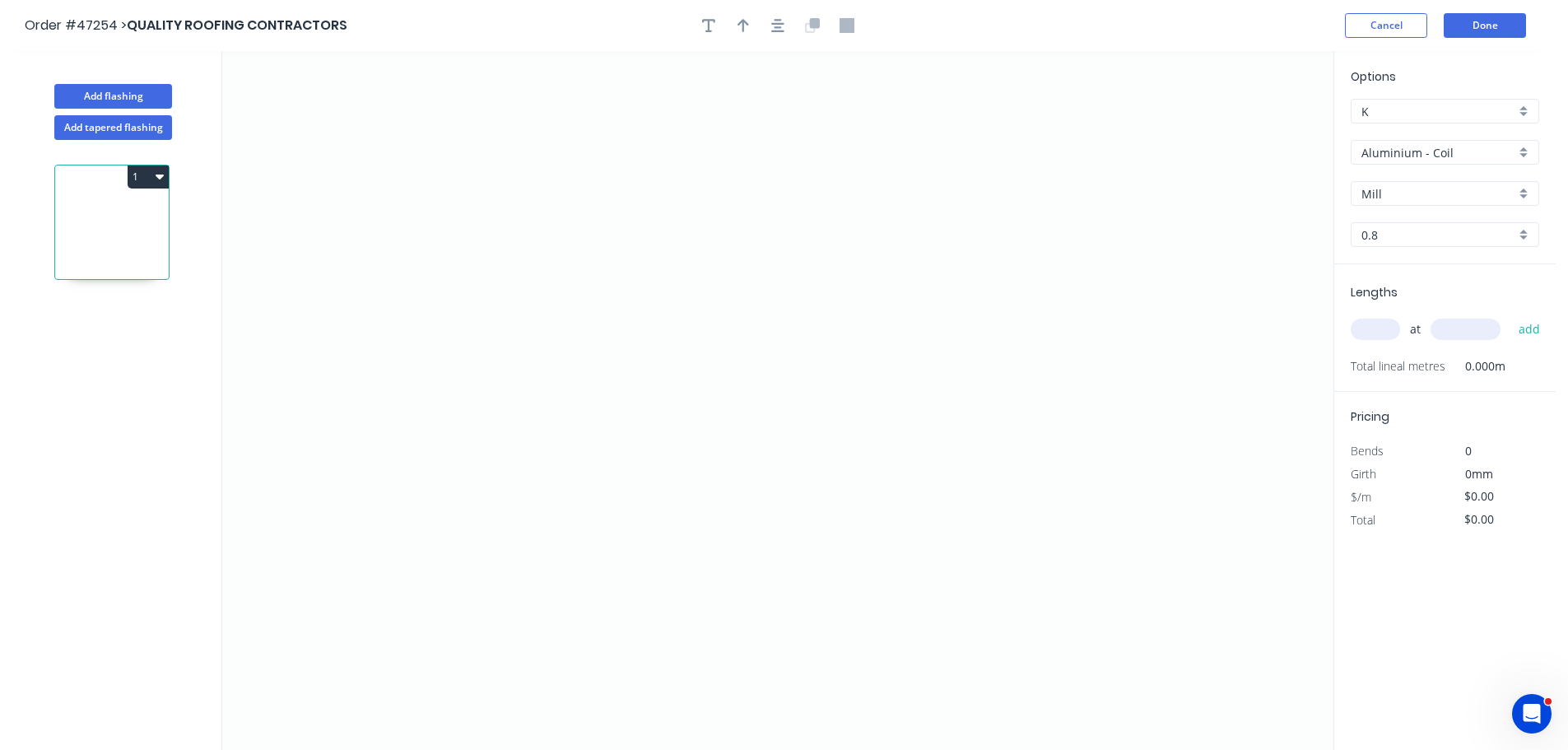
click at [1413, 159] on input "Aluminium - Coil" at bounding box center [1438, 153] width 154 height 17
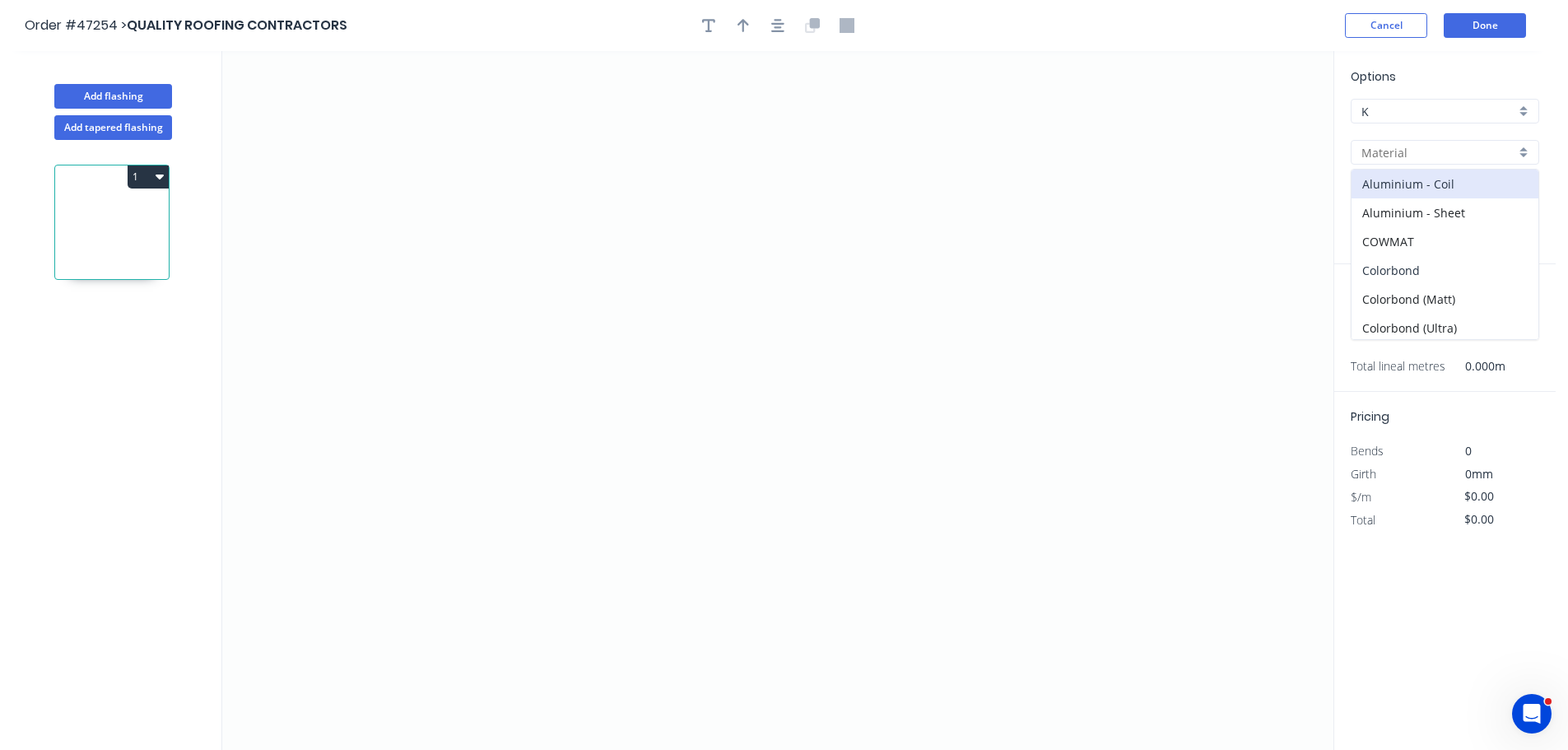
click at [1381, 261] on div "Colorbond" at bounding box center [1445, 271] width 187 height 29
type input "Colorbond"
type input "Basalt"
type input "0.55"
click at [1385, 195] on input "Basalt" at bounding box center [1438, 194] width 154 height 17
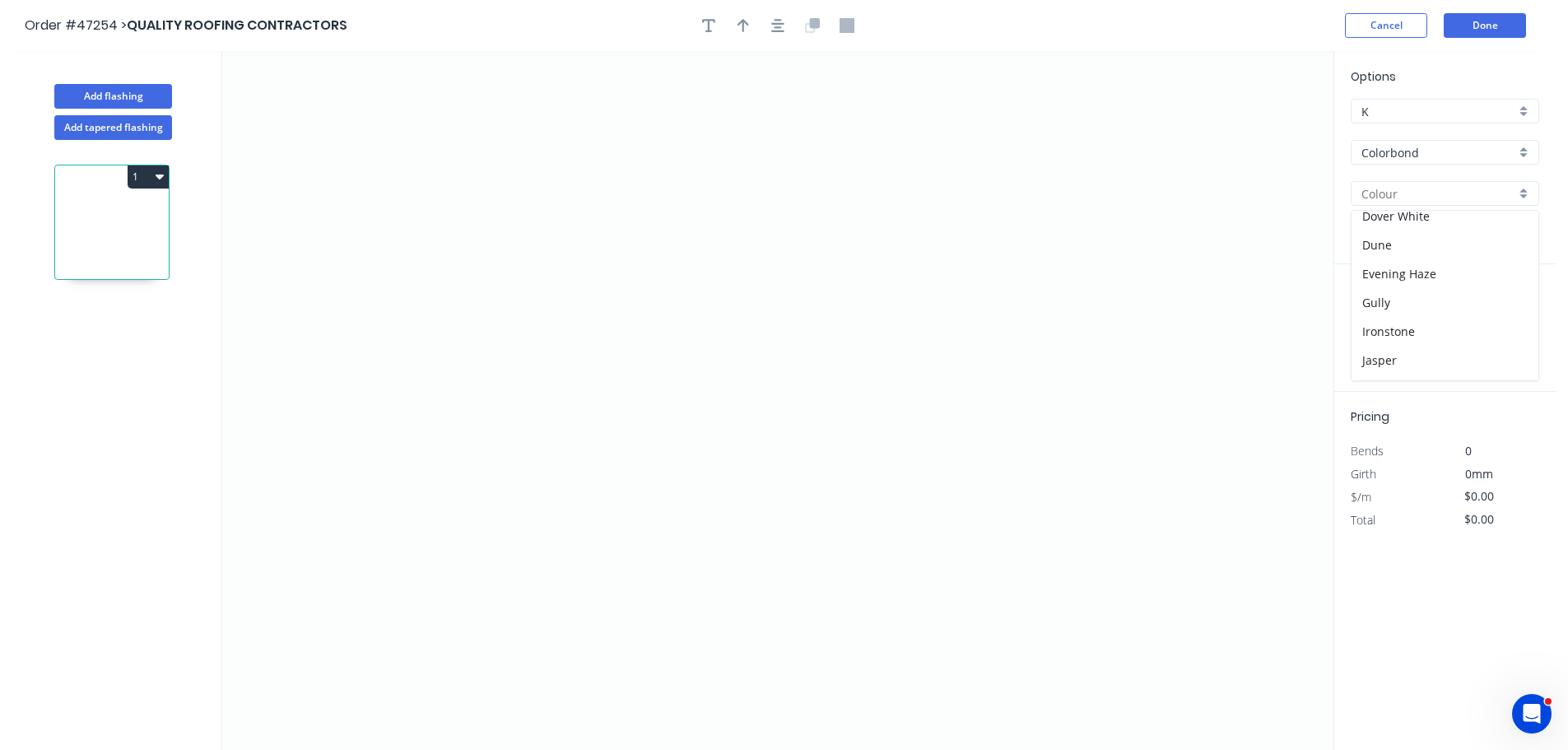
scroll to position [247, 0]
click at [1385, 372] on div "Monument" at bounding box center [1445, 381] width 187 height 29
type input "Monument"
click at [78, 127] on button "Add tapered flashing" at bounding box center [113, 128] width 118 height 25
type input "Aluminium - Coil"
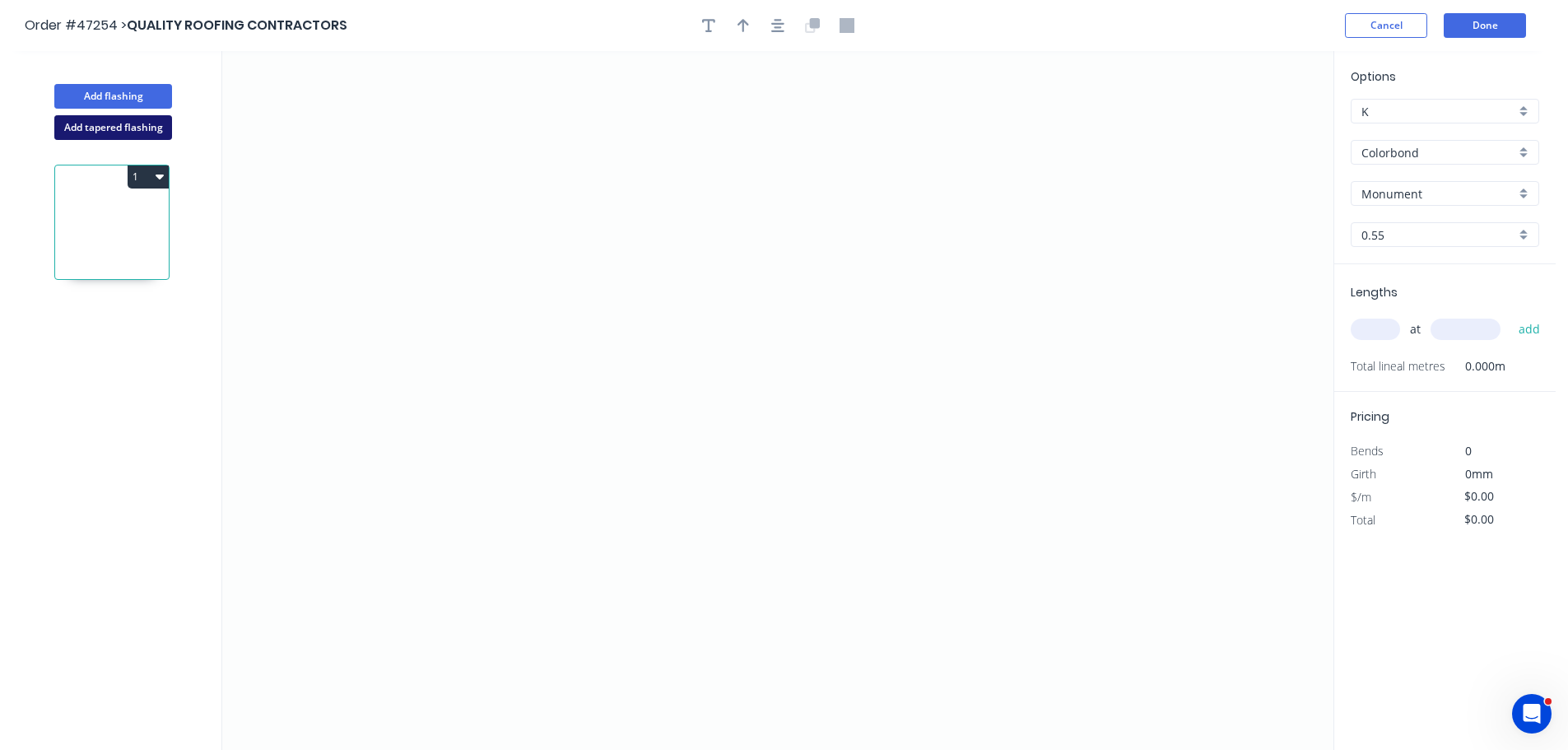
type input "Mill"
type input "0.8"
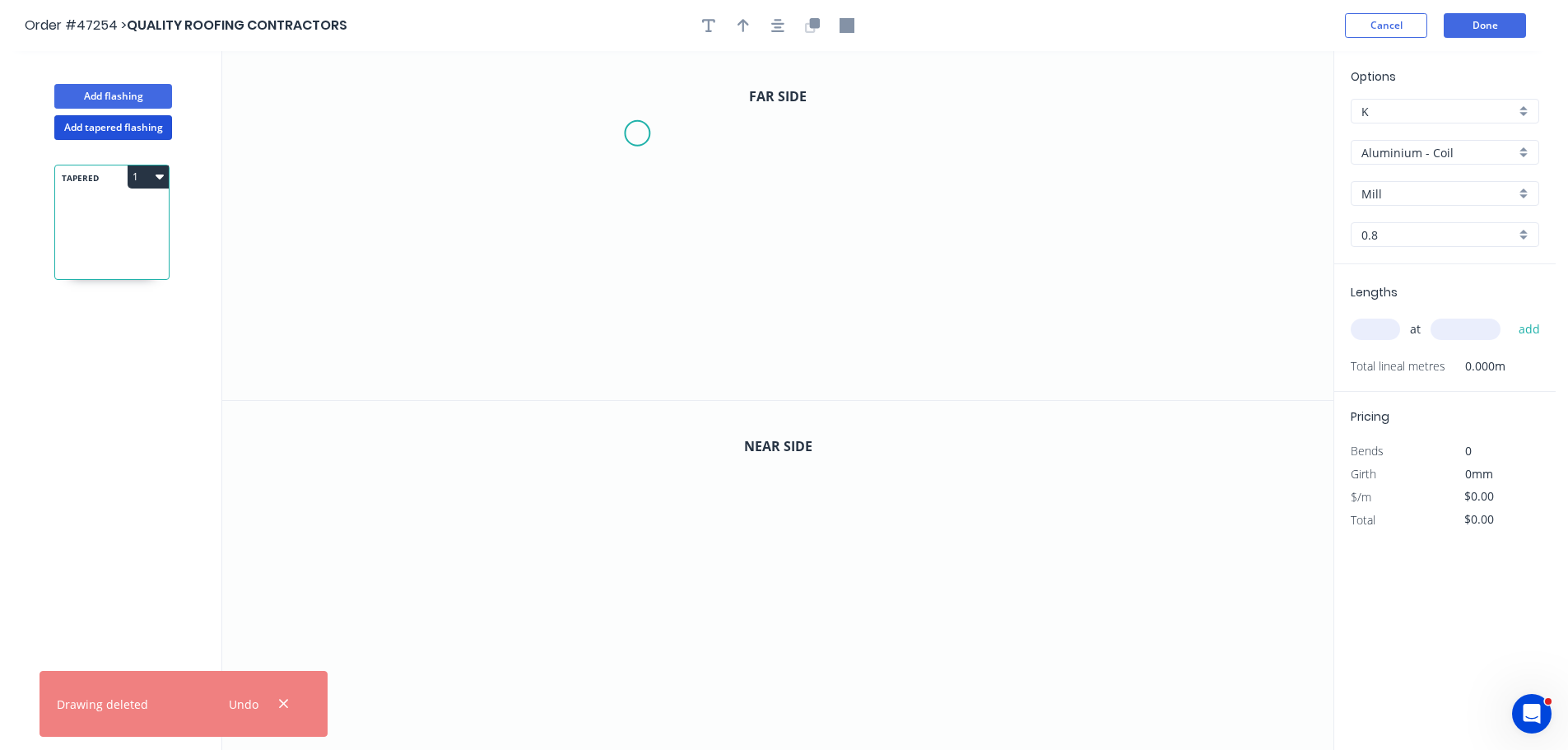
click at [637, 134] on icon "0" at bounding box center [778, 225] width 1111 height 349
click at [648, 282] on icon "0" at bounding box center [778, 225] width 1111 height 349
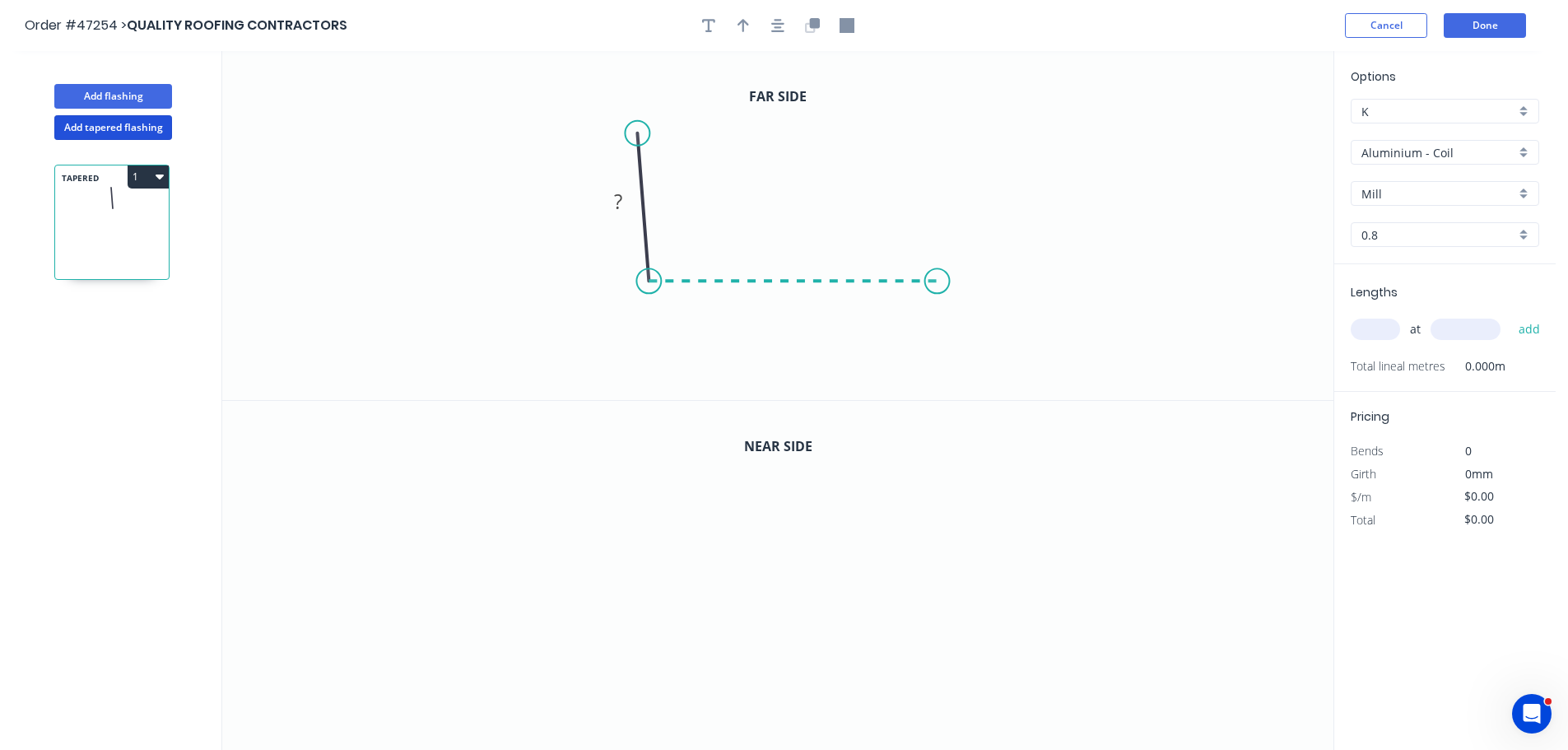
drag, startPoint x: 938, startPoint y: 283, endPoint x: 944, endPoint y: 339, distance: 56.3
click at [939, 283] on icon "0 ?" at bounding box center [778, 225] width 1111 height 349
click at [942, 383] on icon "0 ? ? ? º" at bounding box center [778, 225] width 1111 height 349
drag, startPoint x: 629, startPoint y: 130, endPoint x: 640, endPoint y: 125, distance: 12.1
click at [640, 125] on circle at bounding box center [649, 126] width 25 height 25
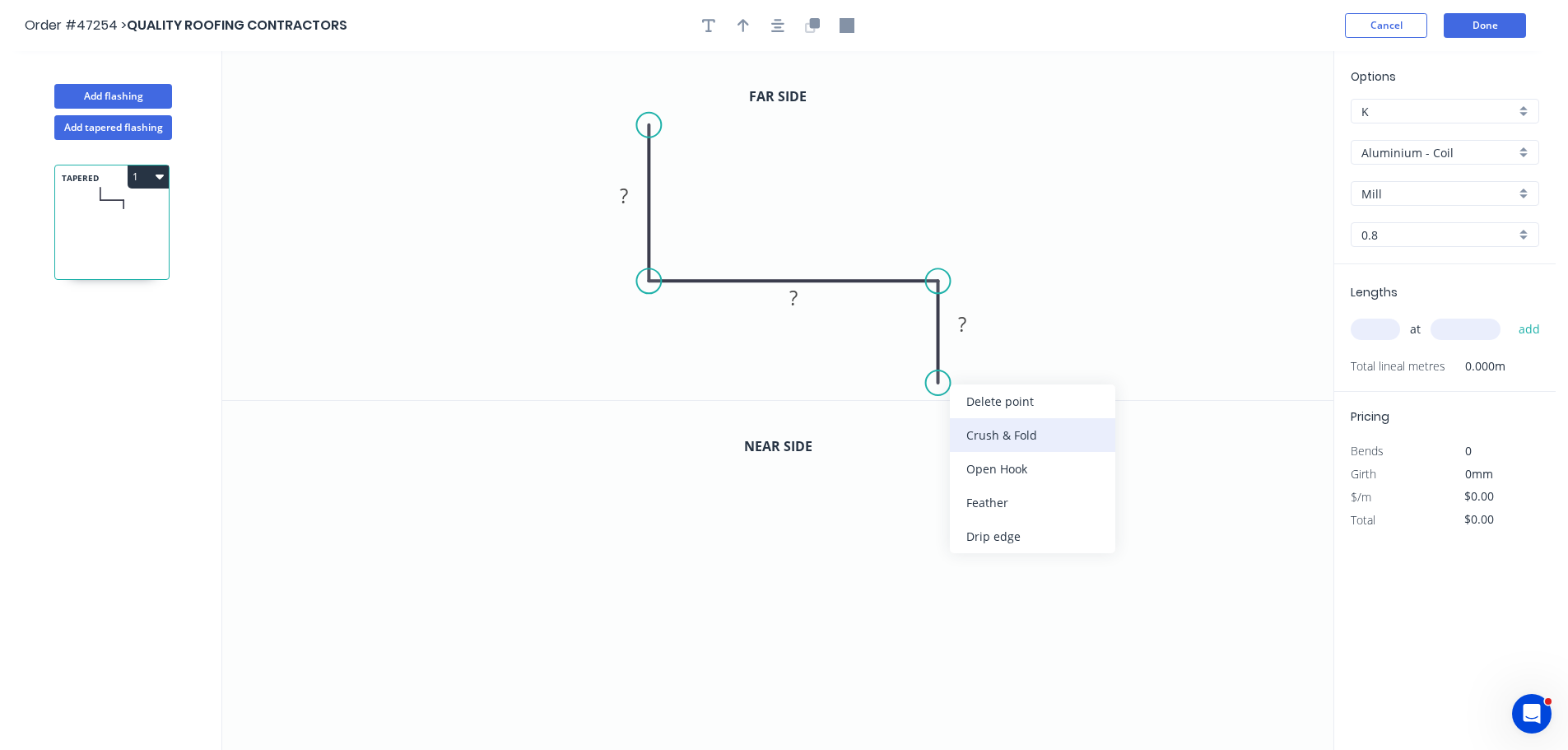
click at [989, 429] on div "Crush & Fold" at bounding box center [1033, 435] width 166 height 34
click at [996, 437] on div "Flip bend" at bounding box center [1016, 437] width 166 height 34
click at [623, 201] on tspan "?" at bounding box center [623, 195] width 9 height 27
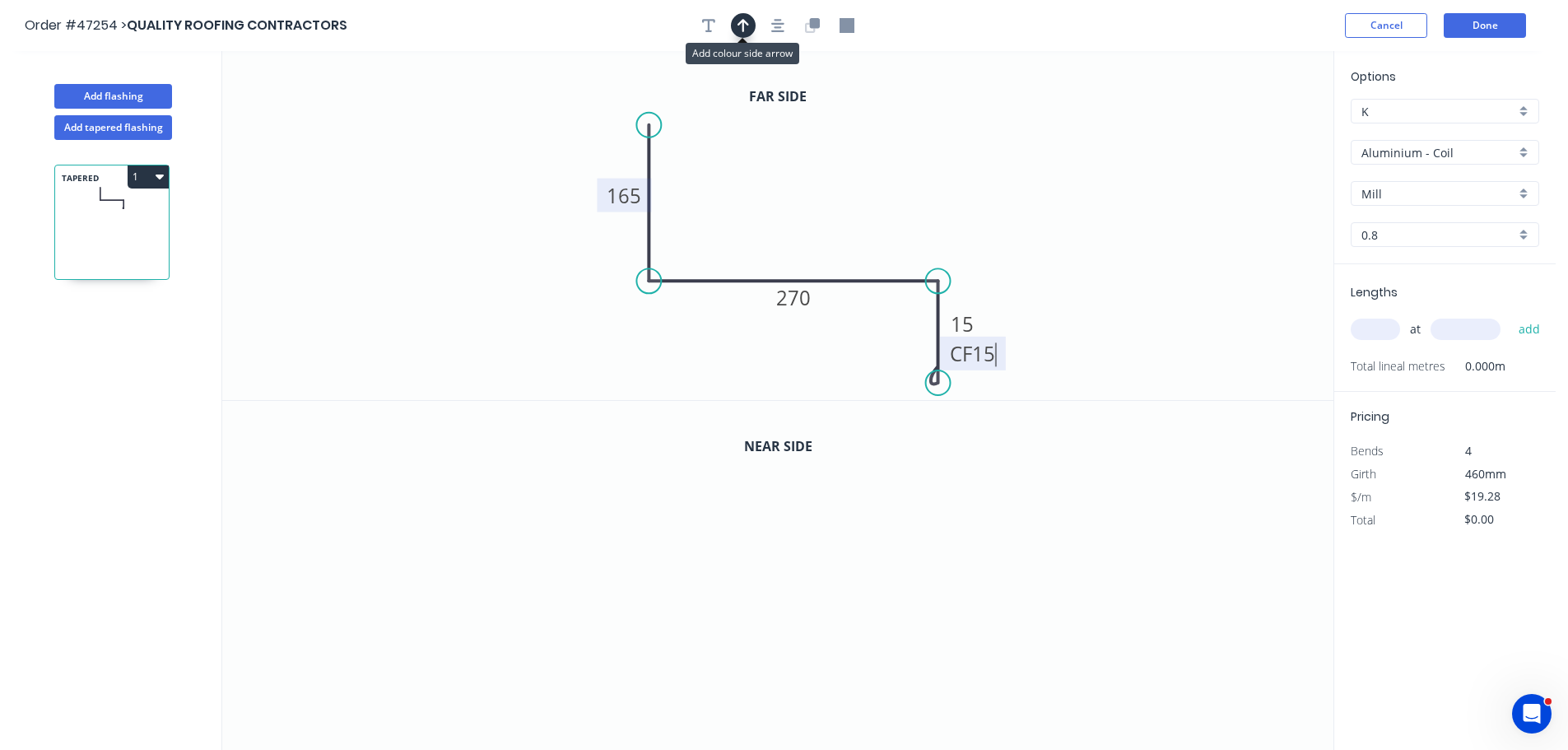
click at [742, 18] on icon "button" at bounding box center [743, 25] width 12 height 15
drag, startPoint x: 1251, startPoint y: 134, endPoint x: 791, endPoint y: 93, distance: 461.8
click at [791, 233] on icon at bounding box center [790, 216] width 15 height 52
click at [805, 25] on icon "button" at bounding box center [810, 27] width 10 height 10
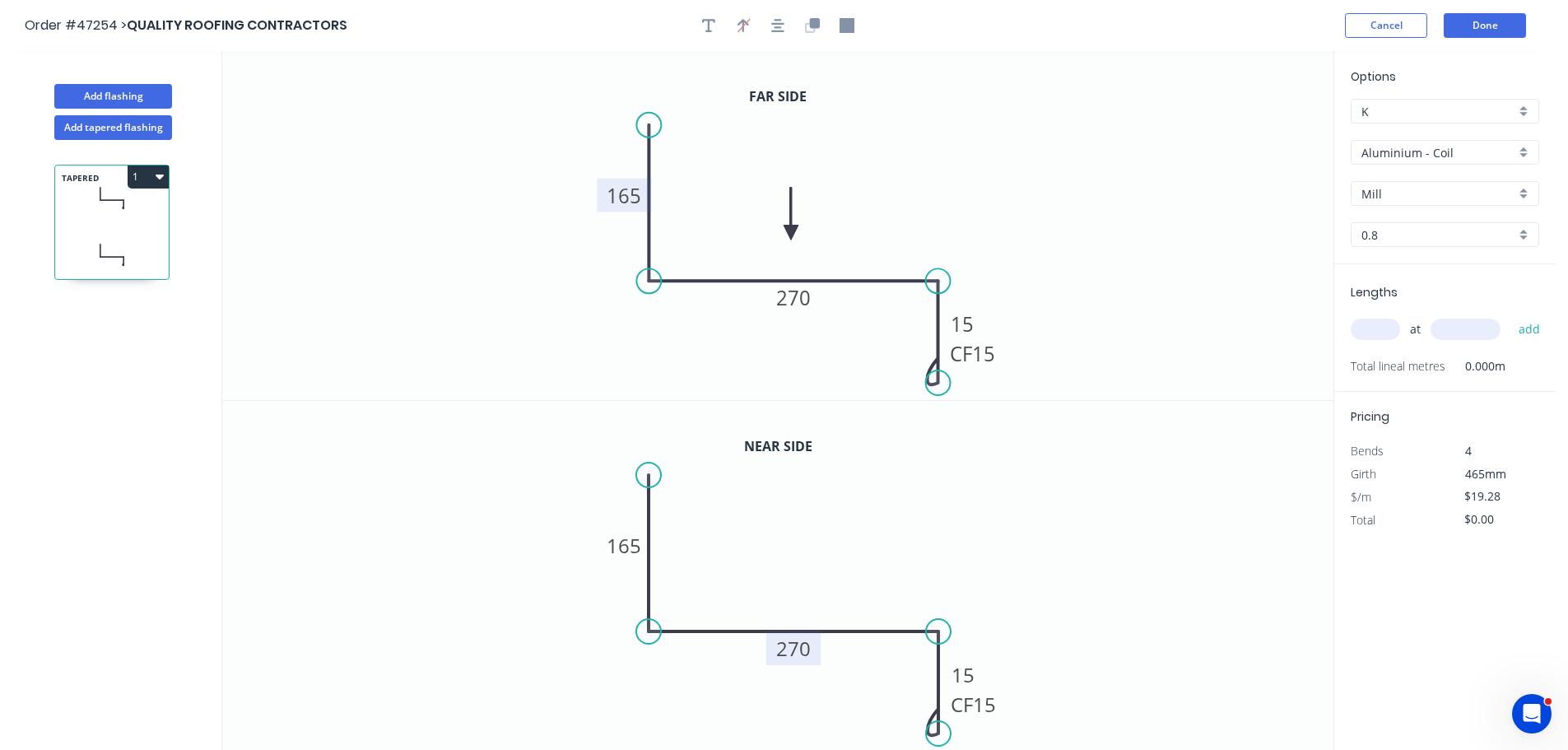
click at [785, 647] on tspan "270" at bounding box center [794, 648] width 35 height 27
click at [1372, 325] on input "text" at bounding box center [1375, 329] width 49 height 21
type input "$21.36"
type input "1"
type input "3500"
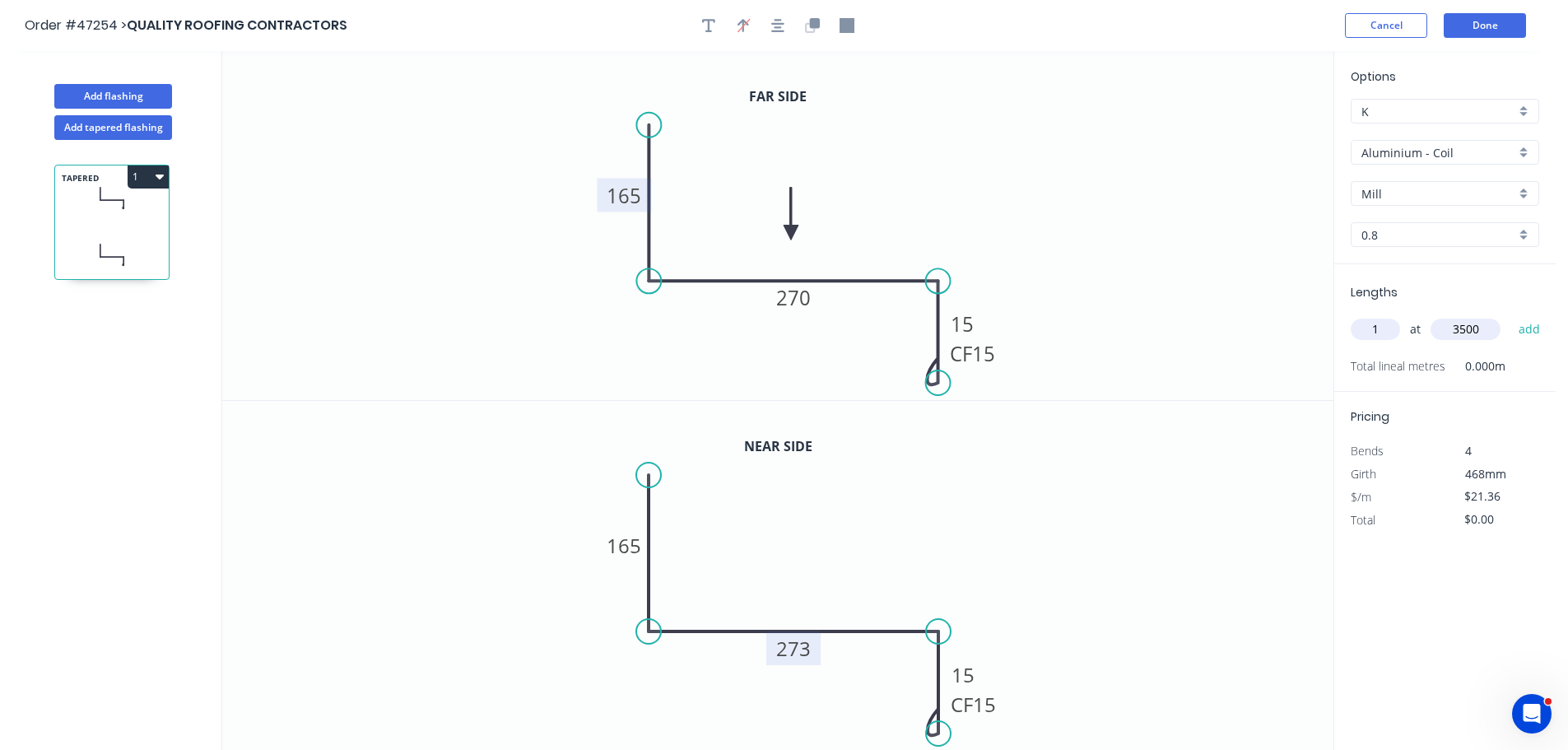
click at [1511, 315] on button "add" at bounding box center [1530, 329] width 39 height 28
click at [143, 174] on button "1" at bounding box center [148, 177] width 42 height 23
click at [71, 211] on div "Duplicate" at bounding box center [90, 218] width 127 height 24
click at [798, 298] on tspan "270" at bounding box center [794, 297] width 35 height 27
click at [799, 655] on tspan "273" at bounding box center [794, 648] width 35 height 27
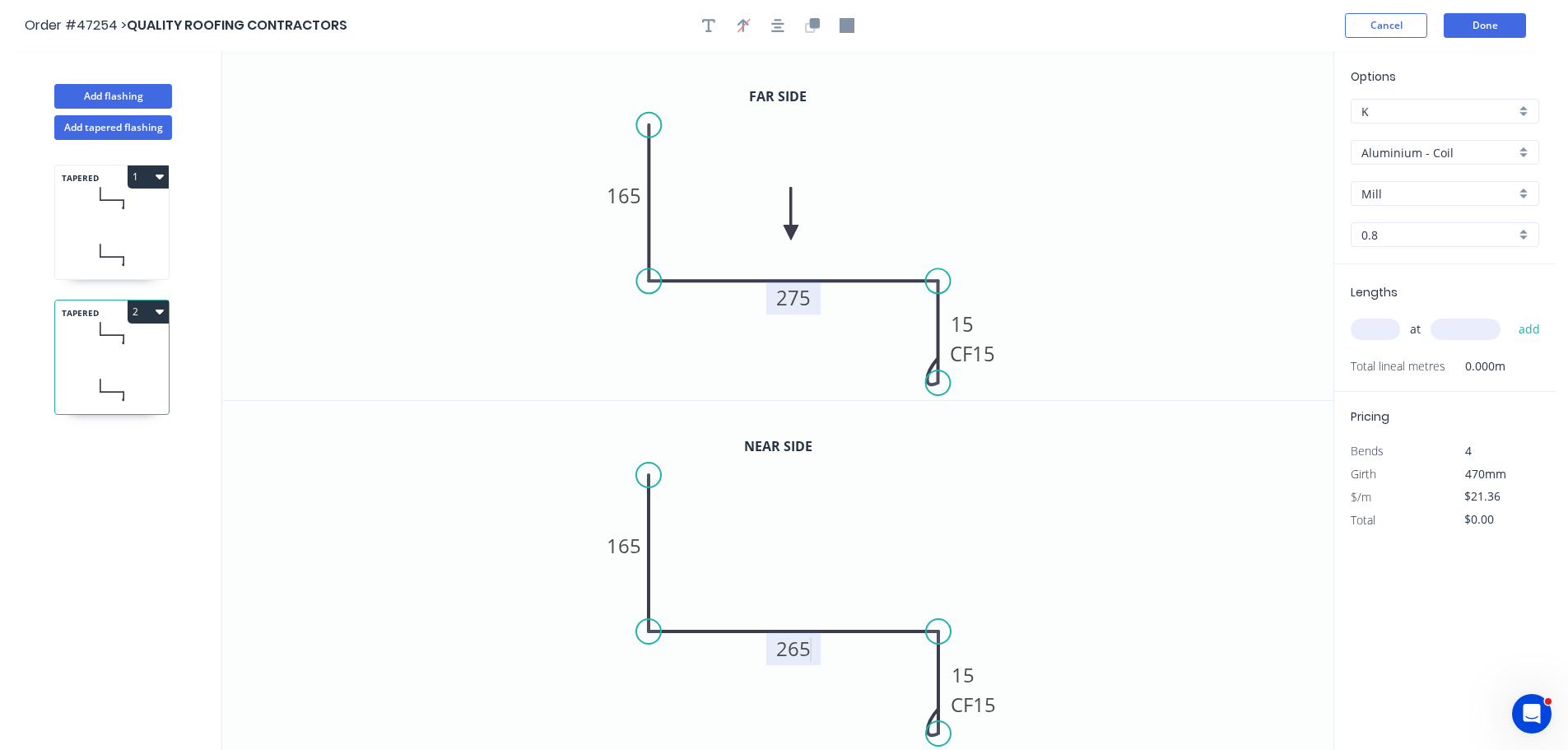
click at [1360, 329] on input "text" at bounding box center [1375, 329] width 49 height 21
click at [91, 211] on icon at bounding box center [111, 197] width 113 height 48
type input "$74.76"
click at [1417, 164] on div "Aluminium - Coil" at bounding box center [1445, 153] width 189 height 25
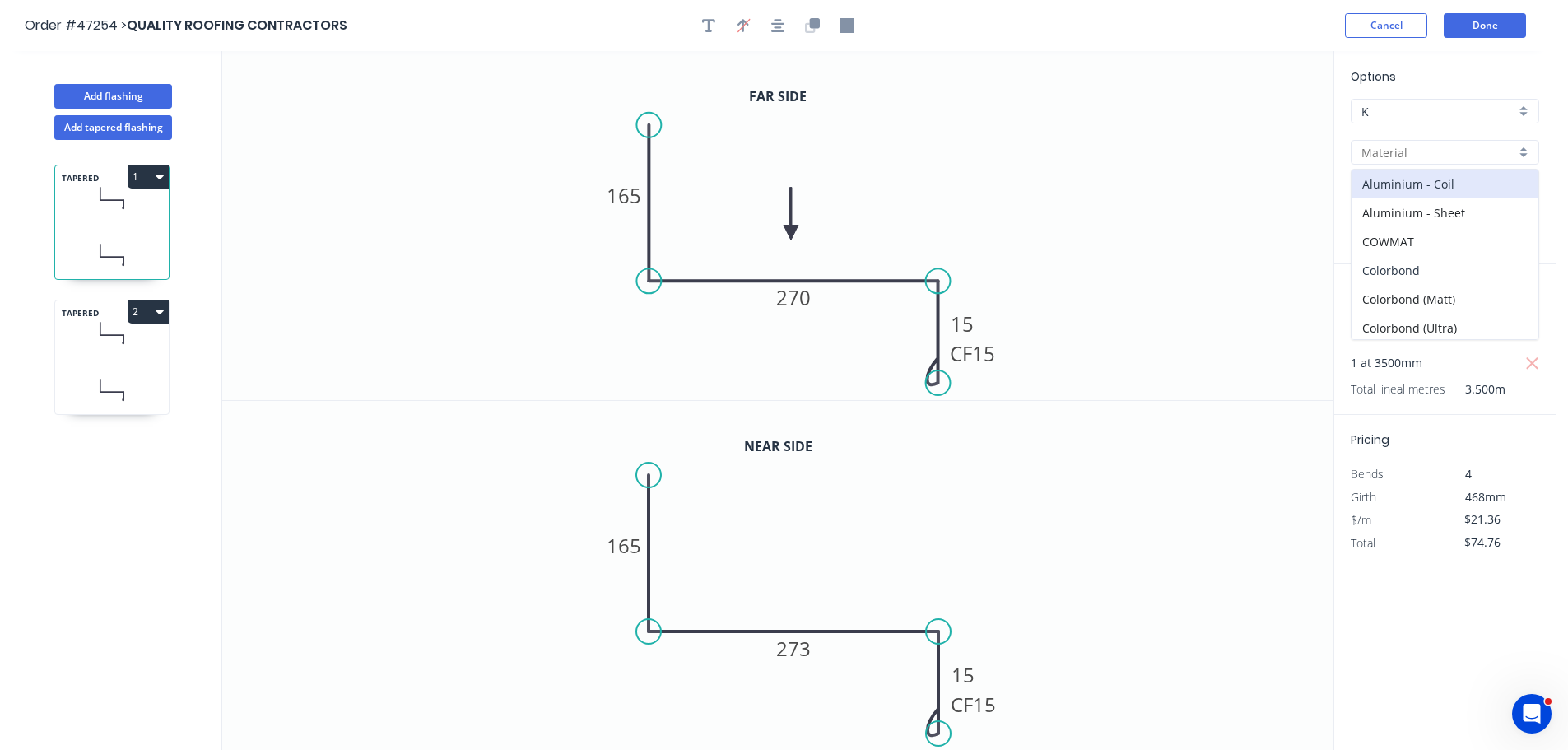
click at [1419, 269] on div "Colorbond" at bounding box center [1445, 271] width 187 height 29
type input "Colorbond"
type input "Basalt"
type input "0.55"
type input "$15.13"
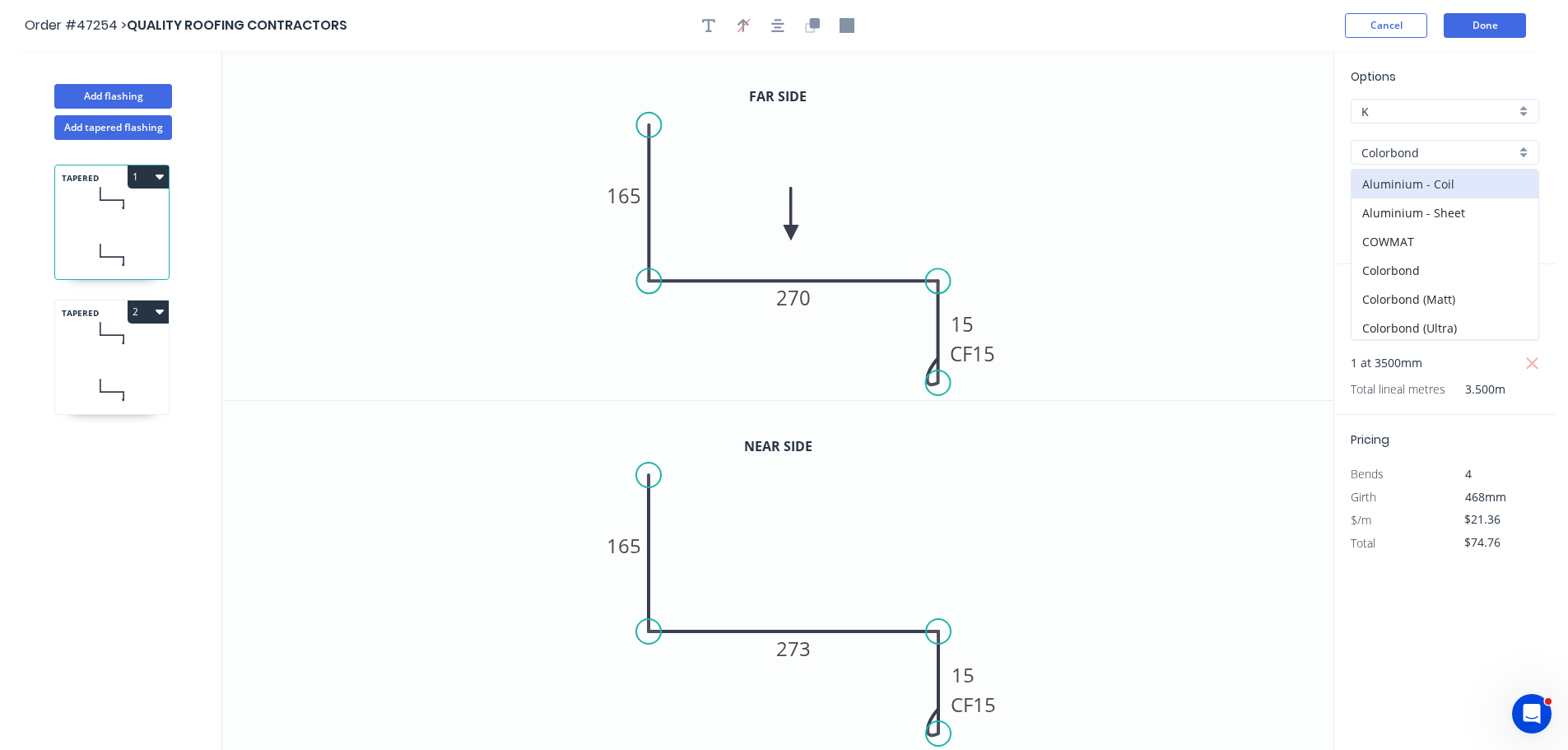
type input "$52.96"
click at [1408, 193] on input "Basalt" at bounding box center [1438, 194] width 154 height 17
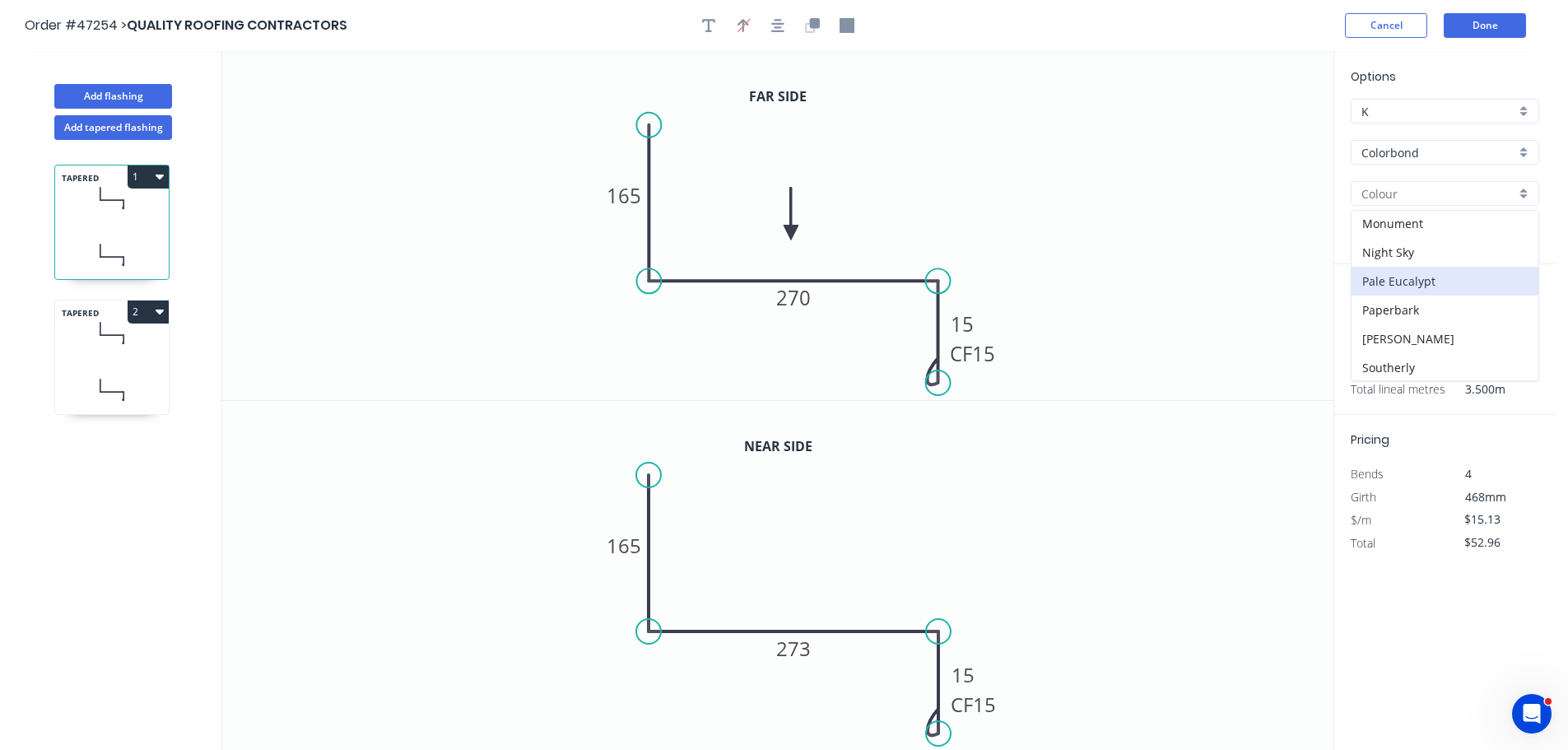
scroll to position [411, 0]
click at [1397, 224] on div "Monument" at bounding box center [1445, 217] width 187 height 29
type input "Monument"
click at [106, 341] on icon at bounding box center [111, 333] width 113 height 48
type input "Aluminium - Coil"
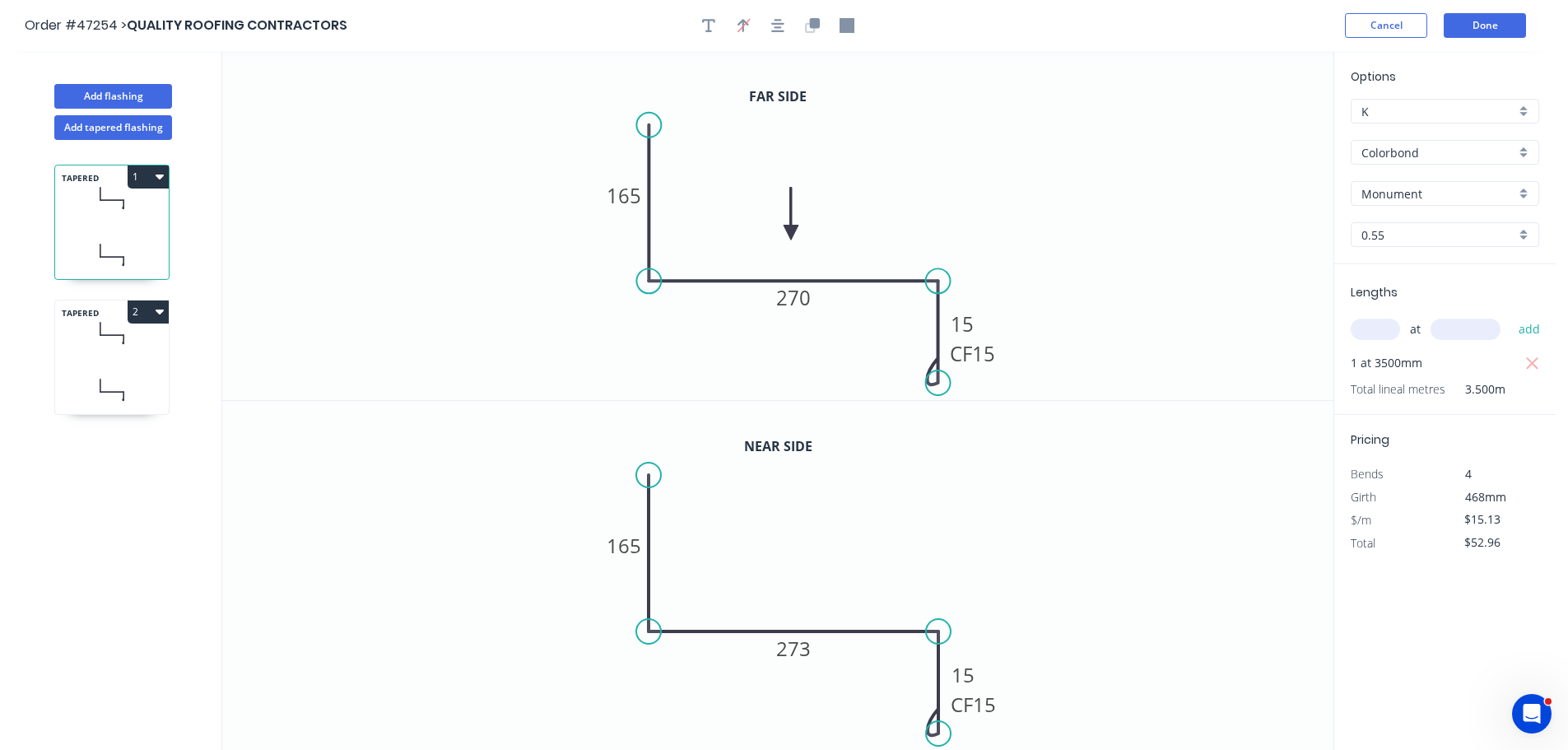
type input "Mill"
type input "0.8"
type input "$21.36"
type input "$0.00"
click at [1423, 149] on input "Aluminium - Coil" at bounding box center [1438, 153] width 154 height 17
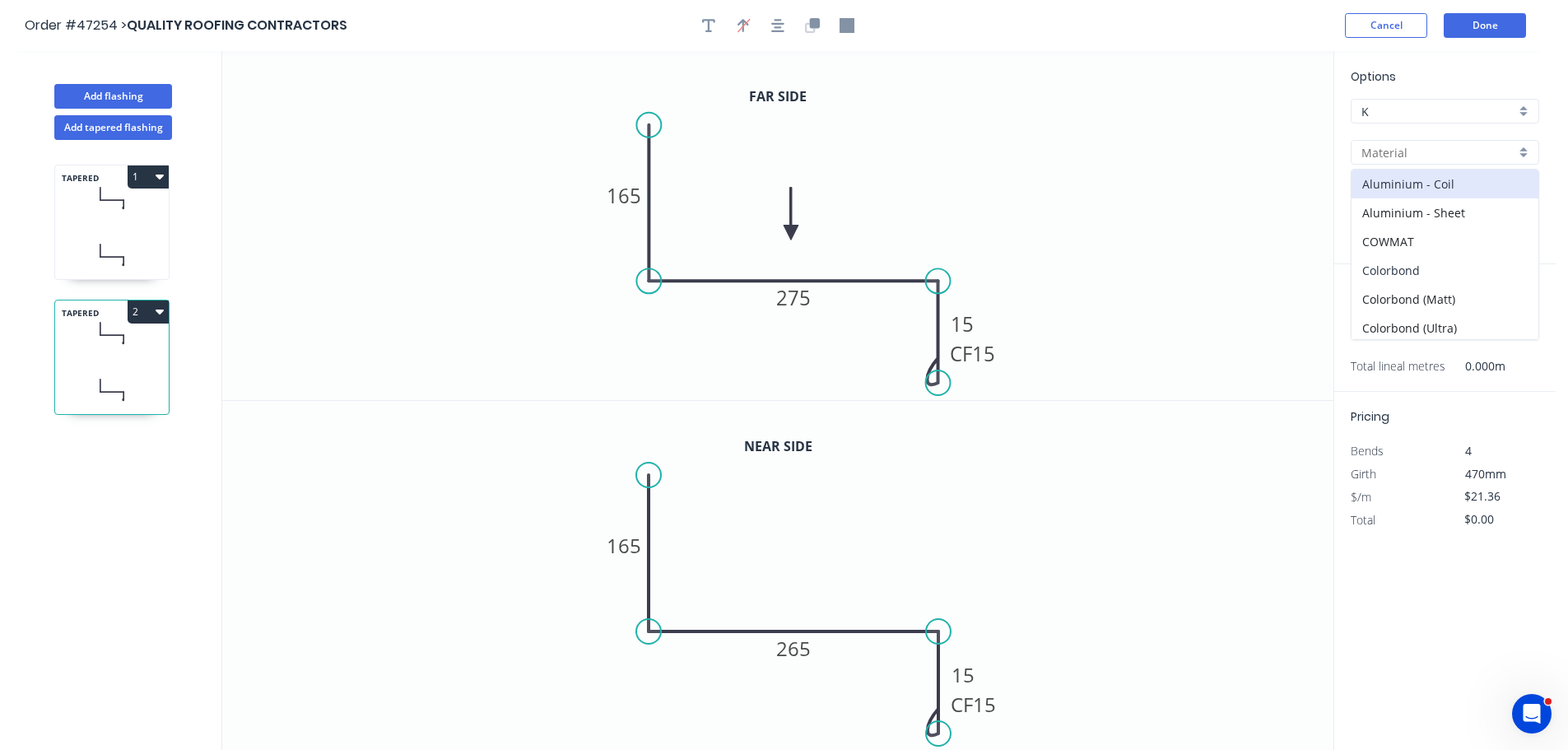
drag, startPoint x: 1392, startPoint y: 267, endPoint x: 1395, endPoint y: 221, distance: 46.1
click at [1392, 266] on div "Colorbond" at bounding box center [1445, 271] width 187 height 29
type input "Colorbond"
type input "Basalt"
type input "0.55"
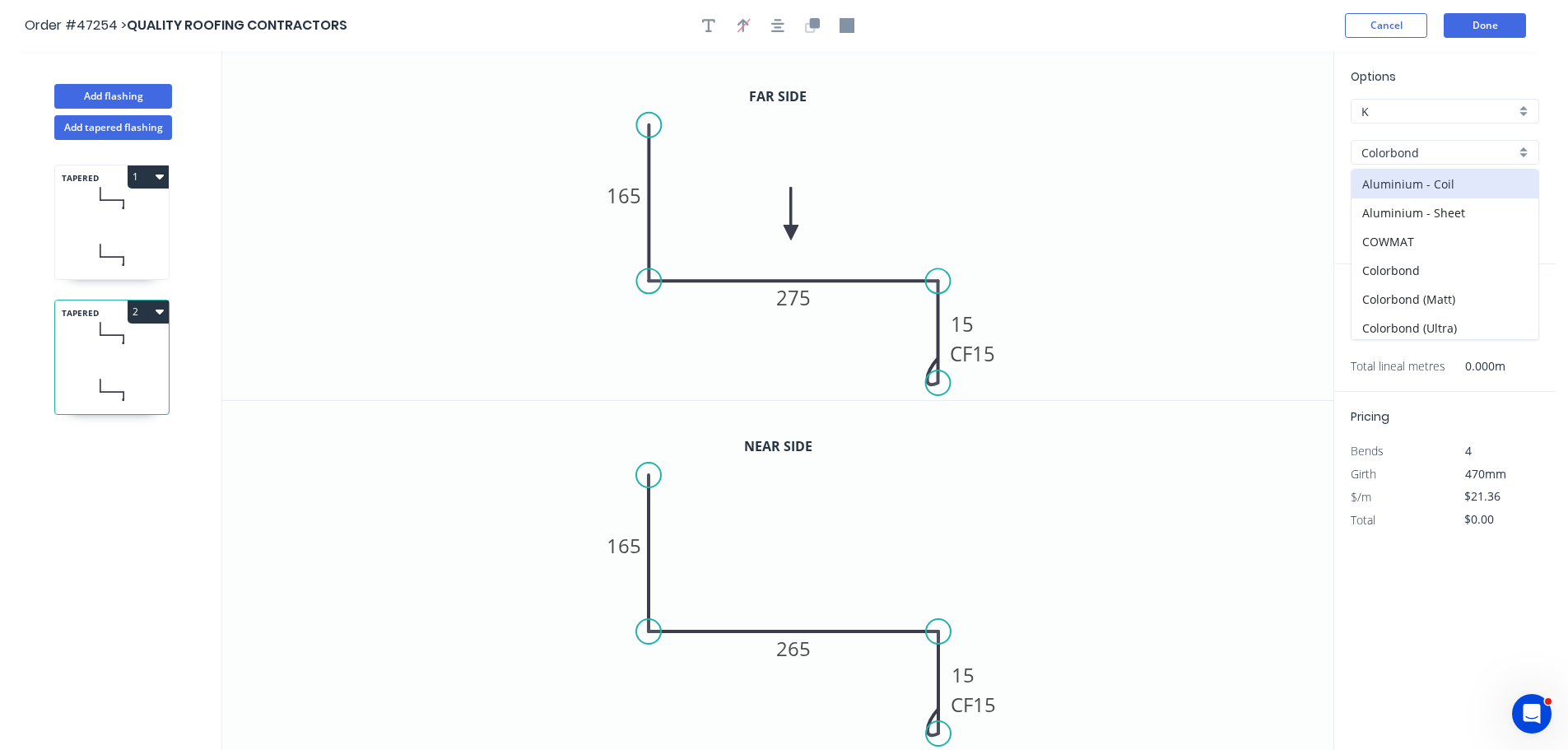
type input "$15.13"
click at [1402, 190] on input "Basalt" at bounding box center [1438, 194] width 154 height 17
click at [1397, 295] on div "Monument" at bounding box center [1445, 299] width 187 height 29
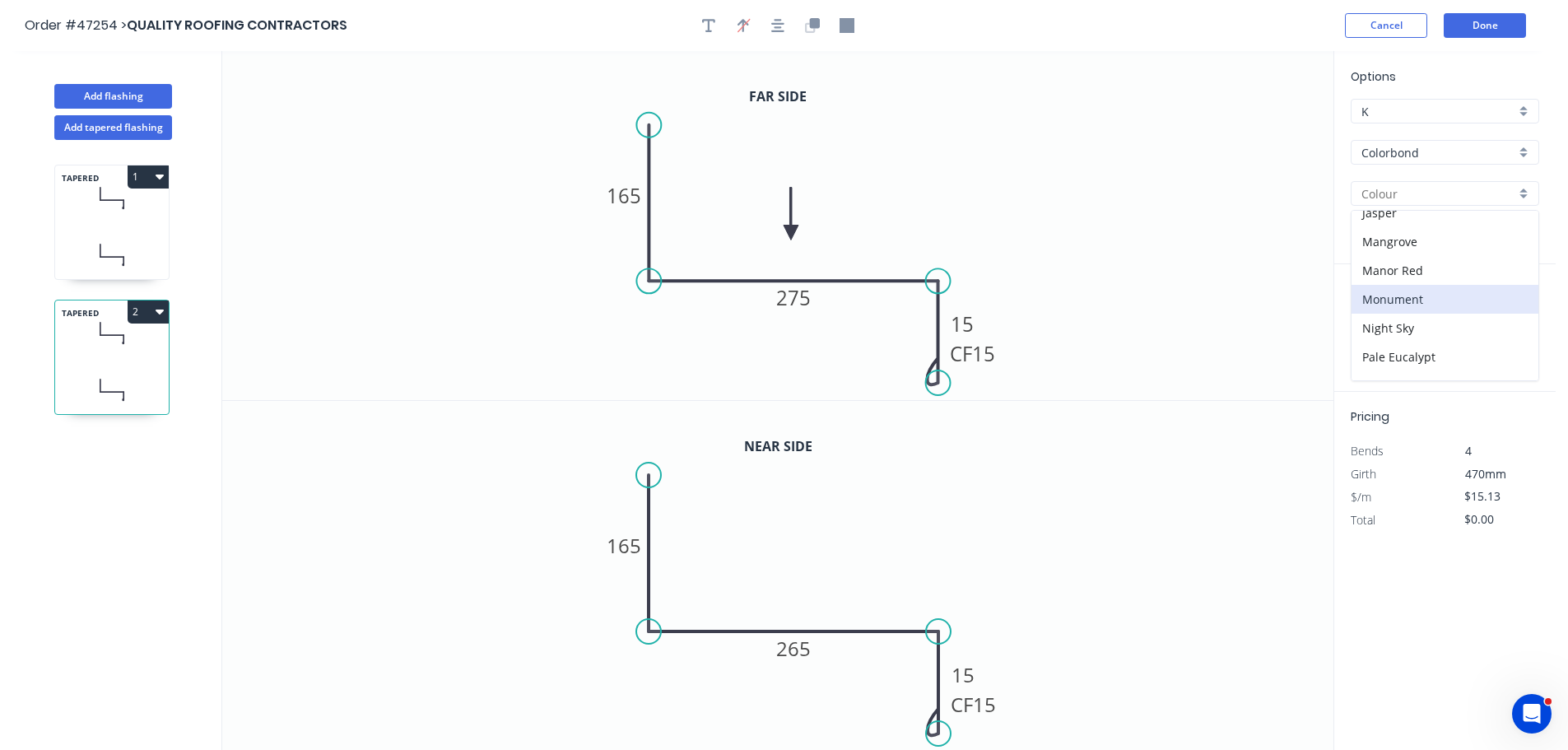
type input "Monument"
click at [1368, 333] on input "text" at bounding box center [1375, 329] width 49 height 21
type input "1"
type input "3500"
click at [1511, 315] on button "add" at bounding box center [1530, 329] width 39 height 28
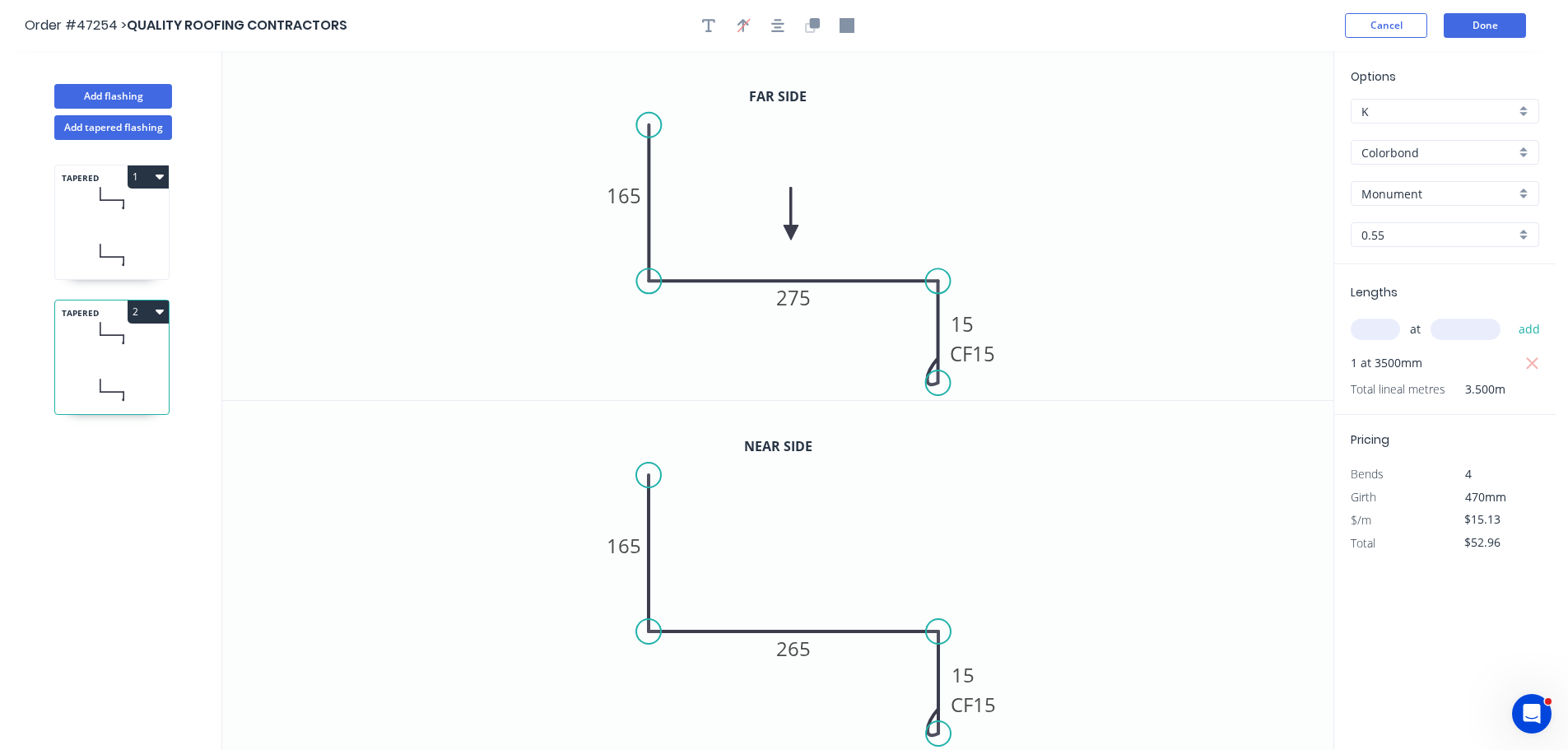
click at [139, 310] on button "2" at bounding box center [148, 312] width 42 height 23
click at [70, 345] on div "Duplicate" at bounding box center [90, 352] width 127 height 24
type input "$0.00"
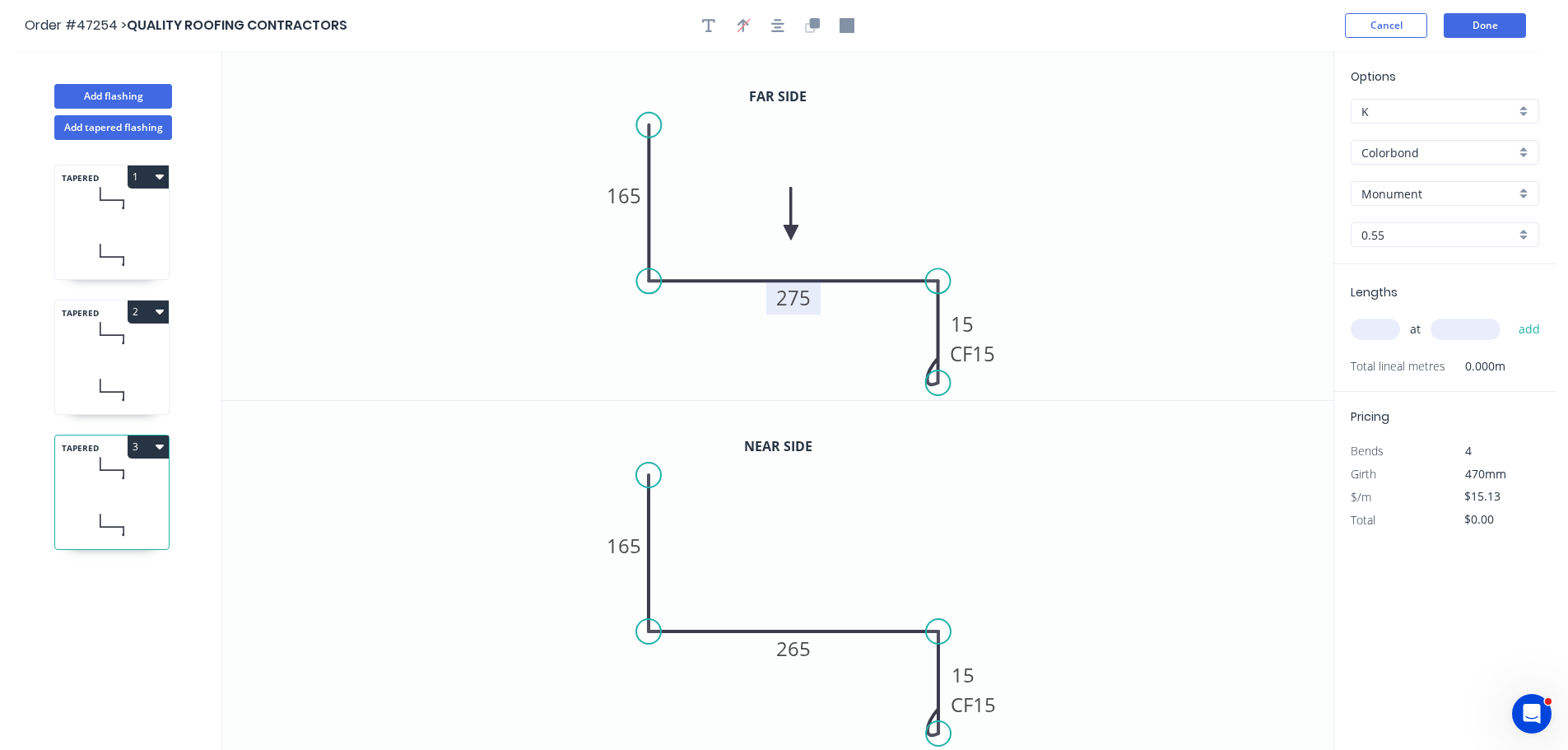
click at [800, 298] on tspan "275" at bounding box center [794, 297] width 35 height 27
click at [794, 646] on tspan "265" at bounding box center [794, 648] width 35 height 27
click at [1354, 328] on input "text" at bounding box center [1375, 329] width 49 height 21
type input "$15.13"
type input "1"
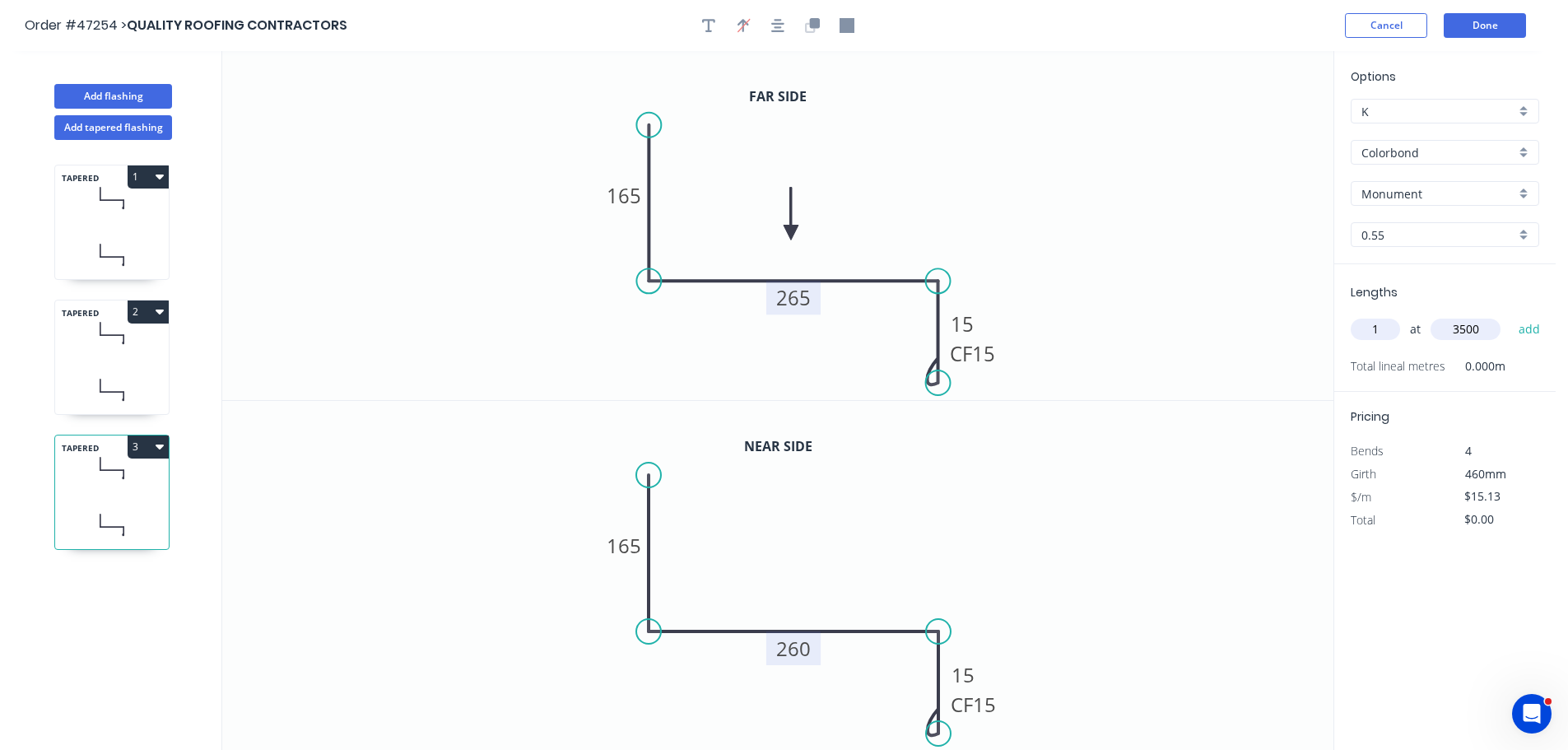
type input "3500"
click at [1511, 315] on button "add" at bounding box center [1530, 329] width 39 height 28
click at [144, 444] on button "3" at bounding box center [148, 447] width 42 height 23
click at [91, 483] on div "Duplicate" at bounding box center [90, 488] width 127 height 24
type input "$0.00"
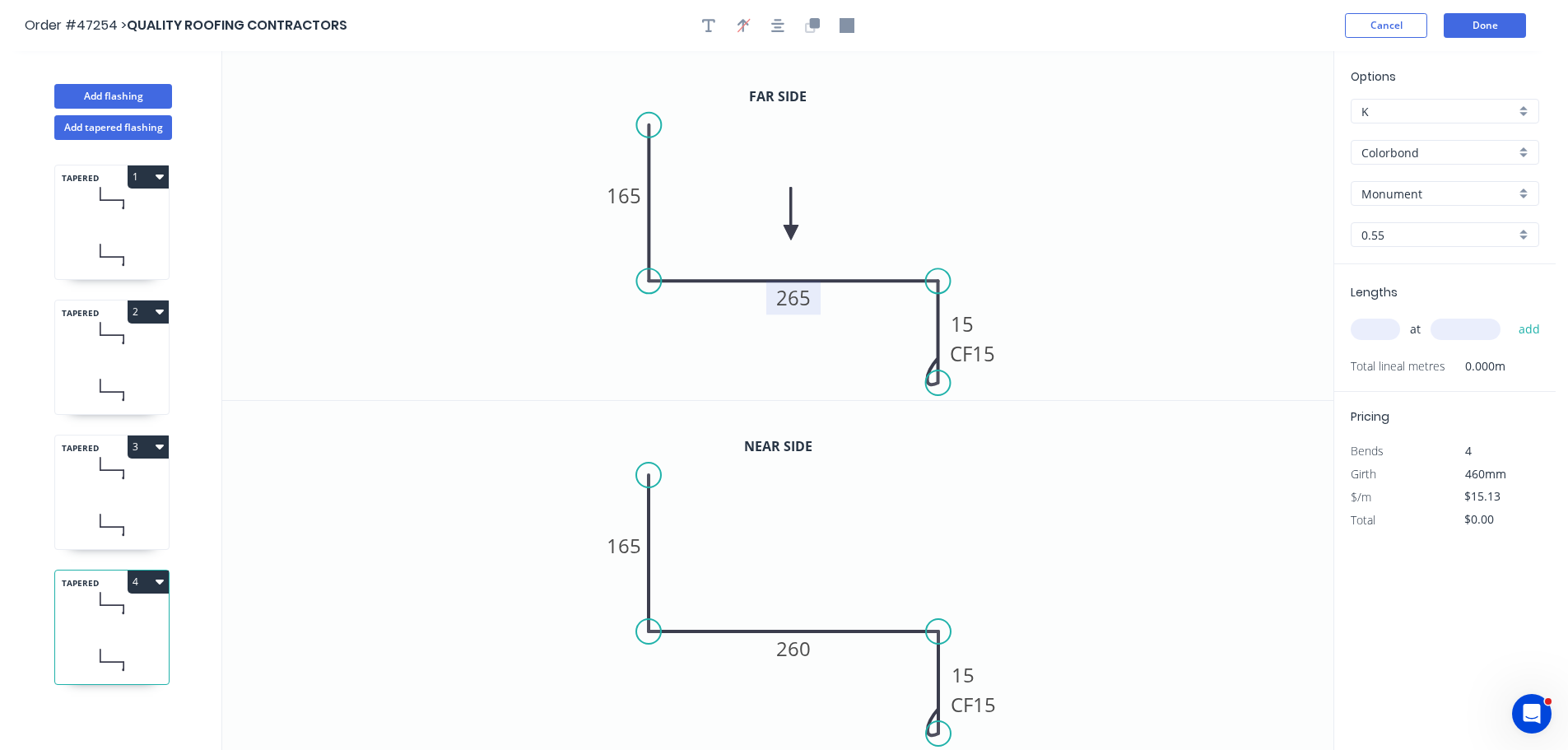
click at [794, 295] on tspan "265" at bounding box center [794, 297] width 35 height 27
click at [797, 650] on tspan "260" at bounding box center [794, 648] width 35 height 27
click at [1367, 332] on input "text" at bounding box center [1375, 329] width 49 height 21
type input "1"
type input "3500"
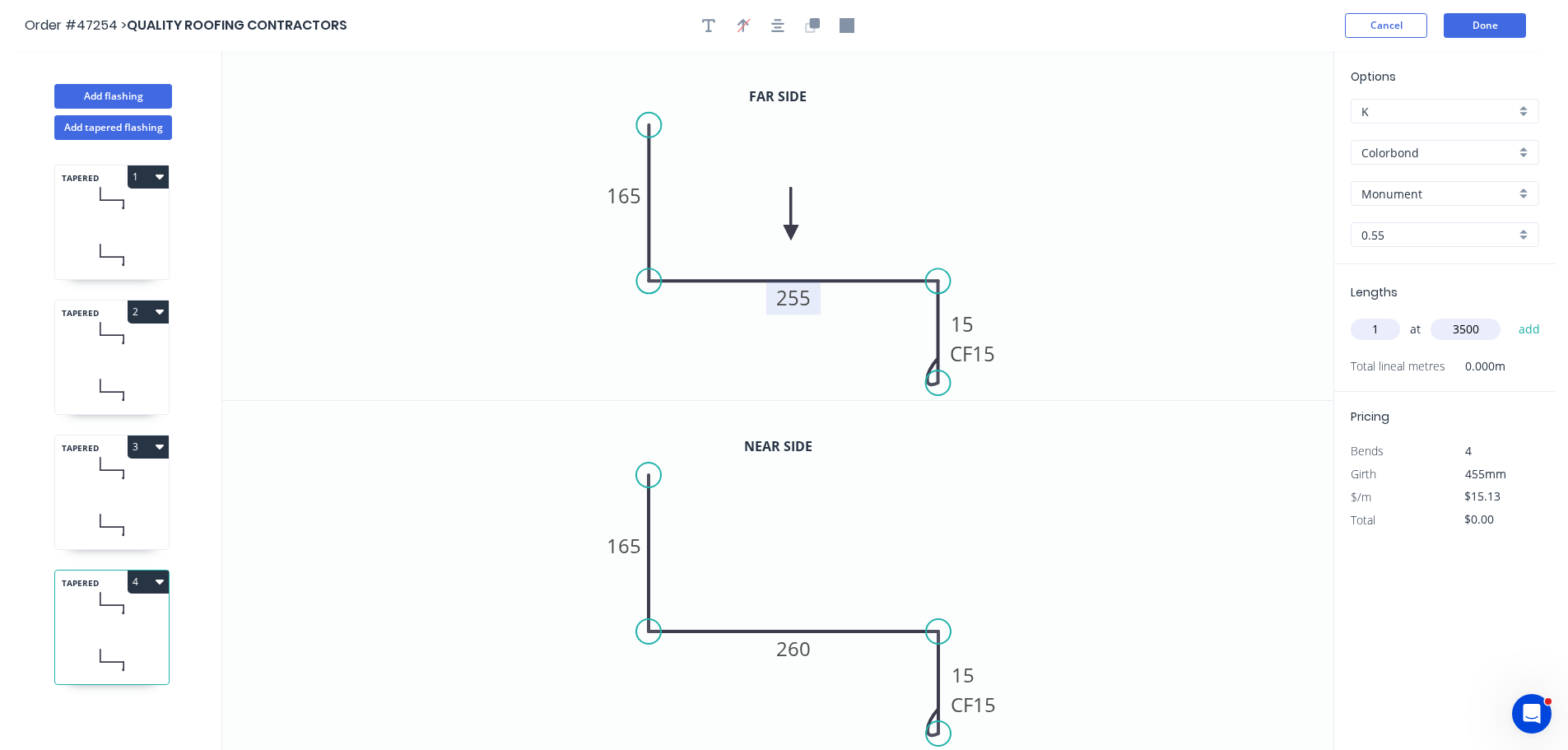
click at [1511, 315] on button "add" at bounding box center [1530, 329] width 39 height 28
click at [157, 585] on icon "button" at bounding box center [160, 582] width 9 height 14
click at [75, 614] on div "Duplicate" at bounding box center [90, 622] width 127 height 24
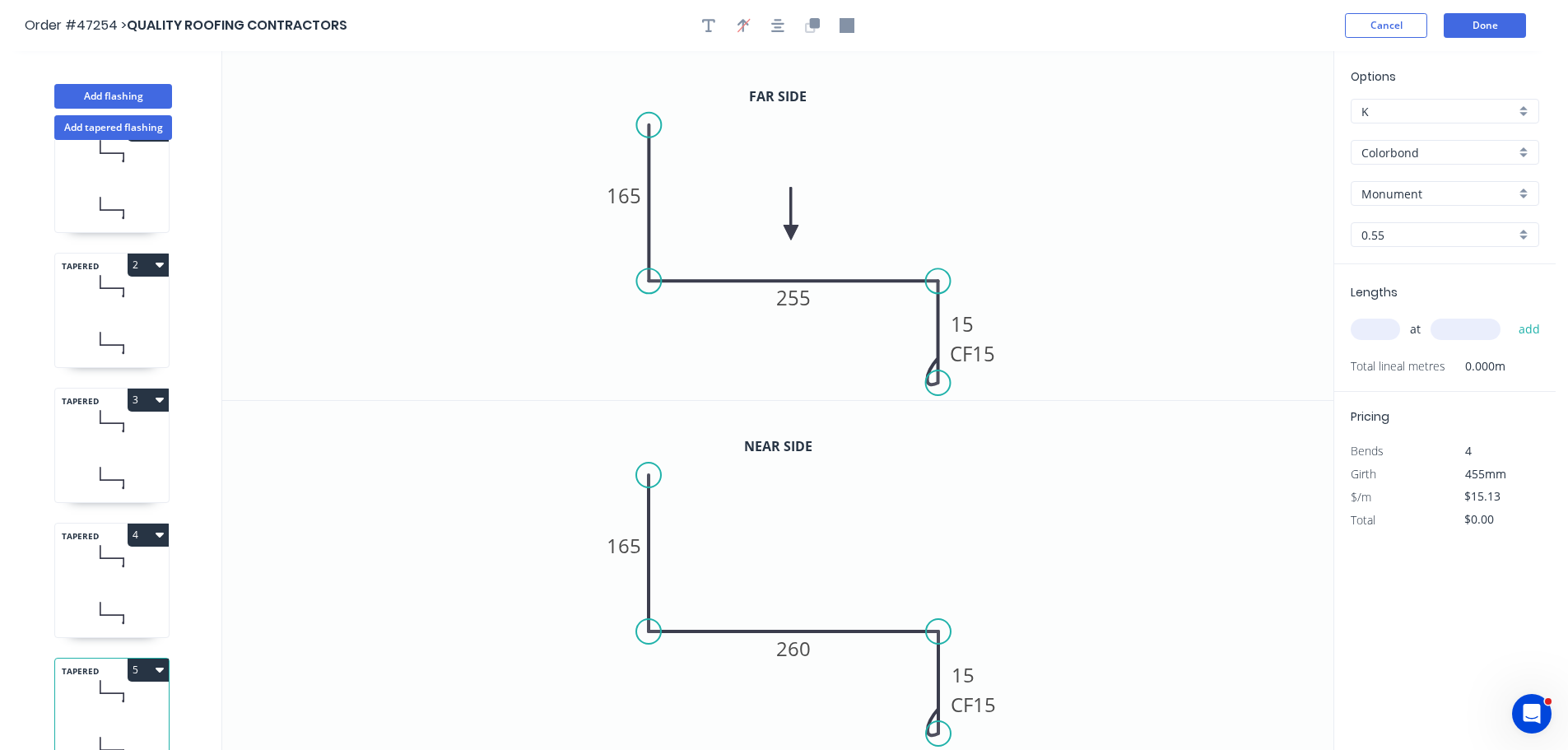
scroll to position [72, 0]
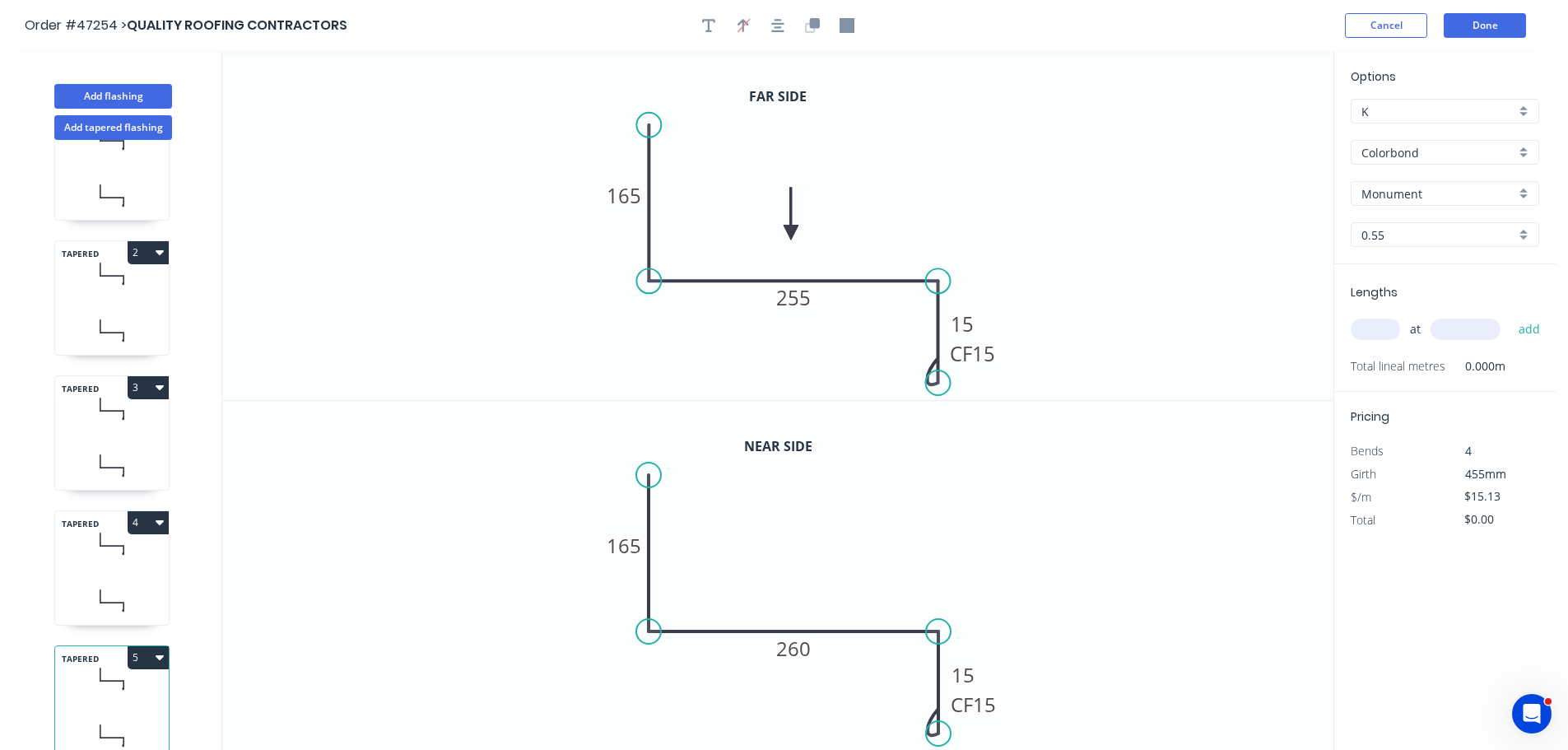
click at [142, 648] on button "5" at bounding box center [148, 658] width 42 height 23
click at [80, 719] on div "Delete" at bounding box center [90, 731] width 127 height 24
type input "$52.96"
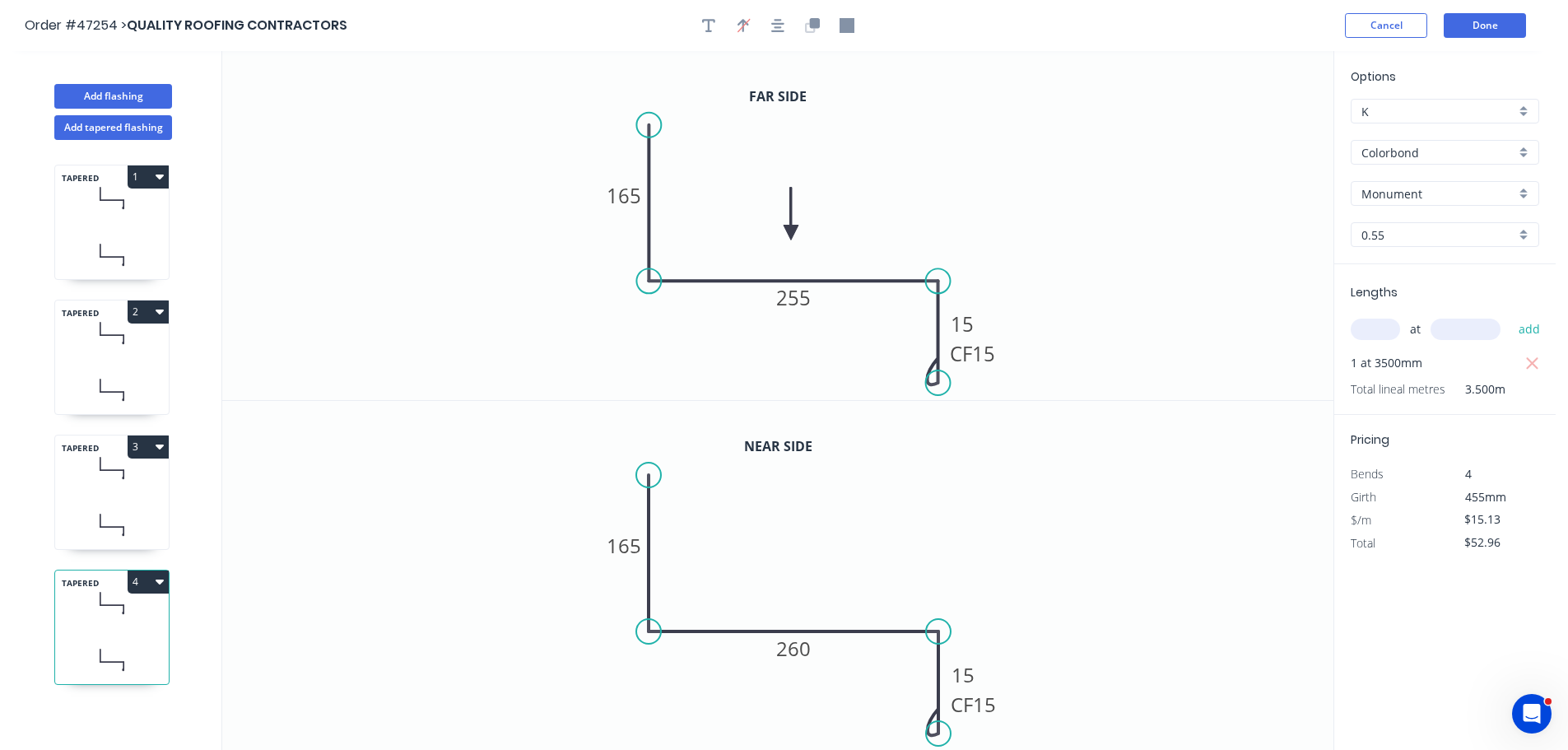
scroll to position [0, 0]
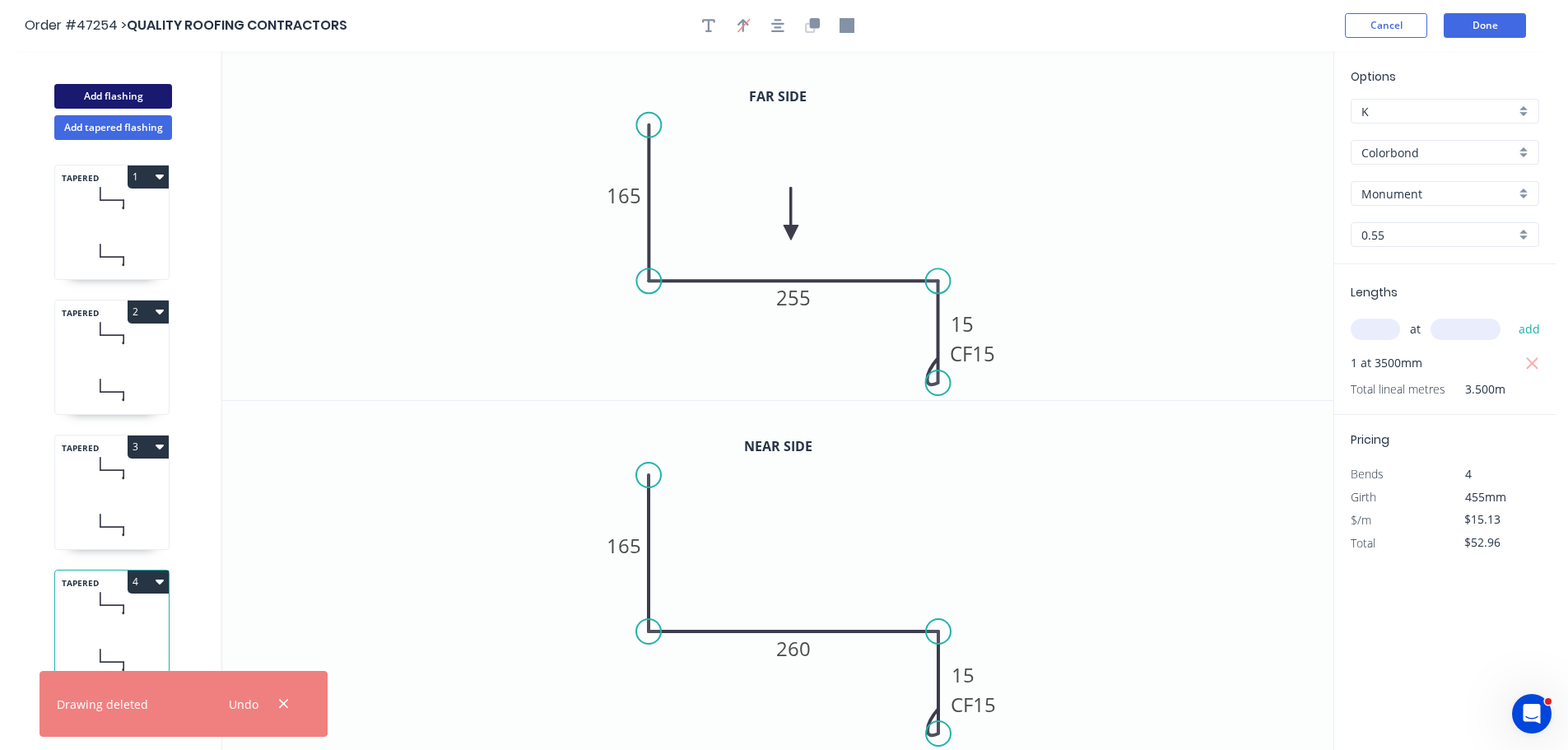
click at [91, 95] on button "Add flashing" at bounding box center [113, 97] width 118 height 25
type input "$0.00"
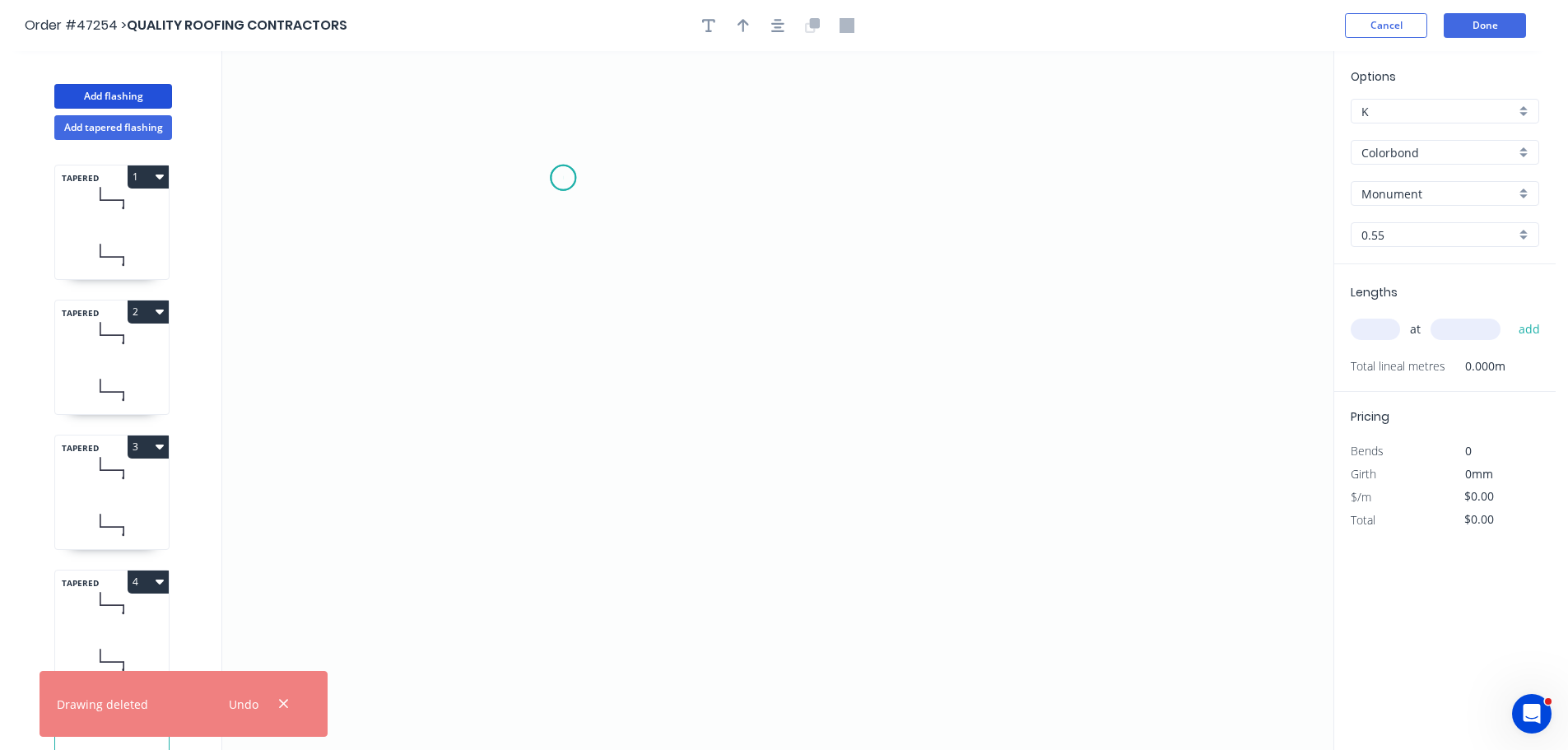
click at [563, 178] on icon "0" at bounding box center [778, 401] width 1111 height 699
click at [576, 380] on icon "0" at bounding box center [778, 401] width 1111 height 699
click at [1012, 401] on icon "0 ?" at bounding box center [778, 401] width 1111 height 699
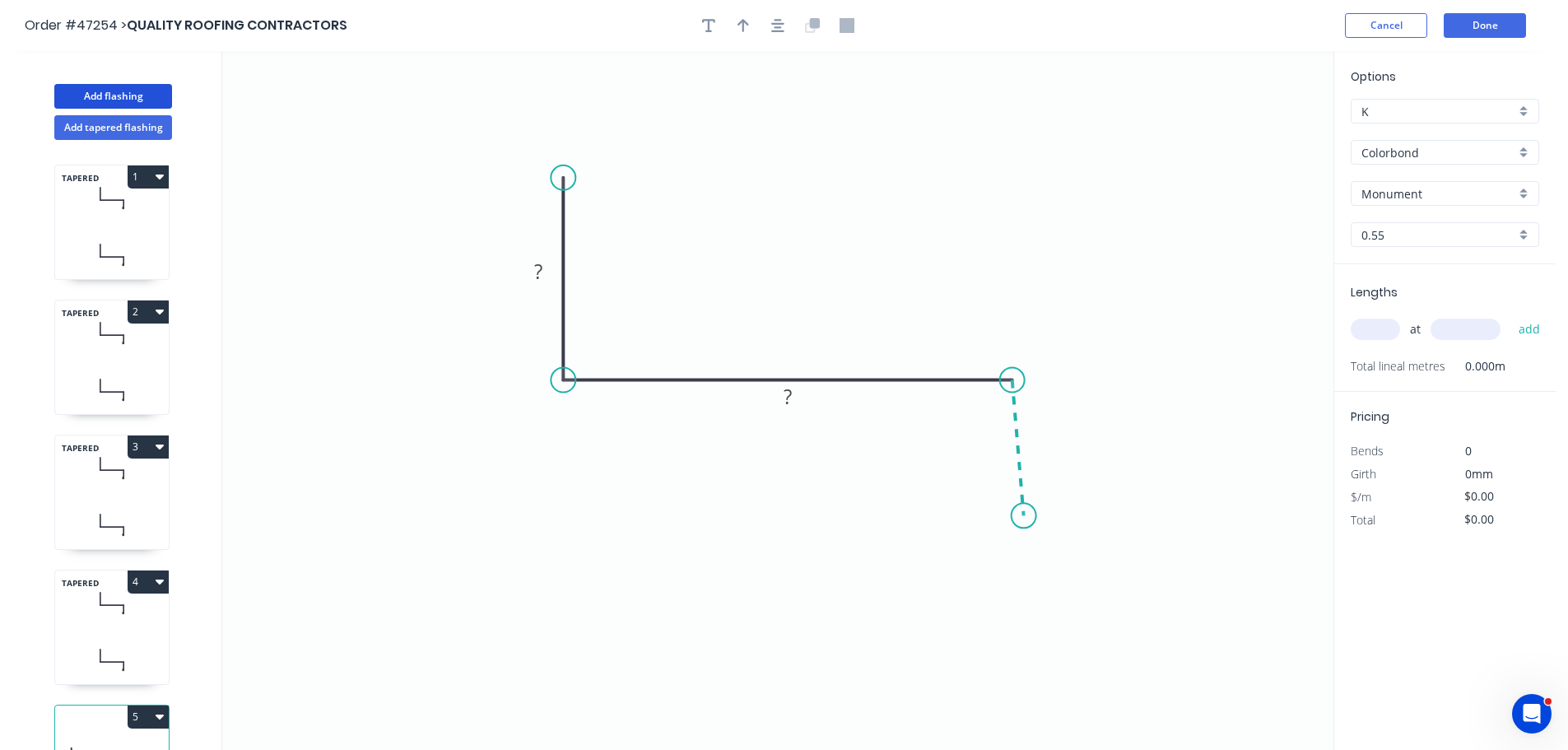
click at [1024, 516] on icon "0 ? ?" at bounding box center [778, 401] width 1111 height 699
drag, startPoint x: 1026, startPoint y: 516, endPoint x: 1017, endPoint y: 518, distance: 9.2
click at [1017, 518] on circle at bounding box center [1012, 517] width 25 height 25
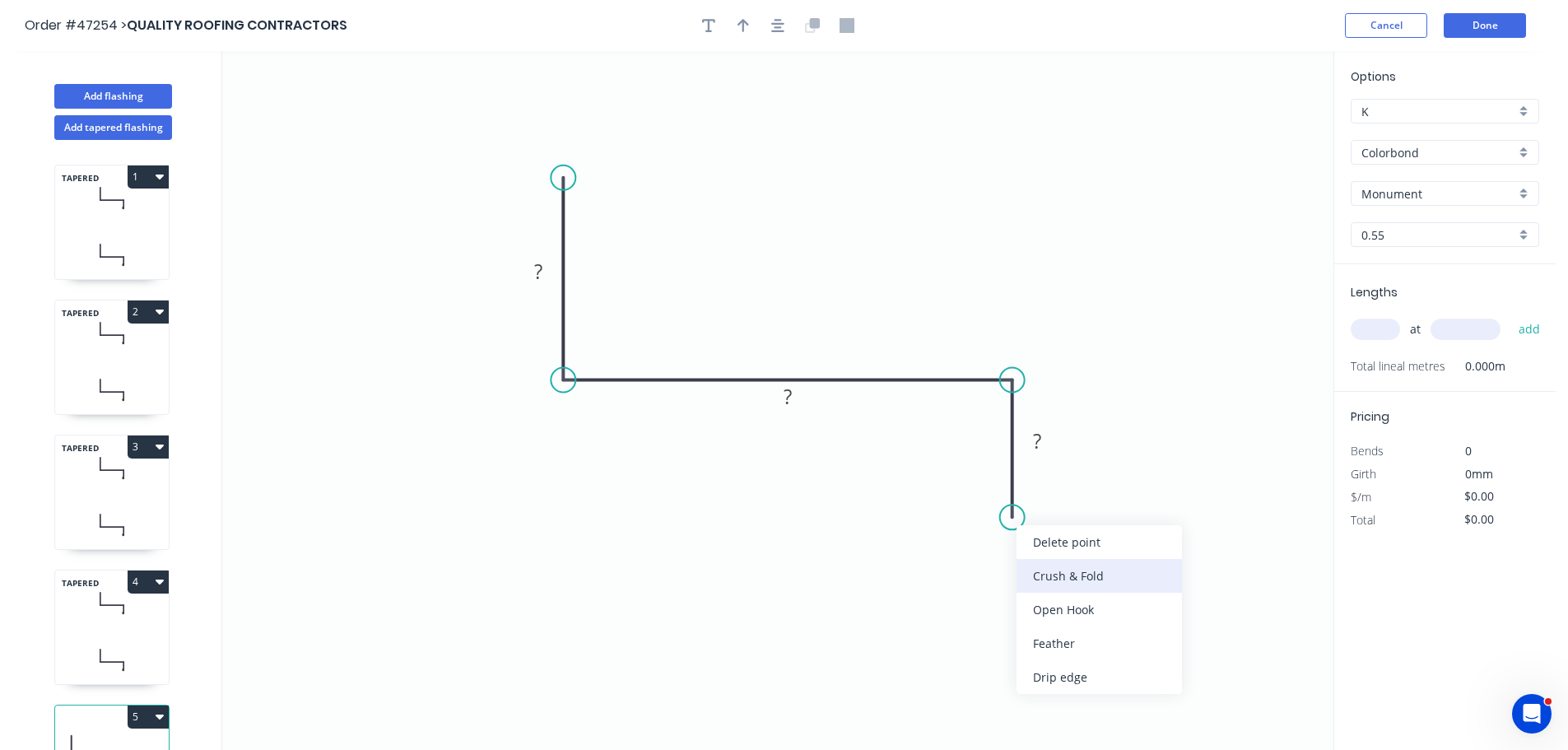
click at [1036, 569] on div "Crush & Fold" at bounding box center [1099, 576] width 166 height 34
click at [1053, 571] on div "Flip bend" at bounding box center [1103, 567] width 166 height 34
click at [528, 271] on rect at bounding box center [538, 273] width 33 height 23
type input "$13.05"
click at [742, 23] on icon "button" at bounding box center [743, 26] width 12 height 14
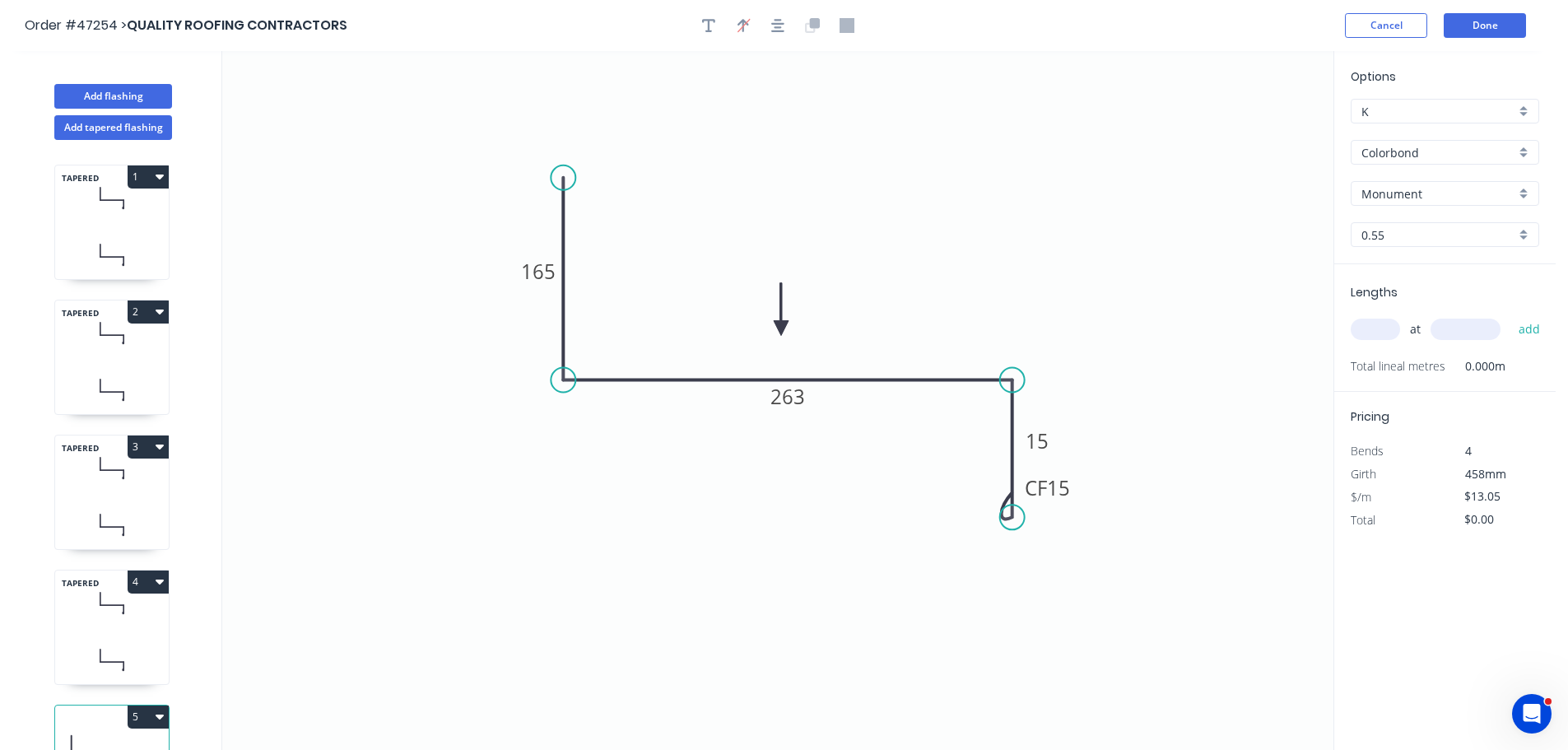
drag, startPoint x: 1248, startPoint y: 127, endPoint x: 1221, endPoint y: 353, distance: 227.6
click at [789, 325] on icon at bounding box center [781, 310] width 15 height 52
click at [1366, 335] on input "text" at bounding box center [1375, 329] width 49 height 21
type input "1"
type input "3500"
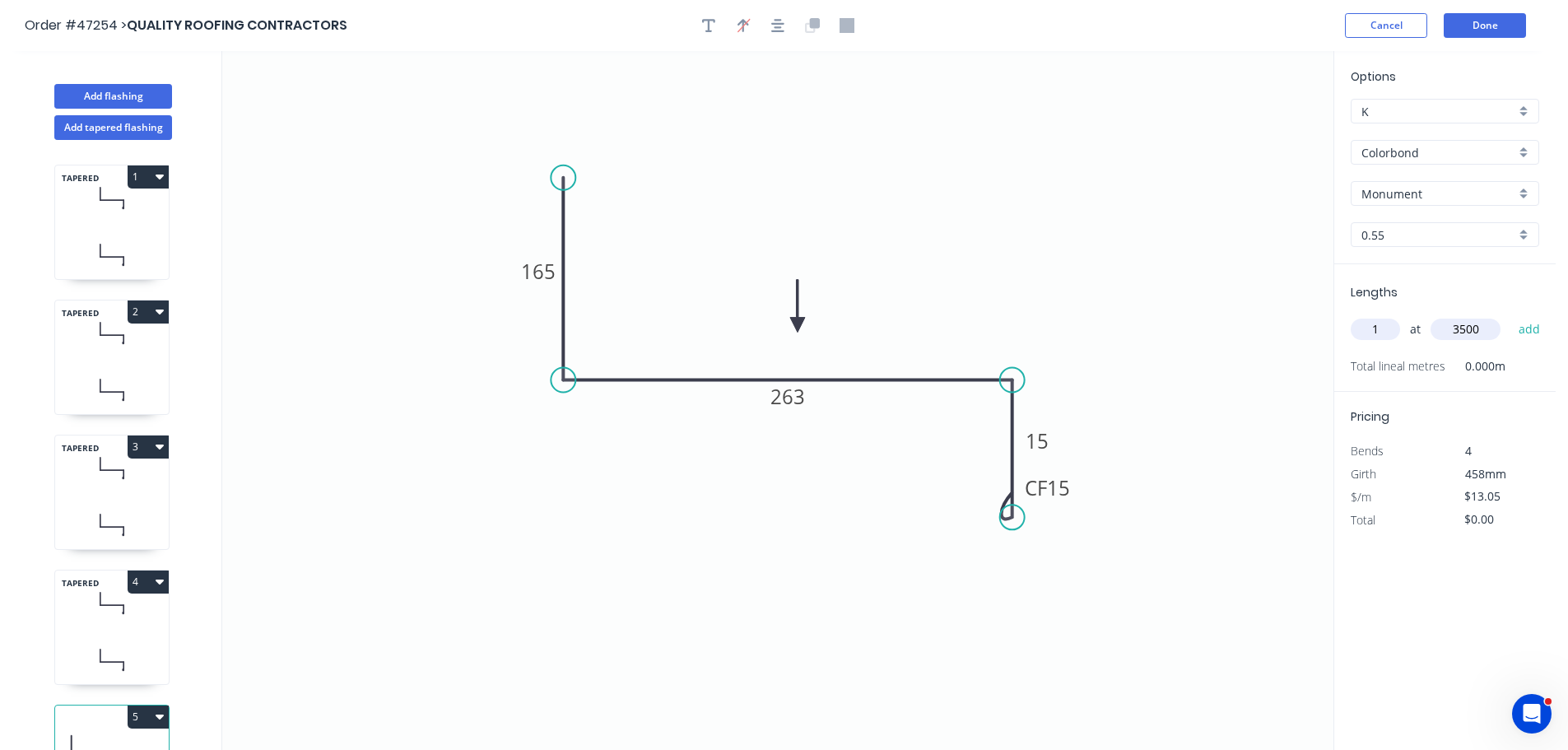
click at [1511, 315] on button "add" at bounding box center [1530, 329] width 39 height 28
type input "$45.68"
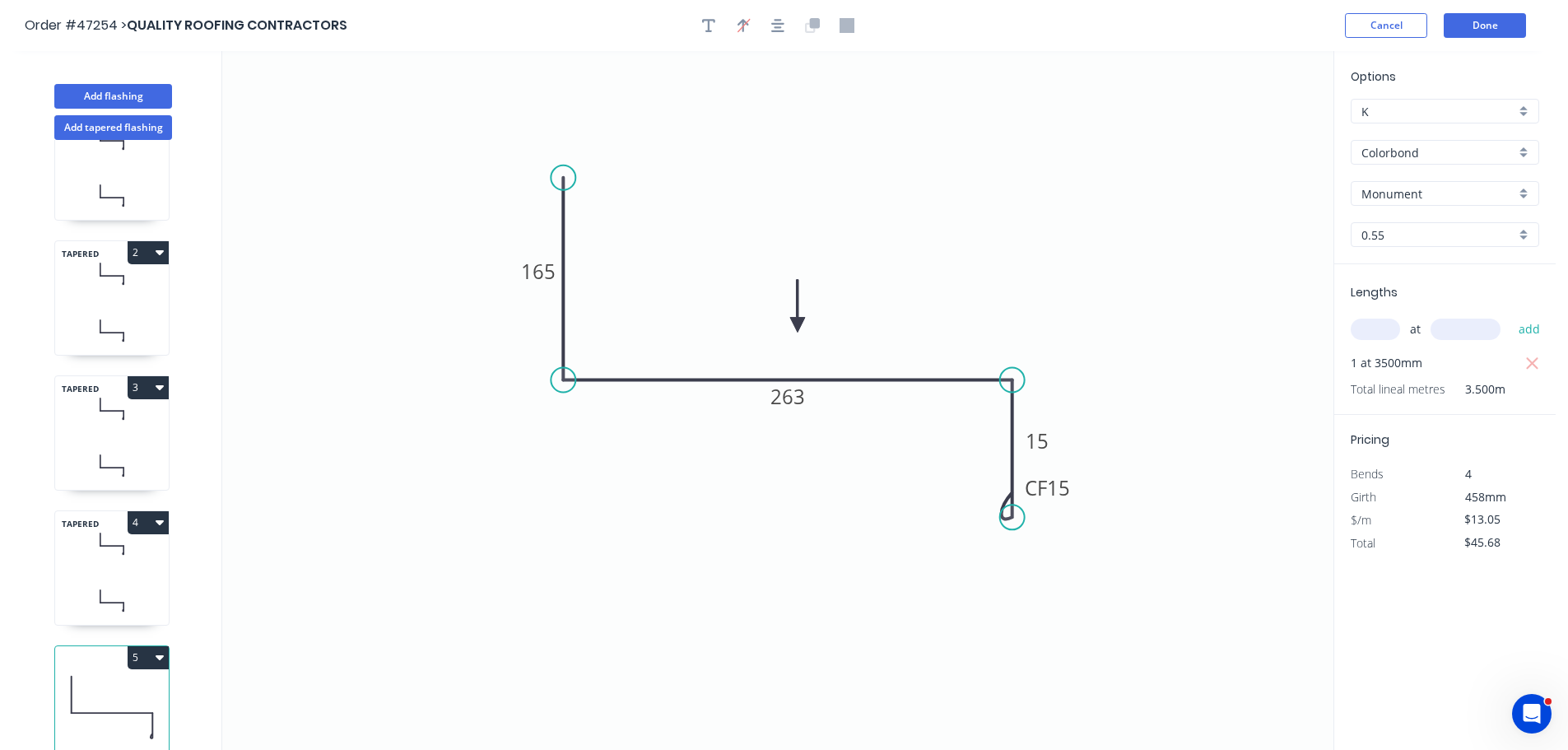
click at [145, 514] on button "4" at bounding box center [148, 523] width 42 height 23
click at [83, 552] on div "Duplicate" at bounding box center [90, 563] width 127 height 24
type input "$15.13"
type input "$0.00"
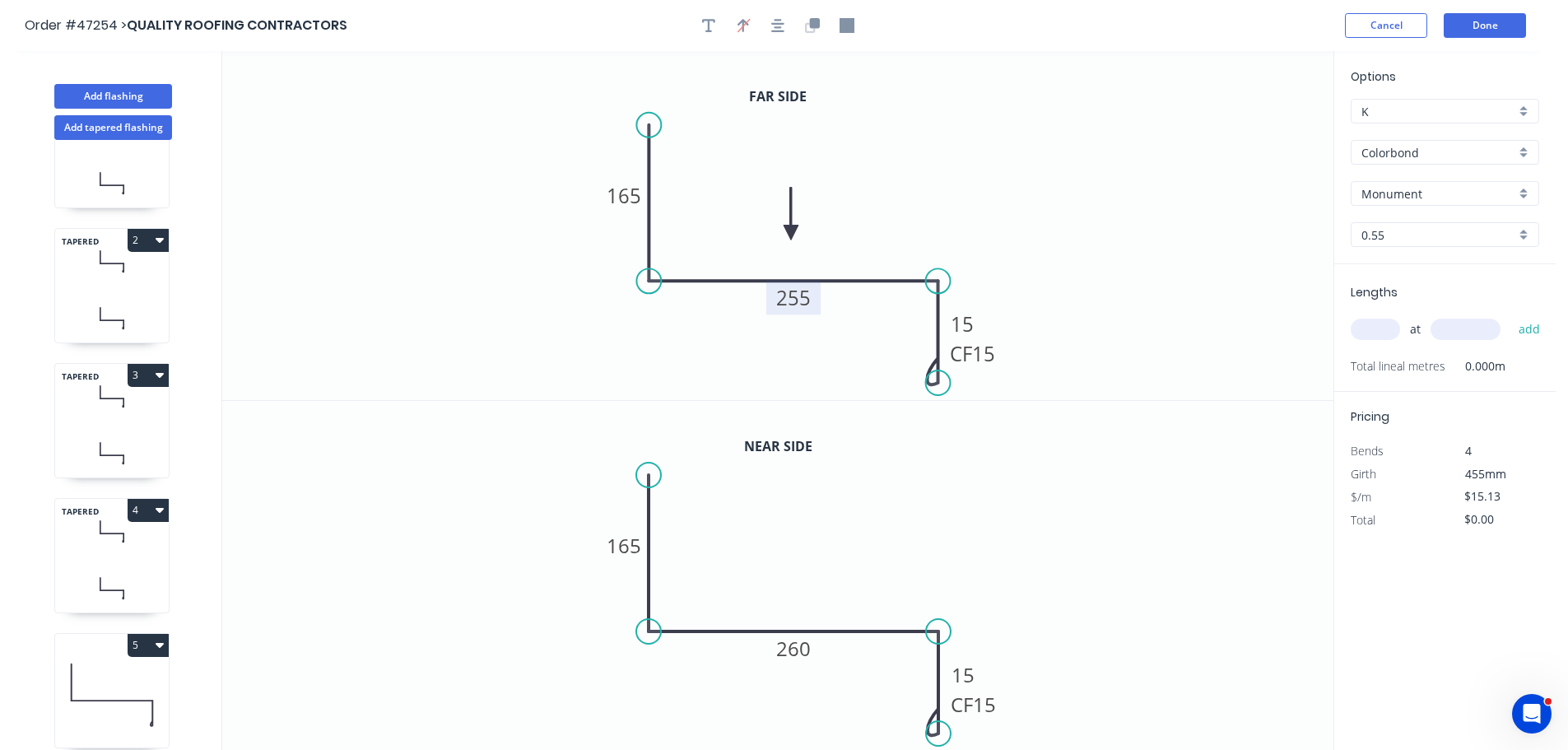
click at [793, 297] on tspan "255" at bounding box center [794, 297] width 35 height 27
click at [790, 647] on tspan "260" at bounding box center [794, 648] width 35 height 27
click at [1375, 329] on input "text" at bounding box center [1375, 329] width 49 height 21
type input "1"
type input "3500"
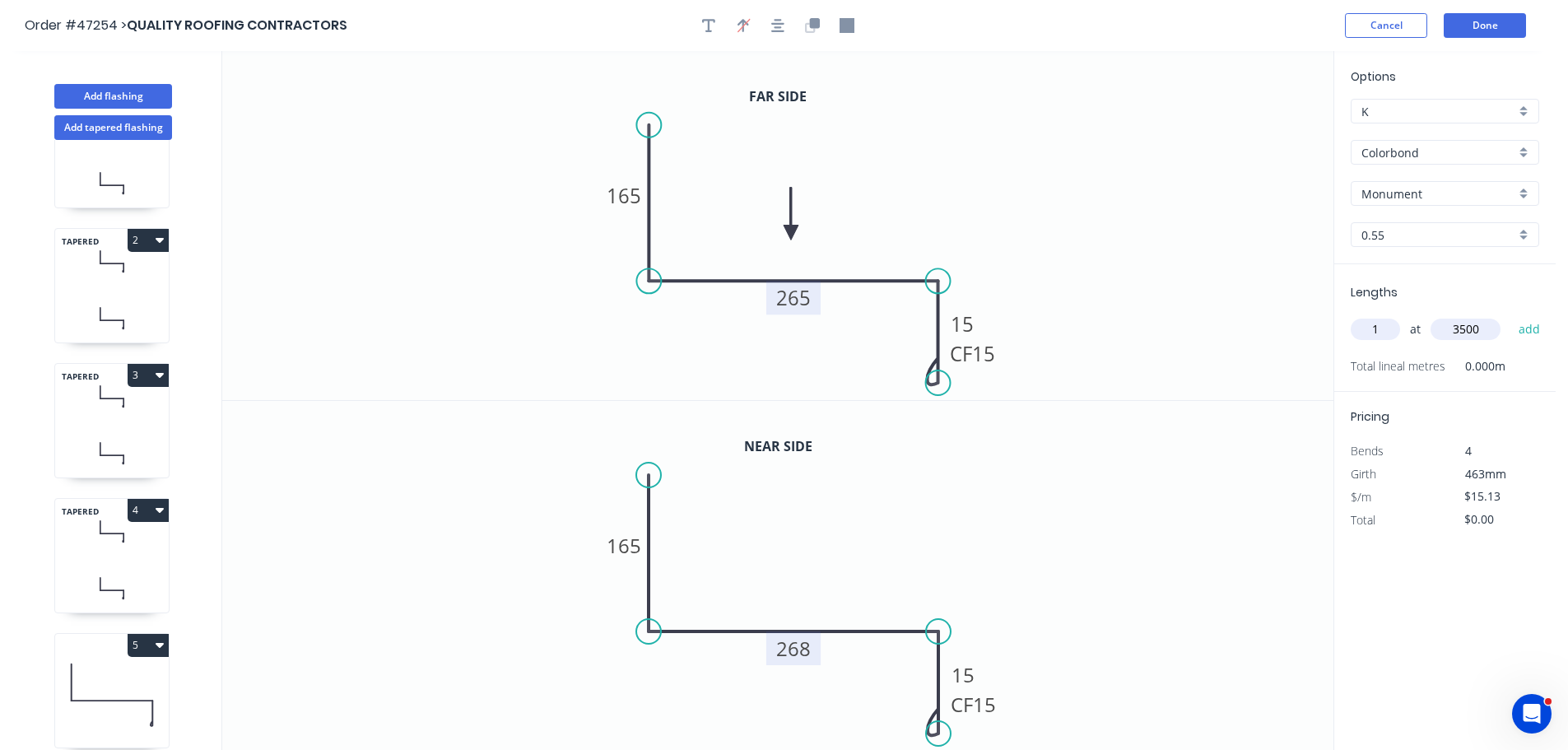
click at [1511, 315] on button "add" at bounding box center [1530, 329] width 39 height 28
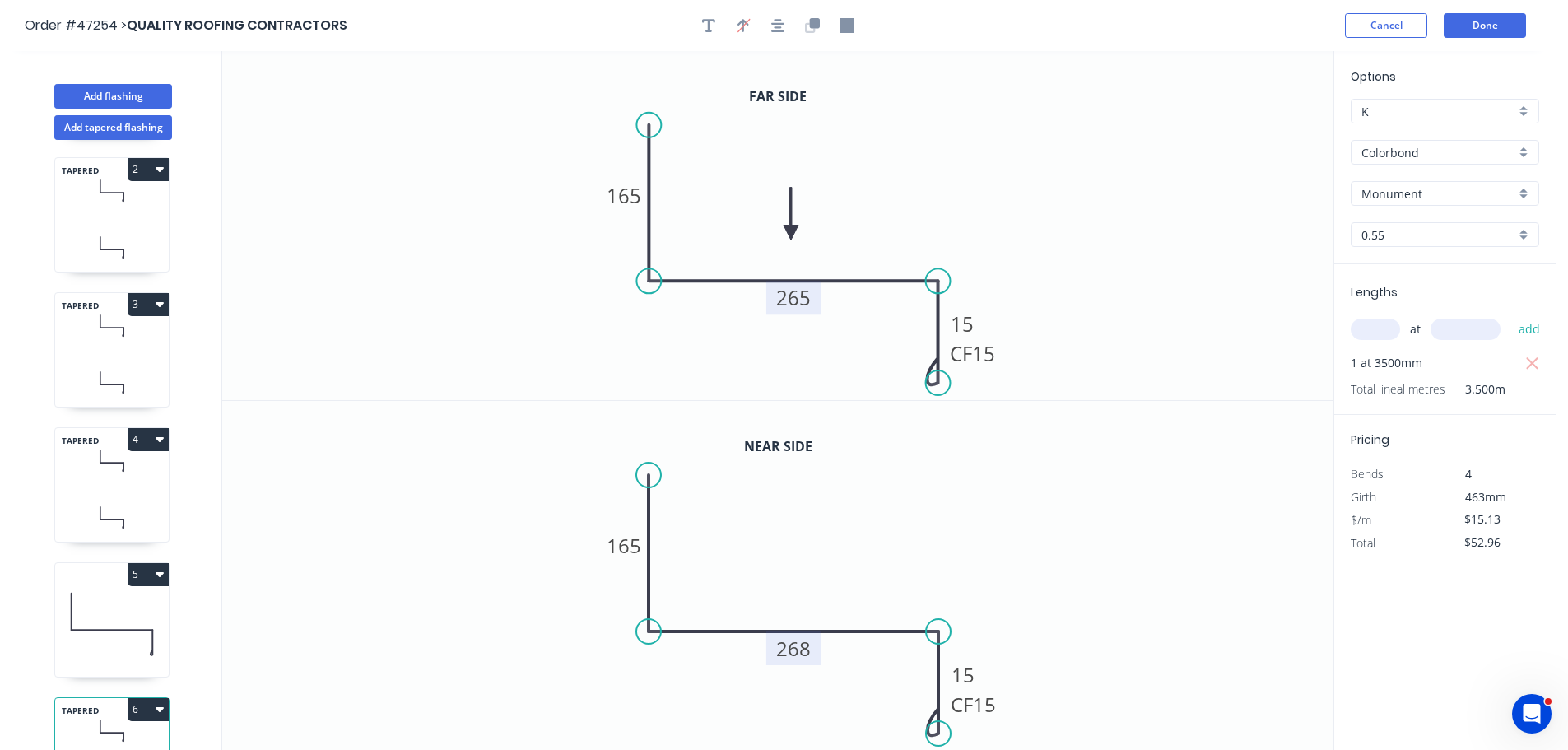
scroll to position [206, 0]
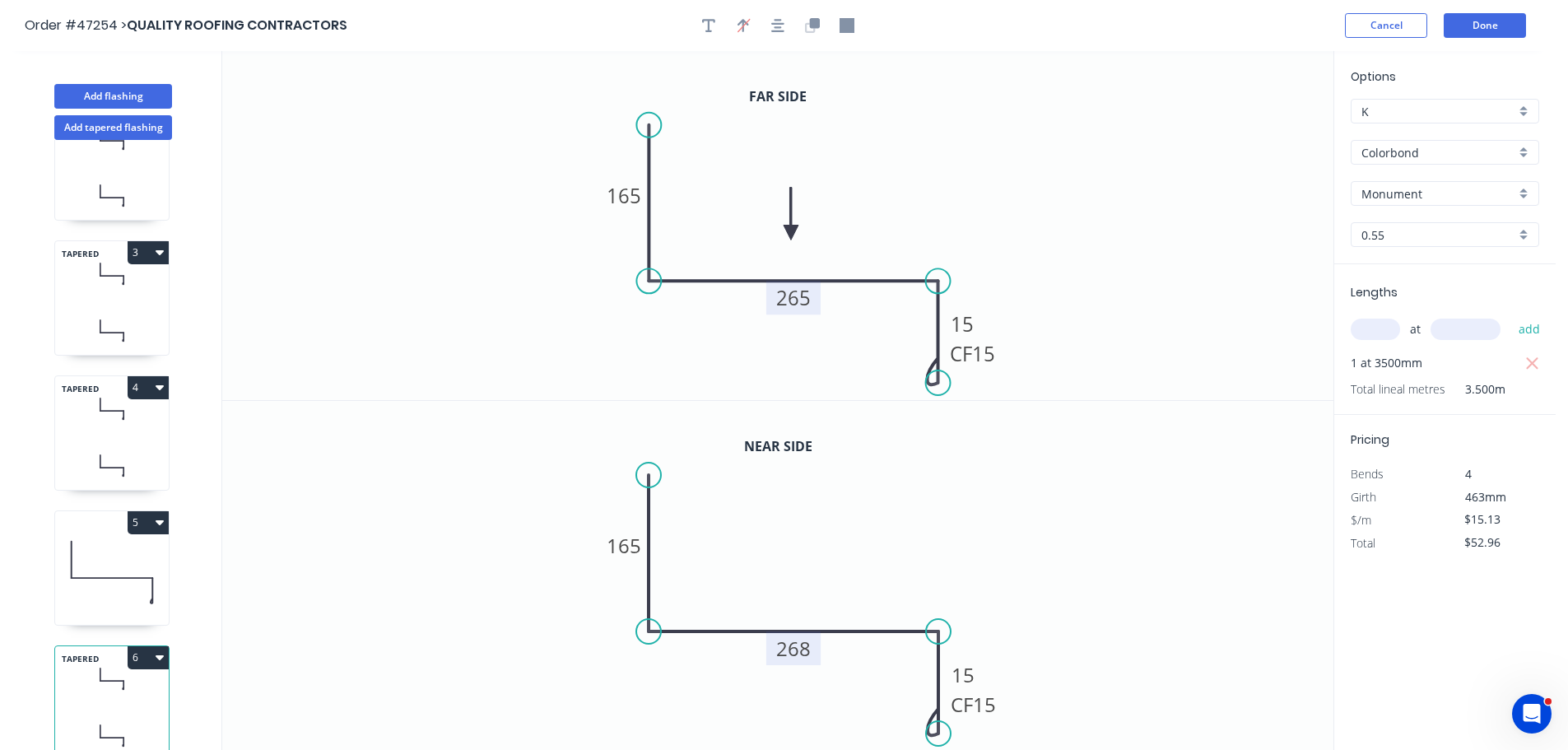
click at [145, 646] on button "6" at bounding box center [148, 658] width 42 height 23
click at [97, 686] on div "Duplicate" at bounding box center [90, 698] width 127 height 24
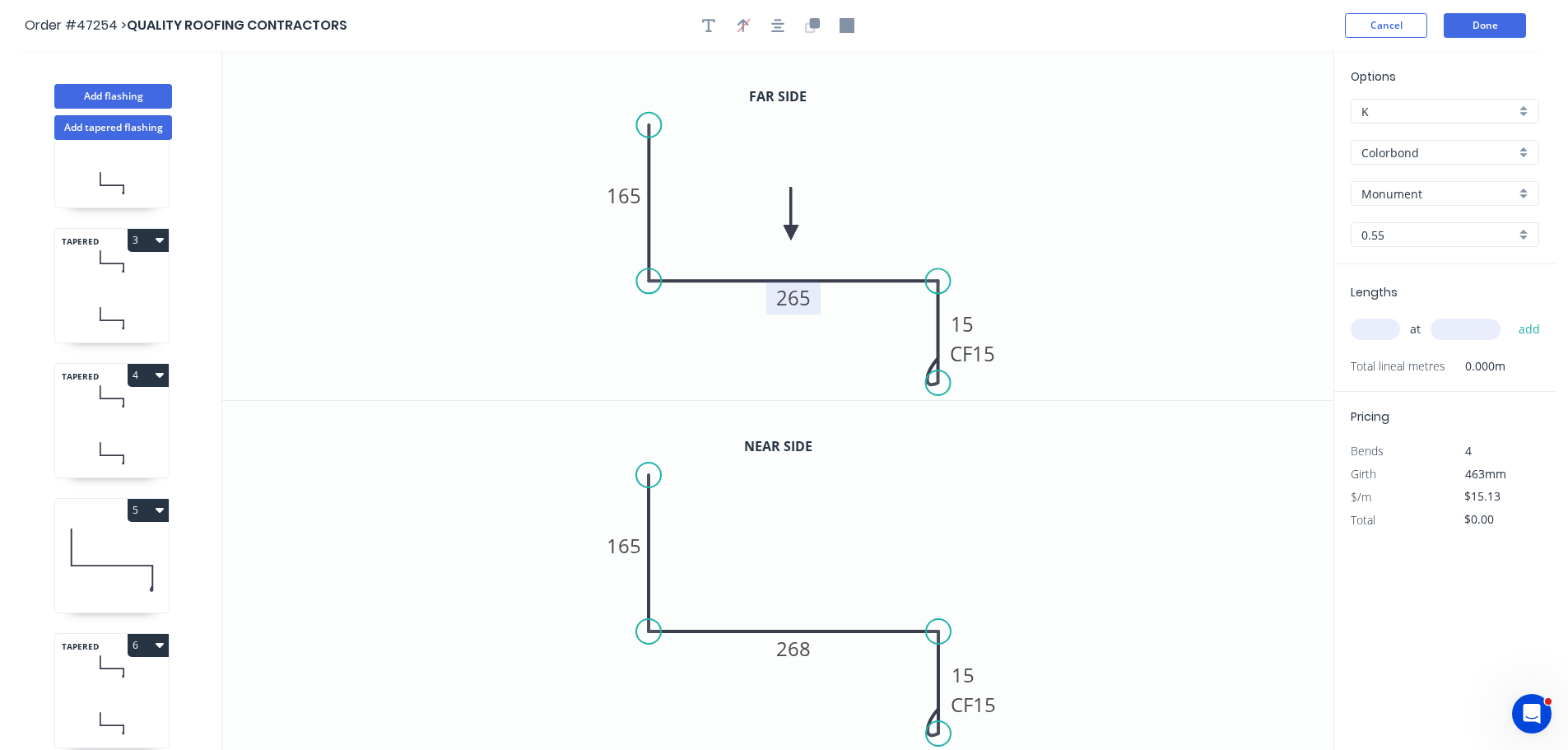
click at [793, 291] on tspan "265" at bounding box center [794, 297] width 35 height 27
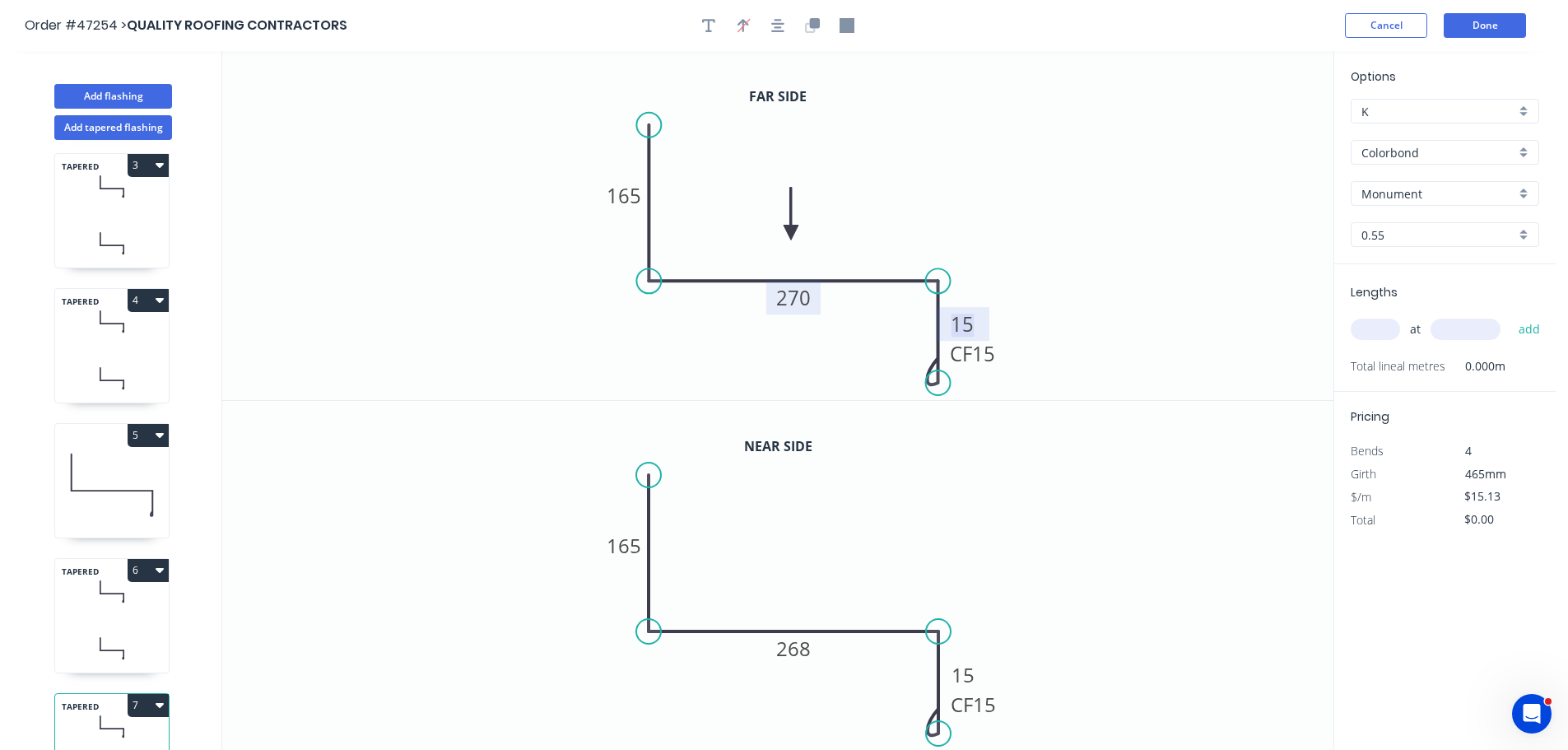
scroll to position [342, 0]
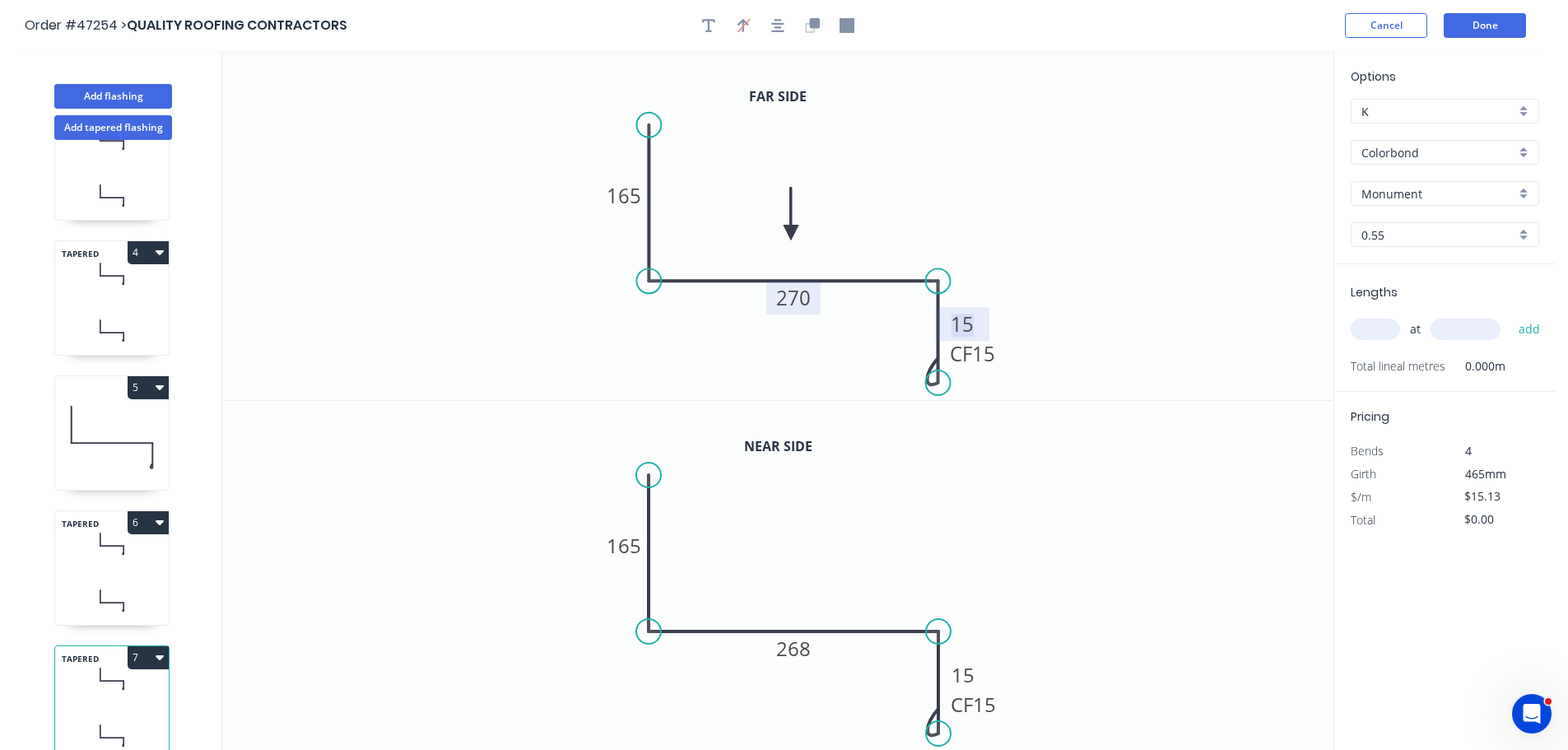
click at [146, 646] on button "7" at bounding box center [148, 658] width 42 height 23
click at [81, 714] on button "Delete" at bounding box center [91, 731] width 157 height 33
type input "$52.96"
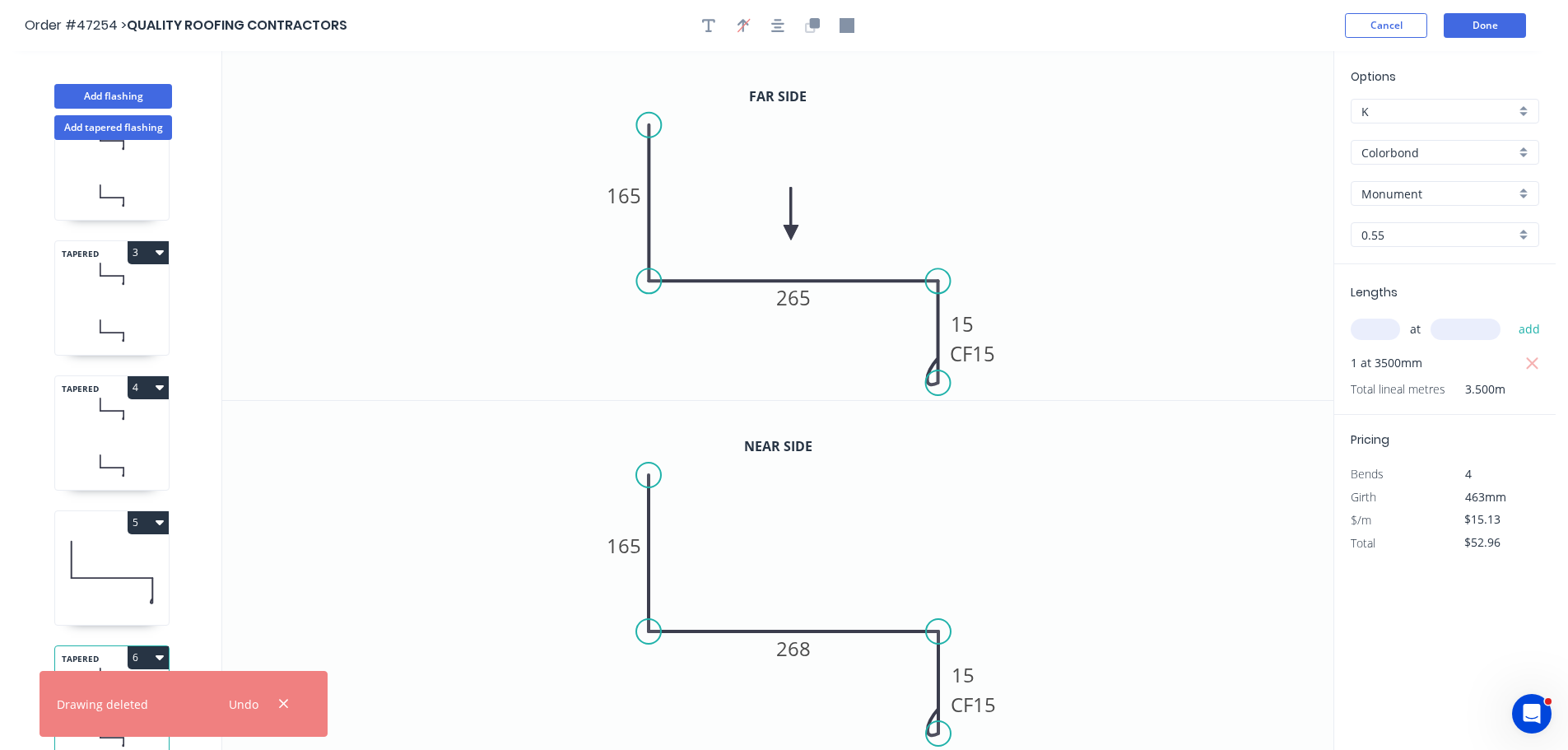
click at [136, 511] on button "5" at bounding box center [148, 523] width 42 height 23
click at [91, 552] on div "Duplicate" at bounding box center [90, 563] width 127 height 24
type input "$13.05"
type input "$0.00"
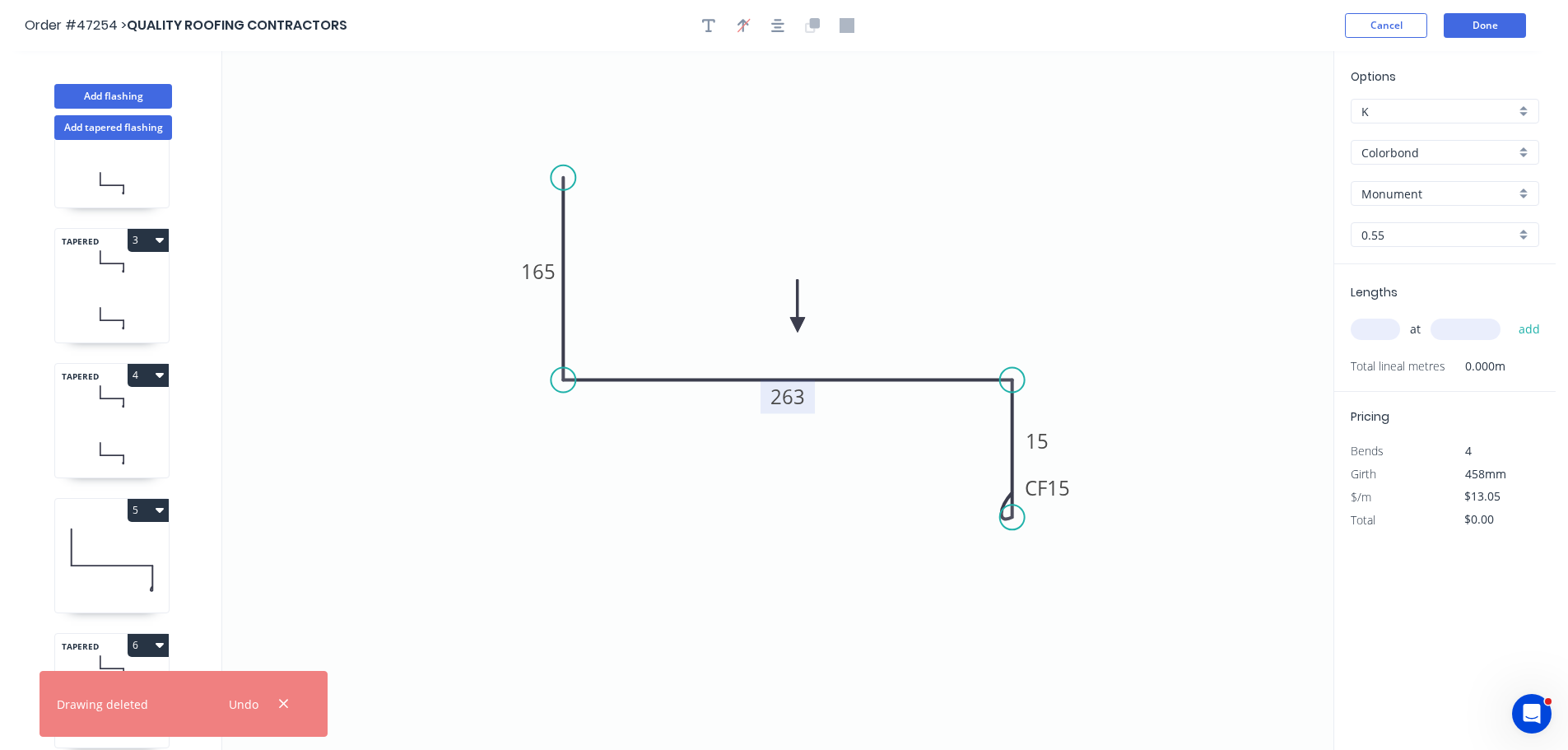
click at [786, 402] on tspan "263" at bounding box center [788, 397] width 35 height 27
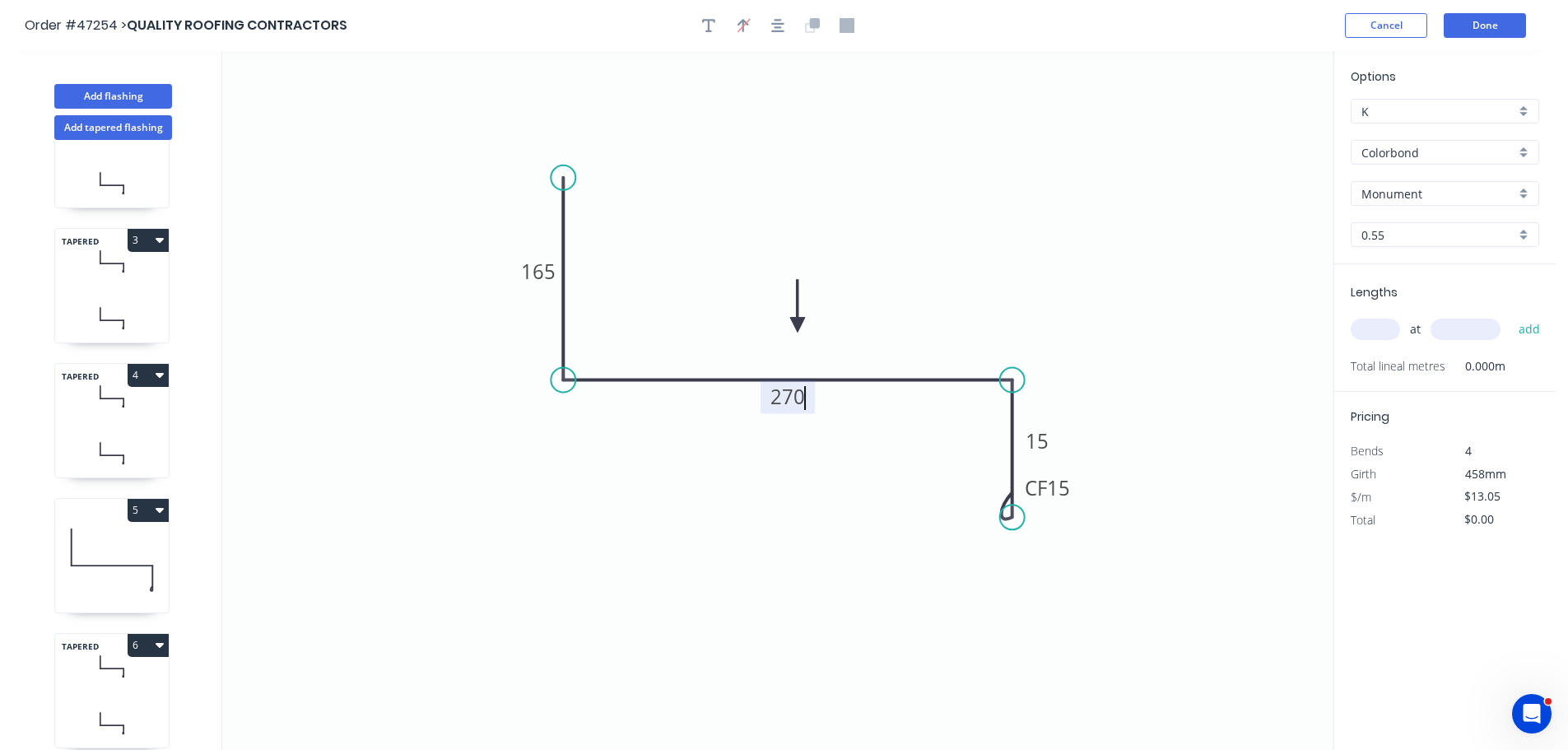
click at [1381, 326] on input "text" at bounding box center [1375, 329] width 49 height 21
type input "1"
type input "3500"
click at [1511, 315] on button "add" at bounding box center [1530, 329] width 39 height 28
type input "$45.68"
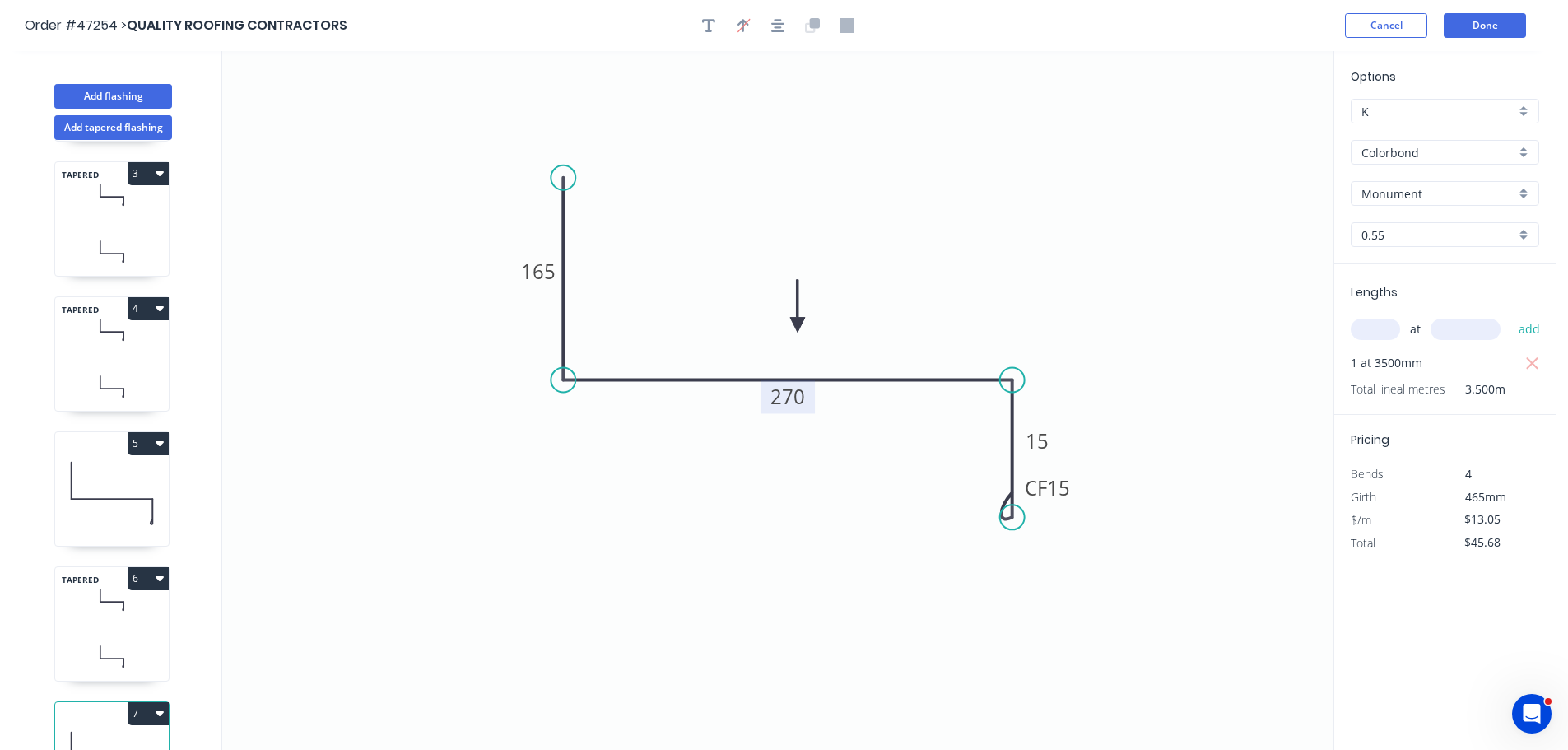
scroll to position [342, 0]
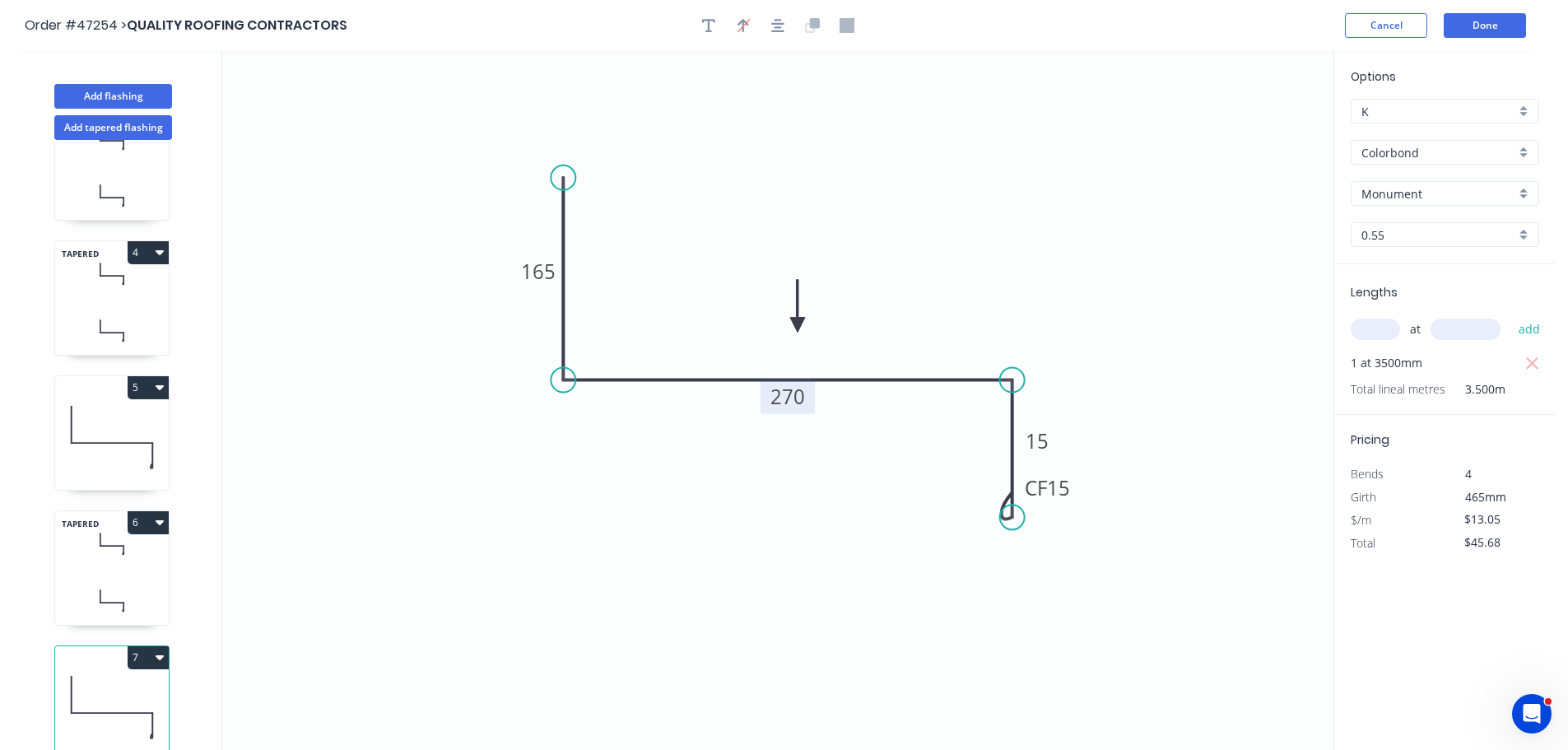
click at [140, 511] on button "6" at bounding box center [148, 523] width 42 height 23
click at [101, 552] on div "Duplicate" at bounding box center [90, 563] width 127 height 24
type input "$15.13"
type input "$0.00"
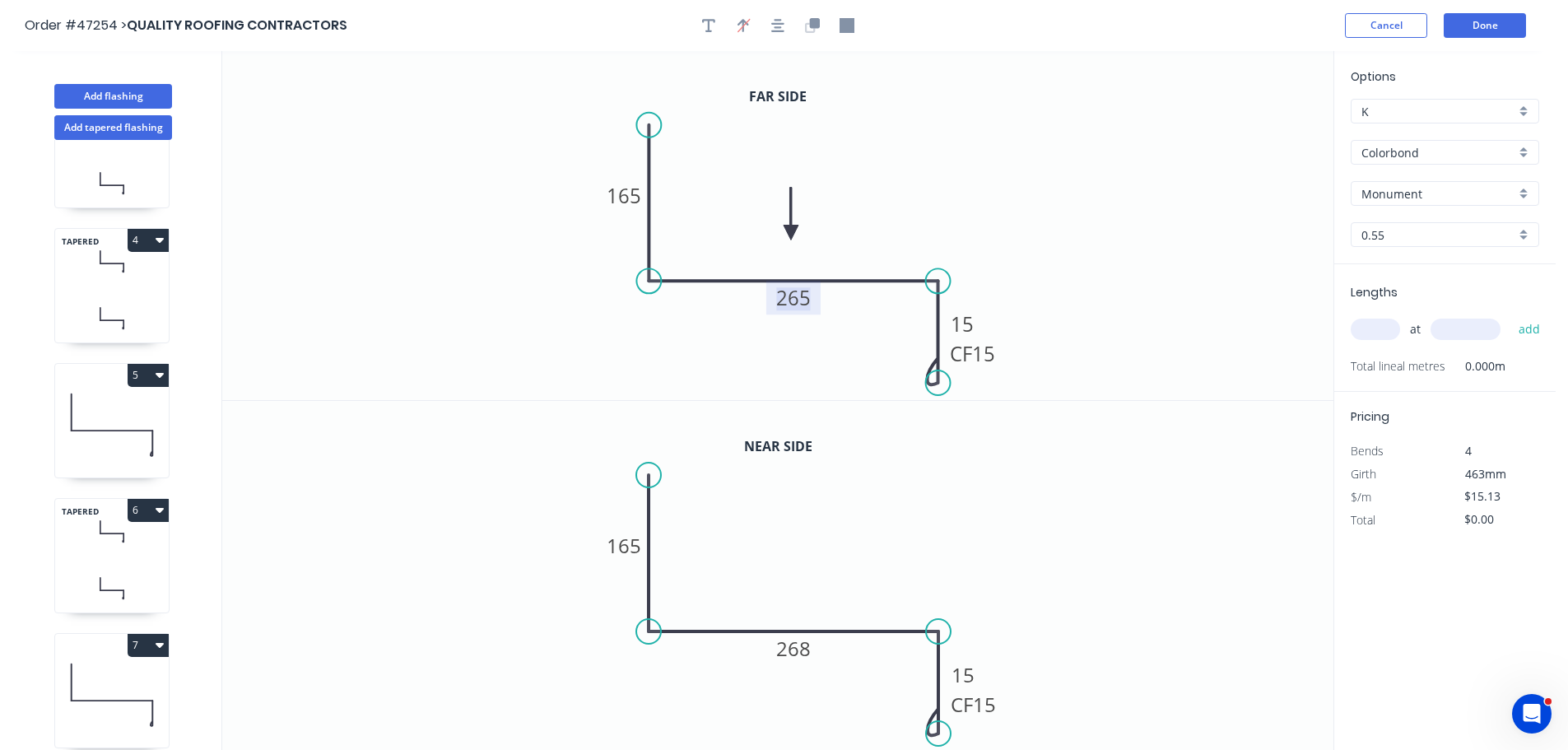
click at [796, 300] on tspan "265" at bounding box center [794, 297] width 35 height 27
click at [796, 647] on tspan "268" at bounding box center [794, 648] width 35 height 27
type input "$19.80"
click at [1356, 328] on input "text" at bounding box center [1375, 329] width 49 height 21
type input "1"
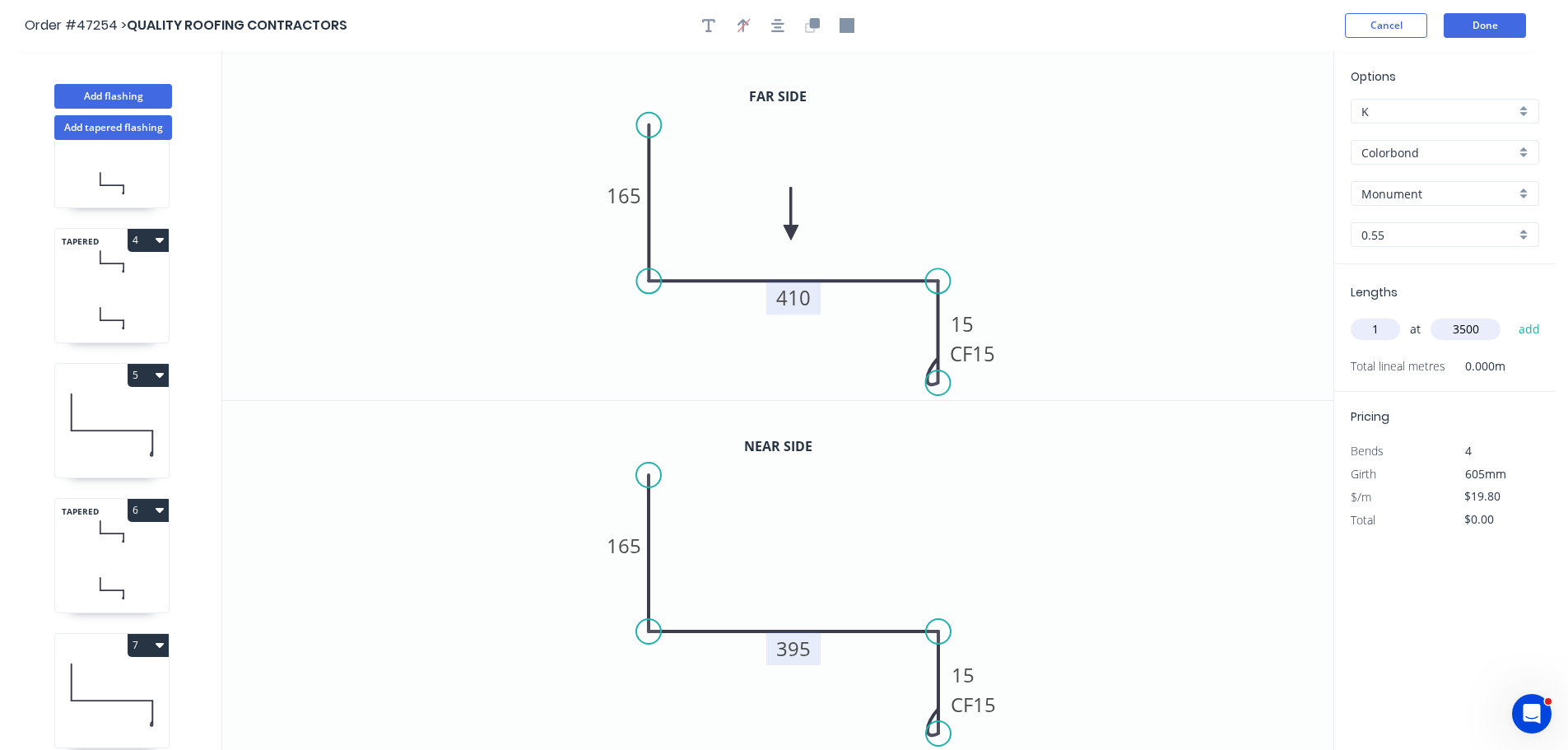
type input "3500"
click at [1511, 315] on button "add" at bounding box center [1530, 329] width 39 height 28
type input "$69.30"
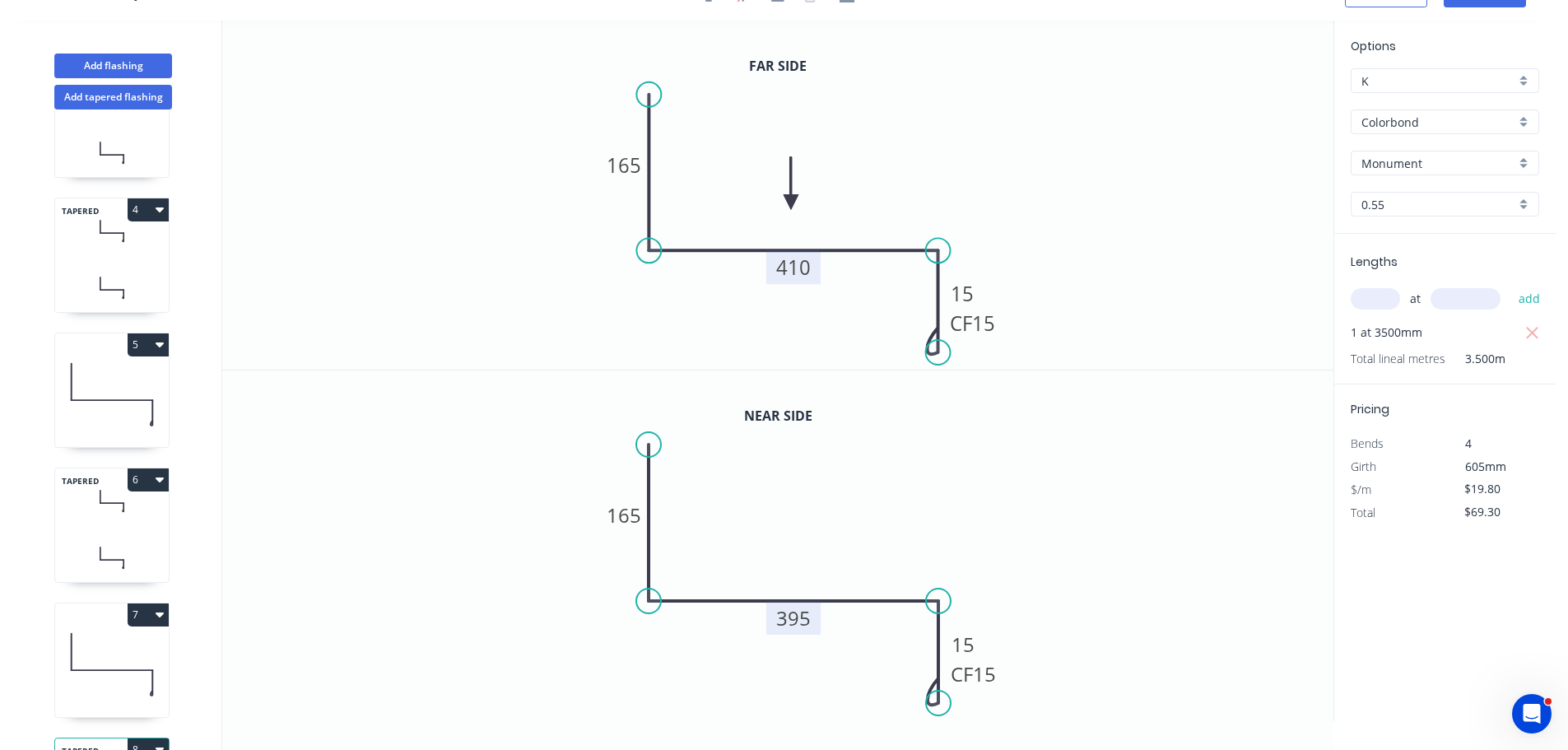
scroll to position [476, 0]
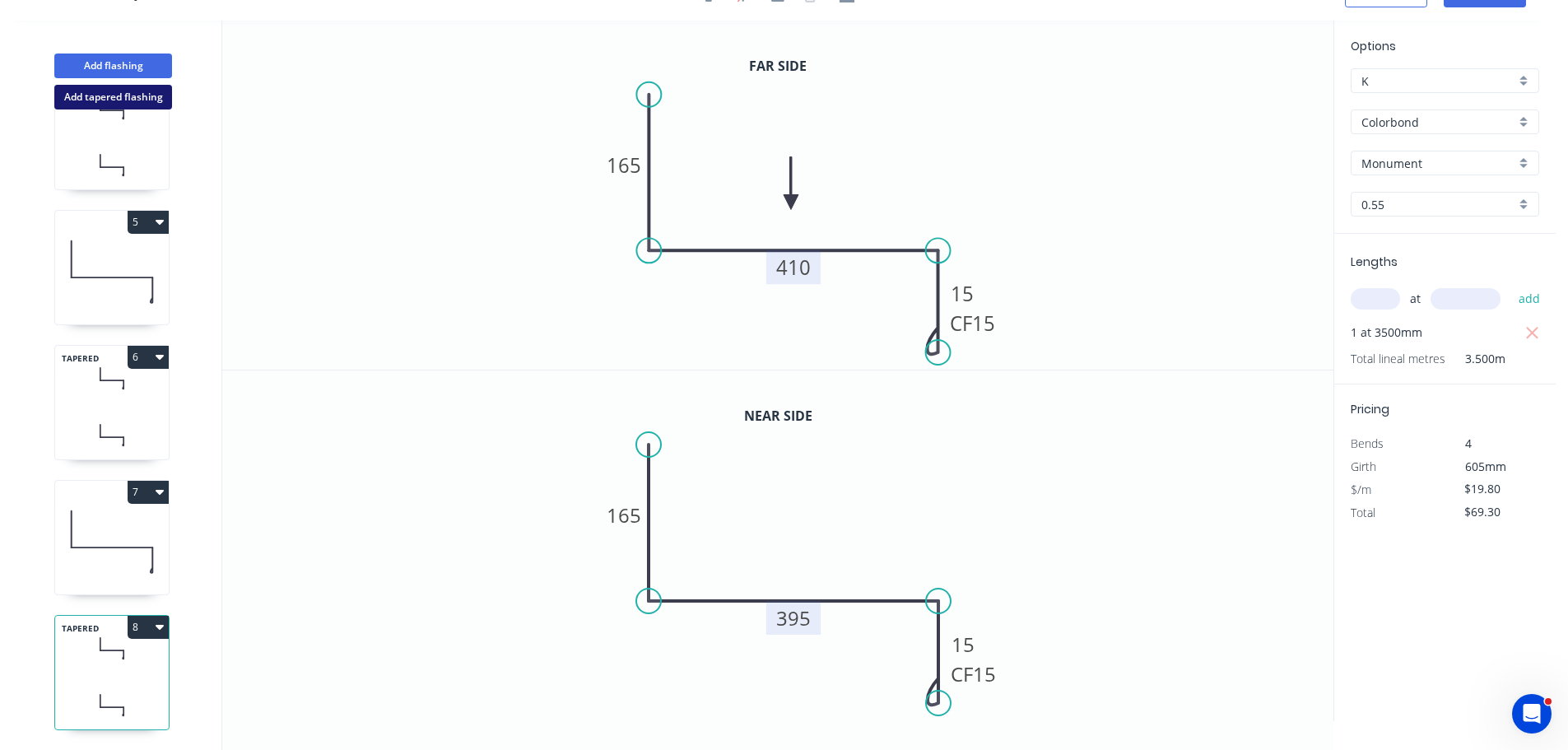
click at [113, 99] on button "Add tapered flashing" at bounding box center [113, 98] width 118 height 25
type input "$0.00"
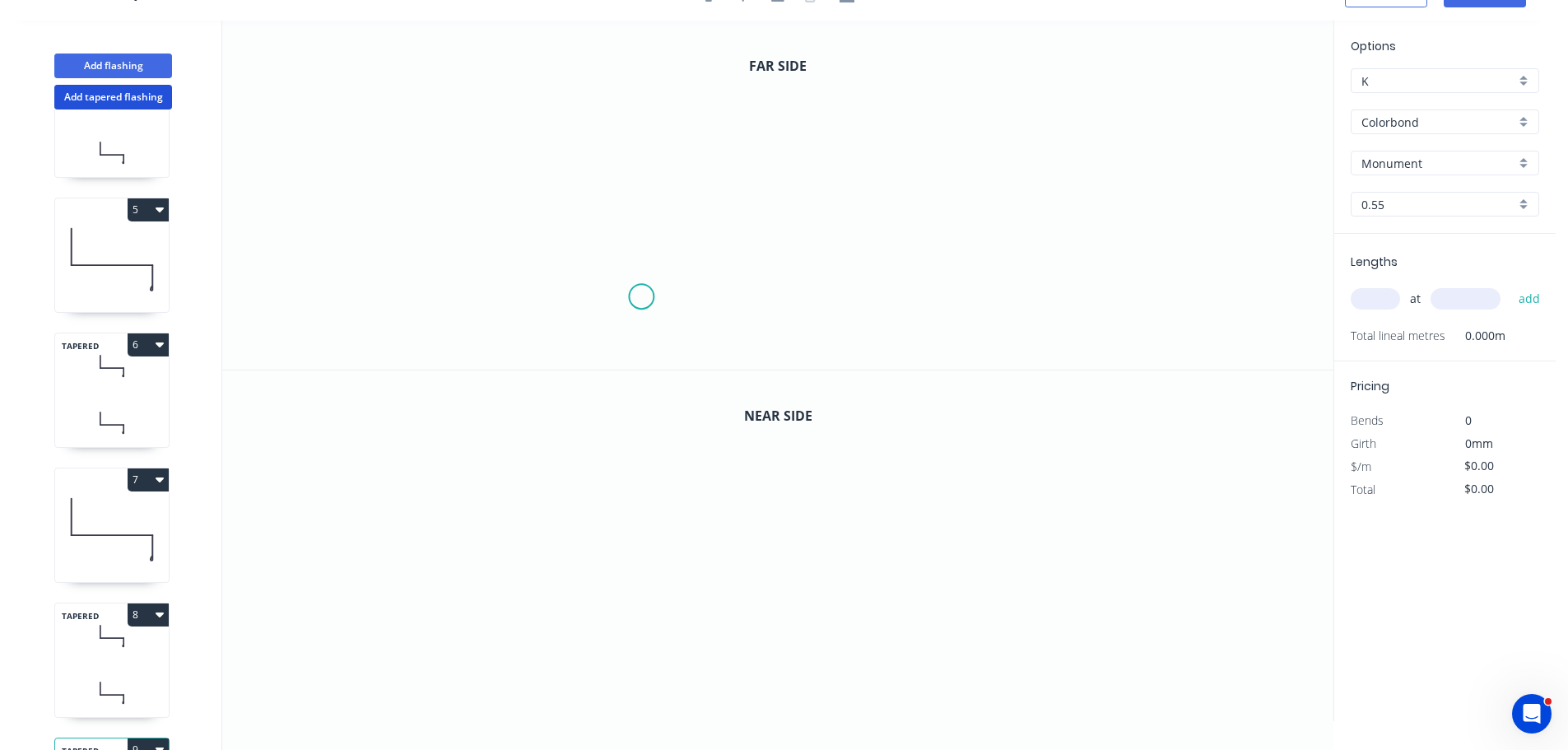
click at [642, 297] on icon "0" at bounding box center [778, 195] width 1111 height 349
click at [644, 160] on icon "0" at bounding box center [778, 195] width 1111 height 349
click at [1040, 163] on icon "0 ?" at bounding box center [778, 195] width 1111 height 349
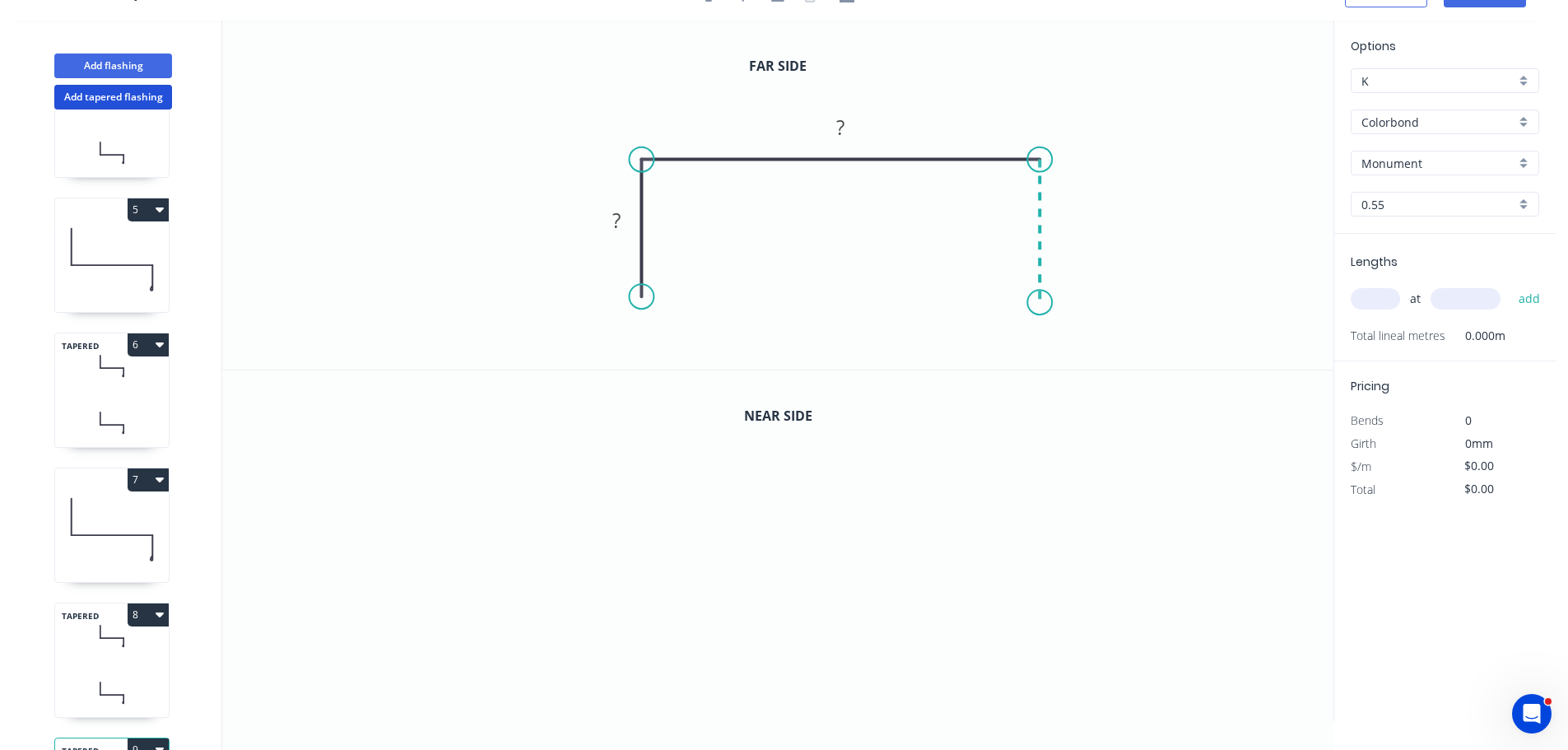
click at [1041, 303] on icon "0 ? ?" at bounding box center [778, 195] width 1111 height 349
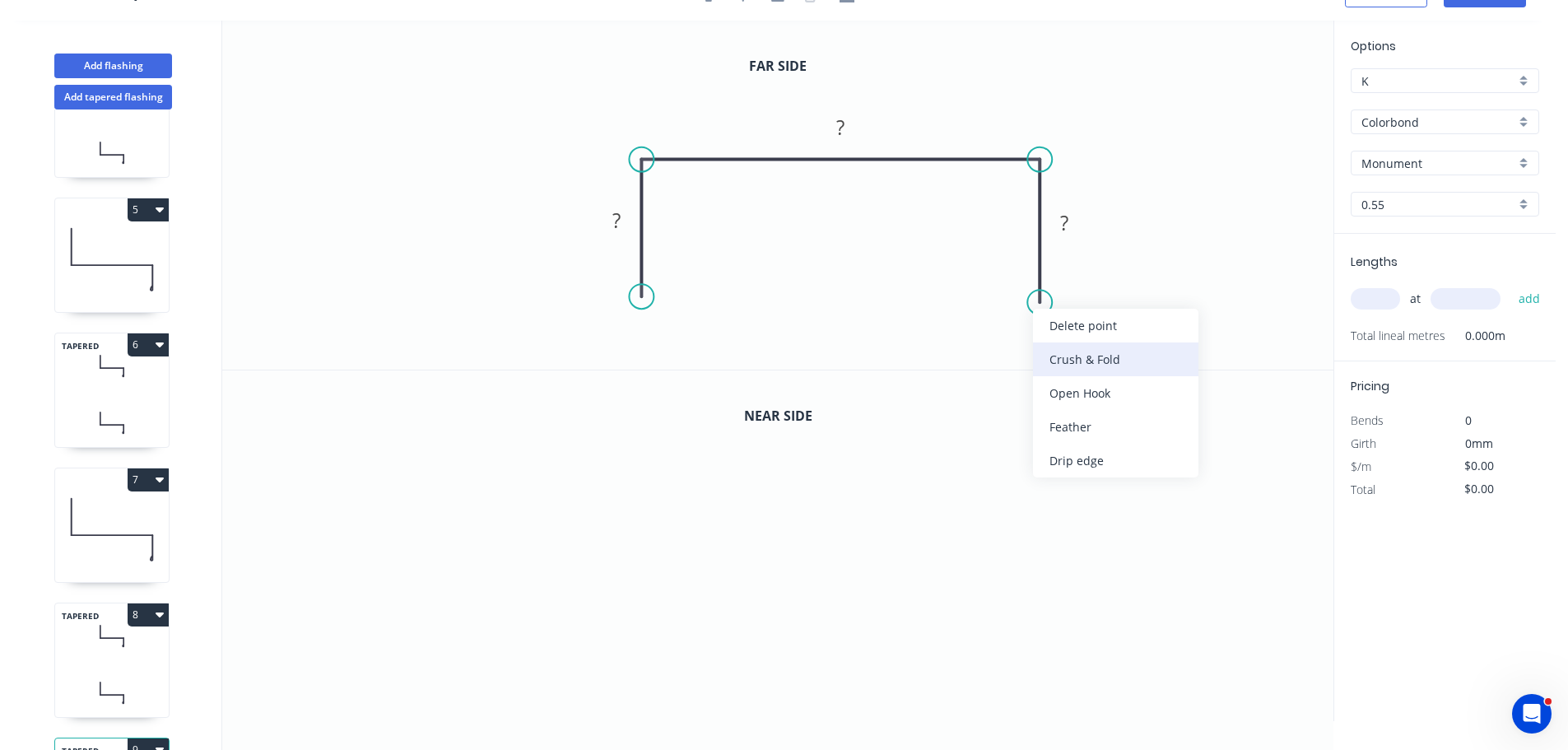
click at [1070, 351] on div "Crush & Fold" at bounding box center [1115, 359] width 166 height 34
click at [1086, 352] on div "Flip bend" at bounding box center [1117, 355] width 166 height 34
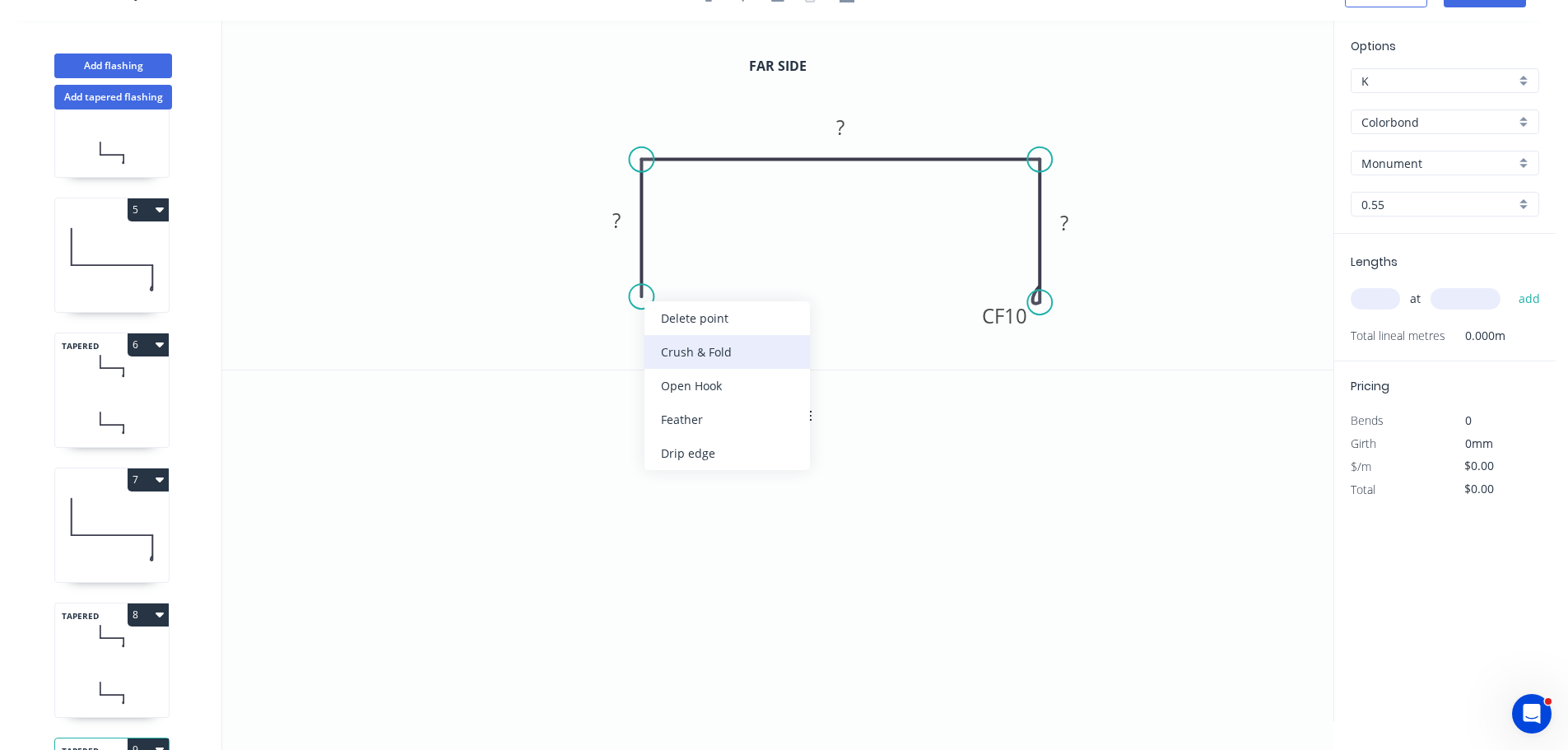
click at [687, 354] on div "Crush & Fold" at bounding box center [727, 351] width 166 height 34
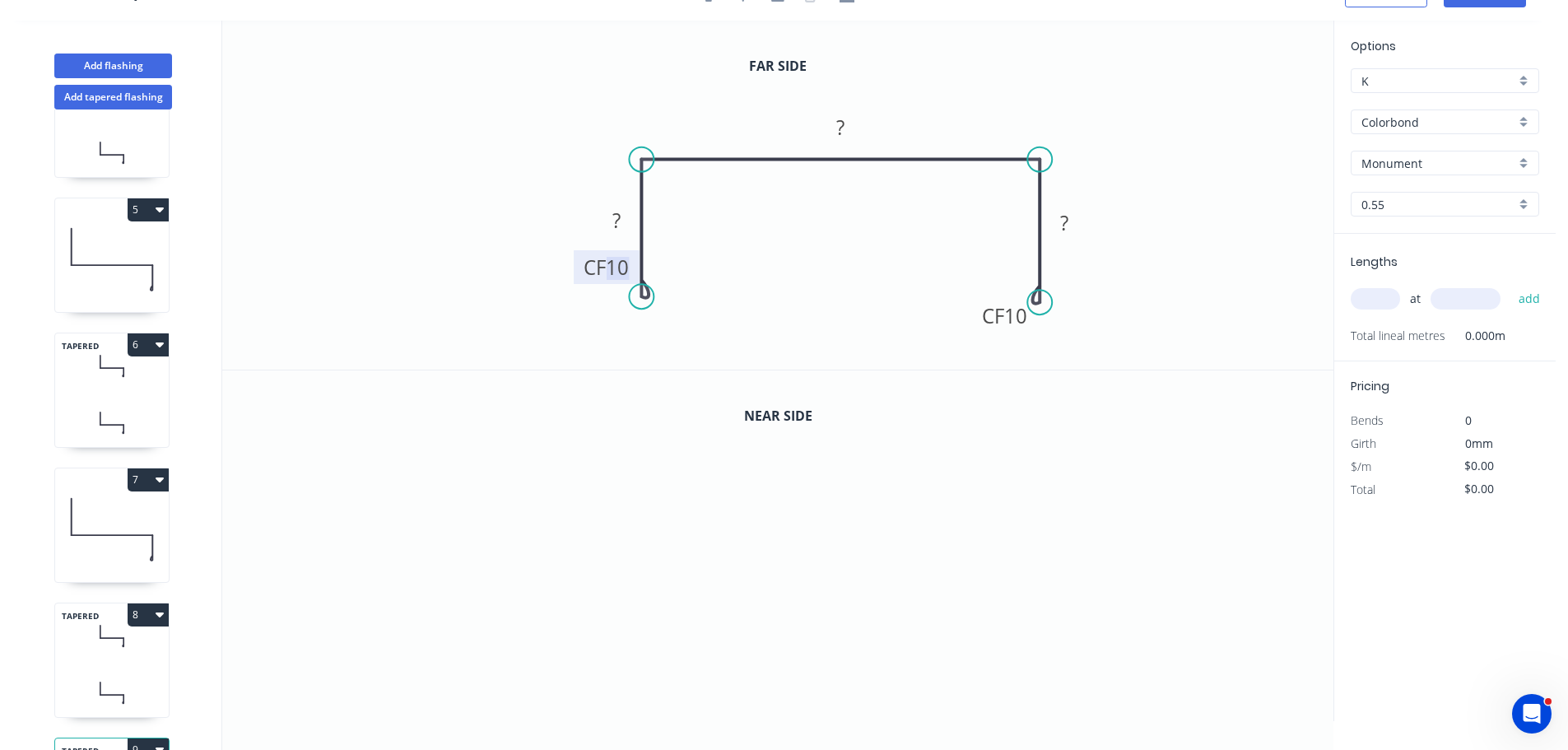
click at [625, 272] on tspan "10" at bounding box center [618, 267] width 23 height 27
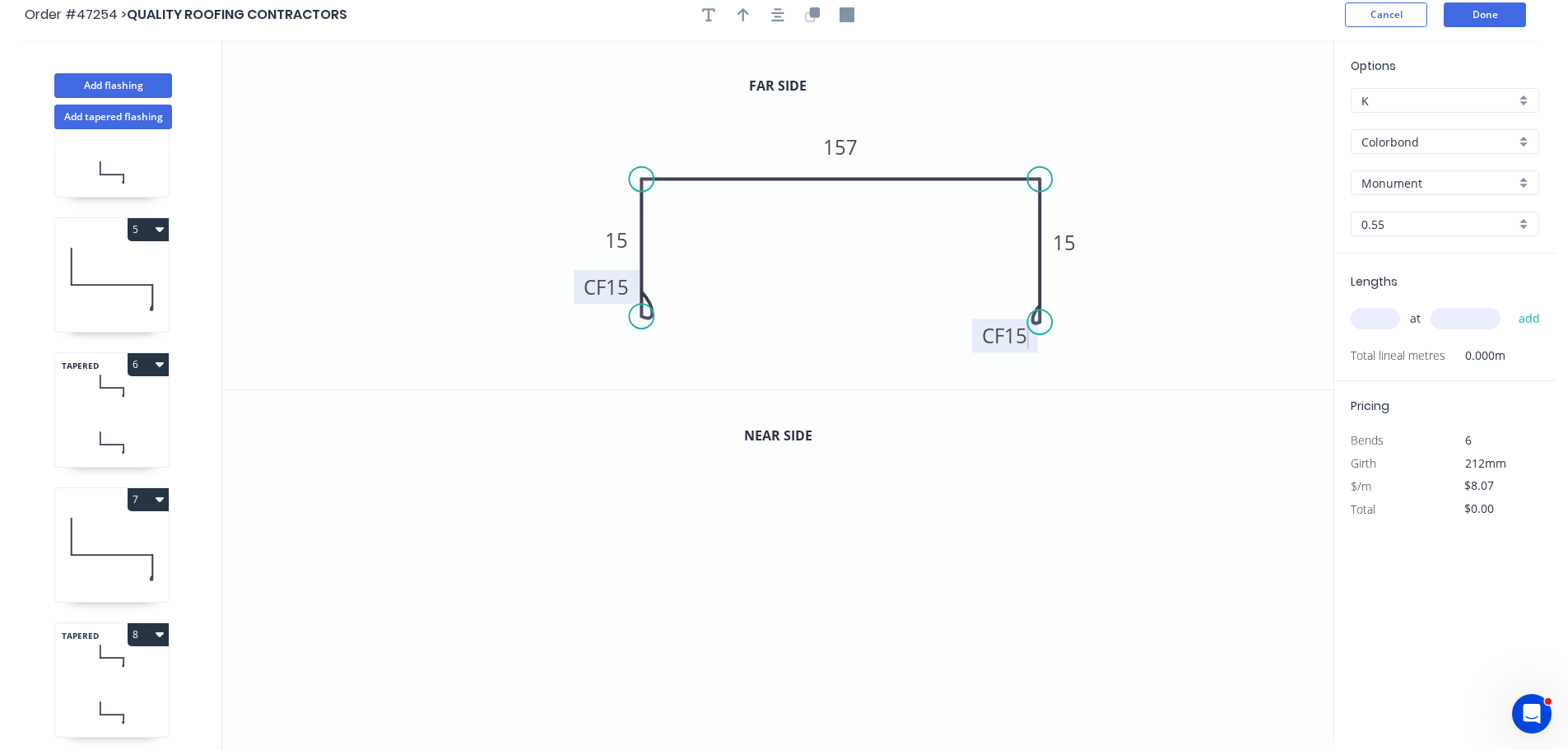
scroll to position [0, 0]
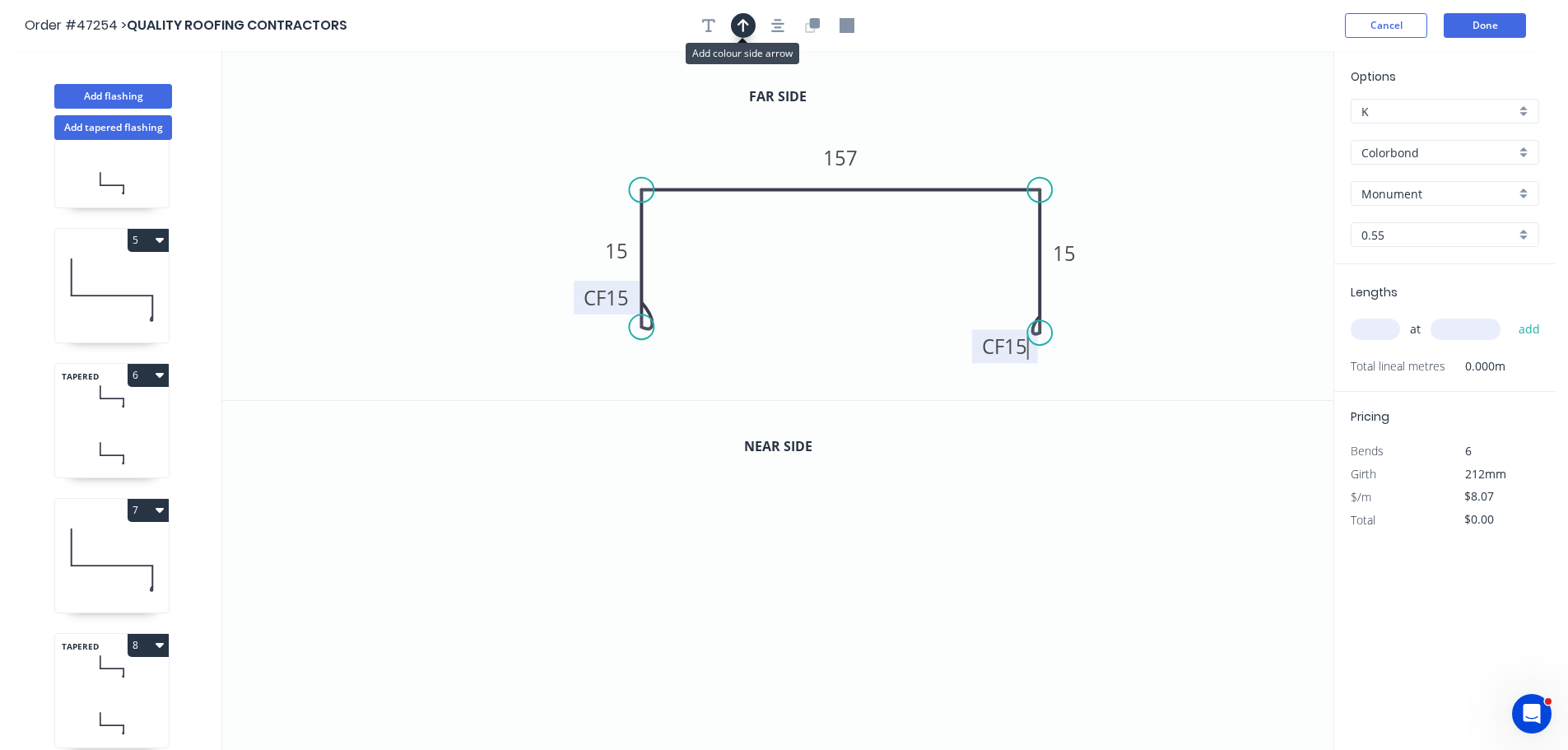
click at [736, 18] on button "button" at bounding box center [743, 26] width 25 height 25
drag, startPoint x: 1250, startPoint y: 127, endPoint x: 946, endPoint y: 151, distance: 304.9
click at [946, 151] on icon at bounding box center [946, 132] width 15 height 52
click at [818, 30] on icon "button" at bounding box center [812, 25] width 15 height 15
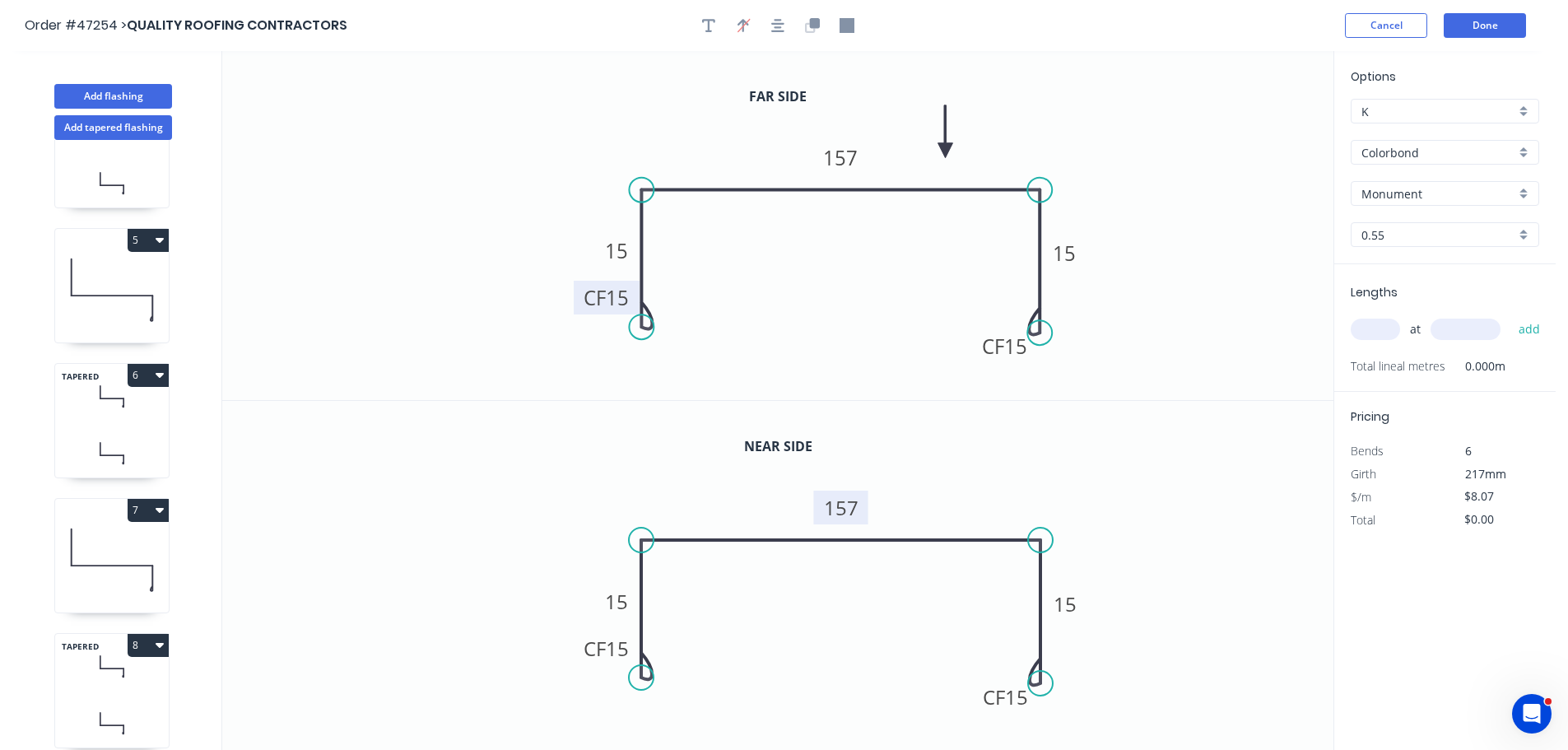
click at [851, 505] on tspan "157" at bounding box center [841, 507] width 35 height 27
click at [1364, 330] on input "text" at bounding box center [1375, 329] width 49 height 21
type input "$10.15"
type input "1"
type input "2500"
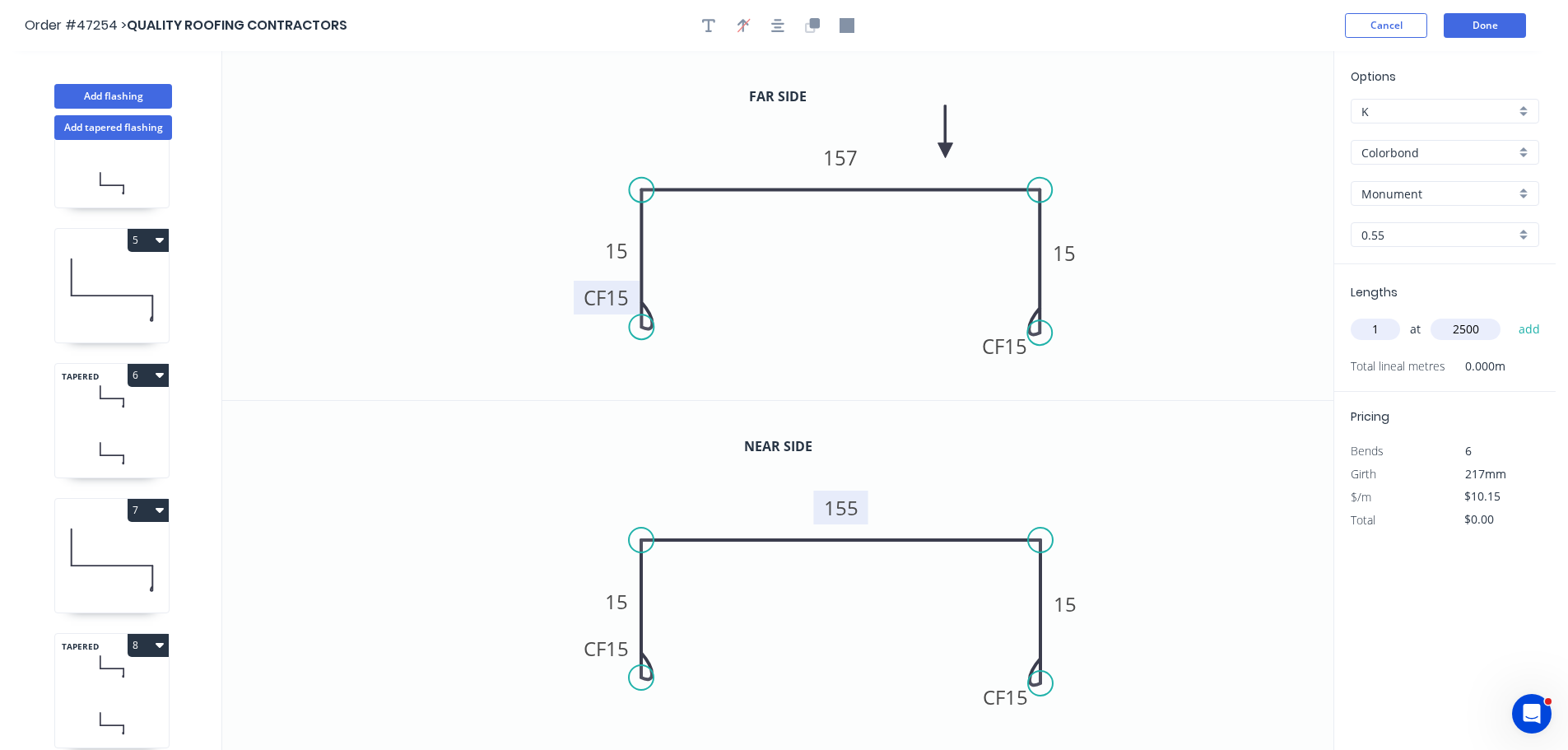
click at [1511, 315] on button "add" at bounding box center [1530, 329] width 39 height 28
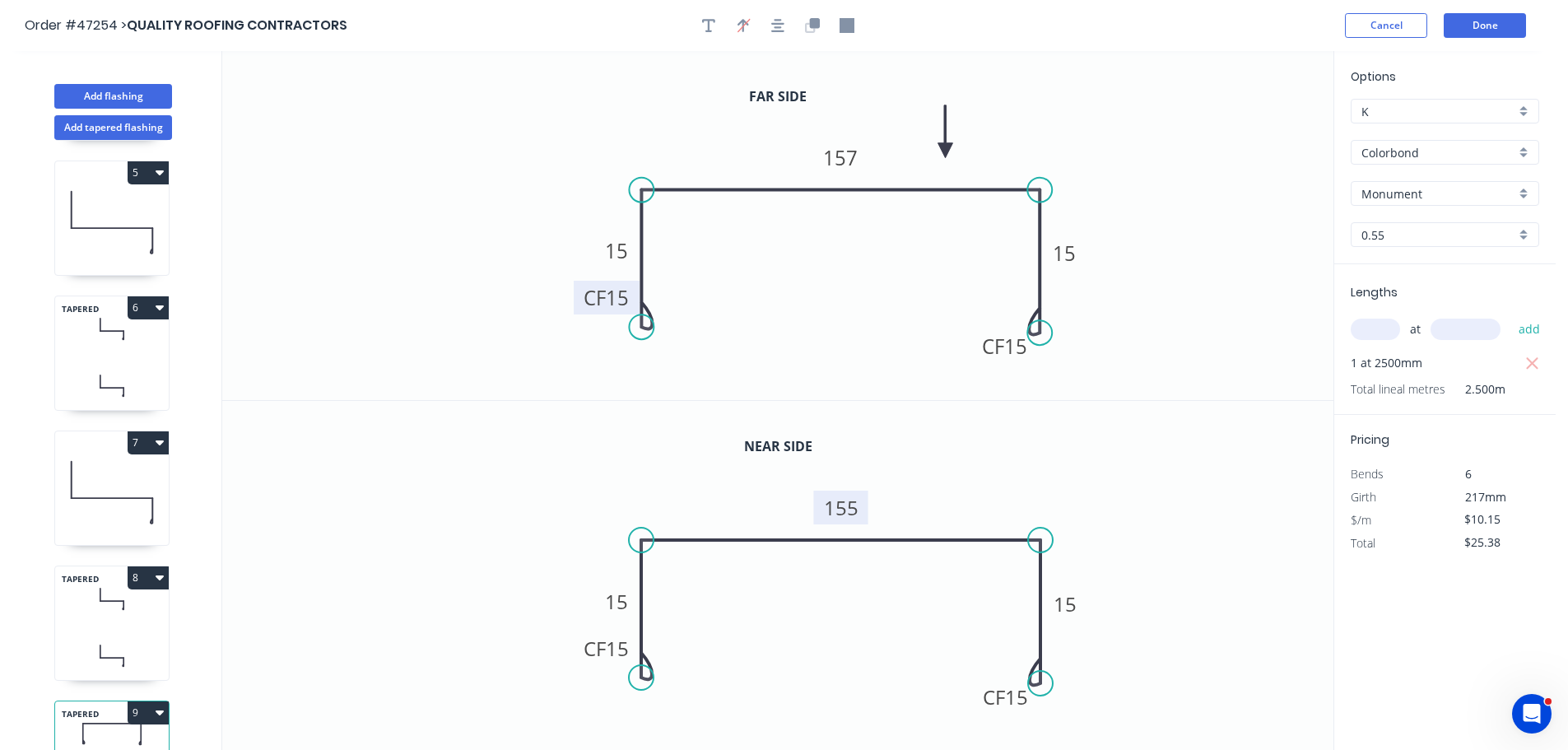
scroll to position [612, 0]
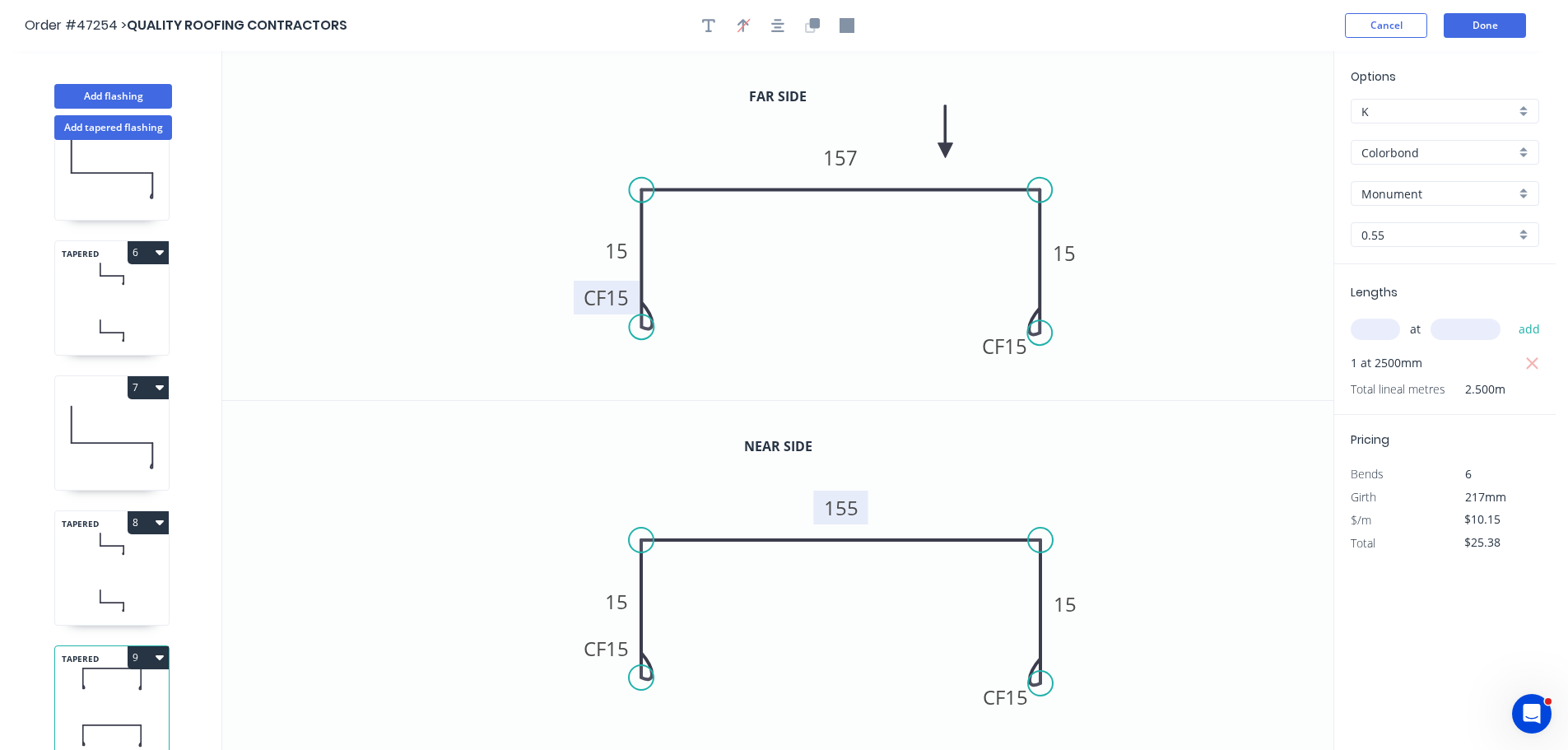
click at [140, 651] on button "9" at bounding box center [148, 658] width 42 height 23
click at [100, 686] on div "Duplicate" at bounding box center [90, 698] width 127 height 24
type input "$0.00"
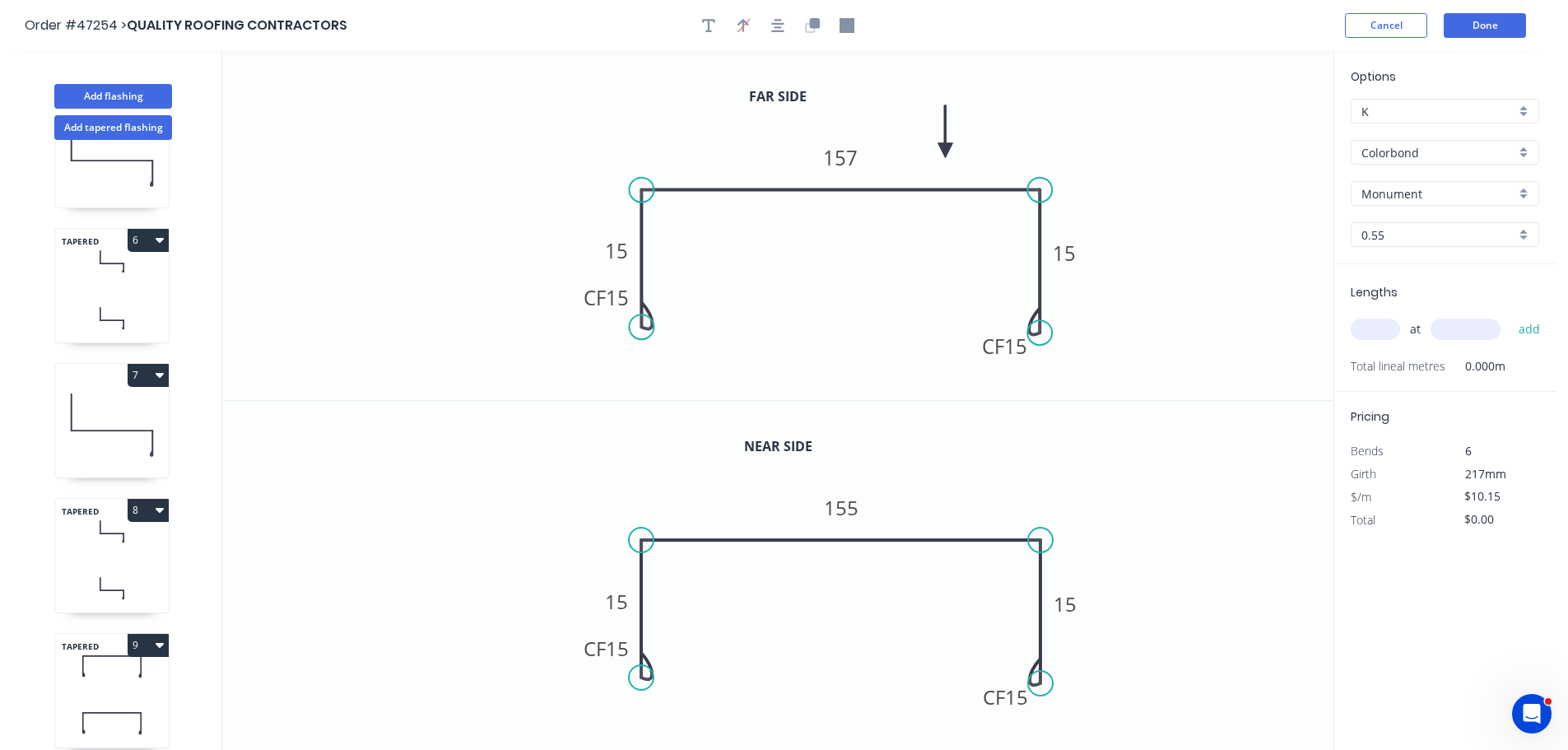
scroll to position [746, 0]
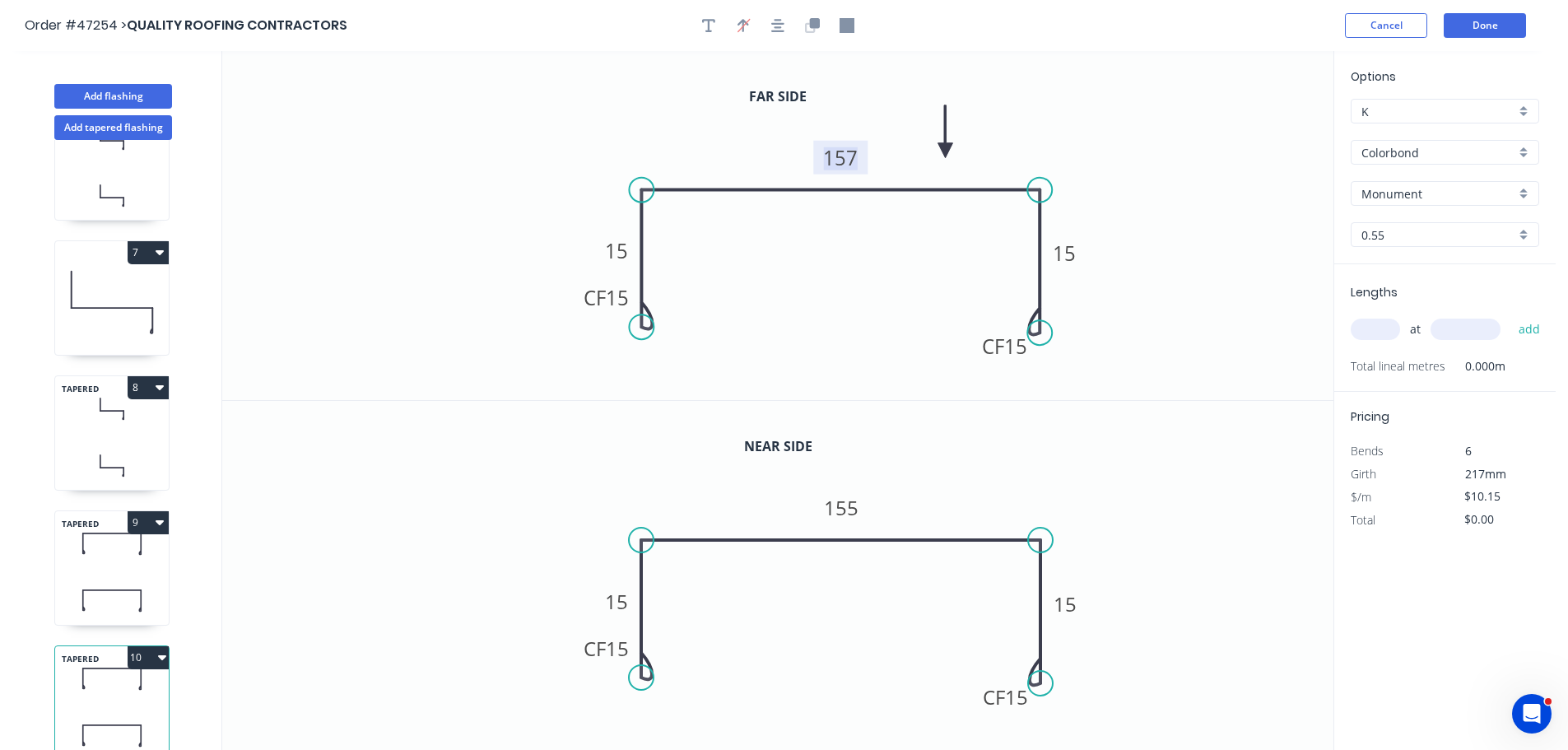
click at [842, 158] on tspan "157" at bounding box center [841, 158] width 35 height 27
click at [839, 510] on tspan "155" at bounding box center [841, 507] width 35 height 27
click at [1364, 332] on input "text" at bounding box center [1375, 329] width 49 height 21
type input "$10.15"
type input "1"
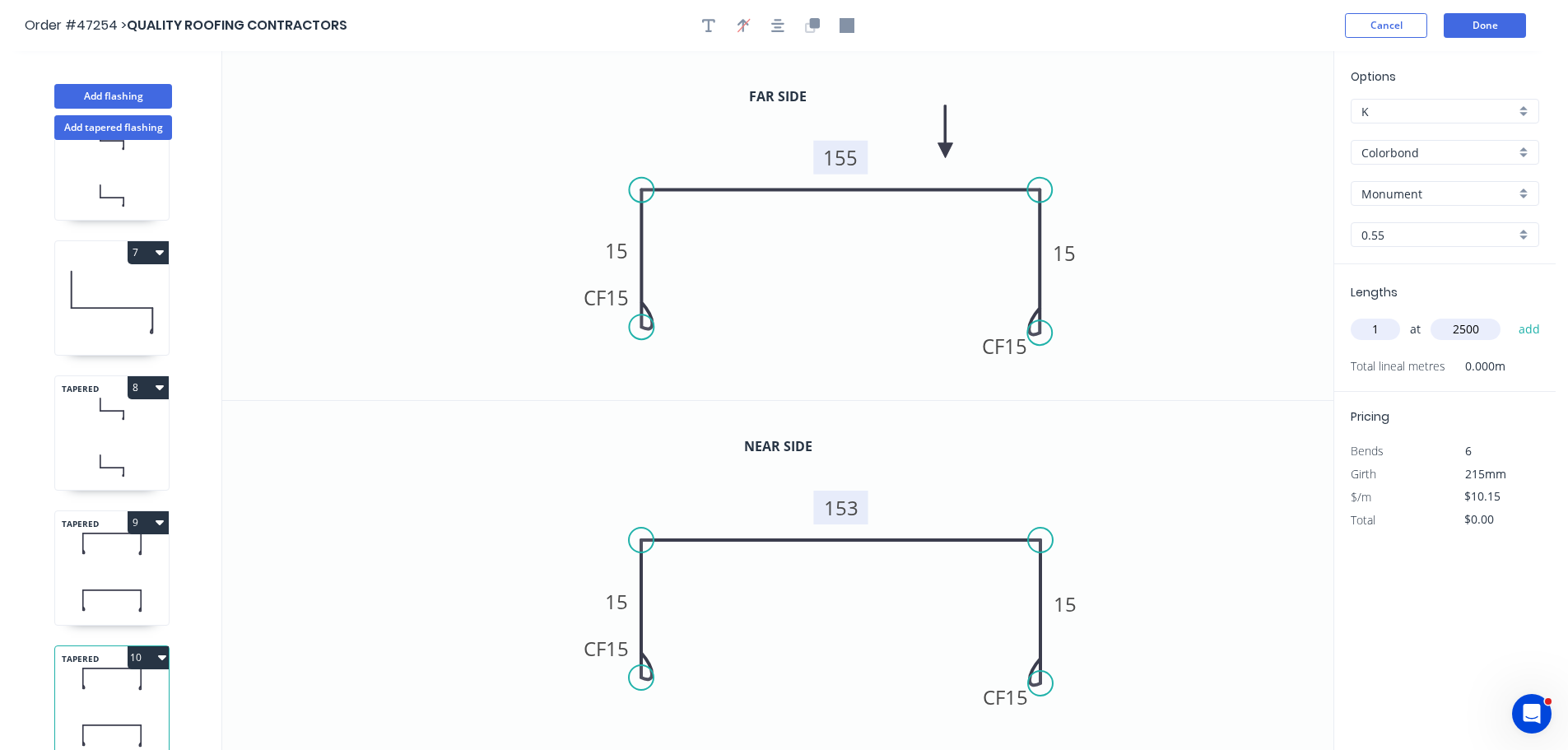
type input "2500"
click at [1511, 315] on button "add" at bounding box center [1530, 329] width 39 height 28
type input "$25.38"
click at [128, 95] on button "Add flashing" at bounding box center [113, 97] width 118 height 25
type input "$0.00"
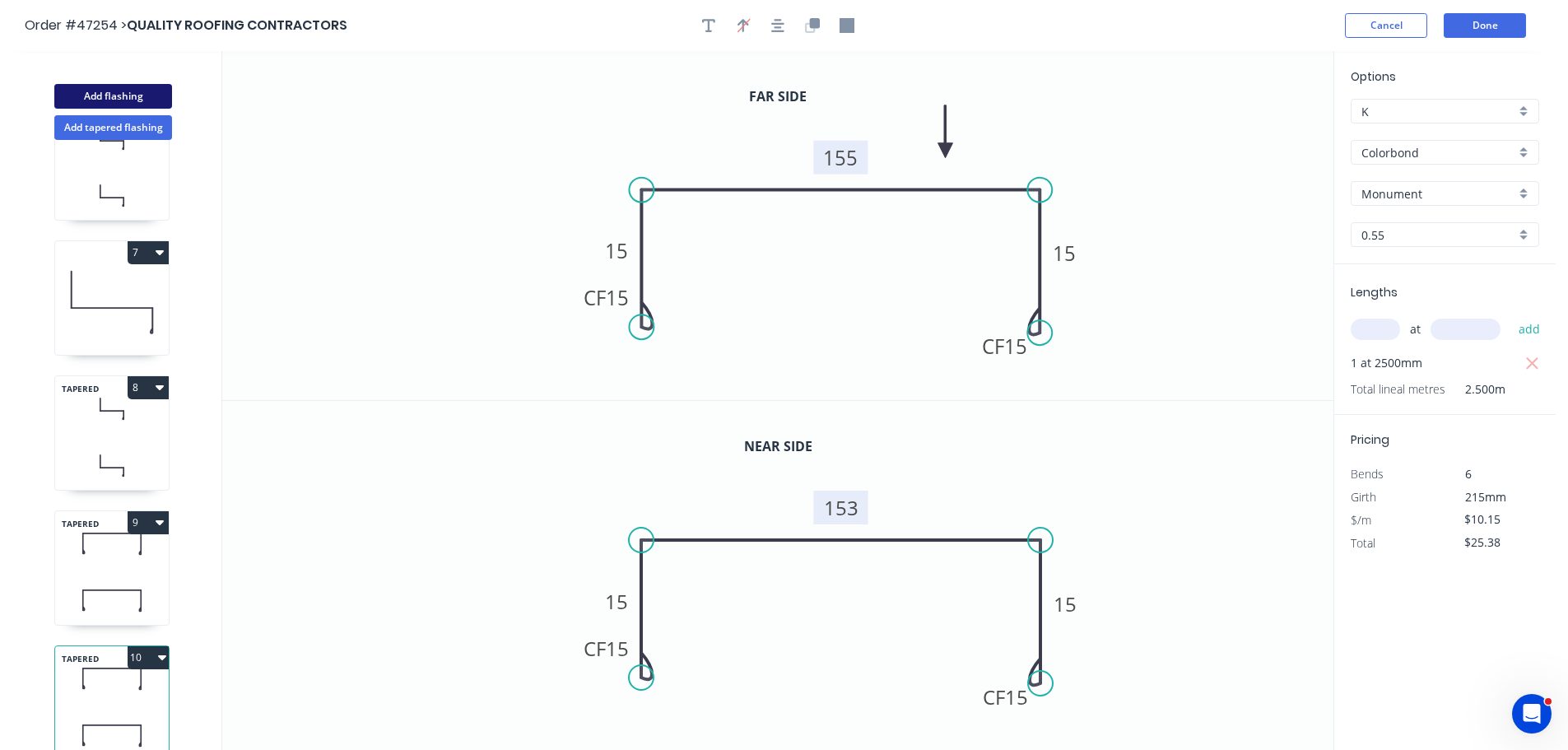
type input "$0.00"
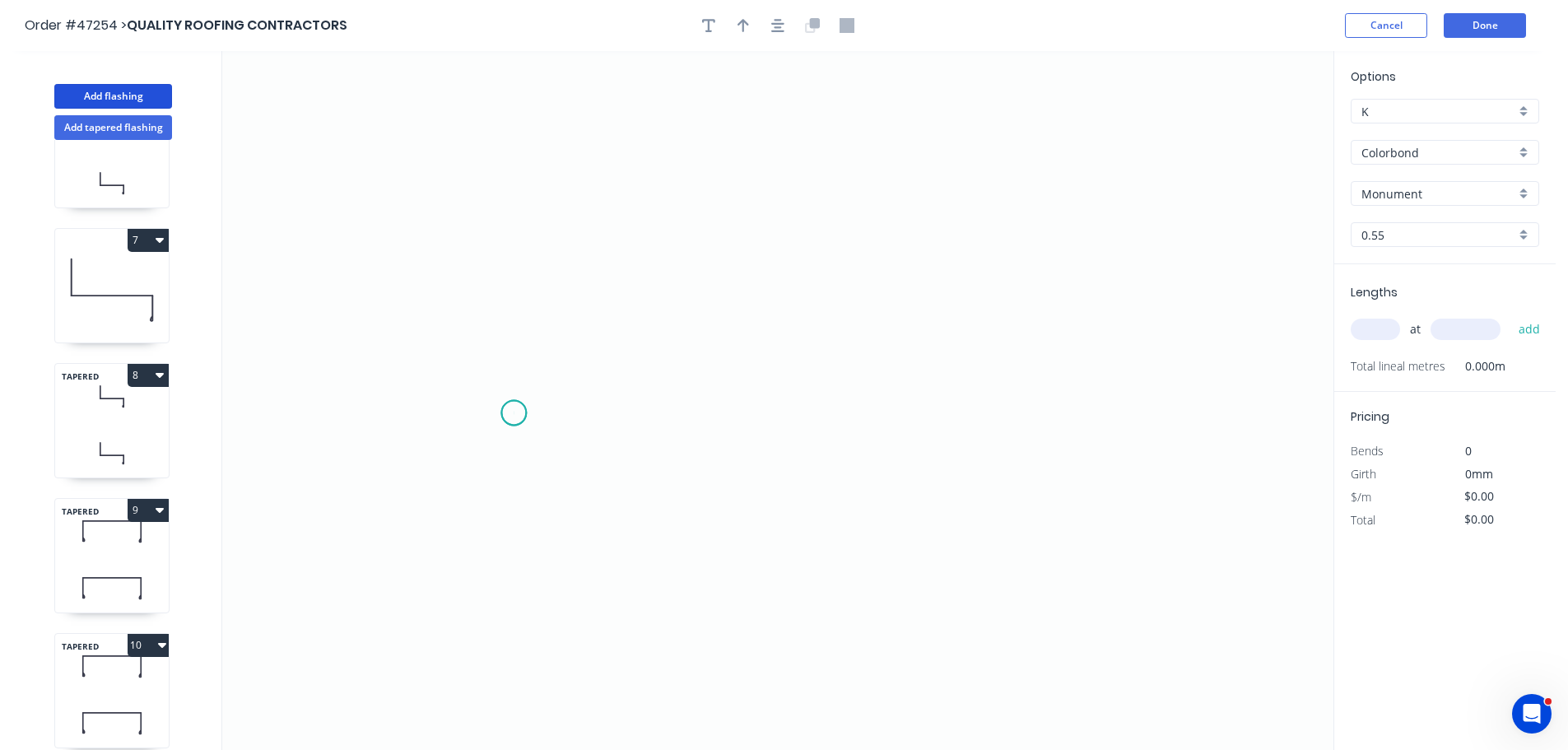
click at [514, 413] on icon "0" at bounding box center [778, 401] width 1111 height 699
click at [514, 262] on icon at bounding box center [514, 338] width 0 height 151
drag, startPoint x: 945, startPoint y: 262, endPoint x: 924, endPoint y: 360, distance: 100.2
click at [945, 262] on icon "0 ?" at bounding box center [778, 401] width 1111 height 699
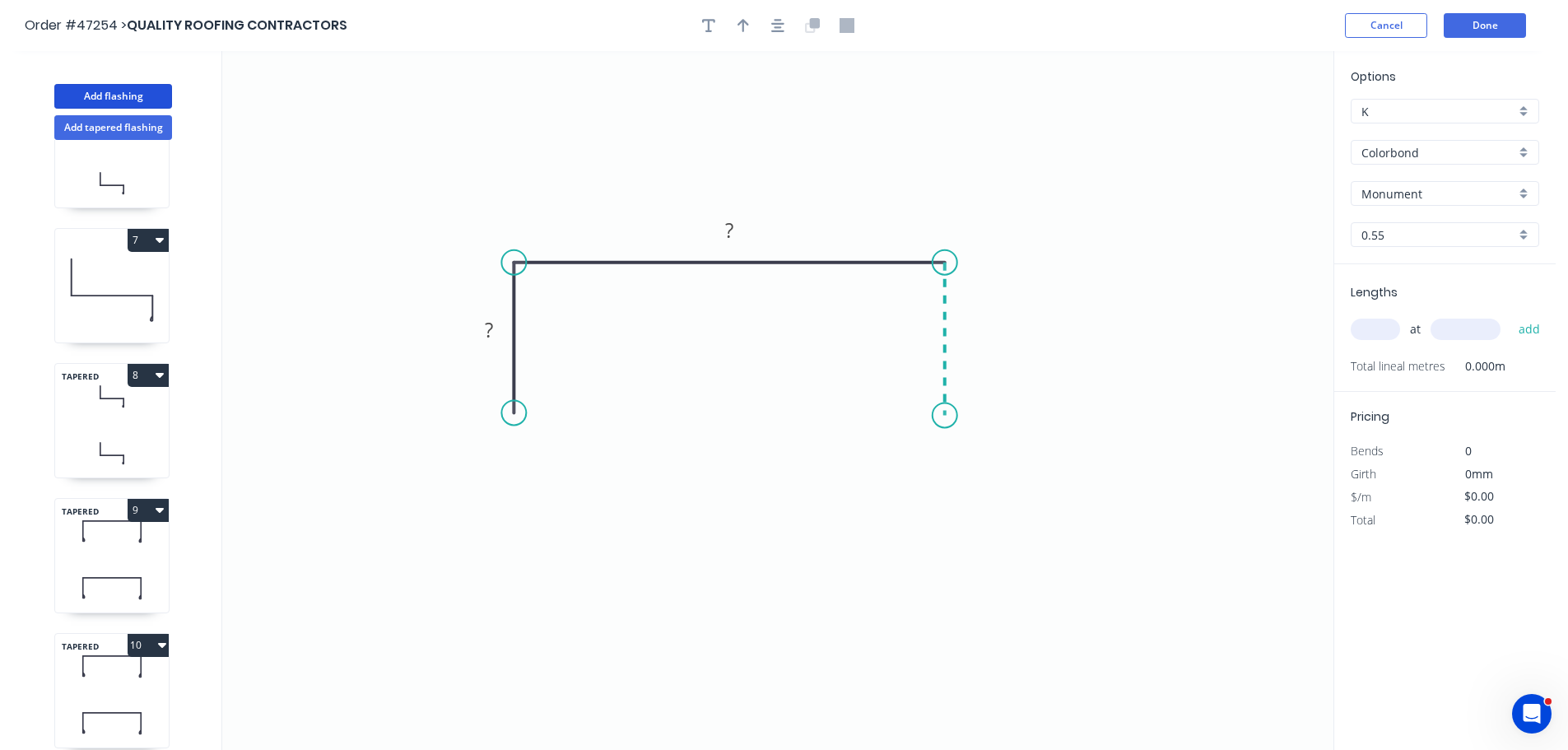
click at [945, 416] on icon "0 ? ?" at bounding box center [778, 401] width 1111 height 699
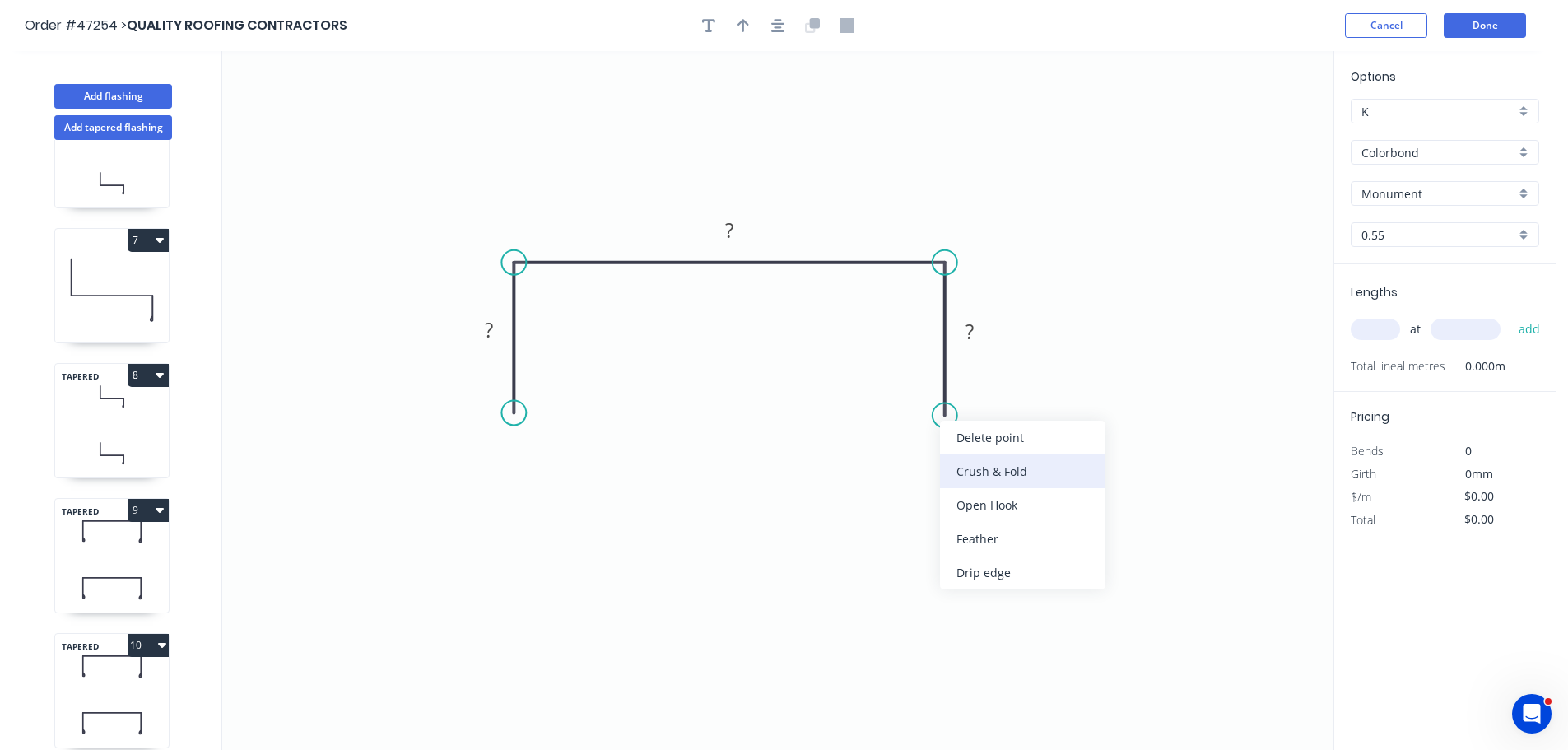
drag, startPoint x: 988, startPoint y: 476, endPoint x: 928, endPoint y: 465, distance: 61.0
click at [986, 475] on div "Crush & Fold" at bounding box center [1022, 471] width 166 height 34
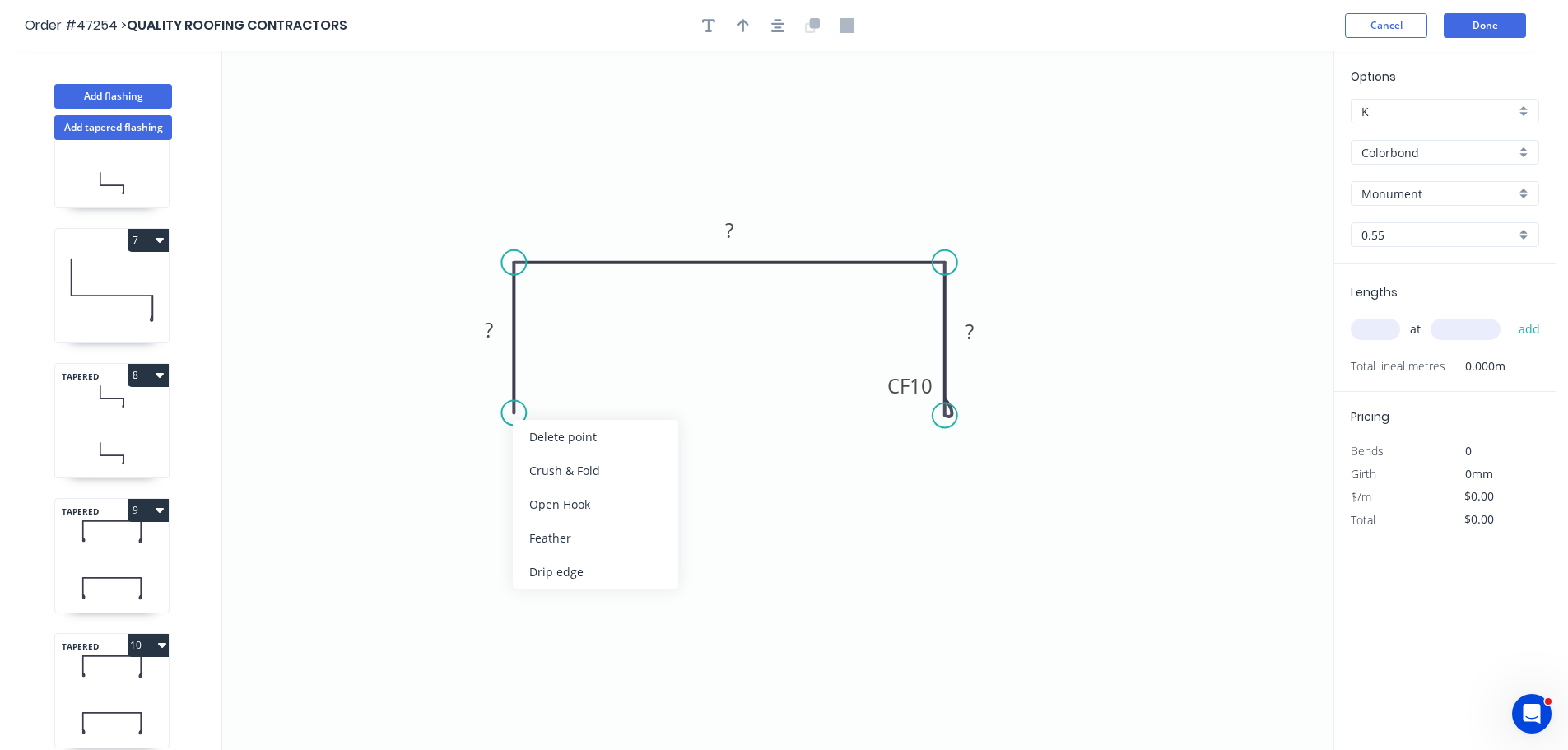
click at [533, 462] on div "Crush & Fold" at bounding box center [595, 470] width 166 height 34
click at [967, 460] on div "Flip bend" at bounding box center [1033, 467] width 166 height 34
click at [498, 386] on tspan "10" at bounding box center [490, 383] width 23 height 27
type input "$8.07"
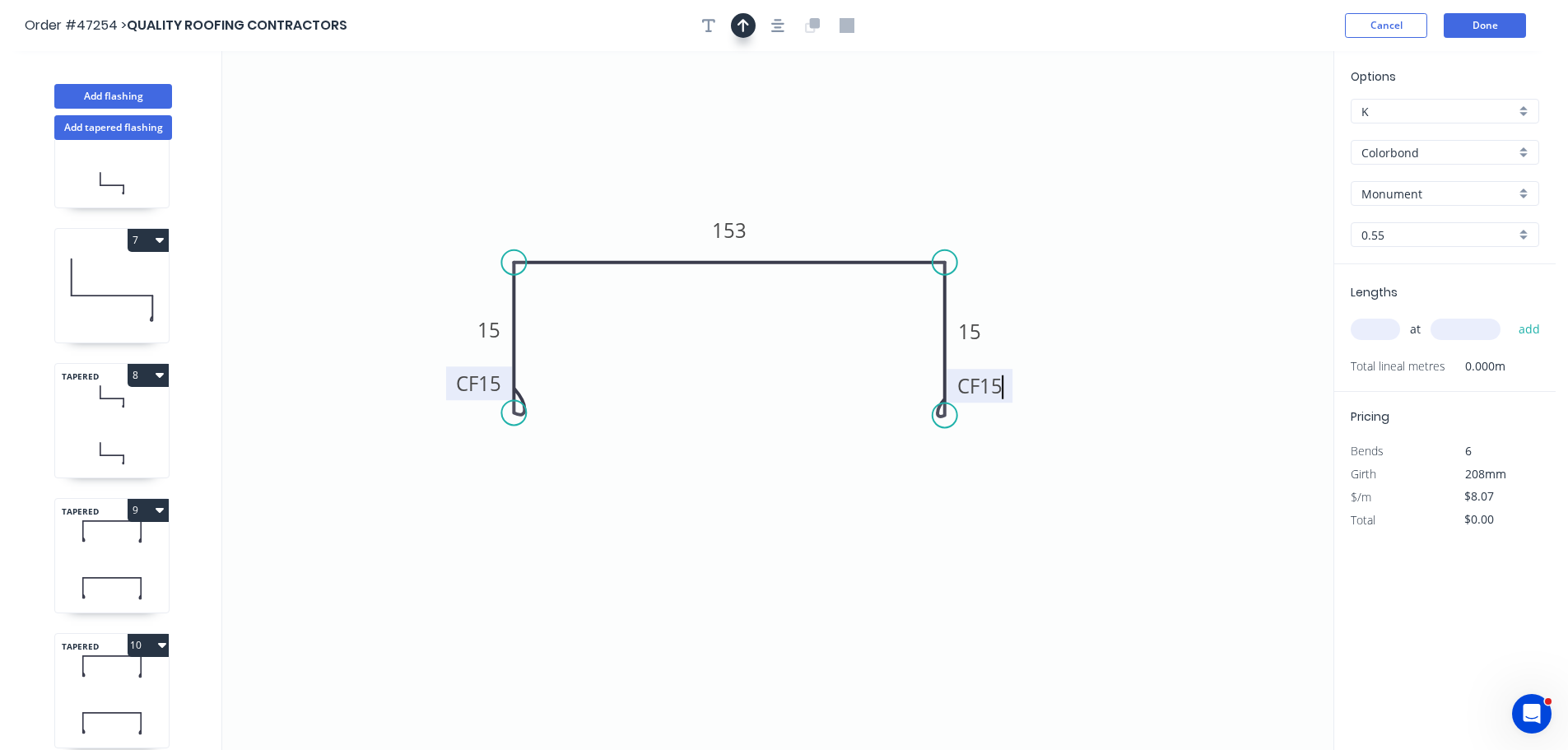
click at [741, 23] on icon "button" at bounding box center [743, 25] width 12 height 15
drag, startPoint x: 1248, startPoint y: 134, endPoint x: 817, endPoint y: 228, distance: 441.1
click at [785, 230] on icon at bounding box center [781, 211] width 15 height 52
click at [1379, 325] on input "text" at bounding box center [1375, 329] width 49 height 21
type input "1"
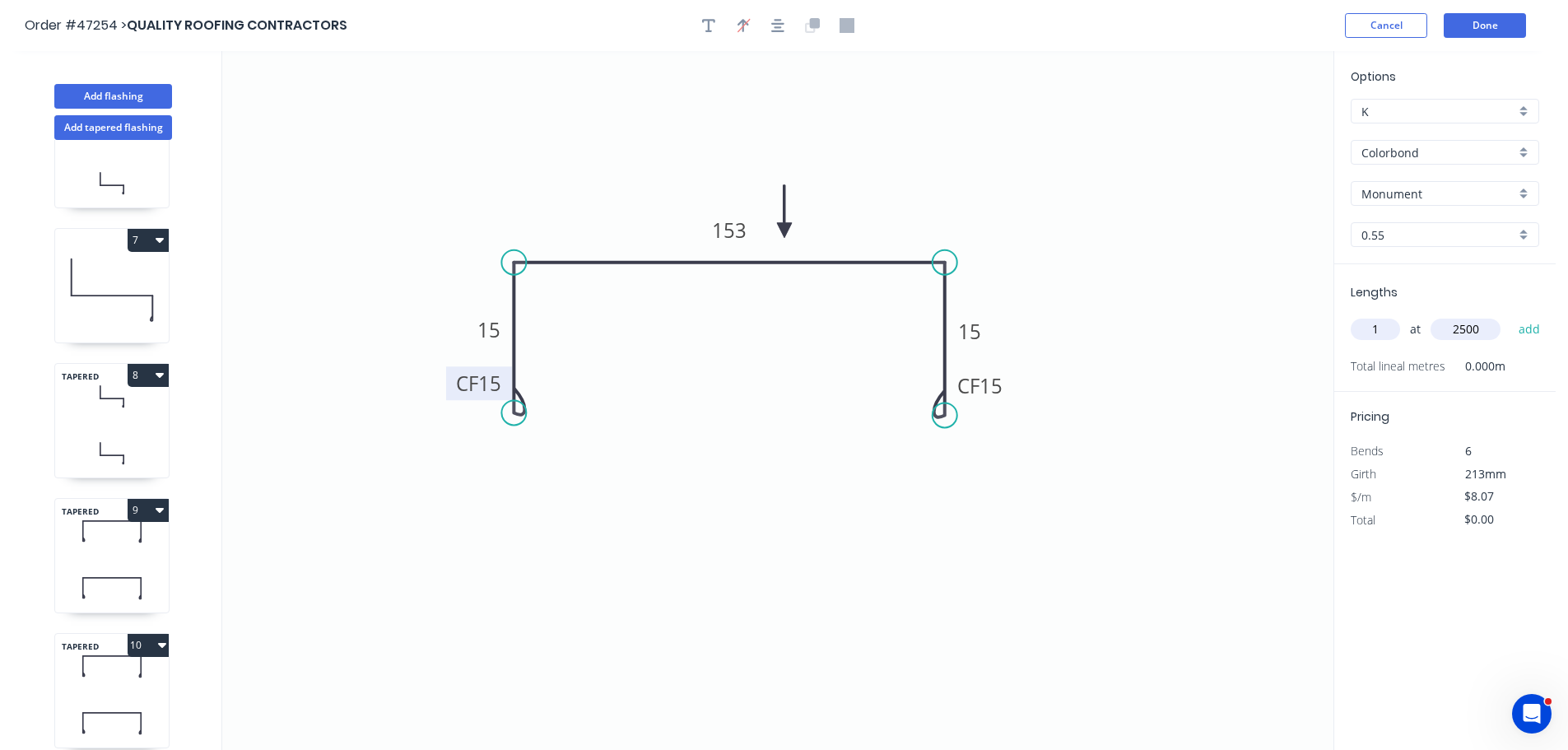
type input "2500"
click at [1511, 315] on button "add" at bounding box center [1530, 329] width 39 height 28
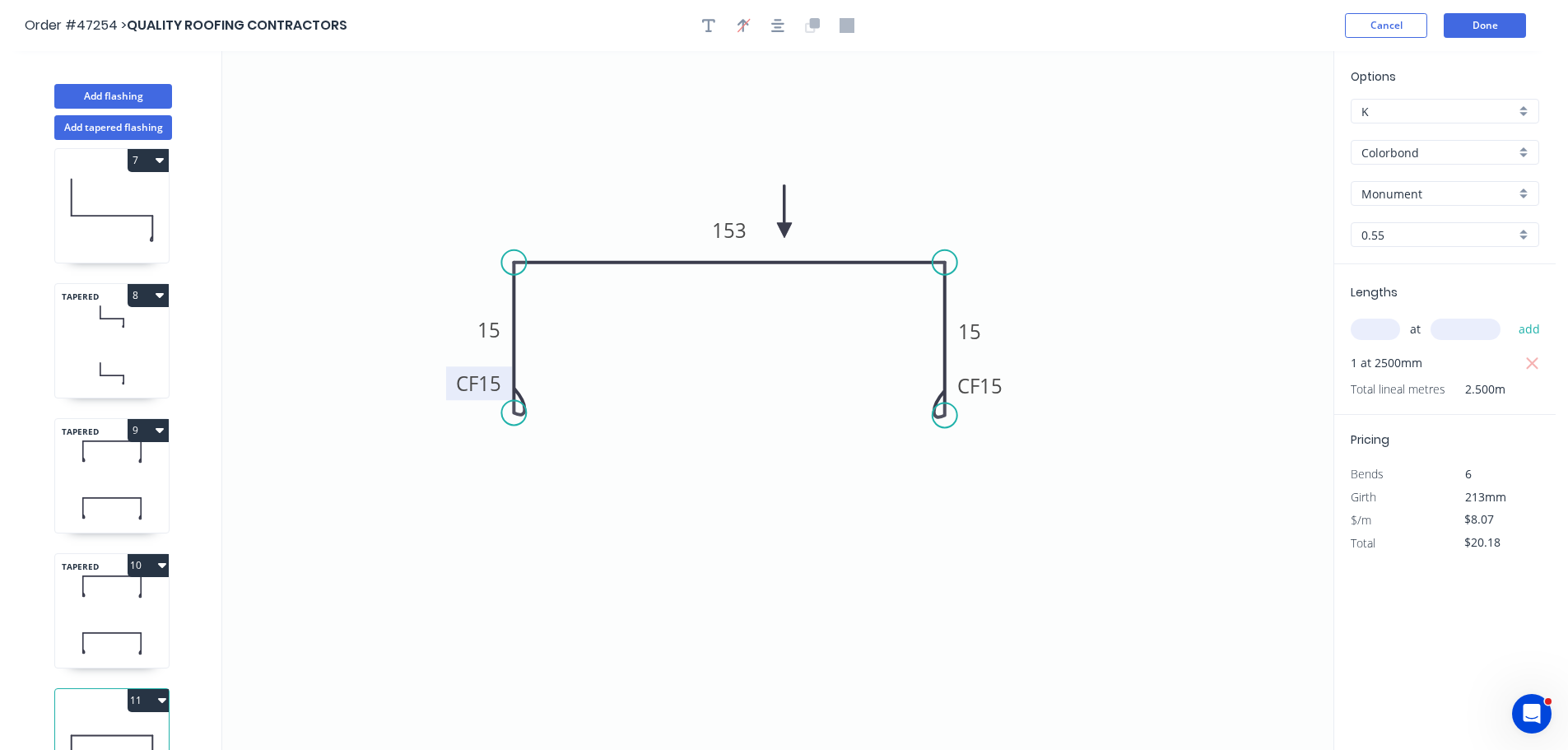
scroll to position [882, 0]
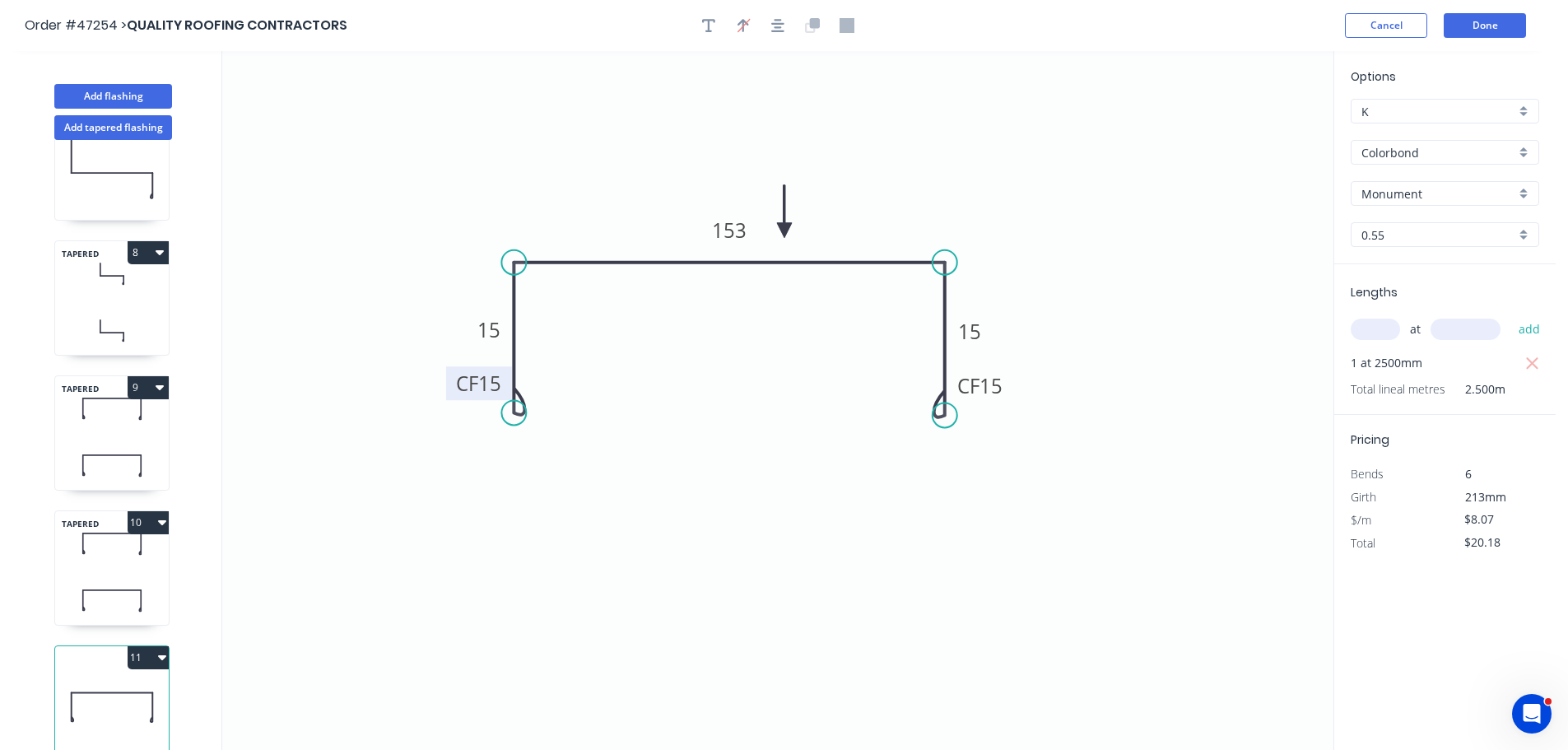
click at [153, 646] on button "11" at bounding box center [148, 658] width 42 height 23
click at [106, 686] on div "Duplicate" at bounding box center [90, 698] width 127 height 24
type input "$0.00"
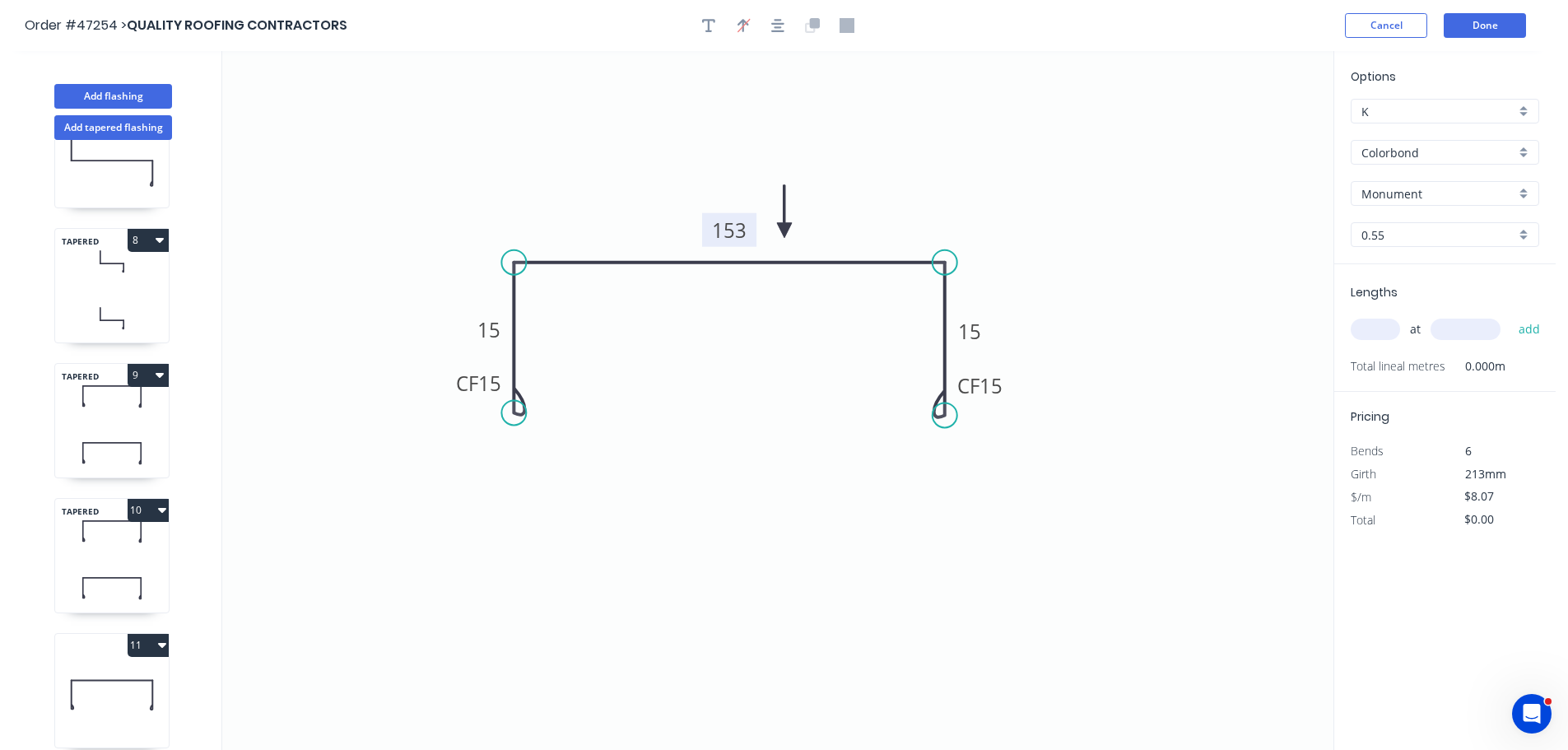
click at [731, 230] on tspan "153" at bounding box center [730, 230] width 35 height 27
click at [1372, 326] on input "text" at bounding box center [1375, 329] width 49 height 21
type input "1"
type input "2500"
click at [1511, 315] on button "add" at bounding box center [1530, 329] width 39 height 28
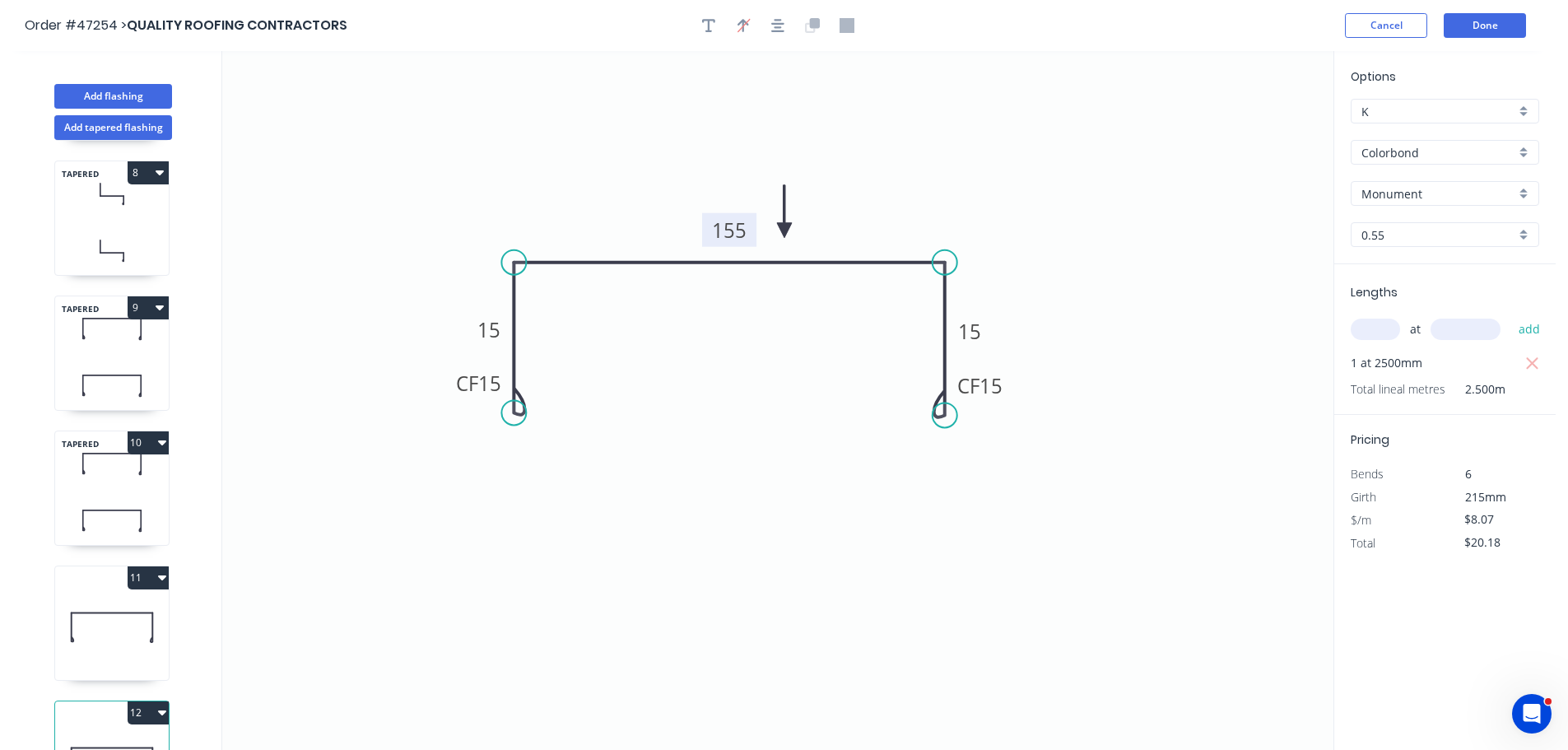
scroll to position [1016, 0]
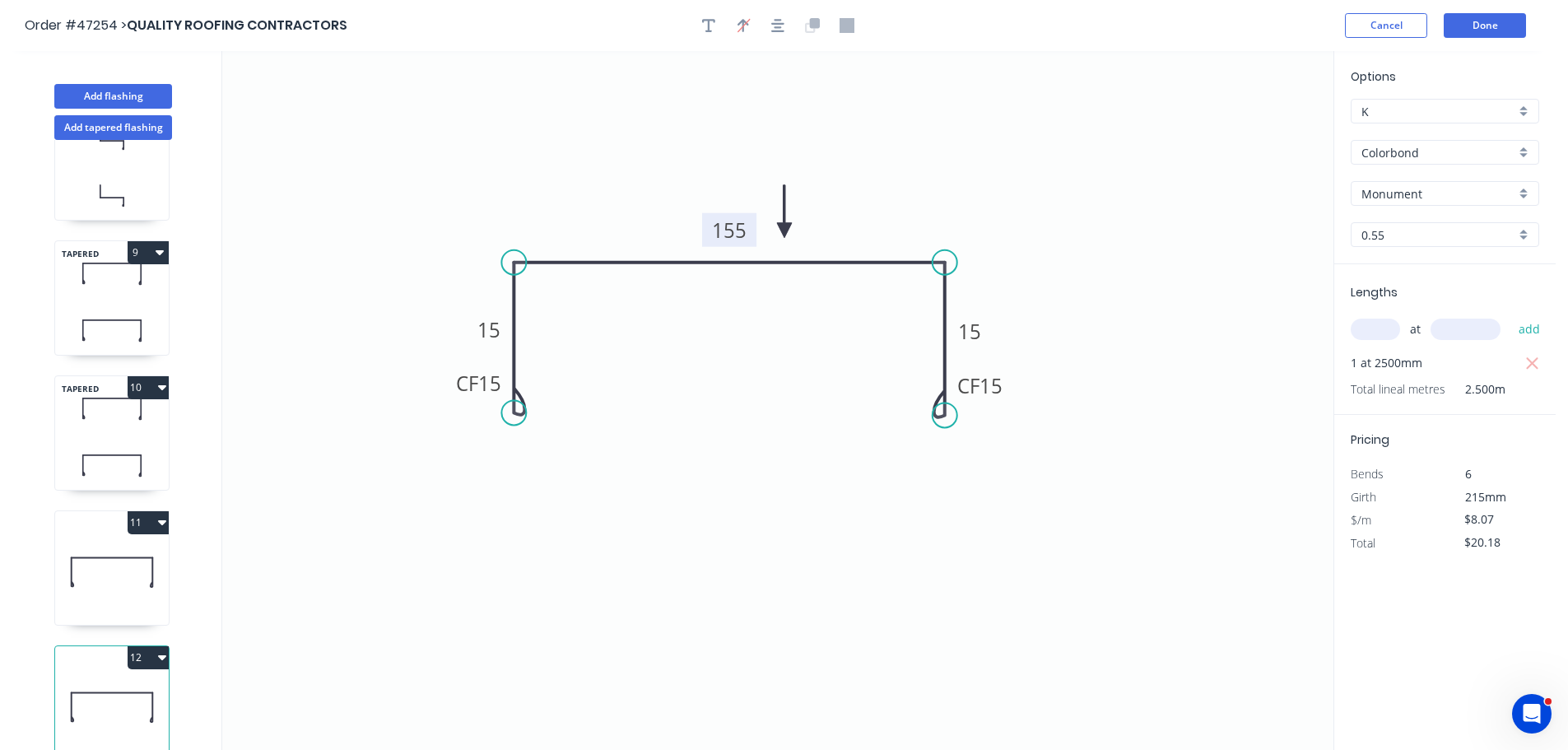
click at [164, 650] on icon "button" at bounding box center [162, 657] width 9 height 14
click at [69, 686] on div "Duplicate" at bounding box center [90, 698] width 127 height 24
type input "$0.00"
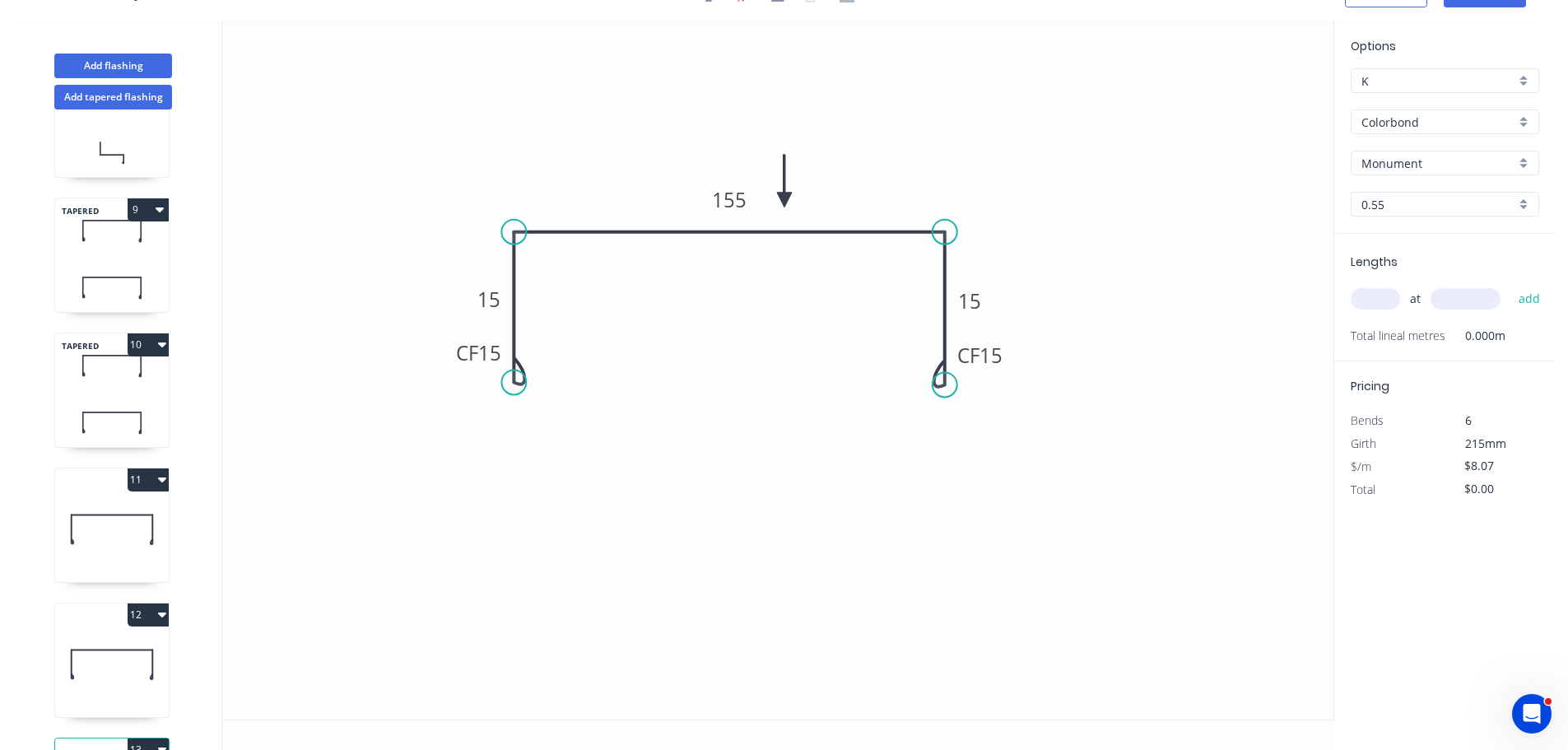
scroll to position [1152, 0]
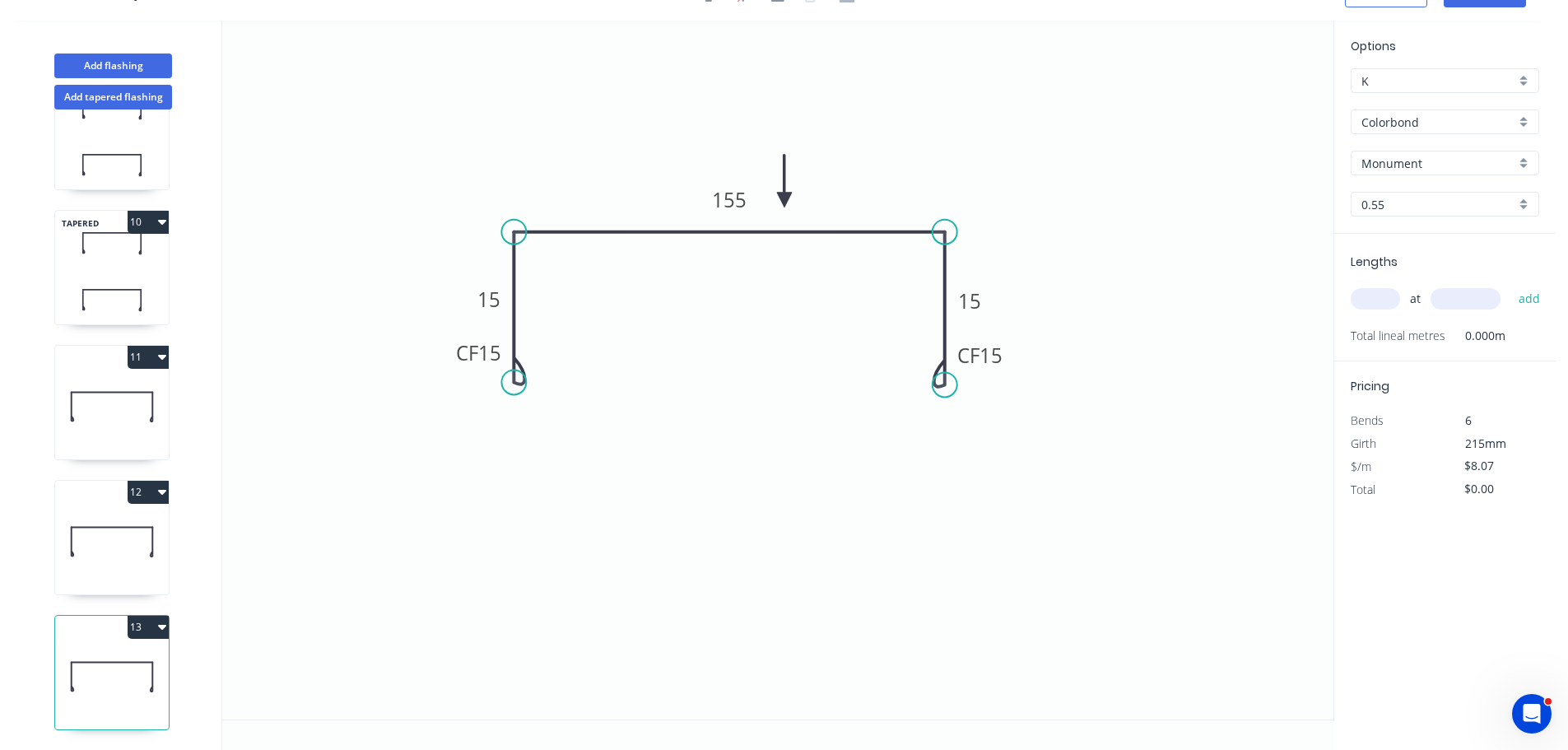
click at [1362, 301] on input "text" at bounding box center [1375, 299] width 49 height 21
type input "1"
type input "2500"
click at [1511, 285] on button "add" at bounding box center [1530, 298] width 39 height 28
type input "$20.18"
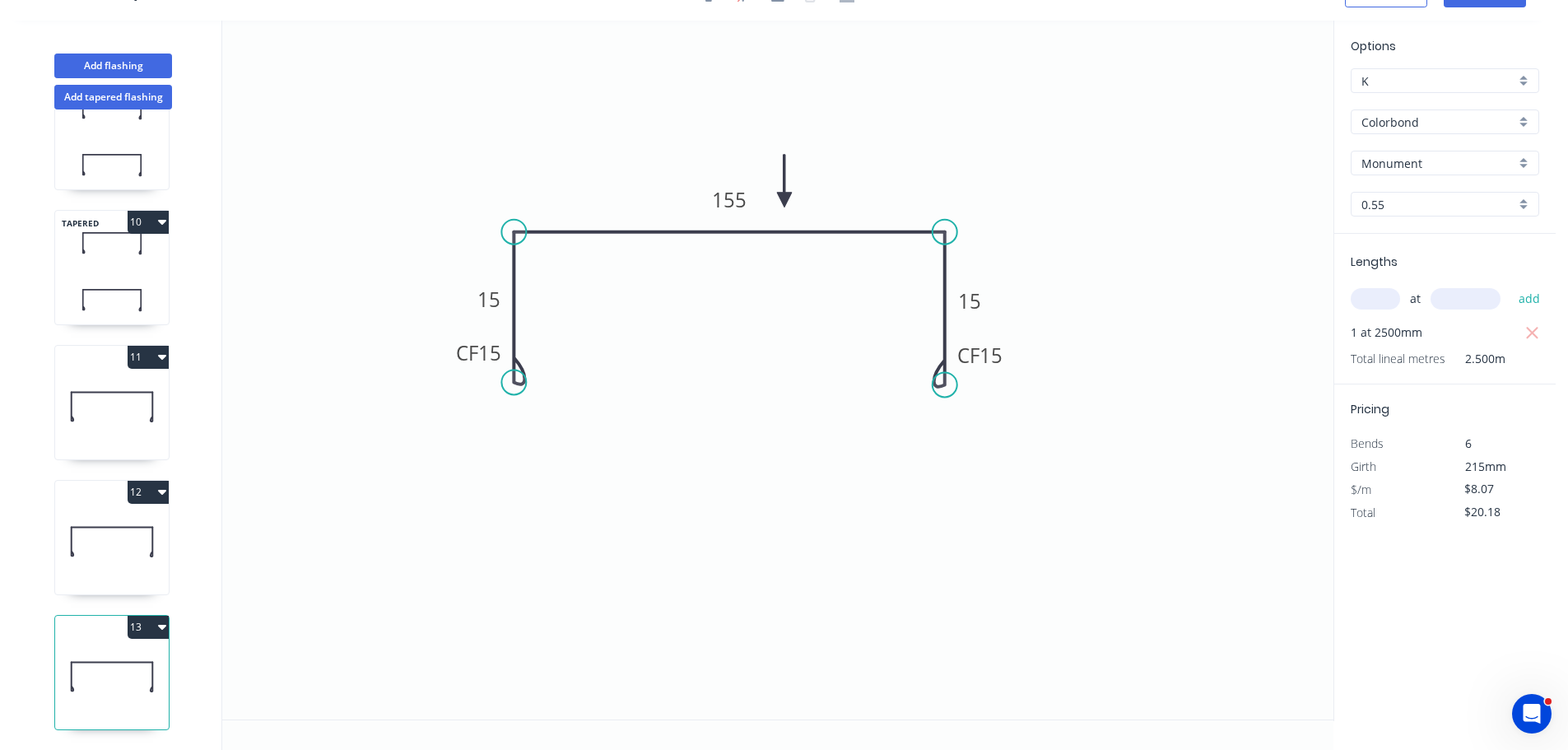
click at [132, 215] on button "10" at bounding box center [148, 223] width 42 height 23
click at [106, 253] on div "Duplicate" at bounding box center [90, 262] width 127 height 24
type input "$10.15"
type input "$0.00"
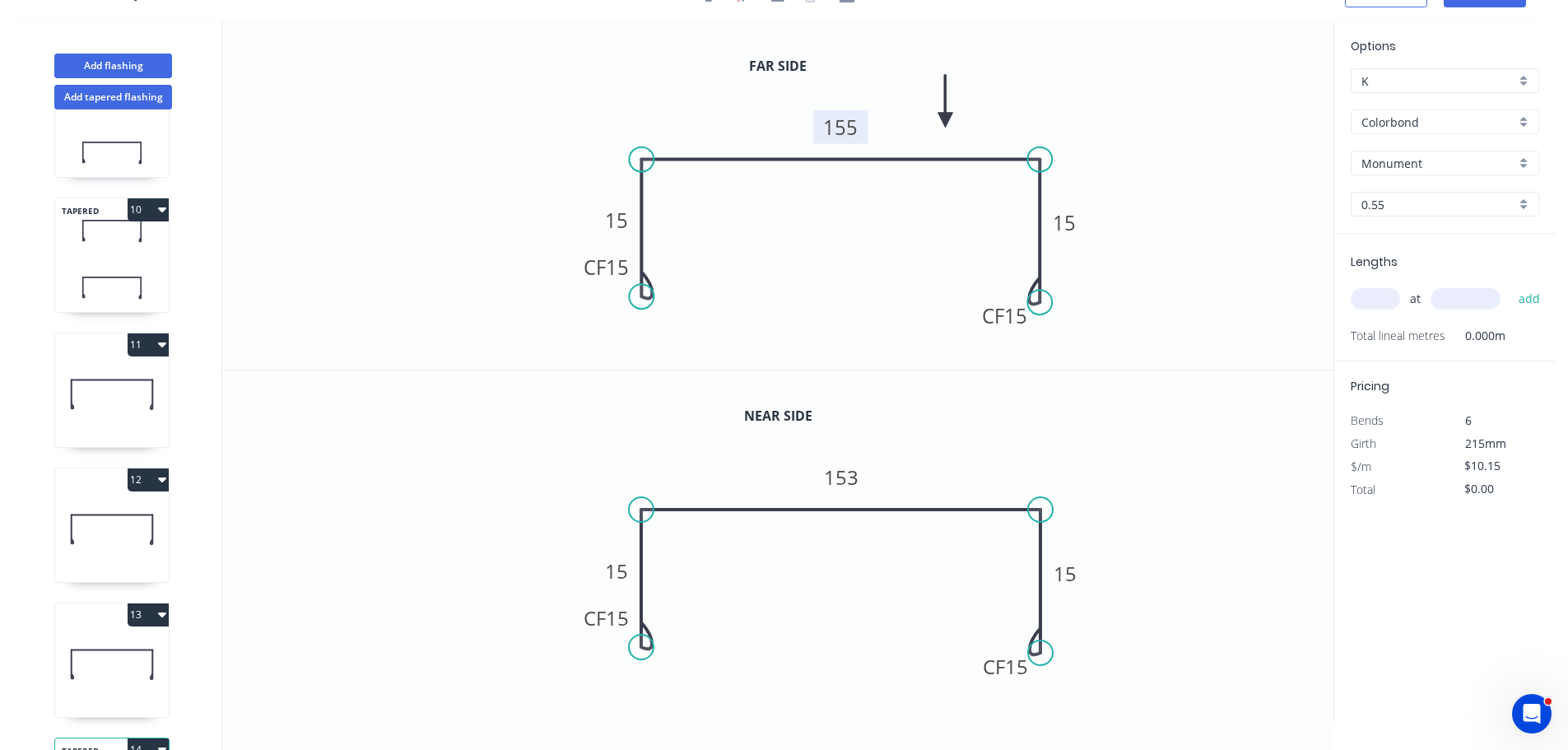
click at [852, 135] on tspan "155" at bounding box center [841, 127] width 35 height 27
click at [854, 479] on tspan "153" at bounding box center [841, 477] width 35 height 27
click at [1360, 295] on input "text" at bounding box center [1375, 299] width 49 height 21
type input "1"
type input "2500"
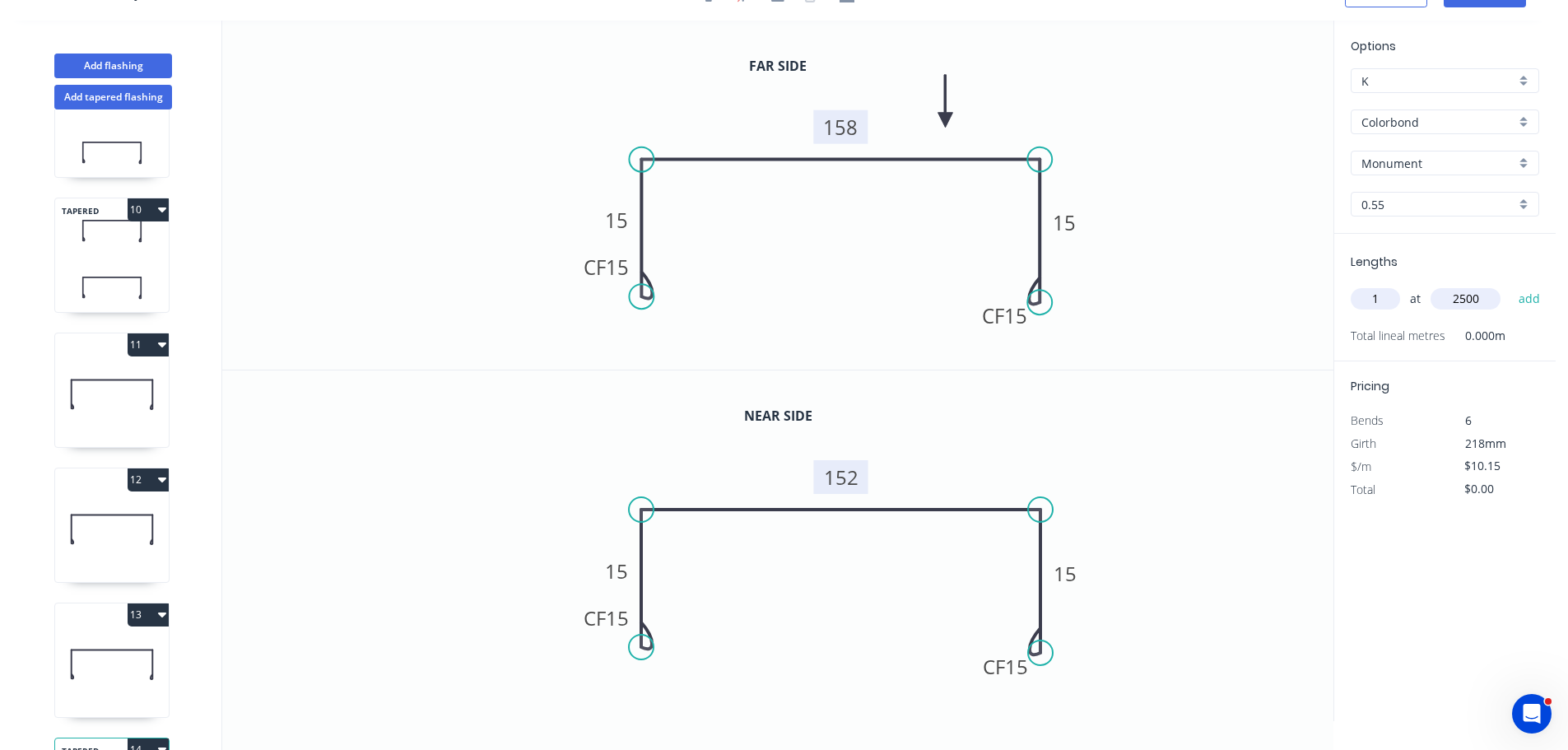
click at [1511, 285] on button "add" at bounding box center [1530, 298] width 39 height 28
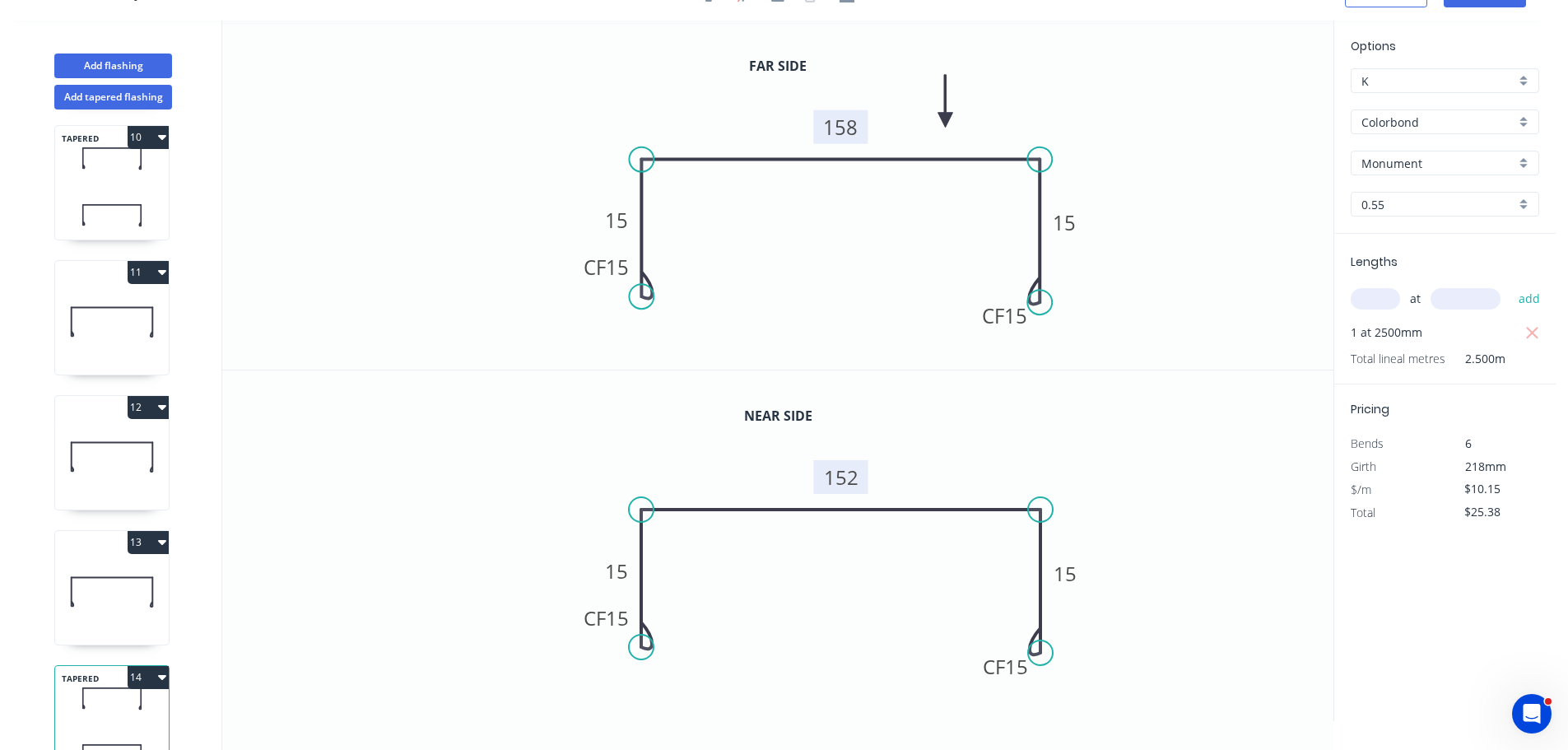
scroll to position [1286, 0]
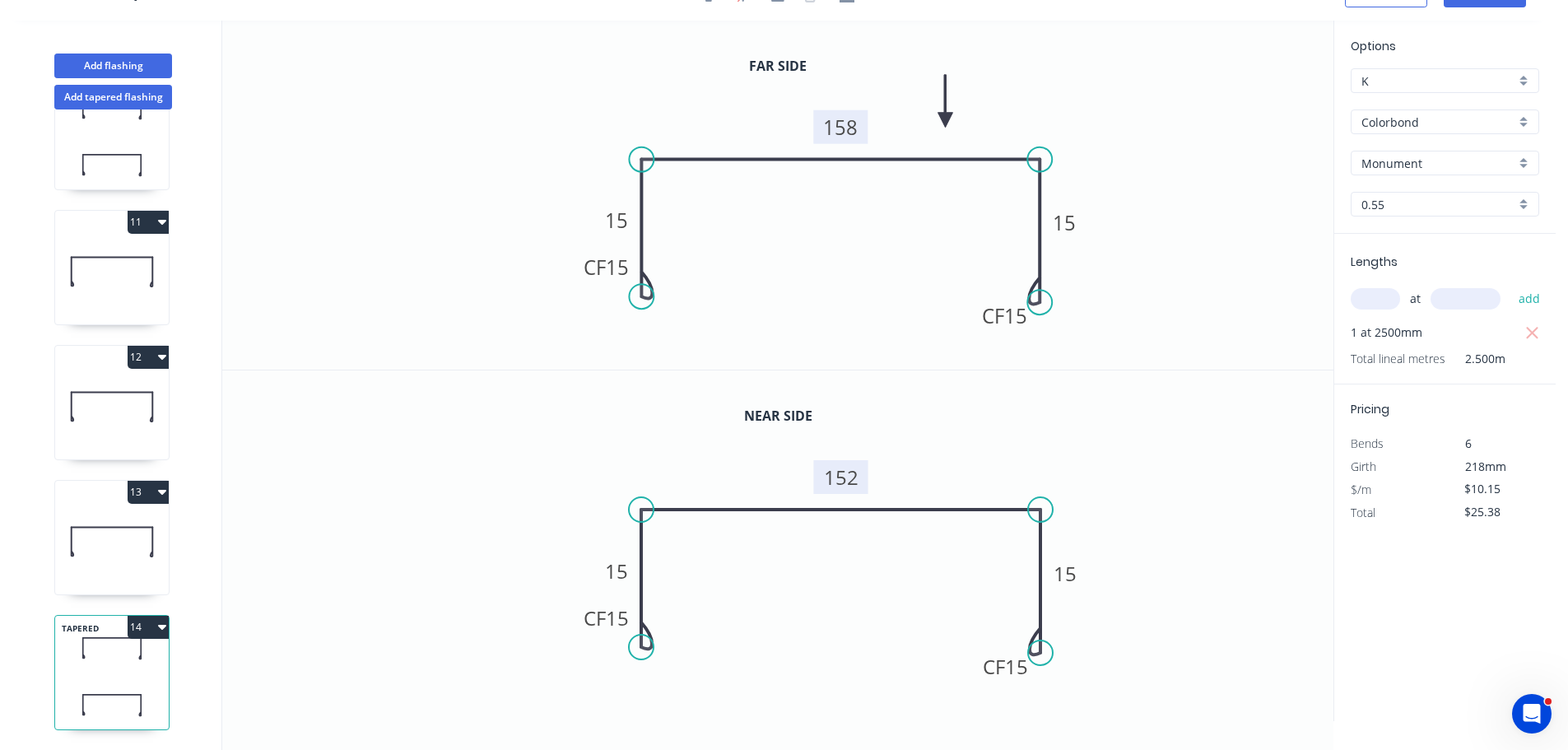
click at [149, 615] on button "14" at bounding box center [148, 627] width 42 height 23
click at [66, 656] on div "Duplicate" at bounding box center [90, 668] width 127 height 24
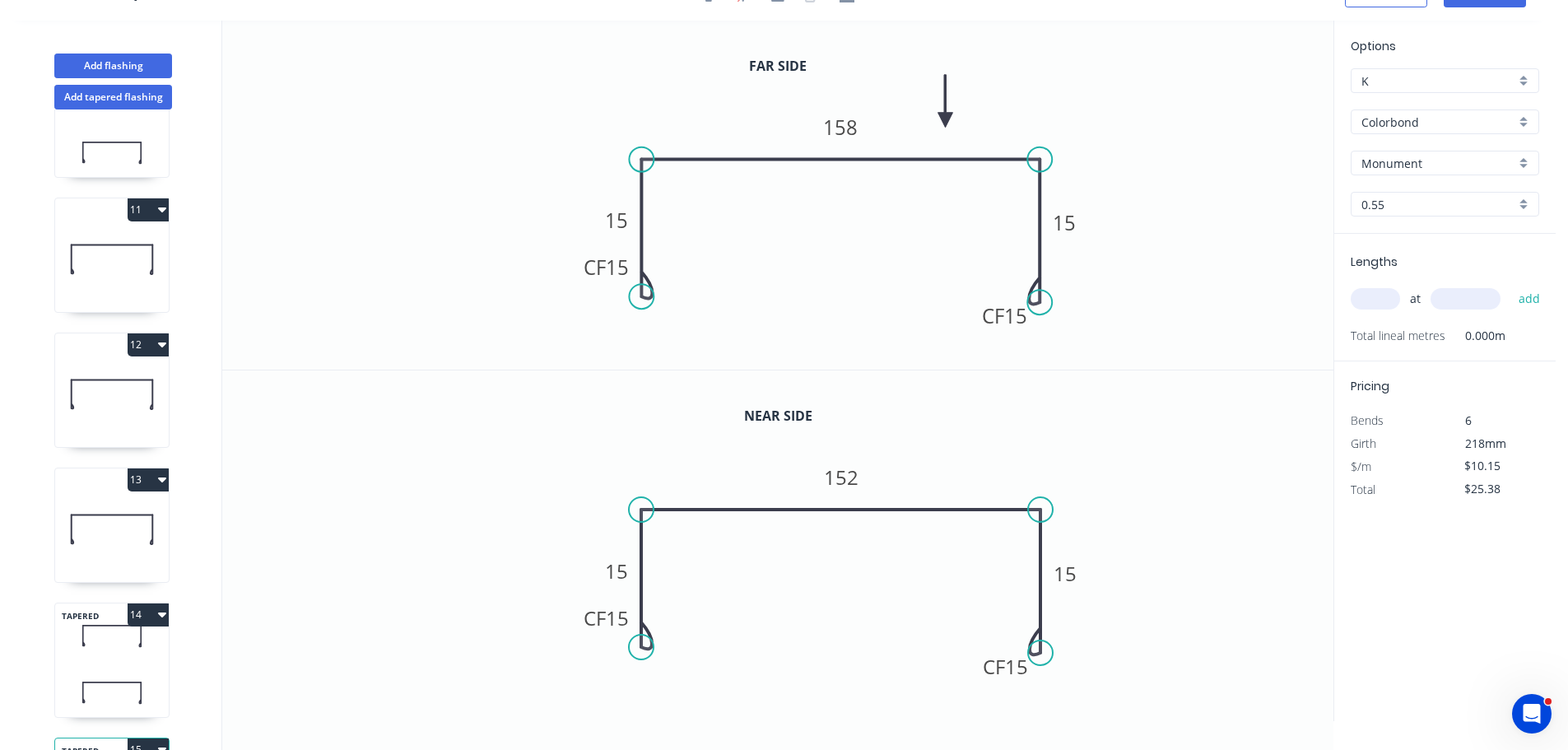
type input "$0.00"
click at [835, 134] on tspan "158" at bounding box center [841, 127] width 35 height 27
click at [1386, 303] on input "text" at bounding box center [1375, 299] width 49 height 21
type input "1"
type input "2500"
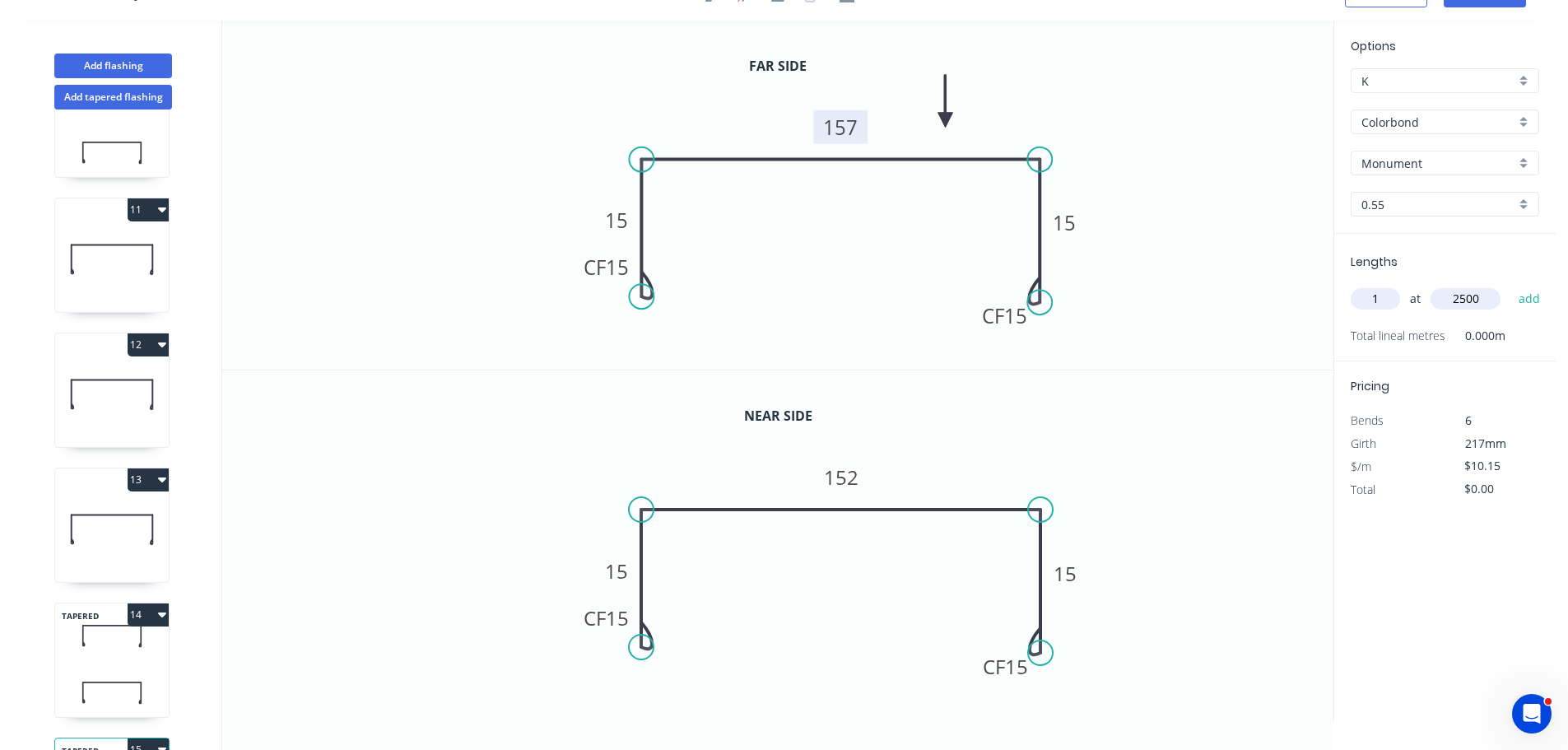
click at [1511, 285] on button "add" at bounding box center [1530, 298] width 39 height 28
type input "$25.38"
click at [149, 483] on button "13" at bounding box center [148, 480] width 42 height 23
click at [86, 524] on div "Duplicate" at bounding box center [90, 521] width 127 height 24
type input "$8.07"
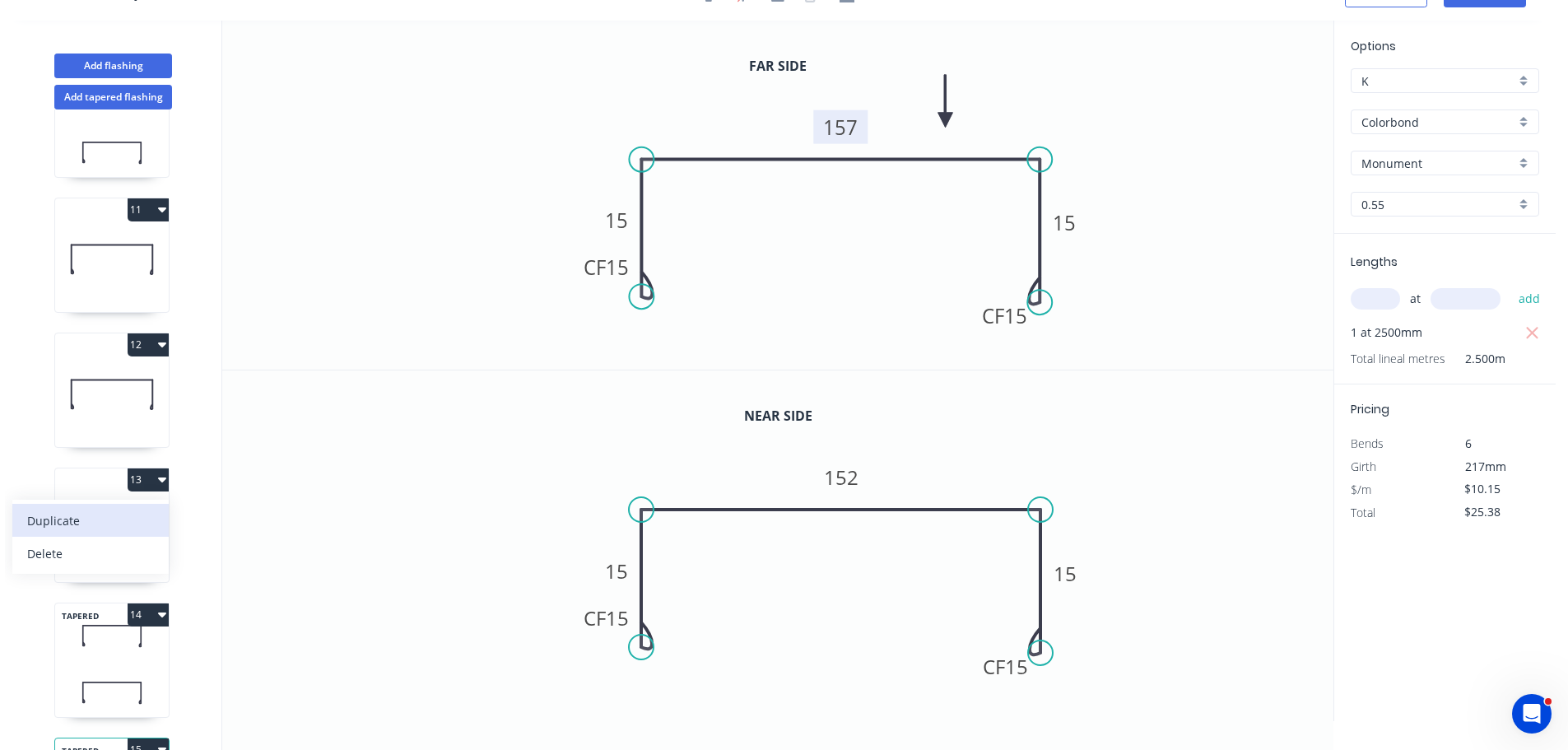
type input "$0.00"
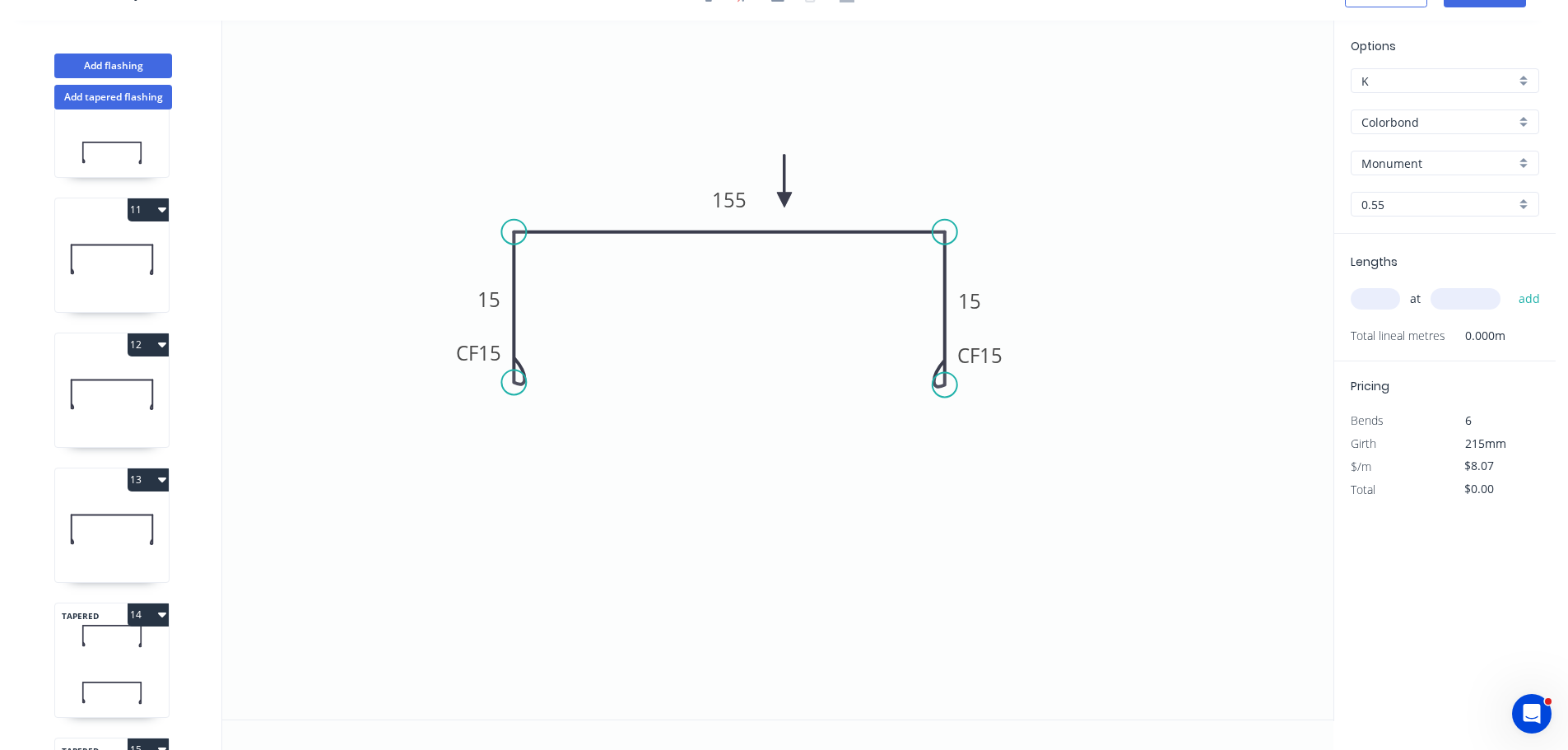
click at [1372, 304] on input "text" at bounding box center [1375, 299] width 49 height 21
type input "1"
type input "2500"
click at [1511, 285] on button "add" at bounding box center [1530, 298] width 39 height 28
type input "$20.18"
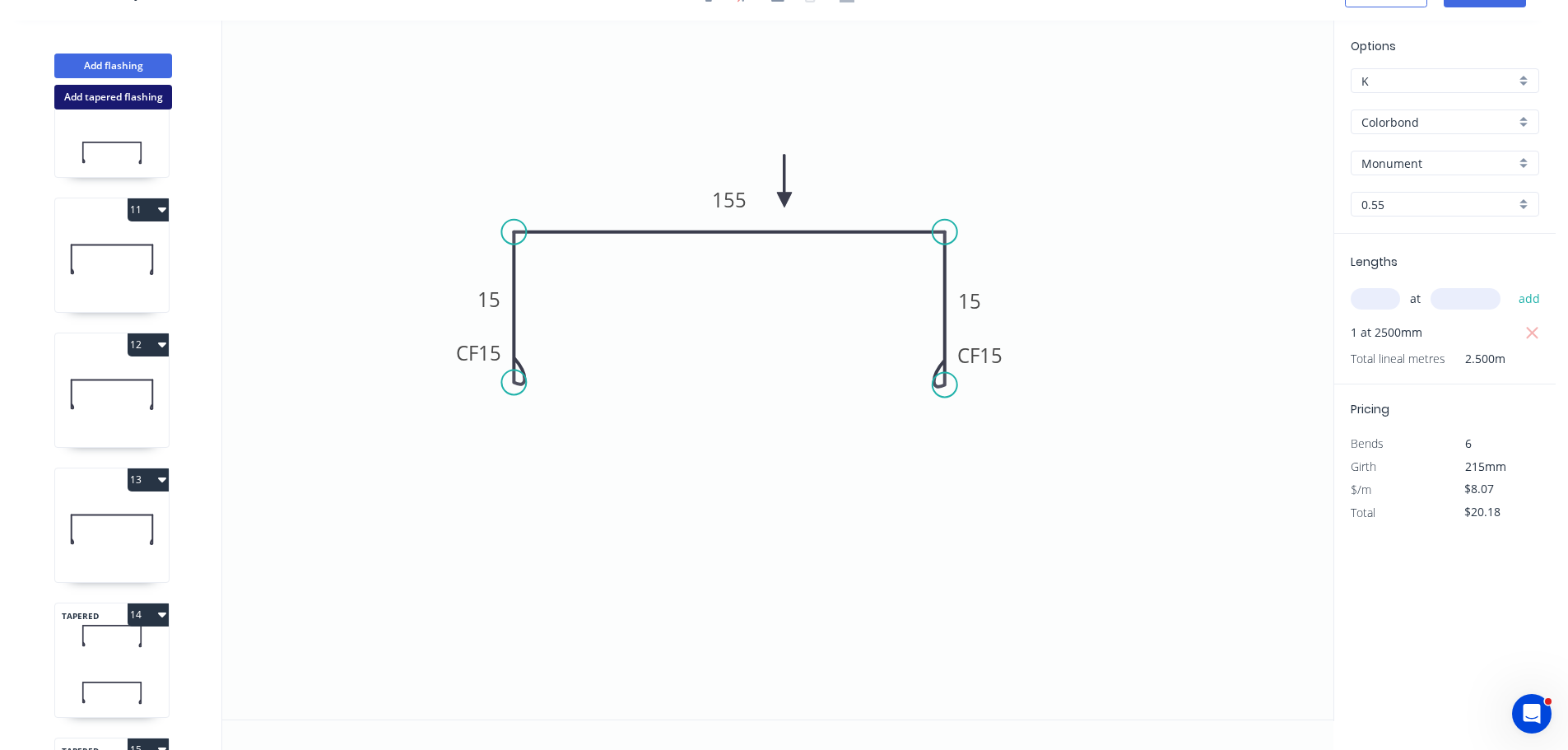
click at [85, 97] on button "Add tapered flashing" at bounding box center [113, 98] width 118 height 25
type input "$0.00"
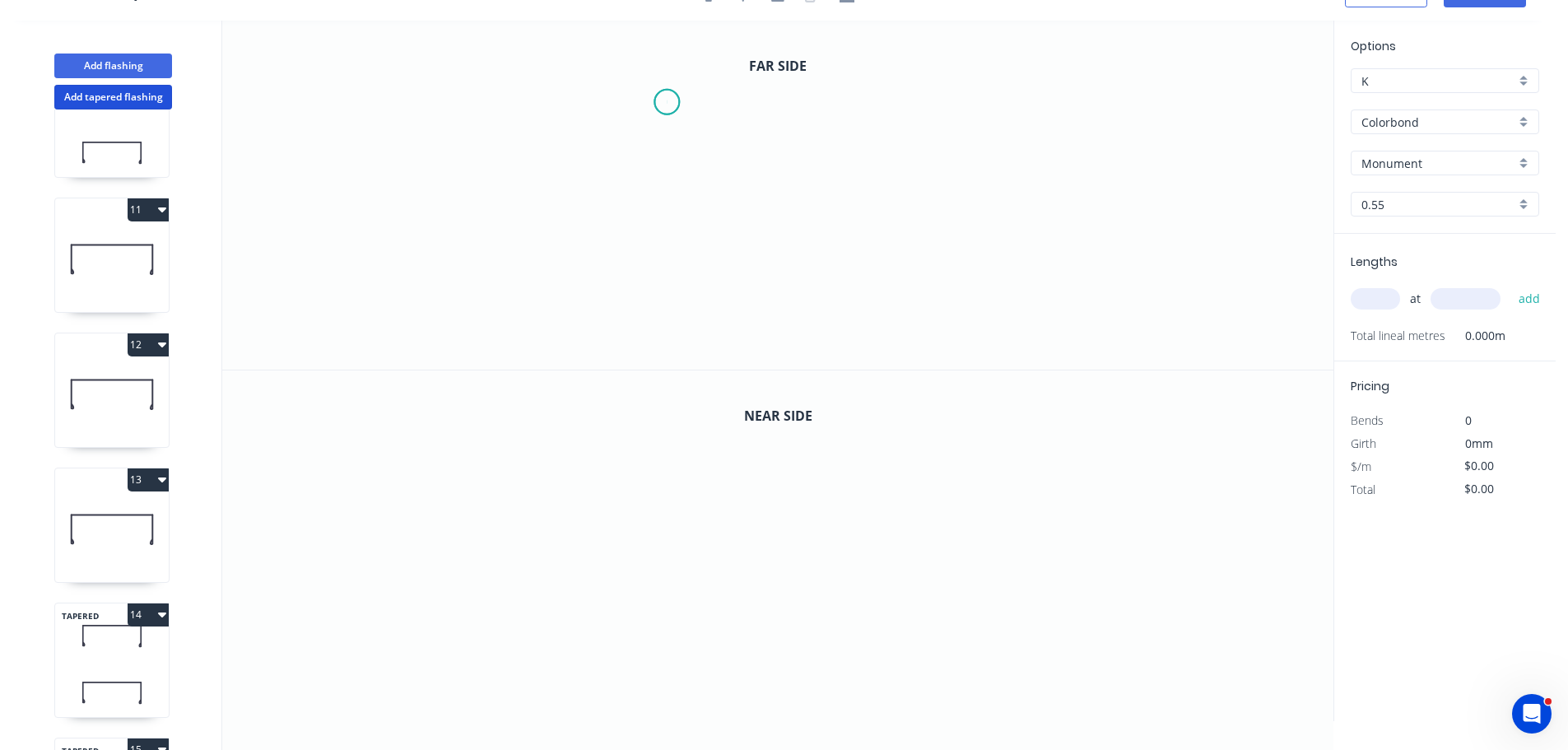
click at [667, 102] on icon "0" at bounding box center [778, 195] width 1111 height 349
click at [604, 104] on icon "0" at bounding box center [778, 195] width 1111 height 349
click at [590, 255] on icon "0 ?" at bounding box center [778, 195] width 1111 height 349
click at [955, 307] on icon "0 ? ? ? º" at bounding box center [778, 195] width 1111 height 349
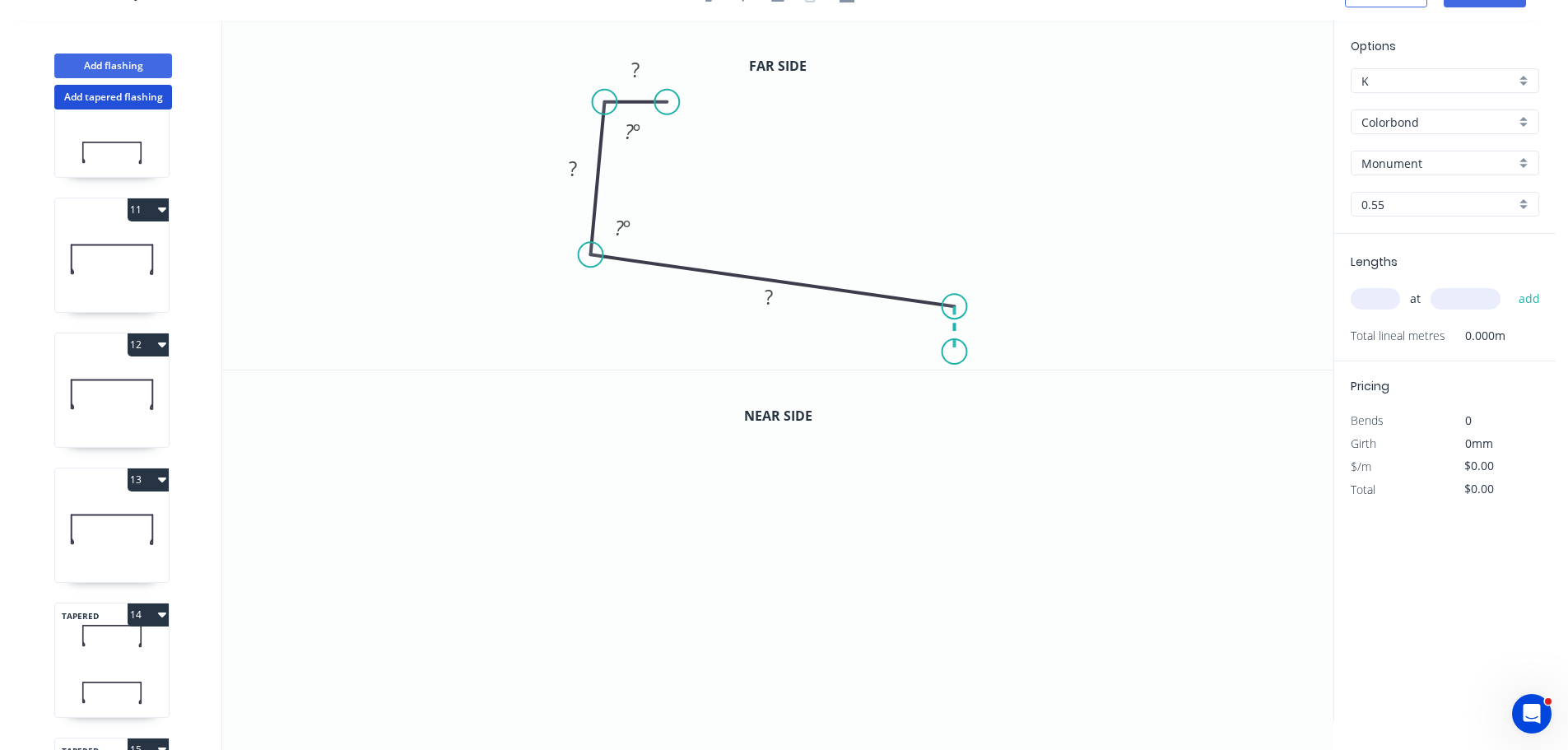
click at [955, 352] on icon "0 ? ? ? ? º ? º" at bounding box center [778, 195] width 1111 height 349
drag, startPoint x: 605, startPoint y: 97, endPoint x: 588, endPoint y: 97, distance: 17.0
click at [588, 97] on circle at bounding box center [591, 103] width 25 height 25
drag, startPoint x: 980, startPoint y: 363, endPoint x: 855, endPoint y: 254, distance: 165.8
click at [980, 362] on div "Hide angle" at bounding box center [1032, 363] width 166 height 34
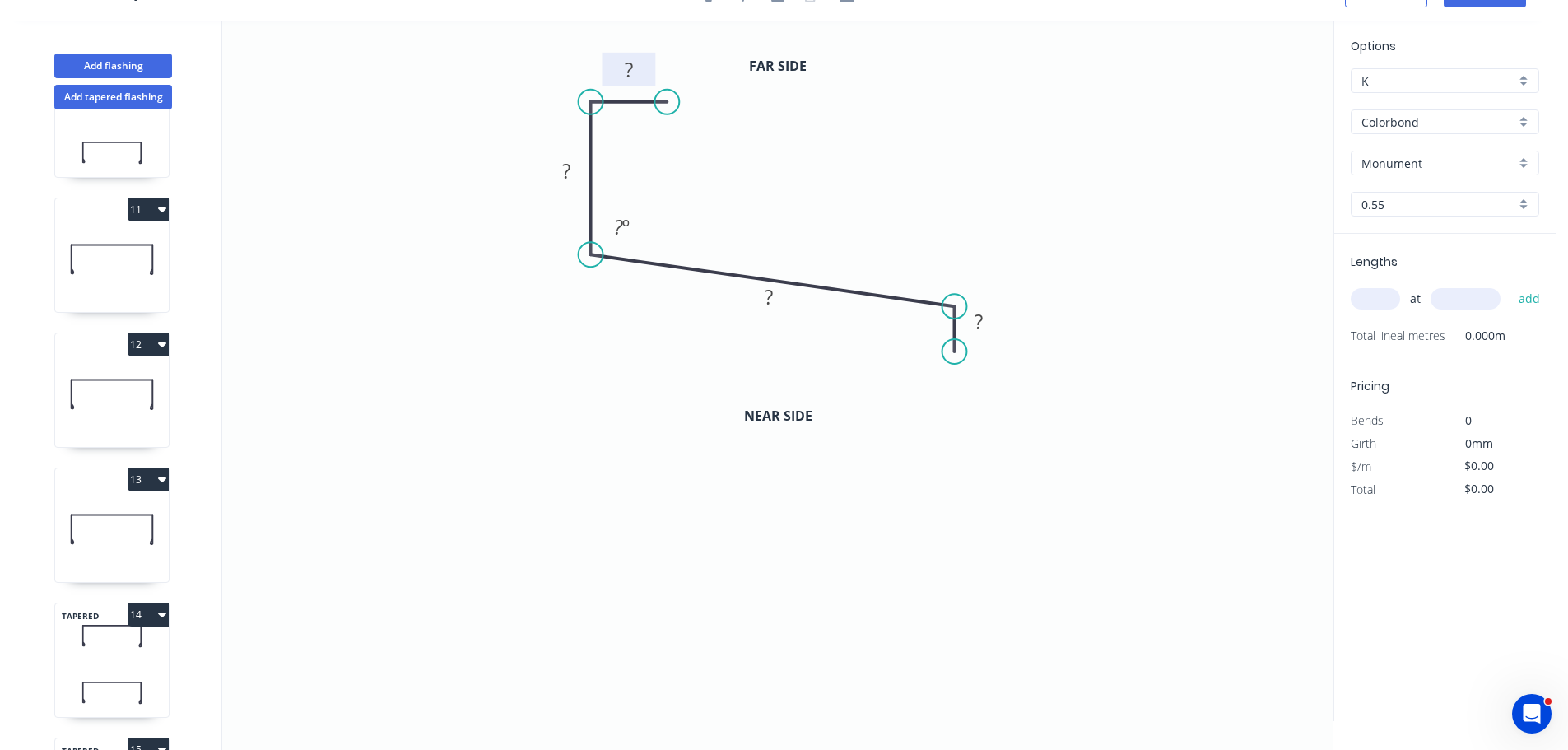
click at [631, 70] on tspan "?" at bounding box center [629, 70] width 9 height 27
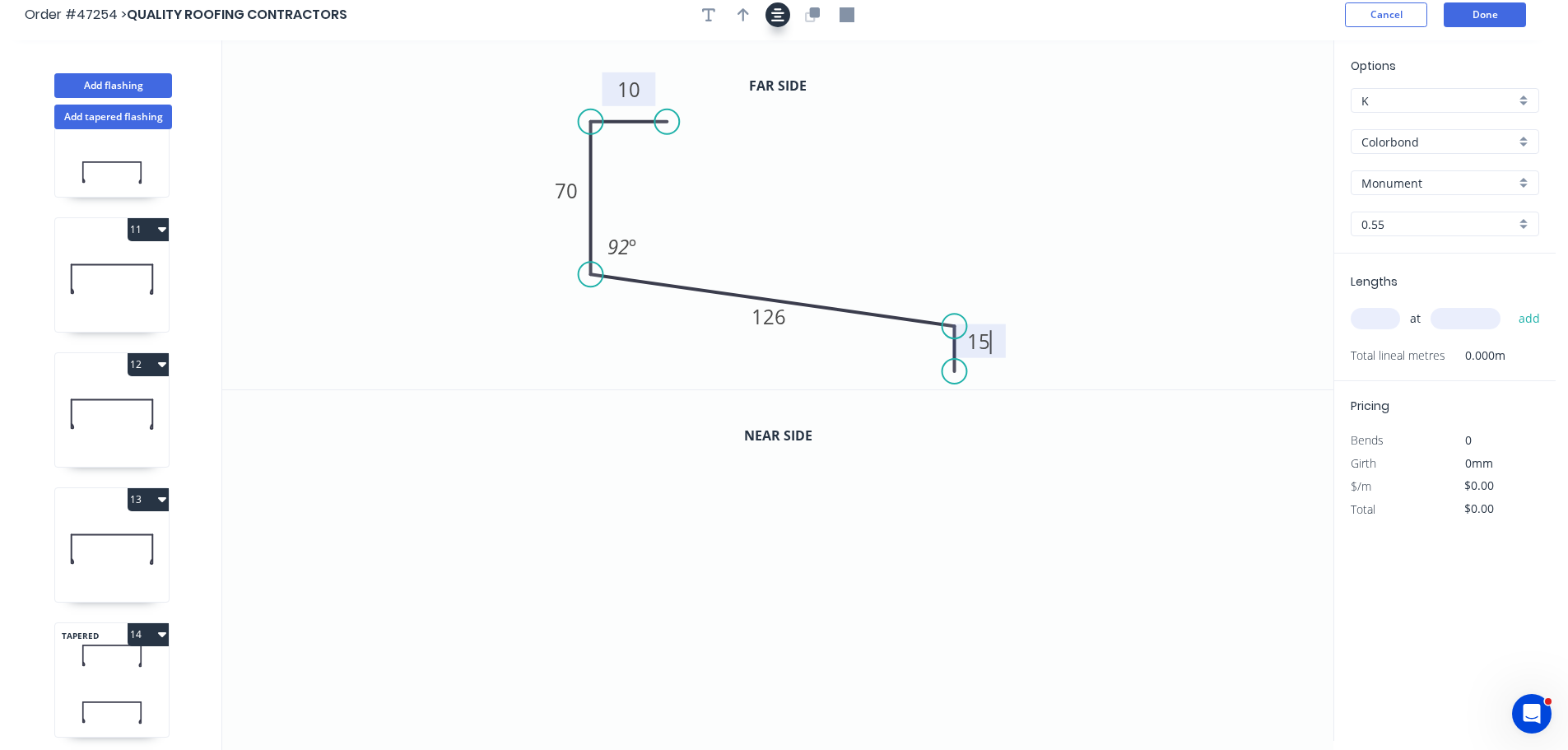
scroll to position [0, 0]
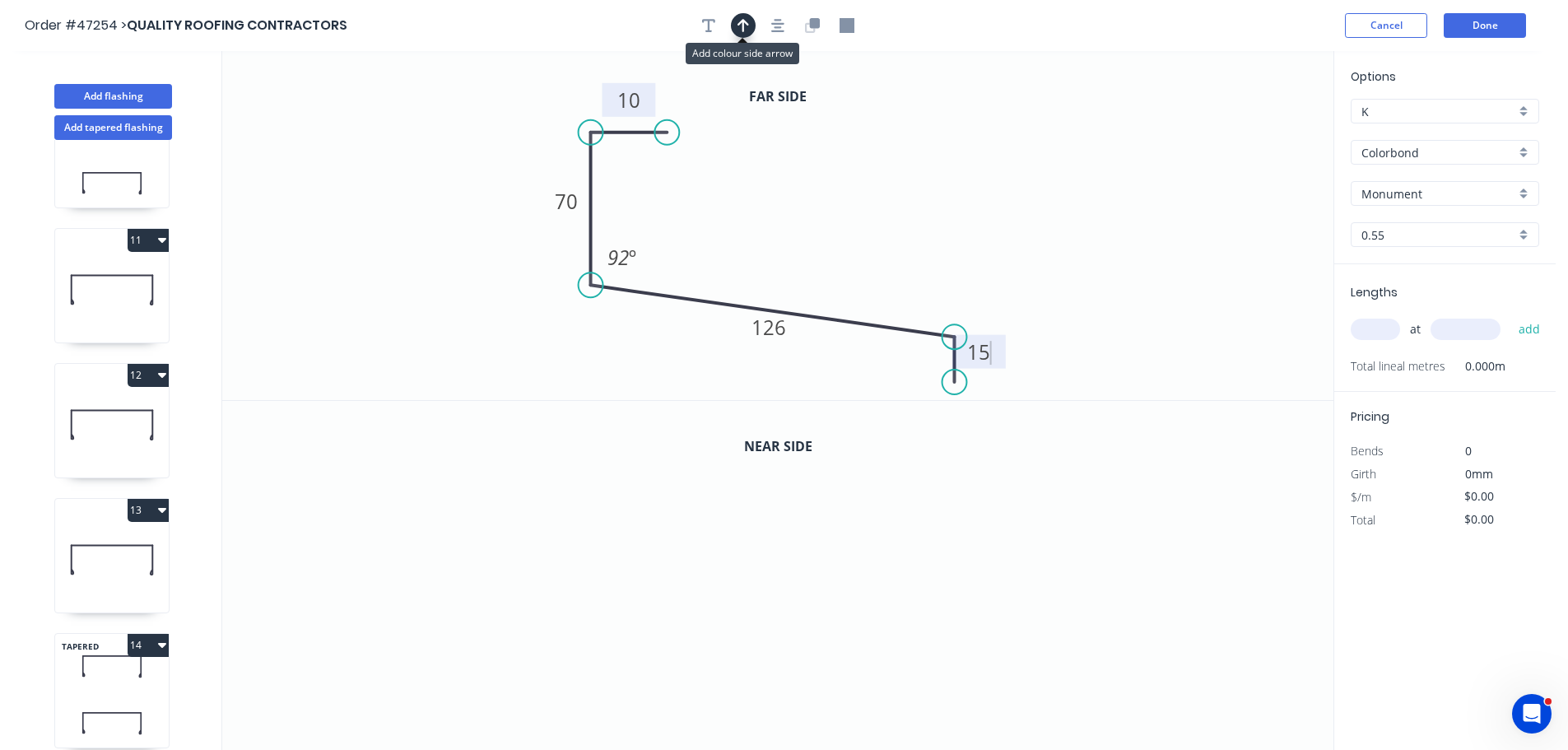
click at [733, 28] on button "button" at bounding box center [743, 26] width 25 height 25
drag, startPoint x: 1204, startPoint y: 140, endPoint x: 778, endPoint y: 252, distance: 440.5
click at [778, 252] on icon at bounding box center [777, 232] width 15 height 52
click at [813, 30] on icon "button" at bounding box center [812, 25] width 15 height 15
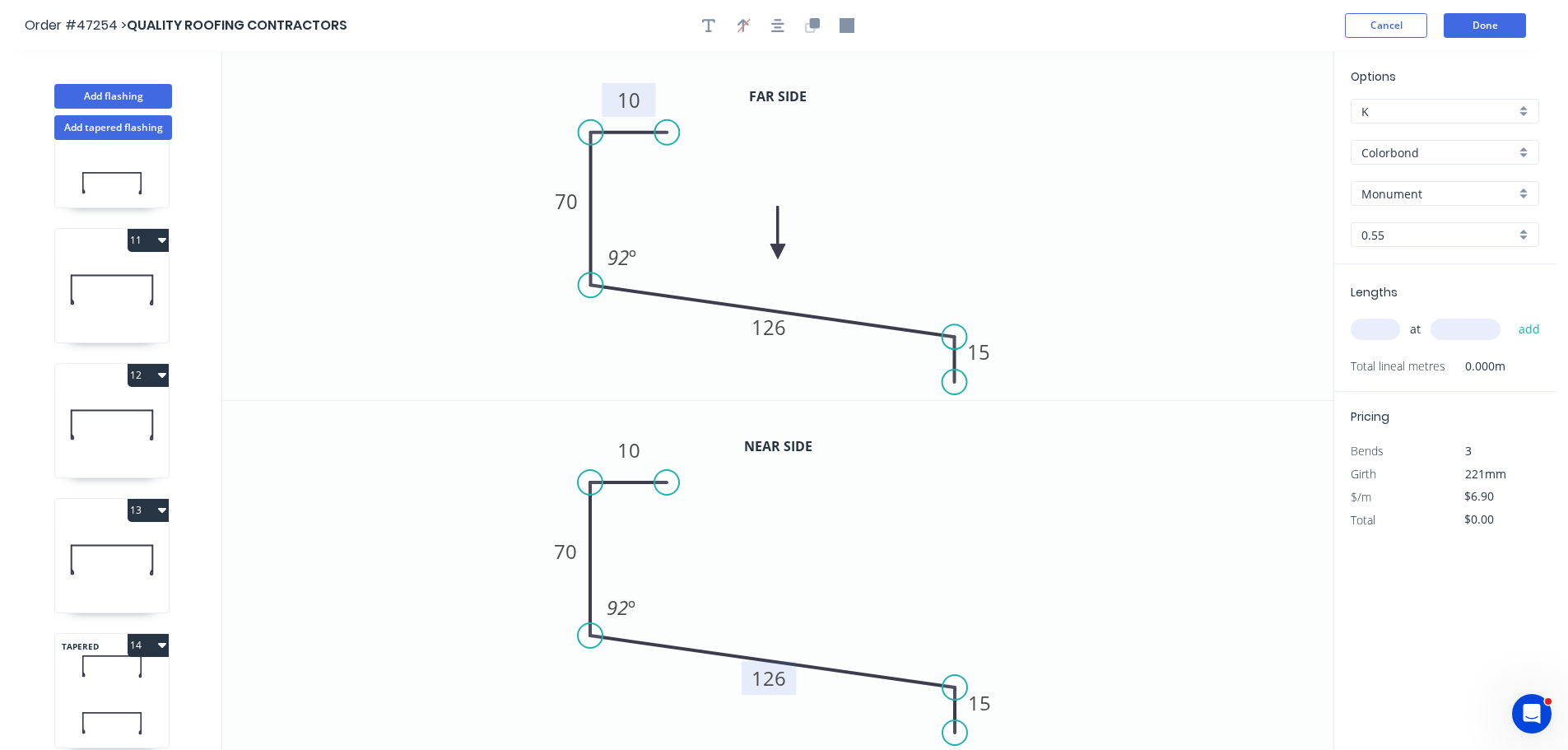
click at [777, 675] on tspan "126" at bounding box center [769, 677] width 35 height 27
click at [1393, 326] on input "text" at bounding box center [1375, 329] width 49 height 21
type input "$8.98"
type input "1"
type input "2800"
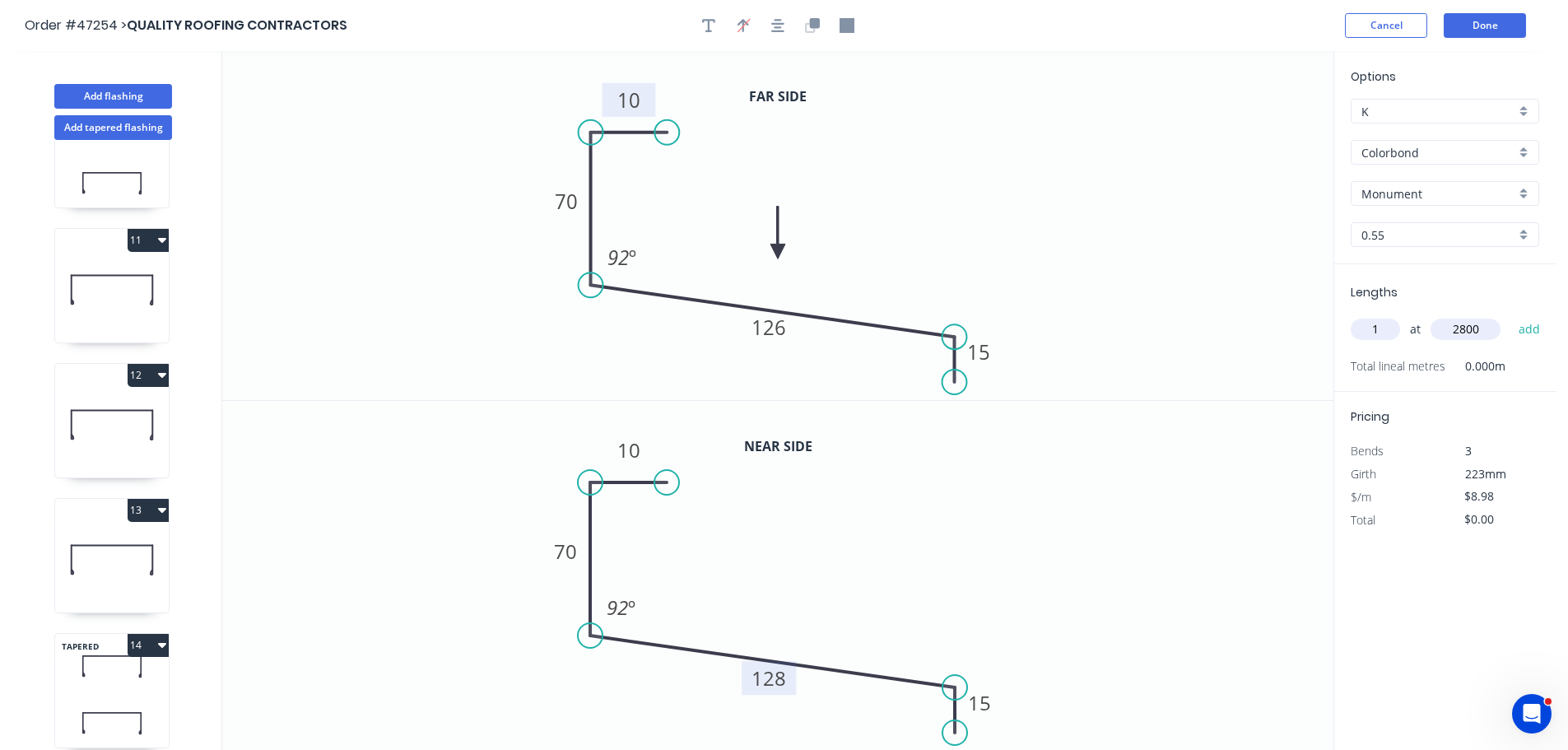
click at [1511, 315] on button "add" at bounding box center [1530, 329] width 39 height 28
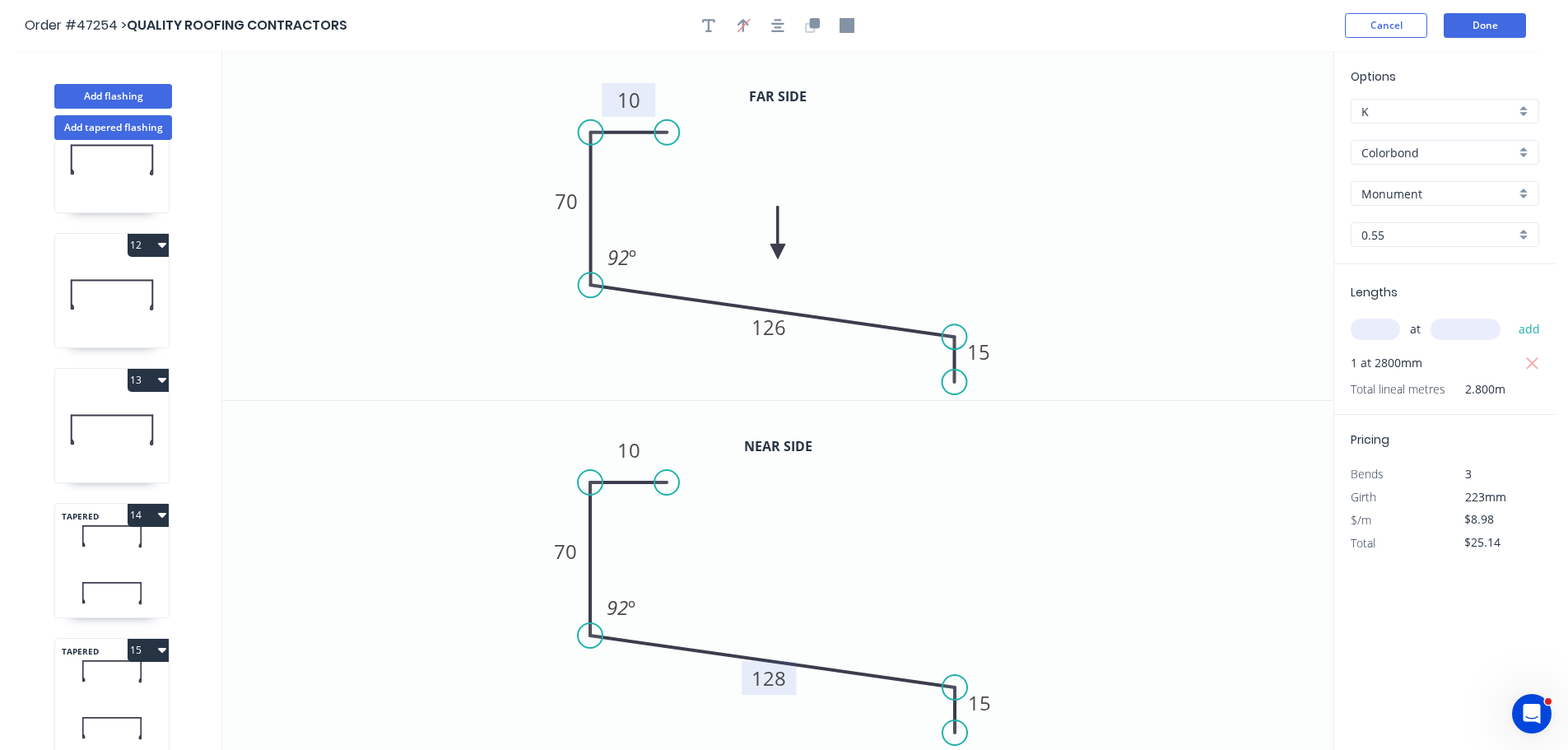
scroll to position [1692, 0]
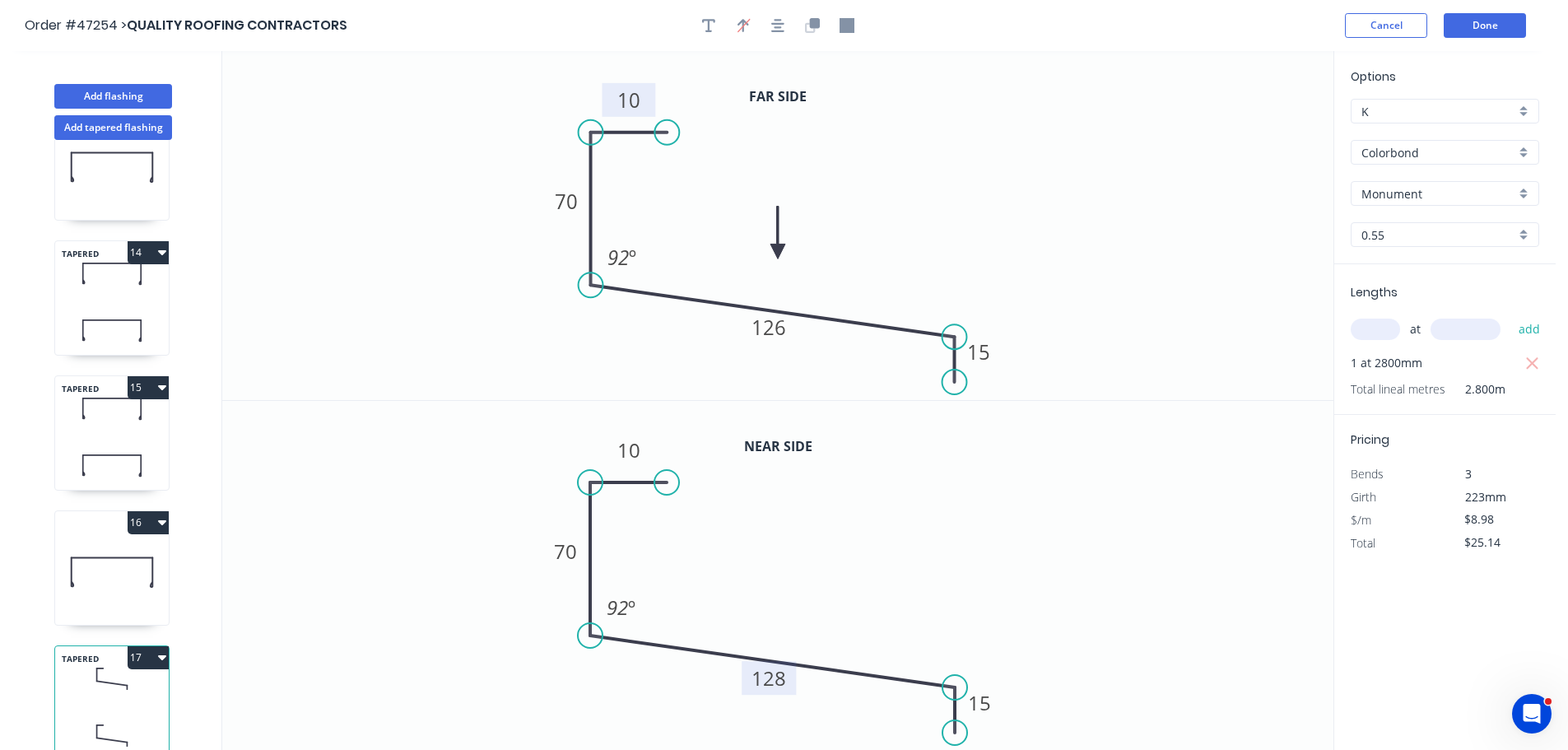
click at [143, 646] on button "17" at bounding box center [148, 658] width 42 height 23
click at [75, 689] on div "Duplicate" at bounding box center [90, 698] width 127 height 24
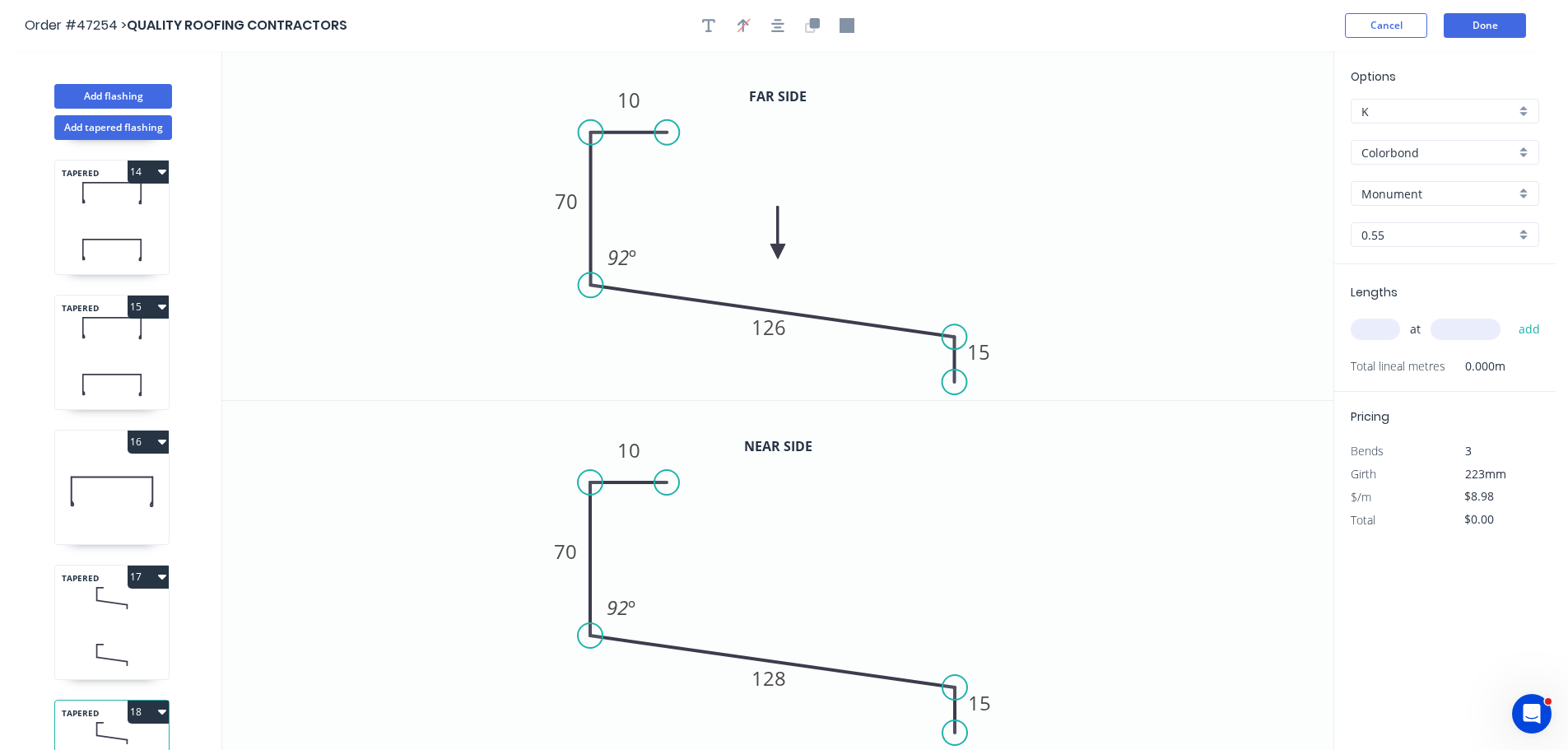
scroll to position [1826, 0]
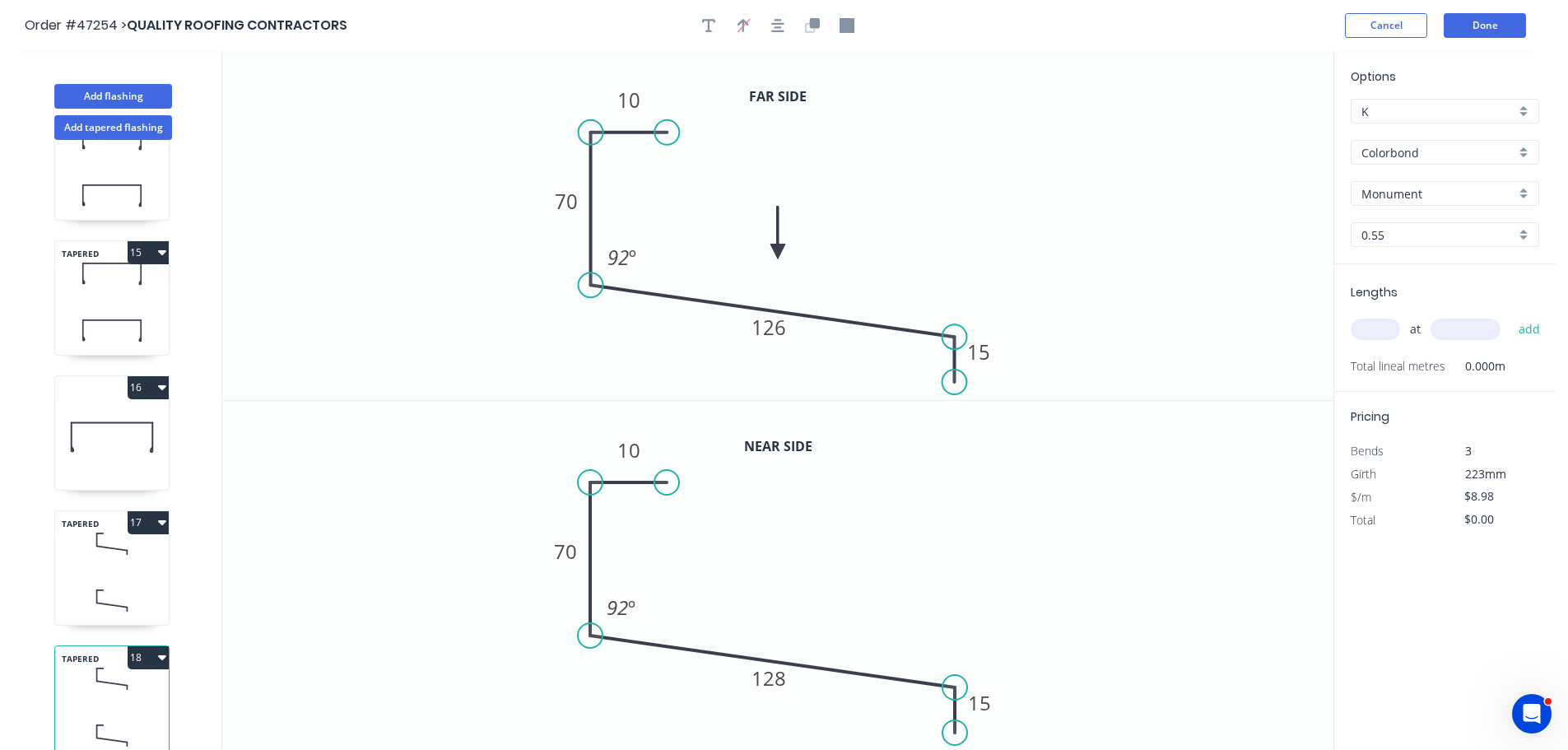
click at [140, 646] on button "18" at bounding box center [148, 658] width 42 height 23
click at [61, 719] on div "Delete" at bounding box center [90, 731] width 127 height 24
type input "$25.14"
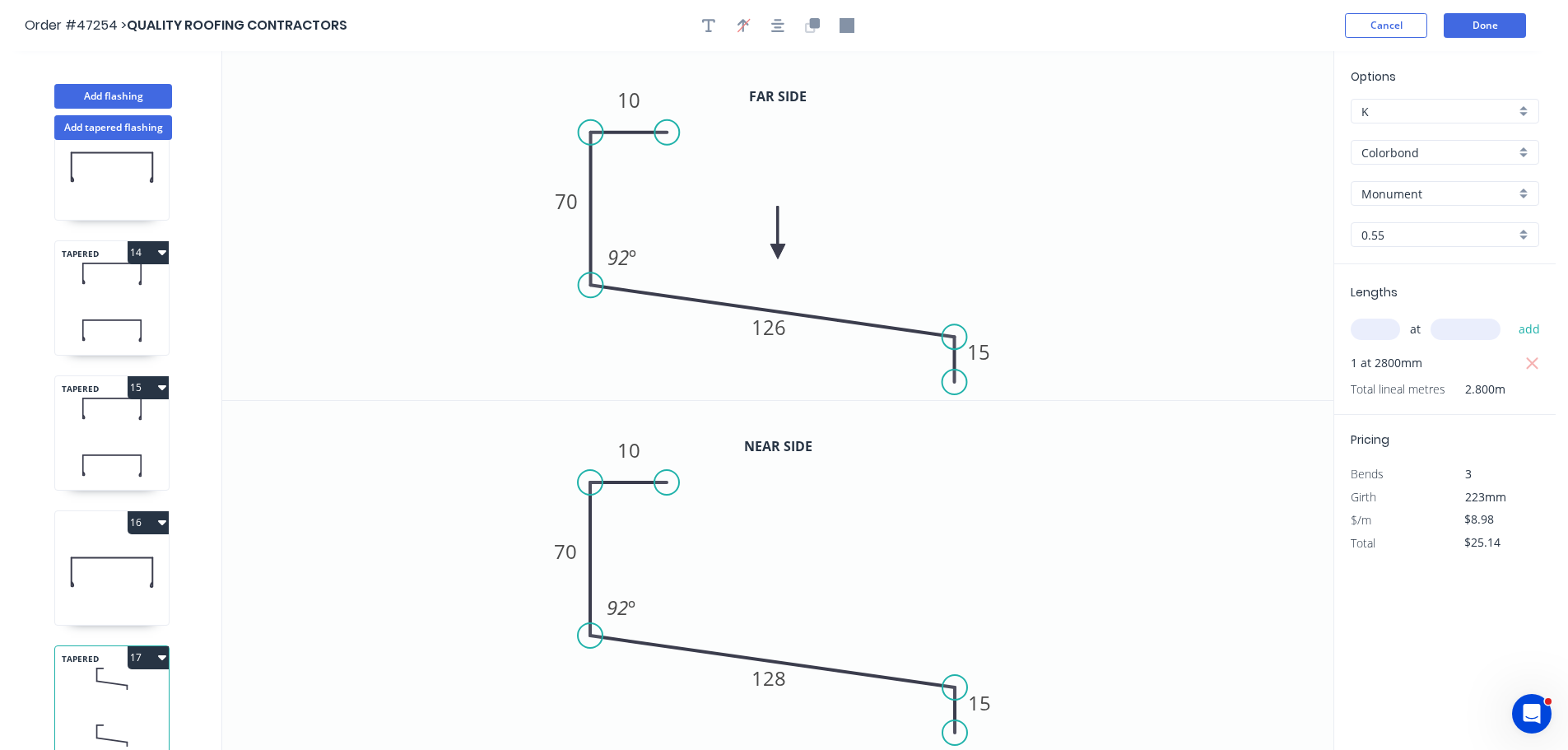
scroll to position [1692, 0]
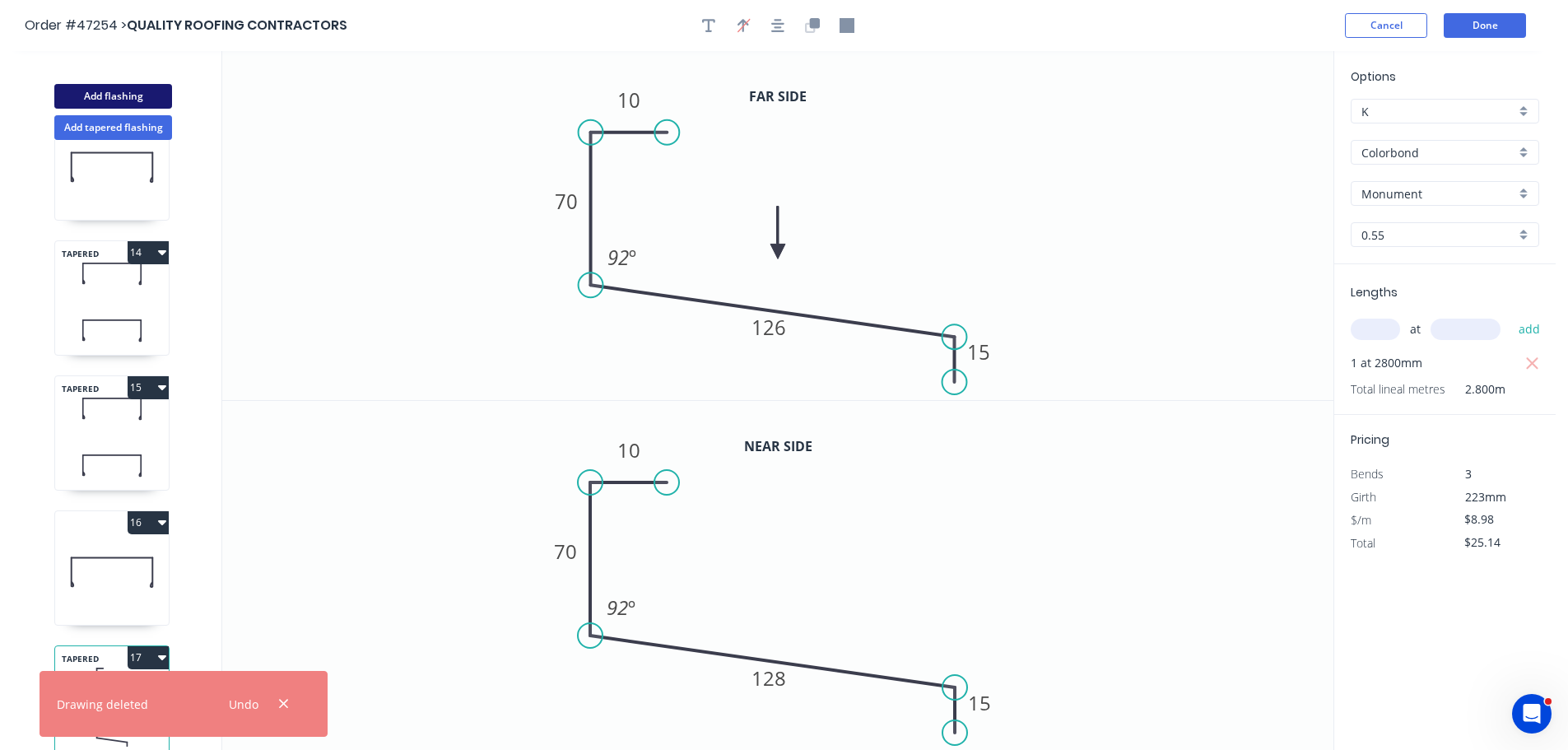
click at [121, 100] on button "Add flashing" at bounding box center [113, 97] width 118 height 25
type input "$0.00"
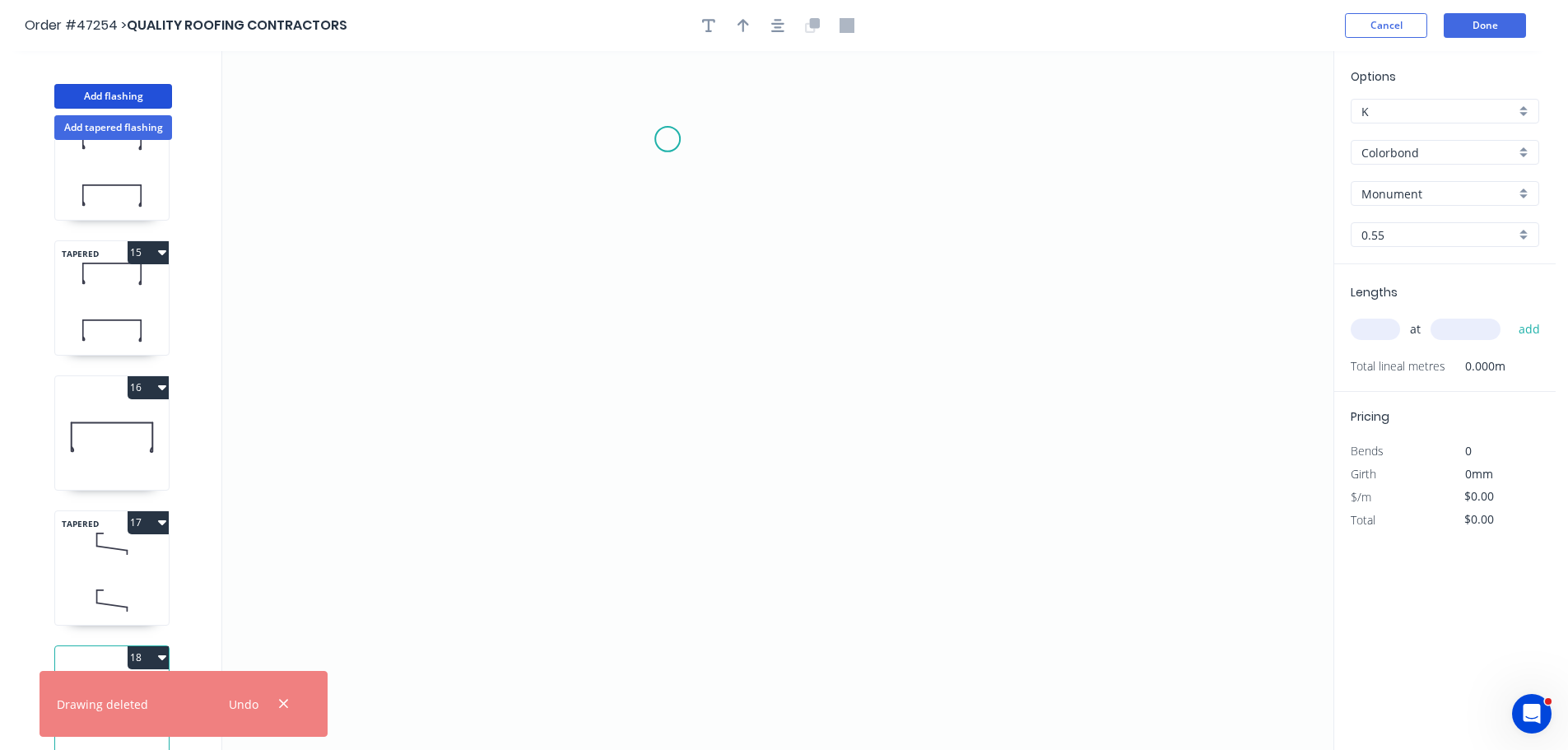
click at [668, 139] on icon "0" at bounding box center [778, 401] width 1111 height 699
click at [590, 138] on icon "0" at bounding box center [778, 401] width 1111 height 699
click at [599, 356] on icon "0 ?" at bounding box center [778, 401] width 1111 height 699
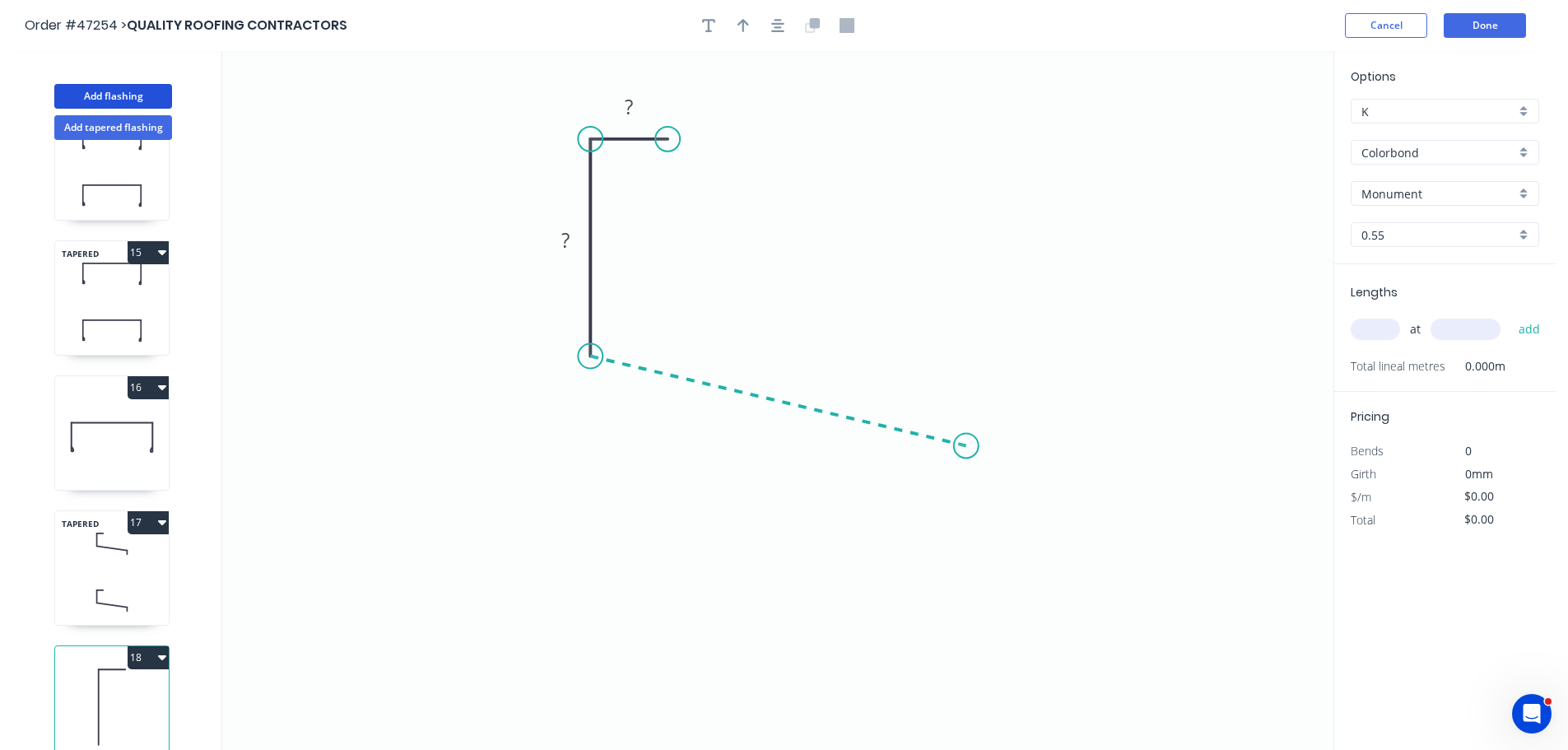
click at [967, 446] on icon "0 ? ?" at bounding box center [778, 401] width 1111 height 699
click at [971, 530] on icon "0 ? ? ? ? º" at bounding box center [778, 401] width 1111 height 699
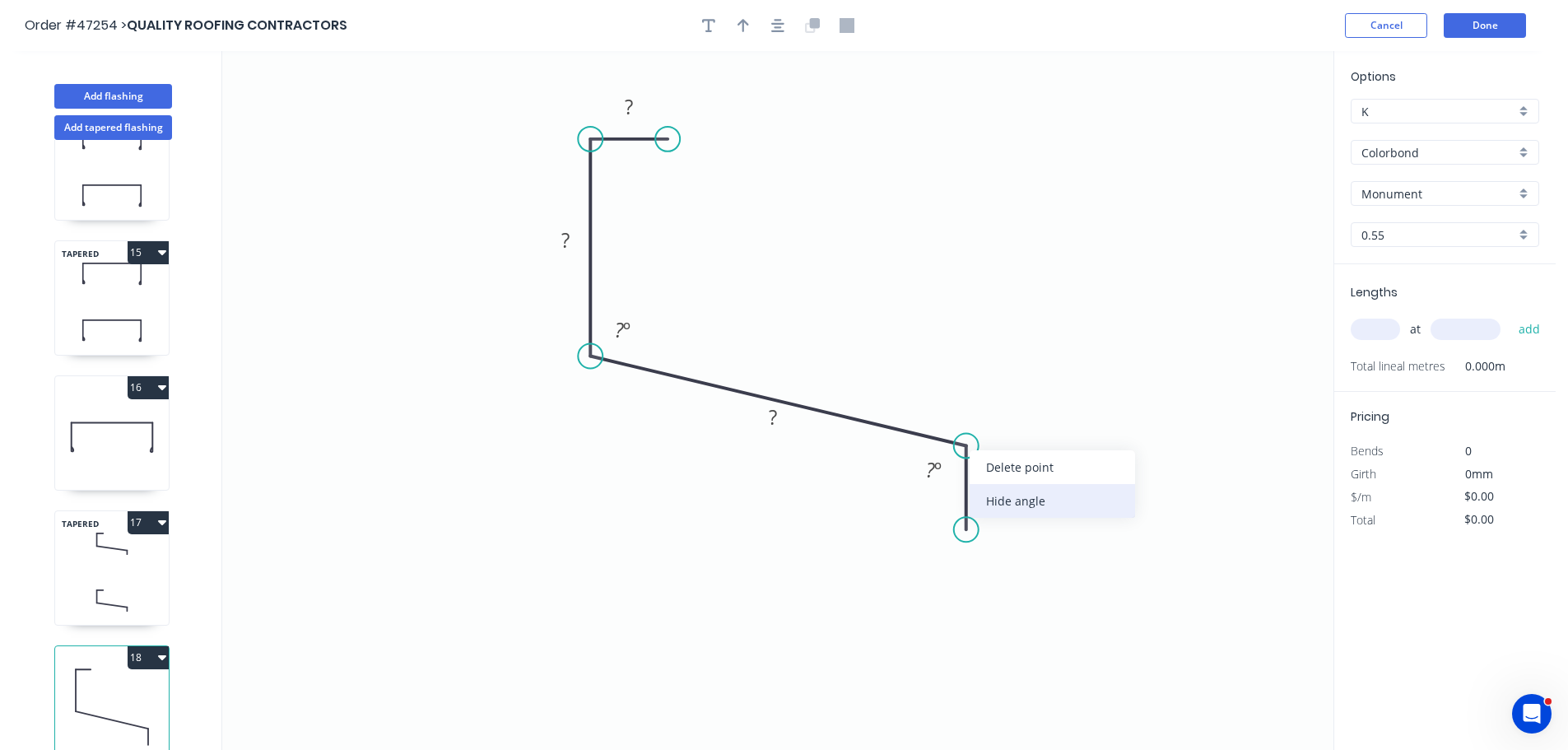
click at [982, 495] on div "Hide angle" at bounding box center [1052, 500] width 166 height 34
click at [629, 105] on tspan "?" at bounding box center [629, 106] width 9 height 27
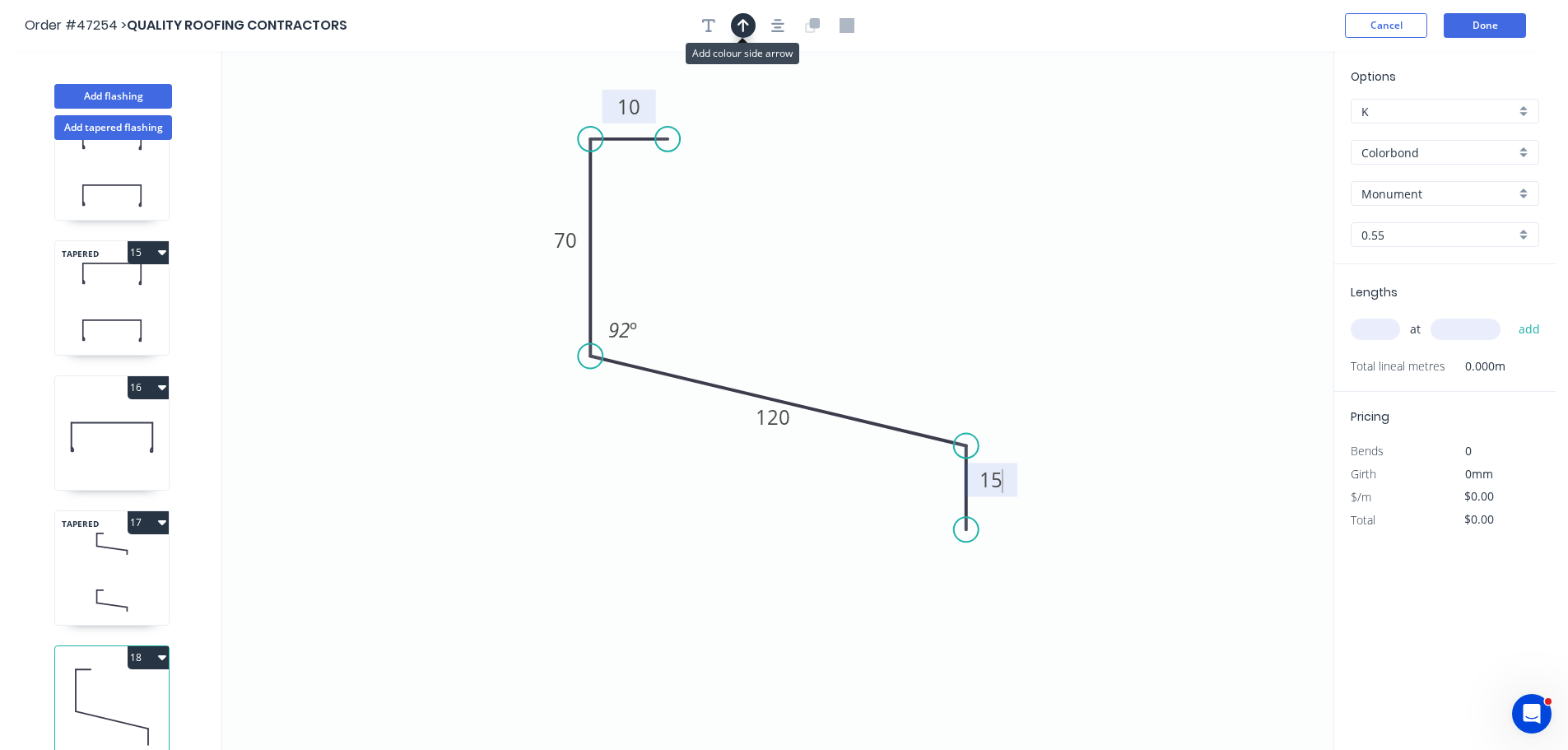
click at [746, 27] on icon "button" at bounding box center [743, 25] width 12 height 15
type input "$6.90"
drag, startPoint x: 1249, startPoint y: 132, endPoint x: 794, endPoint y: 369, distance: 513.0
click at [794, 369] on icon at bounding box center [793, 349] width 15 height 52
click at [1378, 334] on input "text" at bounding box center [1375, 329] width 49 height 21
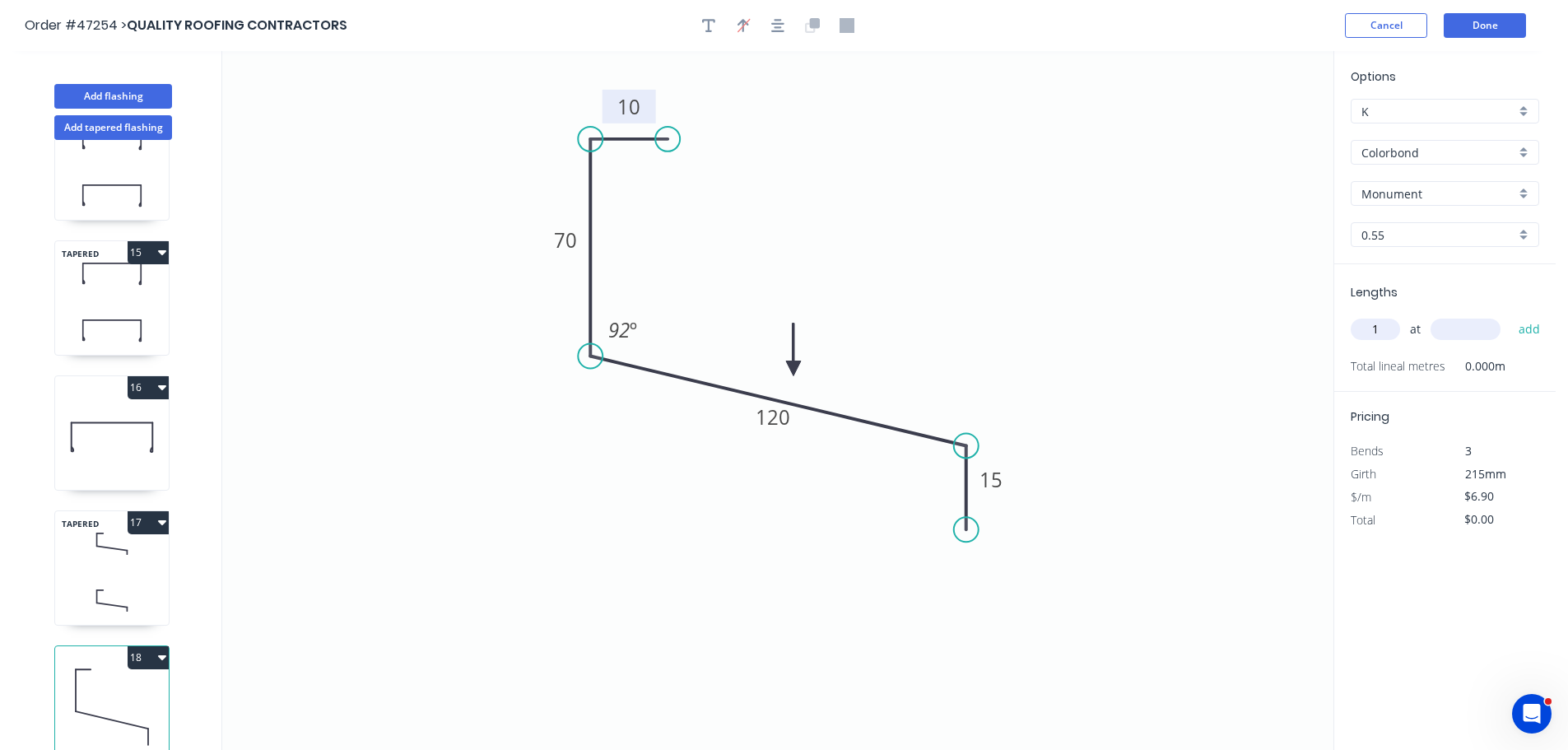
type input "1"
type input "3000"
click at [1511, 315] on button "add" at bounding box center [1530, 329] width 39 height 28
type input "$20.70"
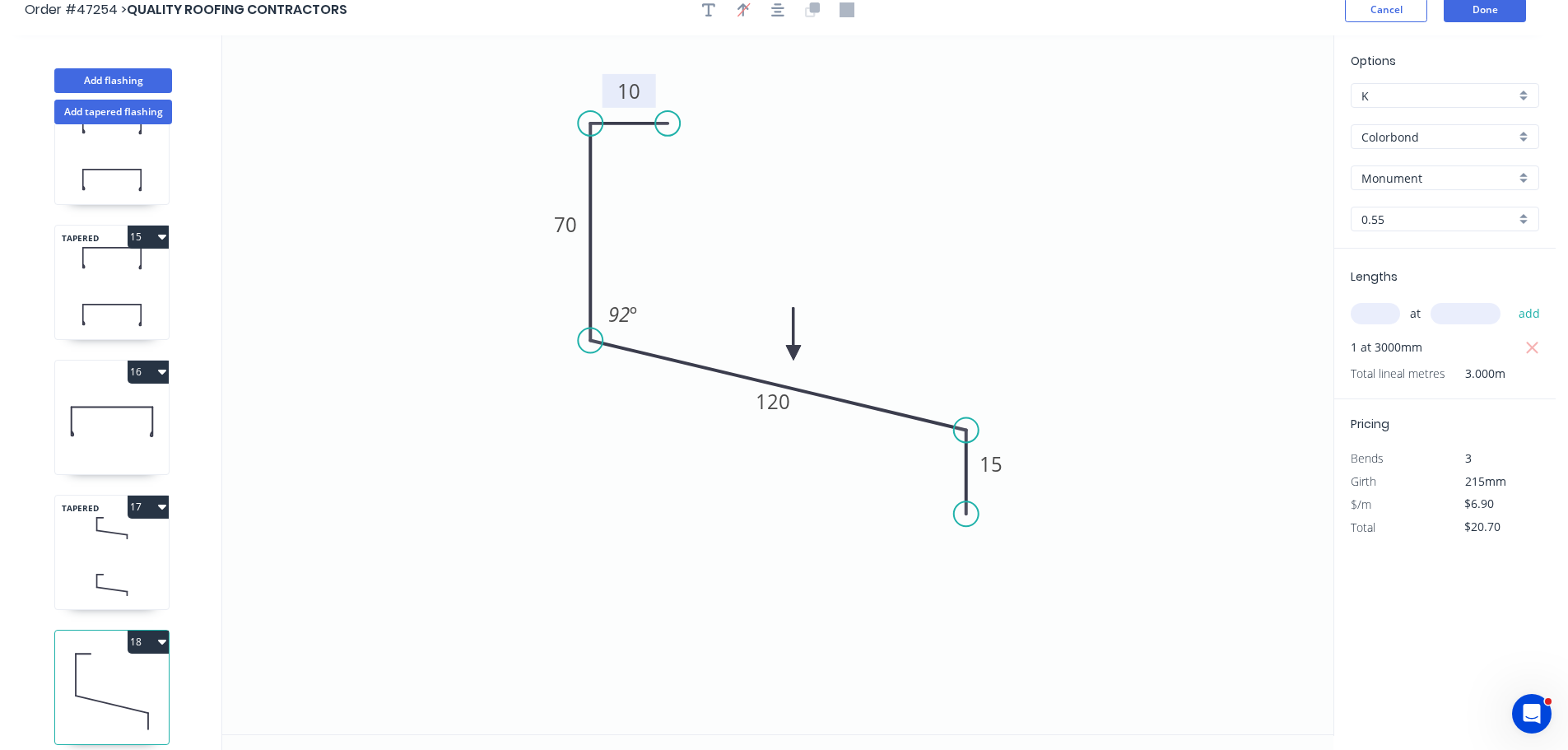
scroll to position [30, 0]
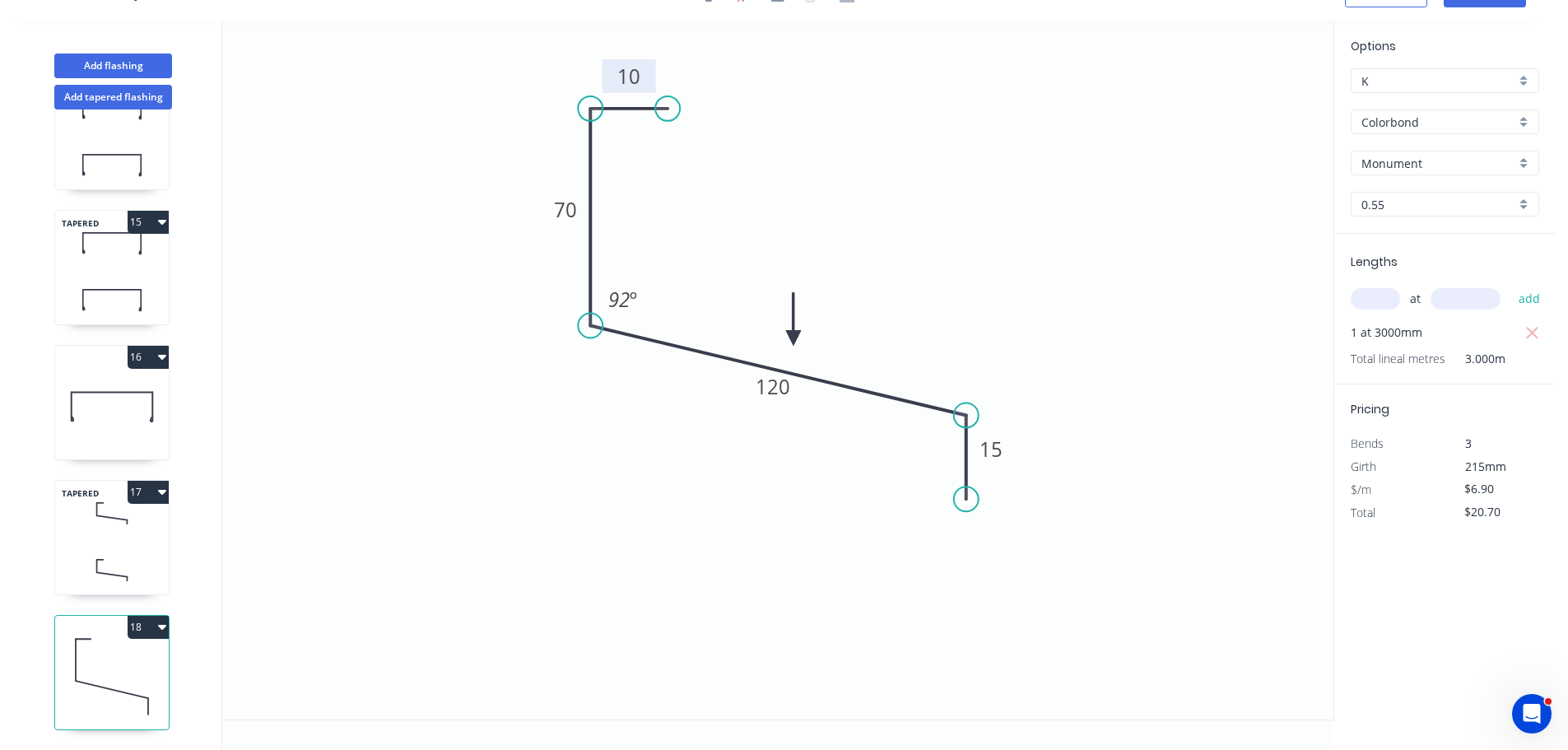
click at [163, 485] on icon "button" at bounding box center [162, 492] width 9 height 14
click at [101, 521] on div "Duplicate" at bounding box center [90, 532] width 127 height 24
type input "$8.98"
type input "$0.00"
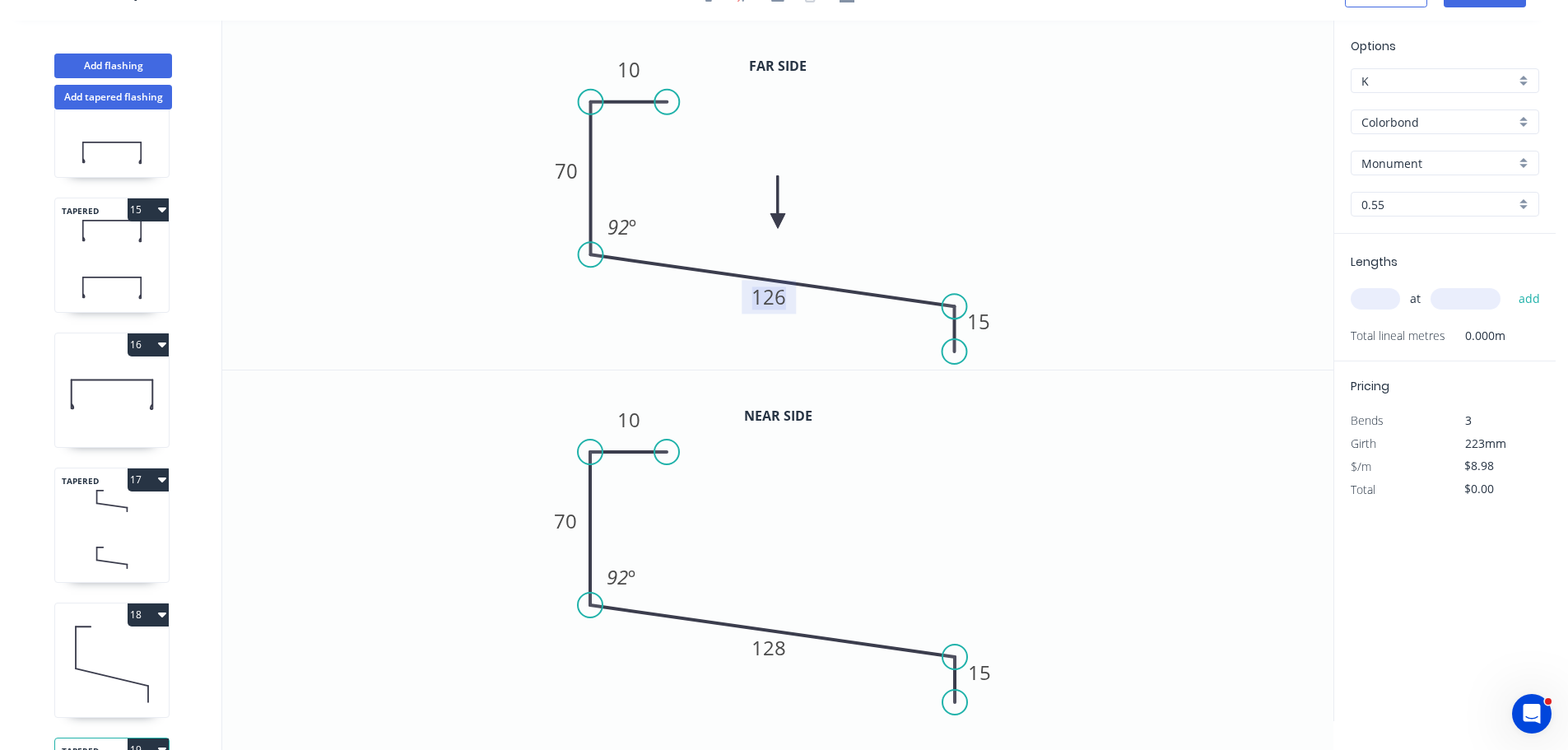
click at [775, 300] on tspan "126" at bounding box center [769, 297] width 35 height 27
click at [779, 647] on tspan "128" at bounding box center [769, 647] width 35 height 27
click at [1364, 303] on input "text" at bounding box center [1375, 299] width 49 height 21
type input "1"
type input "3000"
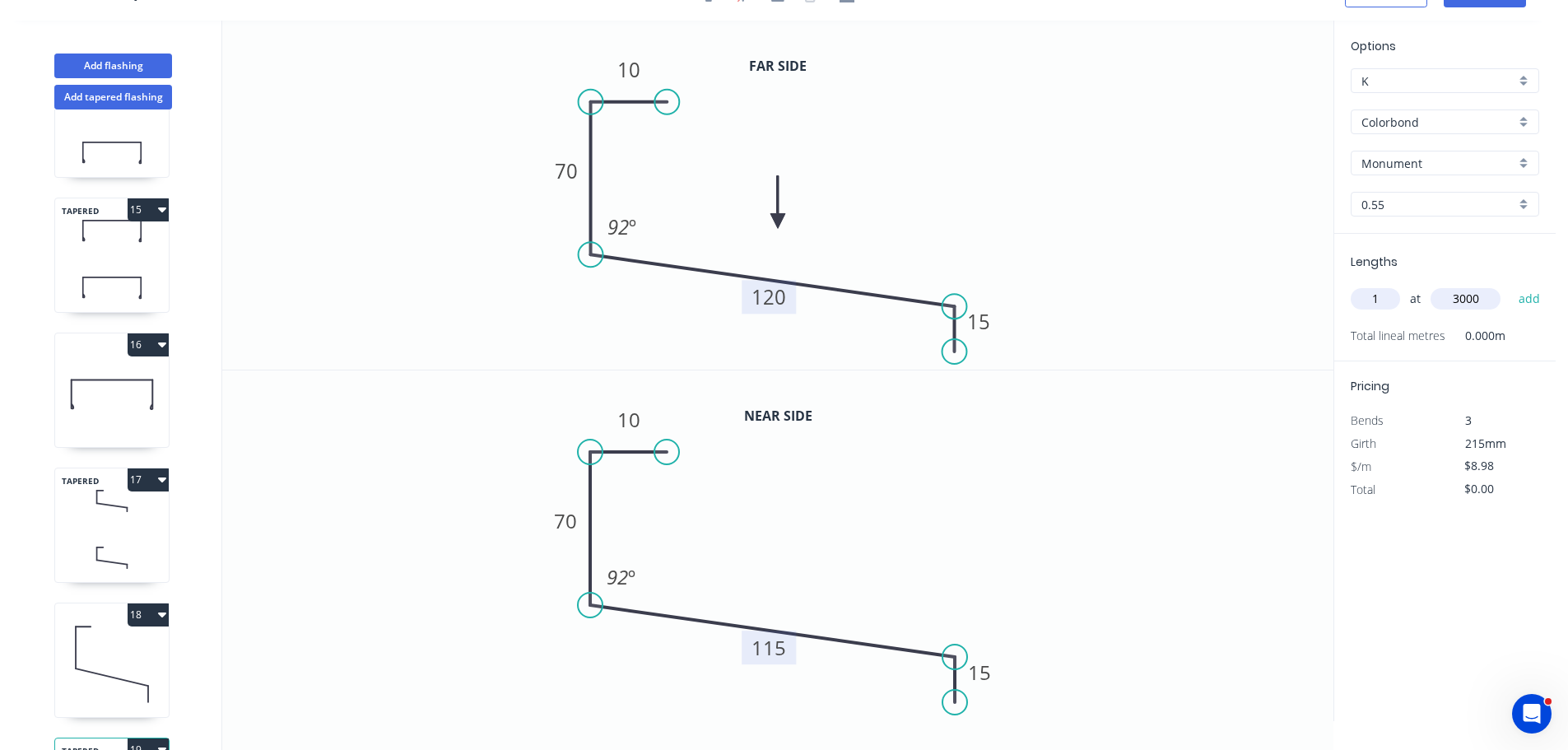
click at [1511, 285] on button "add" at bounding box center [1530, 298] width 39 height 28
type input "$26.94"
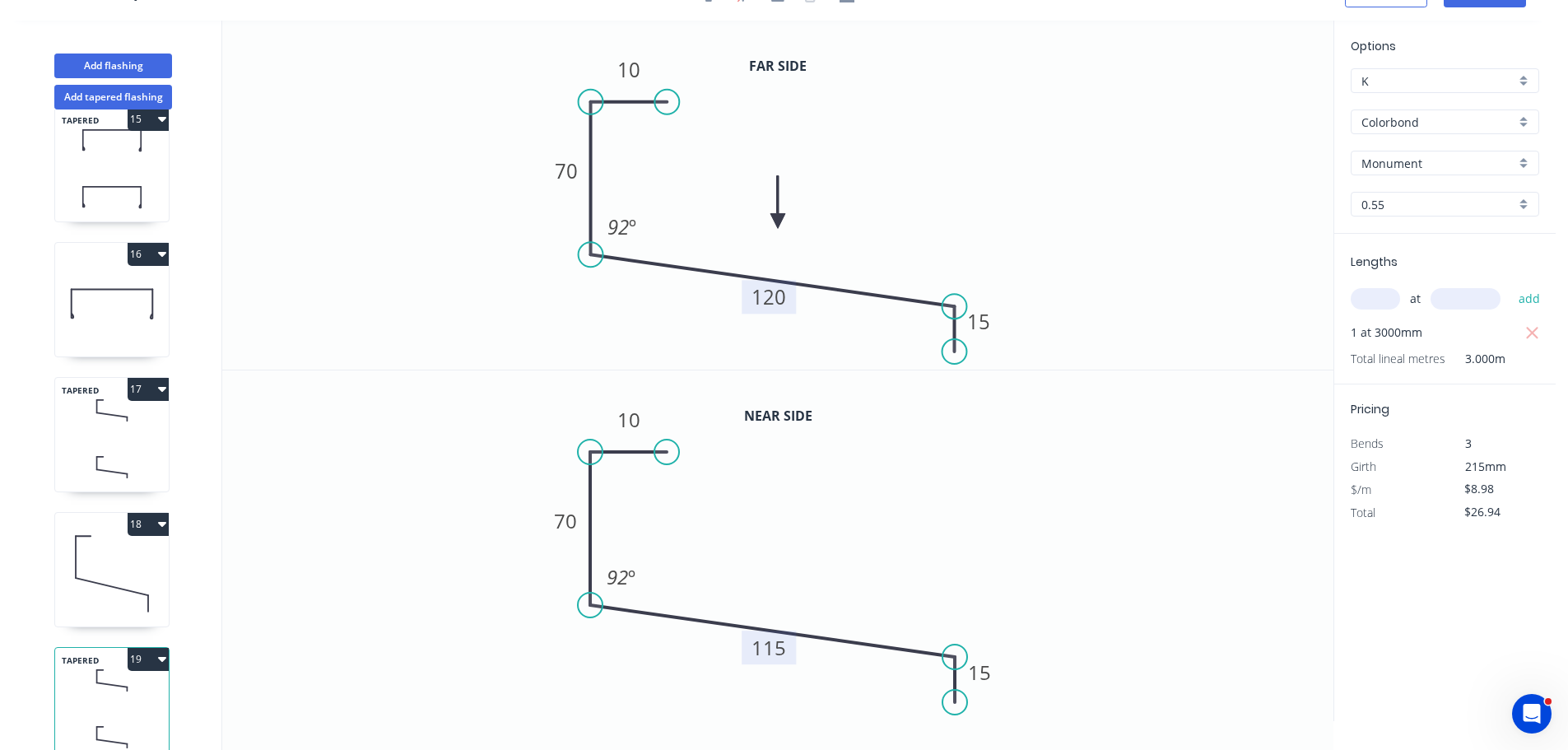
scroll to position [1962, 0]
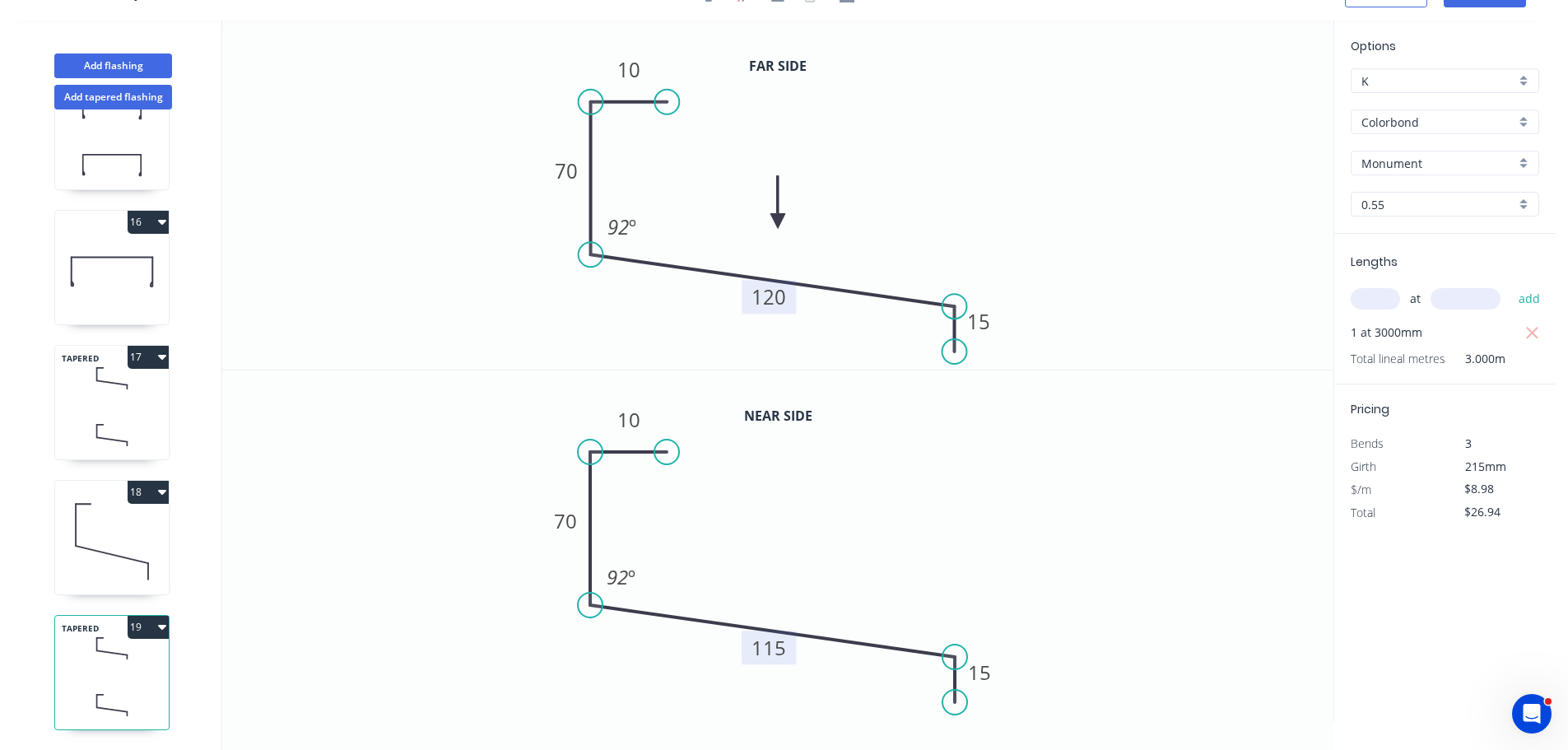
click at [137, 484] on button "18" at bounding box center [148, 493] width 42 height 23
click at [76, 521] on div "Duplicate" at bounding box center [90, 532] width 127 height 24
type input "$6.90"
type input "$0.00"
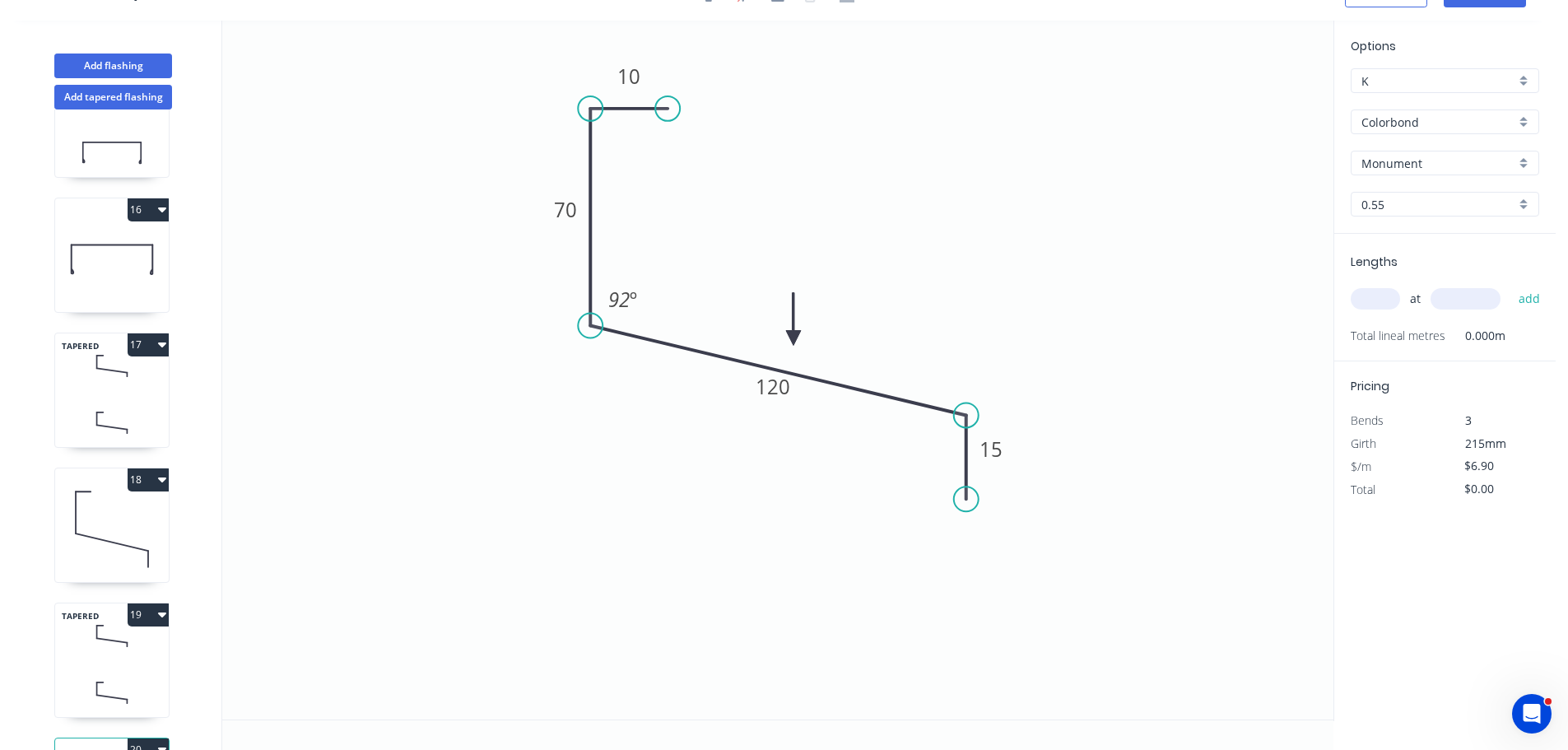
click at [1370, 303] on input "text" at bounding box center [1375, 299] width 49 height 21
type input "1"
type input "2800"
click at [1511, 285] on button "add" at bounding box center [1530, 298] width 39 height 28
type input "$19.32"
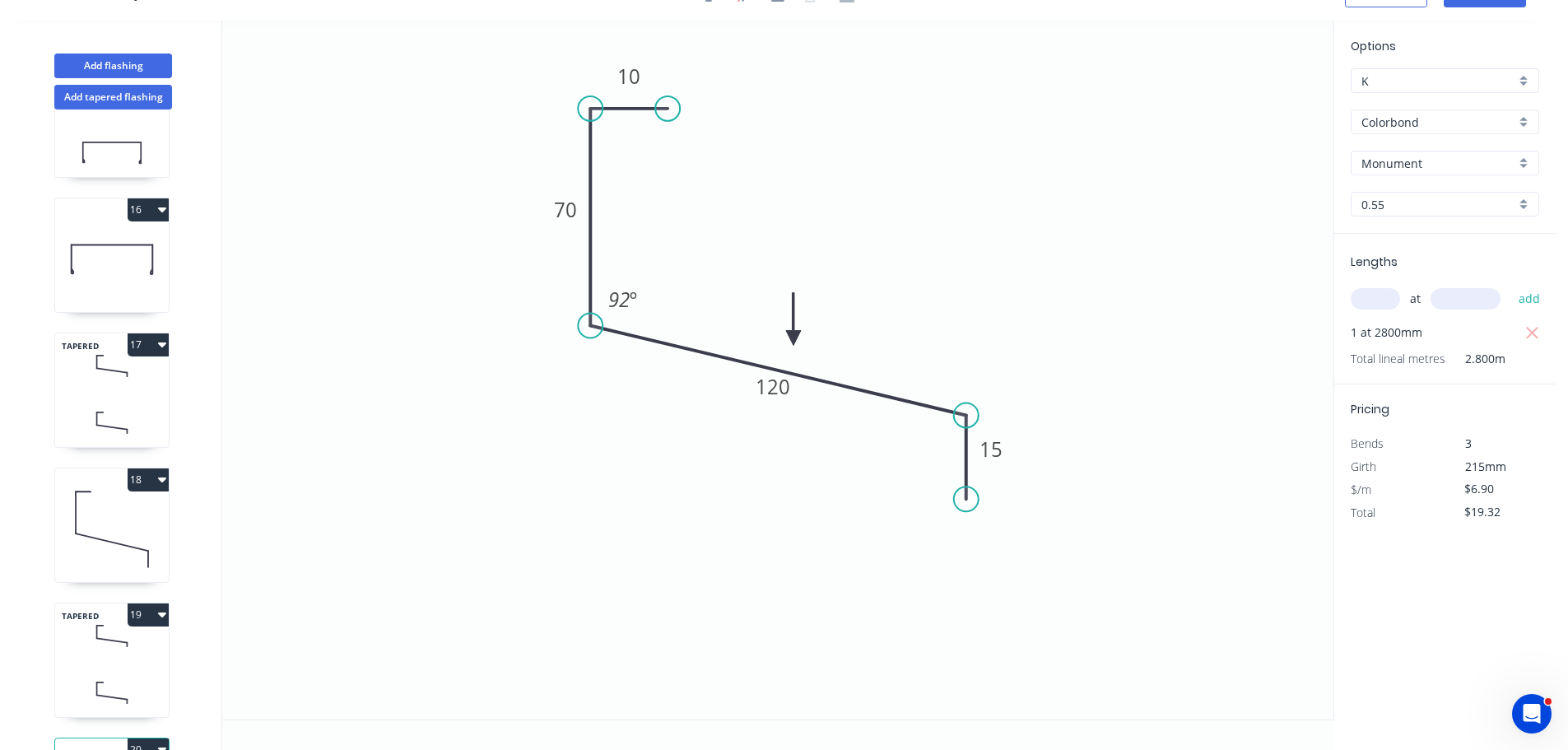
scroll to position [2096, 0]
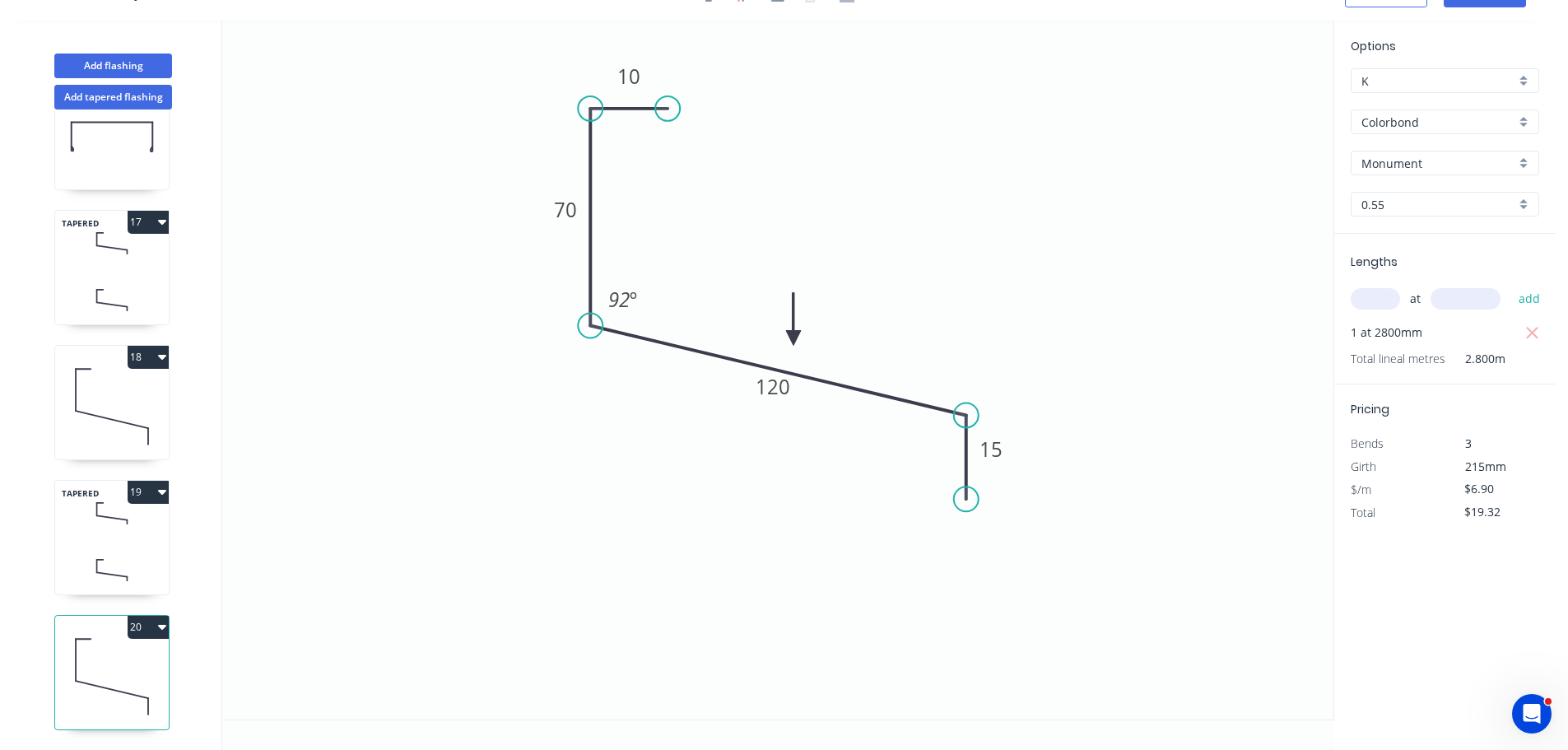
click at [133, 481] on button "19" at bounding box center [148, 493] width 42 height 23
click at [75, 521] on div "Duplicate" at bounding box center [90, 532] width 127 height 24
type input "$8.98"
type input "$0.00"
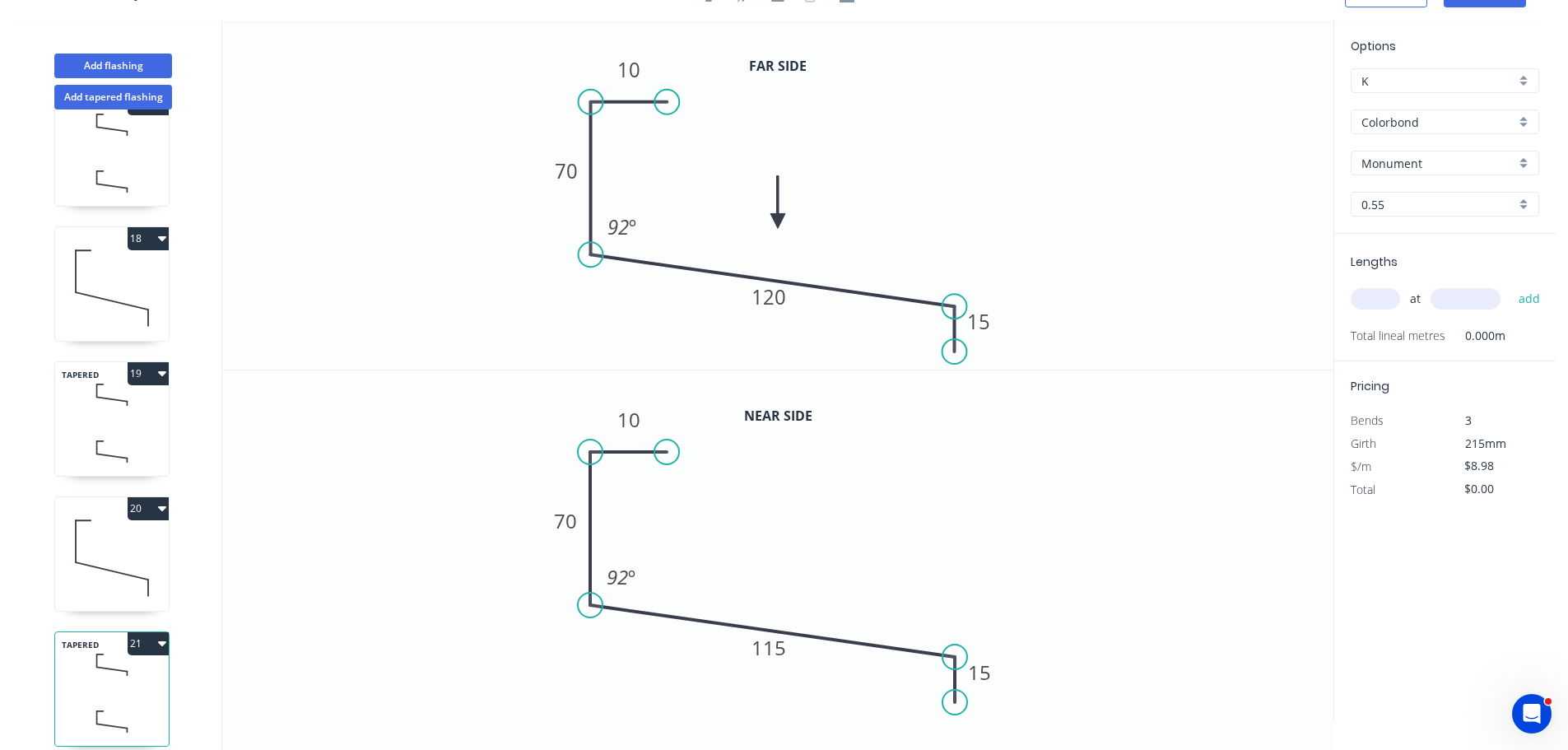
scroll to position [2232, 0]
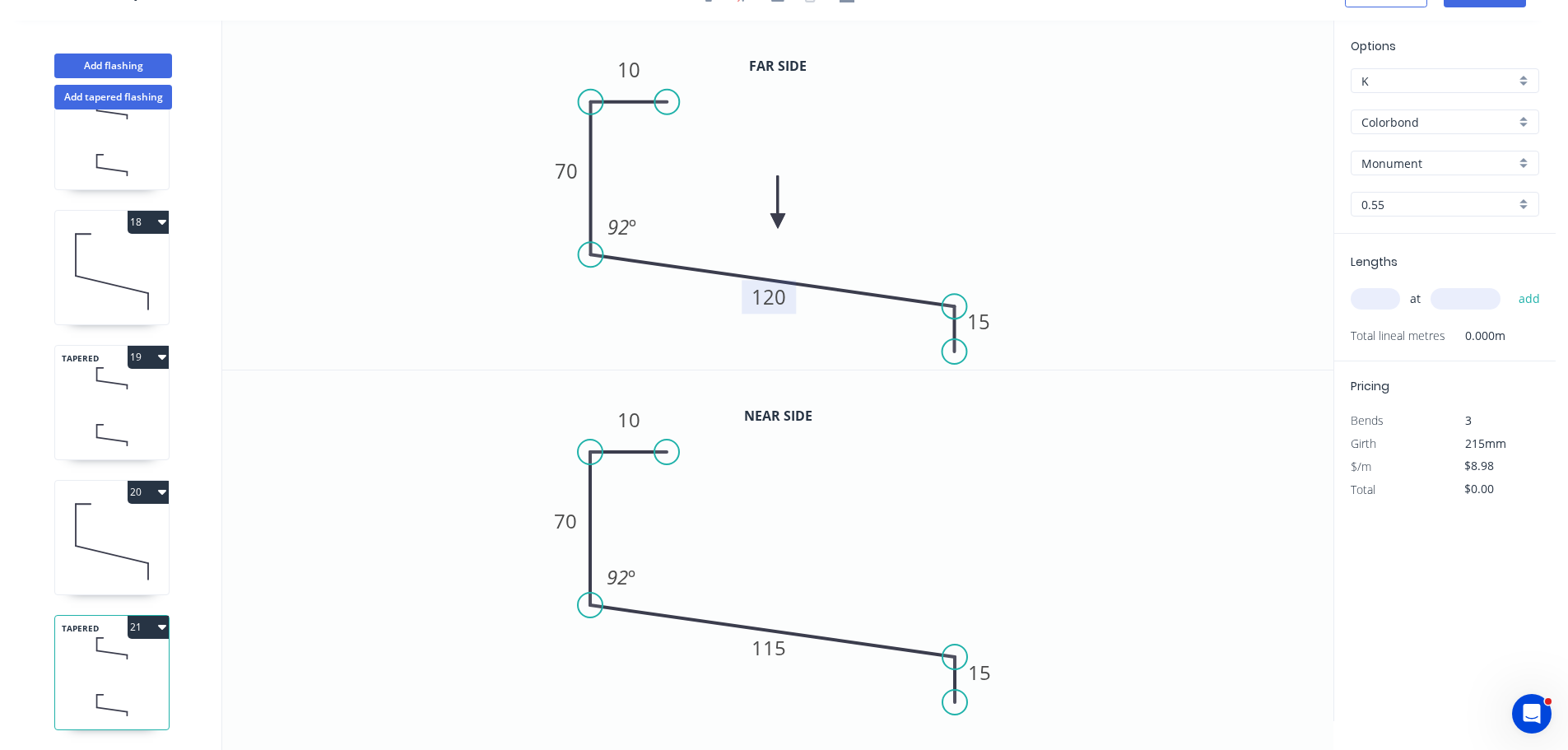
click at [761, 304] on tspan "120" at bounding box center [769, 297] width 35 height 27
click at [767, 646] on tspan "115" at bounding box center [769, 647] width 35 height 27
click at [1369, 303] on input "text" at bounding box center [1375, 299] width 49 height 21
type input "1"
type input "3700"
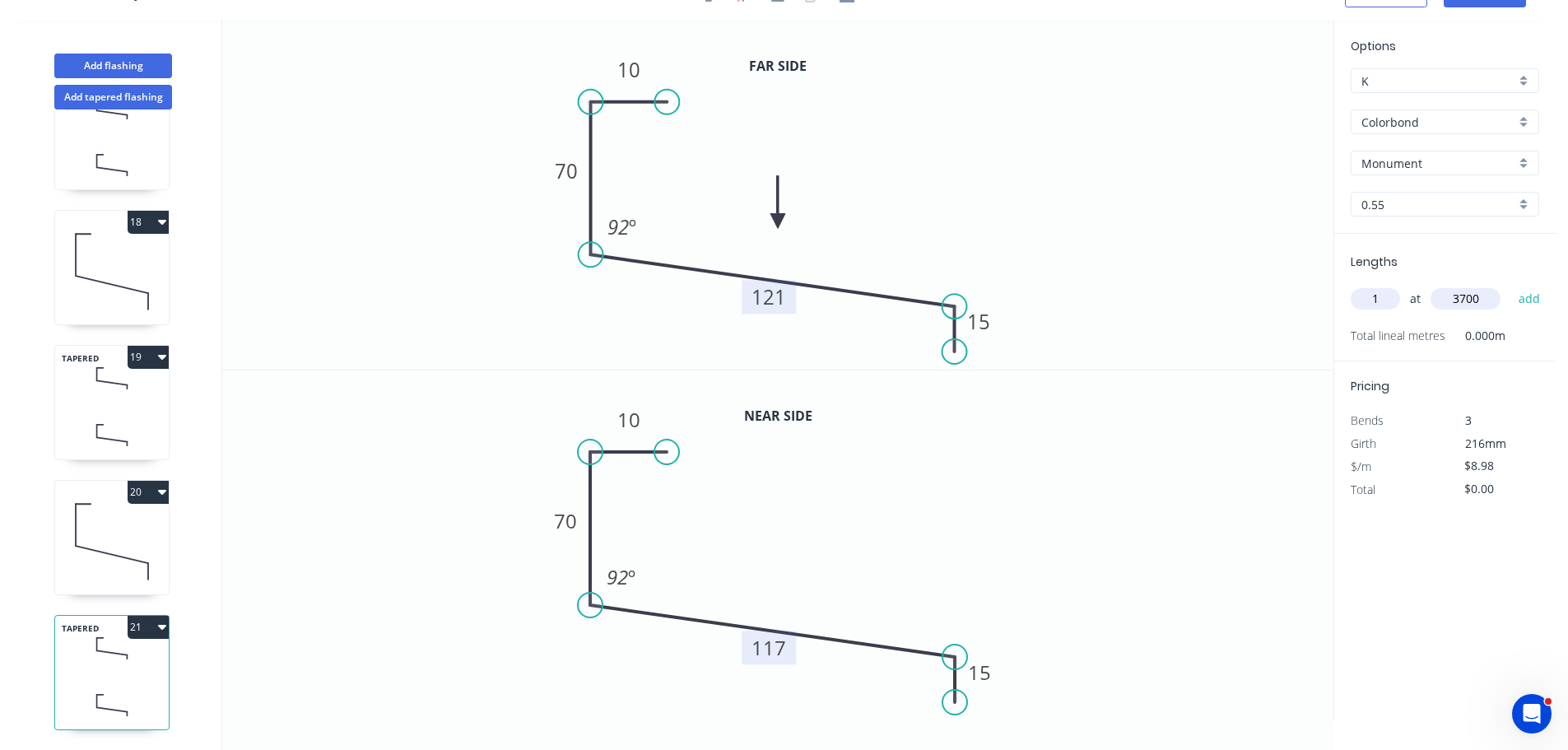
click at [1511, 285] on button "add" at bounding box center [1530, 298] width 39 height 28
type input "$33.23"
click at [129, 481] on button "20" at bounding box center [148, 493] width 42 height 23
click at [97, 521] on div "Duplicate" at bounding box center [90, 532] width 127 height 24
type input "$6.90"
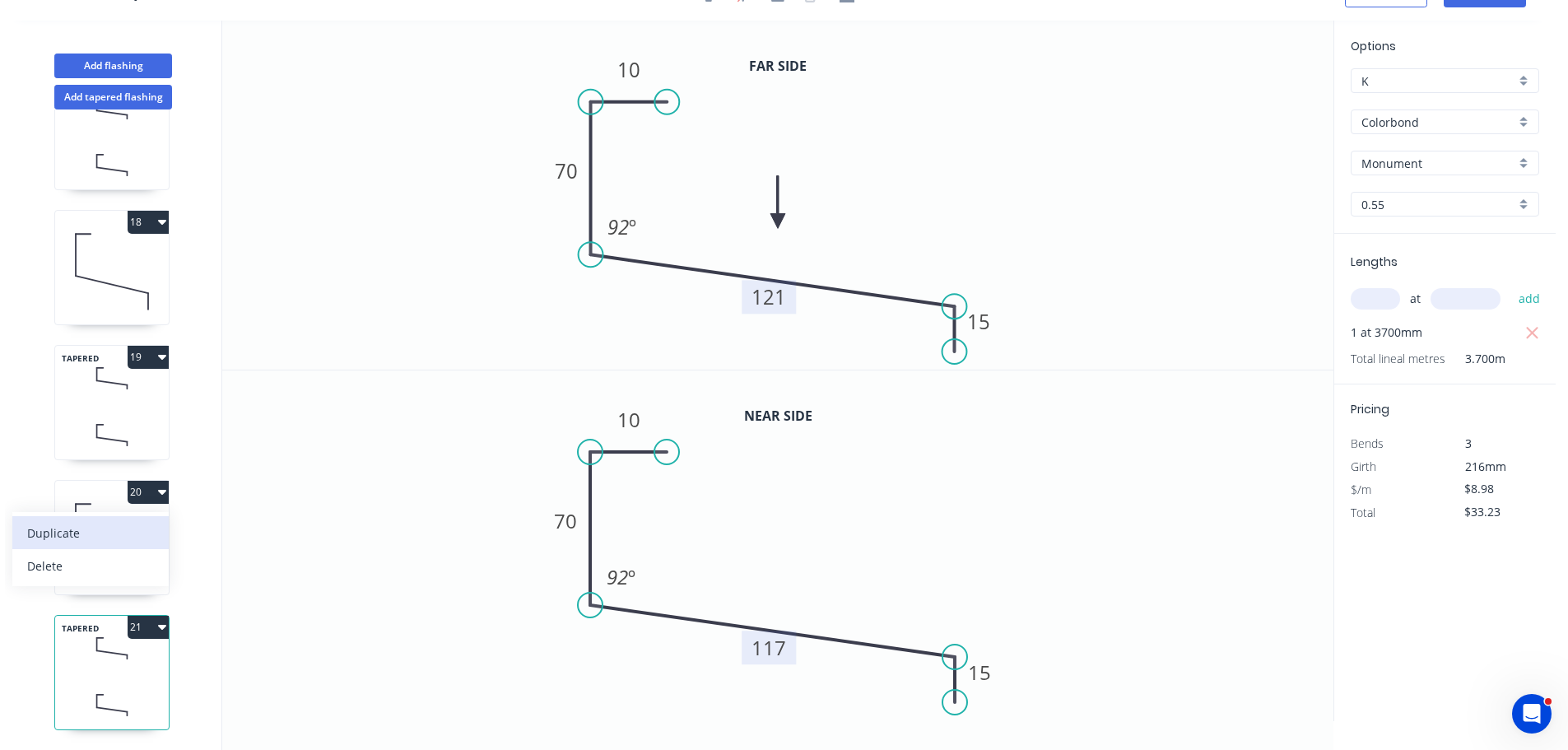
type input "$0.00"
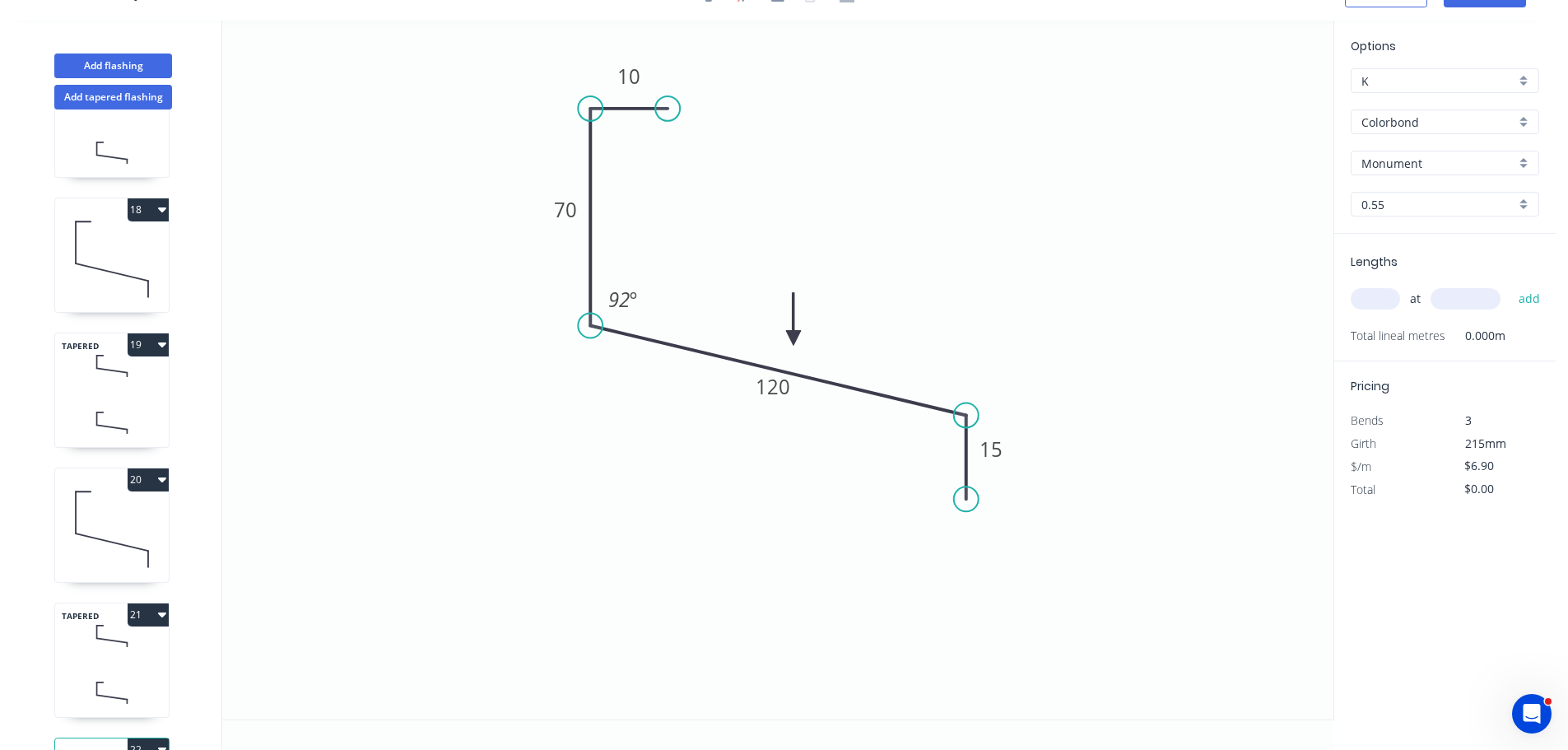
click at [1380, 291] on input "text" at bounding box center [1375, 299] width 49 height 21
type input "1"
type input "3500"
click at [1511, 285] on button "add" at bounding box center [1530, 298] width 39 height 28
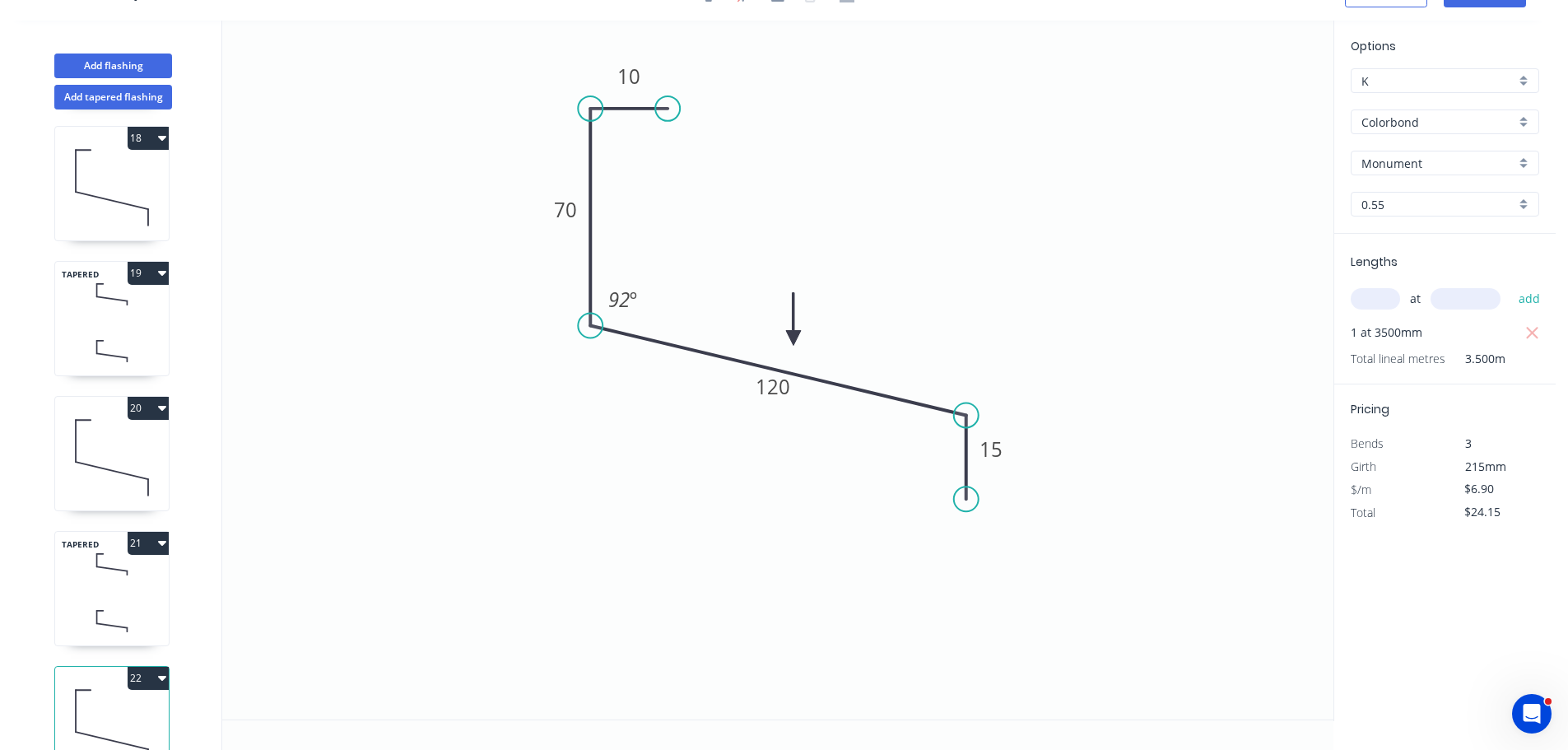
scroll to position [2366, 0]
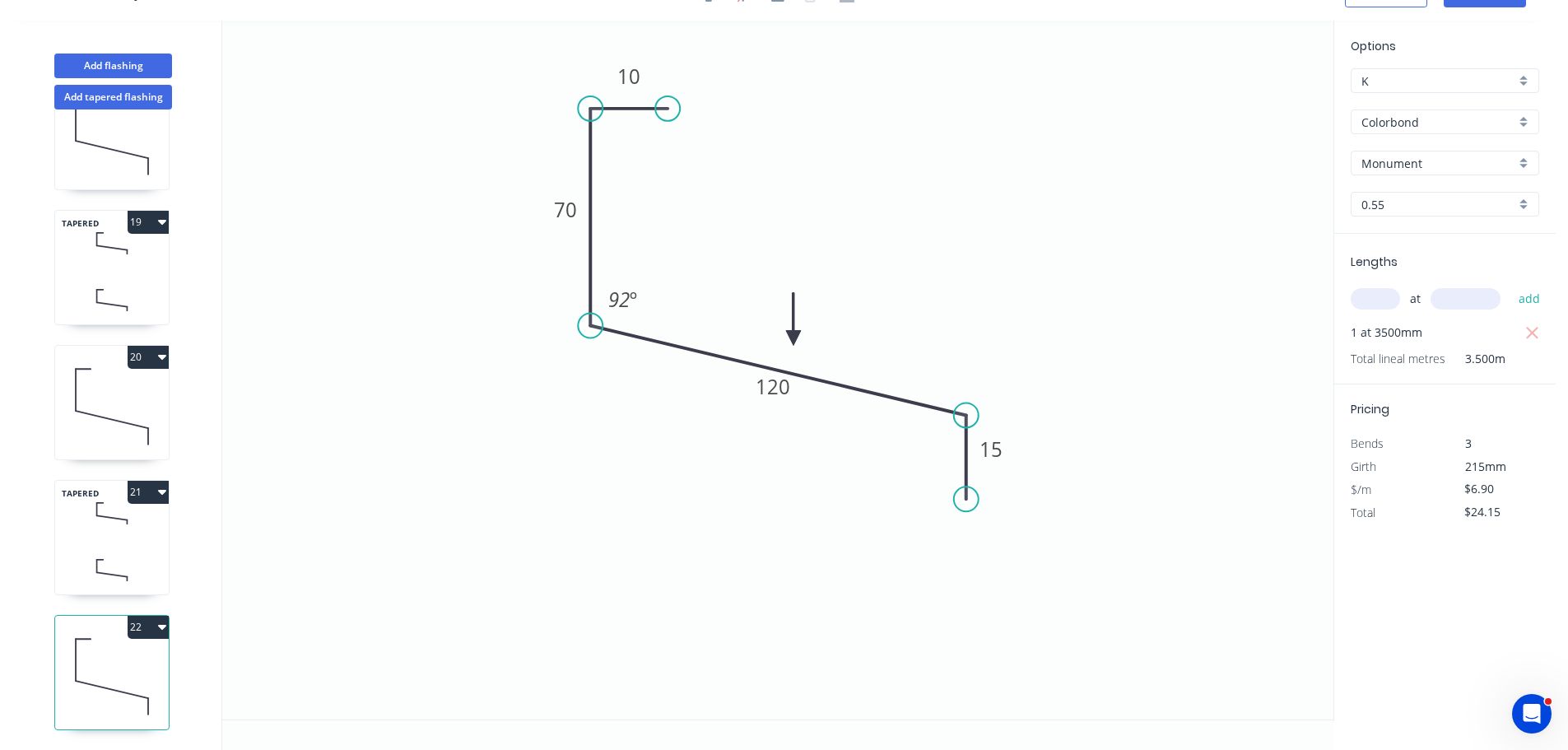
click at [149, 615] on button "22" at bounding box center [148, 627] width 42 height 23
click at [76, 656] on div "Duplicate" at bounding box center [90, 668] width 127 height 24
type input "$0.00"
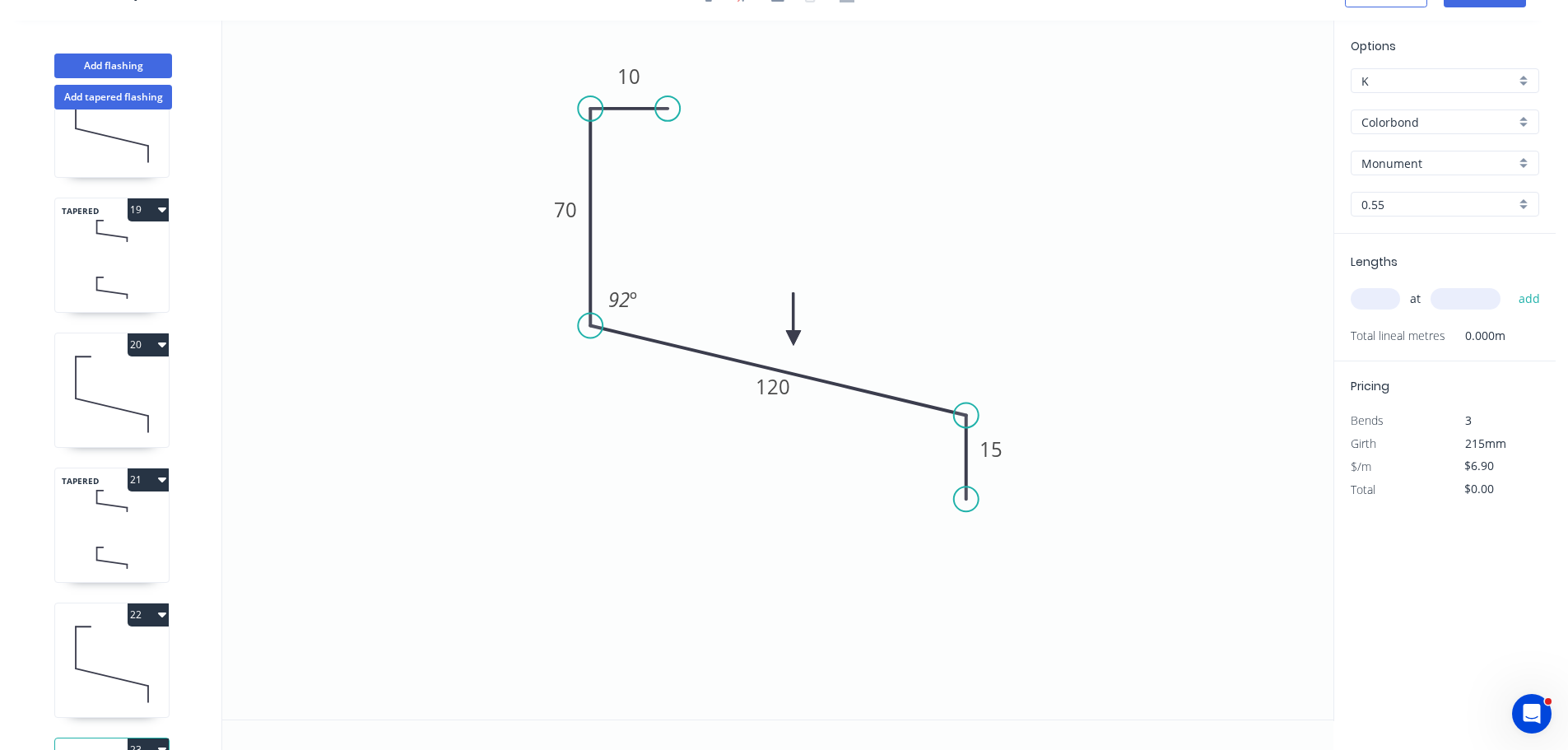
click at [1368, 300] on input "text" at bounding box center [1375, 299] width 49 height 21
type input "1"
type input "3500"
click at [1511, 285] on button "add" at bounding box center [1530, 298] width 39 height 28
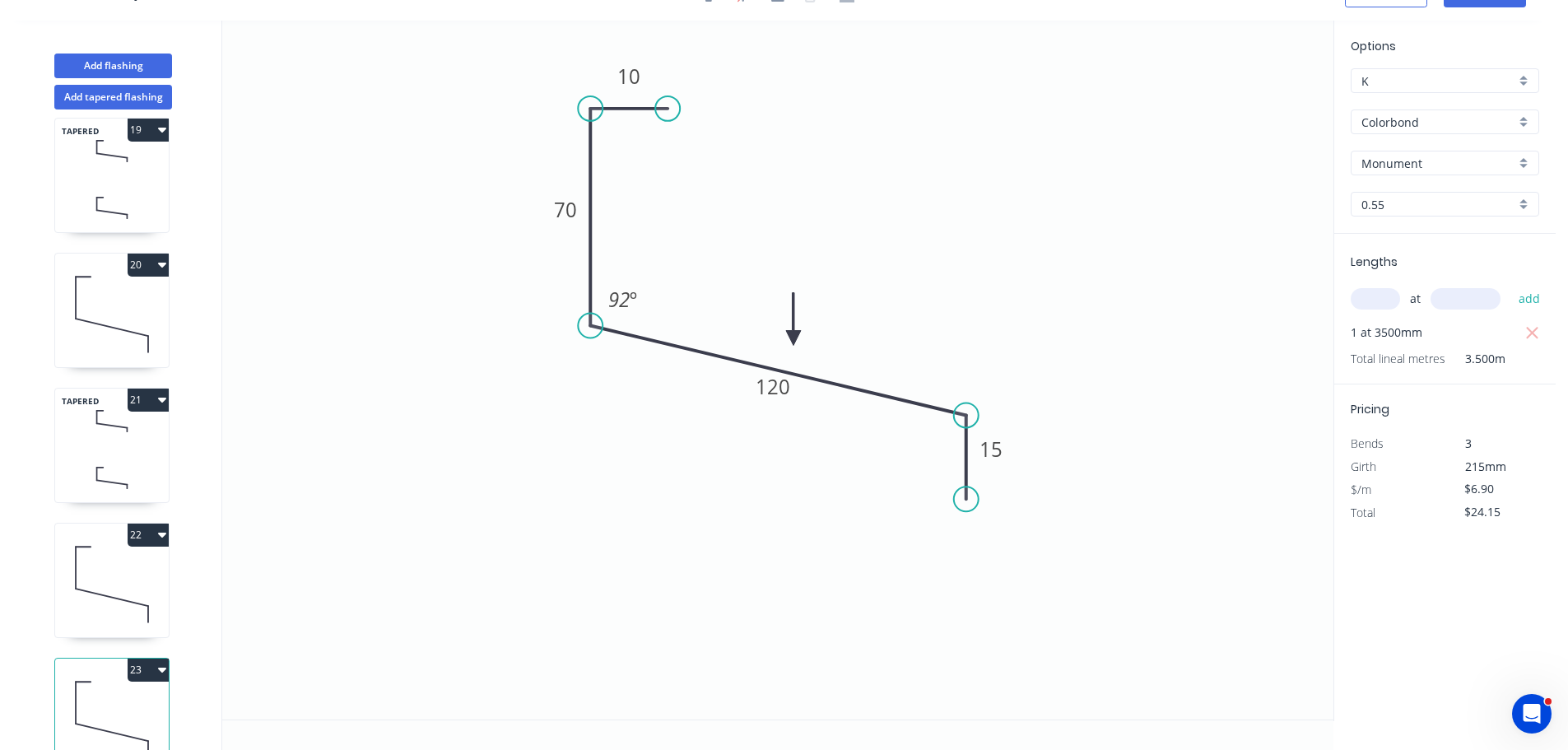
scroll to position [2502, 0]
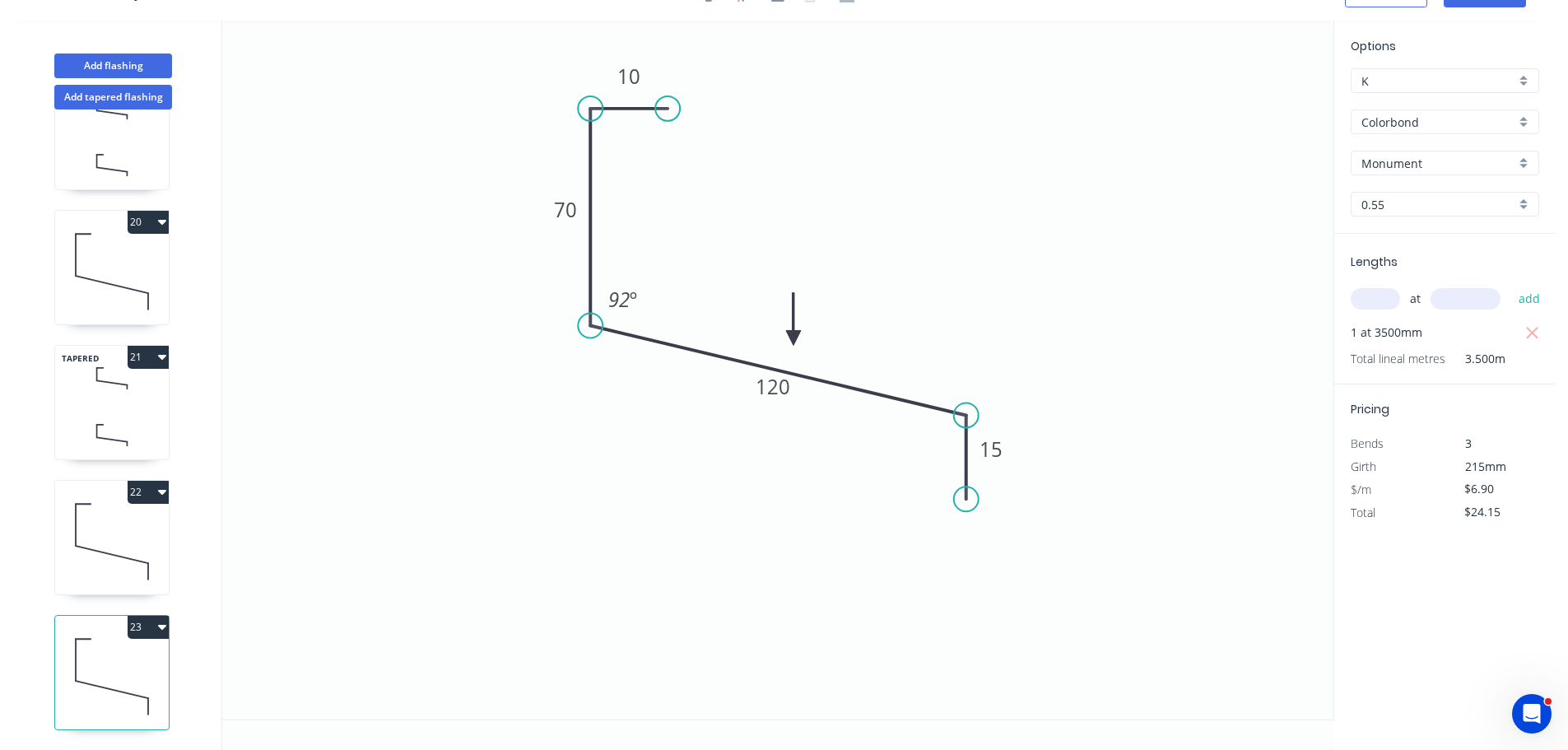
click at [137, 345] on button "21" at bounding box center [148, 357] width 42 height 23
click at [97, 386] on div "Duplicate" at bounding box center [90, 398] width 127 height 24
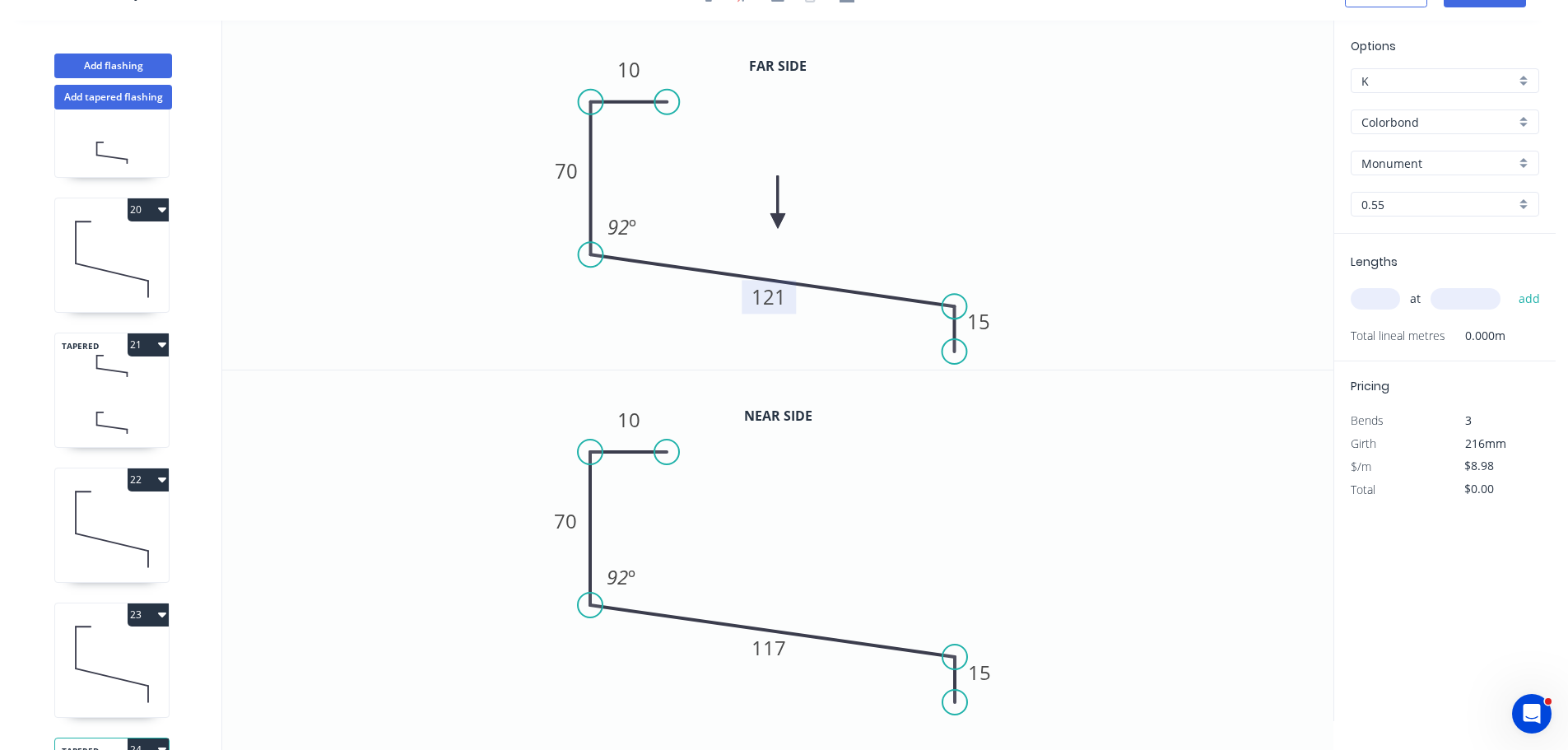
click at [787, 297] on rect at bounding box center [769, 296] width 54 height 34
click at [779, 299] on tspan "121" at bounding box center [769, 297] width 35 height 27
click at [766, 650] on tspan "117" at bounding box center [769, 647] width 35 height 27
click at [1370, 303] on input "text" at bounding box center [1375, 299] width 49 height 21
click at [1511, 285] on button "add" at bounding box center [1530, 298] width 39 height 28
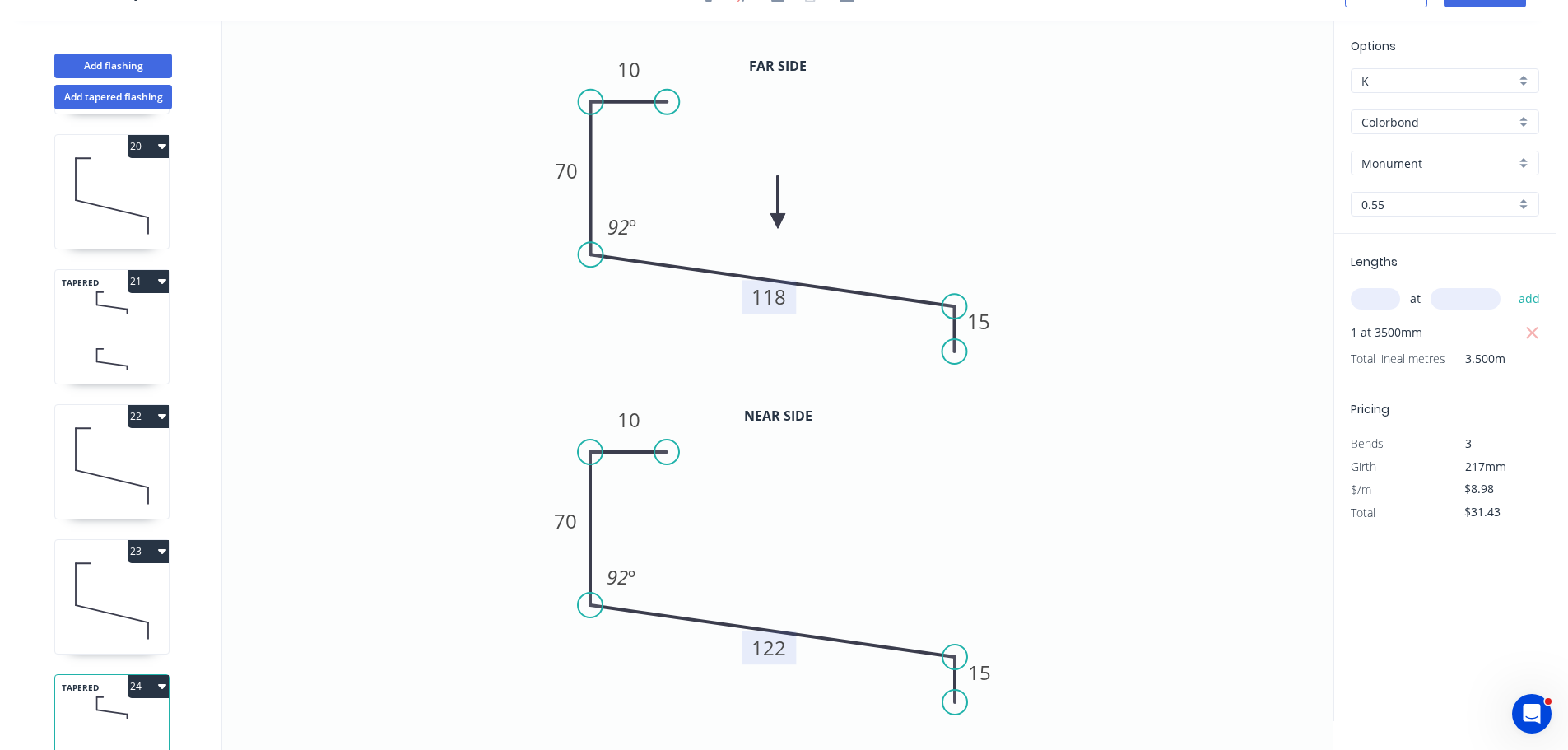
scroll to position [2636, 0]
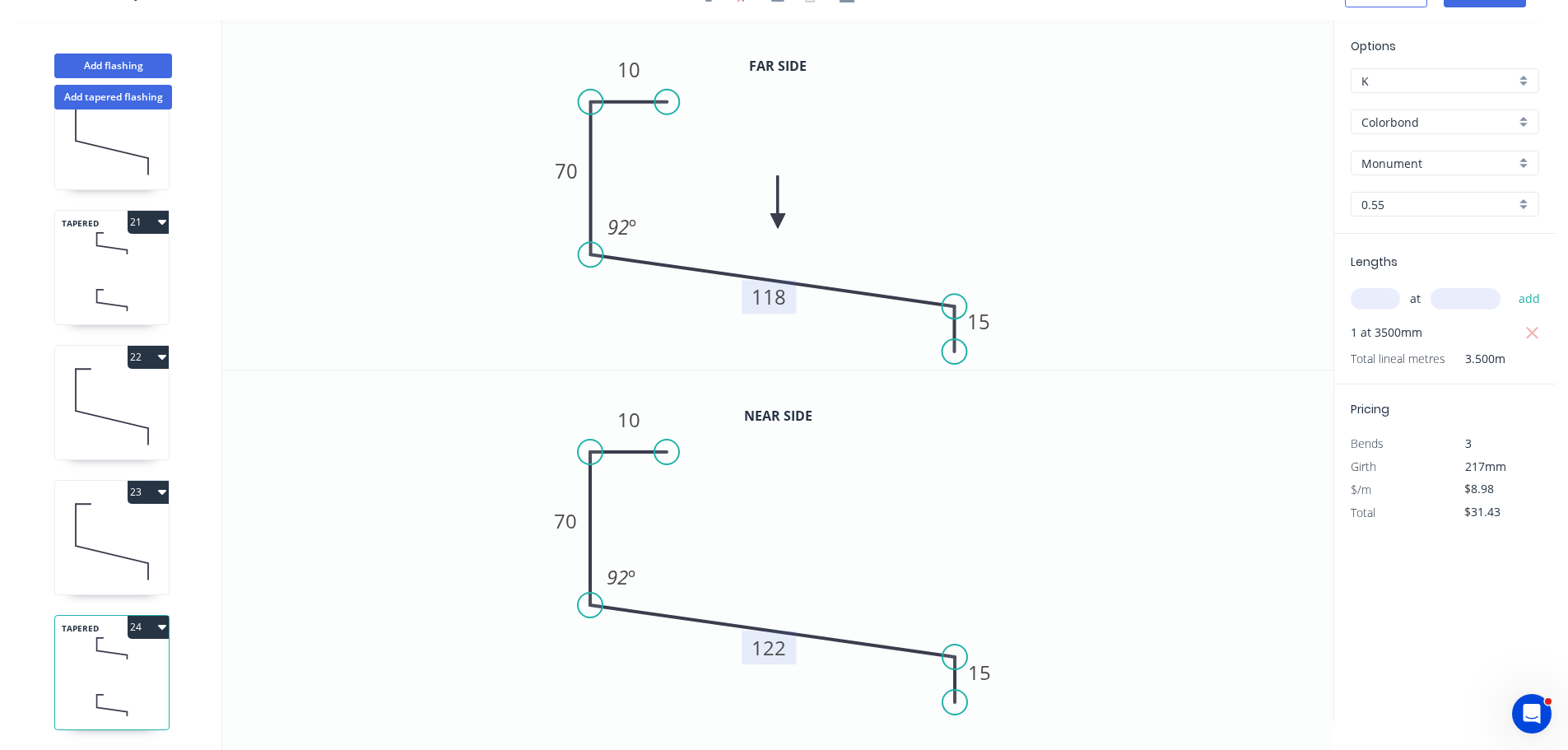
click at [148, 620] on button "24" at bounding box center [148, 627] width 42 height 23
click at [88, 656] on div "Duplicate" at bounding box center [90, 668] width 127 height 24
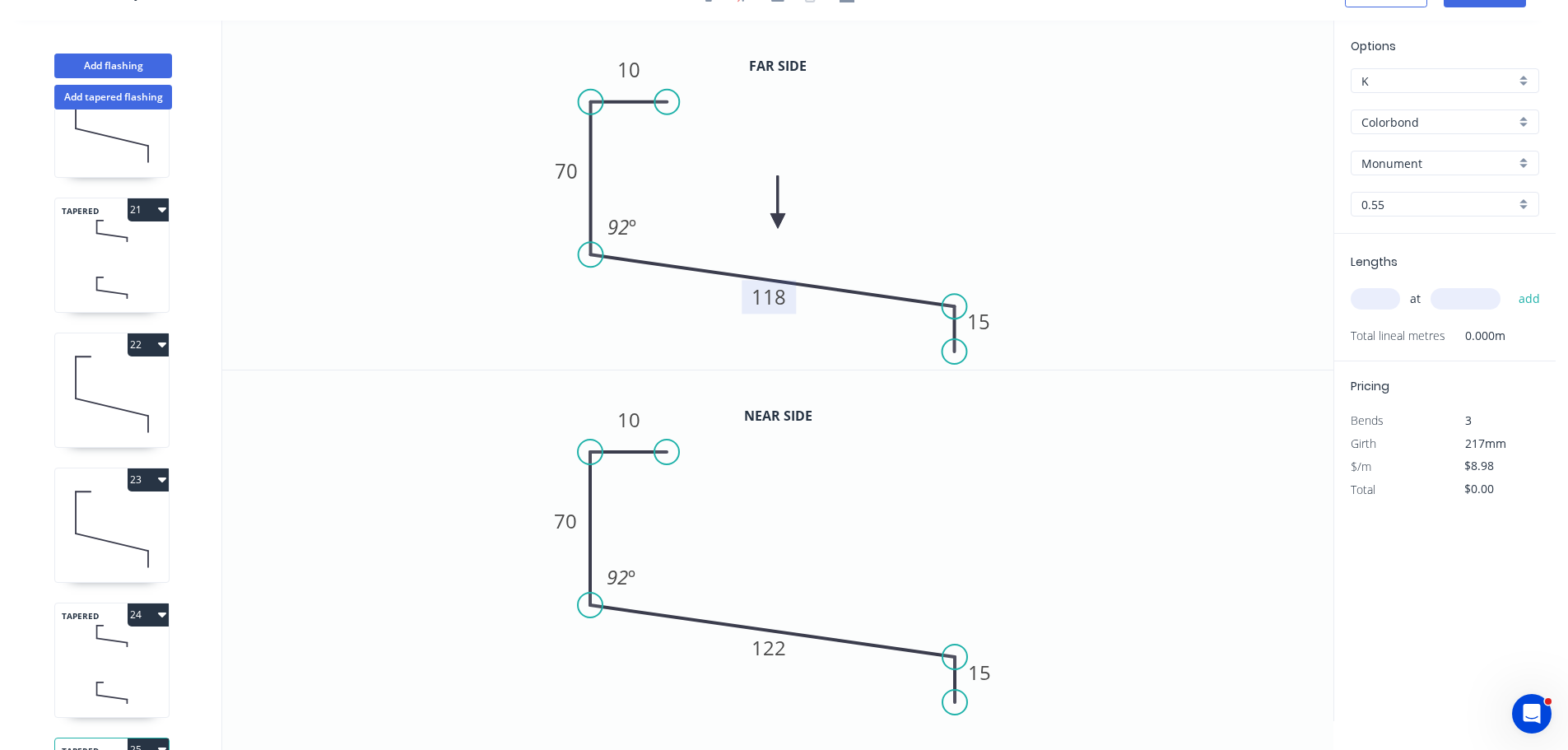
click at [788, 301] on rect at bounding box center [769, 296] width 54 height 34
click at [743, 304] on rect at bounding box center [769, 296] width 54 height 34
click at [769, 302] on tspan "118" at bounding box center [769, 297] width 35 height 27
click at [767, 642] on tspan "122" at bounding box center [769, 647] width 35 height 27
click at [1370, 303] on input "text" at bounding box center [1375, 299] width 49 height 21
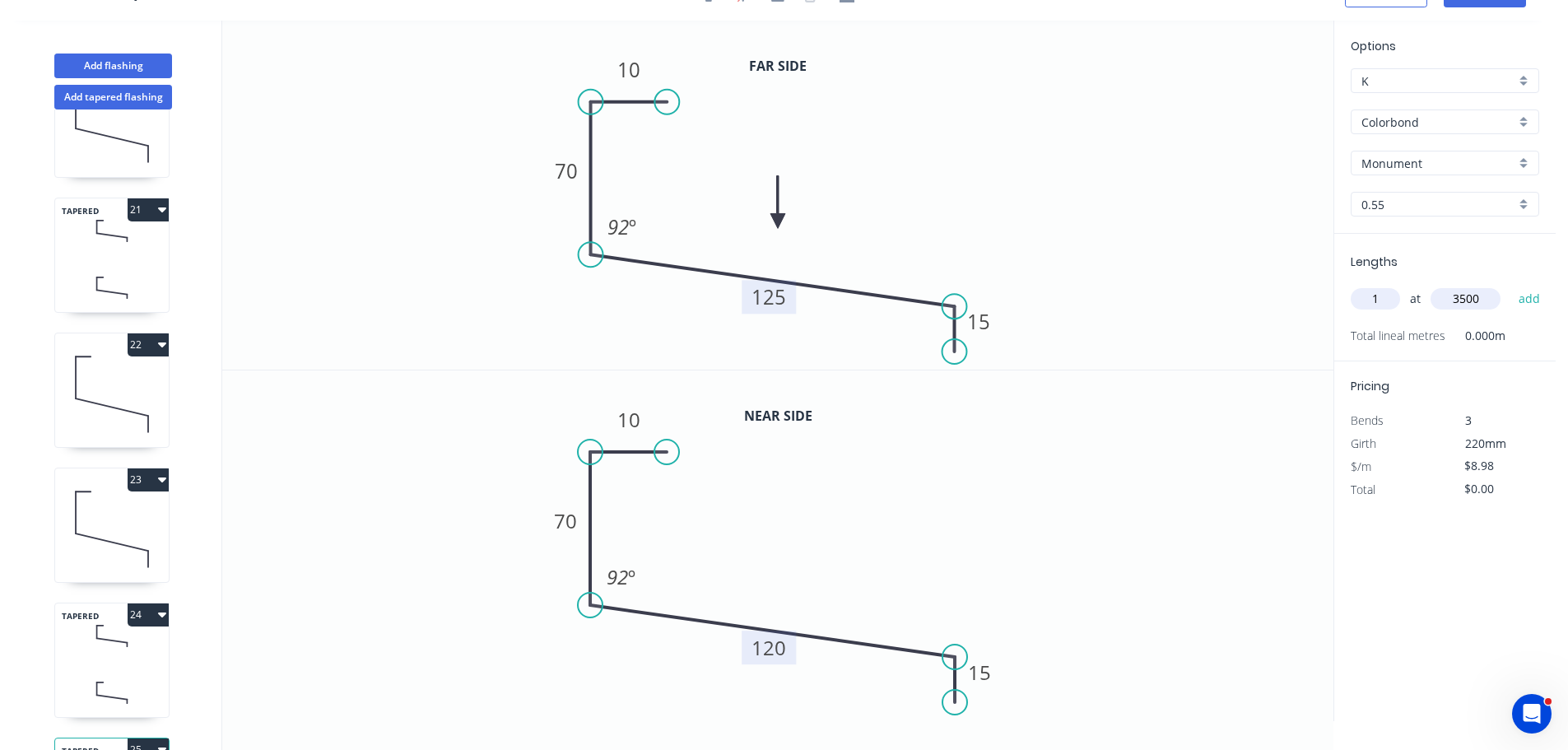
click at [1511, 285] on button "add" at bounding box center [1530, 298] width 39 height 28
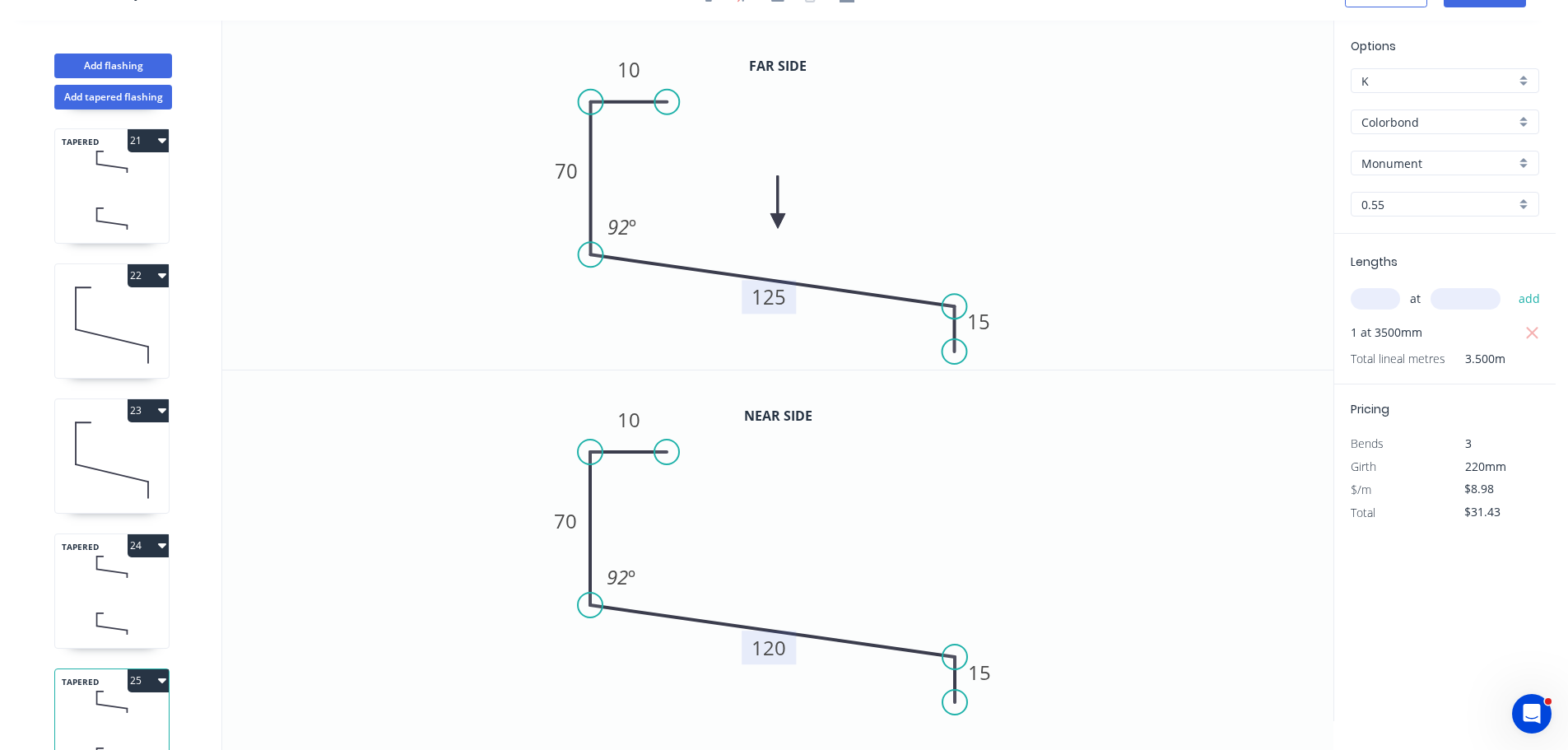
scroll to position [2772, 0]
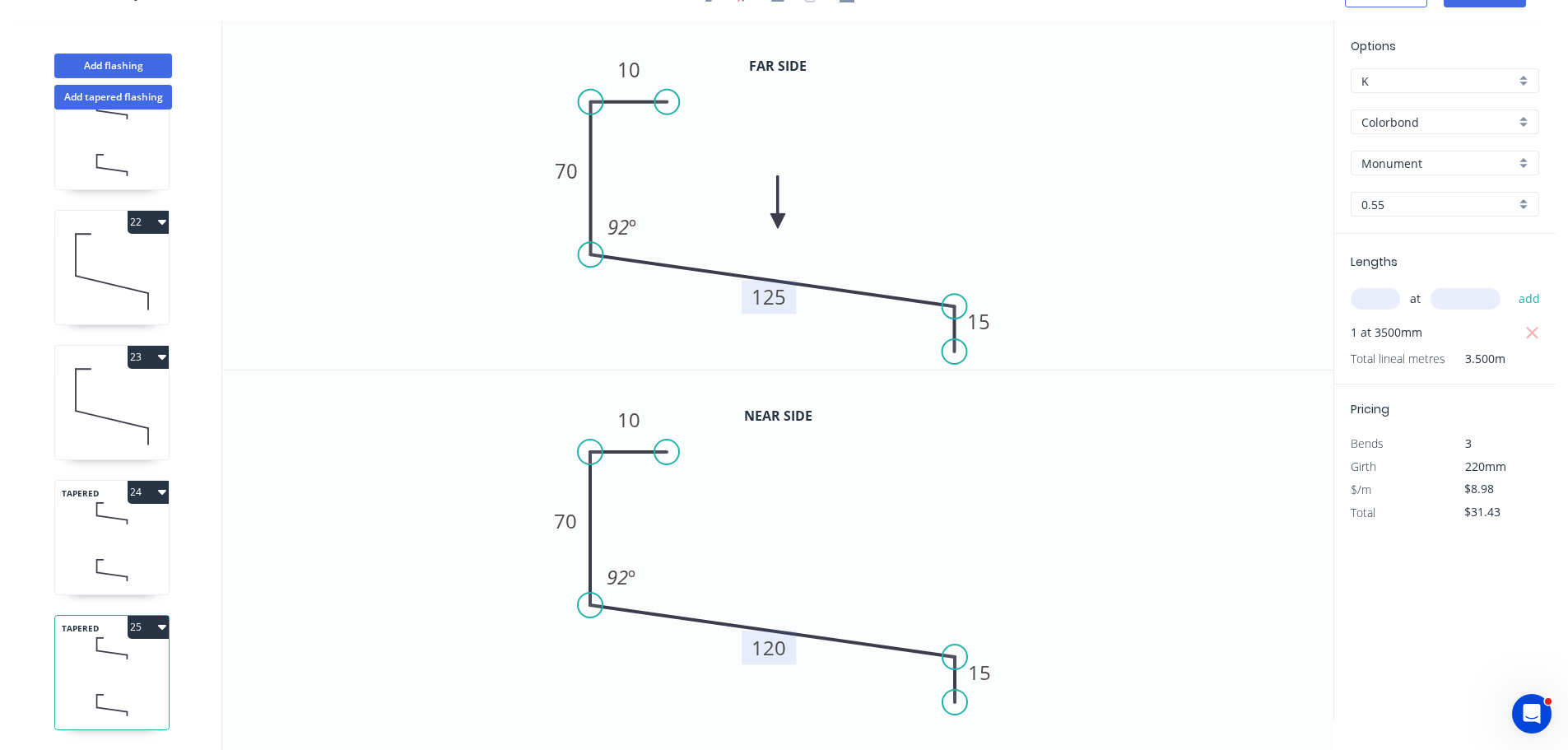
click at [136, 347] on button "23" at bounding box center [148, 357] width 42 height 23
click at [90, 381] on button "Duplicate" at bounding box center [91, 398] width 157 height 33
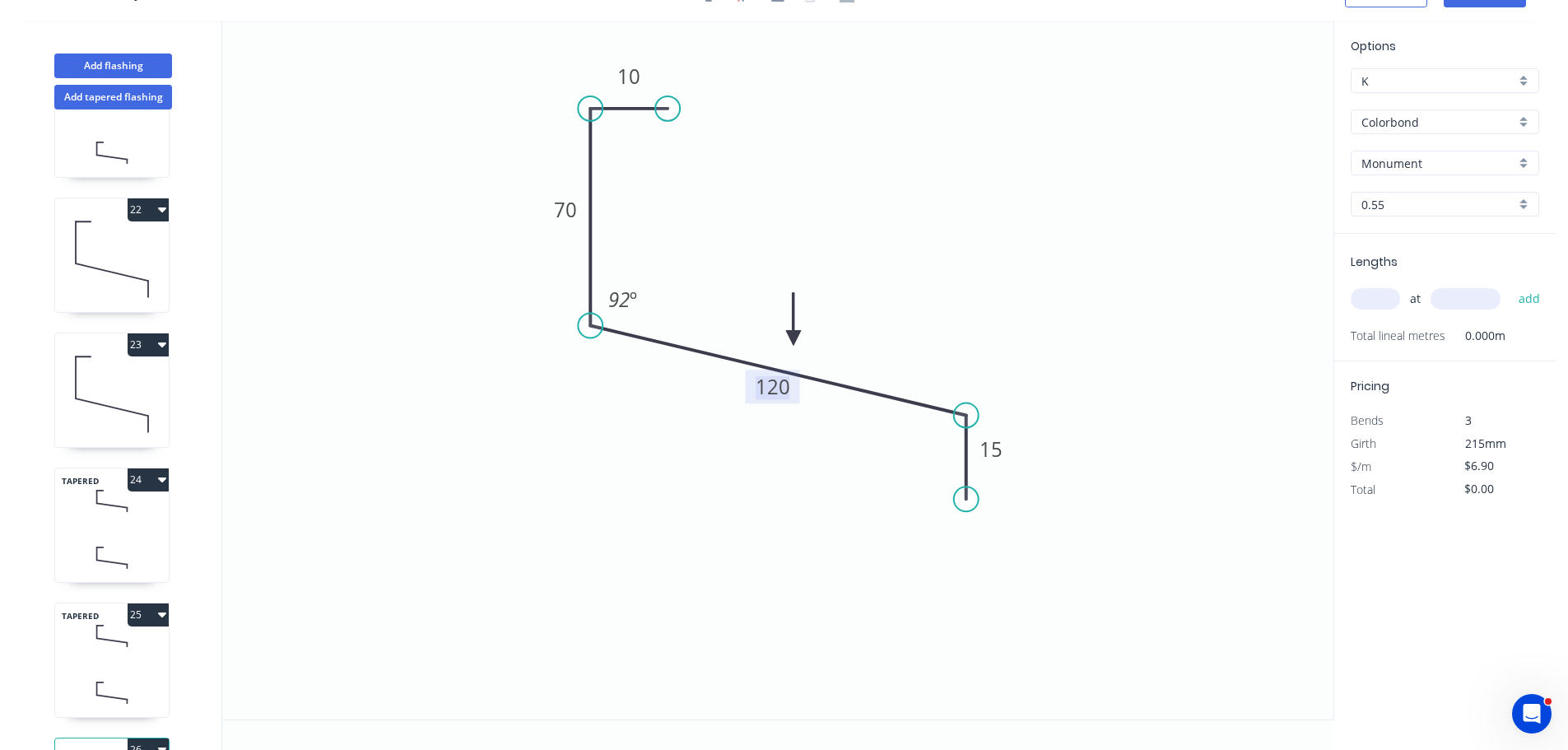
click at [767, 394] on tspan "120" at bounding box center [773, 386] width 35 height 27
click at [1376, 301] on input "text" at bounding box center [1375, 299] width 49 height 21
click at [1511, 285] on button "add" at bounding box center [1530, 298] width 39 height 28
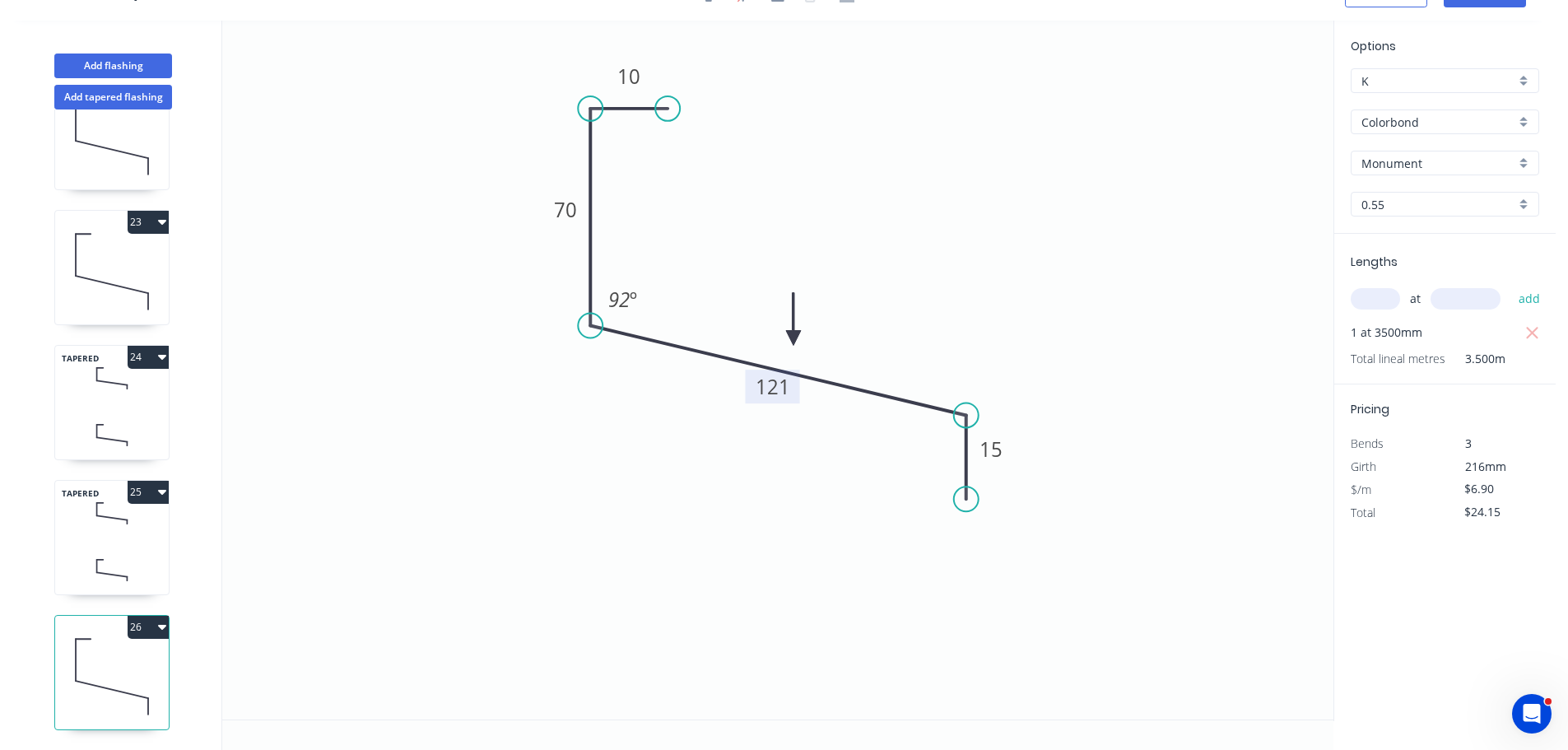
scroll to position [2906, 0]
click at [146, 481] on button "25" at bounding box center [148, 493] width 42 height 23
click at [97, 516] on button "Duplicate" at bounding box center [91, 532] width 157 height 33
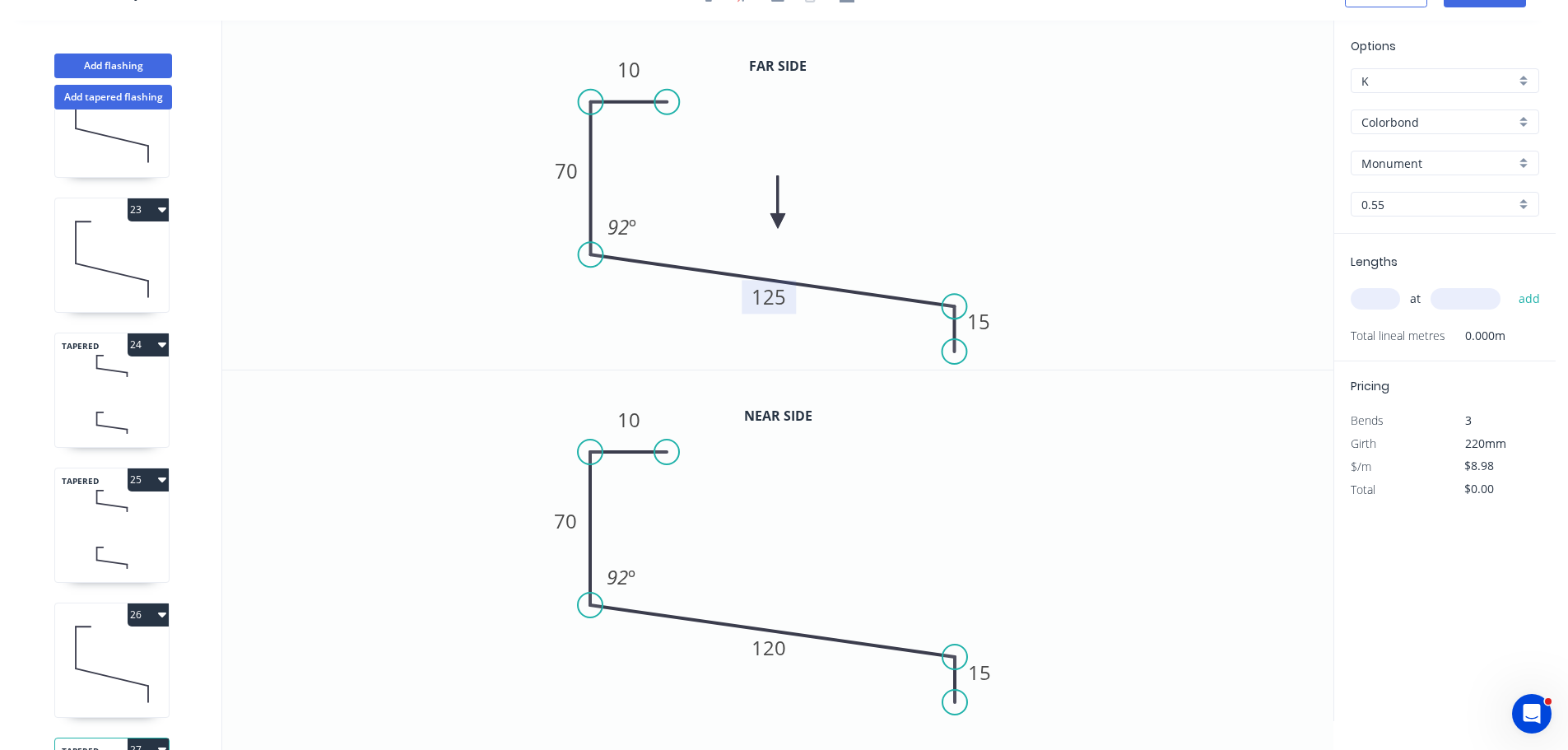
click at [776, 296] on tspan "125" at bounding box center [769, 297] width 35 height 27
click at [776, 652] on tspan "120" at bounding box center [769, 647] width 35 height 27
click at [1371, 296] on input "text" at bounding box center [1375, 299] width 49 height 21
click at [1511, 285] on button "add" at bounding box center [1530, 298] width 39 height 28
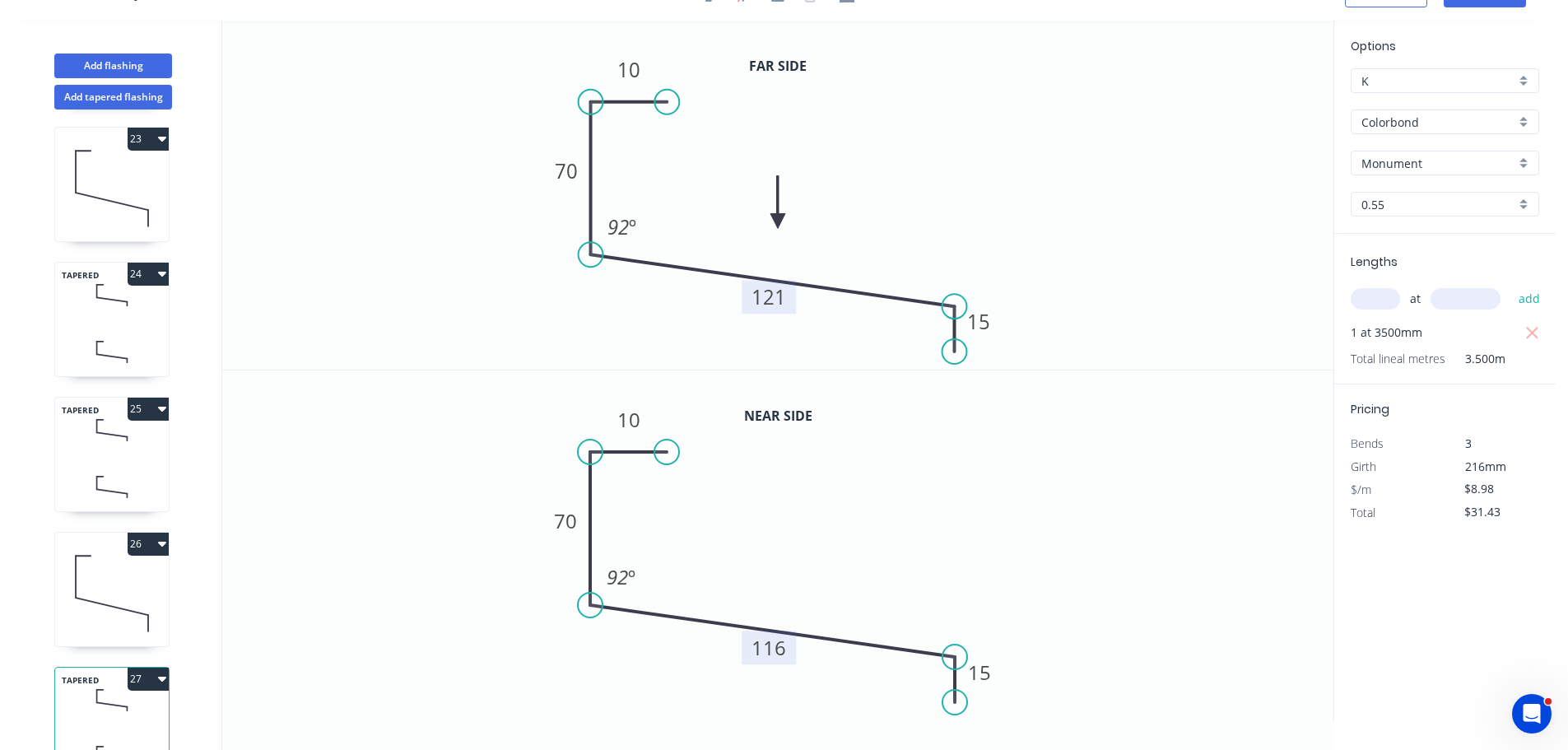
scroll to position [3042, 0]
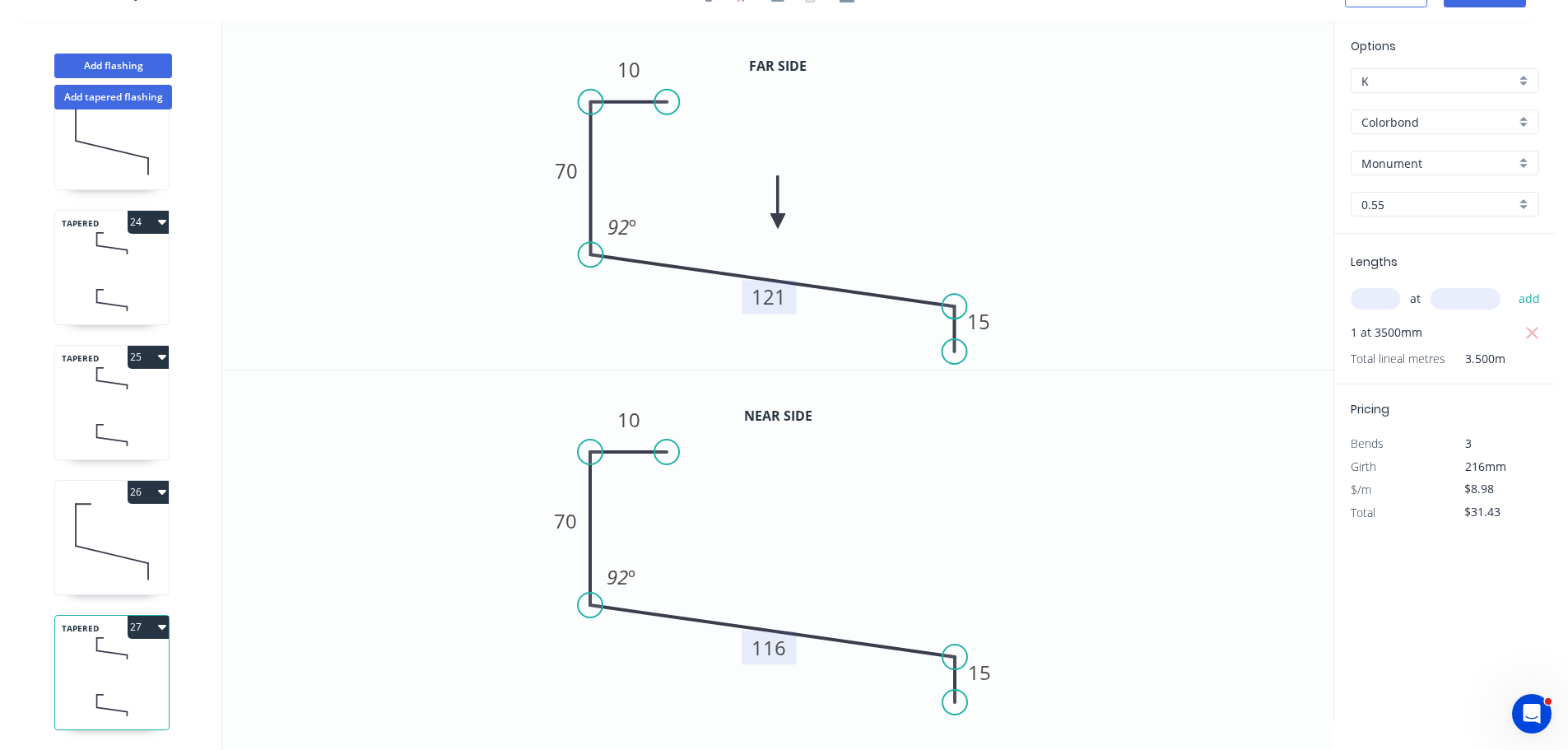
click at [135, 486] on button "26" at bounding box center [148, 493] width 42 height 23
click at [78, 521] on div "Duplicate" at bounding box center [90, 532] width 127 height 24
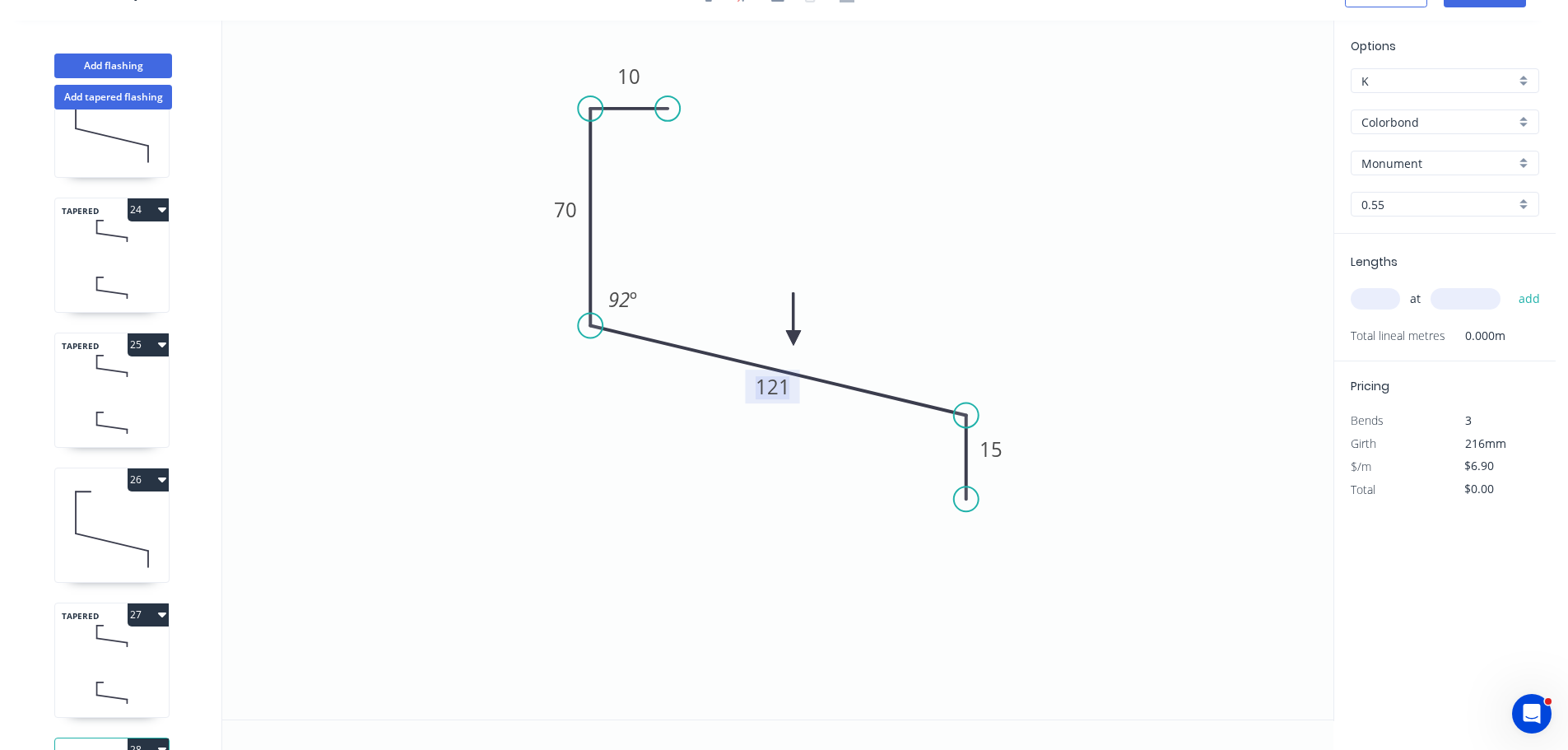
click at [776, 394] on tspan "121" at bounding box center [773, 386] width 35 height 27
click at [1364, 292] on input "text" at bounding box center [1375, 299] width 49 height 21
click at [1511, 285] on button "add" at bounding box center [1530, 298] width 39 height 28
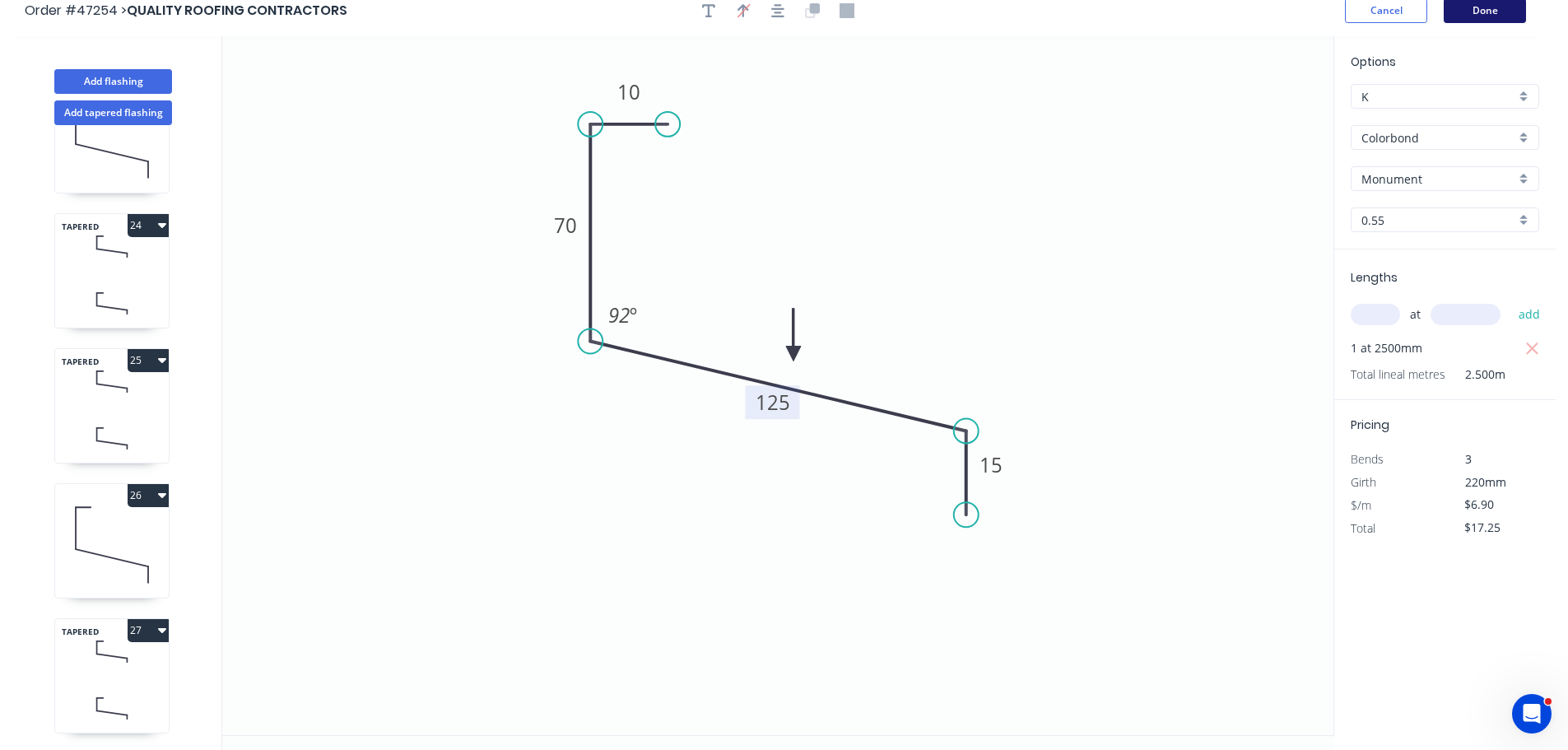
scroll to position [0, 0]
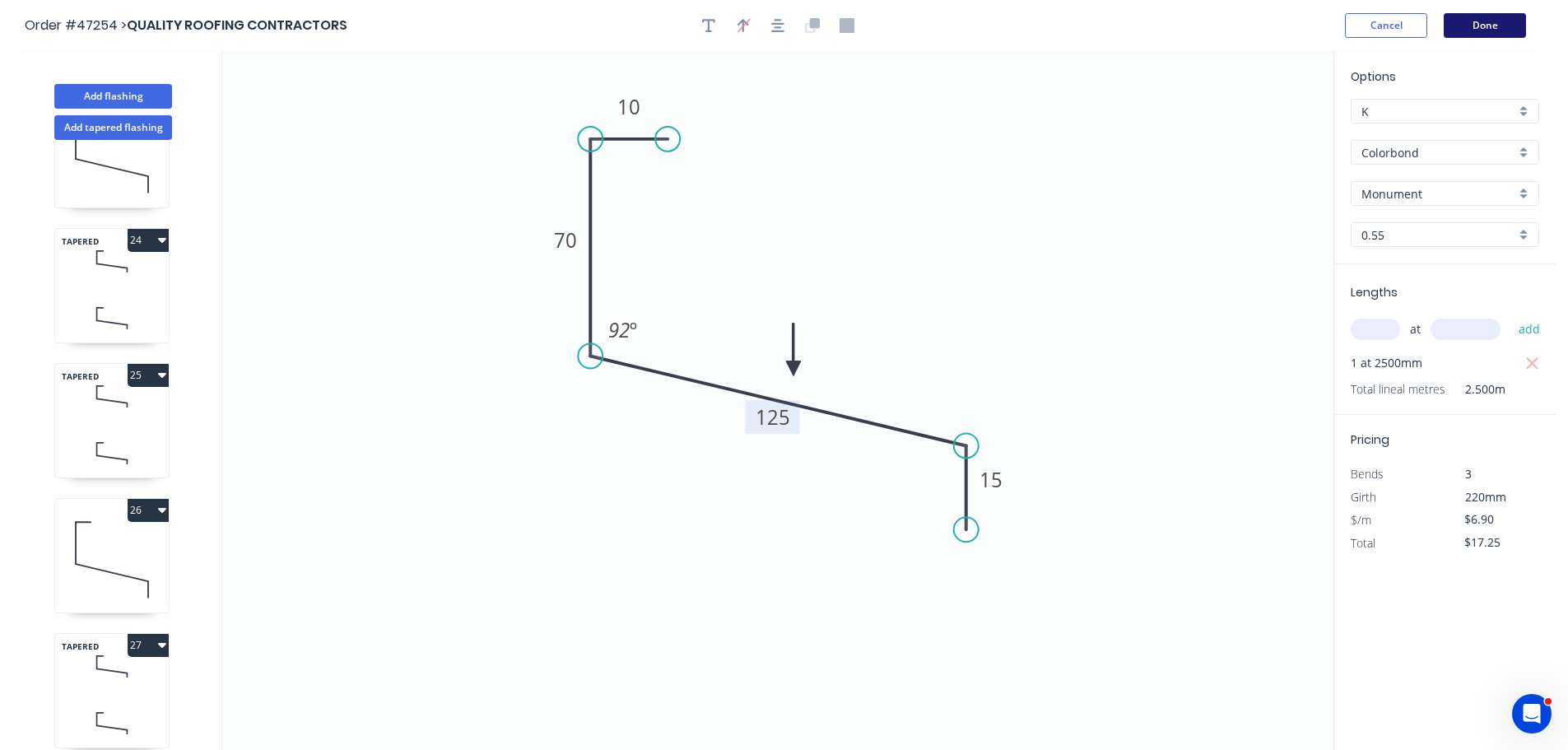
click at [1491, 25] on button "Done" at bounding box center [1485, 26] width 82 height 25
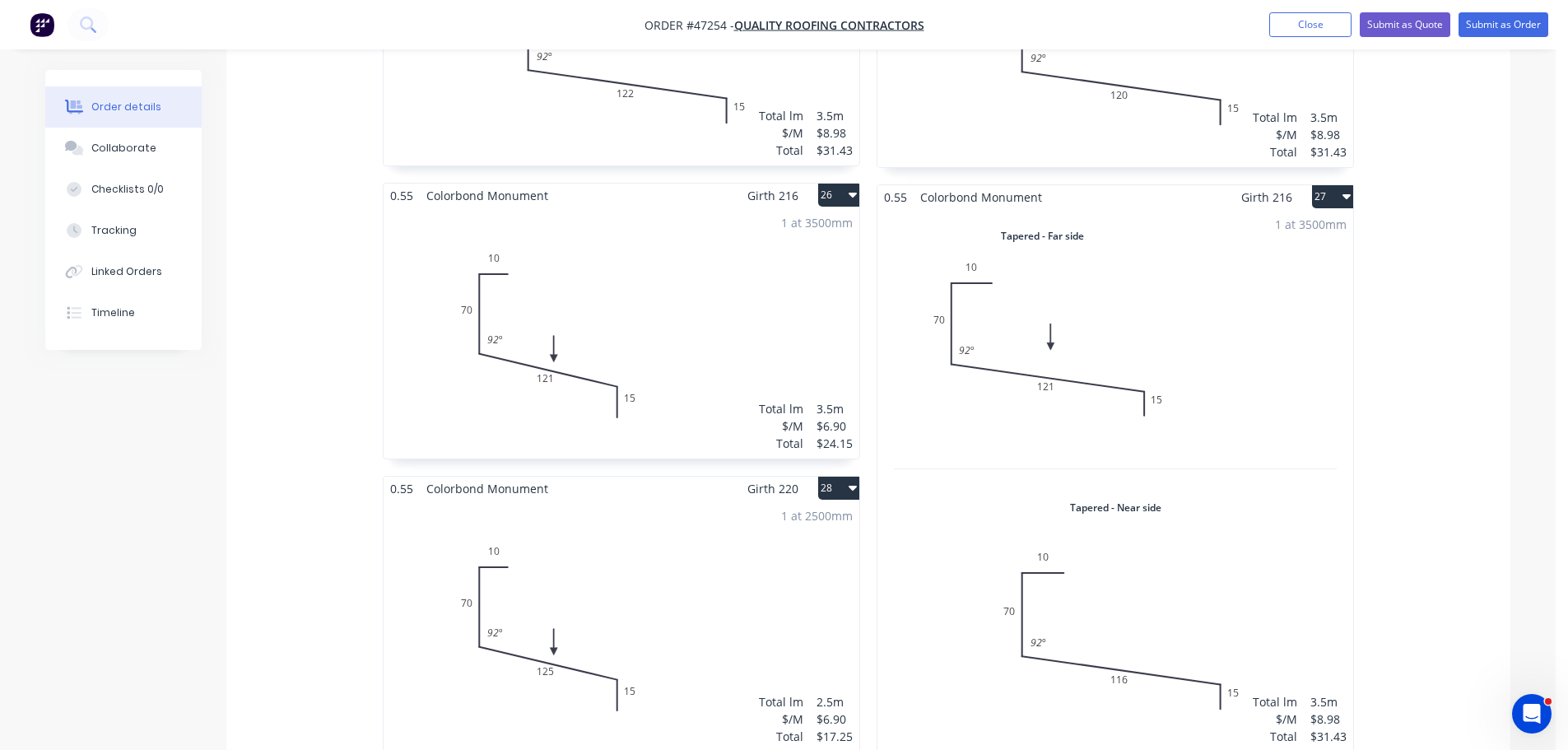
scroll to position [5760, 0]
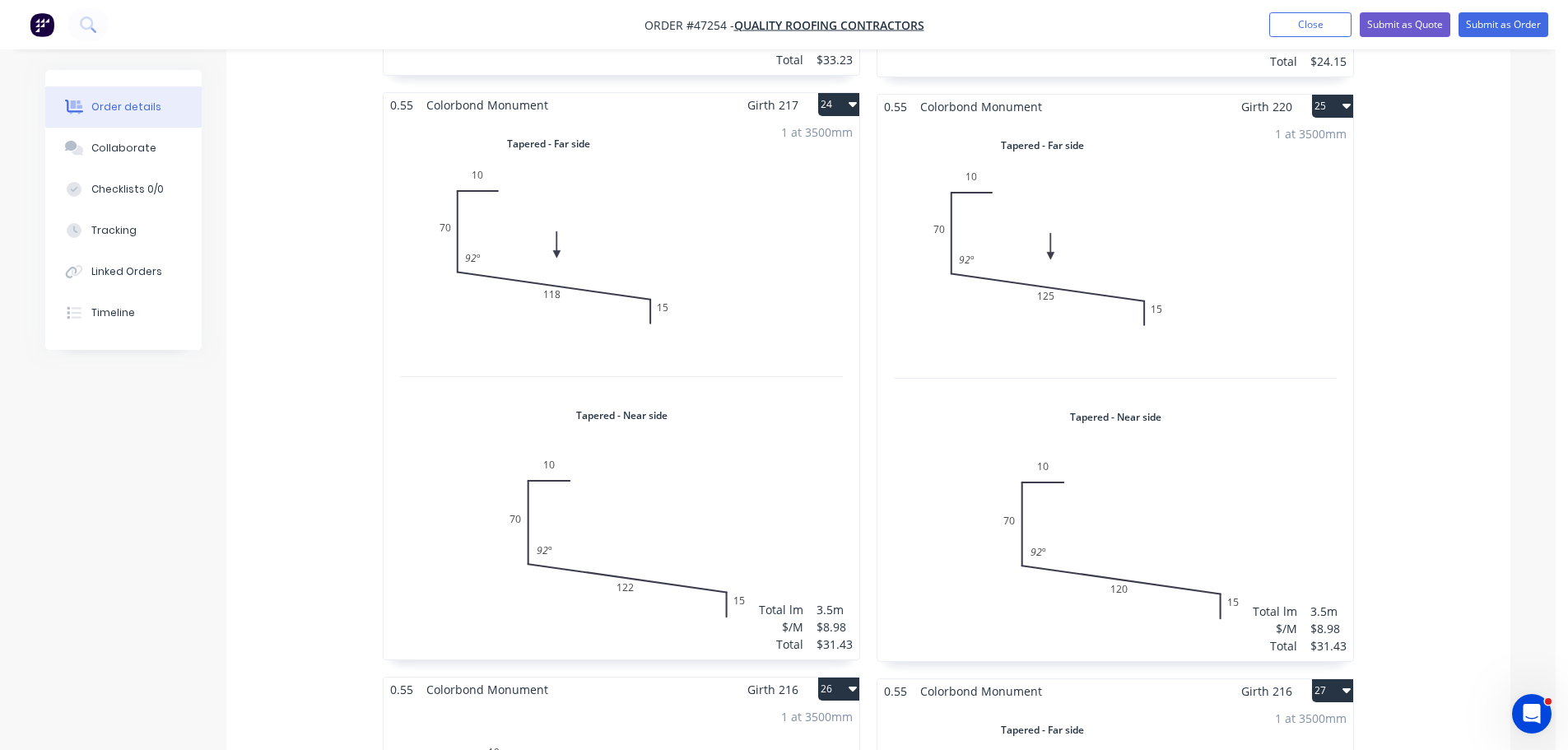
click at [1358, 25] on ul "Add product Close Submit as Quote Submit as Order" at bounding box center [1408, 25] width 318 height 25
click at [1368, 25] on button "Submit as Quote" at bounding box center [1405, 25] width 91 height 25
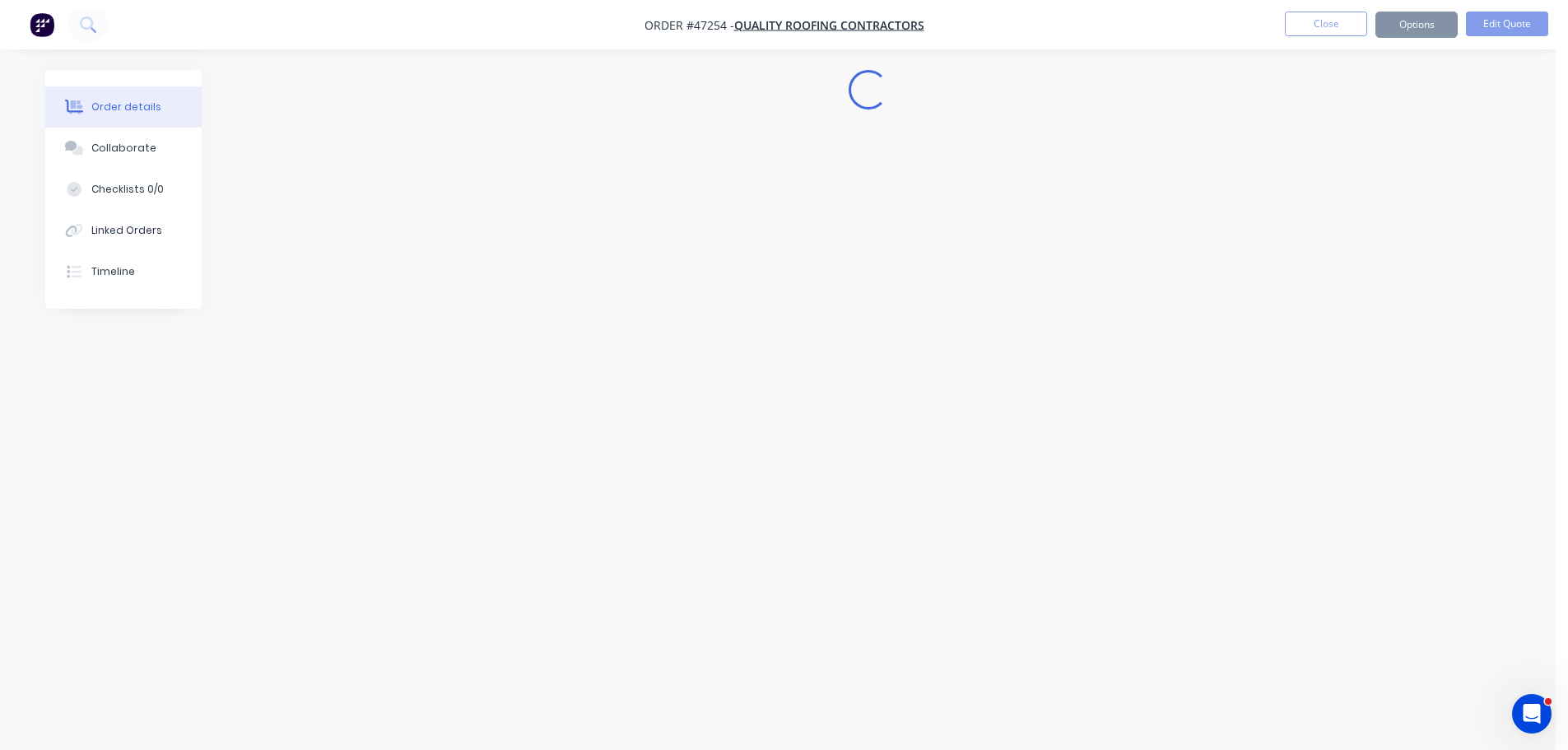
scroll to position [0, 0]
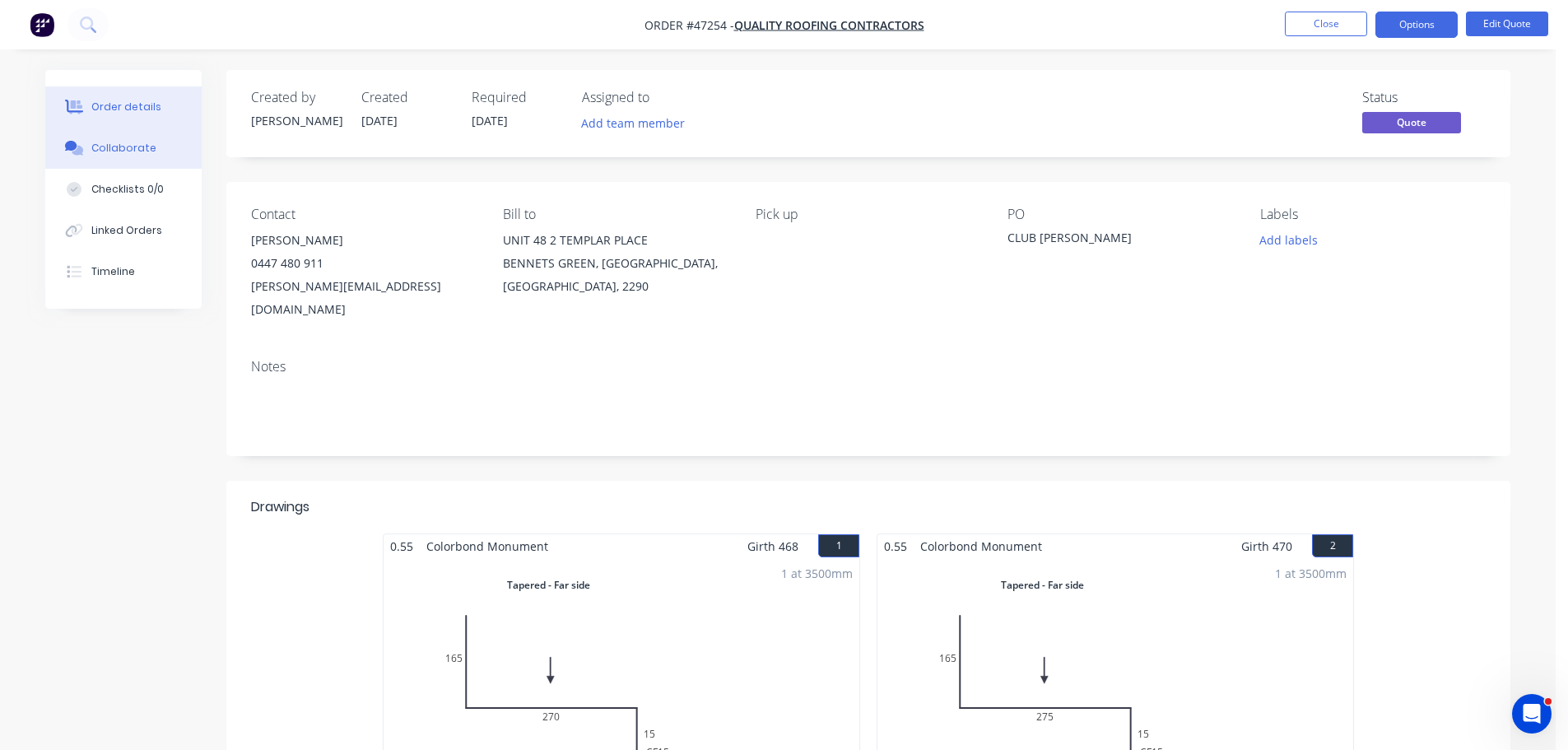
click at [145, 152] on div "Collaborate" at bounding box center [123, 147] width 65 height 15
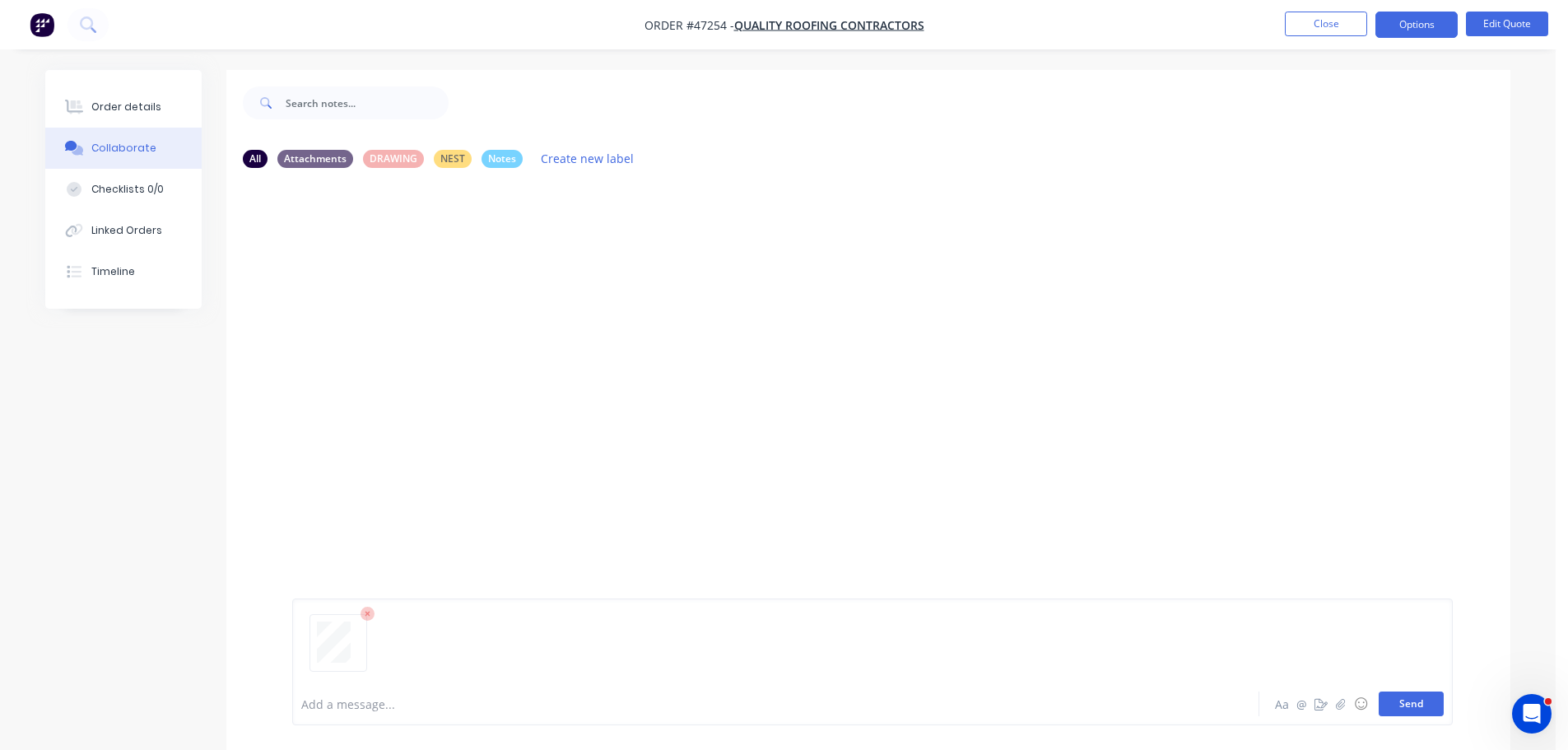
click at [1395, 705] on button "Send" at bounding box center [1411, 704] width 65 height 25
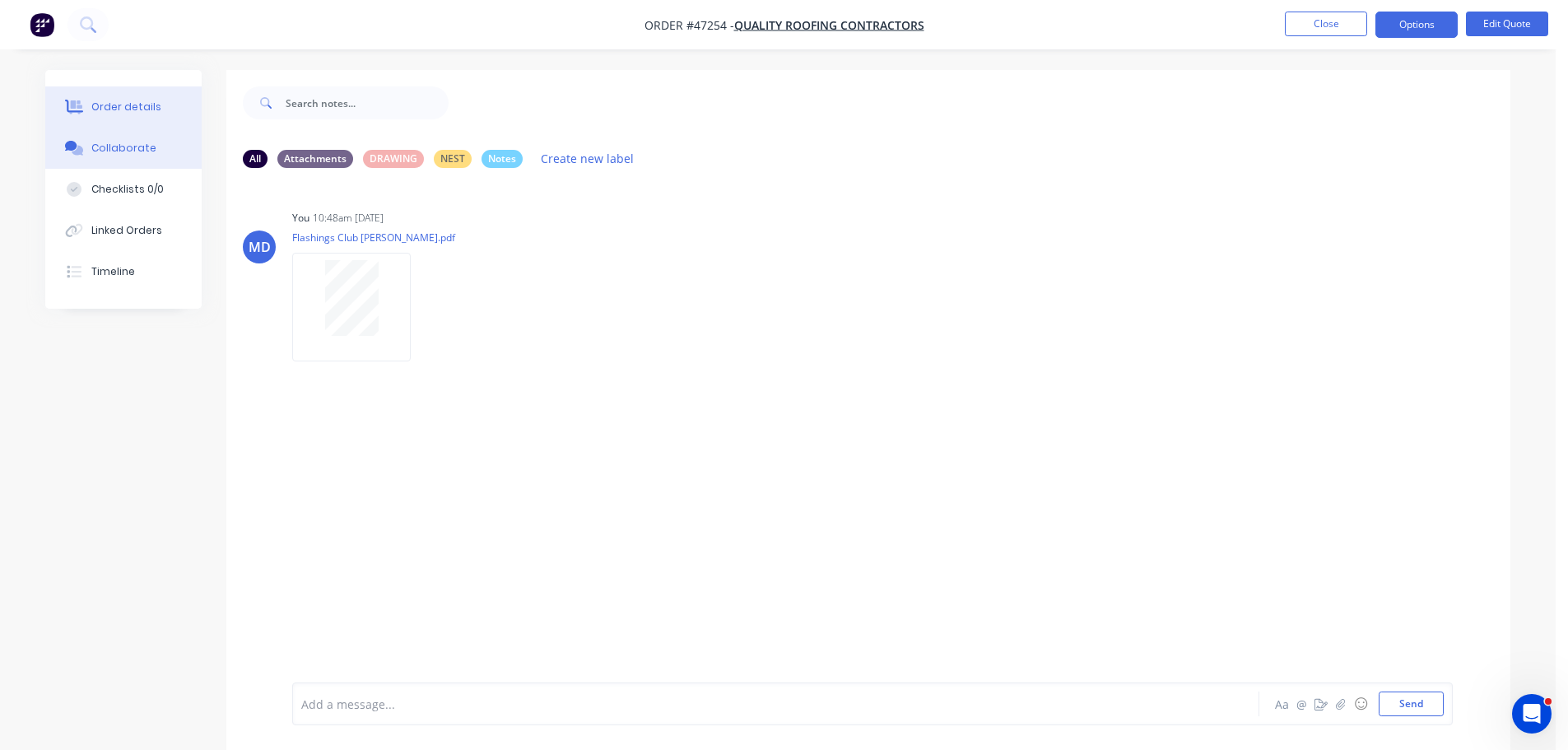
click at [149, 118] on button "Order details" at bounding box center [124, 106] width 157 height 42
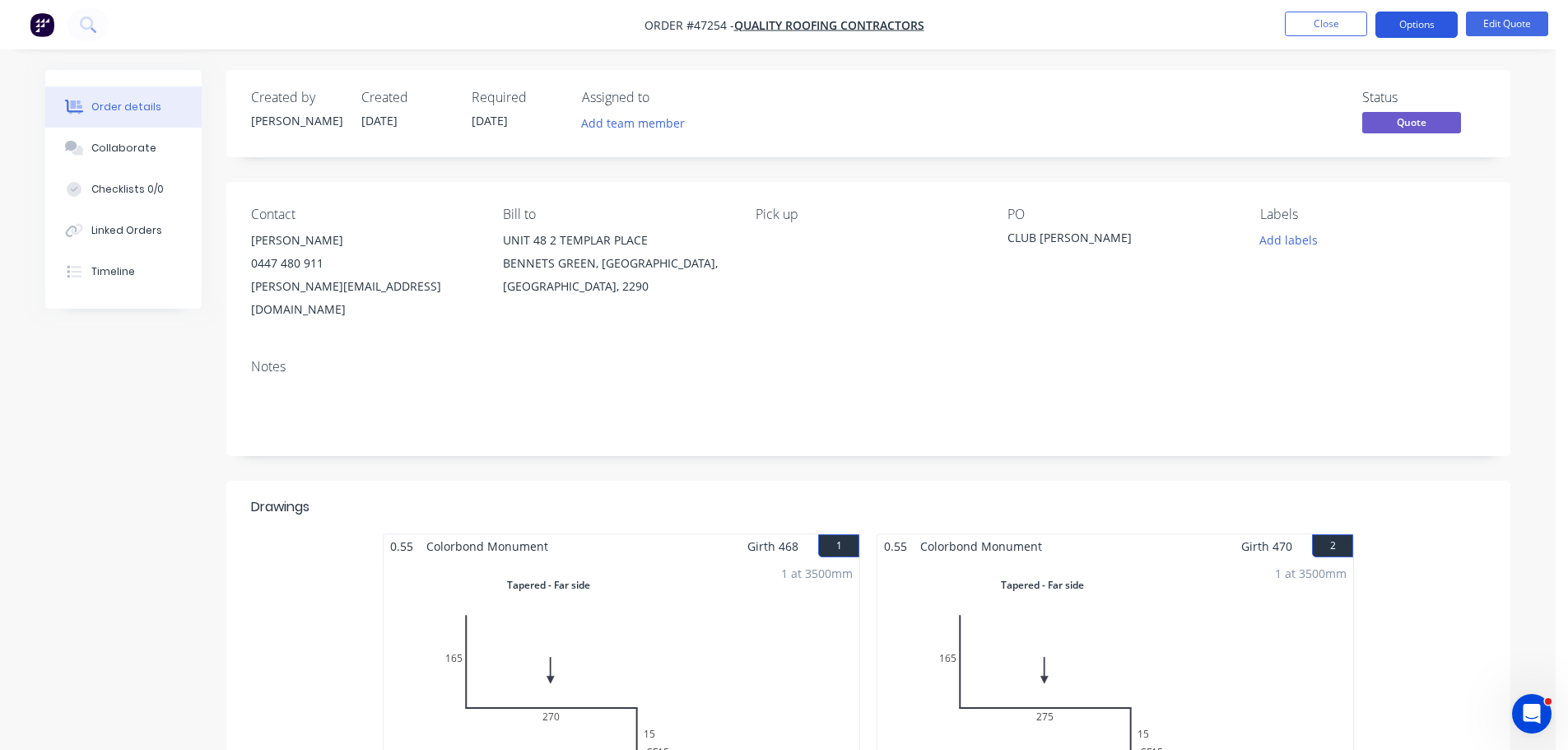
click at [1401, 18] on button "Options" at bounding box center [1416, 24] width 82 height 26
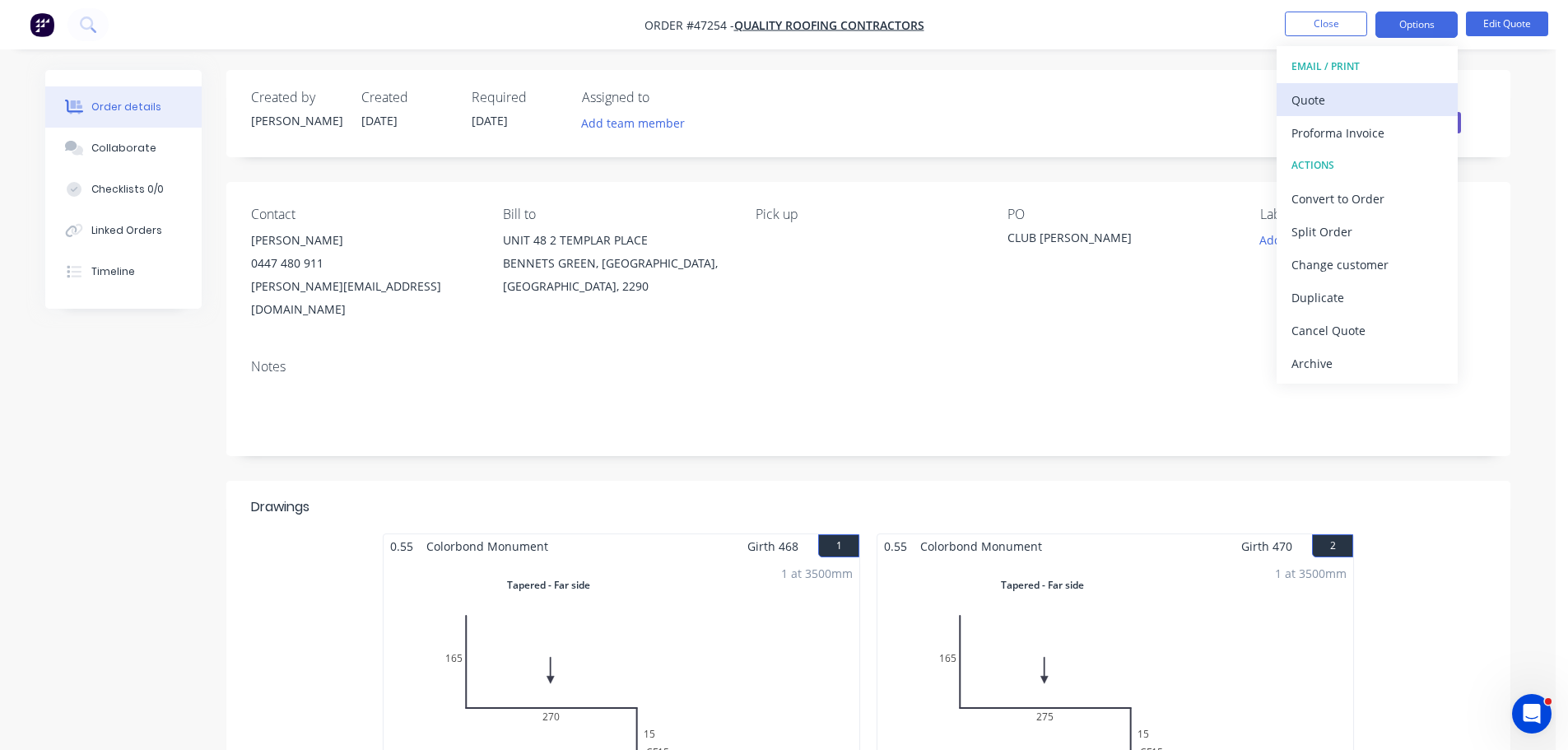
click at [1342, 98] on div "Quote" at bounding box center [1368, 100] width 152 height 24
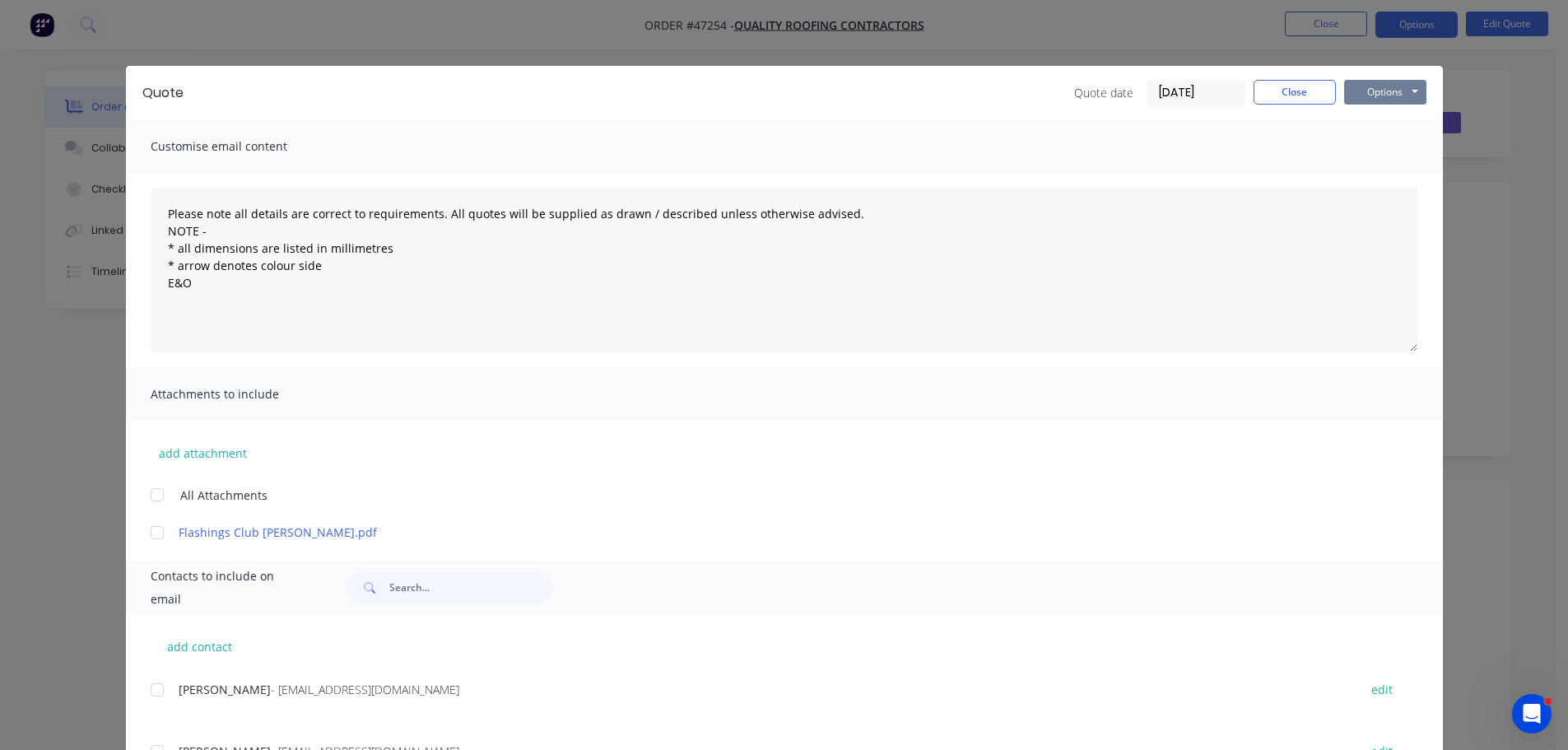
click at [1388, 93] on button "Options" at bounding box center [1385, 93] width 82 height 25
click at [1375, 146] on button "Print" at bounding box center [1397, 148] width 106 height 27
click at [895, 77] on div "Quote Quote date 26/08/25 Close Options Preview Print Email" at bounding box center [784, 92] width 1317 height 53
click at [1313, 91] on button "Close" at bounding box center [1294, 93] width 82 height 25
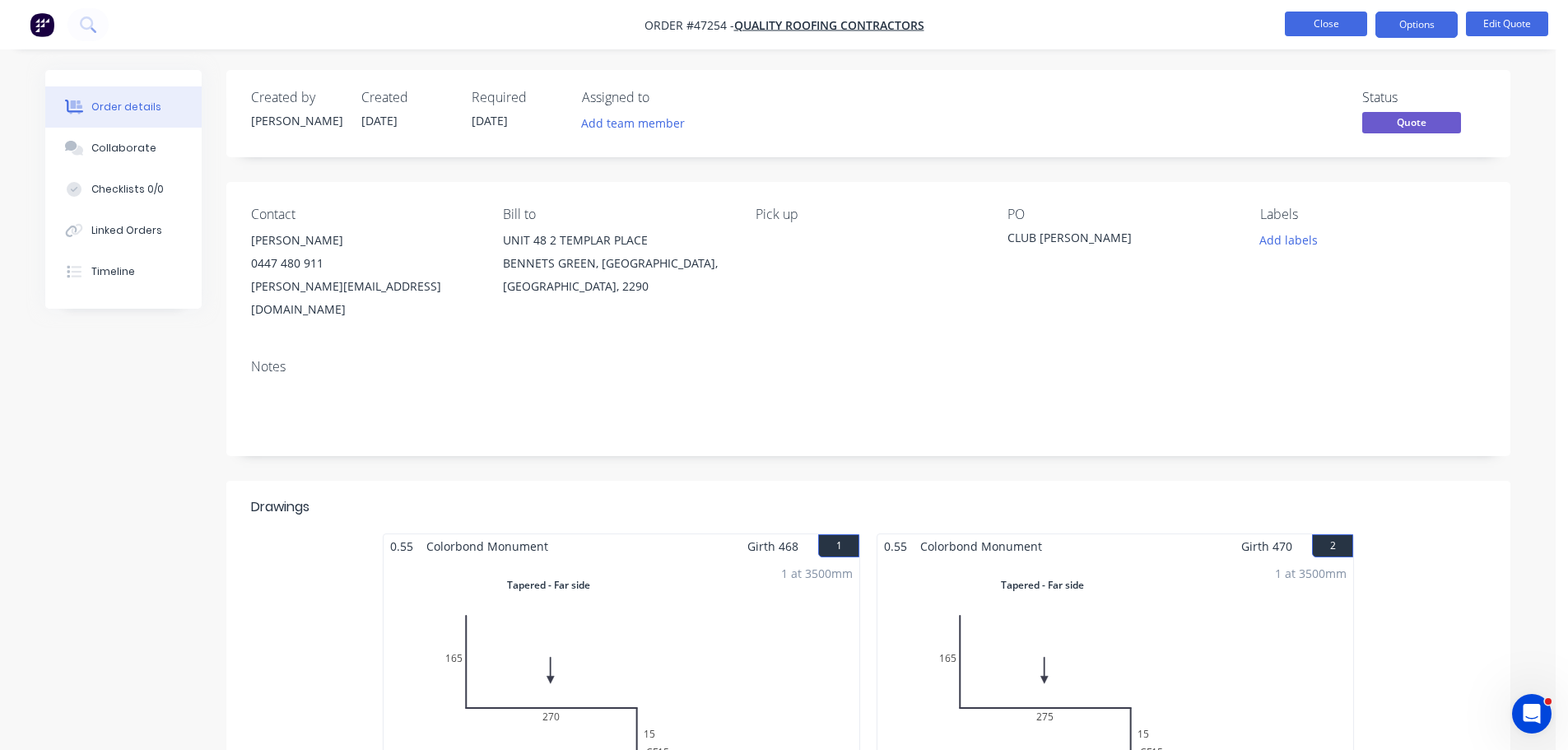
click at [1356, 21] on button "Close" at bounding box center [1326, 24] width 82 height 25
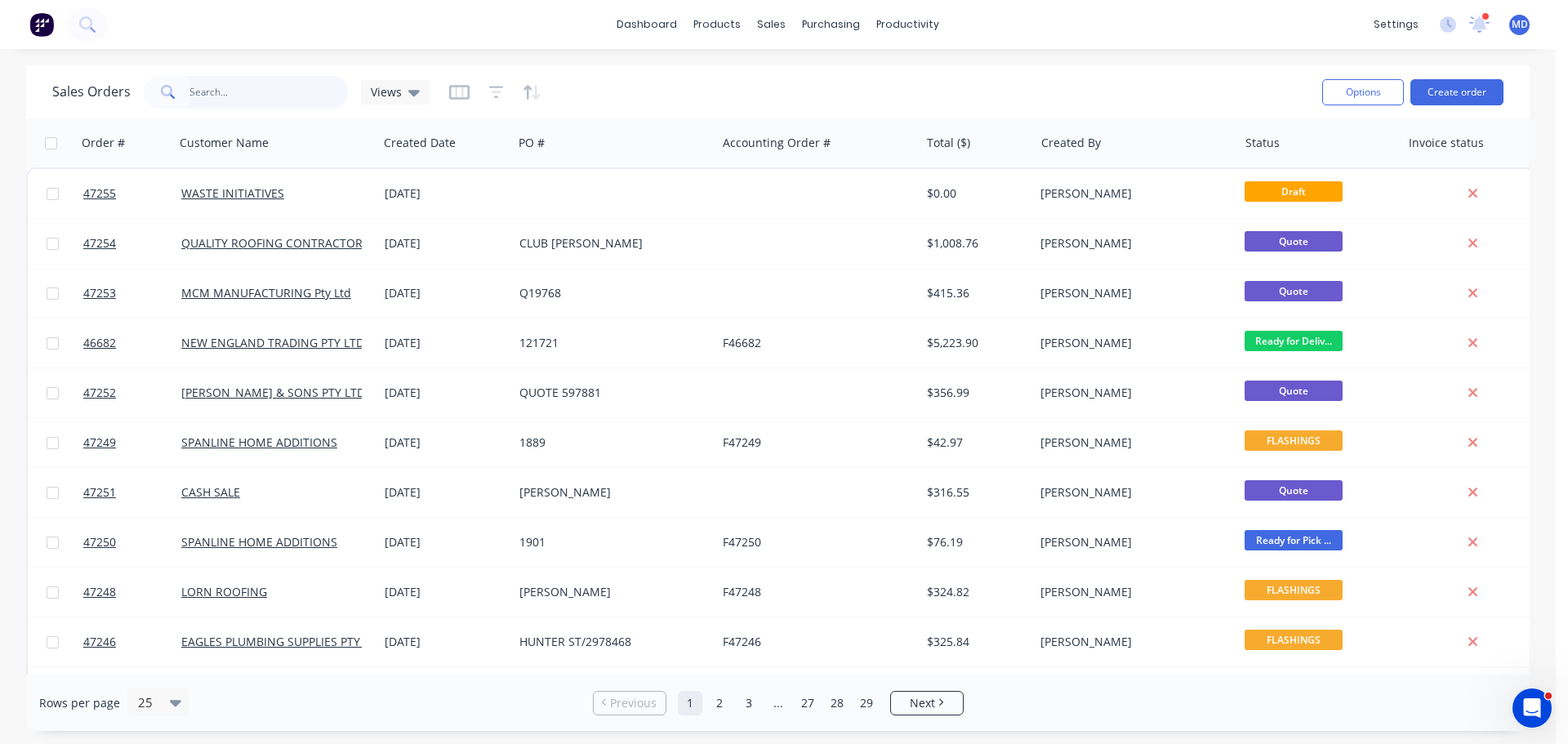
click at [229, 85] on input "text" at bounding box center [269, 92] width 159 height 33
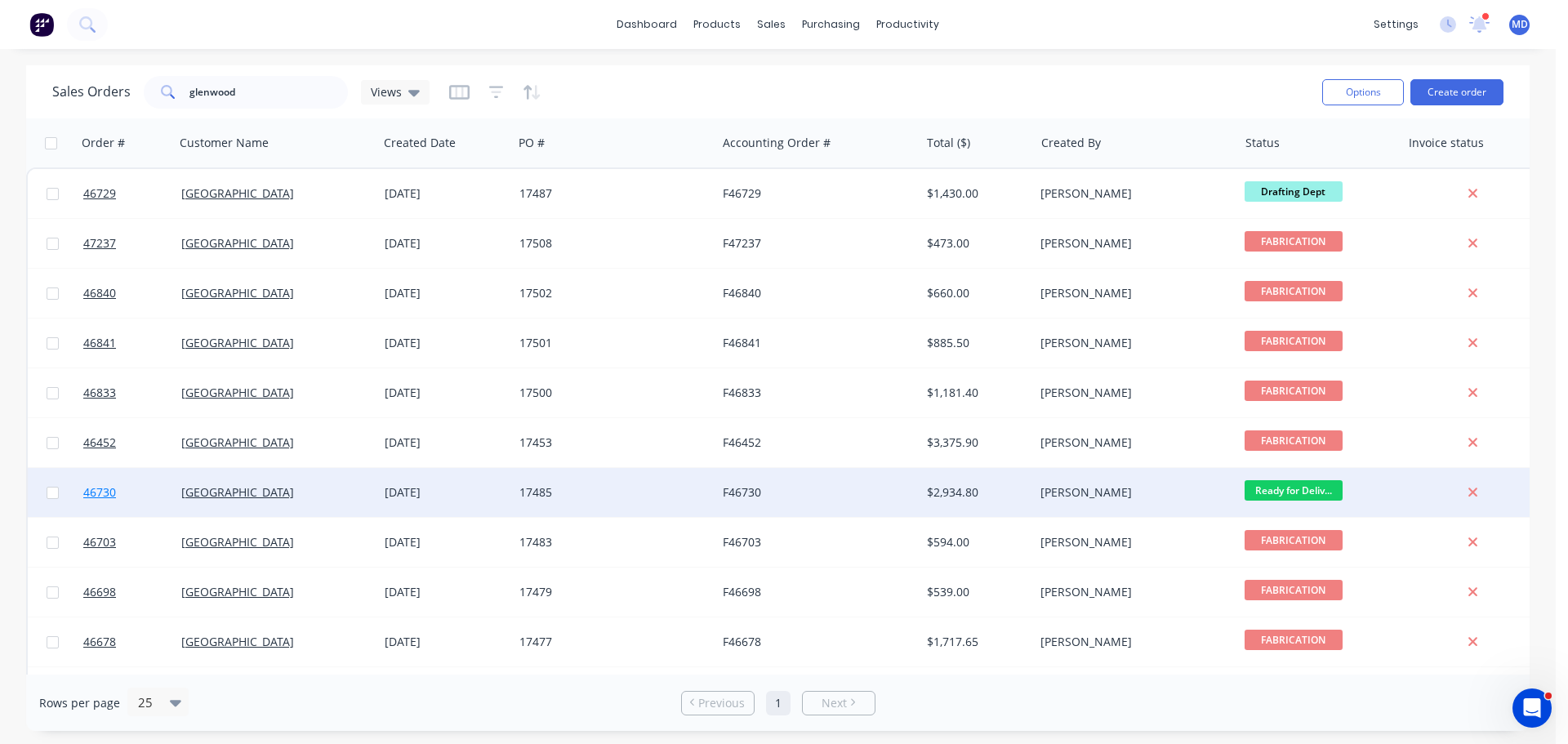
click at [100, 492] on span "46730" at bounding box center [100, 492] width 33 height 16
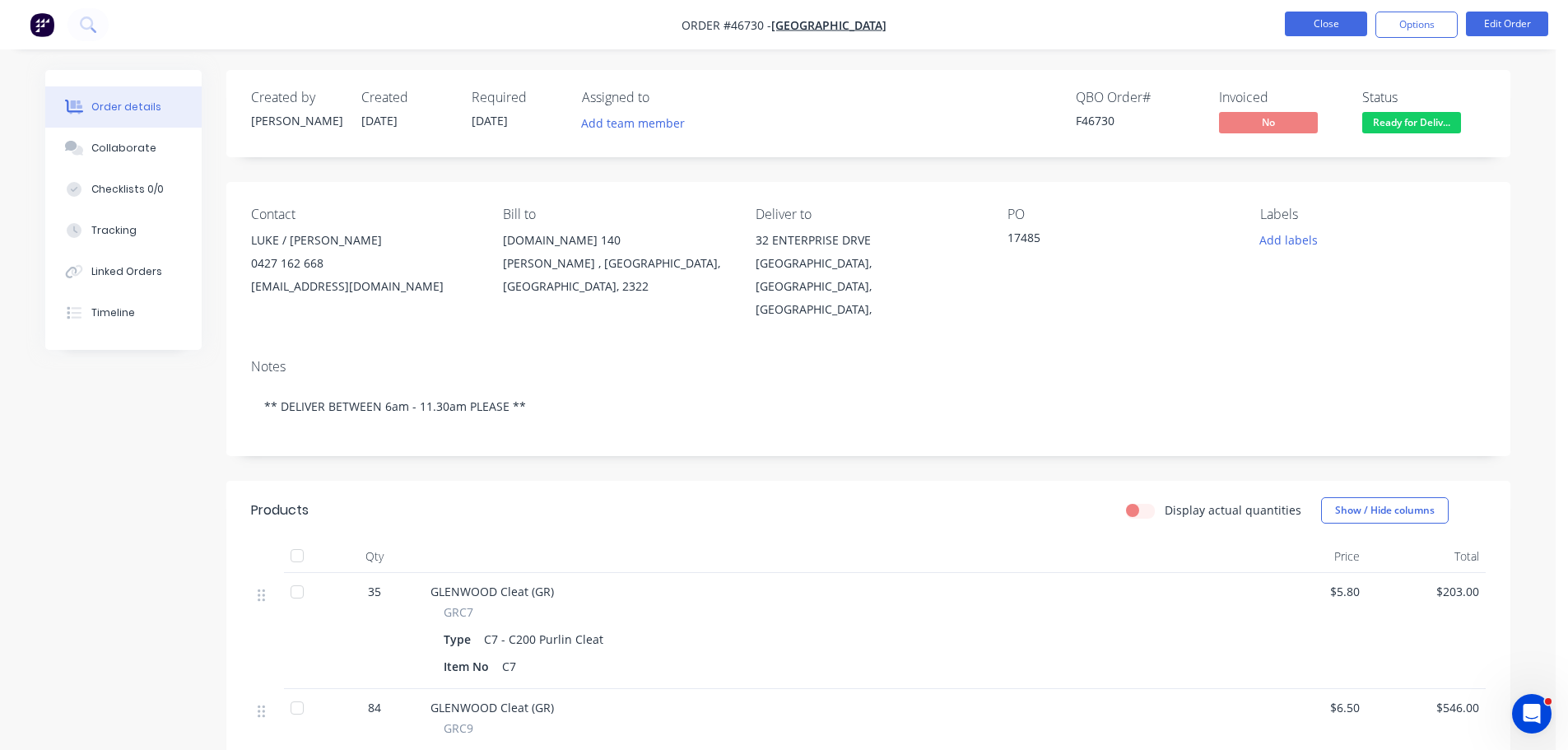
click at [1311, 24] on button "Close" at bounding box center [1326, 24] width 82 height 25
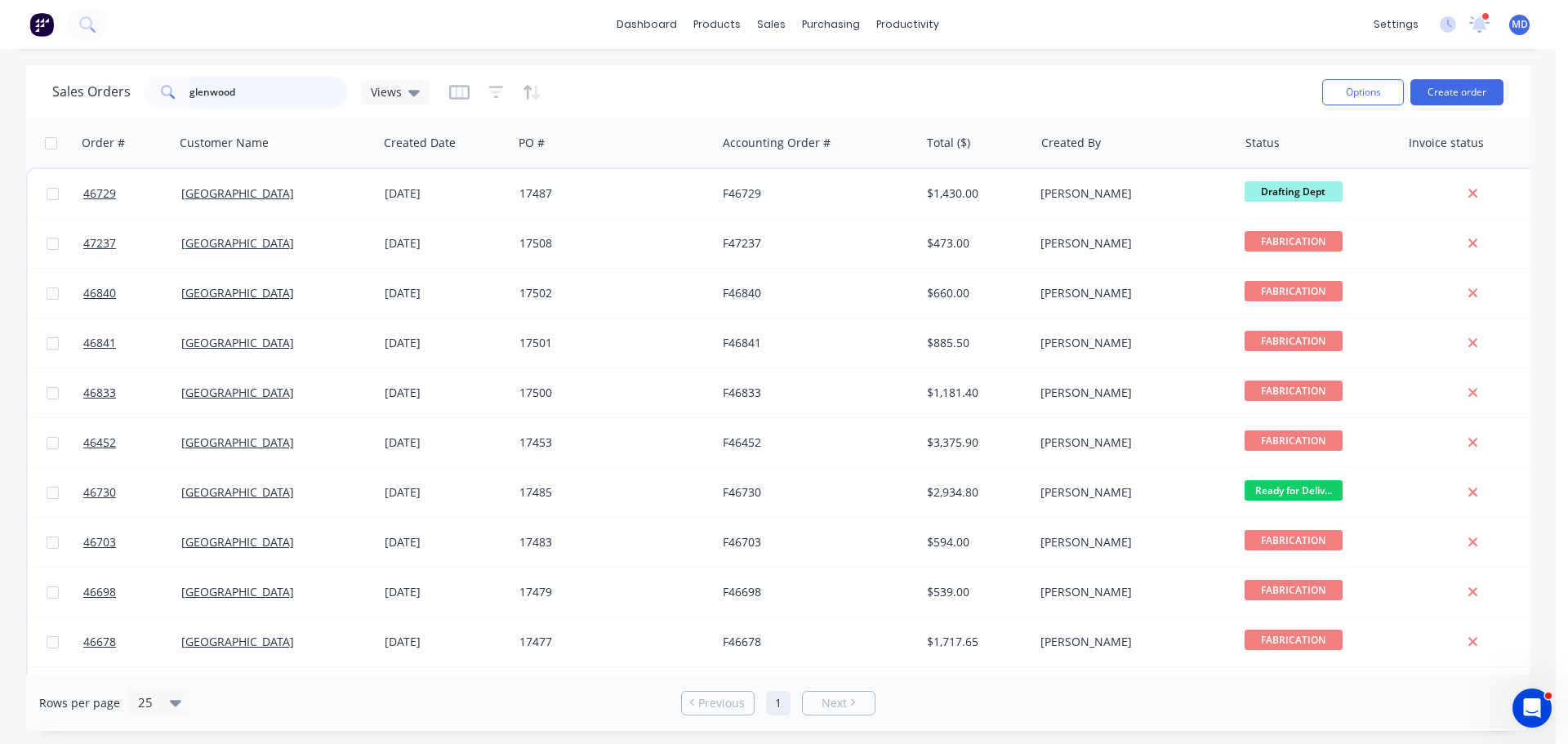
click at [248, 84] on input "glenwood" at bounding box center [269, 92] width 159 height 33
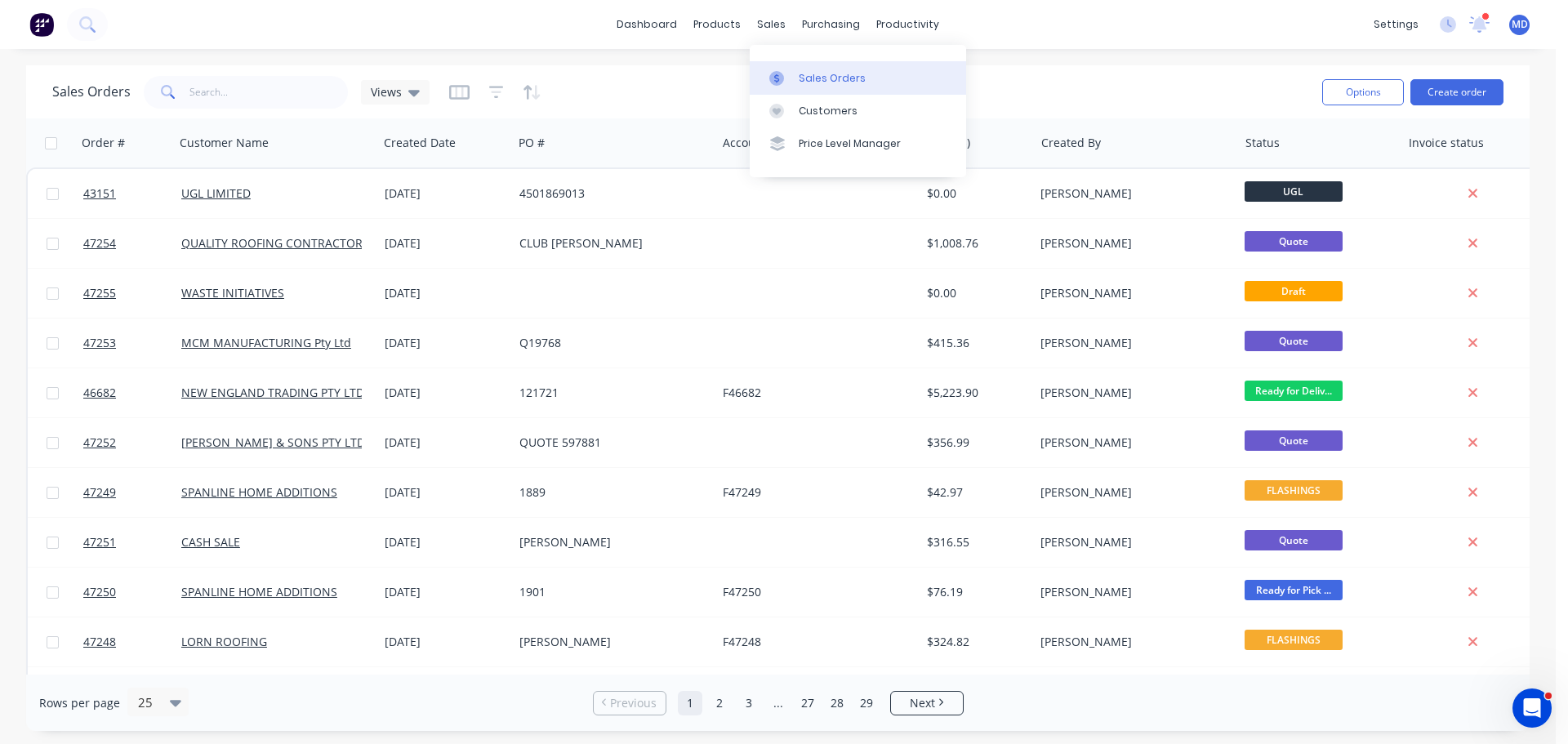
click at [807, 76] on div "Sales Orders" at bounding box center [832, 78] width 67 height 14
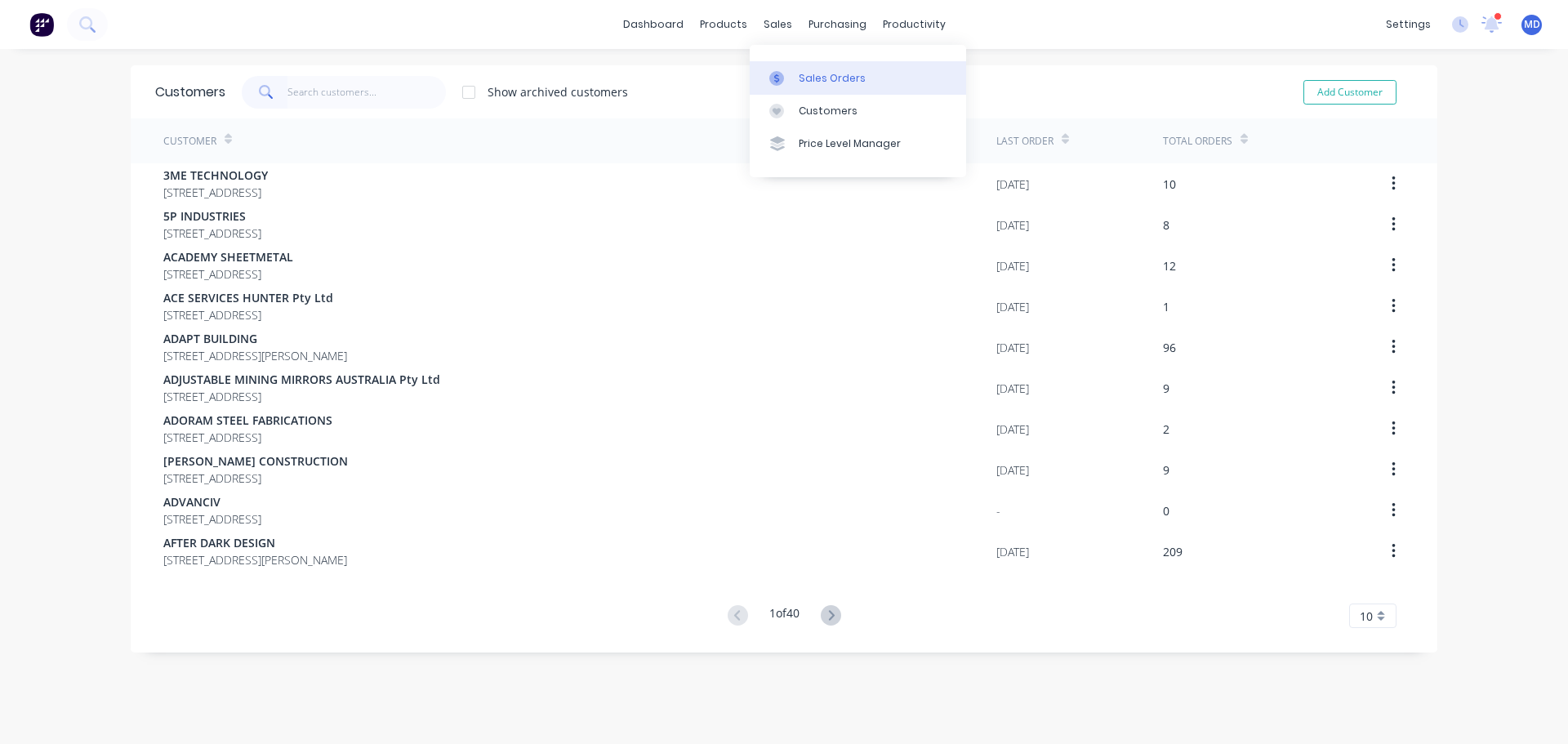
click at [793, 75] on link "Sales Orders" at bounding box center [857, 78] width 216 height 33
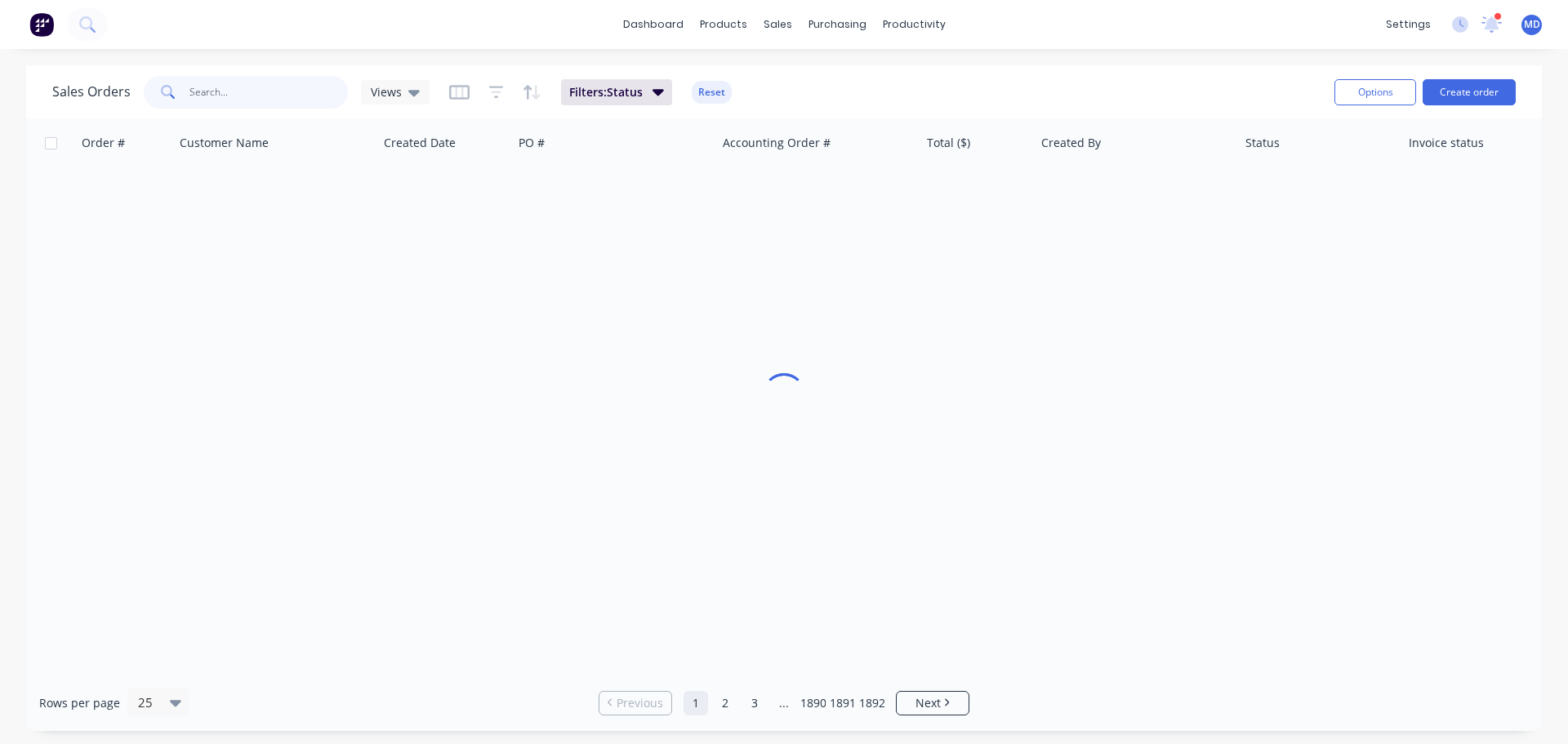
click at [243, 85] on input "text" at bounding box center [269, 92] width 159 height 33
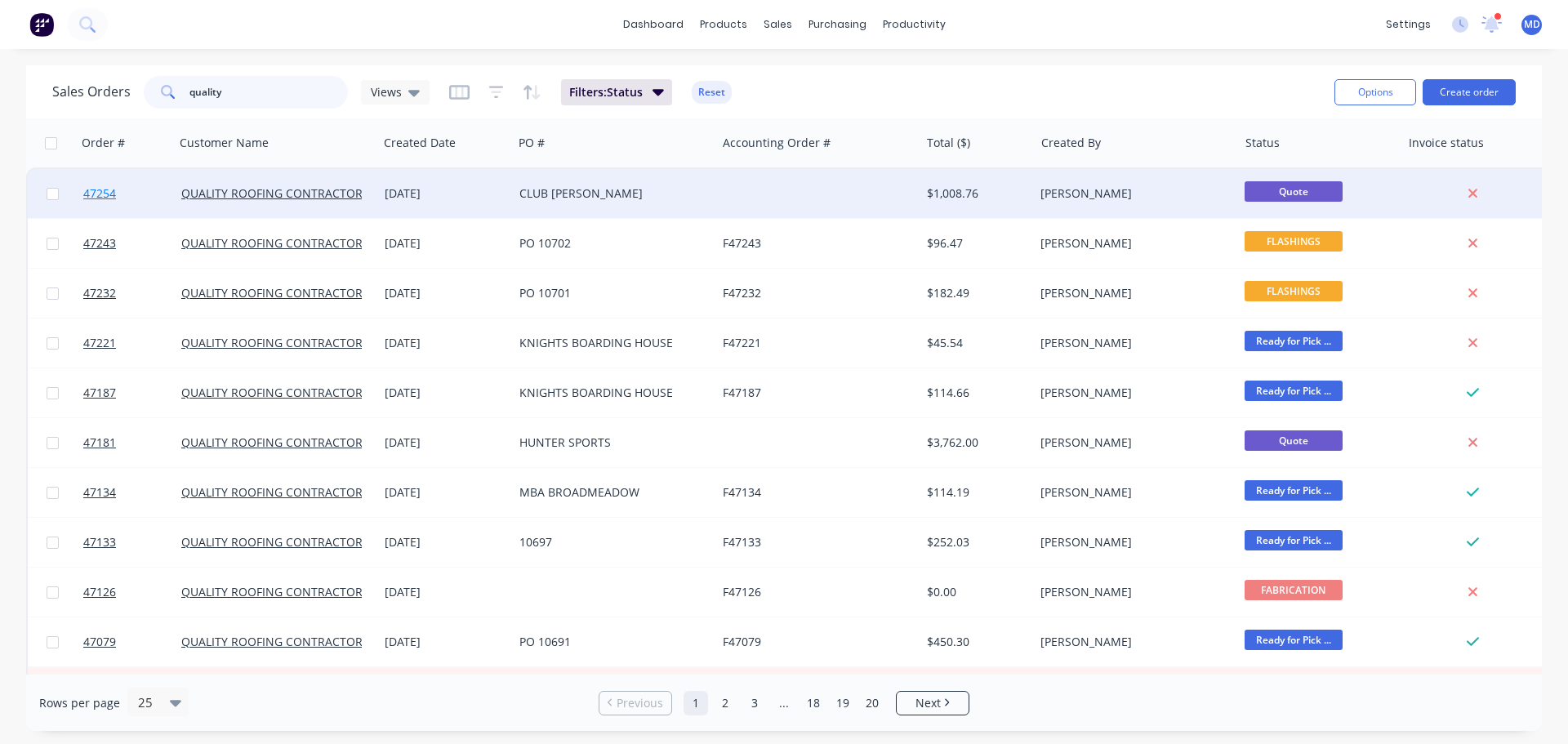
type input "quality"
click at [93, 188] on span "47254" at bounding box center [100, 193] width 33 height 16
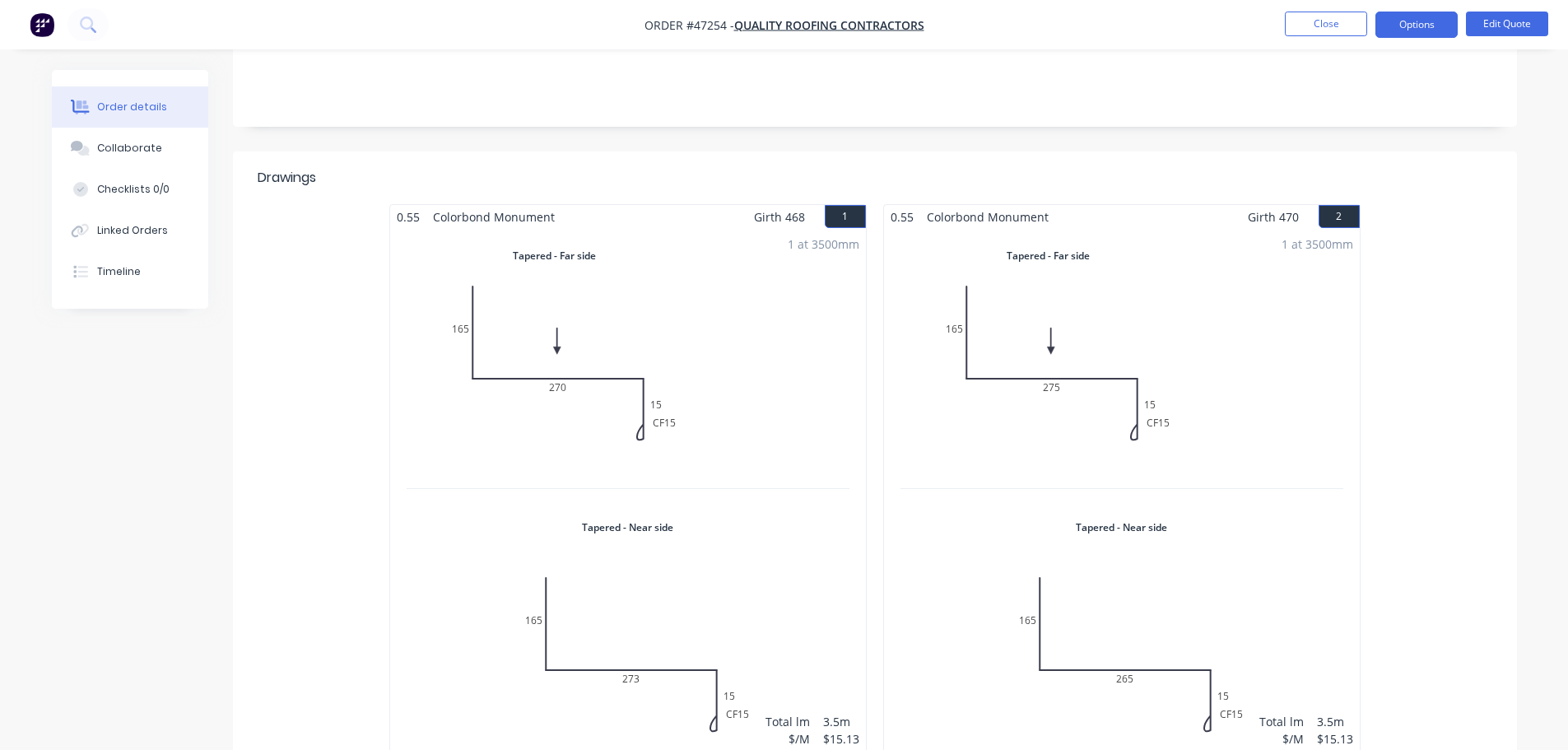
scroll to position [165, 0]
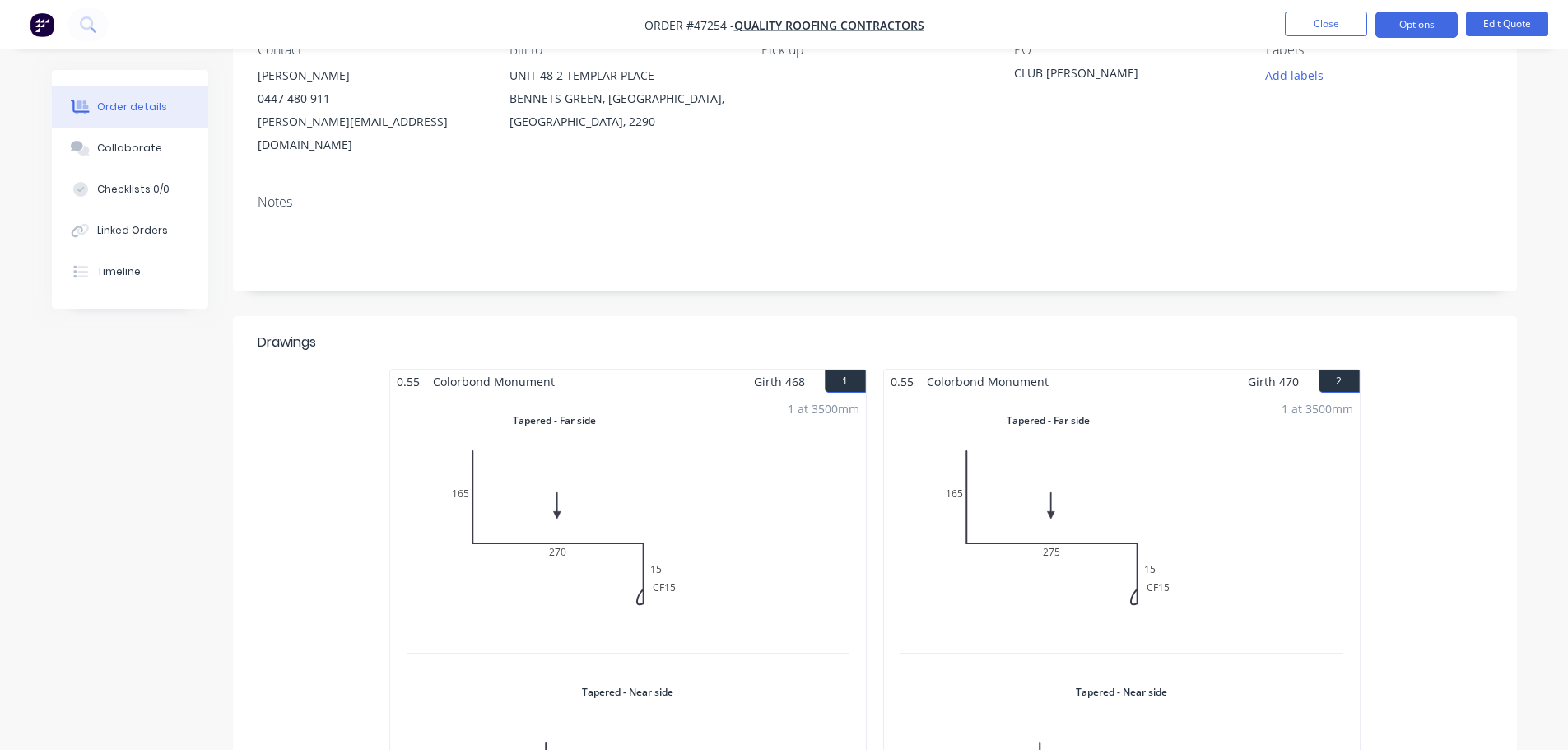
click at [687, 409] on div "1 at 3500mm Total lm $/M Total 3.5m $15.13 $52.96" at bounding box center [628, 665] width 476 height 543
click at [1507, 30] on button "Edit Quote" at bounding box center [1507, 24] width 82 height 25
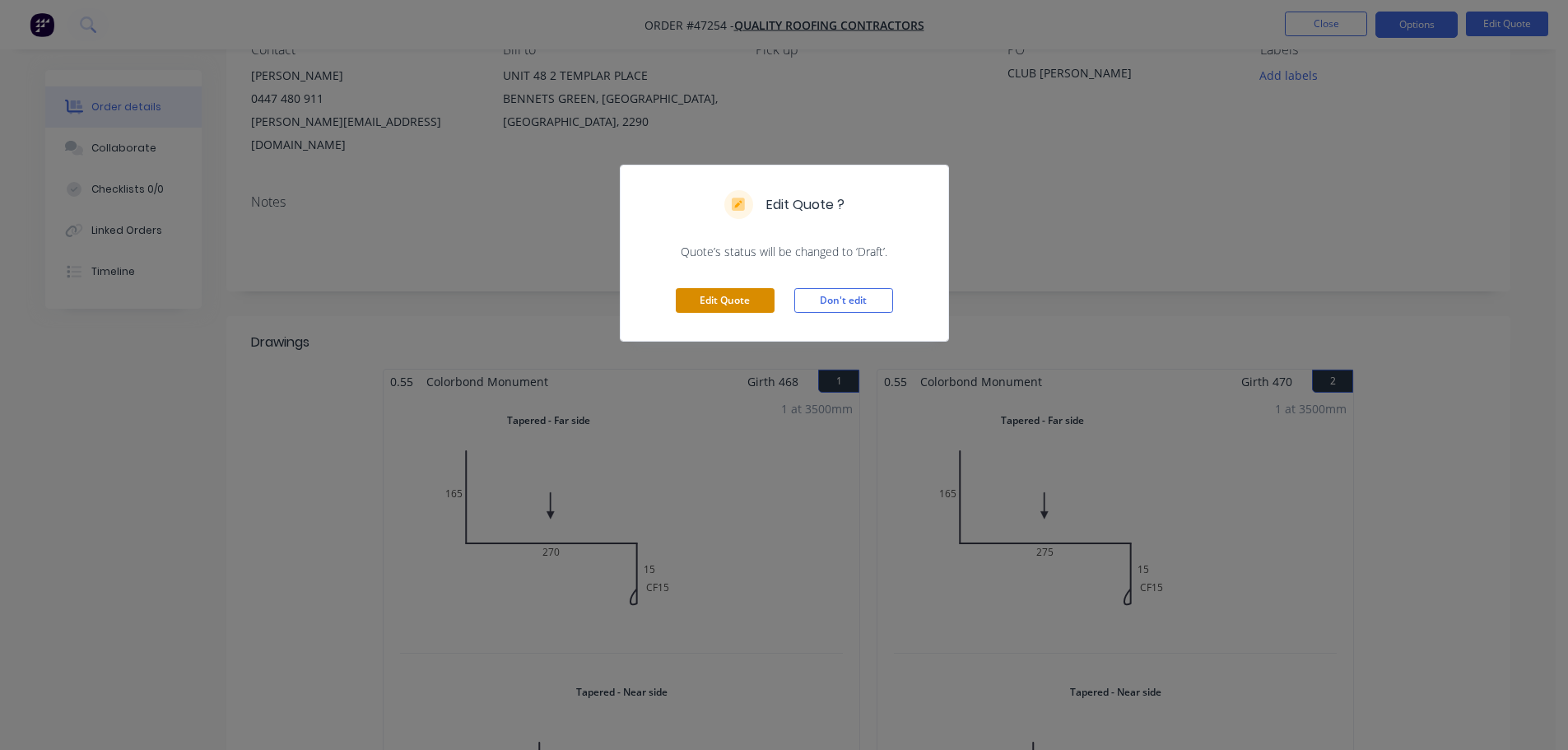
click at [728, 310] on button "Edit Quote" at bounding box center [725, 301] width 99 height 25
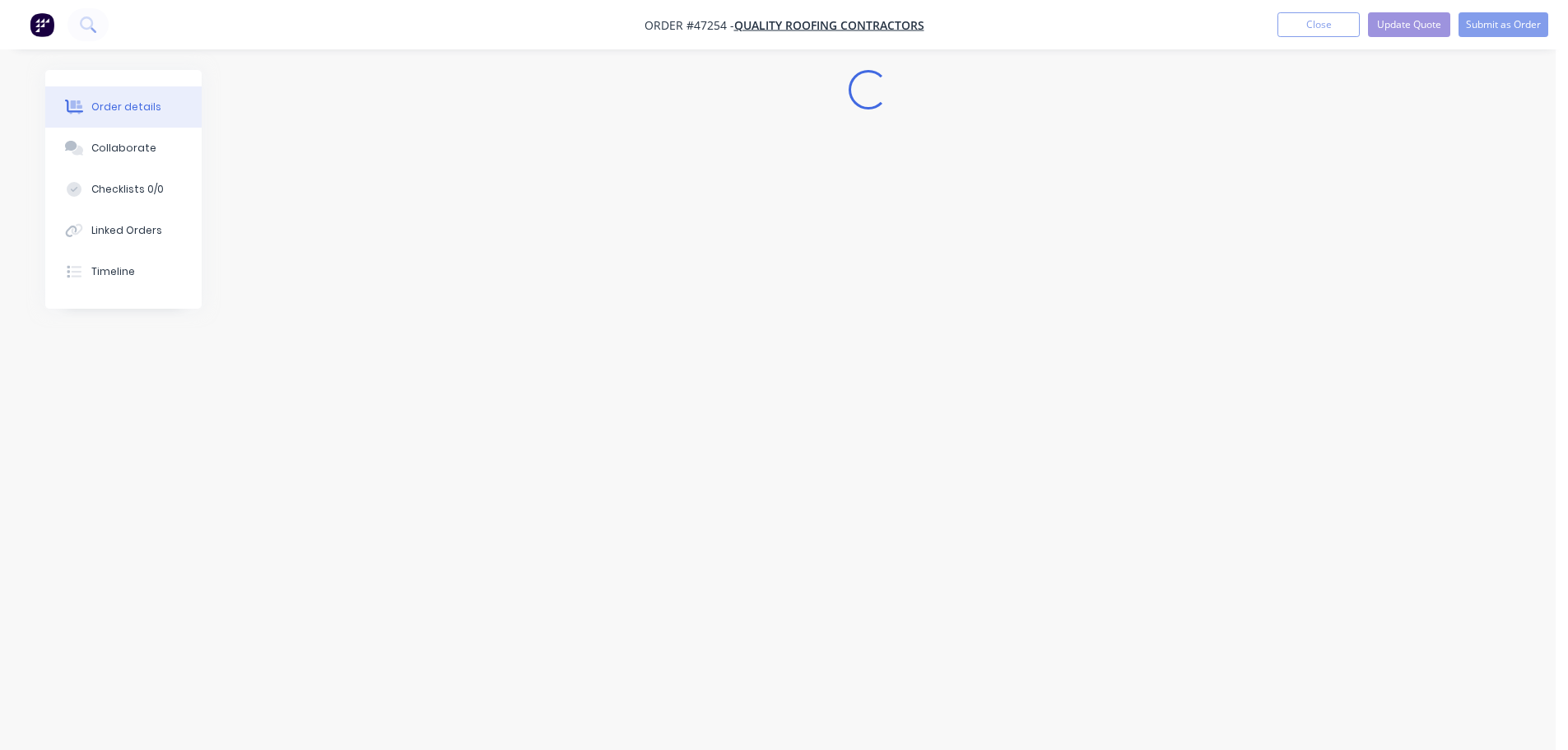
scroll to position [0, 0]
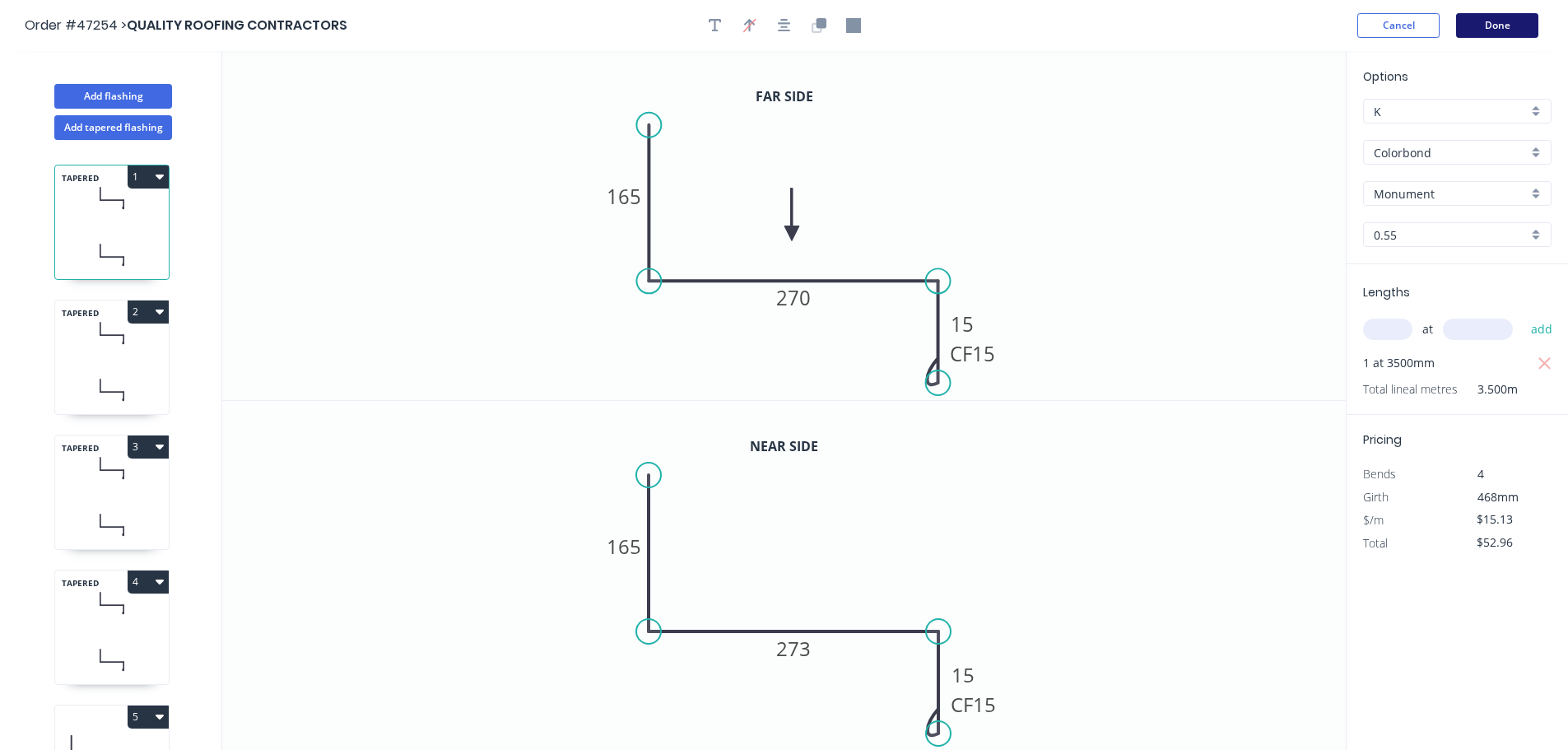
click at [1488, 27] on button "Done" at bounding box center [1497, 26] width 82 height 25
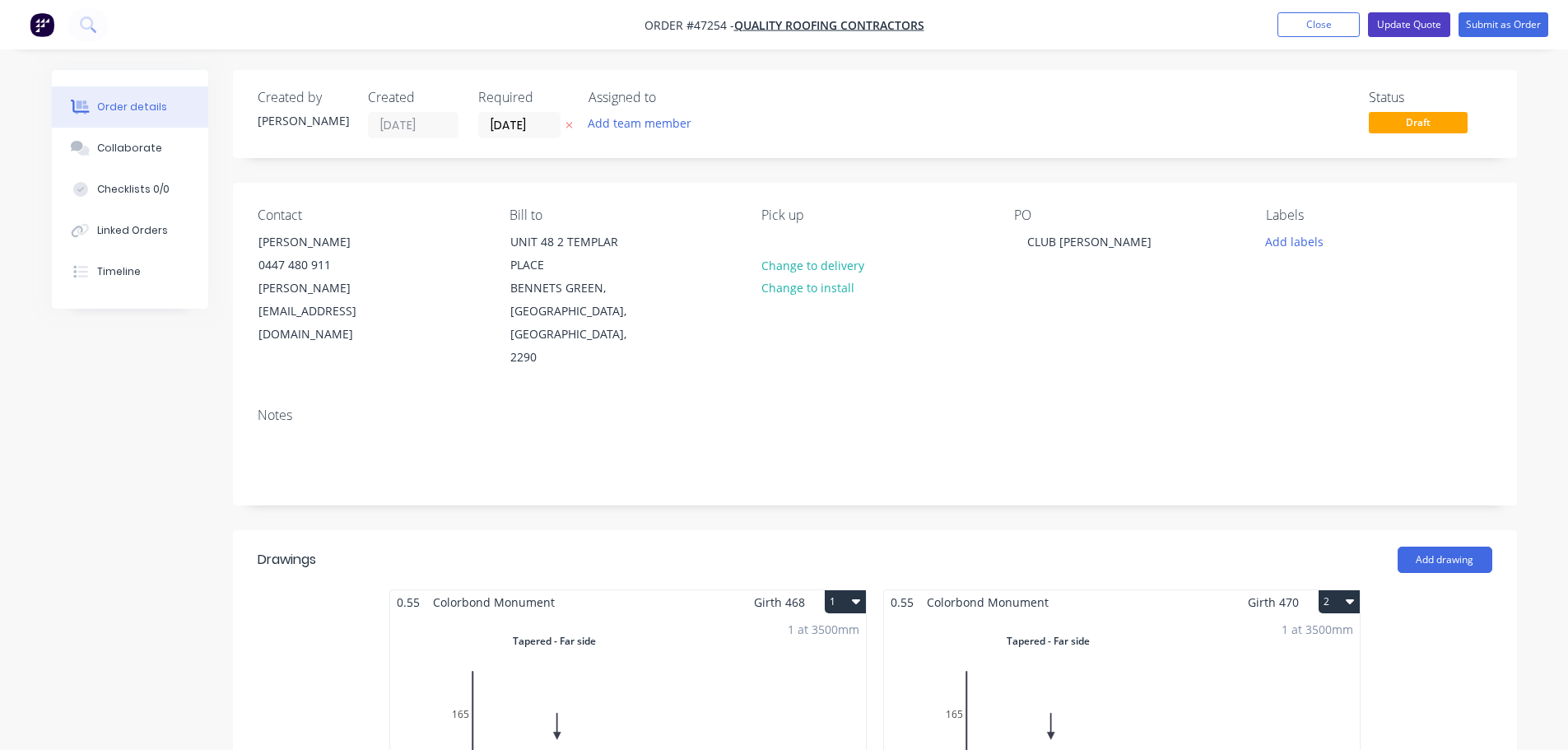
click at [1413, 24] on button "Update Quote" at bounding box center [1409, 25] width 82 height 25
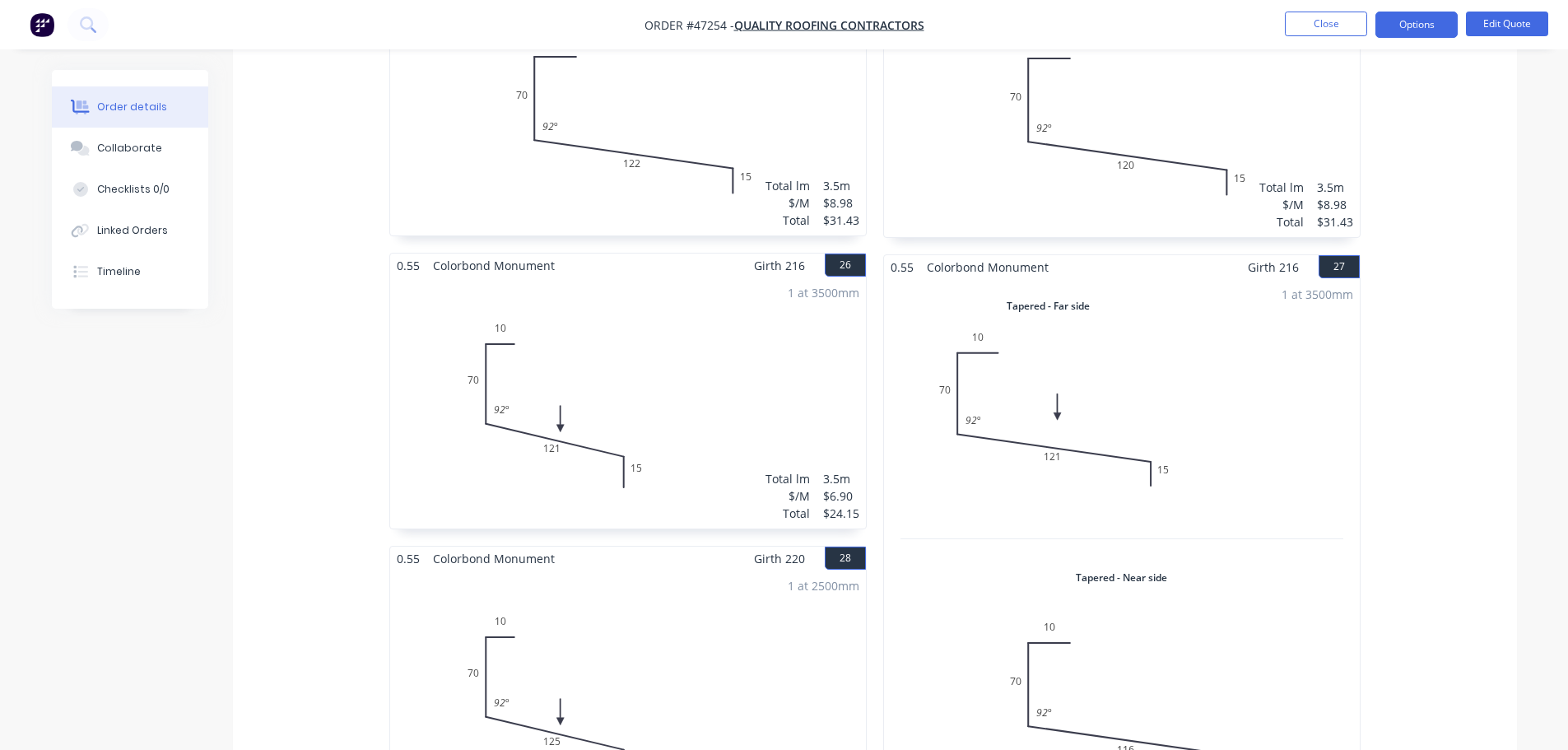
scroll to position [6122, 0]
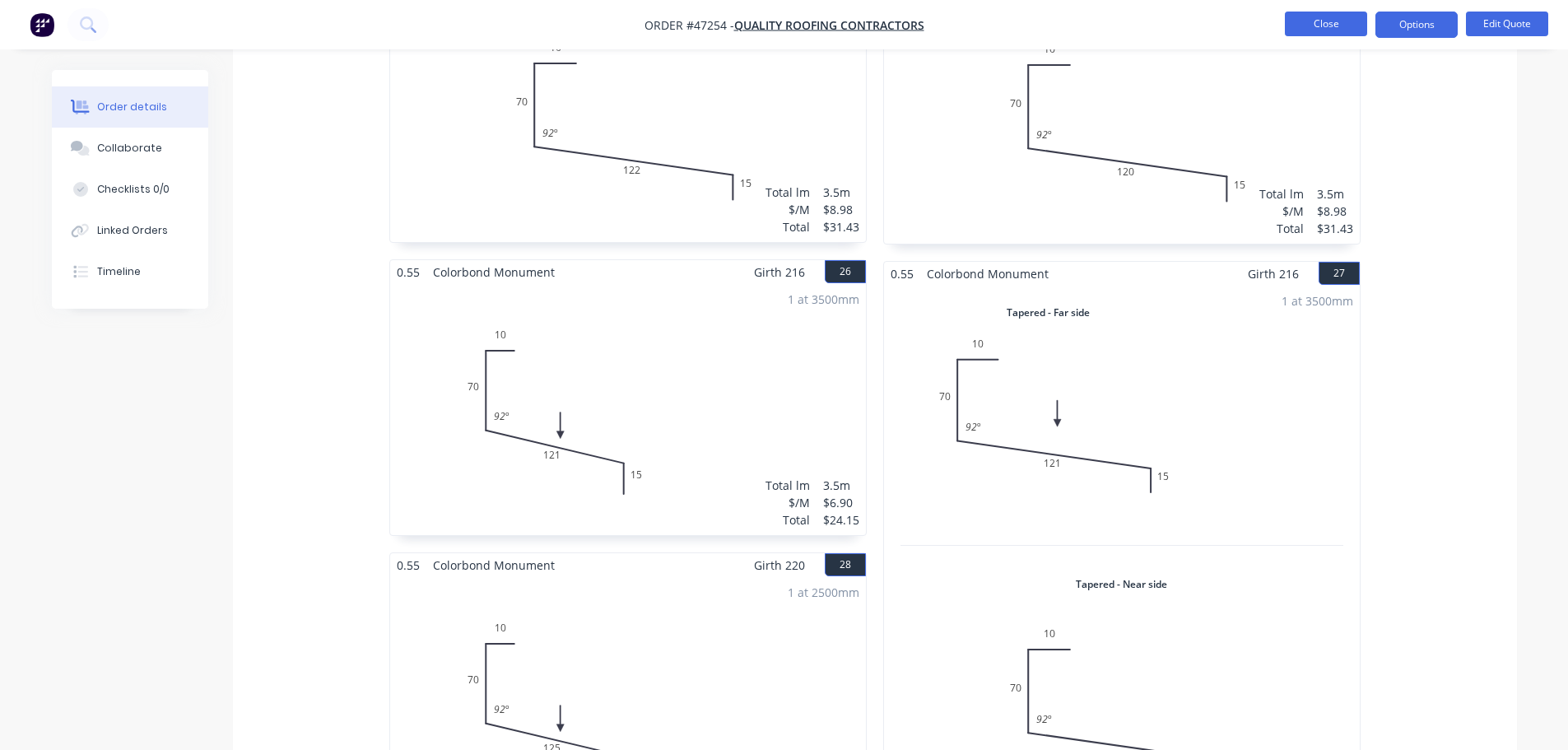
click at [1298, 24] on button "Close" at bounding box center [1326, 24] width 82 height 25
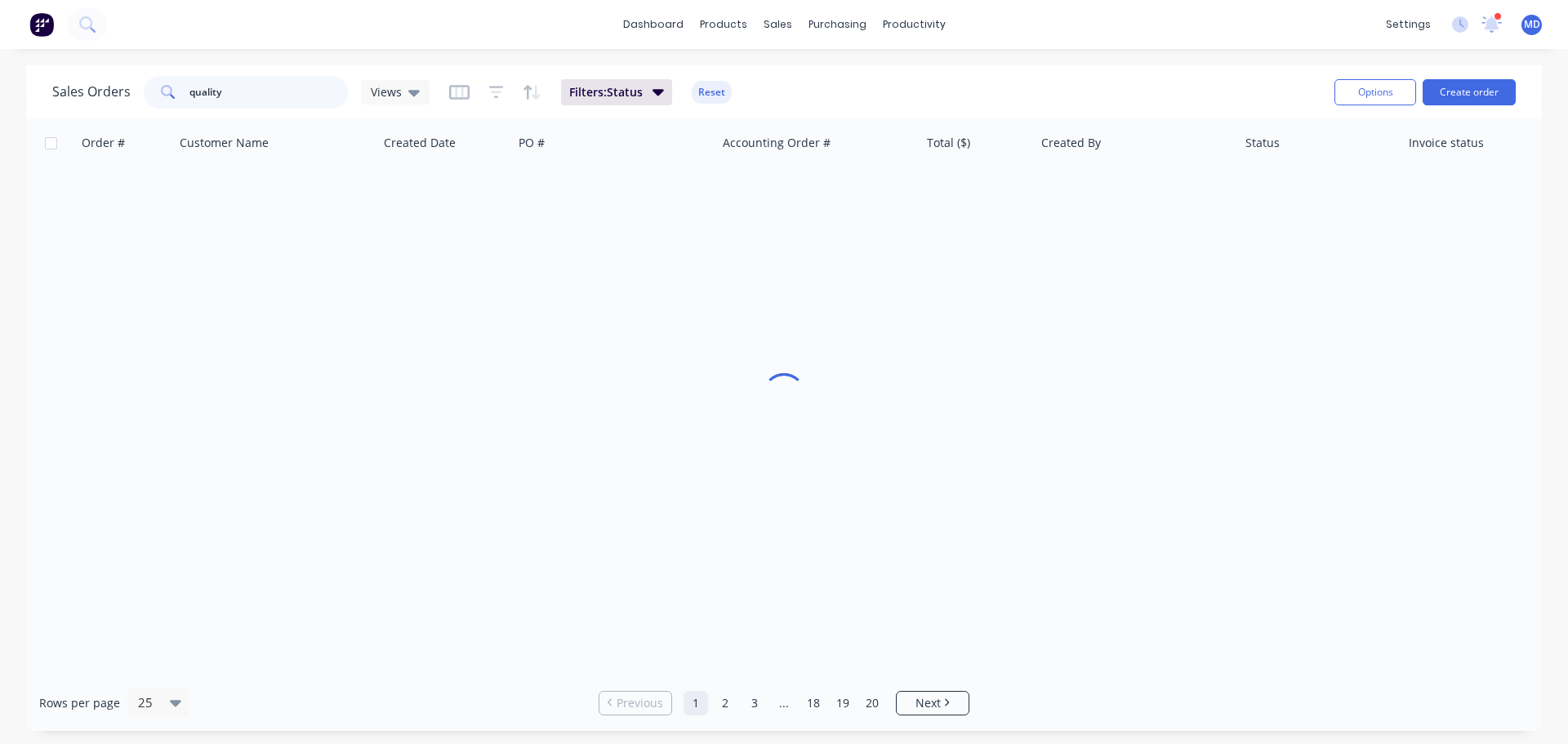
drag, startPoint x: 260, startPoint y: 87, endPoint x: 81, endPoint y: 79, distance: 179.2
click at [81, 79] on div "Sales Orders quality Views" at bounding box center [240, 92] width 377 height 33
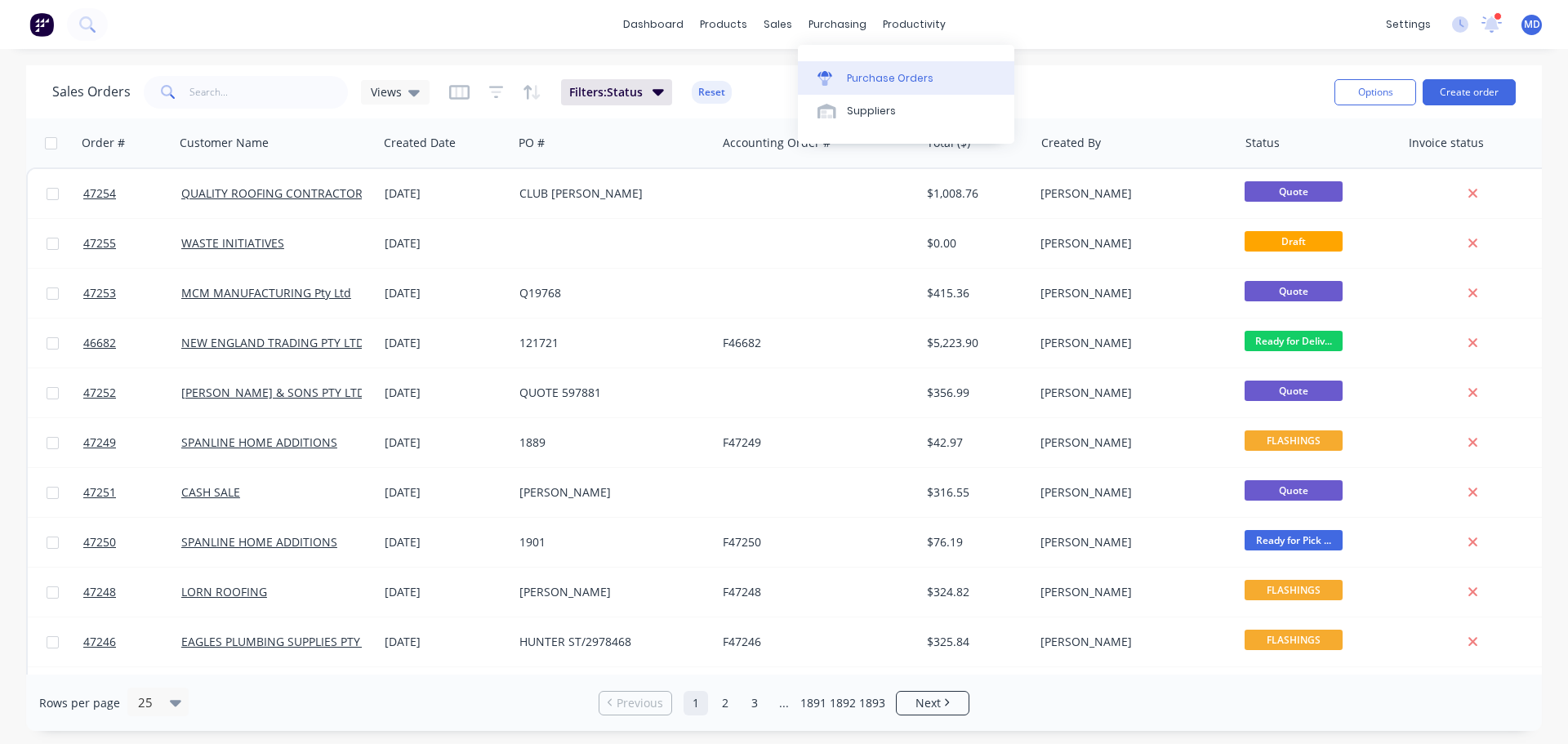
click at [869, 69] on link "Purchase Orders" at bounding box center [905, 78] width 216 height 33
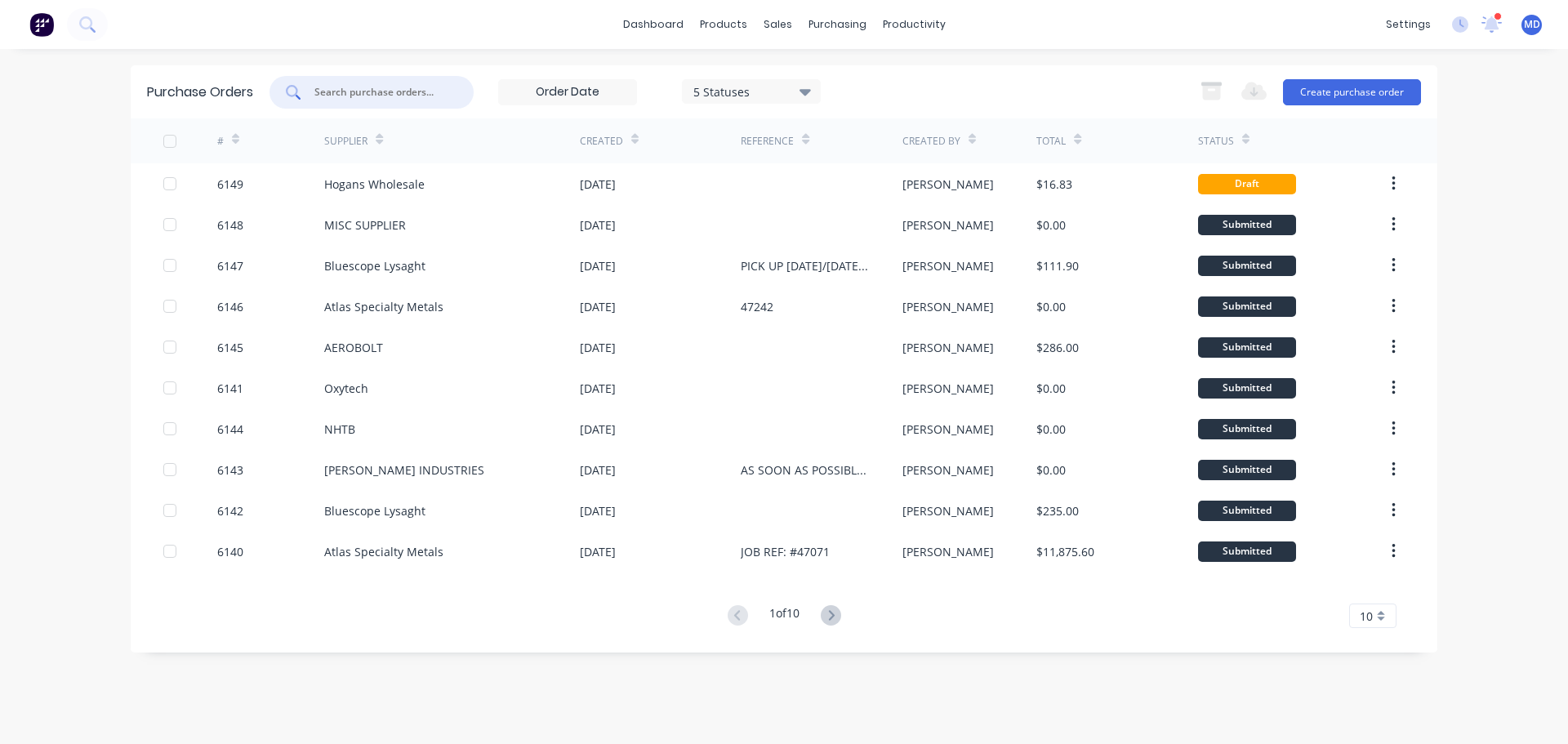
click at [387, 85] on input "text" at bounding box center [380, 92] width 135 height 16
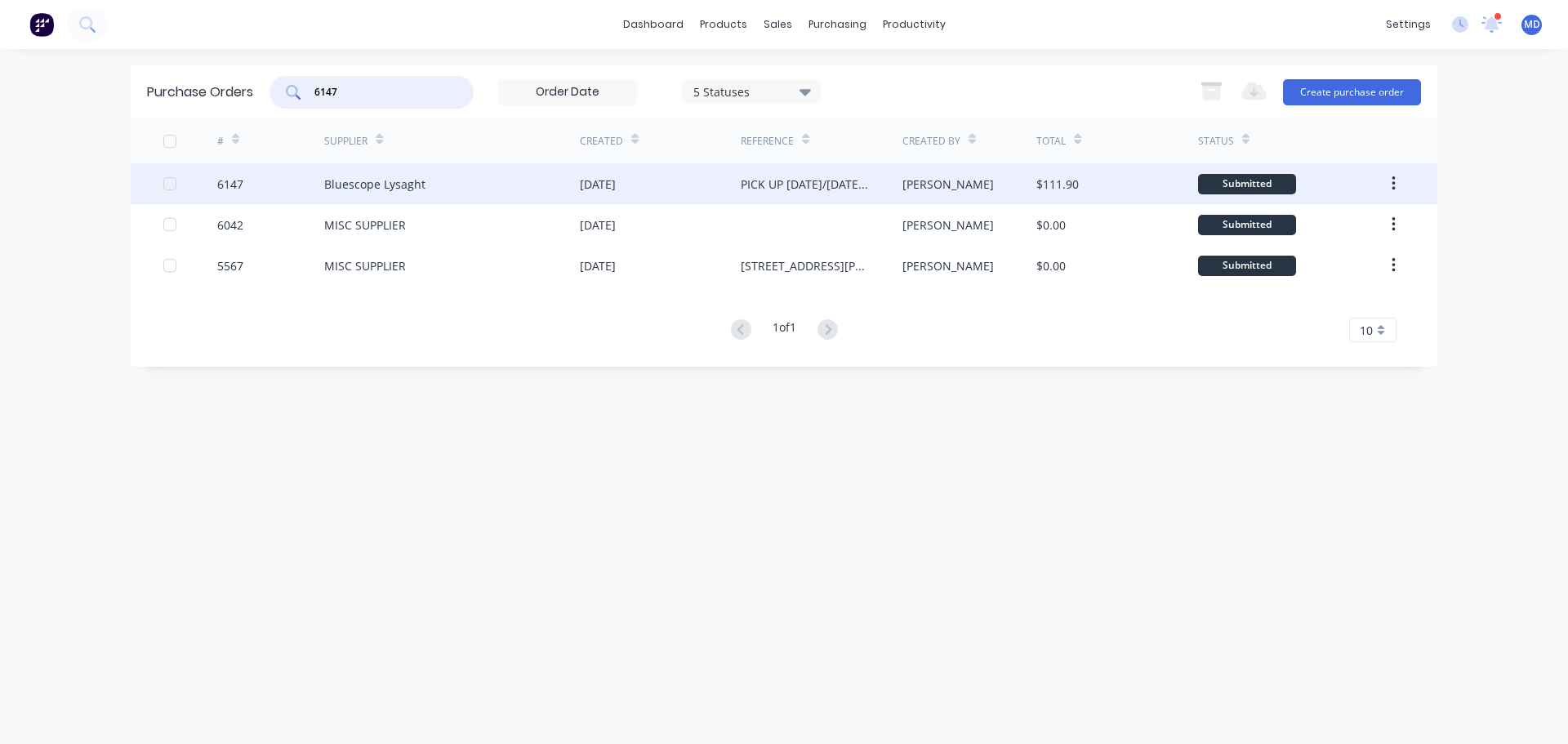
type input "6147"
click at [234, 181] on div "6147" at bounding box center [229, 184] width 26 height 17
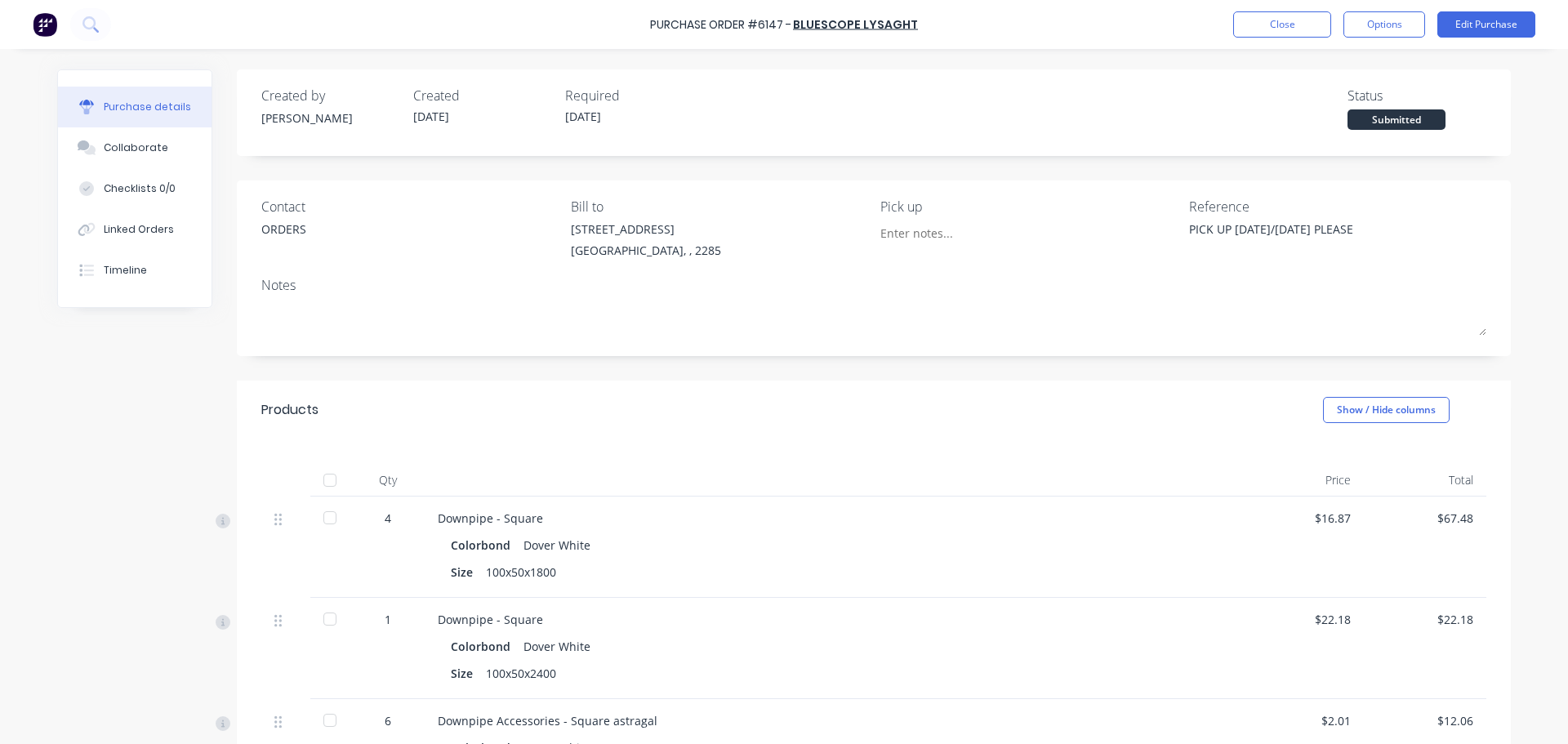
scroll to position [82, 0]
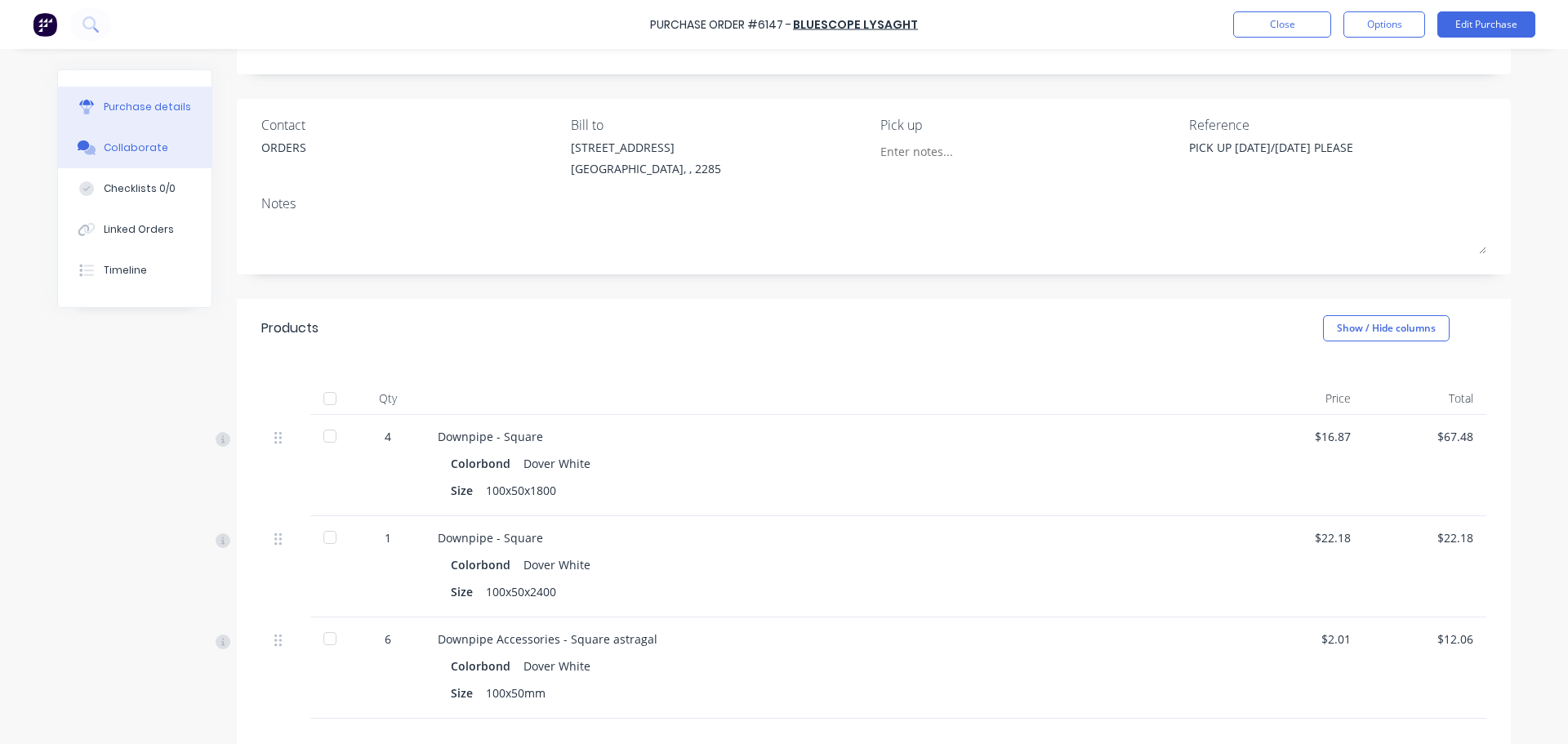
click at [150, 144] on div "Collaborate" at bounding box center [135, 147] width 64 height 14
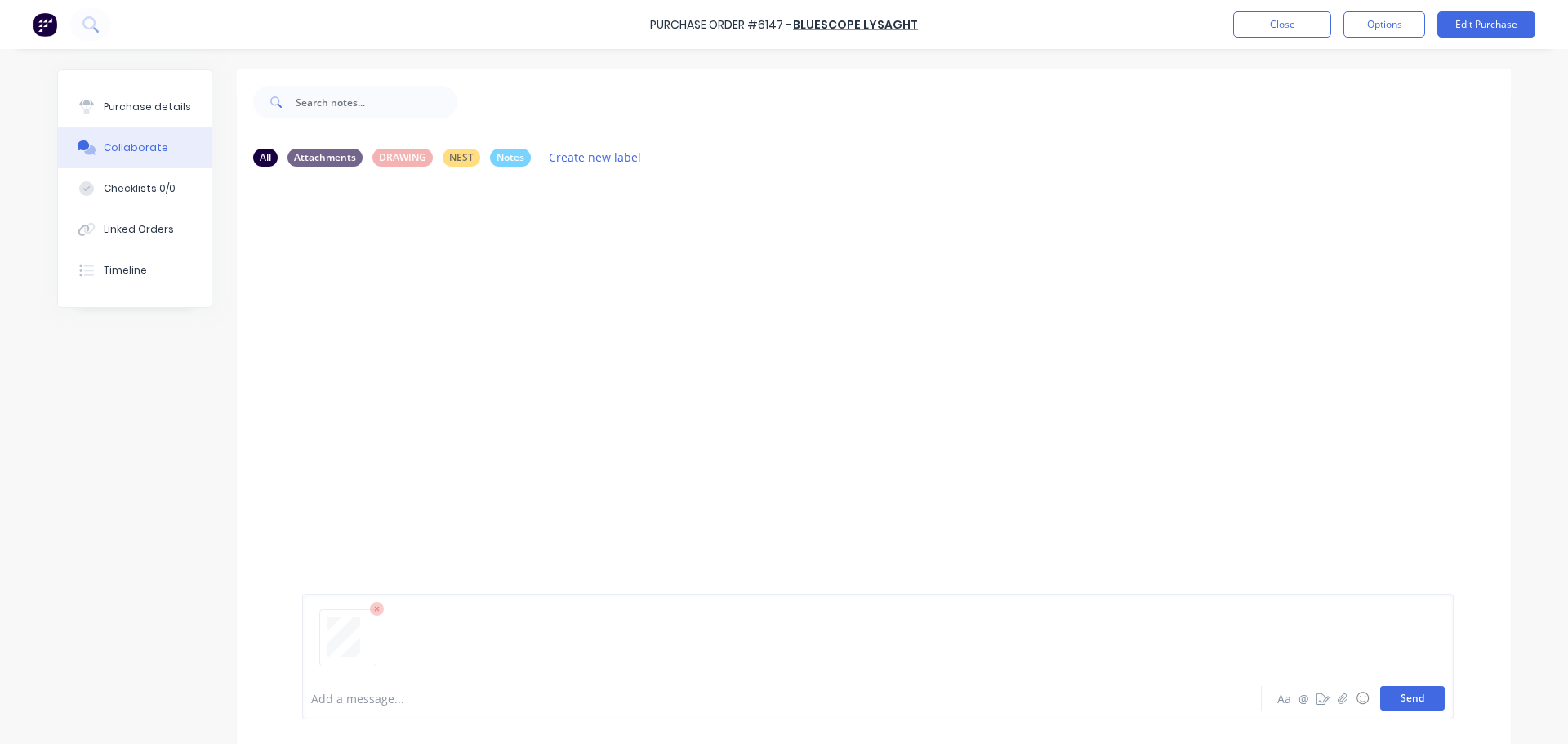
click at [1401, 698] on button "Send" at bounding box center [1412, 698] width 64 height 25
click at [166, 104] on div "Purchase details" at bounding box center [147, 107] width 87 height 14
type textarea "x"
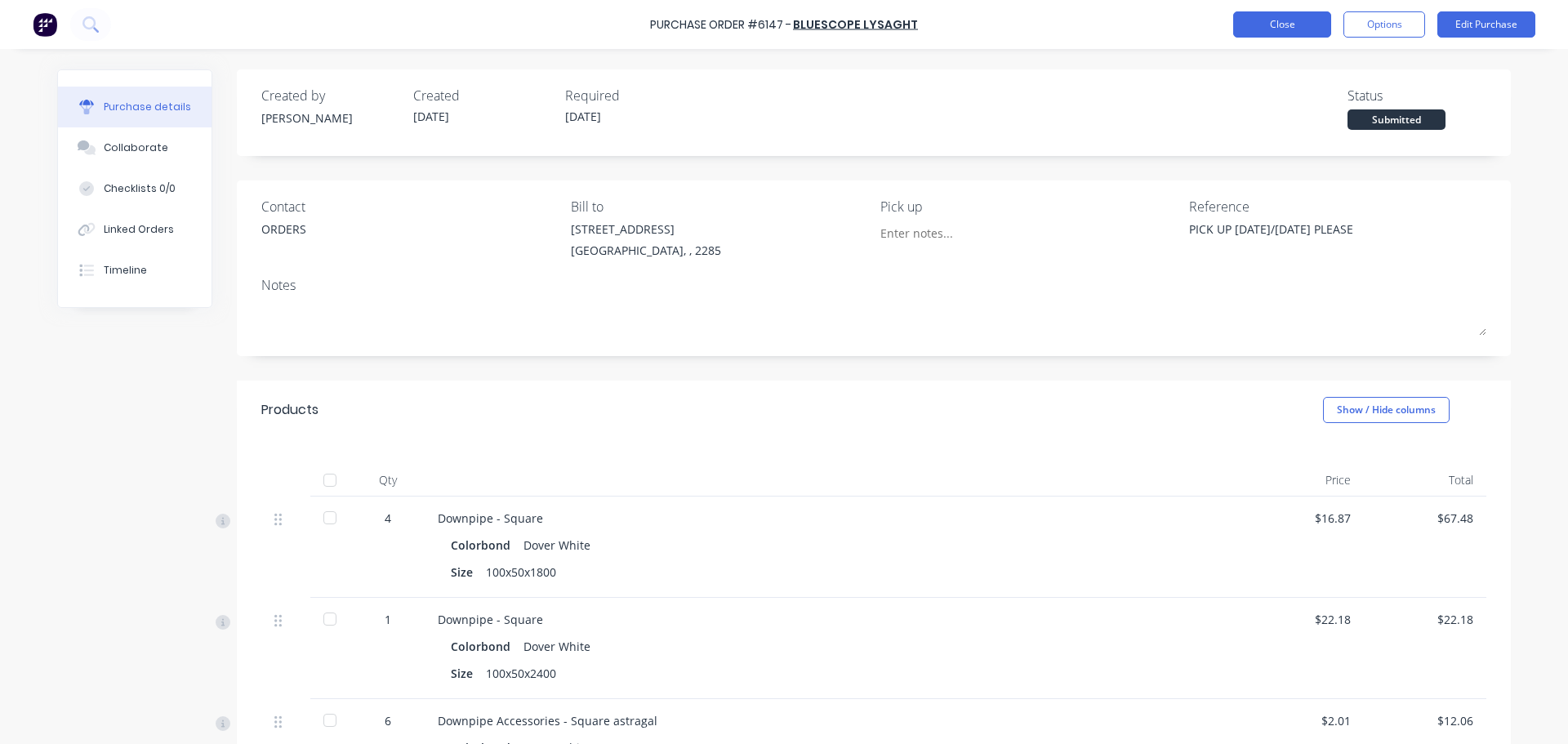
click at [1283, 25] on button "Close" at bounding box center [1282, 24] width 98 height 26
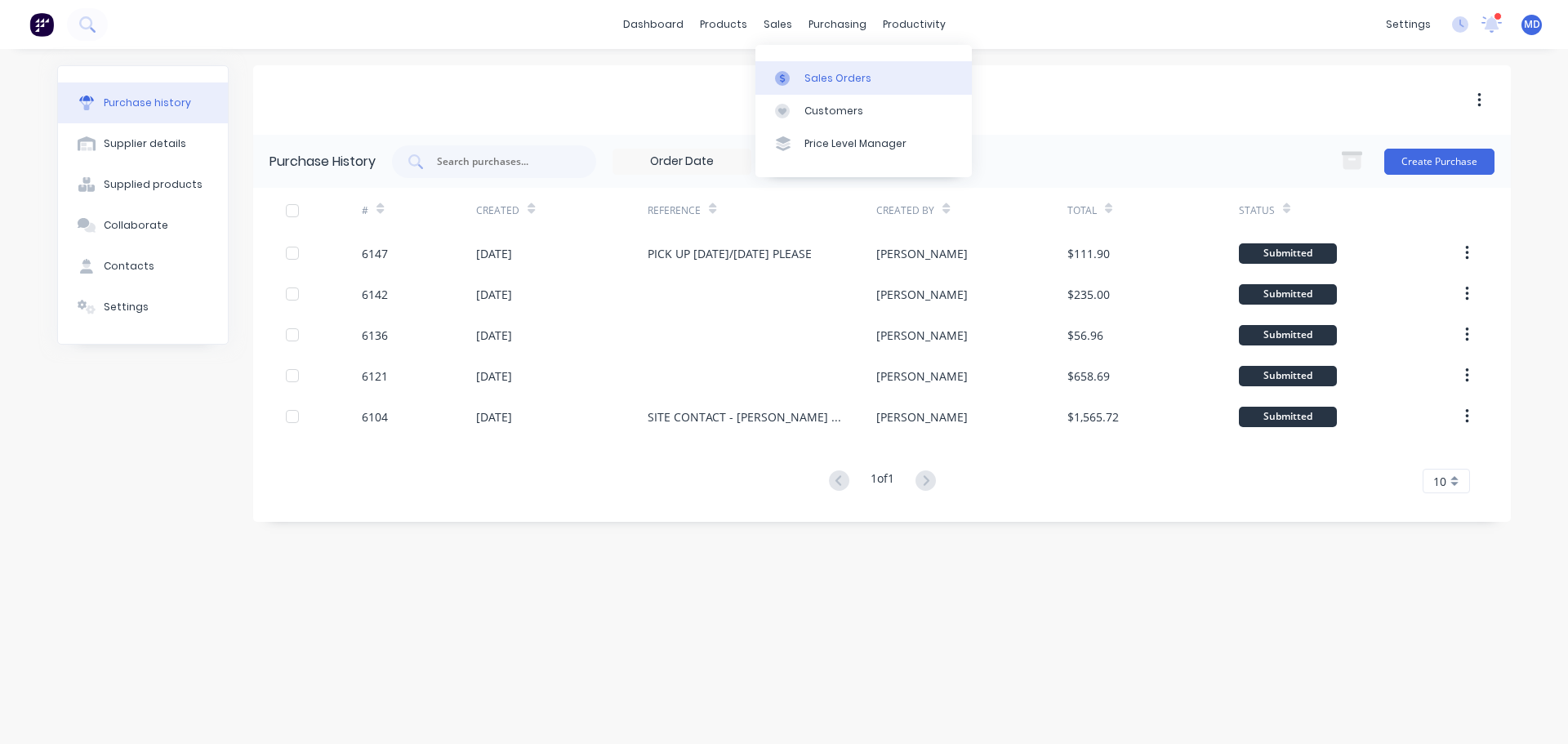
click at [798, 62] on link "Sales Orders" at bounding box center [863, 78] width 216 height 33
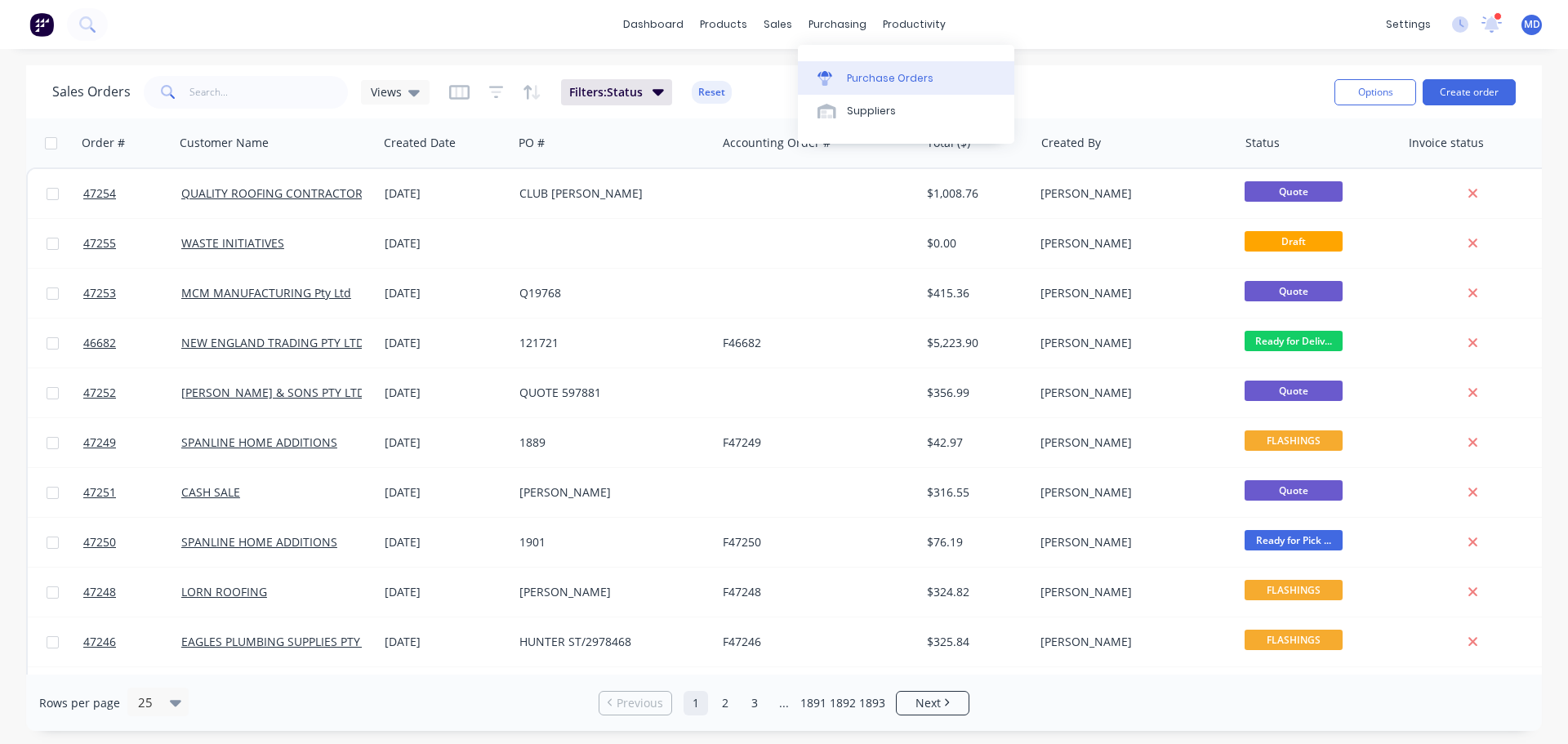
click at [859, 84] on div "Purchase Orders" at bounding box center [890, 78] width 86 height 14
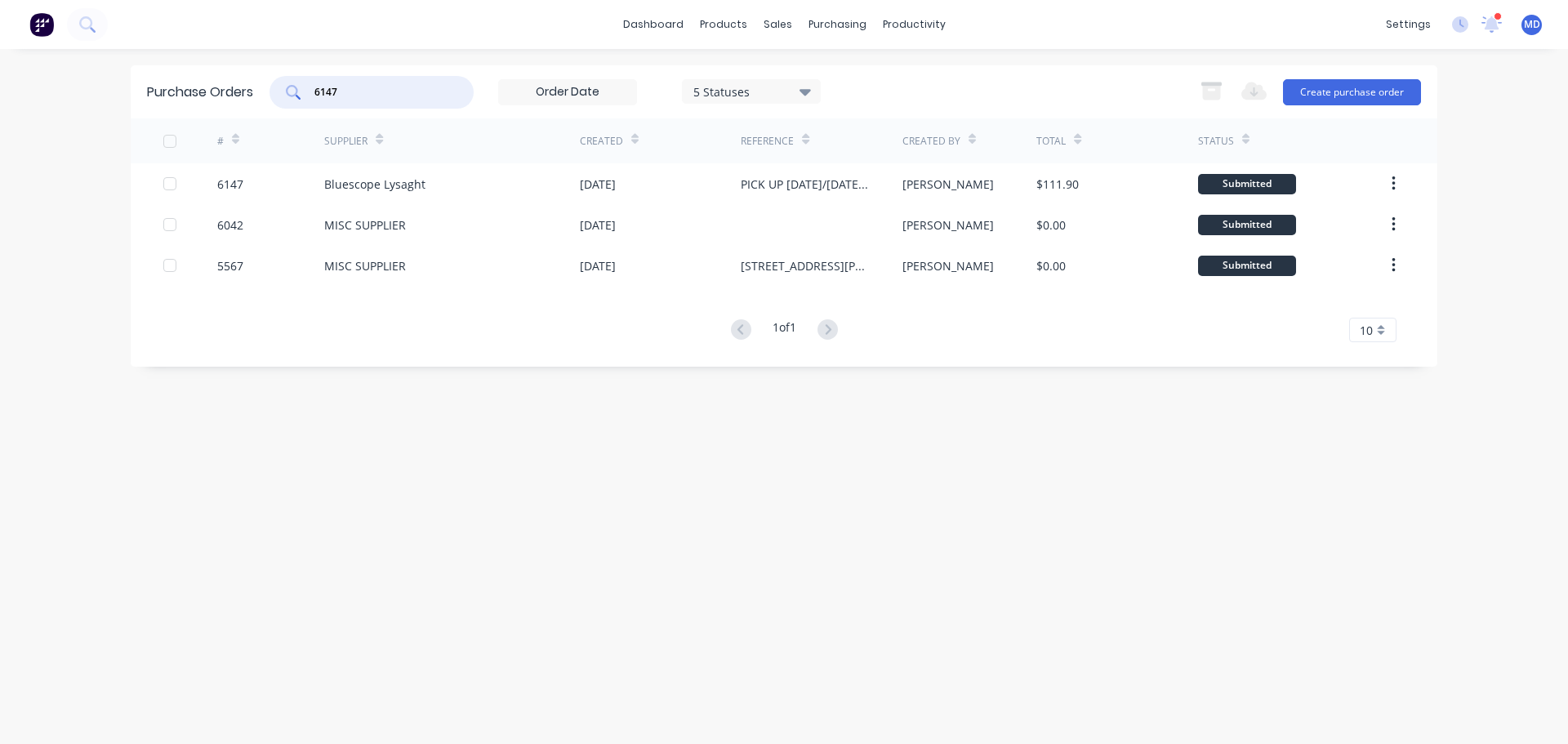
drag, startPoint x: 398, startPoint y: 99, endPoint x: 276, endPoint y: 104, distance: 122.1
click at [276, 104] on div "6147 5 Statuses 5 Statuses" at bounding box center [545, 92] width 551 height 33
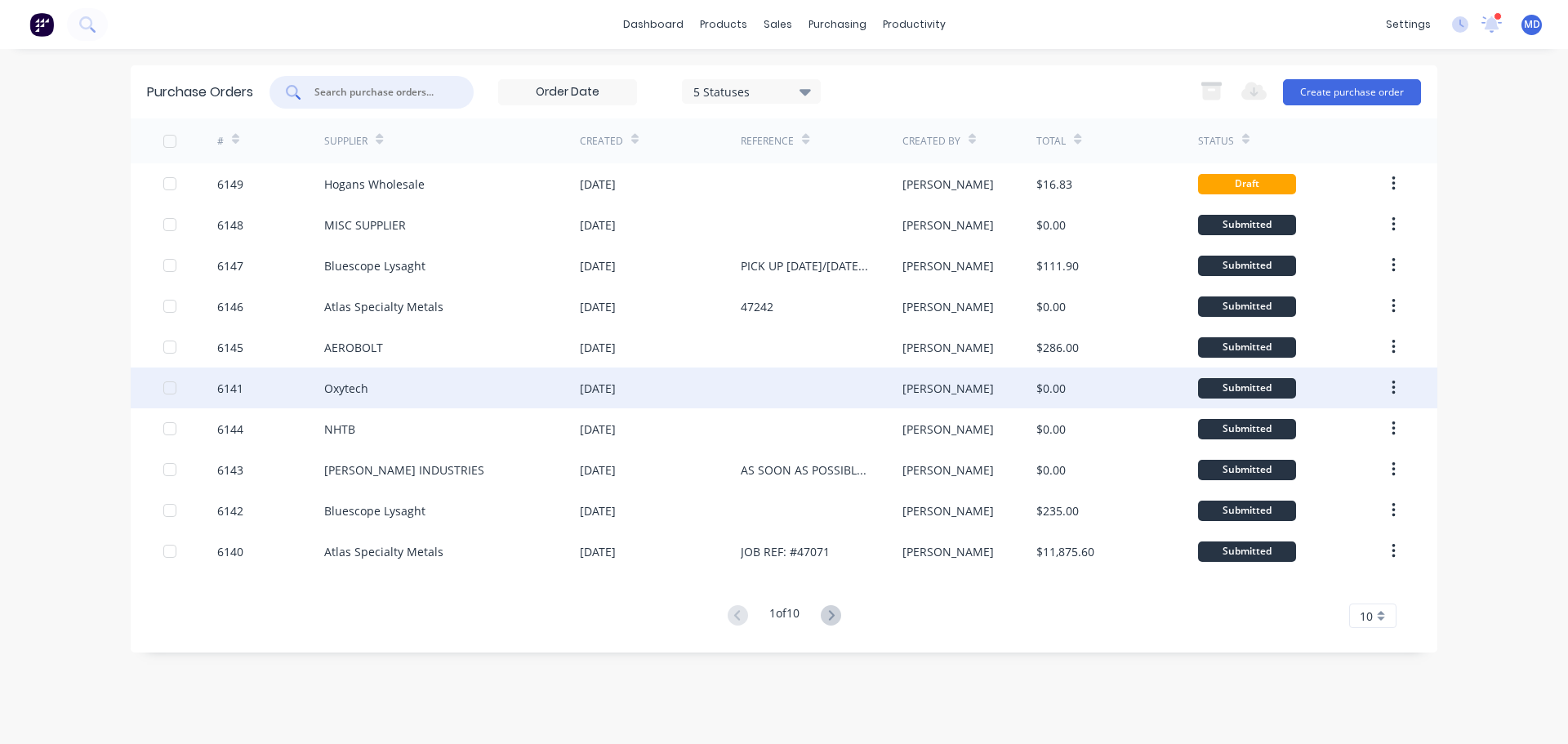
click at [226, 394] on div "6141" at bounding box center [229, 389] width 26 height 17
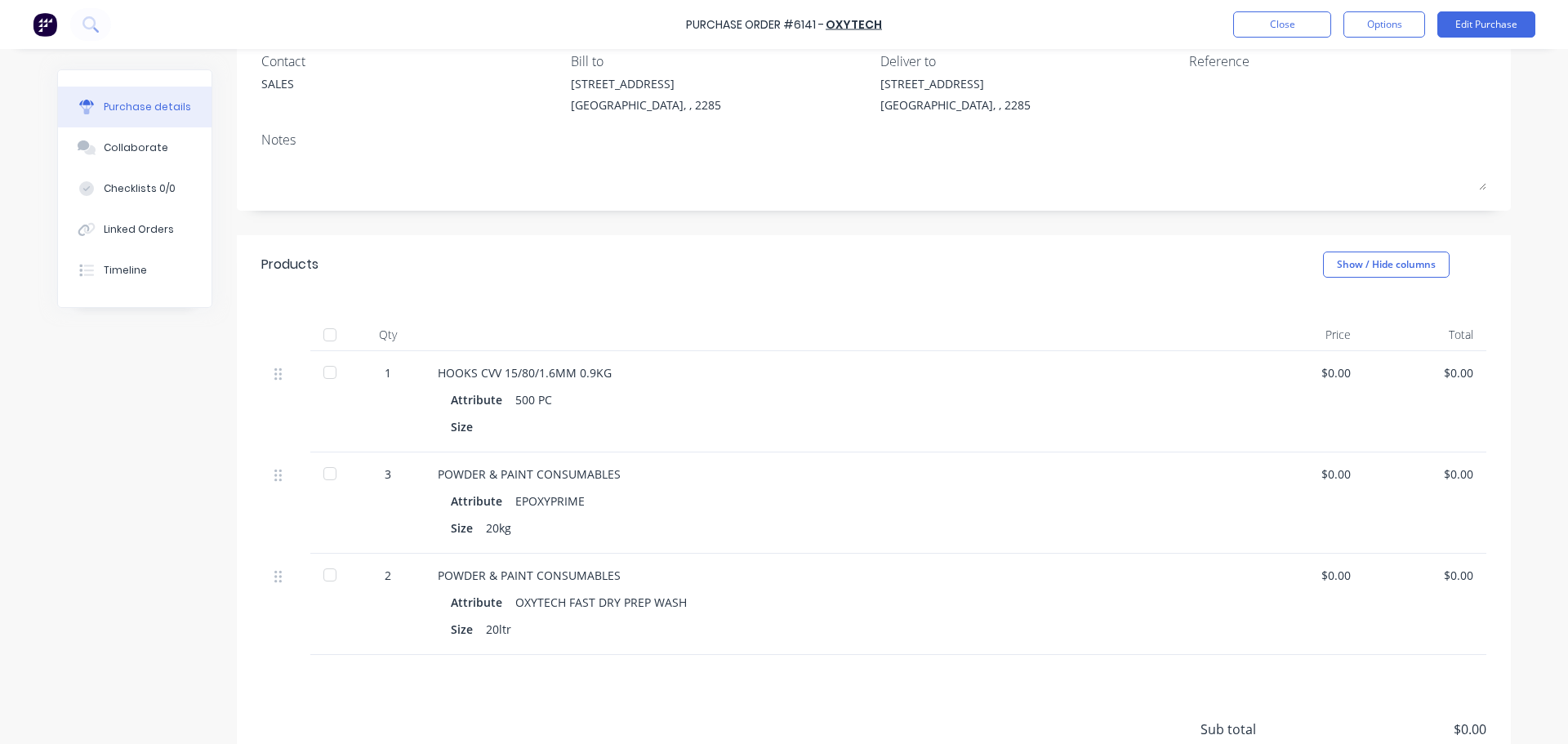
scroll to position [163, 0]
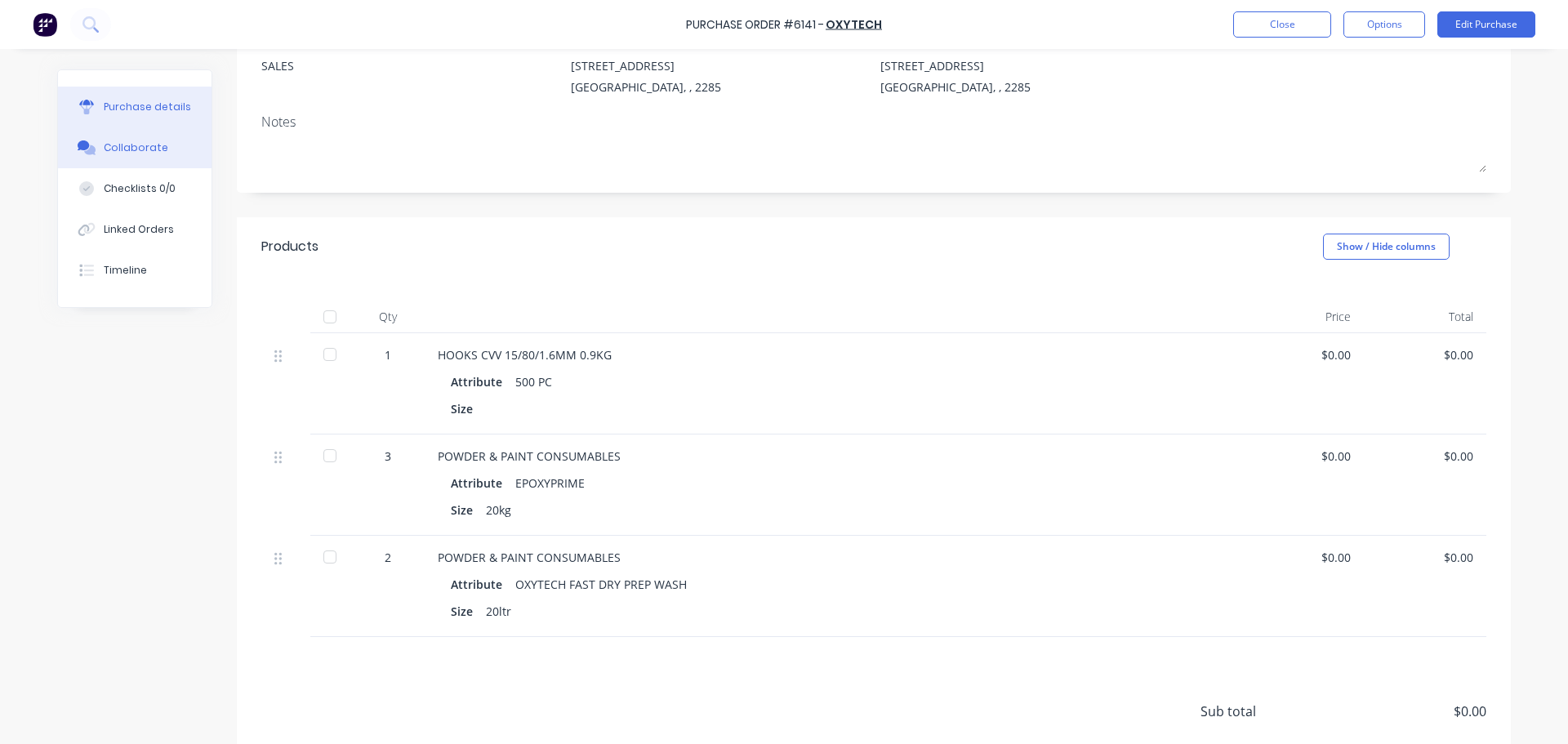
click at [174, 156] on button "Collaborate" at bounding box center [134, 148] width 154 height 41
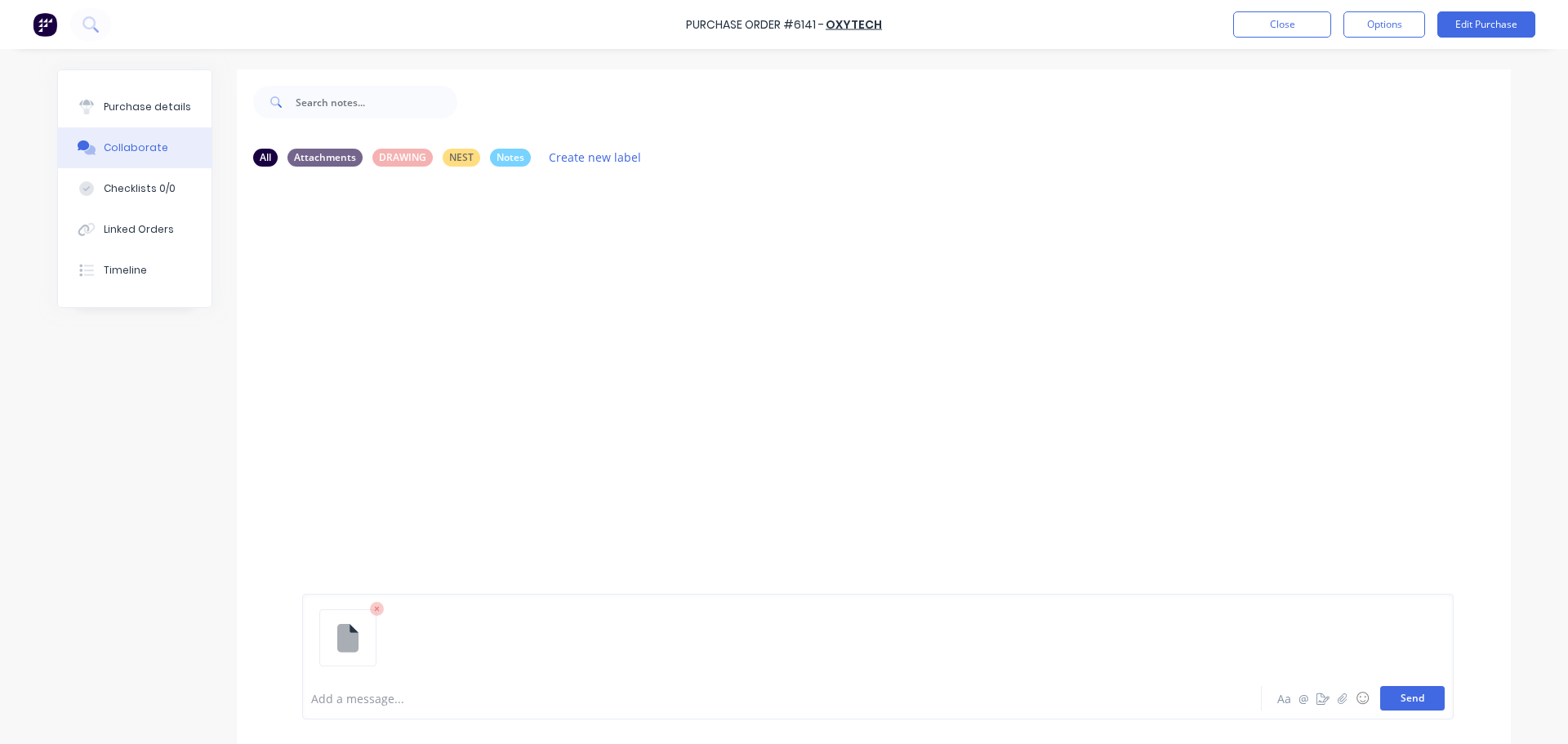
click at [1408, 700] on button "Send" at bounding box center [1412, 698] width 64 height 25
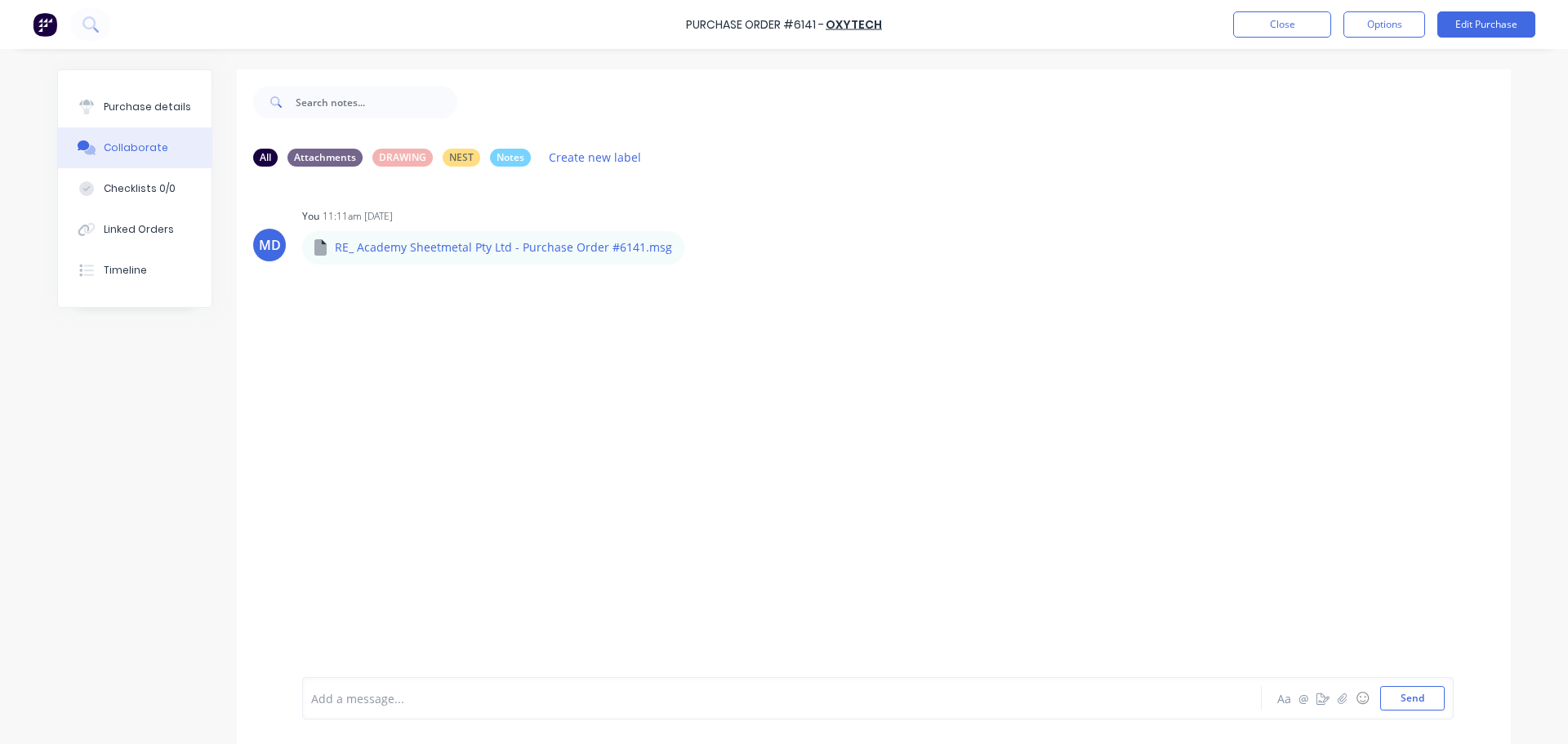
click at [341, 697] on div at bounding box center [736, 699] width 850 height 17
click at [1398, 698] on button "Send" at bounding box center [1412, 698] width 64 height 25
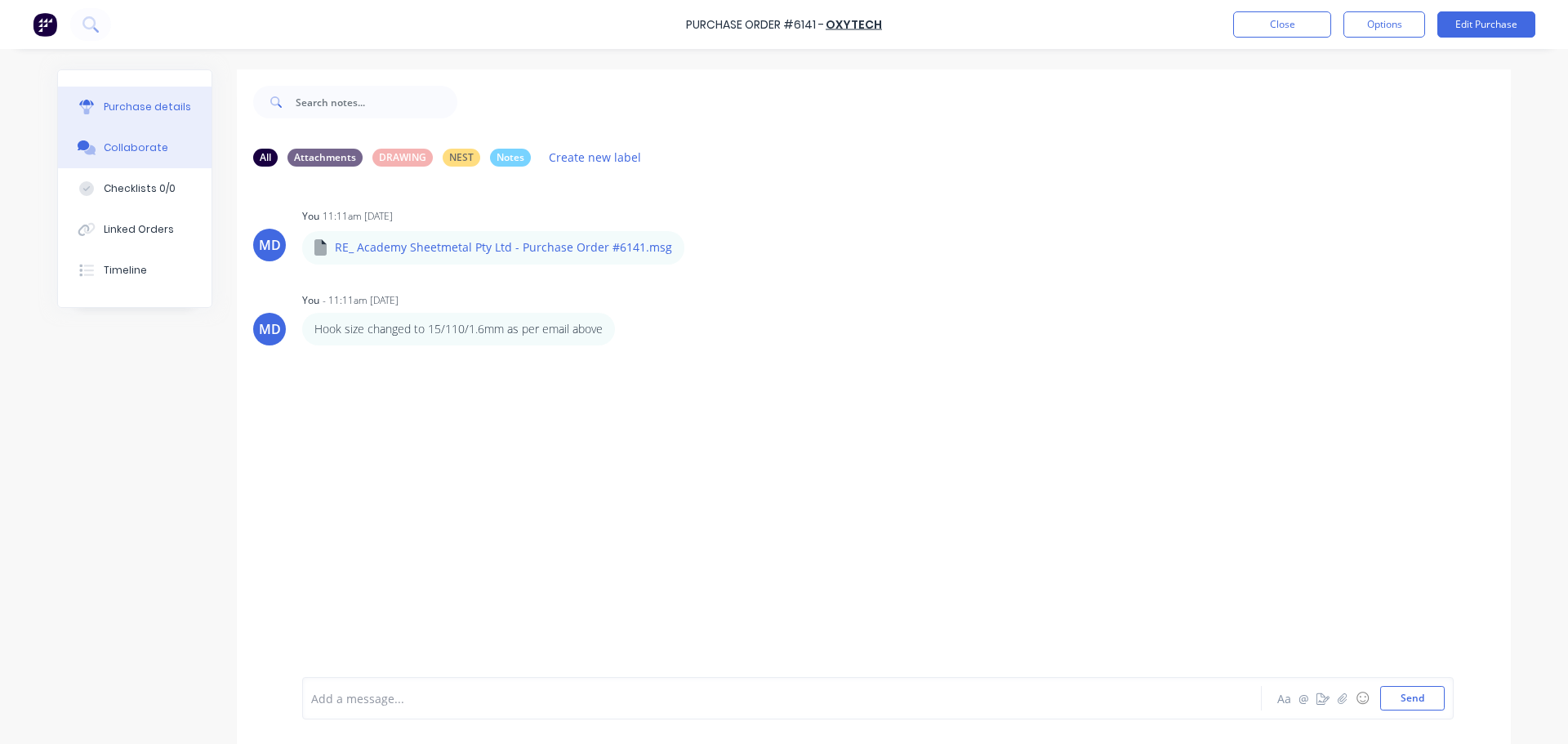
click at [155, 109] on div "Purchase details" at bounding box center [147, 107] width 87 height 14
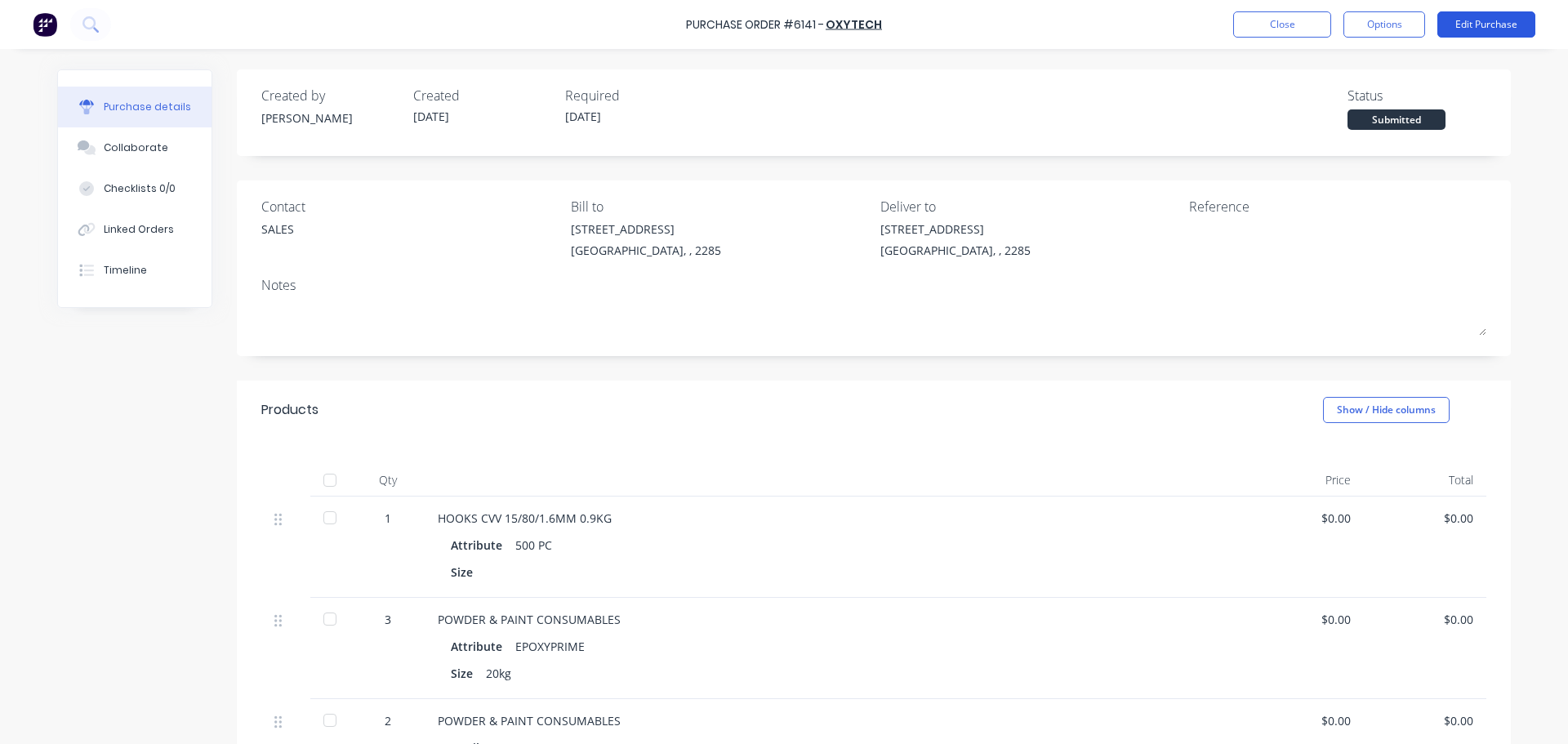
click at [1506, 31] on button "Edit Purchase" at bounding box center [1486, 24] width 98 height 26
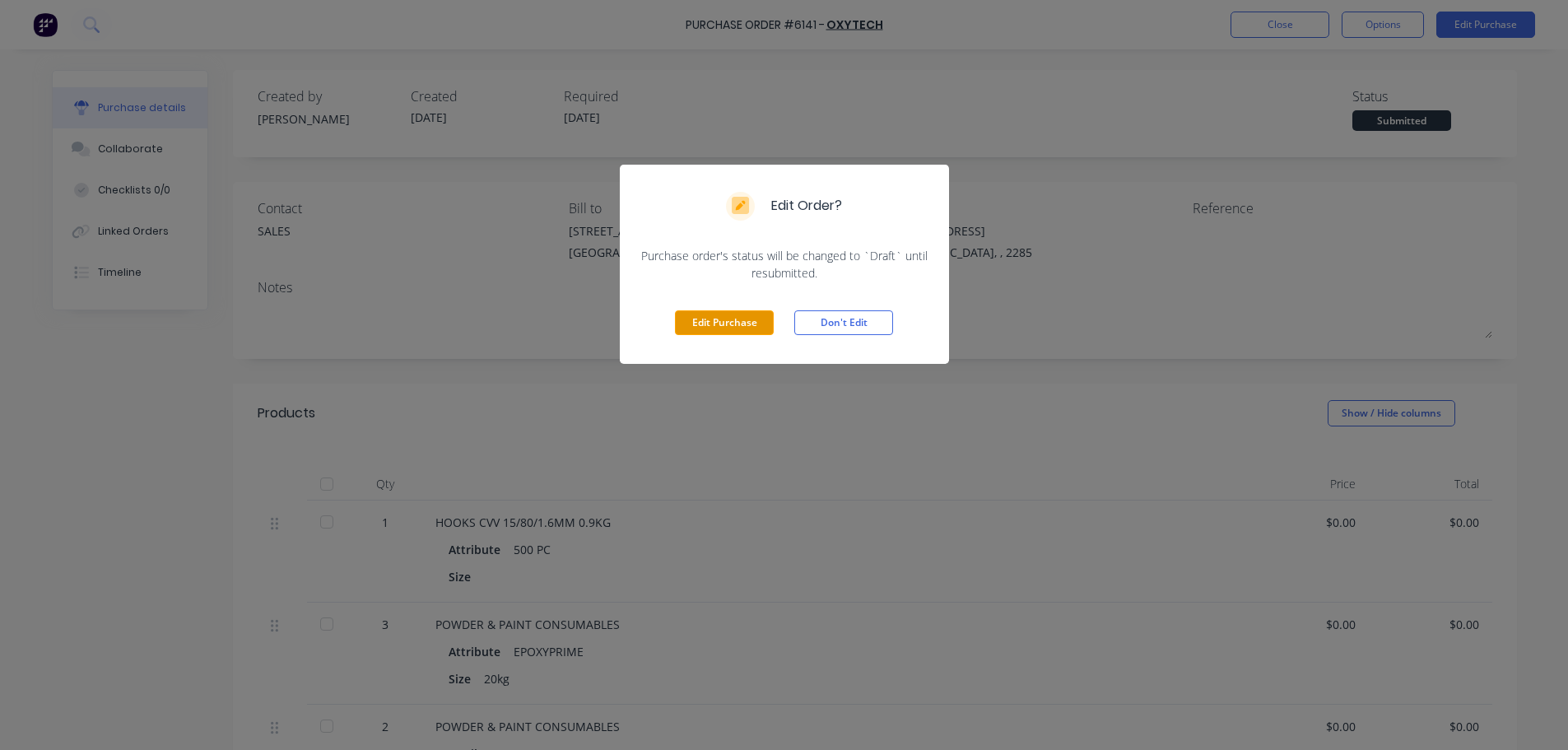
click at [754, 315] on button "Edit Purchase" at bounding box center [724, 323] width 99 height 25
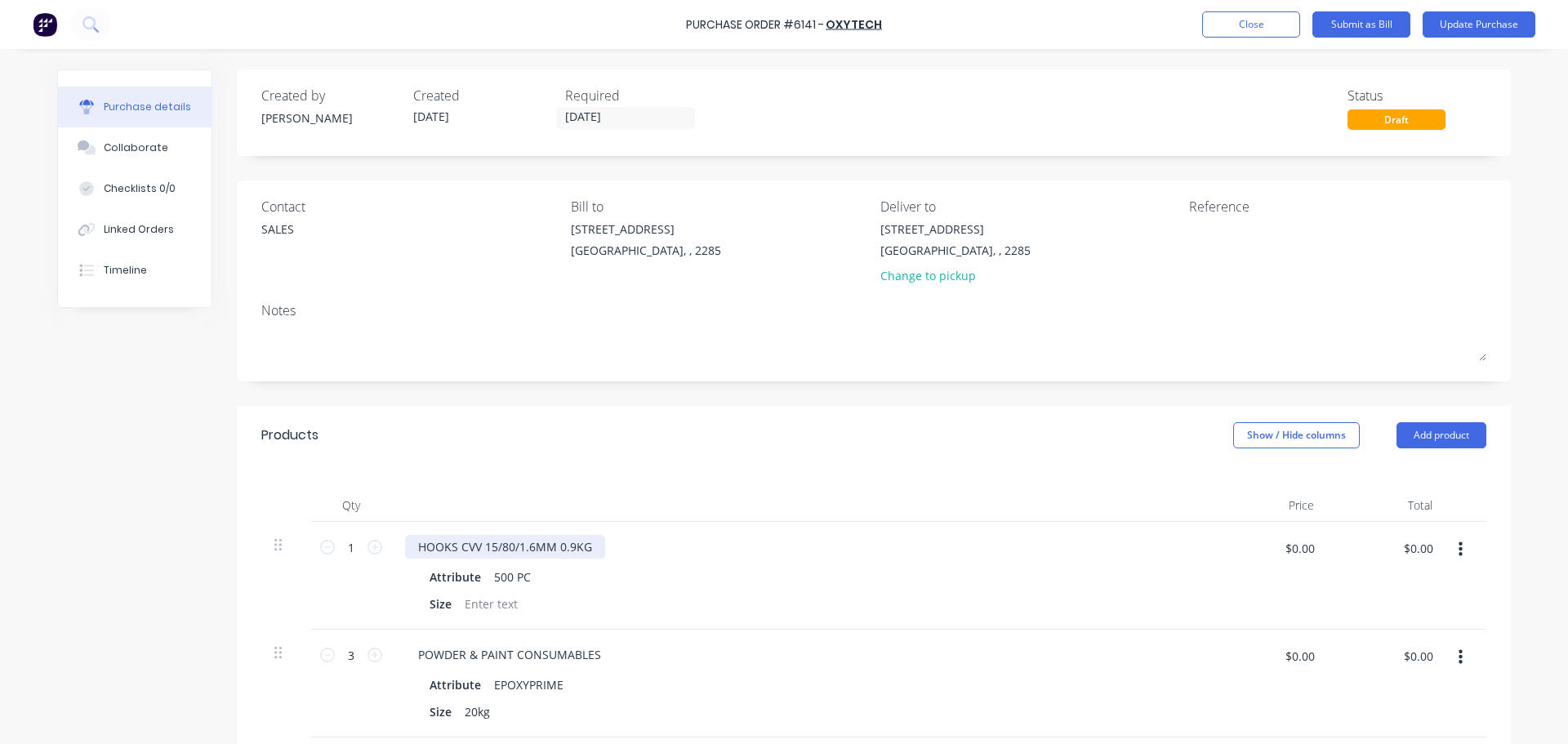
click at [505, 549] on div "HOOKS CVV 15/80/1.6MM 0.9KG" at bounding box center [505, 546] width 200 height 24
click at [1488, 28] on button "Update Purchase" at bounding box center [1479, 24] width 112 height 26
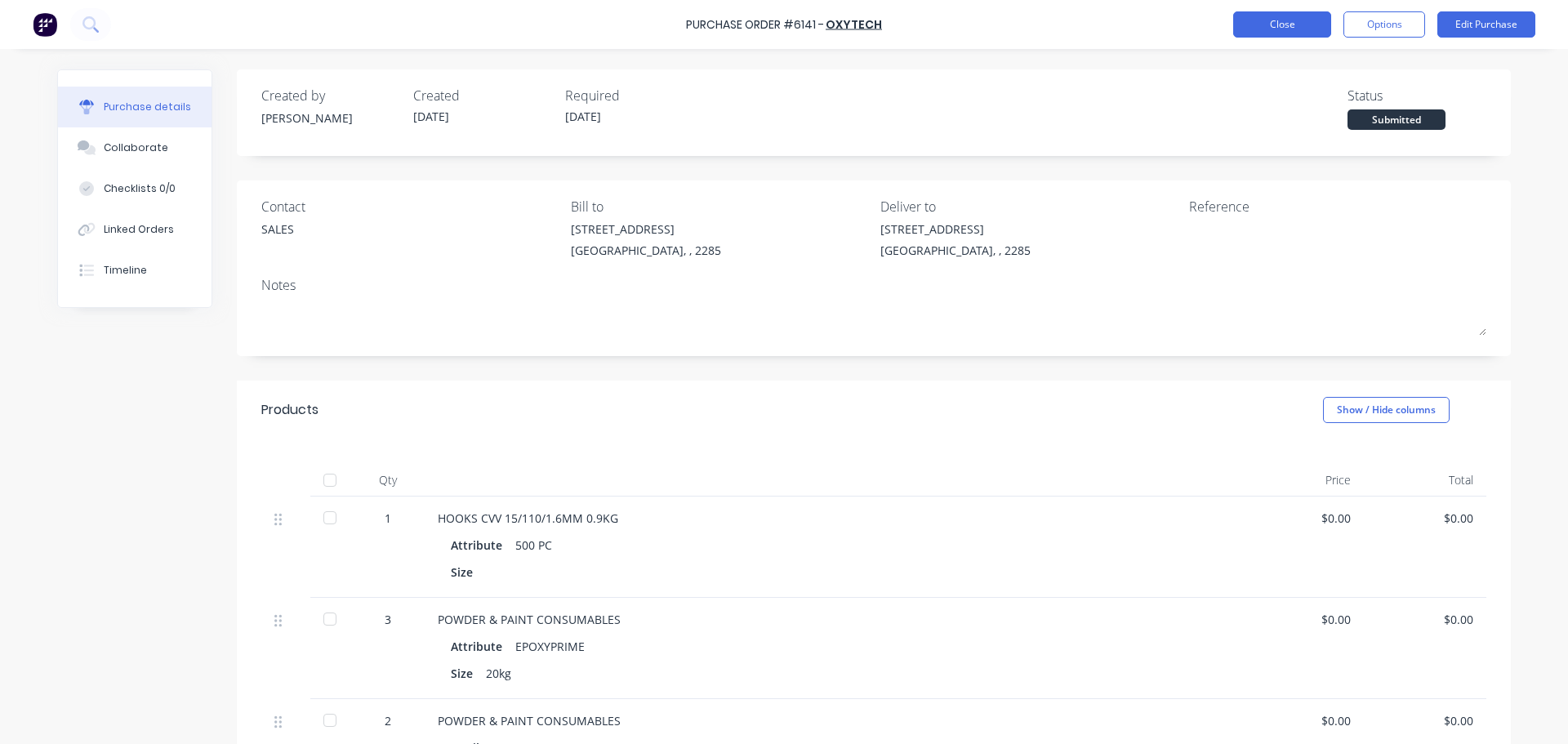
click at [1267, 26] on button "Close" at bounding box center [1282, 24] width 98 height 26
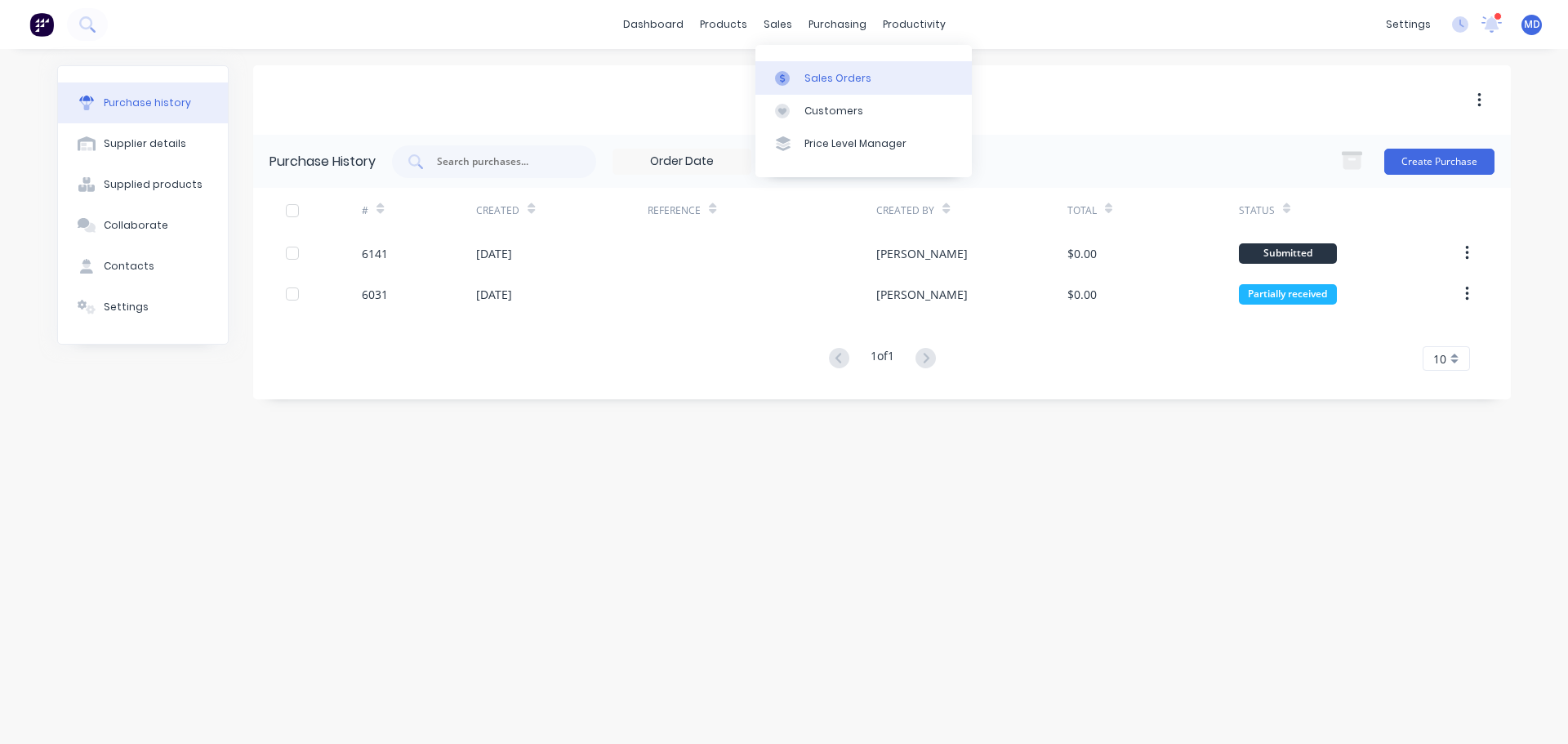
click at [818, 82] on div "Sales Orders" at bounding box center [838, 78] width 67 height 14
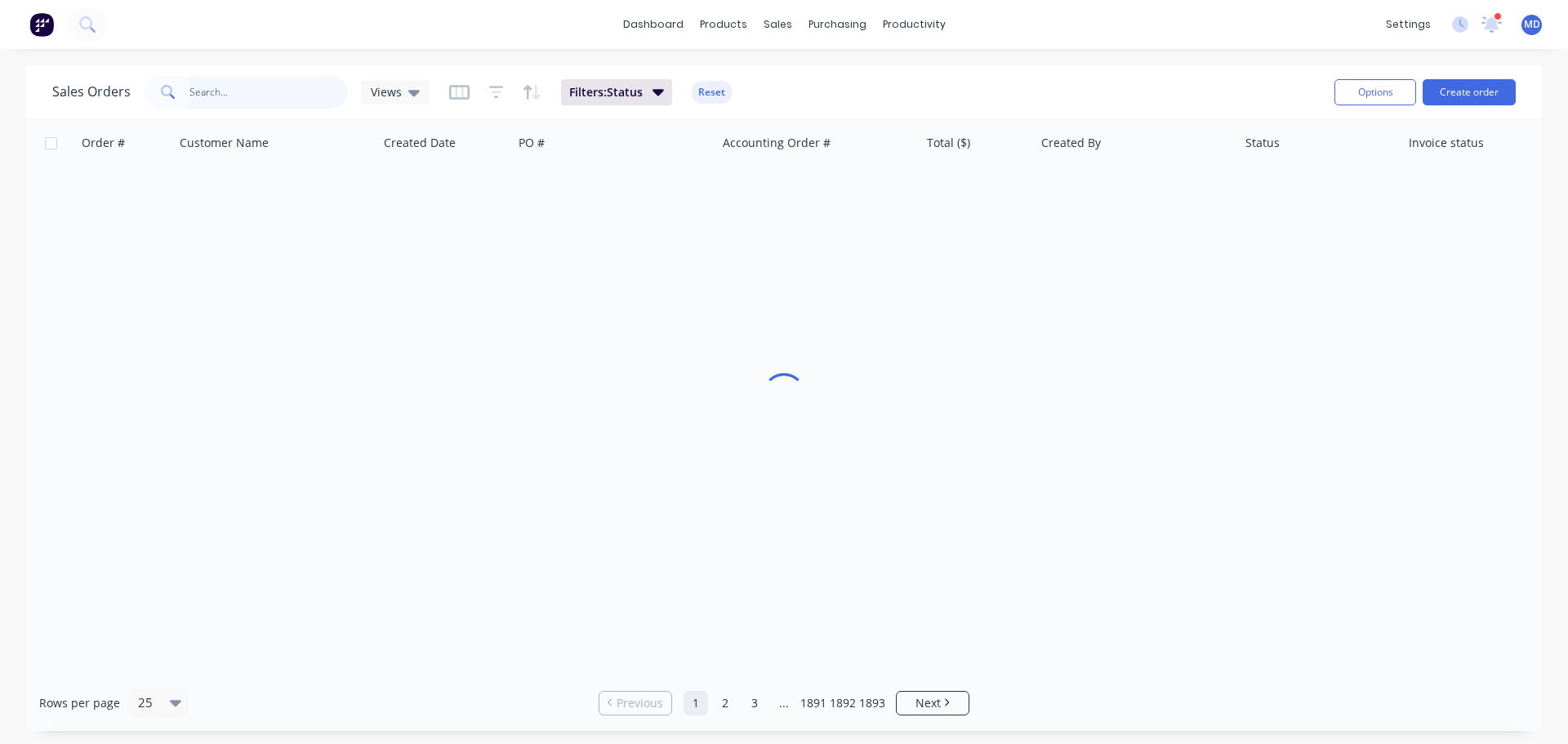
click at [205, 103] on input "text" at bounding box center [269, 92] width 159 height 33
type input "snow contrac"
drag, startPoint x: 281, startPoint y: 96, endPoint x: 91, endPoint y: 74, distance: 191.3
click at [91, 74] on div "Sales Orders snow contrac Views Filters: Status Reset" at bounding box center [687, 92] width 1269 height 40
